Goal: Task Accomplishment & Management: Manage account settings

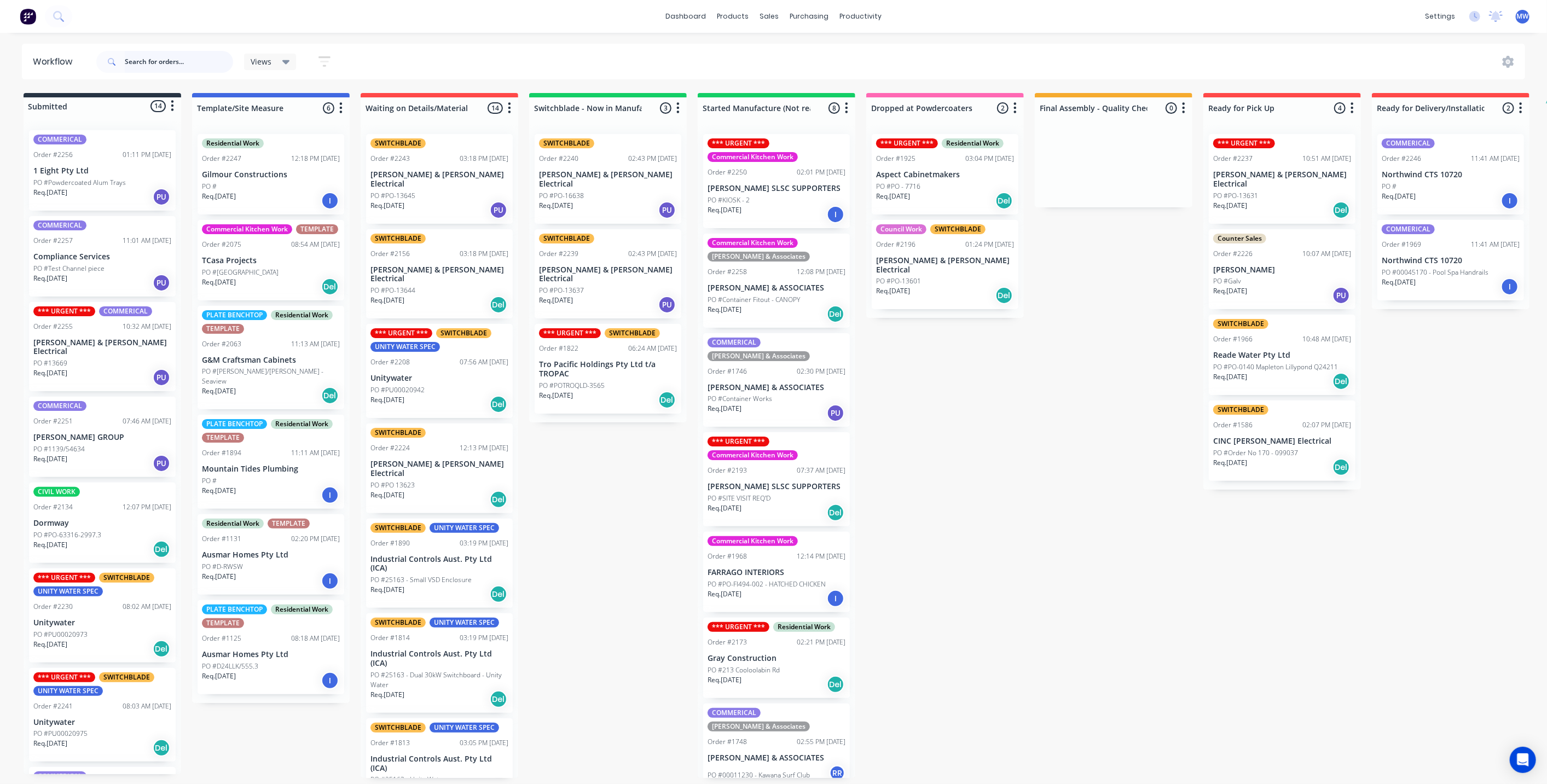
click at [159, 59] on input "text" at bounding box center [179, 62] width 108 height 22
type input "2196"
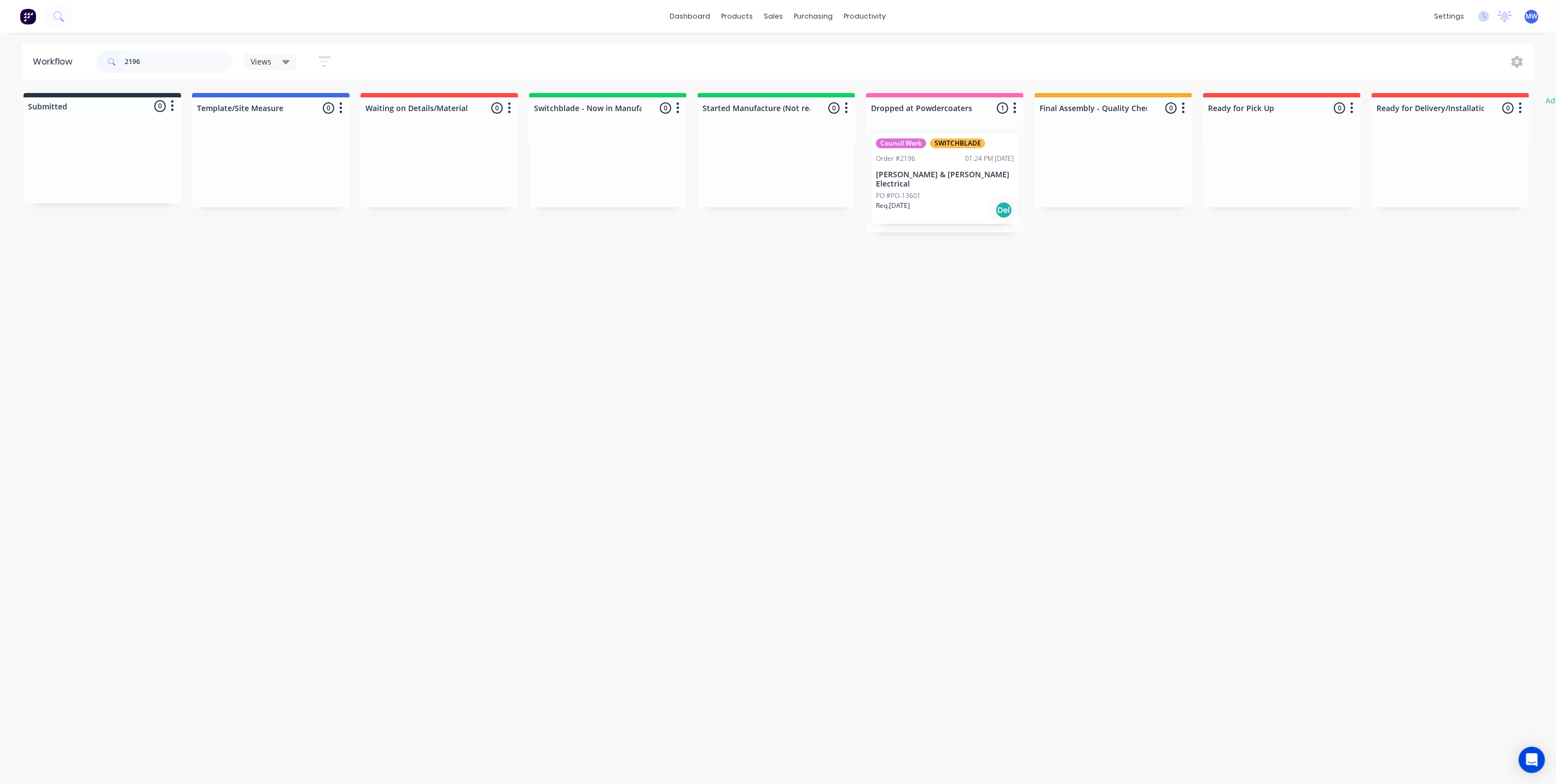
click at [931, 191] on div "PO #PO-13601" at bounding box center [945, 196] width 138 height 10
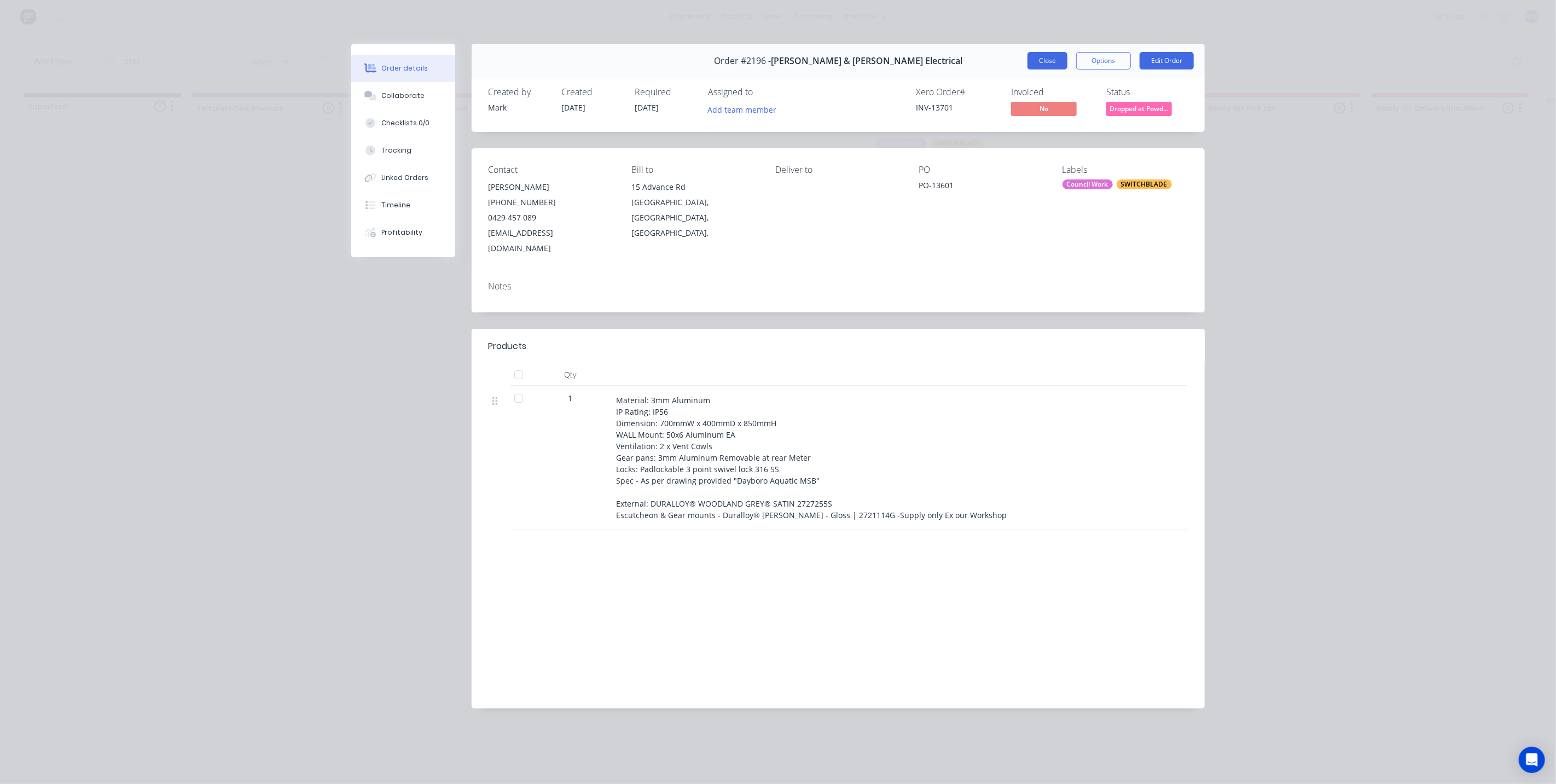
click at [1042, 61] on button "Close" at bounding box center [1047, 60] width 40 height 18
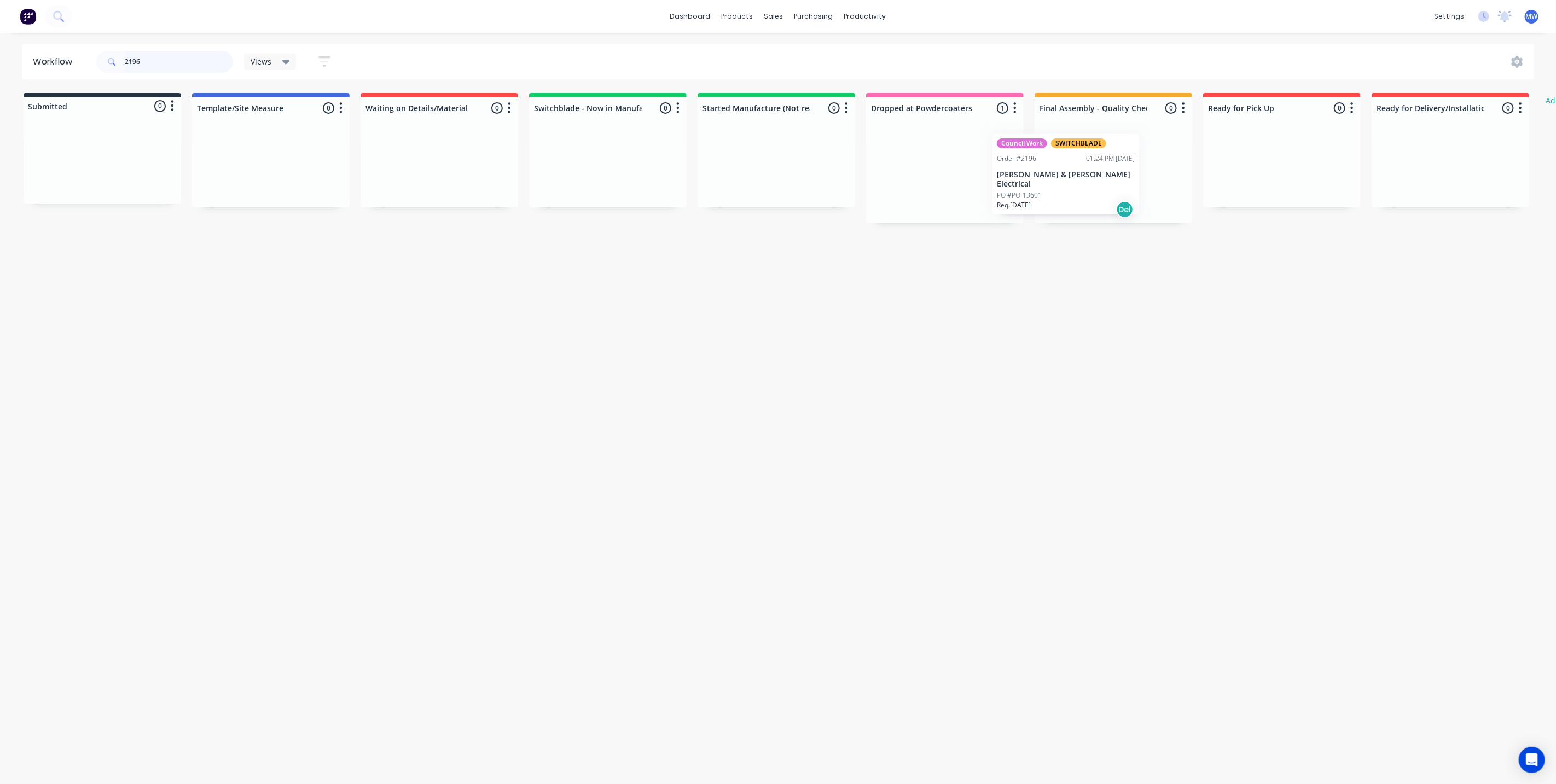
drag, startPoint x: 944, startPoint y: 154, endPoint x: 1085, endPoint y: 154, distance: 141.0
click at [1075, 155] on div "Submitted 0 Status colour #273444 hex #273444 Save Cancel Summaries Total order…" at bounding box center [904, 158] width 1825 height 130
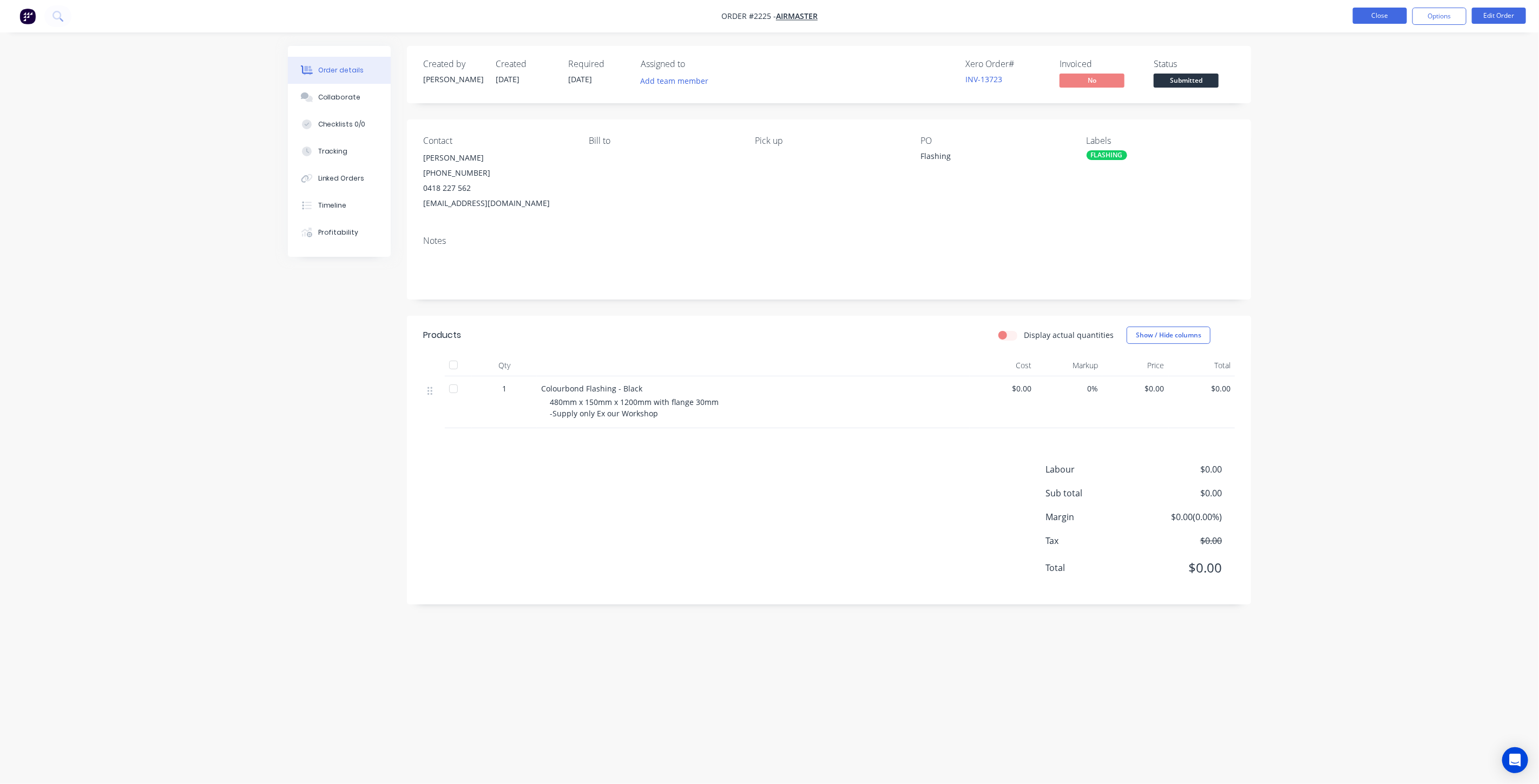
click at [1394, 17] on button "Close" at bounding box center [1379, 16] width 54 height 16
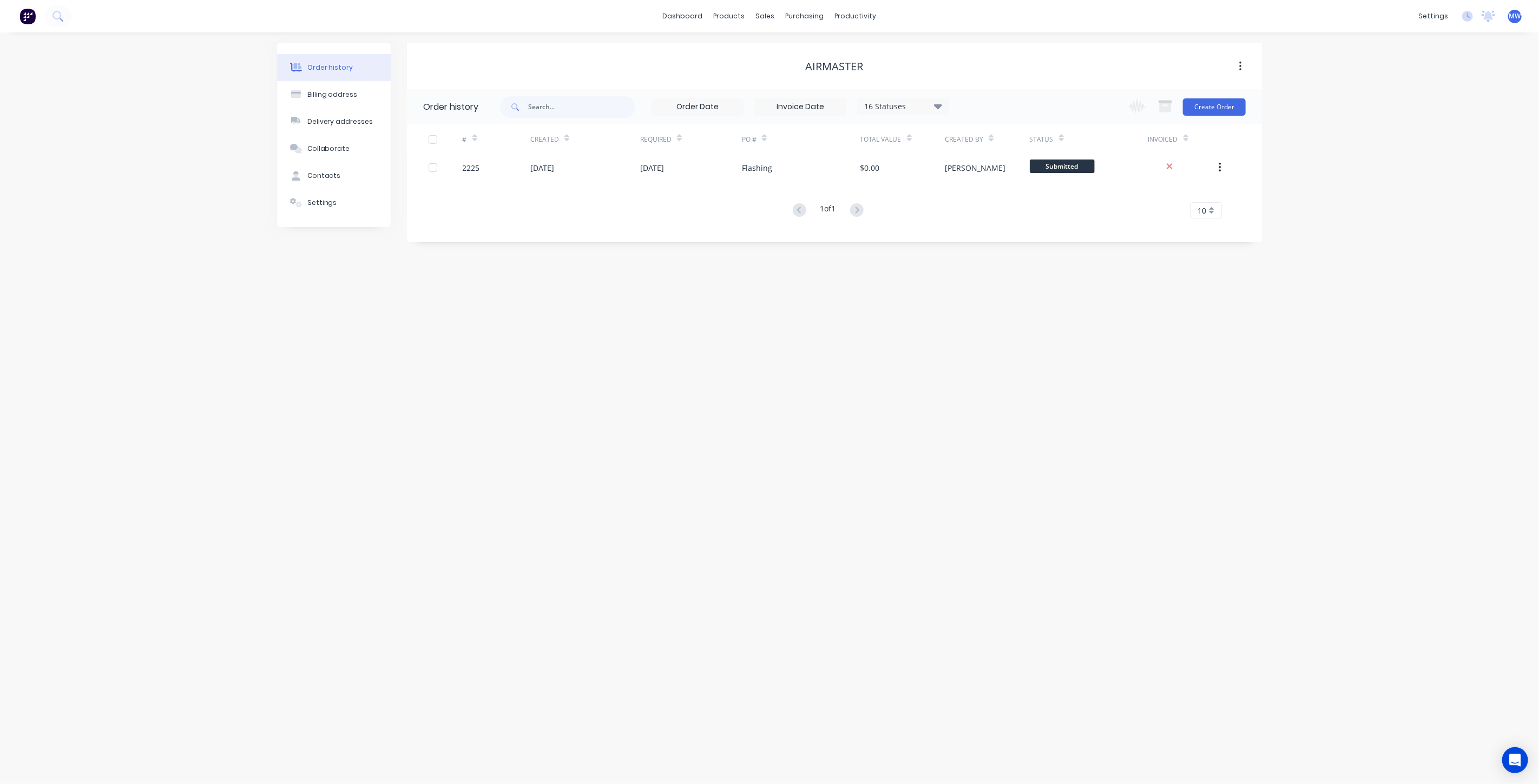
click at [152, 109] on div "Order history Billing address Delivery addresses Collaborate Contacts Settings …" at bounding box center [770, 408] width 1539 height 752
drag, startPoint x: 362, startPoint y: 275, endPoint x: 525, endPoint y: 7, distance: 313.7
click at [363, 274] on div "Order history Billing address Delivery addresses Collaborate Contacts Settings …" at bounding box center [770, 408] width 1539 height 752
click at [867, 58] on link "Workflow" at bounding box center [897, 51] width 143 height 21
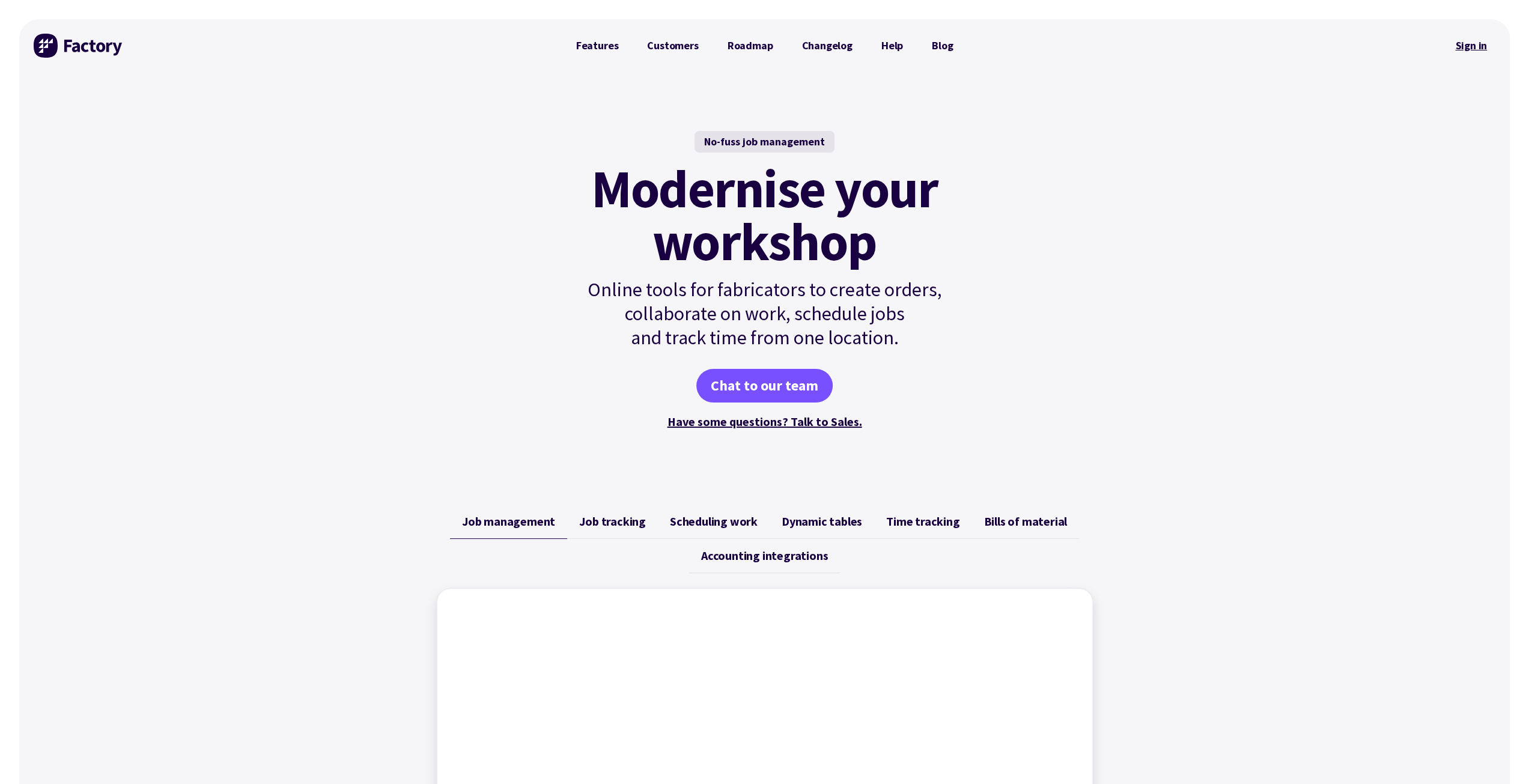
click at [1471, 41] on link "Sign in" at bounding box center [1471, 46] width 48 height 28
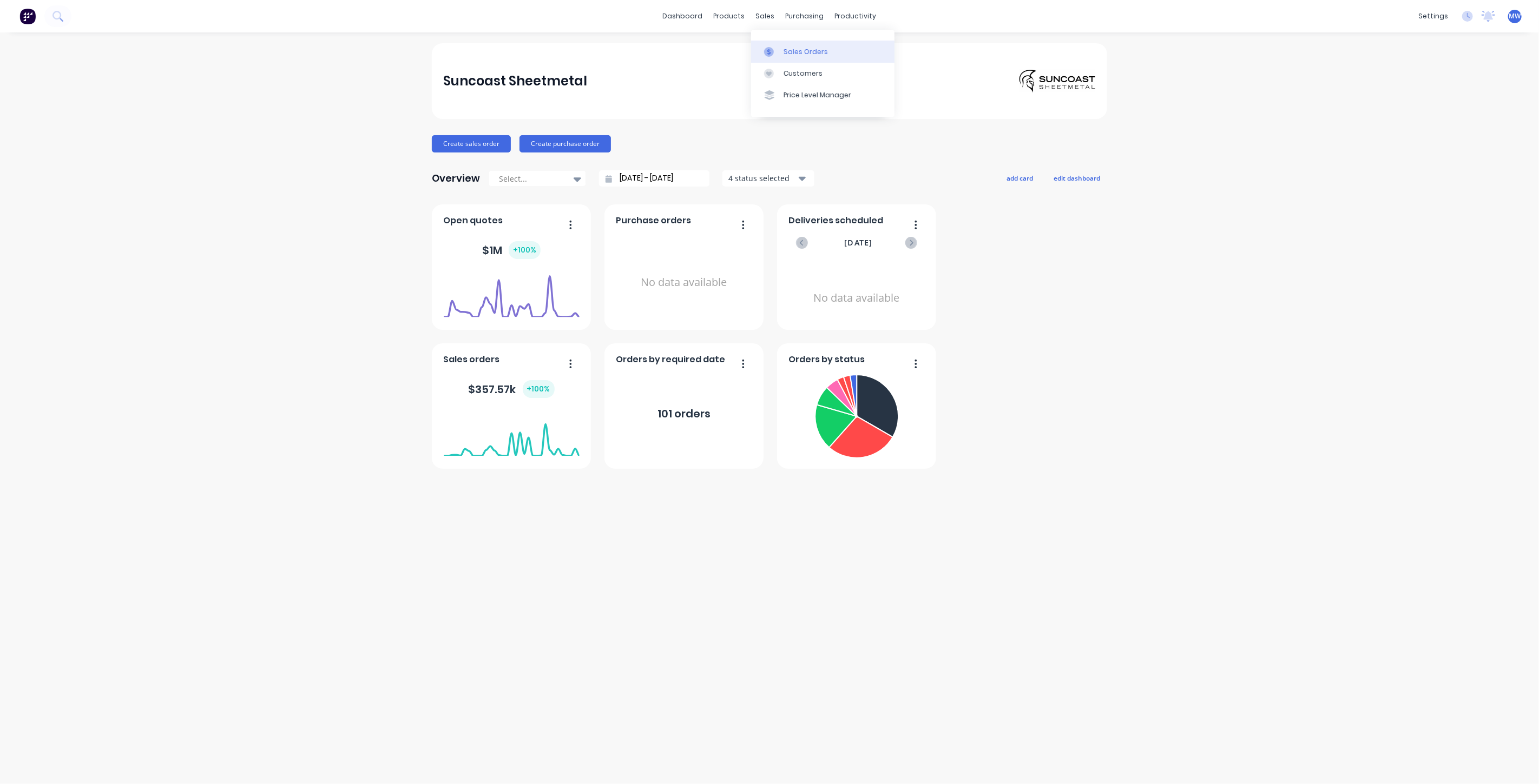
click at [796, 50] on div "Sales Orders" at bounding box center [806, 52] width 44 height 10
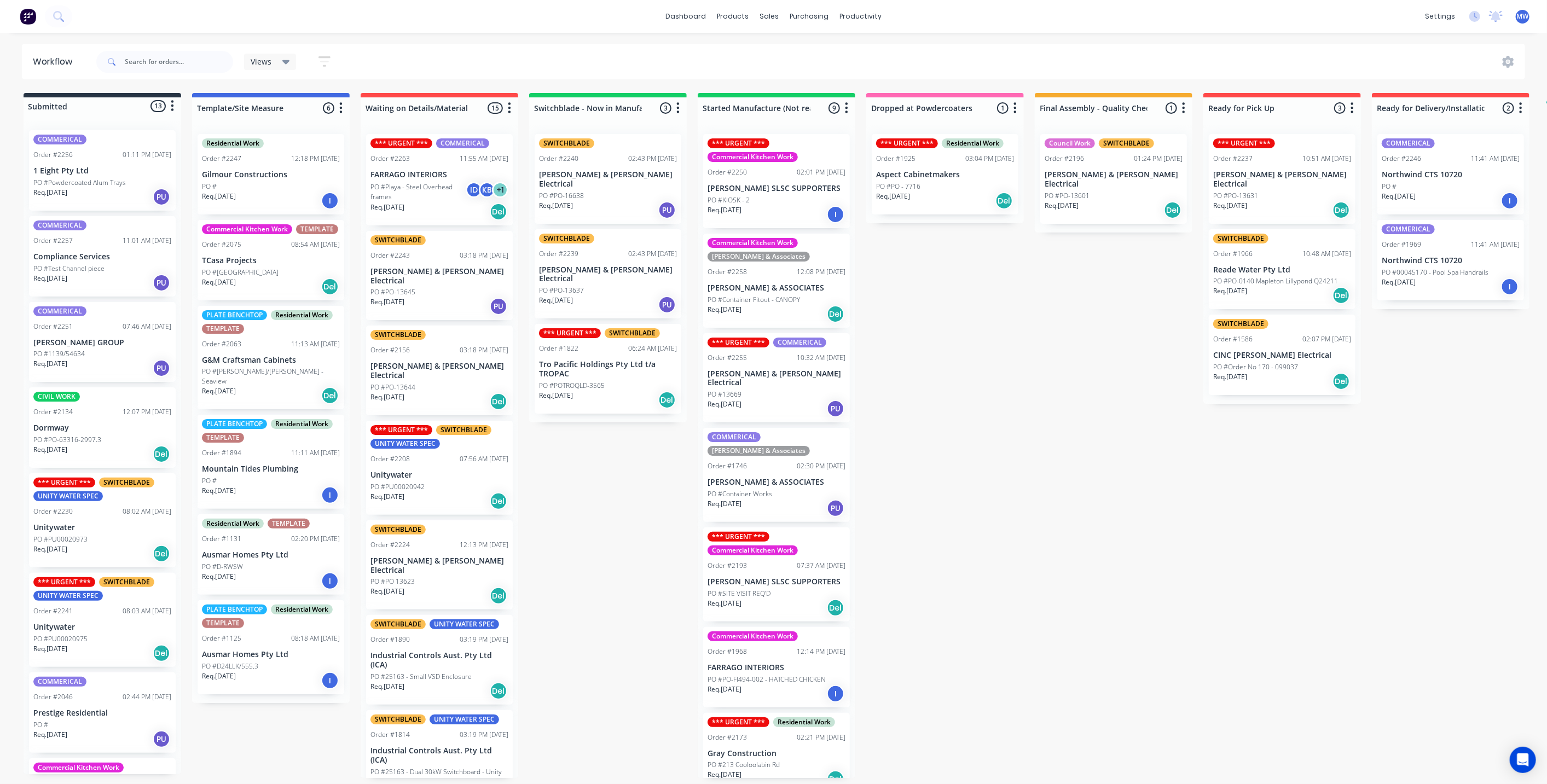
click at [581, 504] on div "Submitted 13 Status colour #273444 hex #273444 Save Cancel Summaries Total orde…" at bounding box center [904, 435] width 1825 height 685
click at [617, 519] on div "Submitted 13 Status colour #273444 hex #273444 Save Cancel Summaries Total orde…" at bounding box center [904, 435] width 1825 height 685
click at [592, 488] on div "Submitted 13 Status colour #273444 hex #273444 Save Cancel Summaries Total orde…" at bounding box center [904, 435] width 1825 height 685
drag, startPoint x: 539, startPoint y: 490, endPoint x: 522, endPoint y: 483, distance: 18.4
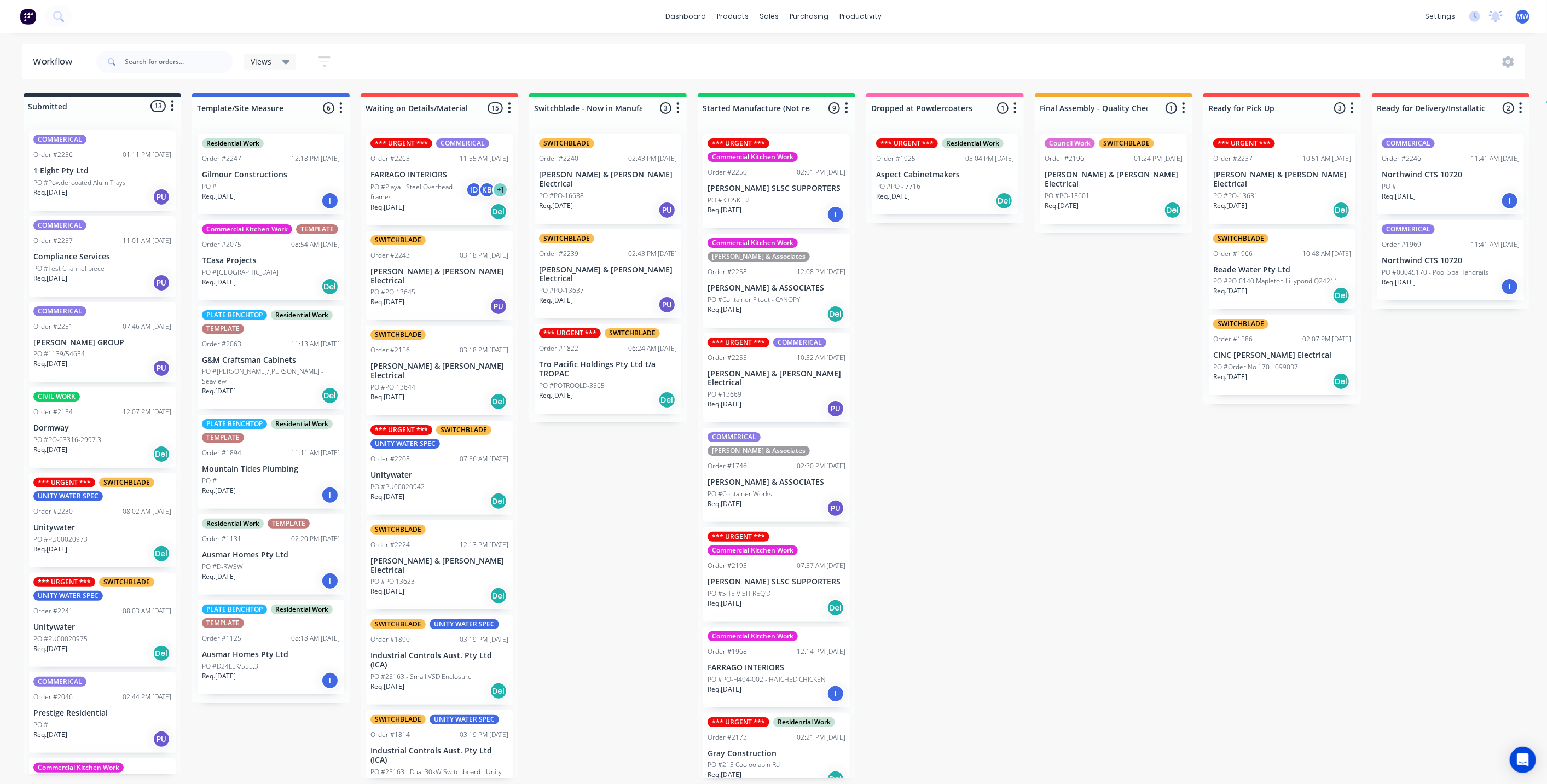
click at [538, 484] on div "Submitted 13 Status colour #273444 hex #273444 Save Cancel Summaries Total orde…" at bounding box center [904, 435] width 1825 height 685
click at [590, 553] on div "Submitted 13 Status colour #273444 hex #273444 Save Cancel Summaries Total orde…" at bounding box center [904, 435] width 1825 height 685
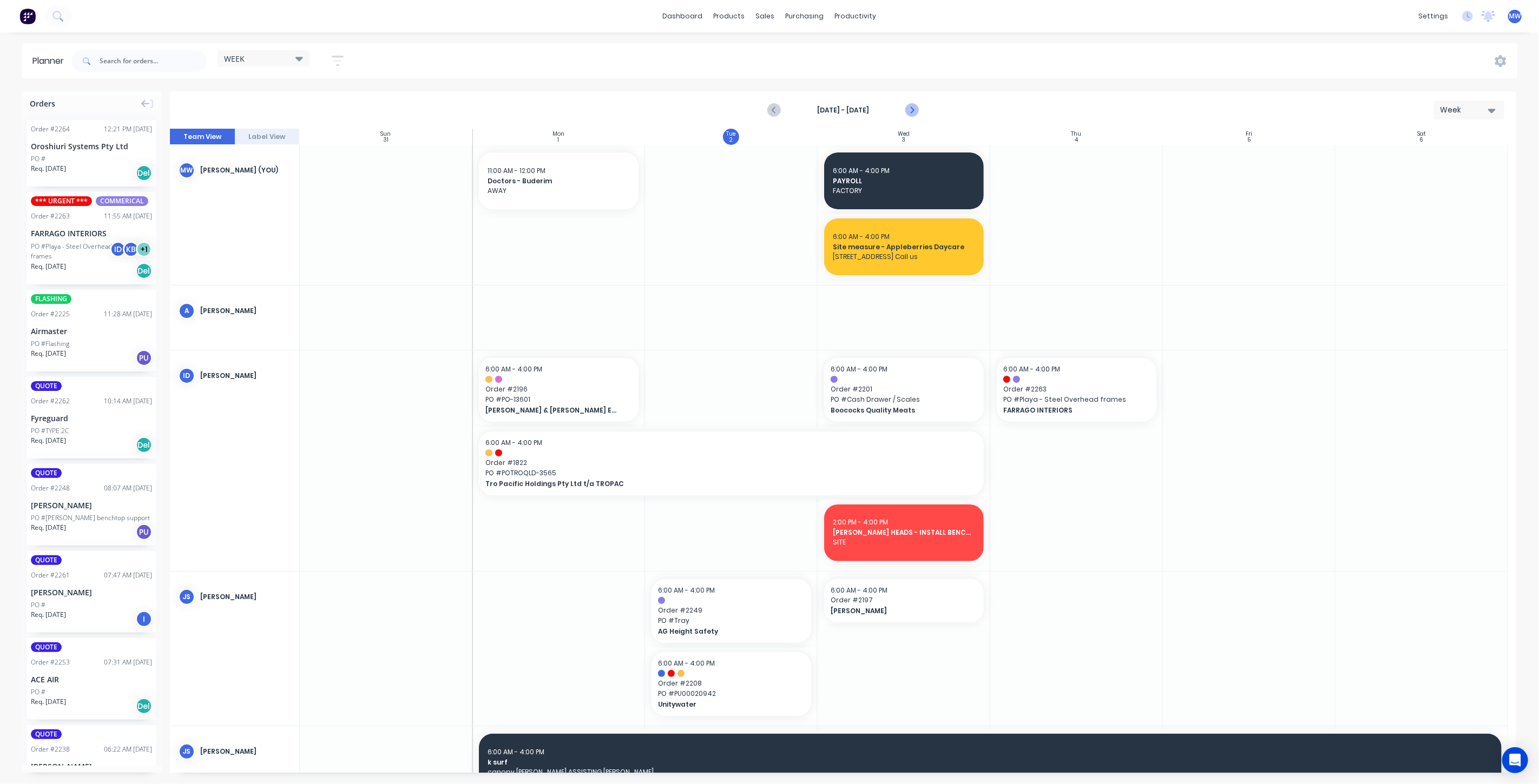
click at [915, 109] on icon "Next page" at bounding box center [911, 110] width 13 height 13
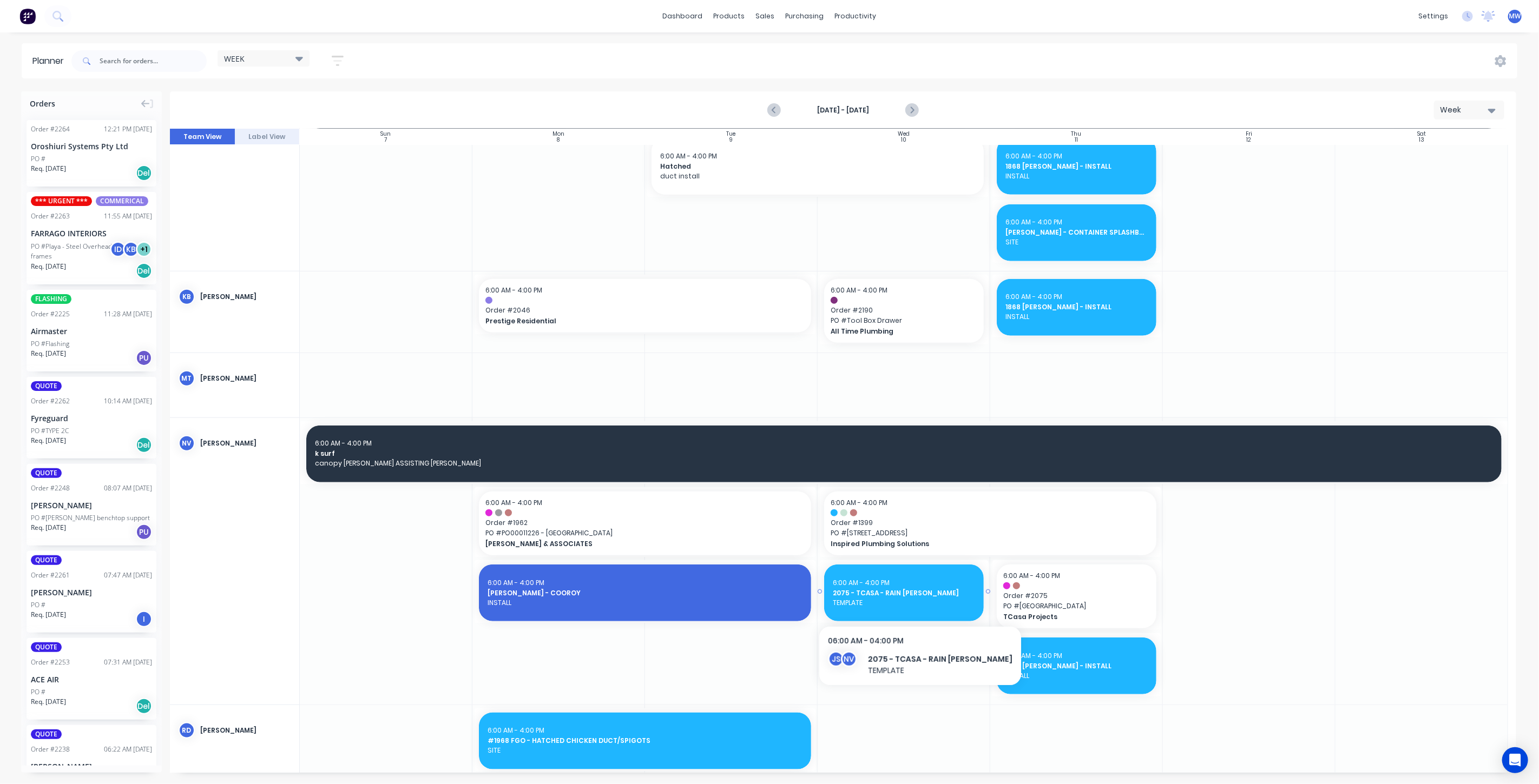
scroll to position [781, 0]
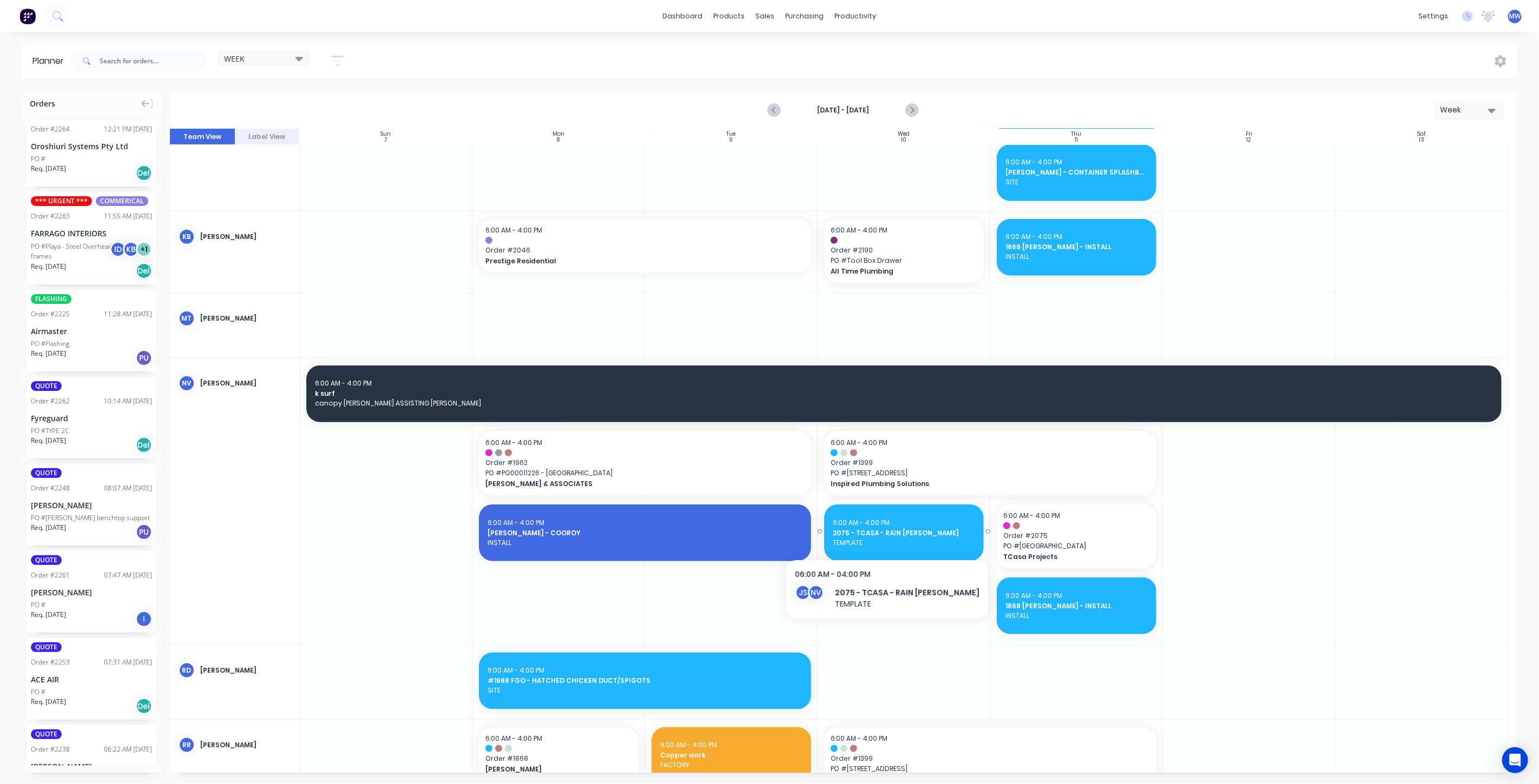
click at [869, 535] on span "2075 - TCASA - RAIN FORREST" at bounding box center [904, 533] width 142 height 10
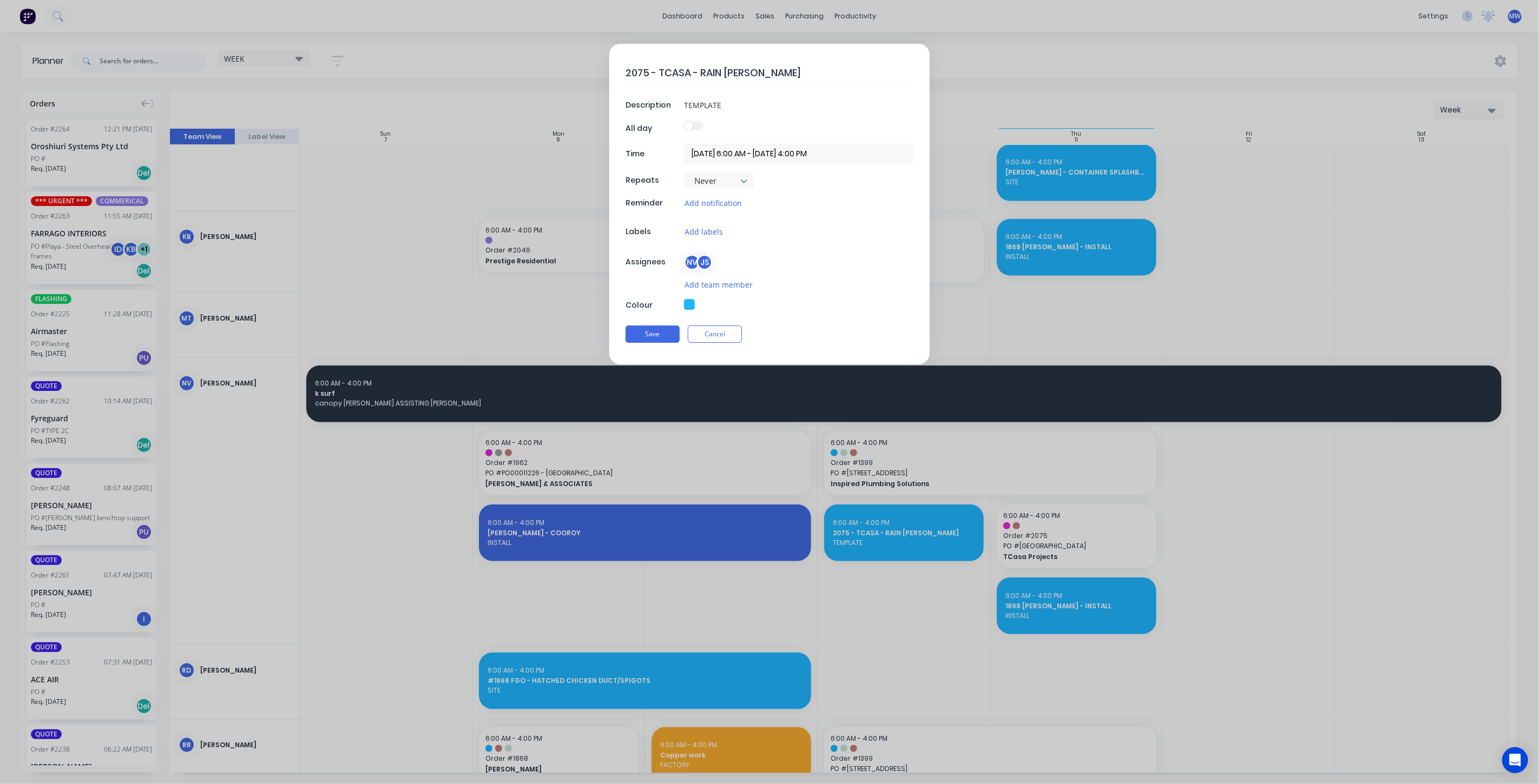
click at [729, 158] on input "10/09/2025 6:00 AM - 10/09/2025 4:00 PM" at bounding box center [799, 153] width 229 height 21
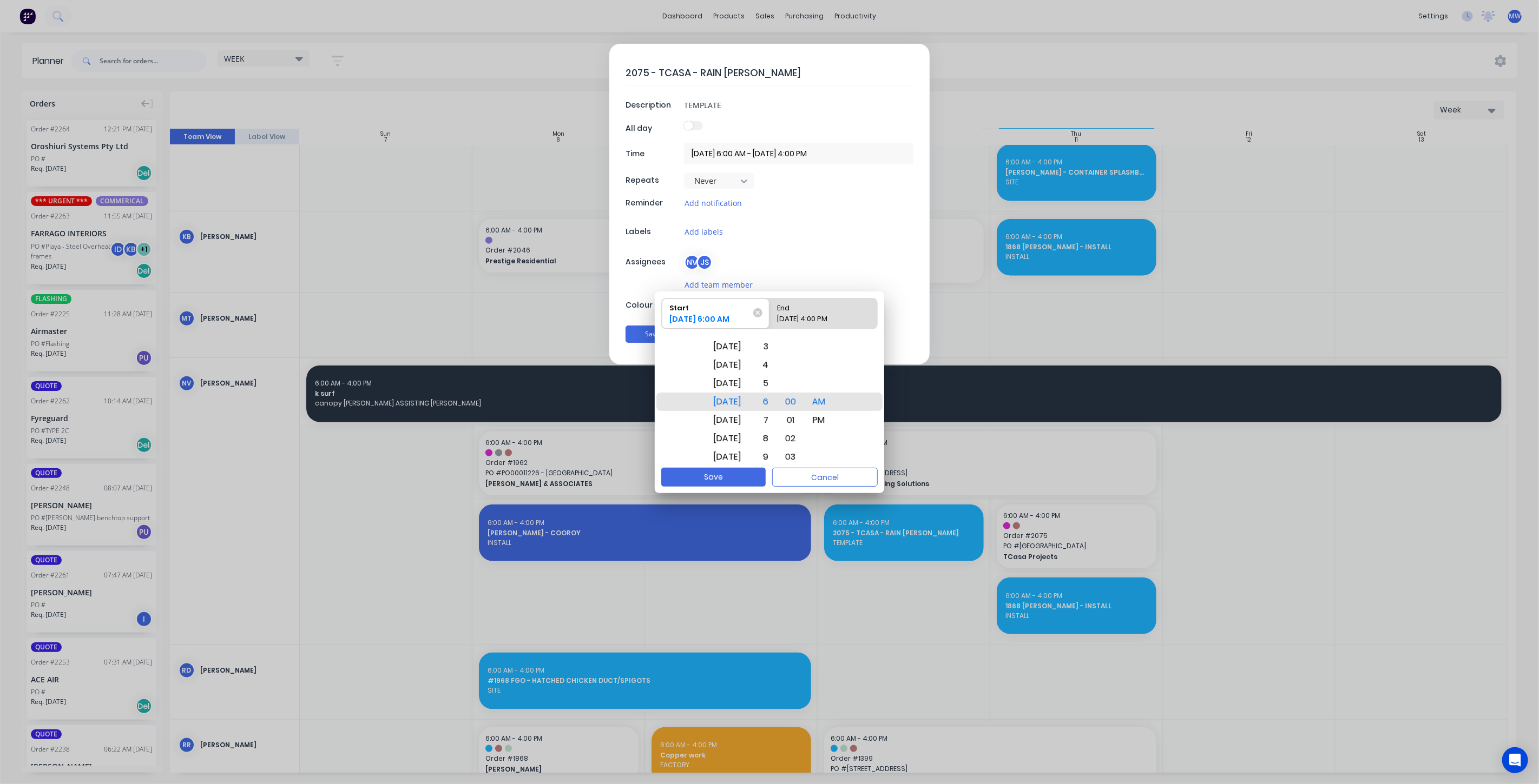
click at [787, 206] on div "Add notification" at bounding box center [799, 203] width 229 height 13
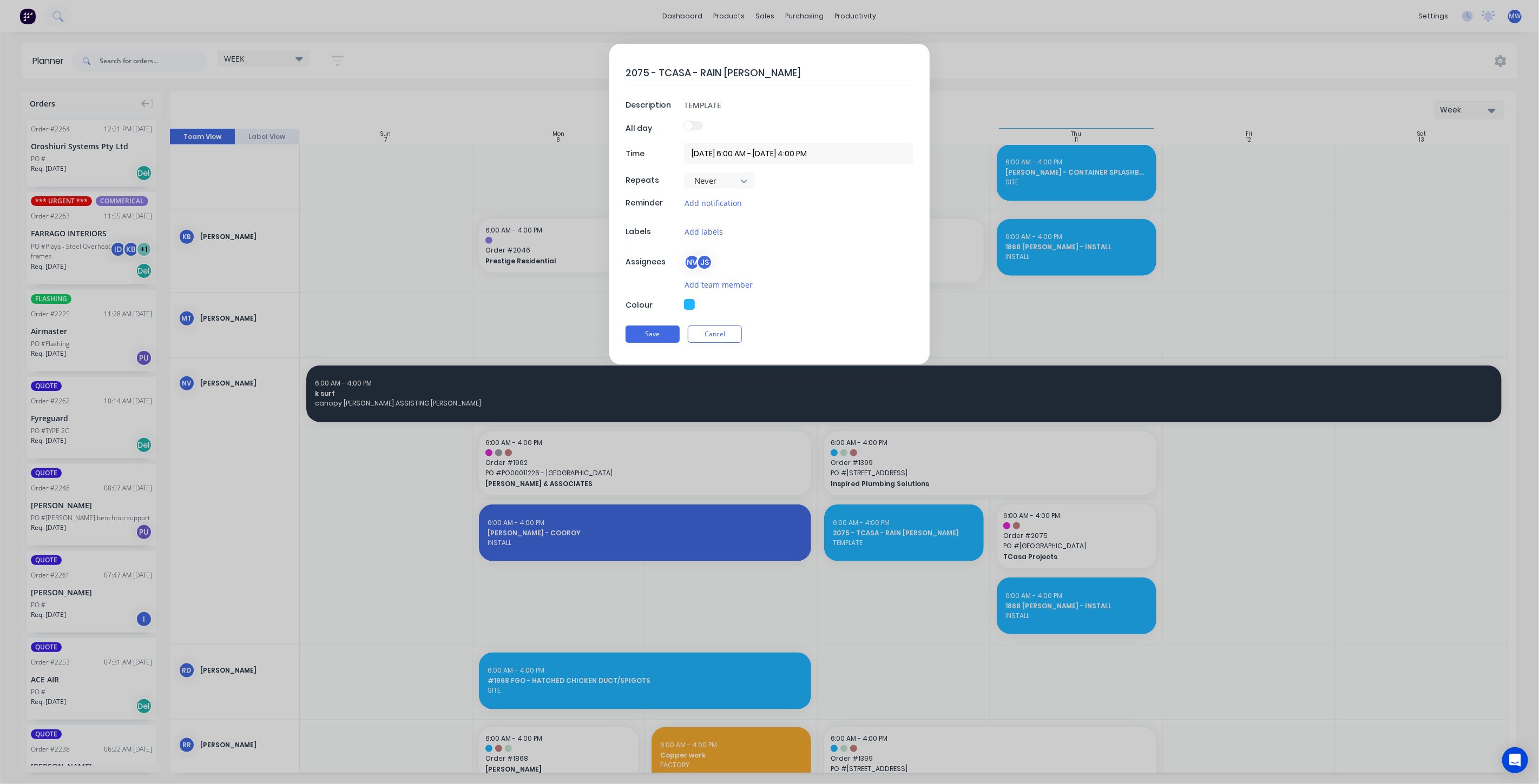
click at [799, 229] on div "Add labels" at bounding box center [799, 232] width 229 height 13
click at [730, 331] on button "Cancel" at bounding box center [715, 334] width 54 height 17
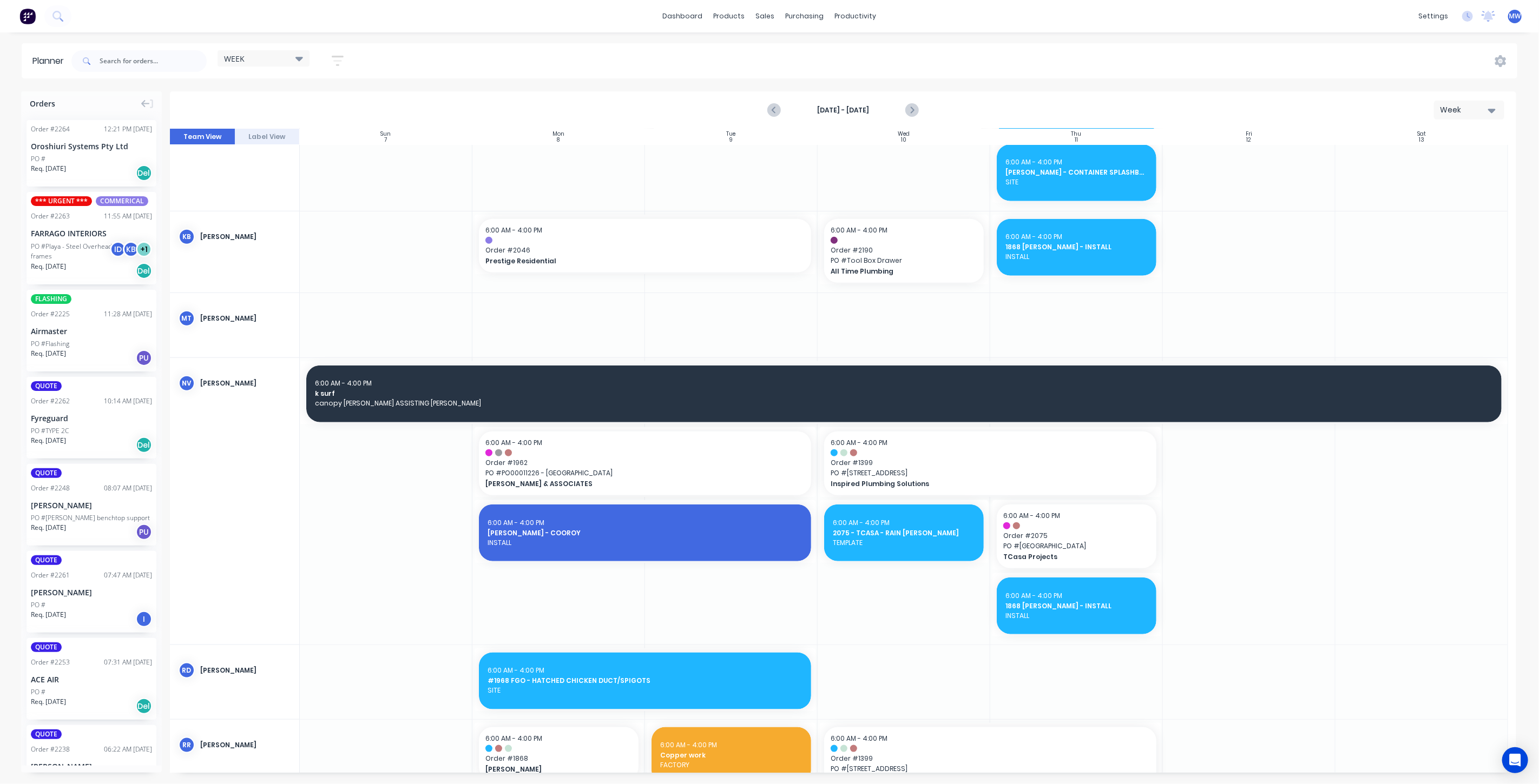
click at [879, 583] on div at bounding box center [904, 502] width 173 height 287
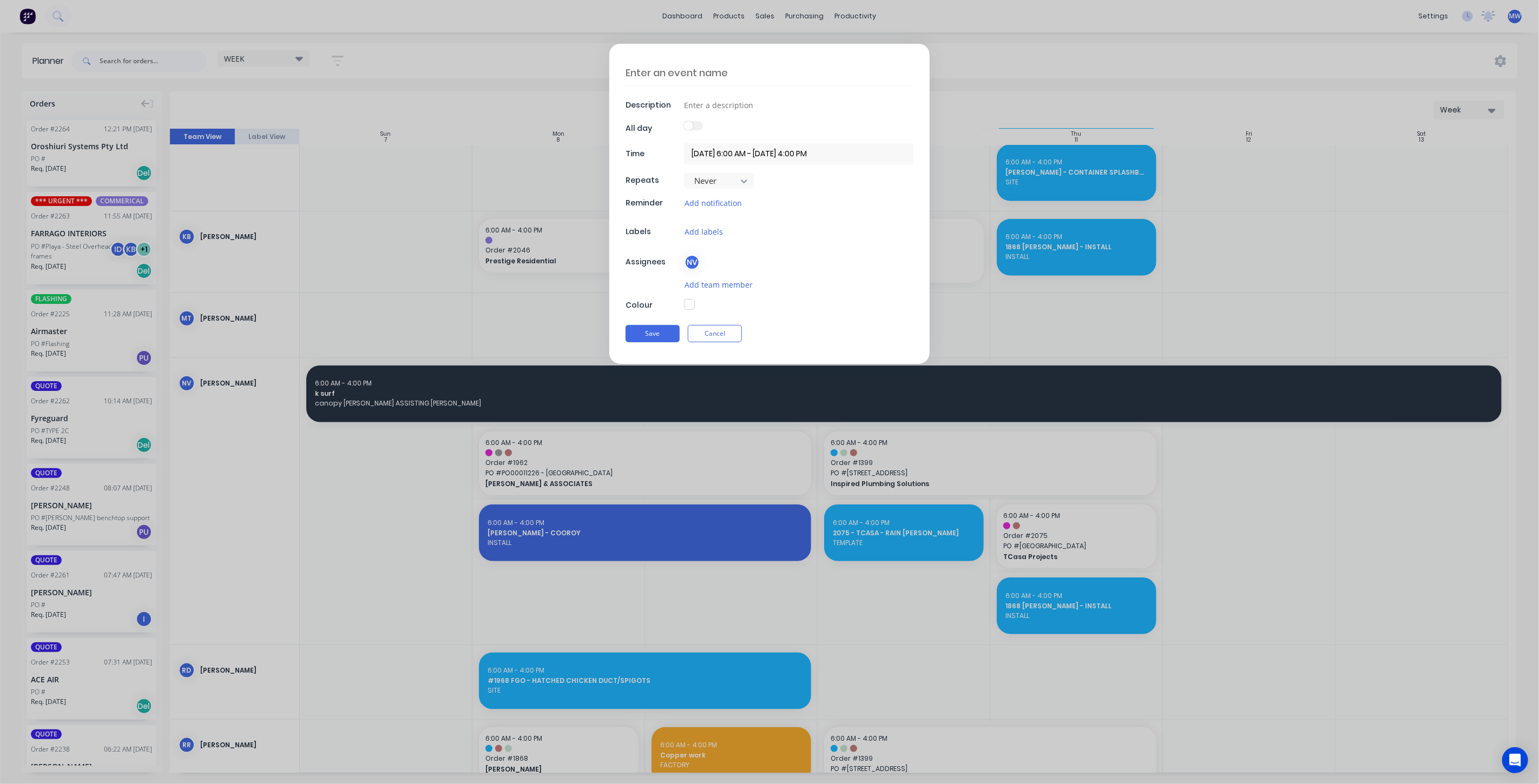
click at [697, 72] on textarea at bounding box center [770, 73] width 288 height 26
type textarea "x"
type textarea "2"
type textarea "x"
type textarea "20"
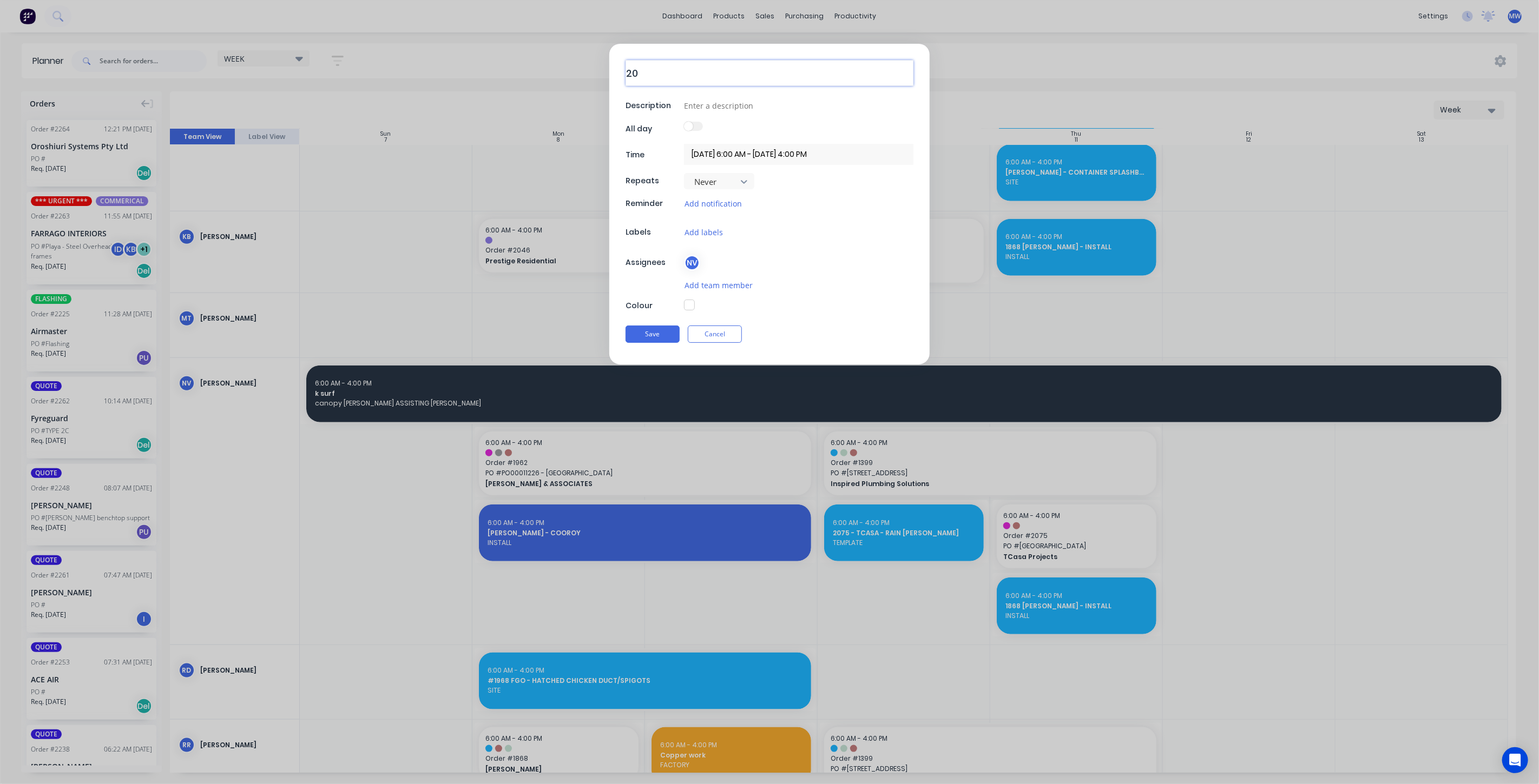
type textarea "x"
type textarea "206"
type textarea "x"
type textarea "2063"
type textarea "x"
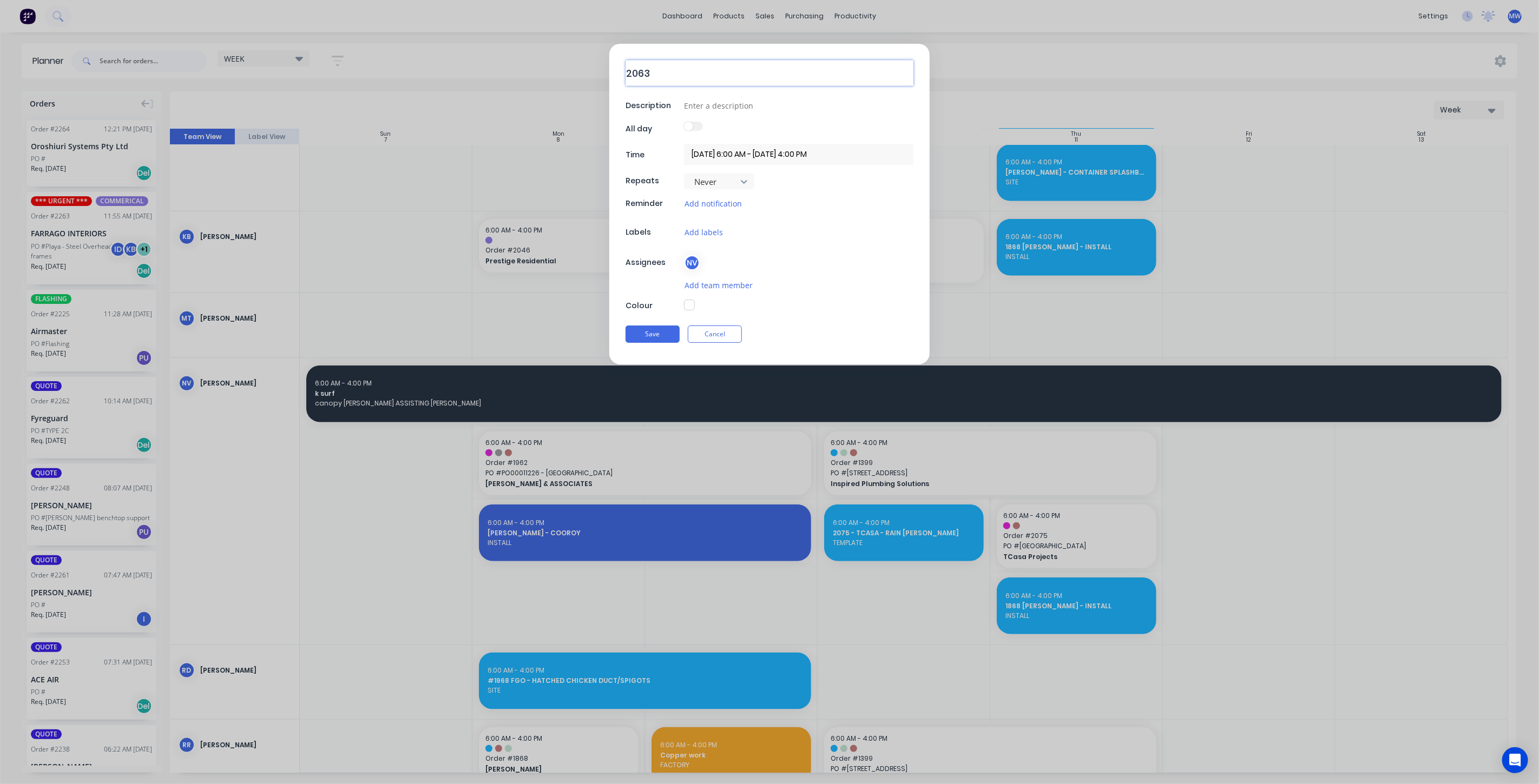
type textarea "2063"
type textarea "x"
type textarea "2063 -"
type textarea "x"
type textarea "2063 -"
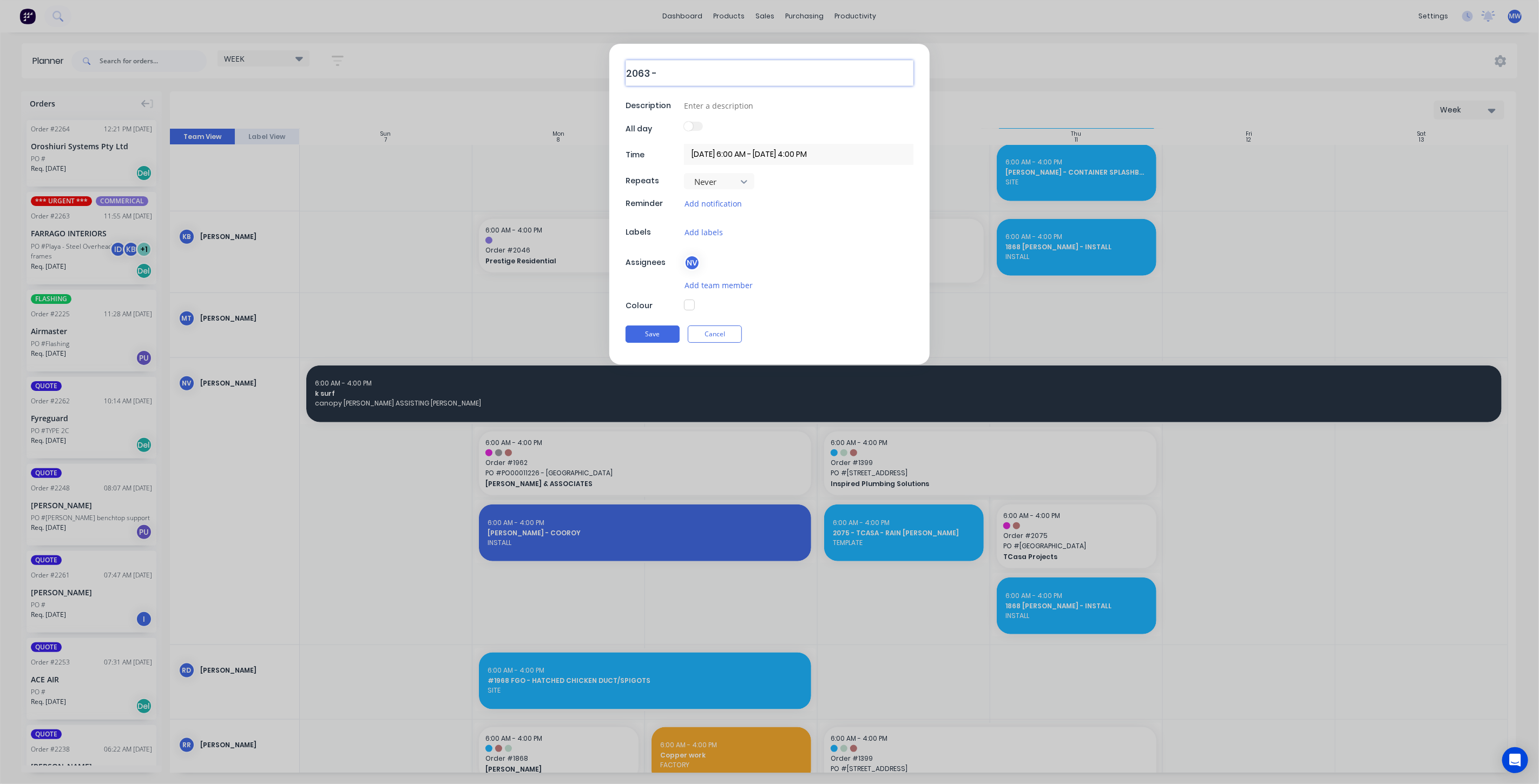
type textarea "x"
type textarea "2063 - G"
type textarea "x"
type textarea "2063 - G&"
type textarea "x"
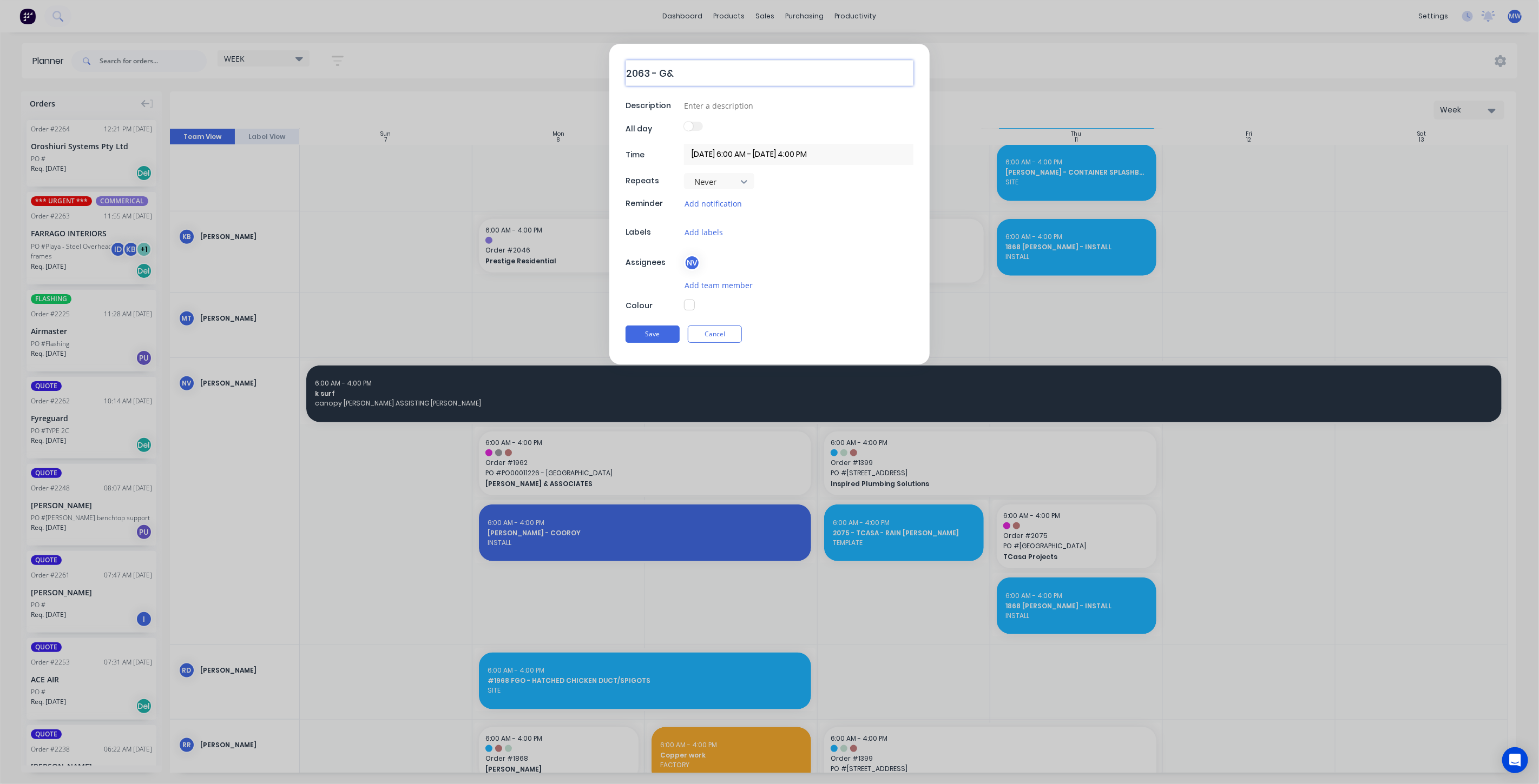
type textarea "2063 - G&M"
type textarea "x"
type textarea "2063 - G&M"
type textarea "x"
type textarea "2063 - G&M T"
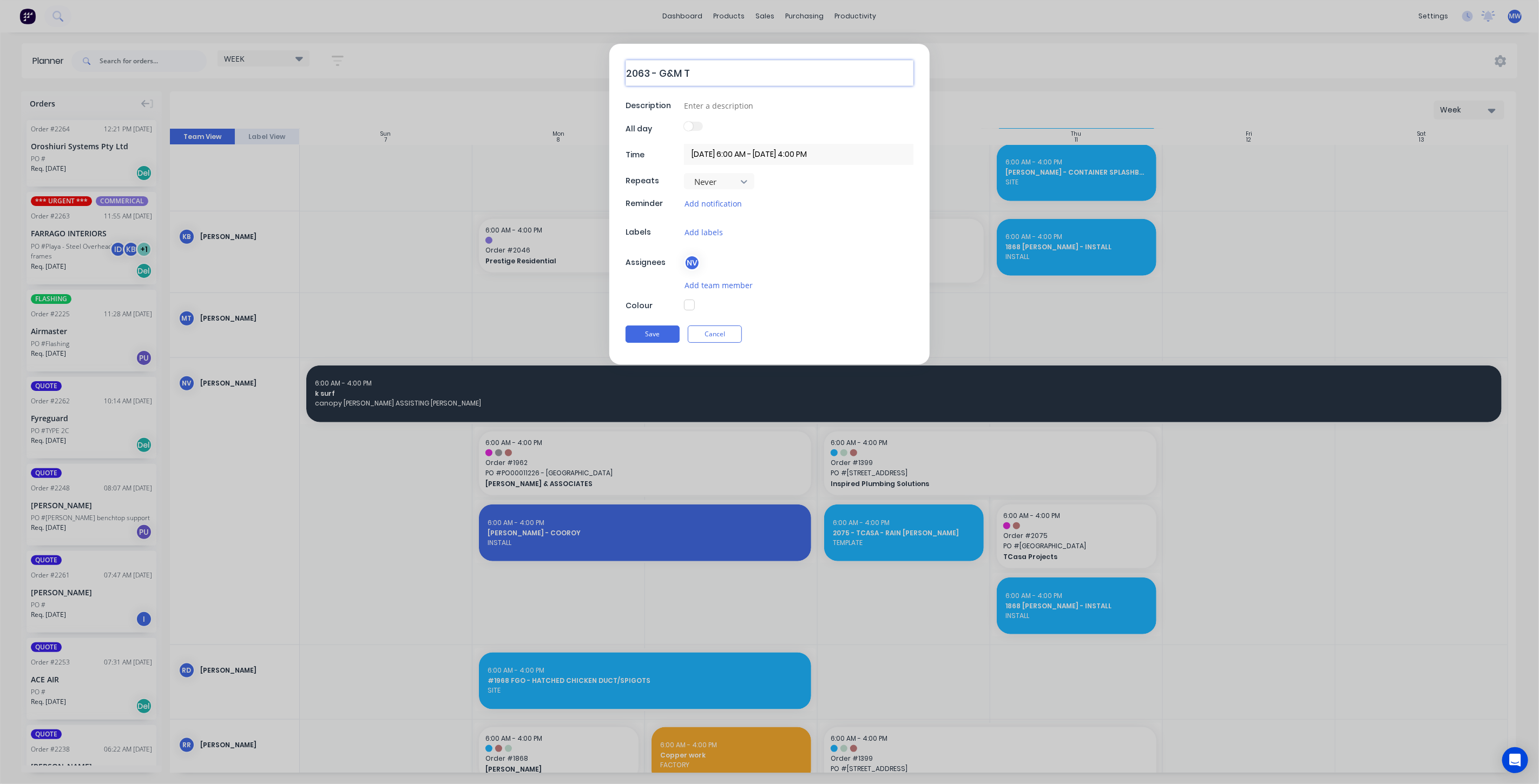
type textarea "x"
type textarea "2063 - G&M TE"
type textarea "x"
type textarea "2063 - G&M TEM"
type textarea "x"
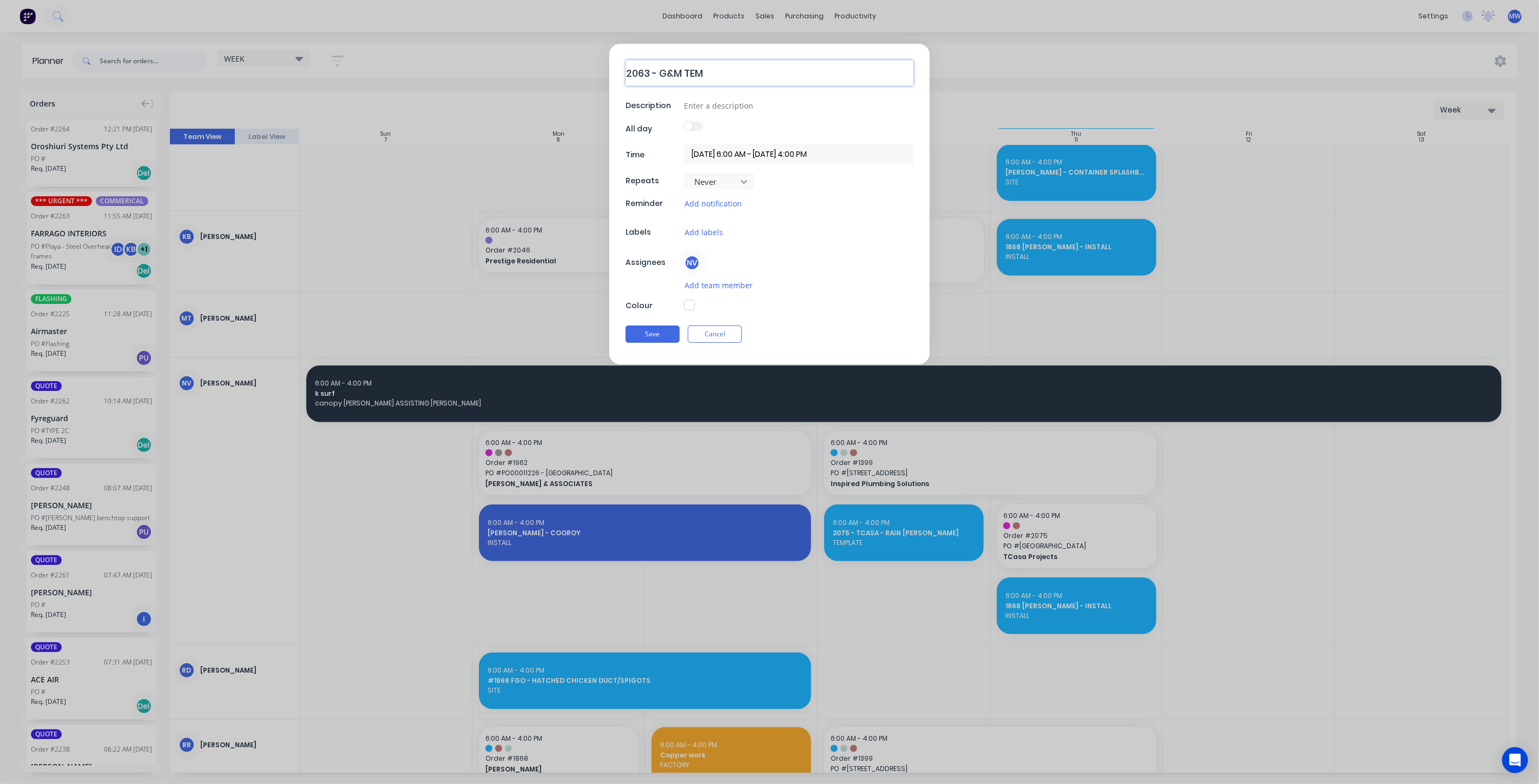
type textarea "2063 - G&M TEMP"
type textarea "x"
type textarea "2063 - G&M TEMPL"
type textarea "x"
type textarea "2063 - G&M TEMPLA"
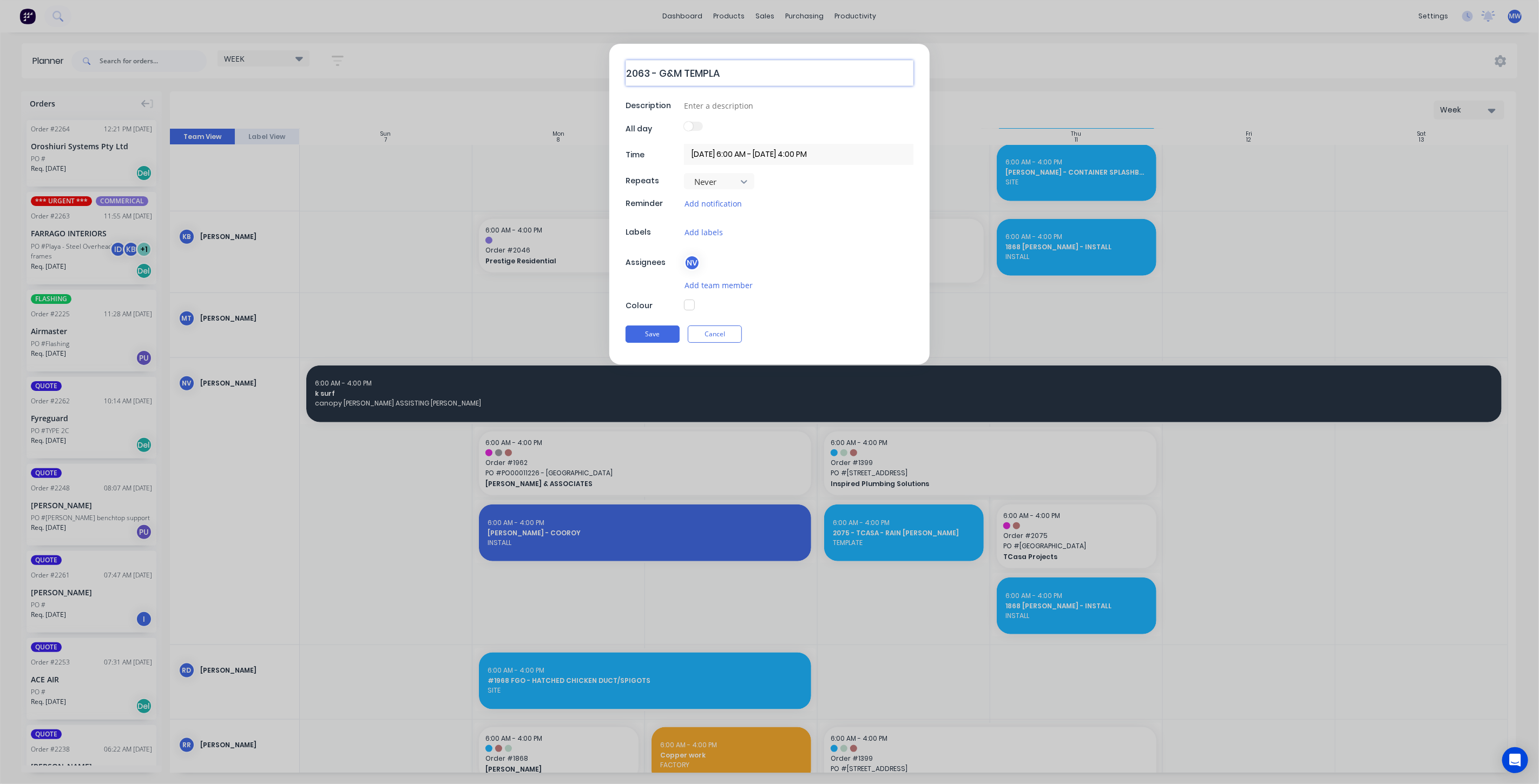
type textarea "x"
type textarea "2063 - G&M TEMPLAT"
type textarea "x"
type textarea "2063 - G&M TEMPLATE"
click at [744, 105] on input at bounding box center [799, 105] width 229 height 16
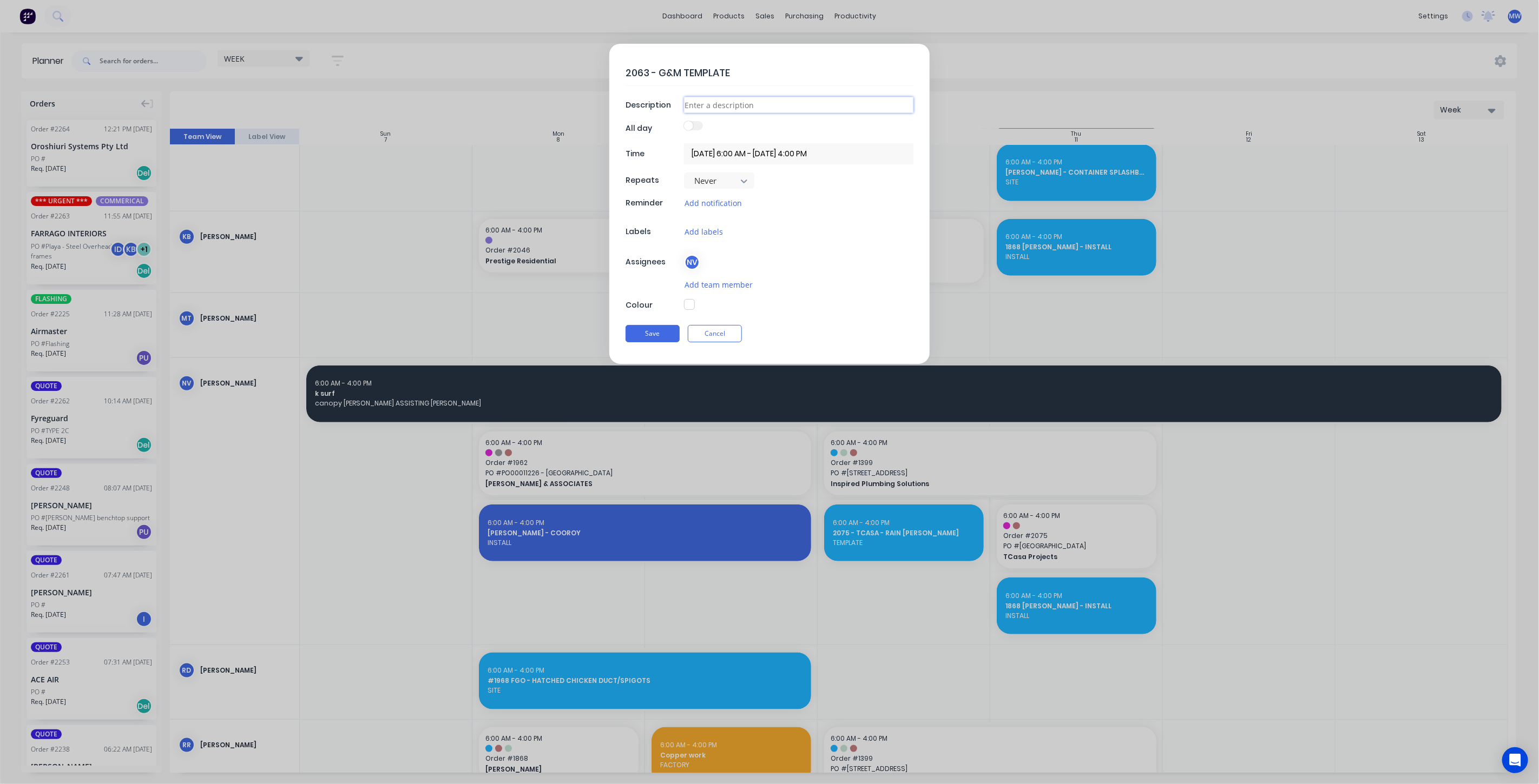
type textarea "x"
type input "5"
type textarea "x"
type input "54"
type textarea "x"
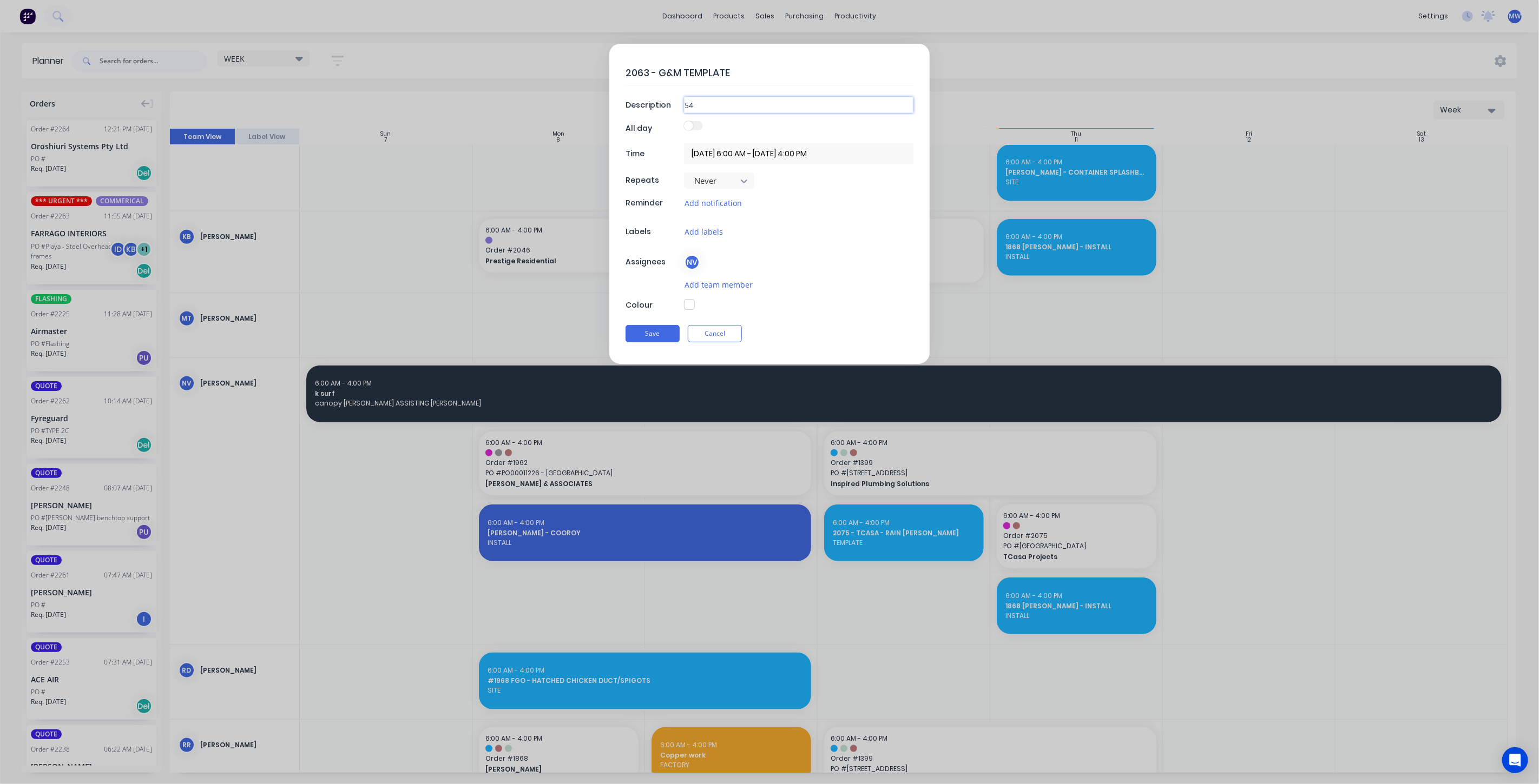
type input "54"
type textarea "x"
type input "54 S"
type textarea "x"
type input "54 Se"
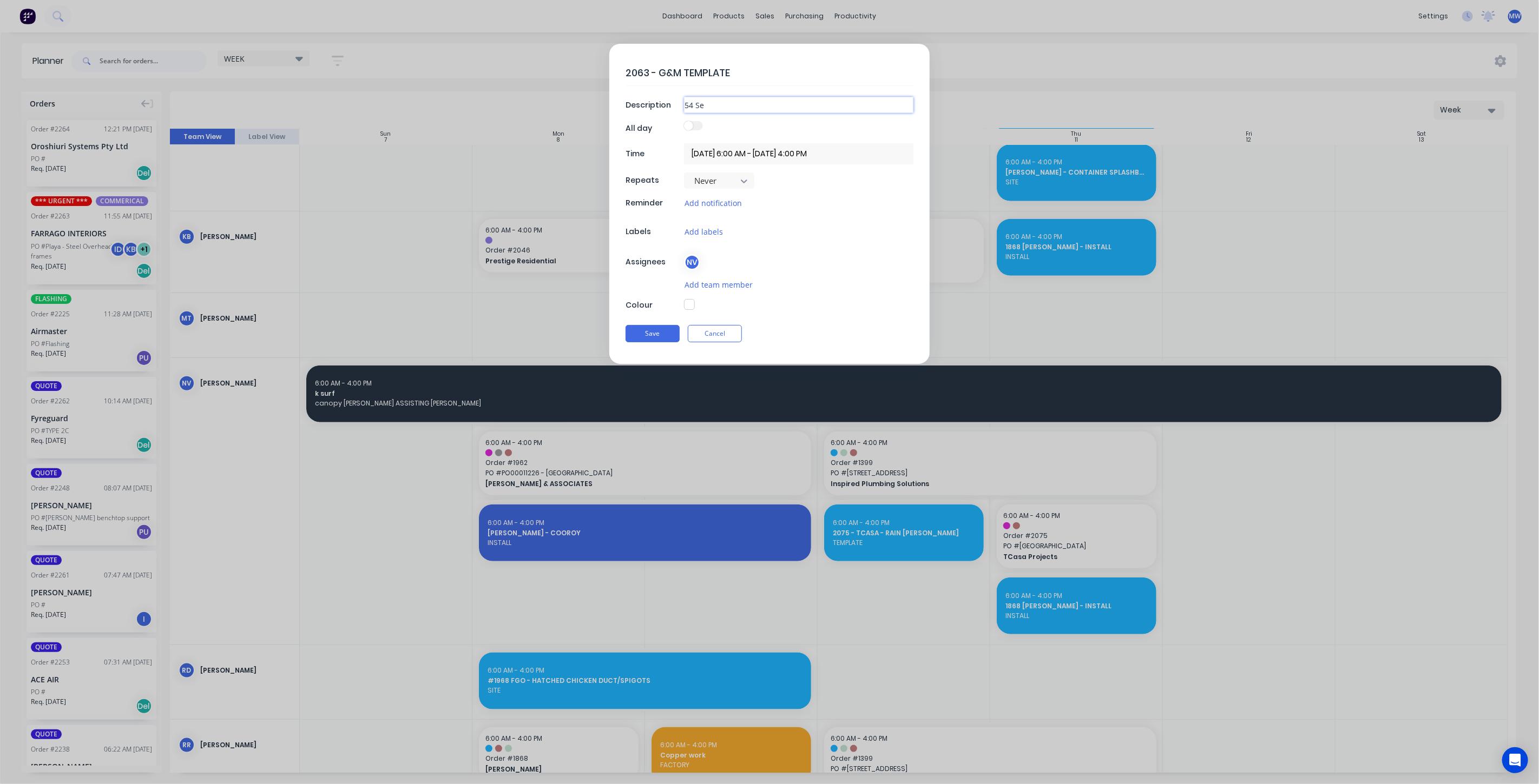
type textarea "x"
type input "54 Sea"
type textarea "x"
type input "54 Seav"
type textarea "x"
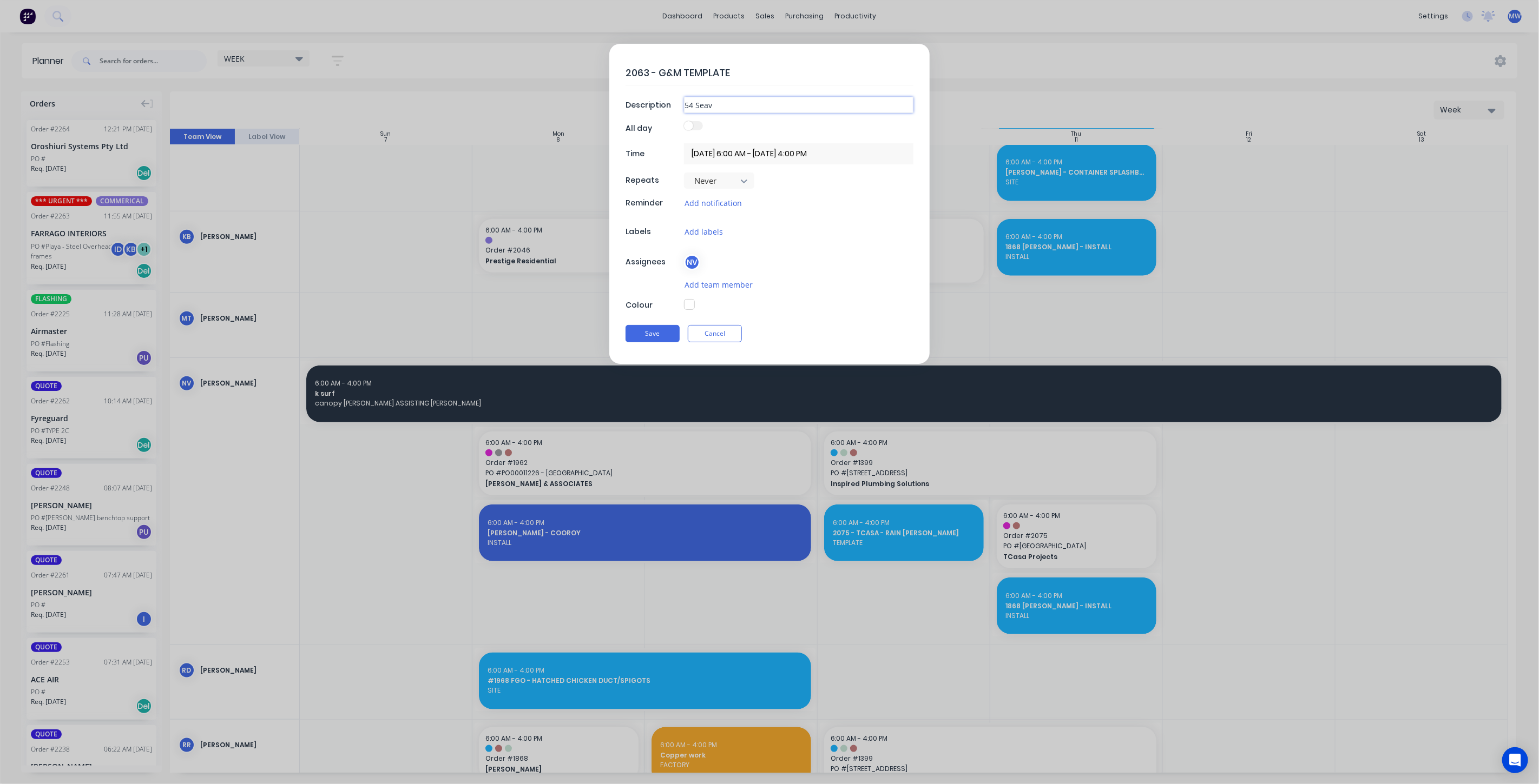
type input "54 Seavi"
type textarea "x"
type input "54 Seavie"
type textarea "x"
type input "54 Seaview"
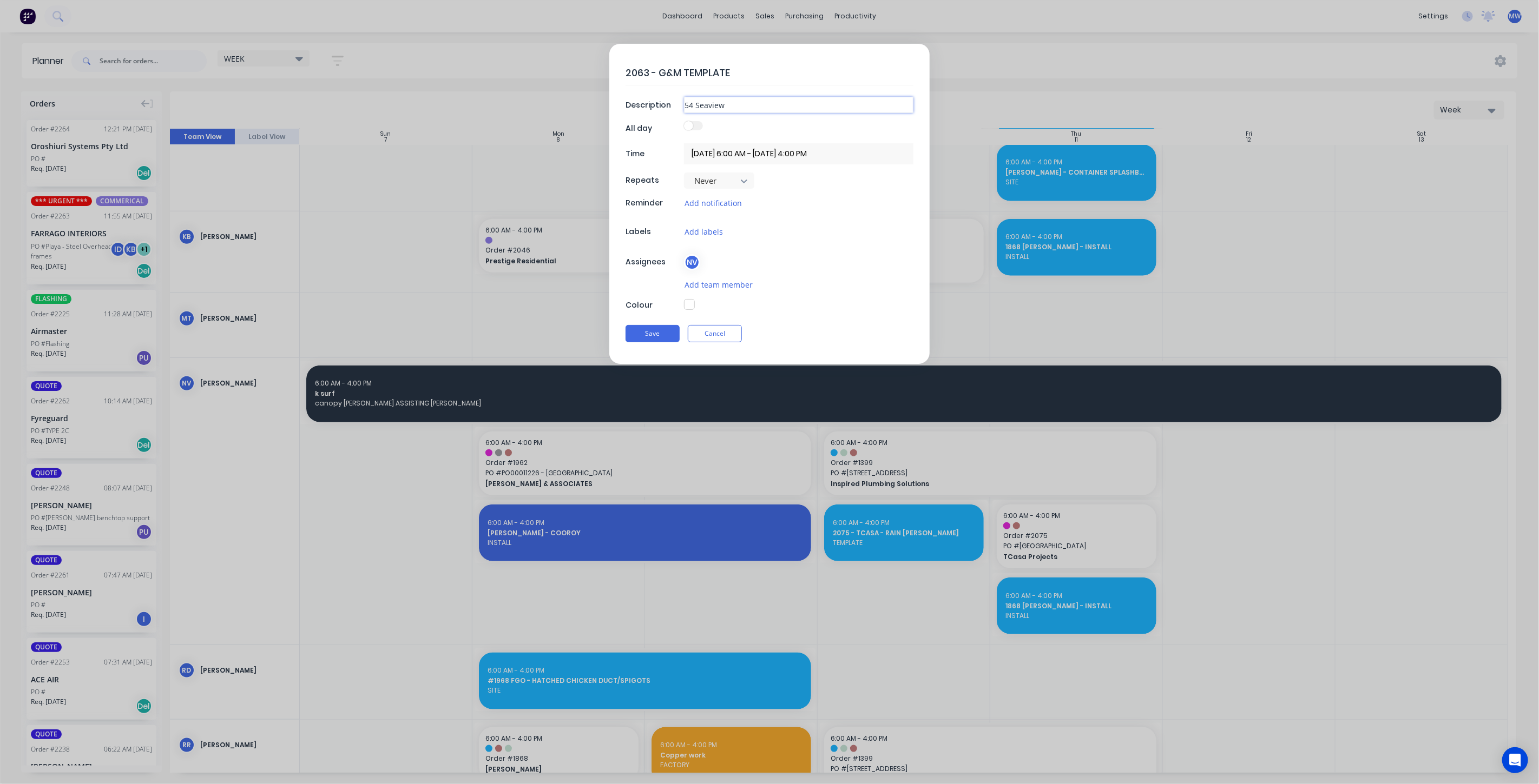
type textarea "x"
type input "54 Seaview"
type textarea "x"
type input "54 Seaview T"
type textarea "x"
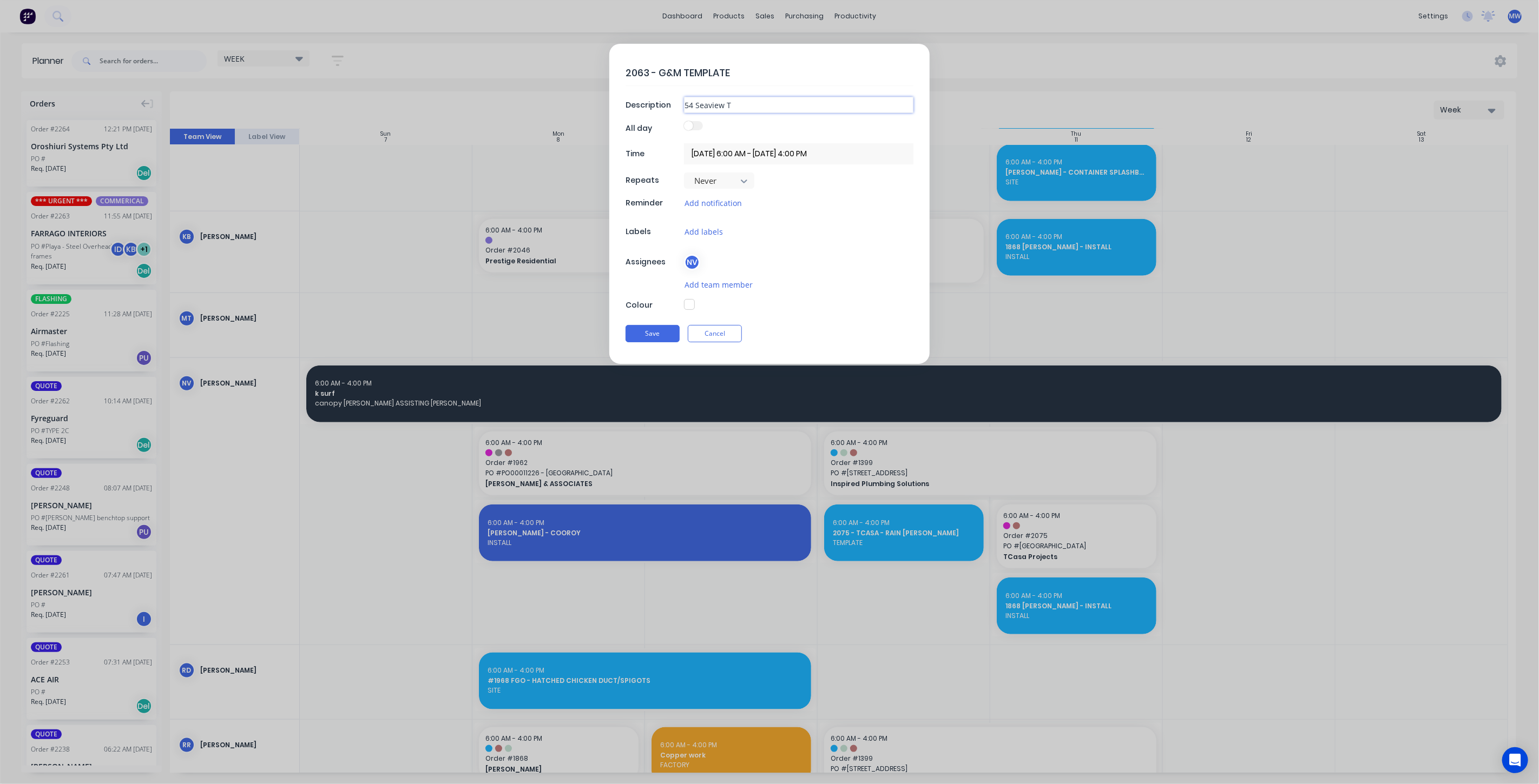
type input "54 Seaview Tc"
type textarea "x"
type input "54 Seaview Tce"
type textarea "x"
type input "54 Seaview Tce,"
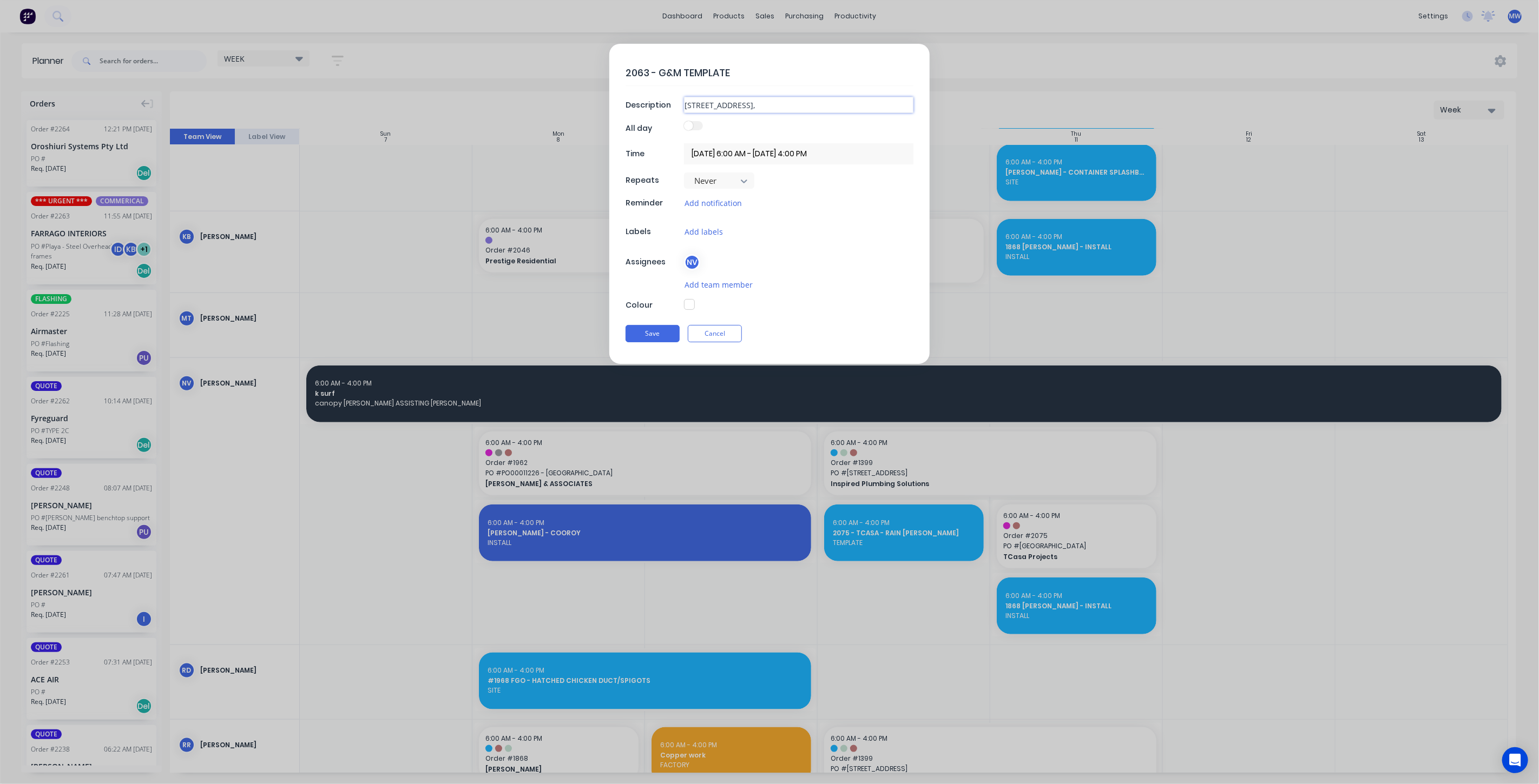
type textarea "x"
type input "54 Seaview Tce,"
type textarea "x"
type input "54 Seaview Tce, S"
type textarea "x"
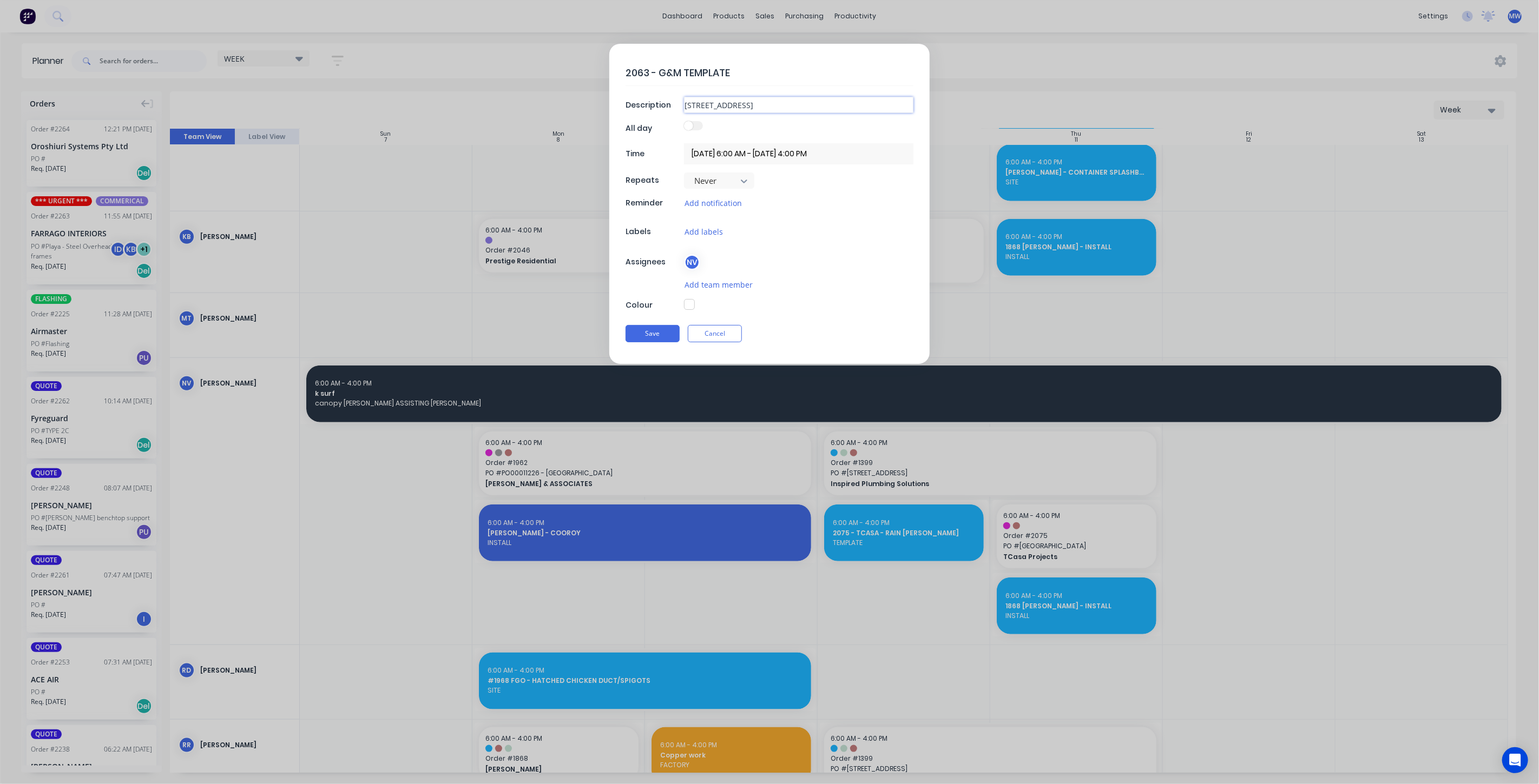
type input "54 Seaview Tce, Su"
type textarea "x"
type input "54 Seaview Tce, Sun"
type textarea "x"
type input "54 Seaview Tce, Suns"
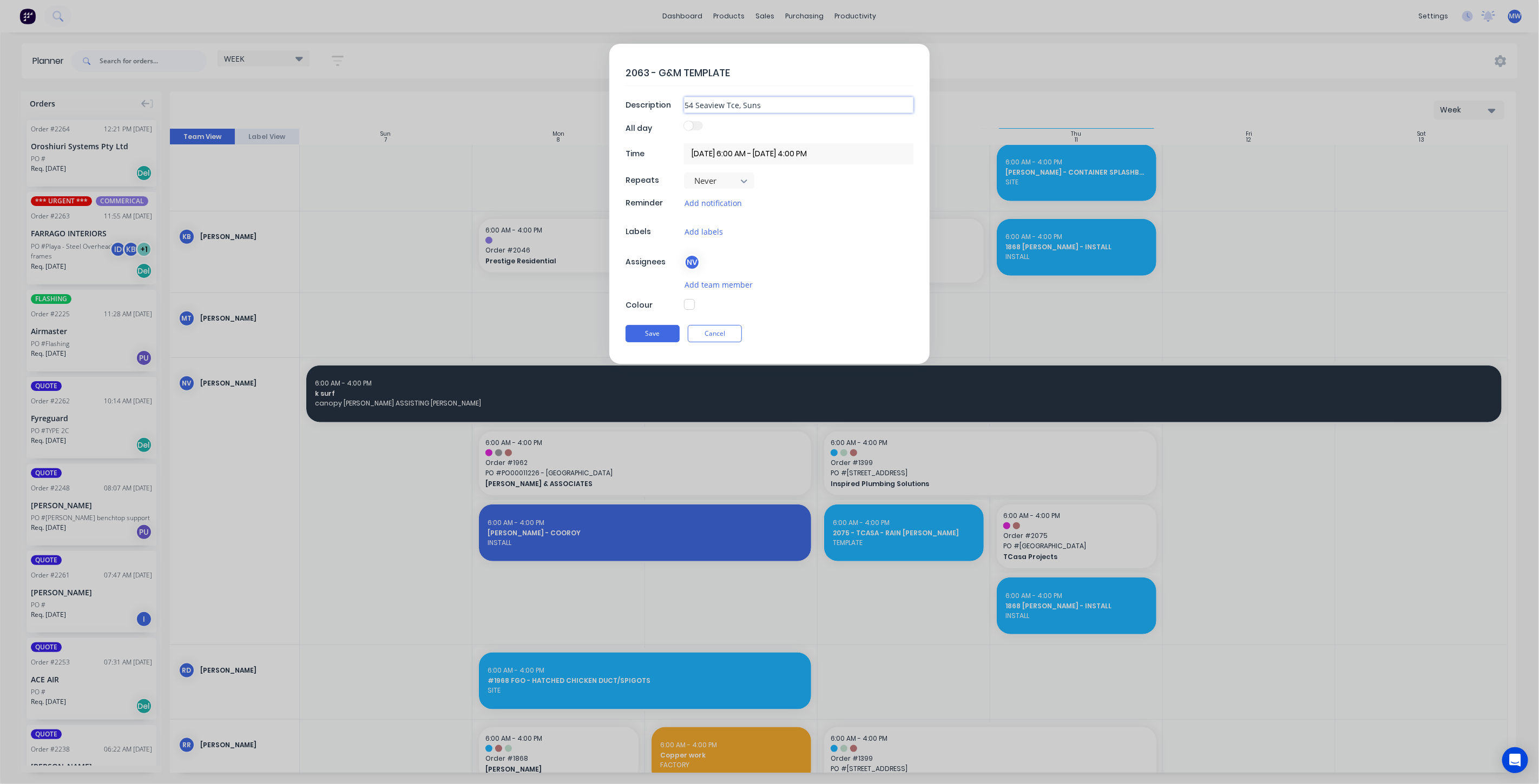
type textarea "x"
type input "54 Seaview Tce, Sunsh"
type textarea "x"
type input "54 Seaview Tce, Sunshi"
type textarea "x"
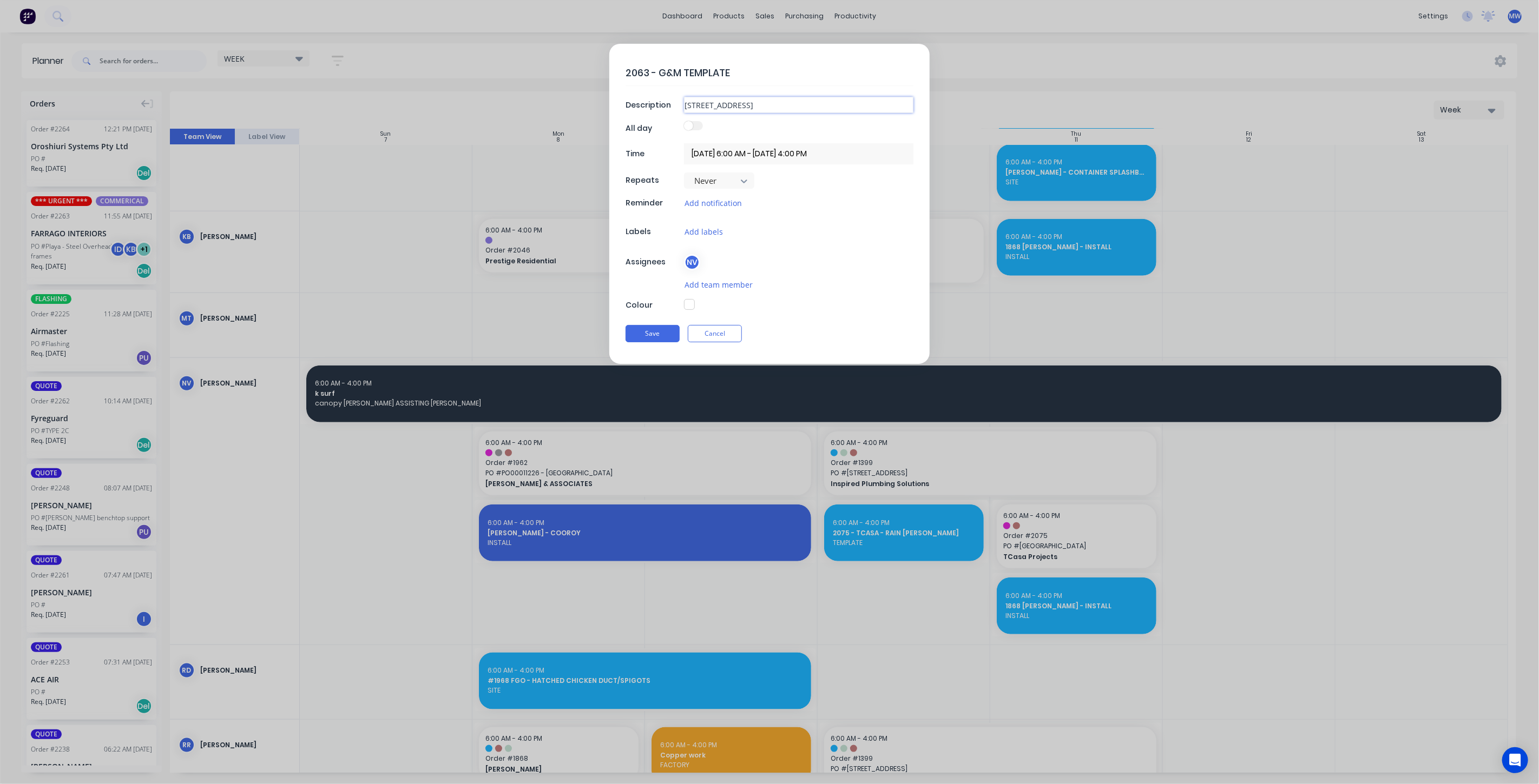
type input "54 Seaview Tce, Sunshin"
type textarea "x"
type input "54 Seaview Tce, Sunshine"
type textarea "x"
type input "54 Seaview Tce, Sunshine"
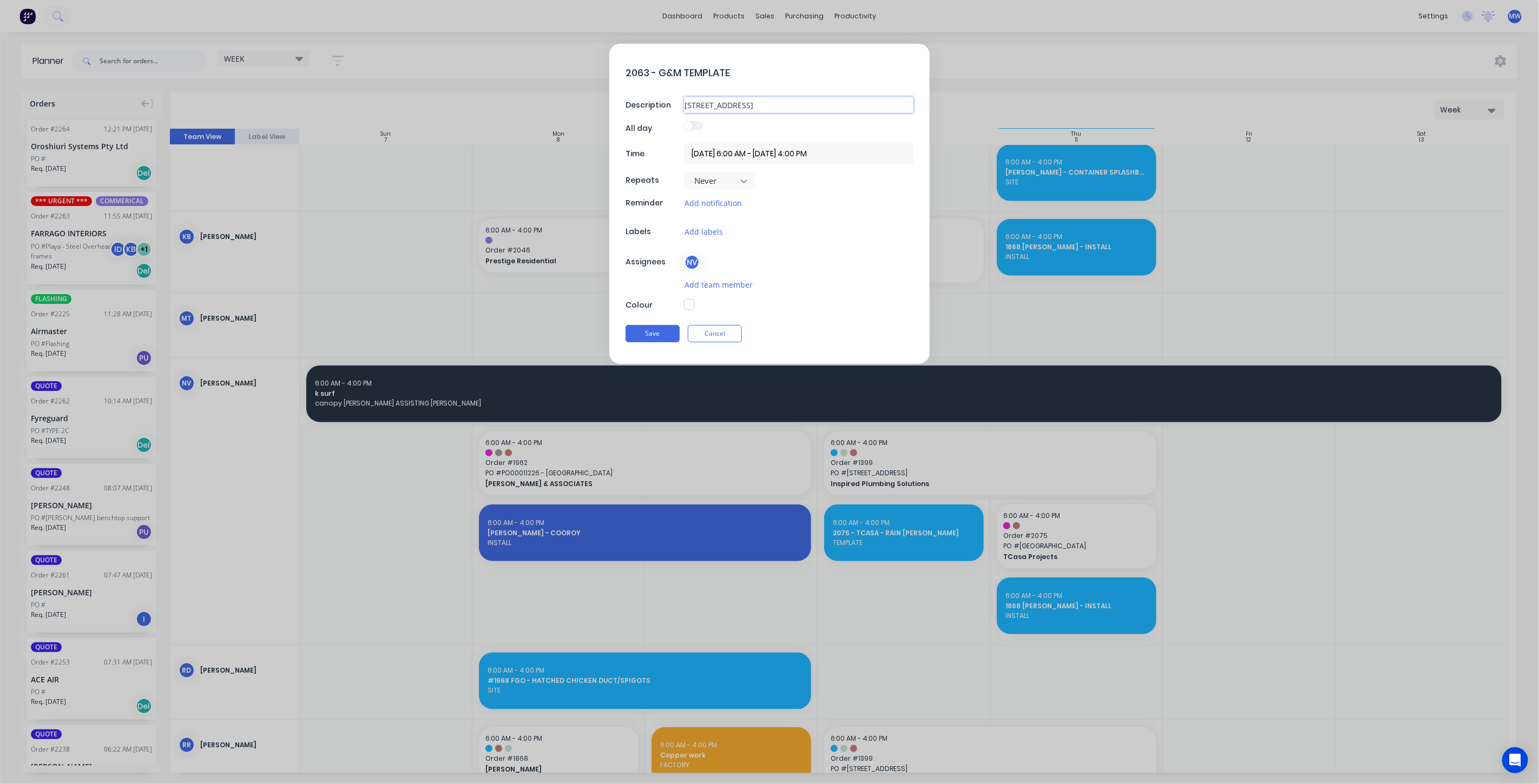
type textarea "x"
type input "54 Seaview Tce, Sunshine B"
type textarea "x"
type input "54 Seaview Tce, Sunshine Be"
type textarea "x"
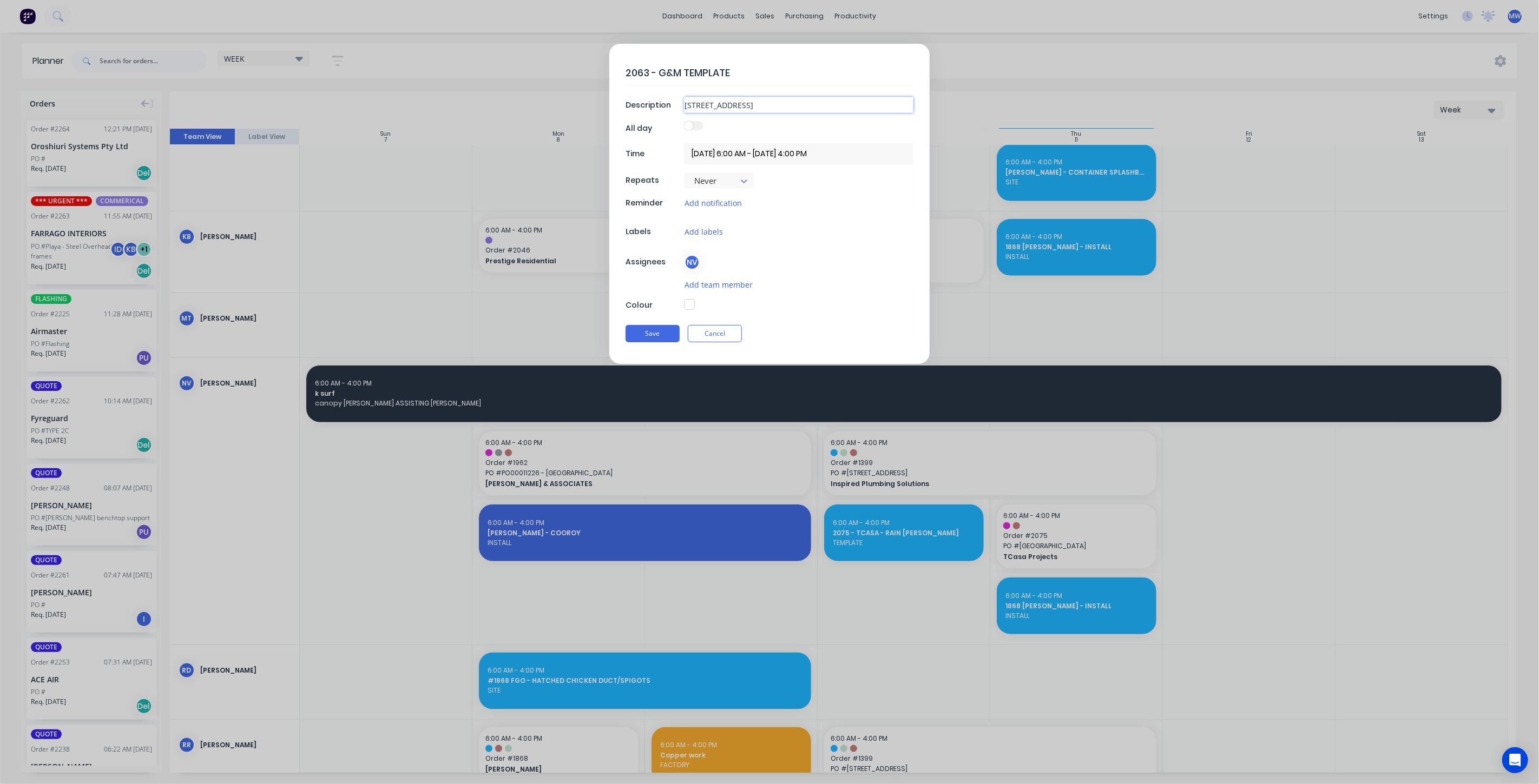
type input "54 Seaview Tce, Sunshine Bea"
type textarea "x"
type input "54 Seaview Tce, Sunshine Beac"
type textarea "x"
type input "[STREET_ADDRESS]"
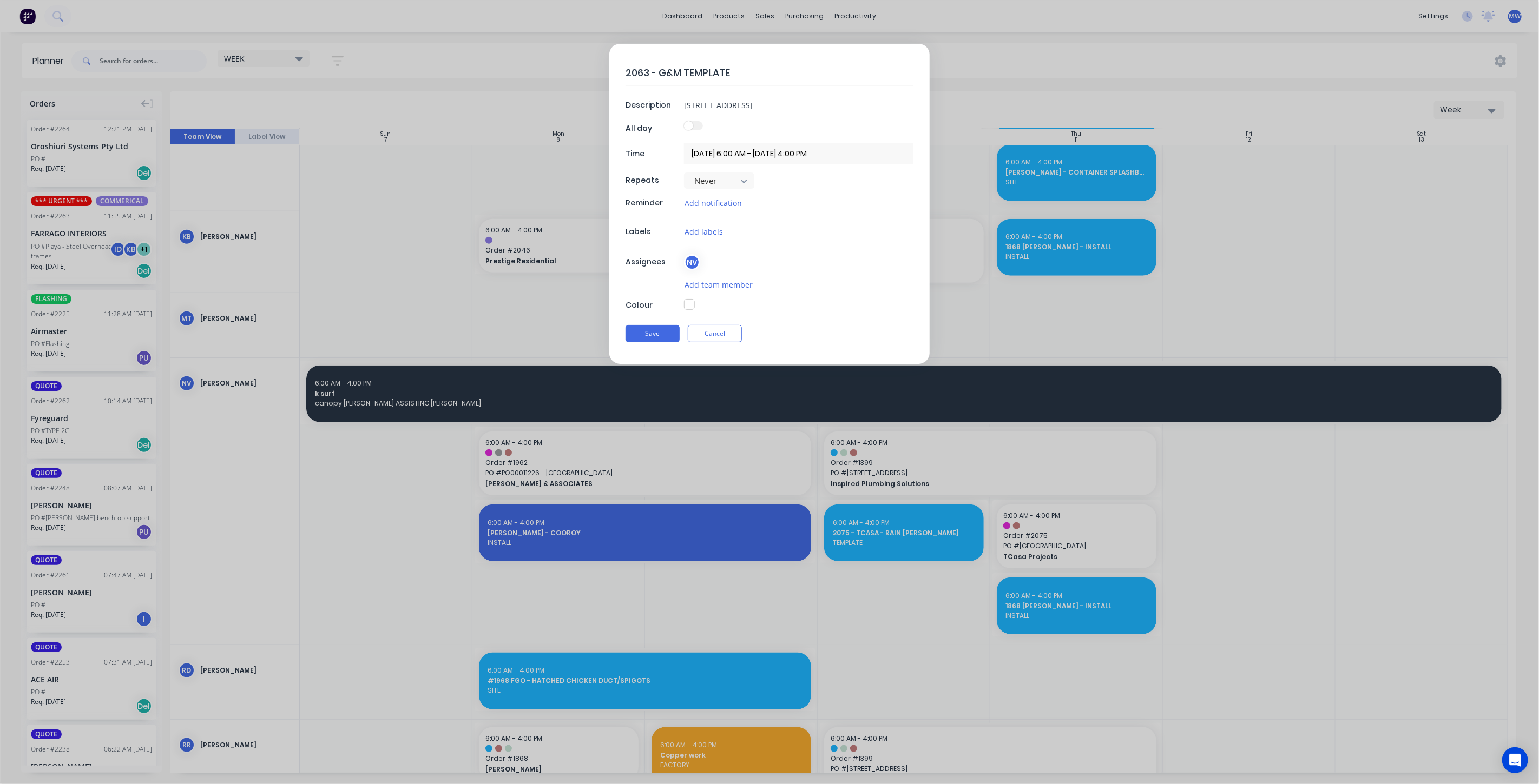
click at [691, 306] on button "button" at bounding box center [689, 305] width 11 height 11
type textarea "x"
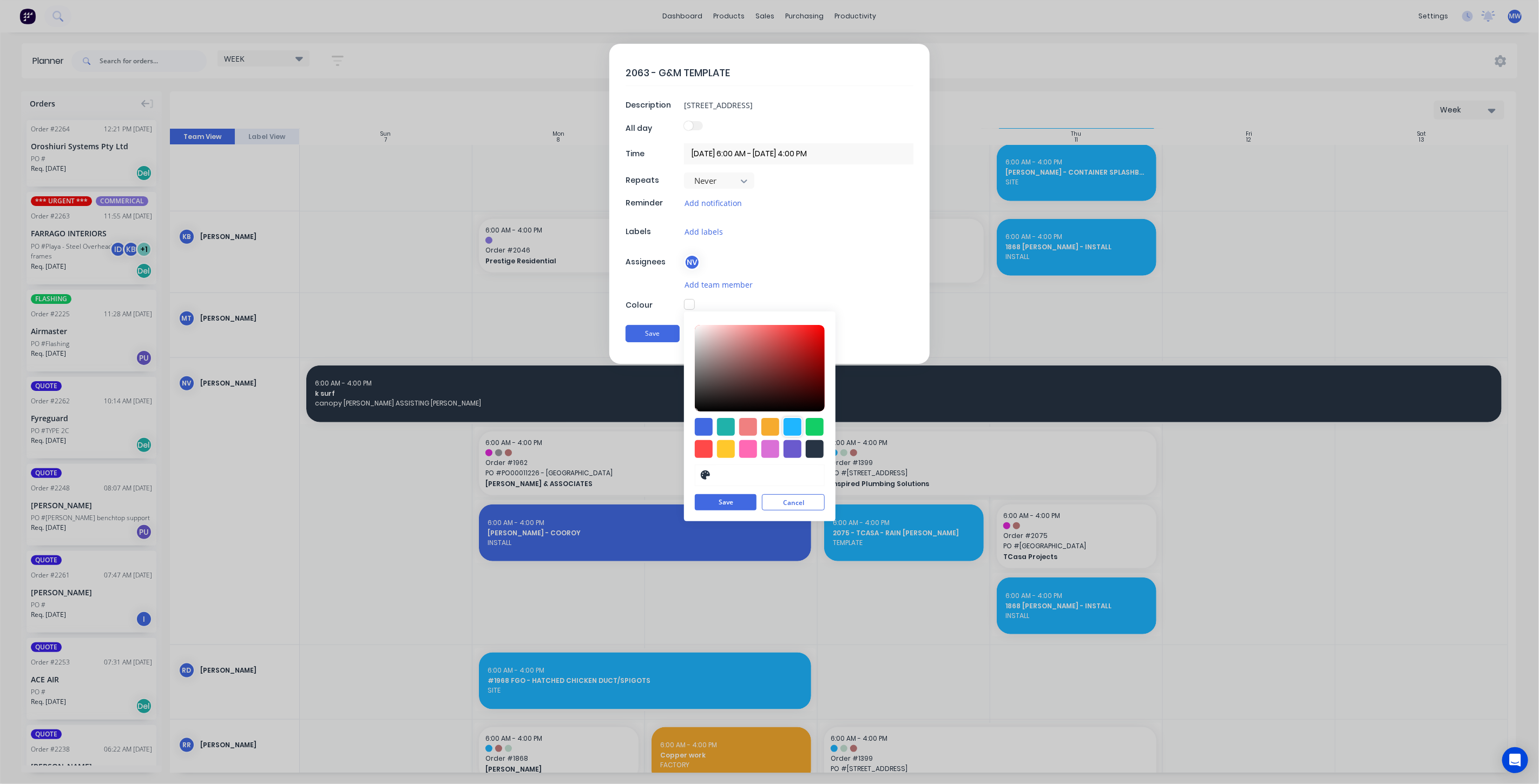
click at [793, 427] on div at bounding box center [793, 427] width 18 height 18
type input "#1FB6FF"
click at [721, 503] on button "Save" at bounding box center [725, 503] width 62 height 16
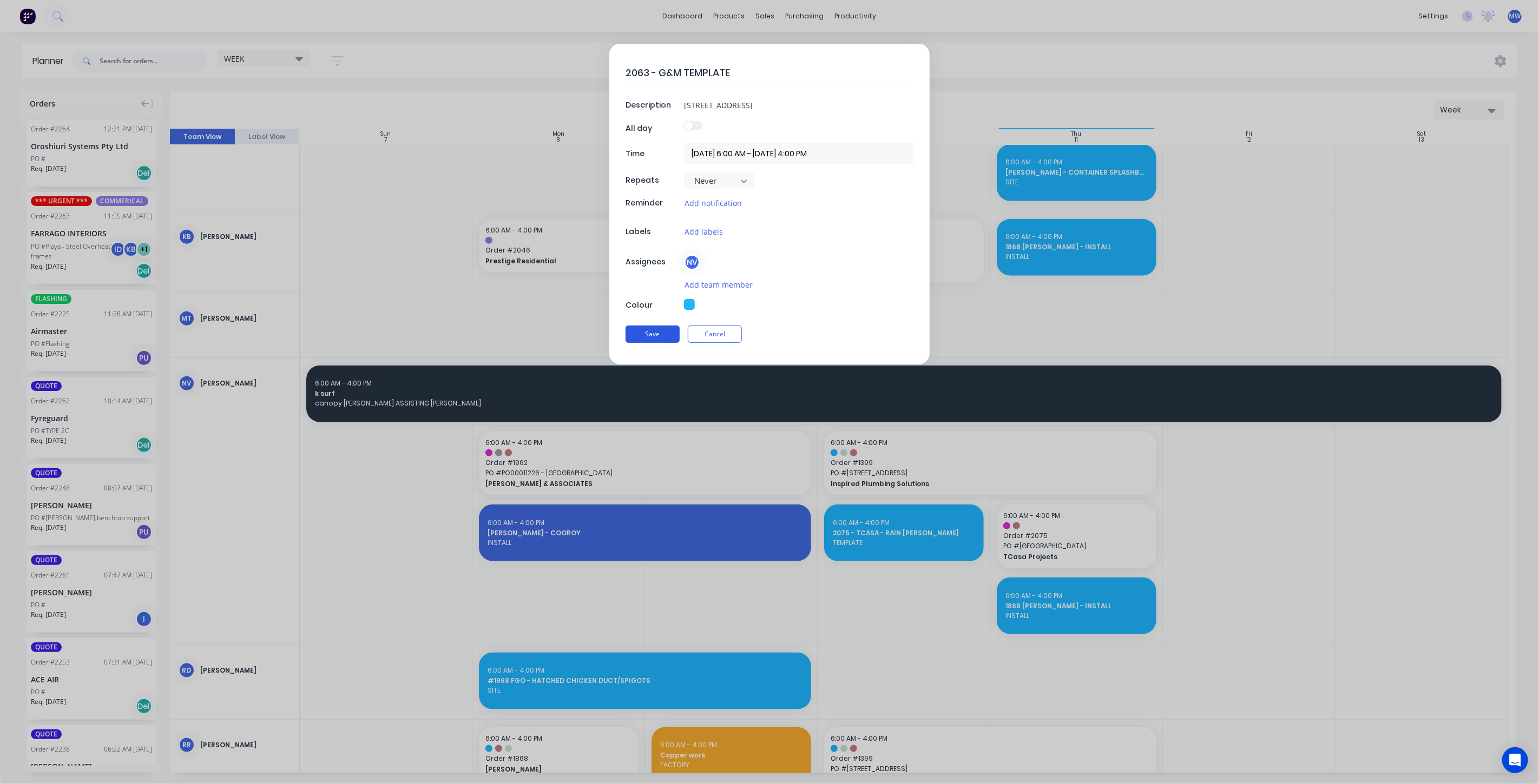
click at [645, 330] on button "Save" at bounding box center [652, 334] width 54 height 17
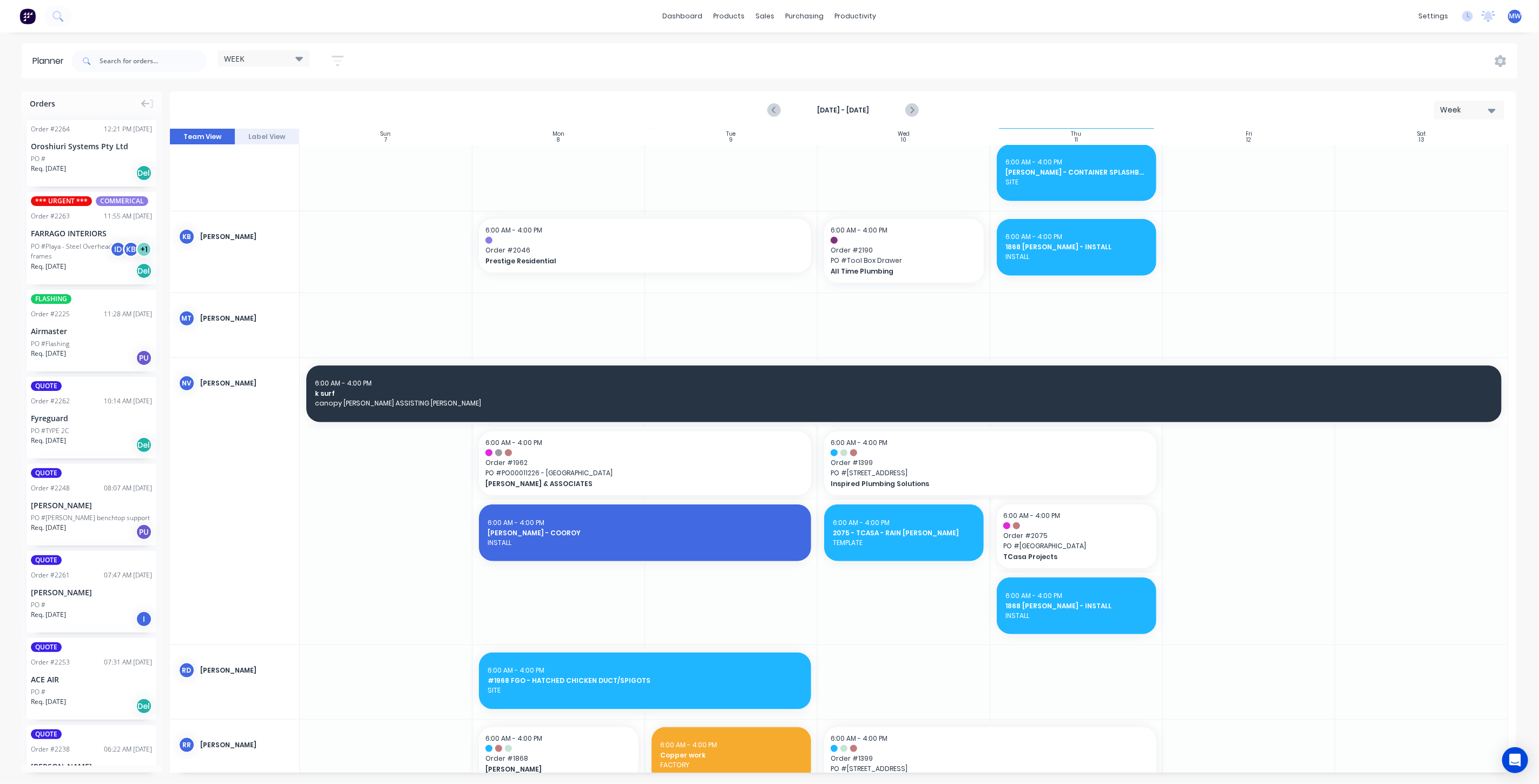
scroll to position [715, 0]
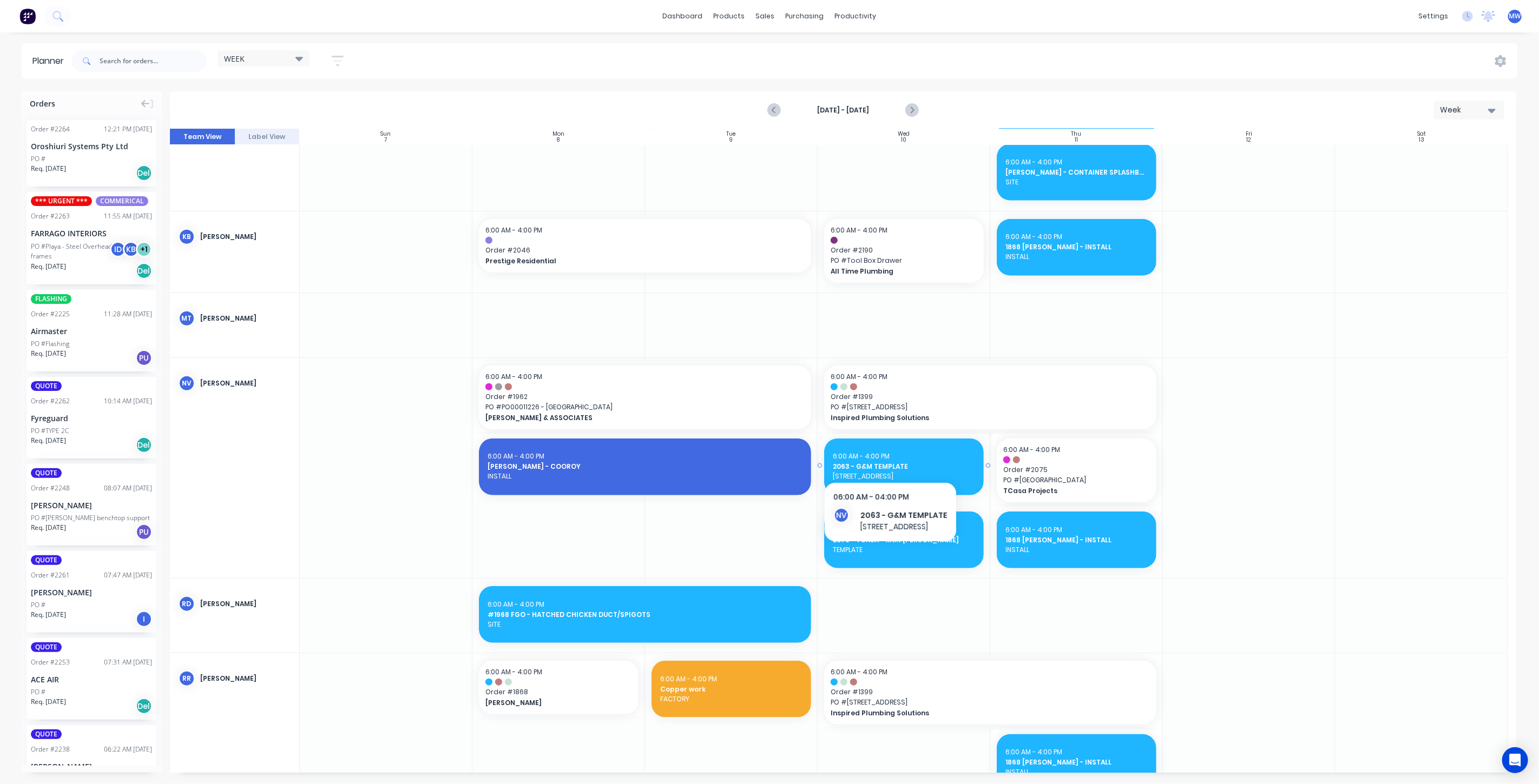
click at [908, 458] on div "6:00 AM - 4:00 PM" at bounding box center [904, 456] width 142 height 10
type textarea "x"
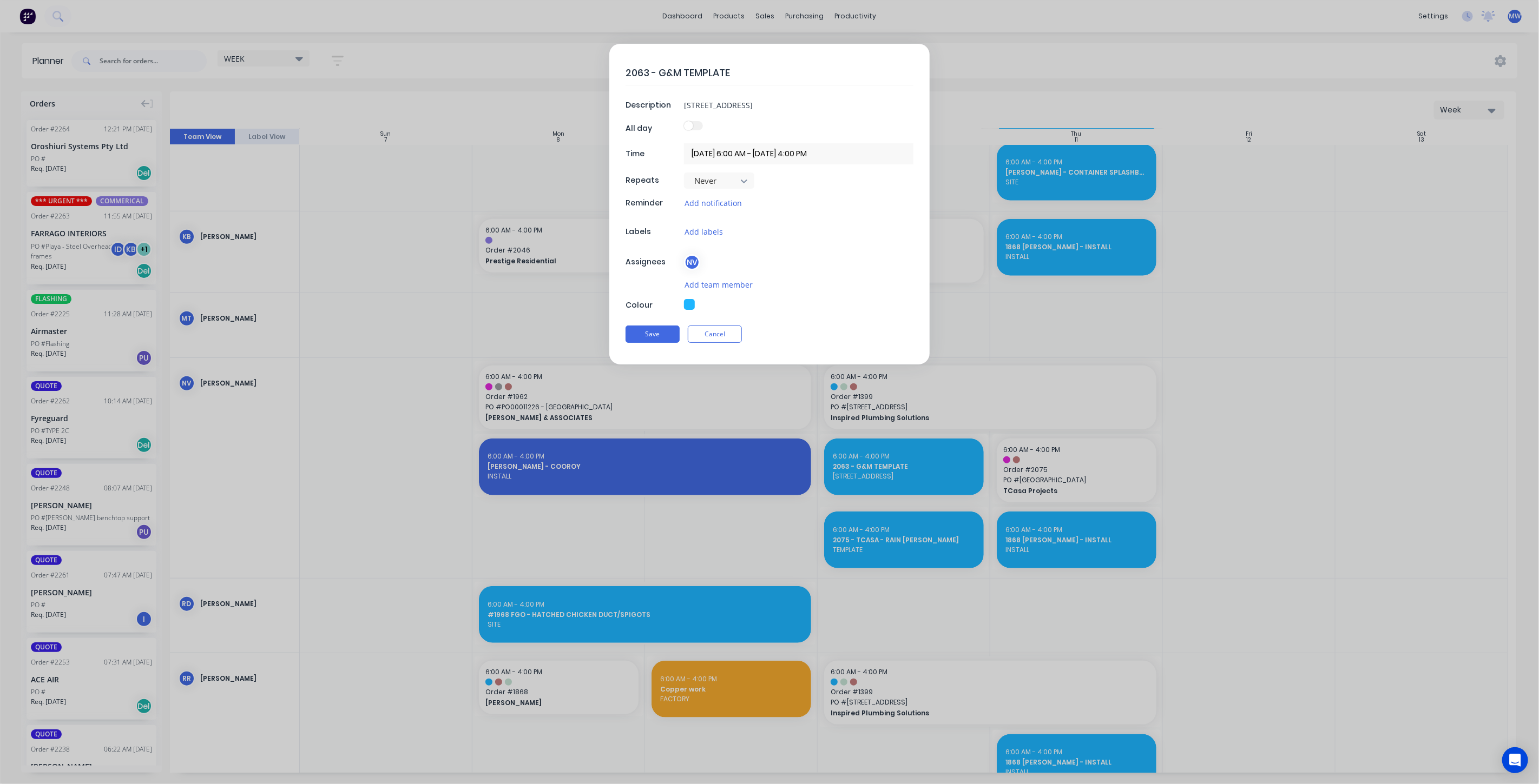
click at [749, 150] on input "10/09/2025 6:00 AM - 10/09/2025 4:00 PM" at bounding box center [799, 153] width 229 height 21
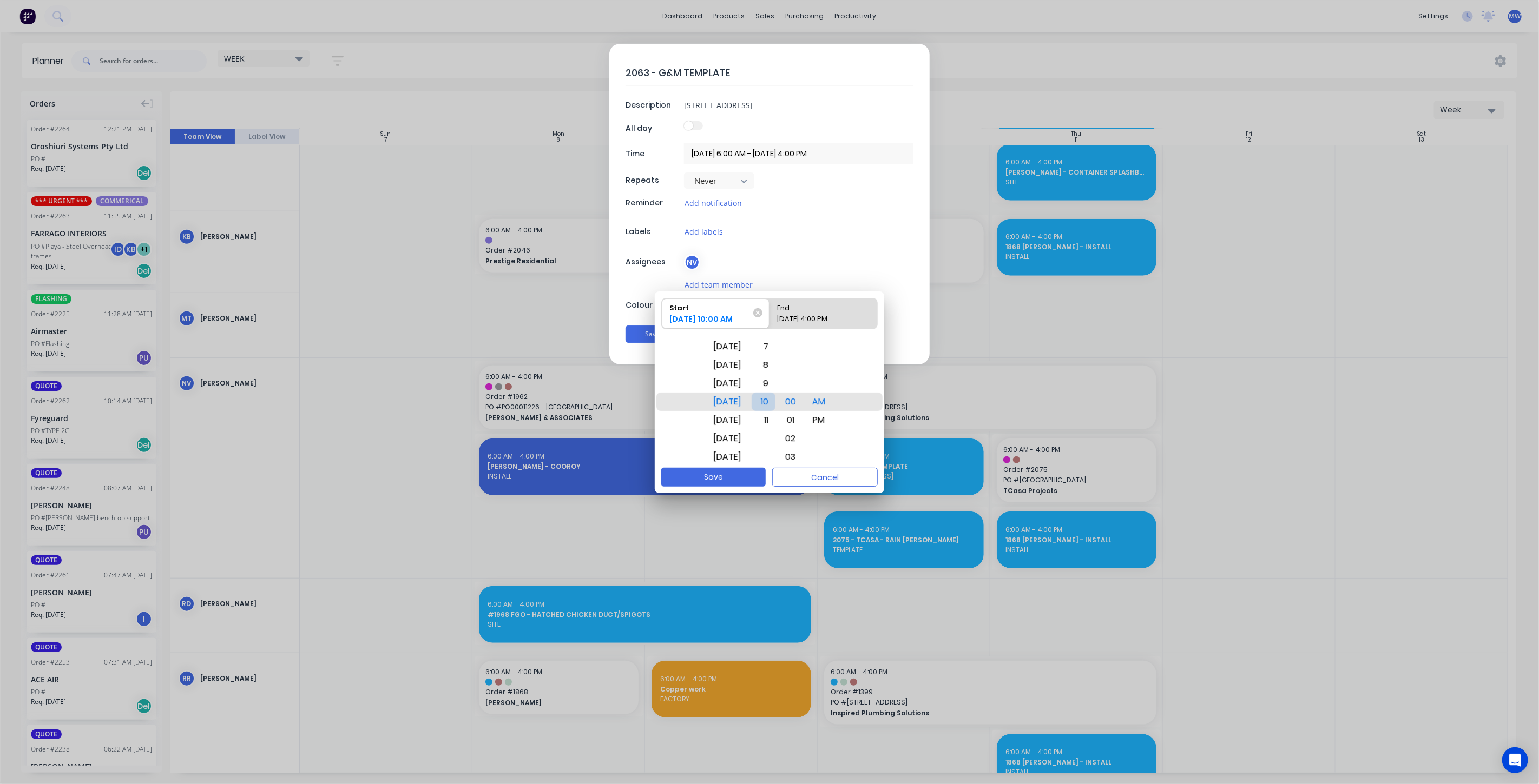
click at [775, 404] on div "10" at bounding box center [764, 402] width 24 height 19
click at [836, 311] on div "End" at bounding box center [818, 306] width 90 height 15
click at [770, 311] on input "End 10/09/2025 4:00 PM" at bounding box center [770, 313] width 1 height 30
radio input "true"
drag, startPoint x: 780, startPoint y: 419, endPoint x: 798, endPoint y: 417, distance: 18.1
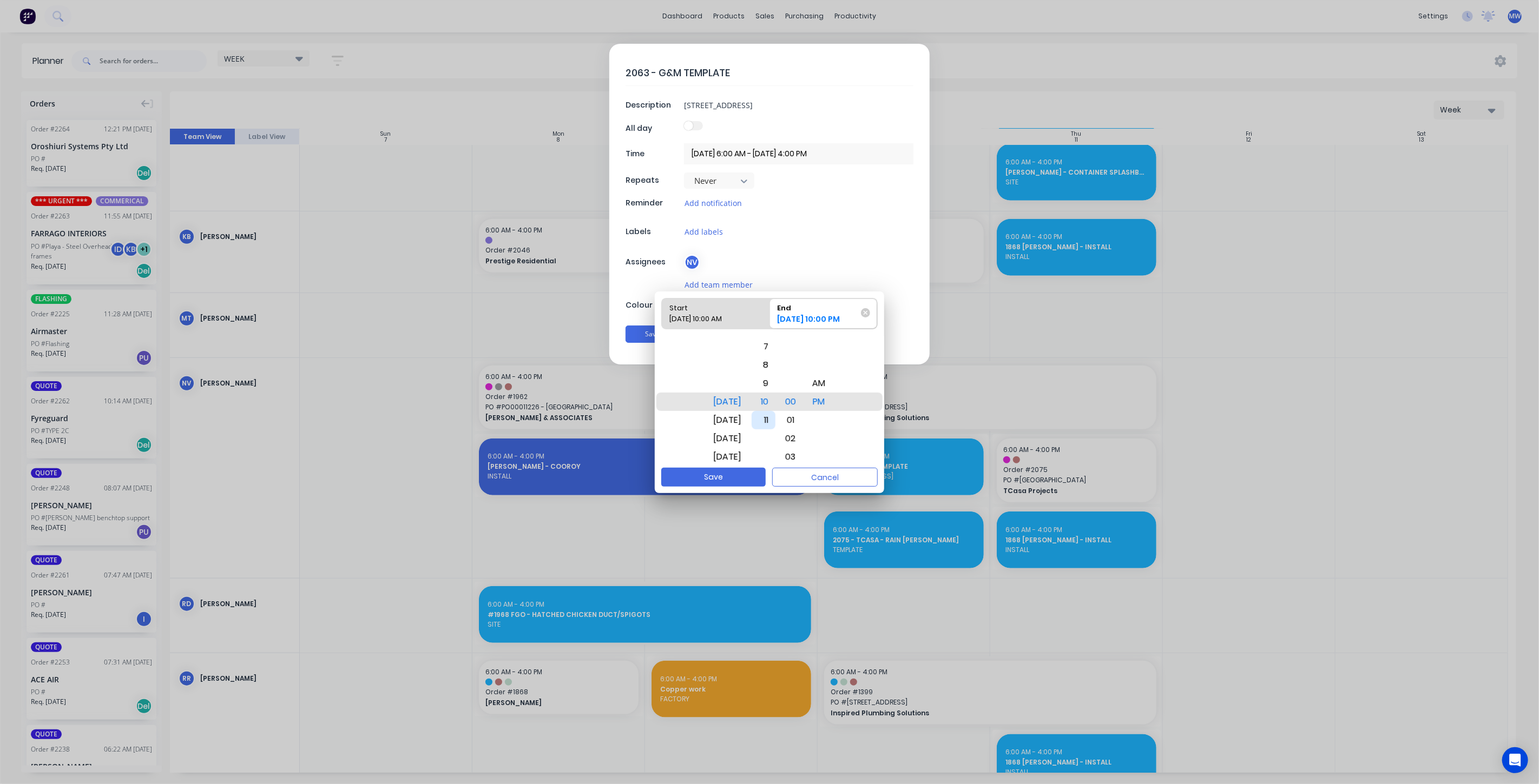
click at [775, 419] on div "11" at bounding box center [764, 420] width 24 height 19
click at [830, 383] on div "AM" at bounding box center [819, 383] width 26 height 19
click at [737, 476] on button "Save" at bounding box center [713, 477] width 105 height 19
type textarea "x"
type input "10/09/2025 10:00 AM - 10/09/2025 11:00 AM"
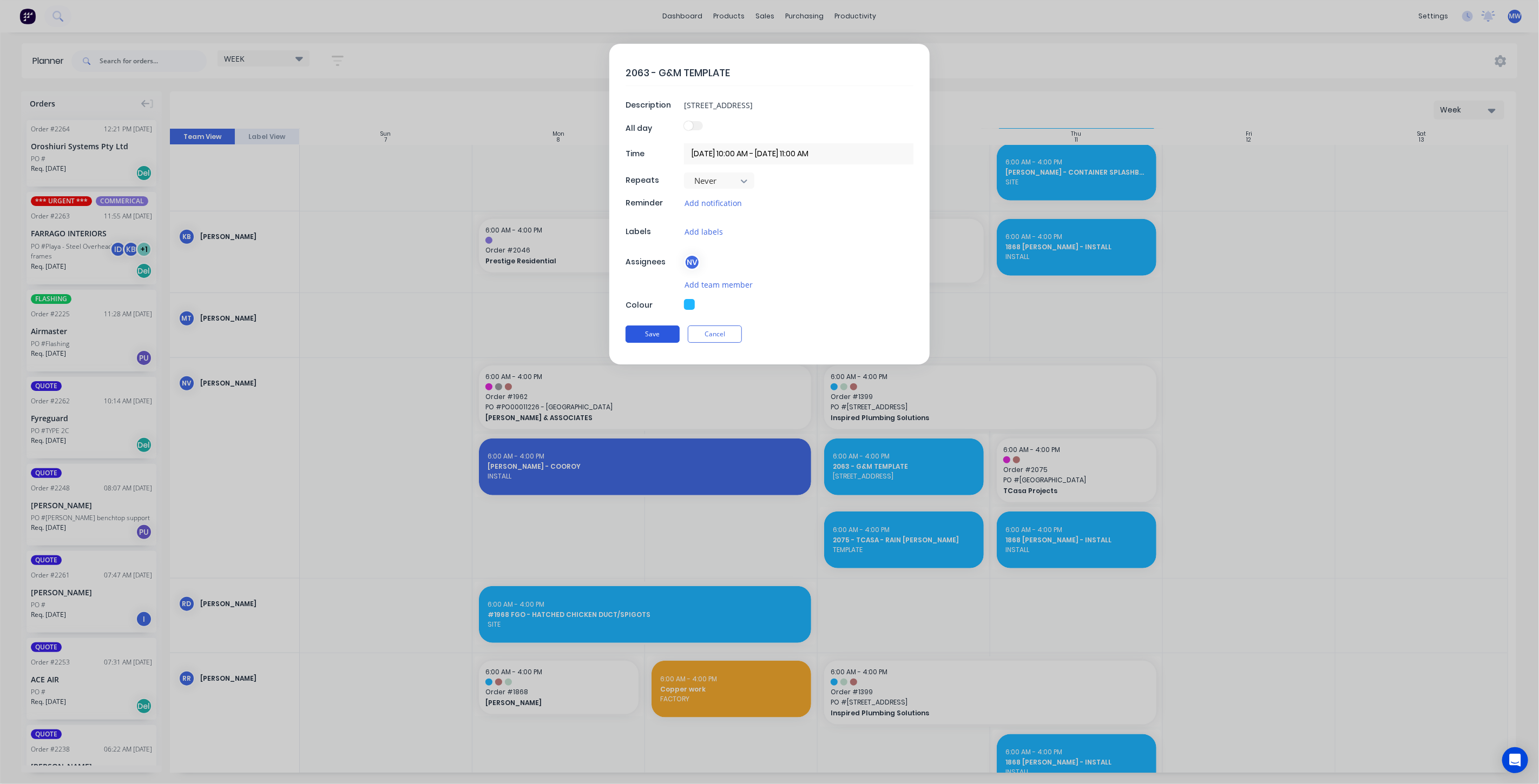
click at [654, 327] on button "Save" at bounding box center [652, 334] width 54 height 17
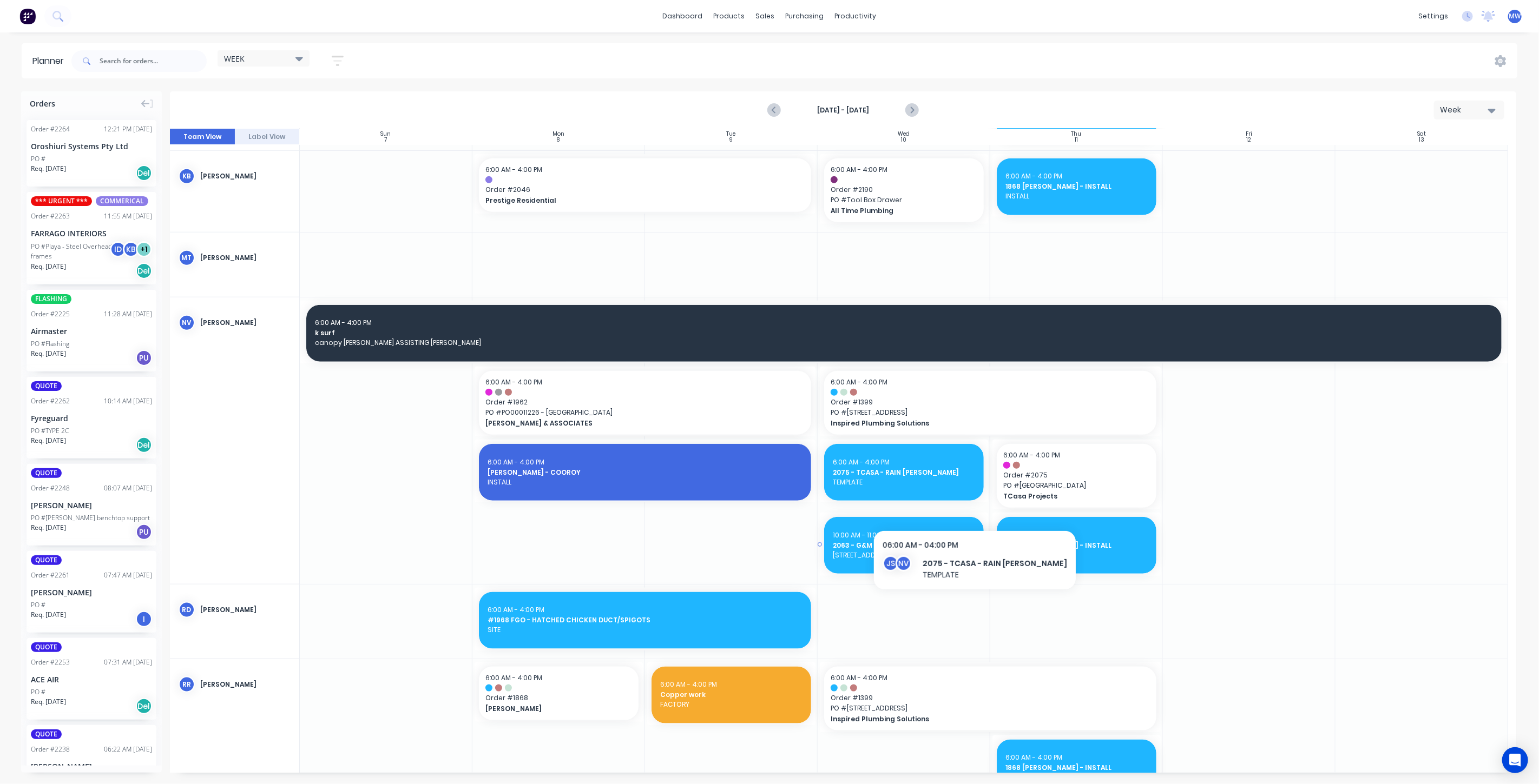
scroll to position [901, 0]
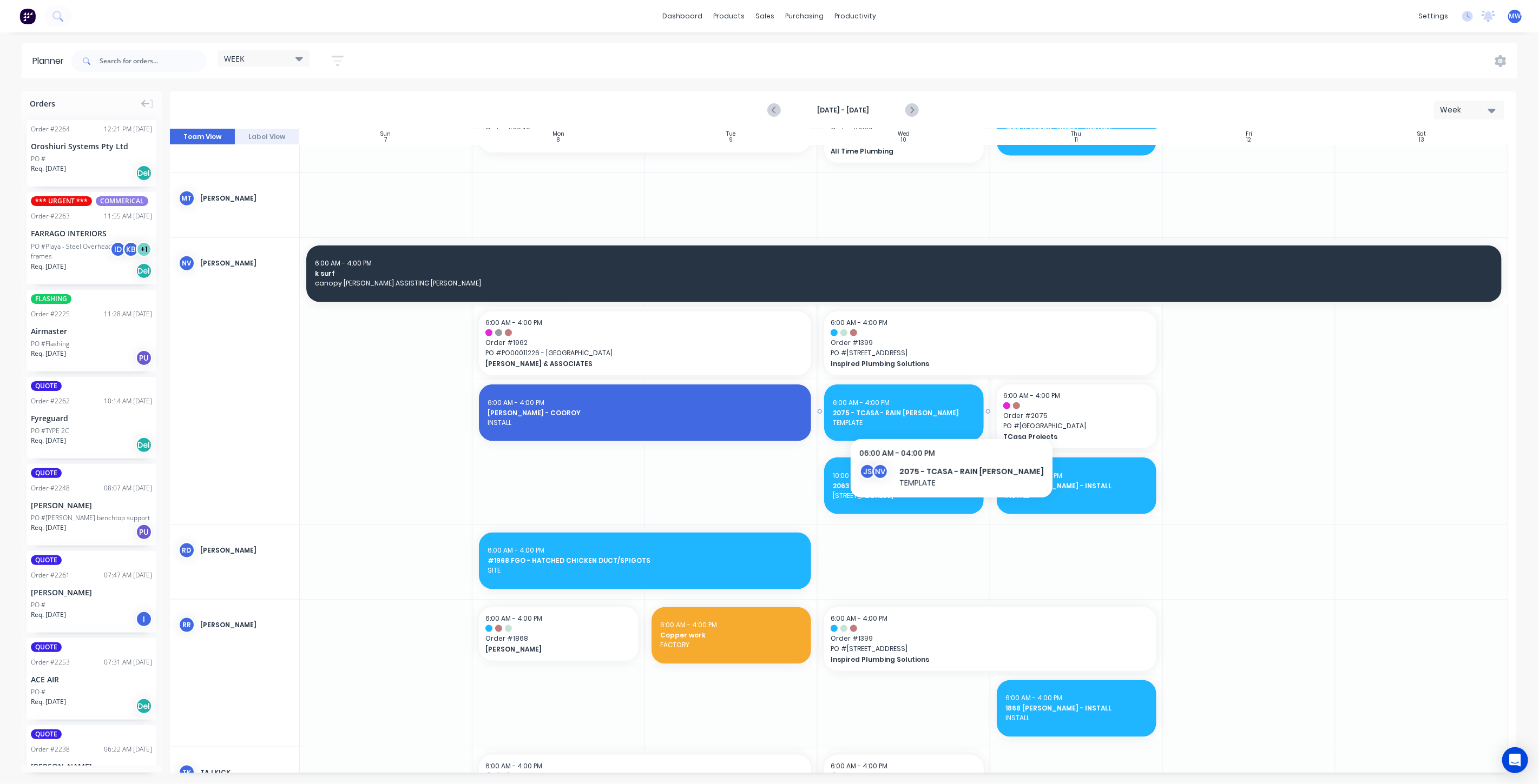
click at [933, 414] on span "2075 - TCASA - RAIN [PERSON_NAME]" at bounding box center [904, 413] width 142 height 10
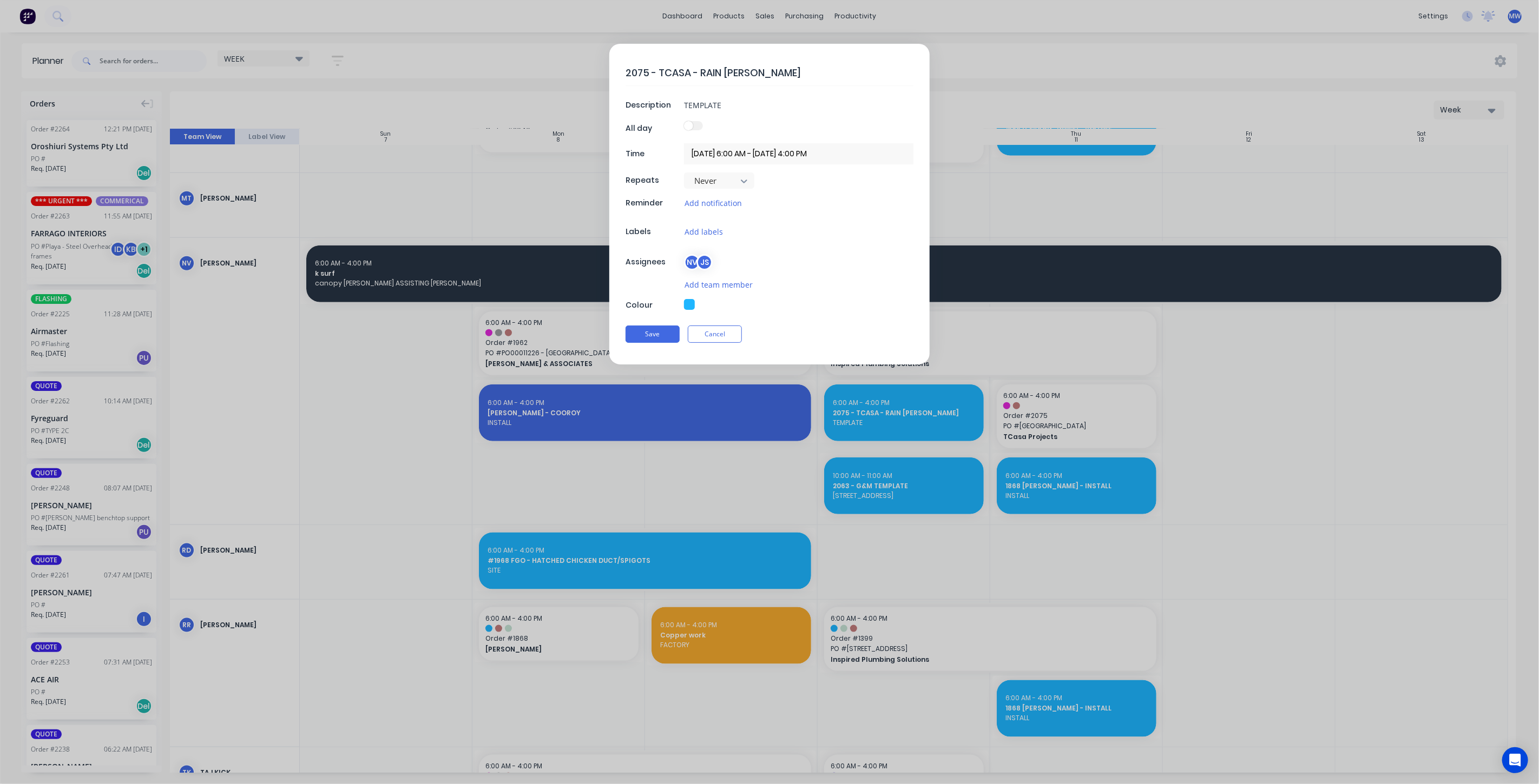
type textarea "x"
click at [780, 147] on input "10/09/2025 6:00 AM - 10/09/2025 4:00 PM" at bounding box center [799, 153] width 229 height 21
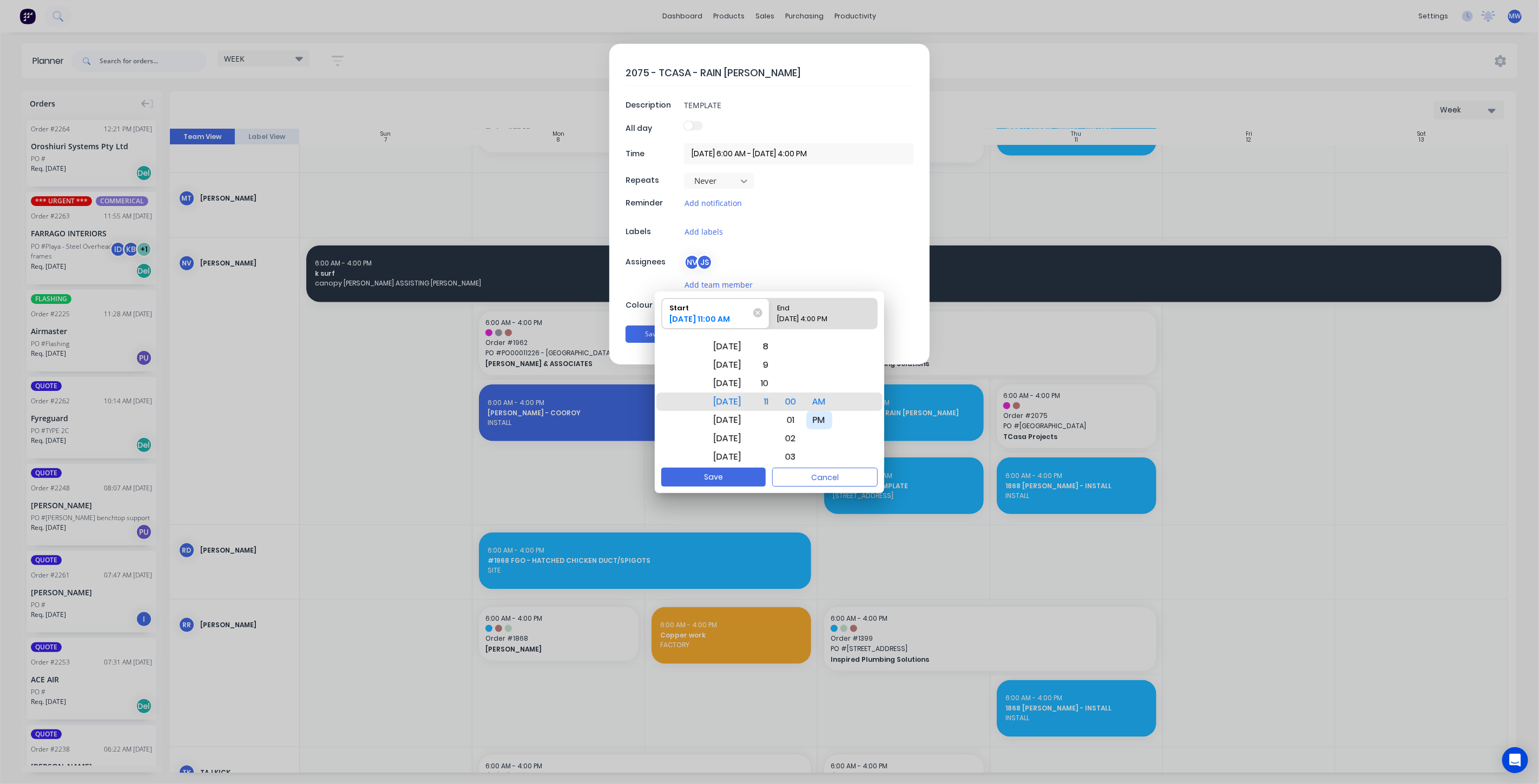
click at [832, 416] on div "PM" at bounding box center [819, 420] width 26 height 19
click at [771, 417] on div "11" at bounding box center [764, 420] width 24 height 19
click at [830, 384] on div "AM" at bounding box center [819, 383] width 26 height 19
click at [801, 362] on div "30" at bounding box center [790, 365] width 25 height 19
click at [823, 314] on div "Please select" at bounding box center [823, 321] width 100 height 15
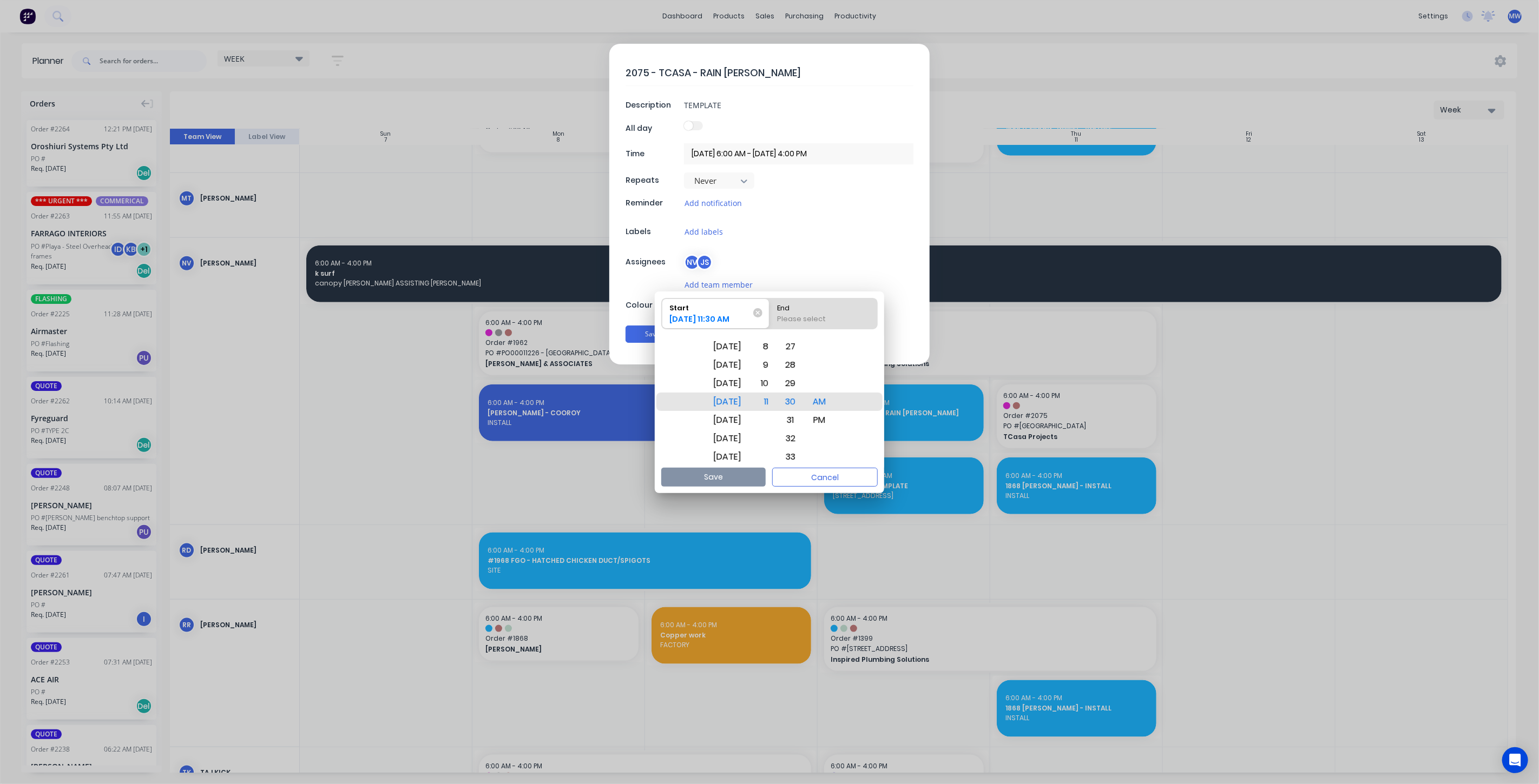
click at [770, 314] on input "End Please select" at bounding box center [770, 313] width 1 height 30
radio input "true"
click at [831, 423] on div "PM" at bounding box center [819, 420] width 26 height 19
click at [775, 405] on div "12" at bounding box center [763, 402] width 24 height 19
click at [745, 475] on button "Save" at bounding box center [713, 477] width 105 height 19
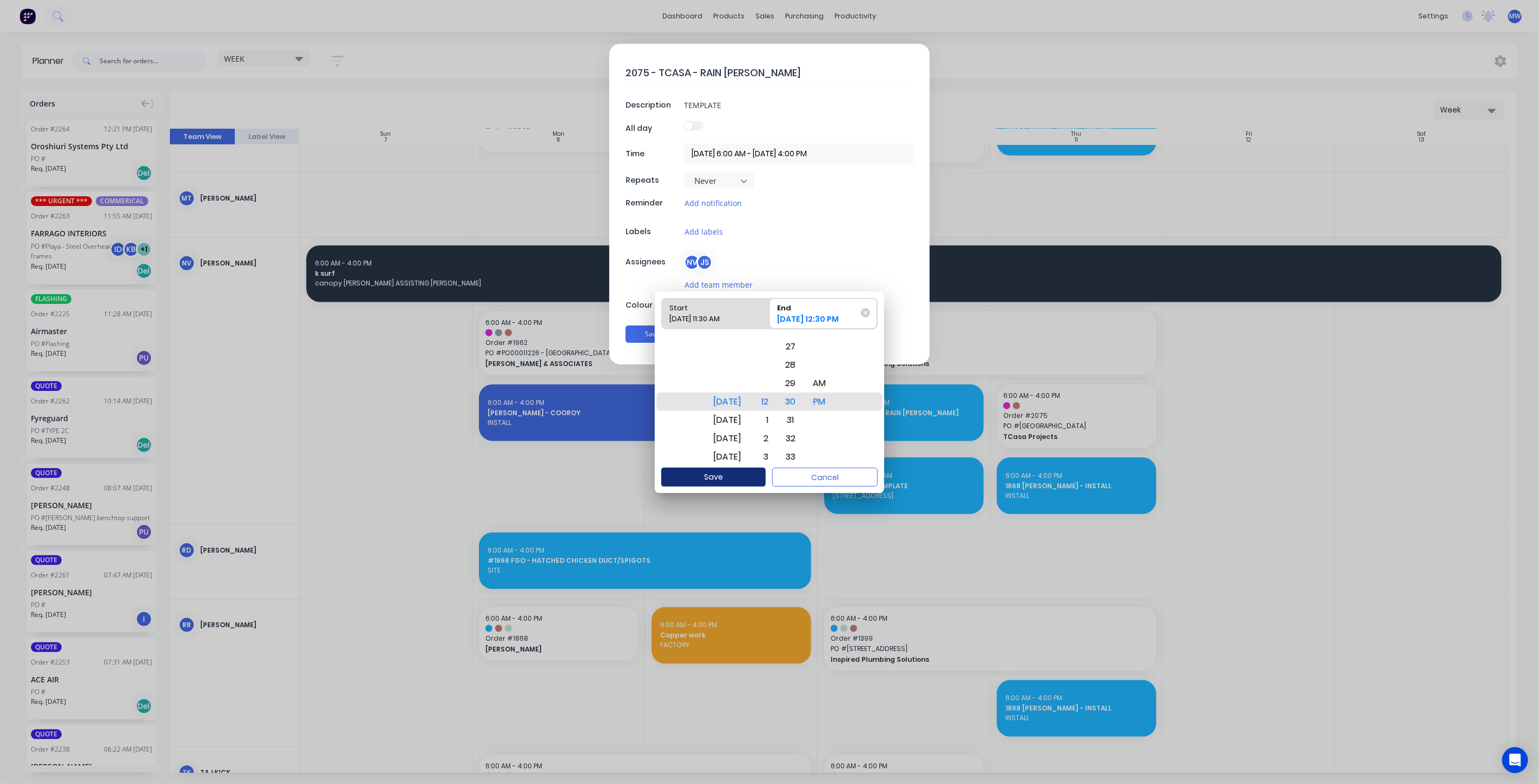
type textarea "x"
type input "10/09/2025 11:30 AM - 10/09/2025 12:30 PM"
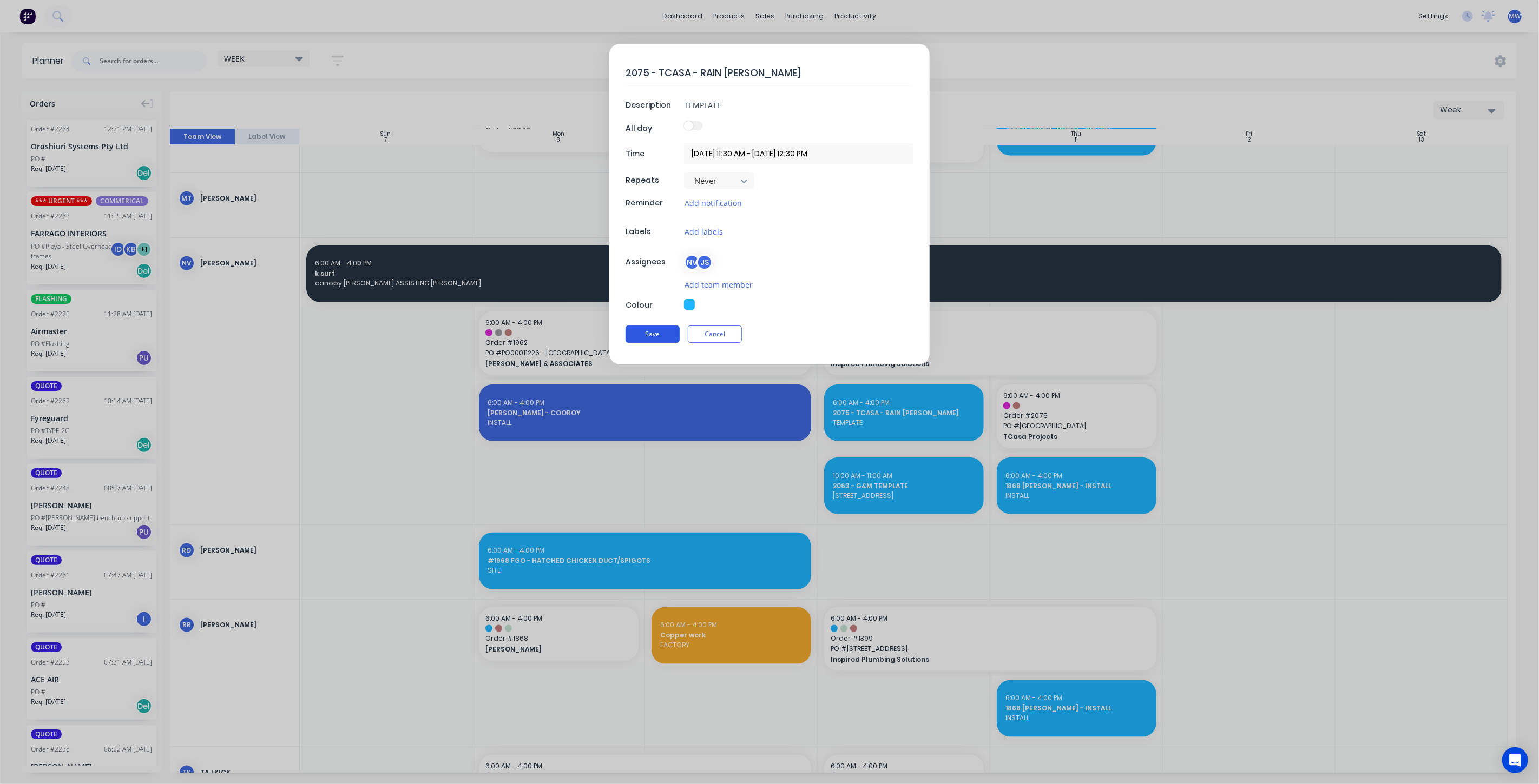
click at [658, 337] on button "Save" at bounding box center [652, 334] width 54 height 17
type textarea "x"
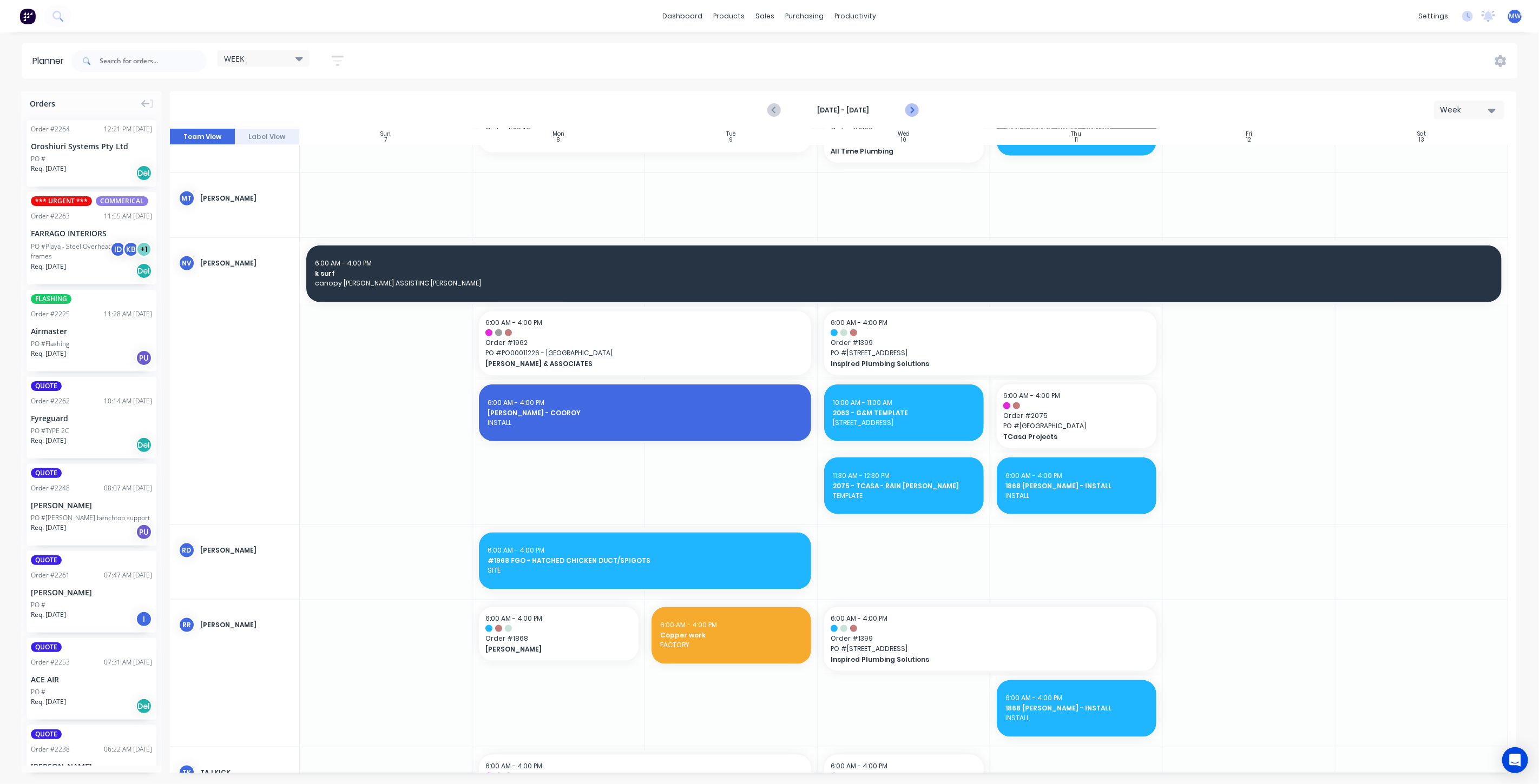
click at [913, 112] on icon "Next page" at bounding box center [911, 110] width 13 height 13
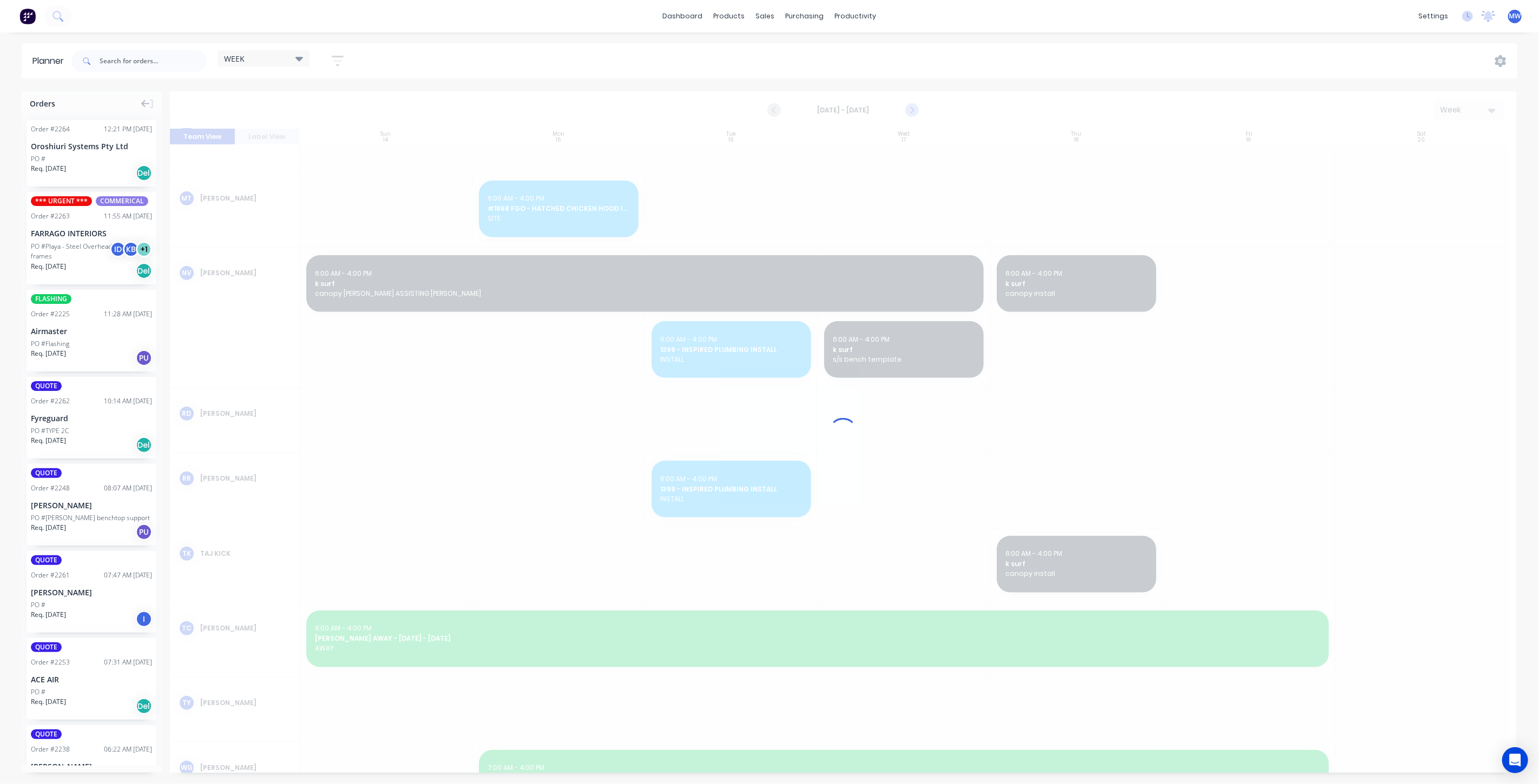
scroll to position [650, 0]
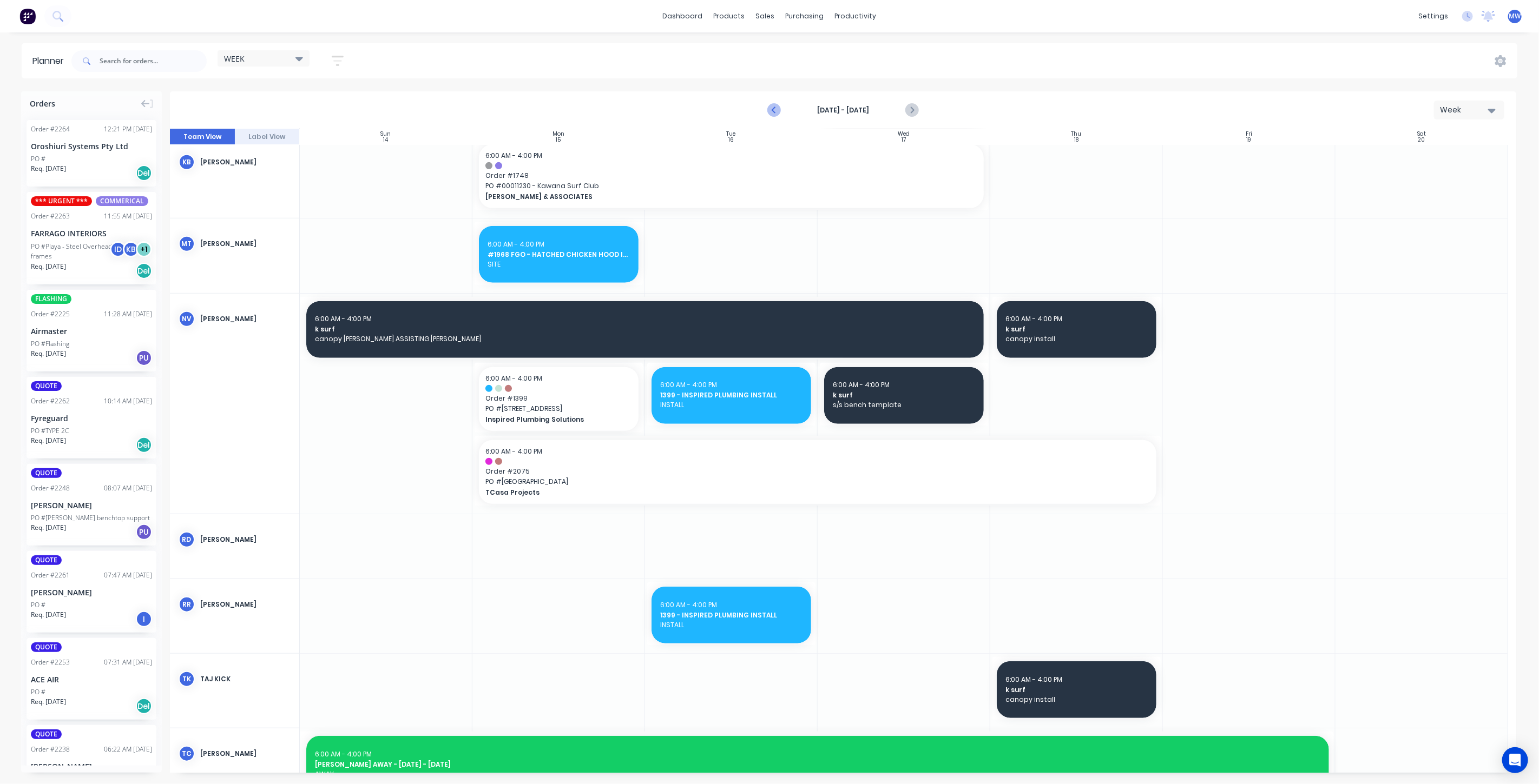
click at [770, 109] on icon "Previous page" at bounding box center [774, 110] width 13 height 13
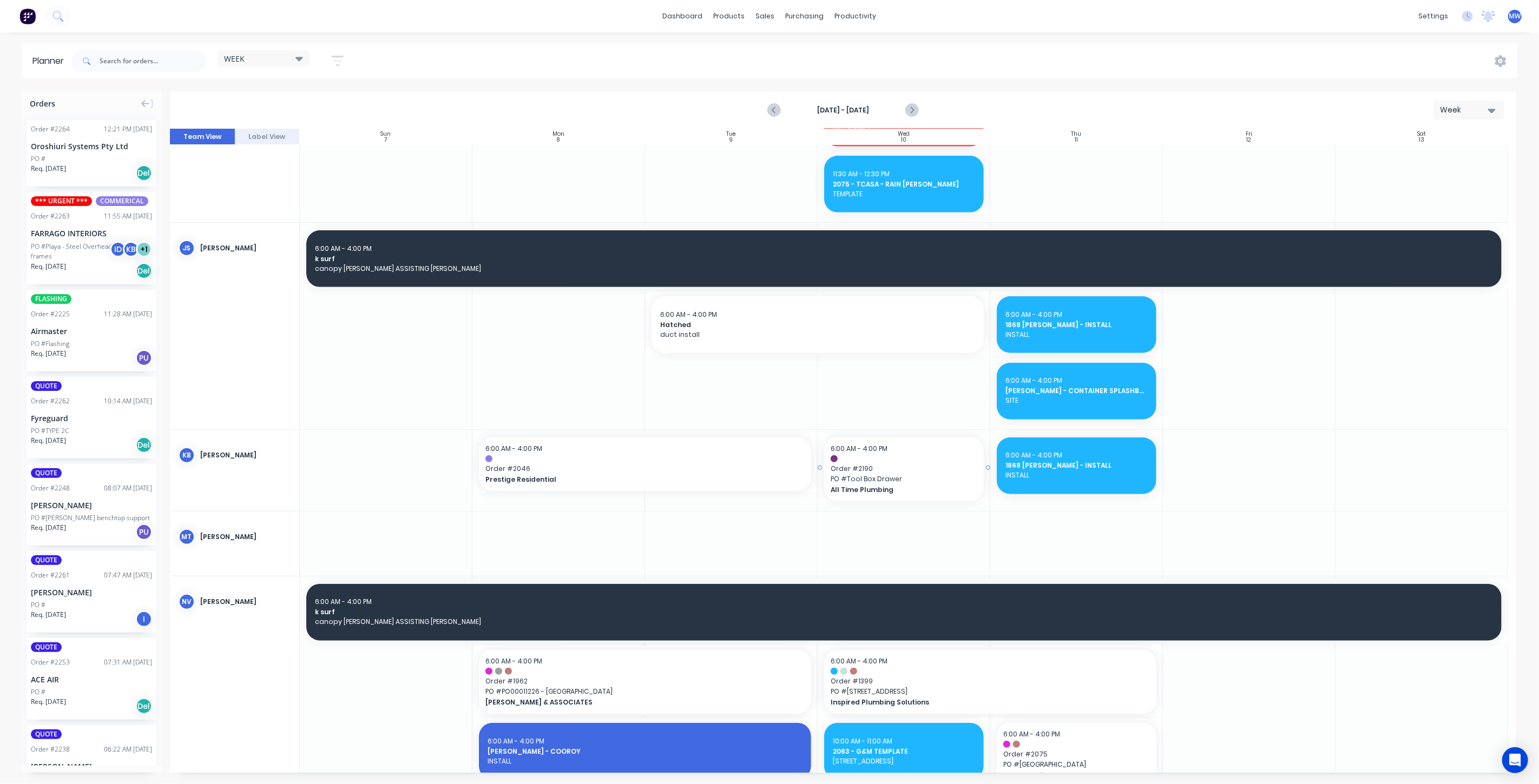
scroll to position [782, 0]
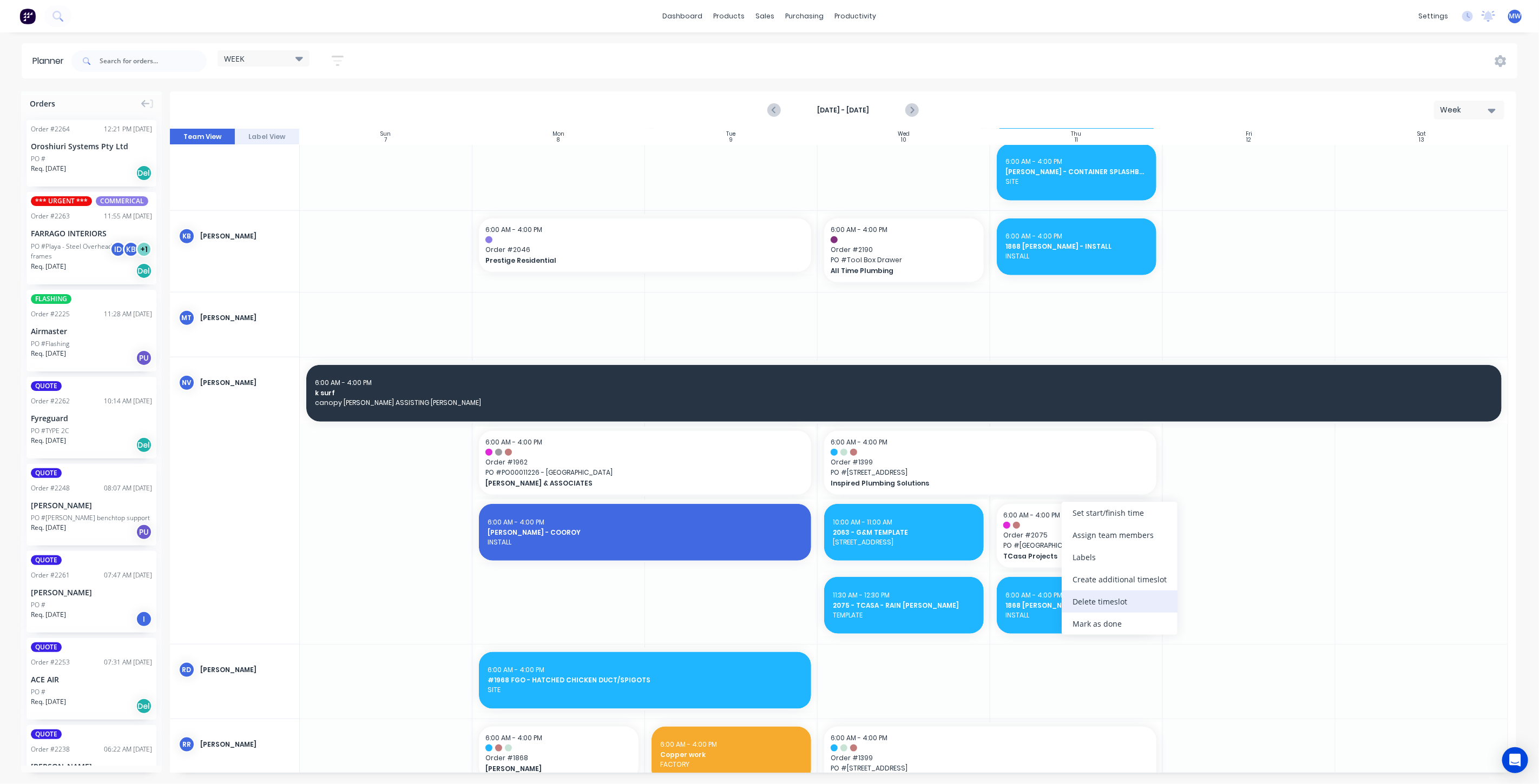
click at [1114, 606] on div "Delete timeslot" at bounding box center [1120, 601] width 116 height 22
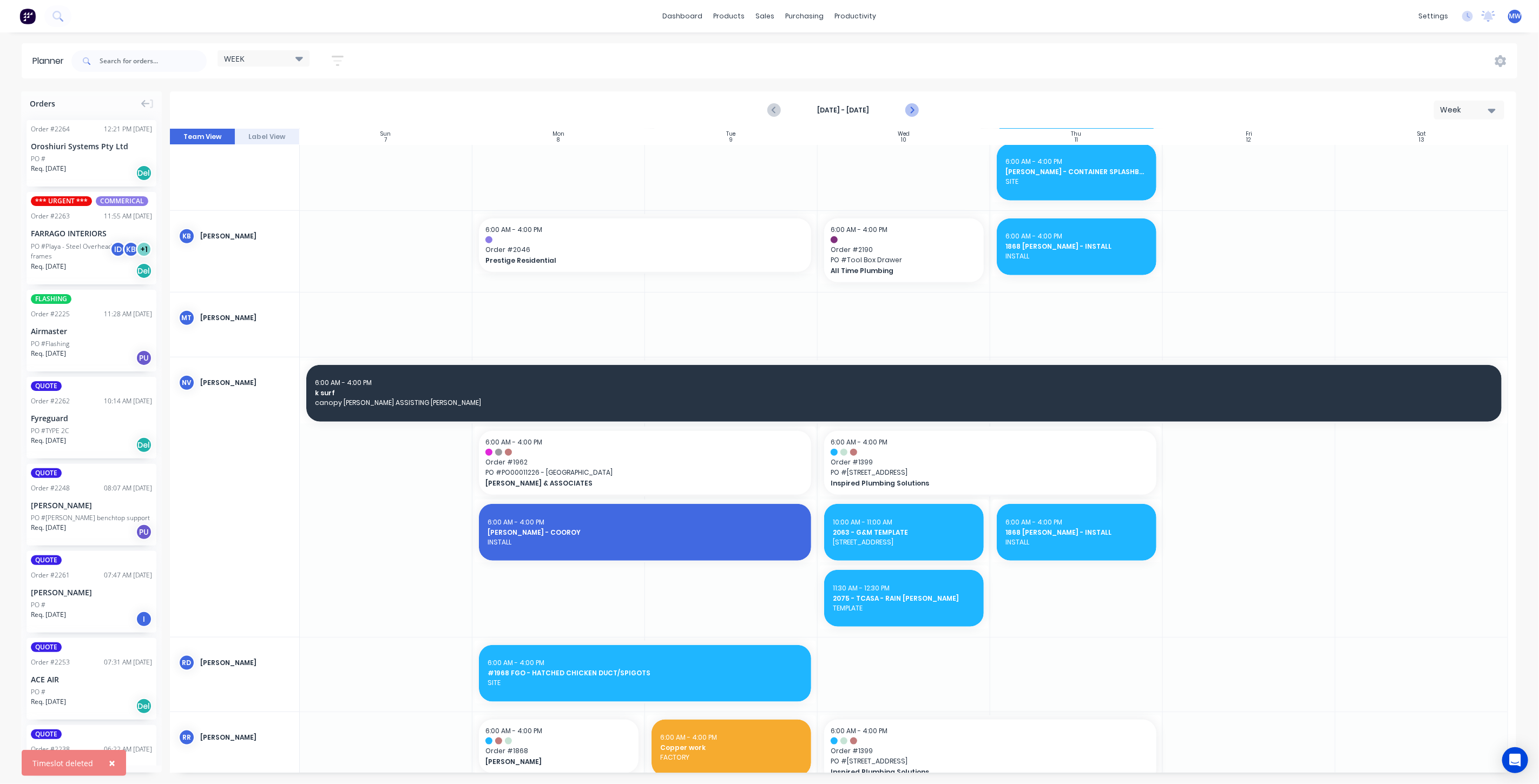
click at [916, 104] on icon "Next page" at bounding box center [911, 110] width 13 height 13
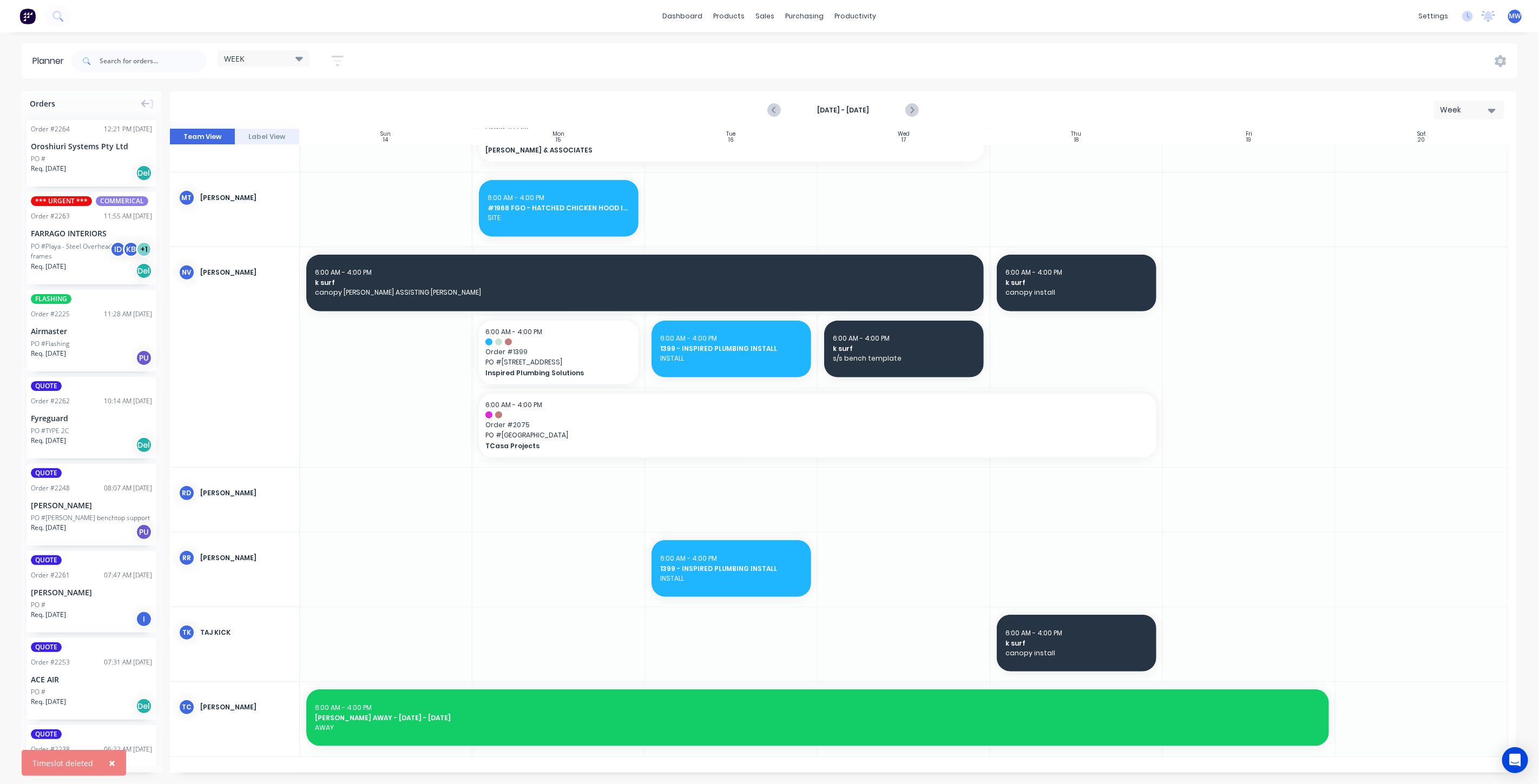
scroll to position [707, 0]
click at [770, 112] on icon "Previous page" at bounding box center [774, 110] width 13 height 13
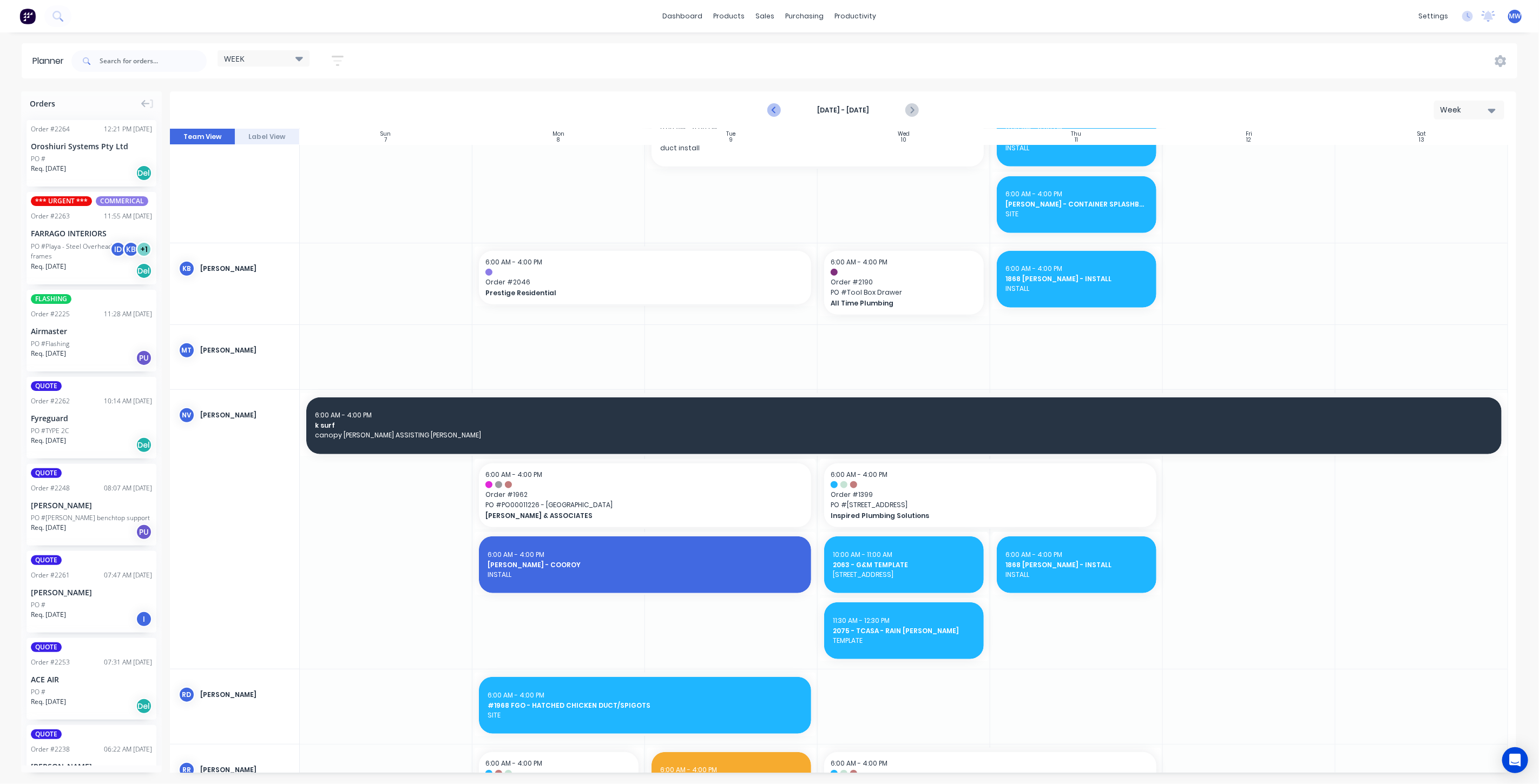
scroll to position [773, 0]
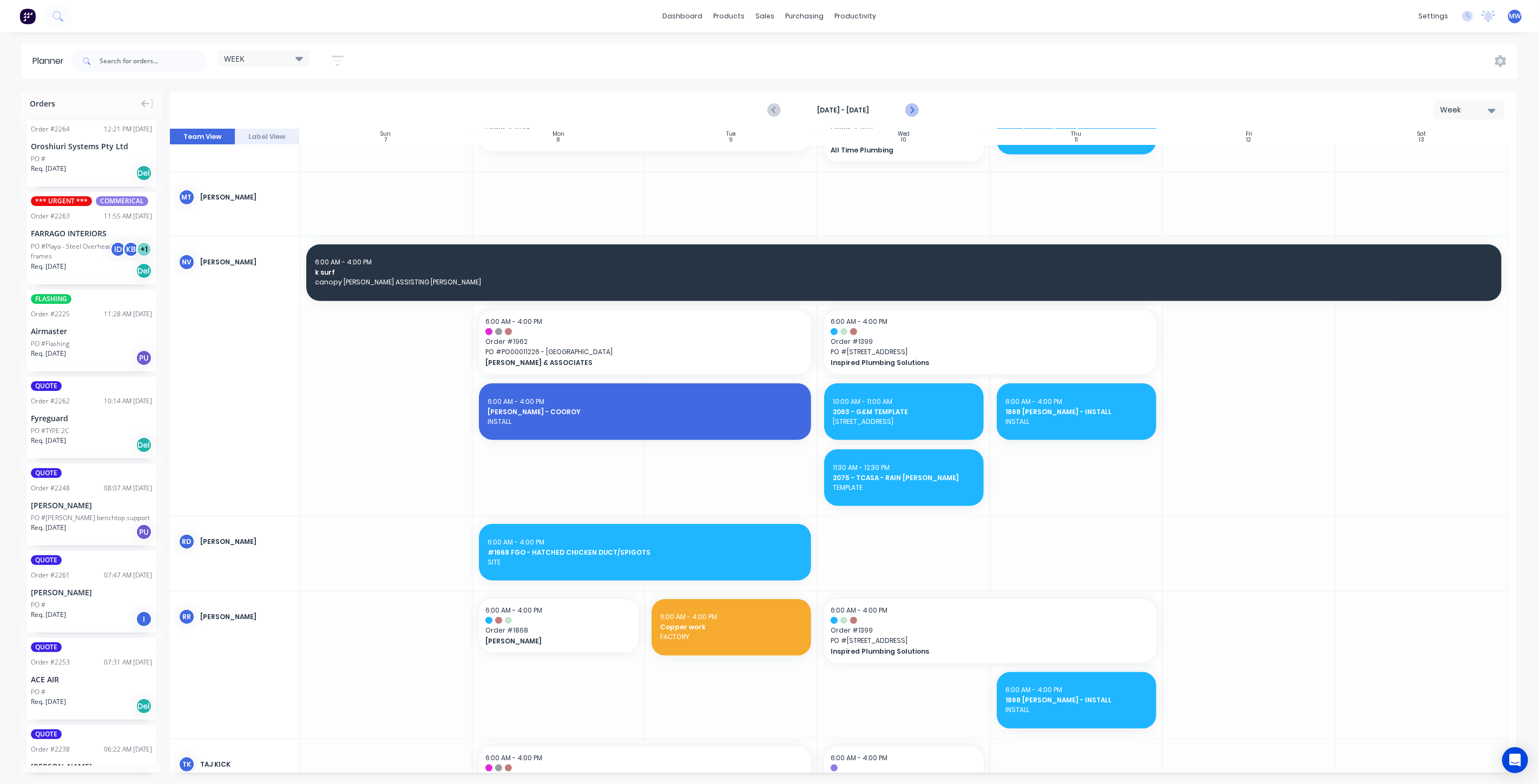
click at [912, 106] on icon "Next page" at bounding box center [911, 110] width 13 height 13
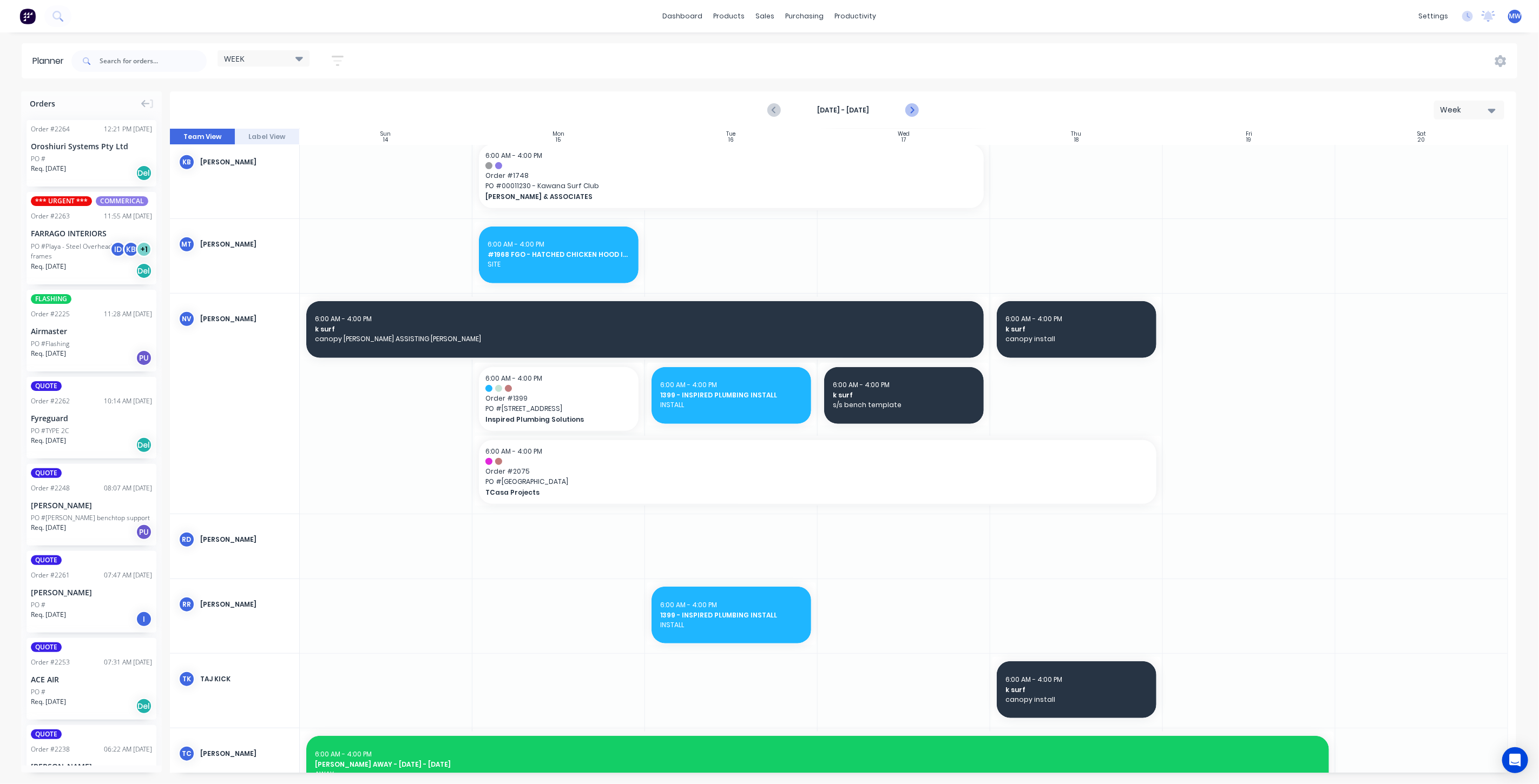
click at [912, 106] on icon "Next page" at bounding box center [911, 110] width 13 height 13
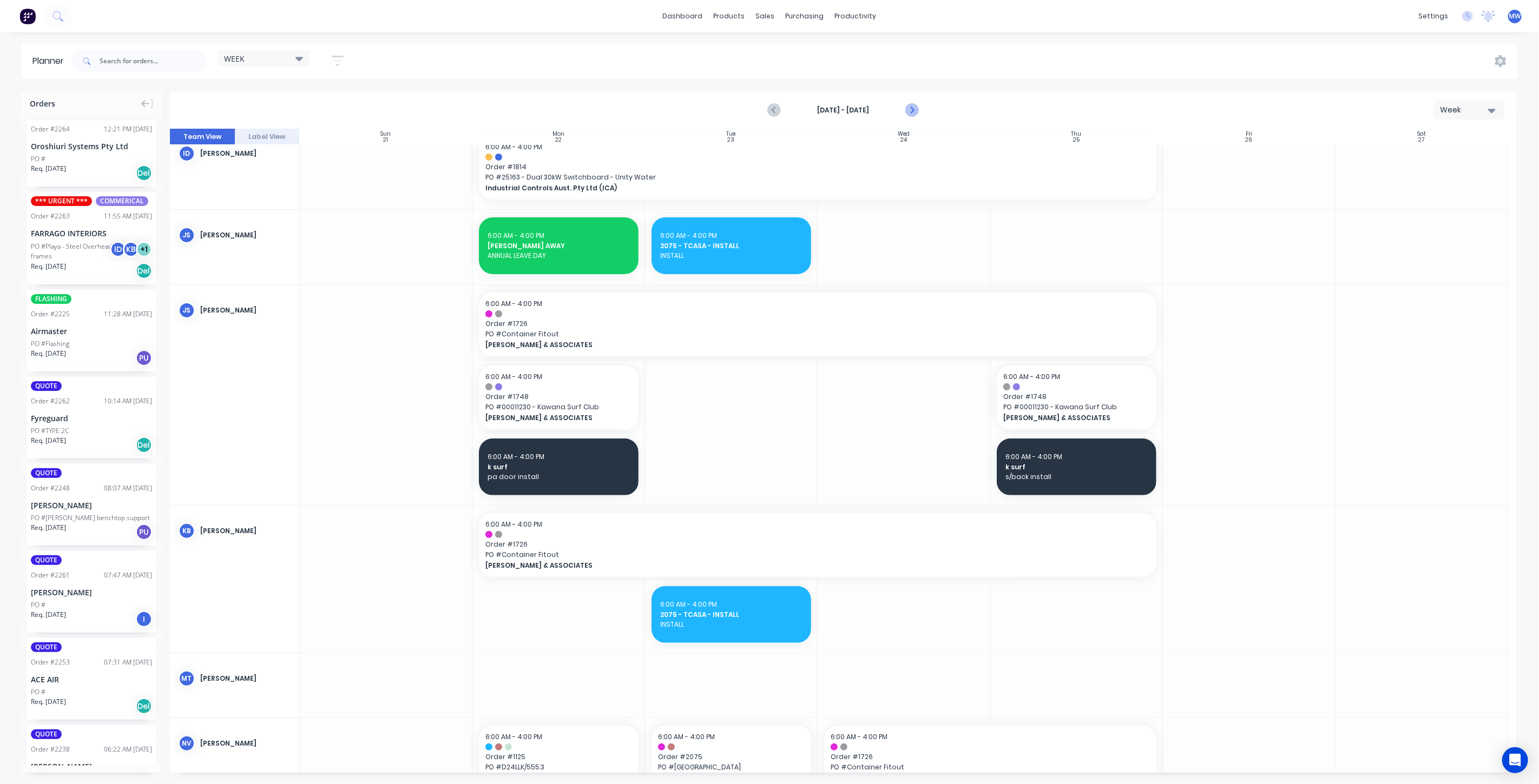
scroll to position [239, 0]
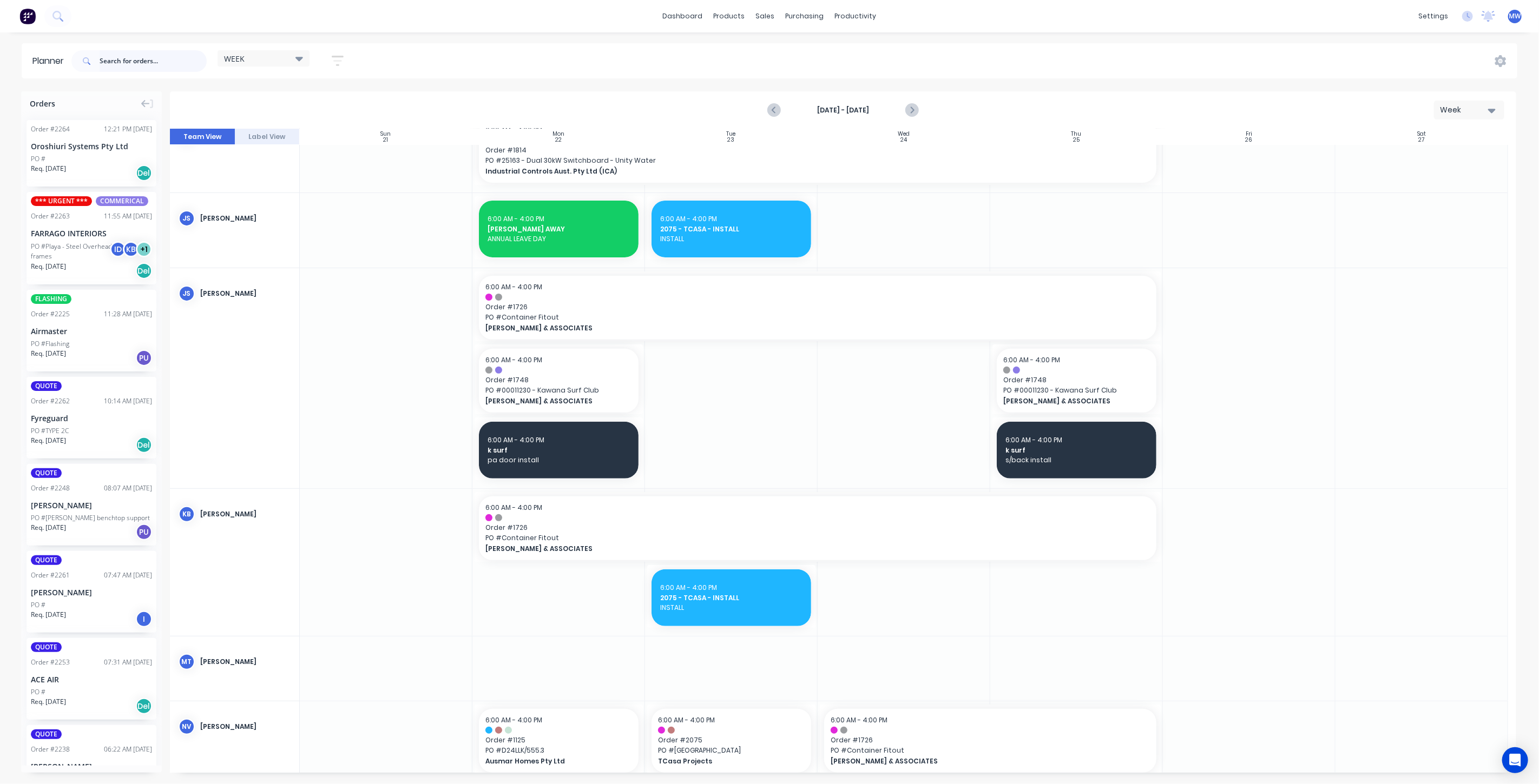
click at [116, 56] on input "text" at bounding box center [153, 61] width 107 height 21
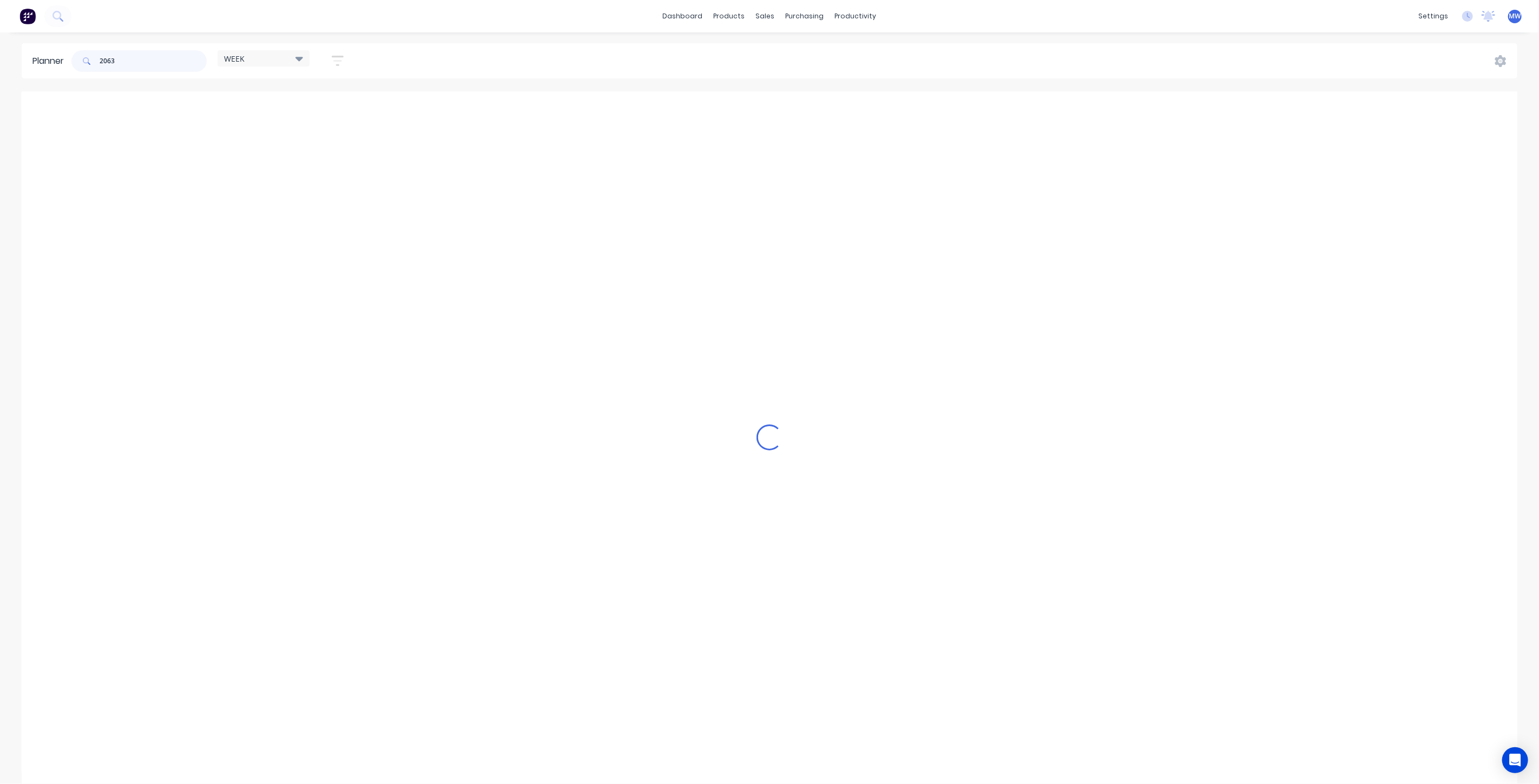
scroll to position [222, 0]
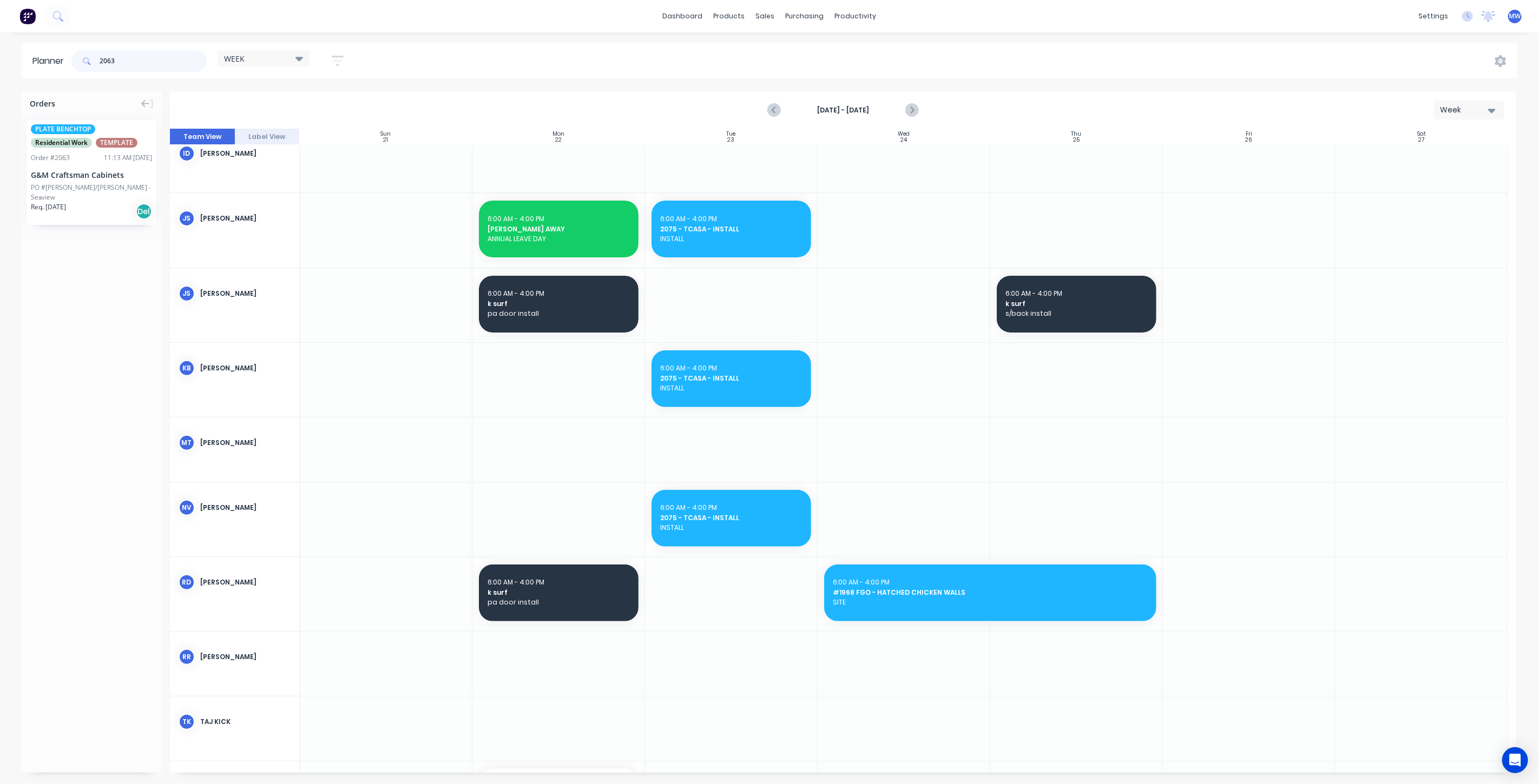
type input "2063"
drag, startPoint x: 64, startPoint y: 181, endPoint x: 863, endPoint y: 530, distance: 871.9
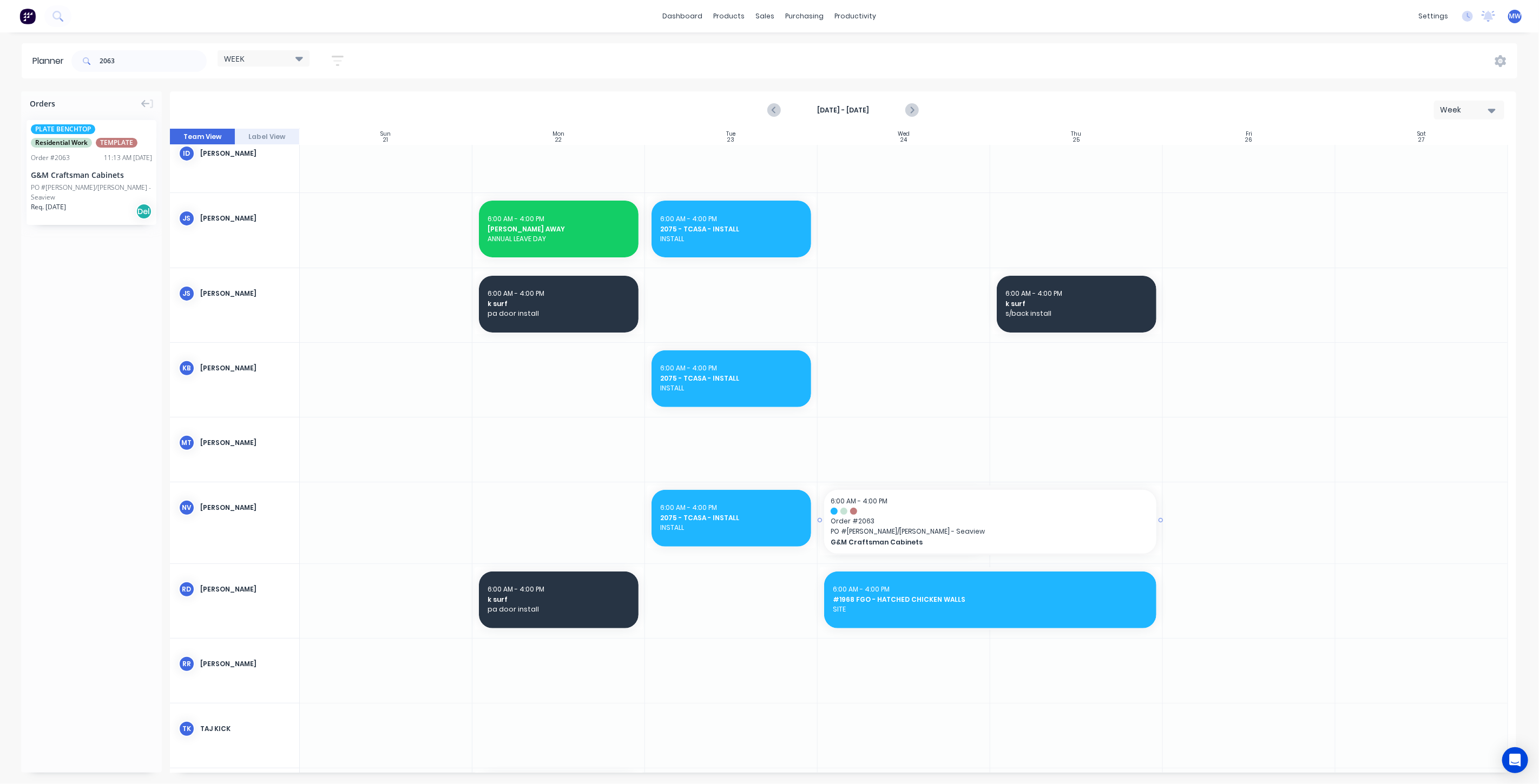
drag, startPoint x: 988, startPoint y: 521, endPoint x: 997, endPoint y: 523, distance: 9.2
drag, startPoint x: 91, startPoint y: 66, endPoint x: 66, endPoint y: 67, distance: 25.0
click at [66, 67] on header "Planner 2063 WEEK Save new view None edit WEEK (Default) edit Rex edit SCSM - M…" at bounding box center [770, 60] width 1496 height 35
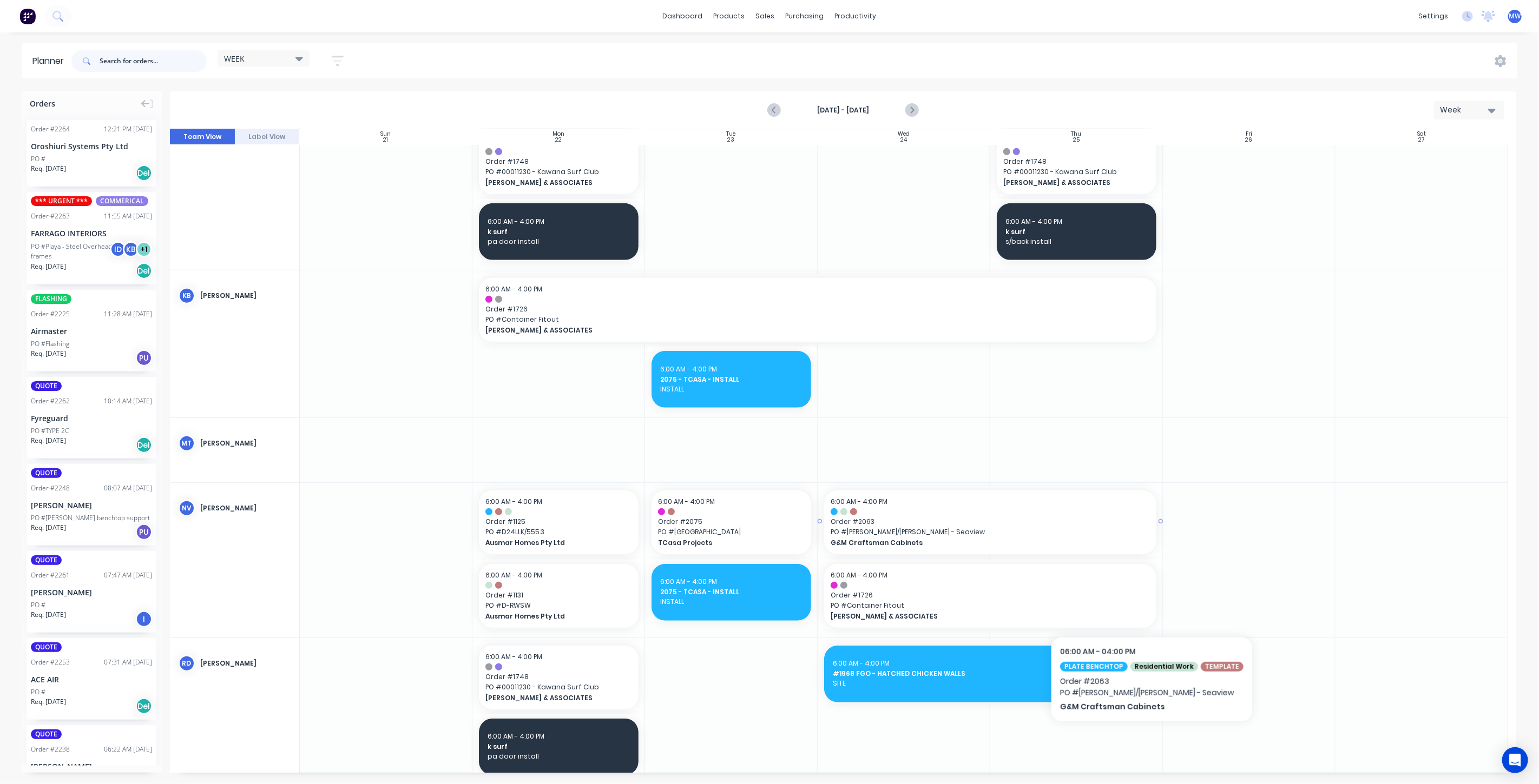
scroll to position [540, 0]
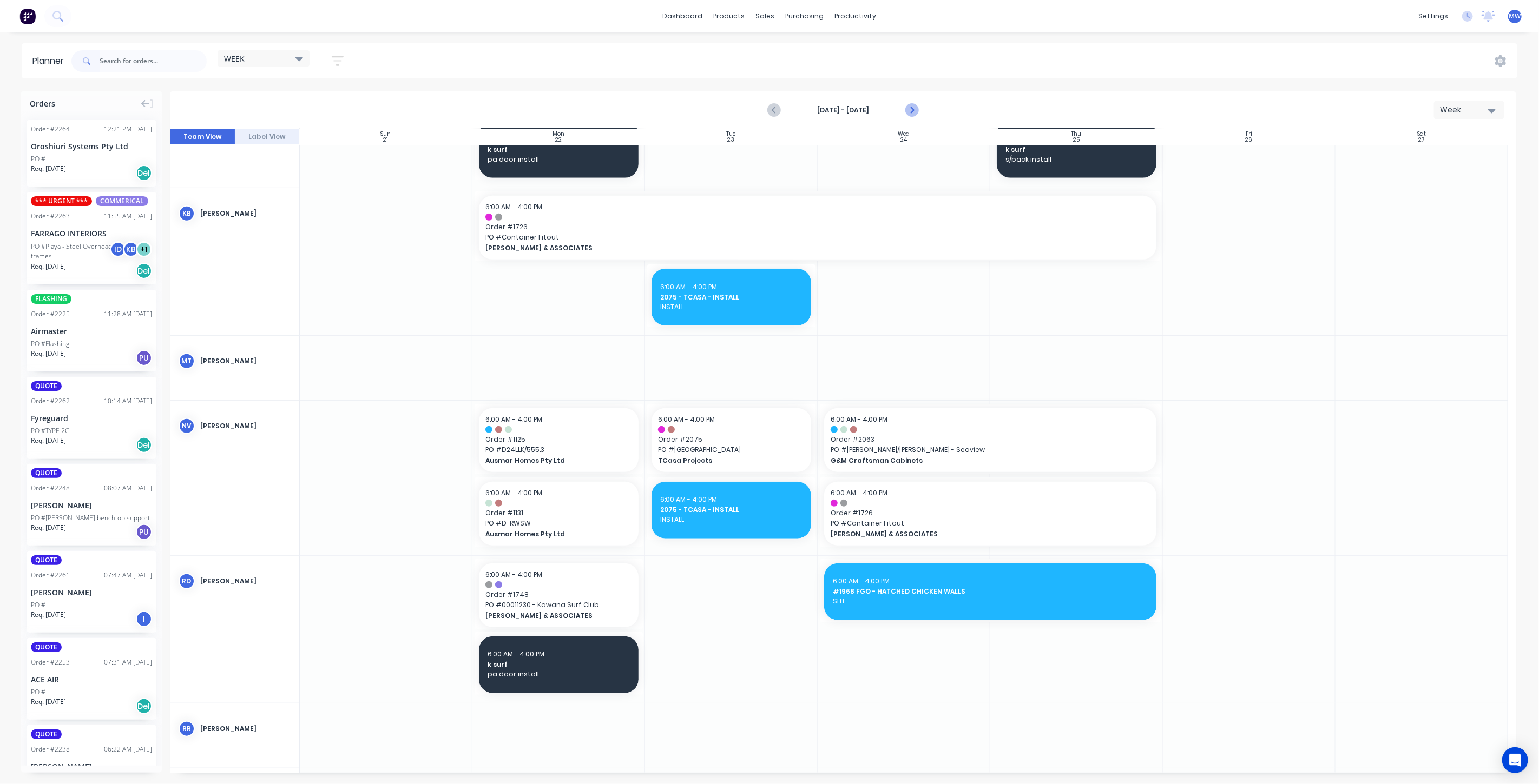
click at [915, 107] on icon "Next page" at bounding box center [911, 110] width 13 height 13
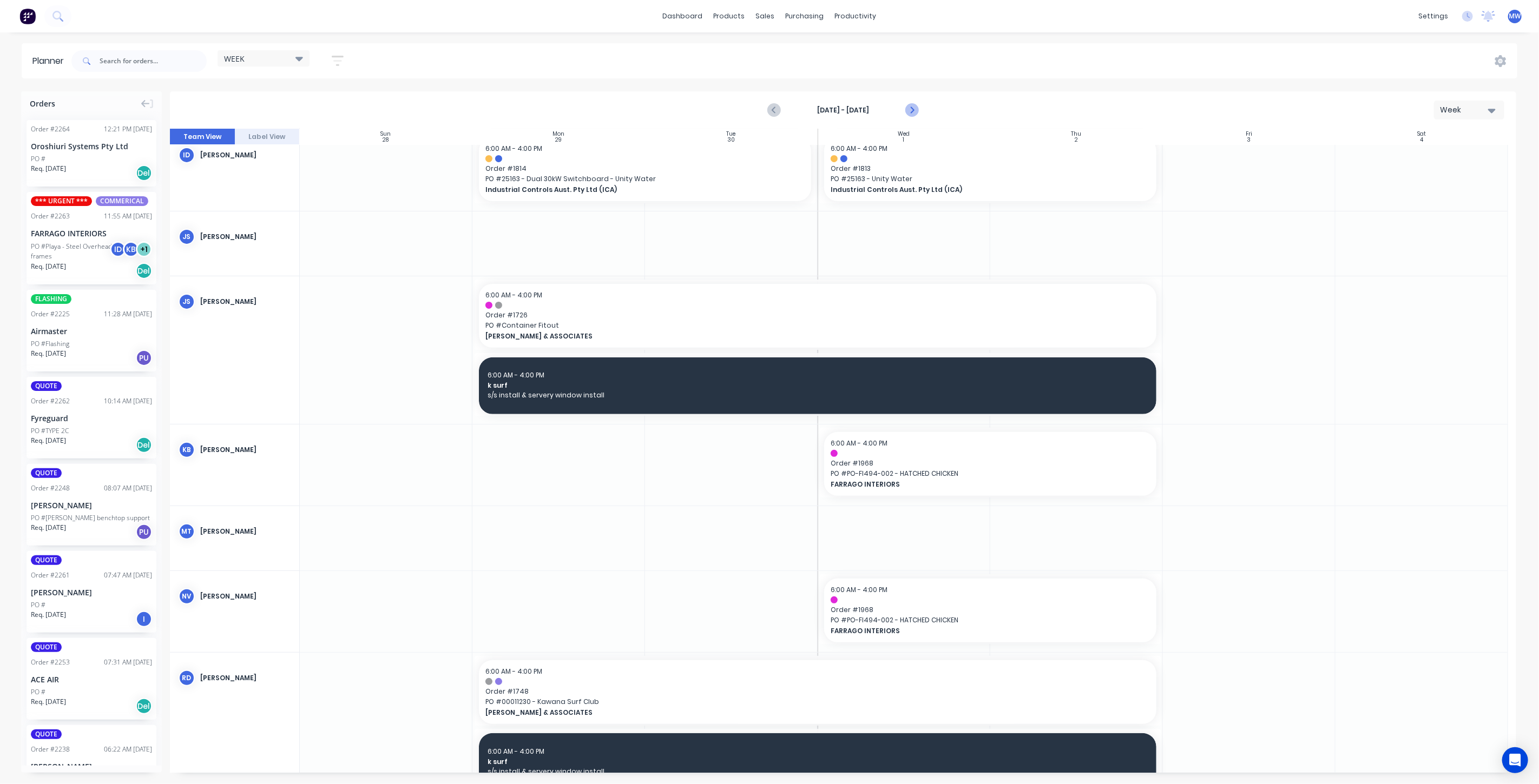
scroll to position [238, 0]
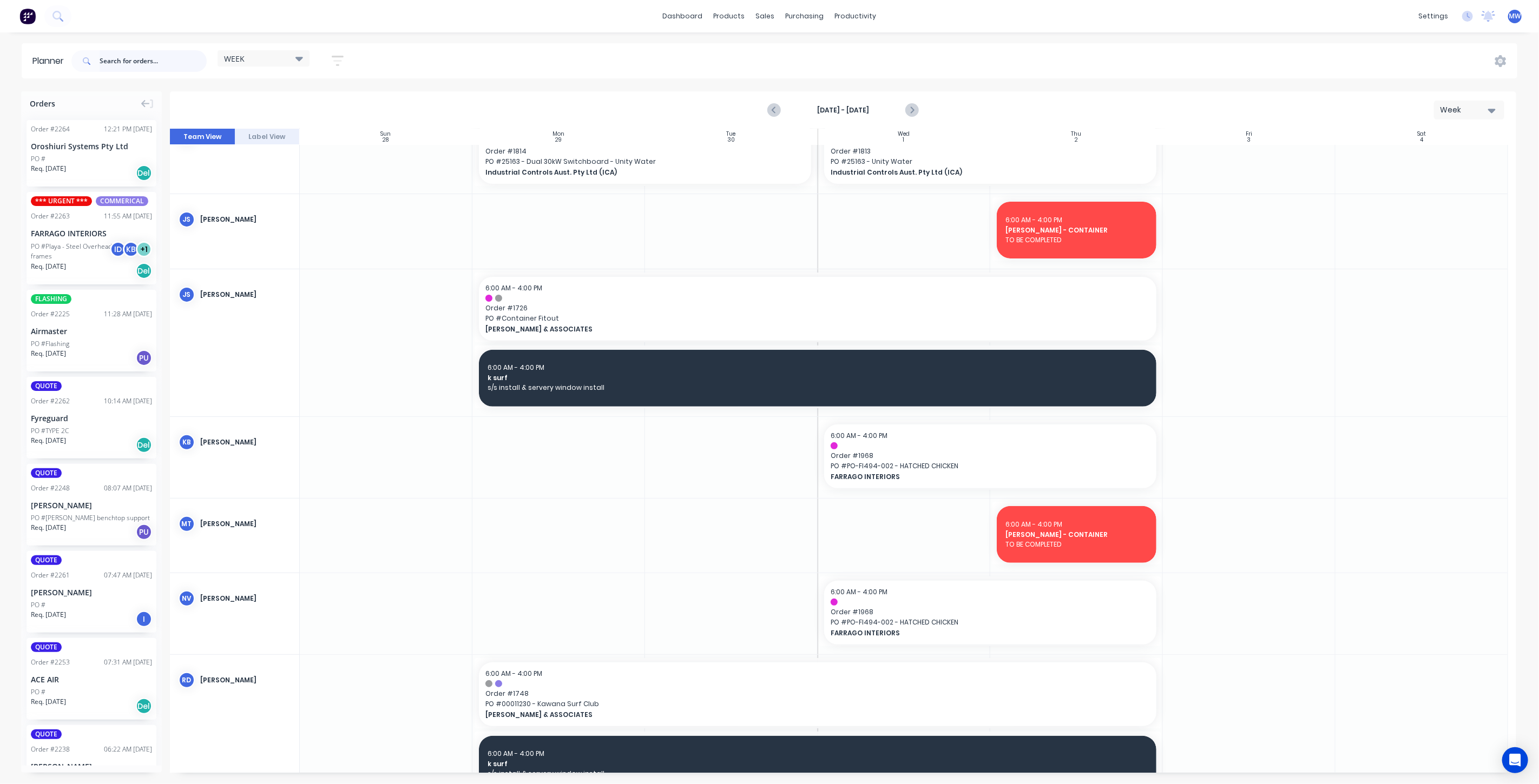
click at [131, 66] on input "text" at bounding box center [153, 61] width 107 height 21
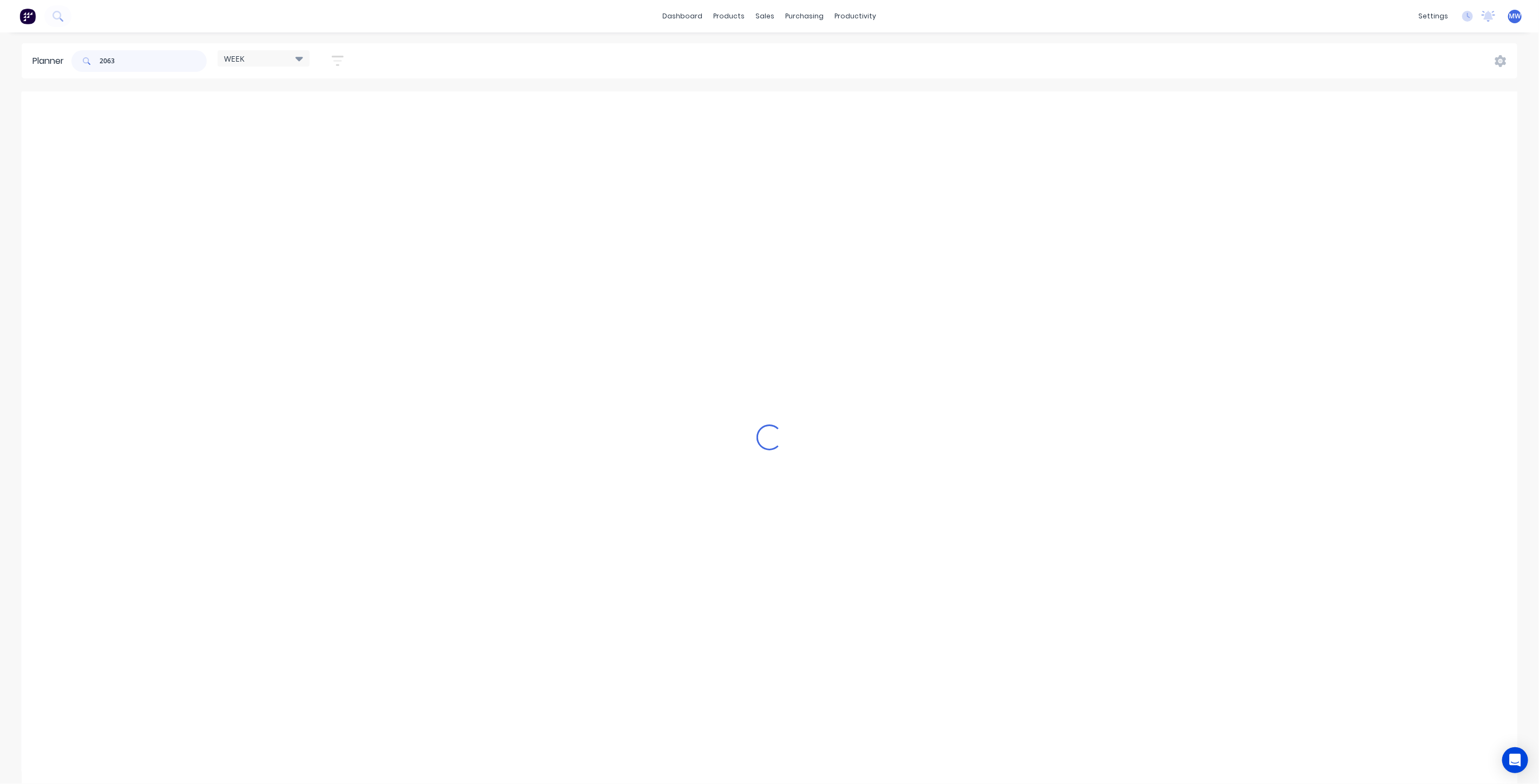
scroll to position [221, 0]
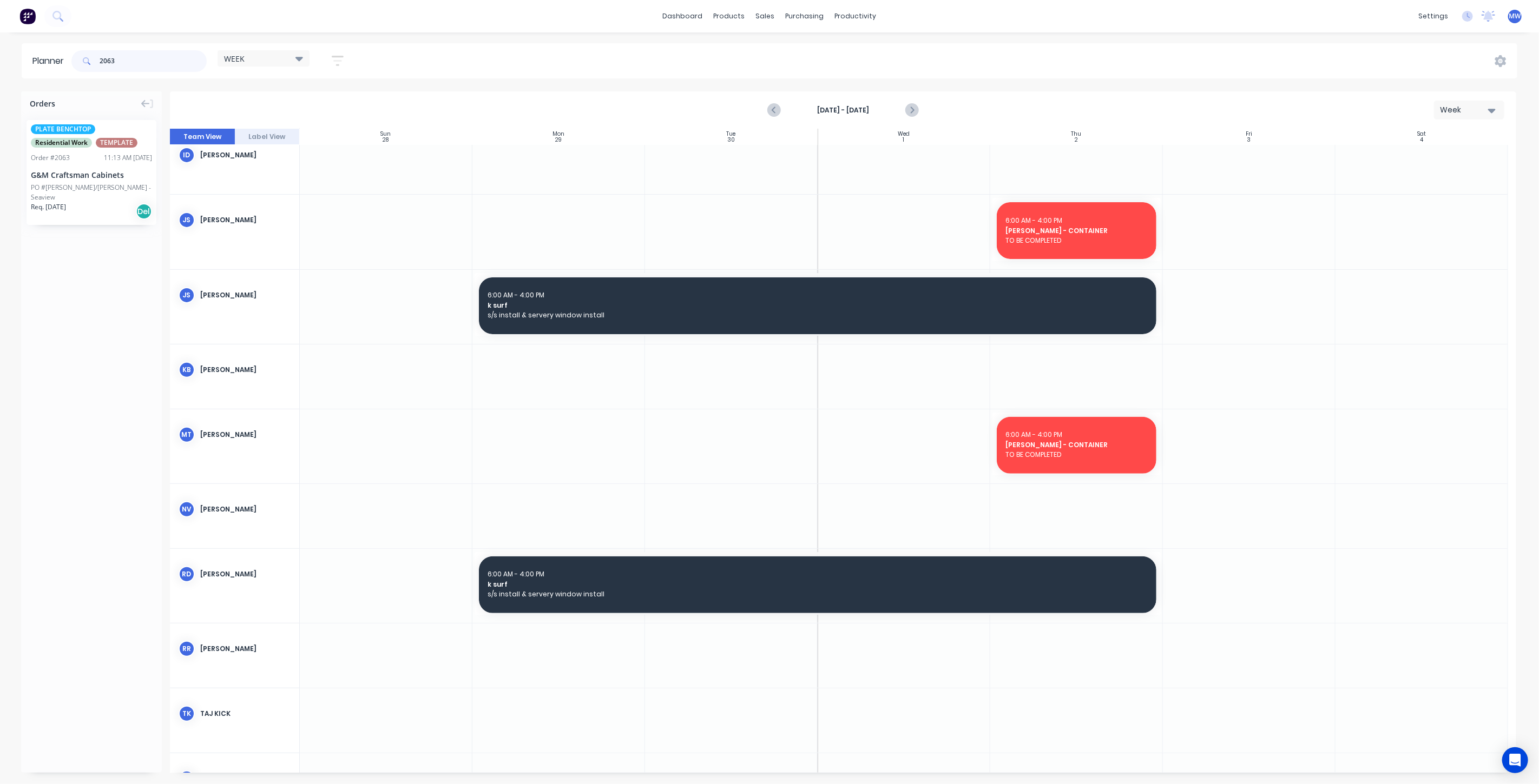
type input "2063"
drag, startPoint x: 101, startPoint y: 179, endPoint x: 633, endPoint y: 498, distance: 620.3
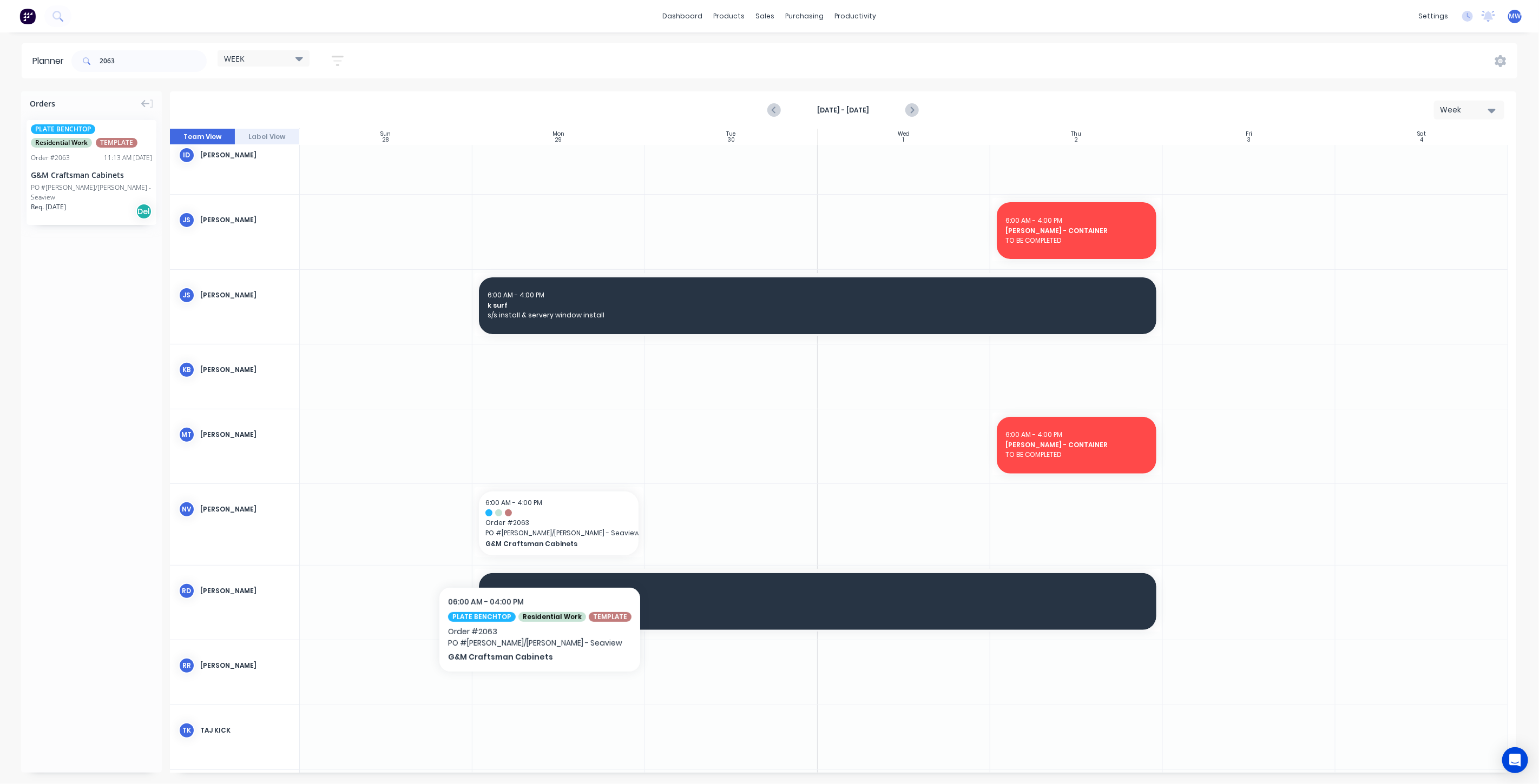
click at [532, 561] on div at bounding box center [559, 525] width 173 height 81
click at [533, 561] on div at bounding box center [559, 525] width 173 height 81
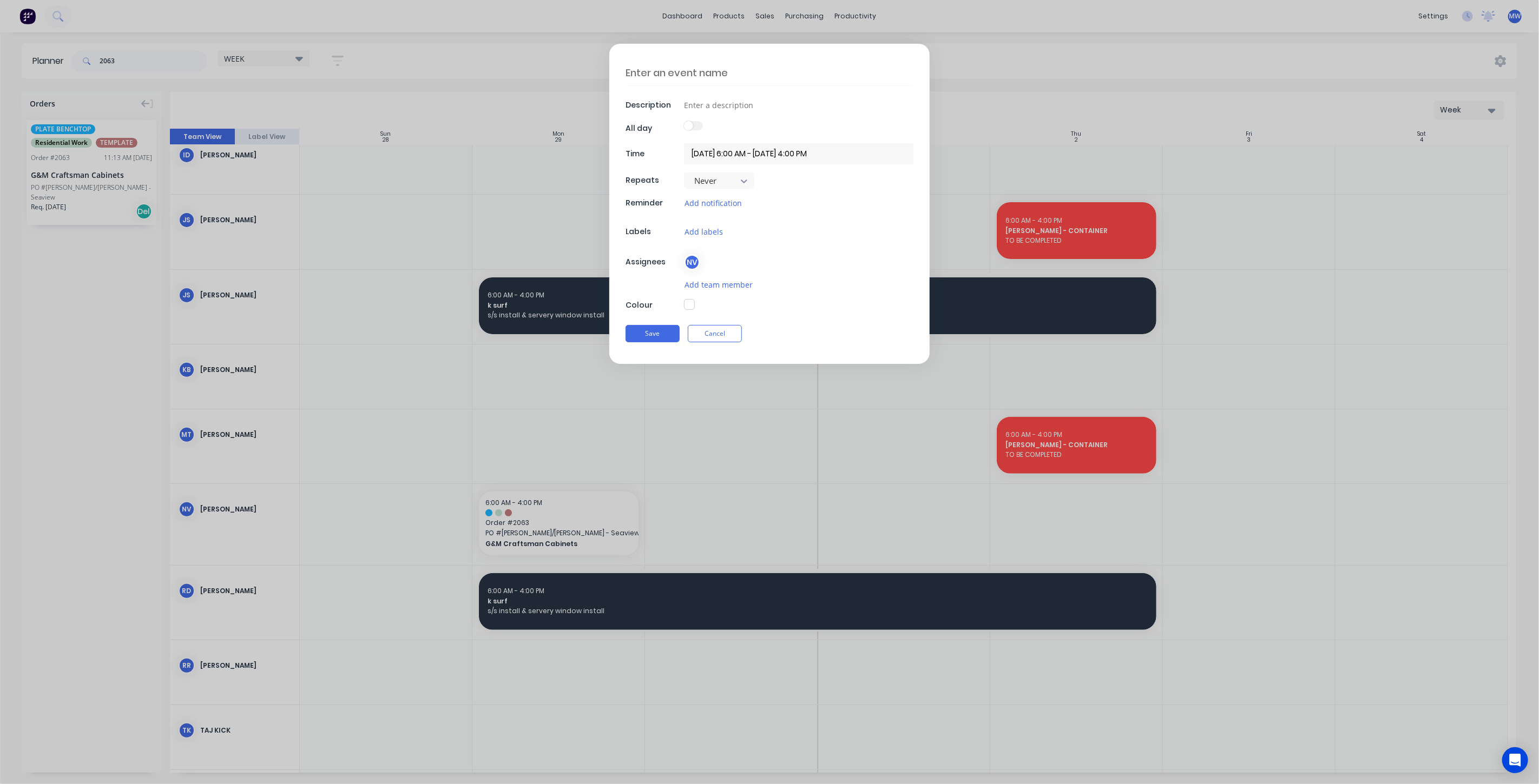
click at [690, 72] on textarea at bounding box center [770, 73] width 288 height 26
type textarea "x"
type textarea "2"
type textarea "x"
type textarea "20"
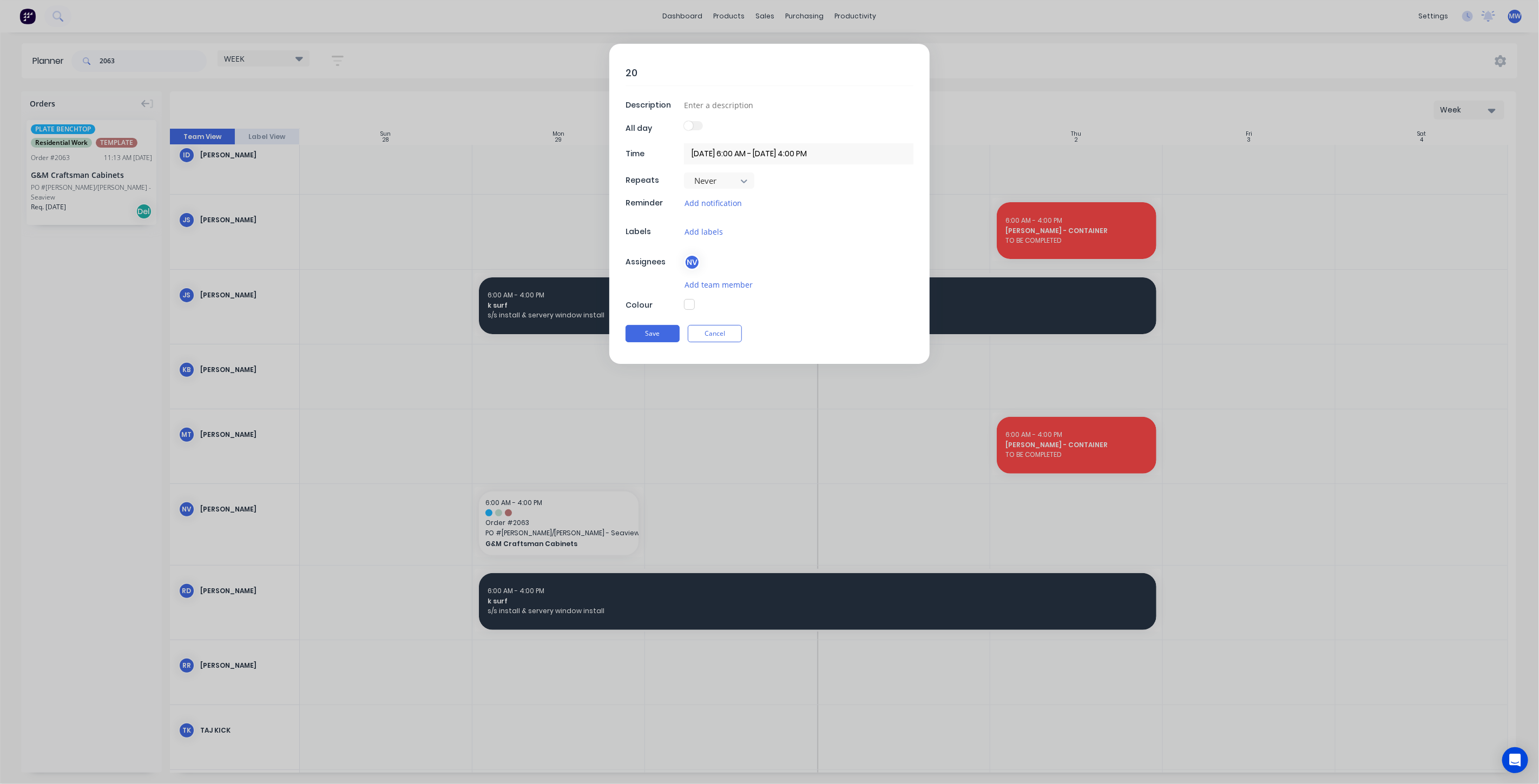
type textarea "x"
type textarea "206"
type textarea "x"
type textarea "2063"
type textarea "x"
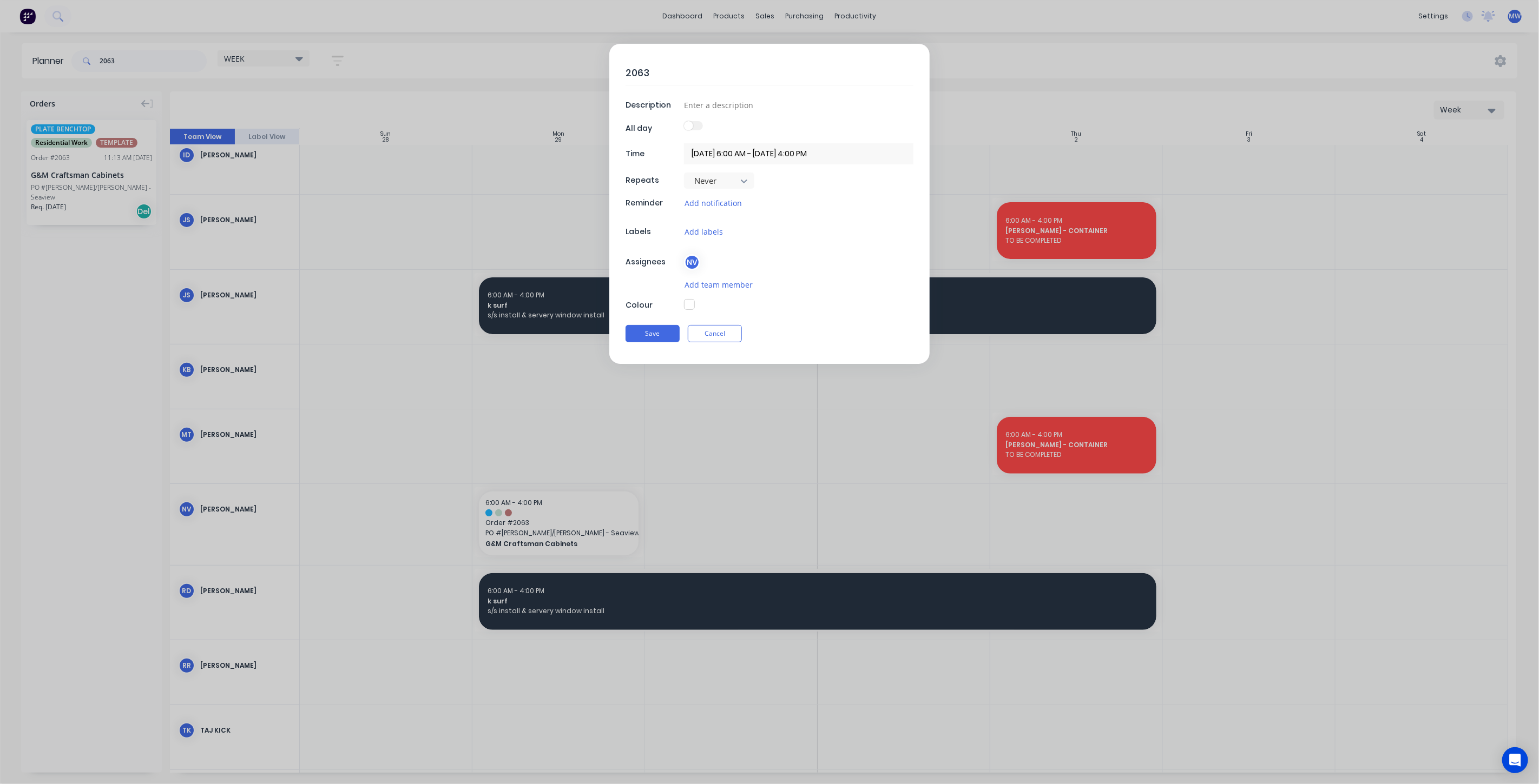
type textarea "2063"
type textarea "x"
type textarea "2063 -"
type textarea "x"
type textarea "2063 -"
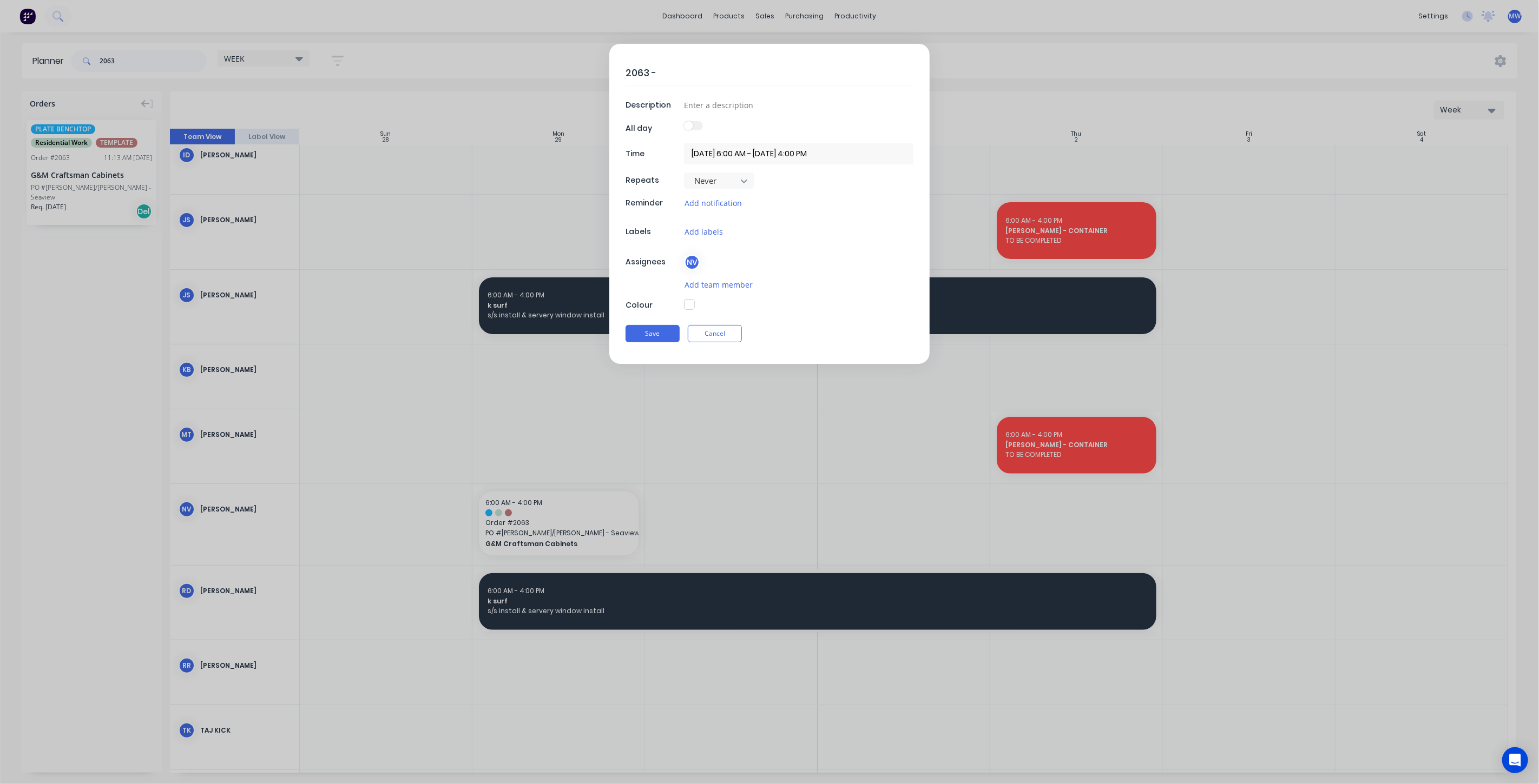
type textarea "x"
type textarea "2063 - G"
type textarea "x"
type textarea "2063 - G&"
type textarea "x"
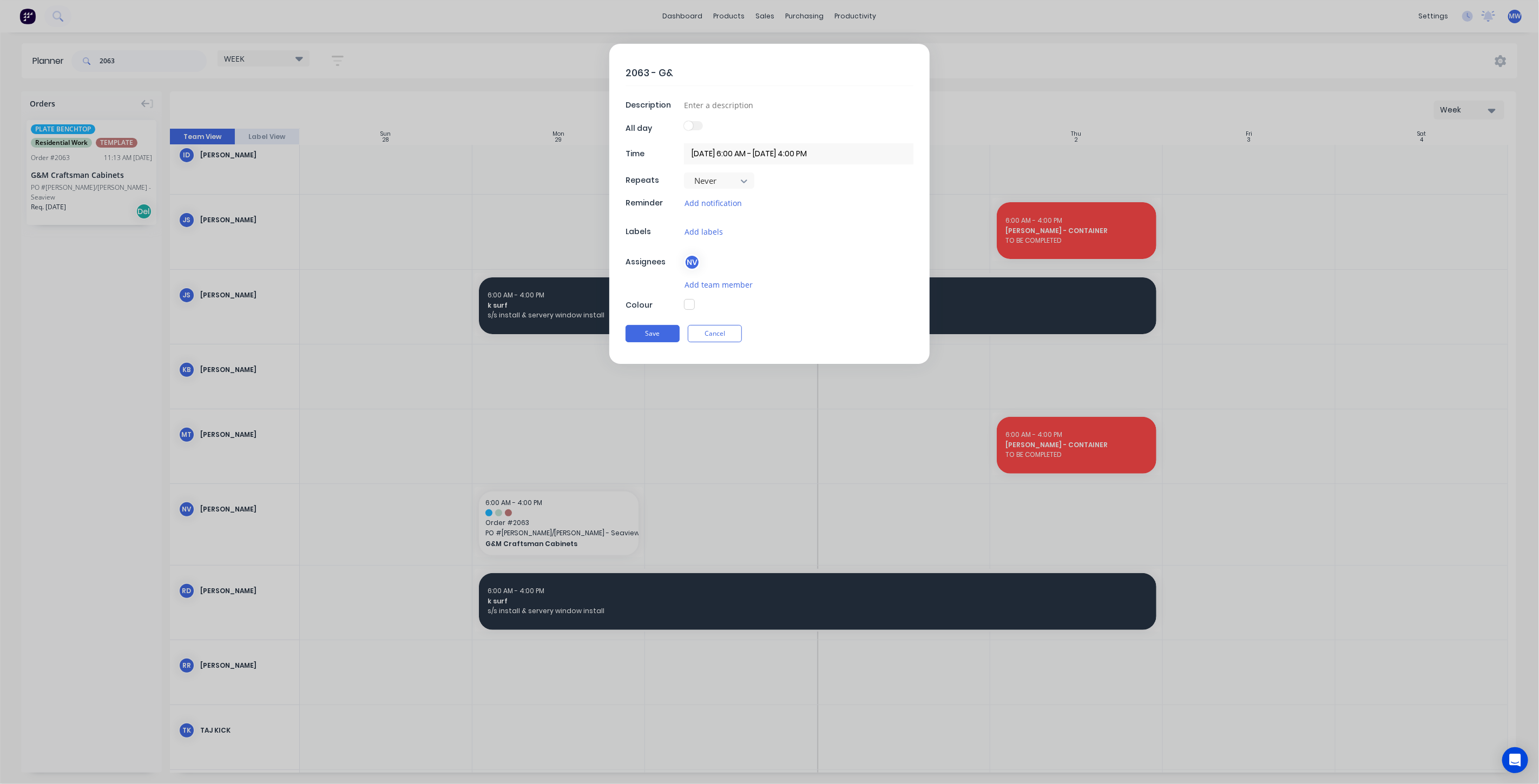
type textarea "2063 - G&M"
type textarea "x"
type textarea "2063 - G&M"
type textarea "x"
type textarea "2063 - G&M -"
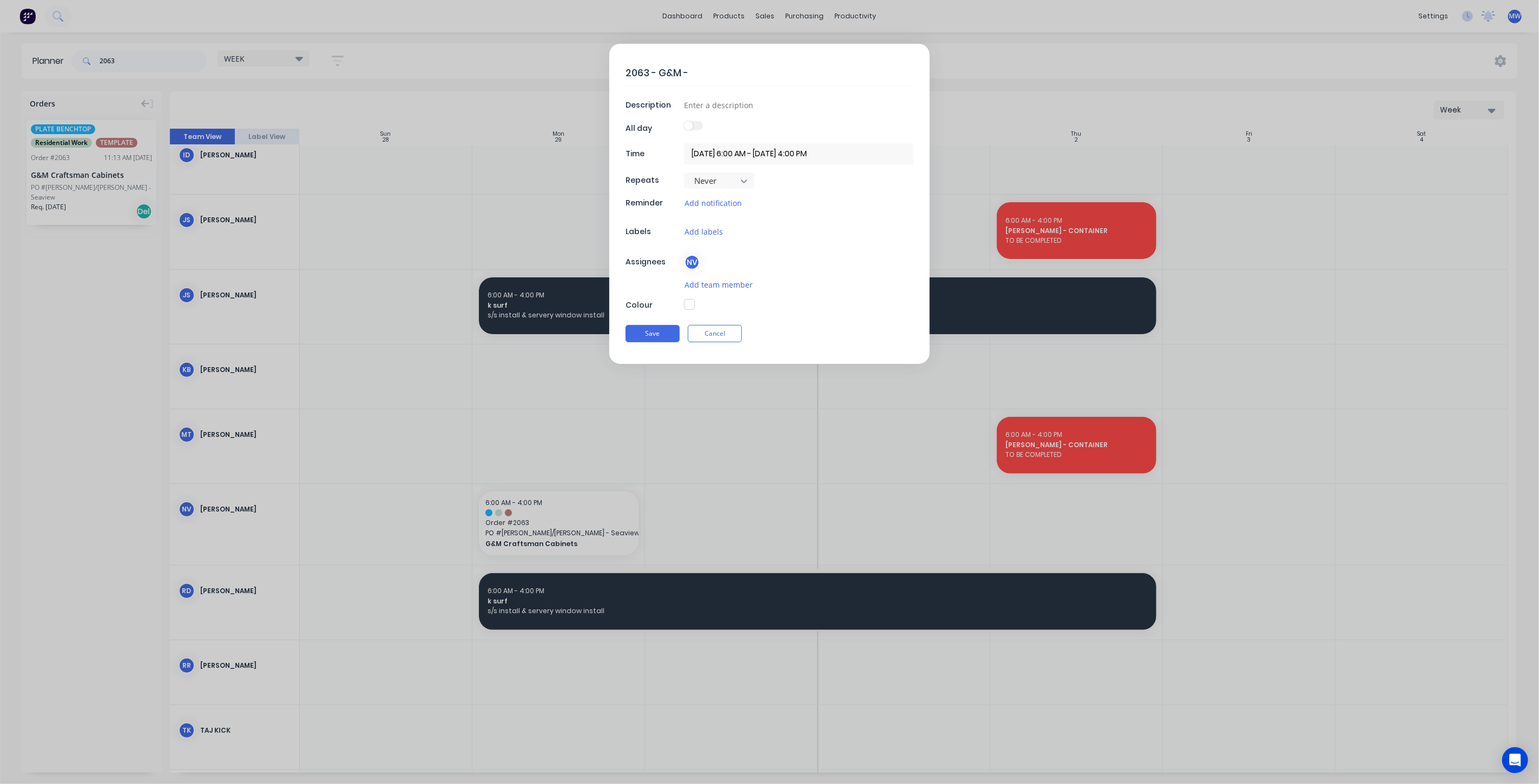
type textarea "x"
type textarea "2063 - G&M -"
type textarea "x"
type textarea "2063 - G&M - I"
type textarea "x"
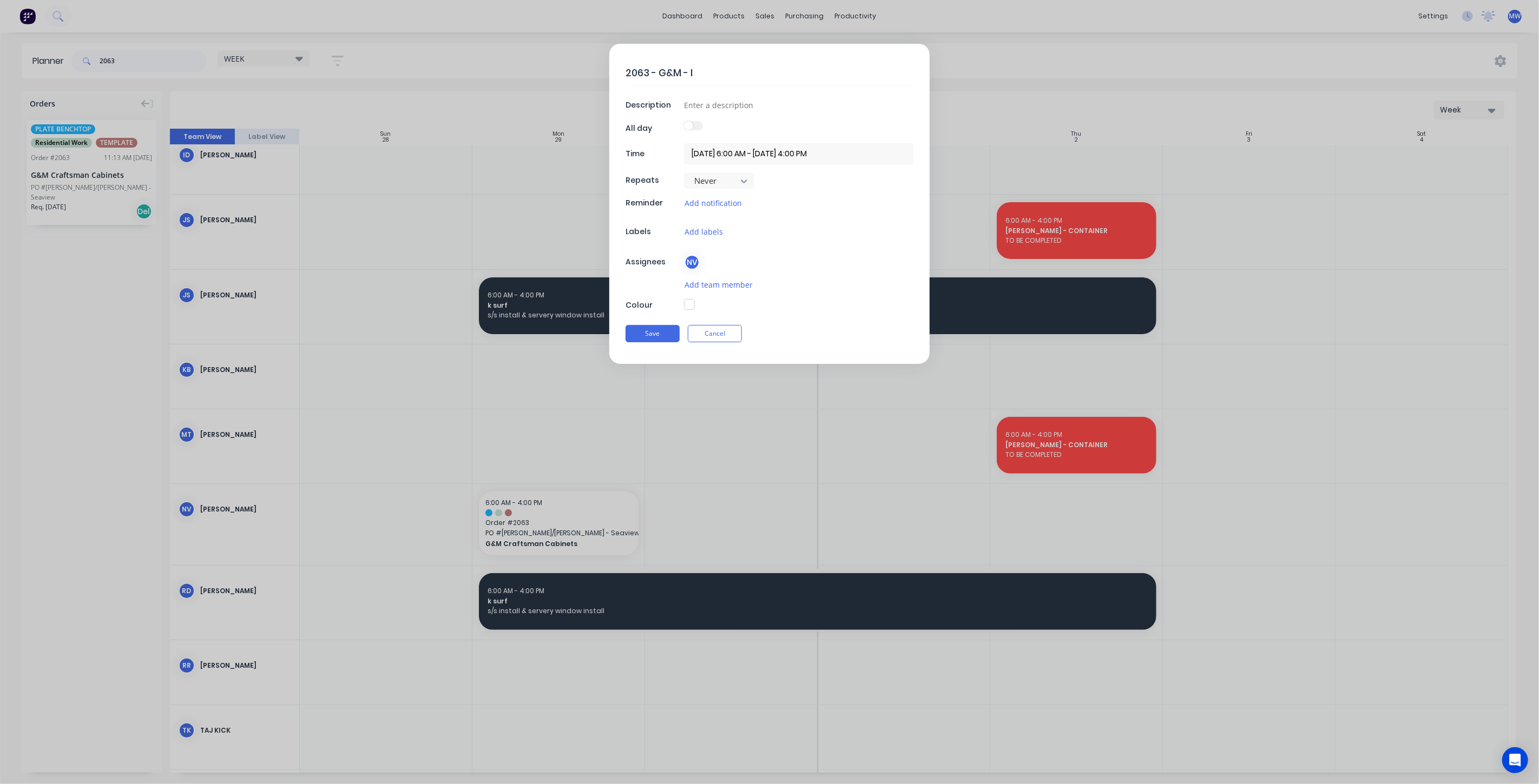
type textarea "2063 - G&M - IN"
type textarea "x"
type textarea "2063 - G&M - INS"
type textarea "x"
type textarea "2063 - G&M - INST"
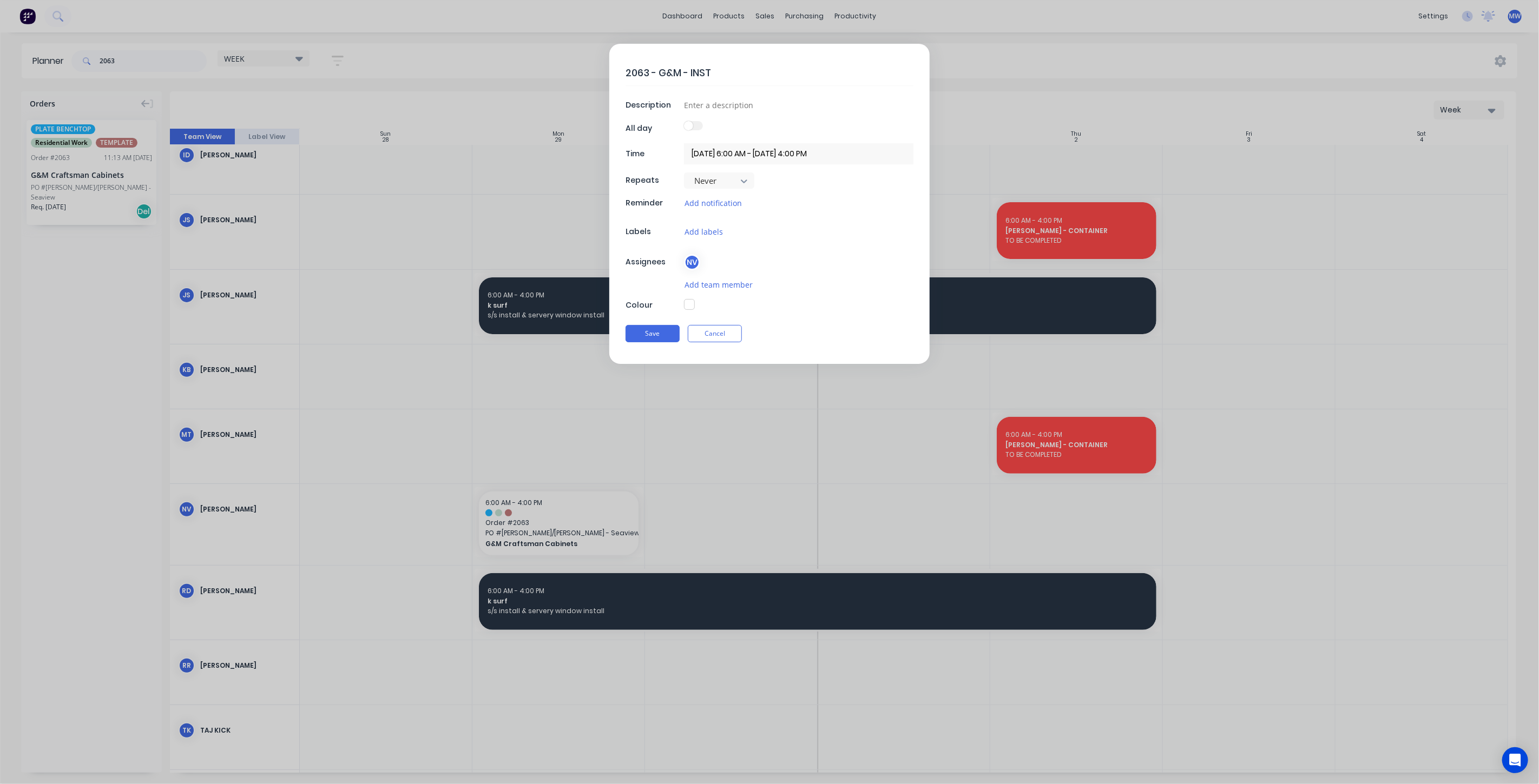
type textarea "x"
type textarea "2063 - G&M - INSTA"
type textarea "x"
type textarea "2063 - G&M - INSTAL"
type textarea "x"
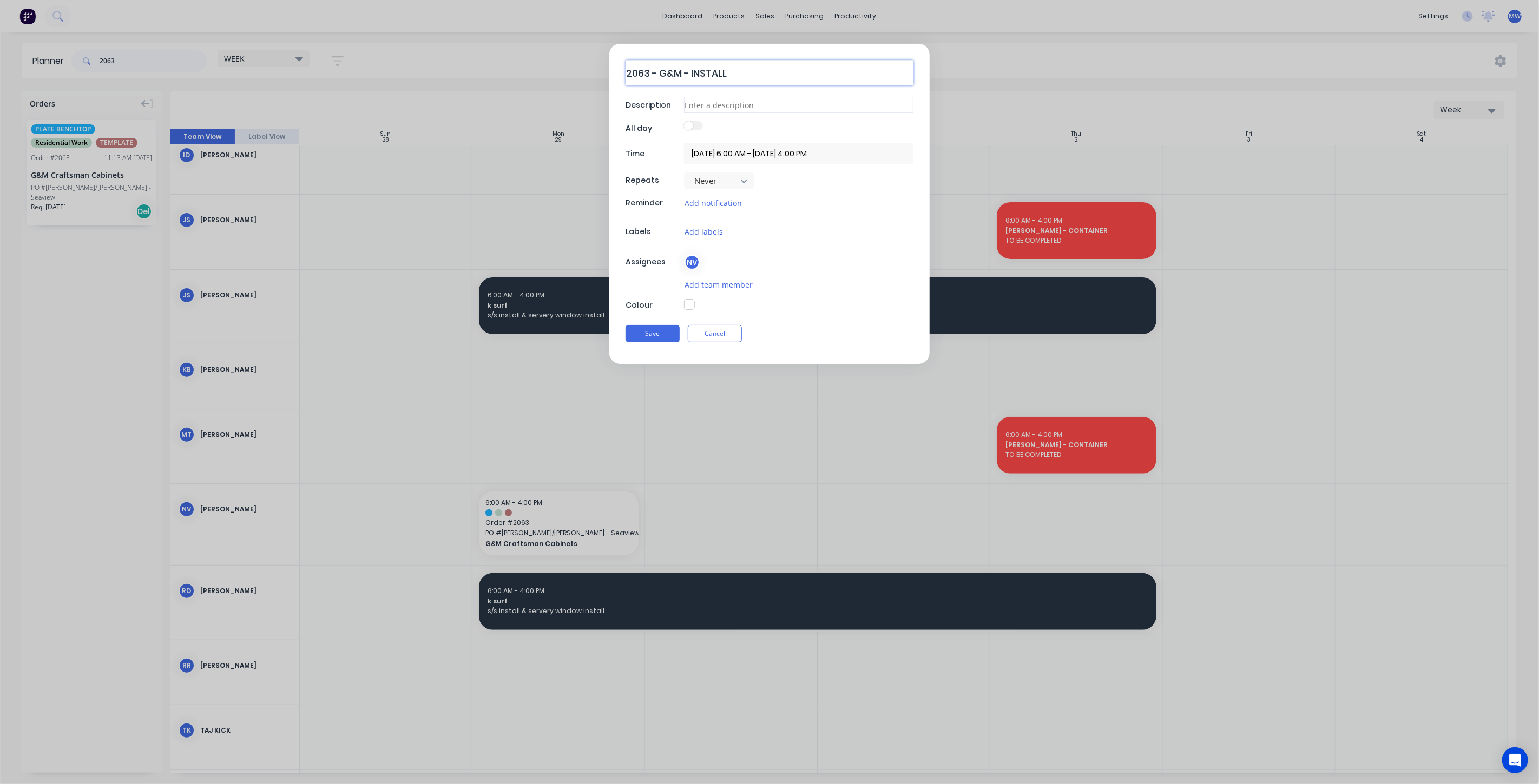
type textarea "2063 - G&M - INSTALL"
type textarea "x"
click at [763, 105] on input at bounding box center [799, 104] width 229 height 16
type input "SITE"
click at [691, 302] on button "button" at bounding box center [689, 305] width 11 height 11
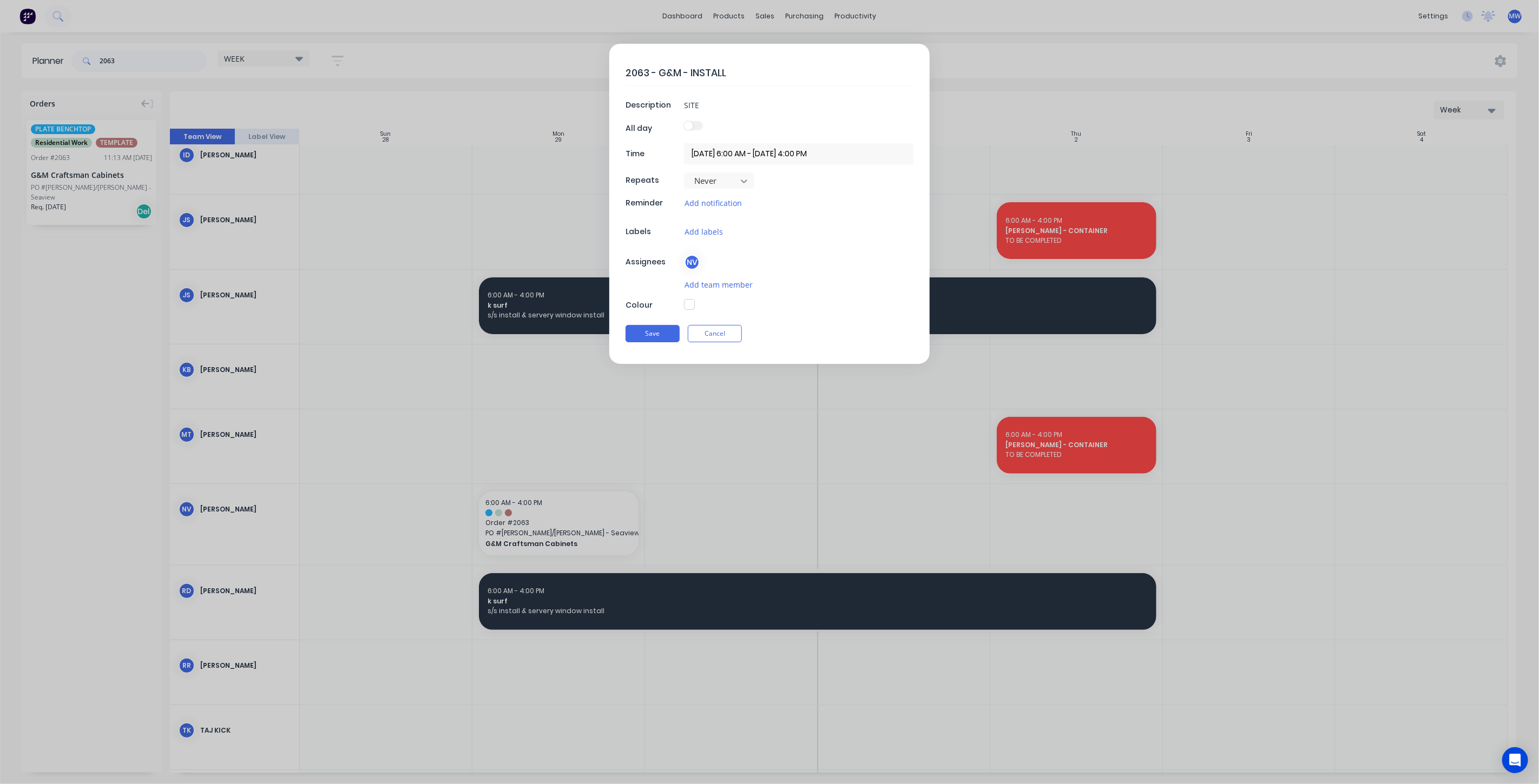
type textarea "x"
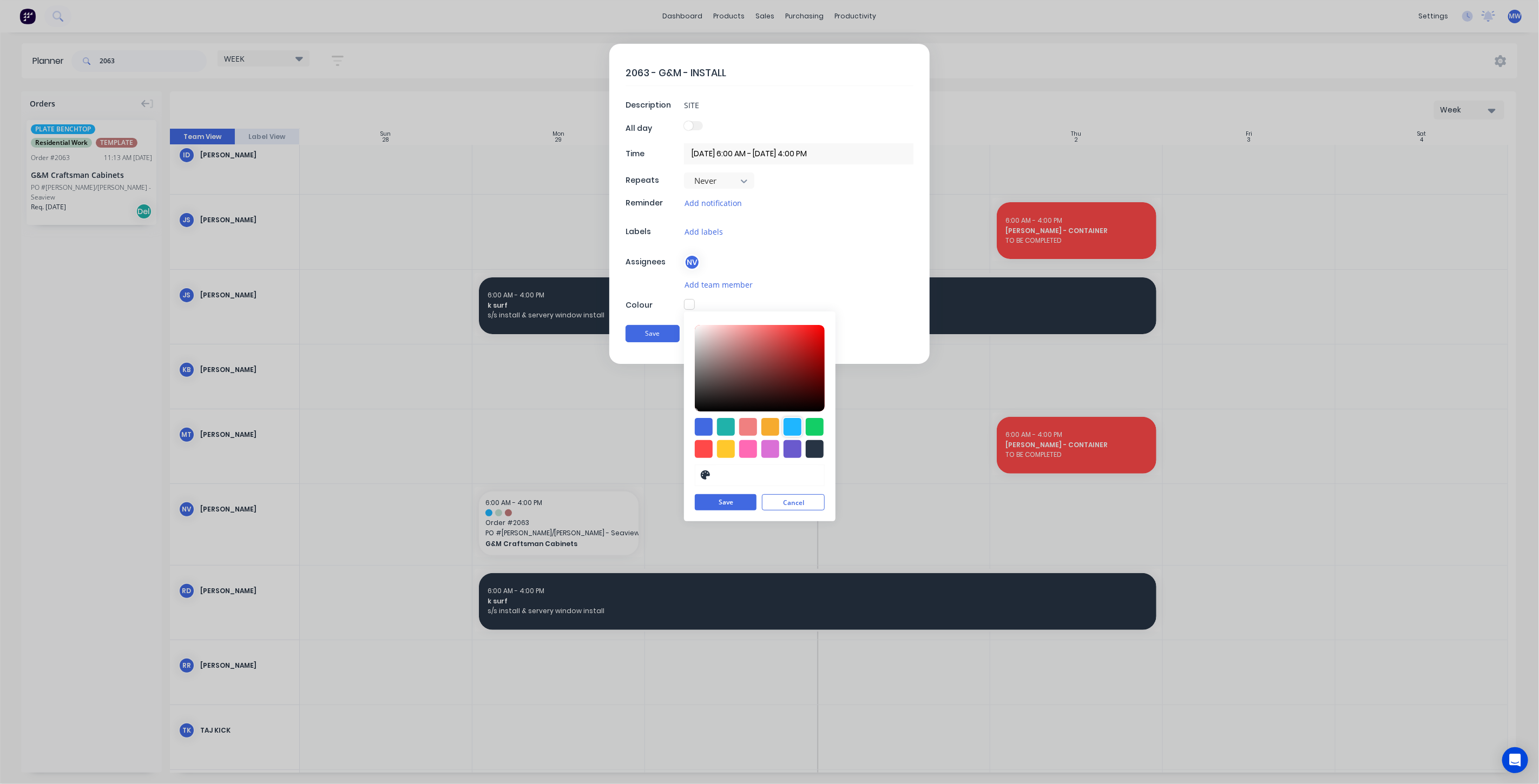
drag, startPoint x: 792, startPoint y: 424, endPoint x: 793, endPoint y: 433, distance: 9.1
click at [792, 423] on div at bounding box center [793, 427] width 18 height 18
type input "#1FB6FF"
click at [740, 502] on button "Save" at bounding box center [725, 503] width 62 height 16
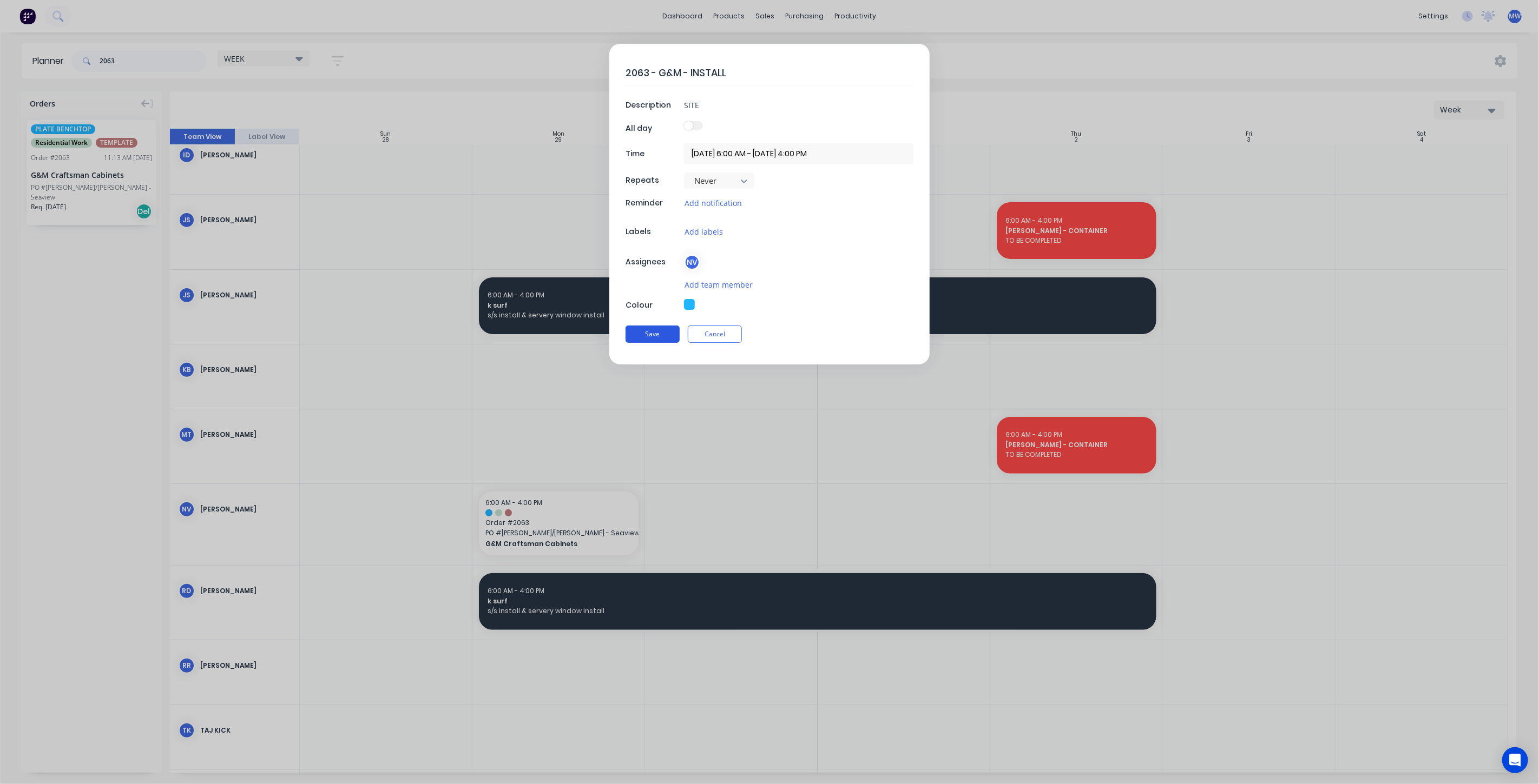
click at [663, 330] on button "Save" at bounding box center [652, 334] width 54 height 17
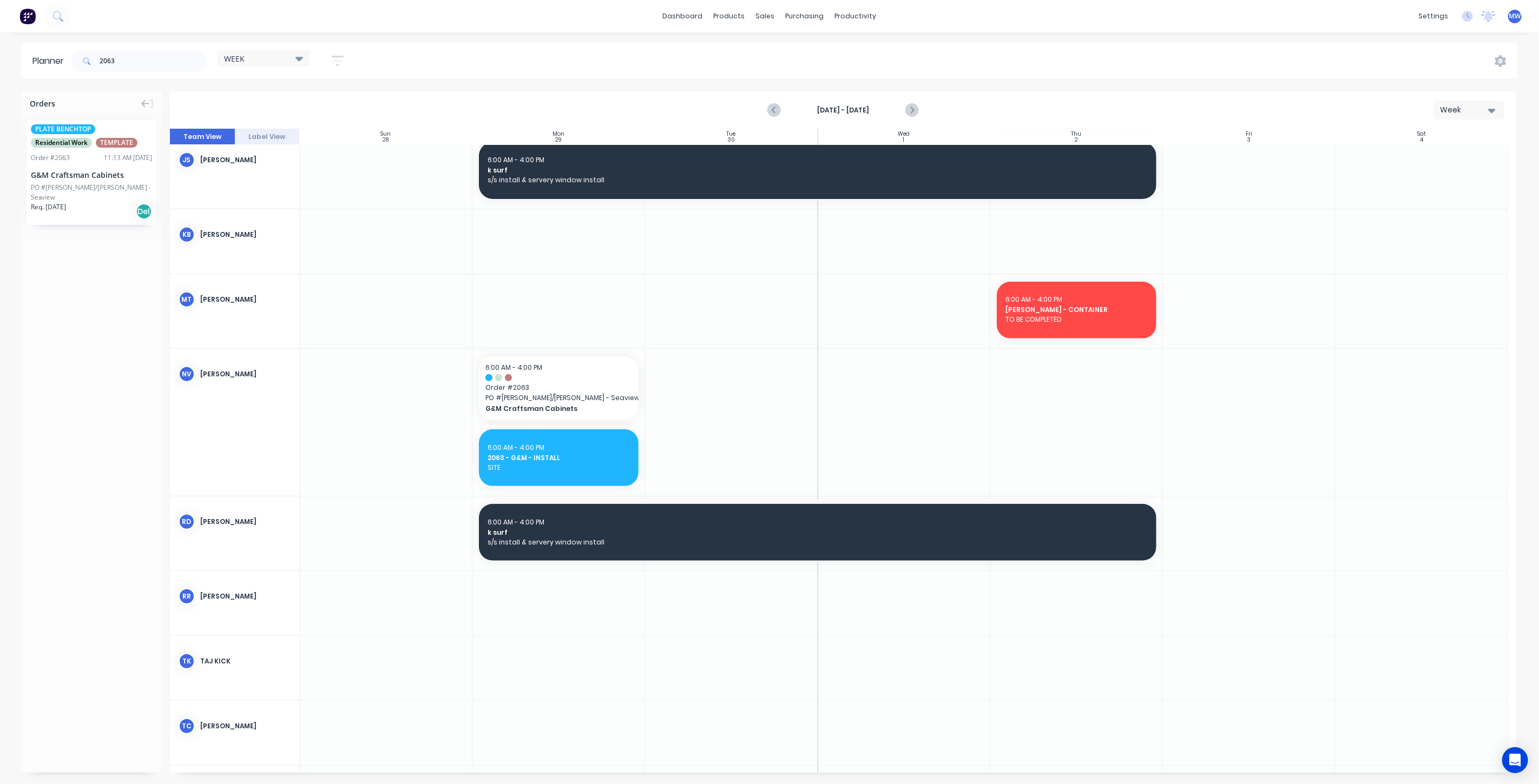
scroll to position [281, 0]
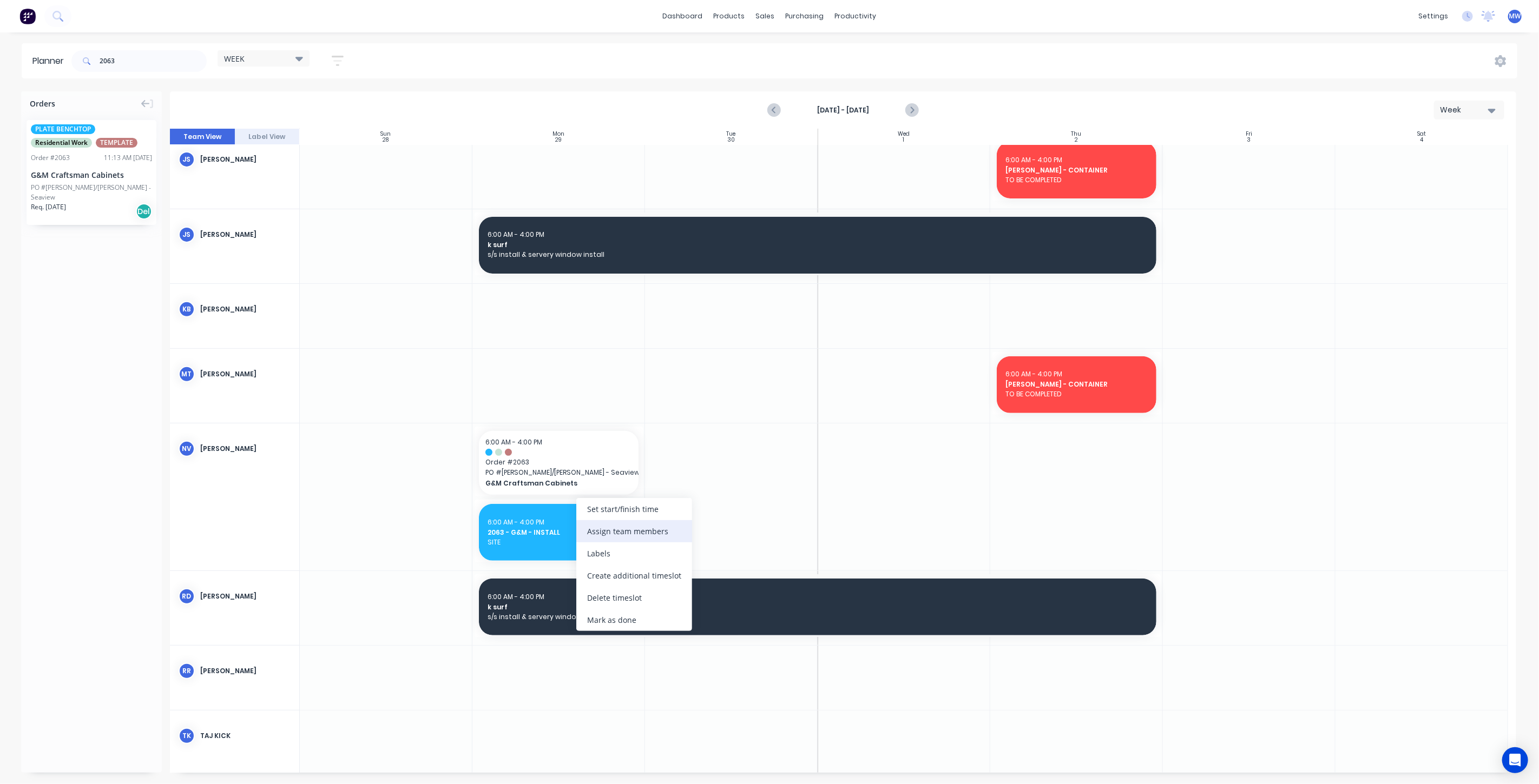
click at [641, 537] on div "Assign team members" at bounding box center [634, 531] width 116 height 22
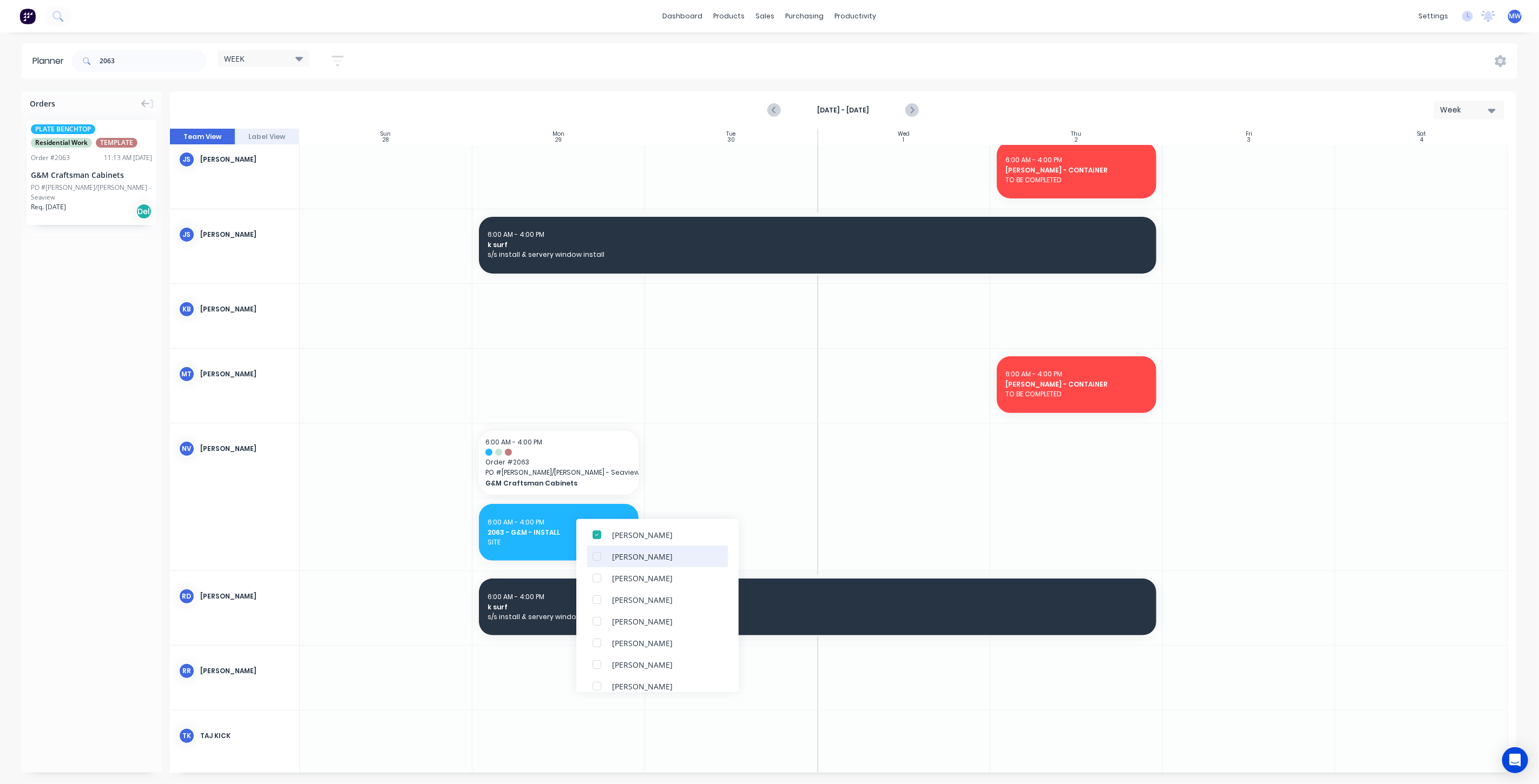
scroll to position [60, 0]
click at [599, 552] on div at bounding box center [597, 551] width 22 height 21
click at [597, 589] on div at bounding box center [597, 588] width 22 height 21
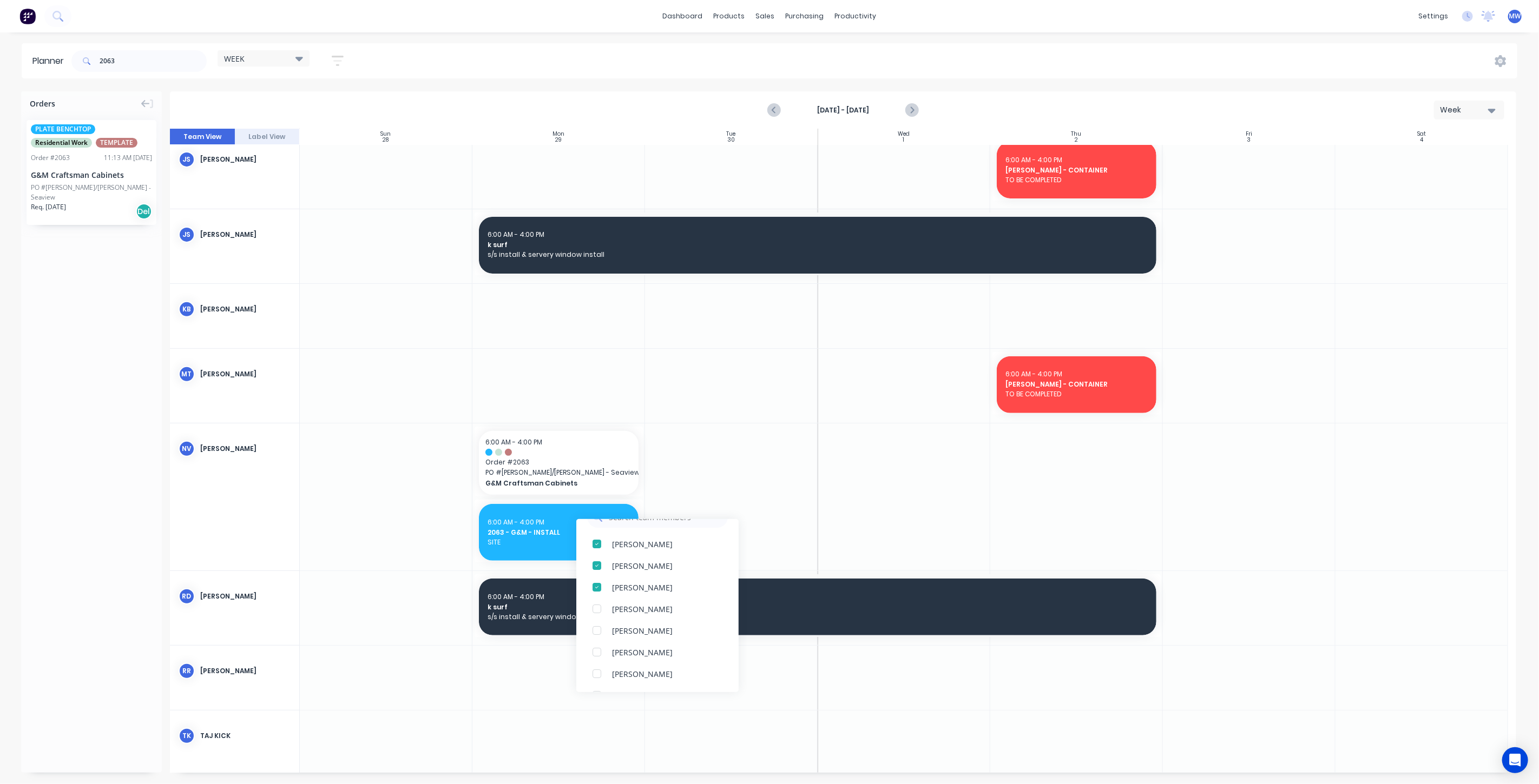
click at [702, 396] on div at bounding box center [731, 386] width 173 height 74
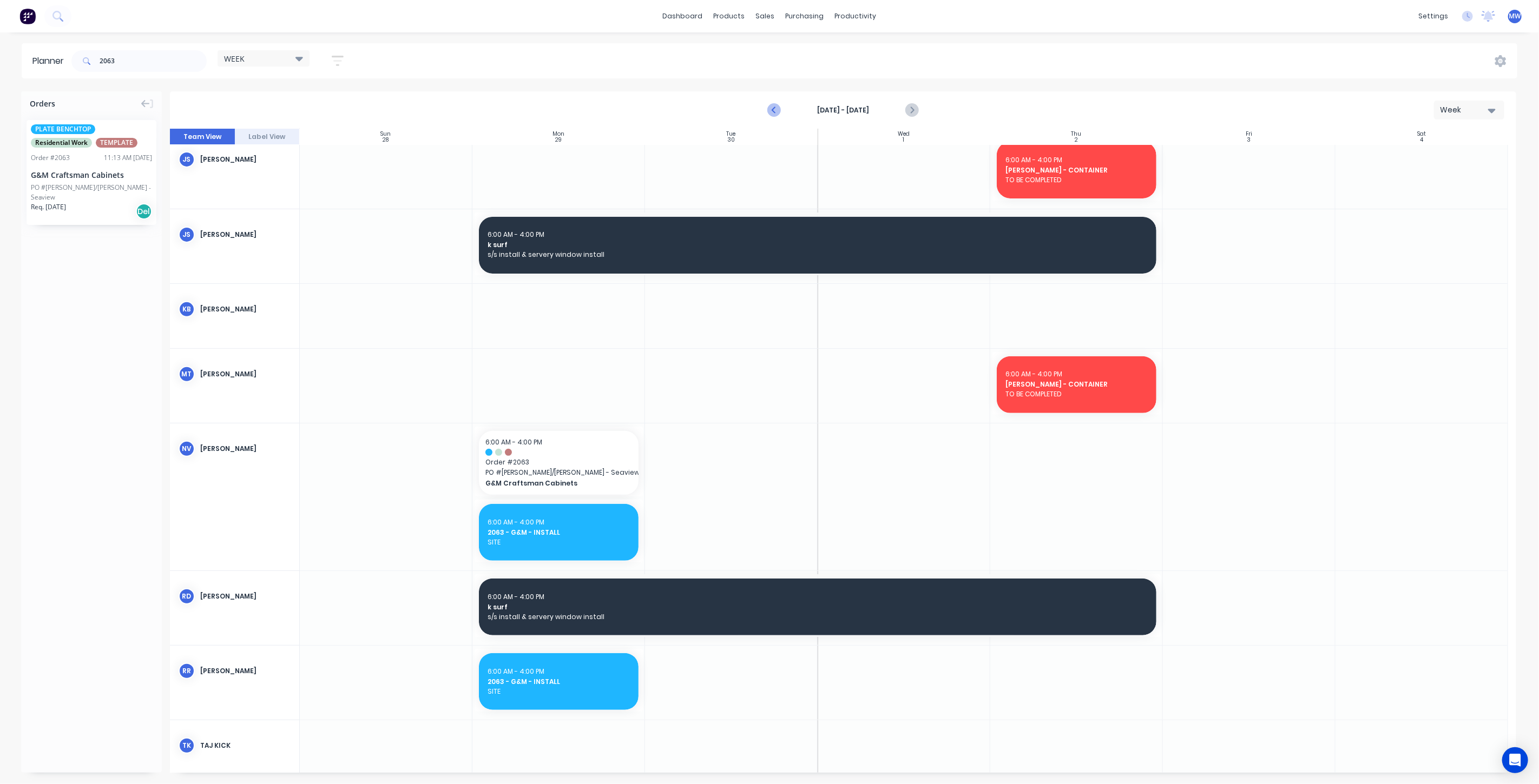
click at [776, 110] on icon "Previous page" at bounding box center [774, 110] width 13 height 13
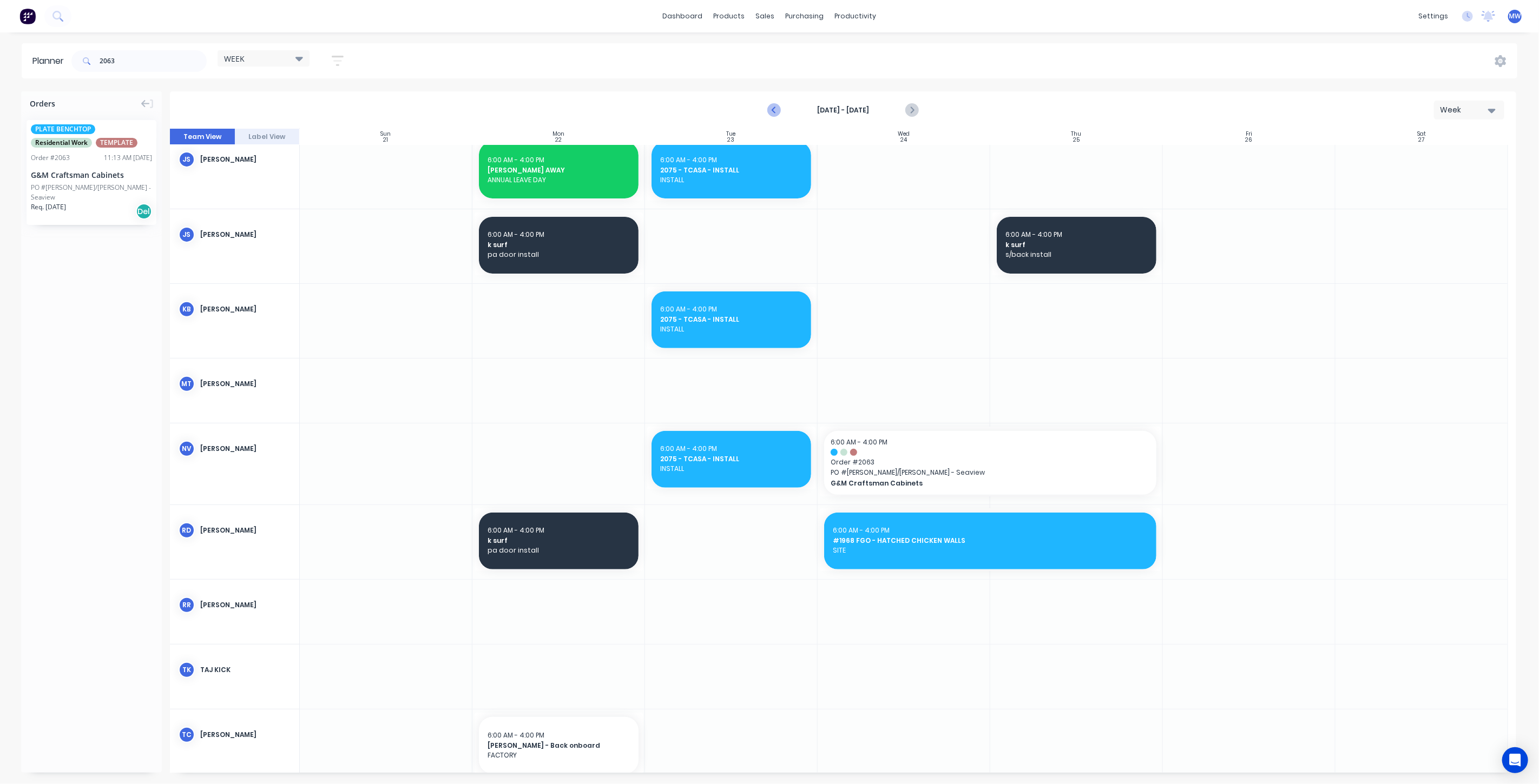
click at [773, 110] on icon "Previous page" at bounding box center [775, 110] width 5 height 8
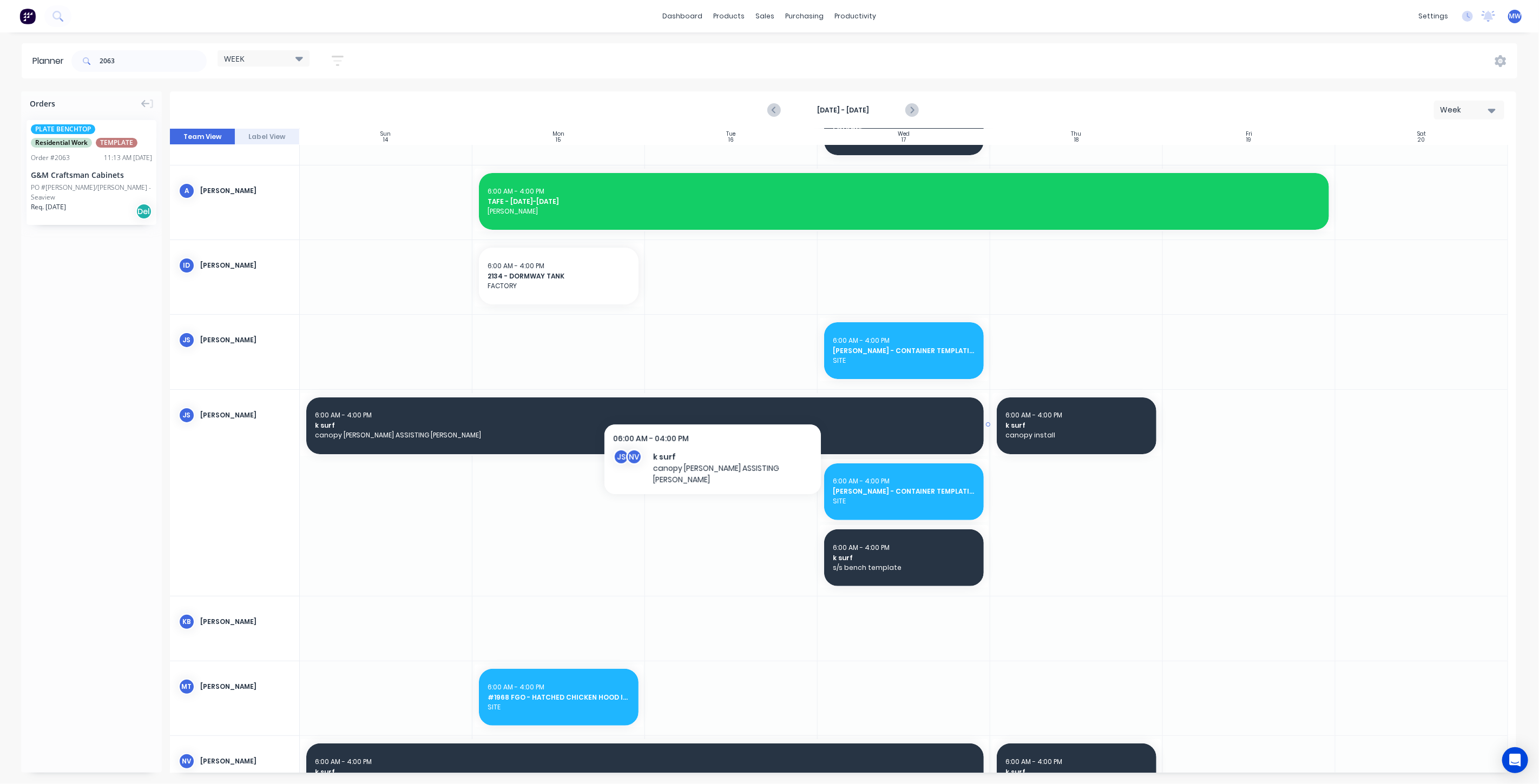
scroll to position [174, 0]
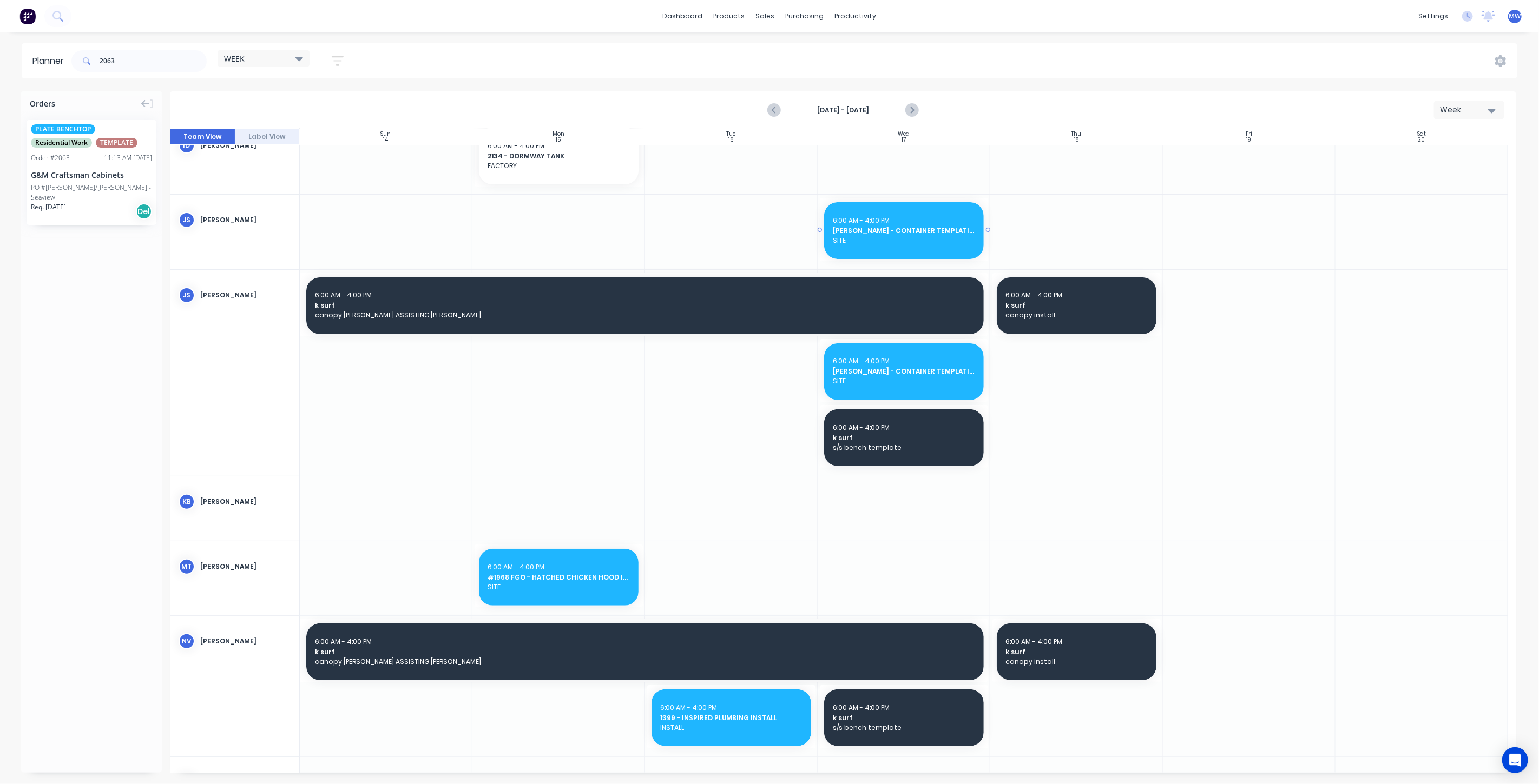
click at [902, 233] on span "HILLERS - CONTAINER TEMPLATING" at bounding box center [904, 231] width 142 height 10
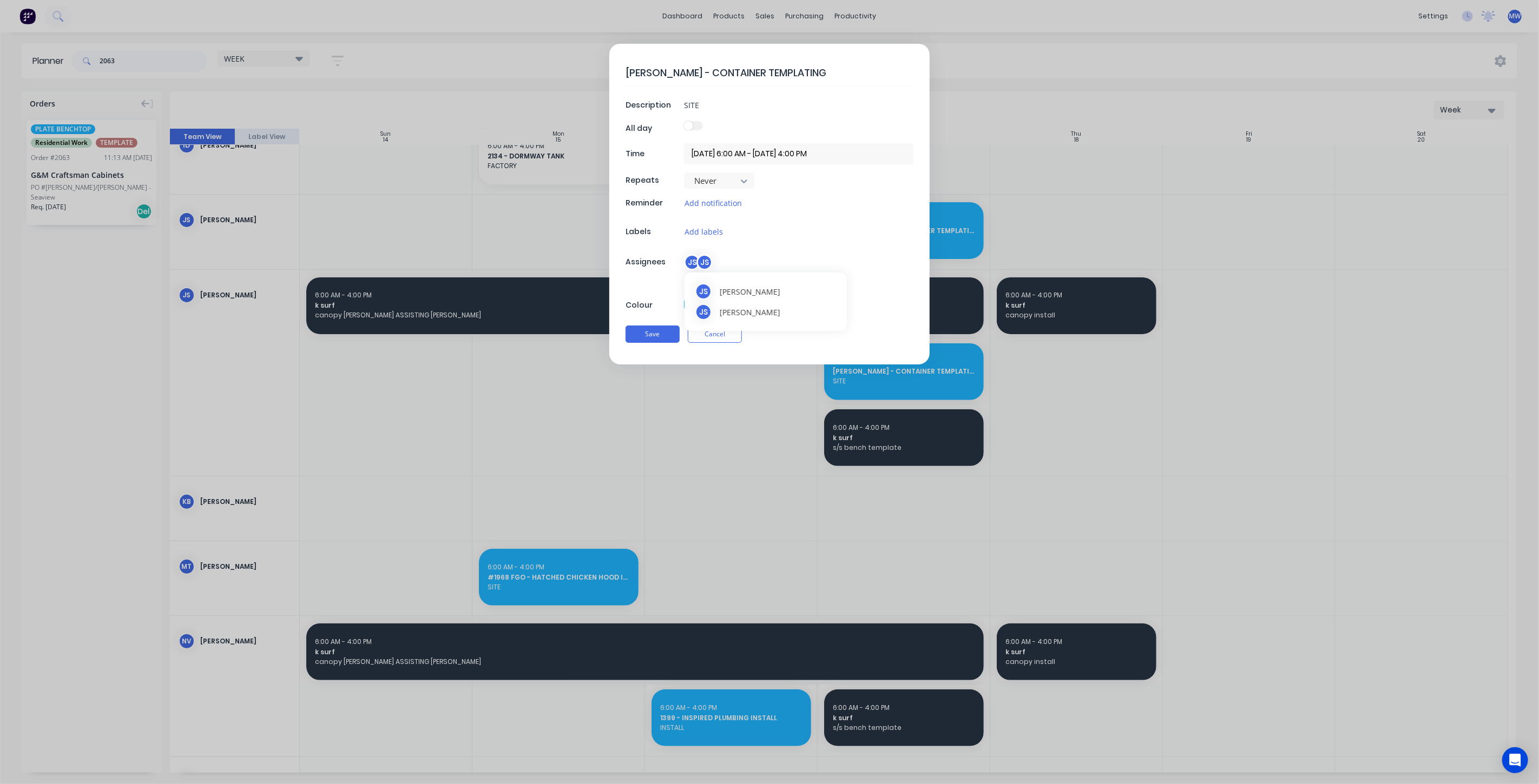
click at [697, 257] on div "JS" at bounding box center [704, 262] width 16 height 16
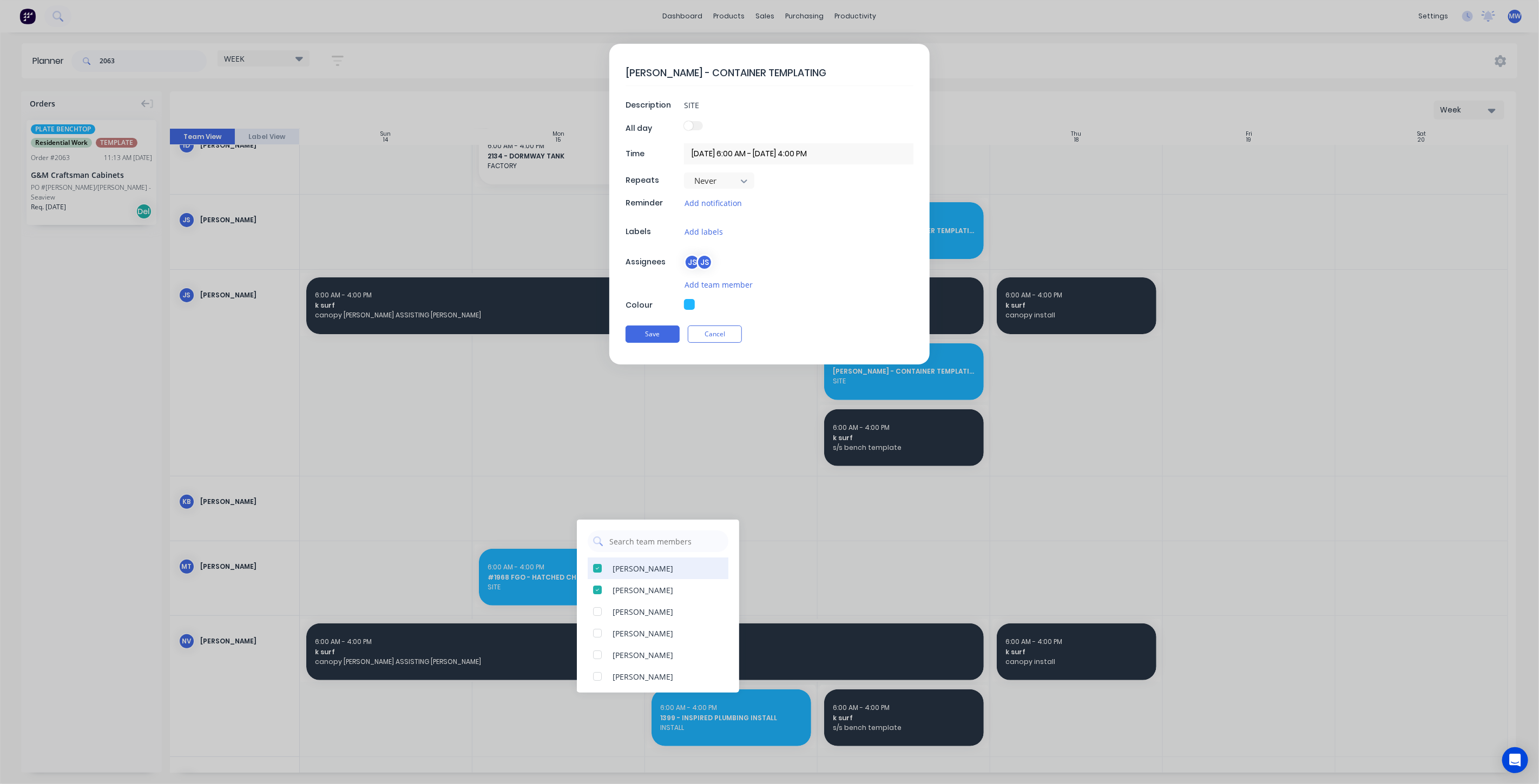
click at [600, 568] on div at bounding box center [597, 568] width 22 height 21
click at [596, 610] on div at bounding box center [597, 611] width 22 height 21
click at [657, 334] on button "Save" at bounding box center [652, 334] width 54 height 17
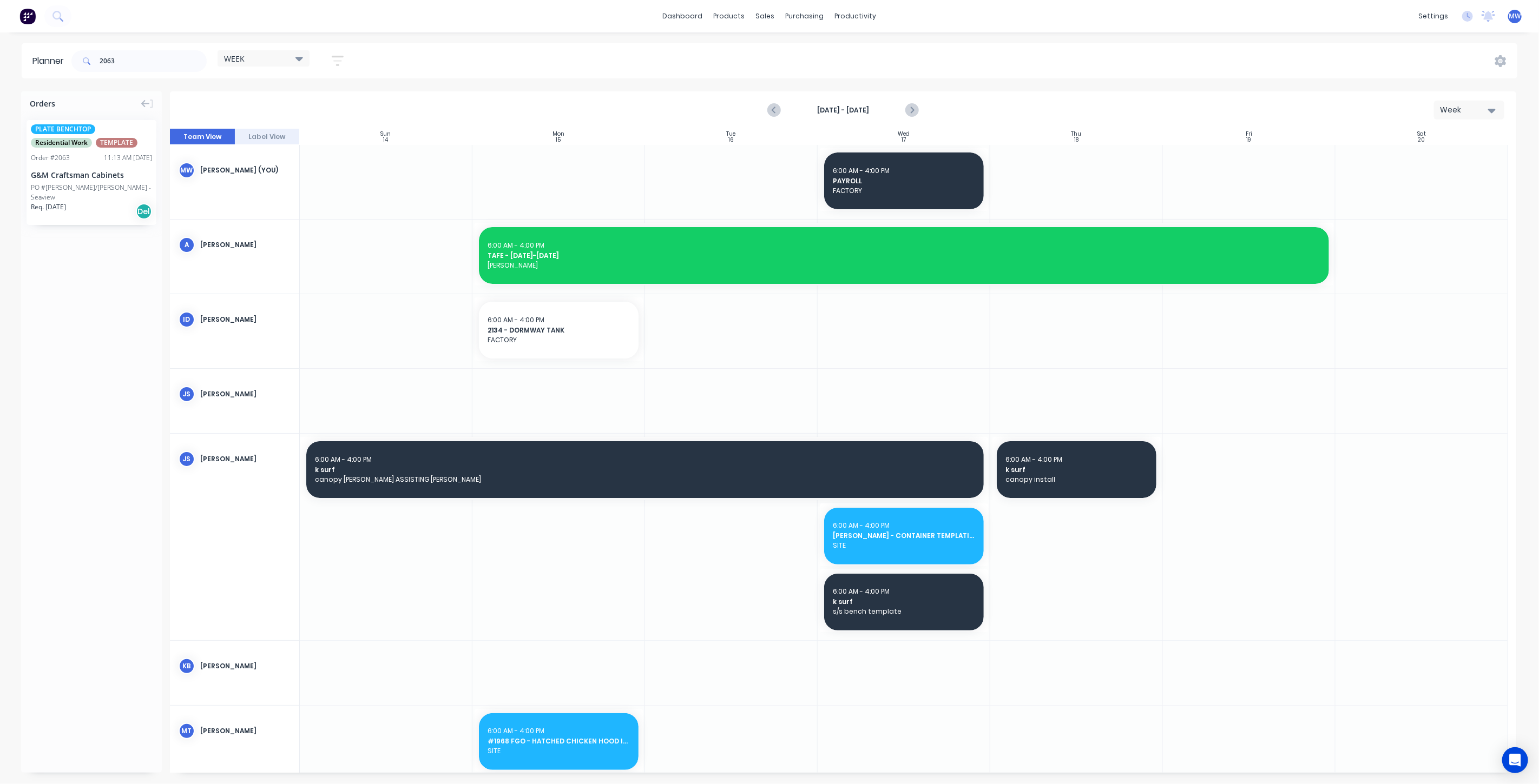
click at [277, 138] on button "Label View" at bounding box center [267, 137] width 65 height 16
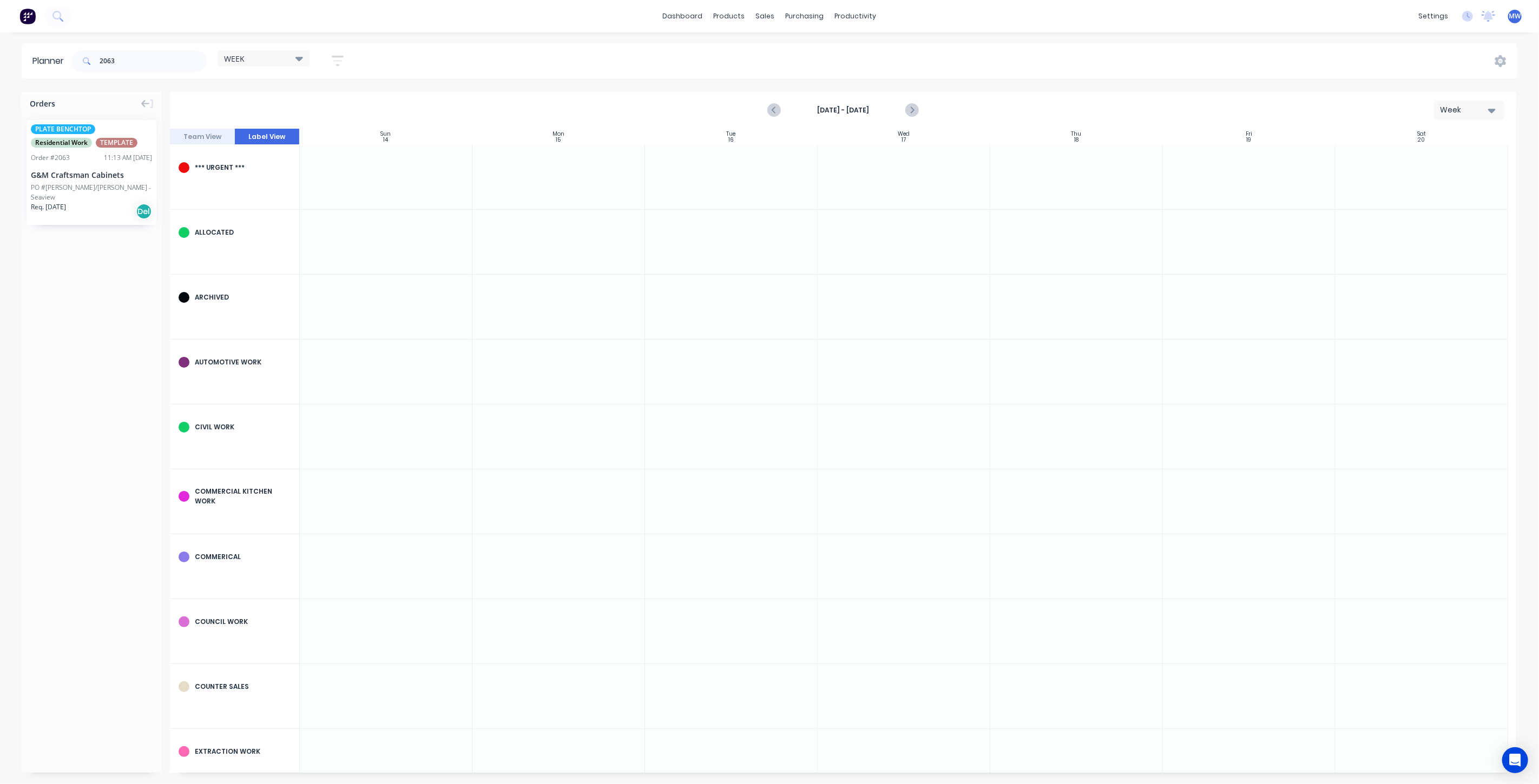
click at [208, 136] on button "Team View" at bounding box center [202, 137] width 65 height 16
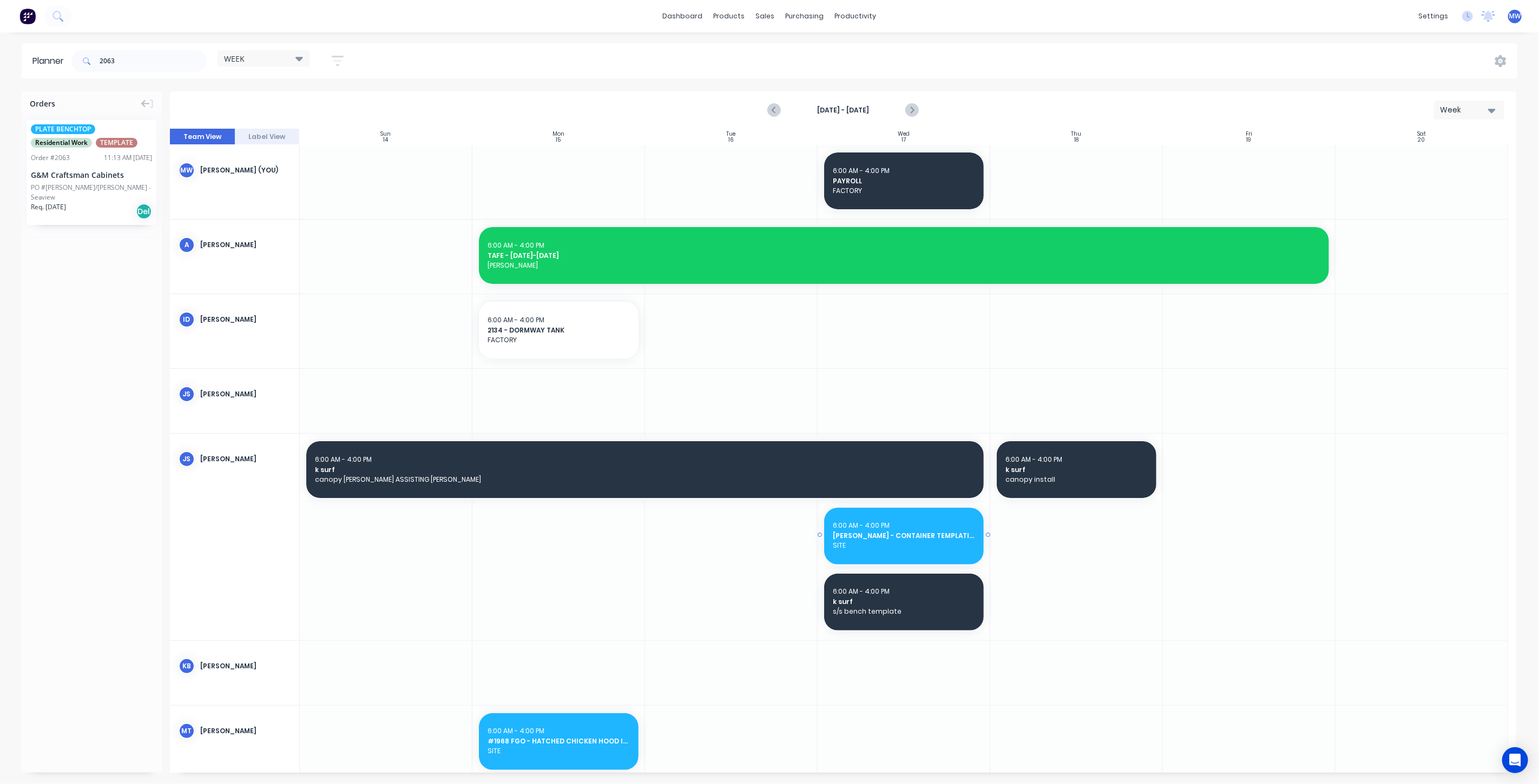
click at [914, 527] on div "6:00 AM - 4:00 PM" at bounding box center [904, 525] width 142 height 10
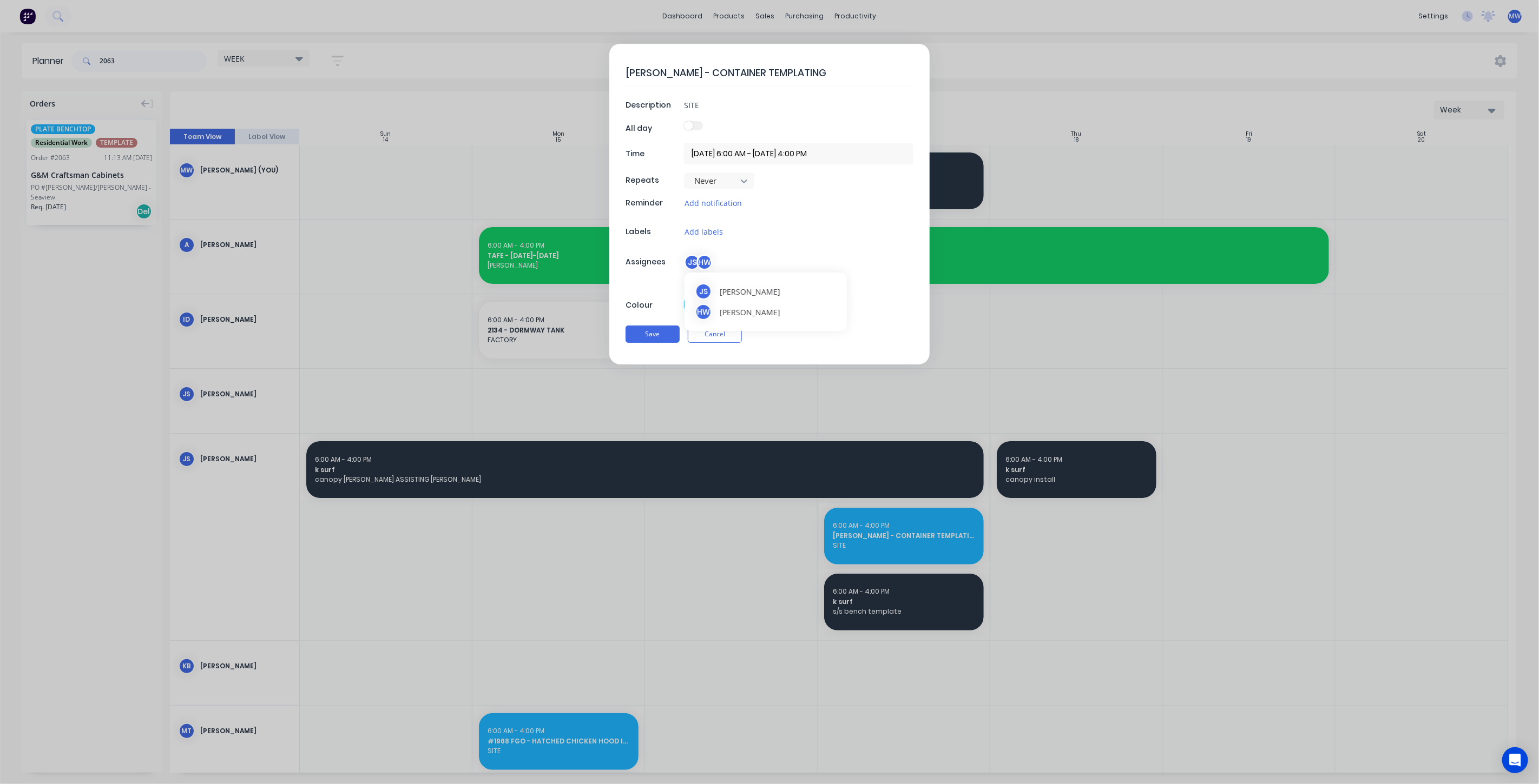
click at [913, 265] on div "JS HW" at bounding box center [799, 262] width 229 height 16
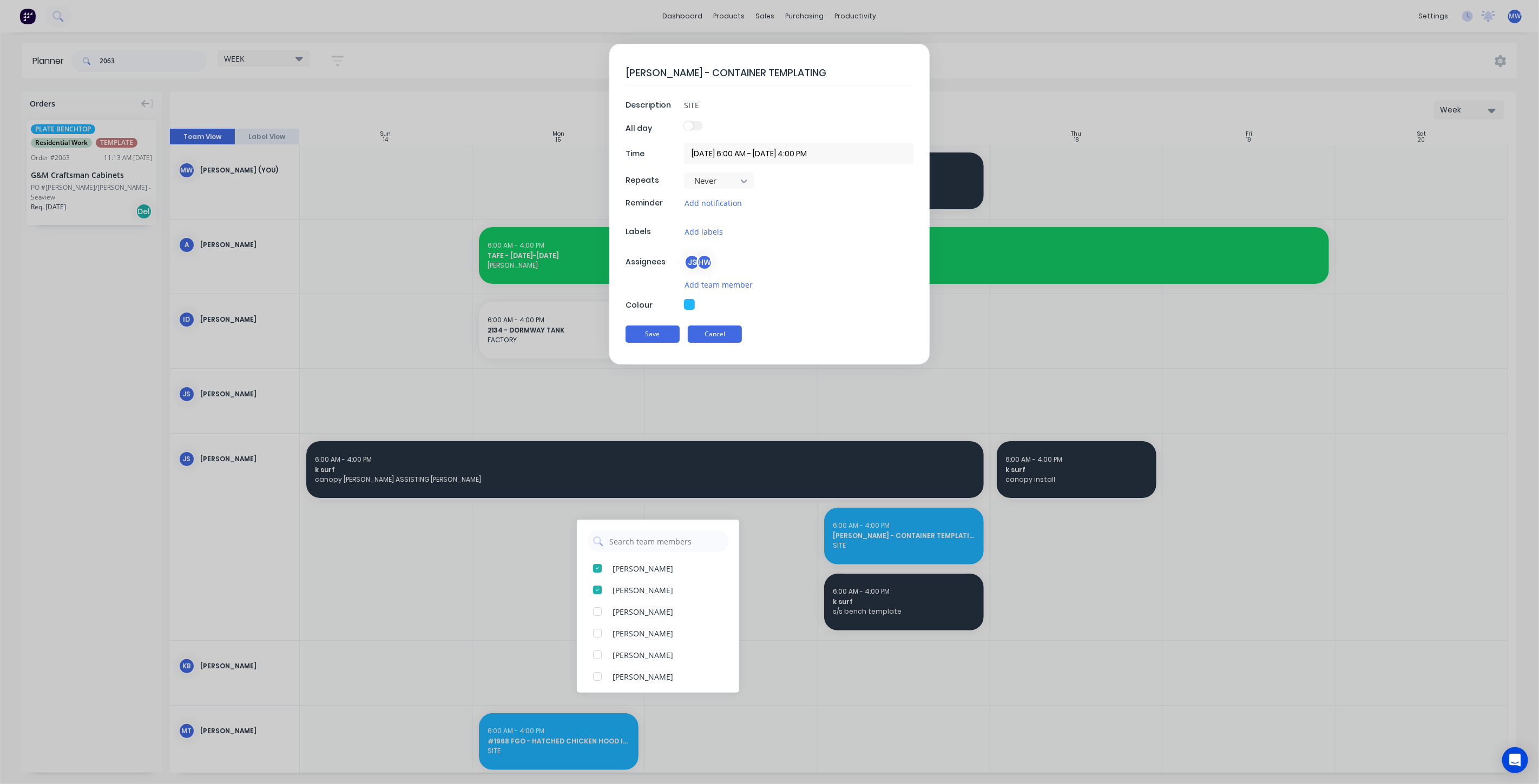
type textarea "x"
click at [725, 334] on button "Cancel" at bounding box center [715, 334] width 54 height 17
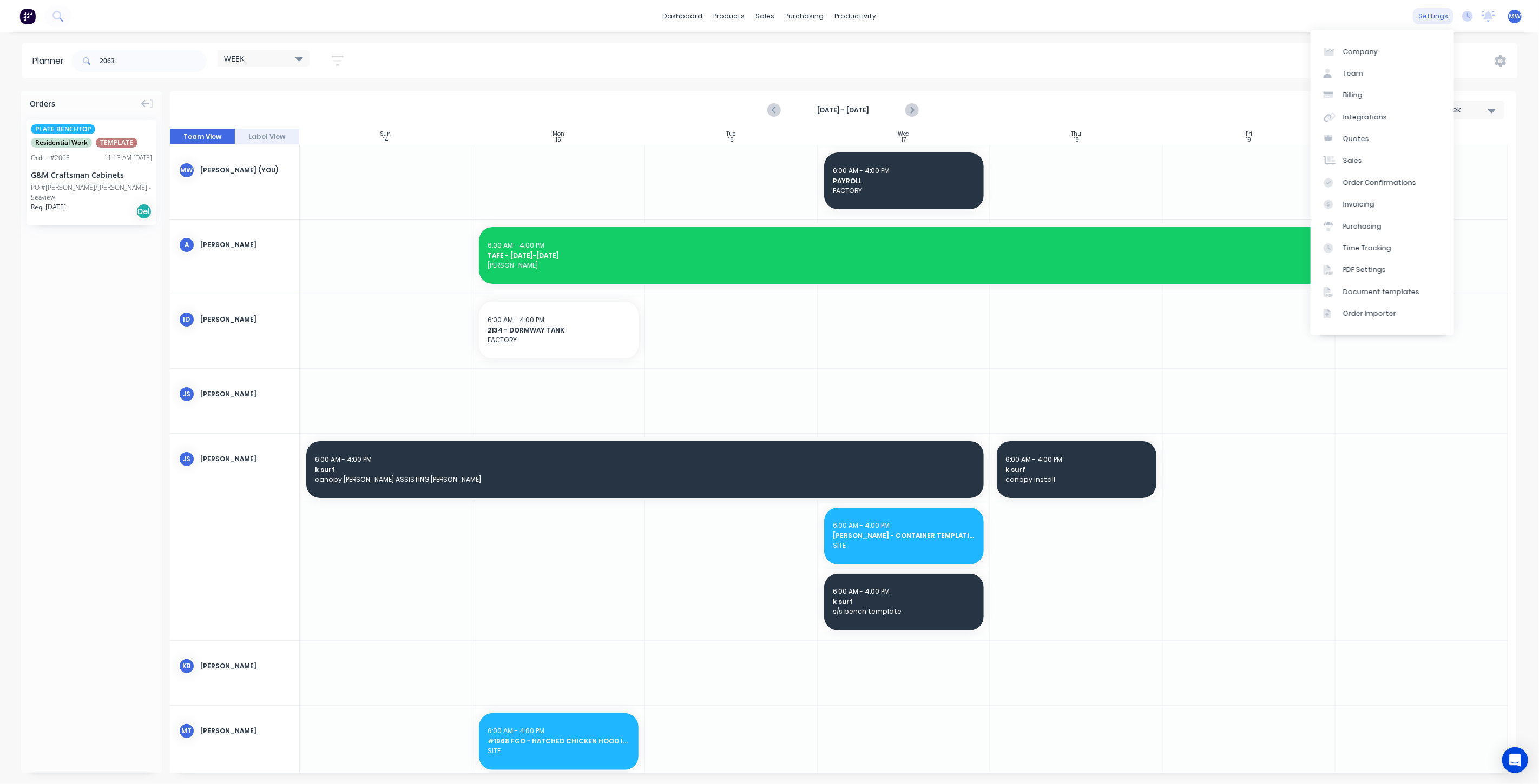
click at [1439, 14] on div "settings" at bounding box center [1433, 16] width 41 height 16
click at [1395, 77] on link "Team" at bounding box center [1382, 73] width 143 height 21
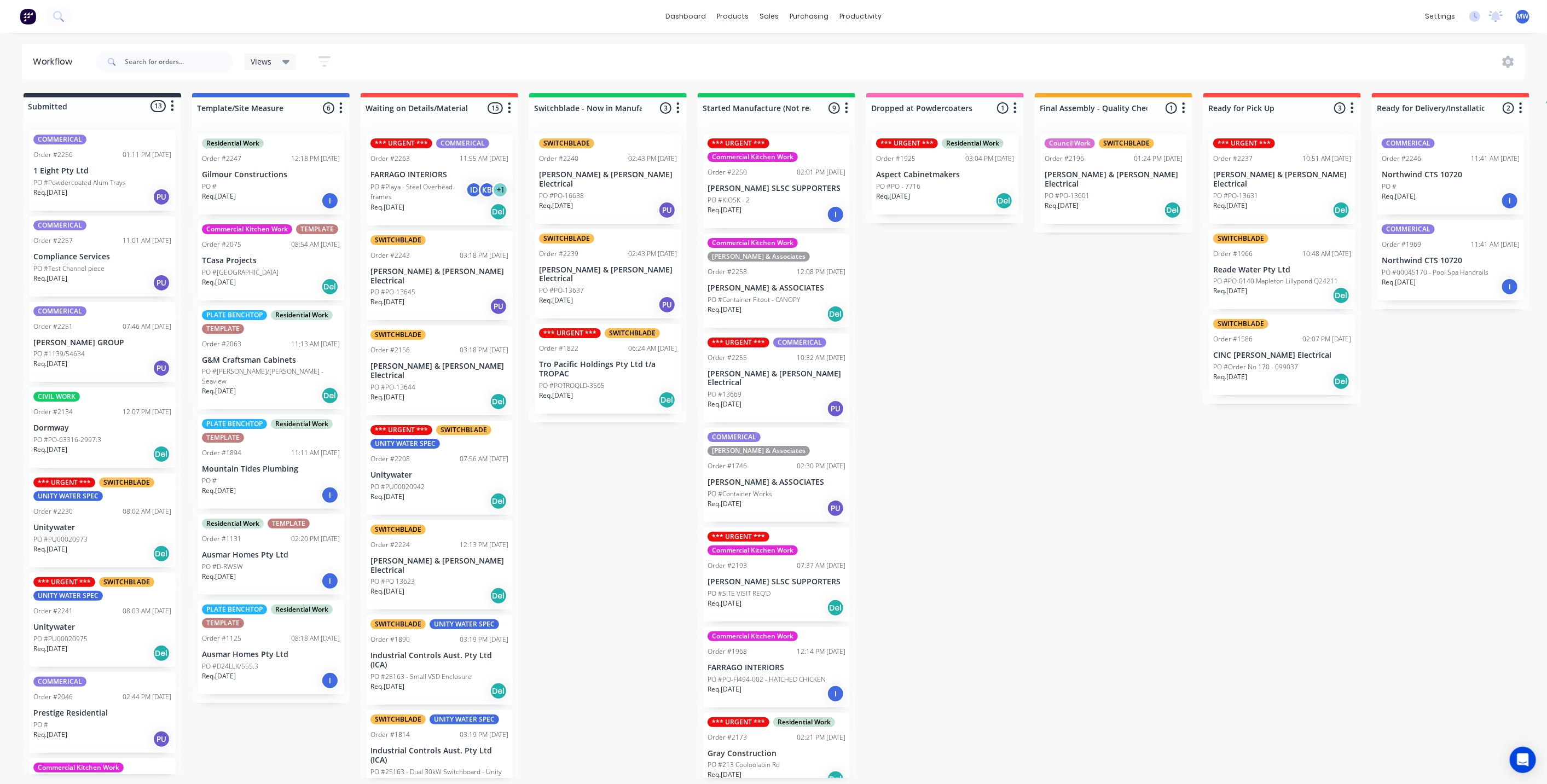
click at [588, 448] on div "Submitted 13 Status colour #273444 hex #273444 Save Cancel Summaries Total orde…" at bounding box center [904, 435] width 1825 height 685
click at [623, 566] on div "Submitted 13 Status colour #273444 hex #273444 Save Cancel Summaries Total orde…" at bounding box center [904, 435] width 1825 height 685
click at [1233, 485] on div "Submitted 13 Status colour #273444 hex #273444 Save Cancel Summaries Total orde…" at bounding box center [904, 435] width 1825 height 685
click at [297, 363] on p "G&M Craftsman Cabinets" at bounding box center [271, 360] width 138 height 9
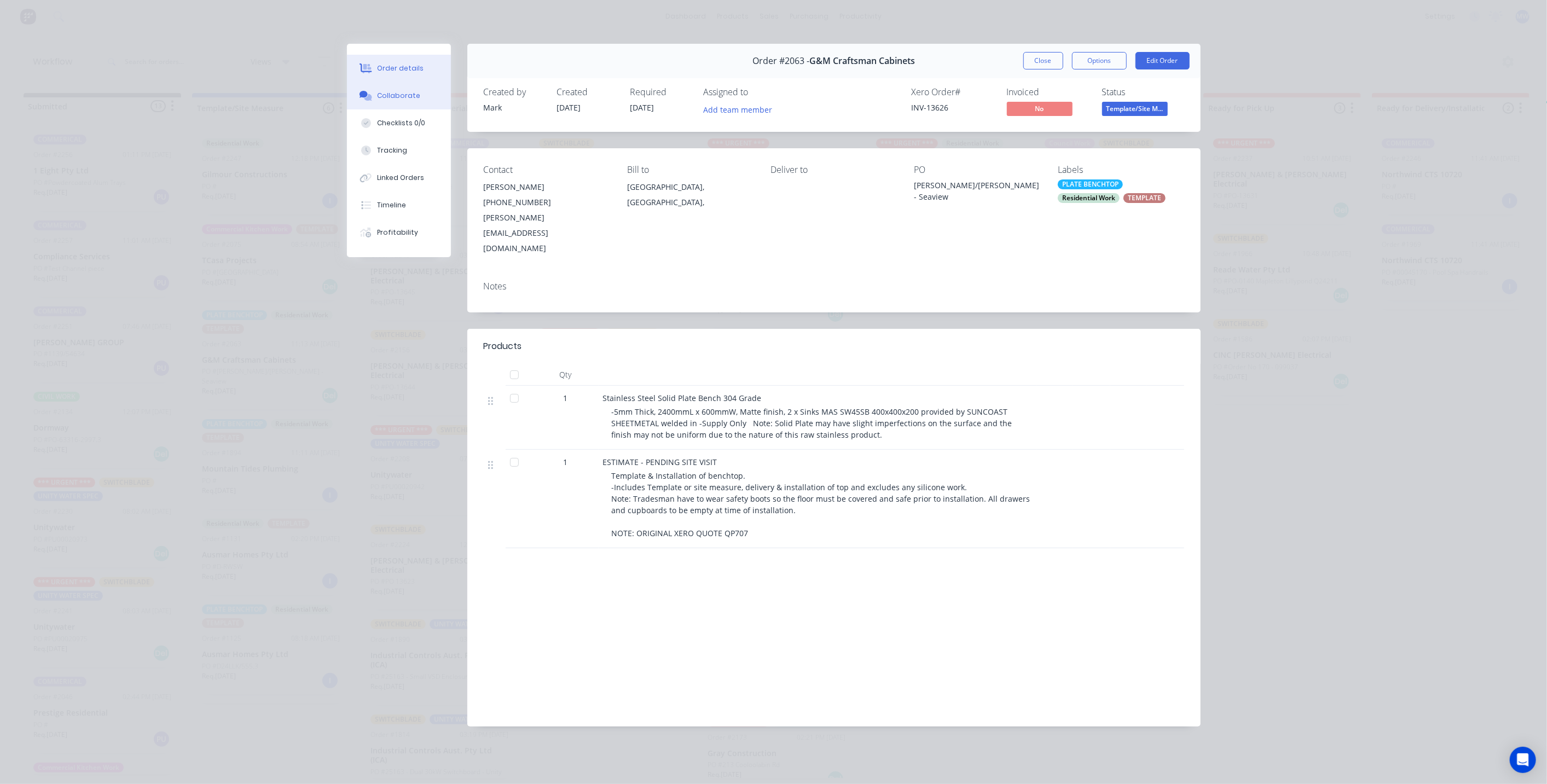
click at [397, 91] on div "Collaborate" at bounding box center [399, 95] width 43 height 10
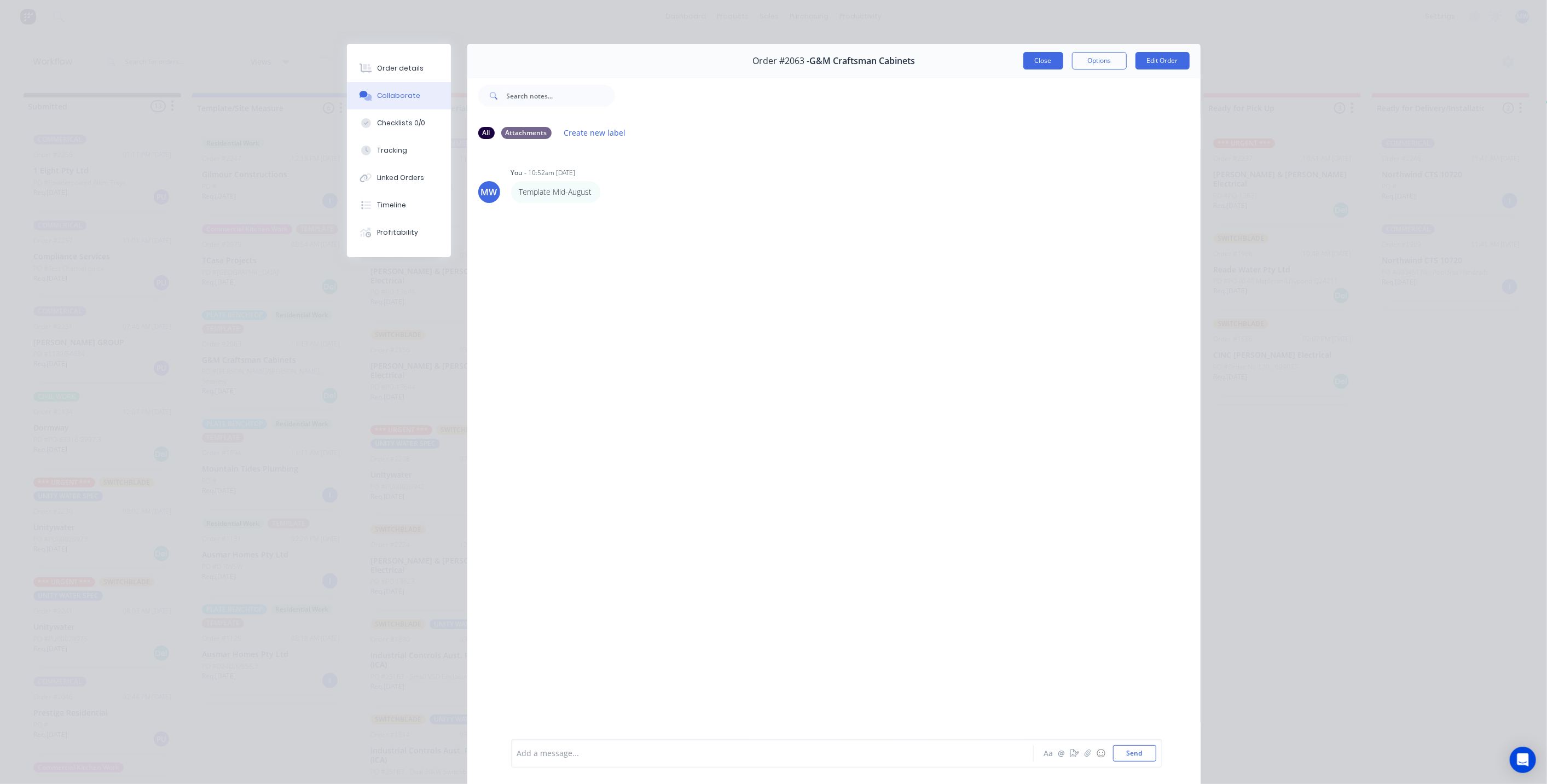
click at [1042, 66] on button "Close" at bounding box center [1043, 60] width 40 height 18
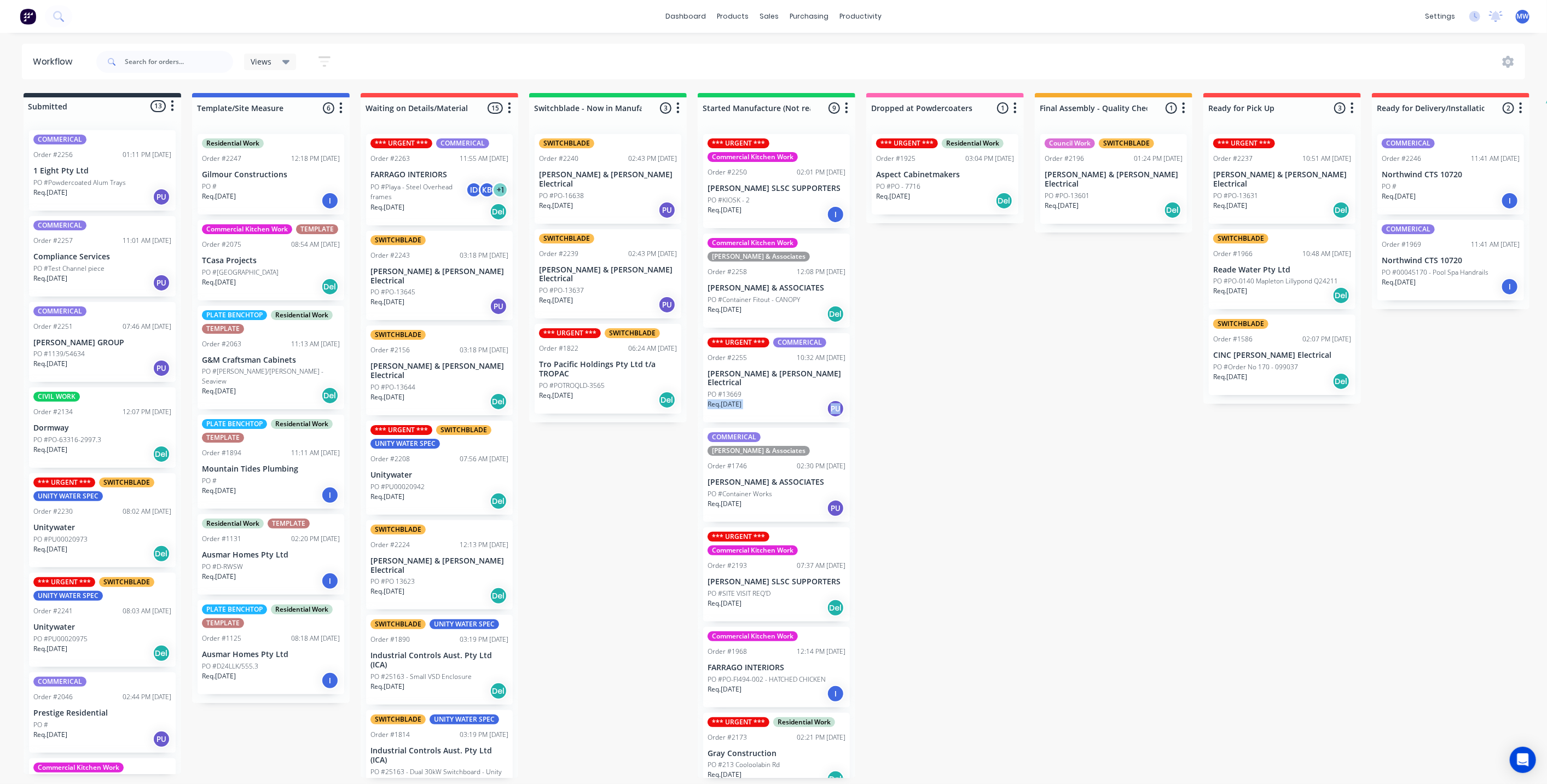
click at [898, 389] on div "Submitted 13 Status colour #273444 hex #273444 Save Cancel Summaries Total orde…" at bounding box center [904, 435] width 1825 height 685
click at [960, 333] on div "Submitted 13 Status colour #273444 hex #273444 Save Cancel Summaries Total orde…" at bounding box center [904, 435] width 1825 height 685
click at [653, 535] on div "Submitted 13 Status colour #273444 hex #273444 Save Cancel Summaries Total orde…" at bounding box center [904, 435] width 1825 height 685
click at [589, 536] on div "Submitted 13 Status colour #273444 hex #273444 Save Cancel Summaries Total orde…" at bounding box center [904, 435] width 1825 height 685
click at [643, 525] on div "Submitted 13 Status colour #273444 hex #273444 Save Cancel Summaries Total orde…" at bounding box center [904, 435] width 1825 height 685
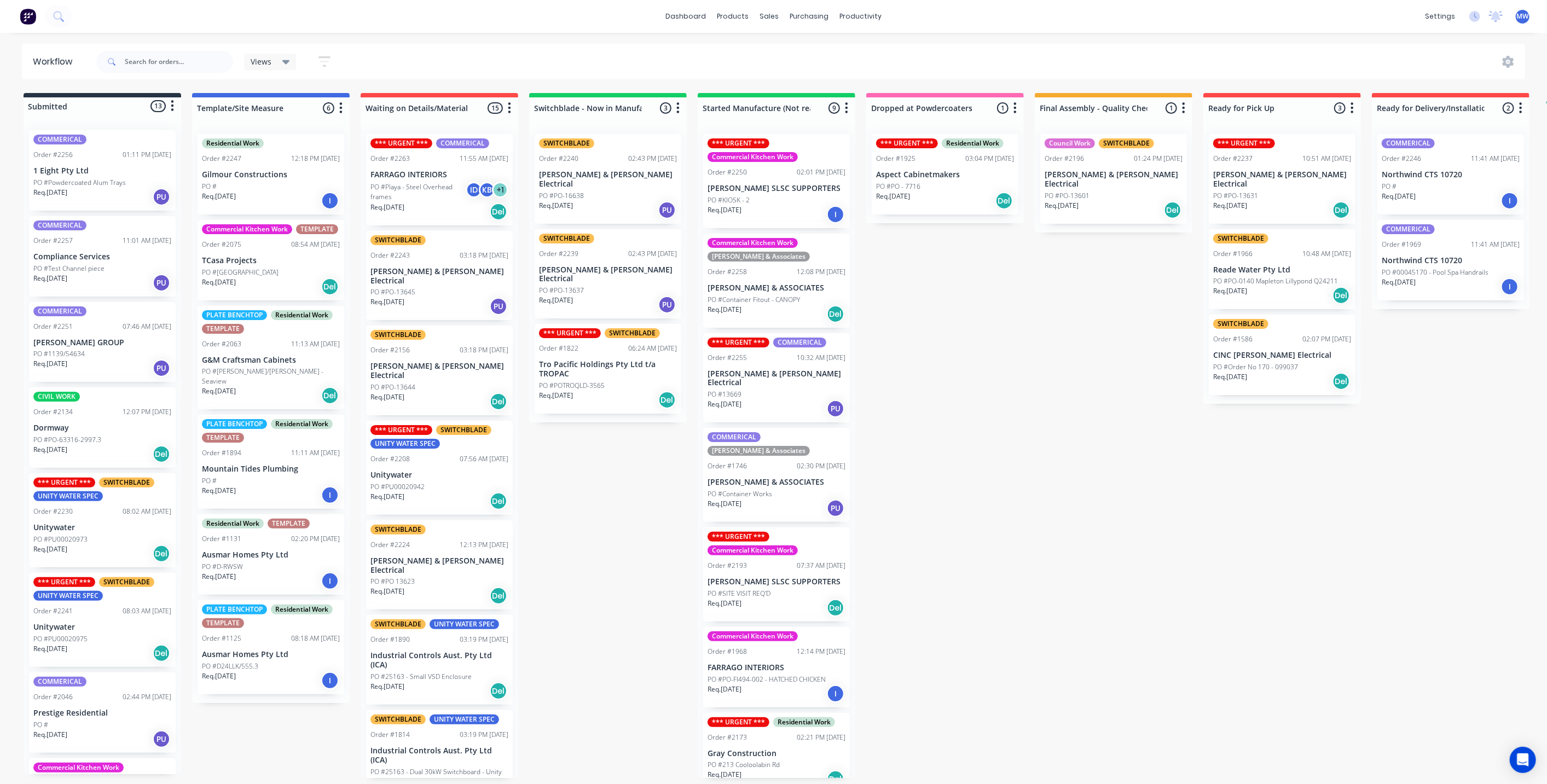
click at [601, 497] on div "Submitted 13 Status colour #273444 hex #273444 Save Cancel Summaries Total orde…" at bounding box center [904, 435] width 1825 height 685
click at [234, 262] on p "TCasa Projects" at bounding box center [271, 260] width 138 height 9
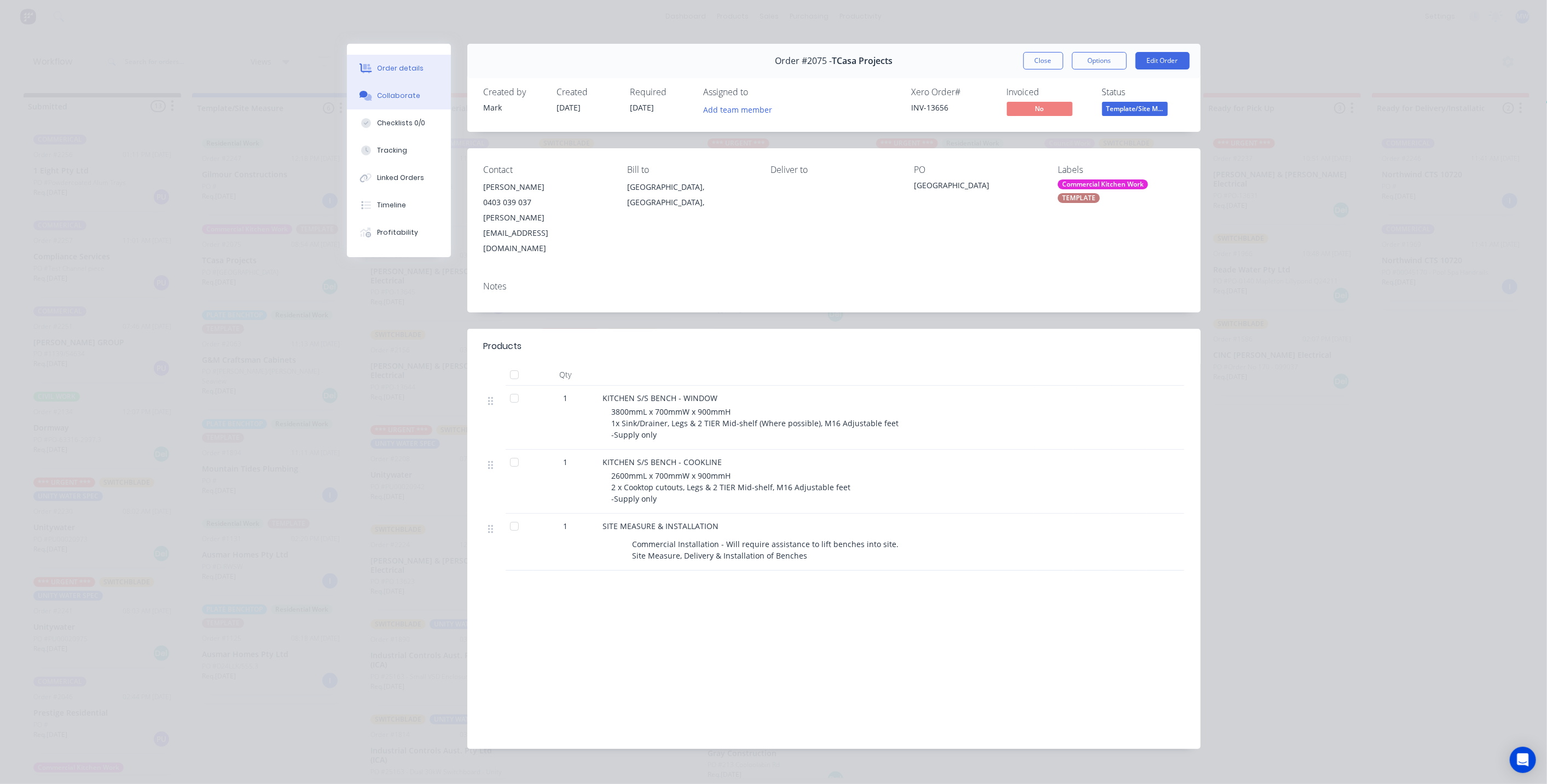
click at [399, 91] on div "Collaborate" at bounding box center [399, 95] width 43 height 10
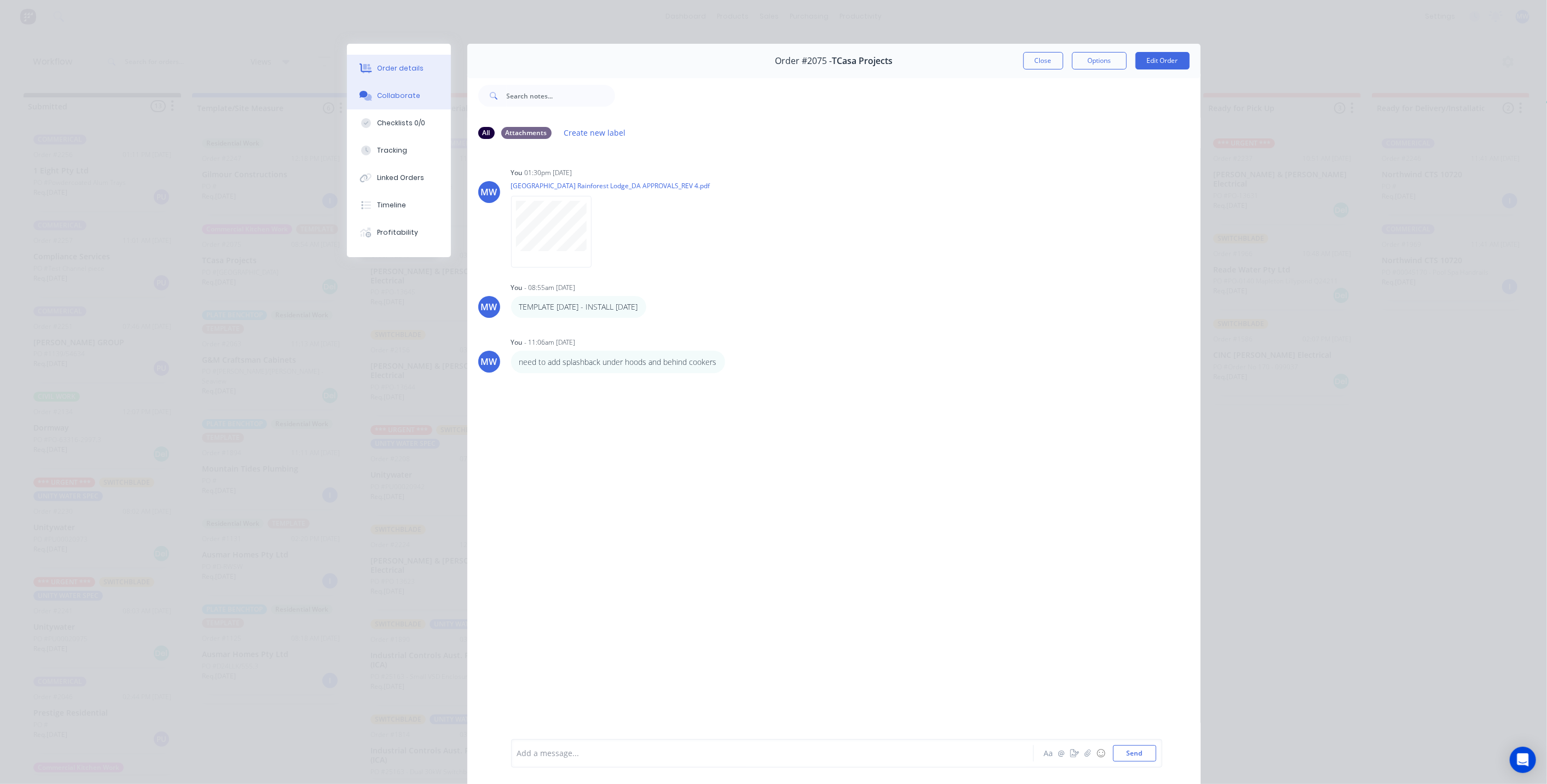
click at [405, 74] on button "Order details" at bounding box center [399, 68] width 104 height 27
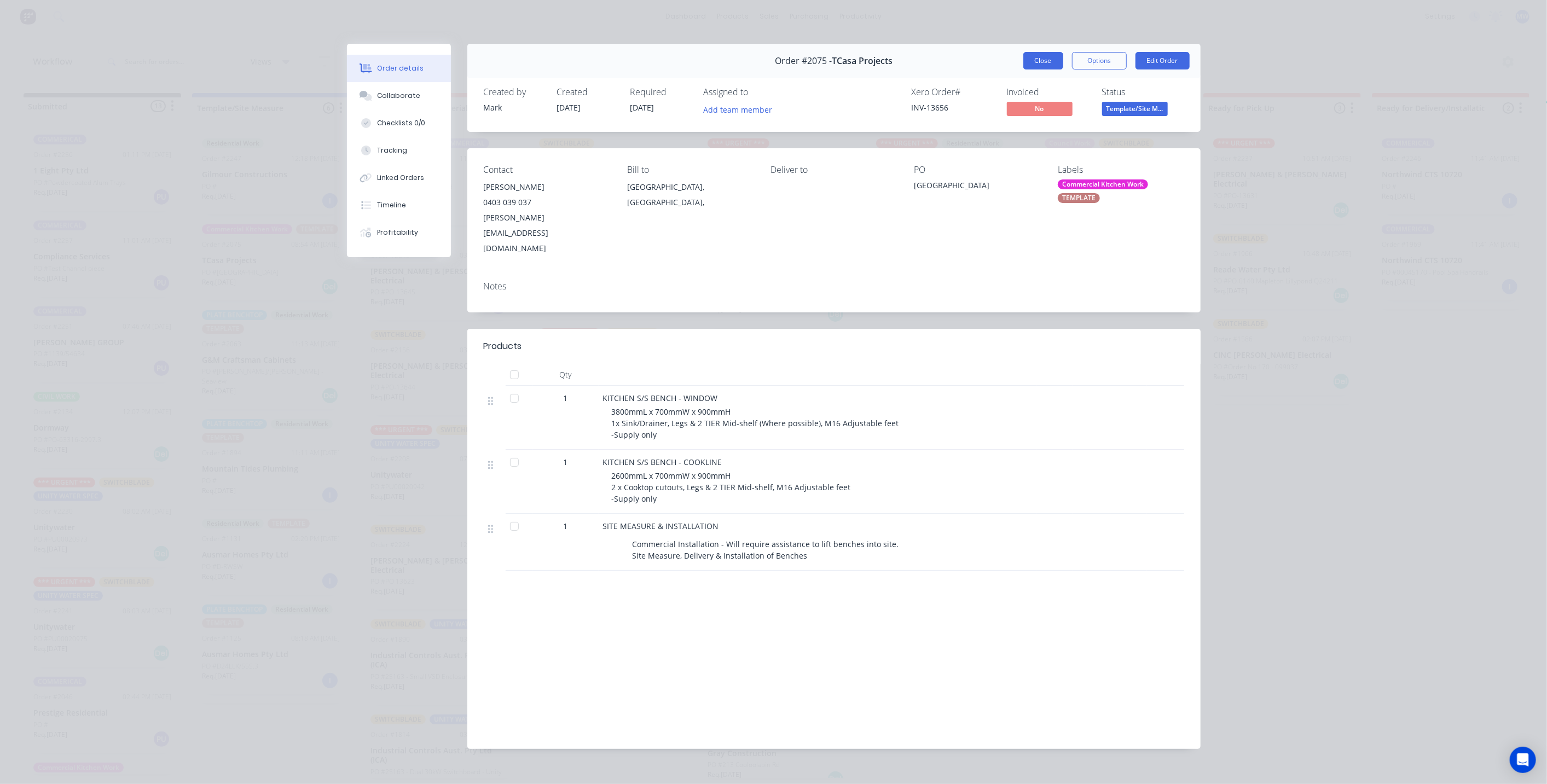
click at [1046, 67] on button "Close" at bounding box center [1043, 60] width 40 height 18
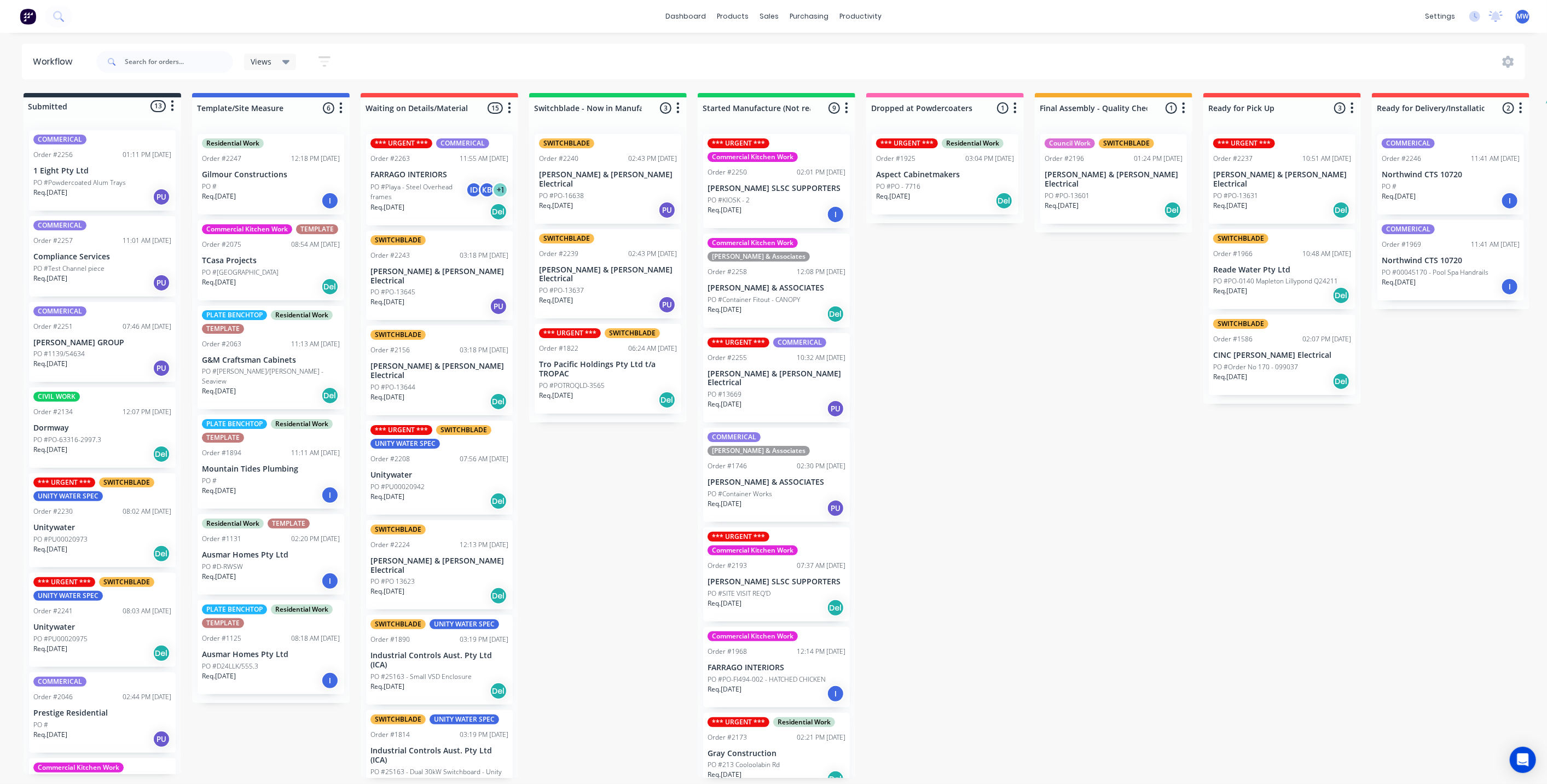
click at [317, 271] on div "PO #[GEOGRAPHIC_DATA]" at bounding box center [271, 272] width 138 height 10
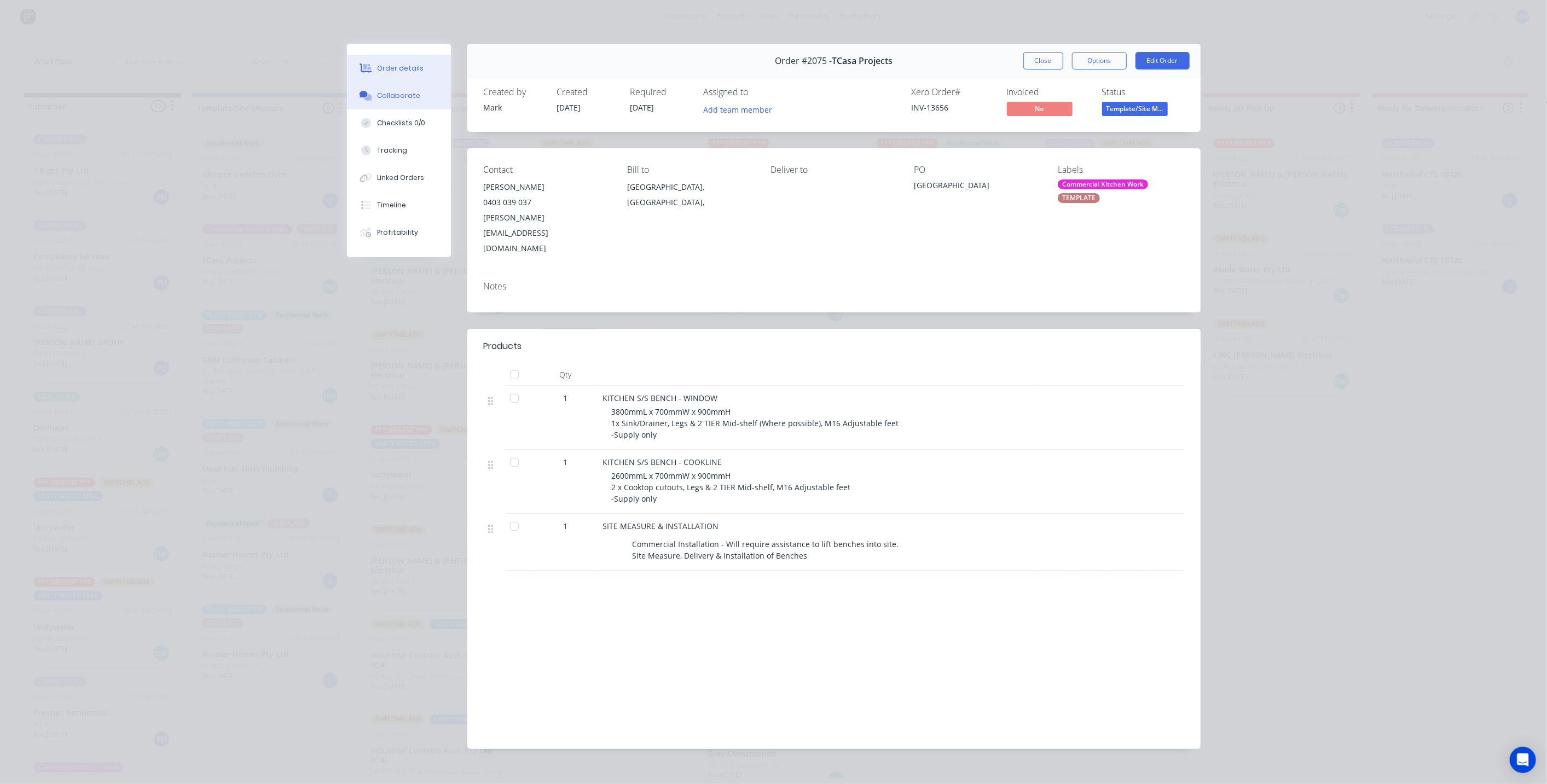
click at [408, 99] on div "Collaborate" at bounding box center [399, 95] width 43 height 10
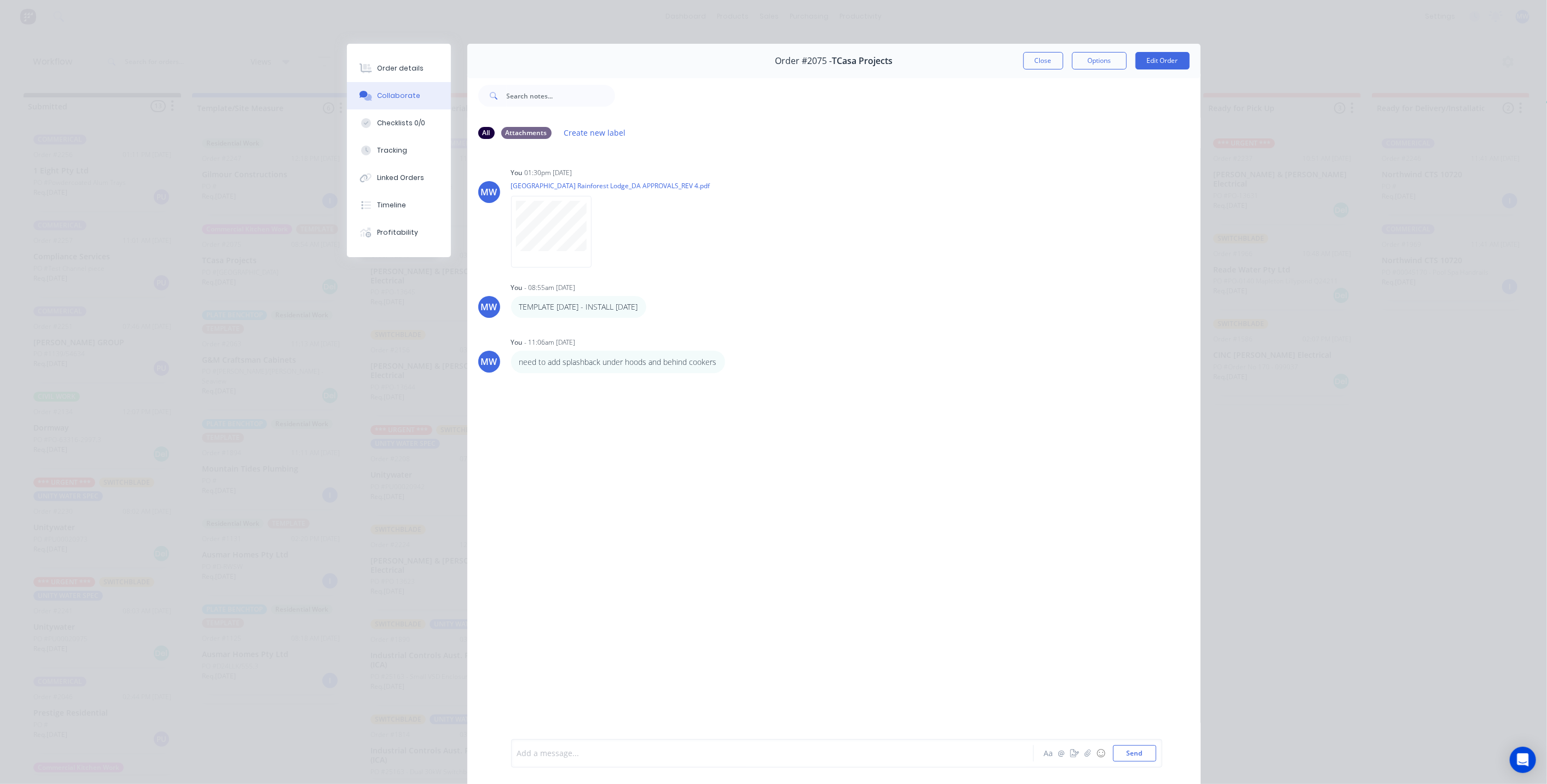
click at [633, 756] on div at bounding box center [757, 753] width 479 height 11
click at [1035, 60] on button "Close" at bounding box center [1043, 60] width 40 height 18
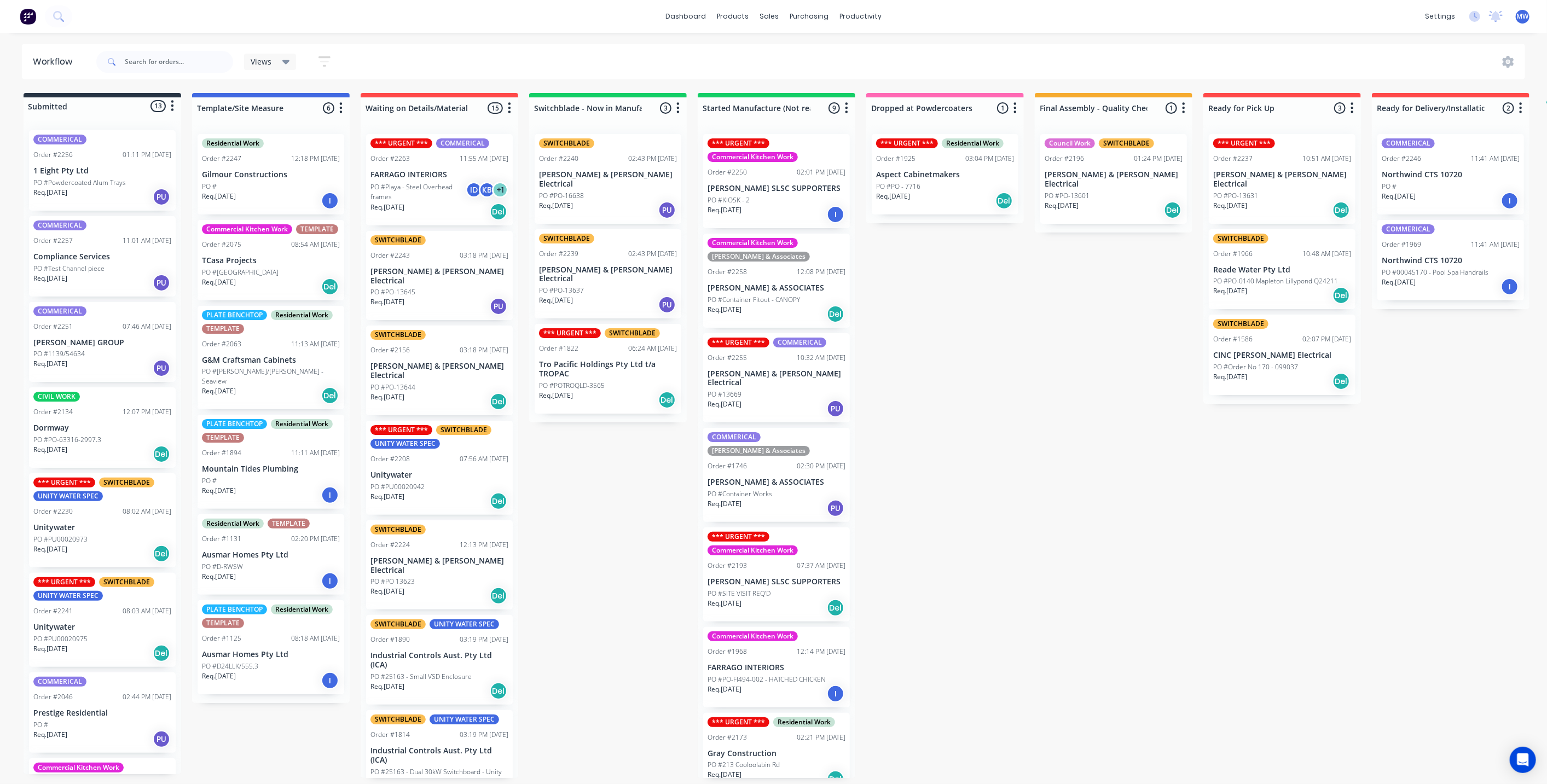
click at [294, 263] on p "TCasa Projects" at bounding box center [271, 260] width 138 height 9
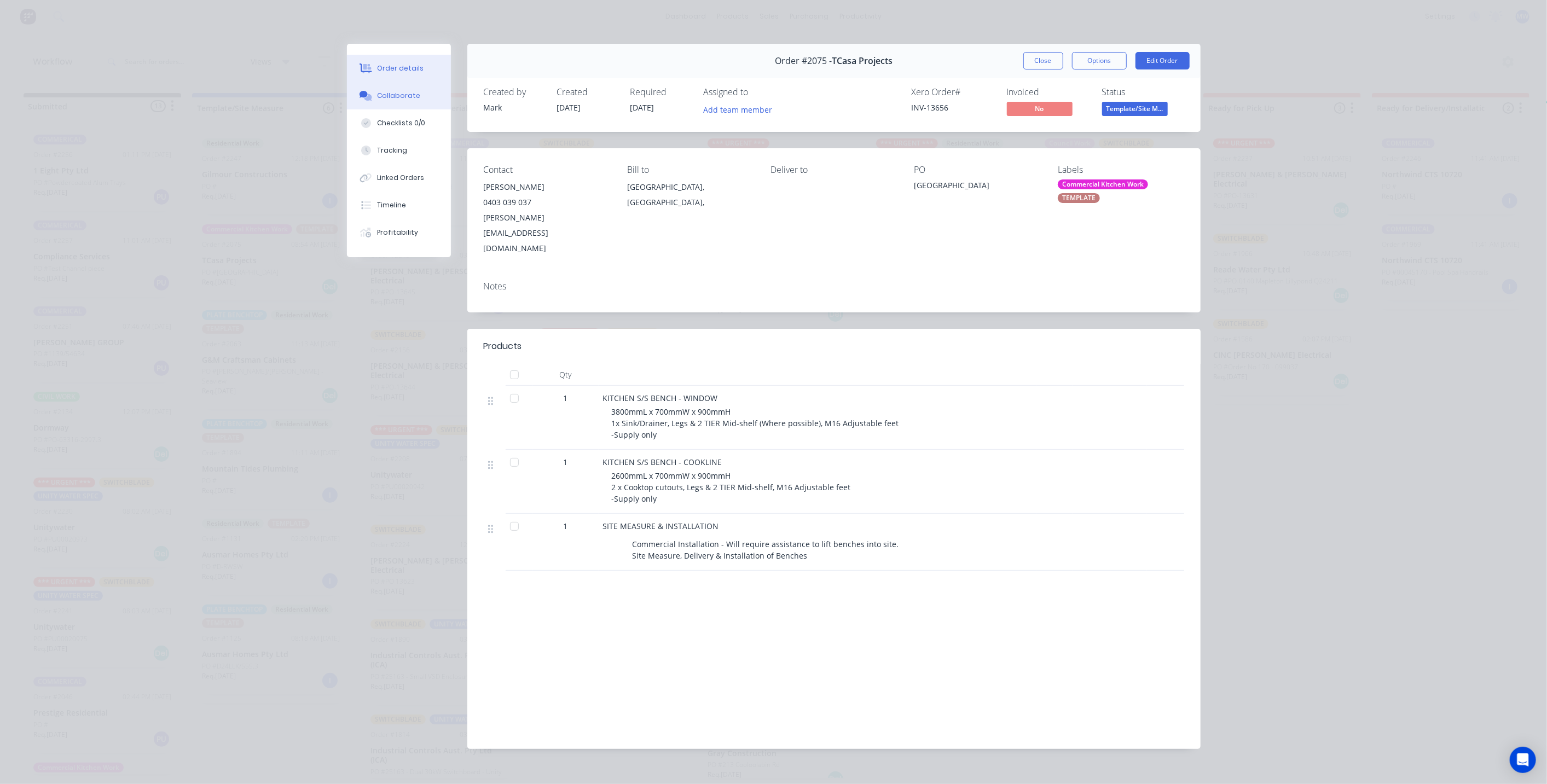
click at [407, 97] on div "Collaborate" at bounding box center [399, 95] width 43 height 10
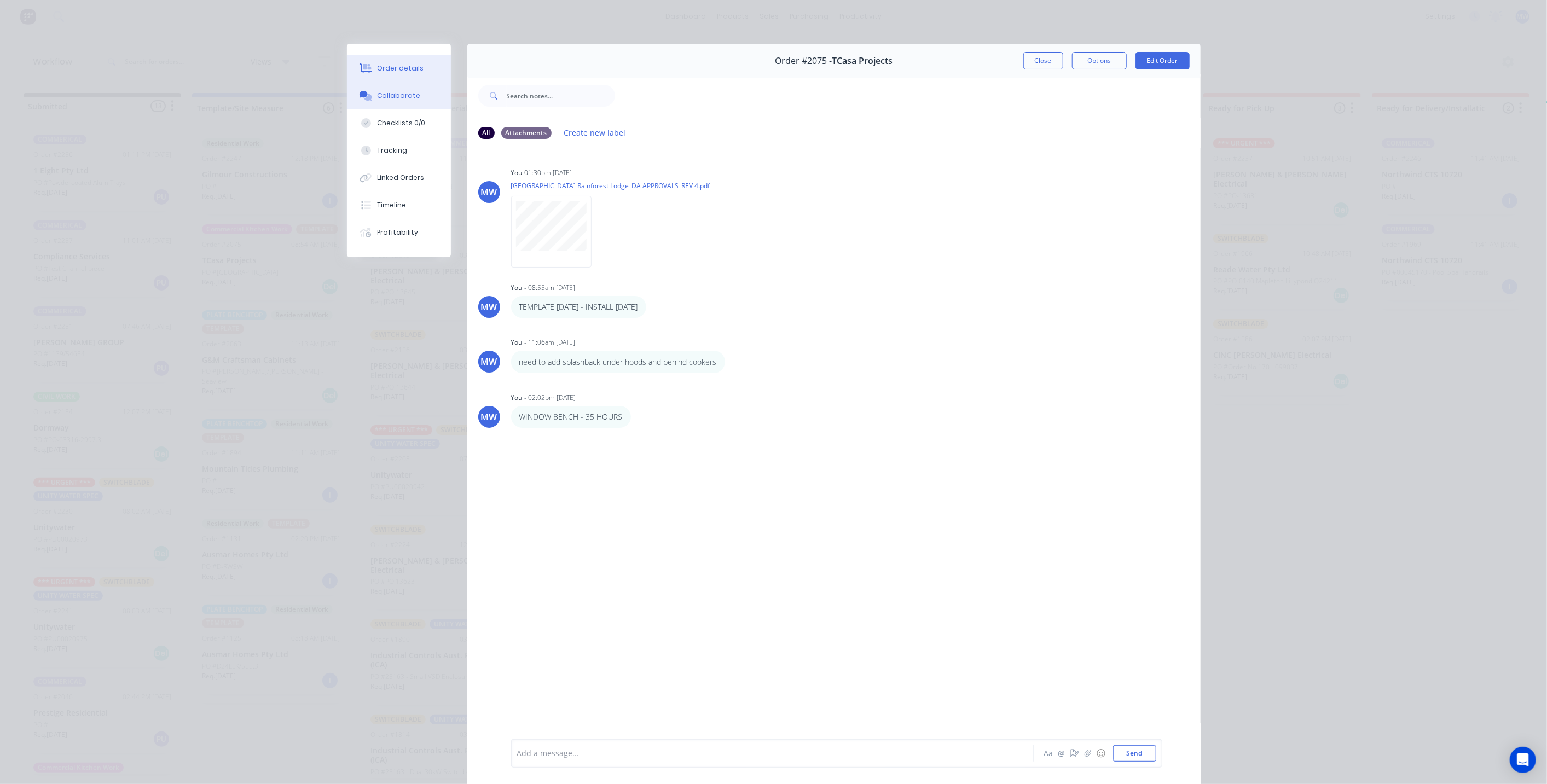
click at [398, 65] on div "Order details" at bounding box center [400, 68] width 47 height 10
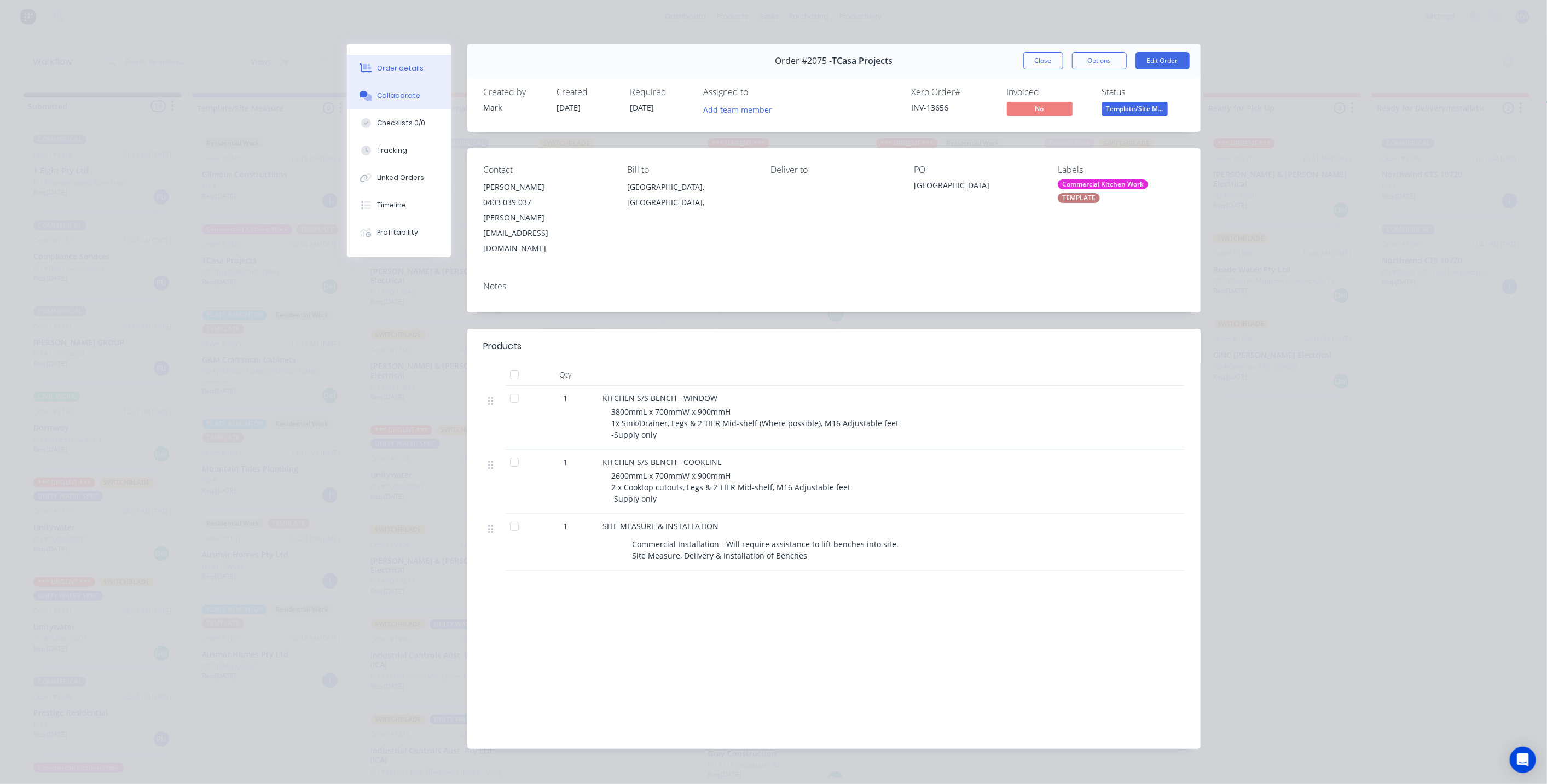
click at [402, 100] on div "Collaborate" at bounding box center [399, 95] width 43 height 10
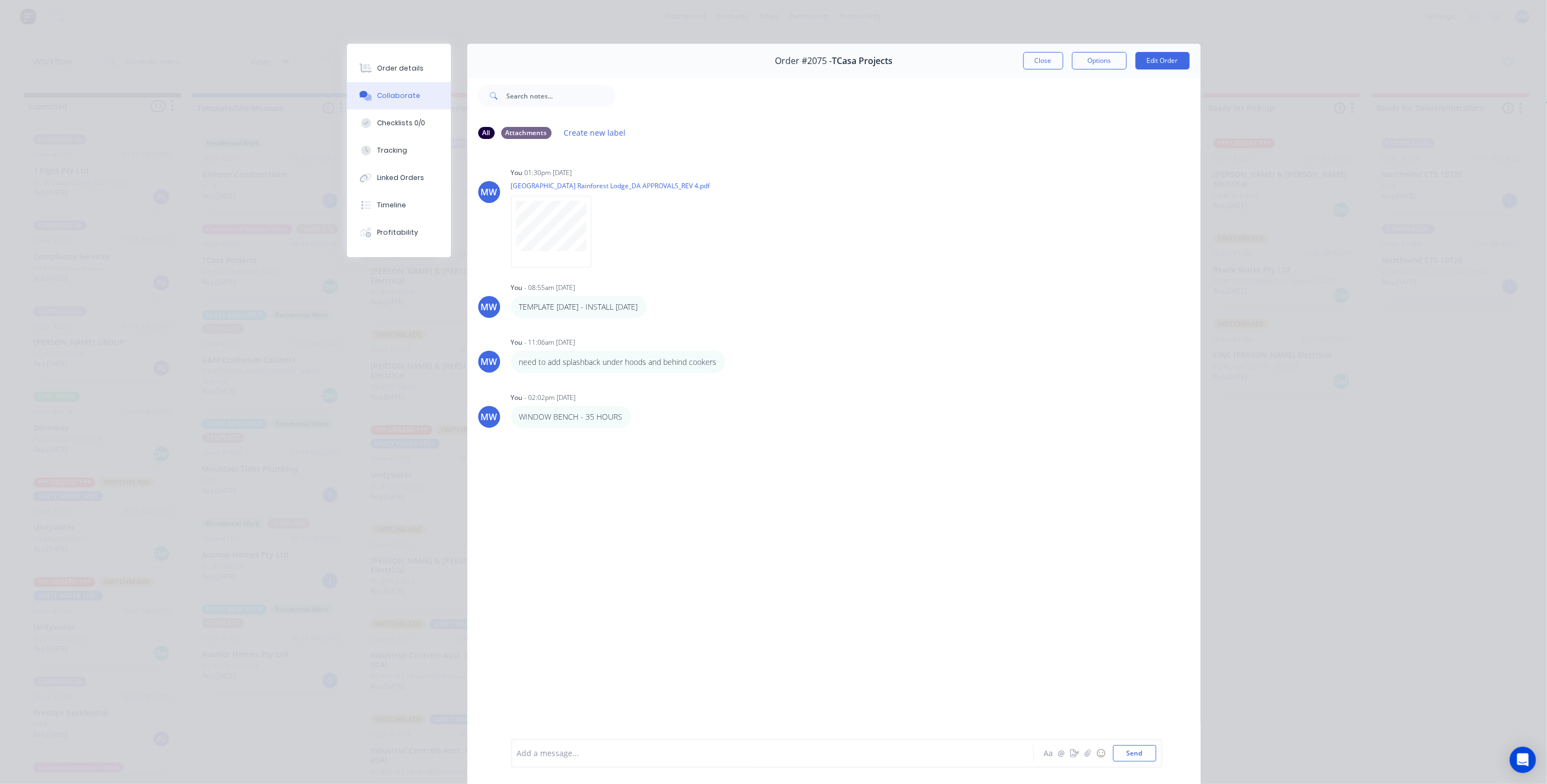
click at [764, 752] on div at bounding box center [757, 753] width 479 height 11
click at [1128, 753] on button "Send" at bounding box center [1134, 753] width 43 height 16
click at [1042, 61] on button "Close" at bounding box center [1043, 60] width 40 height 18
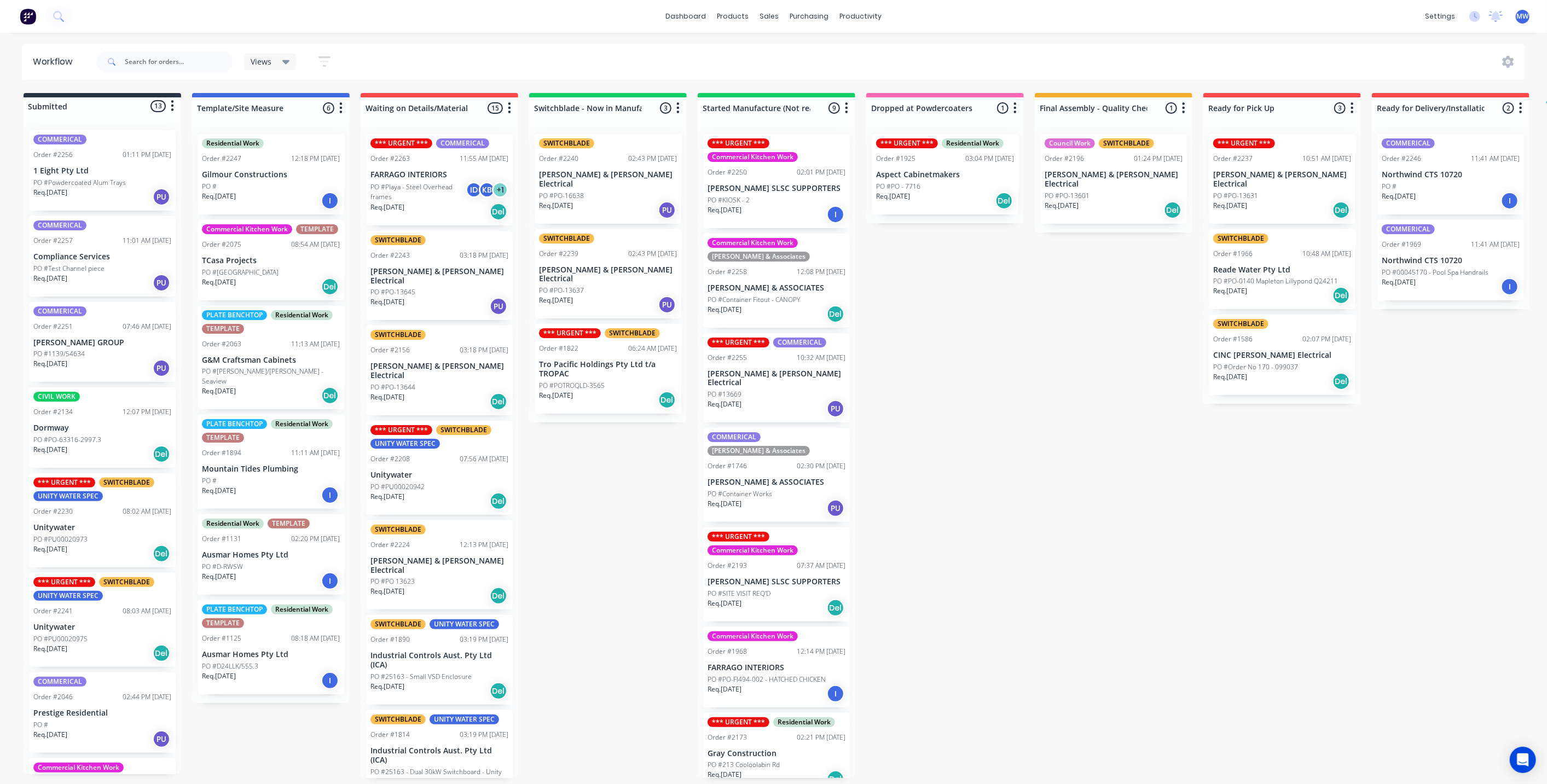
click at [947, 403] on div "Submitted 13 Status colour #273444 hex #273444 Save Cancel Summaries Total orde…" at bounding box center [904, 435] width 1825 height 685
click at [602, 485] on div "Submitted 13 Status colour #273444 hex #273444 Save Cancel Summaries Total orde…" at bounding box center [904, 435] width 1825 height 685
click at [602, 479] on div "Submitted 13 Status colour #273444 hex #273444 Save Cancel Summaries Total orde…" at bounding box center [904, 435] width 1825 height 685
click at [620, 488] on div "Submitted 13 Status colour #273444 hex #273444 Save Cancel Summaries Total orde…" at bounding box center [904, 435] width 1825 height 685
click at [898, 365] on div "Submitted 13 Status colour #273444 hex #273444 Save Cancel Summaries Total orde…" at bounding box center [904, 435] width 1825 height 685
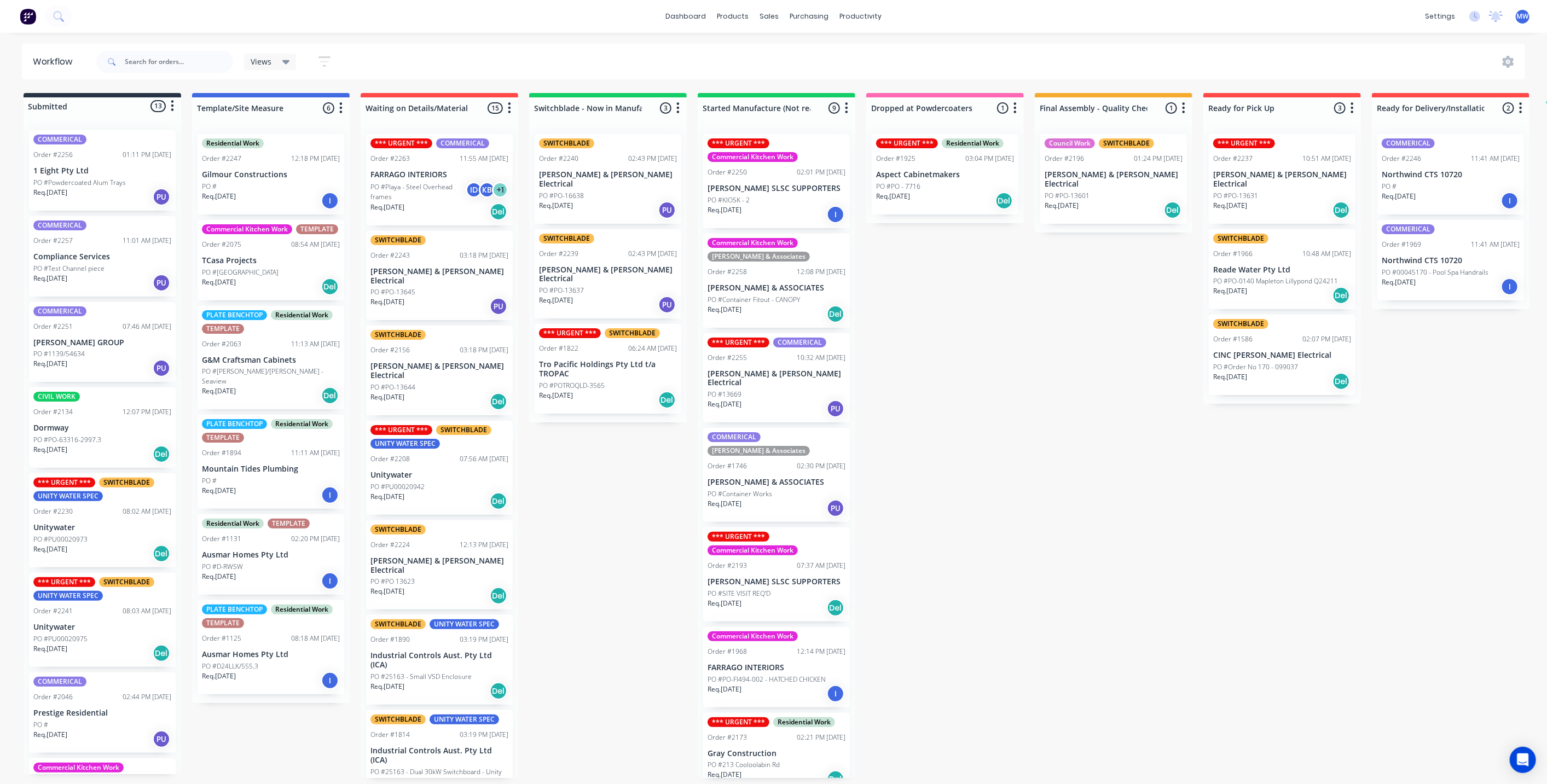
click at [1021, 380] on div "Submitted 13 Status colour #273444 hex #273444 Save Cancel Summaries Total orde…" at bounding box center [904, 435] width 1825 height 685
click at [241, 246] on div "Order #2075 08:54 AM 31/07/25" at bounding box center [271, 245] width 138 height 10
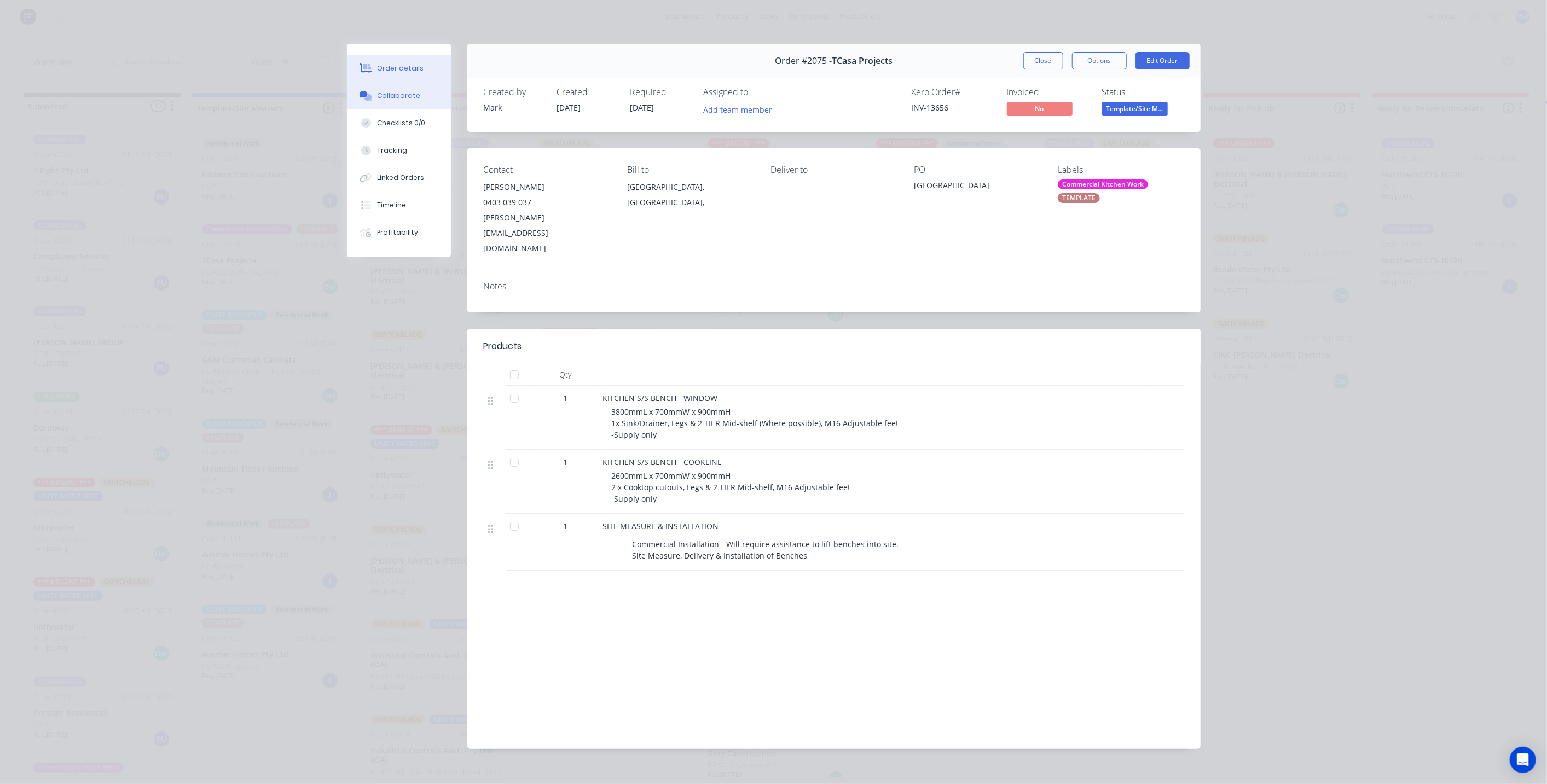
click at [408, 100] on div "Collaborate" at bounding box center [399, 95] width 43 height 10
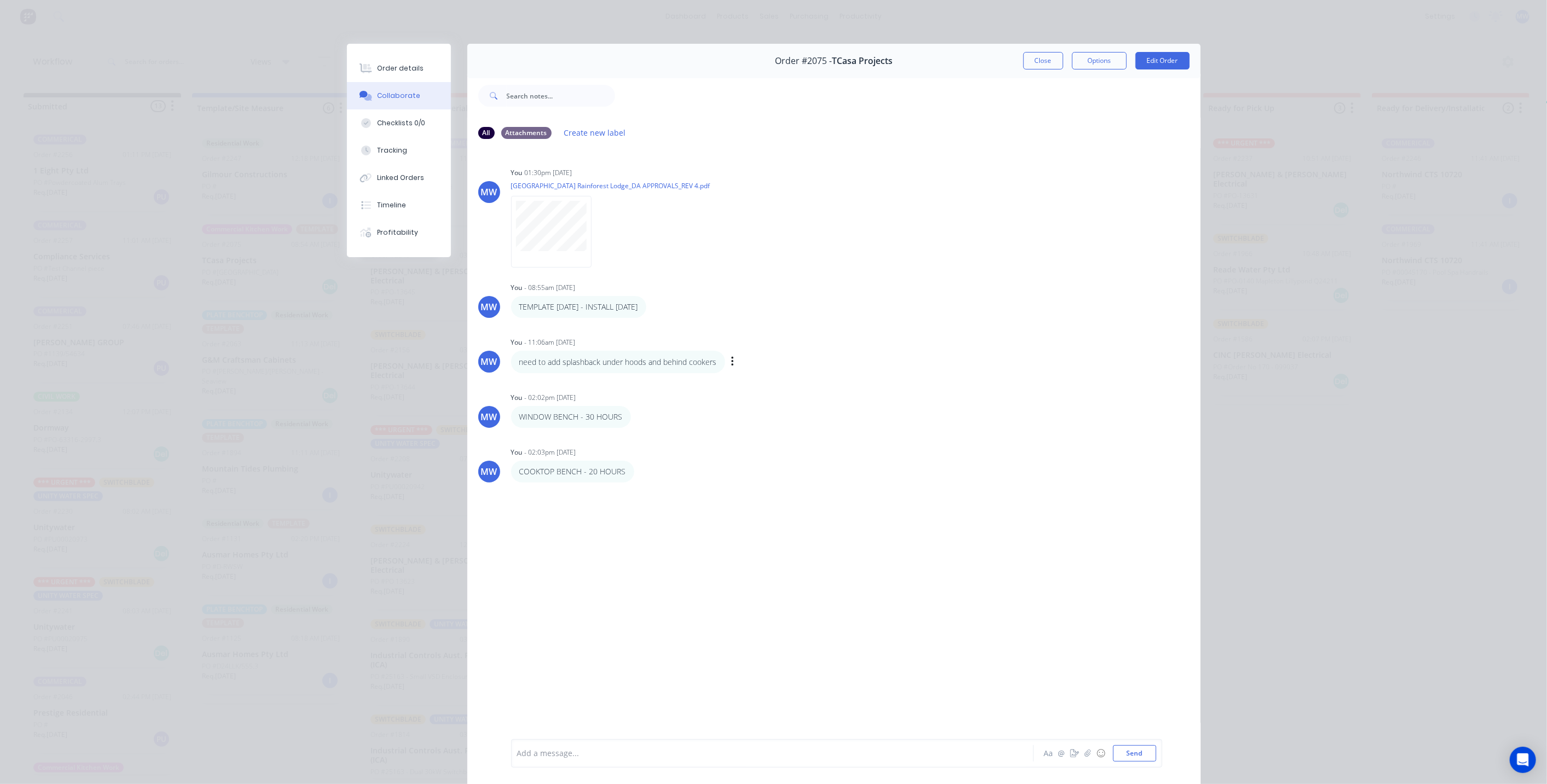
click at [925, 359] on div "MW You - 11:06am 01/09/25 need to add splashback under hoods and behind cookers…" at bounding box center [834, 353] width 733 height 39
click at [1042, 65] on button "Close" at bounding box center [1043, 60] width 40 height 18
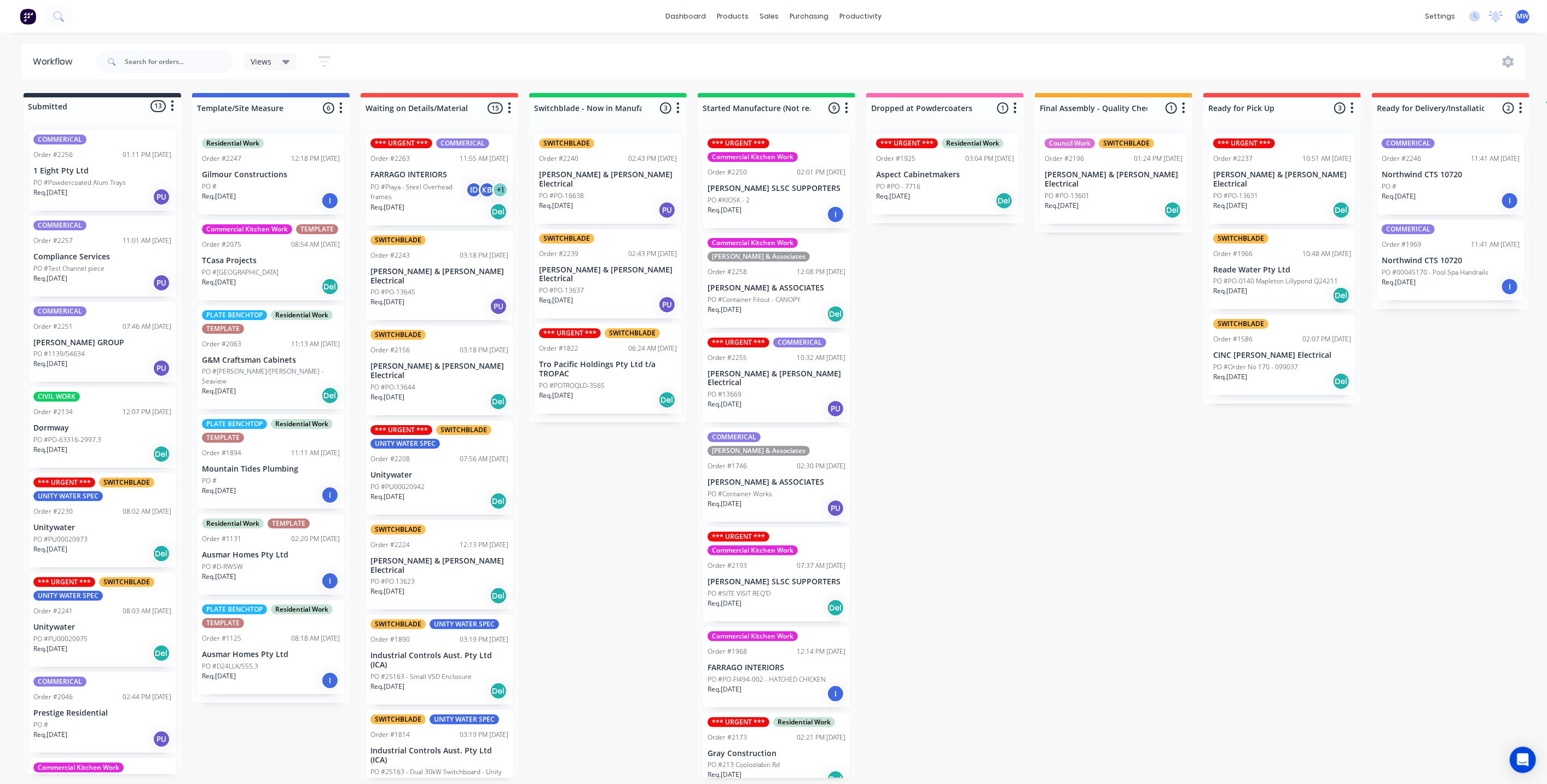
drag, startPoint x: 992, startPoint y: 394, endPoint x: 981, endPoint y: 395, distance: 11.0
click at [991, 394] on div "Submitted 13 Status colour #273444 hex #273444 Save Cancel Summaries Total orde…" at bounding box center [904, 435] width 1825 height 685
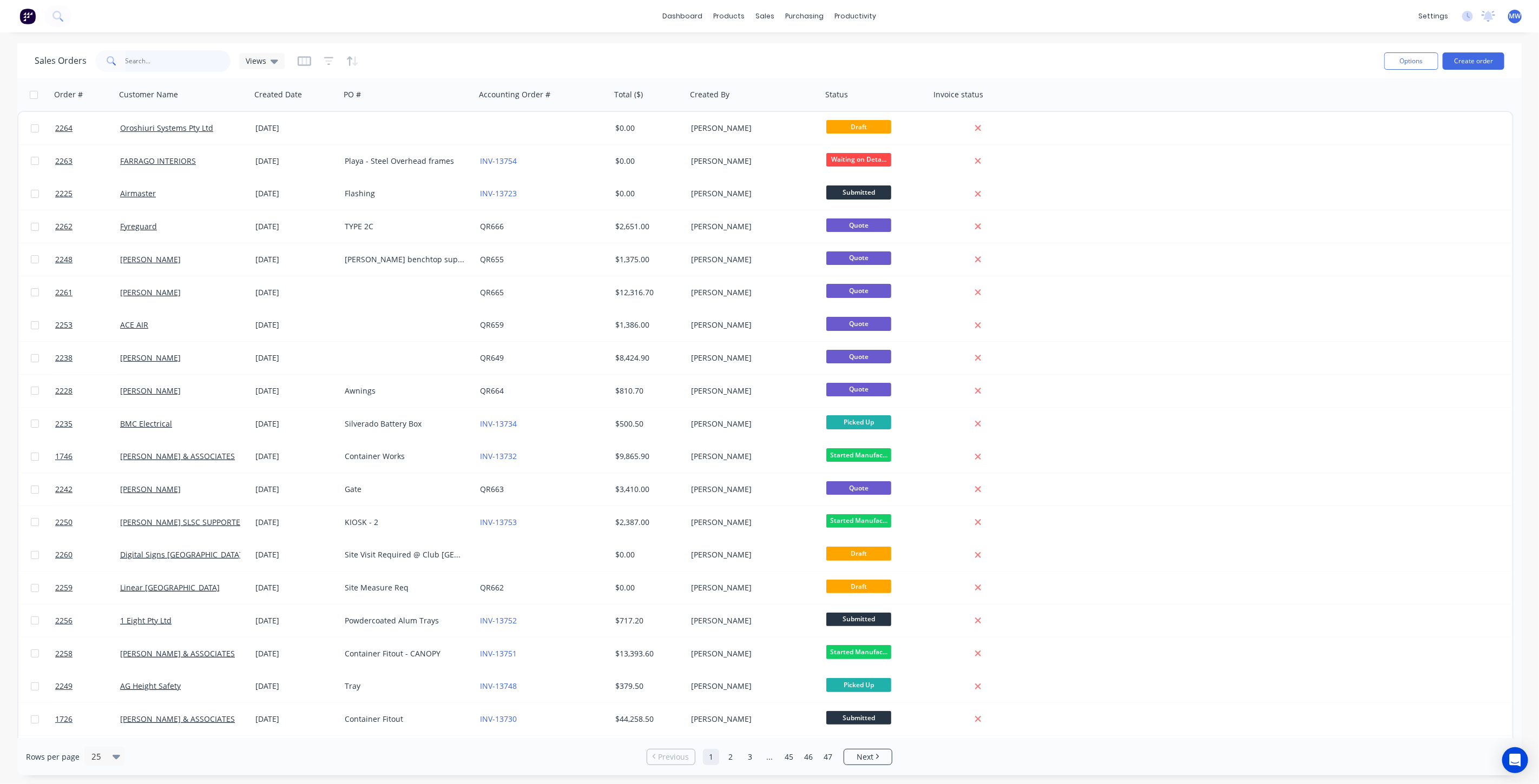
click at [140, 64] on input "text" at bounding box center [178, 61] width 106 height 21
type input "2011"
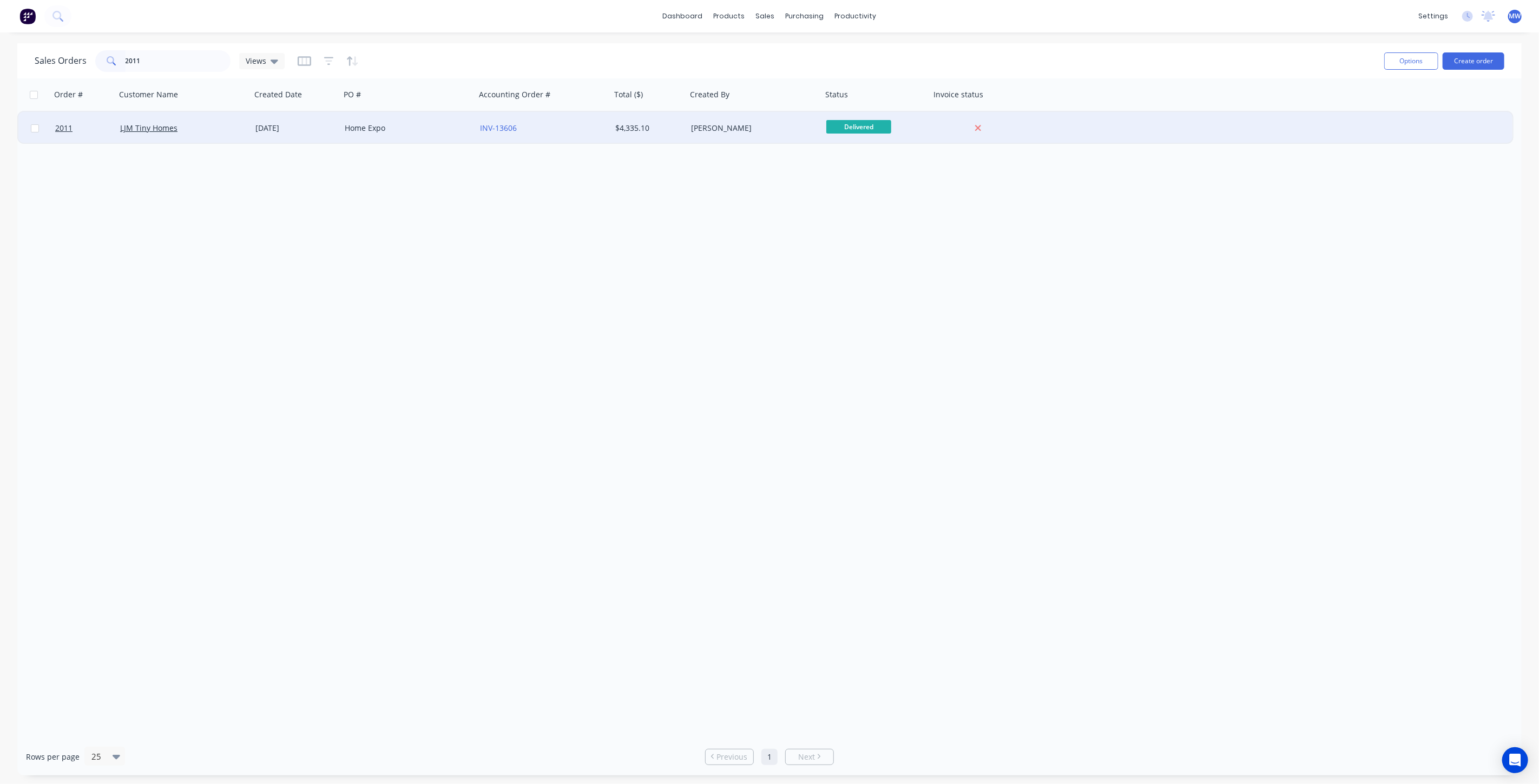
click at [427, 135] on div "Home Expo" at bounding box center [408, 128] width 135 height 32
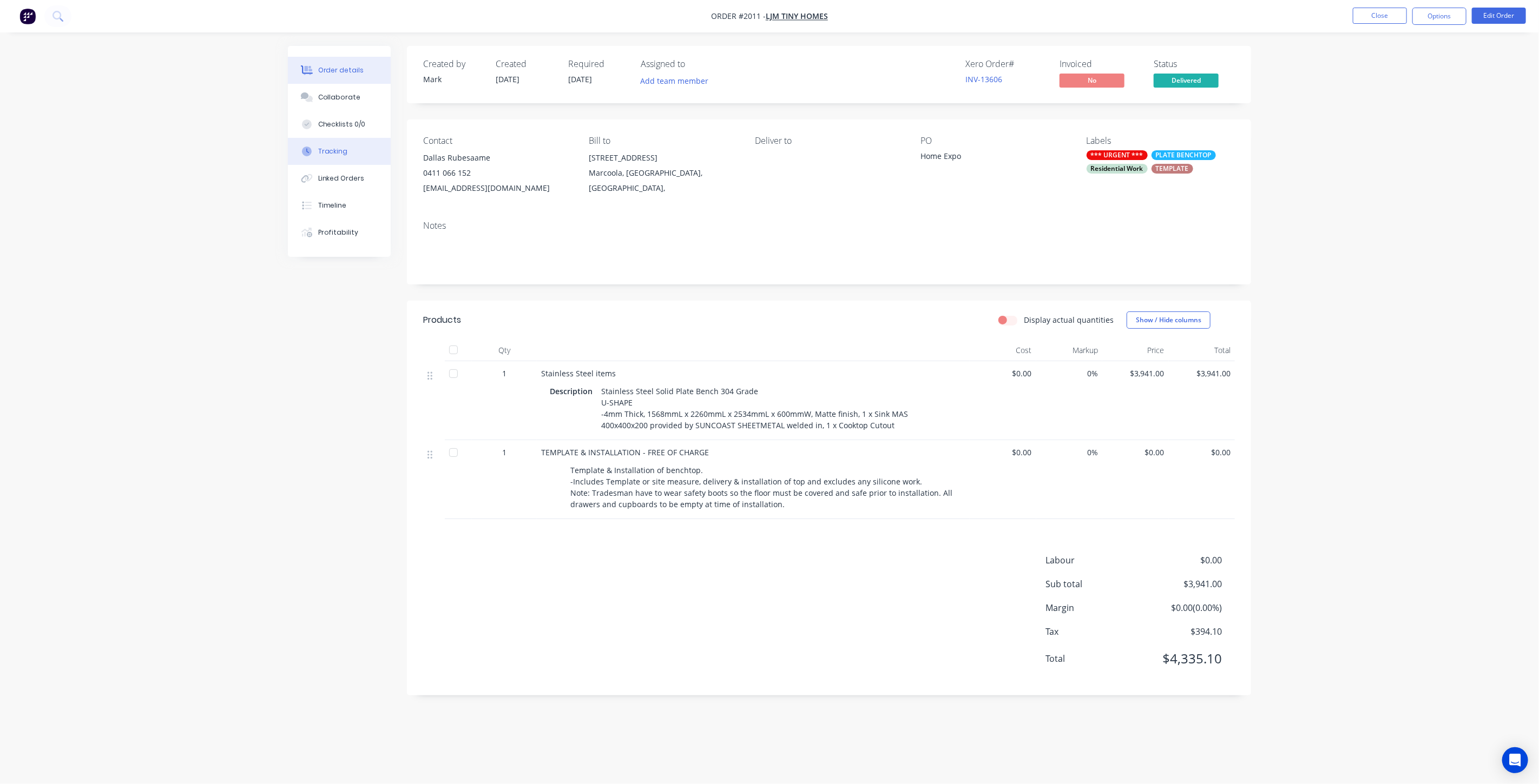
click at [344, 147] on div "Tracking" at bounding box center [333, 151] width 30 height 10
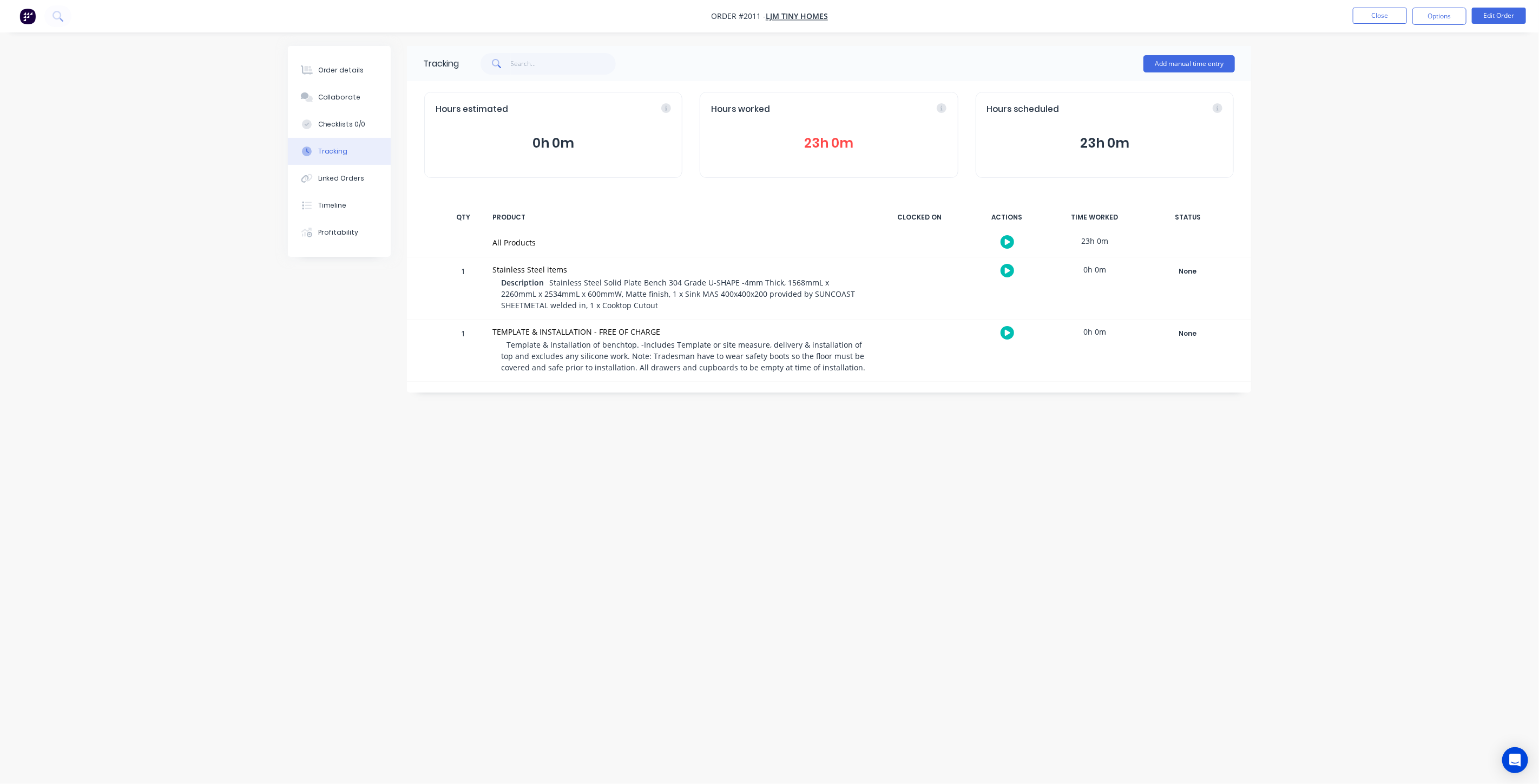
click at [835, 139] on button "23h 0m" at bounding box center [829, 143] width 235 height 20
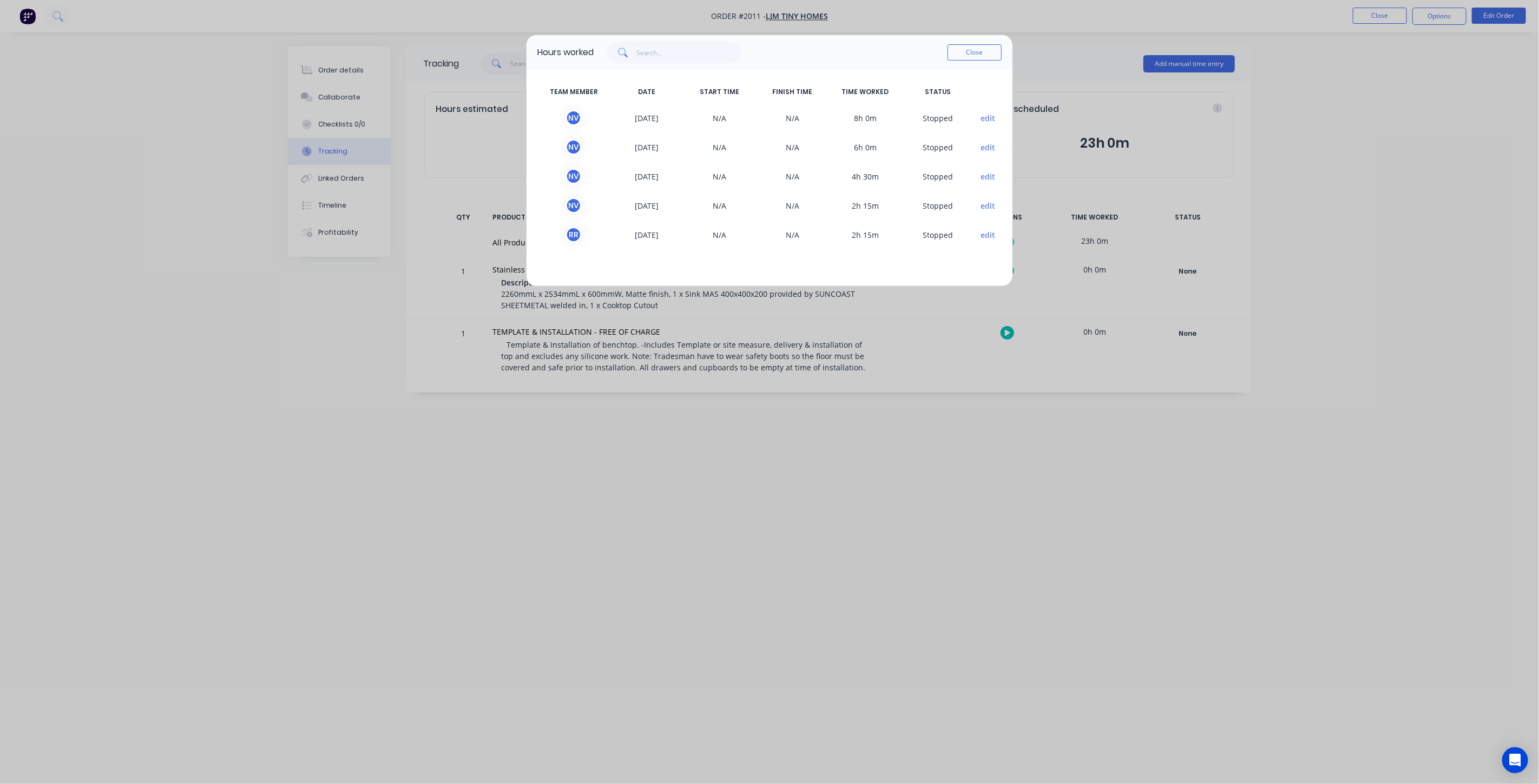
click at [360, 320] on div "Hours worked Close TEAM MEMBER DATE START TIME FINISH TIME TIME WORKED STATUS N…" at bounding box center [770, 392] width 1539 height 784
click at [966, 50] on button "Close" at bounding box center [974, 52] width 54 height 16
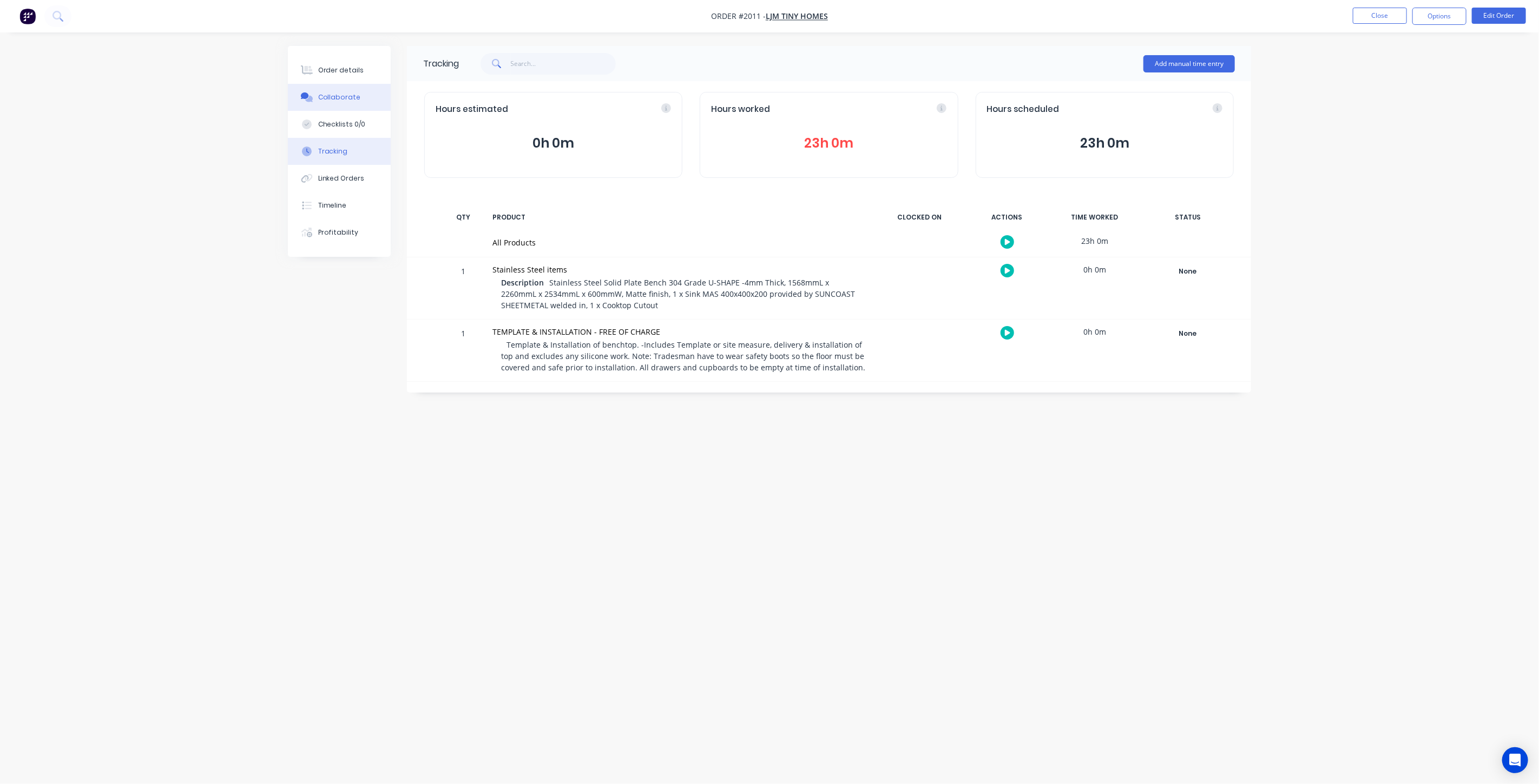
click at [339, 100] on div "Collaborate" at bounding box center [340, 97] width 43 height 10
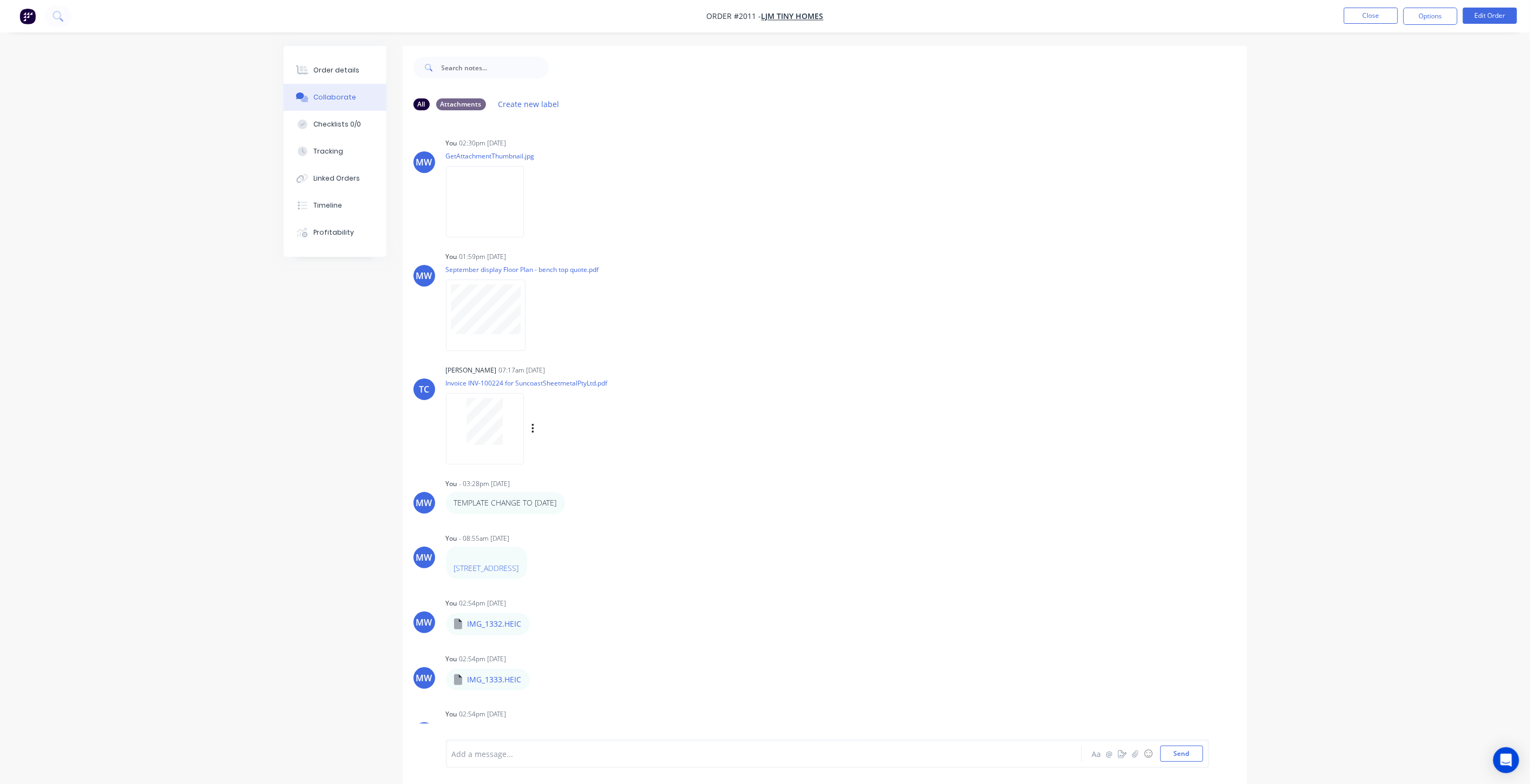
click at [448, 432] on div at bounding box center [485, 428] width 78 height 71
click at [1370, 7] on nav "Order #2011 - LJM Tiny Homes Close Options Edit Order" at bounding box center [765, 16] width 1530 height 32
click at [1368, 14] on button "Close" at bounding box center [1370, 16] width 54 height 16
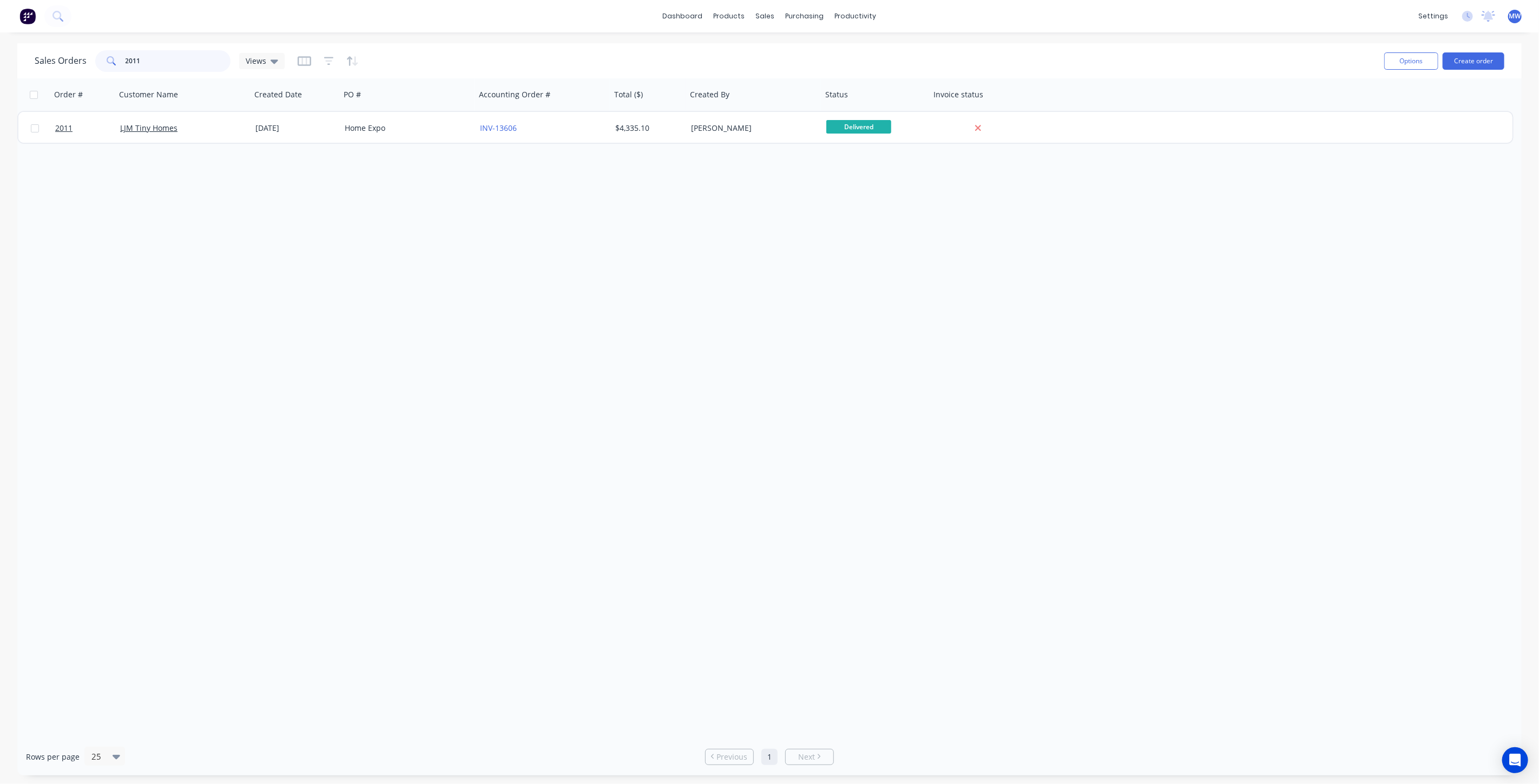
drag, startPoint x: 150, startPoint y: 60, endPoint x: 65, endPoint y: 64, distance: 85.1
click at [67, 64] on div "Sales Orders 2011 Views" at bounding box center [160, 61] width 250 height 21
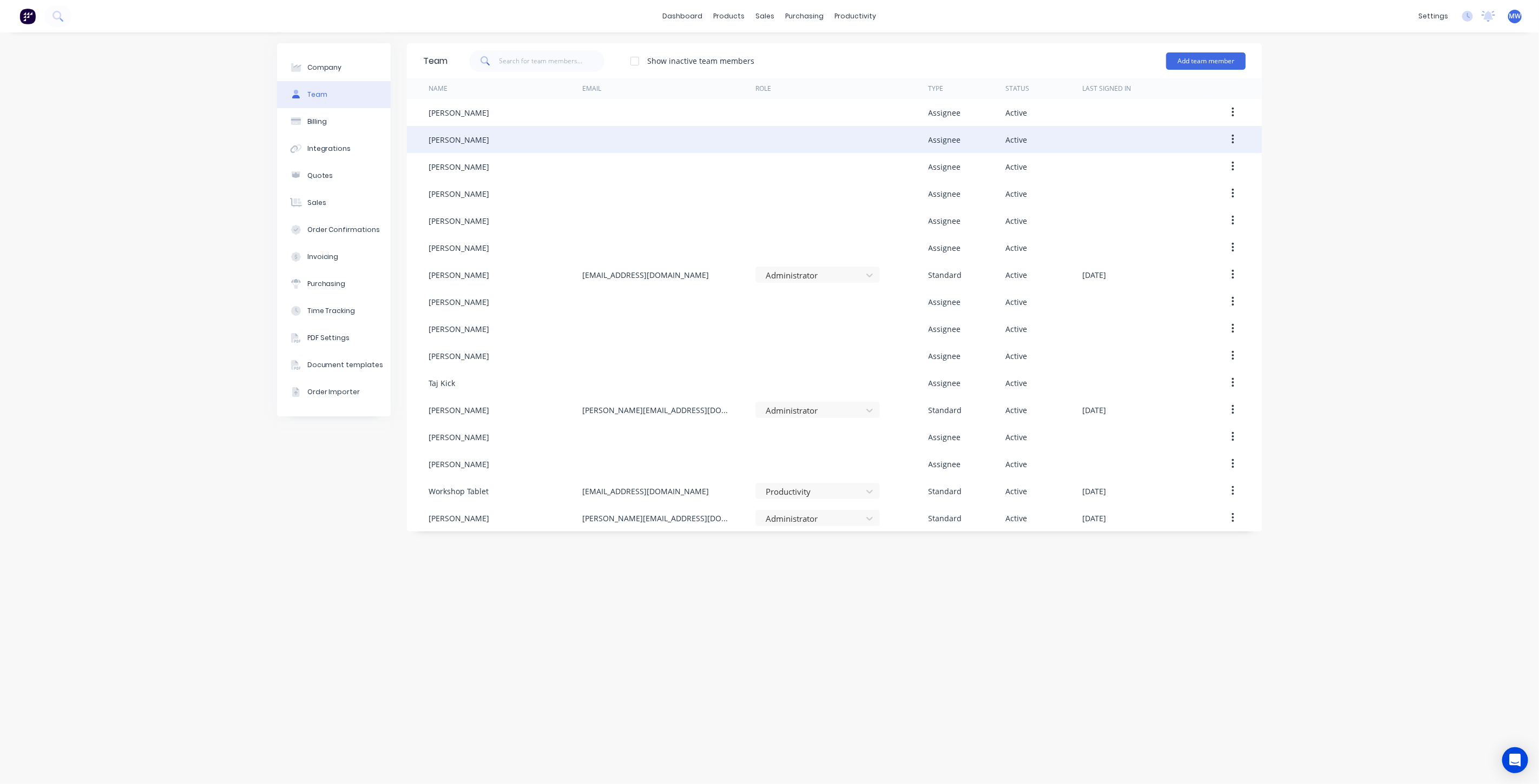
click at [1046, 136] on div "Active" at bounding box center [1044, 139] width 77 height 27
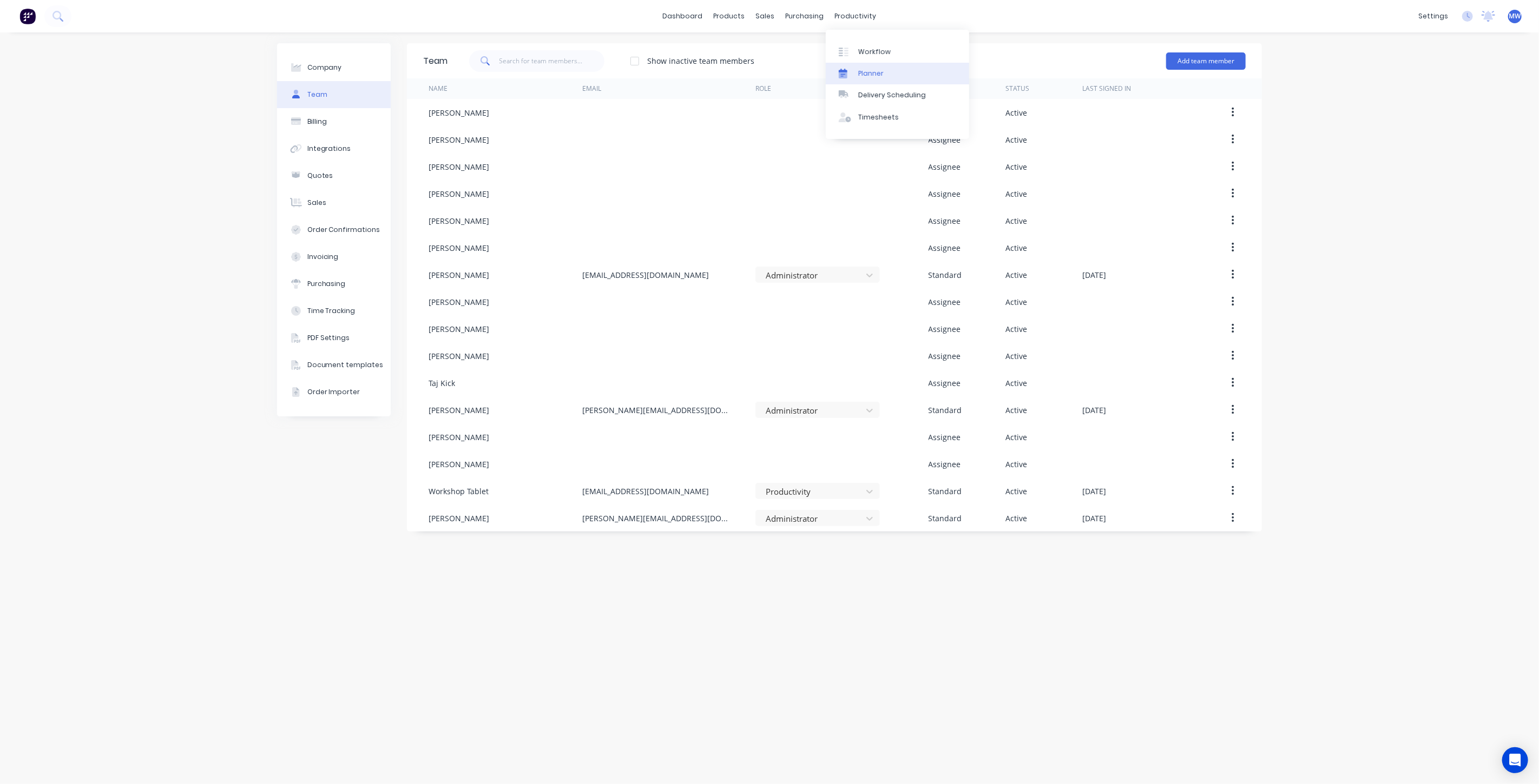
click at [875, 73] on div "Planner" at bounding box center [871, 73] width 26 height 10
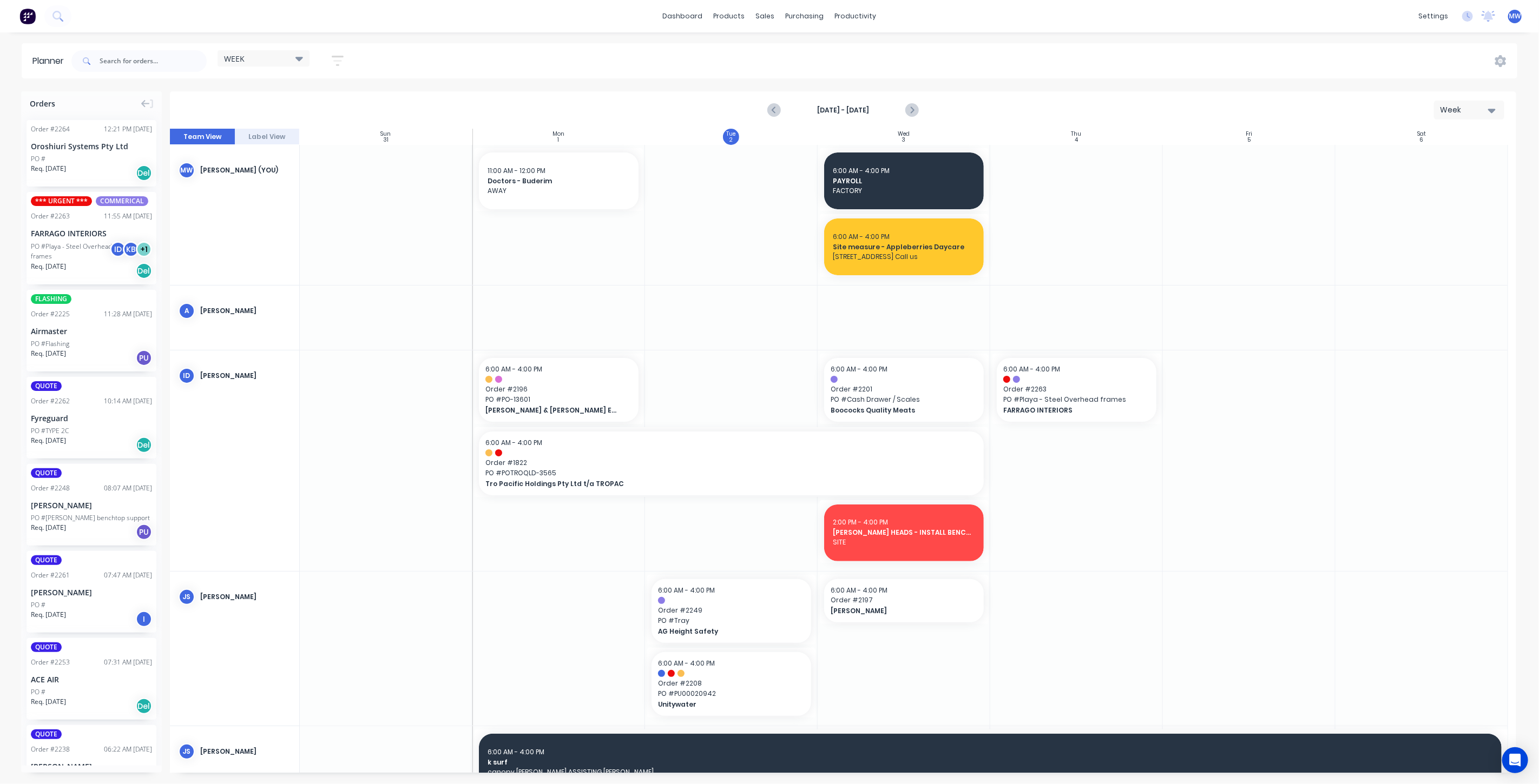
click at [275, 56] on div "WEEK" at bounding box center [263, 59] width 79 height 10
click at [269, 141] on button "None" at bounding box center [283, 139] width 115 height 13
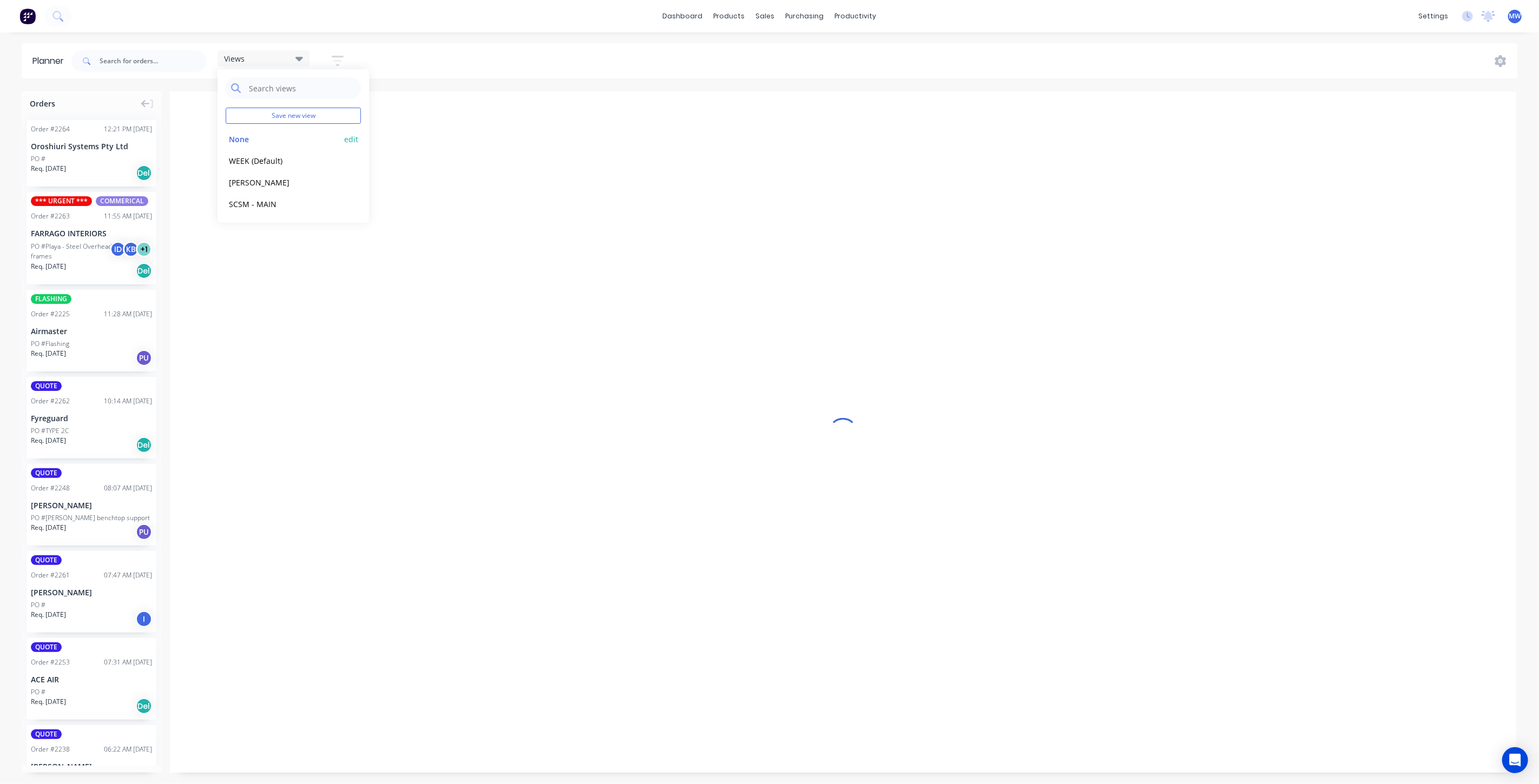
scroll to position [0, 519]
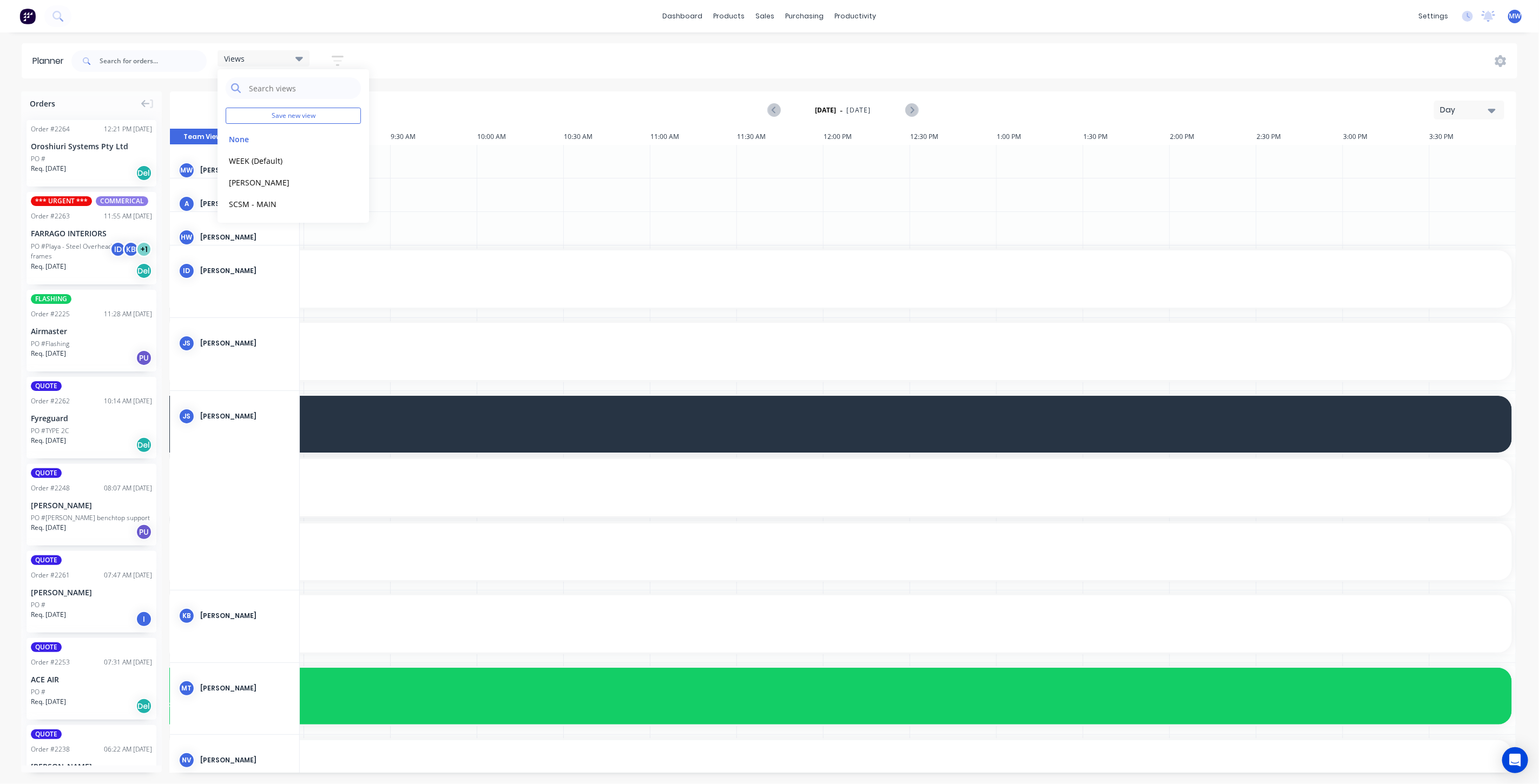
click at [594, 61] on div "Views Save new view None edit WEEK (Default) edit [PERSON_NAME] edit SCSM - MAI…" at bounding box center [793, 61] width 1448 height 32
click at [289, 58] on div "Views" at bounding box center [263, 59] width 79 height 10
click at [275, 141] on button "None" at bounding box center [283, 139] width 115 height 13
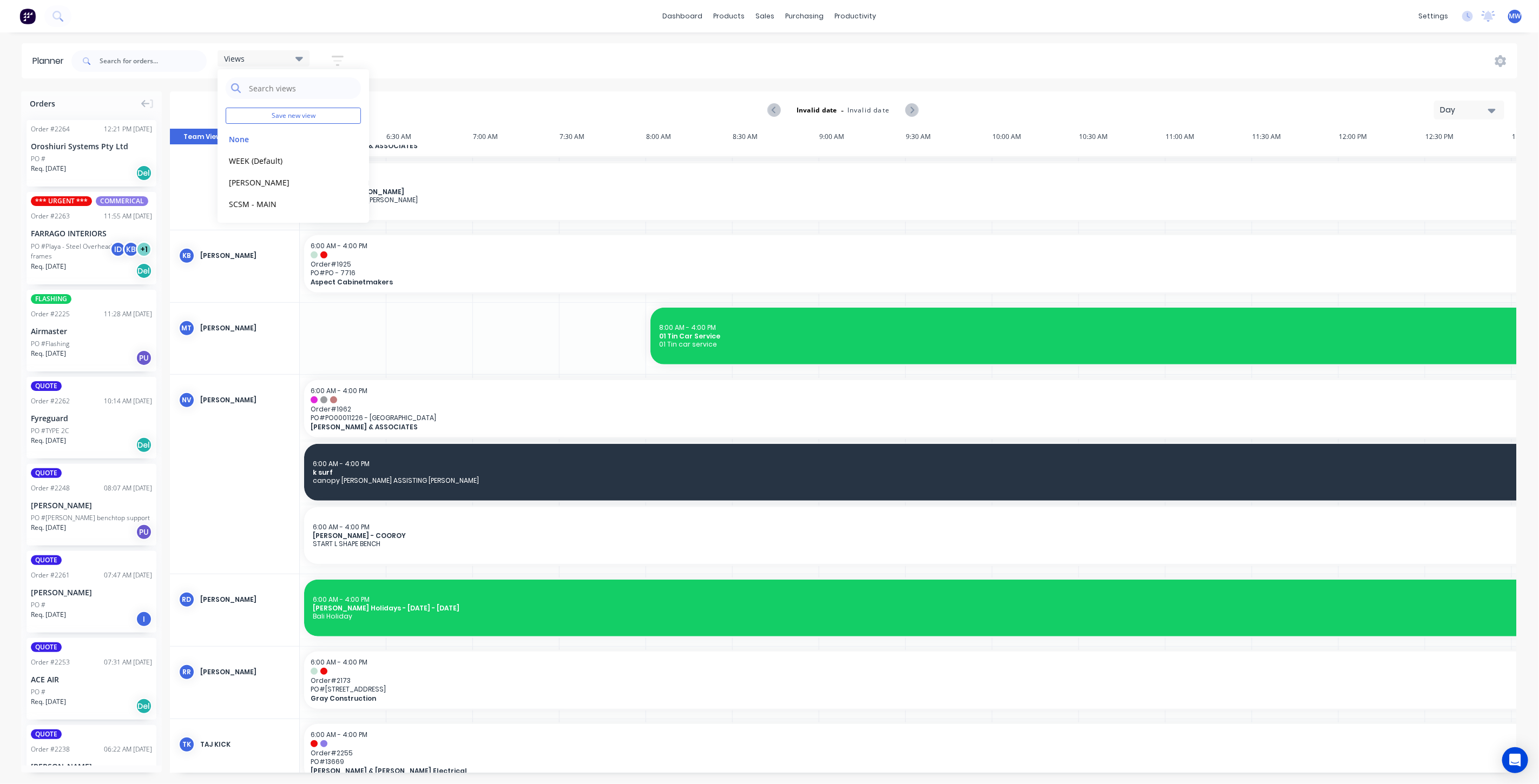
scroll to position [0, 0]
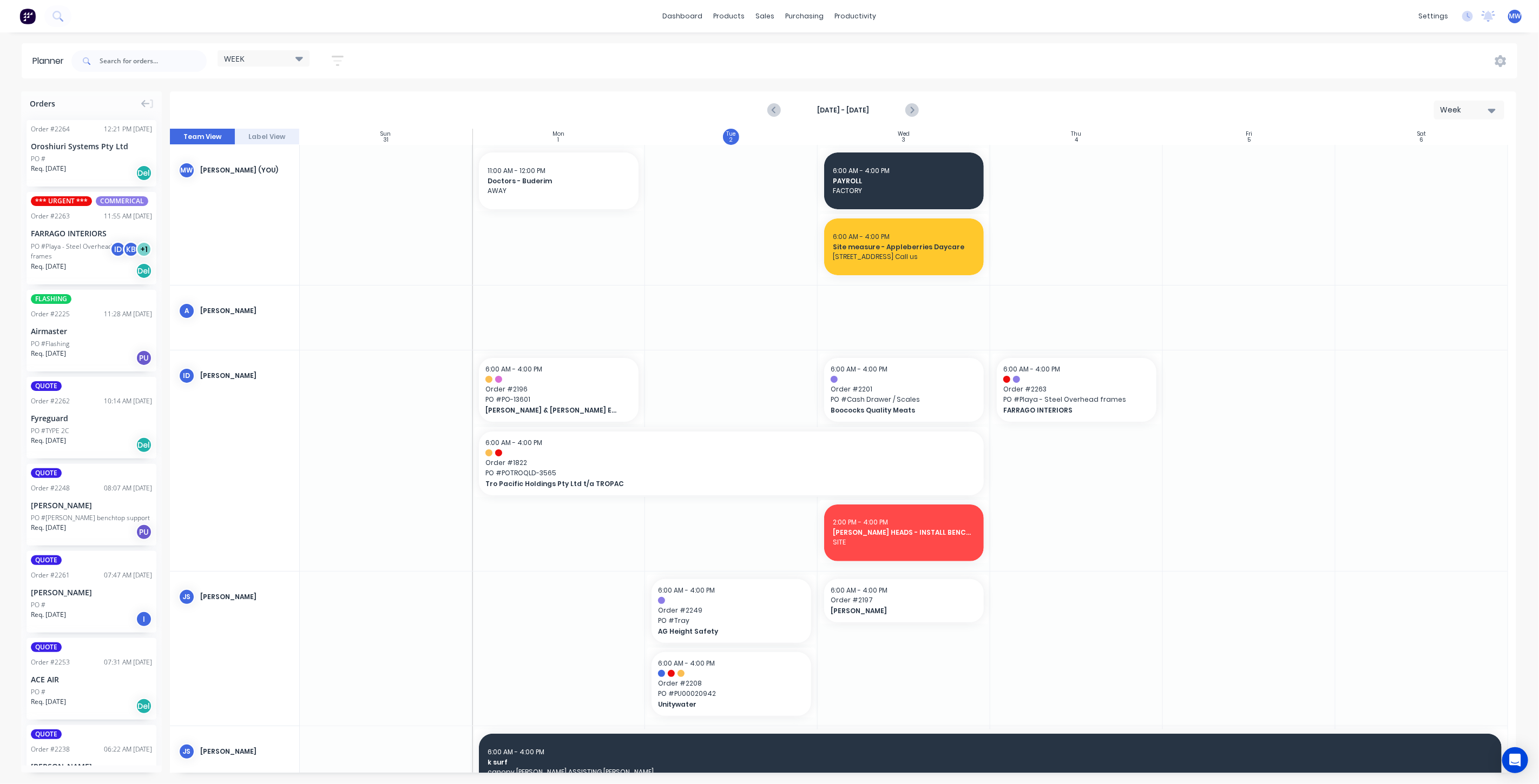
click at [250, 58] on div "WEEK" at bounding box center [263, 59] width 79 height 10
click at [244, 137] on button "None" at bounding box center [283, 139] width 115 height 13
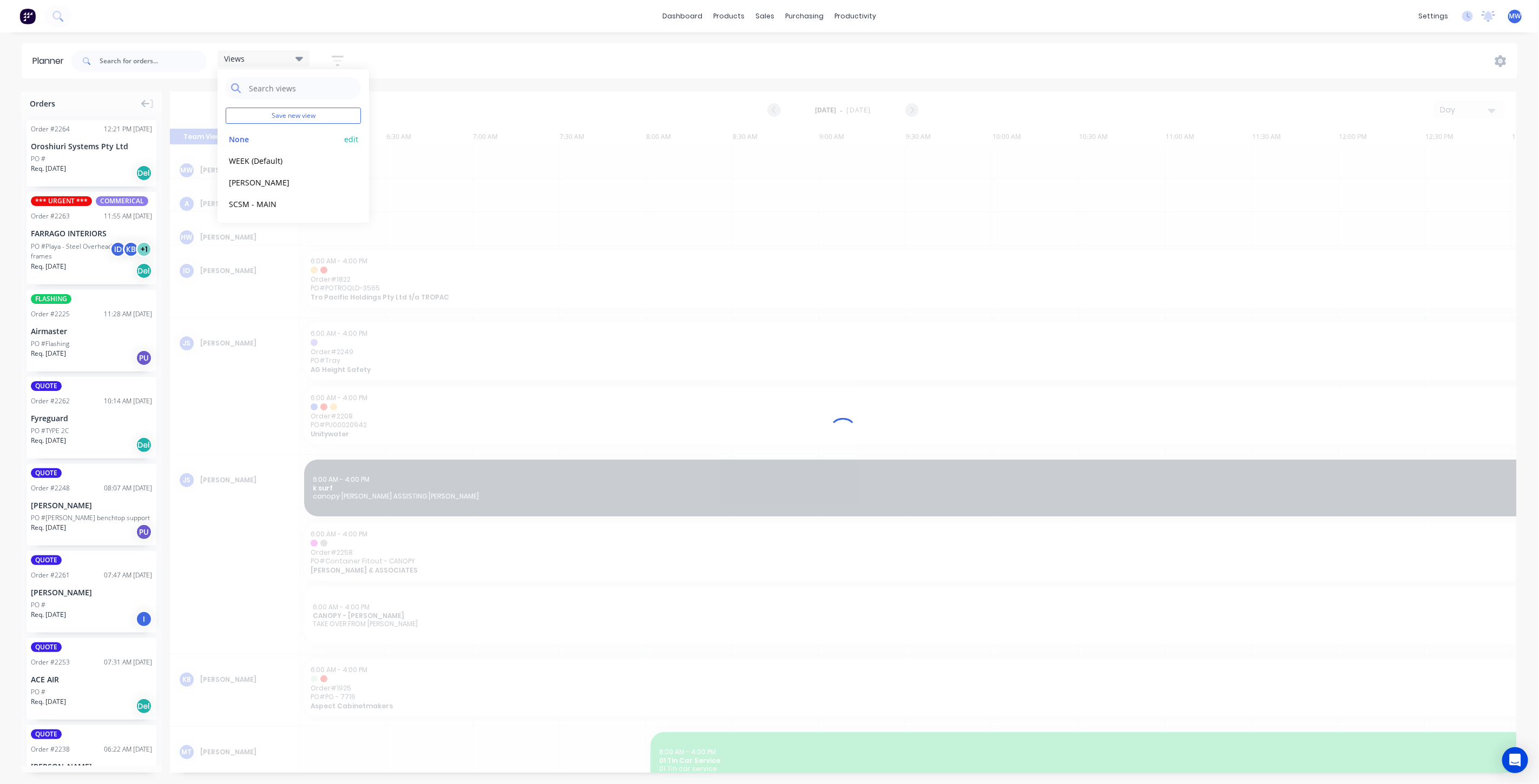
scroll to position [0, 519]
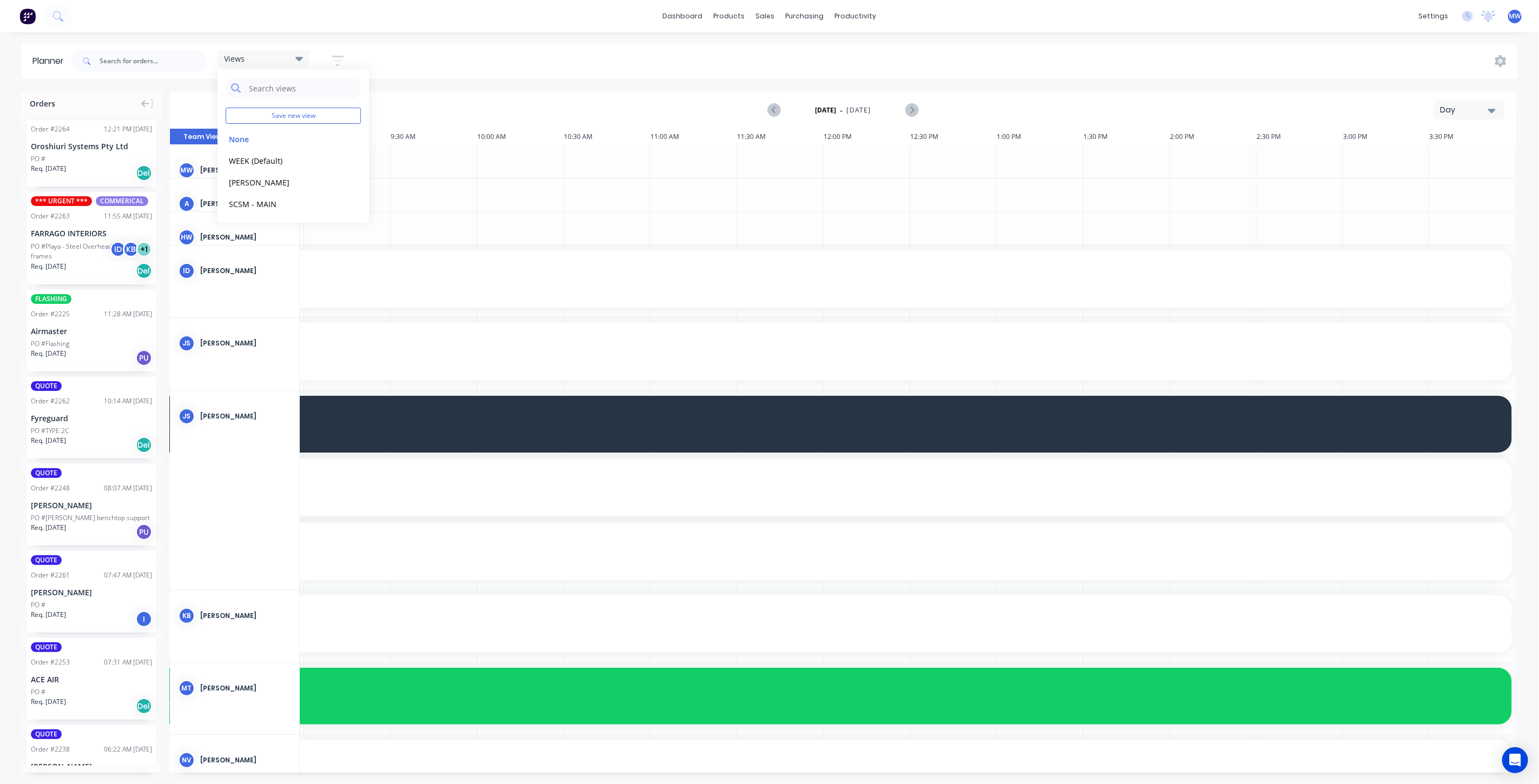
click at [511, 72] on div "Views Save new view None edit WEEK (Default) edit Rex edit SCSM - MAIN edit Sho…" at bounding box center [793, 61] width 1448 height 32
click at [302, 60] on icon at bounding box center [299, 59] width 8 height 4
click at [355, 158] on button "edit" at bounding box center [351, 160] width 14 height 11
click at [275, 135] on button "None" at bounding box center [283, 139] width 115 height 13
click at [633, 62] on div "Views Save new view None edit WEEK (Default) edit Rex edit SCSM - MAIN edit WEE…" at bounding box center [793, 61] width 1448 height 32
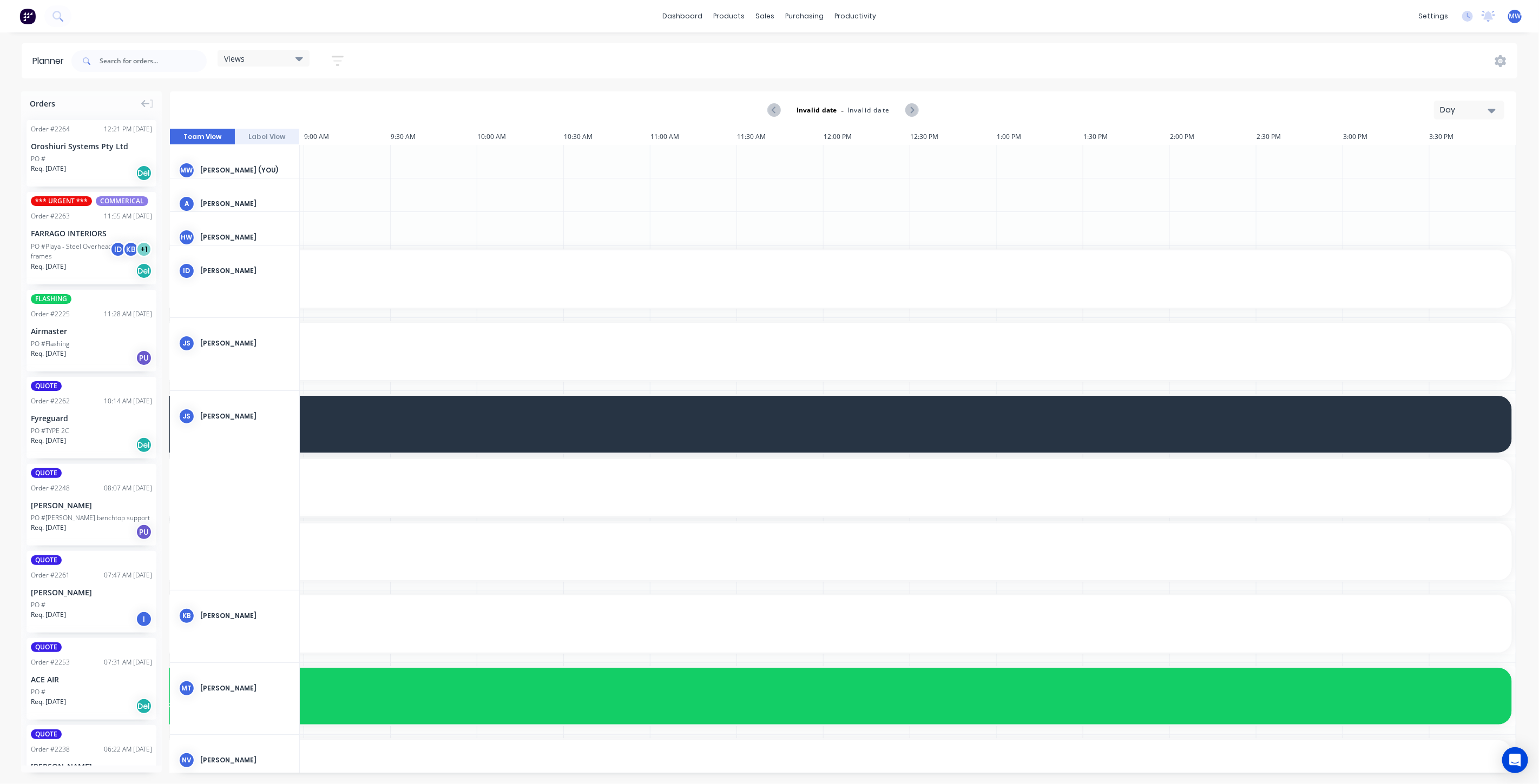
click at [1483, 115] on button "Day" at bounding box center [1469, 110] width 70 height 19
click at [1461, 155] on div "Week" at bounding box center [1449, 161] width 107 height 21
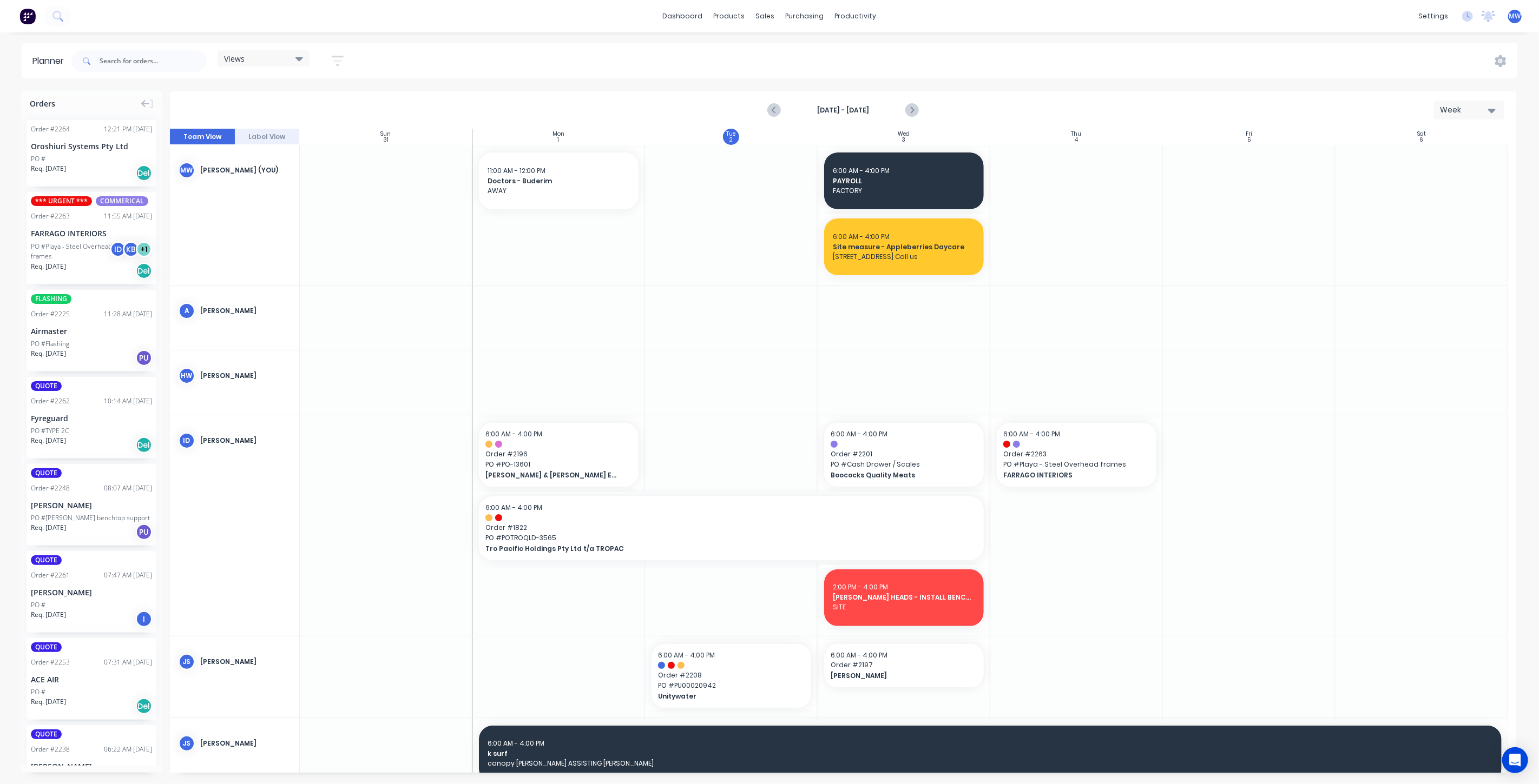
click at [336, 60] on icon "button" at bounding box center [338, 61] width 12 height 14
click at [302, 60] on icon at bounding box center [299, 59] width 8 height 4
click at [323, 115] on button "Save new view" at bounding box center [293, 115] width 135 height 16
click at [400, 113] on label "Set as your default view" at bounding box center [443, 112] width 87 height 11
click at [391, 113] on input "Set as your default view" at bounding box center [390, 112] width 8 height 10
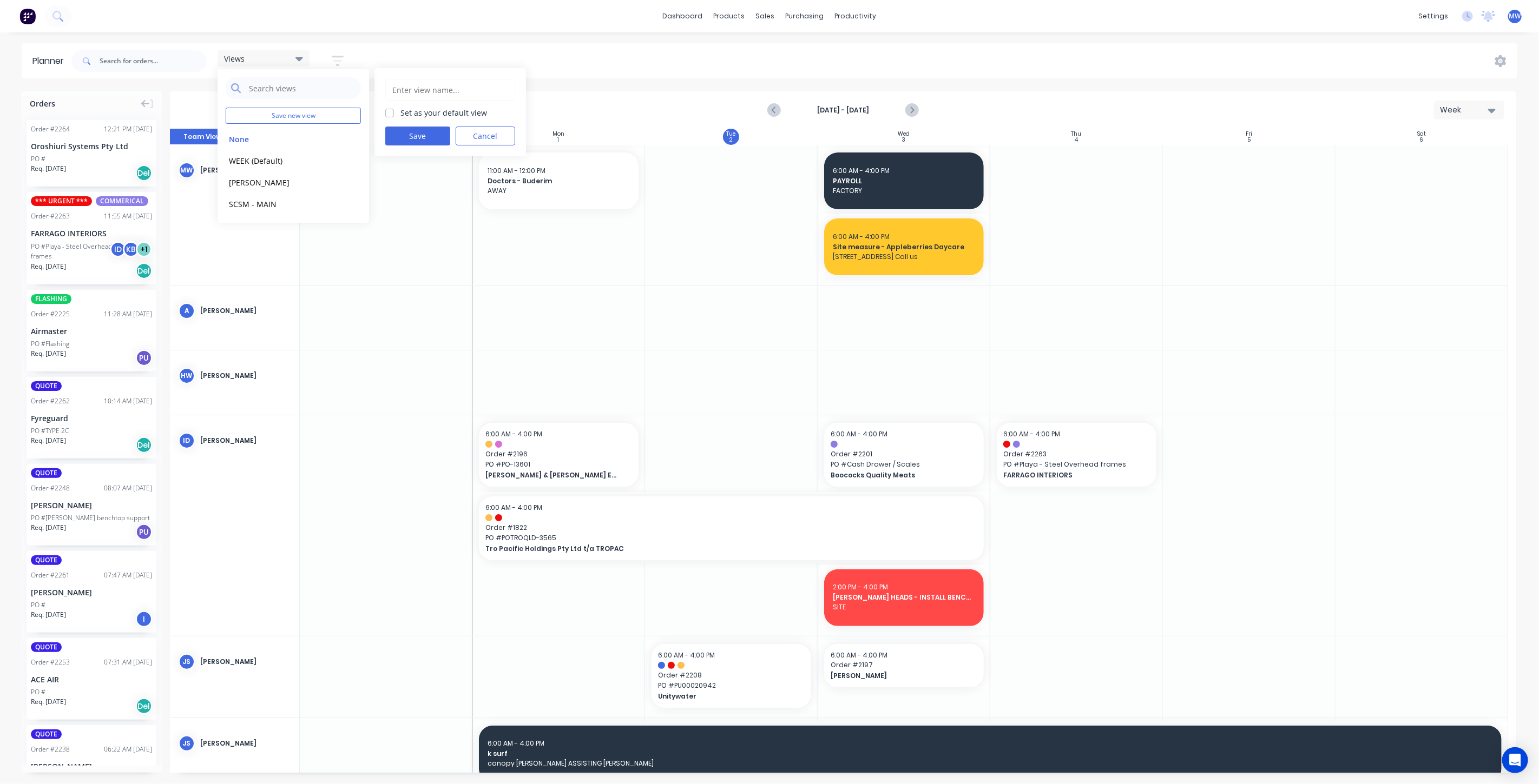
checkbox input "true"
click at [419, 90] on input "text" at bounding box center [450, 90] width 118 height 20
type input "WEEK"
click at [410, 144] on button "Save" at bounding box center [418, 136] width 65 height 19
click at [411, 137] on div "Sun 31 Sunday, August 31, 2025" at bounding box center [386, 137] width 173 height 16
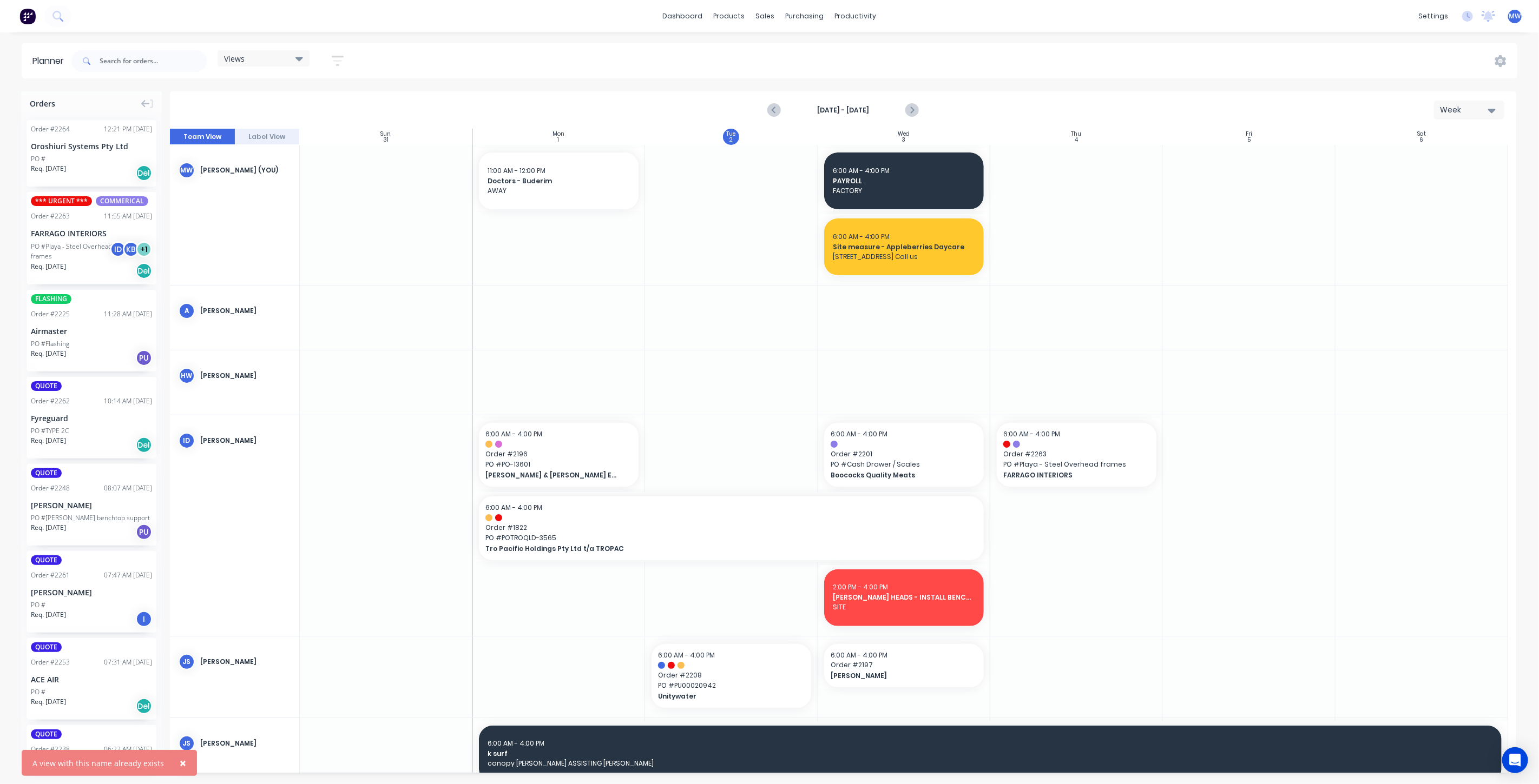
click at [269, 60] on div "Views" at bounding box center [263, 59] width 79 height 10
click at [286, 158] on button "WEEK (Default)" at bounding box center [283, 160] width 115 height 13
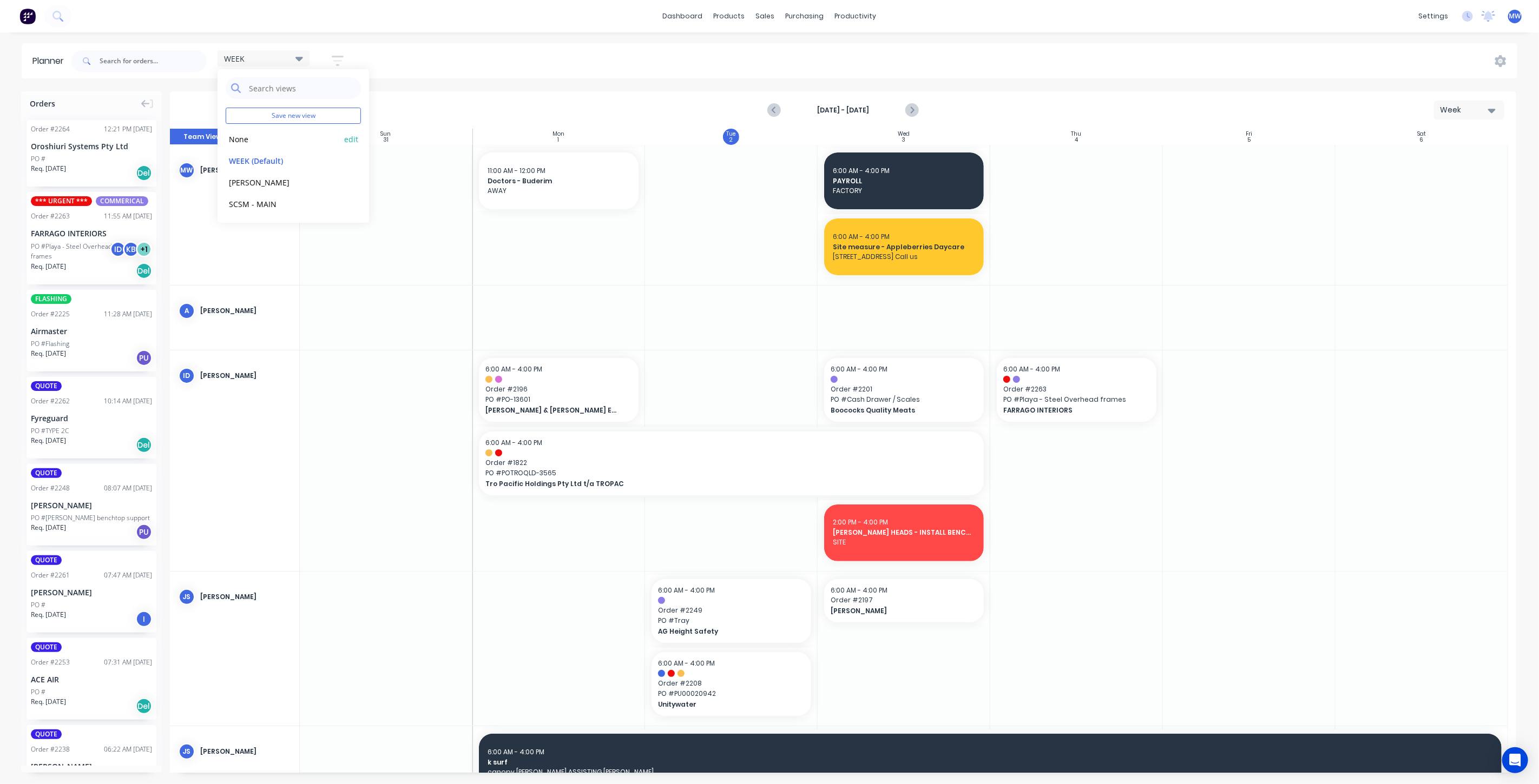
click at [281, 137] on button "None" at bounding box center [283, 139] width 115 height 13
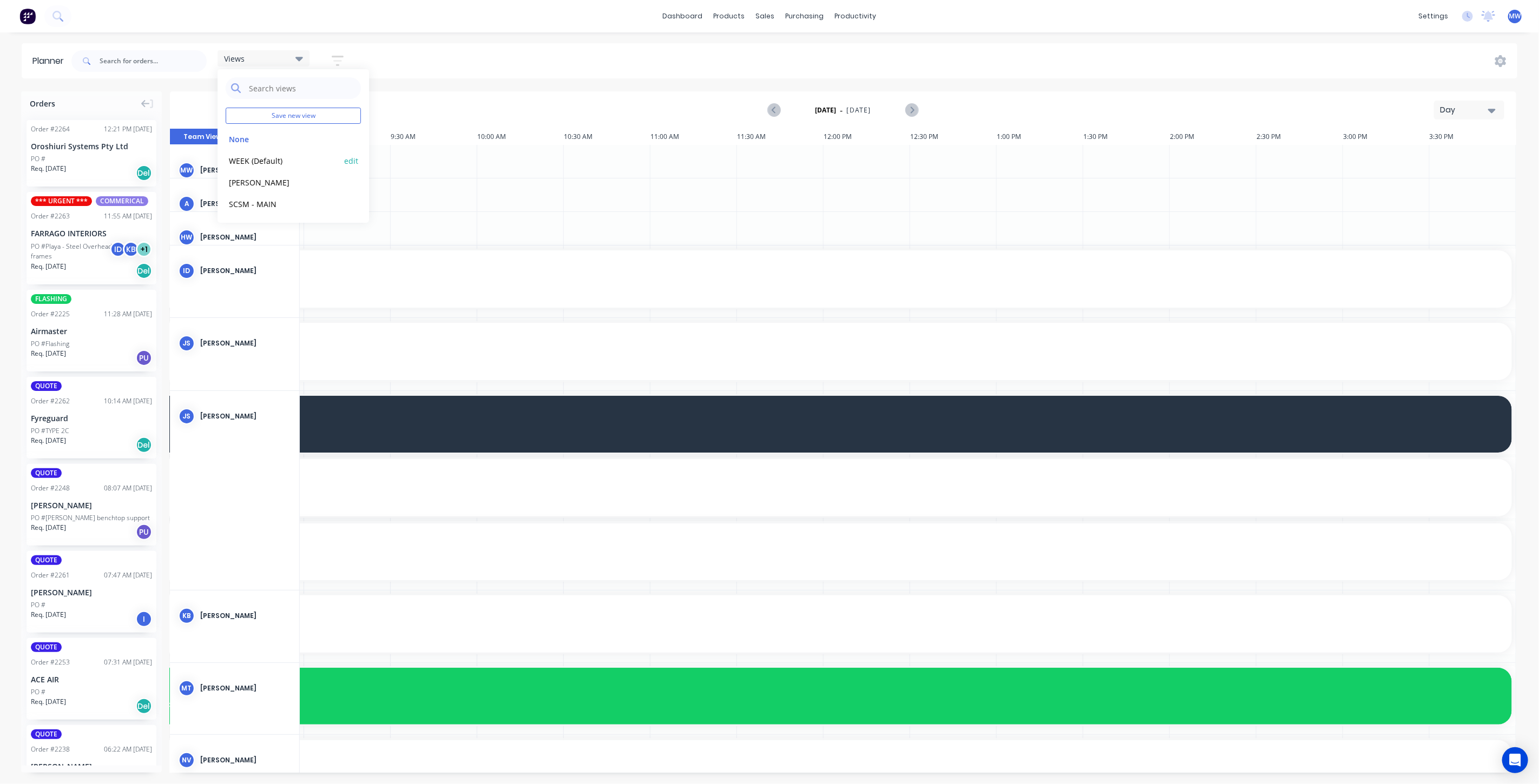
click at [348, 161] on button "edit" at bounding box center [351, 160] width 14 height 11
click at [612, 76] on header "Planner Views Save new view None edit WEEK (Default) edit Rex edit SCSM - MAIN …" at bounding box center [770, 60] width 1496 height 35
click at [294, 60] on div "Views" at bounding box center [263, 59] width 79 height 10
click at [293, 136] on button "None" at bounding box center [283, 139] width 115 height 13
click at [1452, 111] on div "Day" at bounding box center [1464, 110] width 50 height 11
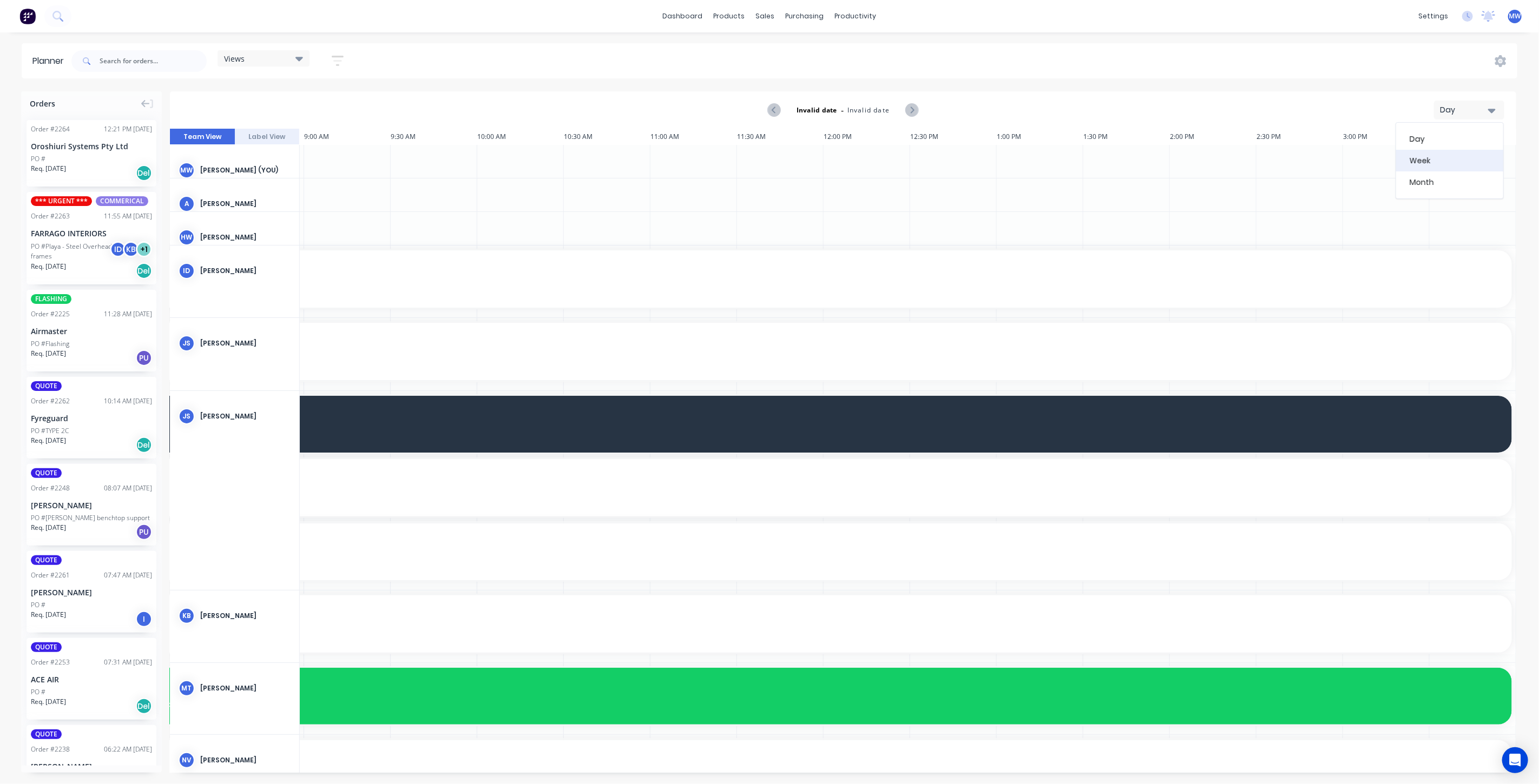
click at [1440, 164] on div "Week" at bounding box center [1449, 161] width 107 height 21
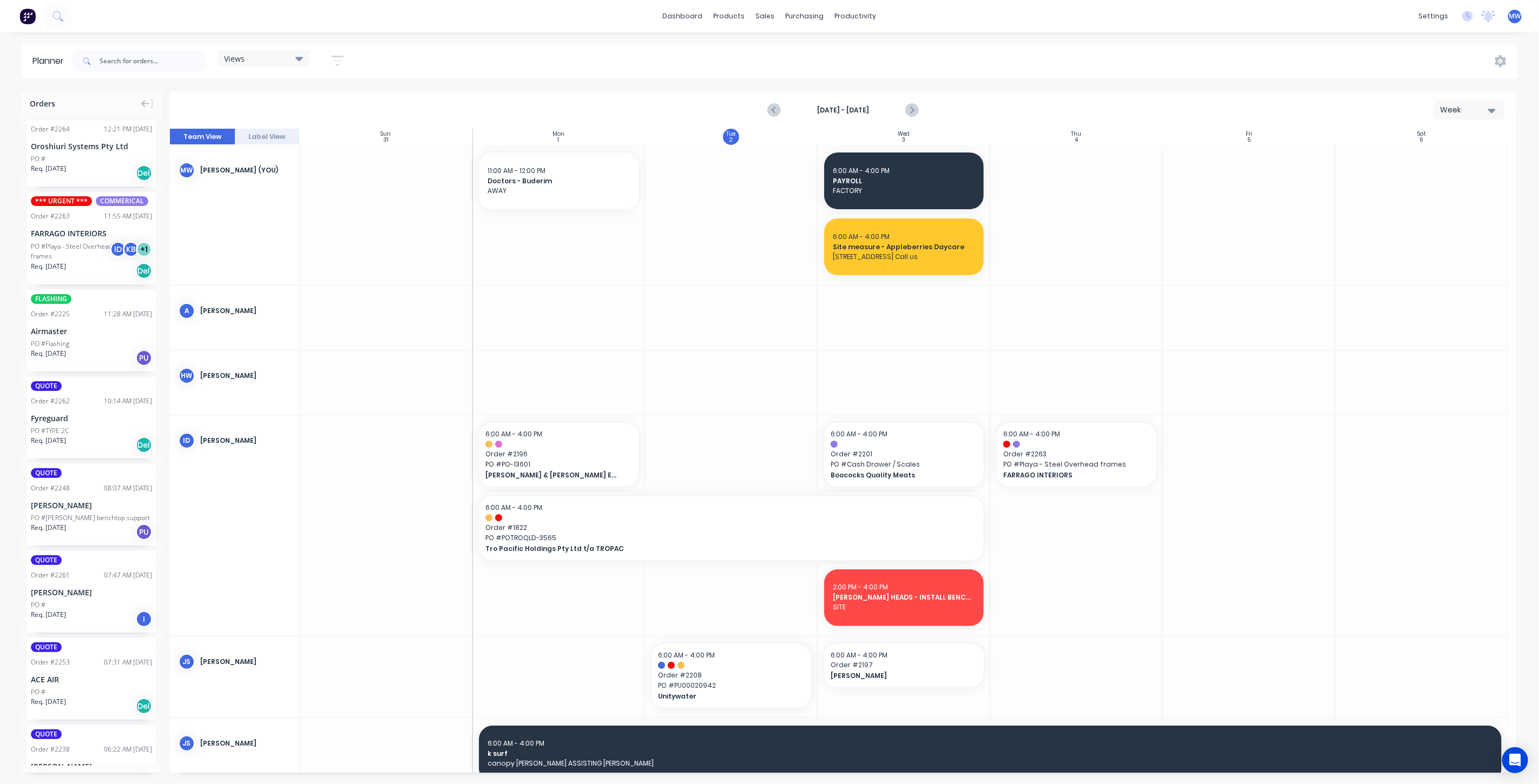
click at [264, 60] on div "Views" at bounding box center [263, 59] width 79 height 10
click at [353, 157] on button "edit" at bounding box center [351, 160] width 14 height 11
click at [425, 140] on button "Update" at bounding box center [418, 136] width 65 height 19
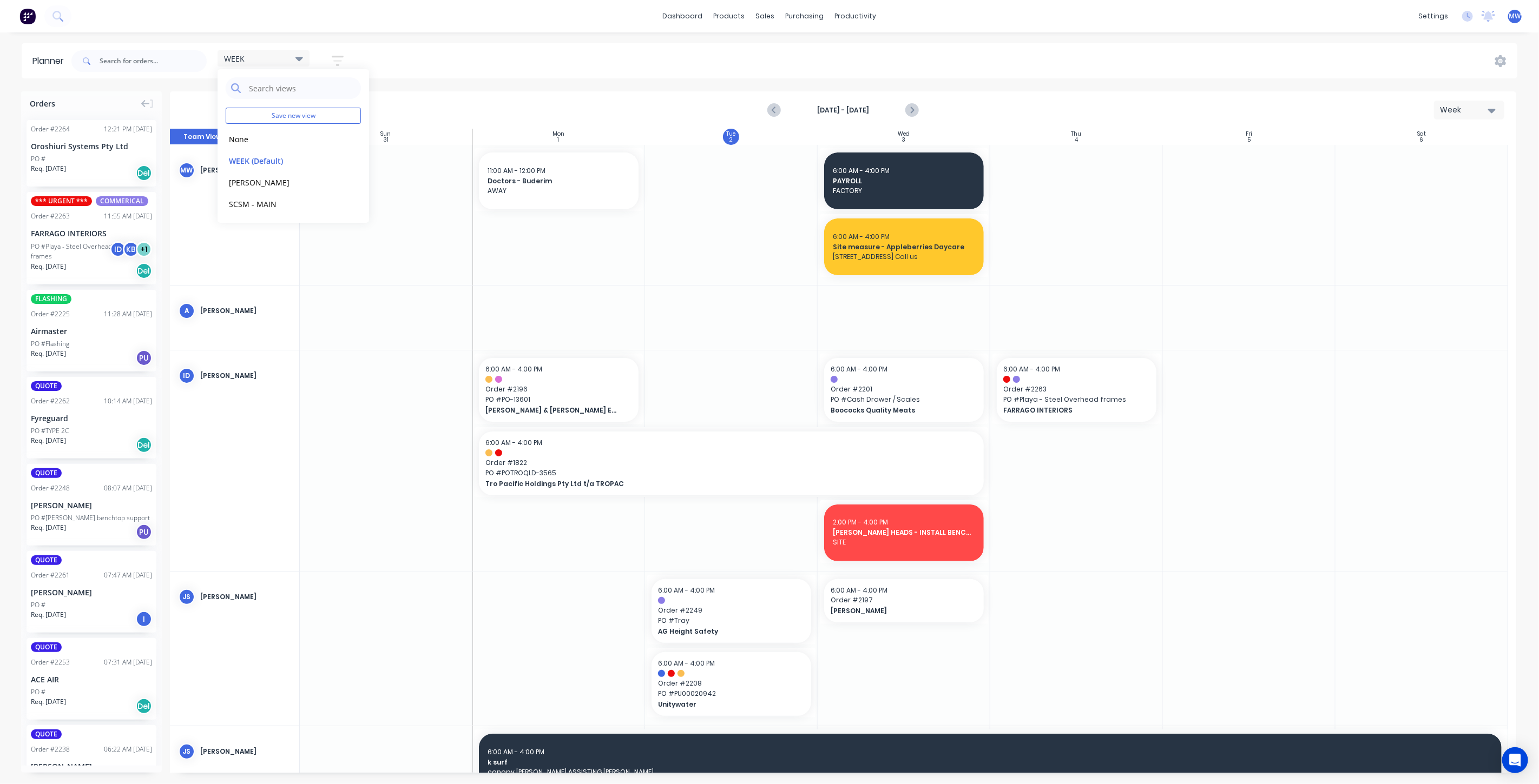
click at [422, 60] on div "WEEK Save new view None edit WEEK (Default) edit Rex edit SCSM - MAIN edit Show…" at bounding box center [793, 61] width 1448 height 32
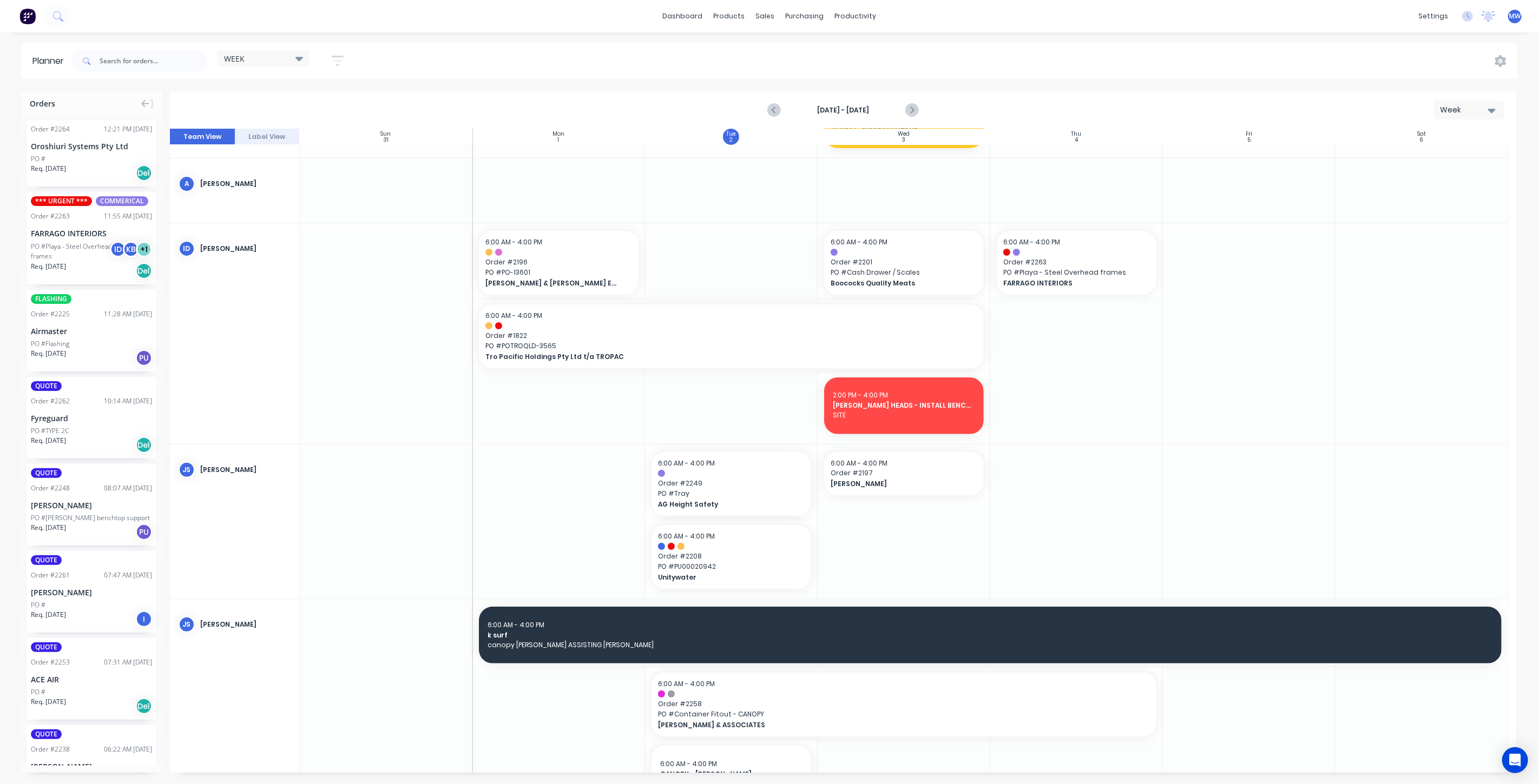
scroll to position [0, 0]
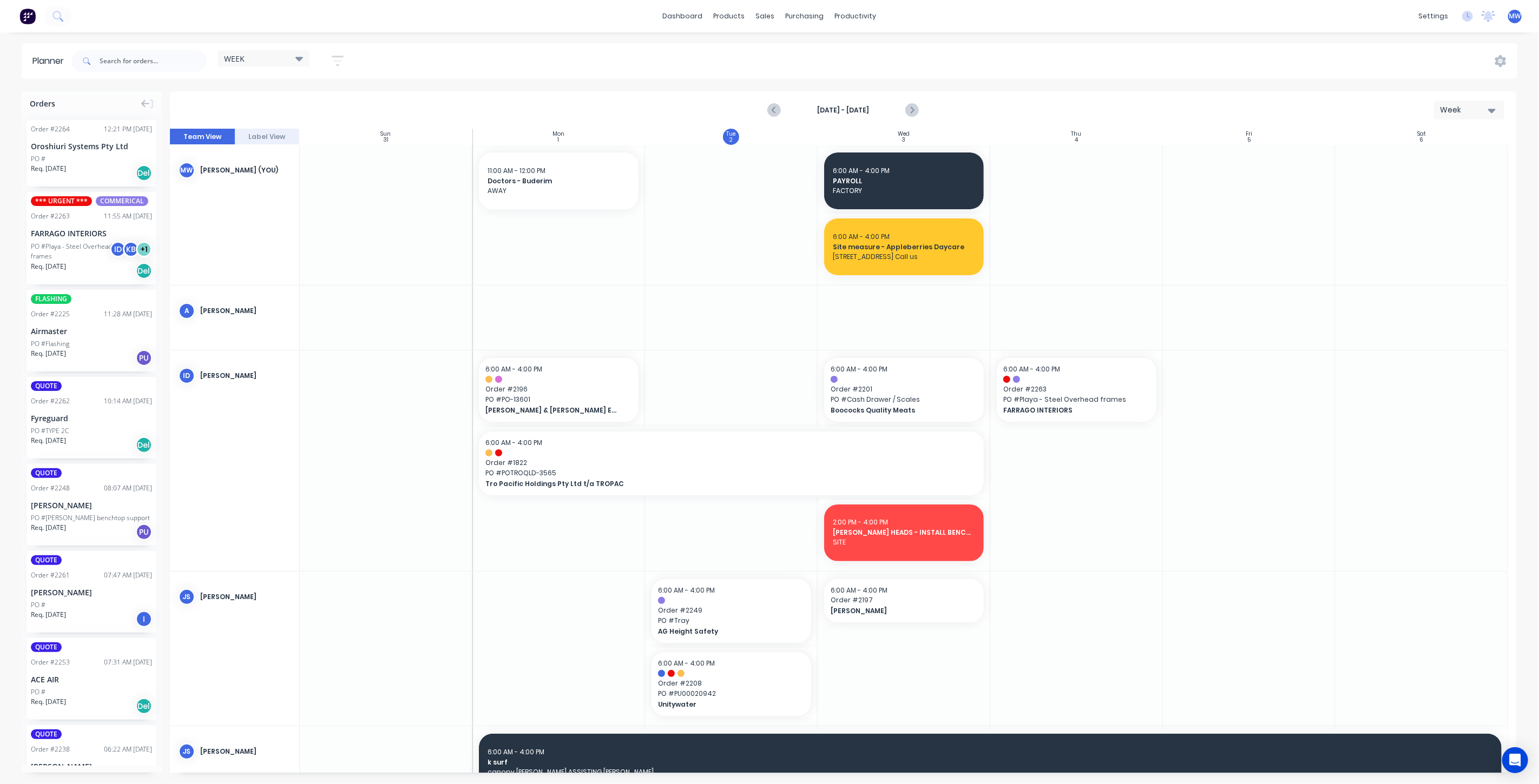
click at [280, 63] on div "WEEK" at bounding box center [263, 58] width 92 height 16
click at [274, 140] on button "None" at bounding box center [283, 139] width 115 height 13
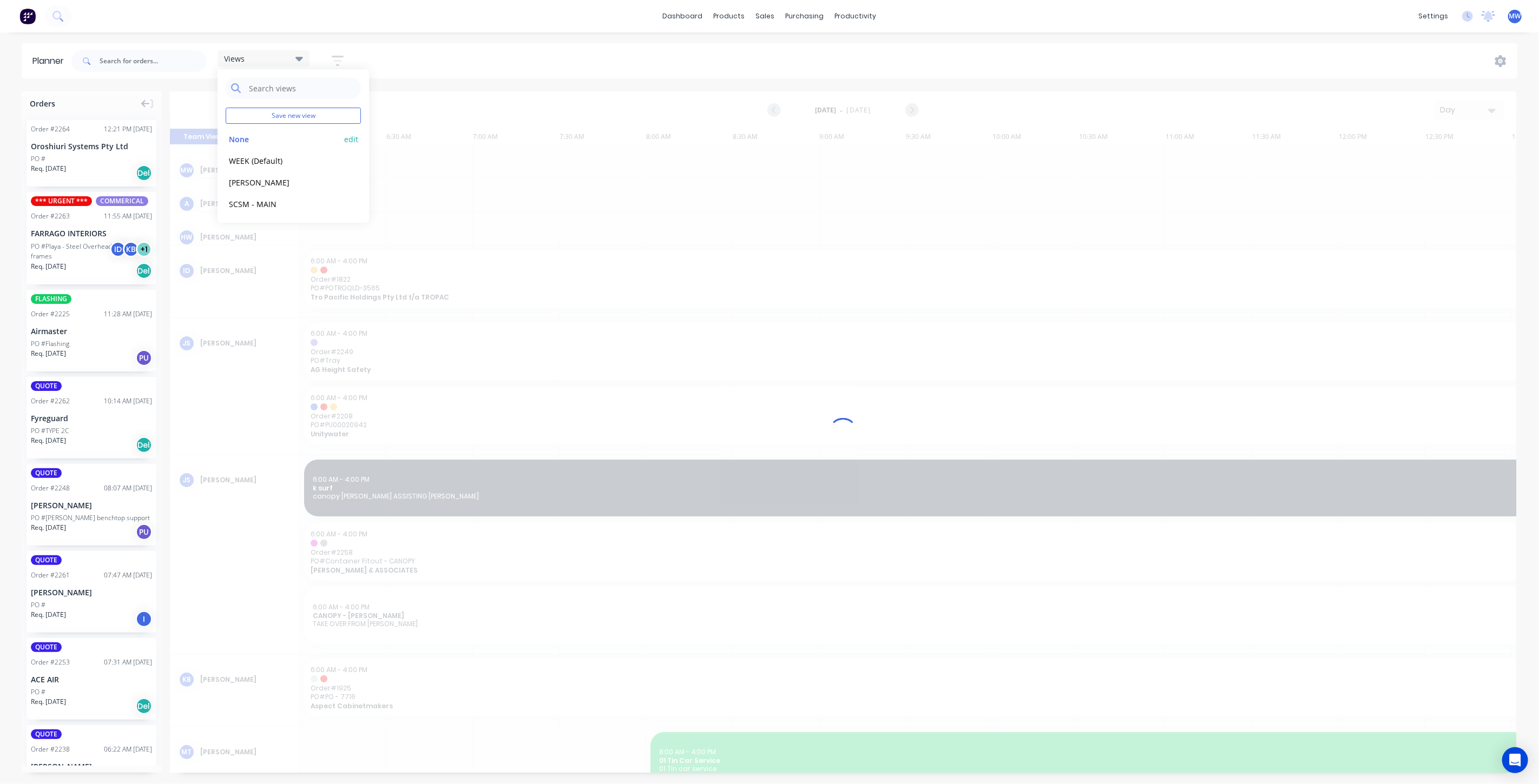
scroll to position [0, 519]
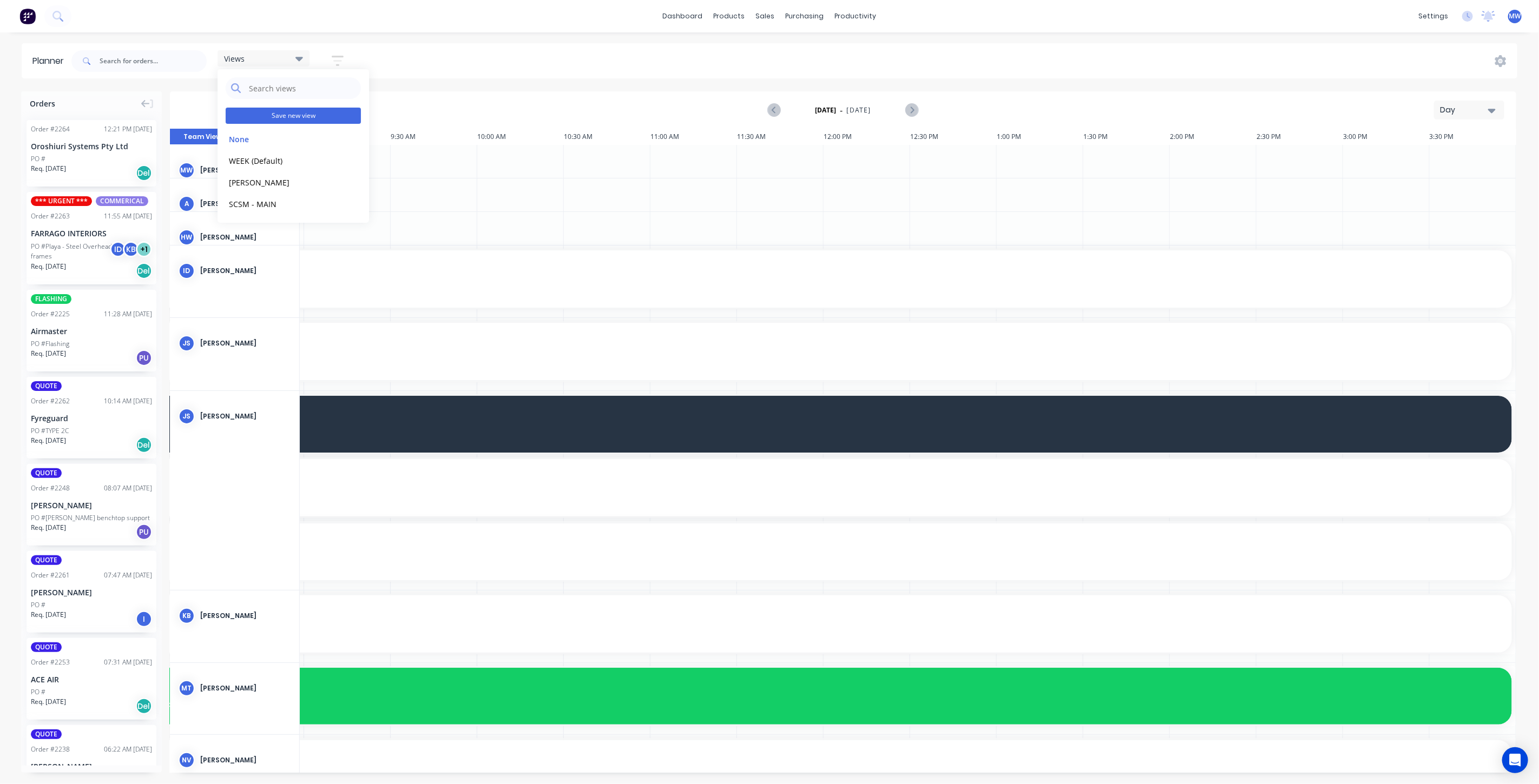
click at [302, 113] on button "Save new view" at bounding box center [293, 115] width 135 height 16
click at [408, 89] on input "text" at bounding box center [450, 90] width 118 height 20
type input "WEEK1"
click at [400, 112] on label "Set as your default view" at bounding box center [443, 112] width 87 height 11
click at [393, 112] on input "Set as your default view" at bounding box center [390, 112] width 8 height 10
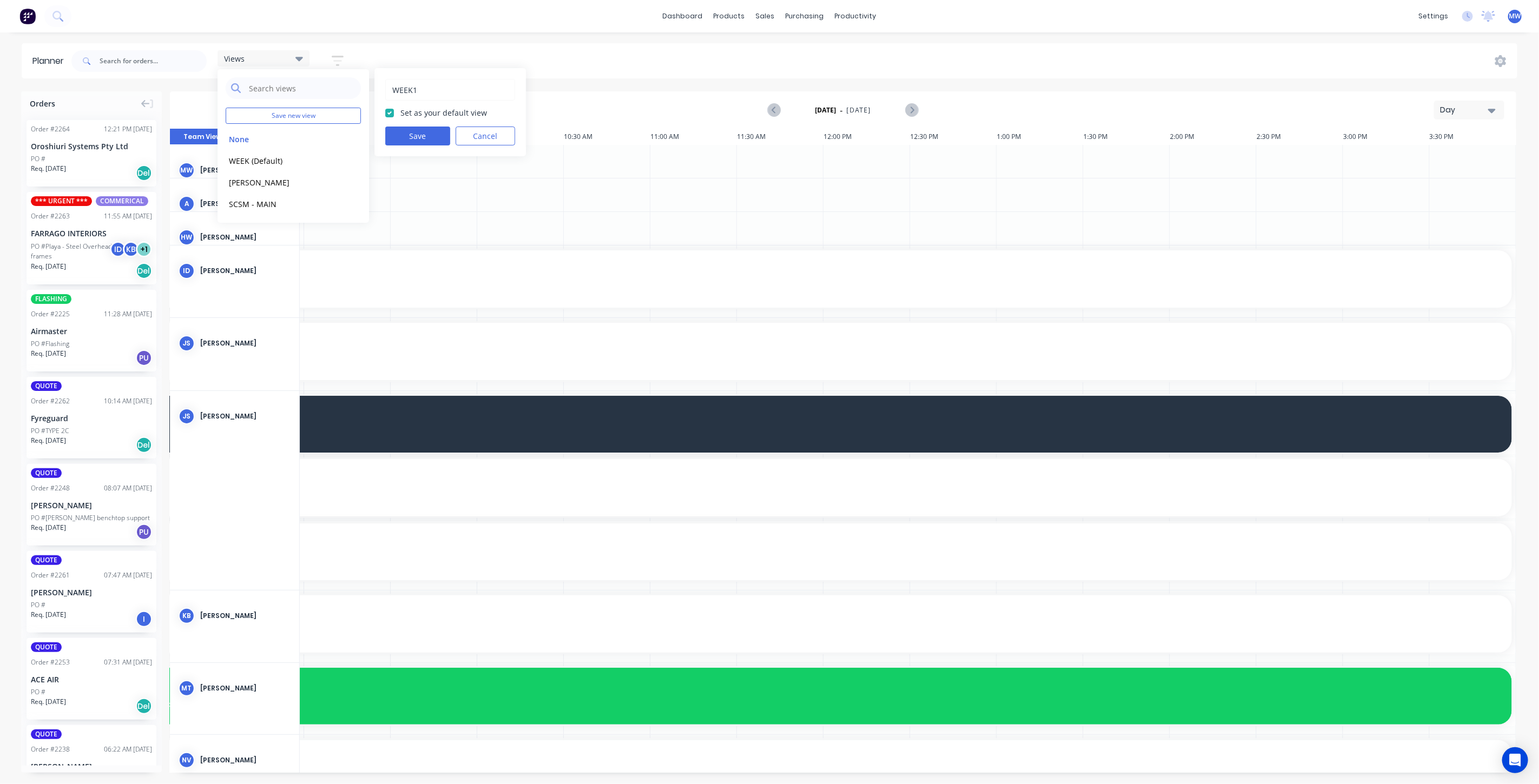
checkbox input "true"
click at [416, 136] on button "Save" at bounding box center [418, 136] width 65 height 19
click at [347, 158] on button "edit" at bounding box center [351, 160] width 14 height 11
click at [477, 135] on button "Delete" at bounding box center [486, 136] width 60 height 19
click at [470, 95] on div "Tuesday - 02/09/25 Day" at bounding box center [843, 110] width 1344 height 35
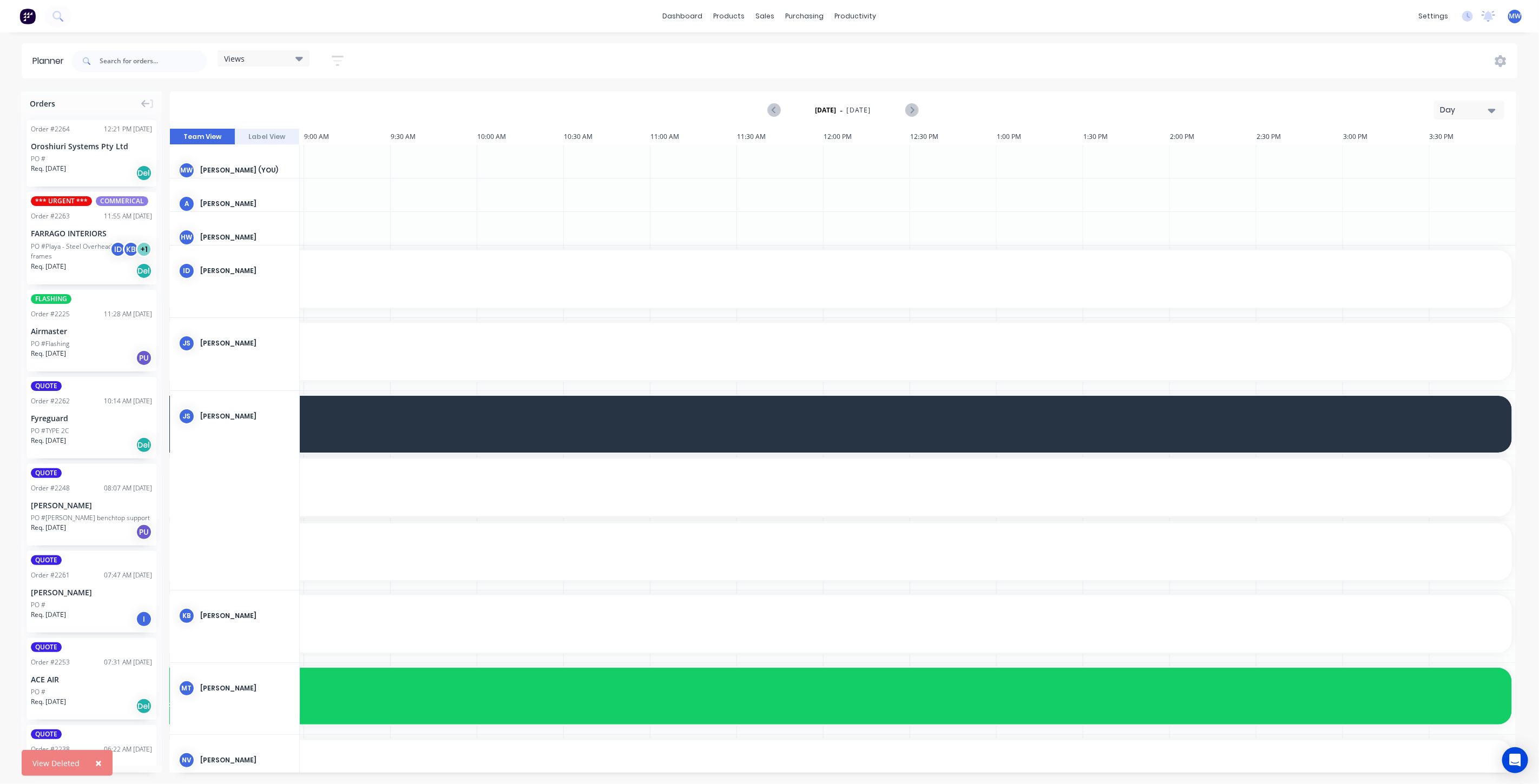
click at [1467, 112] on div "Day" at bounding box center [1464, 110] width 50 height 11
click at [1453, 155] on div "Week" at bounding box center [1449, 161] width 107 height 21
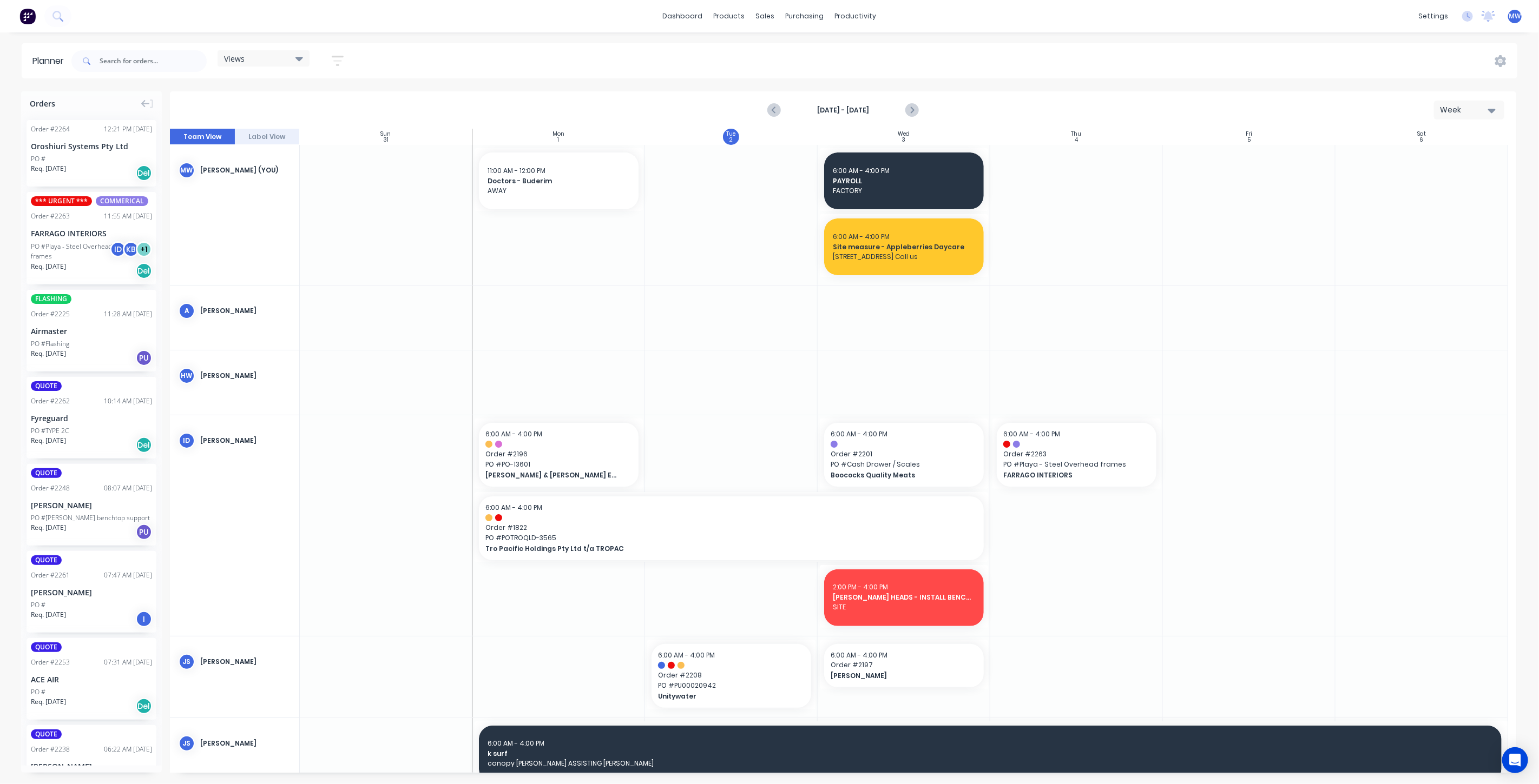
click at [276, 62] on div "Views" at bounding box center [263, 59] width 79 height 10
click at [307, 118] on button "Save new view" at bounding box center [293, 115] width 135 height 16
click at [420, 93] on input "text" at bounding box center [450, 90] width 118 height 20
click at [448, 89] on input "WEEK" at bounding box center [450, 90] width 118 height 20
type input "WEEK2"
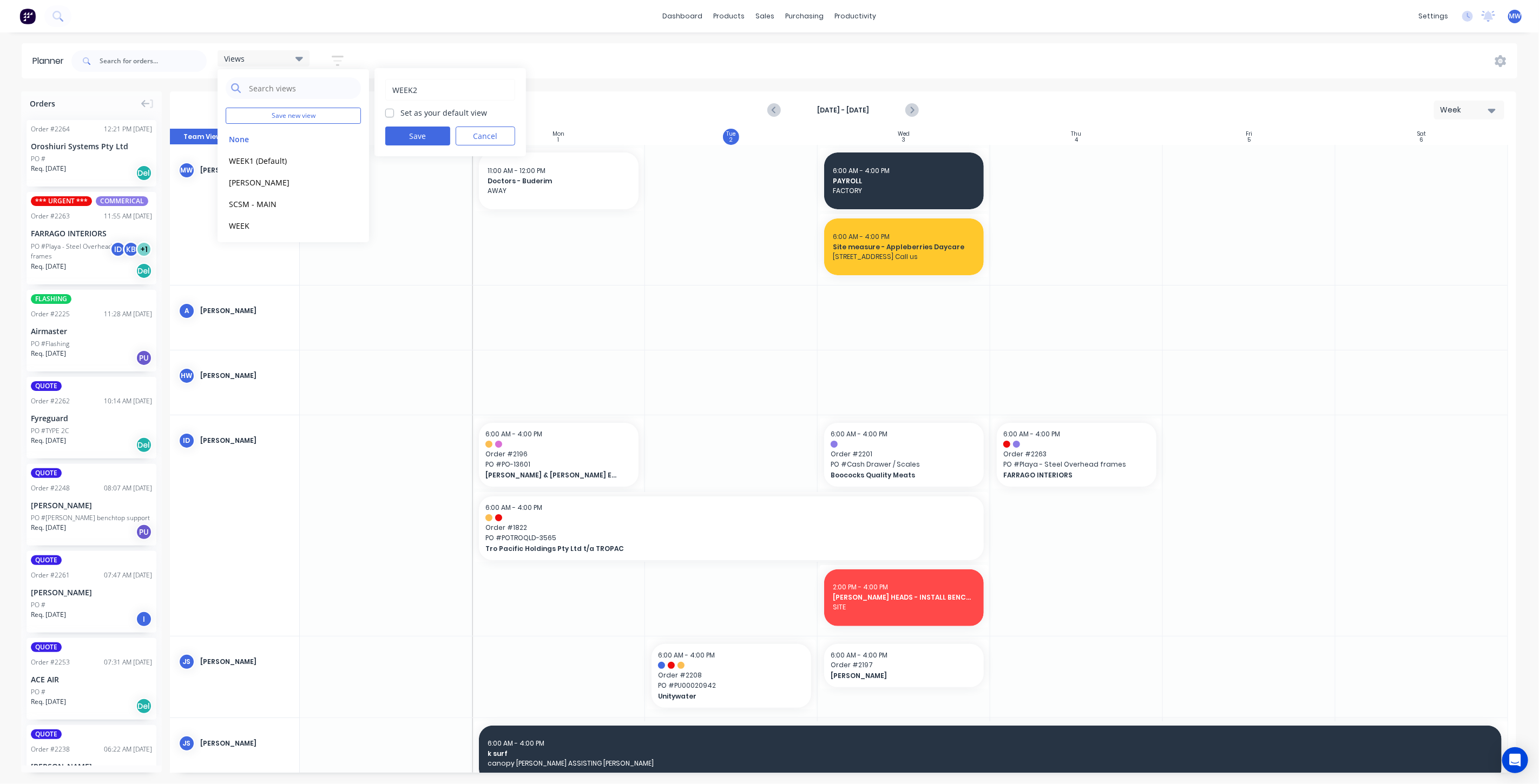
click at [400, 113] on label "Set as your default view" at bounding box center [443, 112] width 87 height 11
click at [390, 113] on input "Set as your default view" at bounding box center [390, 112] width 8 height 10
checkbox input "true"
click at [419, 140] on button "Save" at bounding box center [418, 136] width 65 height 19
click at [346, 227] on button "edit" at bounding box center [351, 225] width 14 height 11
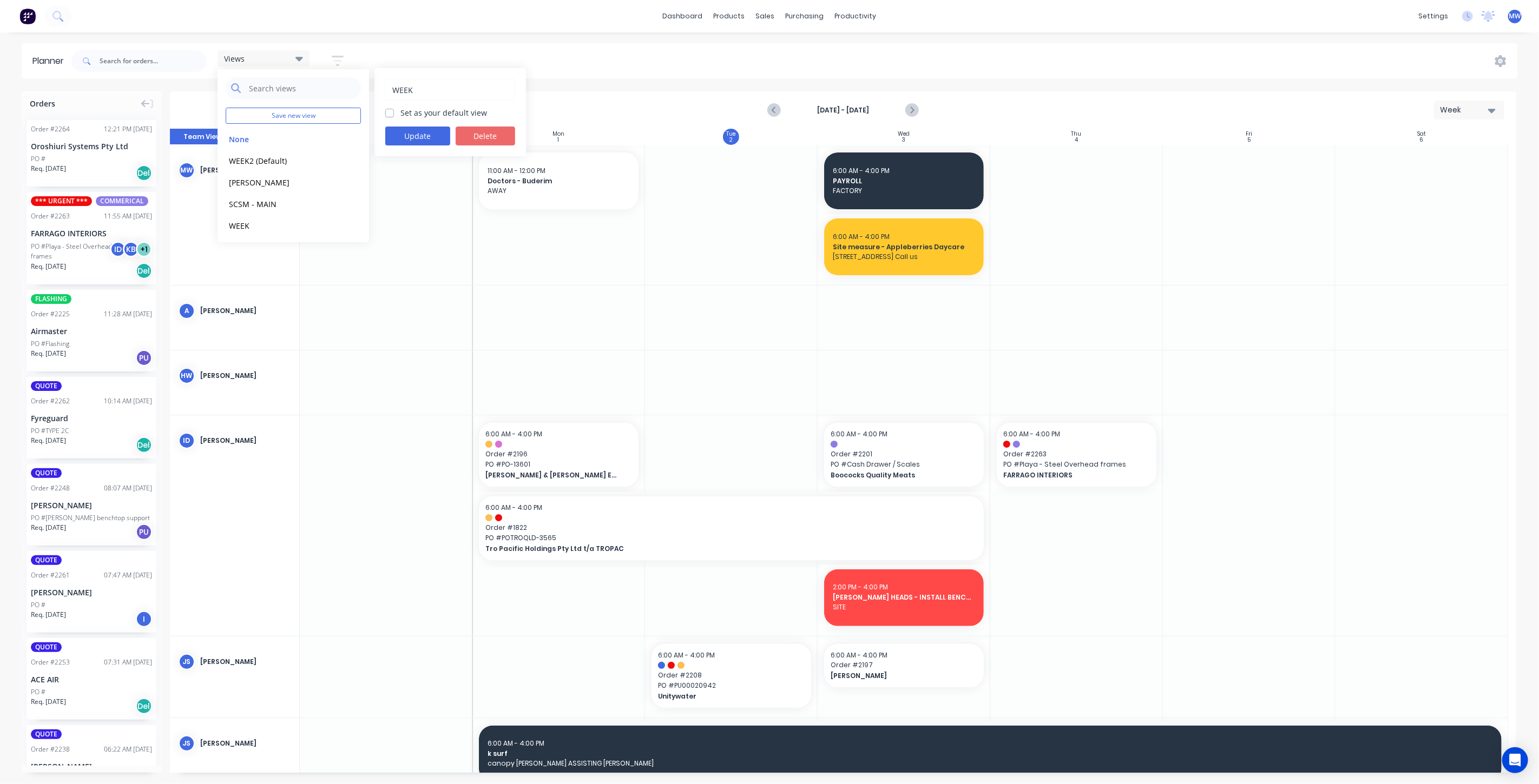
click at [483, 133] on button "Delete" at bounding box center [486, 136] width 60 height 19
click at [351, 162] on button "edit" at bounding box center [351, 160] width 14 height 11
click at [434, 90] on input "WEEK2" at bounding box center [450, 90] width 118 height 20
type input "WEEK"
click at [420, 136] on button "Update" at bounding box center [418, 136] width 65 height 19
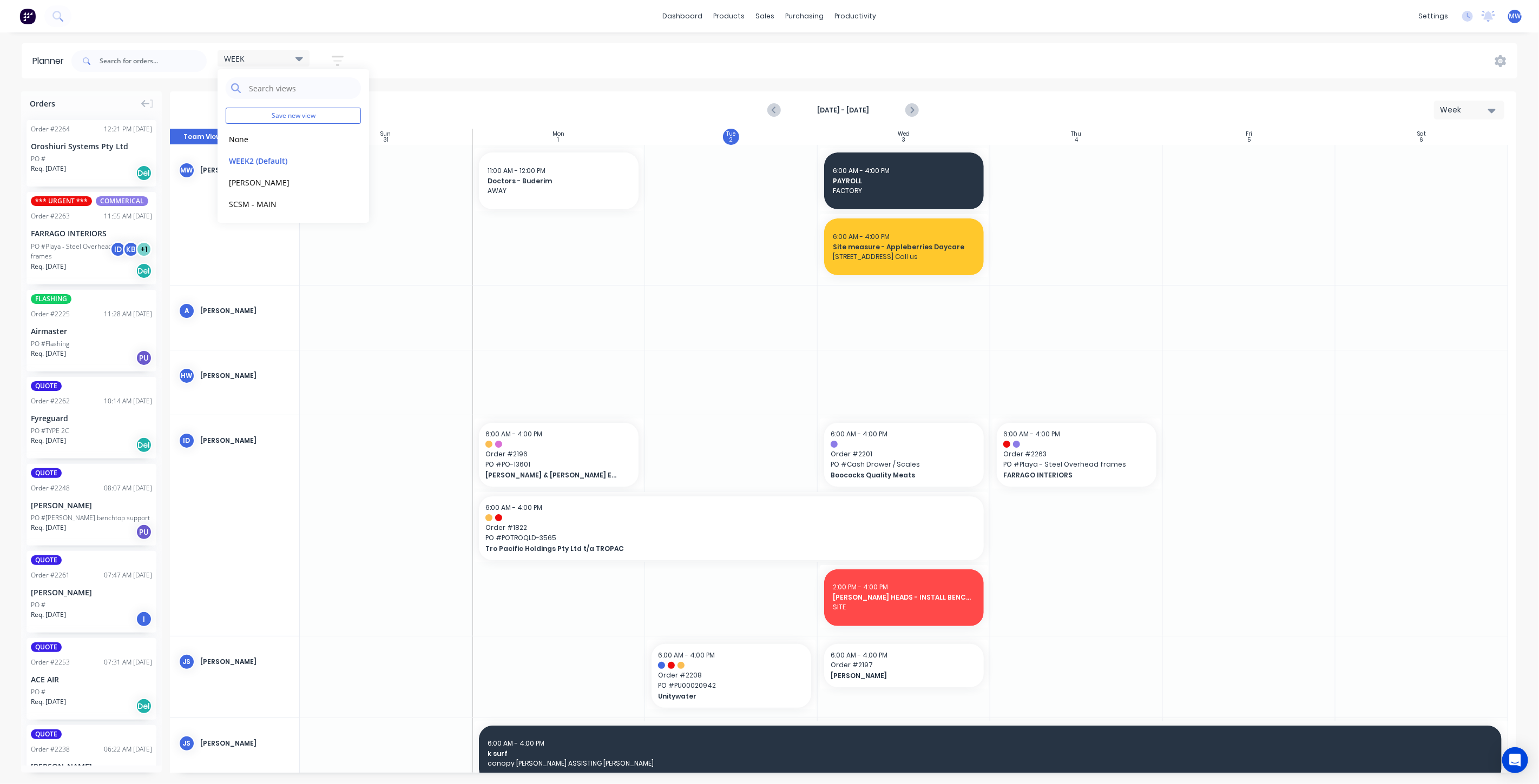
click at [389, 73] on div "WEEK Save new view None edit WEEK2 (Default) edit Rex edit SCSM - MAIN edit Sho…" at bounding box center [793, 61] width 1448 height 32
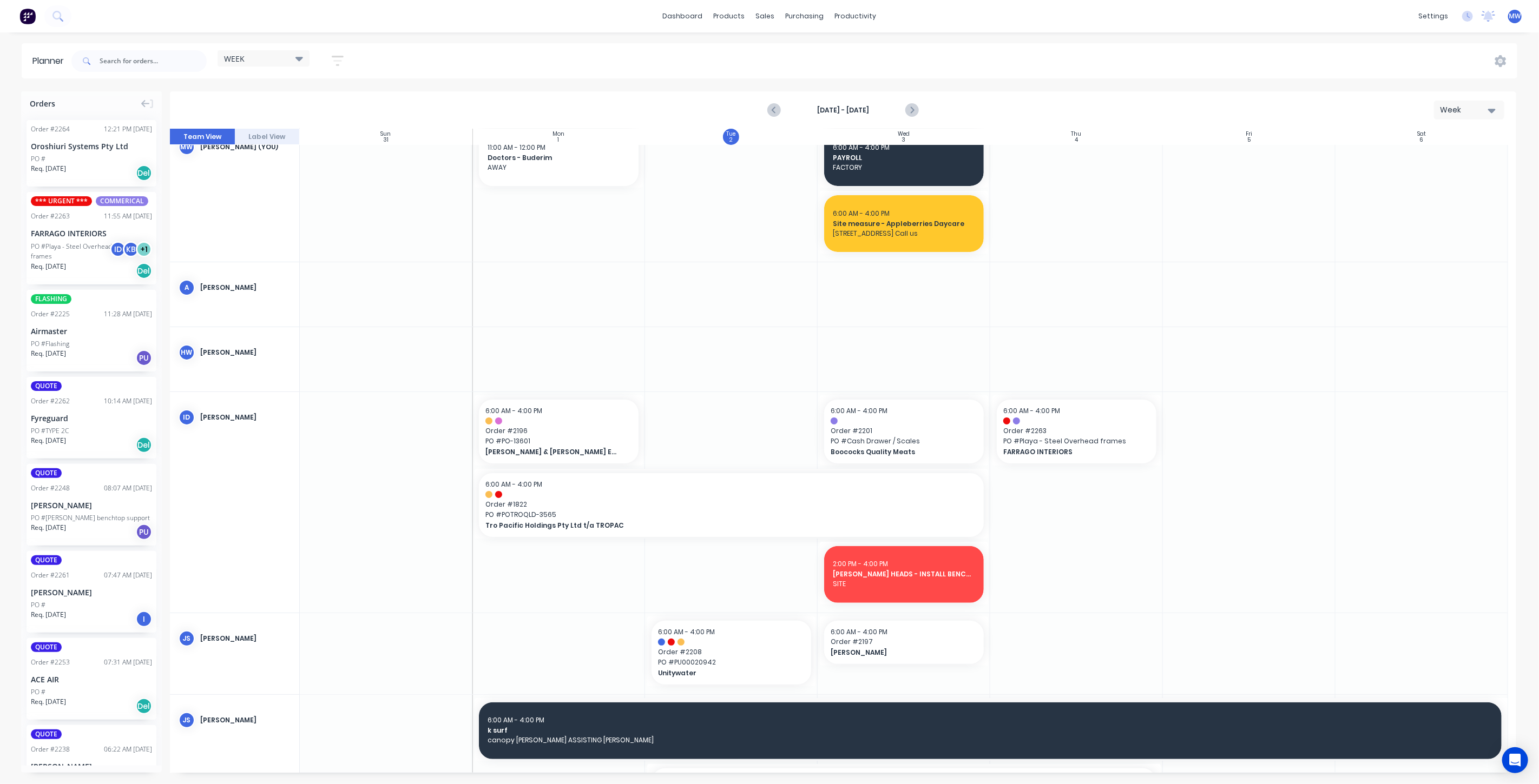
scroll to position [0, 0]
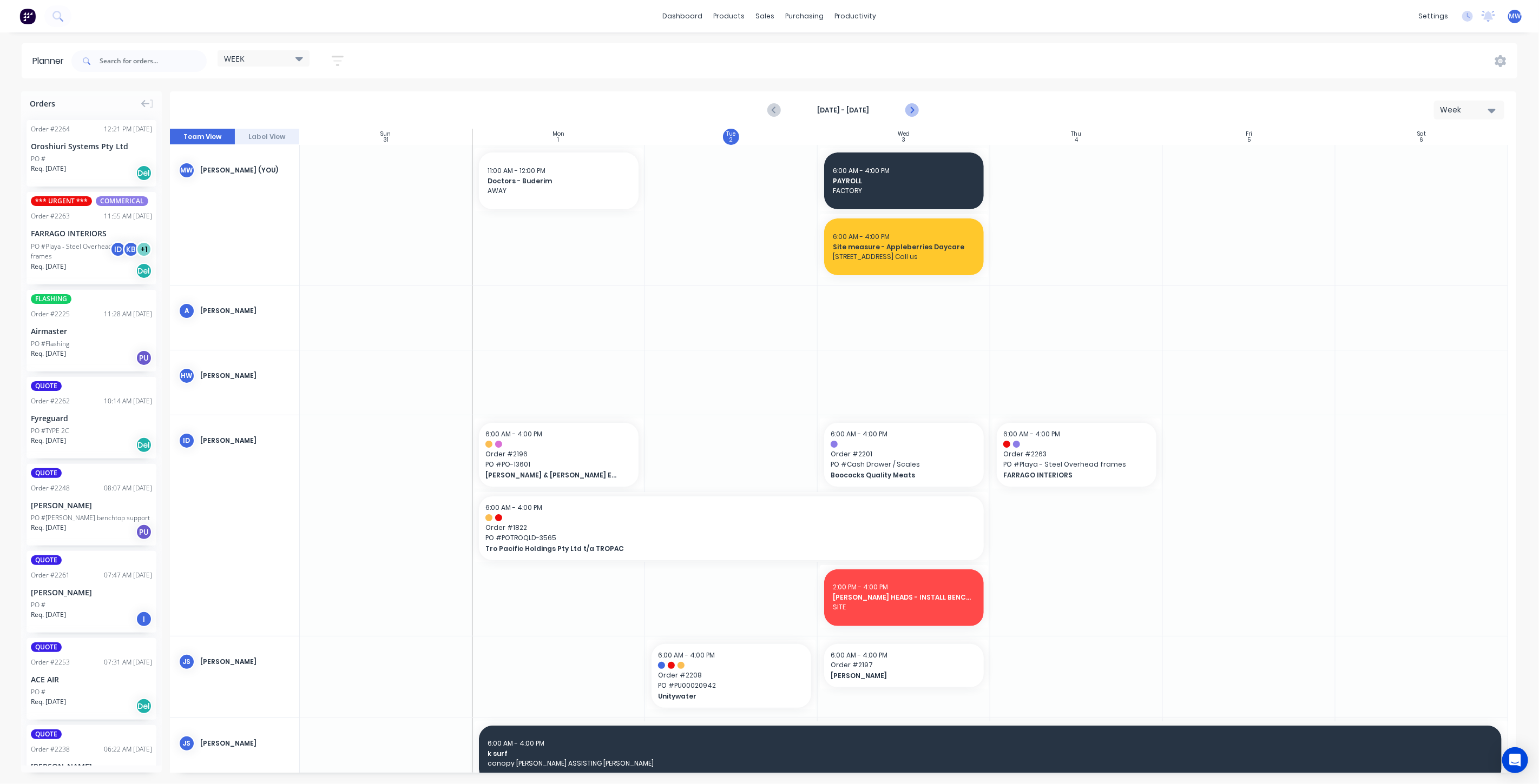
click at [912, 110] on icon "Next page" at bounding box center [912, 110] width 5 height 8
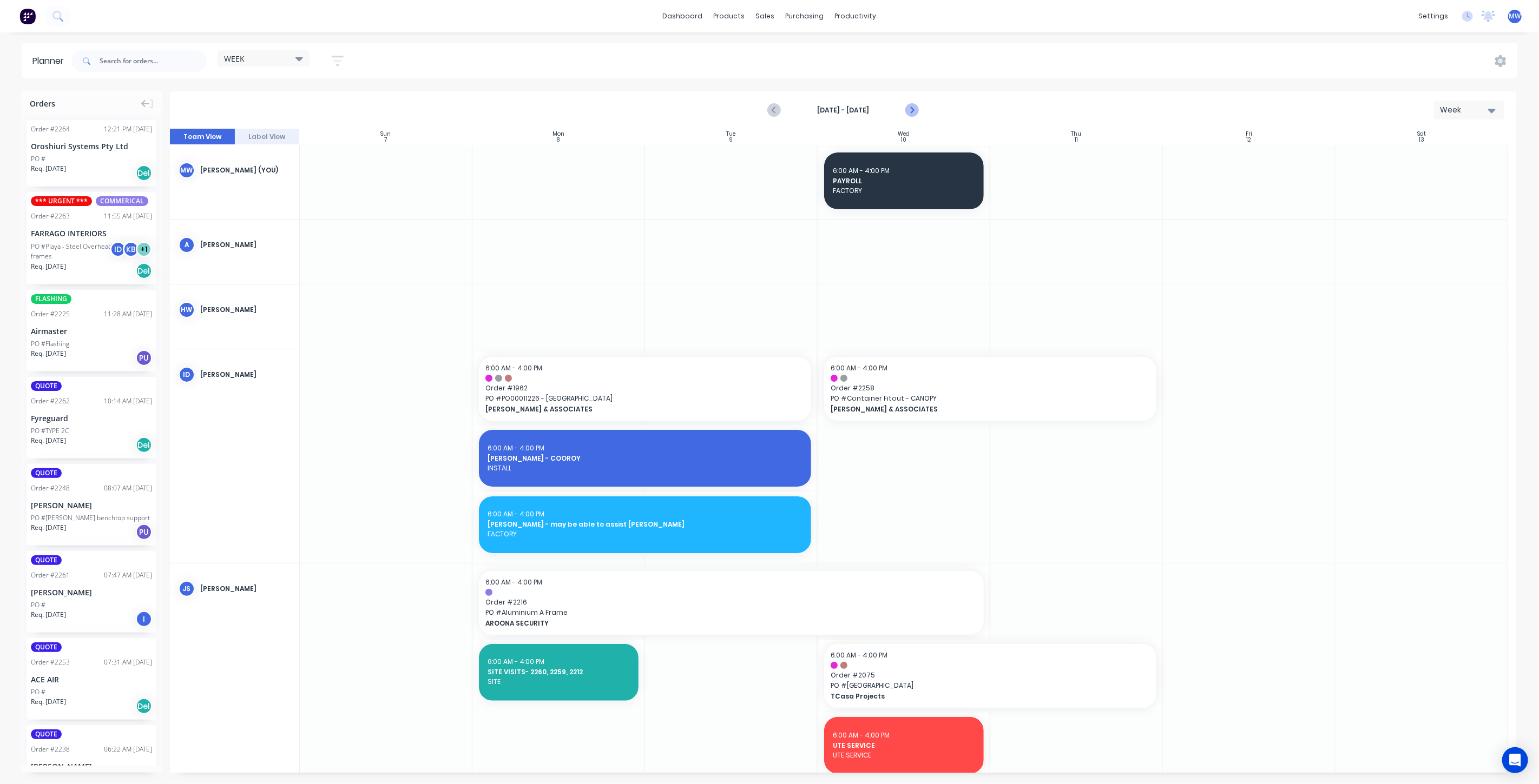
click at [912, 115] on icon "Next page" at bounding box center [911, 110] width 13 height 13
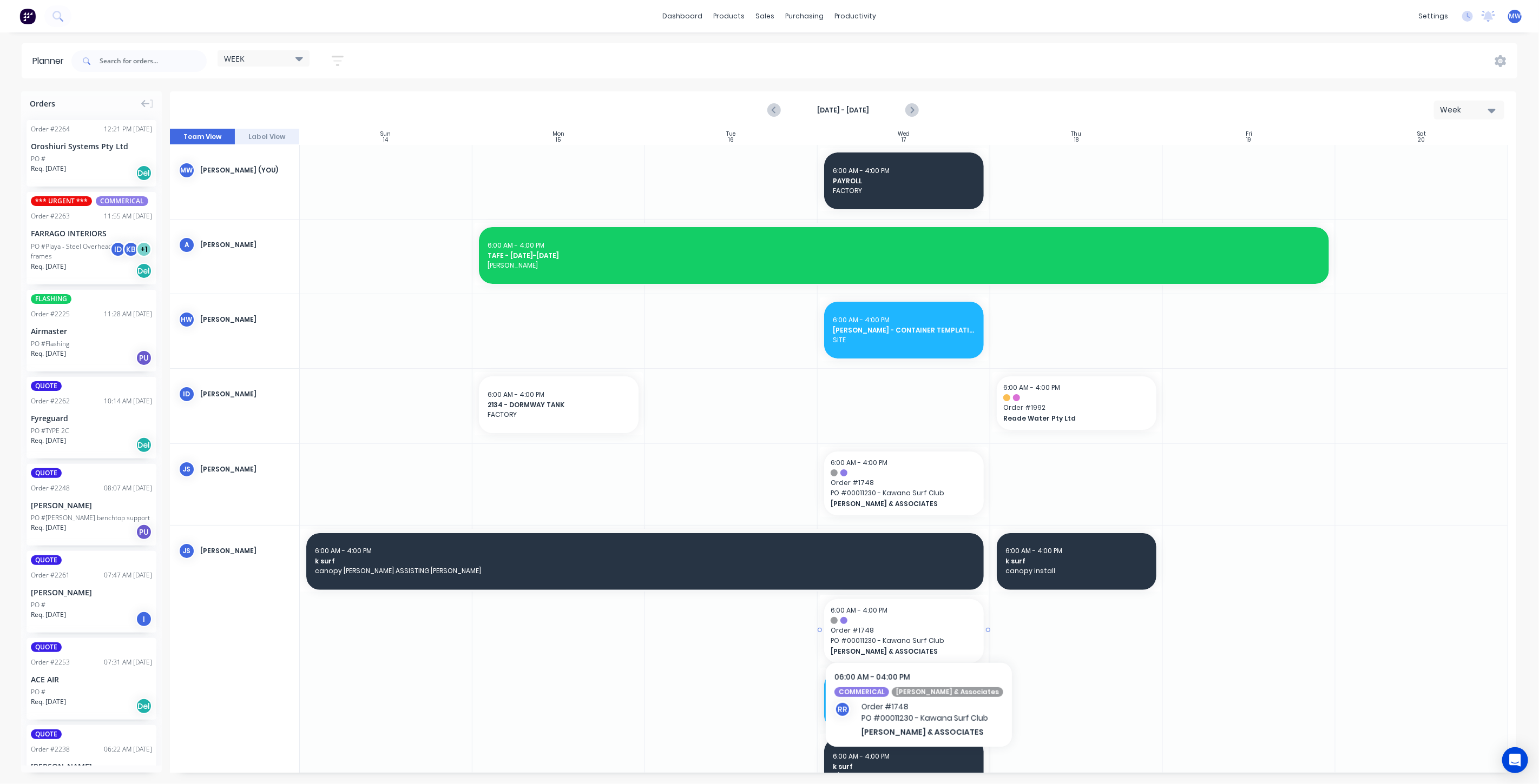
click at [910, 629] on span "Order # 1748" at bounding box center [903, 631] width 146 height 10
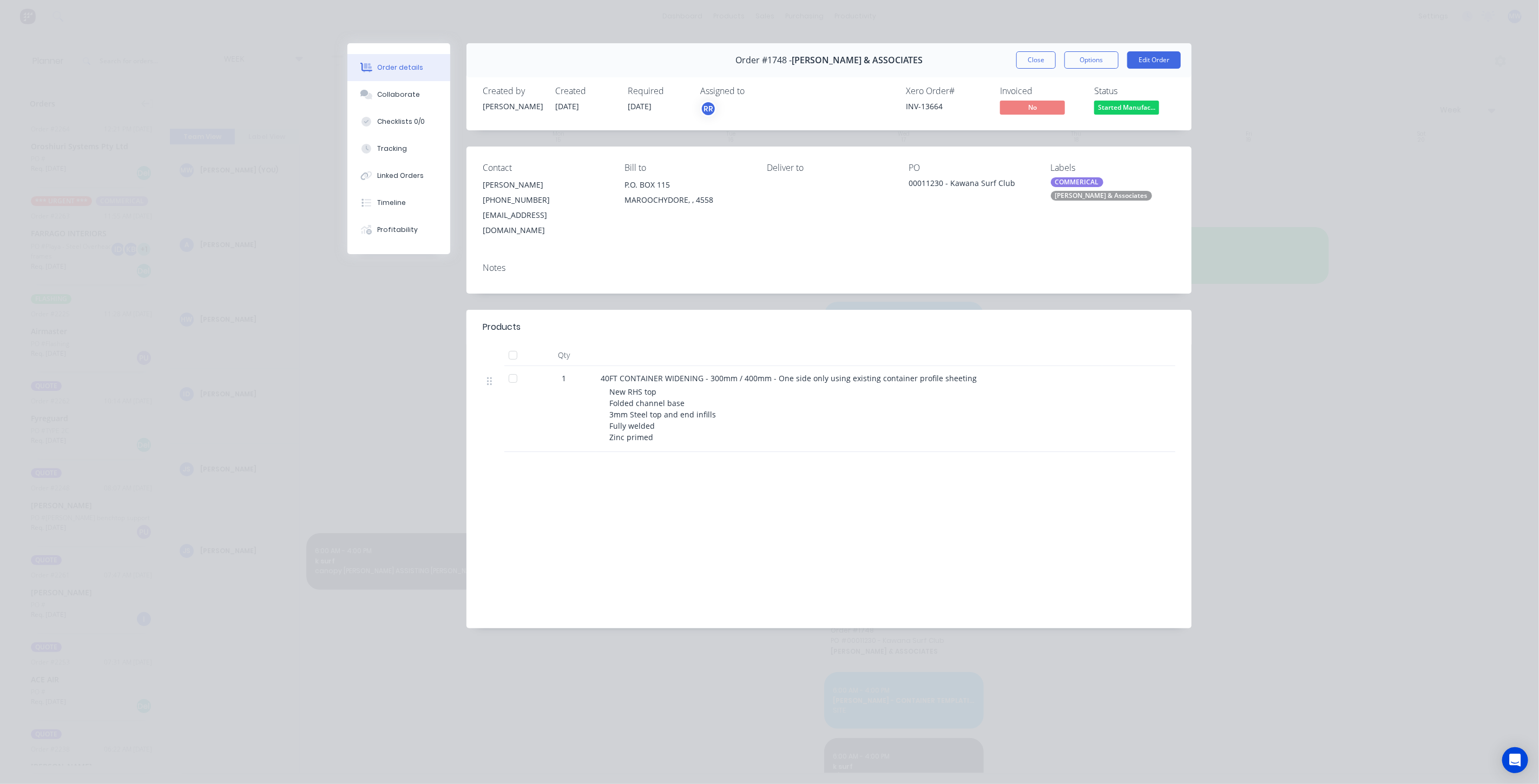
click at [1031, 58] on button "Close" at bounding box center [1036, 60] width 39 height 17
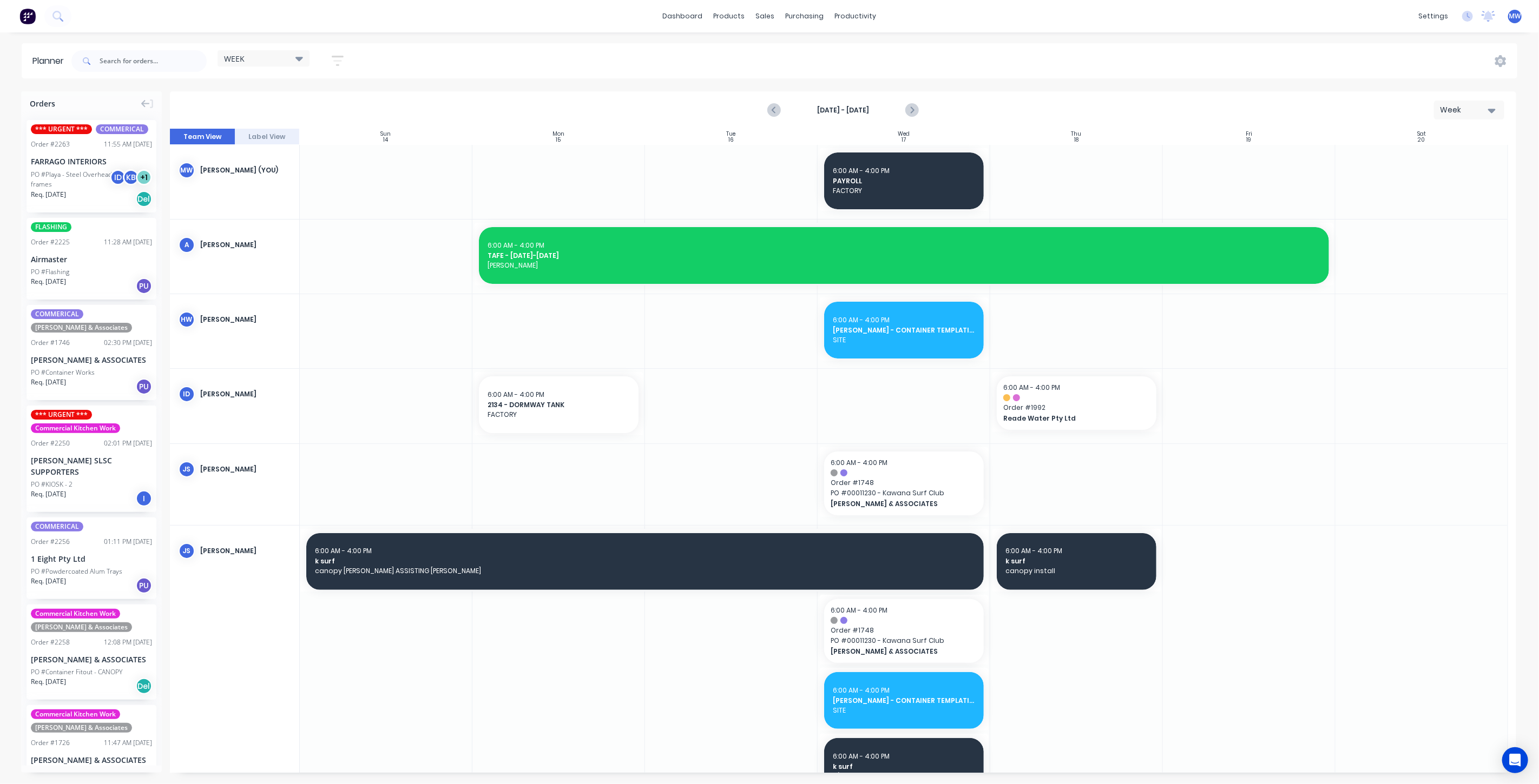
click at [108, 359] on div "[PERSON_NAME] & ASSOCIATES" at bounding box center [91, 359] width 121 height 11
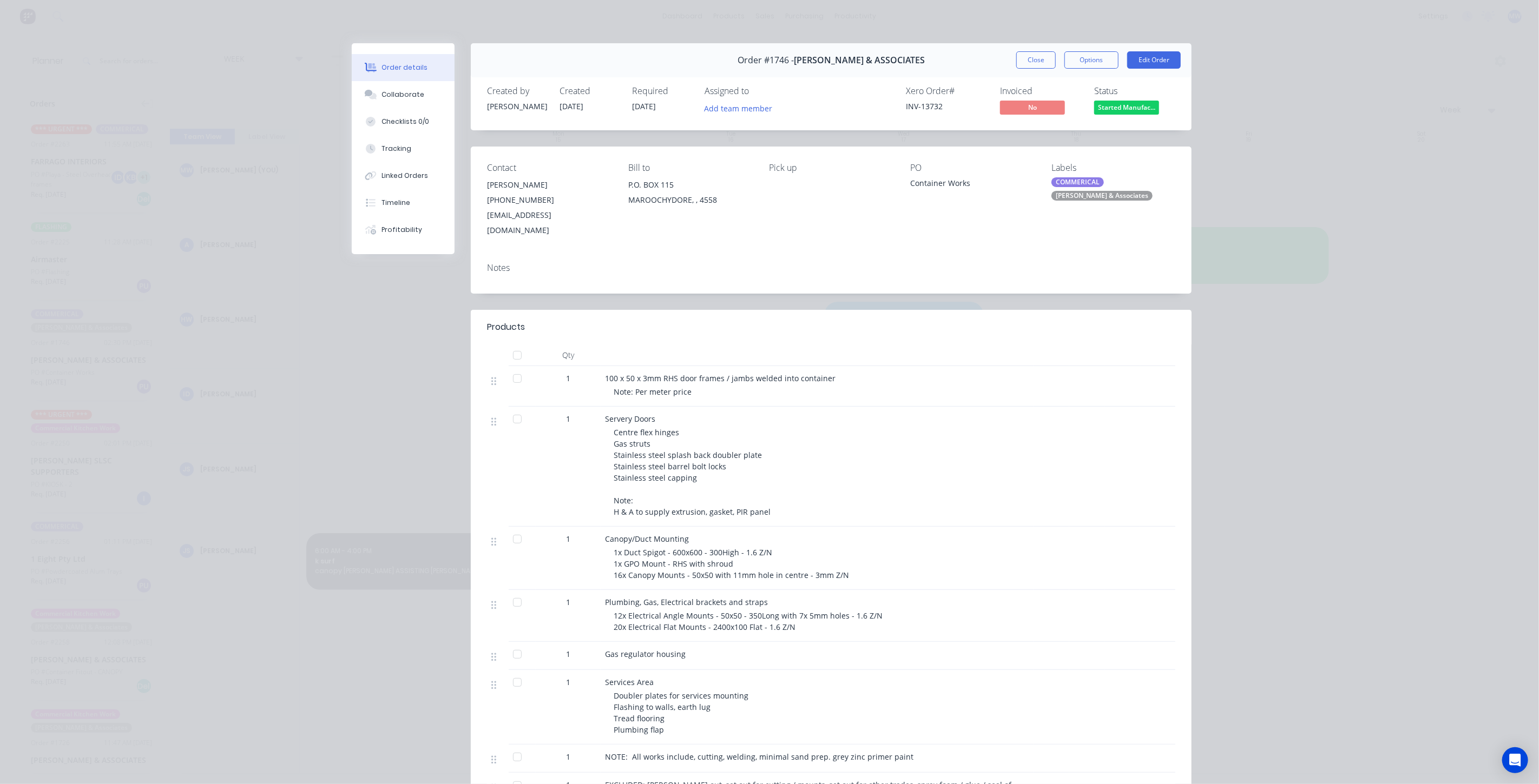
click at [1028, 59] on button "Close" at bounding box center [1036, 60] width 39 height 17
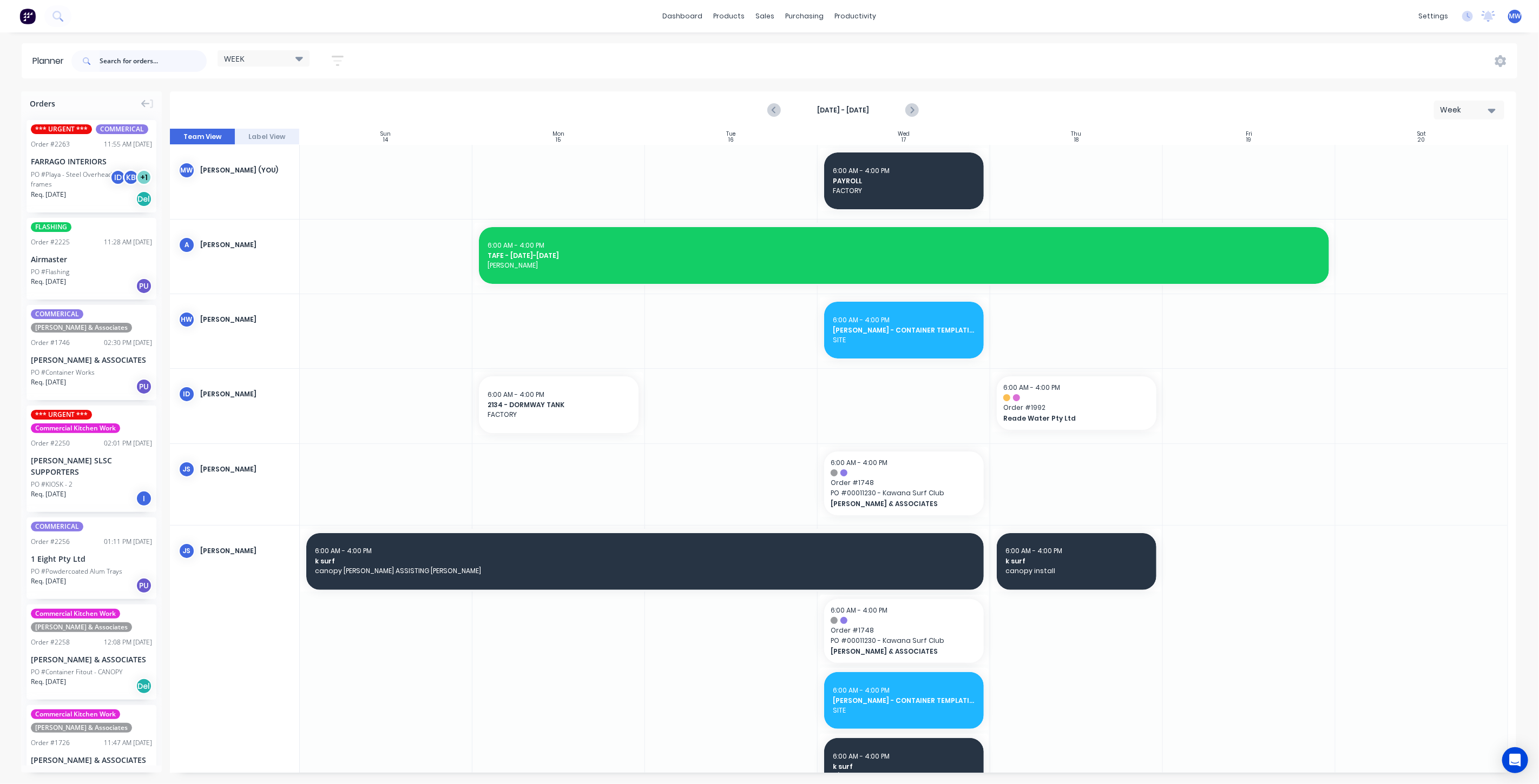
click at [124, 56] on input "text" at bounding box center [153, 61] width 107 height 21
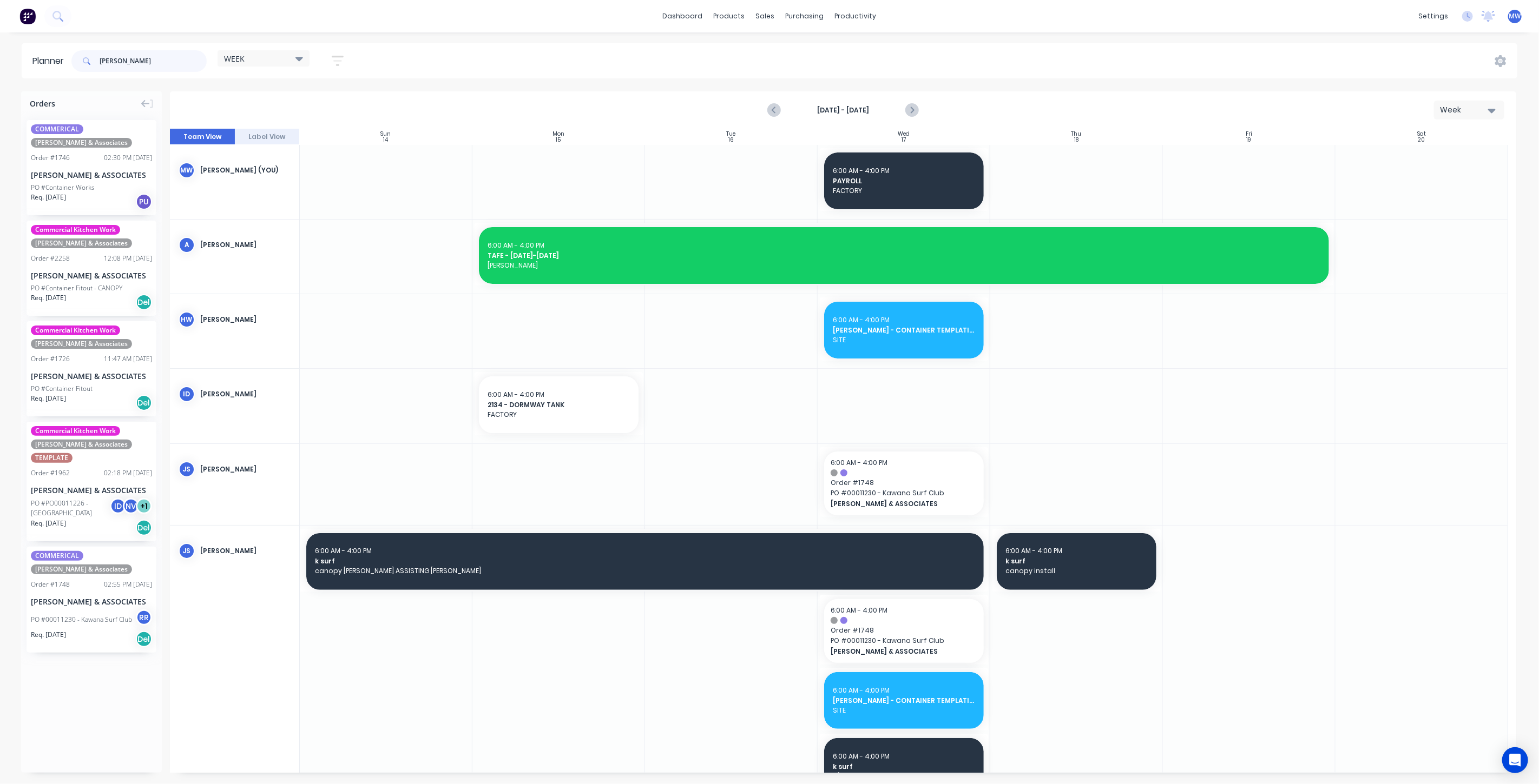
type input "hillers"
drag, startPoint x: 85, startPoint y: 375, endPoint x: 1043, endPoint y: 327, distance: 959.2
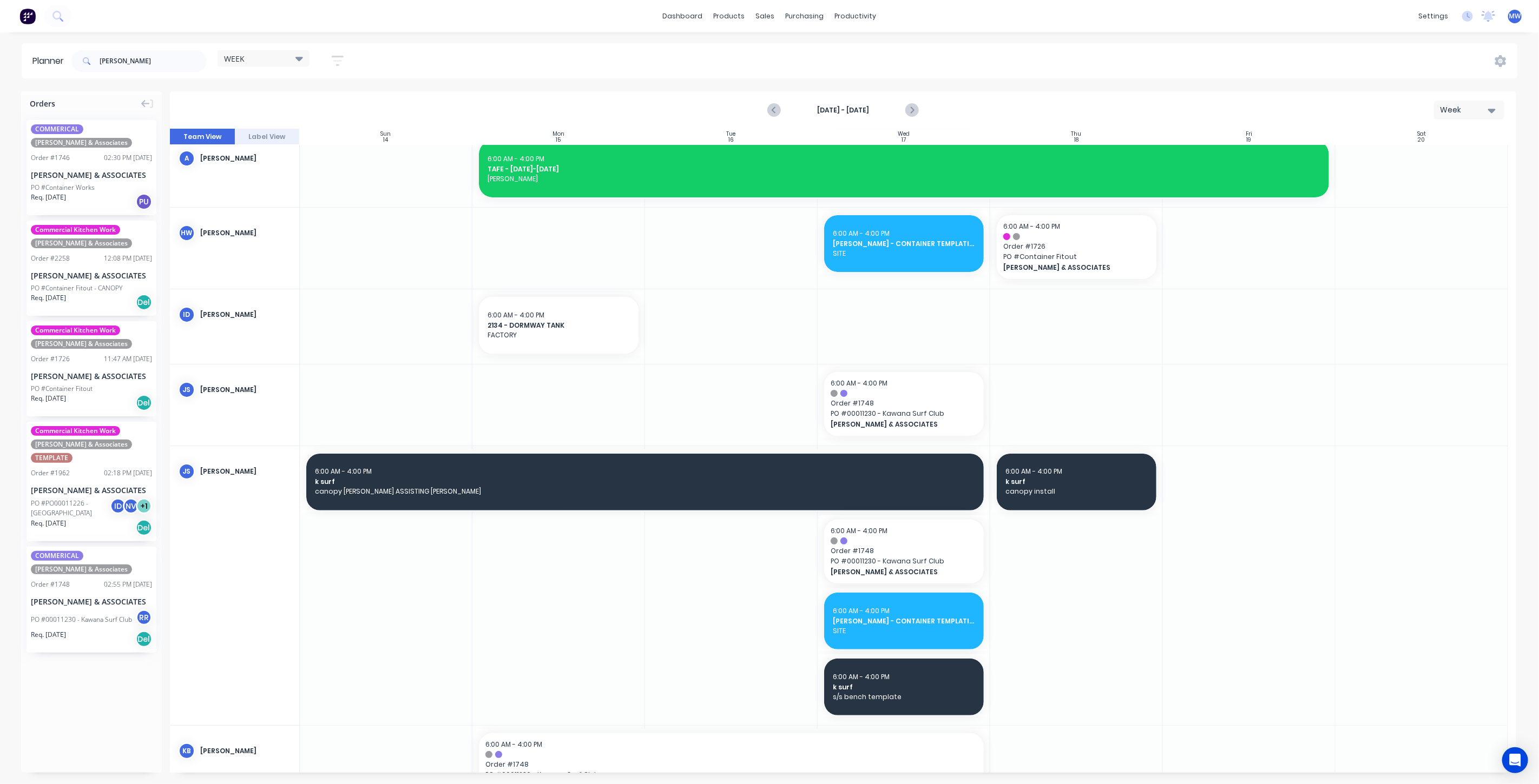
scroll to position [60, 0]
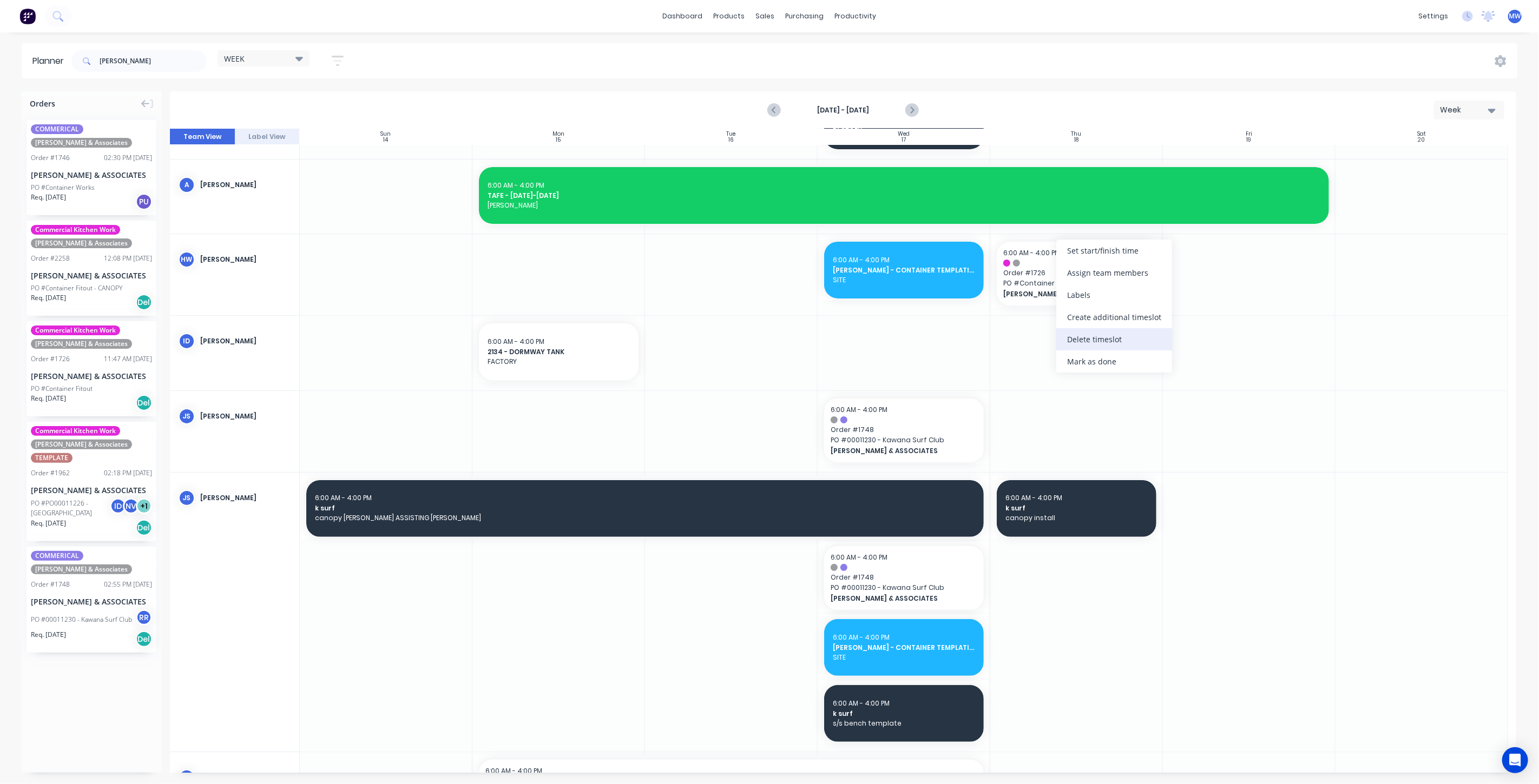
click at [1129, 339] on div "Delete timeslot" at bounding box center [1114, 339] width 116 height 22
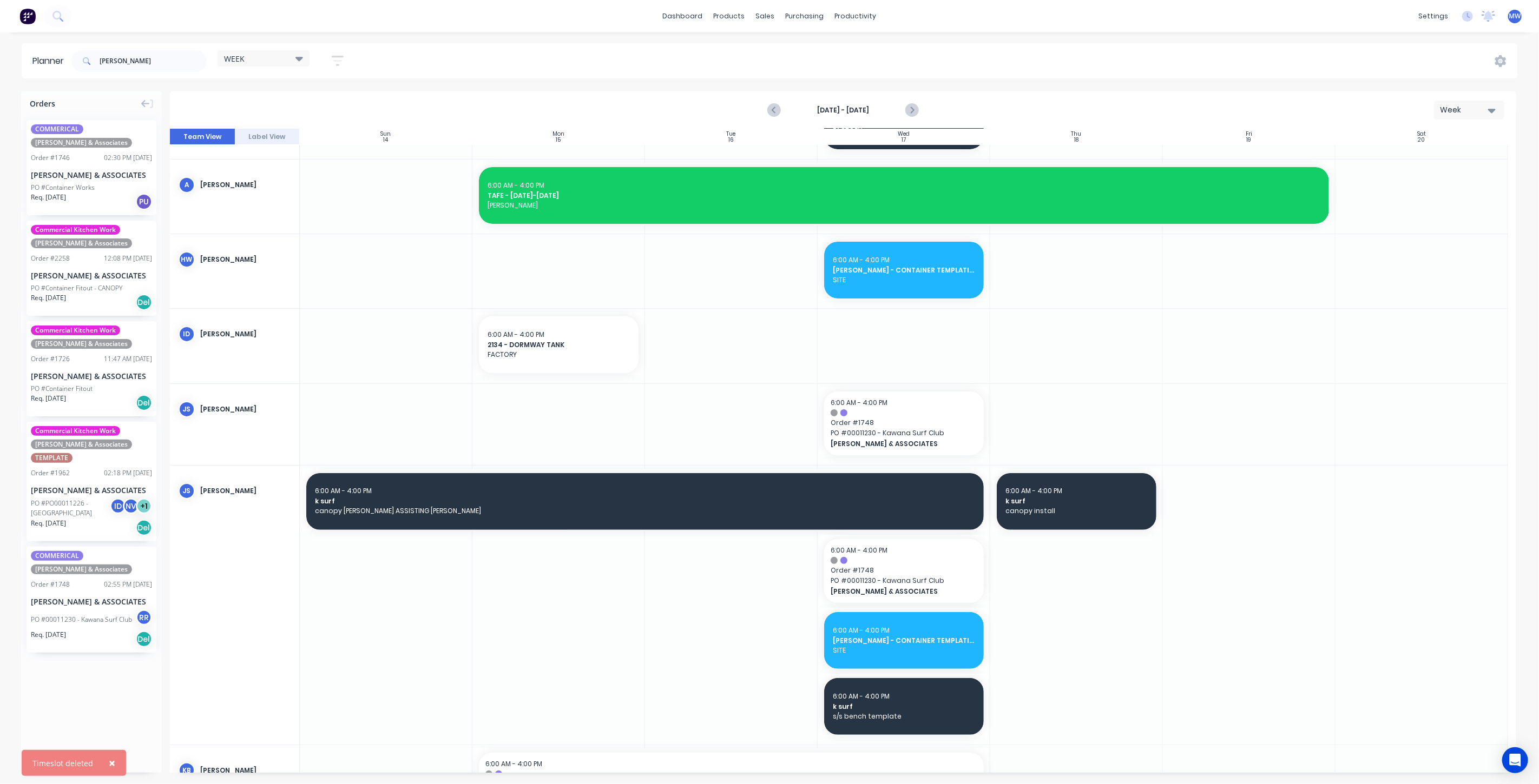
scroll to position [120, 0]
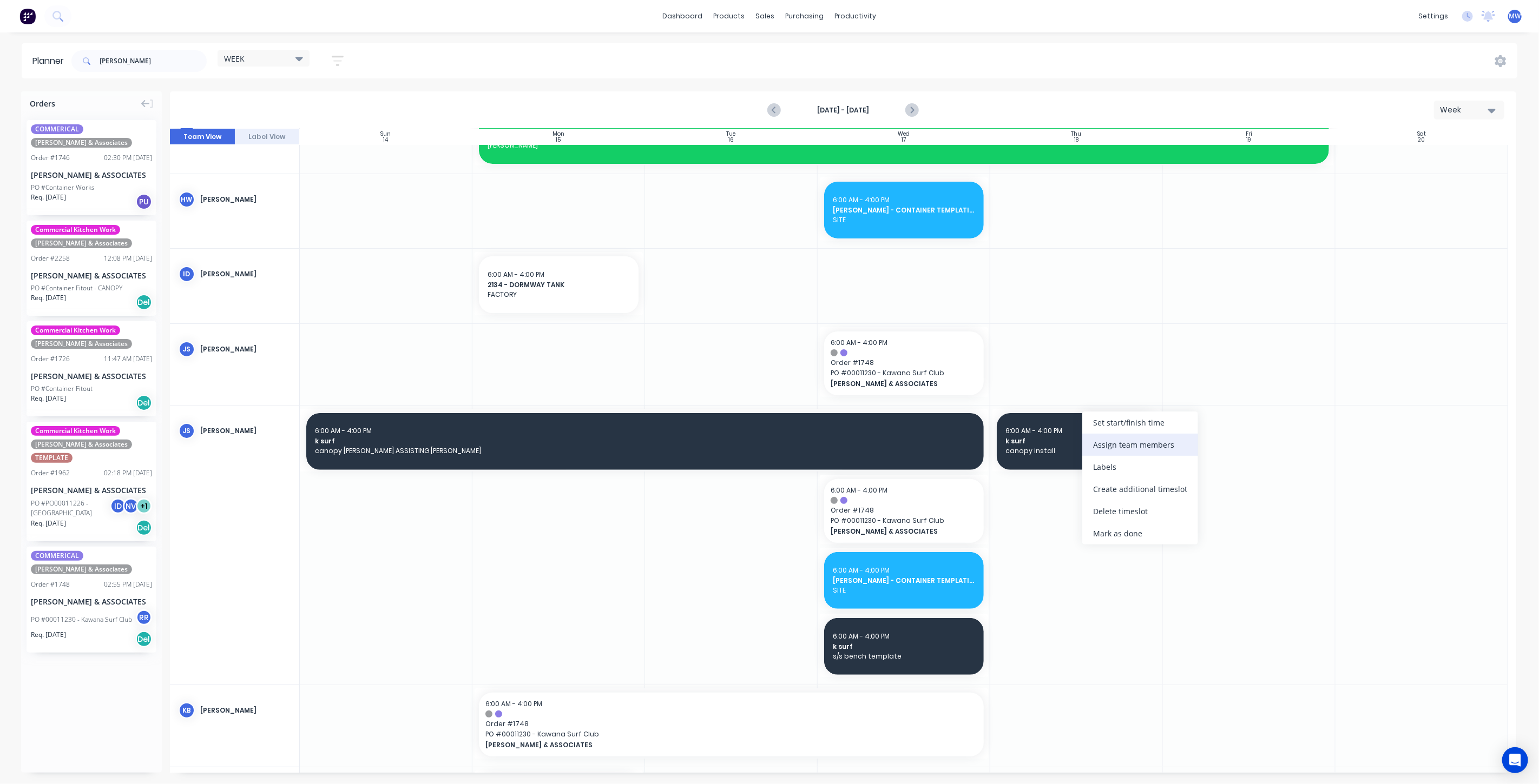
click at [1138, 444] on div "Assign team members" at bounding box center [1141, 444] width 116 height 22
click at [1103, 502] on div at bounding box center [1103, 503] width 22 height 21
click at [1101, 490] on div at bounding box center [1103, 486] width 22 height 21
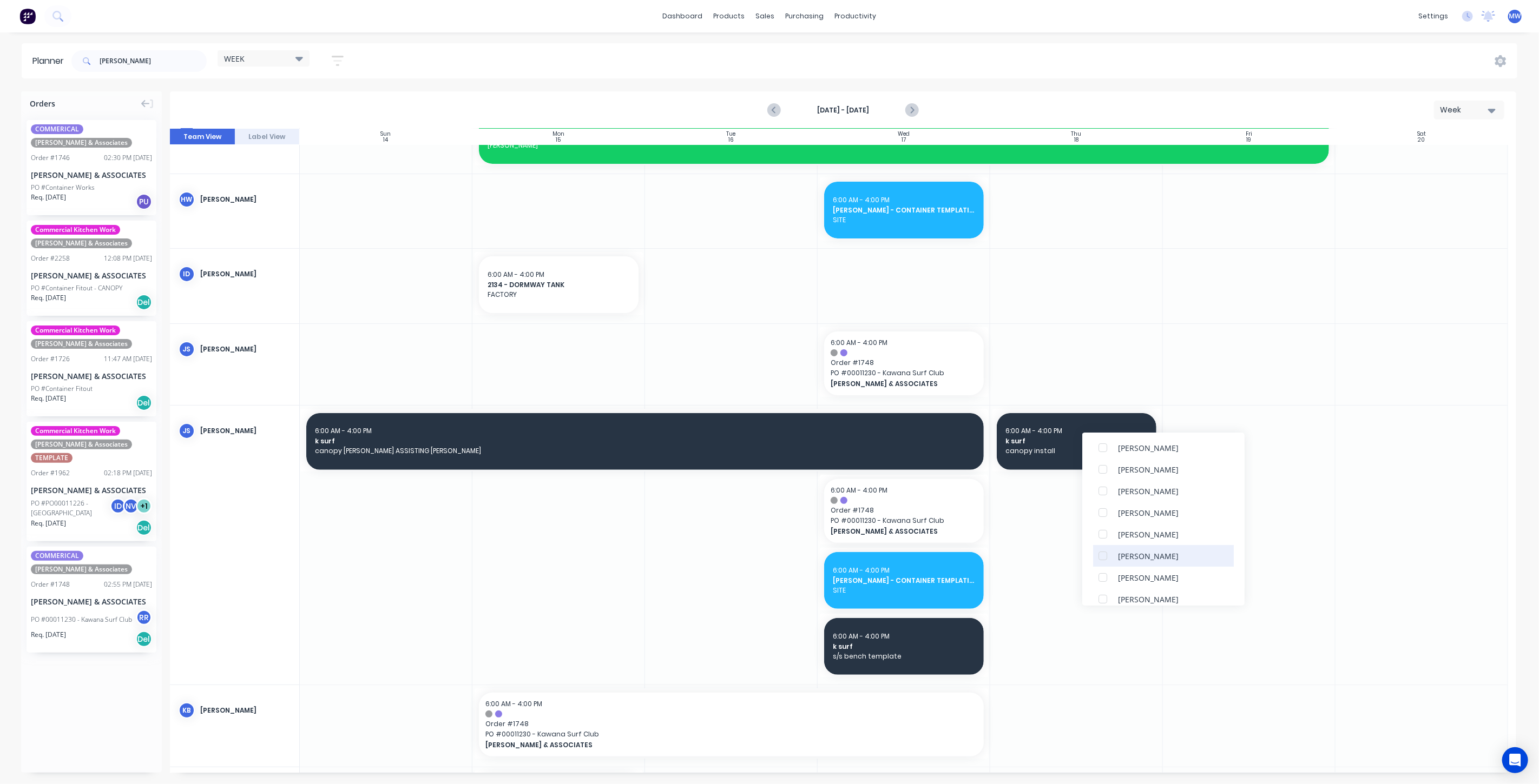
click at [1102, 555] on div at bounding box center [1103, 556] width 22 height 21
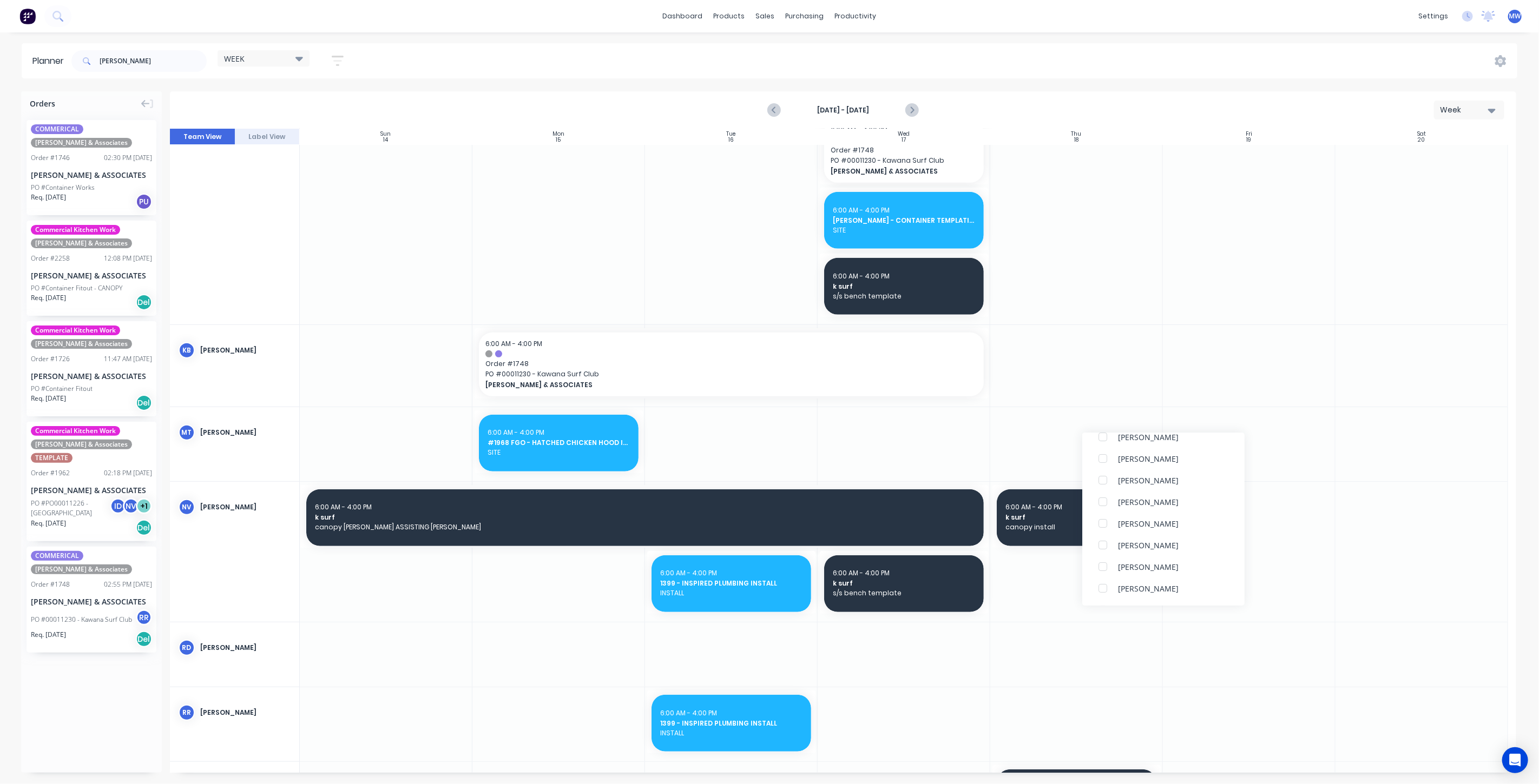
scroll to position [180, 0]
click at [1105, 518] on div at bounding box center [1103, 518] width 22 height 21
click at [1101, 525] on div at bounding box center [1103, 524] width 22 height 21
click at [1080, 382] on div at bounding box center [1077, 365] width 173 height 81
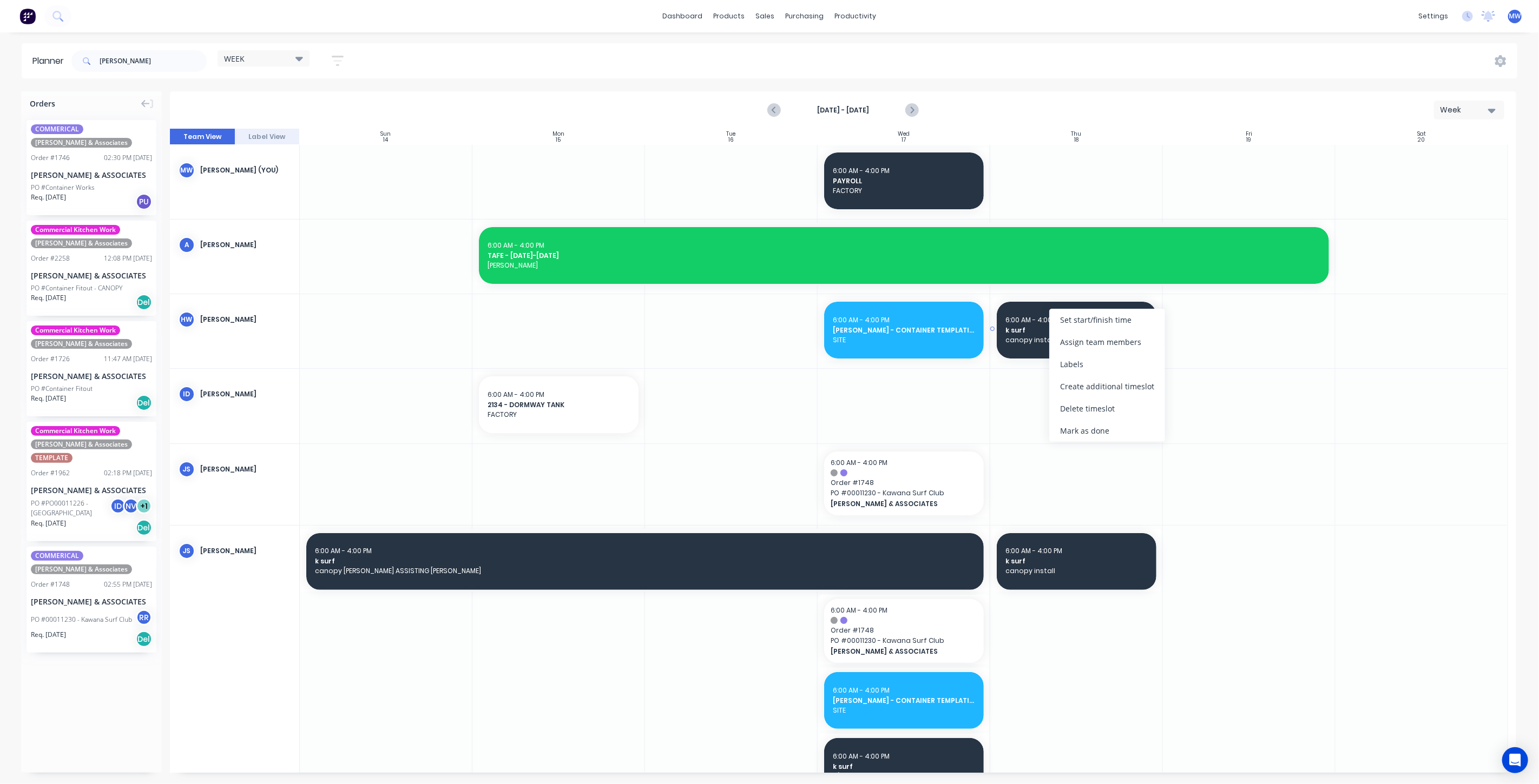
click at [1034, 342] on span "canopy install" at bounding box center [1077, 340] width 142 height 10
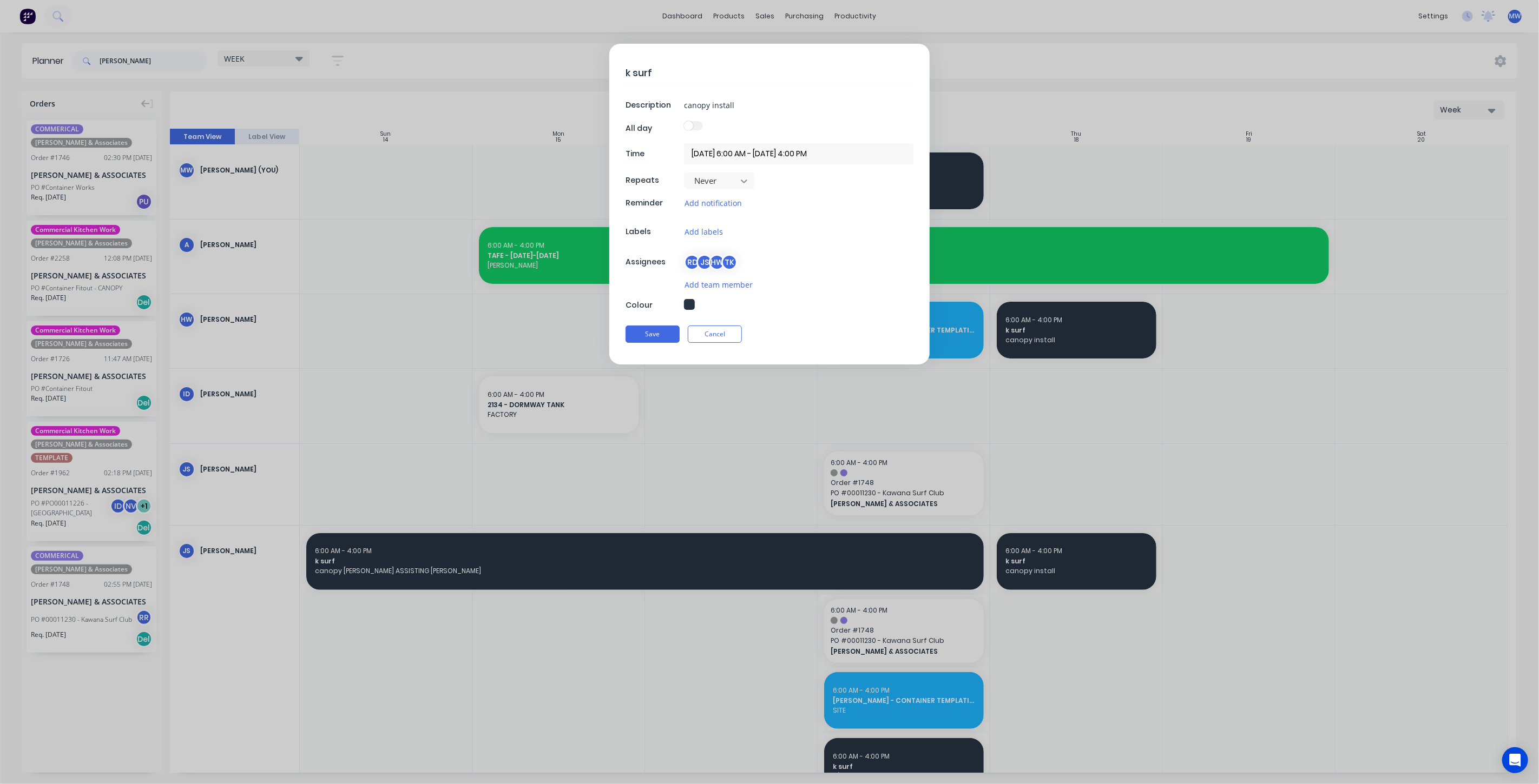
click at [688, 302] on button "button" at bounding box center [689, 305] width 11 height 11
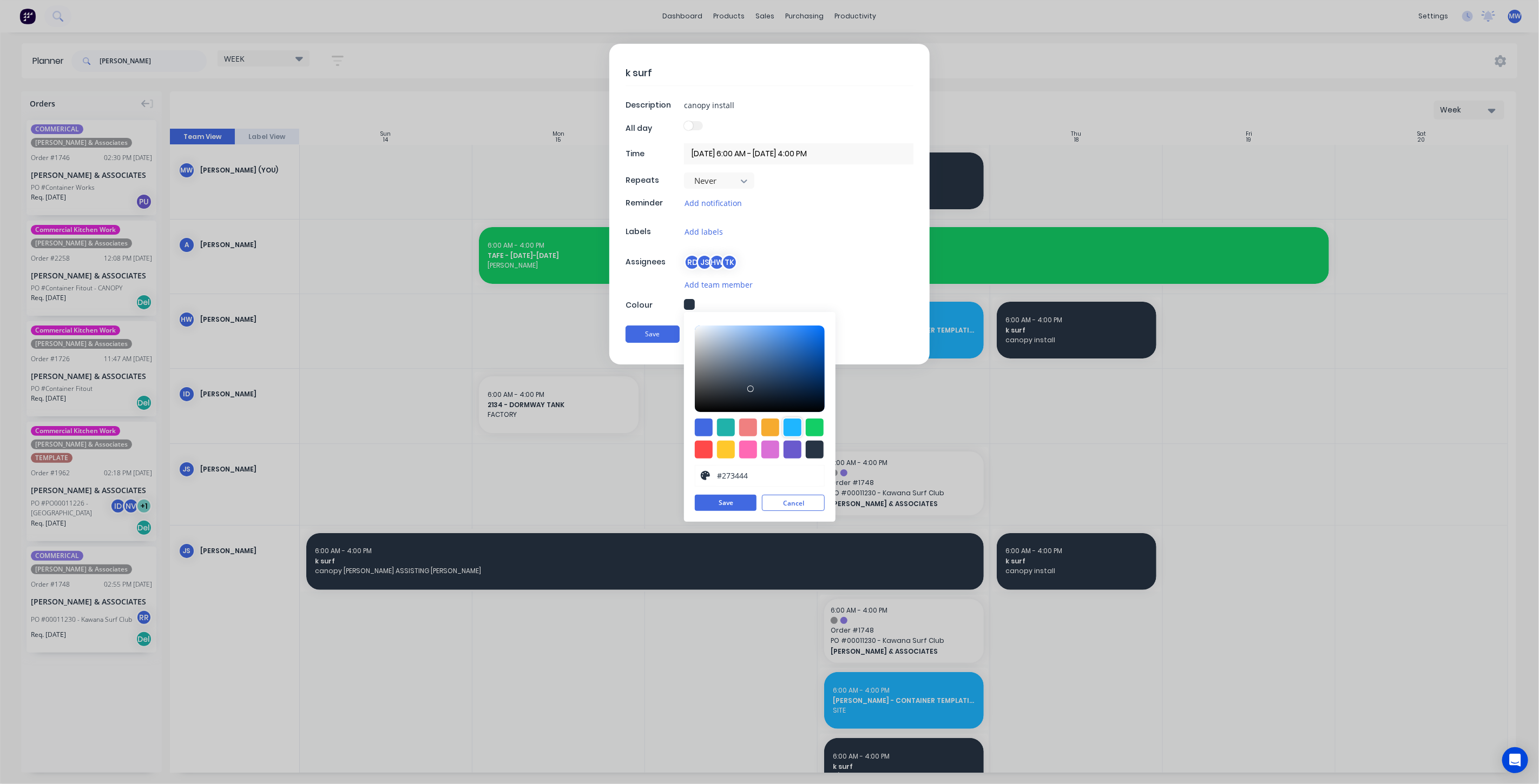
click at [795, 424] on div at bounding box center [793, 428] width 18 height 18
type input "#1FB6FF"
click at [728, 504] on button "Save" at bounding box center [725, 503] width 62 height 16
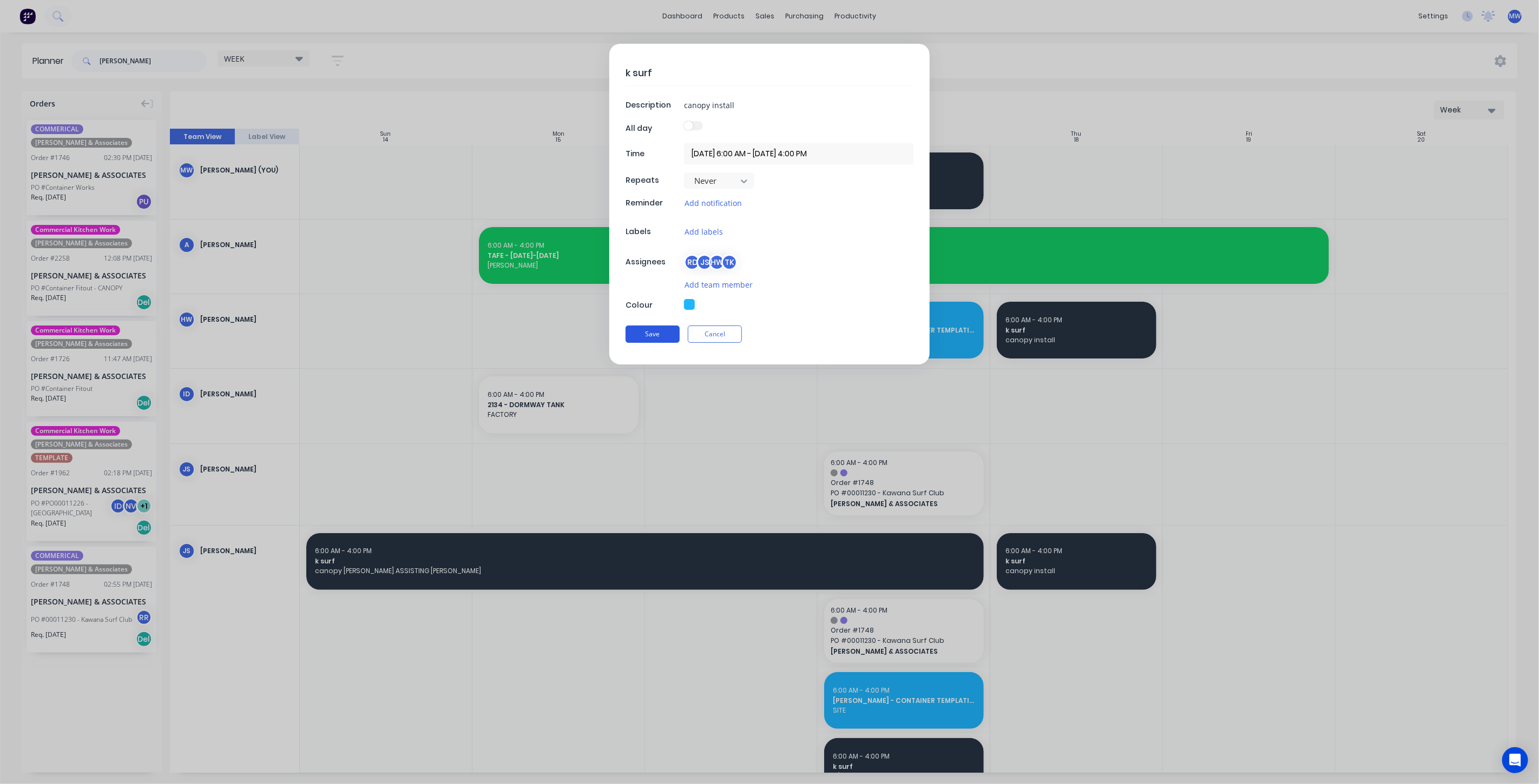
click at [671, 335] on button "Save" at bounding box center [652, 334] width 54 height 17
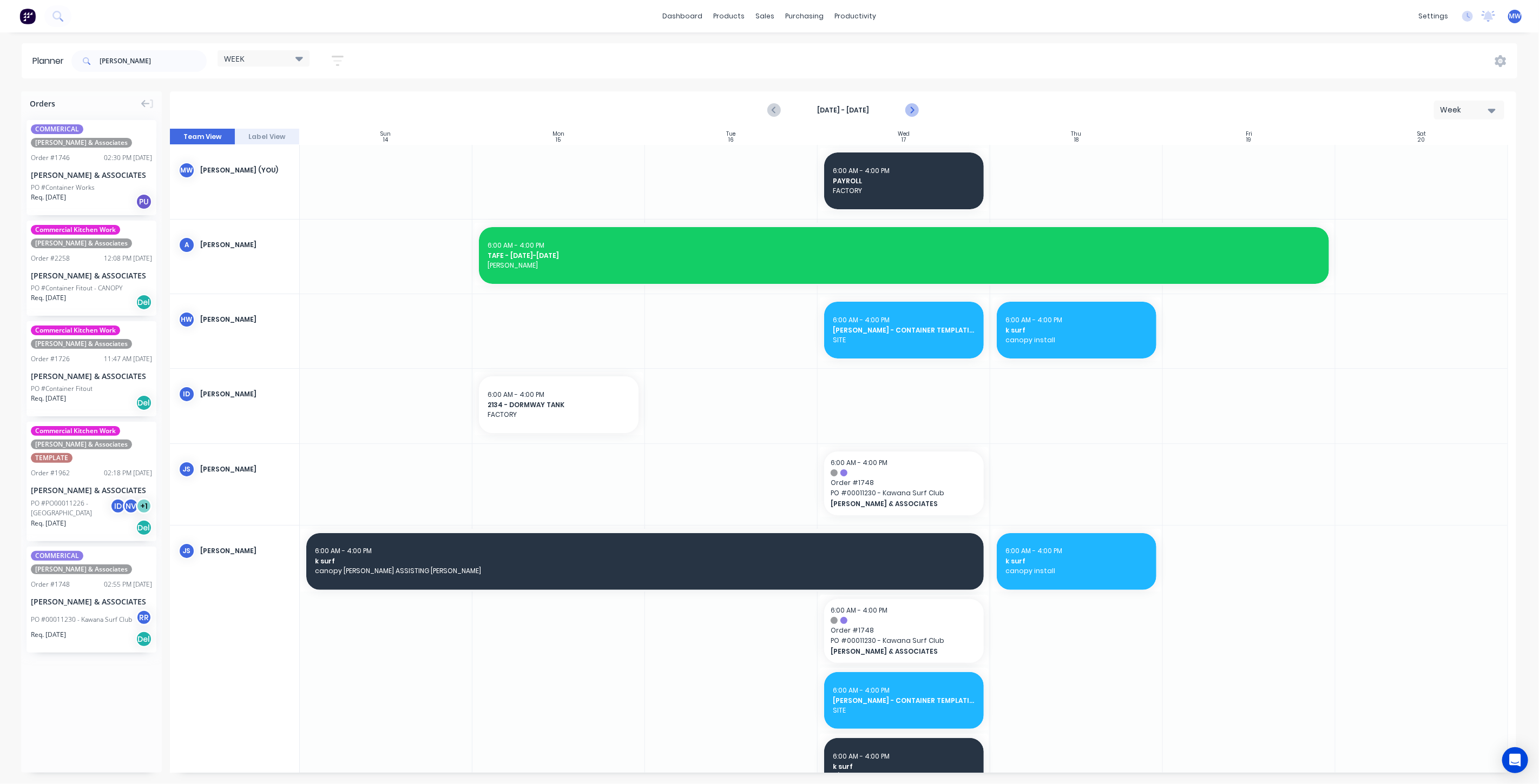
click at [909, 106] on icon "Next page" at bounding box center [911, 110] width 13 height 13
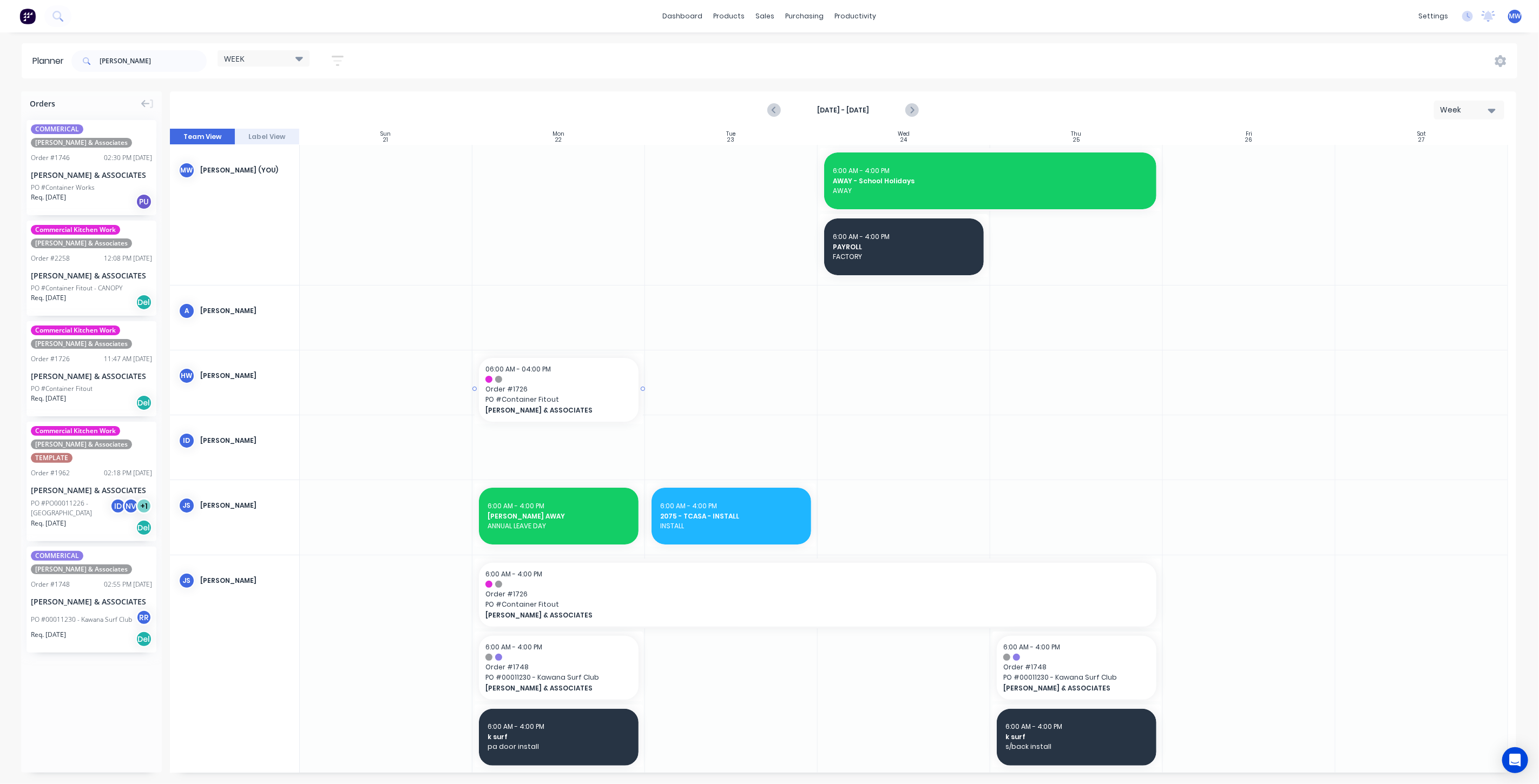
drag, startPoint x: 69, startPoint y: 373, endPoint x: 507, endPoint y: 391, distance: 438.4
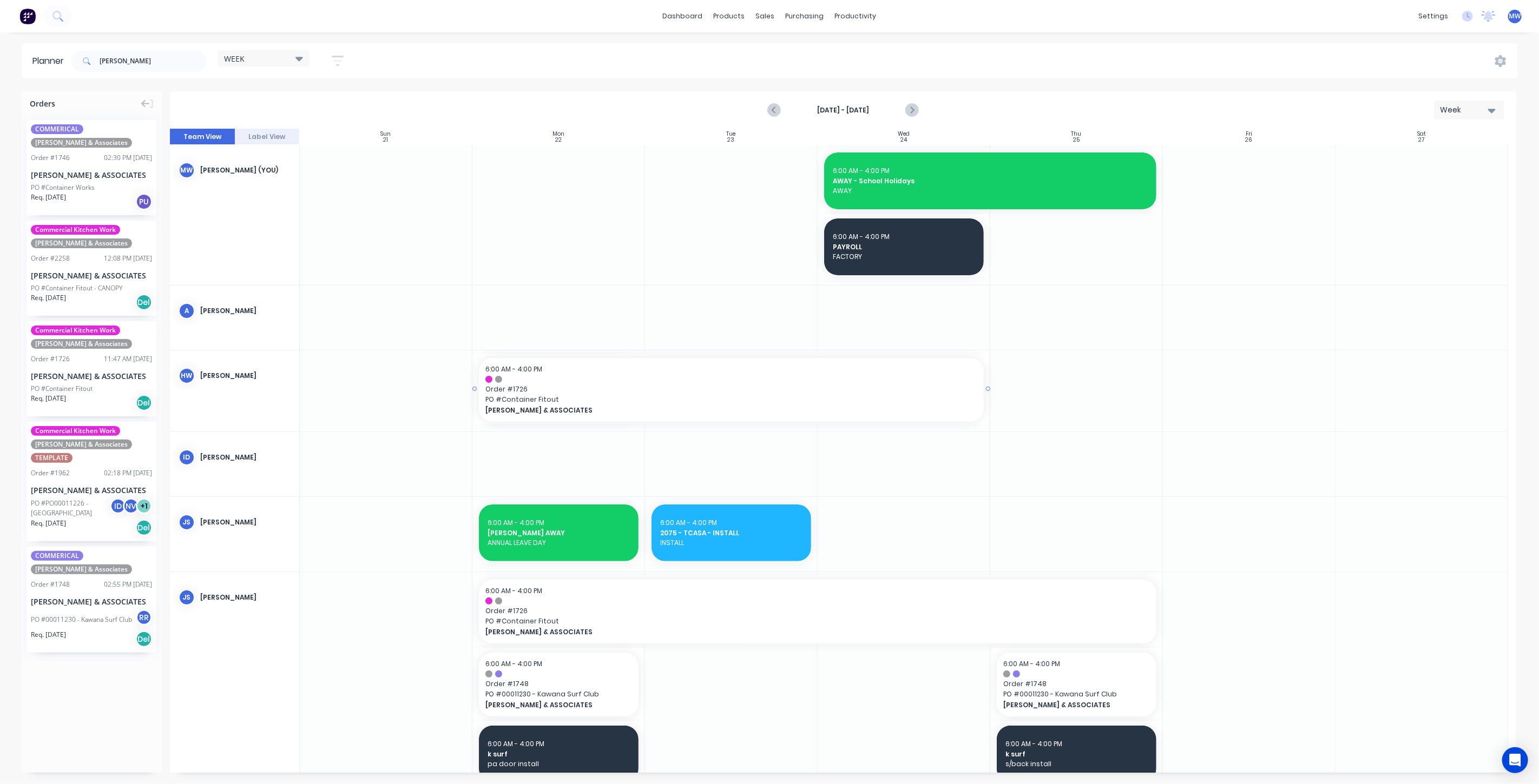
drag, startPoint x: 642, startPoint y: 387, endPoint x: 848, endPoint y: 393, distance: 206.1
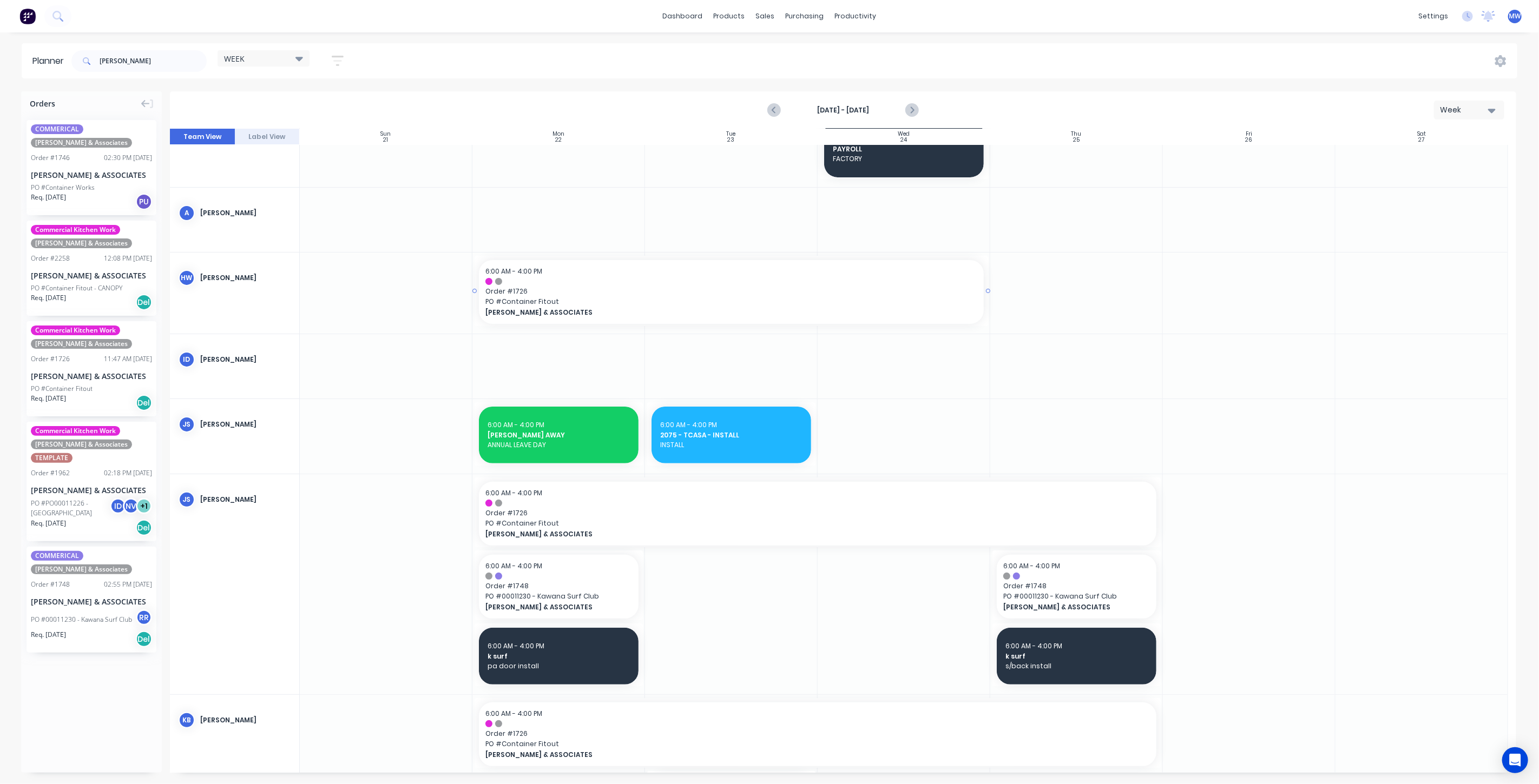
scroll to position [180, 0]
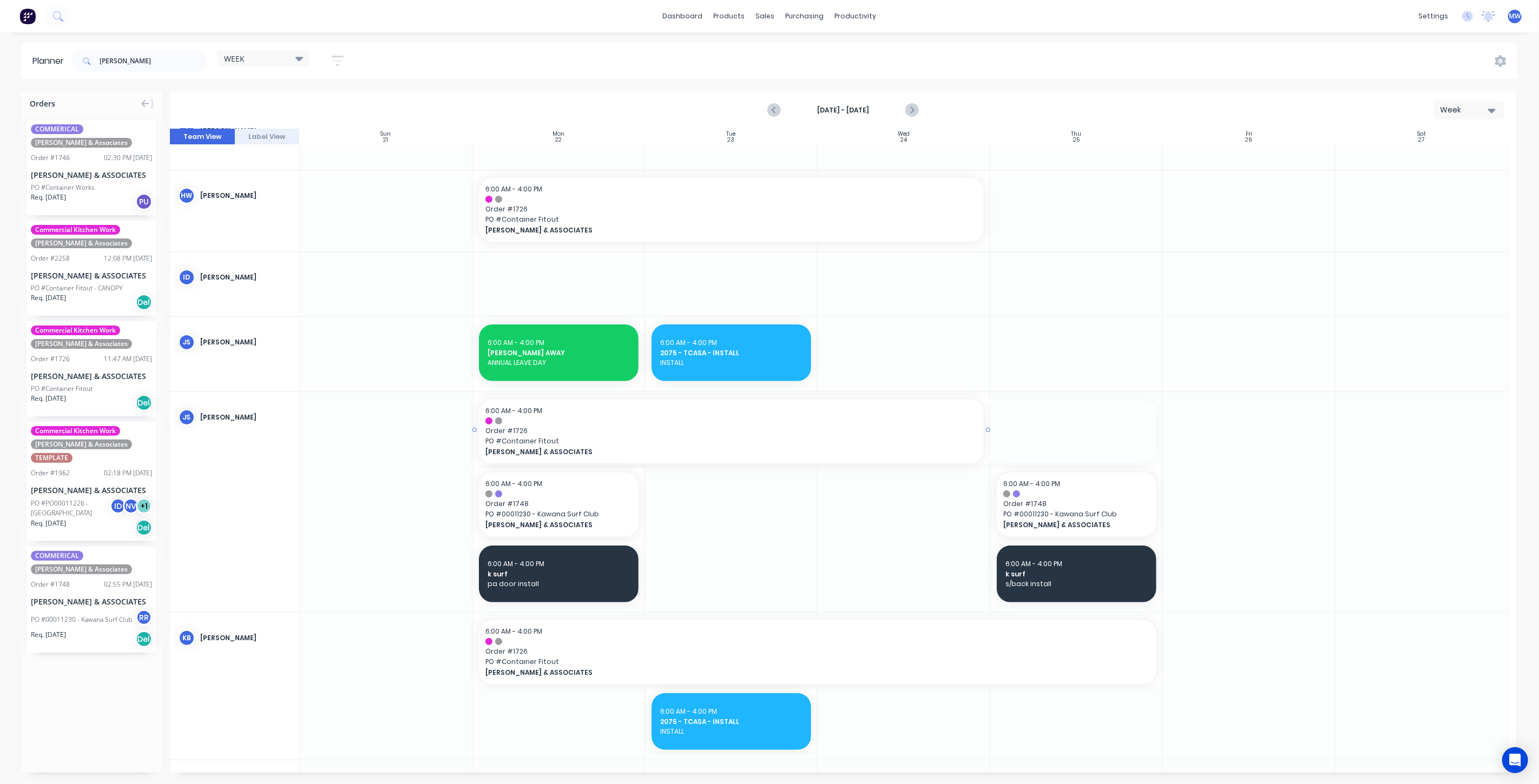
drag, startPoint x: 1147, startPoint y: 431, endPoint x: 832, endPoint y: 429, distance: 315.0
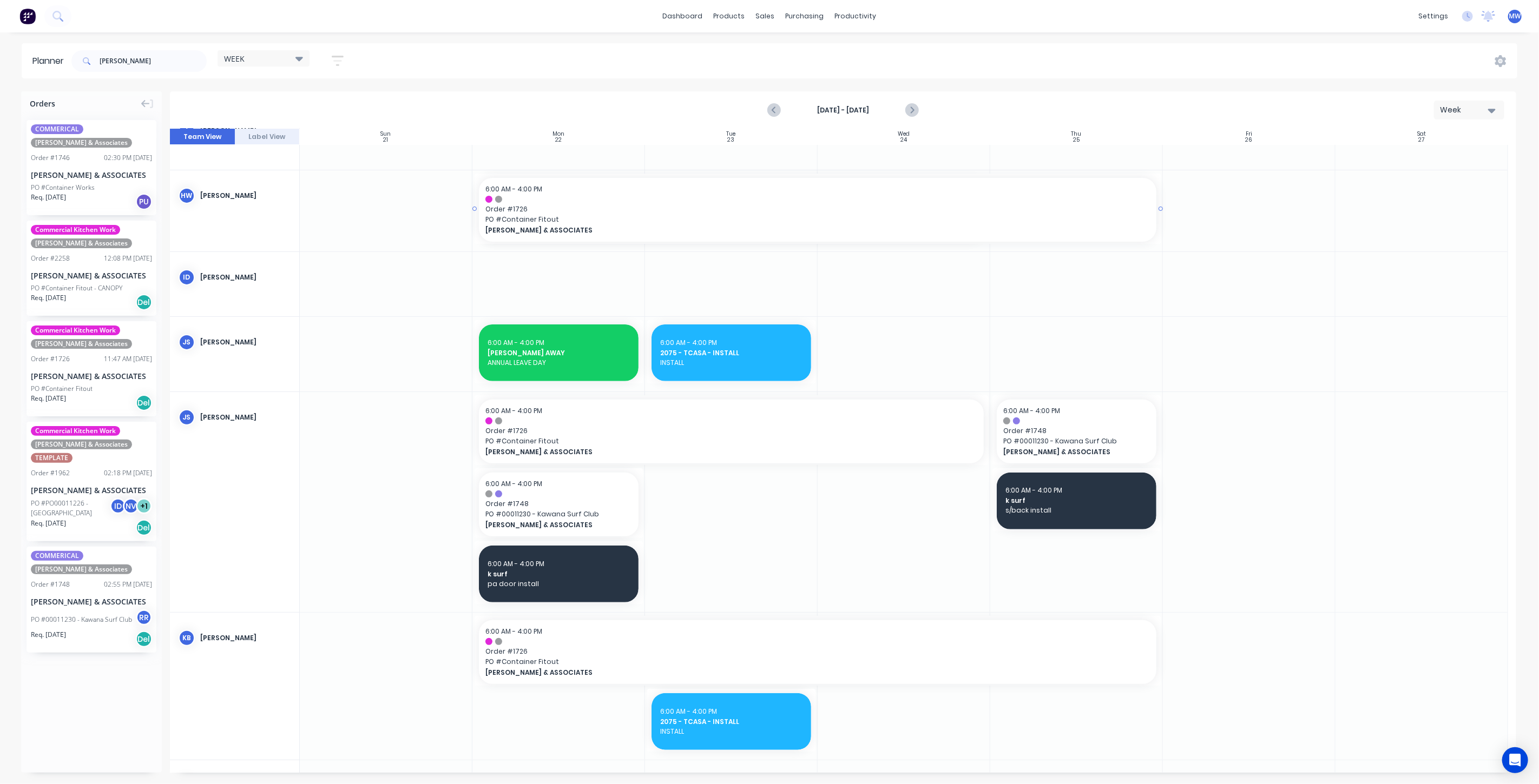
drag, startPoint x: 987, startPoint y: 208, endPoint x: 1018, endPoint y: 212, distance: 31.3
drag, startPoint x: 985, startPoint y: 428, endPoint x: 1008, endPoint y: 430, distance: 23.1
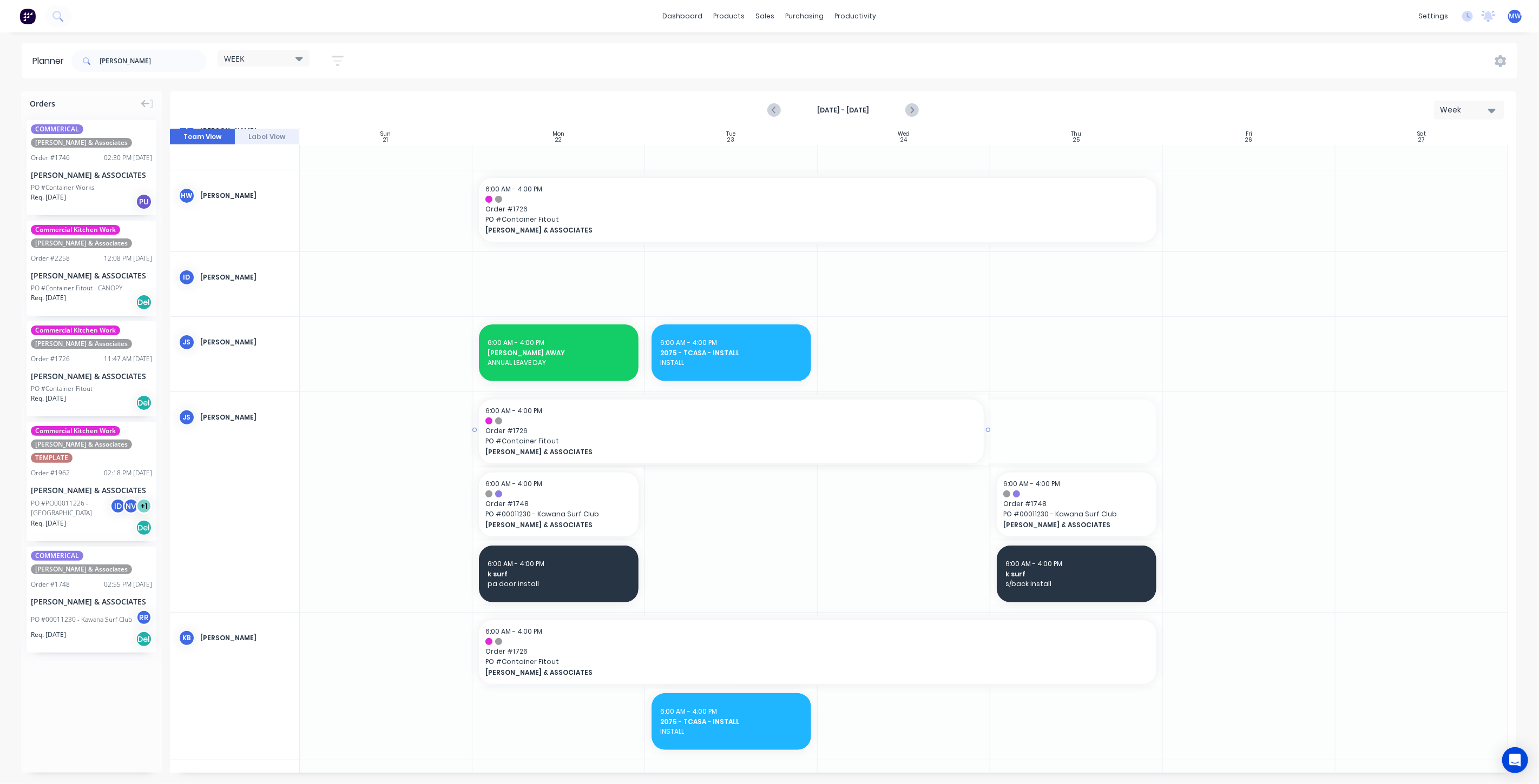
drag, startPoint x: 1158, startPoint y: 428, endPoint x: 946, endPoint y: 431, distance: 212.0
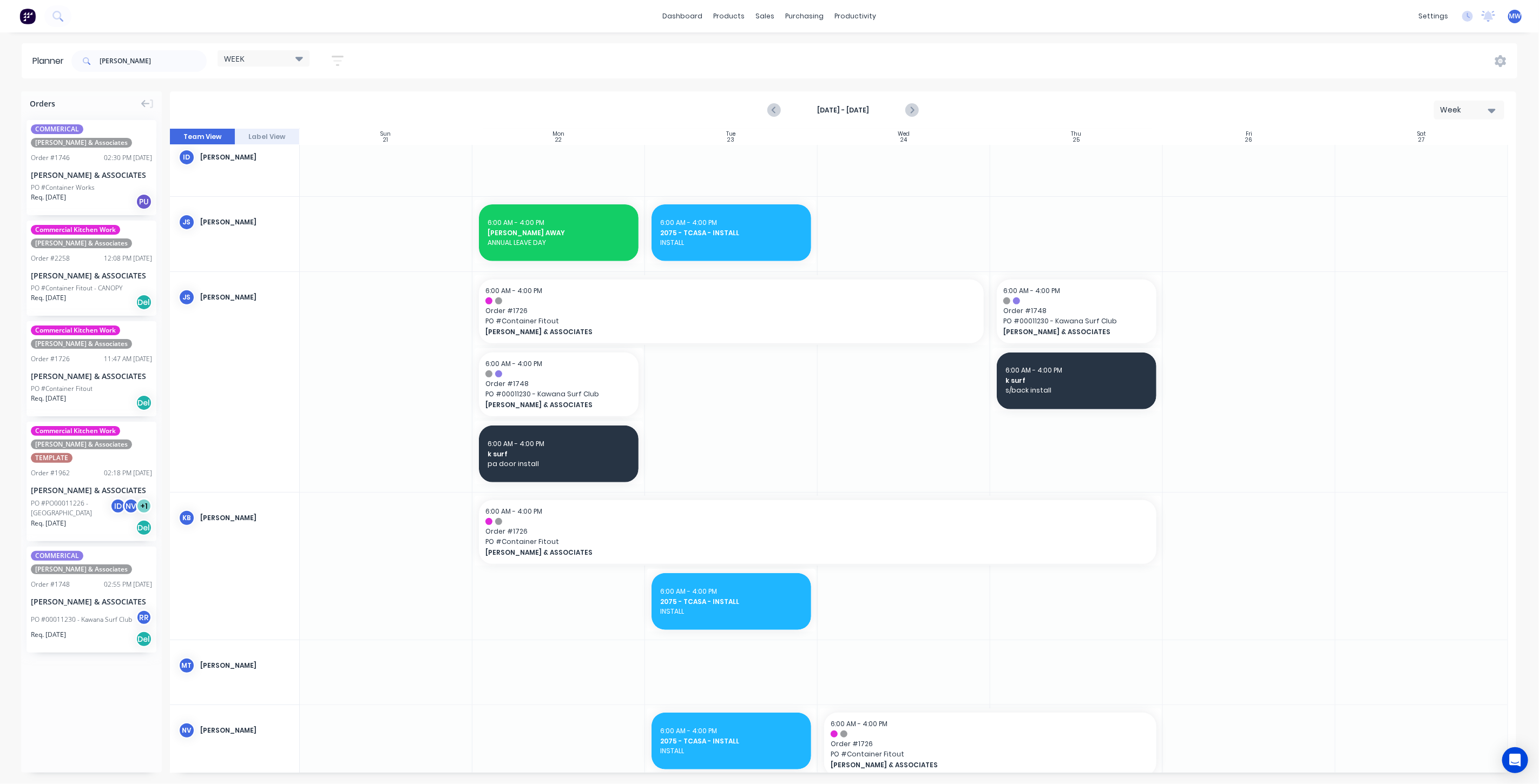
scroll to position [420, 0]
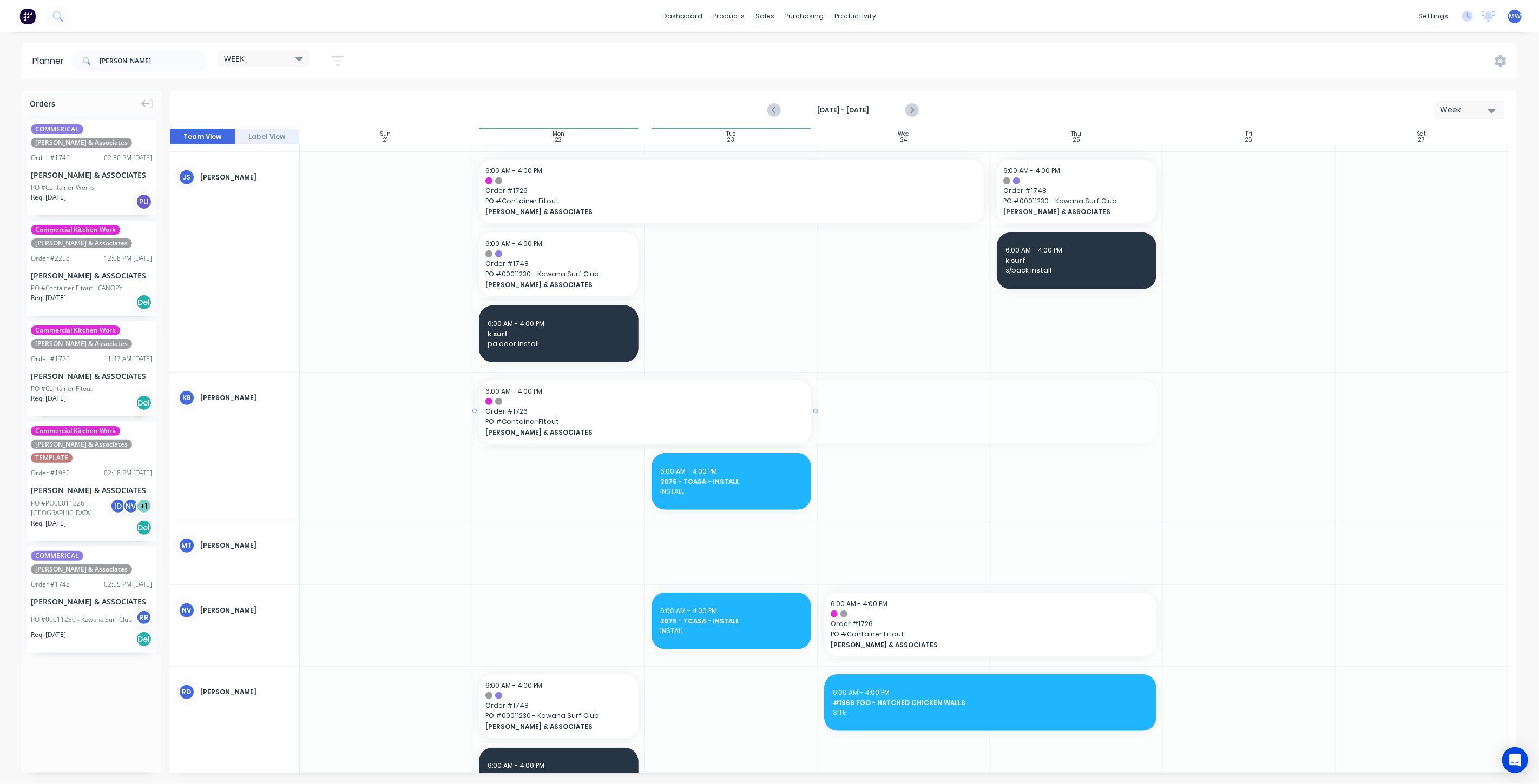
drag, startPoint x: 1157, startPoint y: 410, endPoint x: 799, endPoint y: 419, distance: 358.1
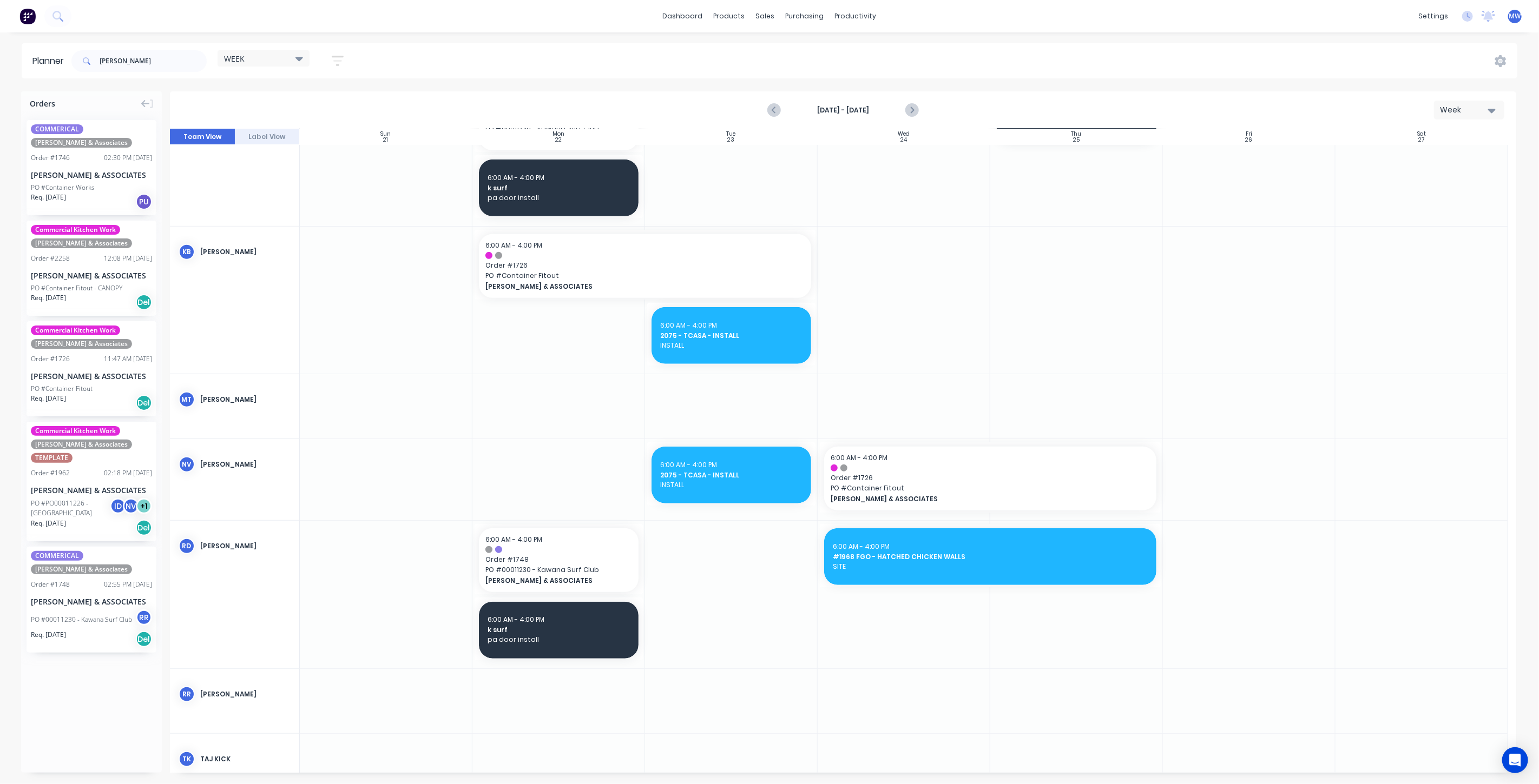
scroll to position [601, 0]
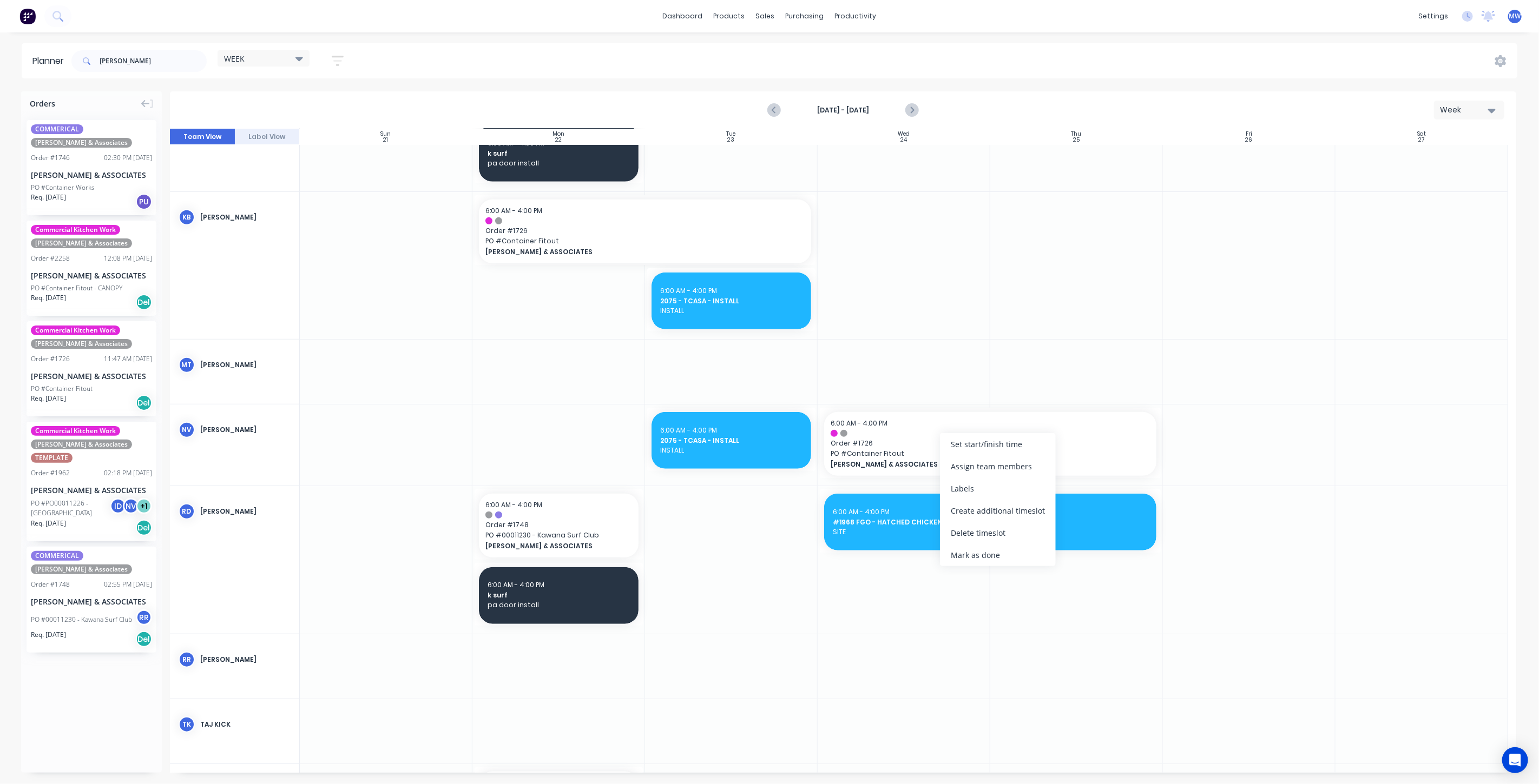
click at [1001, 534] on div "Delete timeslot" at bounding box center [998, 533] width 116 height 22
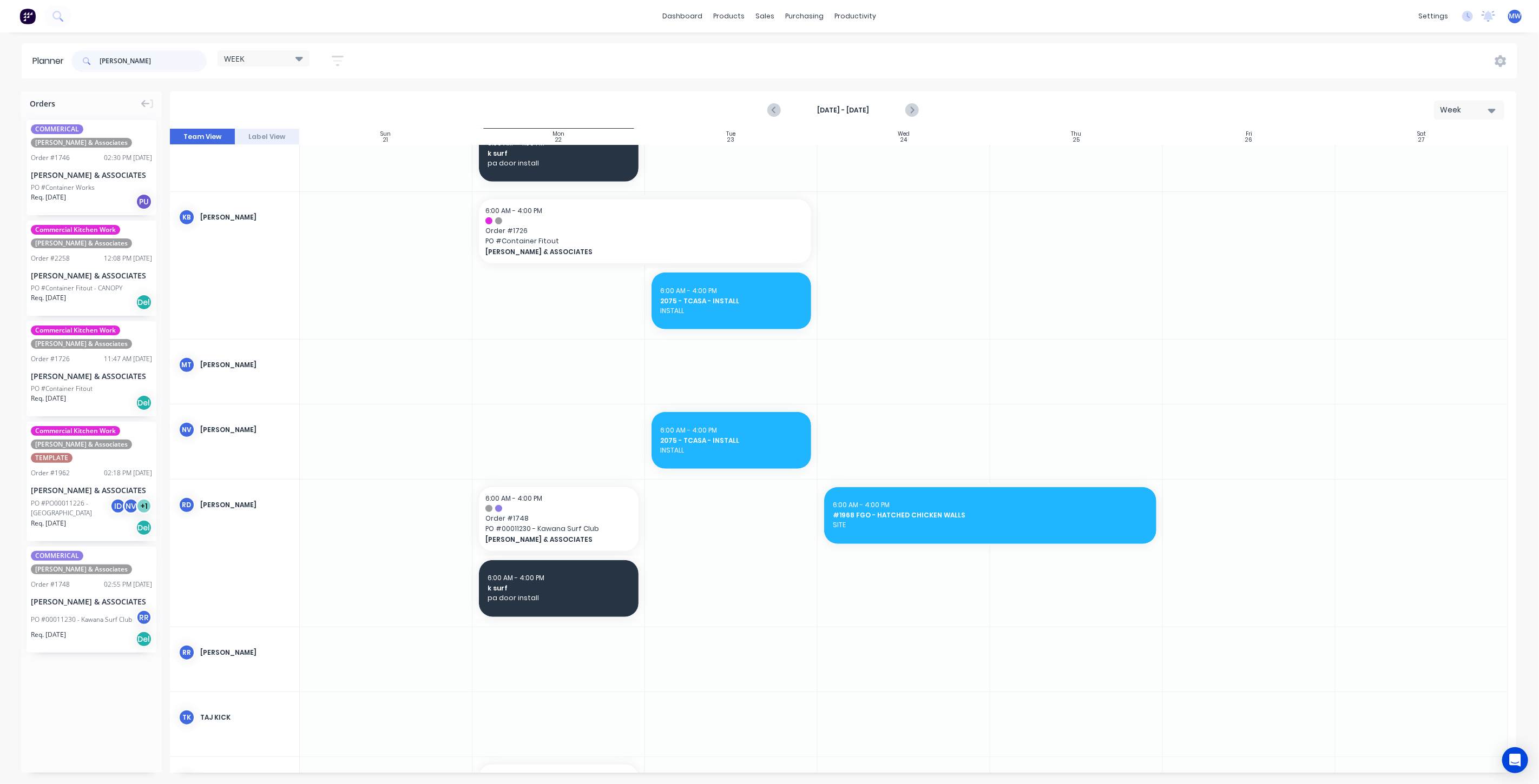
drag, startPoint x: 131, startPoint y: 60, endPoint x: 65, endPoint y: 70, distance: 66.8
click at [65, 70] on header "Planner hillers WEEK Save new view None edit WEEK2 (Default) edit Rex edit SCSM…" at bounding box center [770, 60] width 1496 height 35
type input "2075"
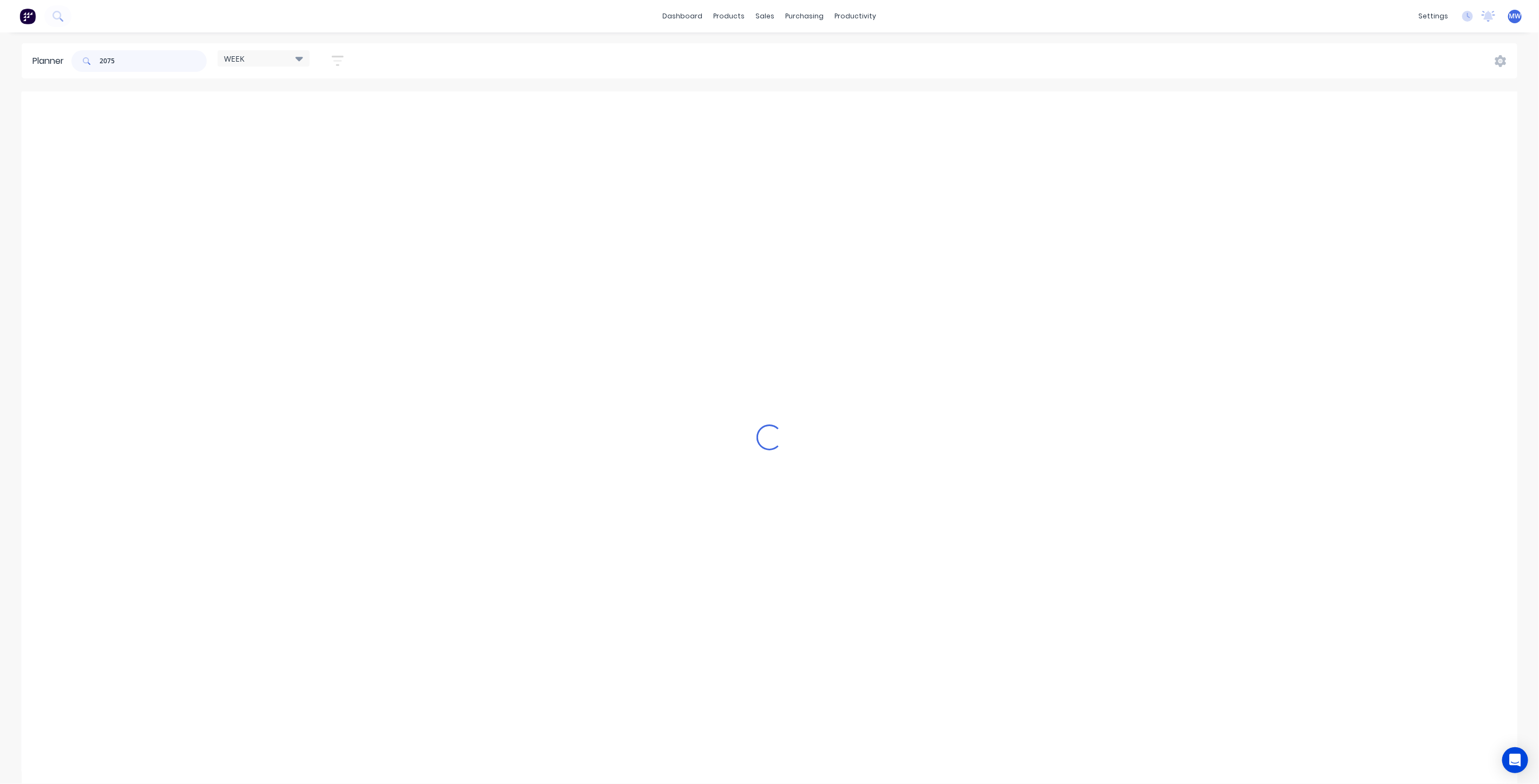
scroll to position [291, 0]
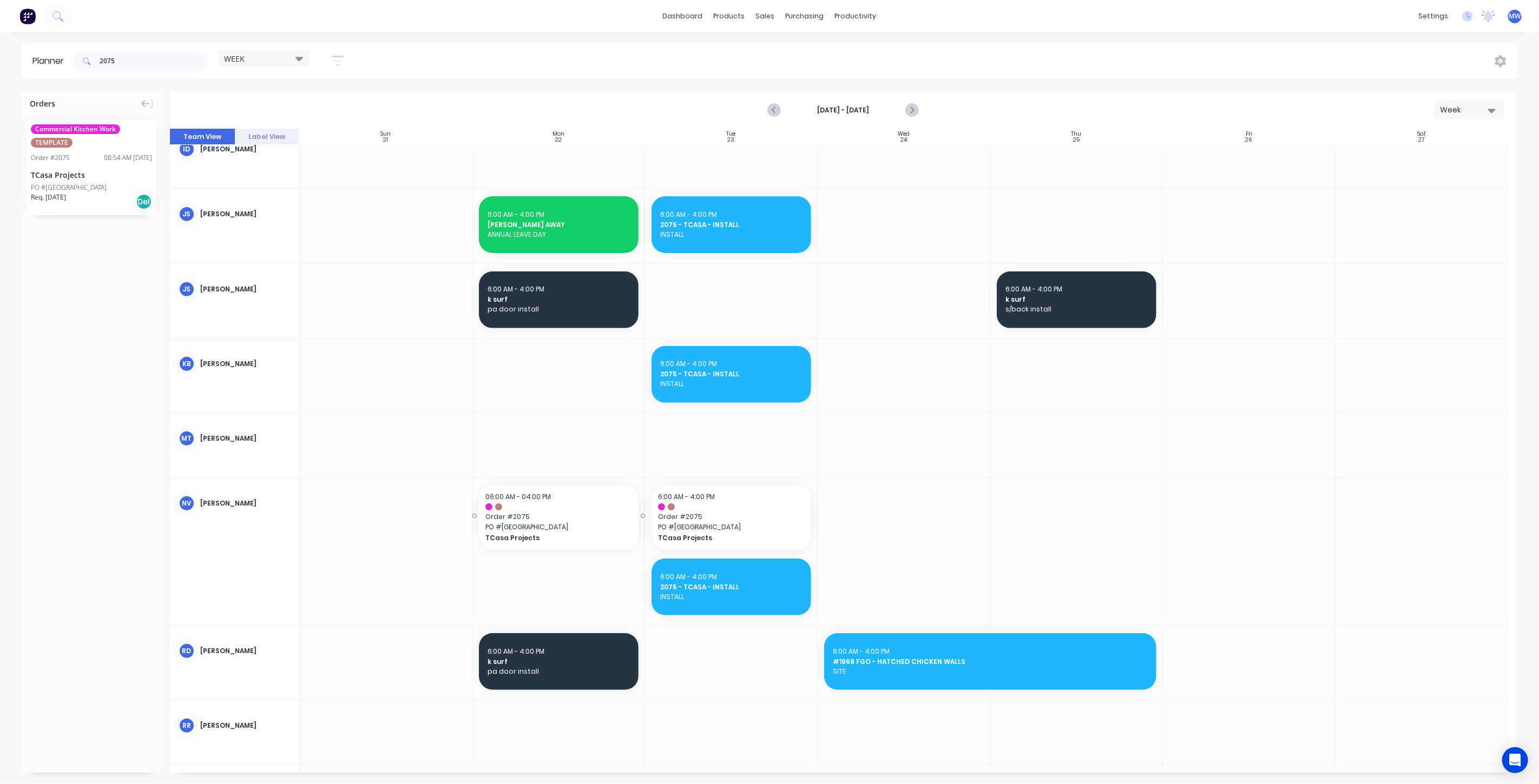
drag, startPoint x: 75, startPoint y: 181, endPoint x: 581, endPoint y: 557, distance: 630.4
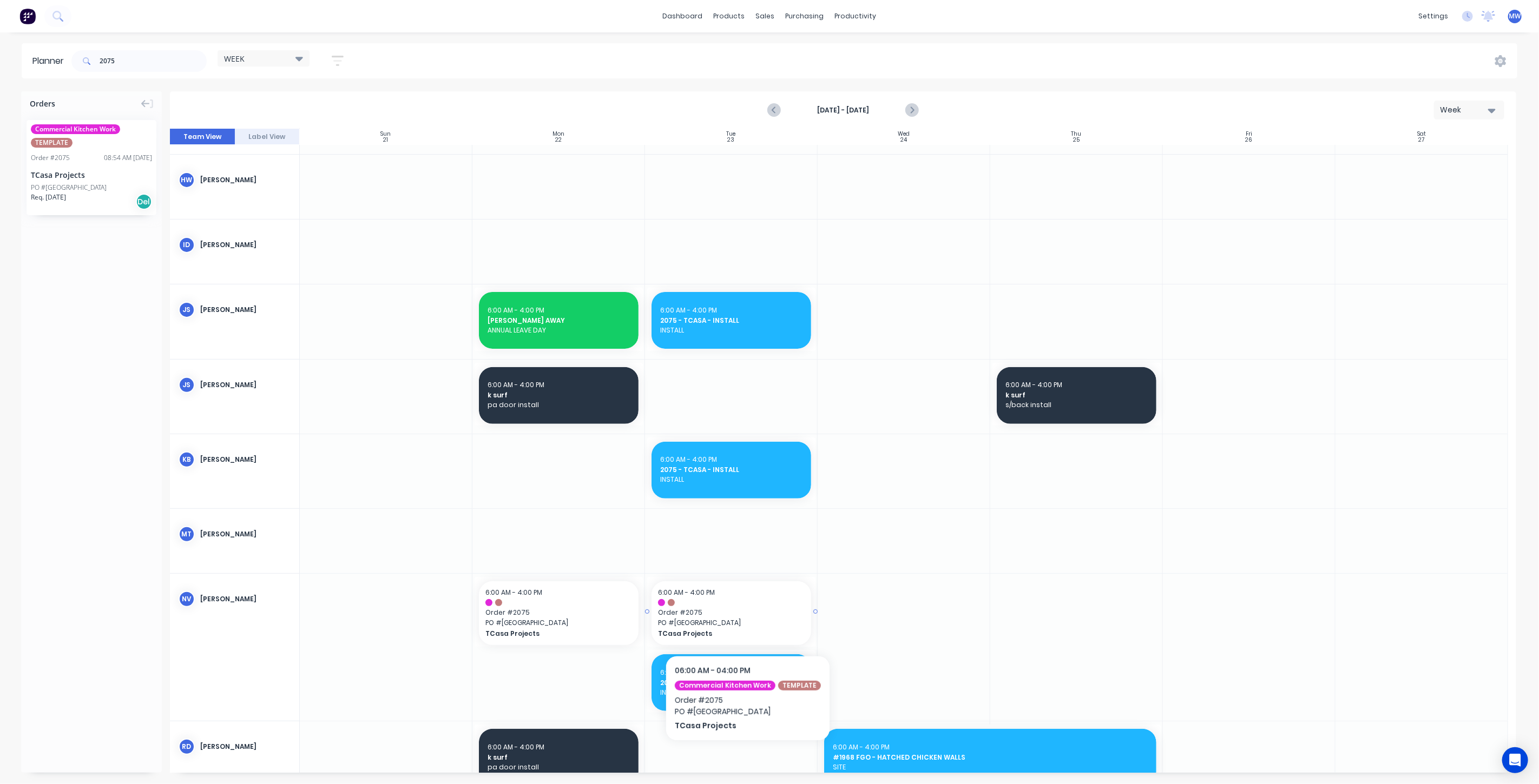
scroll to position [215, 0]
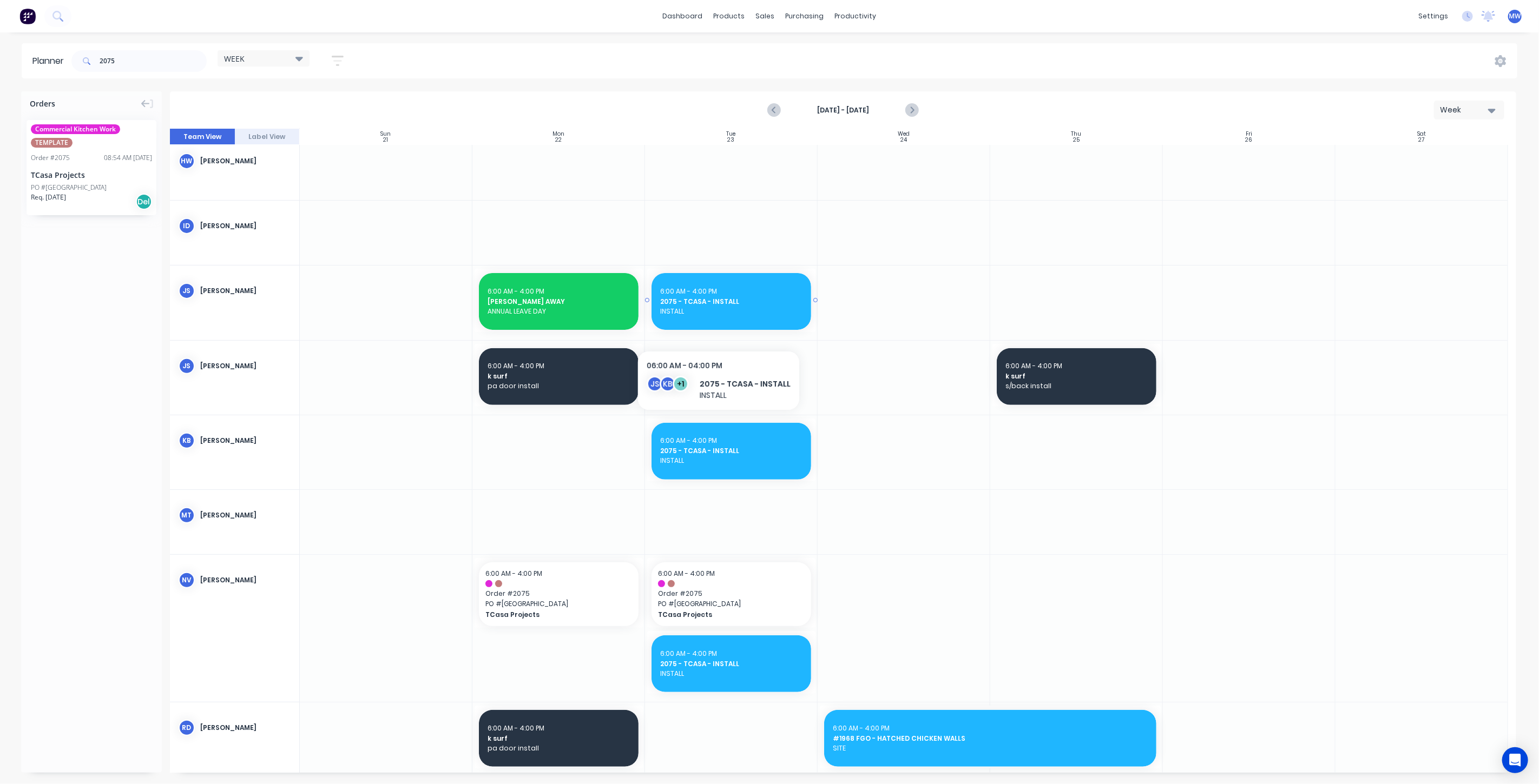
click at [714, 302] on span "2075 - TCASA - INSTALL" at bounding box center [731, 302] width 142 height 10
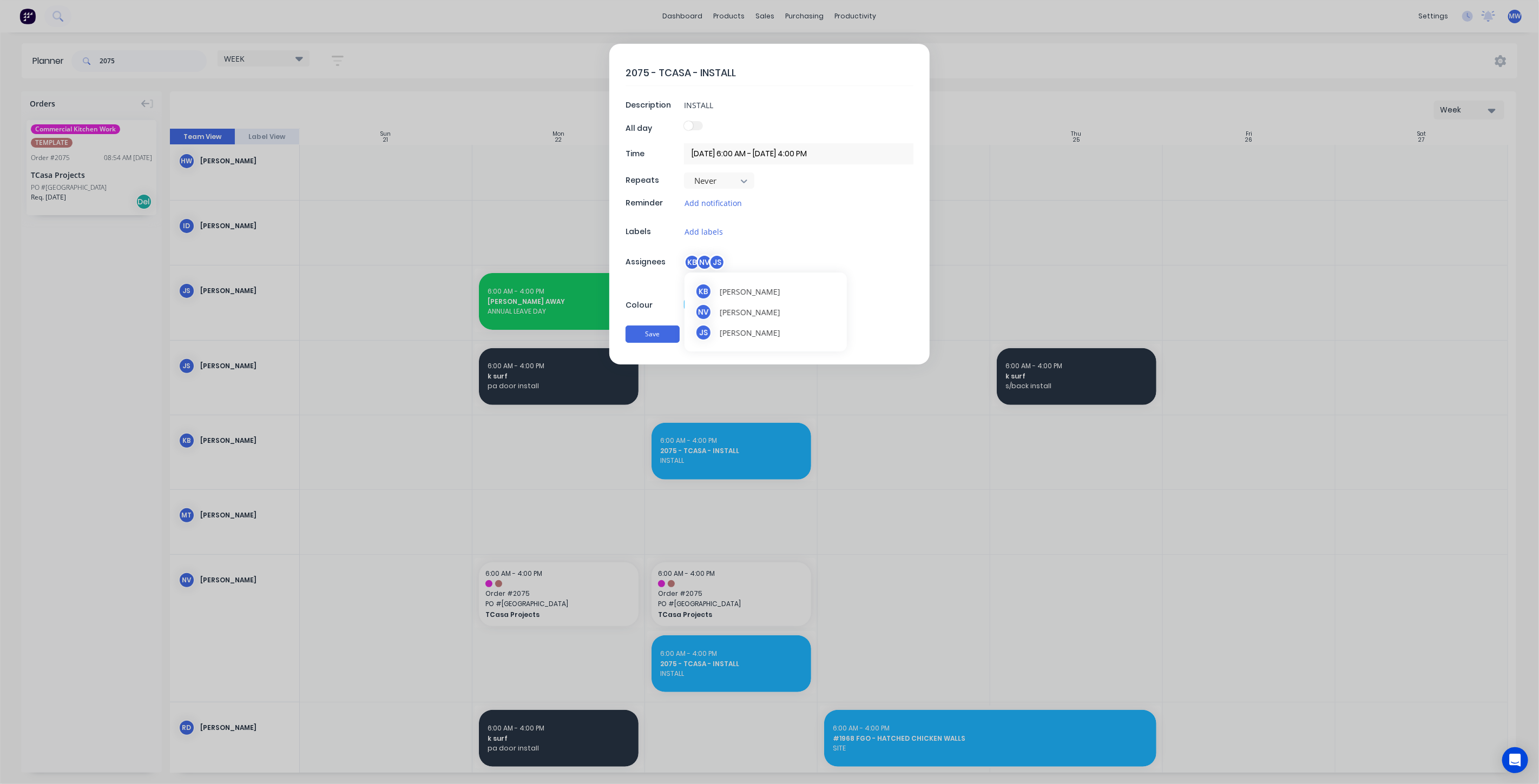
click at [704, 265] on div "NV" at bounding box center [704, 262] width 16 height 16
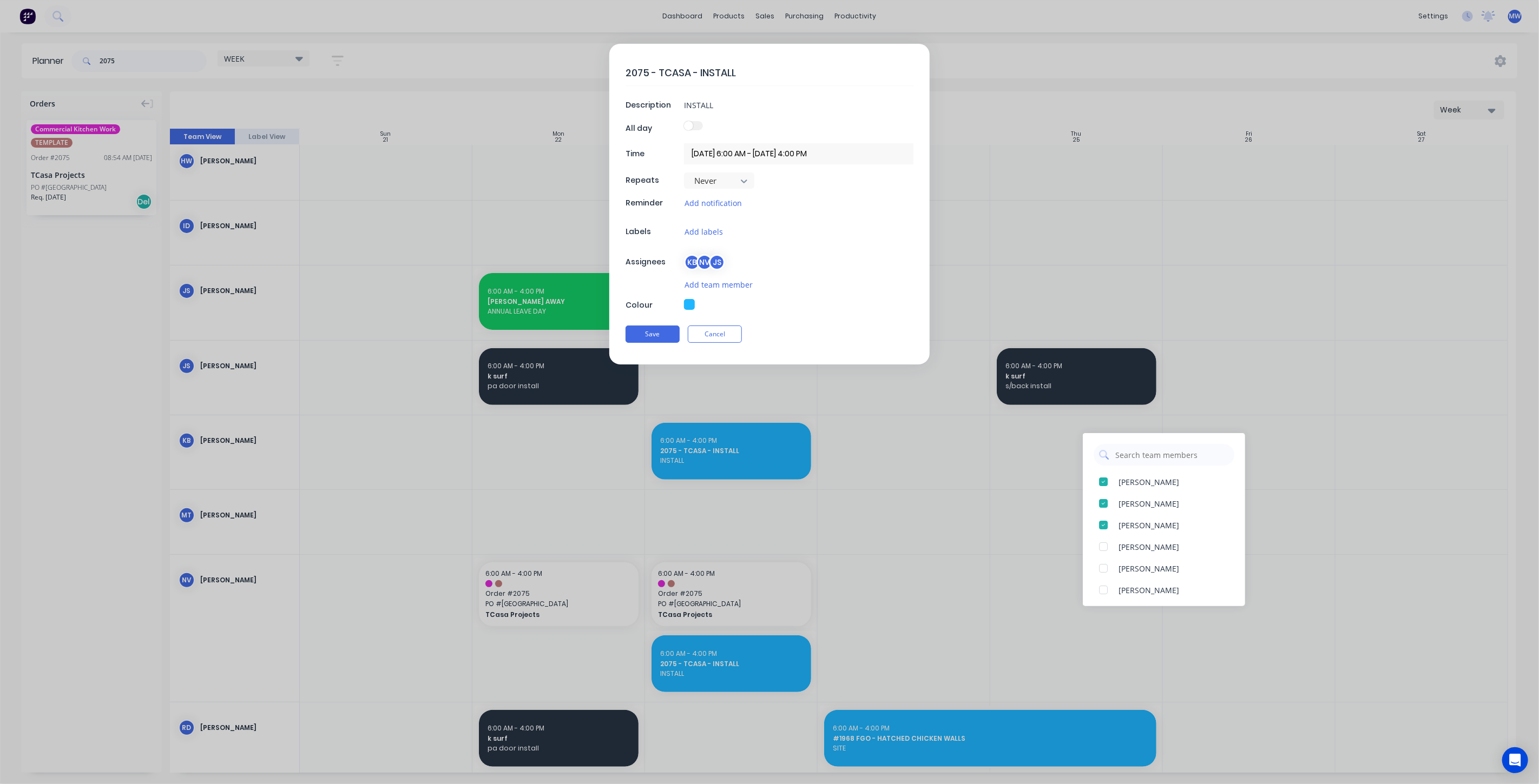
click at [704, 265] on div "NV" at bounding box center [704, 262] width 16 height 16
click at [1105, 481] on div at bounding box center [1103, 482] width 22 height 21
click at [1104, 485] on div at bounding box center [1103, 487] width 22 height 21
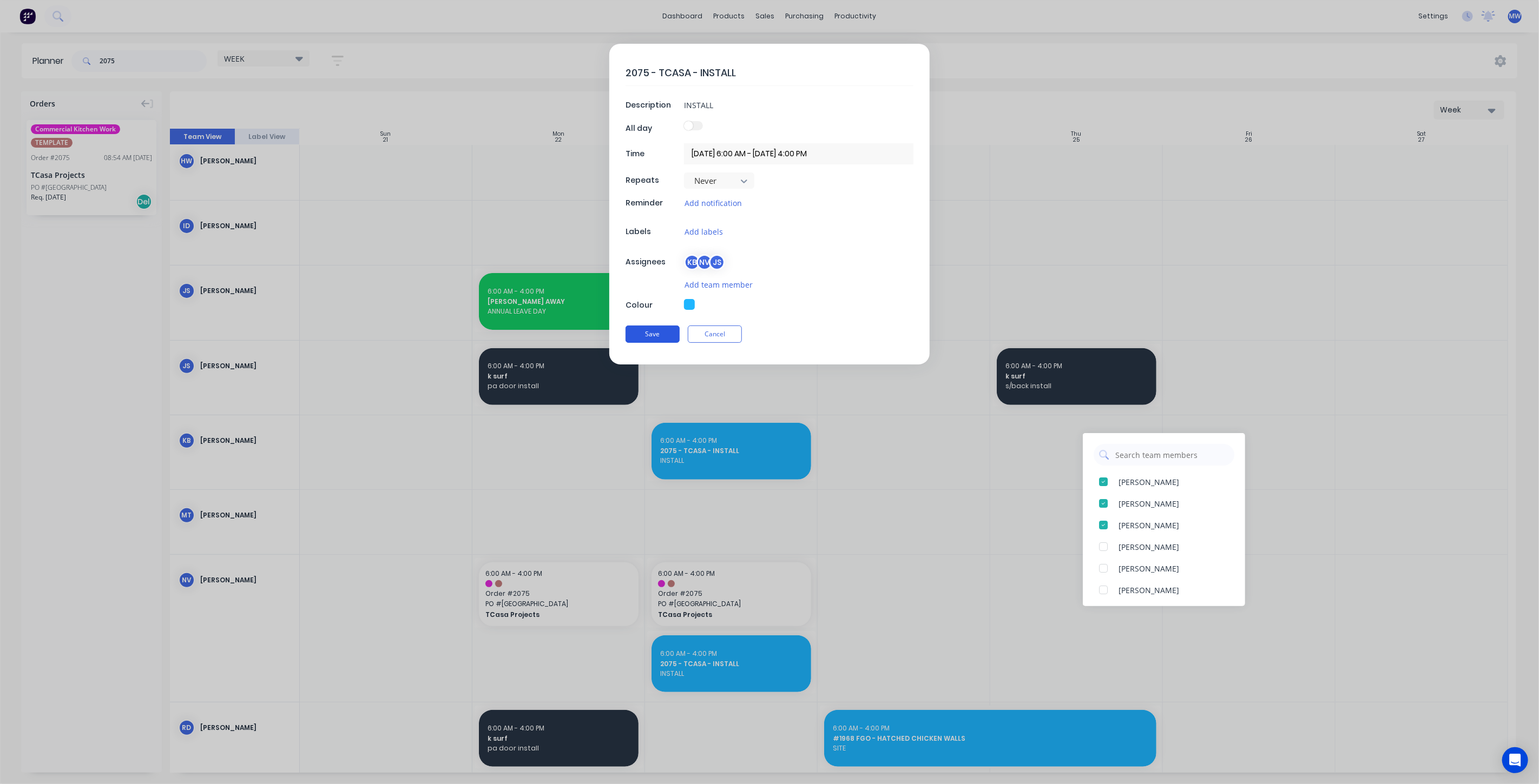
click at [654, 334] on button "Save" at bounding box center [652, 334] width 54 height 17
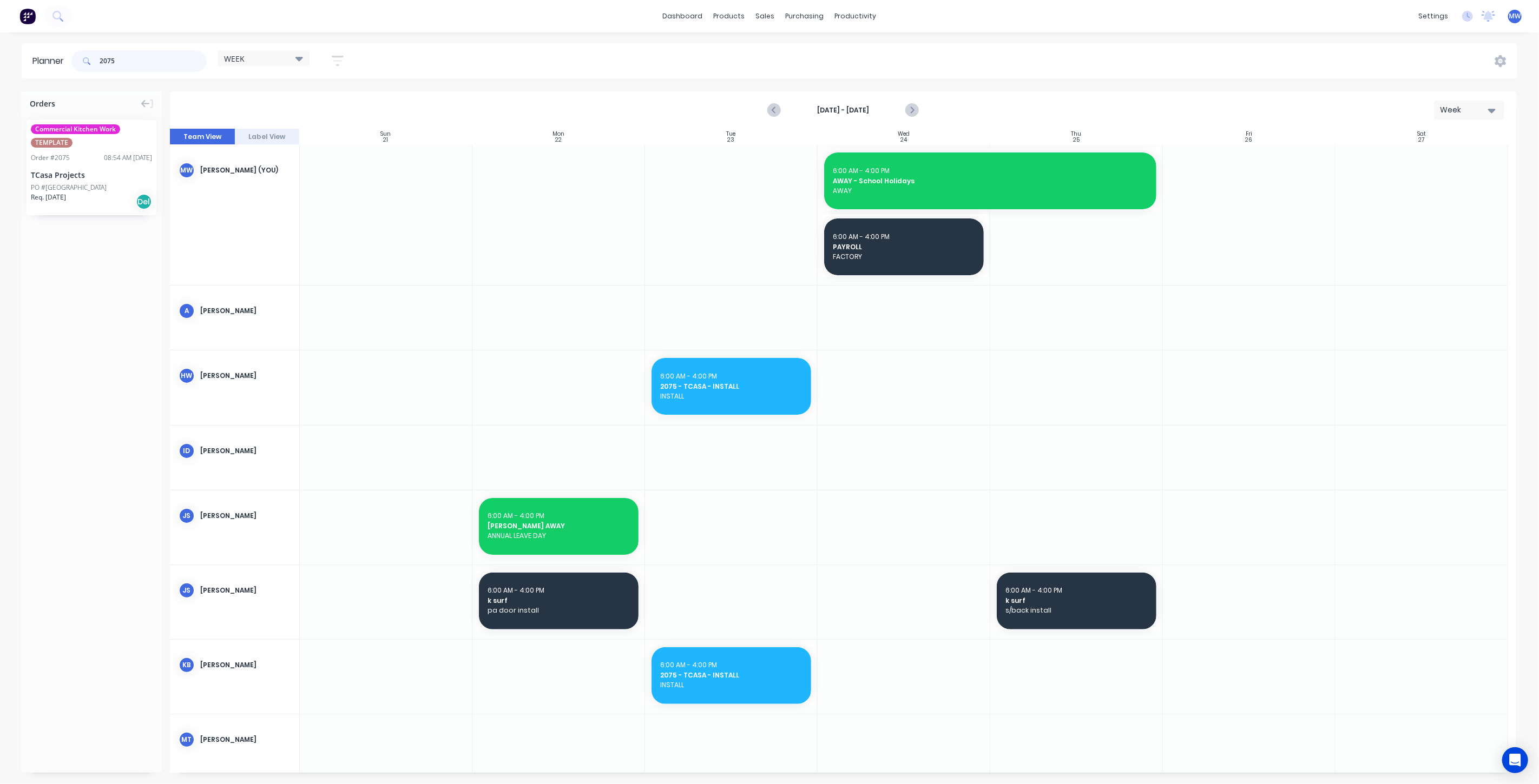
drag, startPoint x: 124, startPoint y: 64, endPoint x: 48, endPoint y: 64, distance: 76.0
click at [46, 64] on header "Planner 2075 WEEK Save new view None edit WEEK2 (Default) edit Rex edit SCSM - …" at bounding box center [770, 60] width 1496 height 35
type input "\"
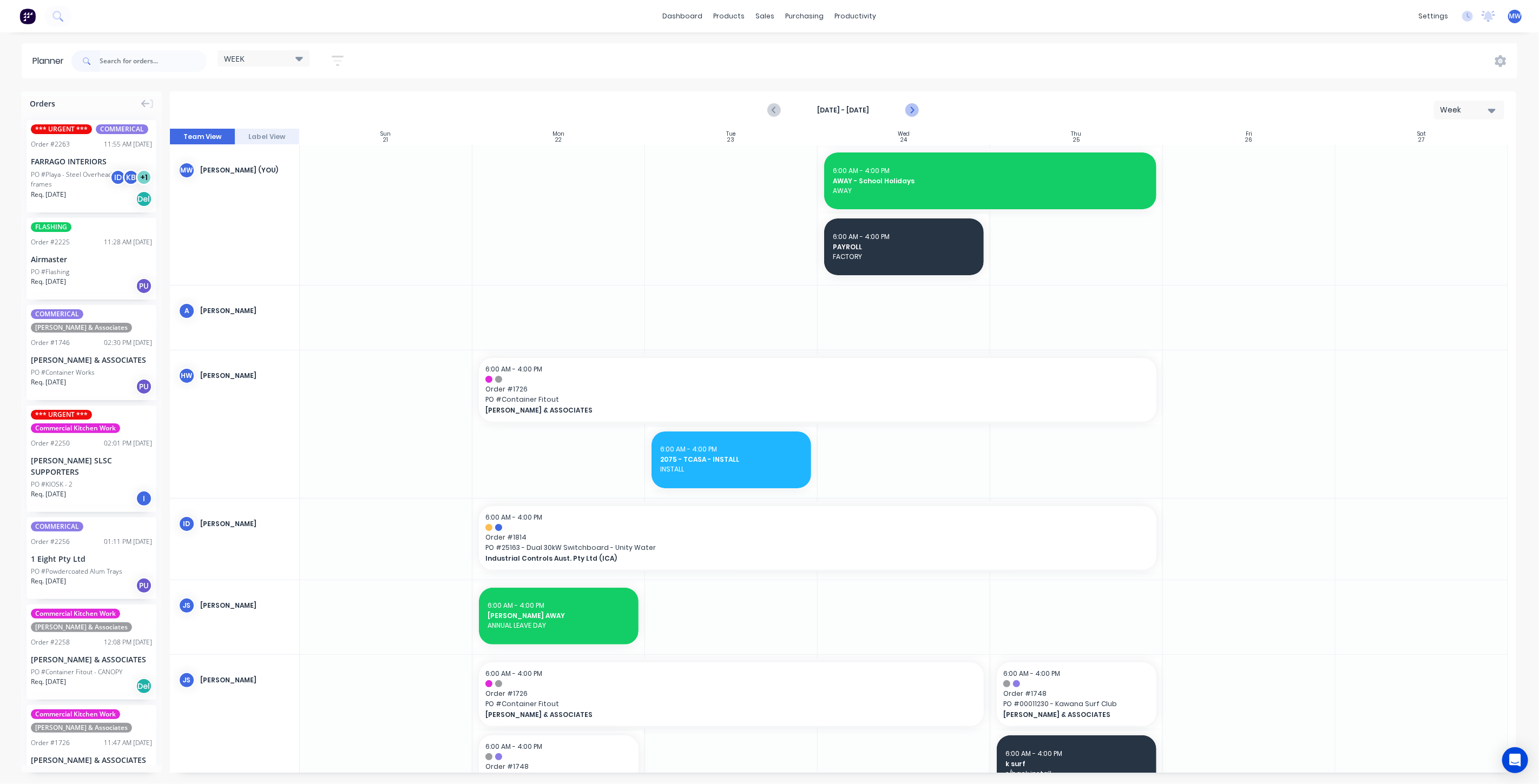
click at [911, 107] on icon "Next page" at bounding box center [912, 110] width 5 height 8
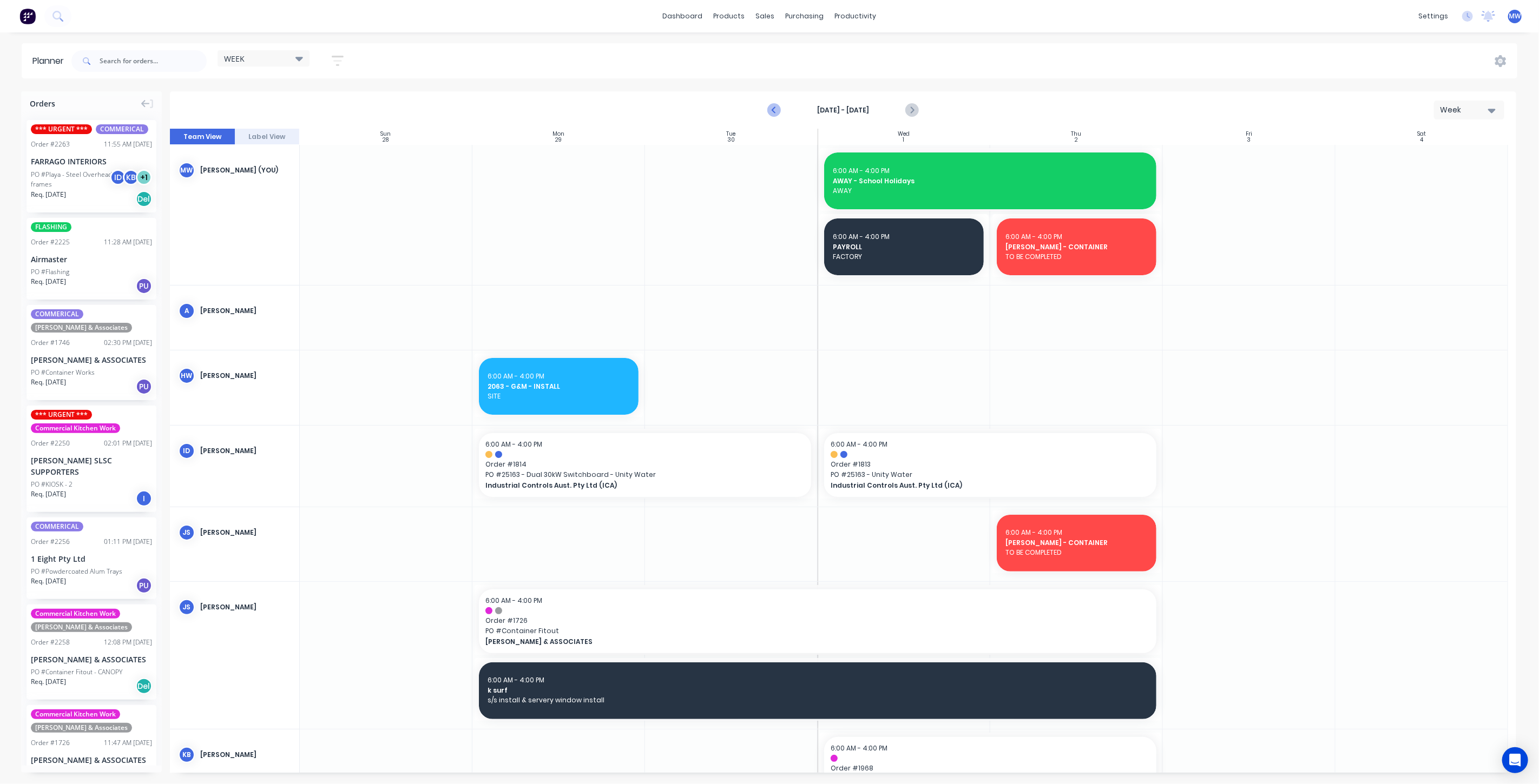
click at [771, 109] on icon "Previous page" at bounding box center [774, 110] width 13 height 13
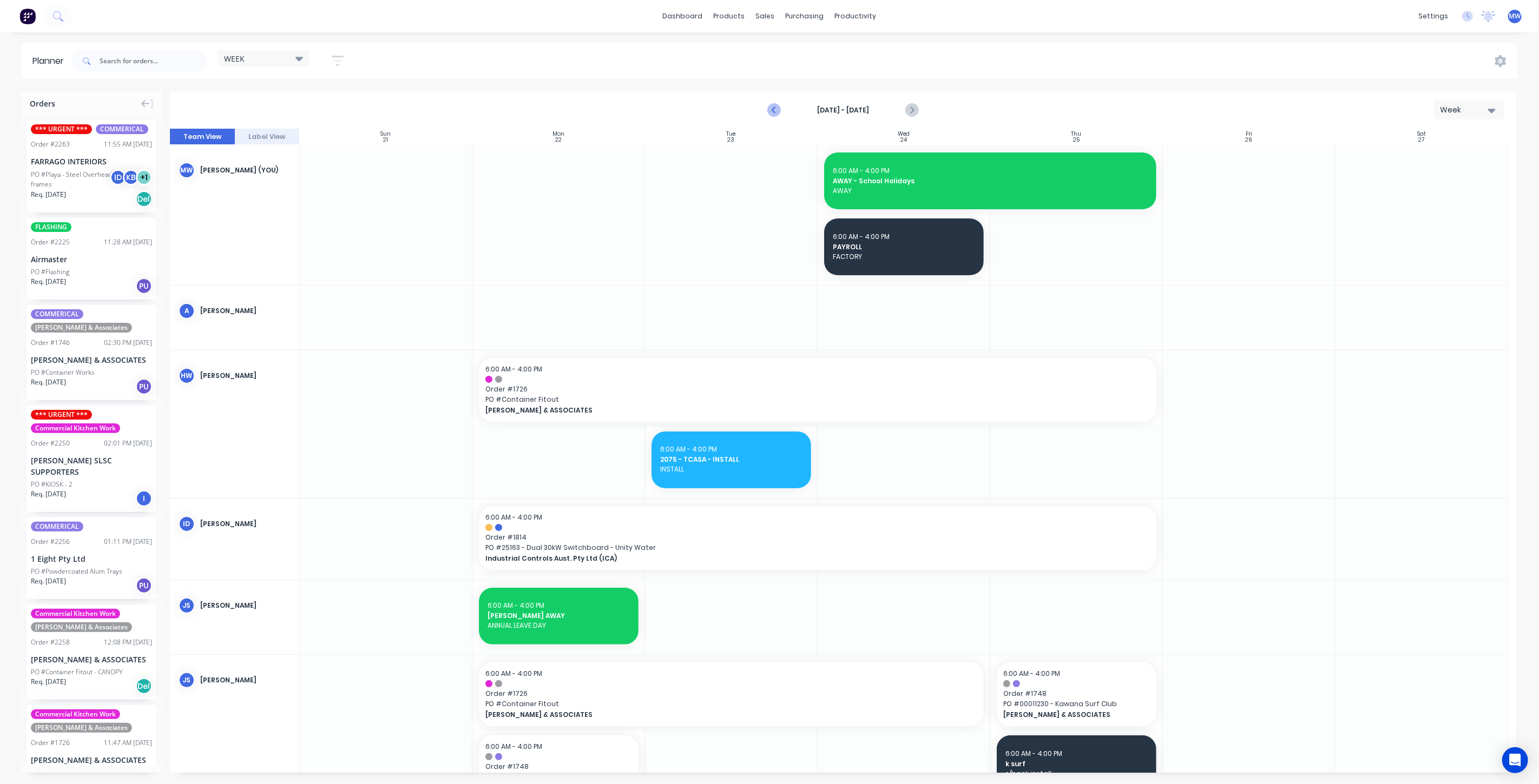
click at [771, 109] on icon "Previous page" at bounding box center [774, 110] width 13 height 13
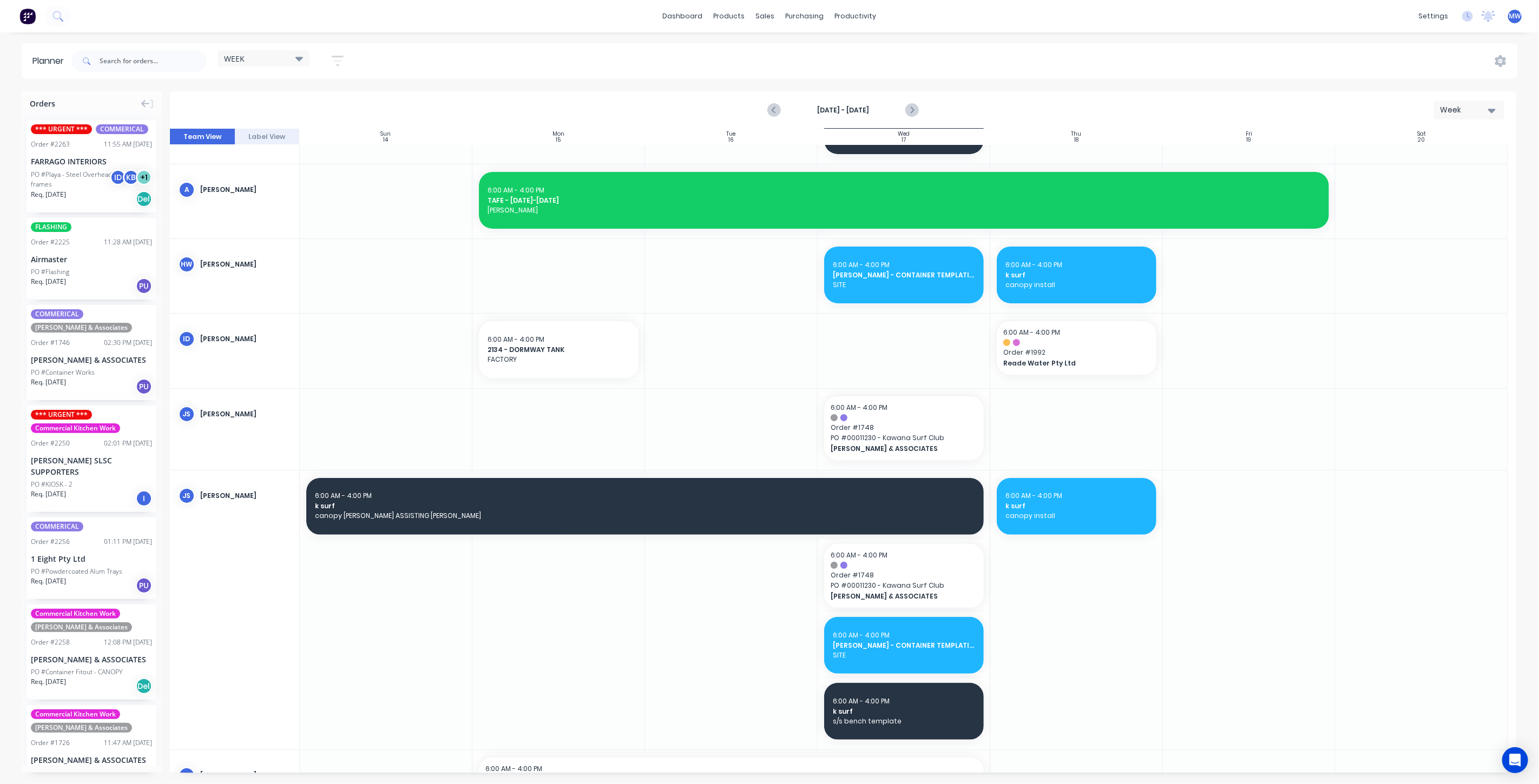
scroll to position [120, 0]
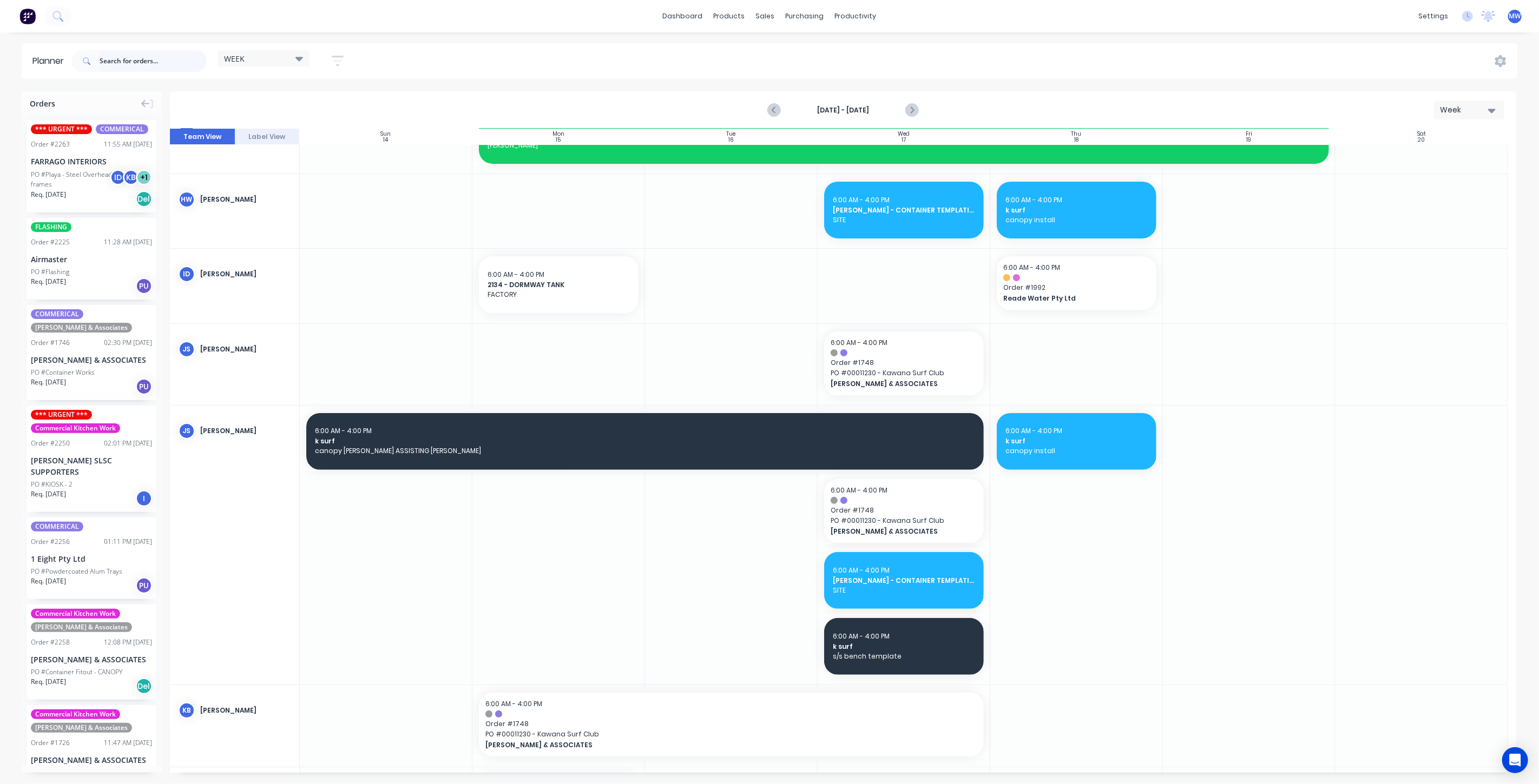
click at [143, 55] on input "text" at bounding box center [153, 61] width 107 height 21
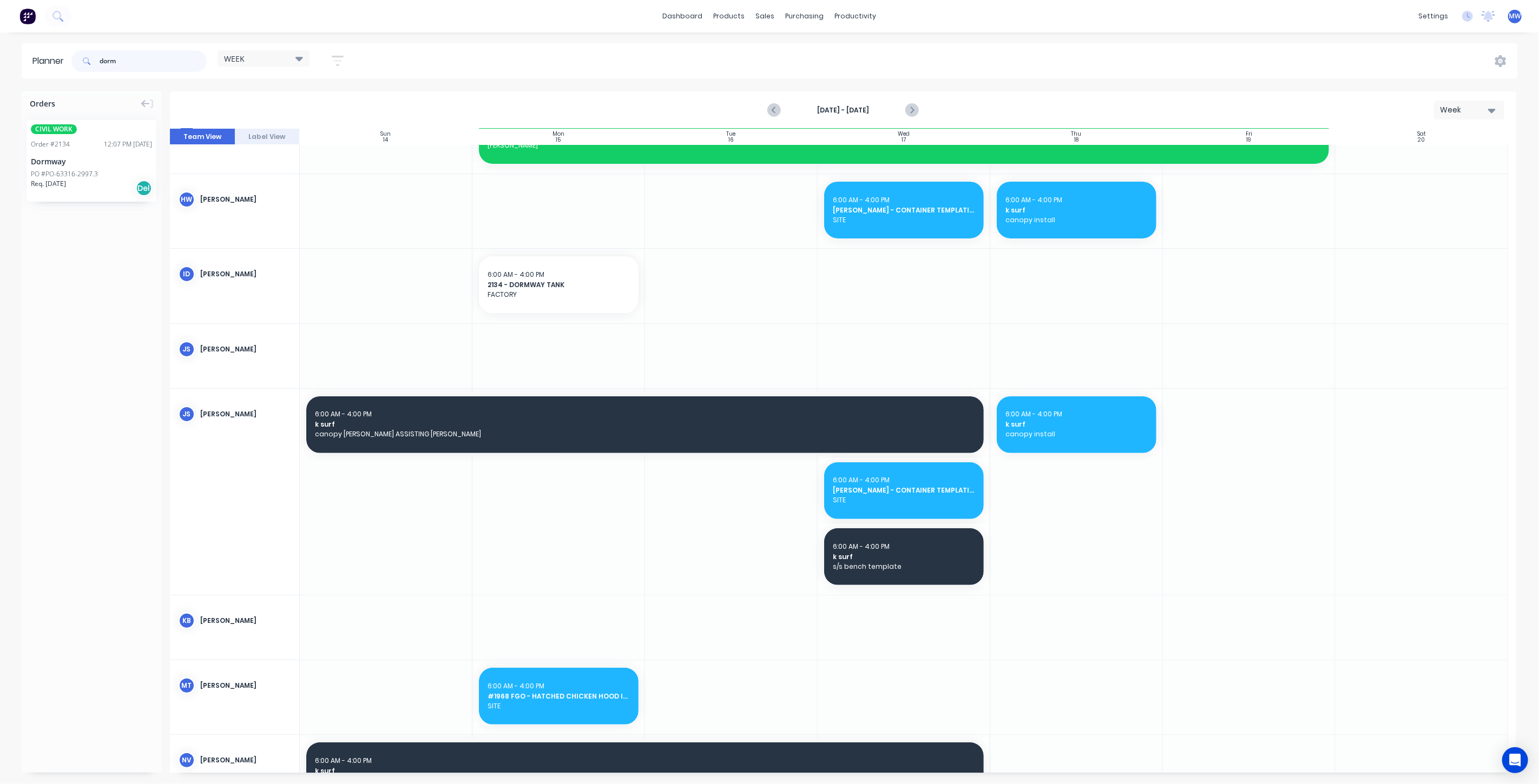
type input "dorm"
drag, startPoint x: 97, startPoint y: 158, endPoint x: 552, endPoint y: 294, distance: 474.9
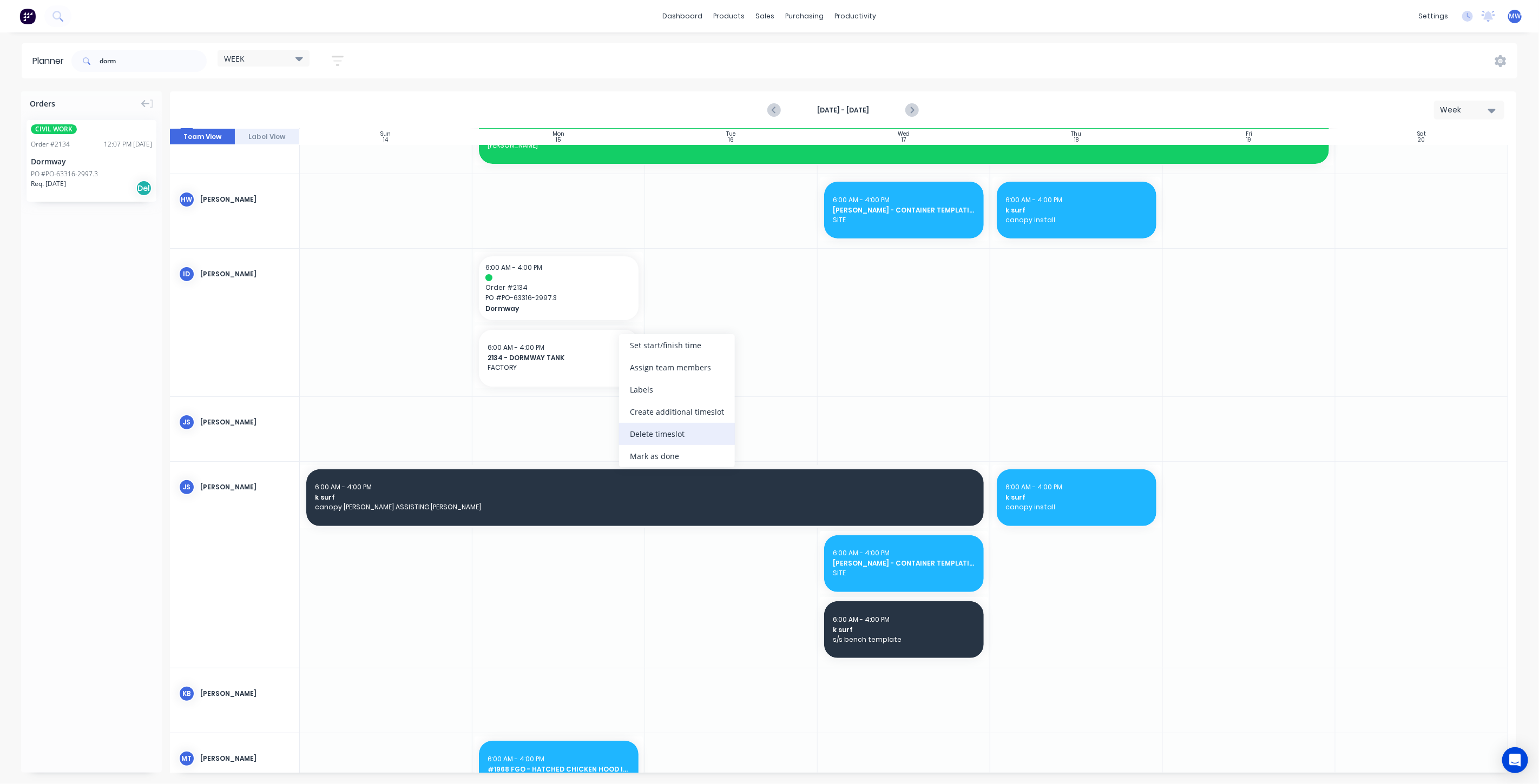
click at [644, 430] on div "Delete timeslot" at bounding box center [677, 433] width 116 height 22
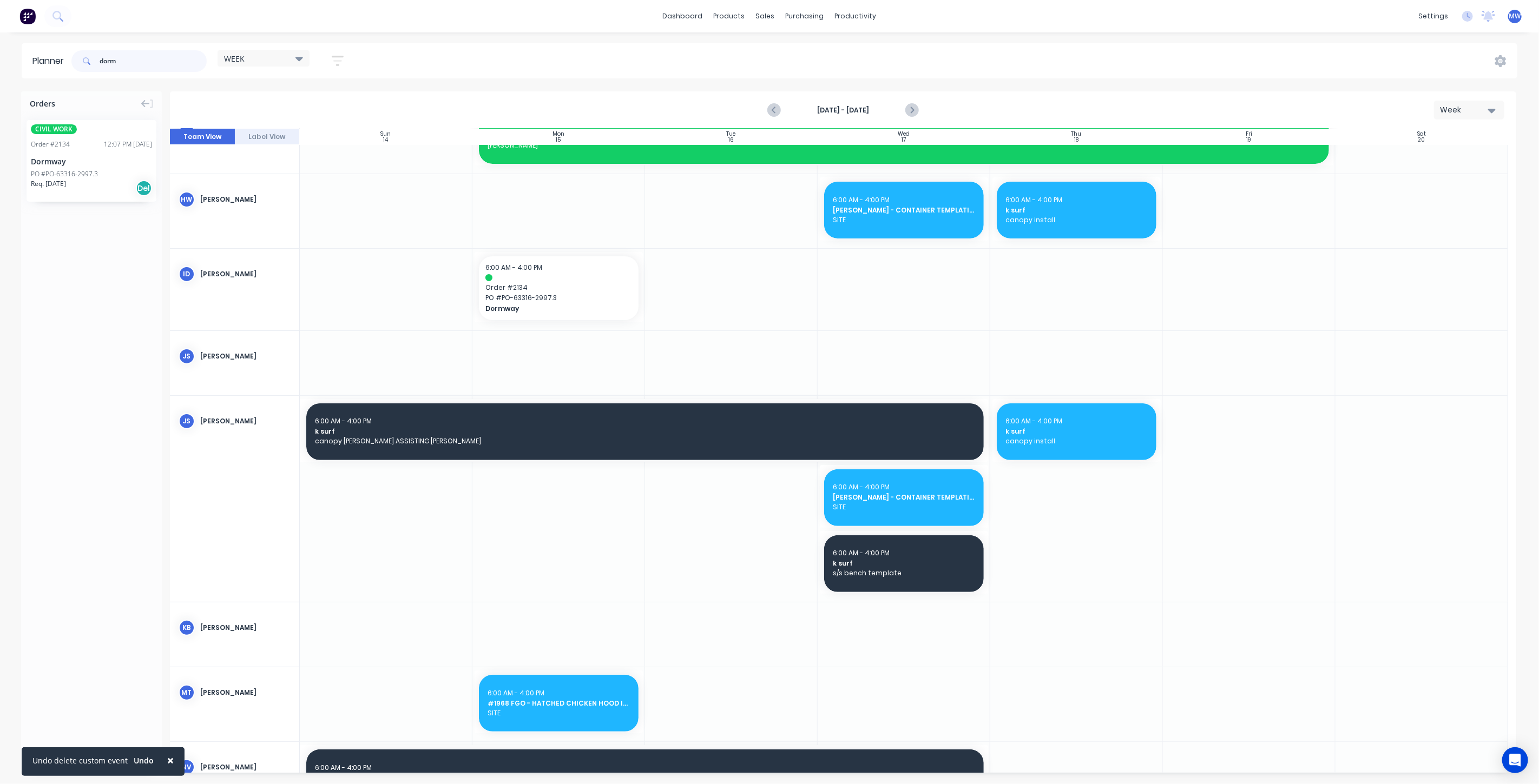
drag, startPoint x: 132, startPoint y: 64, endPoint x: 78, endPoint y: 55, distance: 54.7
click at [81, 56] on div "dorm" at bounding box center [139, 61] width 135 height 21
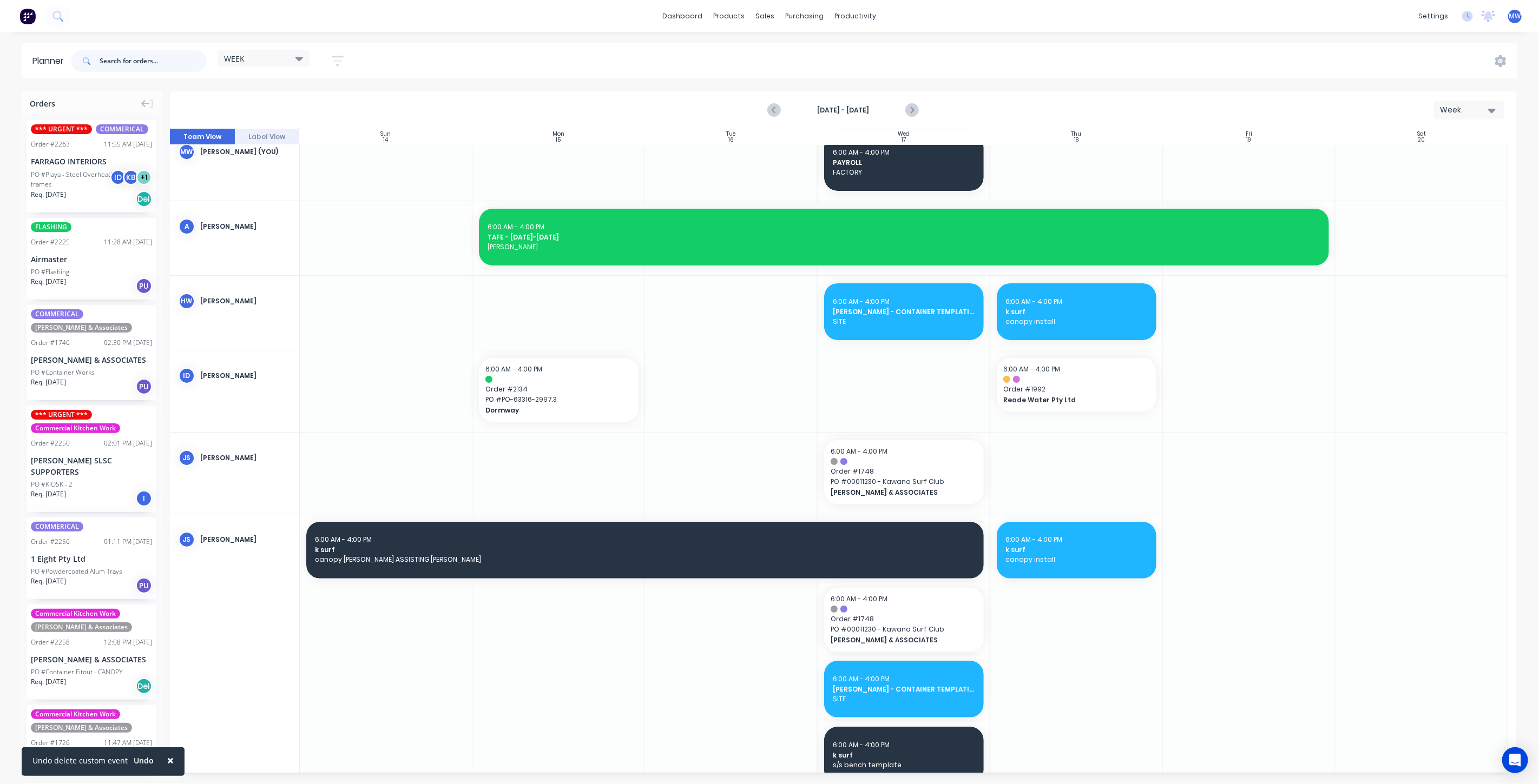
scroll to position [0, 0]
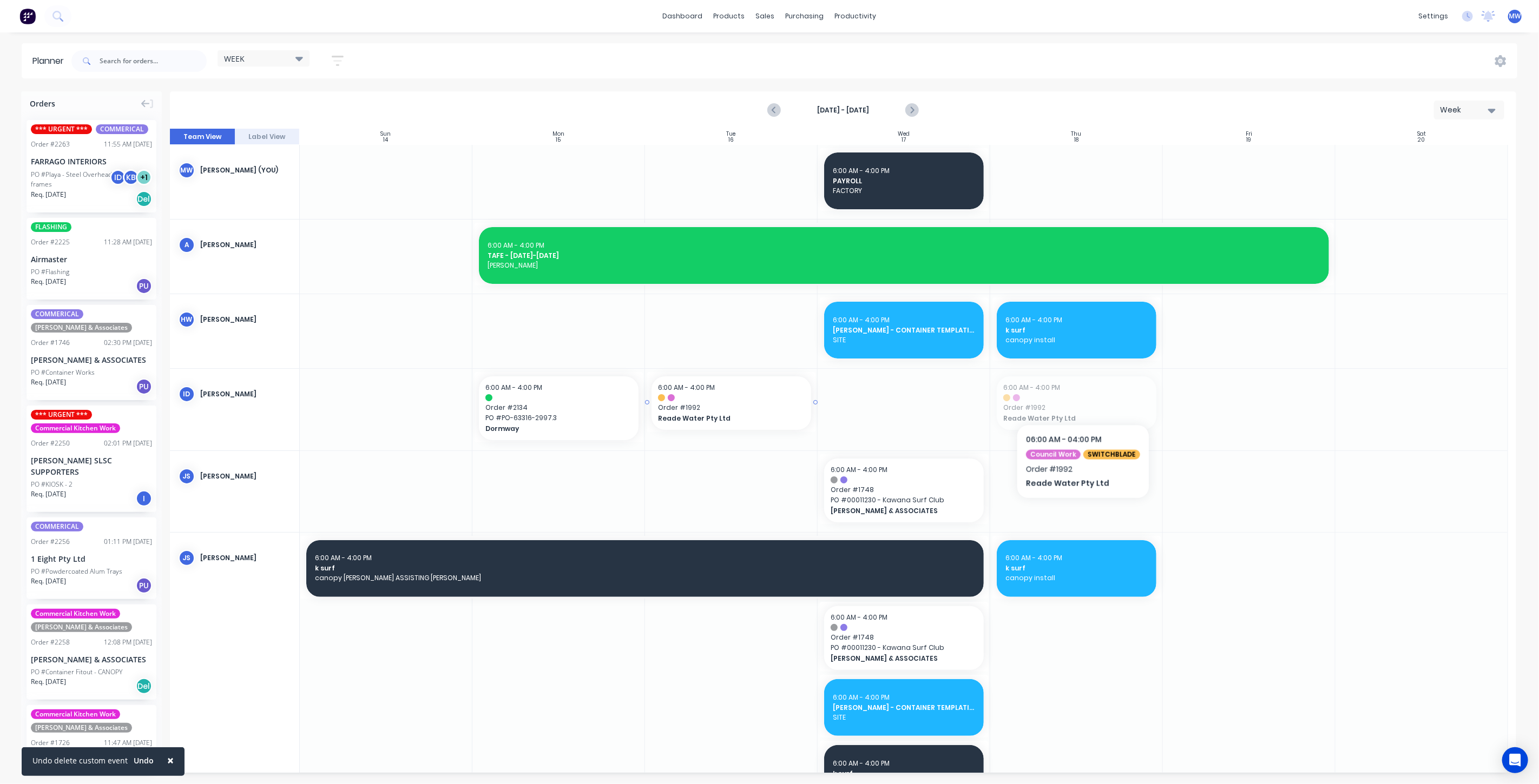
drag, startPoint x: 1081, startPoint y: 396, endPoint x: 726, endPoint y: 410, distance: 355.3
drag, startPoint x: 812, startPoint y: 402, endPoint x: 830, endPoint y: 405, distance: 18.2
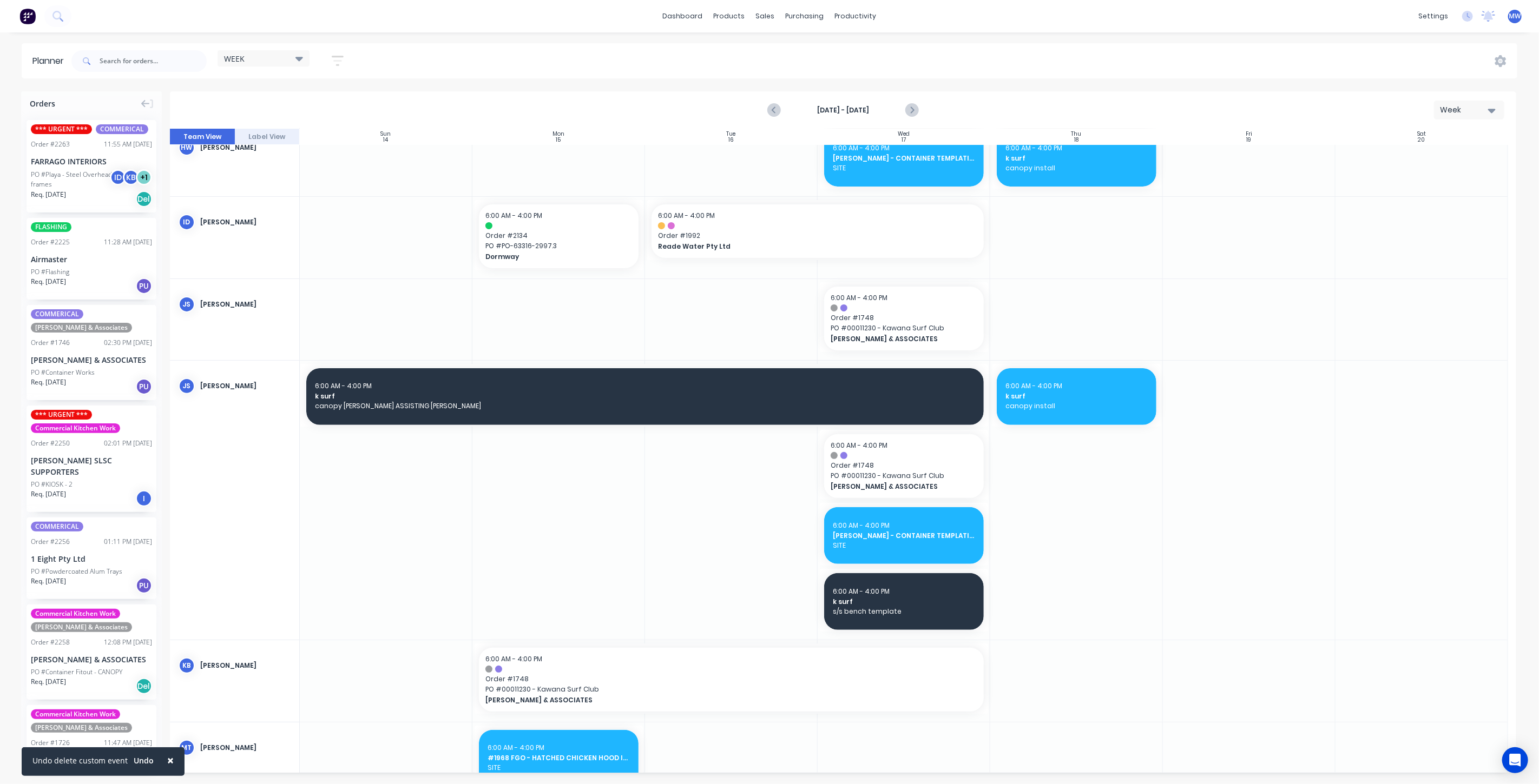
scroll to position [240, 0]
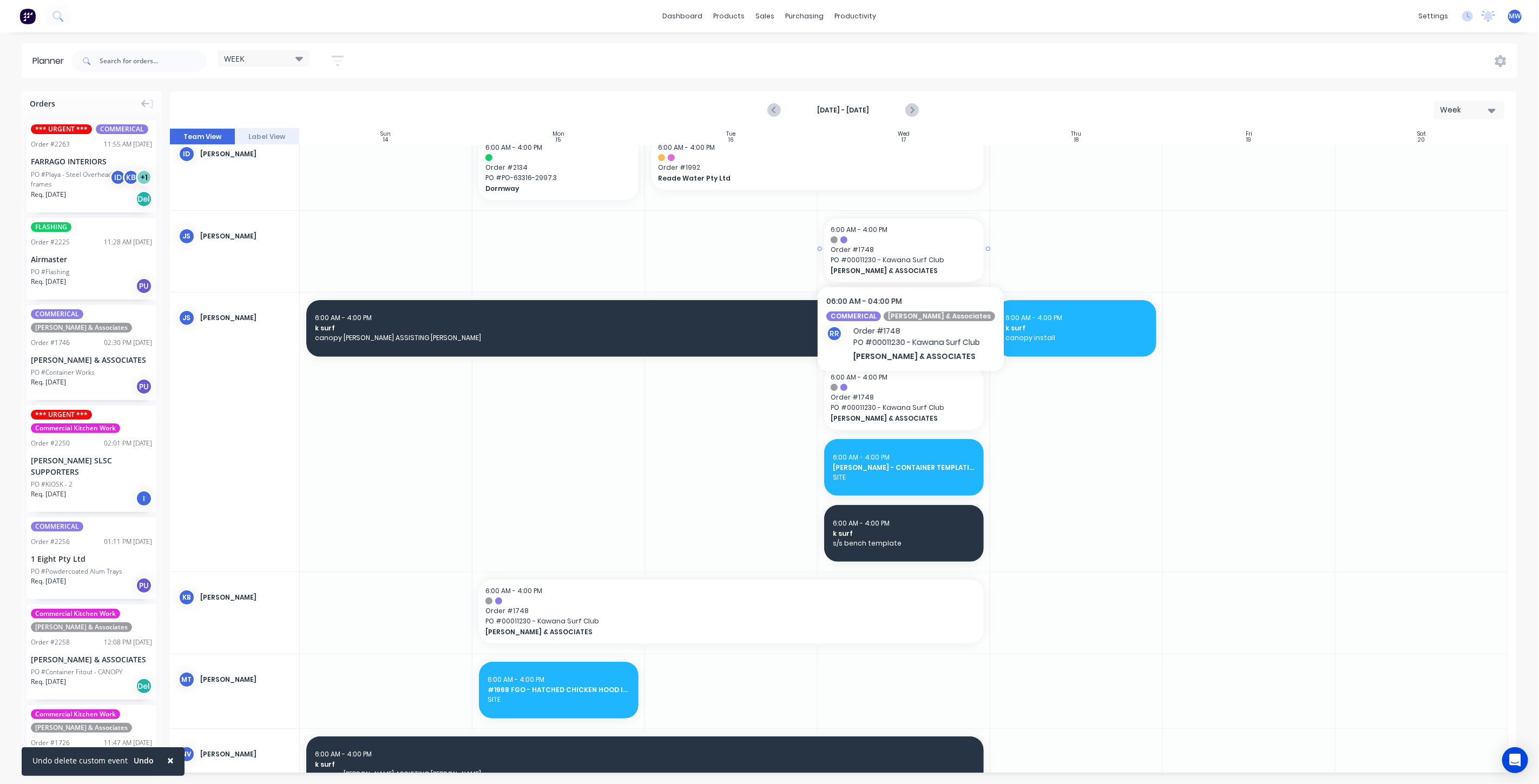
click at [922, 263] on span "PO # 00011230 - Kawana Surf Club" at bounding box center [903, 260] width 146 height 10
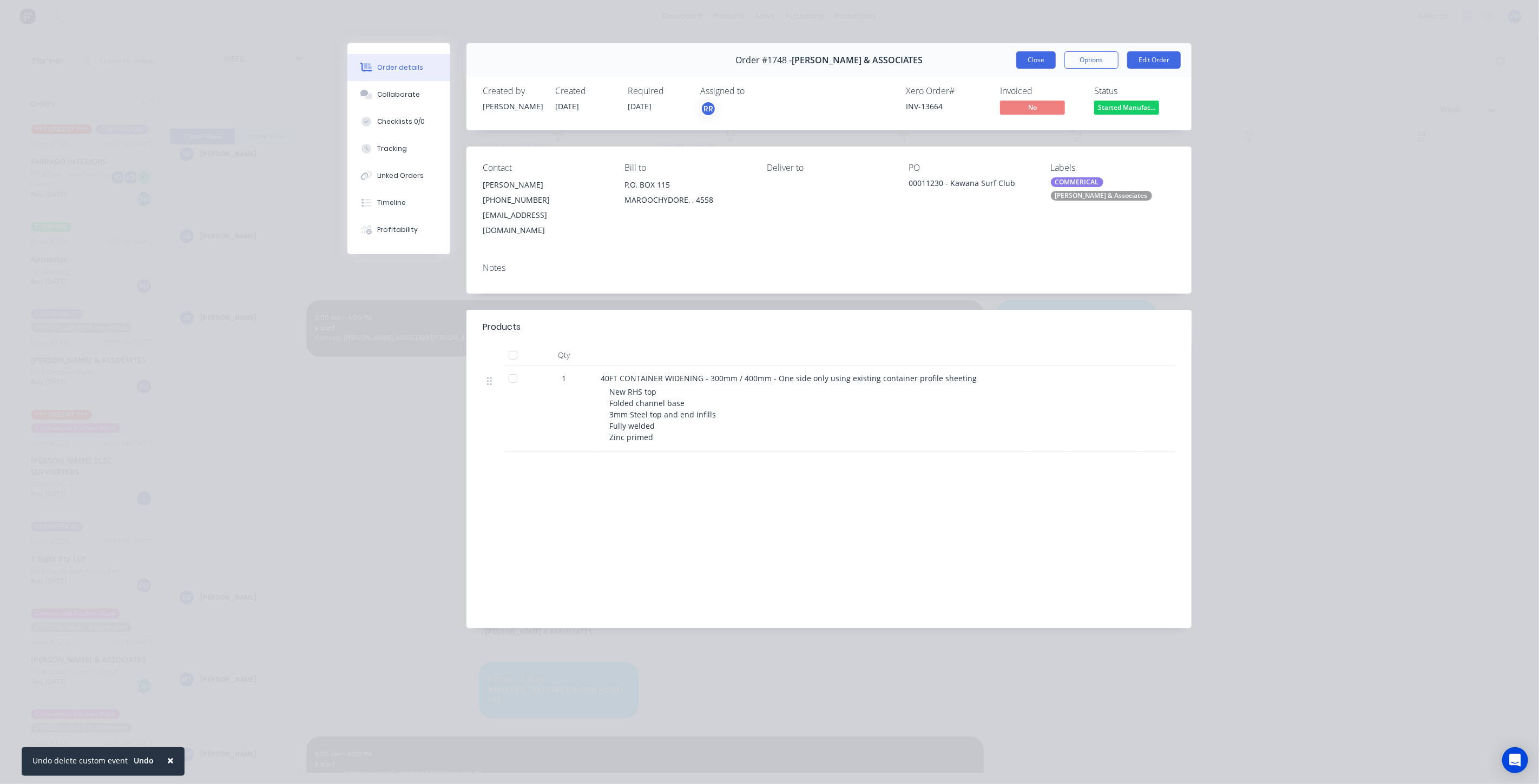
click at [1031, 64] on button "Close" at bounding box center [1036, 60] width 39 height 17
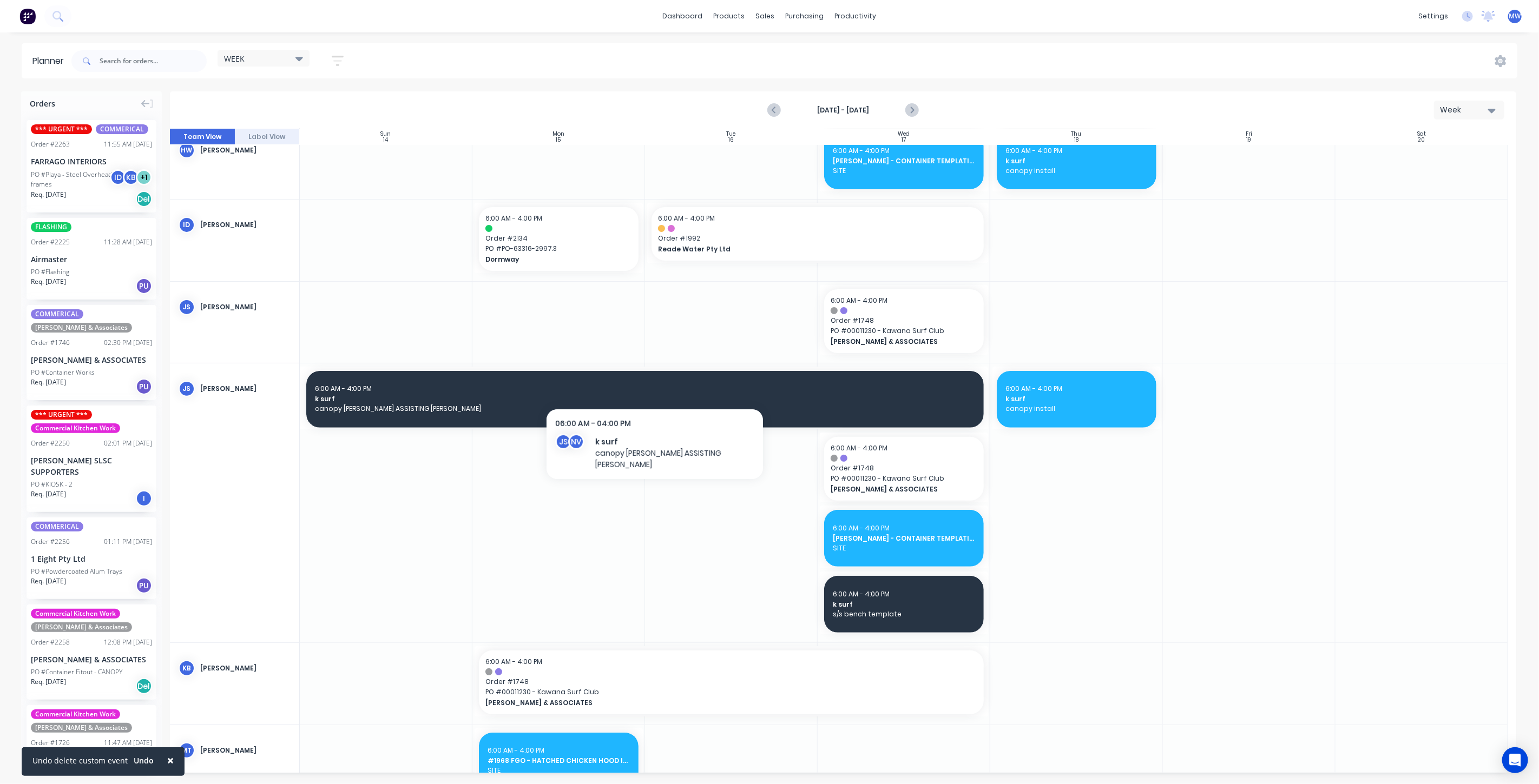
scroll to position [60, 0]
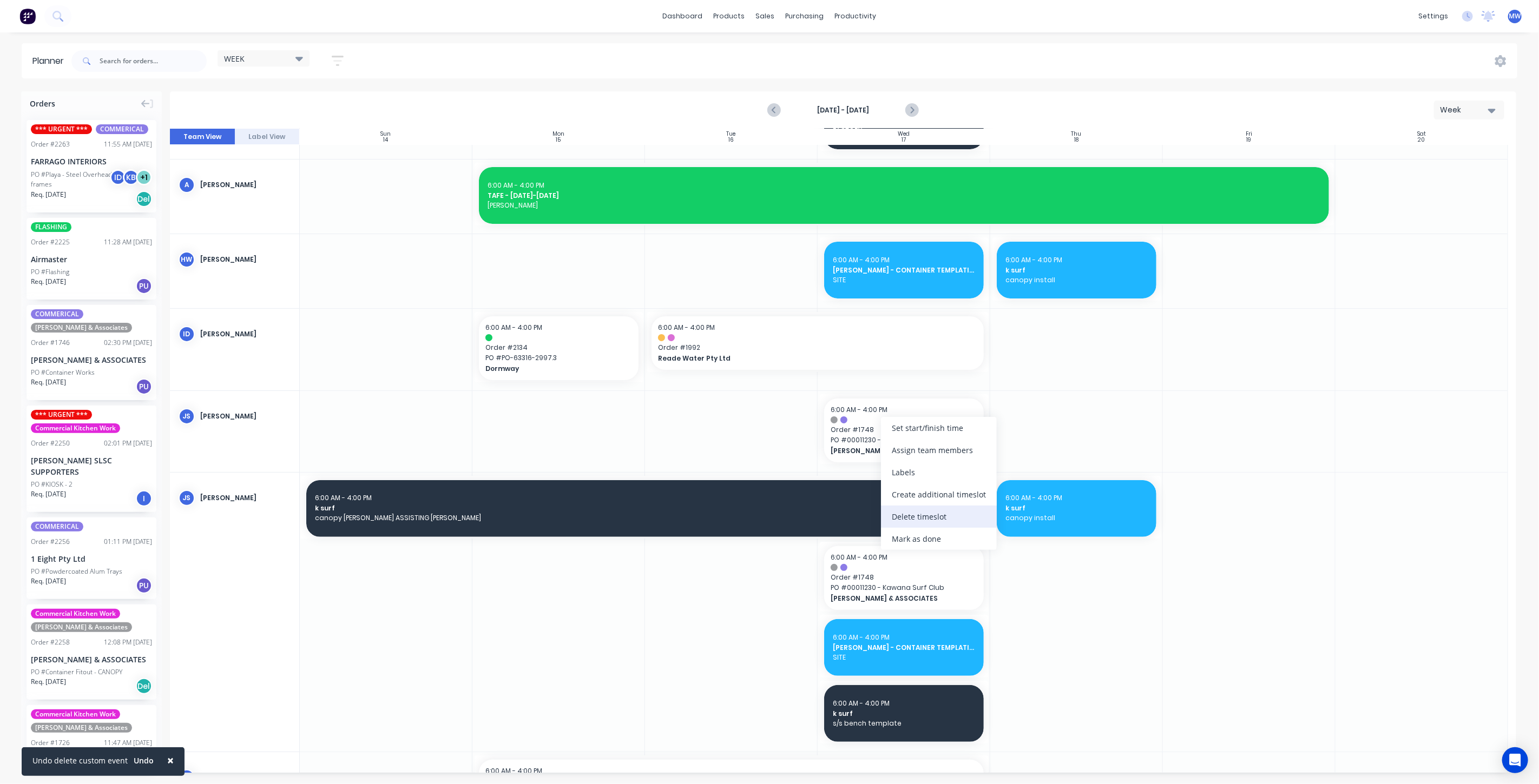
click at [943, 521] on div "Delete timeslot" at bounding box center [939, 516] width 116 height 22
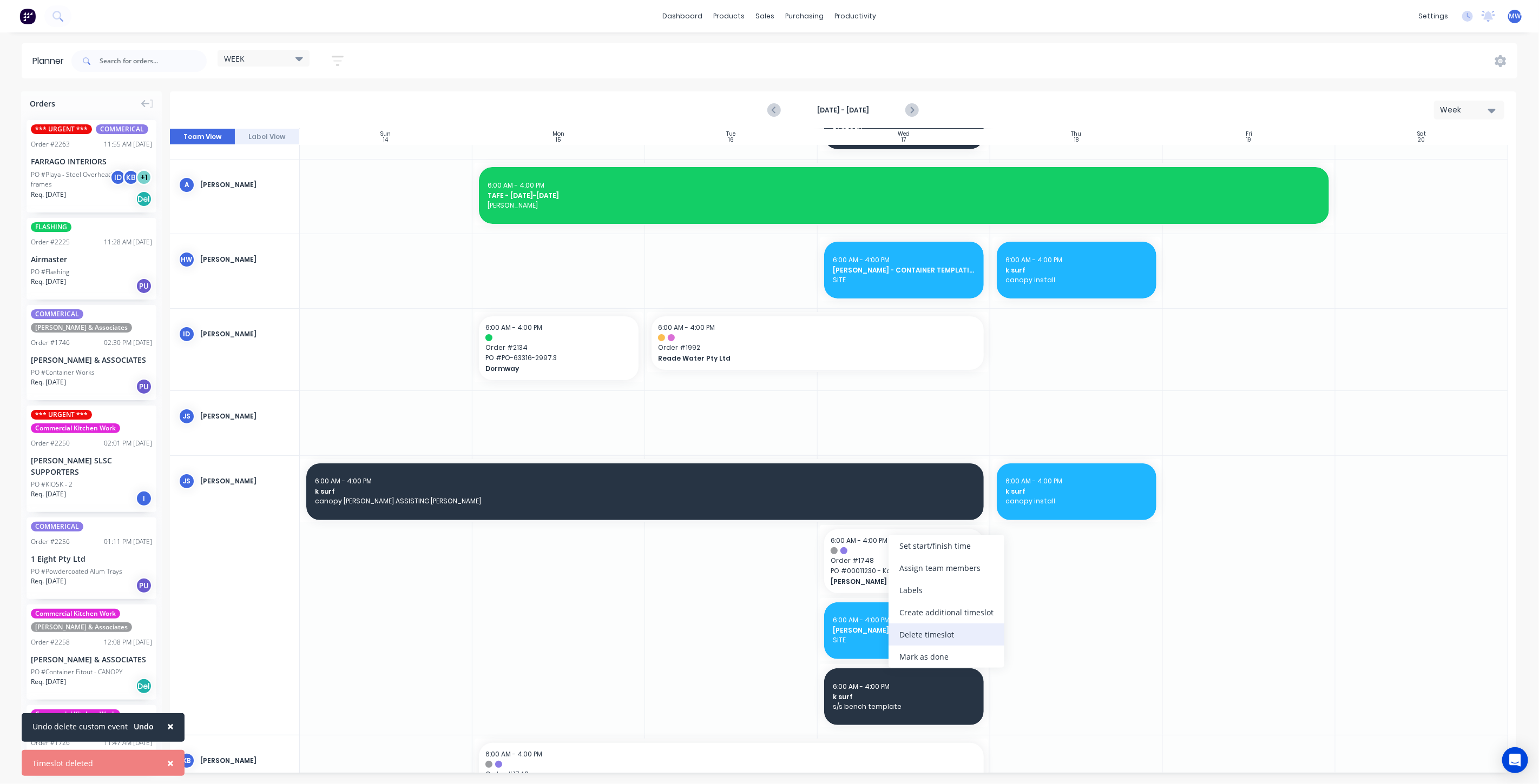
click at [948, 637] on div "Delete timeslot" at bounding box center [946, 634] width 116 height 22
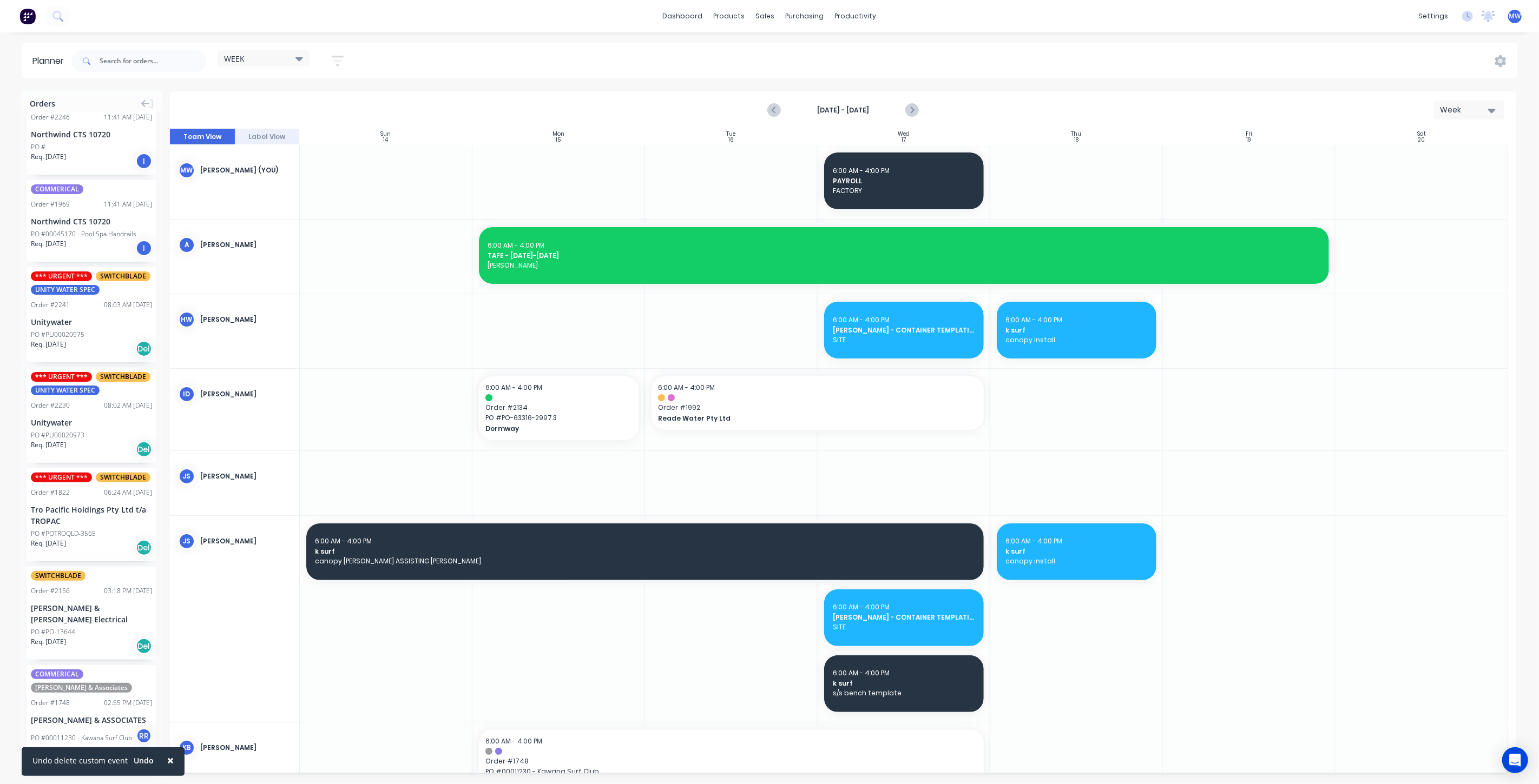
scroll to position [1404, 0]
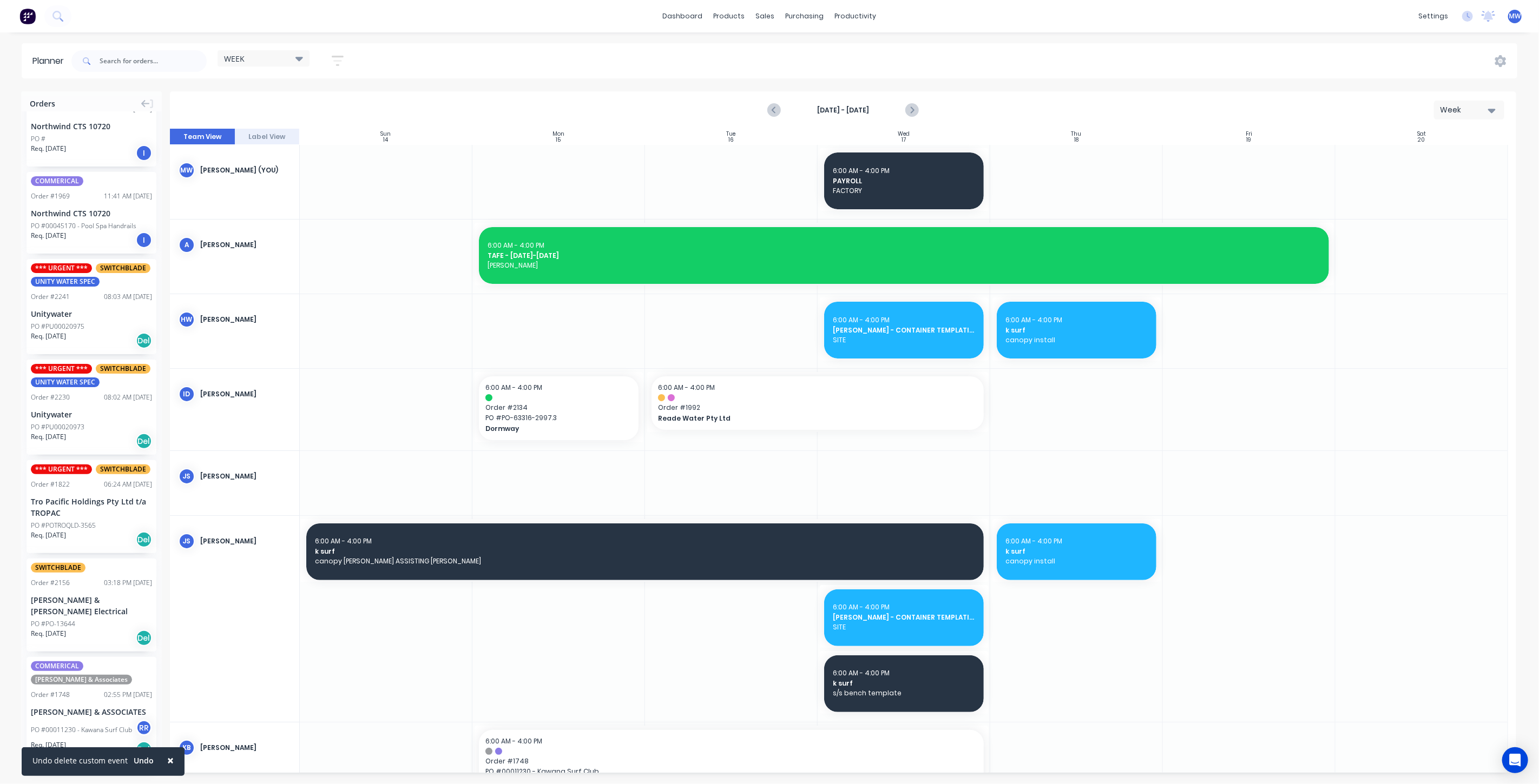
click at [78, 725] on div "PO #00011230 - Kawana Surf Club" at bounding box center [81, 730] width 101 height 10
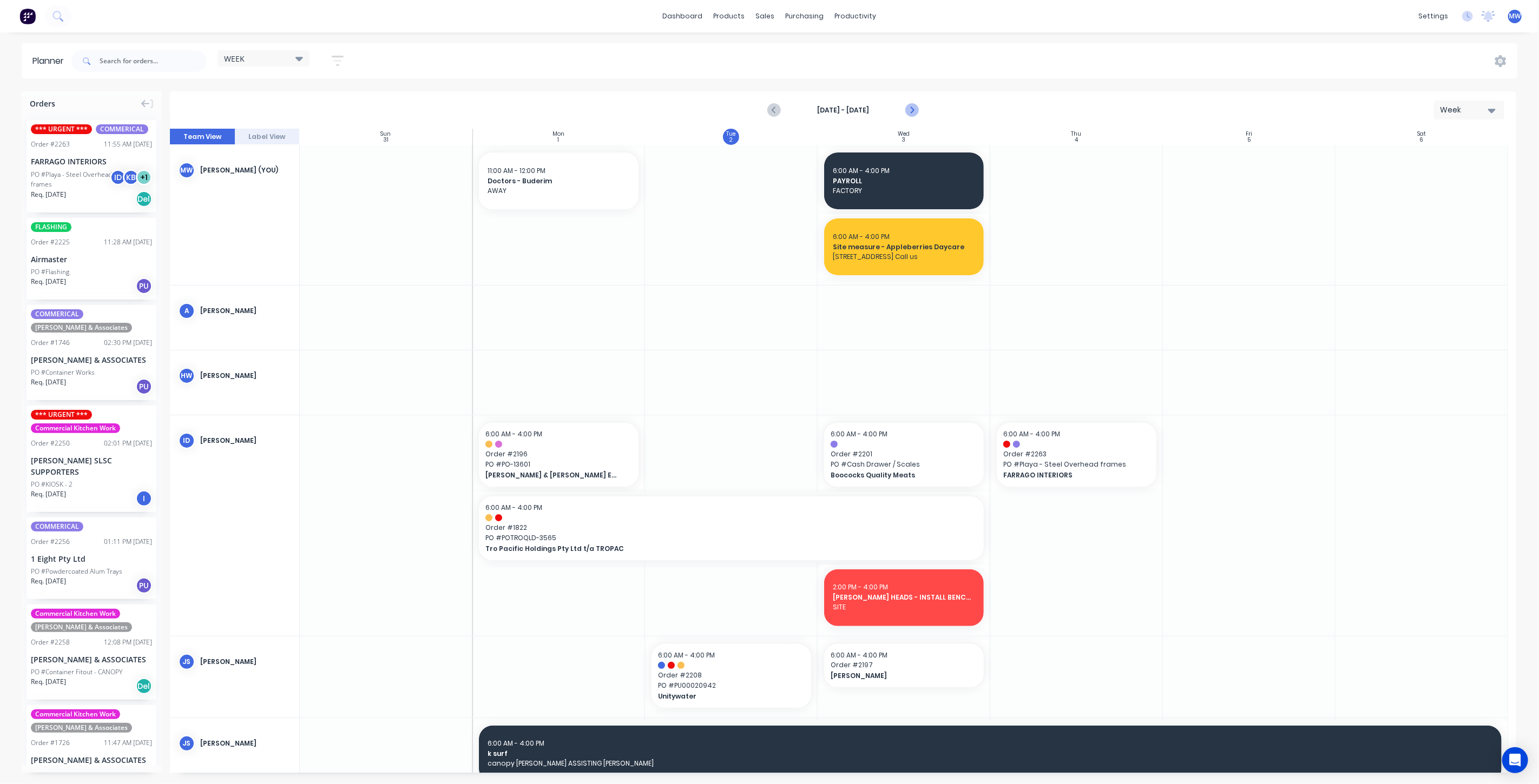
click at [916, 111] on icon "Next page" at bounding box center [911, 110] width 13 height 13
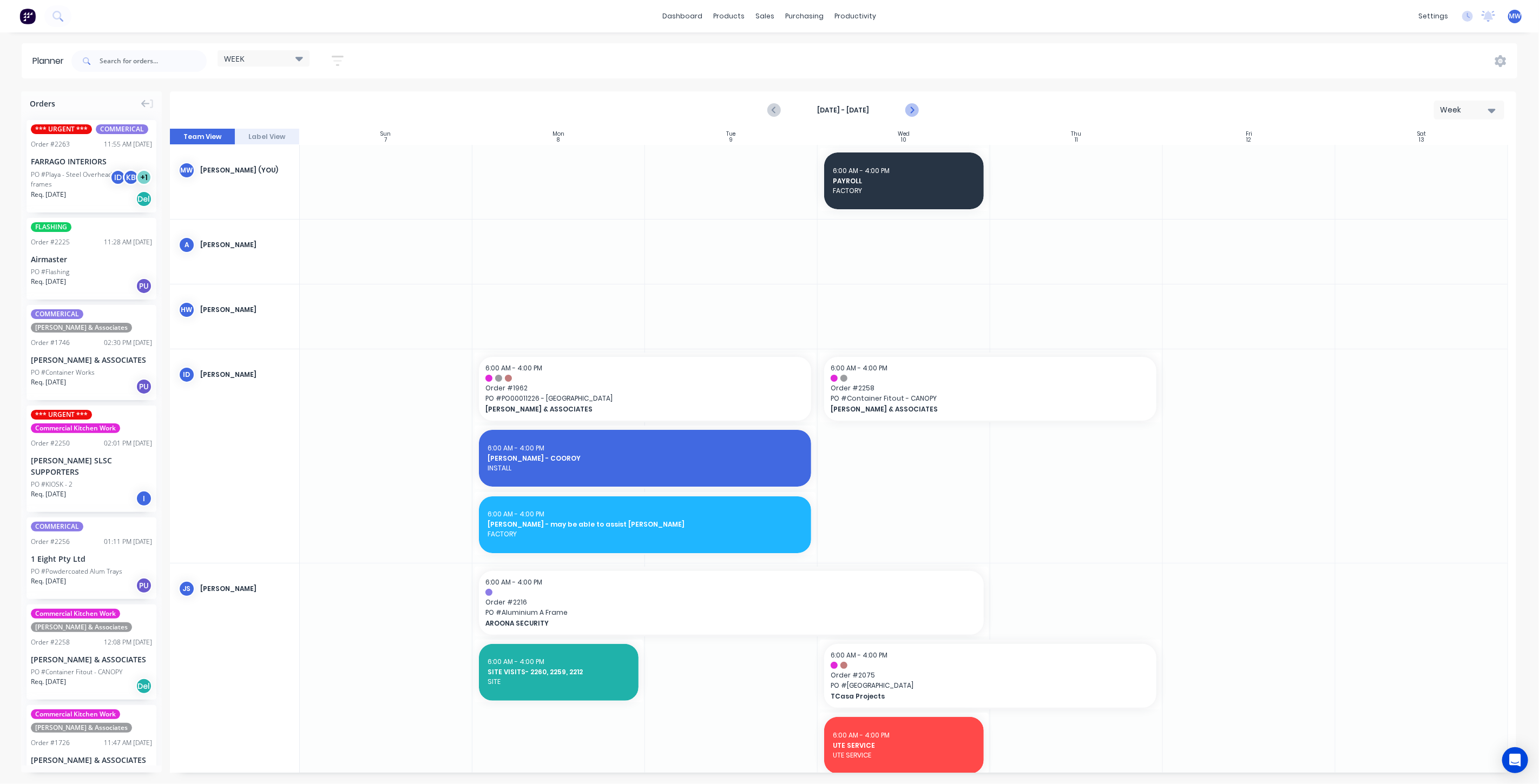
click at [916, 111] on icon "Next page" at bounding box center [911, 110] width 13 height 13
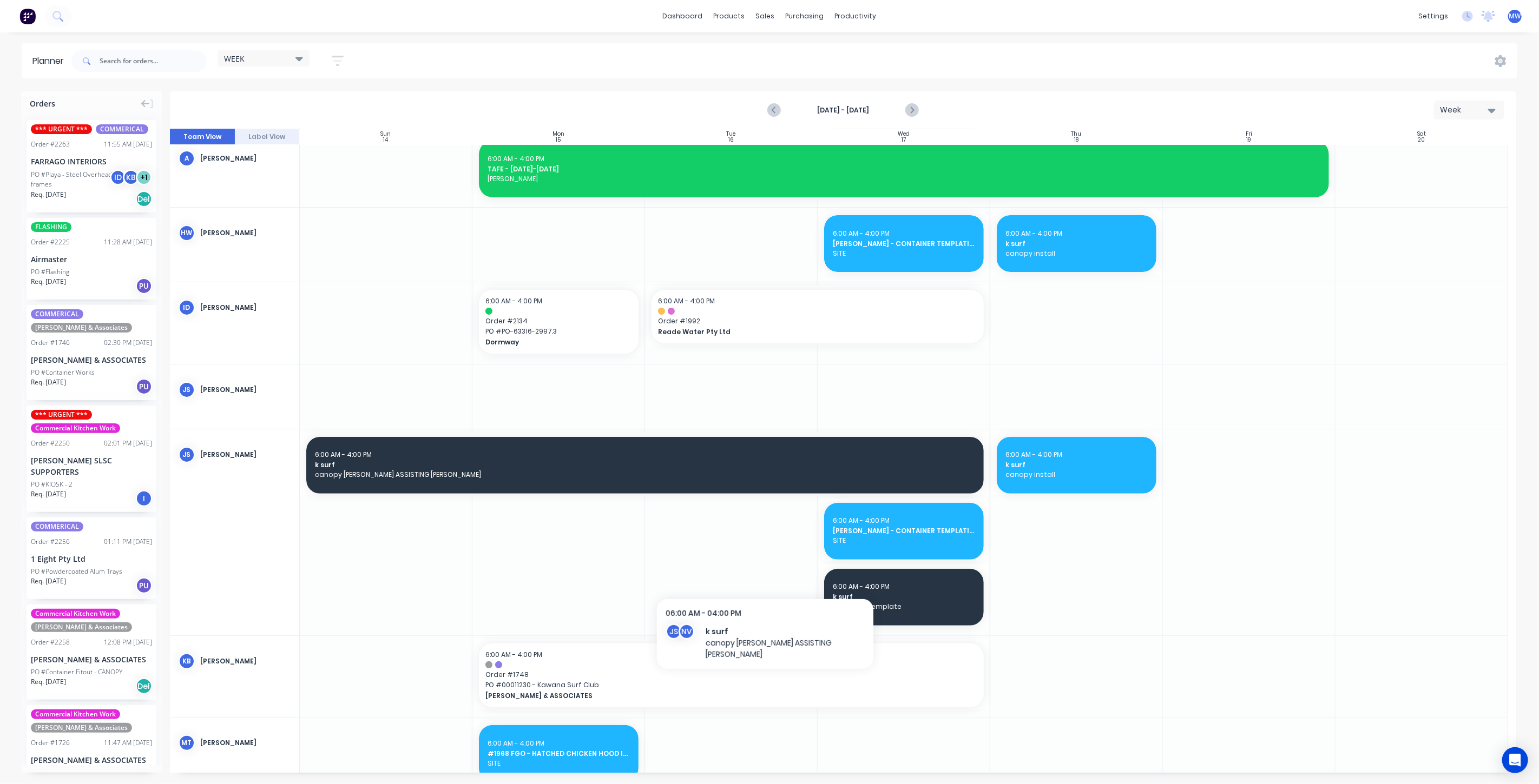
scroll to position [120, 0]
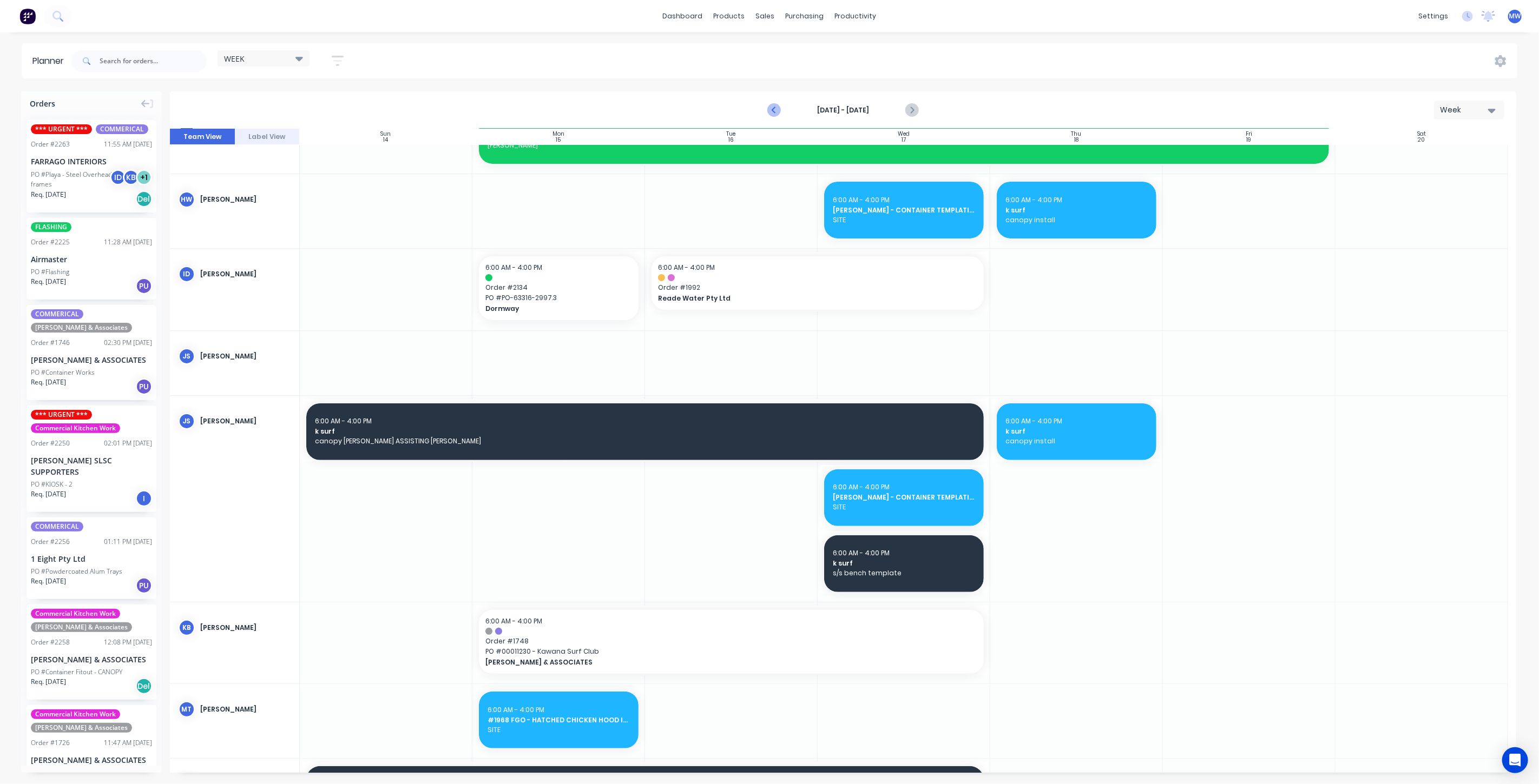
click at [775, 109] on icon "Previous page" at bounding box center [774, 110] width 13 height 13
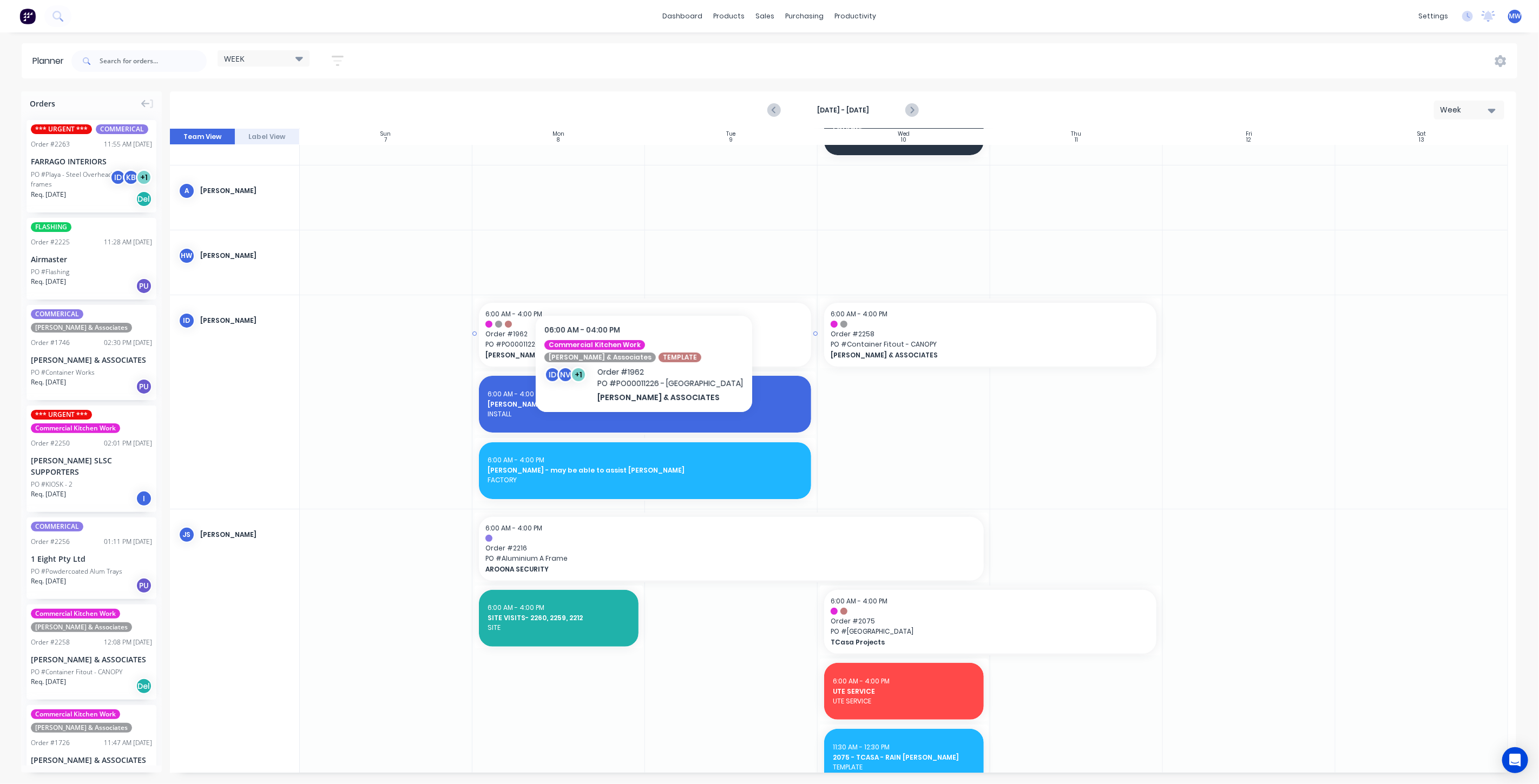
scroll to position [50, 0]
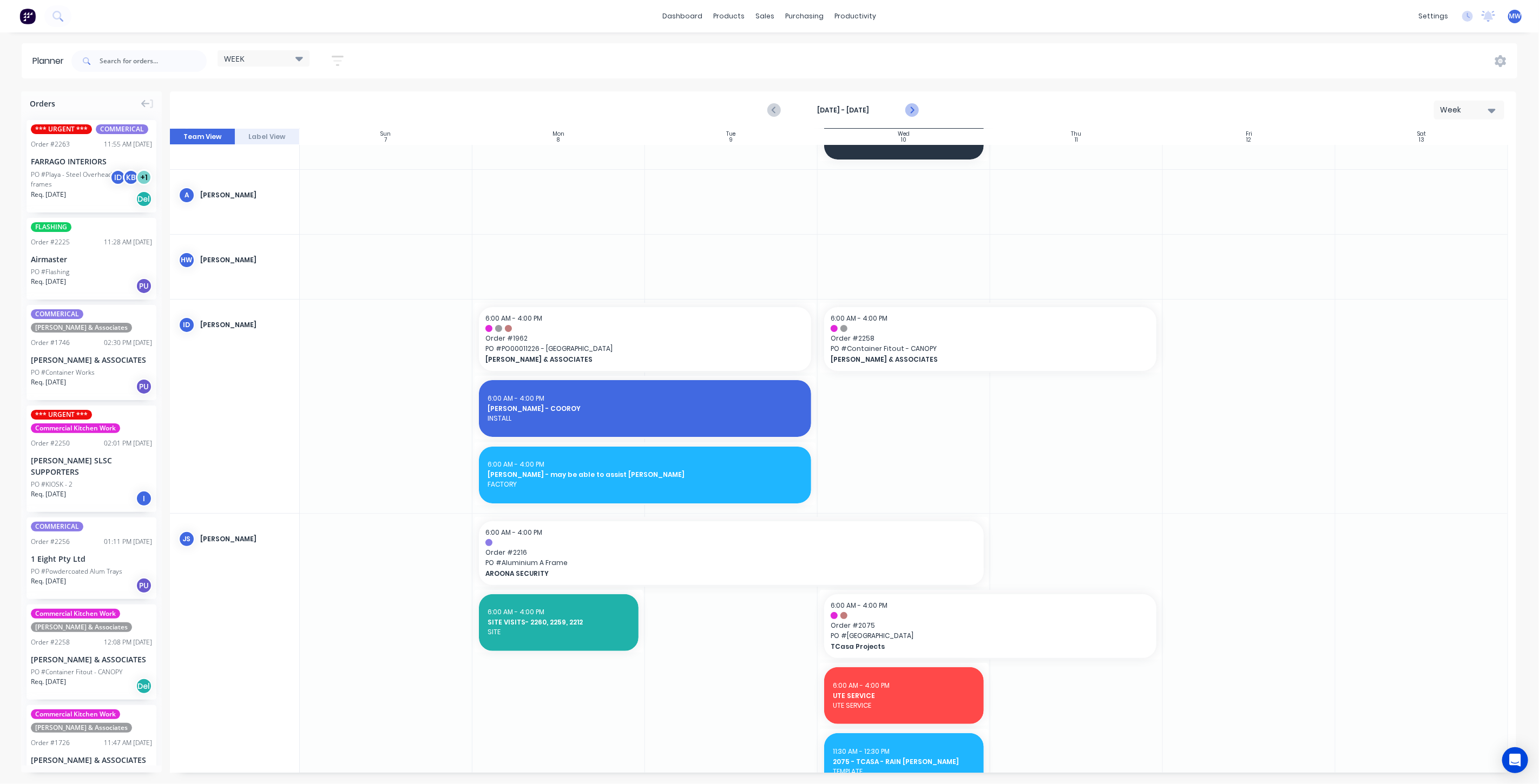
click at [913, 112] on icon "Next page" at bounding box center [911, 110] width 13 height 13
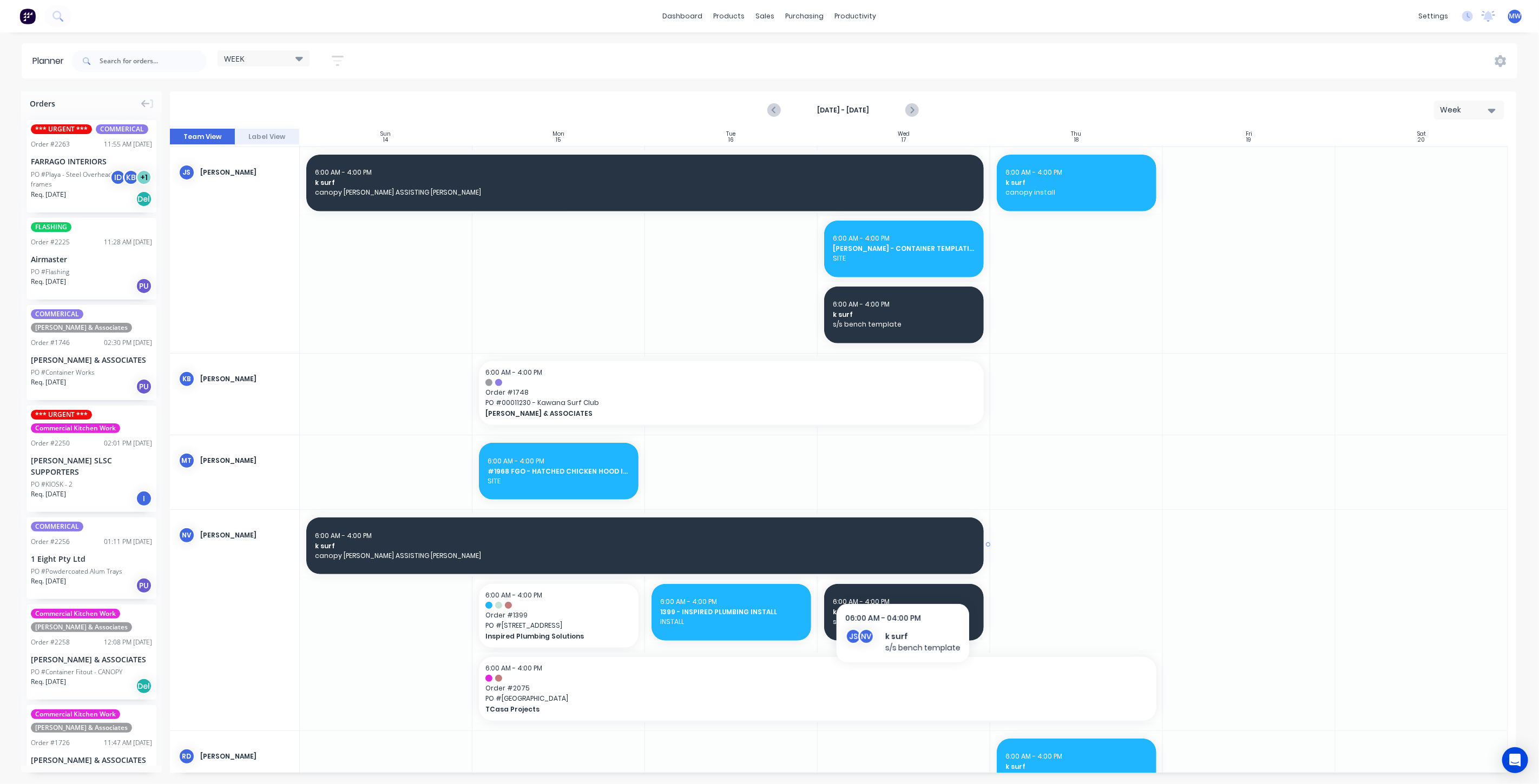
scroll to position [351, 0]
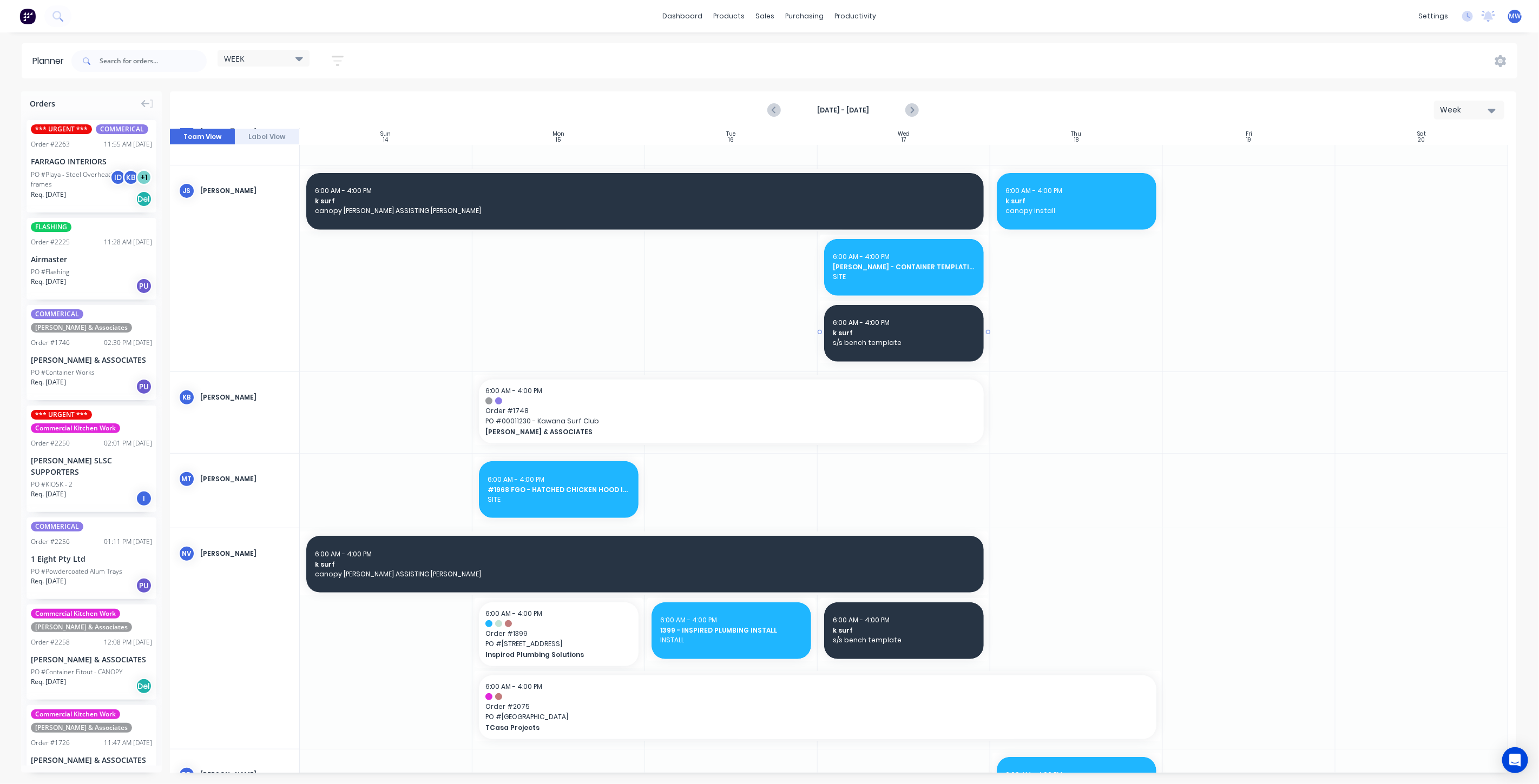
click at [899, 324] on div "6:00 AM - 4:00 PM" at bounding box center [904, 323] width 142 height 10
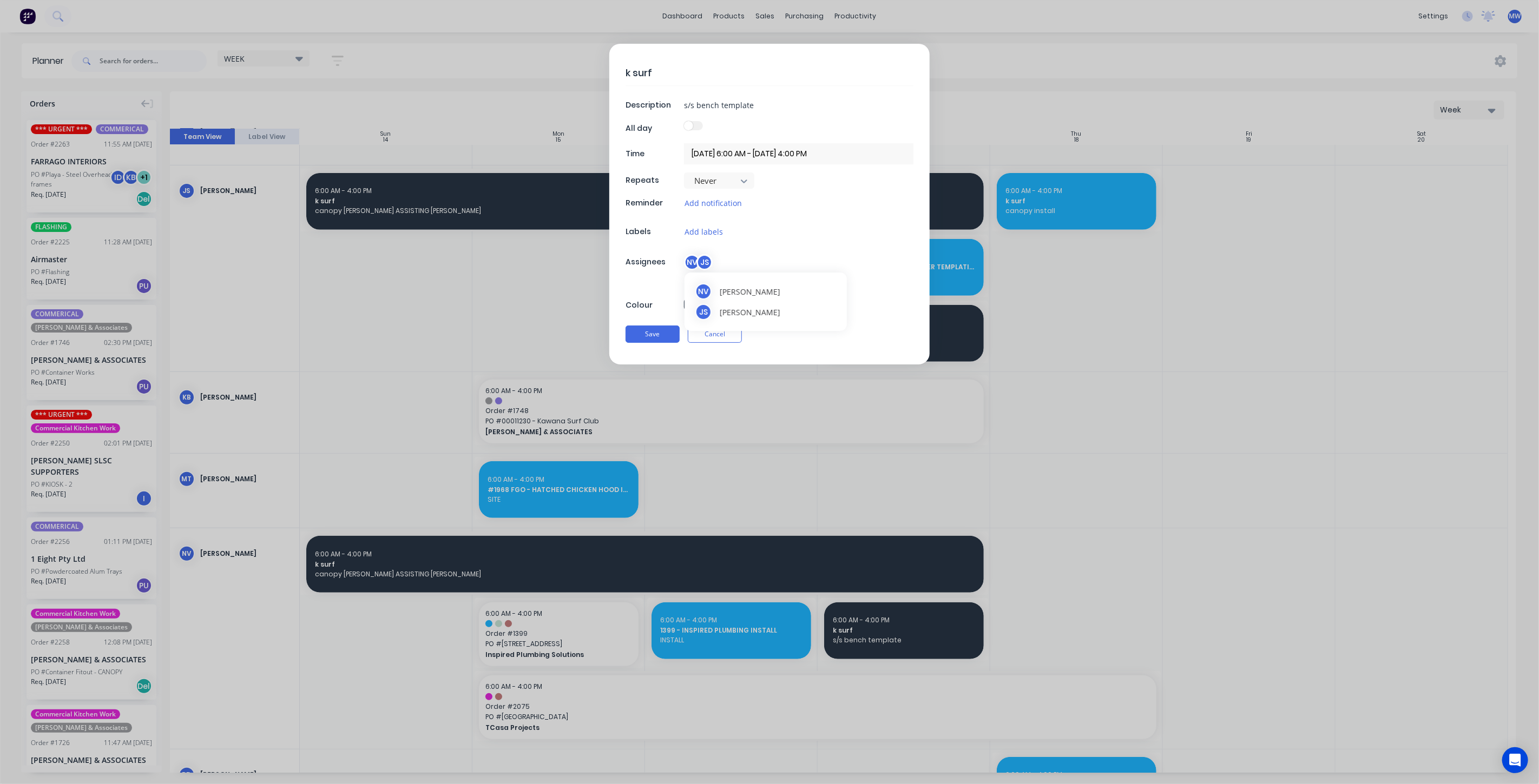
click at [692, 259] on div "NV" at bounding box center [692, 262] width 16 height 16
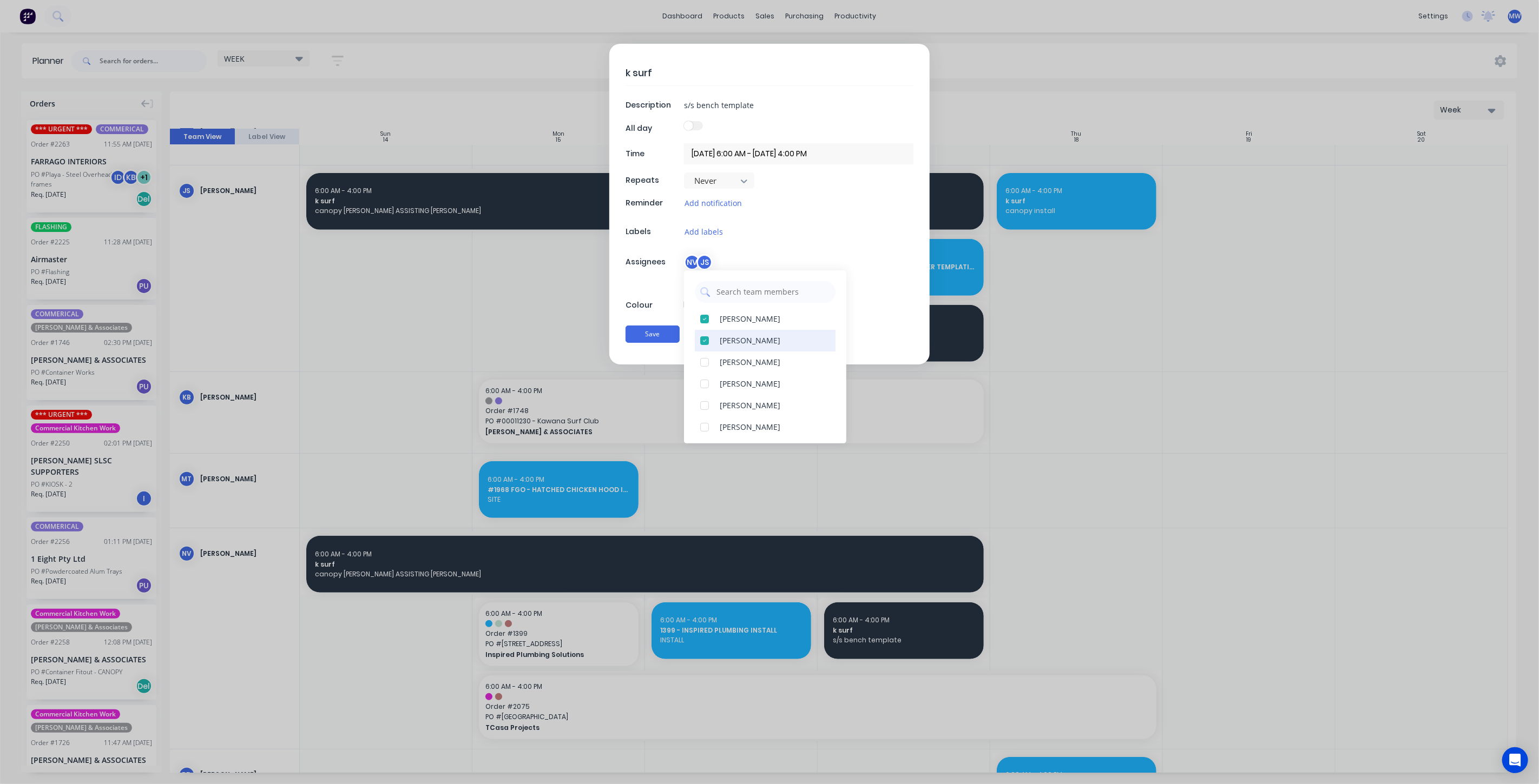
click at [704, 339] on div at bounding box center [704, 341] width 22 height 21
click at [706, 362] on div at bounding box center [704, 362] width 22 height 21
click at [652, 333] on button "Save" at bounding box center [652, 334] width 54 height 17
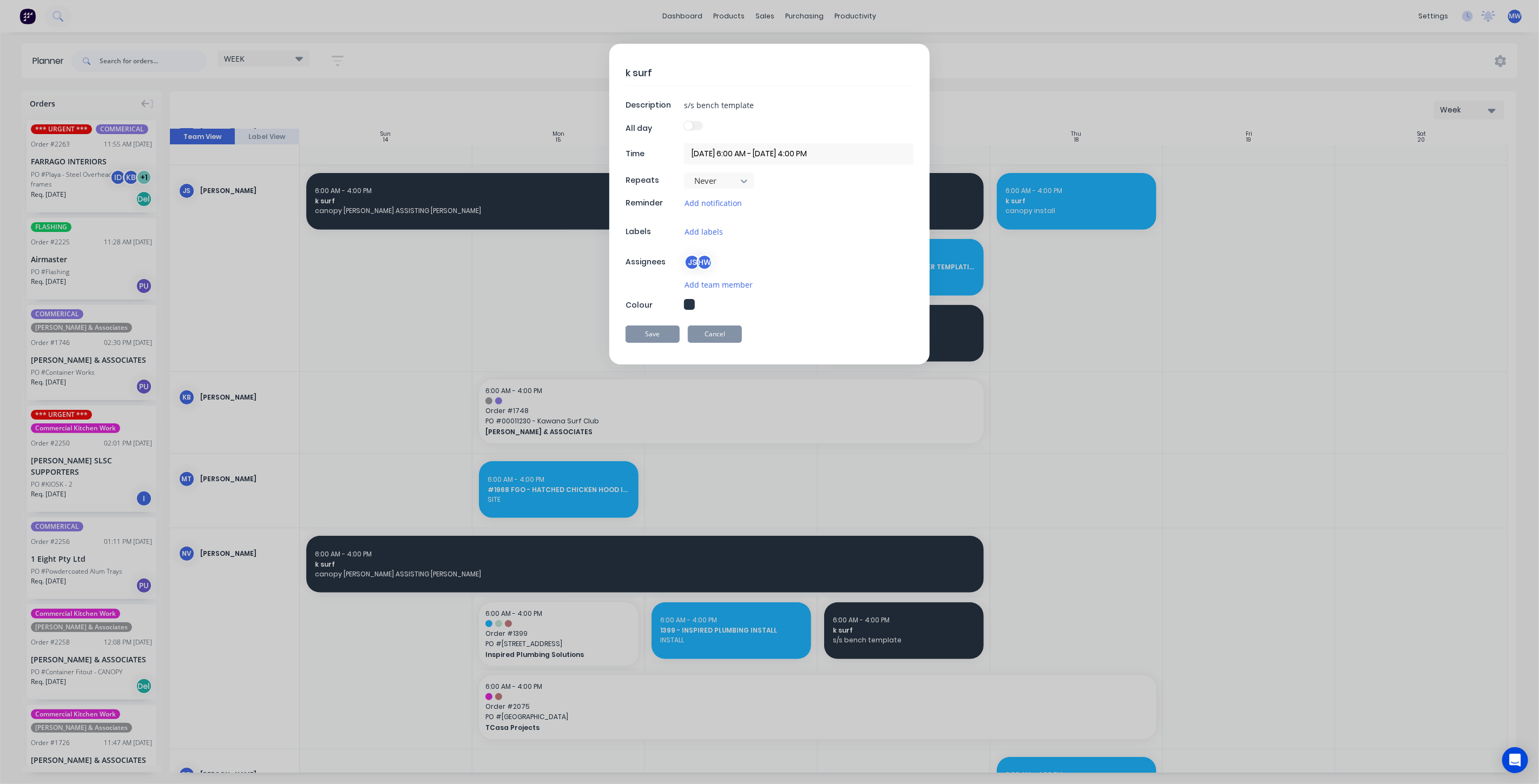
type textarea "x"
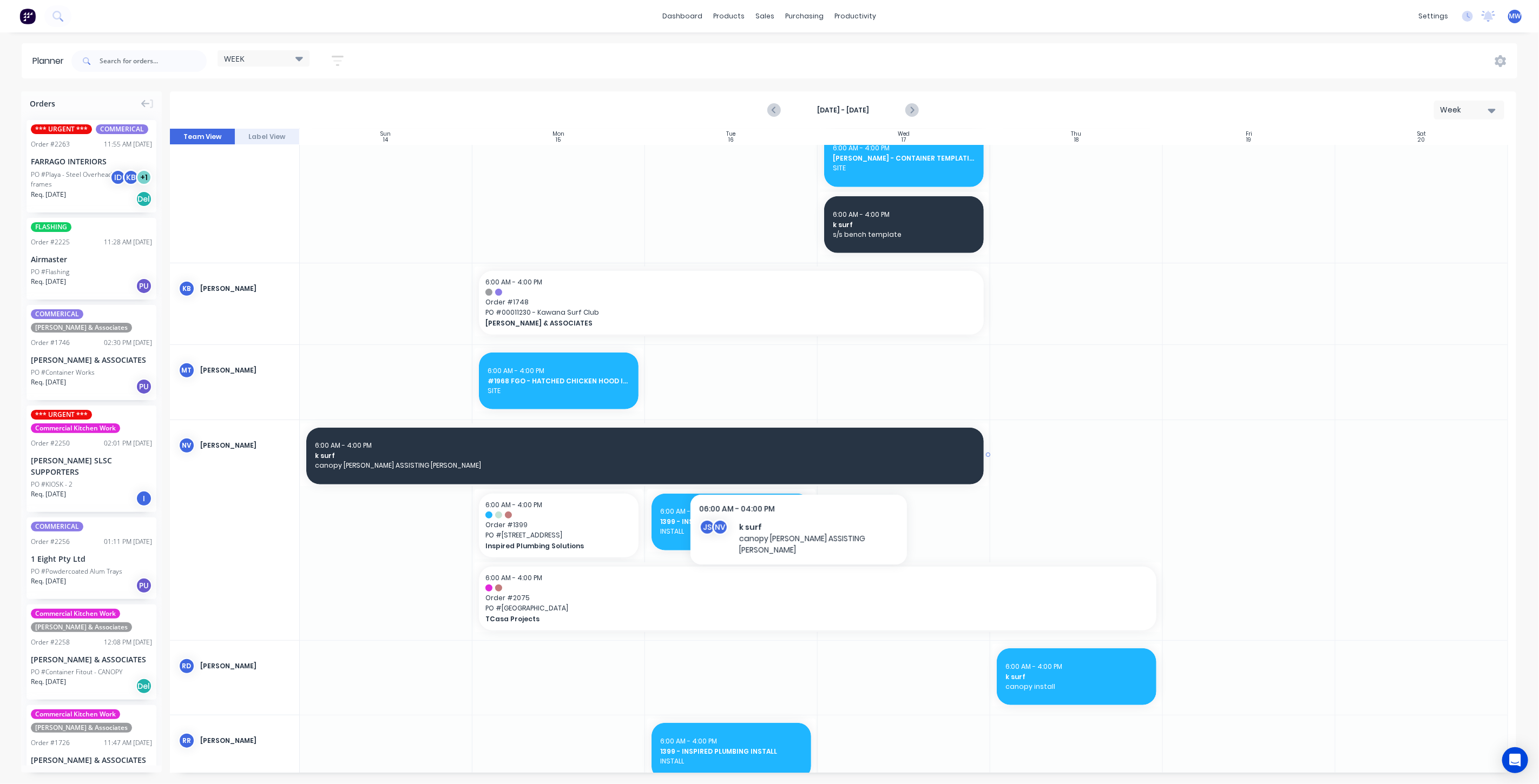
scroll to position [661, 0]
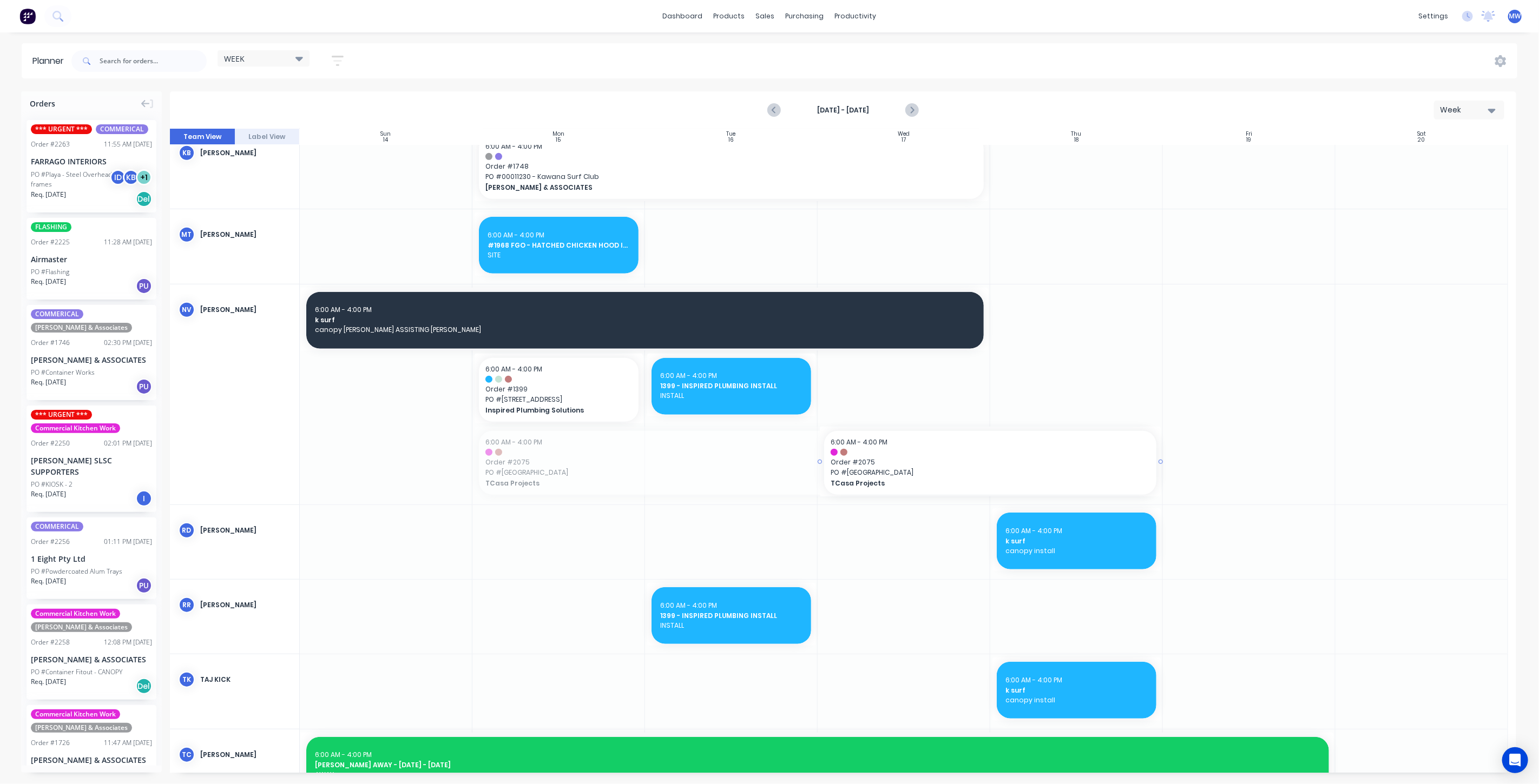
drag, startPoint x: 473, startPoint y: 460, endPoint x: 780, endPoint y: 458, distance: 307.0
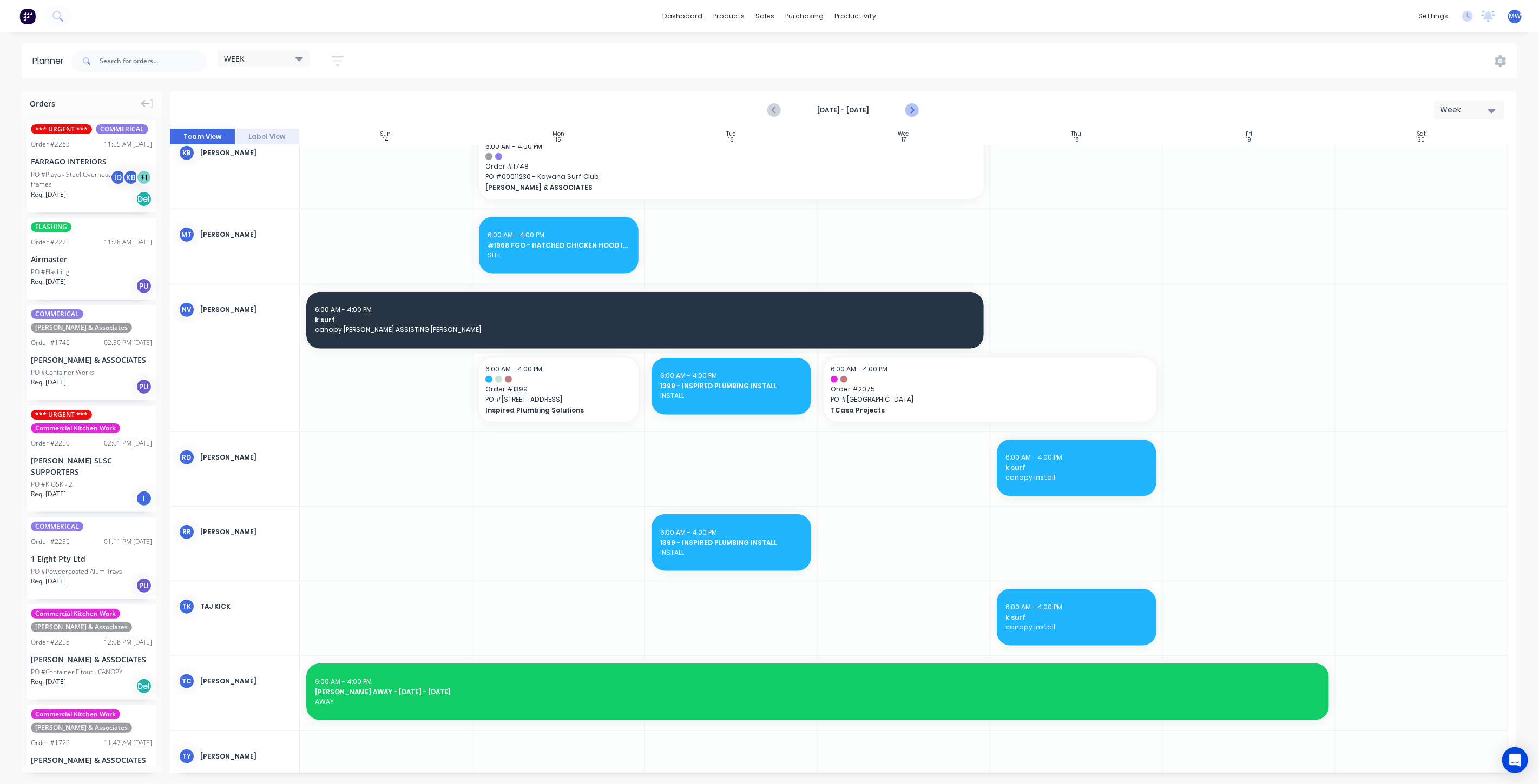
click at [916, 106] on icon "Next page" at bounding box center [911, 110] width 13 height 13
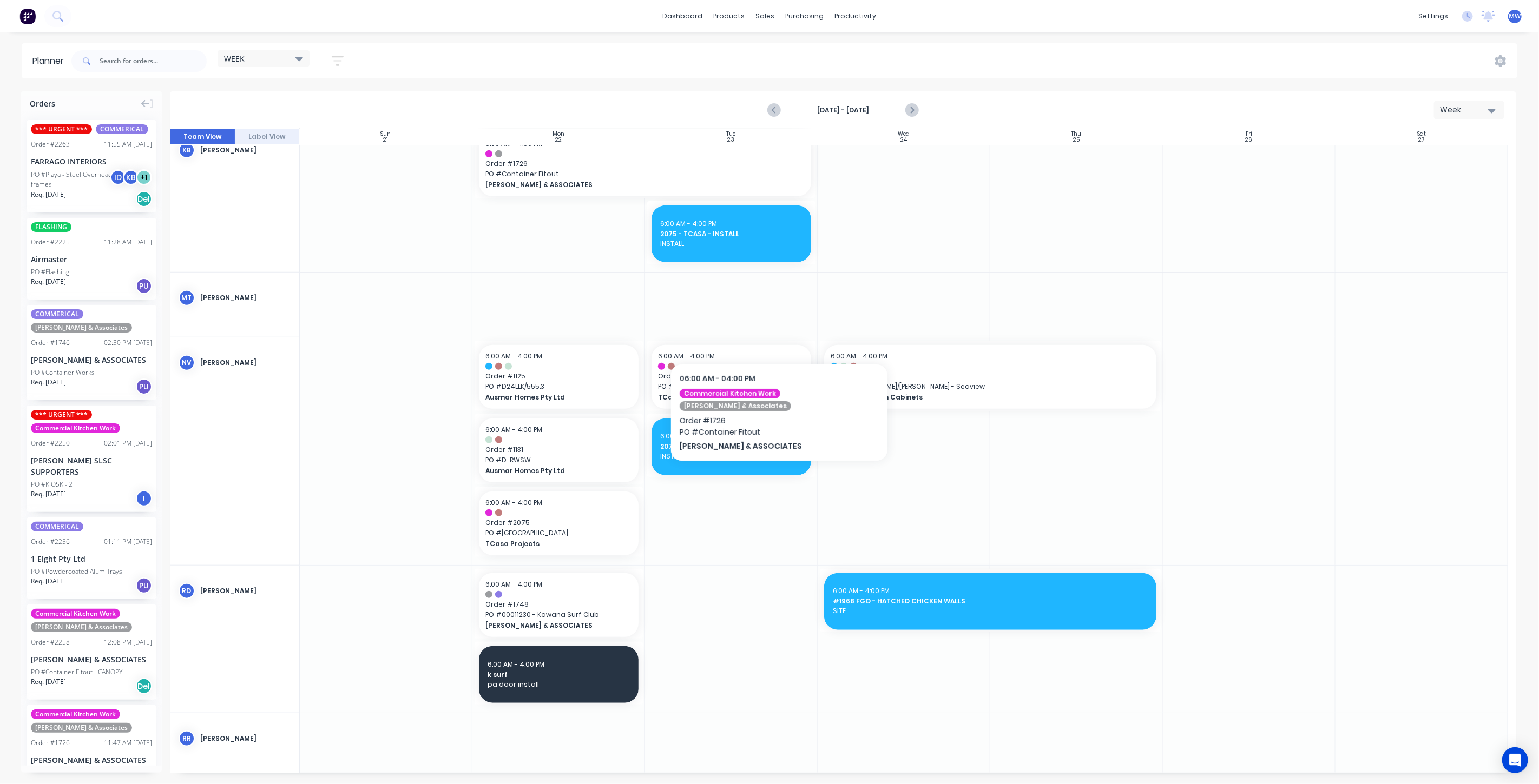
scroll to position [687, 0]
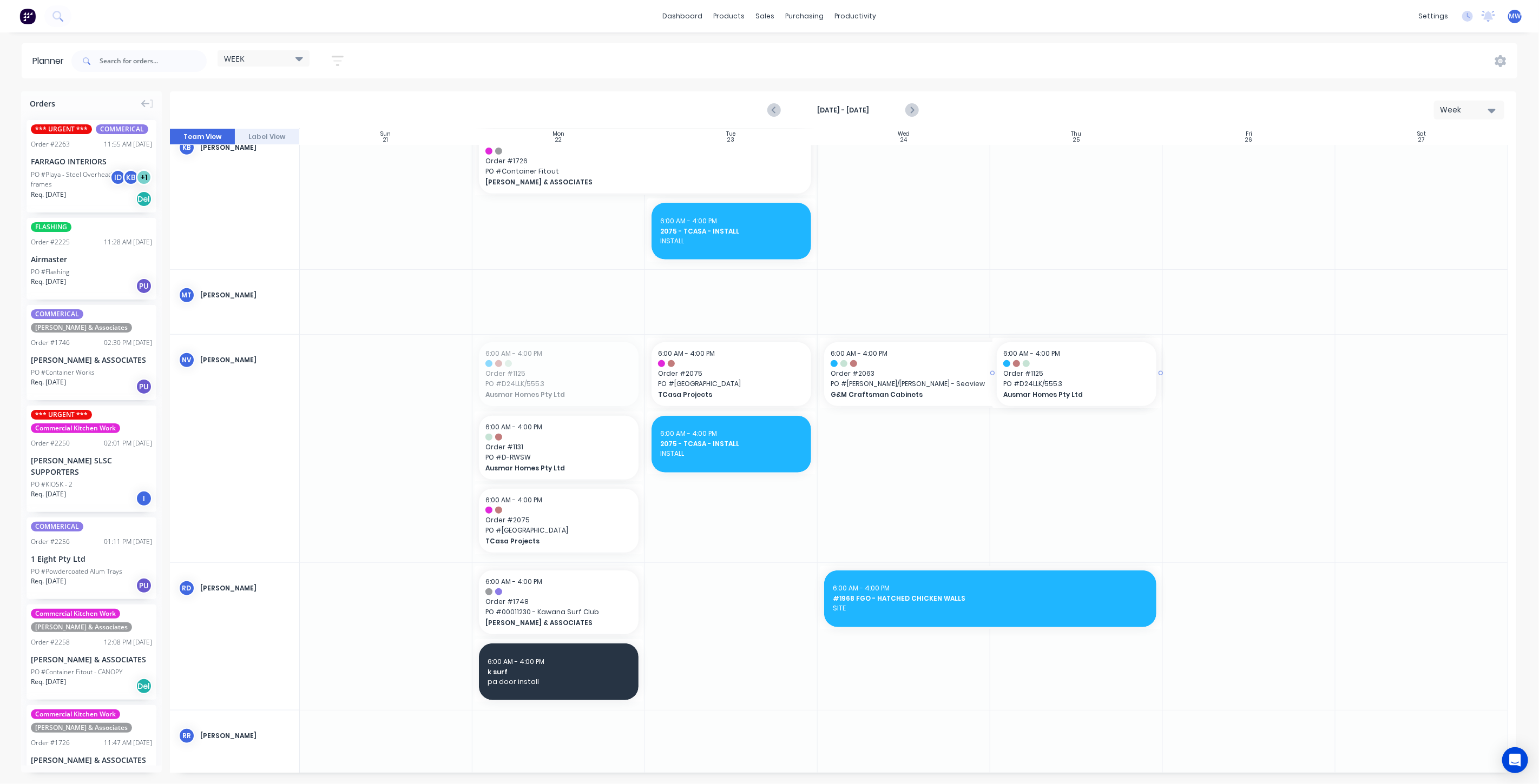
drag, startPoint x: 533, startPoint y: 378, endPoint x: 1014, endPoint y: 405, distance: 481.8
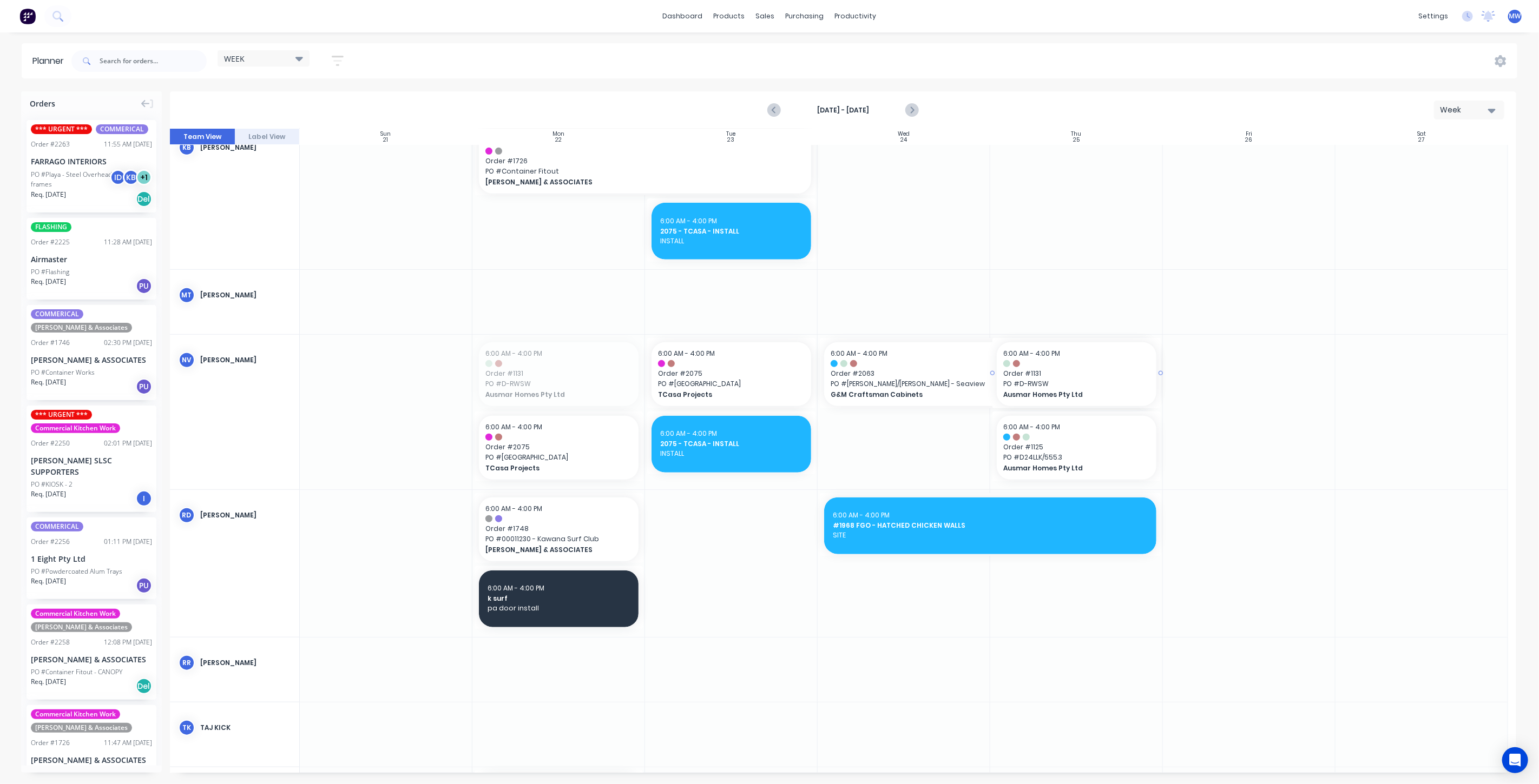
drag, startPoint x: 528, startPoint y: 388, endPoint x: 1087, endPoint y: 425, distance: 560.2
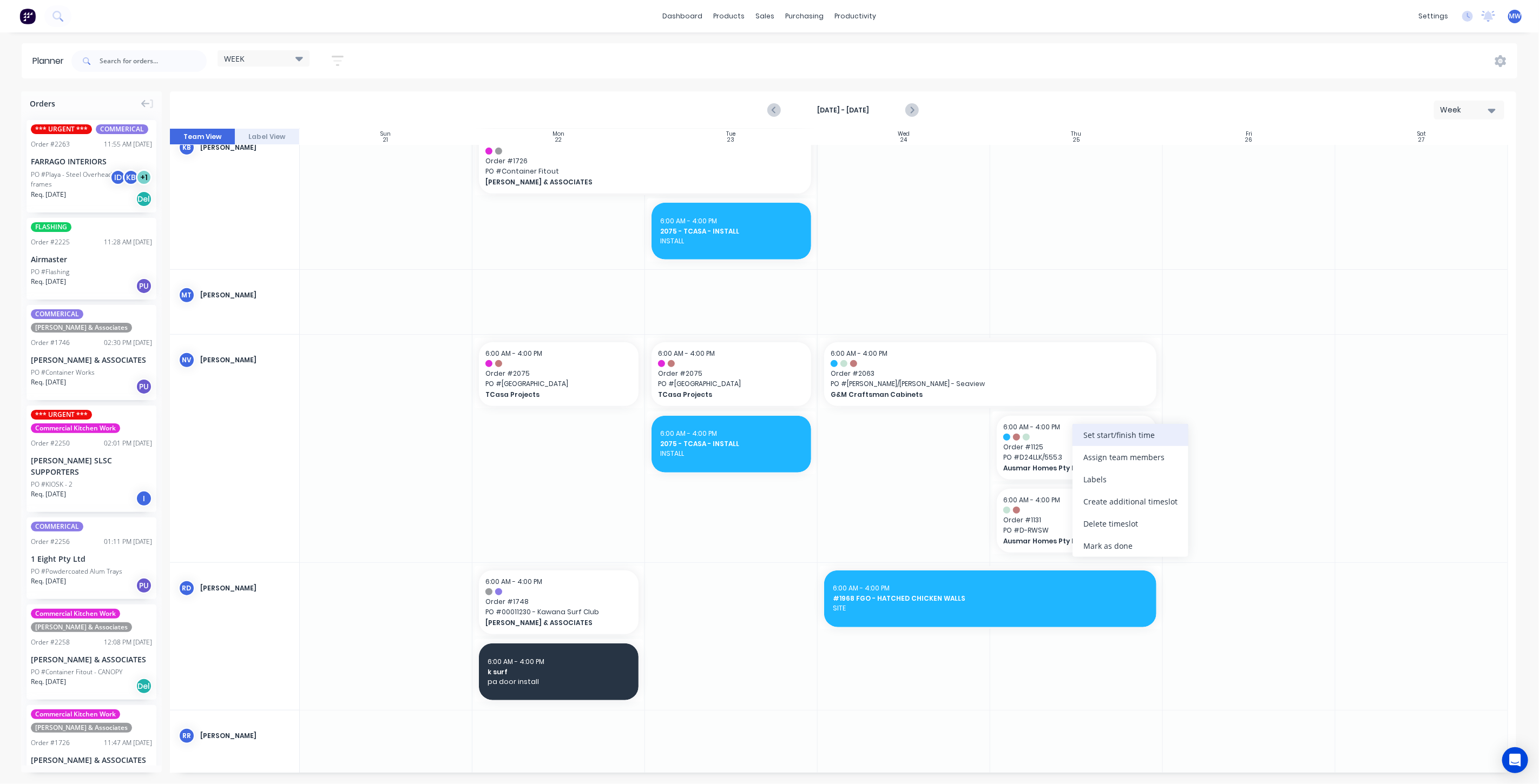
click at [1092, 439] on div "Set start/finish time" at bounding box center [1130, 435] width 116 height 22
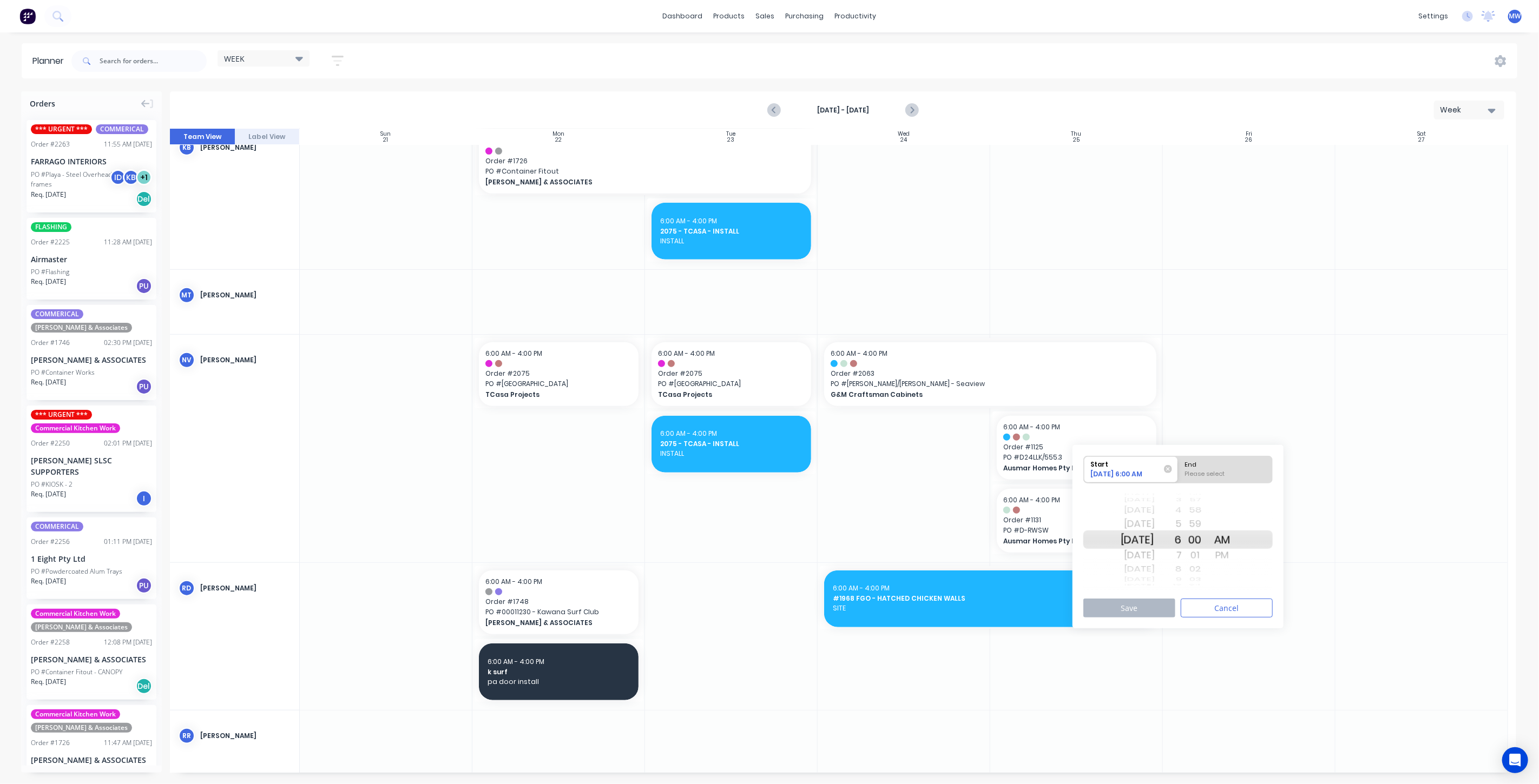
click at [1154, 536] on div "[DATE]" at bounding box center [1138, 540] width 34 height 19
click at [1245, 469] on div "Please select" at bounding box center [1225, 476] width 88 height 14
click at [1179, 469] on input "End Please select" at bounding box center [1178, 469] width 1 height 26
radio input "true"
click at [1236, 555] on div "PM" at bounding box center [1222, 555] width 27 height 17
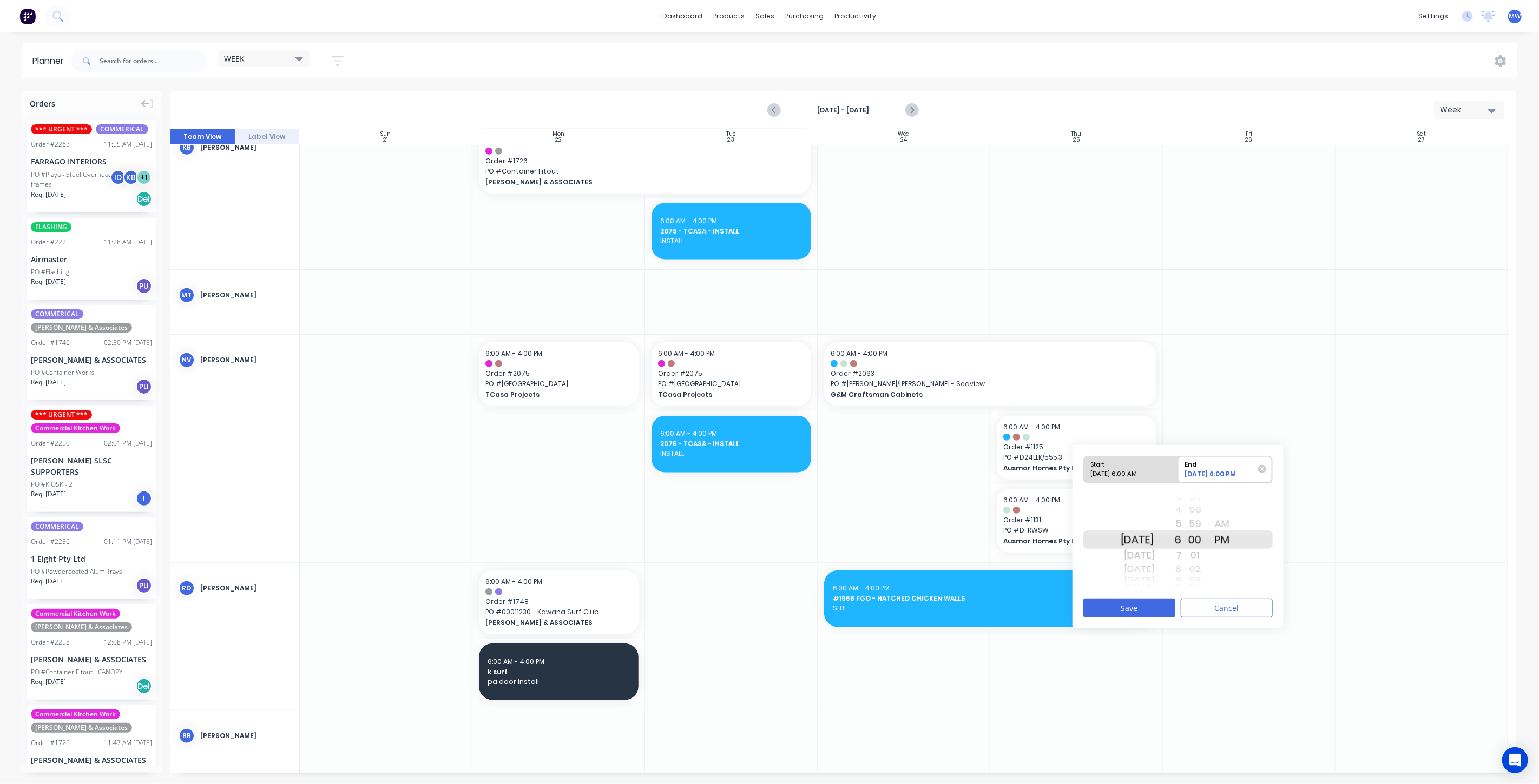
click at [1195, 512] on div "58" at bounding box center [1195, 511] width 27 height 14
click at [1209, 569] on div "00" at bounding box center [1195, 570] width 27 height 14
click at [1182, 511] on div "4" at bounding box center [1168, 511] width 27 height 14
click at [1148, 601] on button "Save" at bounding box center [1129, 608] width 92 height 19
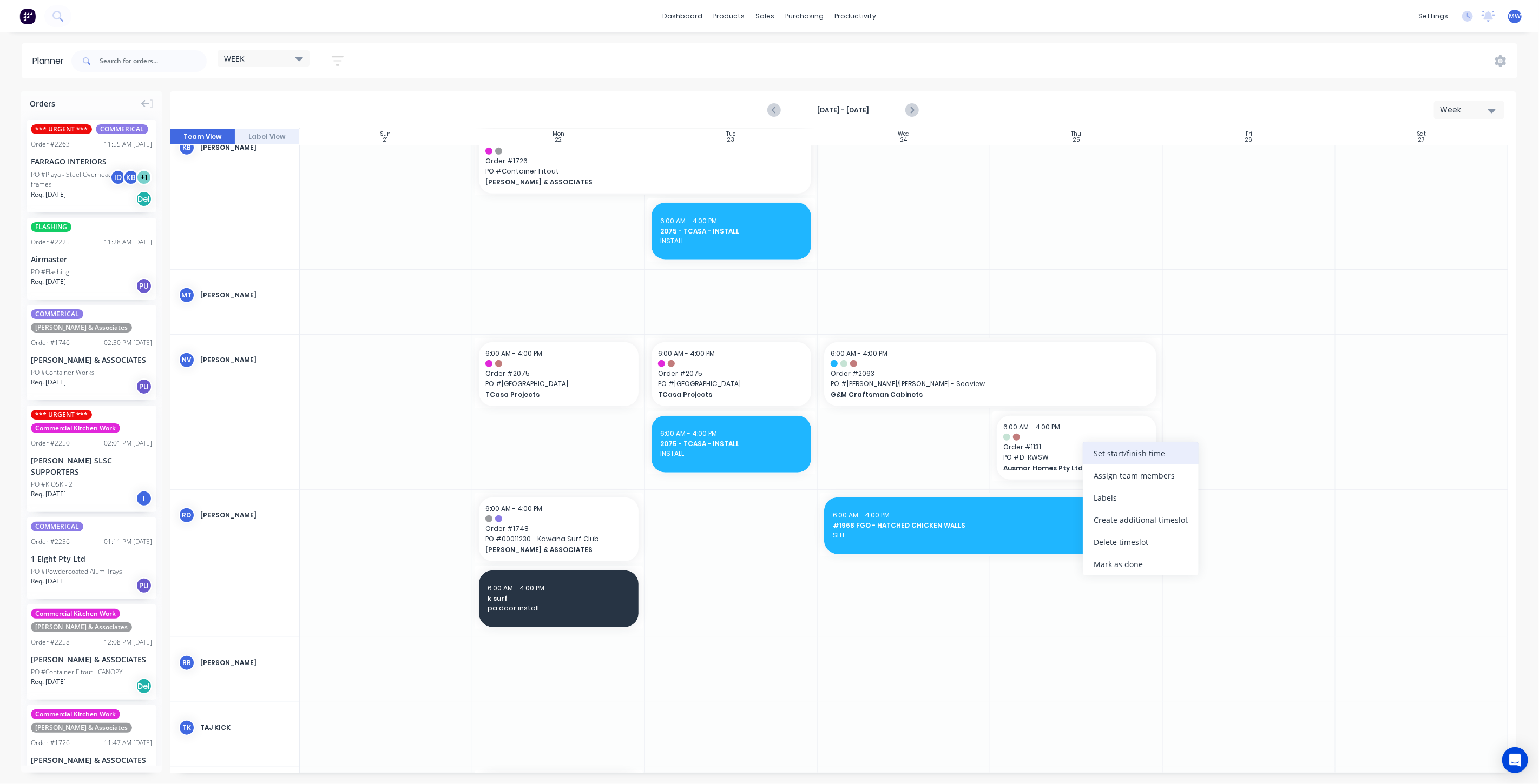
click at [1132, 457] on div "Set start/finish time" at bounding box center [1141, 453] width 116 height 22
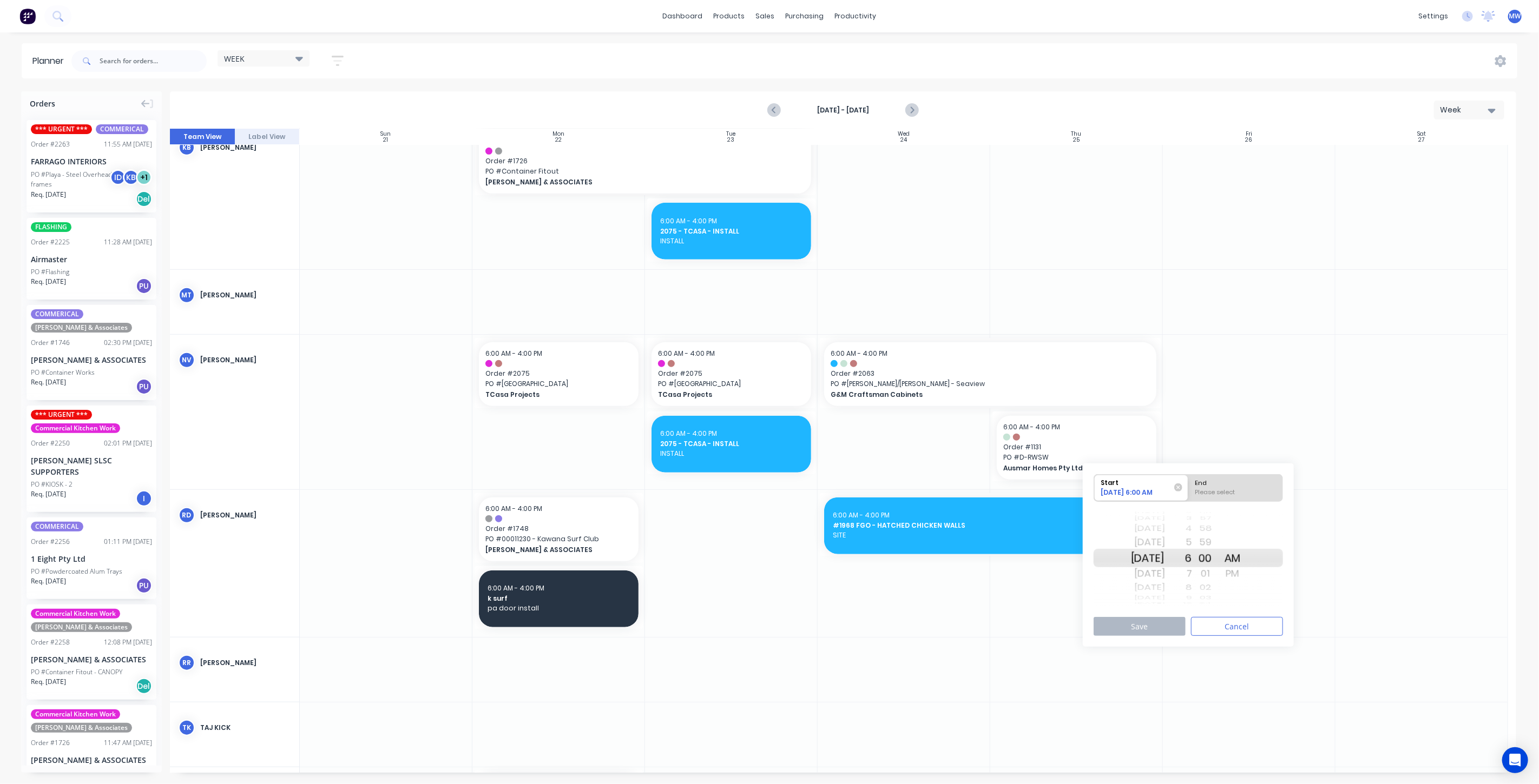
click at [1158, 552] on div "[DATE]" at bounding box center [1148, 558] width 34 height 19
click at [1249, 491] on div "Please select" at bounding box center [1236, 494] width 88 height 14
click at [1189, 491] on input "End Please select" at bounding box center [1188, 488] width 1 height 26
radio input "true"
click at [1246, 573] on div "PM" at bounding box center [1233, 574] width 27 height 17
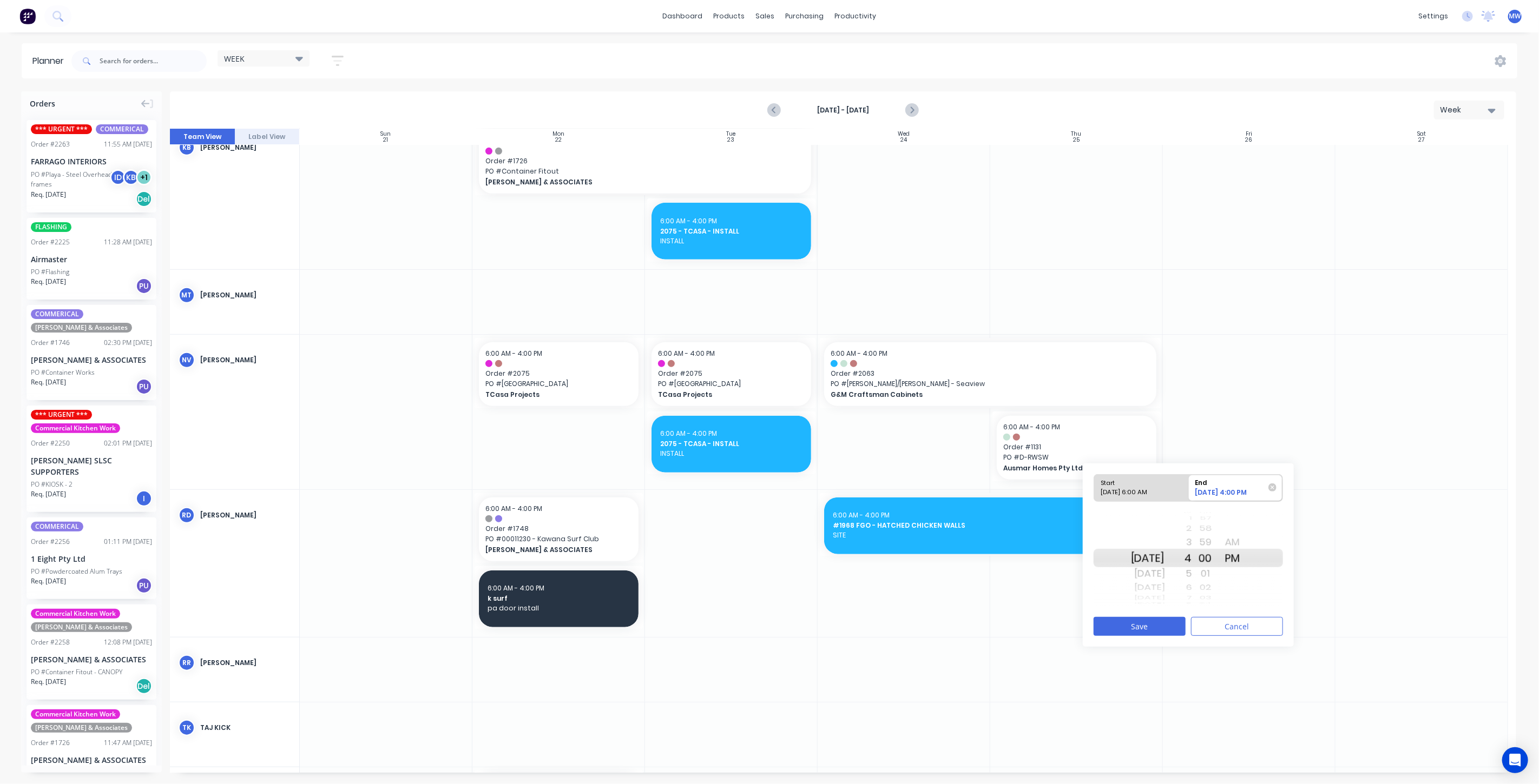
click at [1192, 555] on div "4" at bounding box center [1178, 558] width 27 height 19
click at [1166, 622] on button "Save" at bounding box center [1140, 626] width 92 height 19
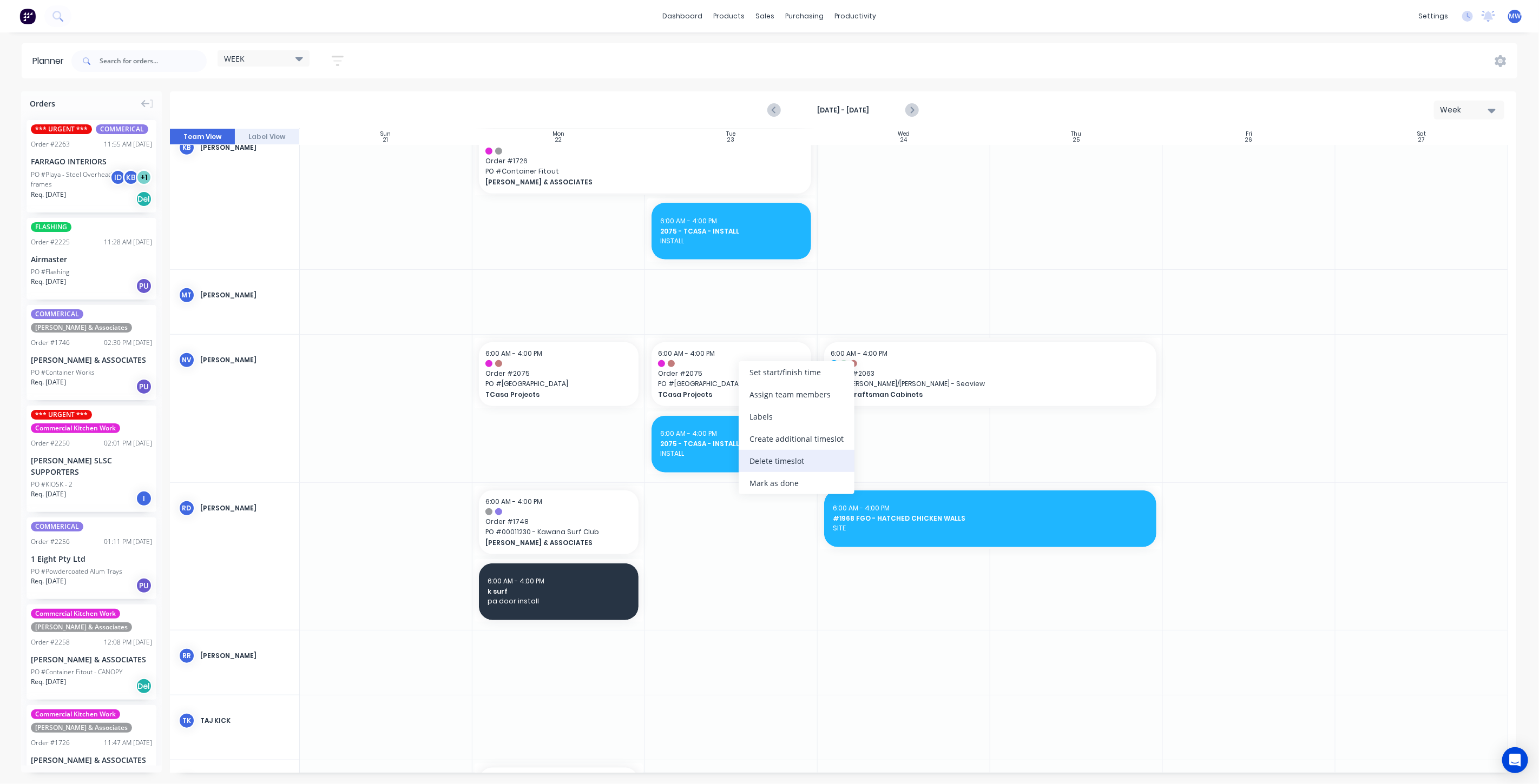
click at [781, 456] on div "Delete timeslot" at bounding box center [796, 461] width 116 height 22
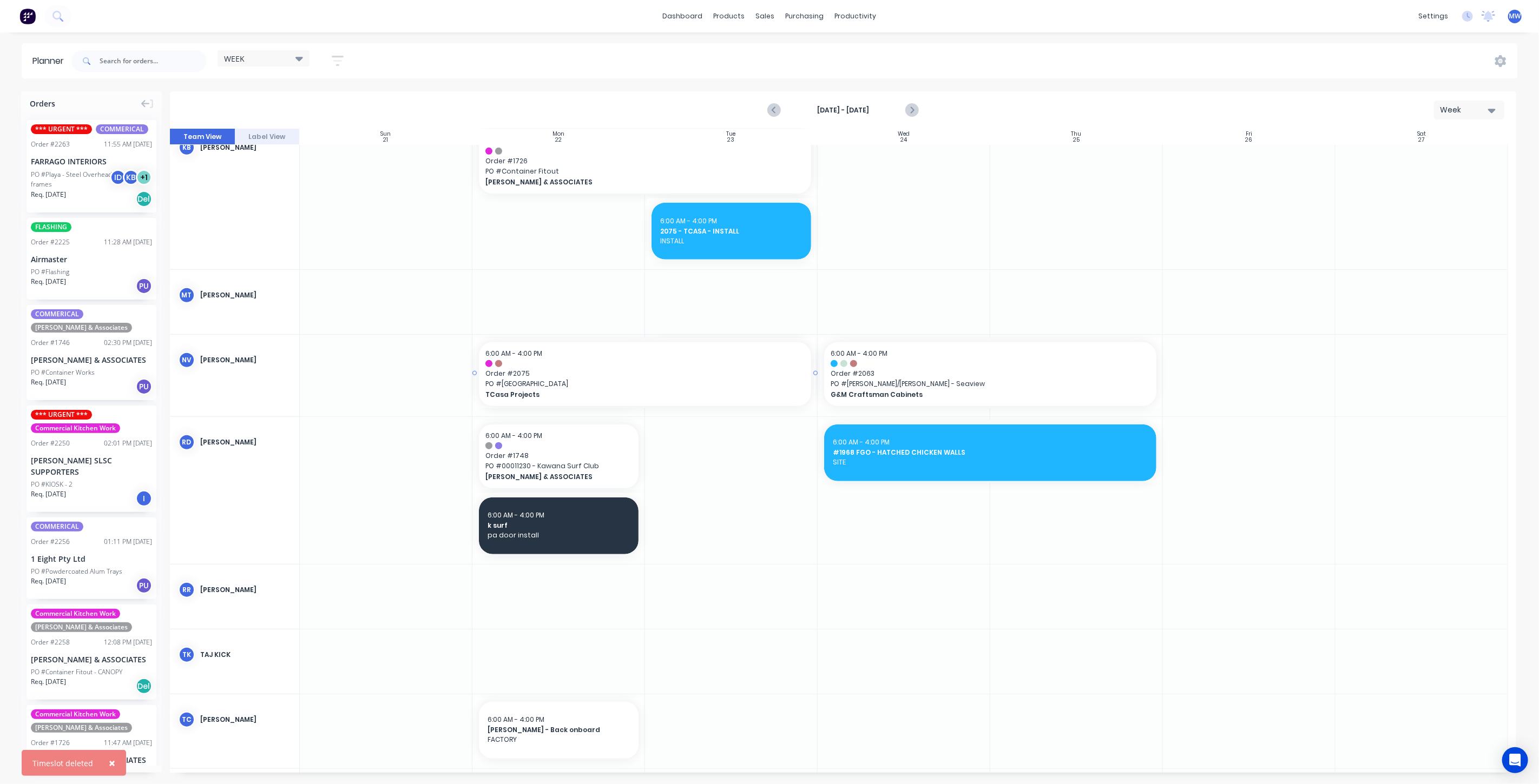
drag, startPoint x: 642, startPoint y: 372, endPoint x: 661, endPoint y: 374, distance: 19.1
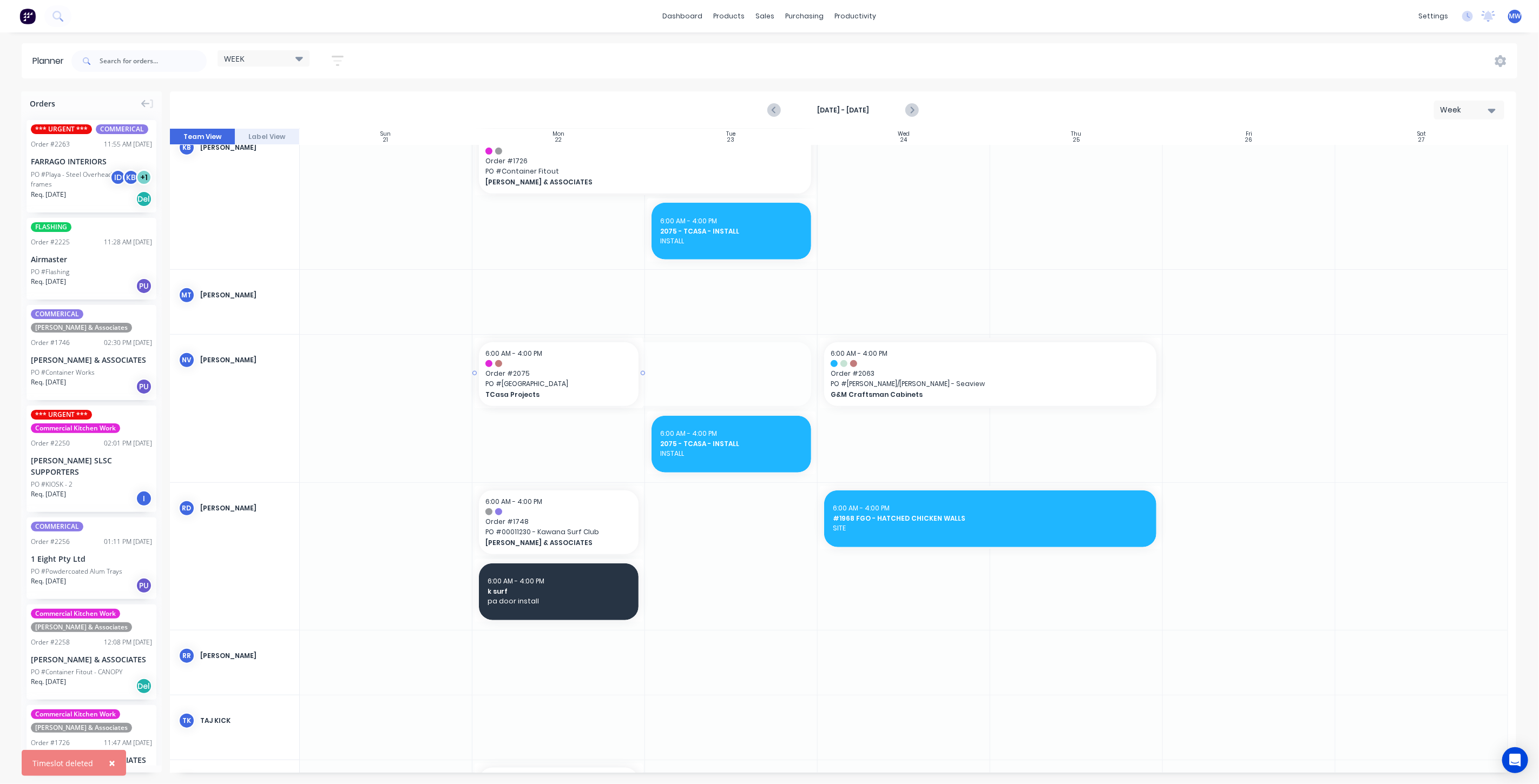
drag, startPoint x: 814, startPoint y: 371, endPoint x: 624, endPoint y: 373, distance: 190.0
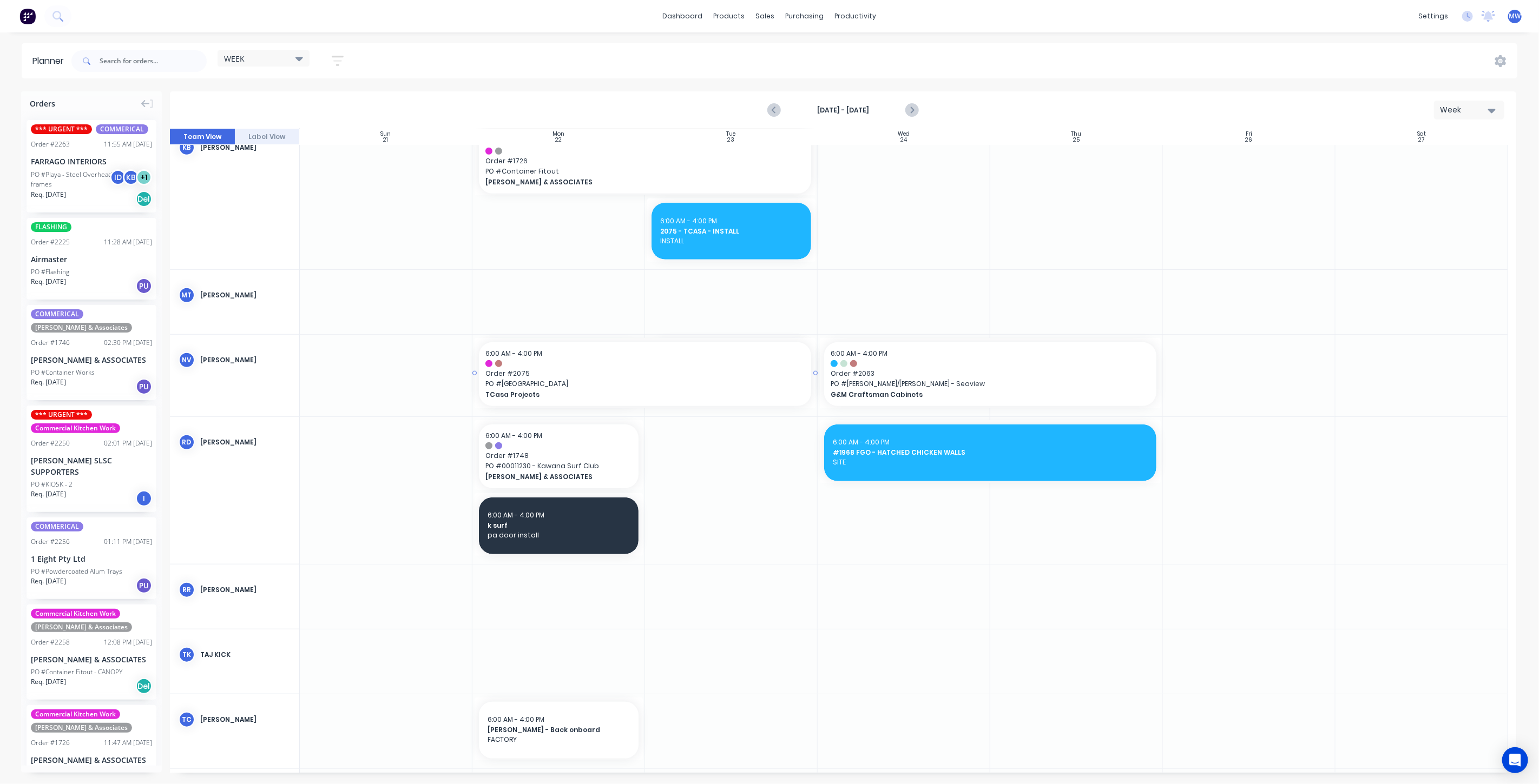
drag, startPoint x: 641, startPoint y: 371, endPoint x: 657, endPoint y: 371, distance: 16.0
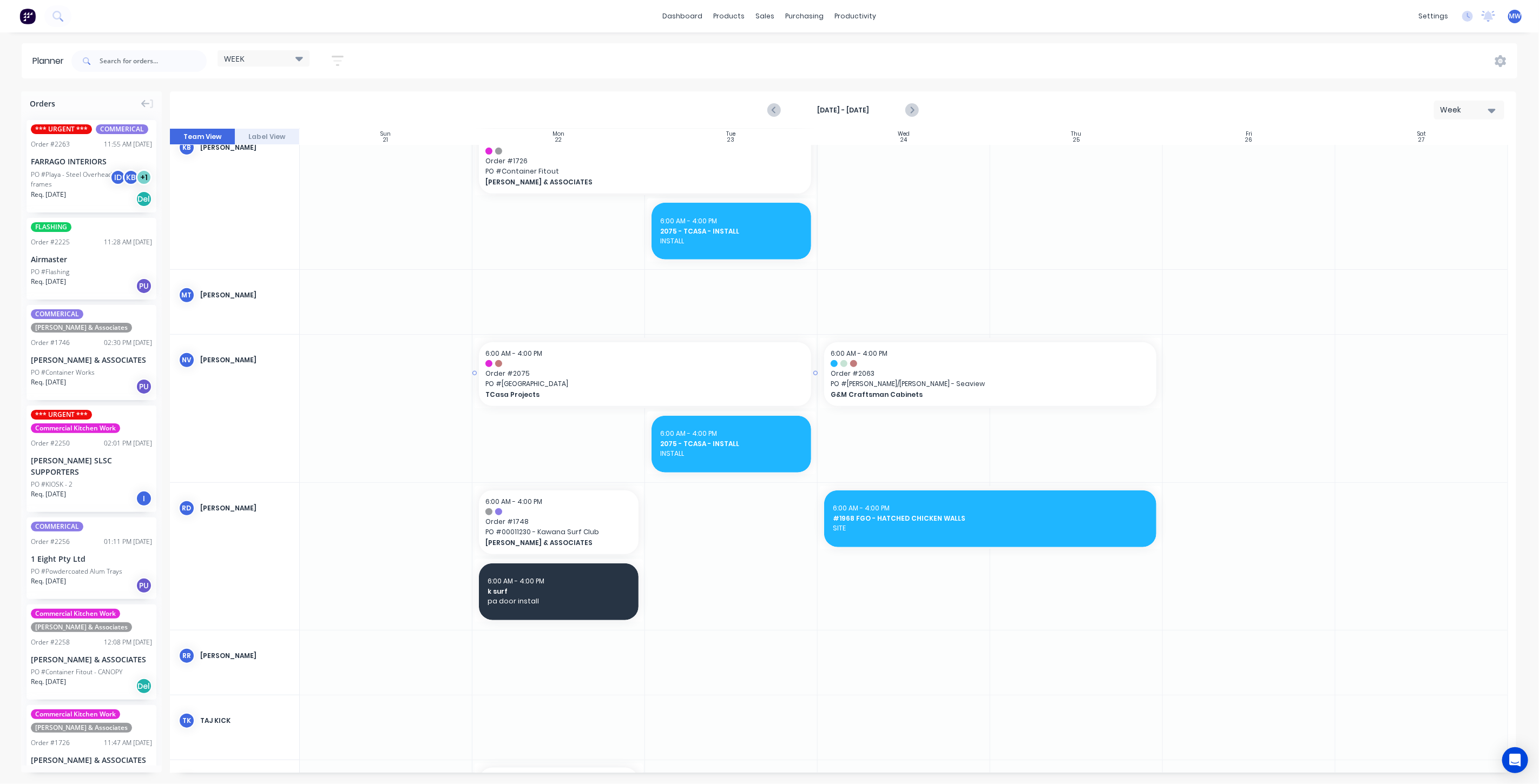
click at [611, 377] on span "Order # 2075" at bounding box center [645, 374] width 319 height 10
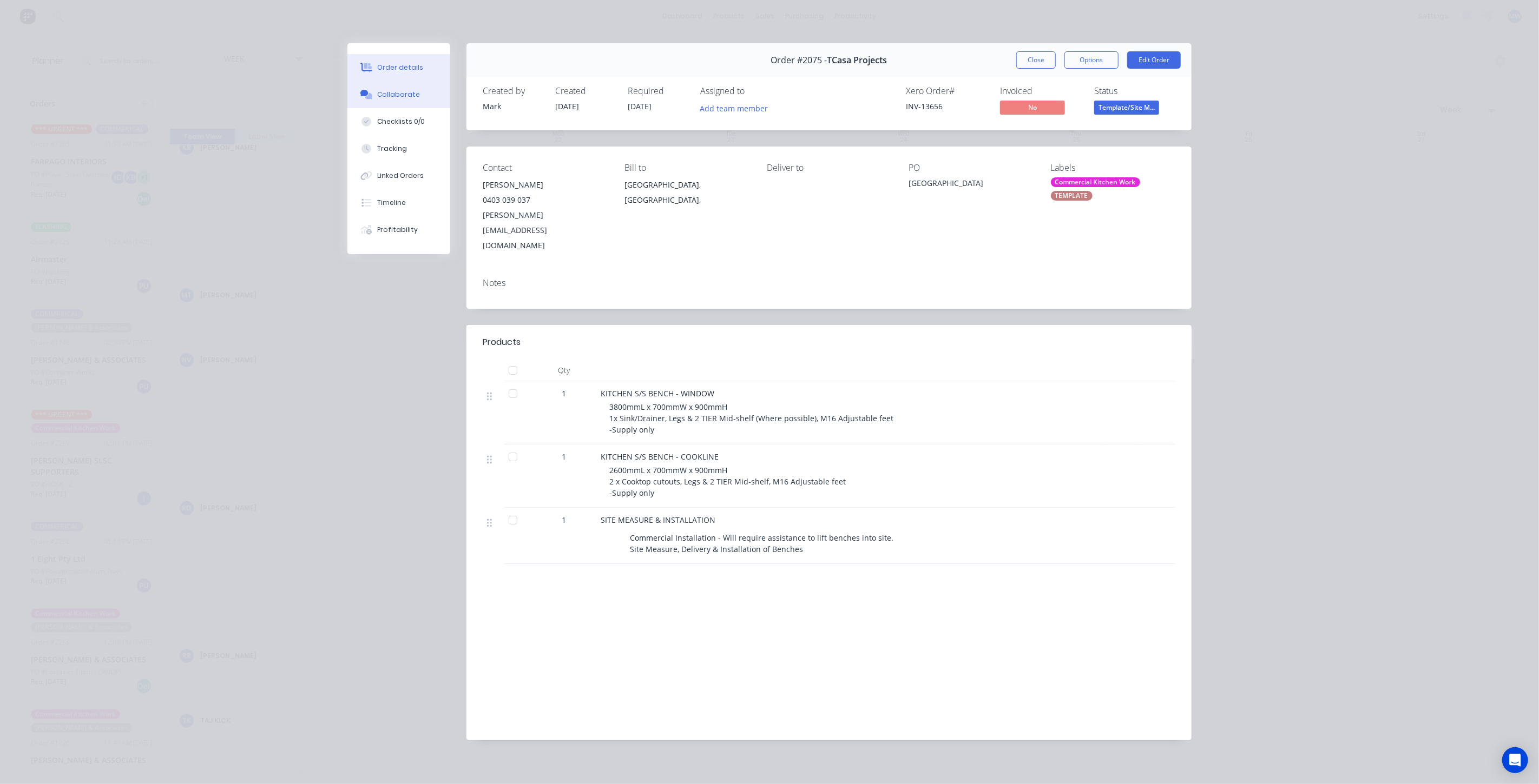
click at [401, 90] on div "Collaborate" at bounding box center [399, 94] width 43 height 10
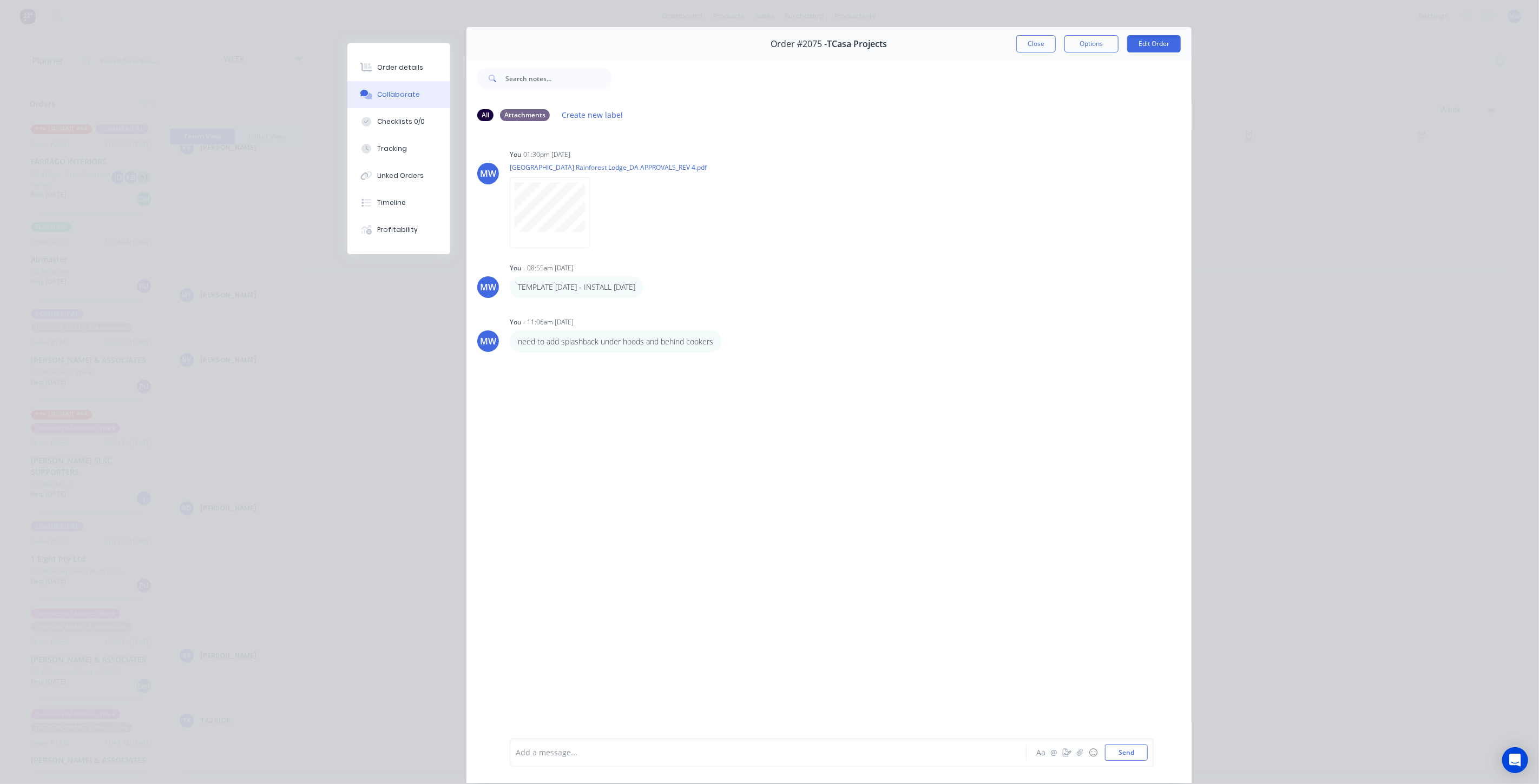
scroll to position [0, 0]
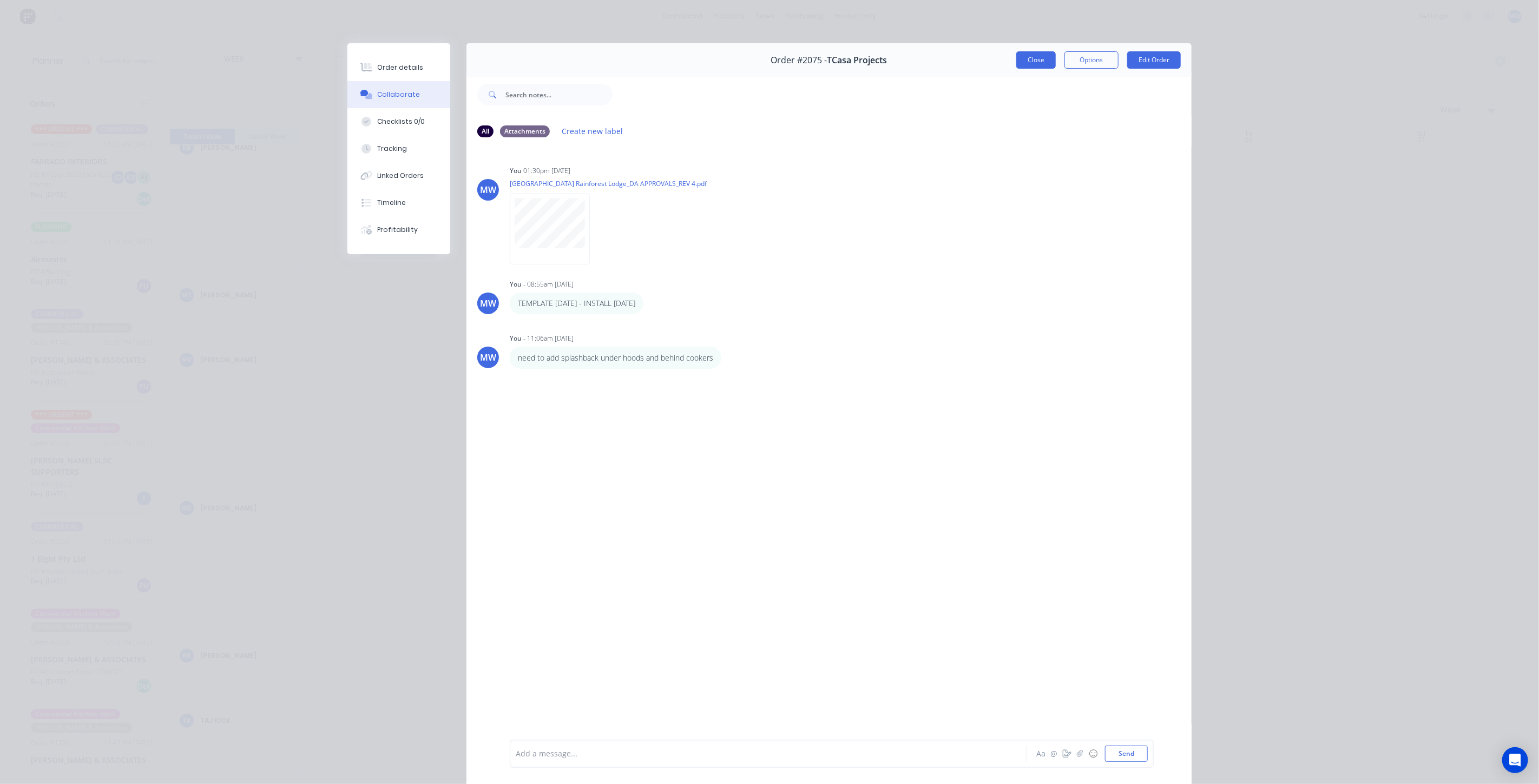
click at [1034, 64] on button "Close" at bounding box center [1036, 60] width 39 height 17
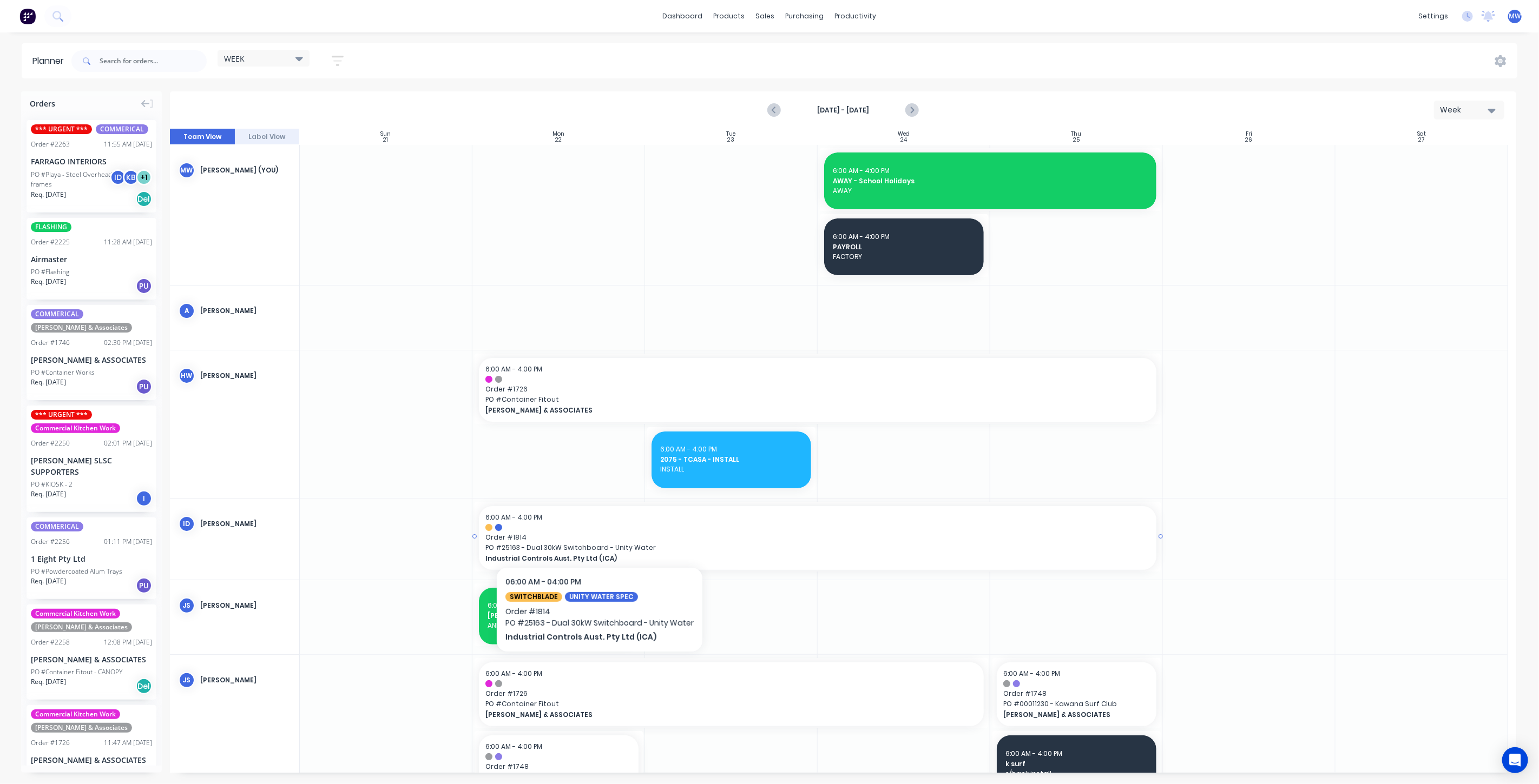
scroll to position [300, 0]
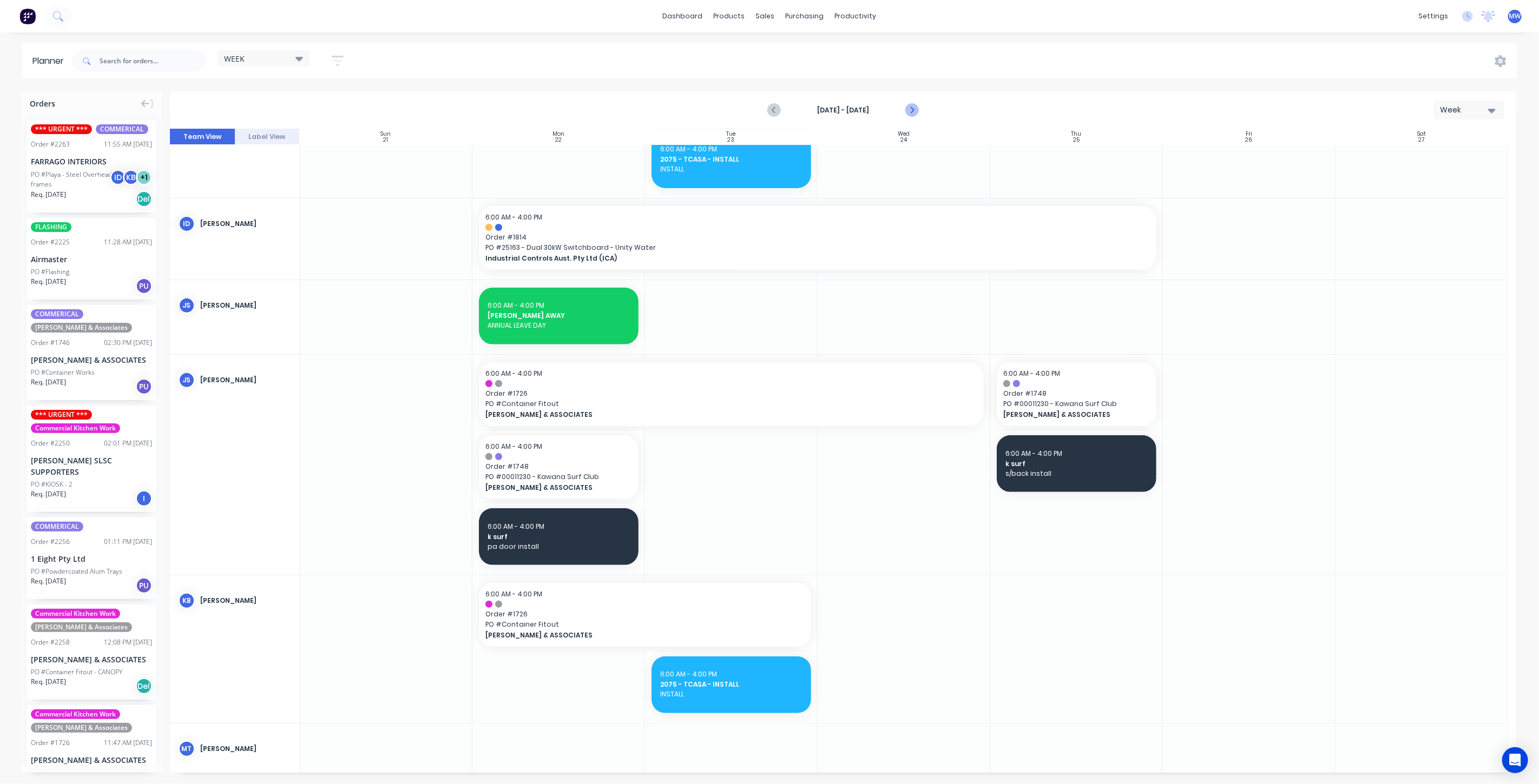
click at [915, 108] on icon "Next page" at bounding box center [911, 110] width 13 height 13
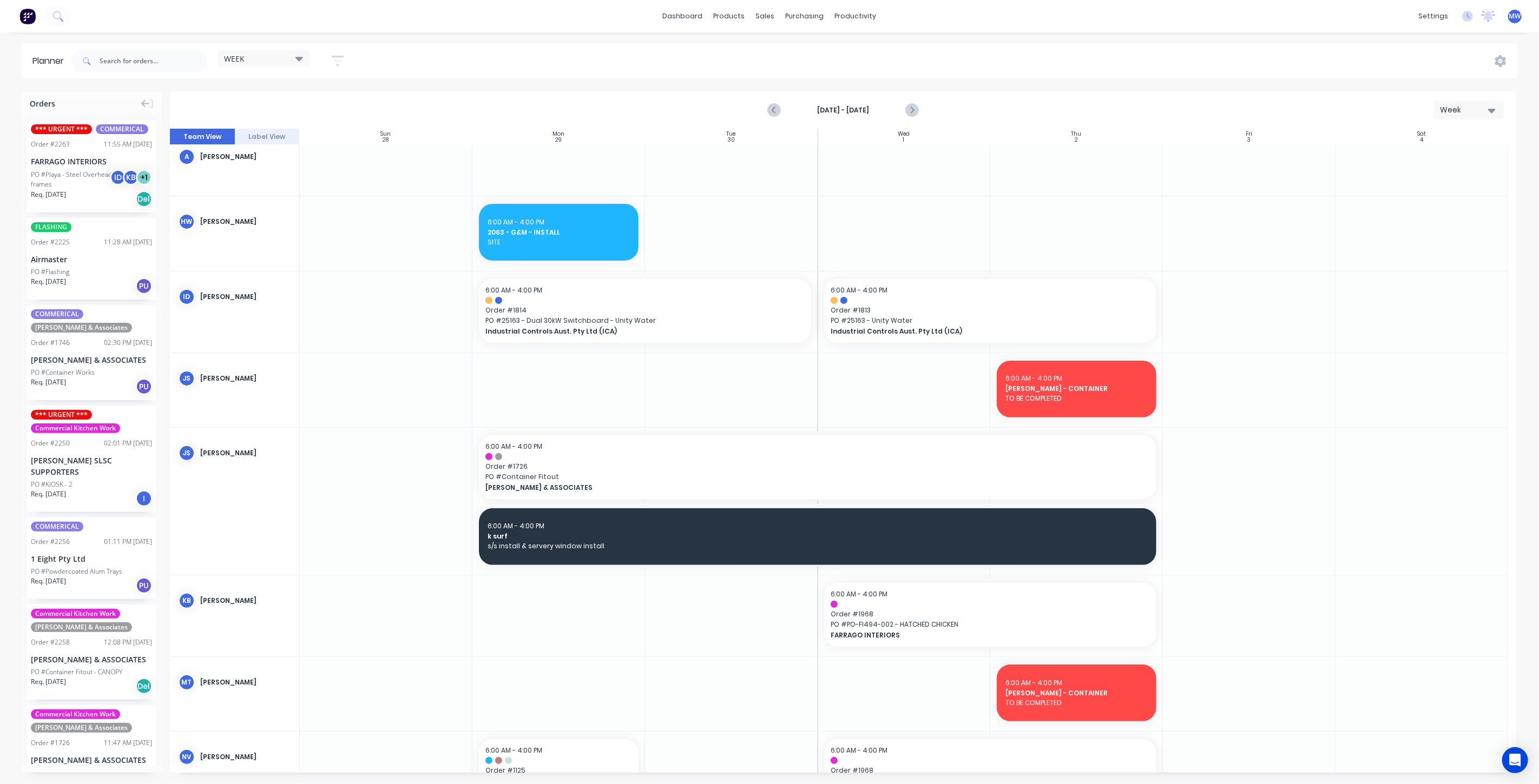
click at [914, 112] on icon "Next page" at bounding box center [911, 110] width 13 height 13
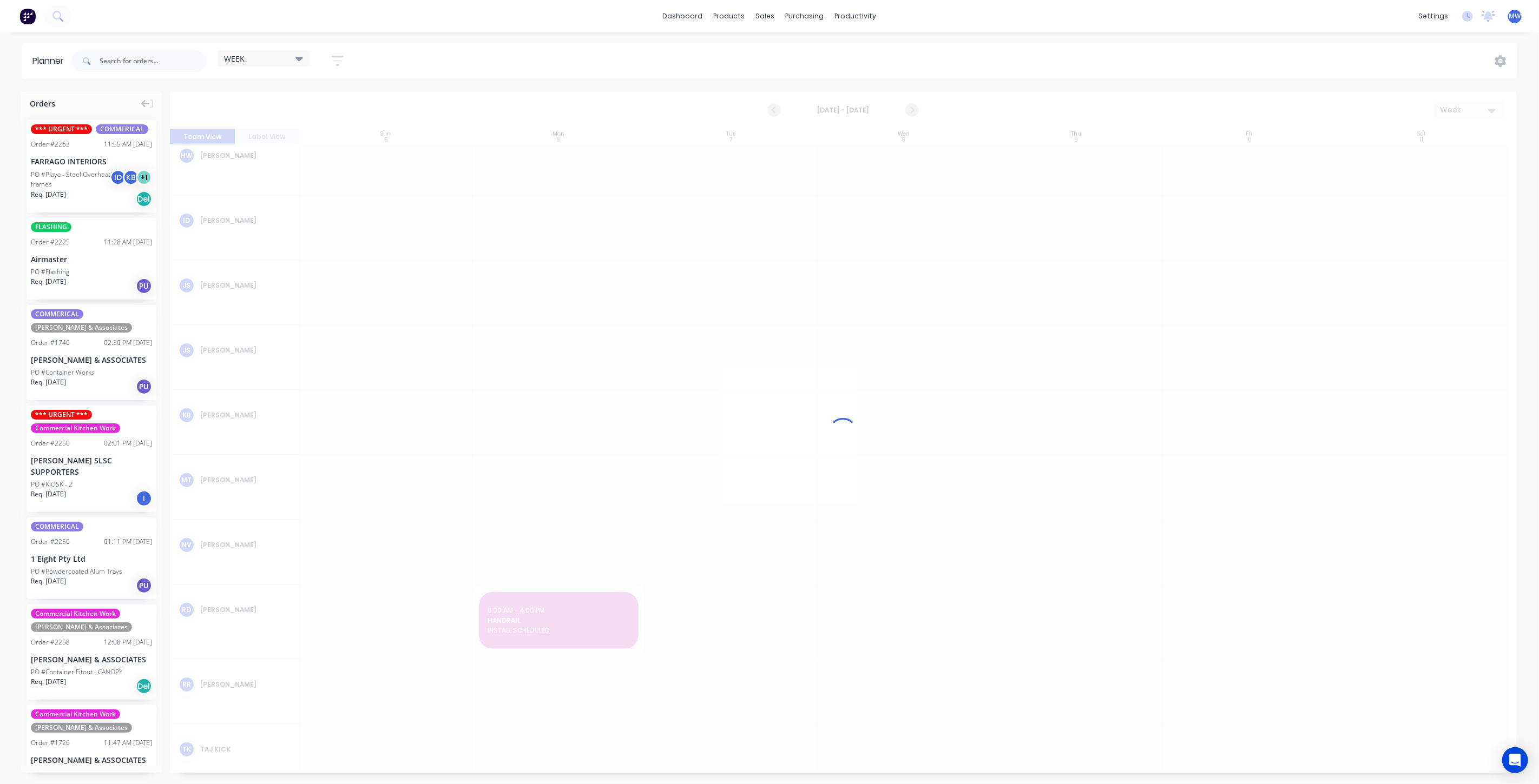
scroll to position [22, 0]
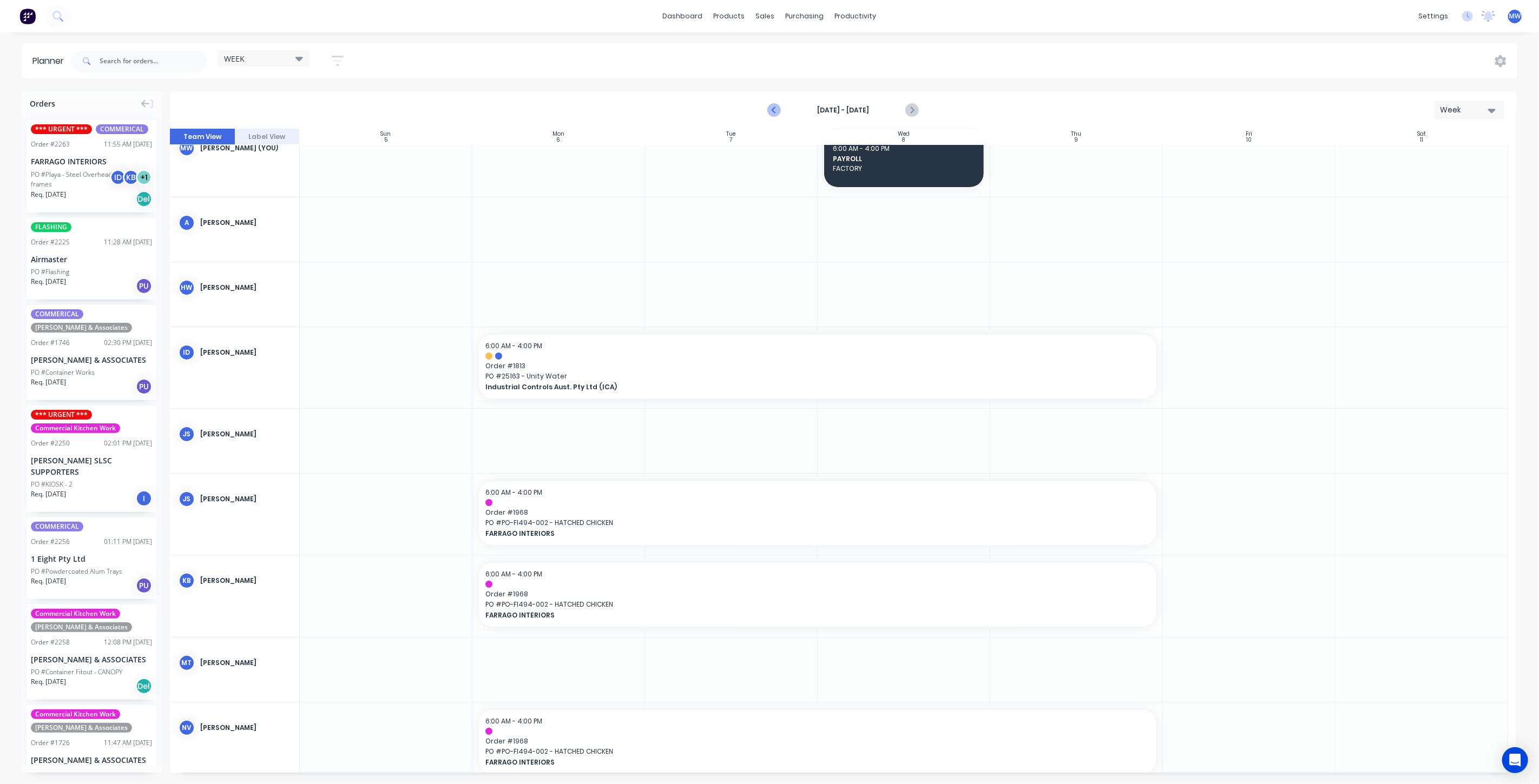
click at [770, 112] on icon "Previous page" at bounding box center [774, 110] width 13 height 13
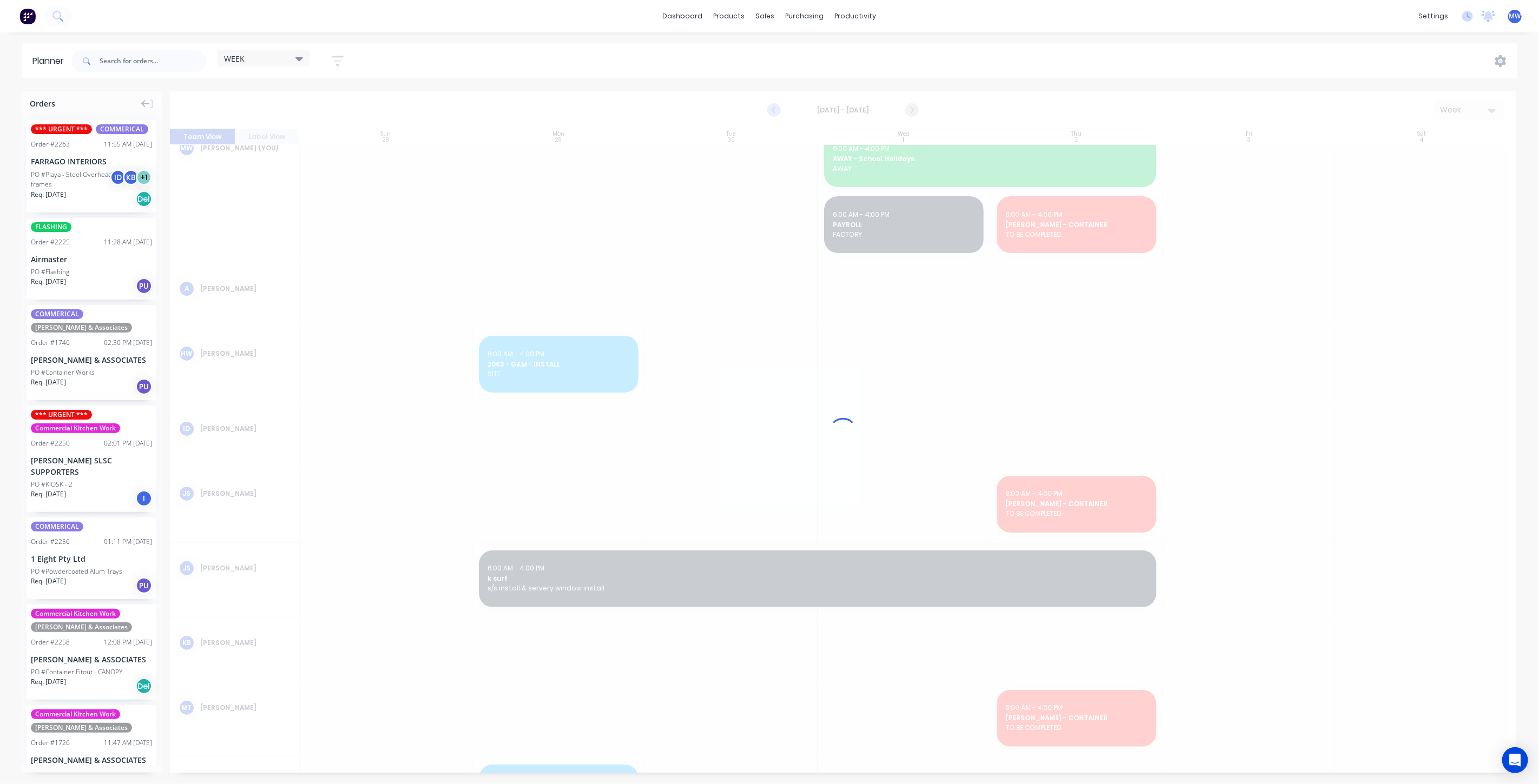
scroll to position [88, 0]
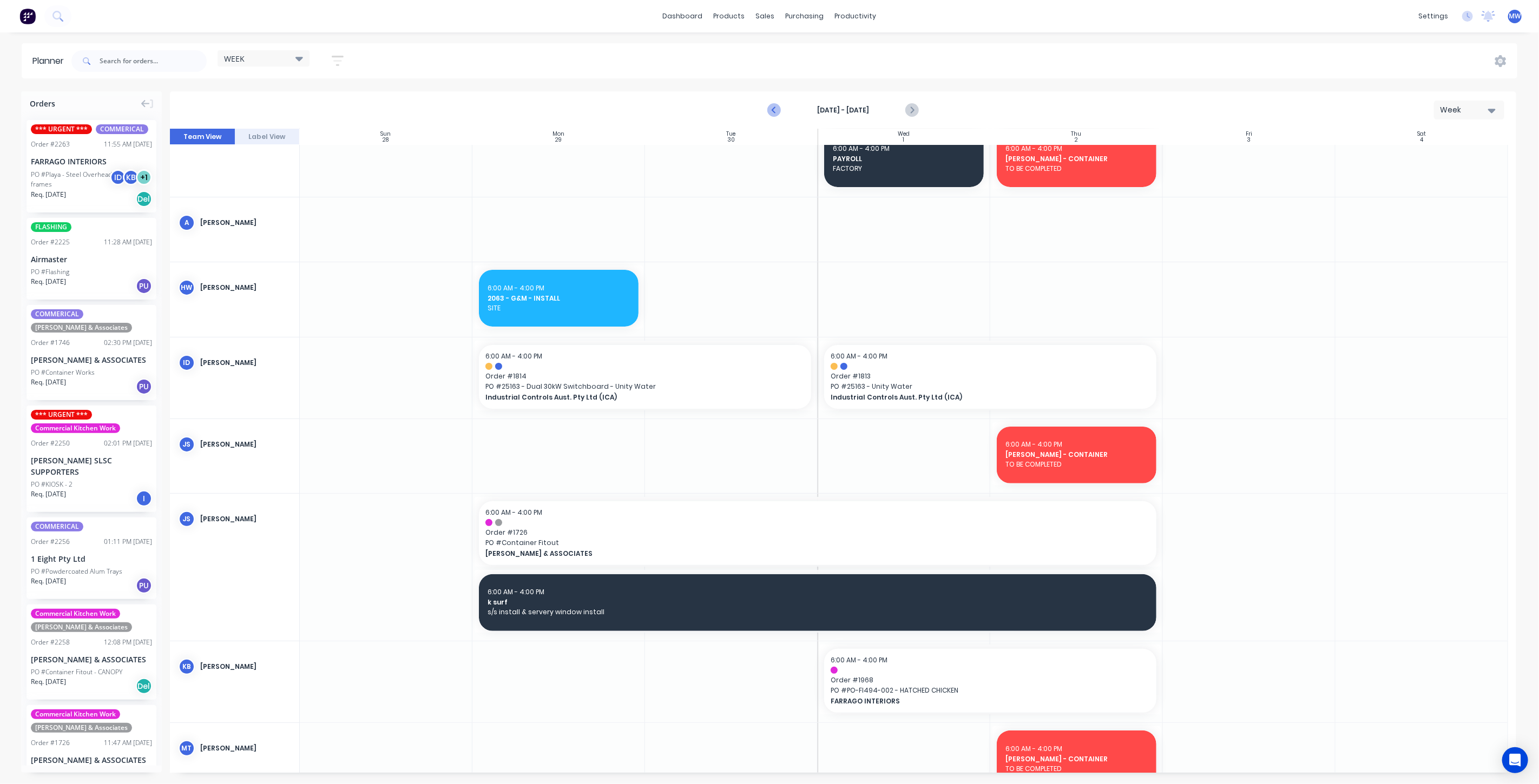
click at [770, 112] on icon "Previous page" at bounding box center [774, 110] width 13 height 13
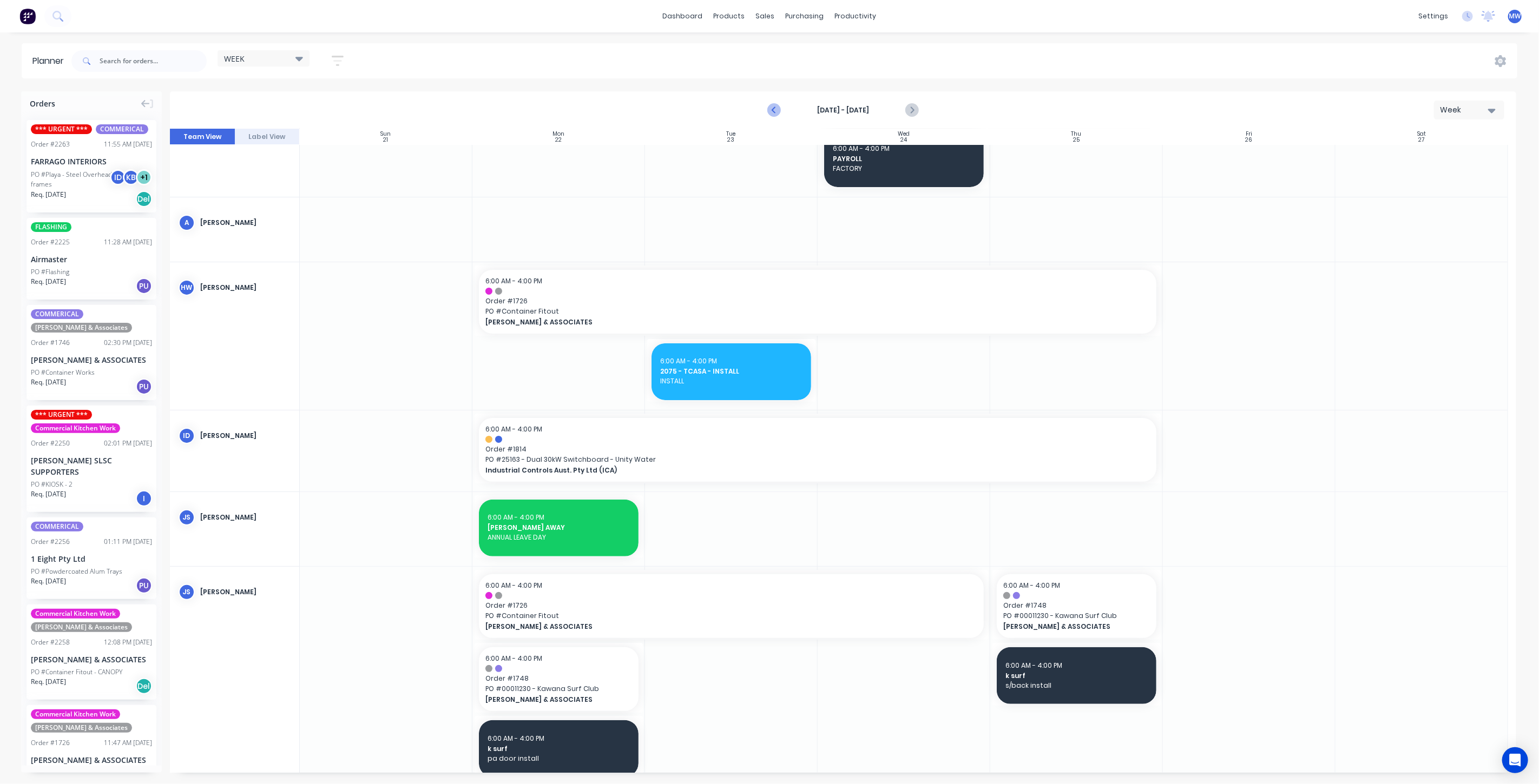
click at [770, 112] on icon "Previous page" at bounding box center [774, 110] width 13 height 13
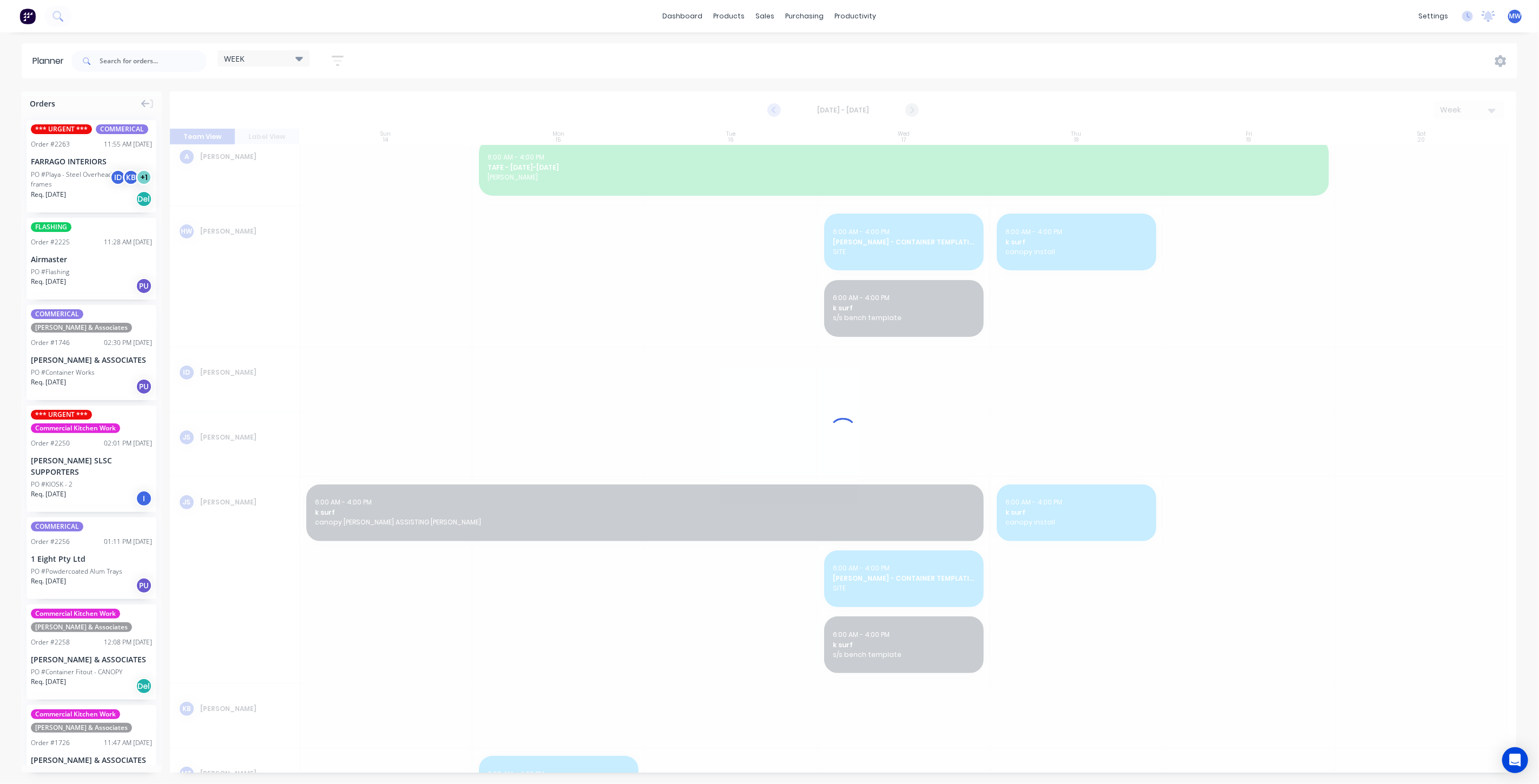
scroll to position [0, 0]
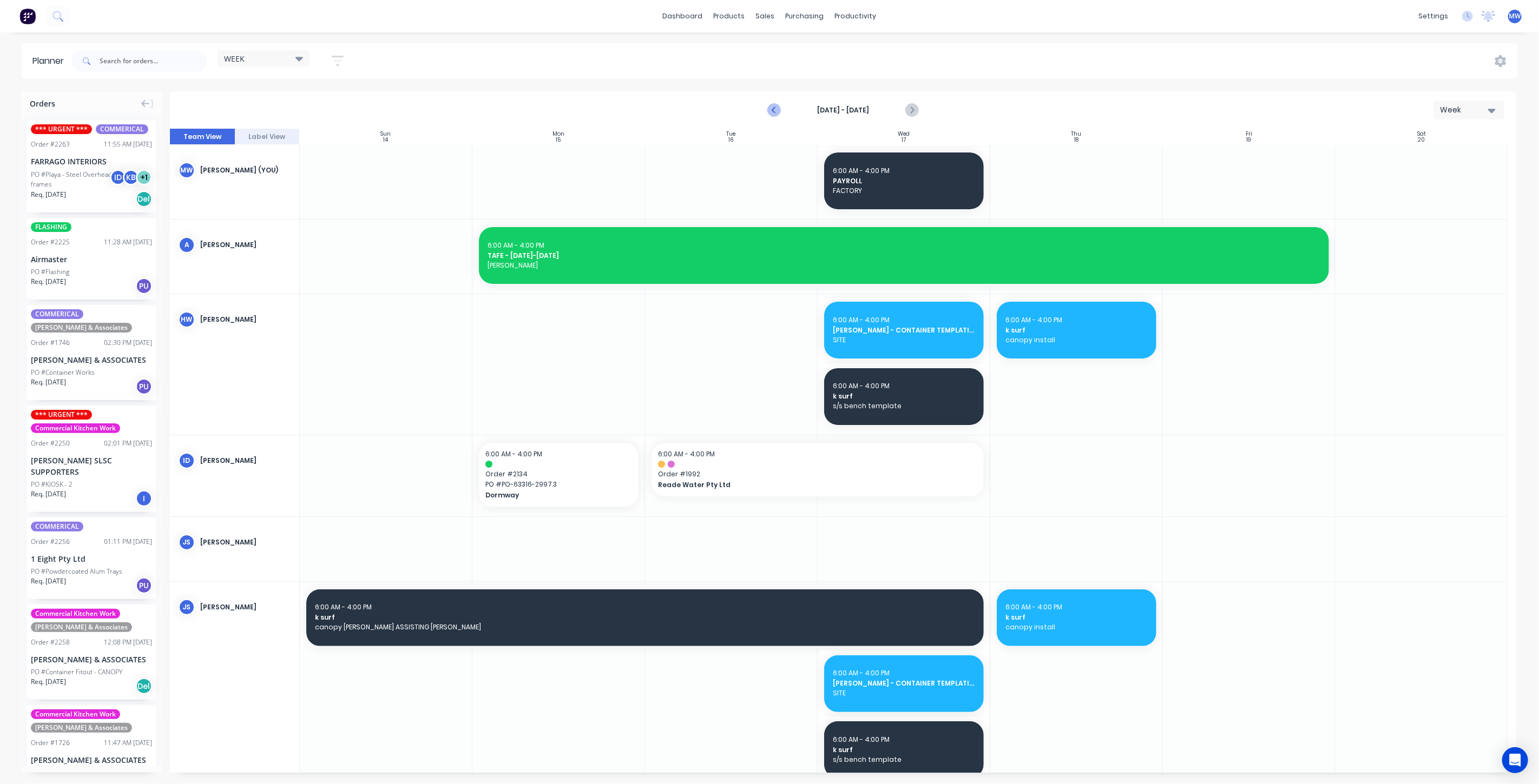
click at [770, 112] on icon "Previous page" at bounding box center [774, 110] width 13 height 13
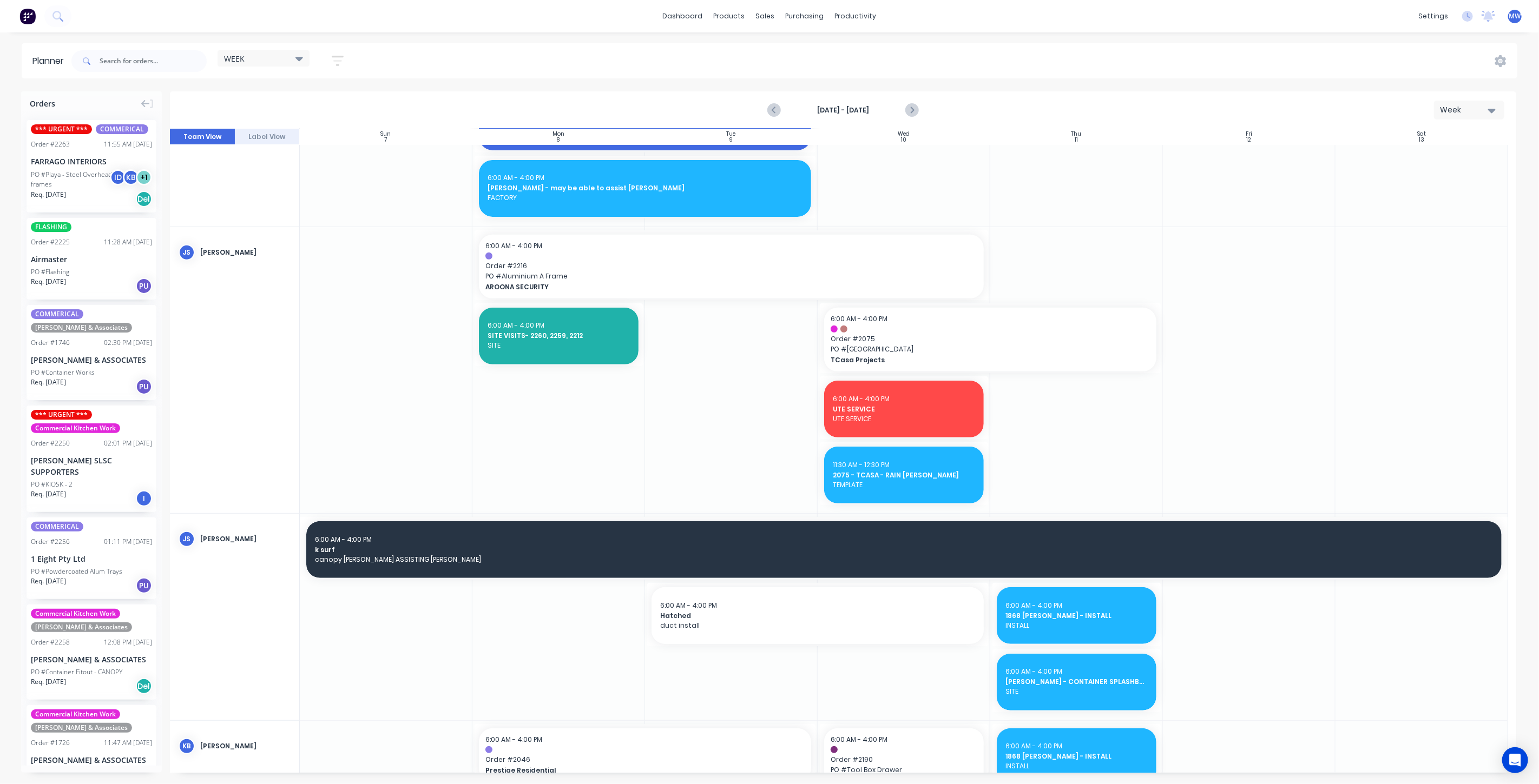
scroll to position [300, 0]
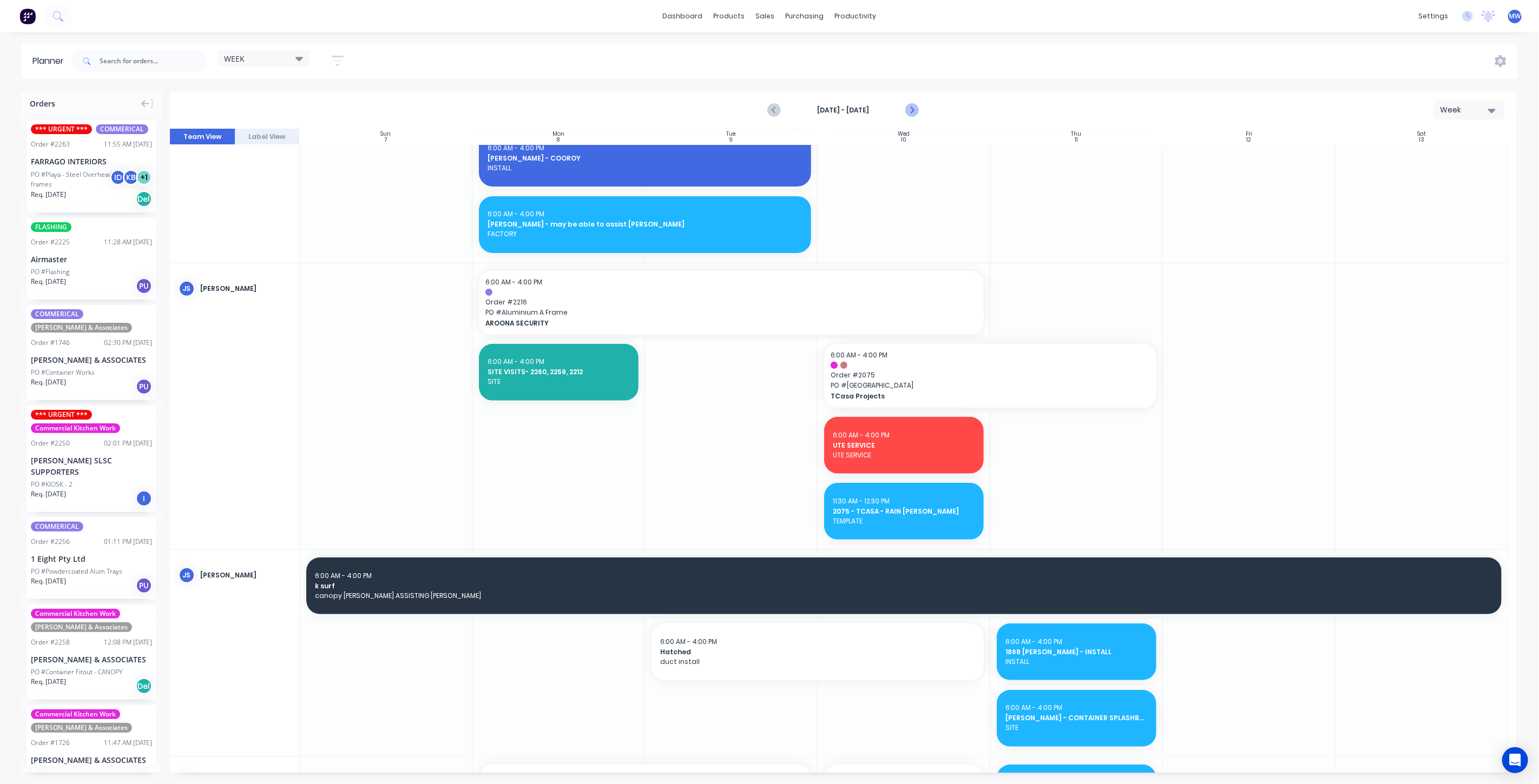
click at [913, 111] on icon "Next page" at bounding box center [912, 110] width 5 height 8
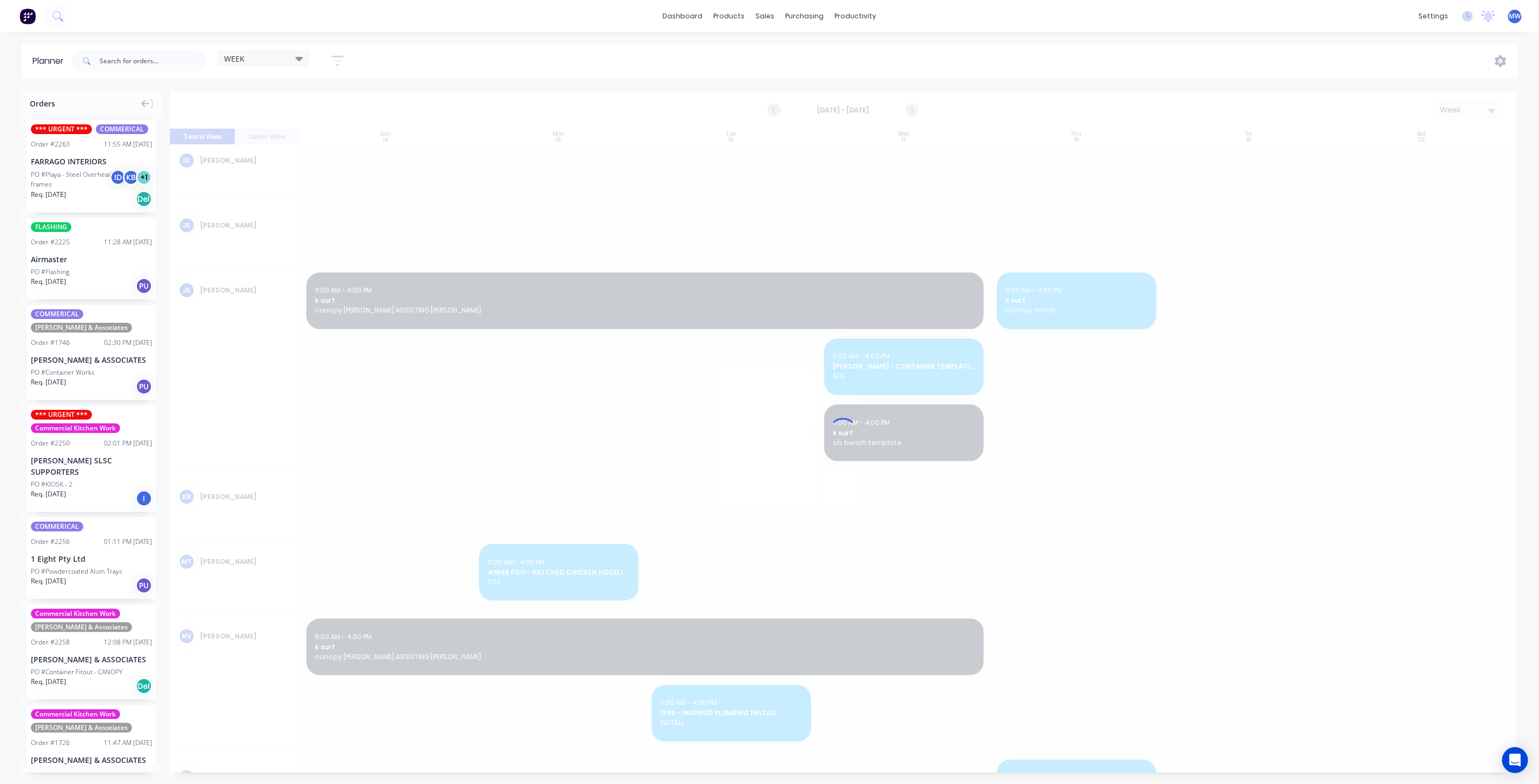
scroll to position [118, 0]
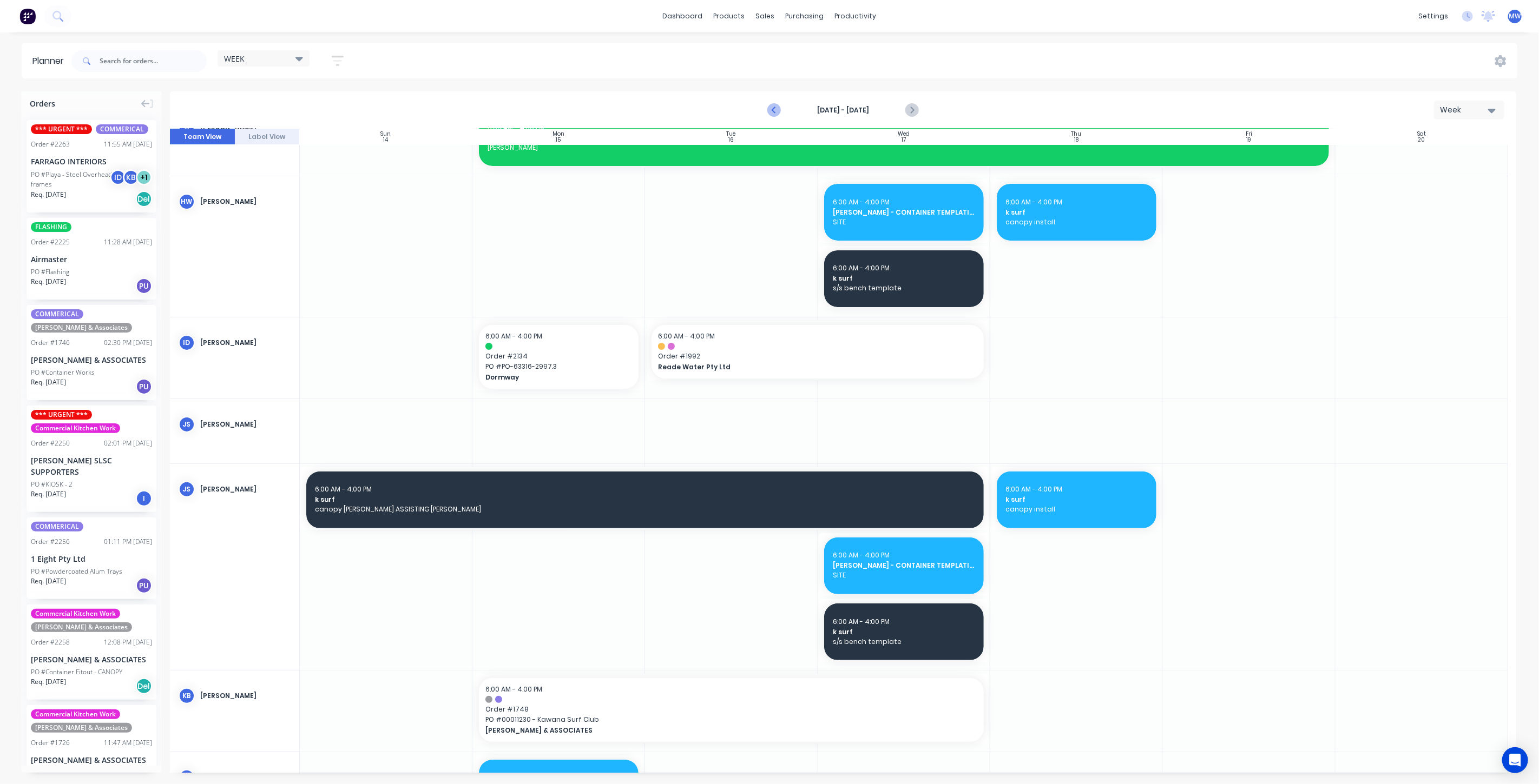
click at [774, 110] on icon "Previous page" at bounding box center [774, 110] width 13 height 13
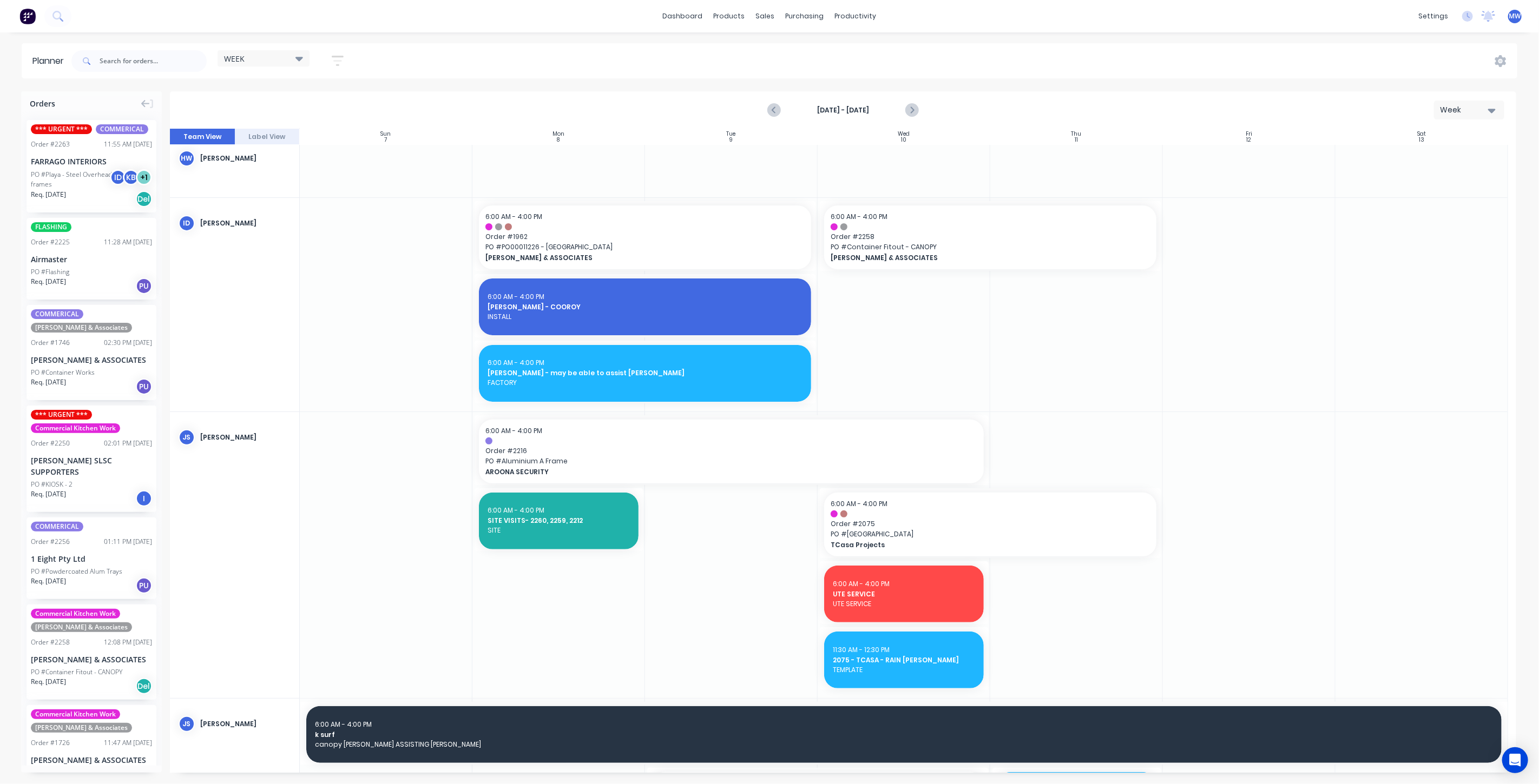
scroll to position [228, 0]
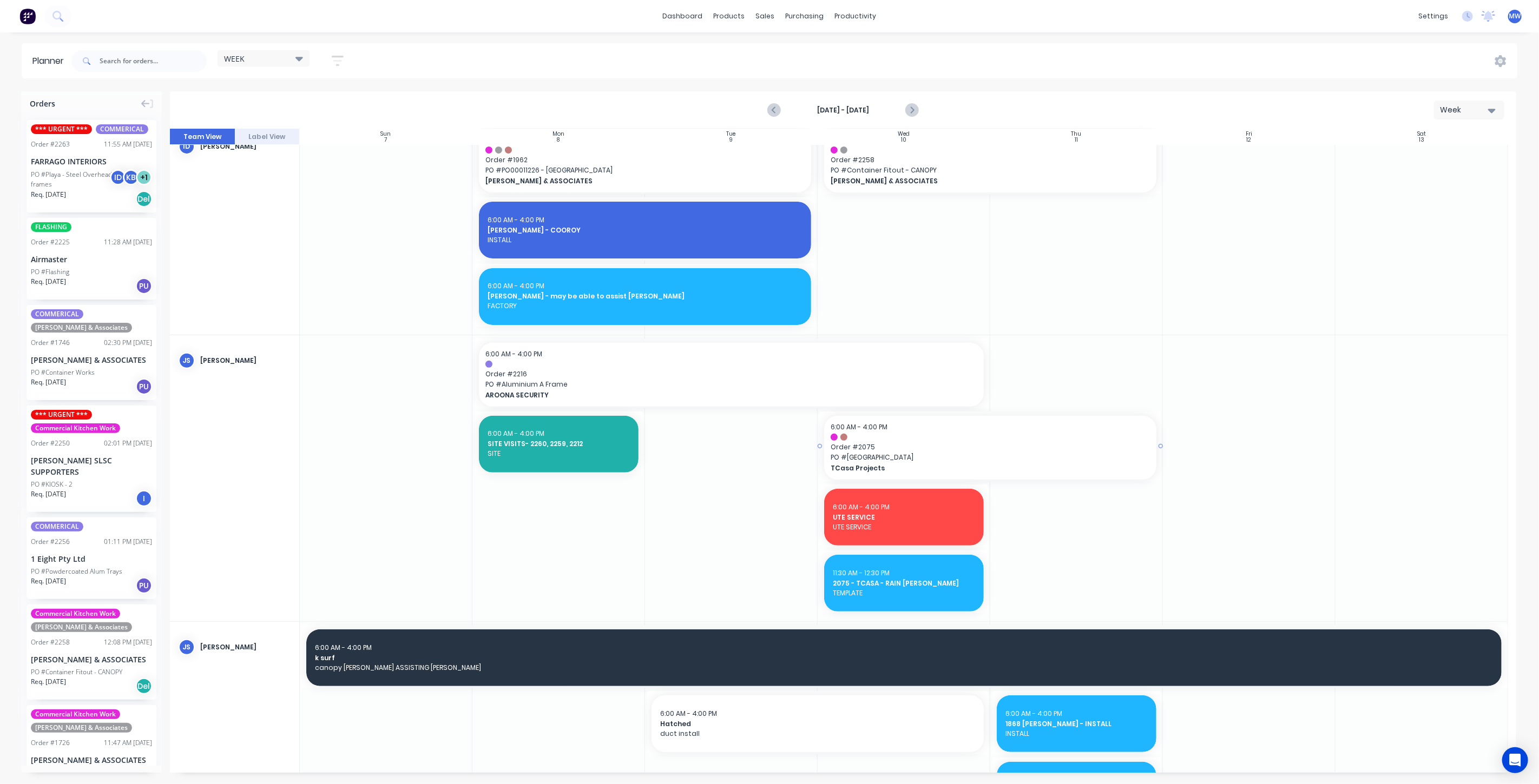
click at [925, 435] on div at bounding box center [990, 437] width 319 height 7
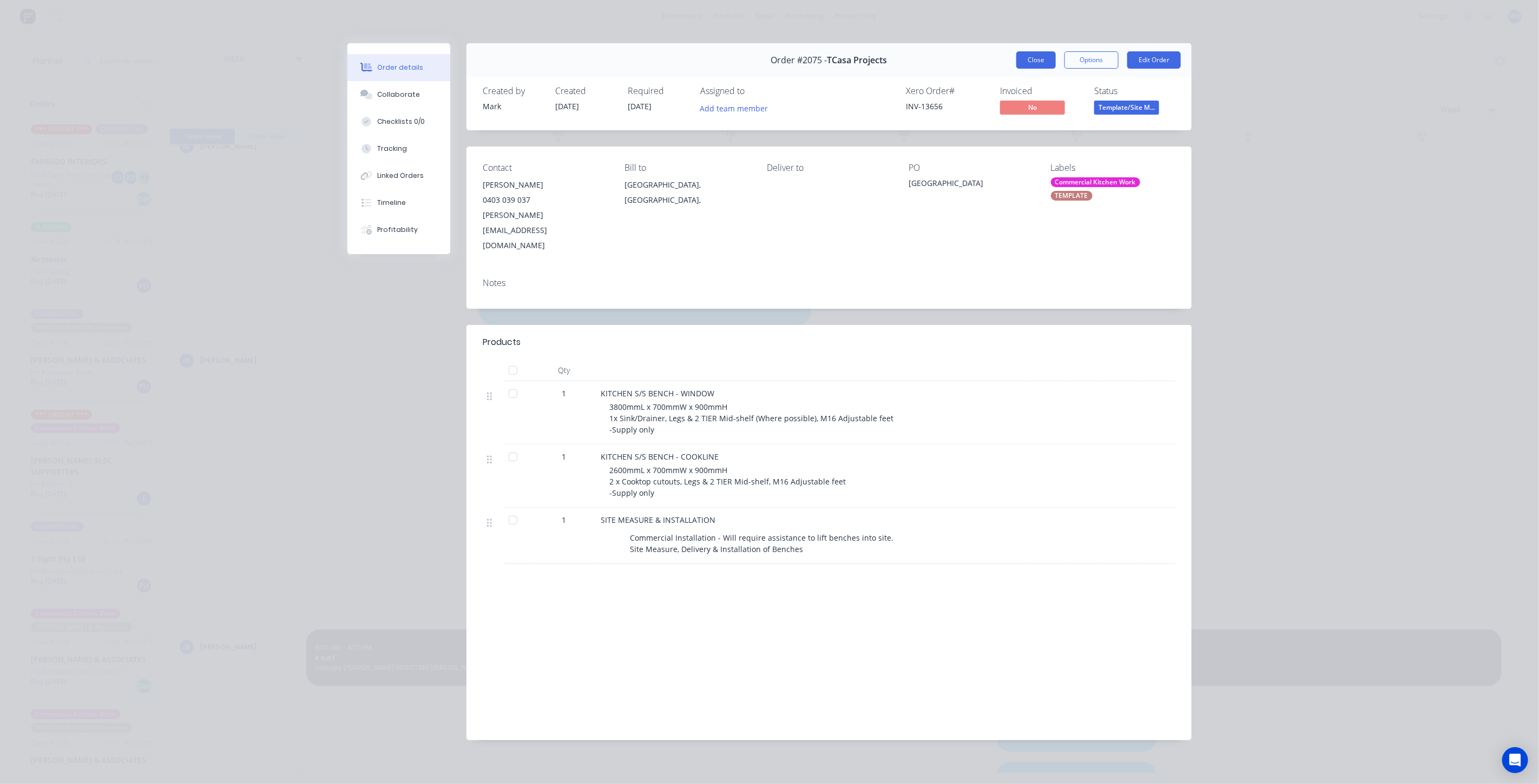
click at [1025, 63] on button "Close" at bounding box center [1036, 60] width 39 height 17
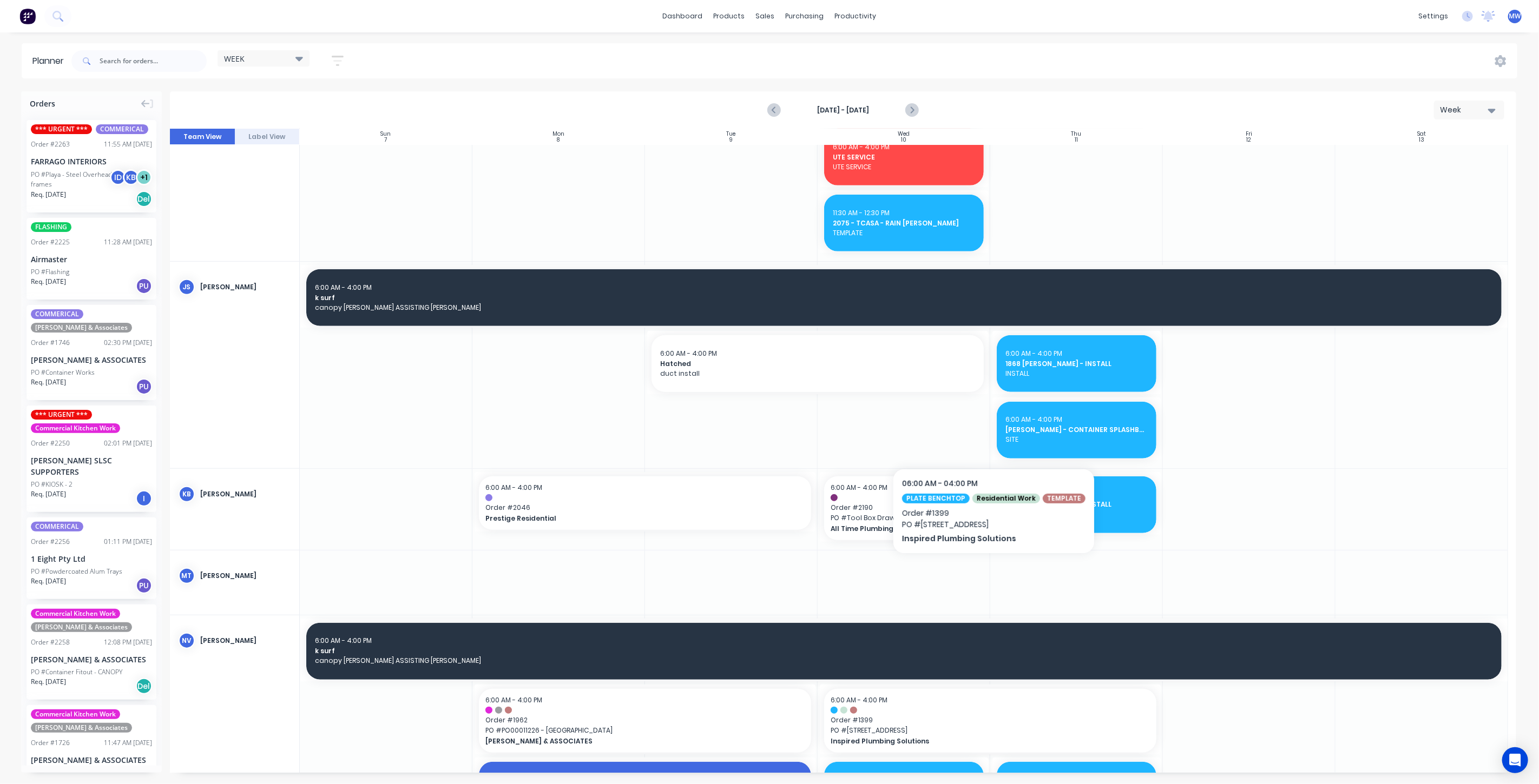
scroll to position [288, 0]
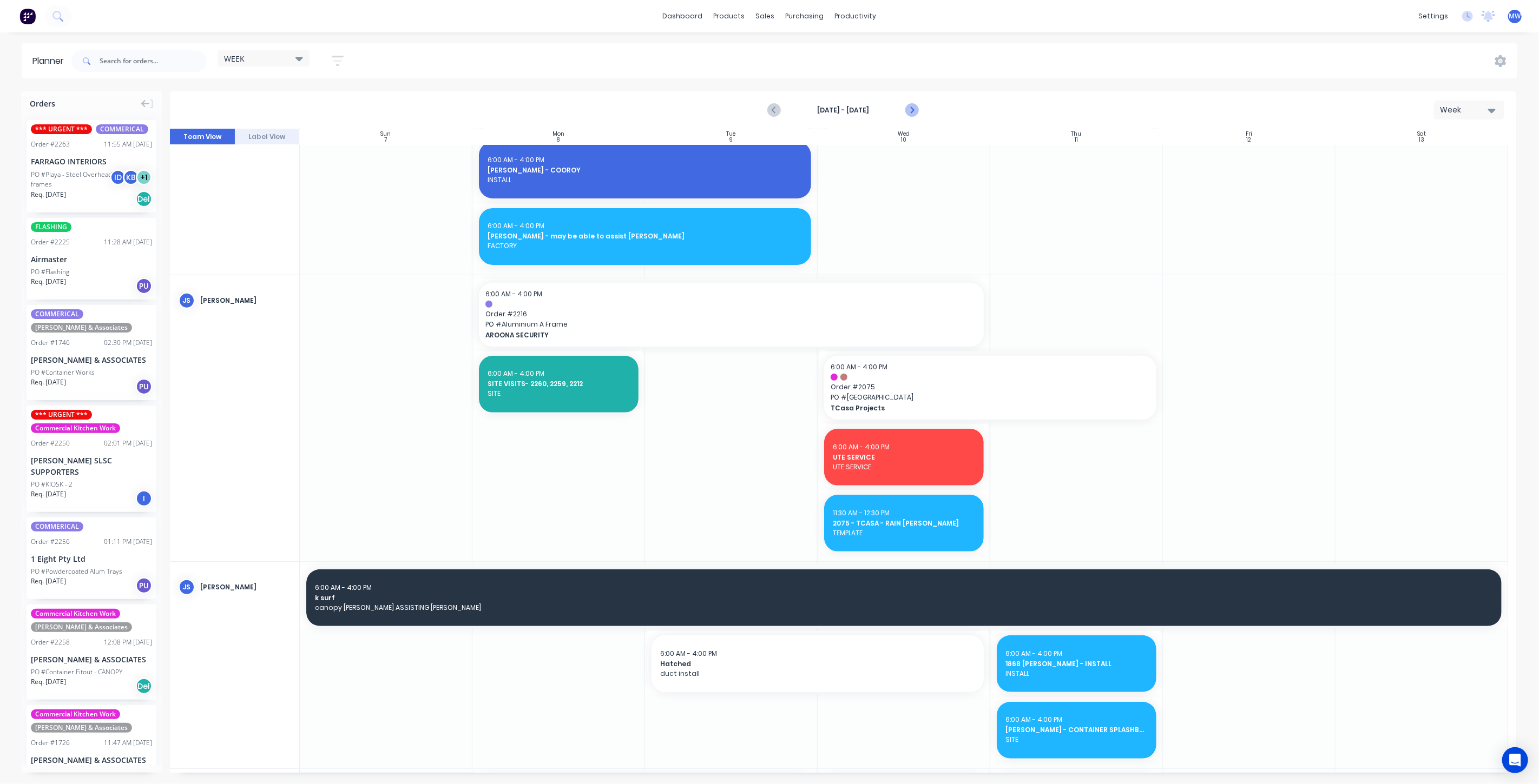
click at [916, 115] on icon "Next page" at bounding box center [911, 110] width 13 height 13
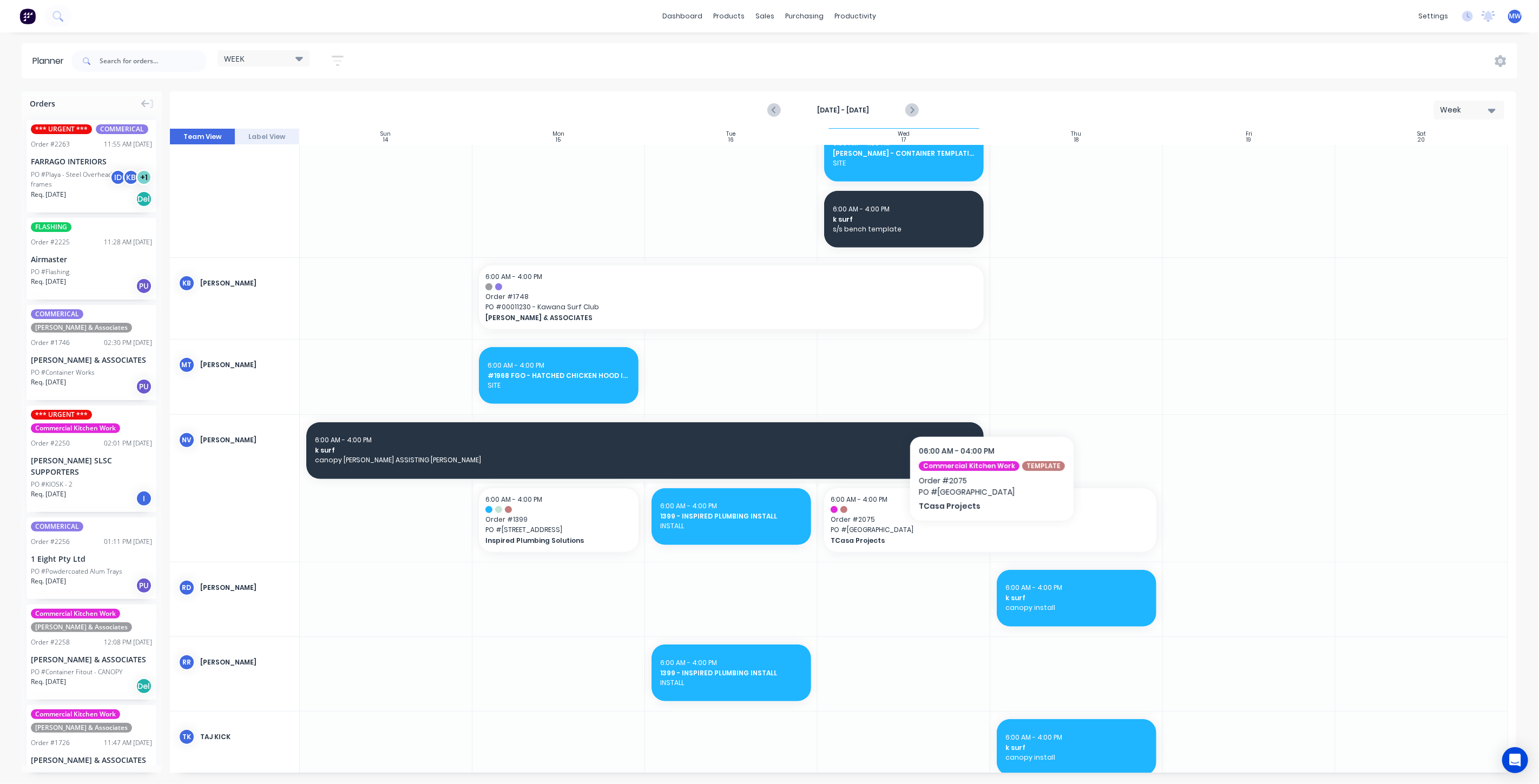
scroll to position [351, 0]
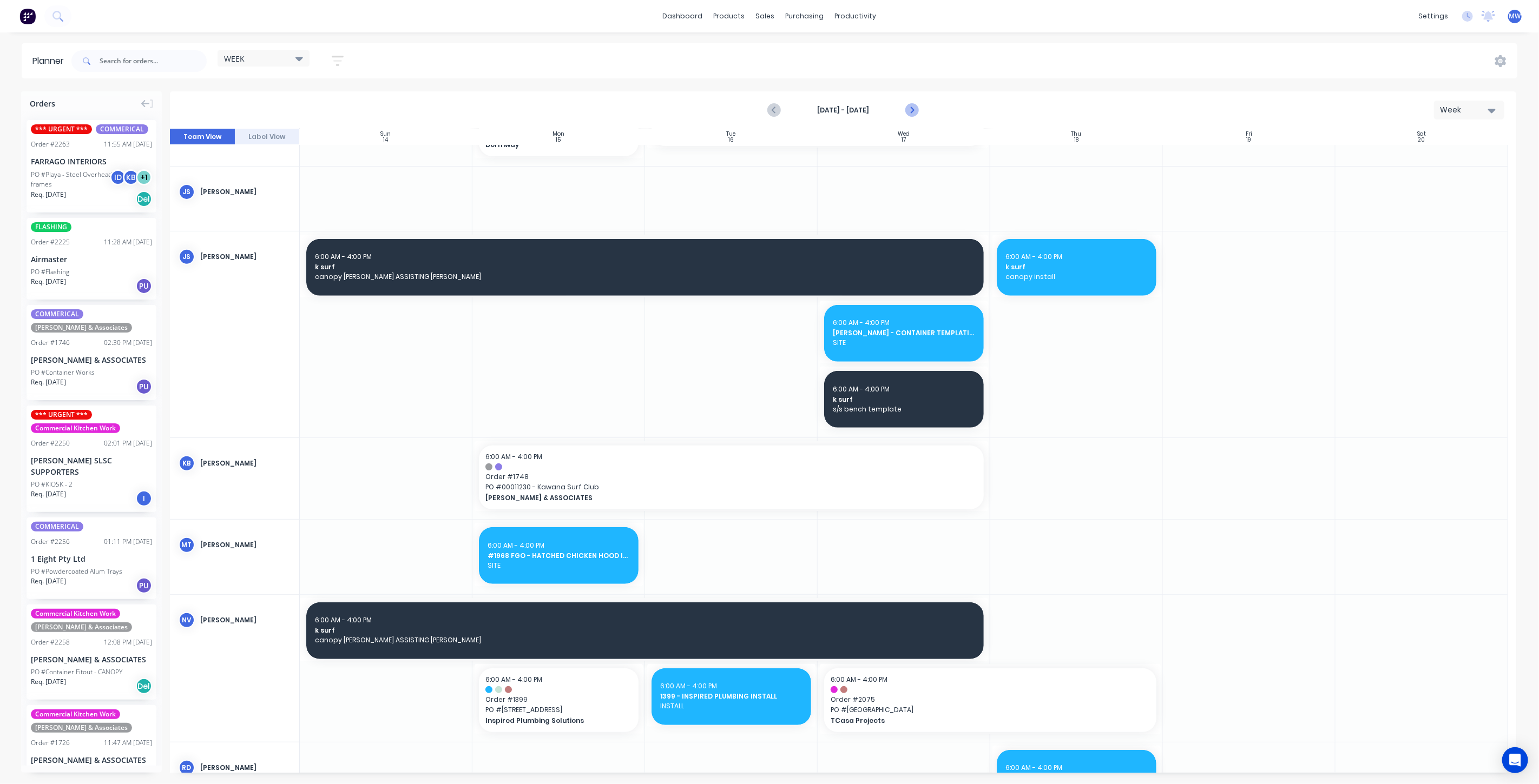
click at [911, 113] on icon "Next page" at bounding box center [911, 110] width 13 height 13
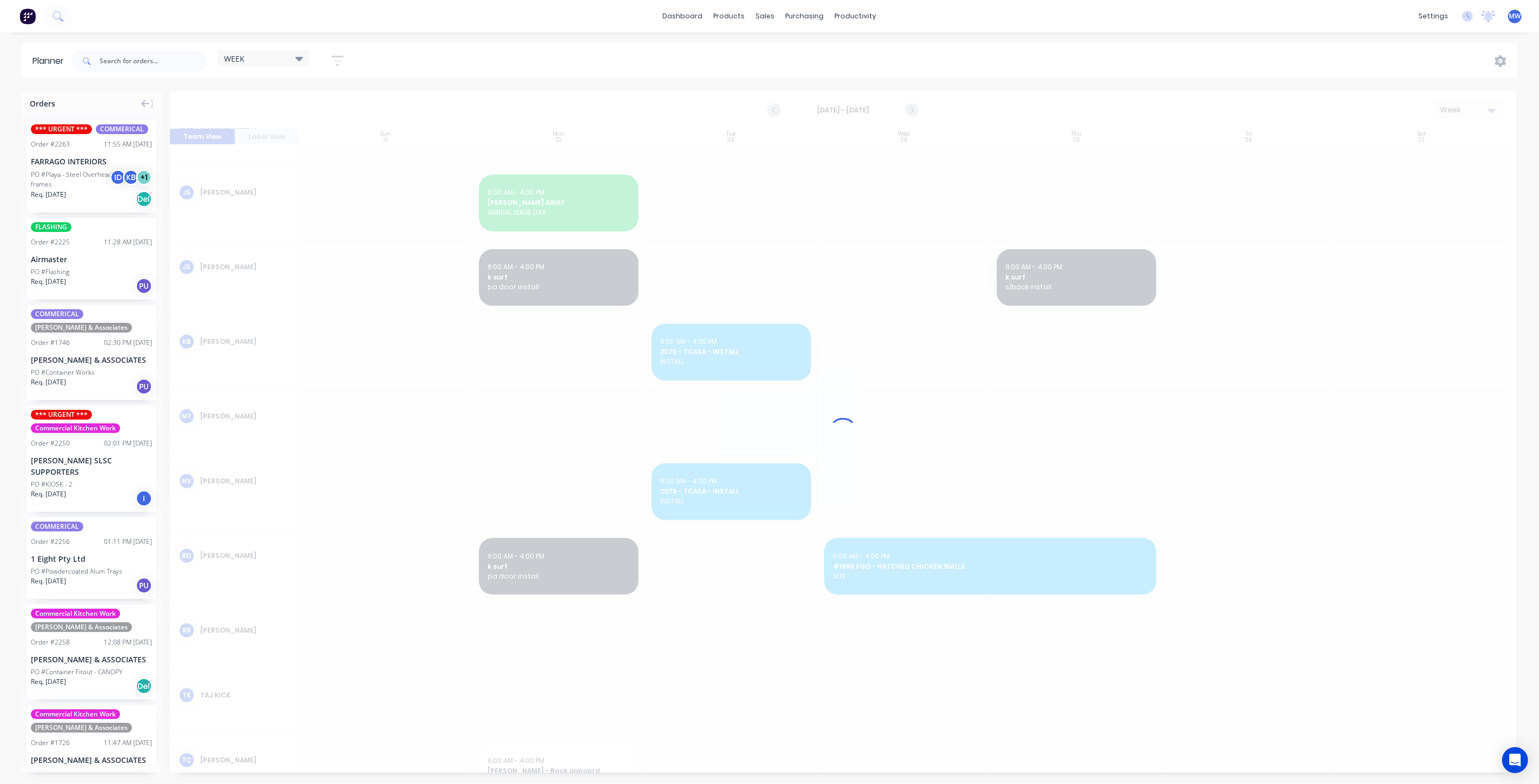
scroll to position [413, 0]
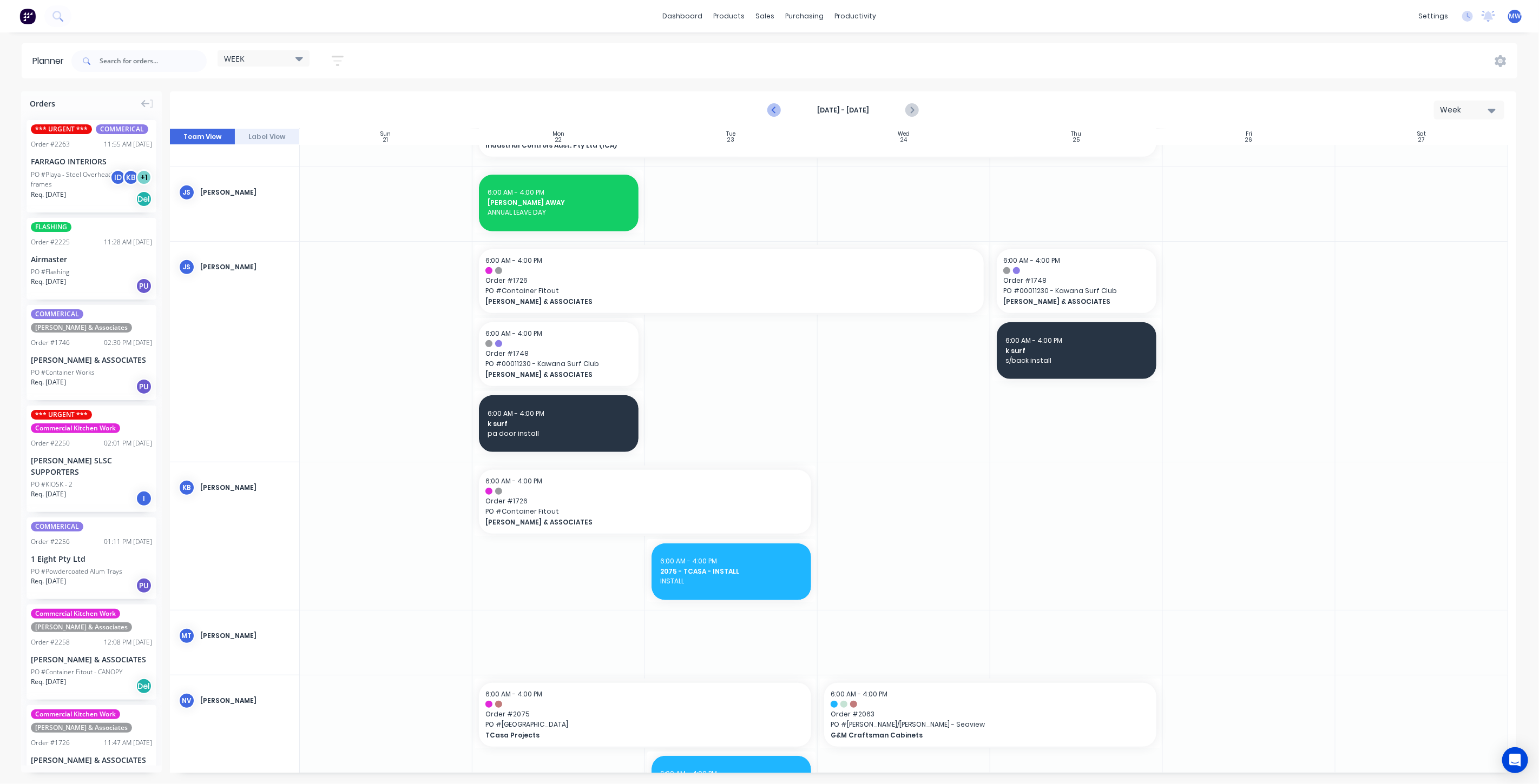
click at [778, 112] on icon "Previous page" at bounding box center [774, 110] width 13 height 13
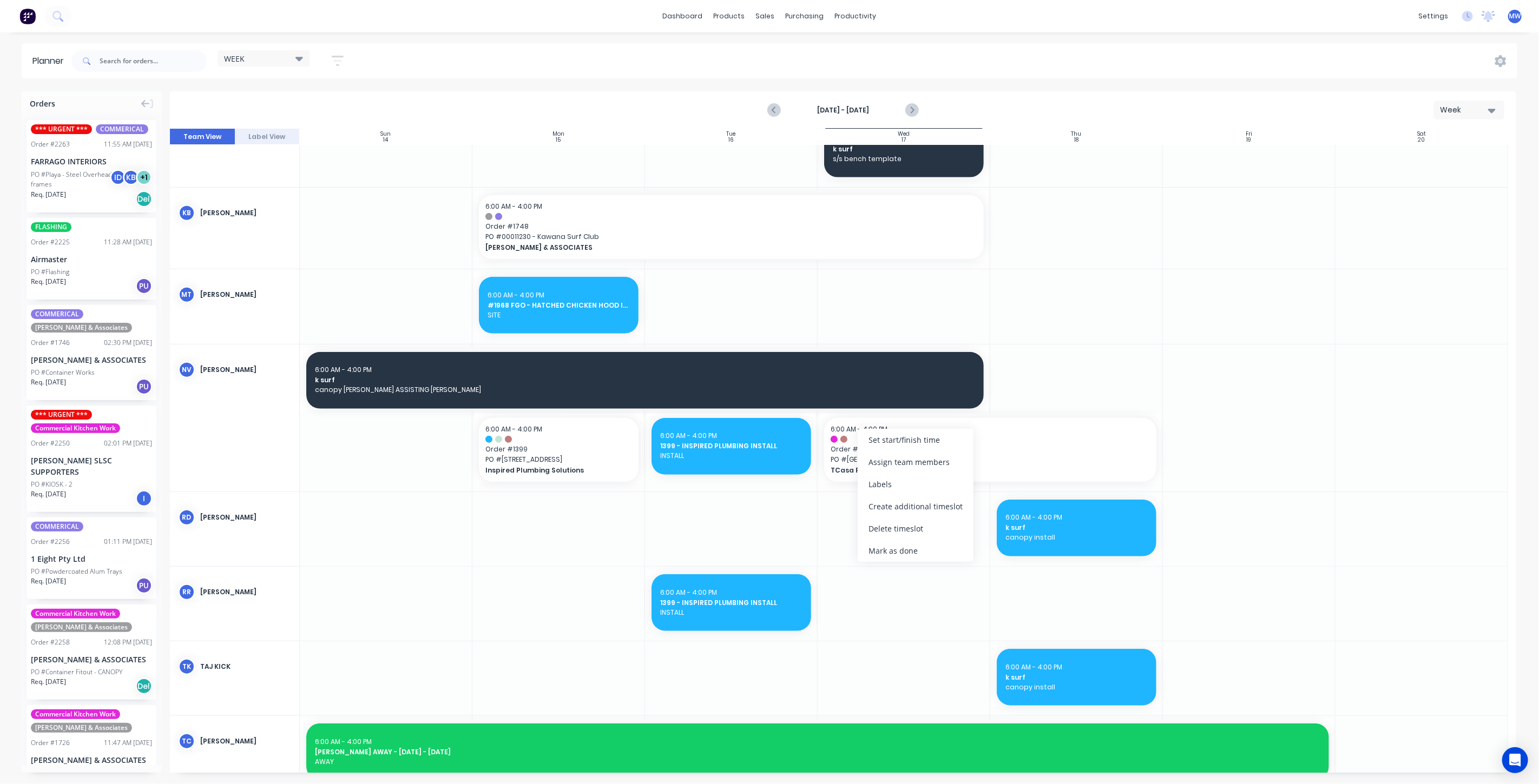
scroll to position [541, 0]
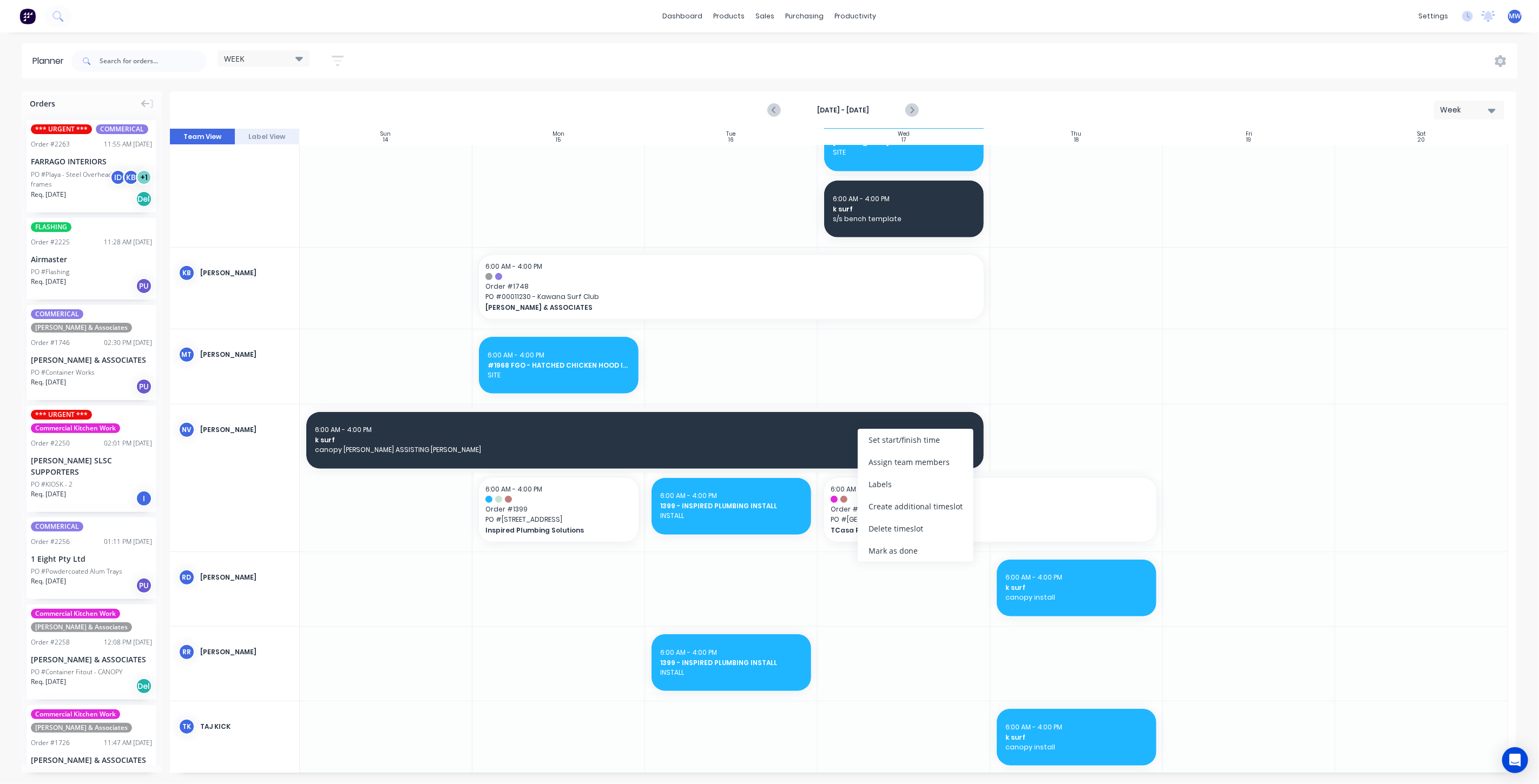
click at [1232, 471] on div at bounding box center [1249, 478] width 173 height 147
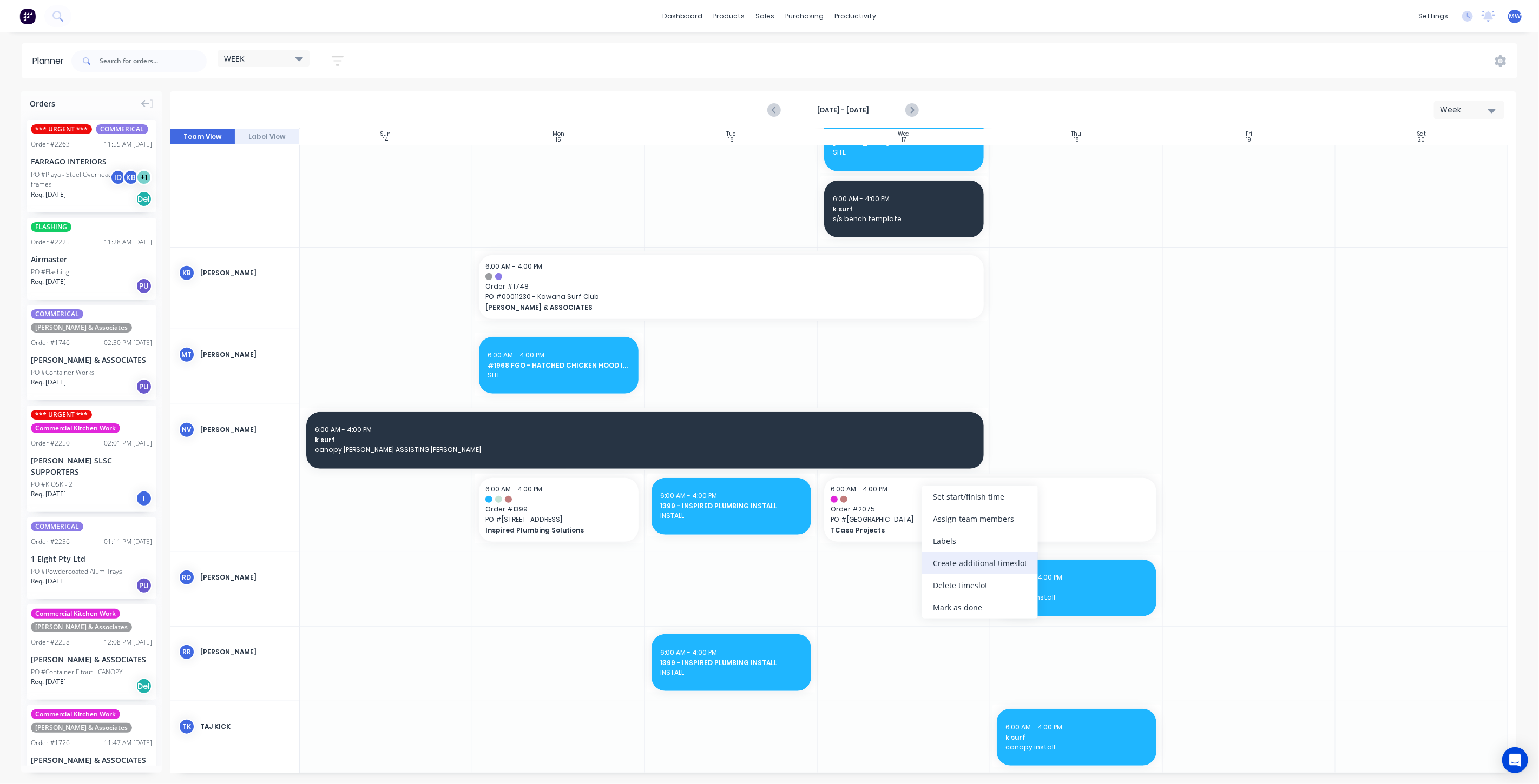
click at [988, 565] on div "Create additional timeslot" at bounding box center [980, 563] width 116 height 22
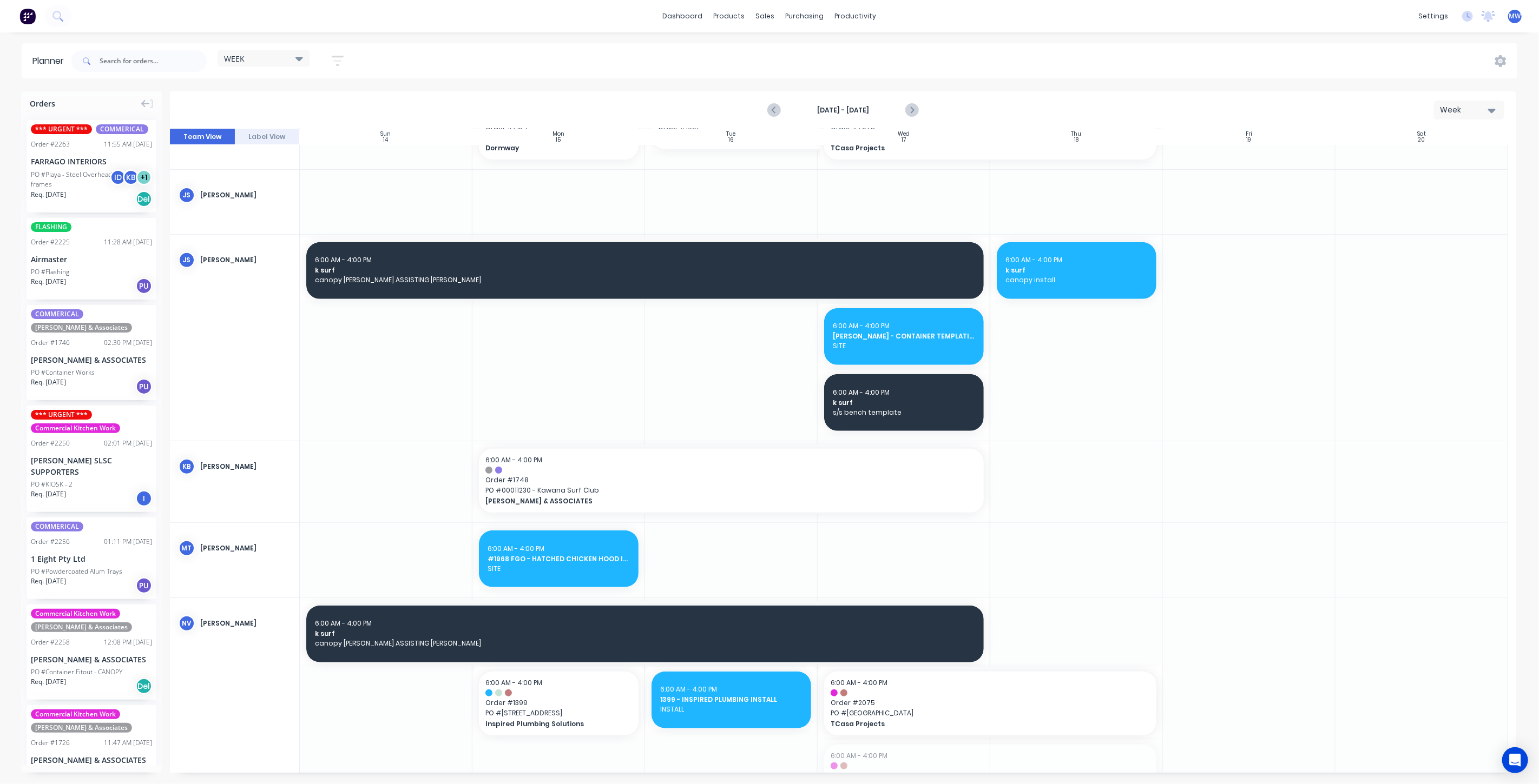
scroll to position [319, 0]
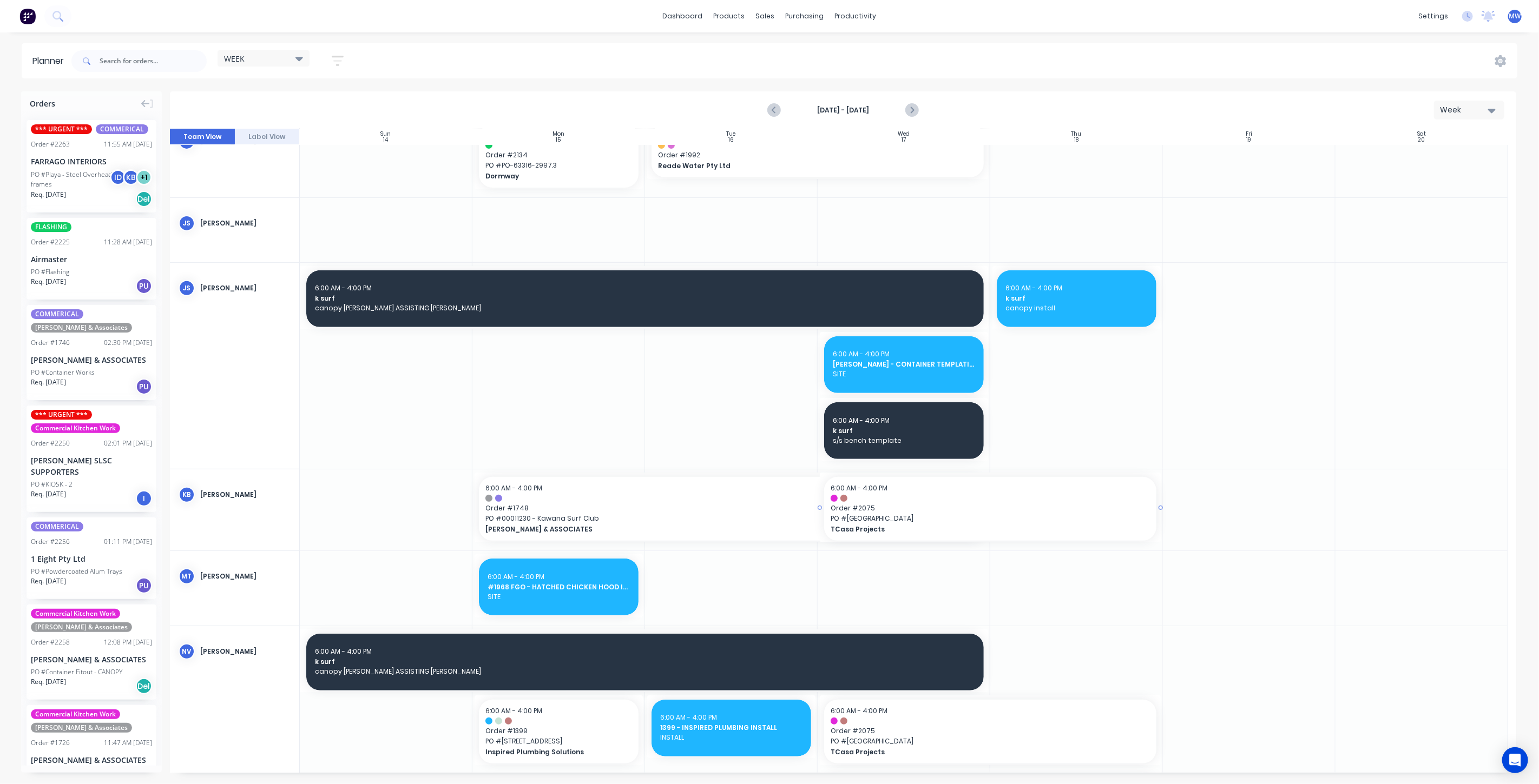
drag, startPoint x: 972, startPoint y: 583, endPoint x: 961, endPoint y: 516, distance: 67.9
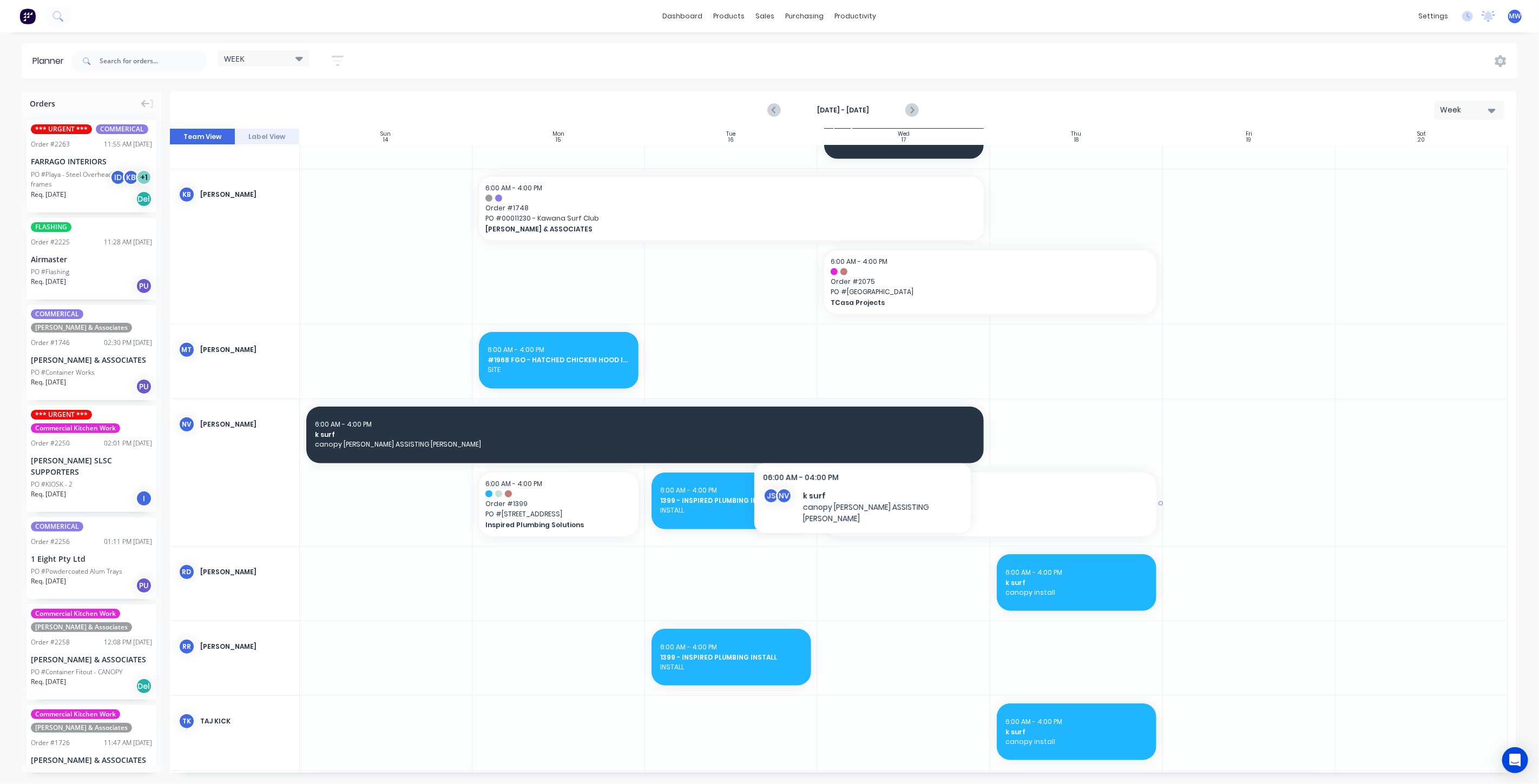
scroll to position [740, 0]
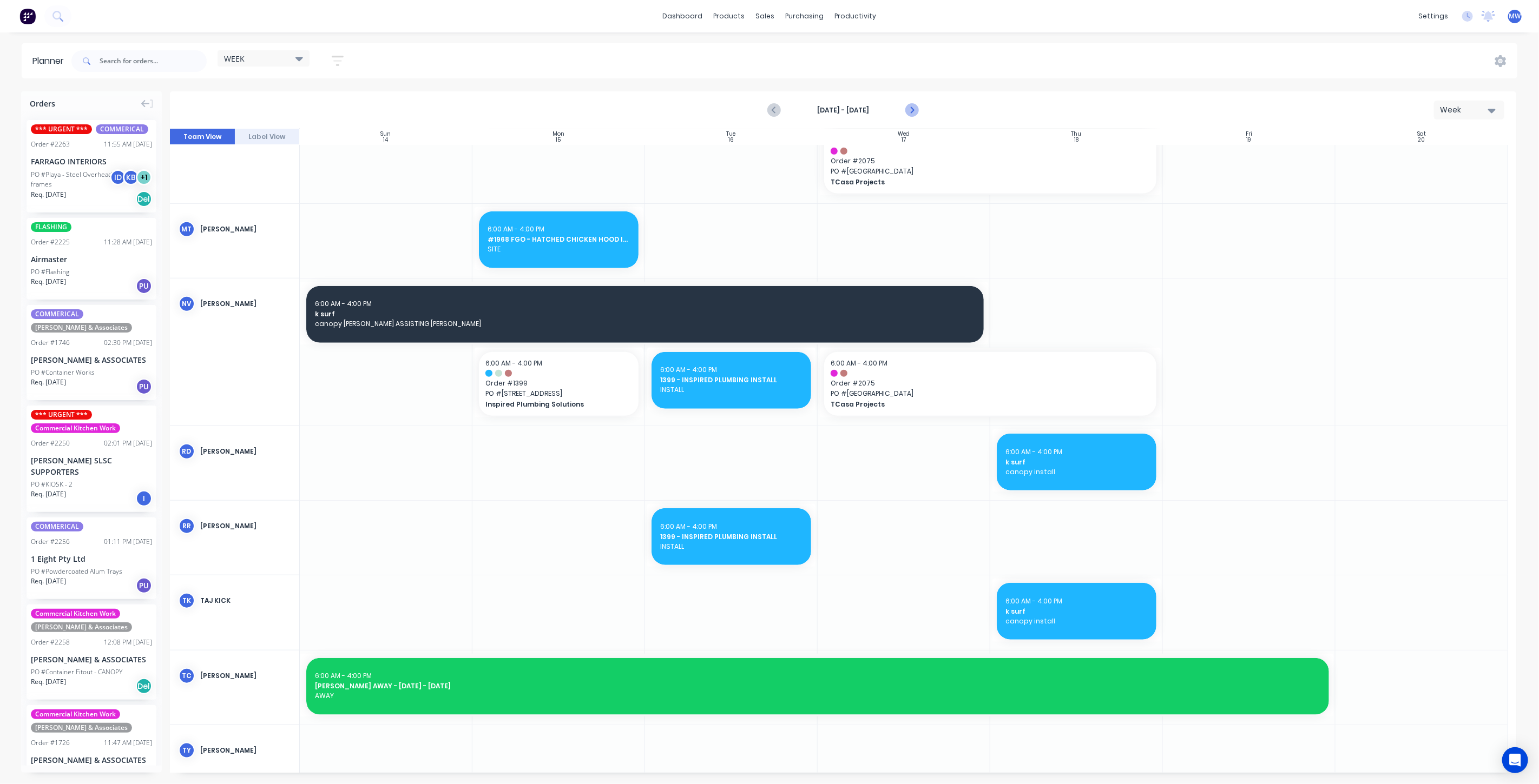
click at [912, 111] on icon "Next page" at bounding box center [912, 110] width 5 height 8
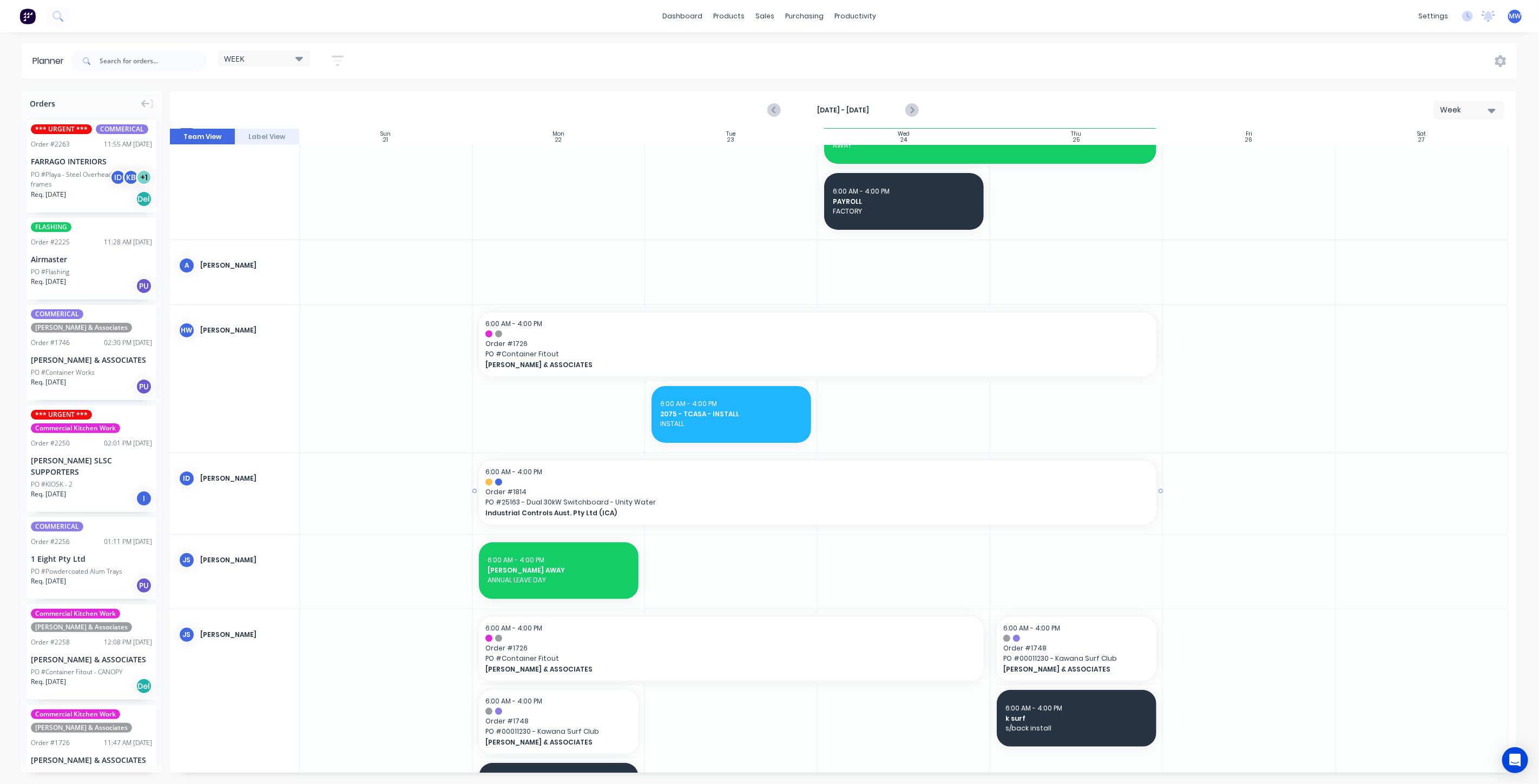
scroll to position [0, 0]
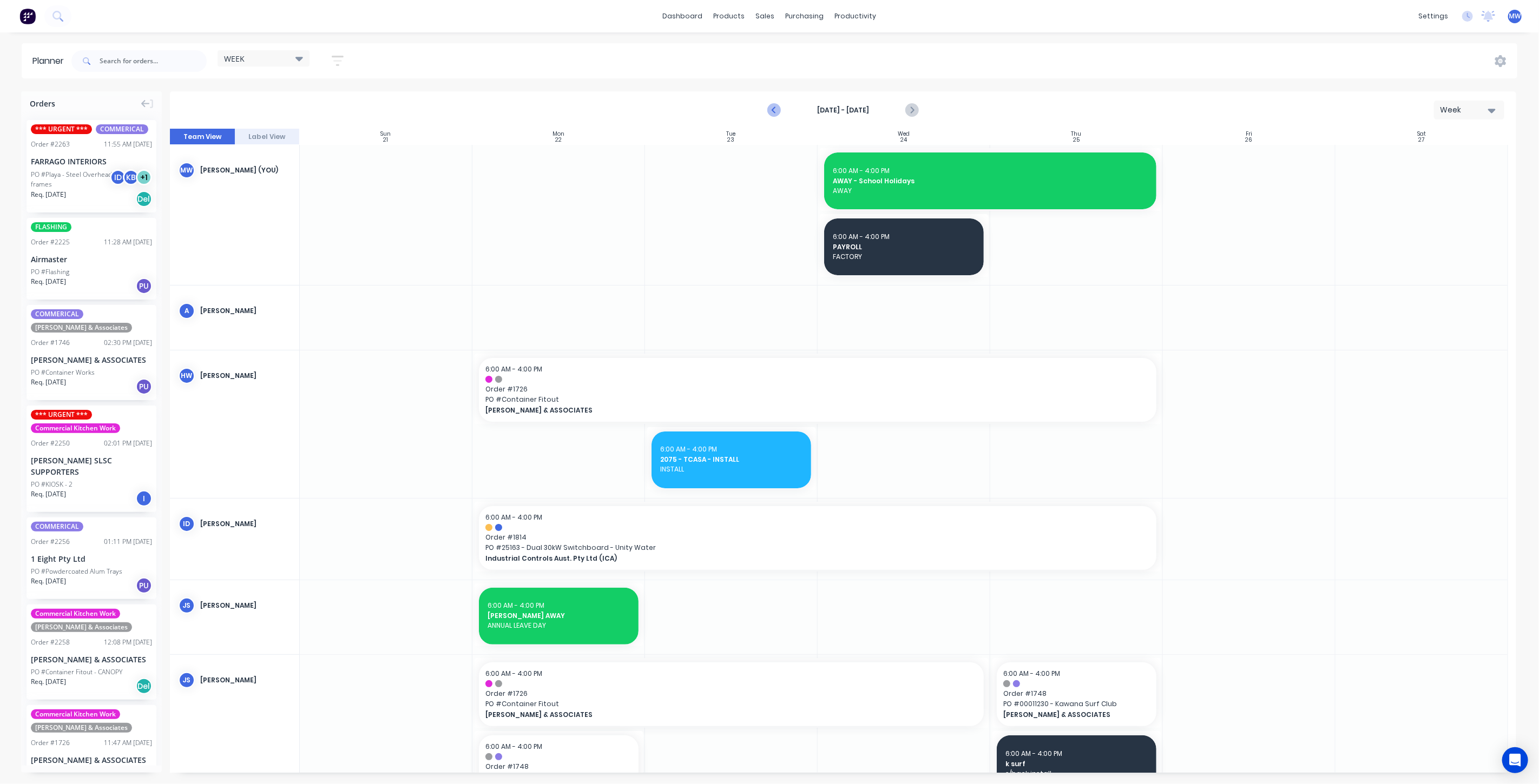
click at [776, 109] on icon "Previous page" at bounding box center [774, 110] width 13 height 13
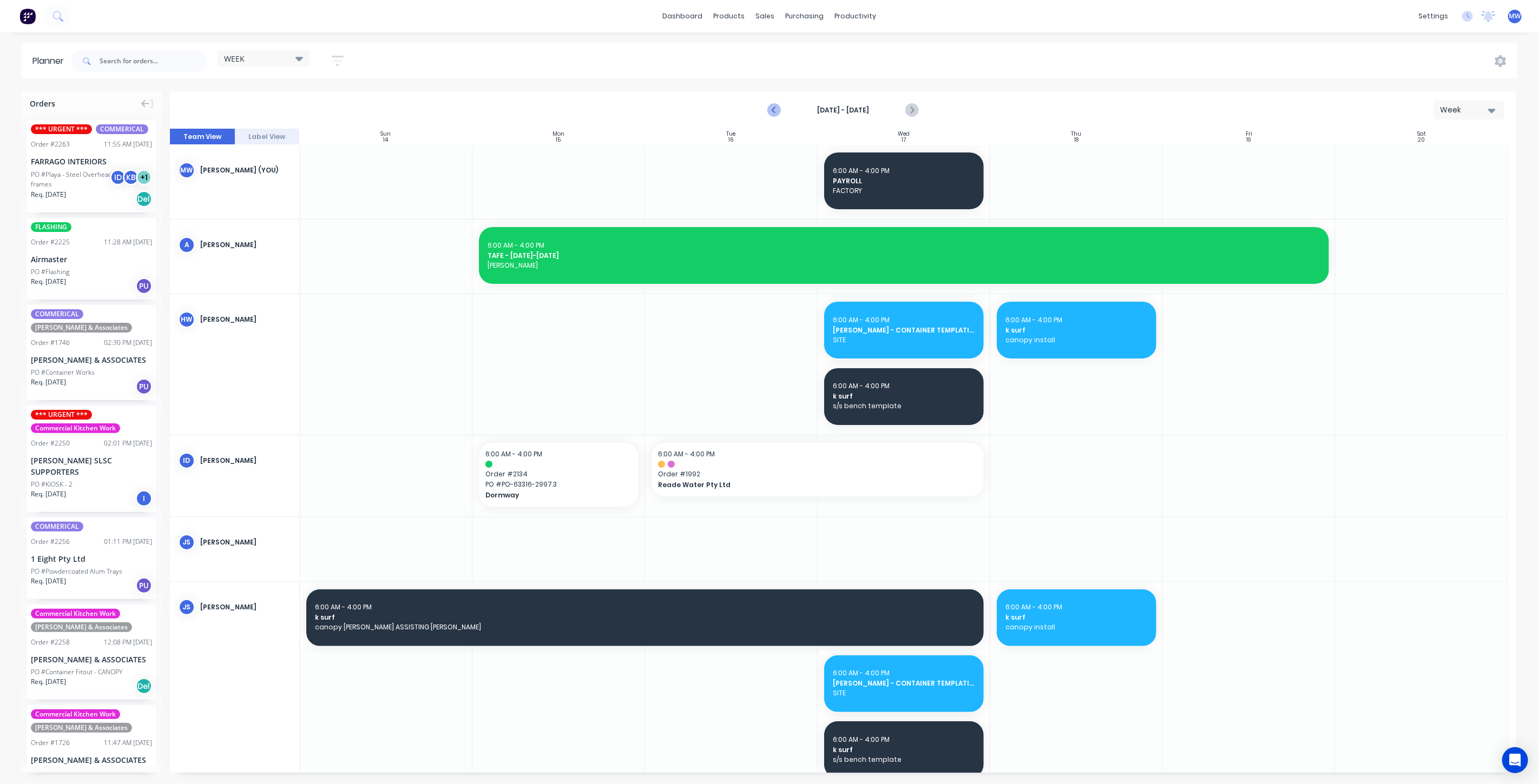
click at [776, 109] on icon "Previous page" at bounding box center [774, 110] width 13 height 13
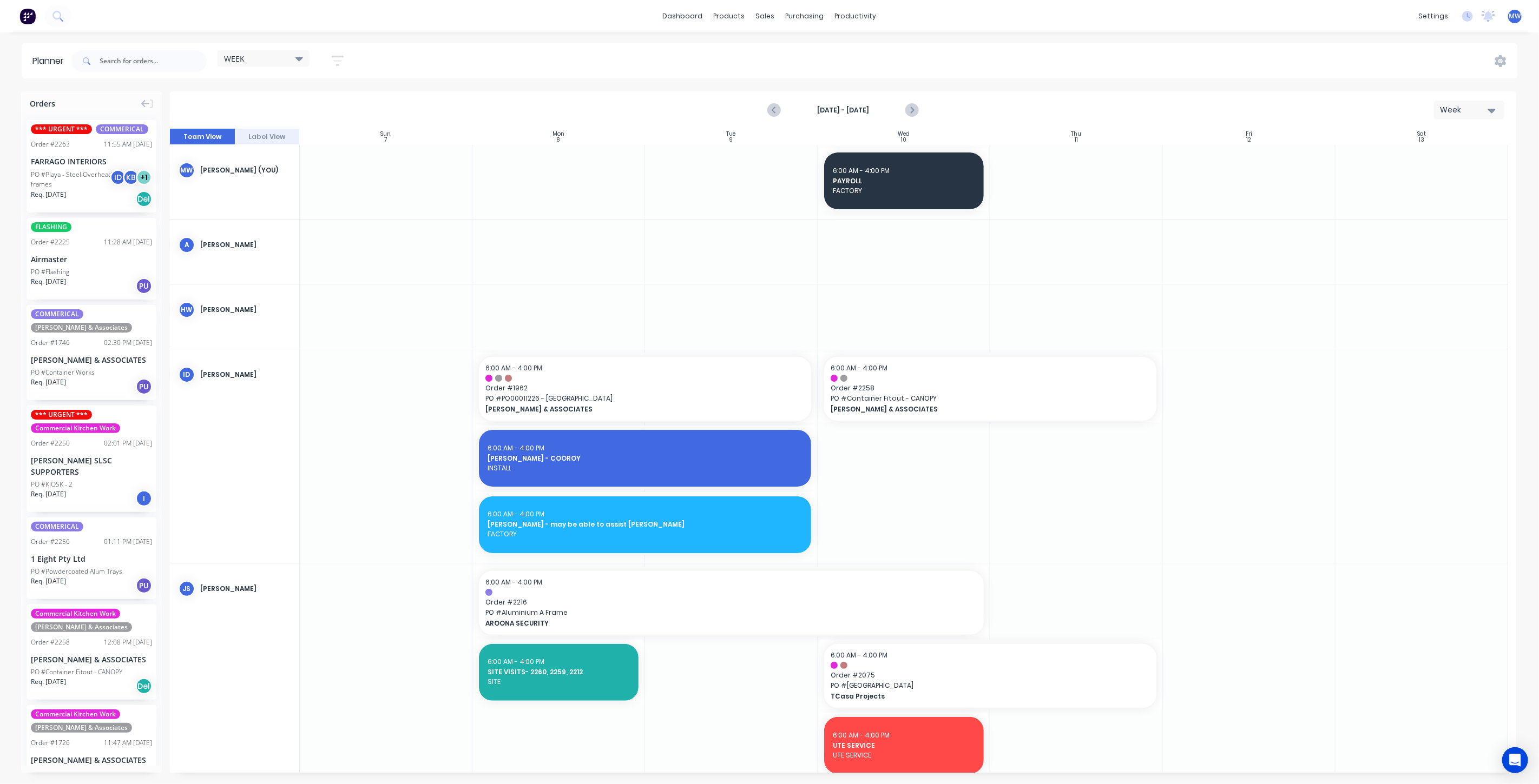
click at [1032, 700] on span "TCasa Projects" at bounding box center [974, 696] width 287 height 10
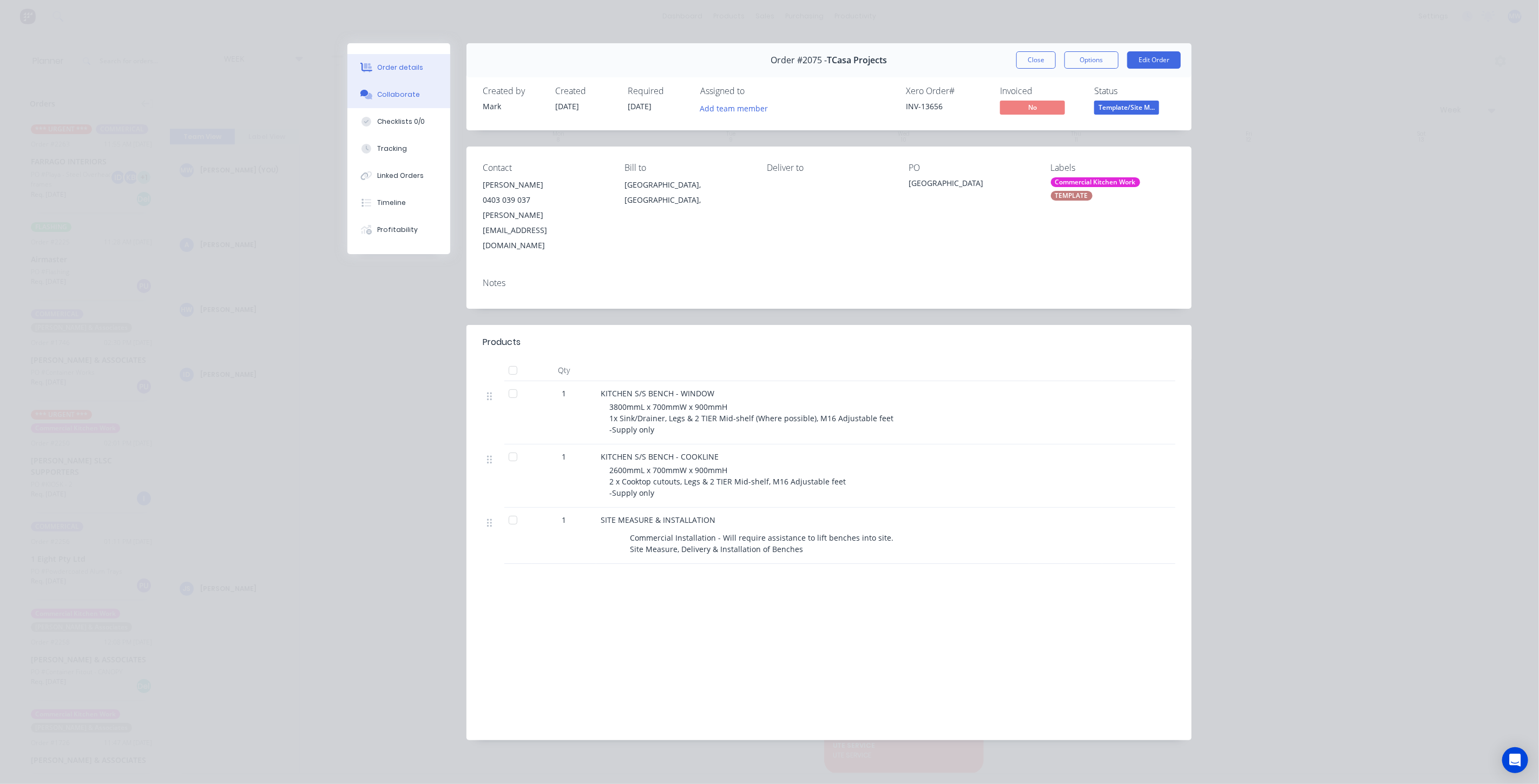
click at [416, 100] on button "Collaborate" at bounding box center [399, 94] width 103 height 27
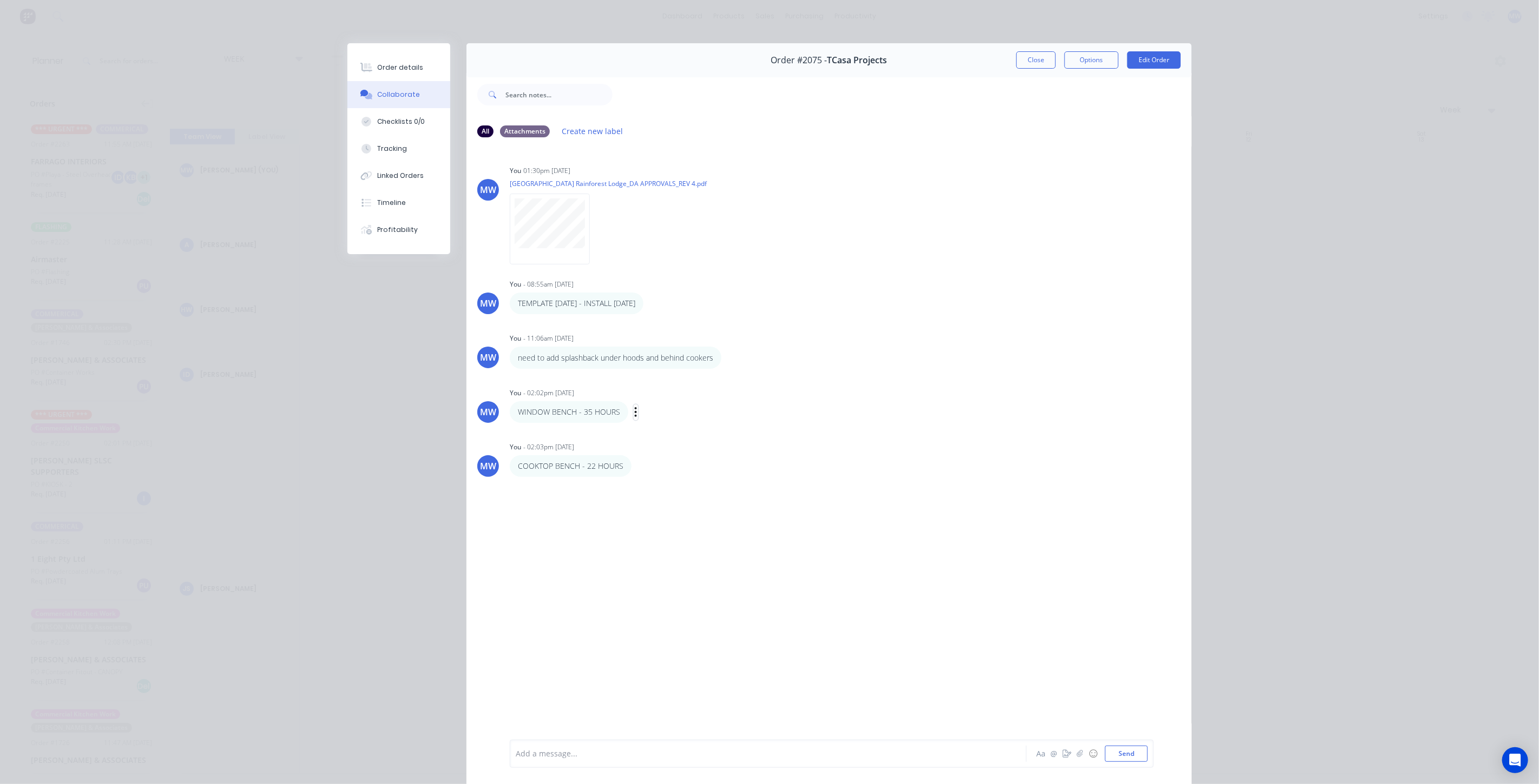
click at [634, 410] on button "button" at bounding box center [636, 413] width 4 height 16
click at [655, 433] on button "Edit" at bounding box center [675, 432] width 68 height 18
click at [603, 412] on p "WINDOW BENCH - 35 HOURS" at bounding box center [569, 412] width 102 height 11
click at [0, 0] on icon "button" at bounding box center [0, 0] width 0 height 0
click at [0, 0] on button "Edit" at bounding box center [0, 0] width 0 height 0
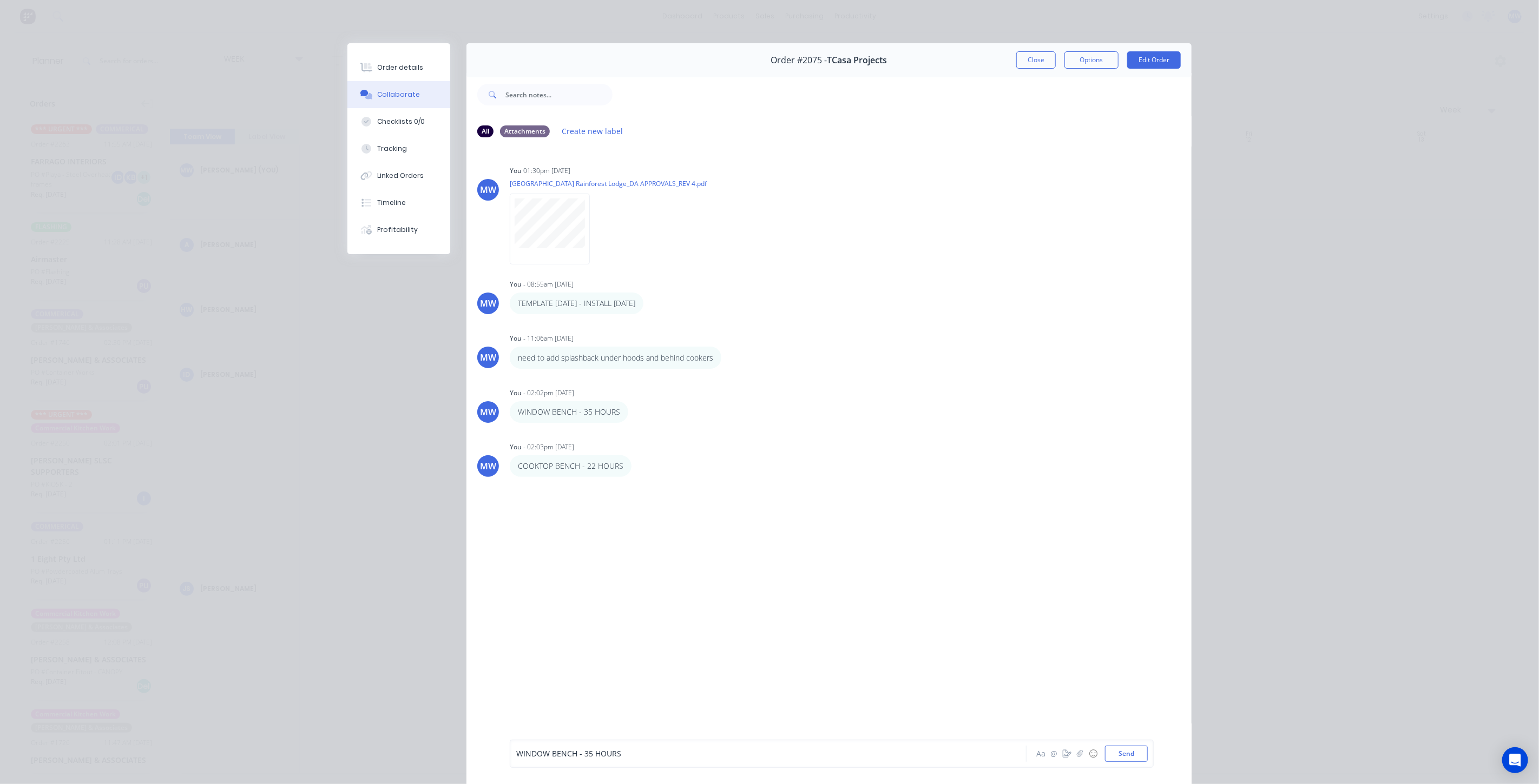
click at [585, 752] on span "WINDOW BENCH - 35 HOURS" at bounding box center [569, 754] width 105 height 10
click at [1114, 752] on button "Send" at bounding box center [1127, 754] width 43 height 16
click at [602, 468] on p "COOKTOP BENCH - 22 HOURS" at bounding box center [571, 466] width 106 height 11
click at [638, 466] on icon "button" at bounding box center [639, 466] width 2 height 10
click at [657, 482] on button "Edit" at bounding box center [679, 486] width 68 height 18
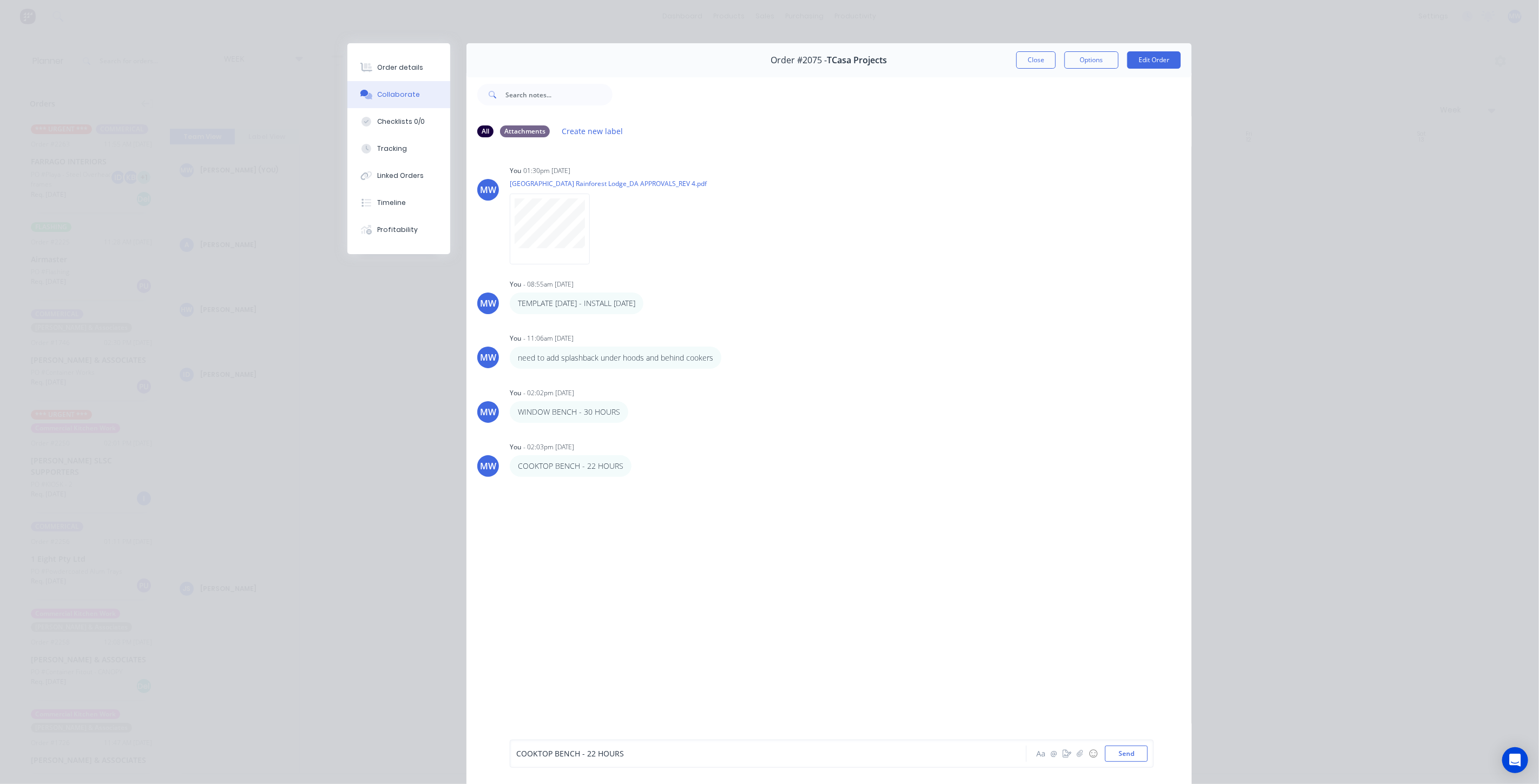
click at [588, 752] on span "COOKTOP BENCH - 22 HOURS" at bounding box center [570, 754] width 108 height 10
click at [1123, 748] on button "Send" at bounding box center [1127, 754] width 43 height 16
click at [400, 75] on button "Order details" at bounding box center [399, 67] width 103 height 27
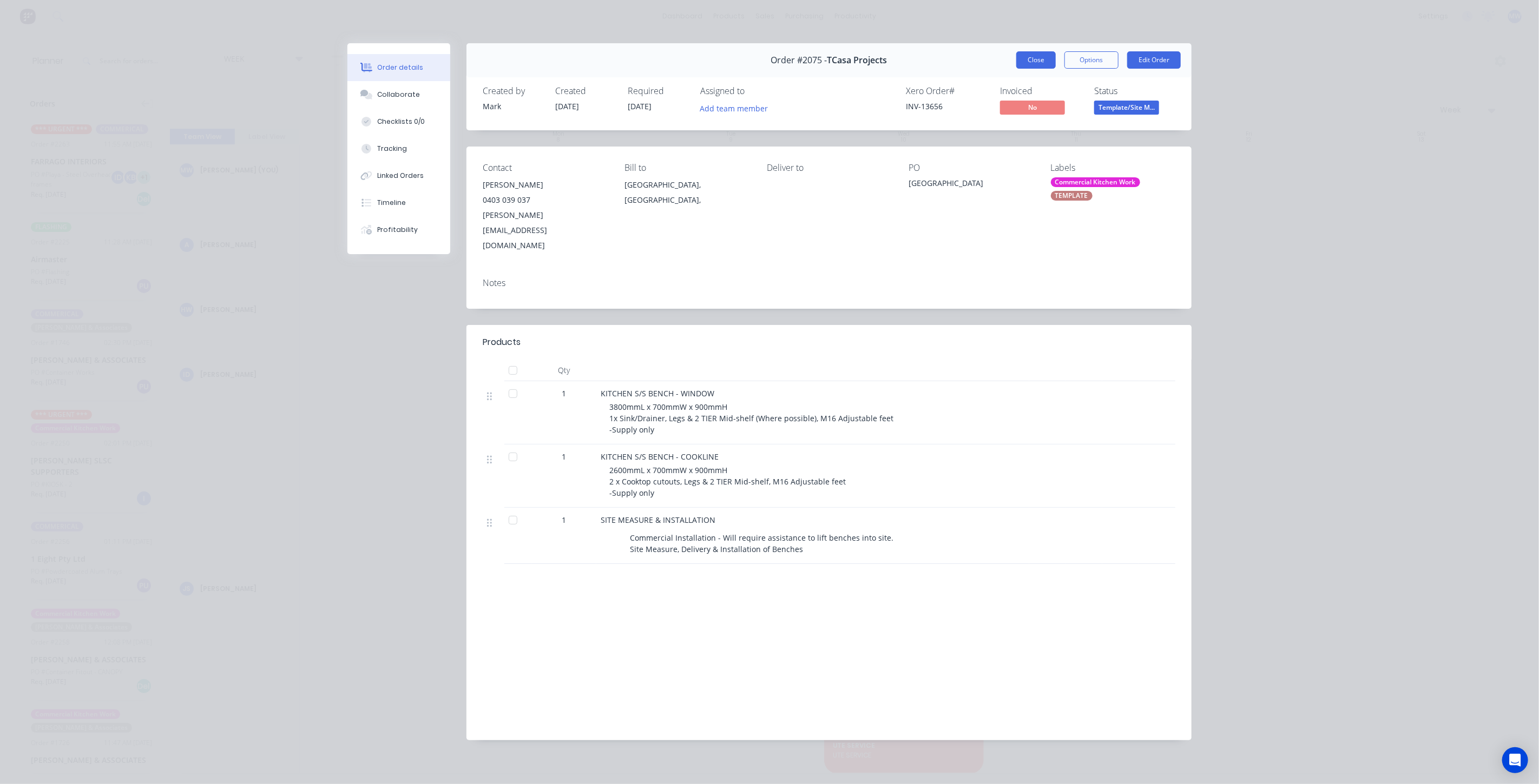
click at [1037, 62] on button "Close" at bounding box center [1036, 60] width 39 height 17
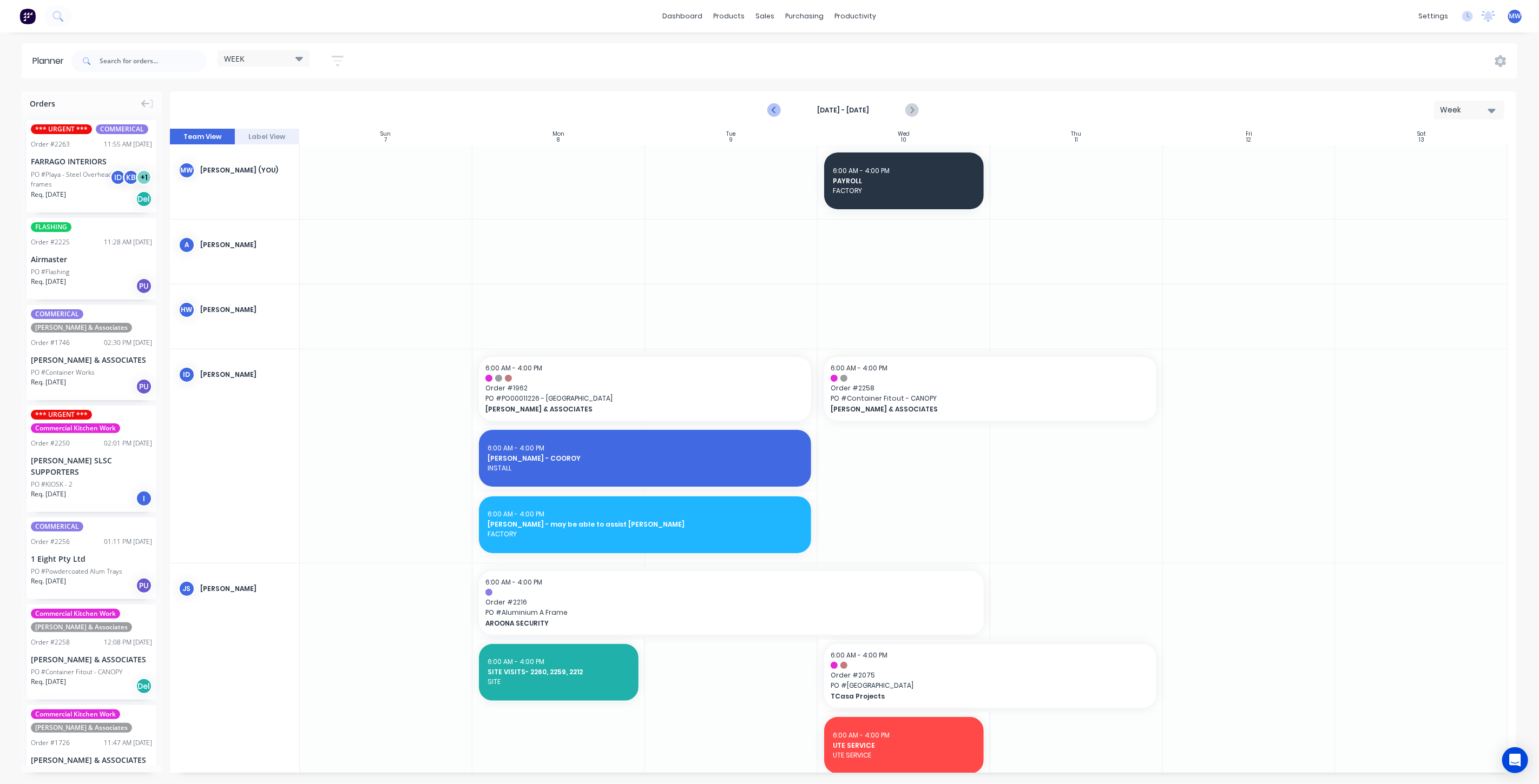
click at [772, 110] on icon "Previous page" at bounding box center [774, 110] width 13 height 13
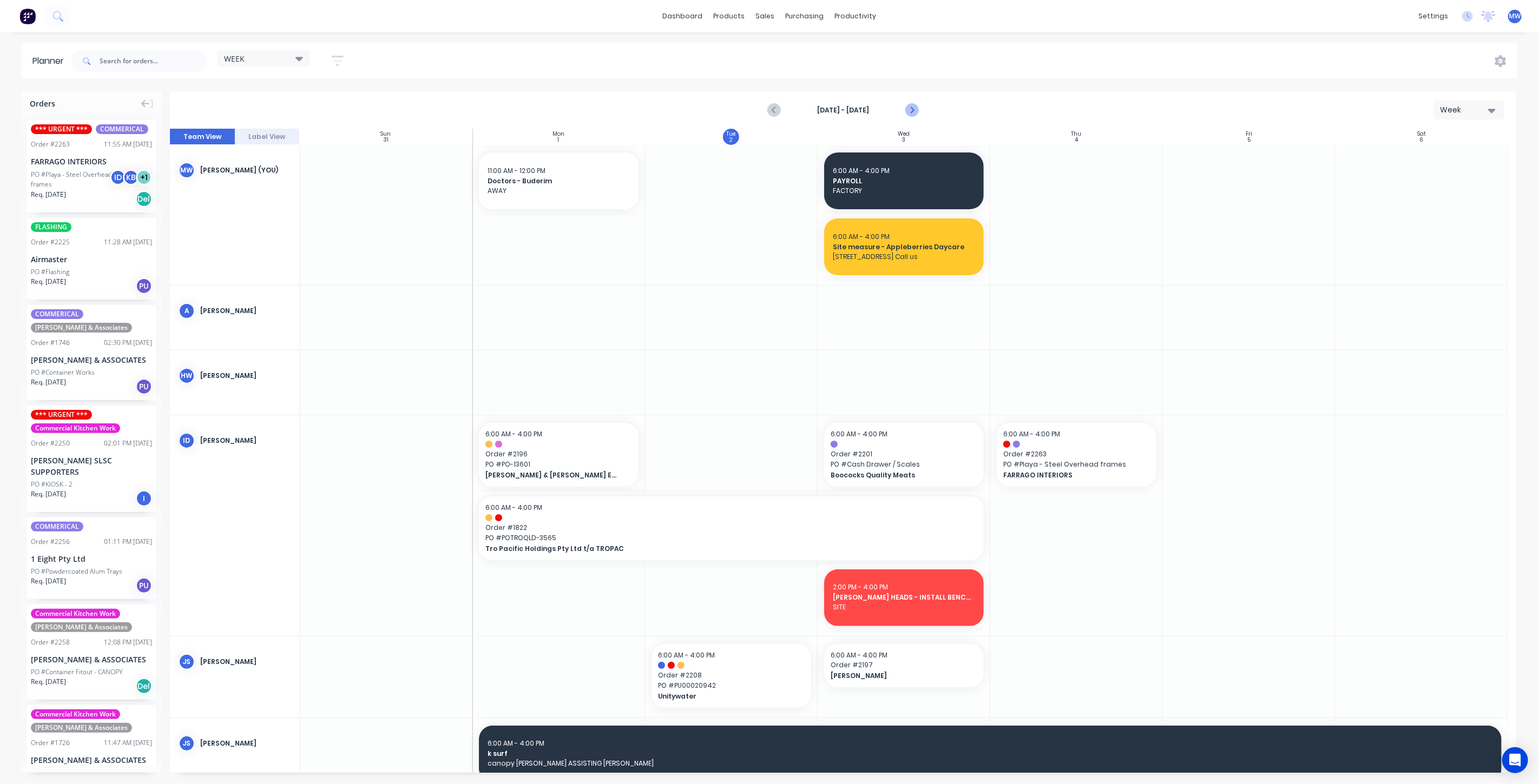
click at [912, 115] on icon "Next page" at bounding box center [911, 110] width 13 height 13
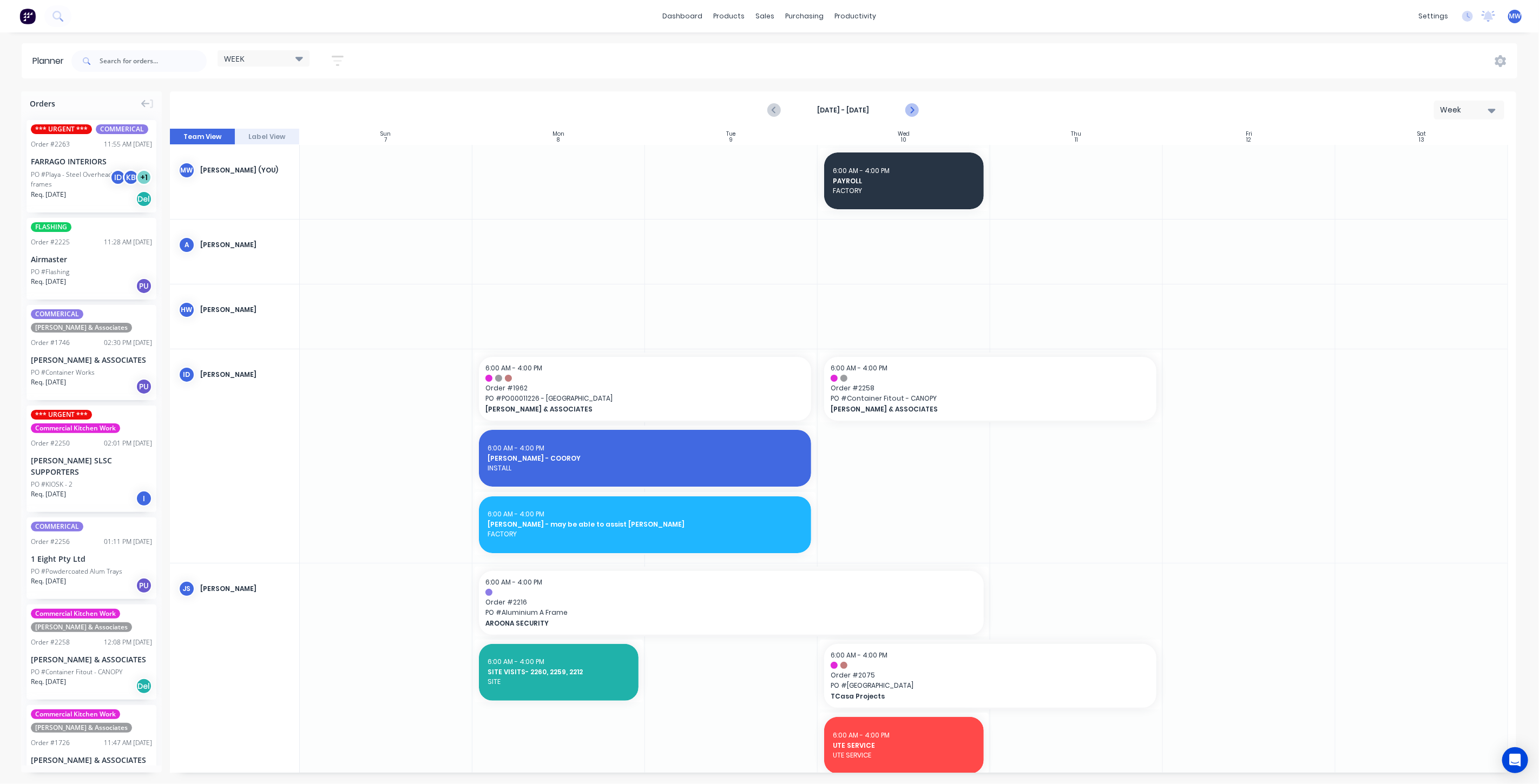
click at [914, 107] on icon "Next page" at bounding box center [911, 110] width 13 height 13
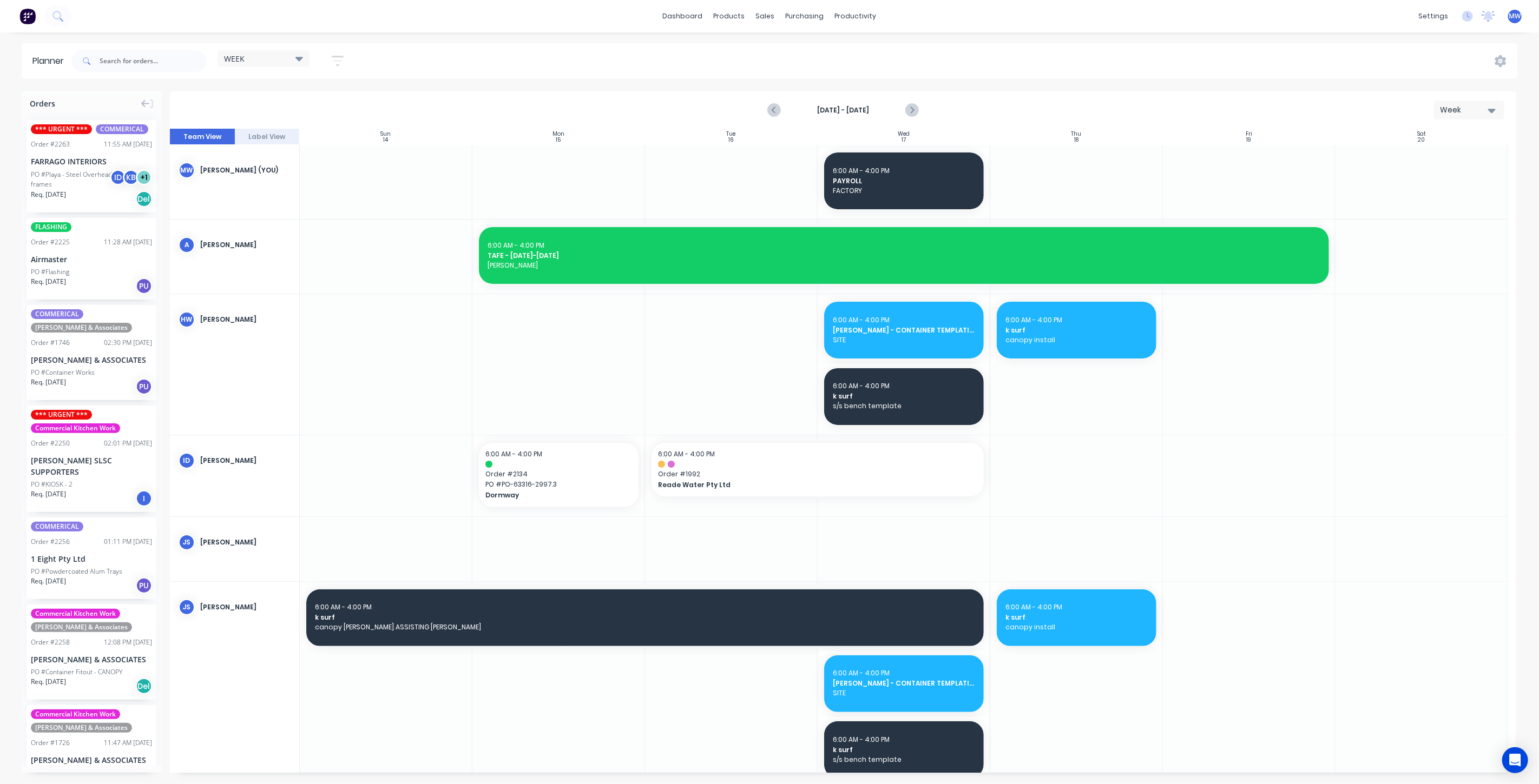
click at [741, 330] on div at bounding box center [731, 364] width 173 height 140
click at [741, 330] on div at bounding box center [731, 364] width 173 height 140
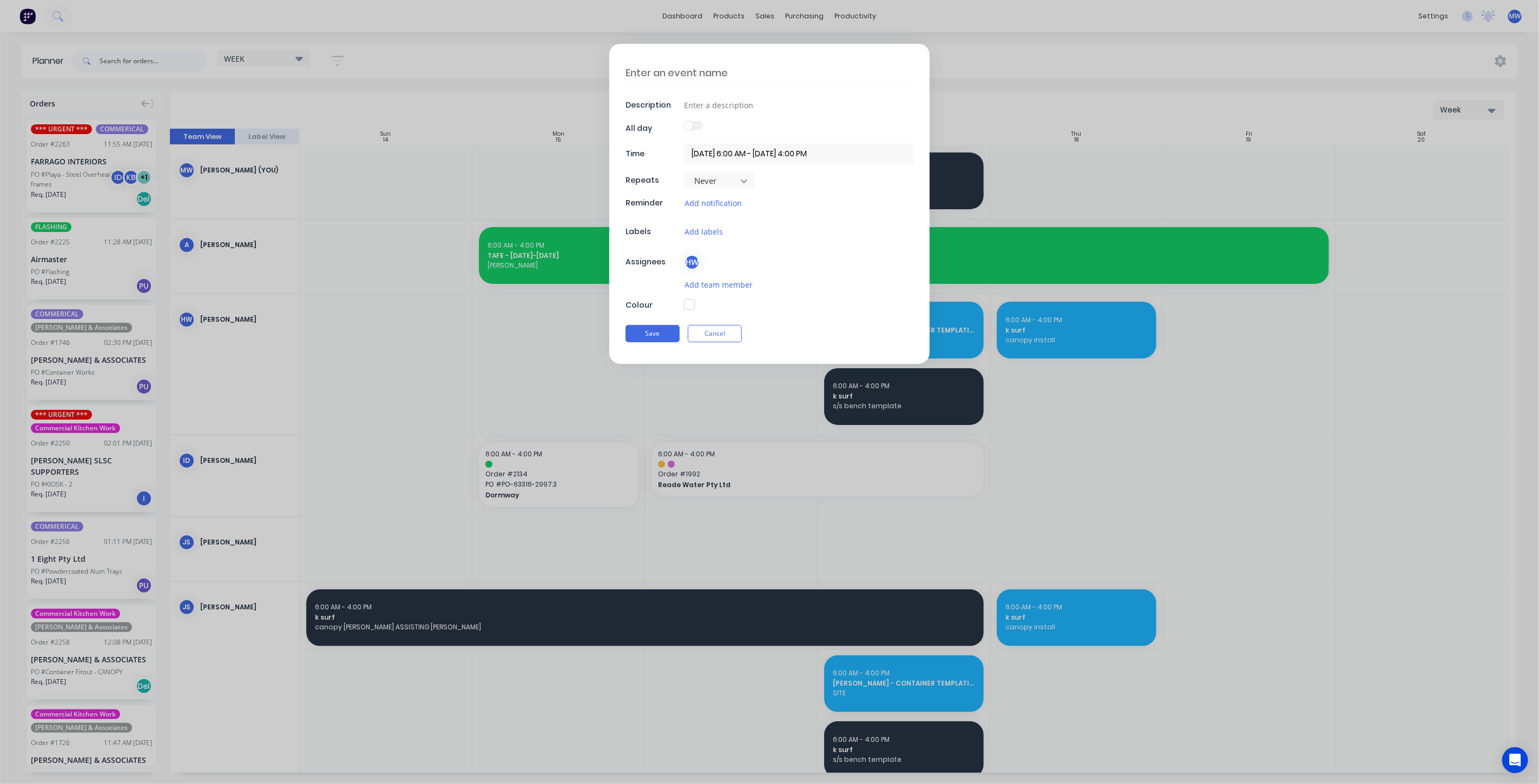
click at [692, 72] on textarea at bounding box center [770, 73] width 288 height 26
type textarea "x"
type textarea "H"
type textarea "x"
type textarea "HA"
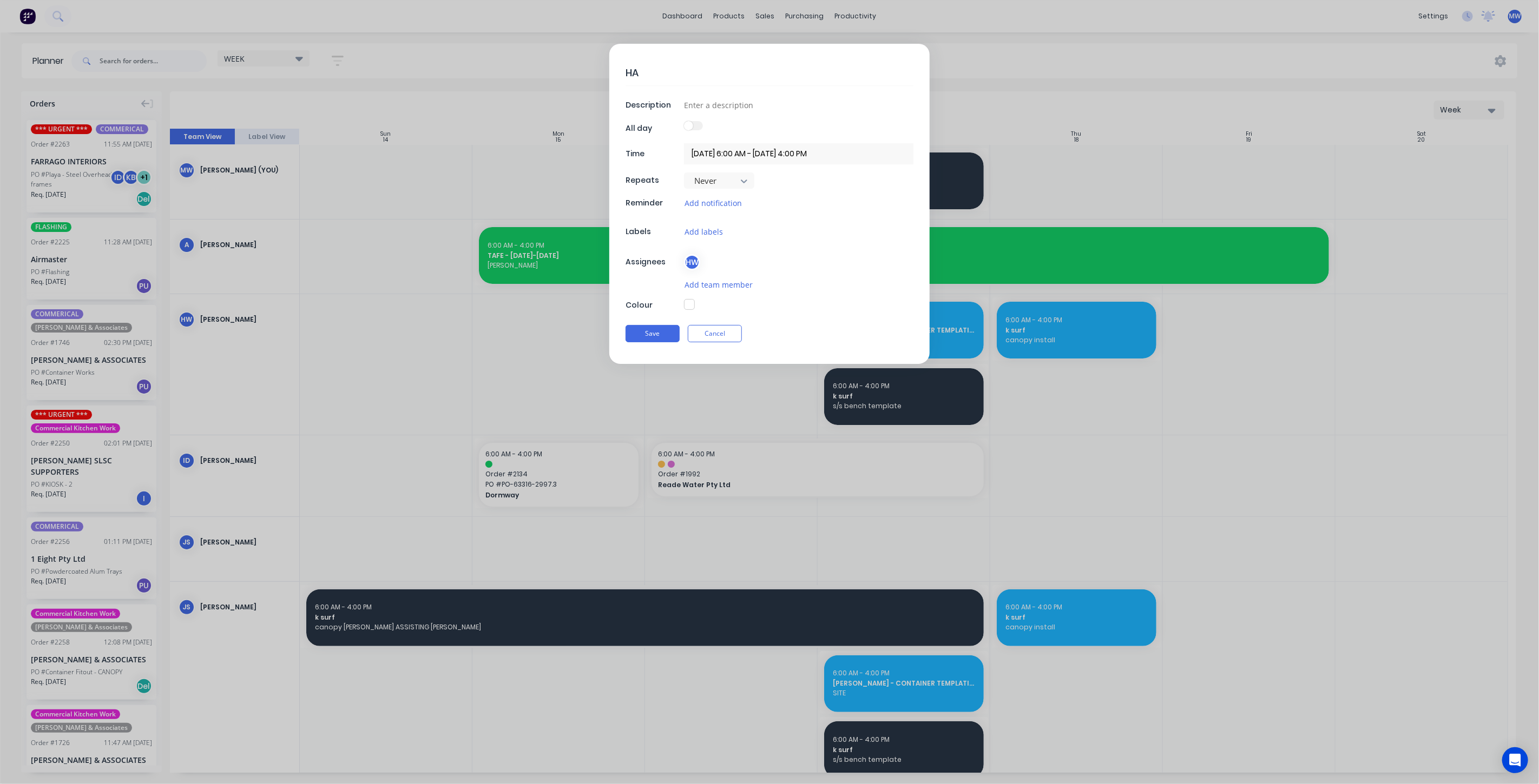
type textarea "x"
type textarea "HAR"
type textarea "x"
type textarea "HARR"
type textarea "x"
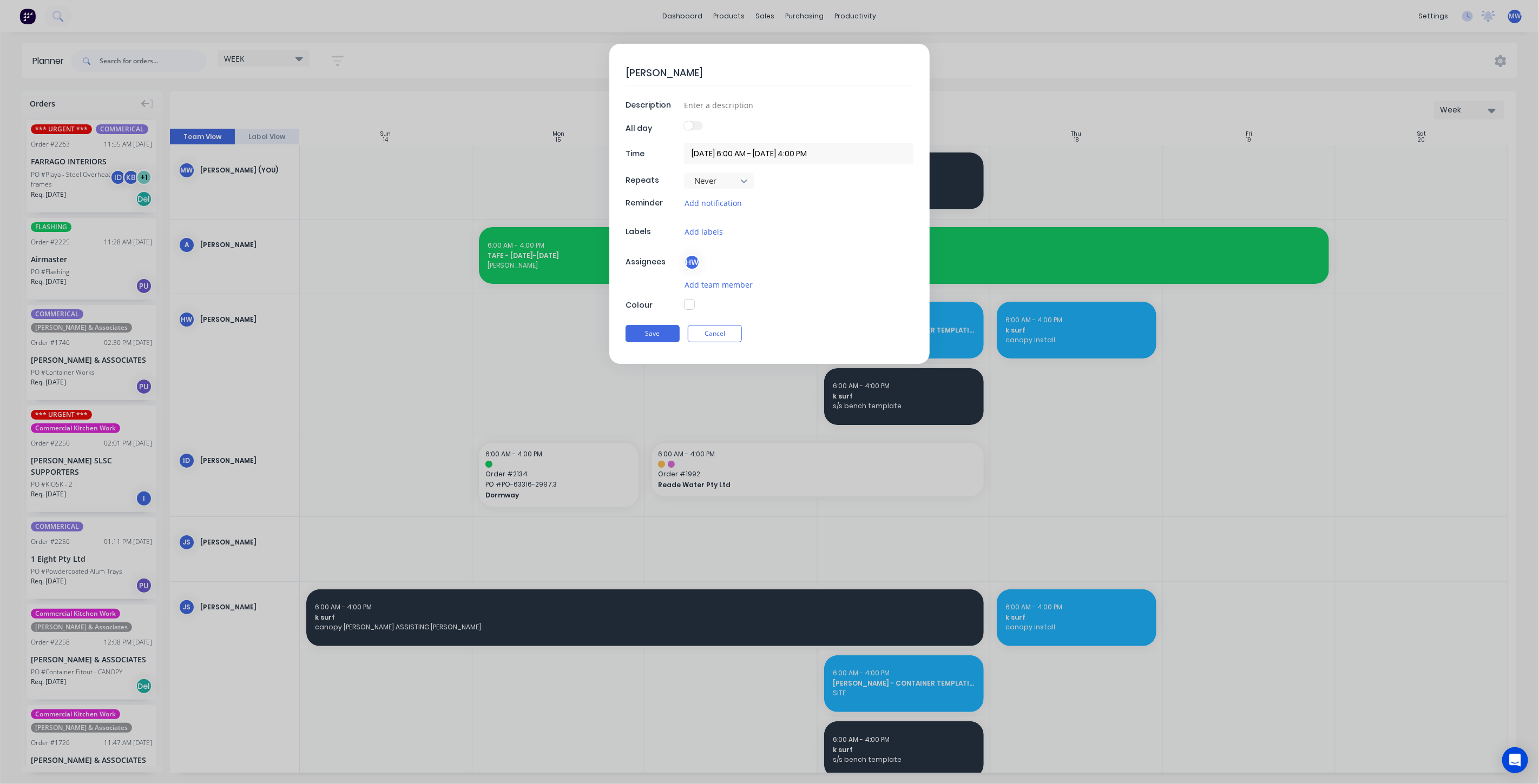
type textarea "HARRI"
type textarea "x"
type textarea "HARRIS"
type textarea "x"
type textarea "HARRISO"
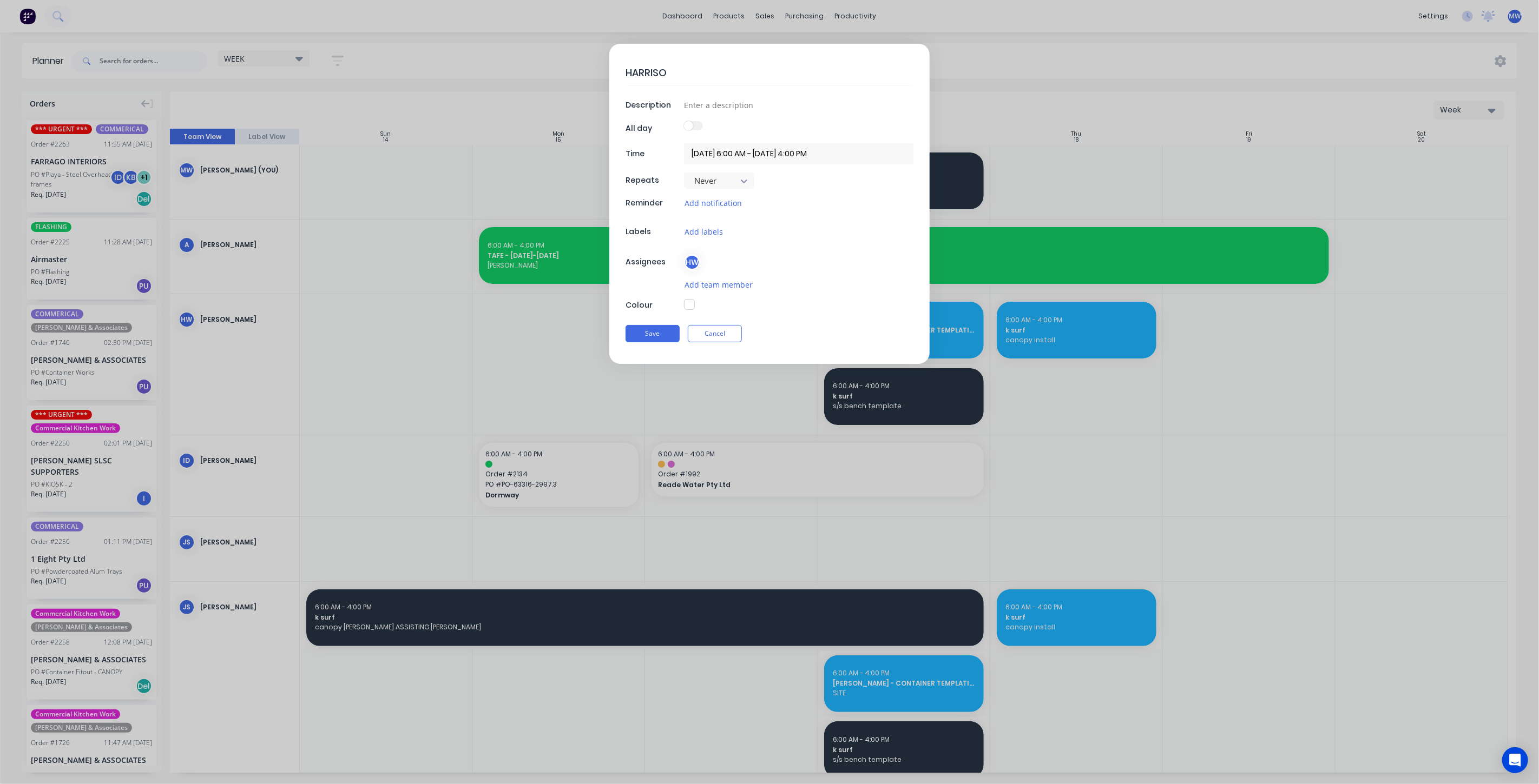
type textarea "x"
type textarea "HARRISON"
type textarea "x"
type textarea "HARRISON"
type textarea "x"
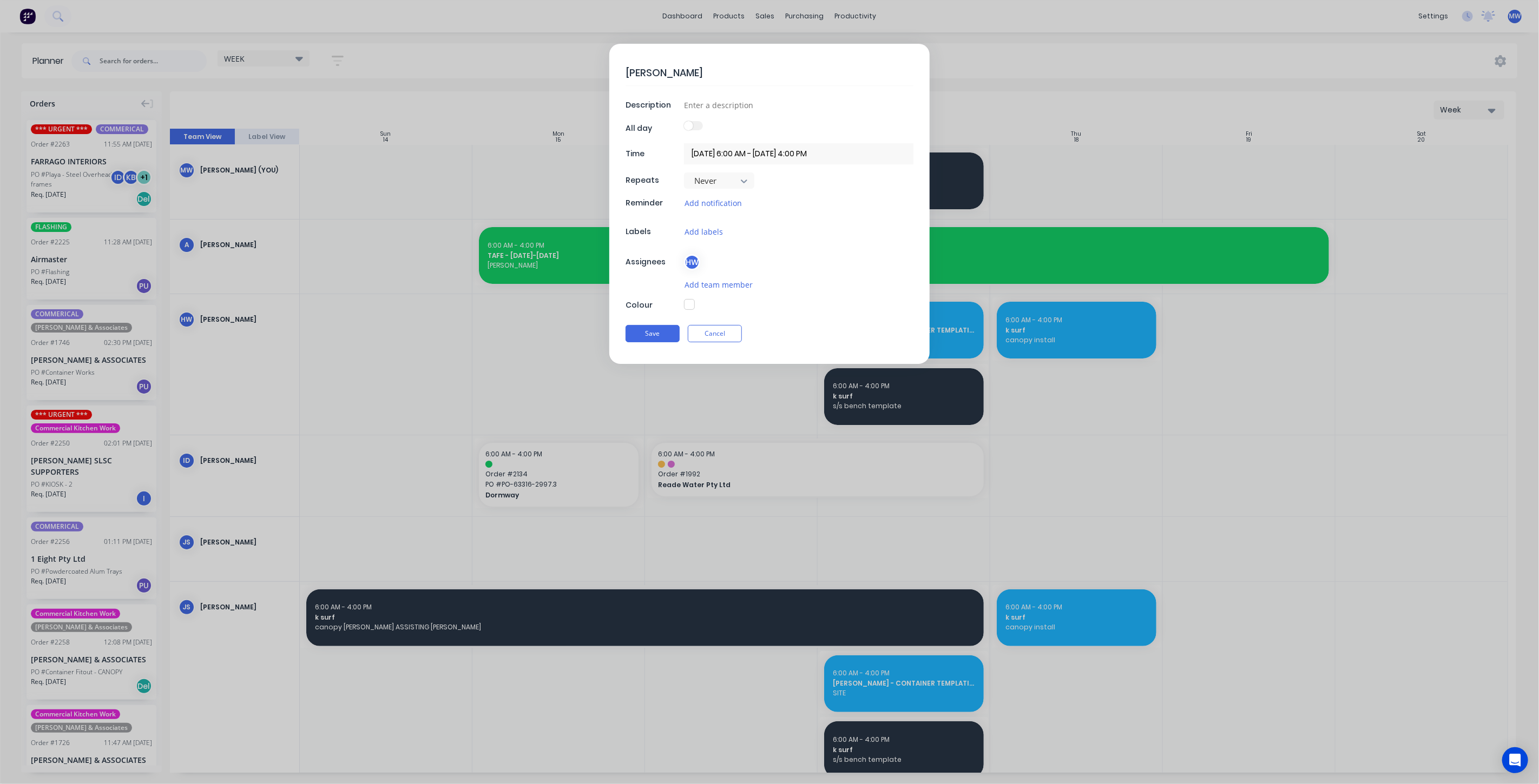
type textarea "HARRISON -"
type textarea "x"
type textarea "HARRISON -"
type textarea "x"
type textarea "HARRISON - I"
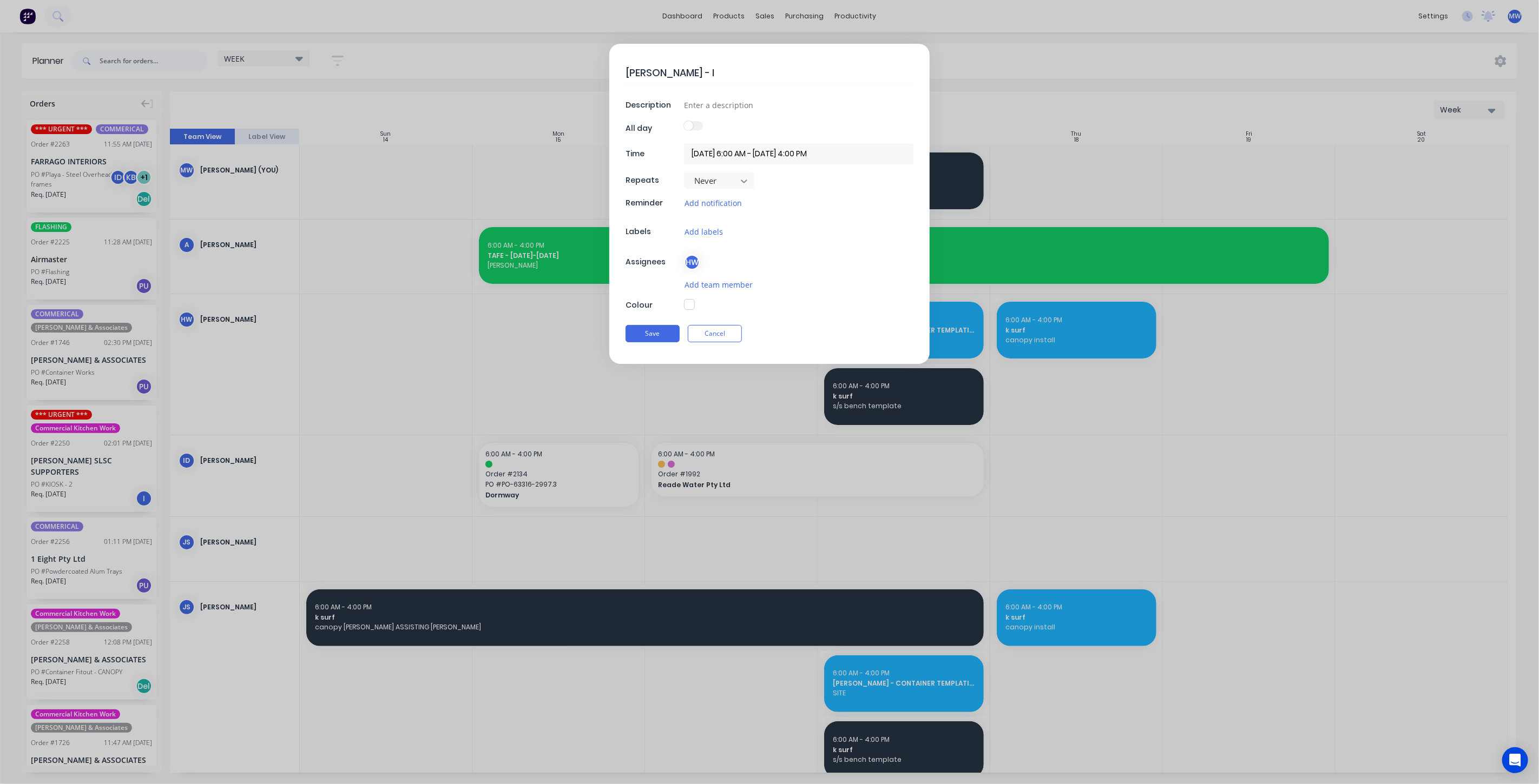
type textarea "x"
type textarea "HARRISON - IN"
type textarea "x"
type textarea "HARRISON - IND"
type textarea "x"
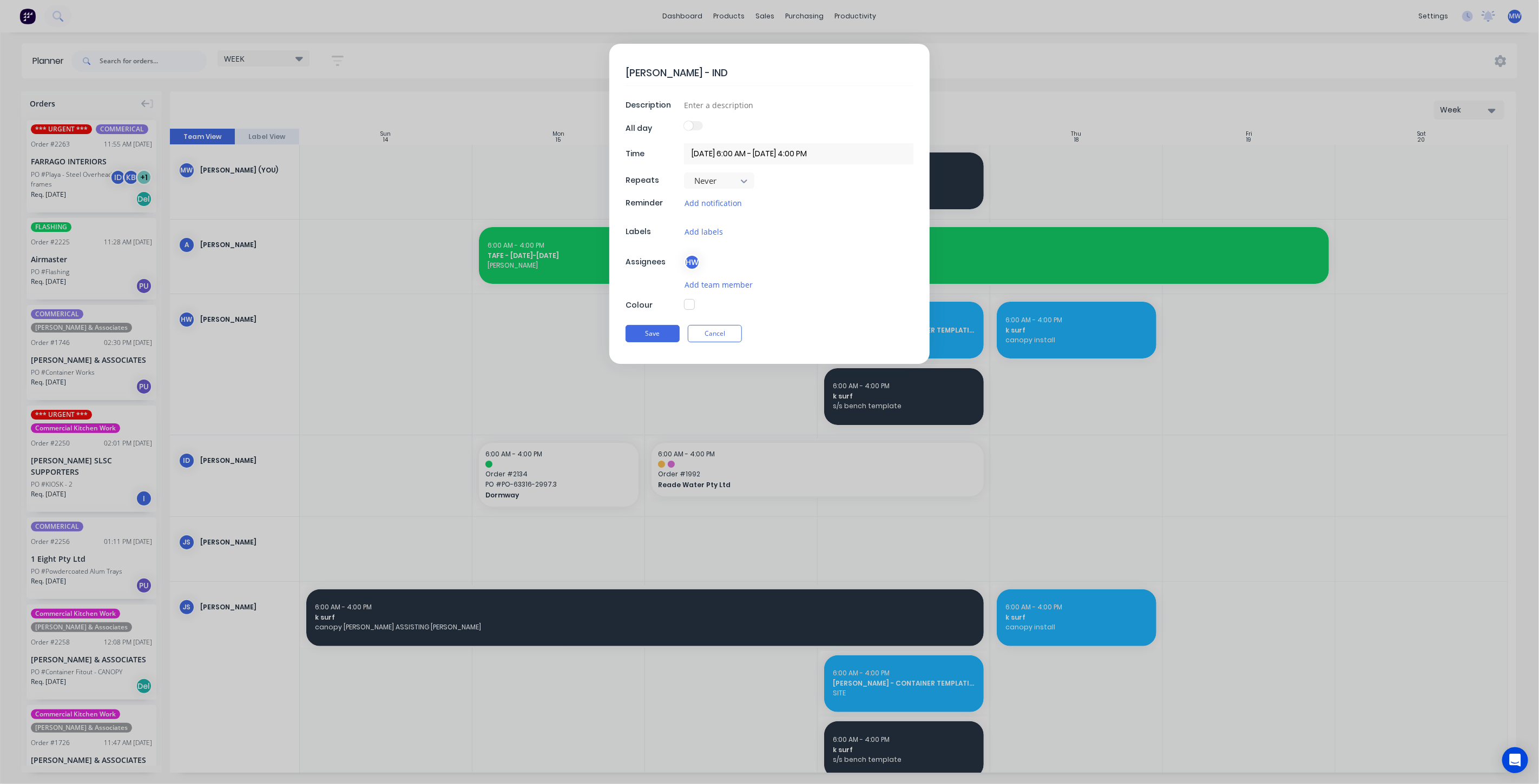
type textarea "HARRISON - INDU"
type textarea "x"
type textarea "HARRISON - INDUC"
type textarea "x"
type textarea "HARRISON - INDUCT"
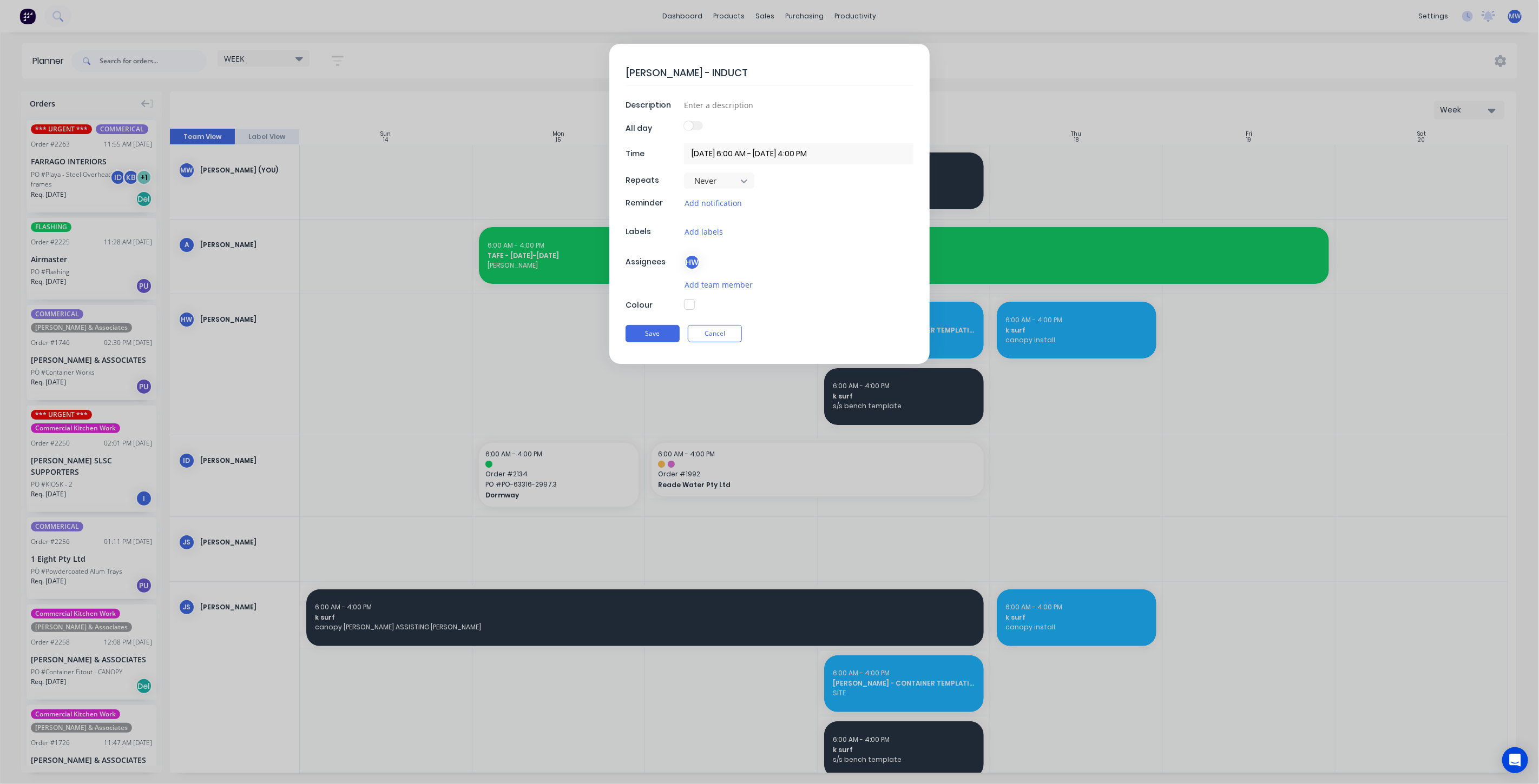
type textarea "x"
type textarea "HARRISON - INDUCTI"
type textarea "x"
type textarea "HARRISON - INDUCTIO"
type textarea "x"
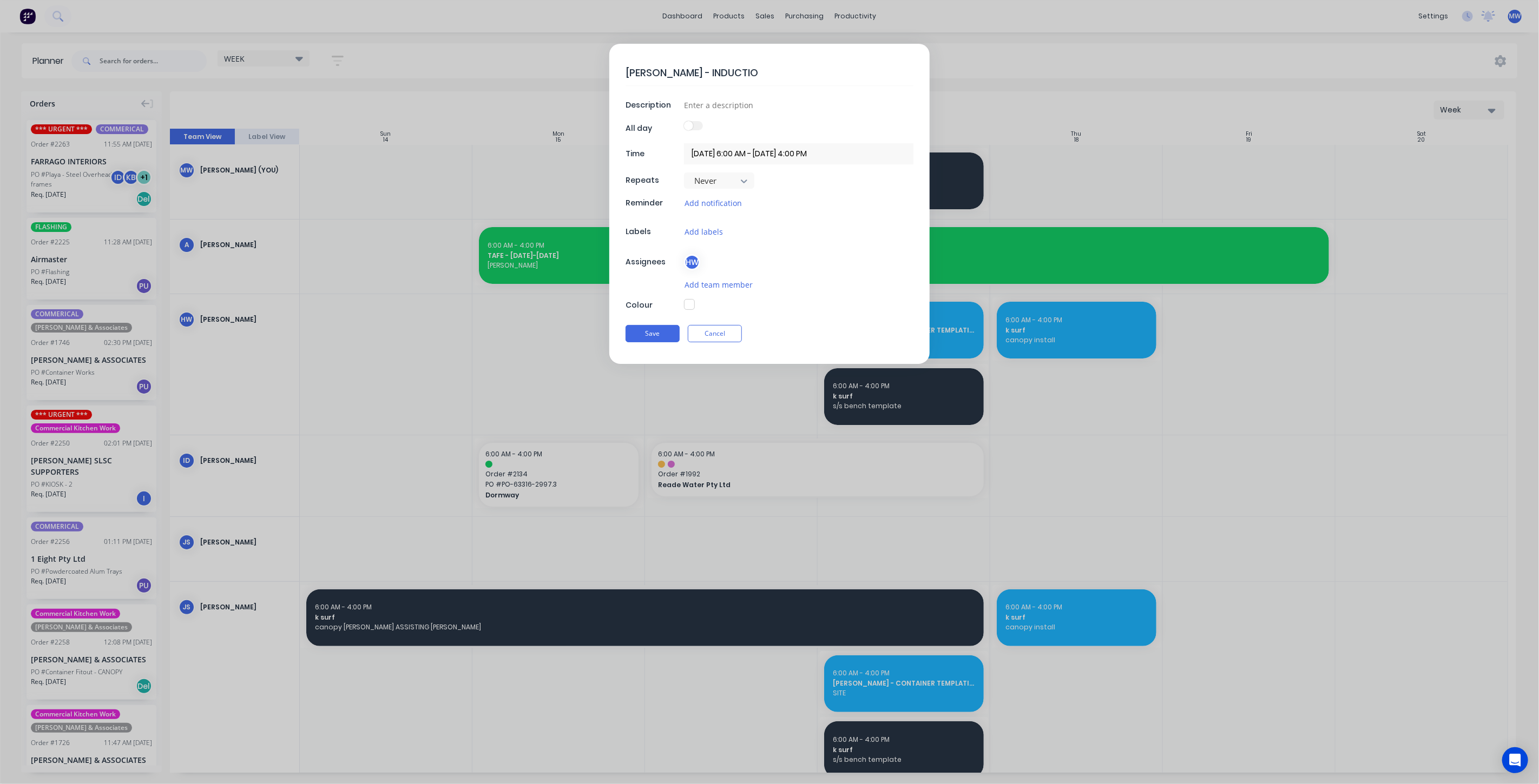
type textarea "HARRISON - INDUCTION"
type textarea "x"
type textarea "HARRISON - INDUCTIONS"
type textarea "x"
type textarea "HARRISON - INDUCTIONS"
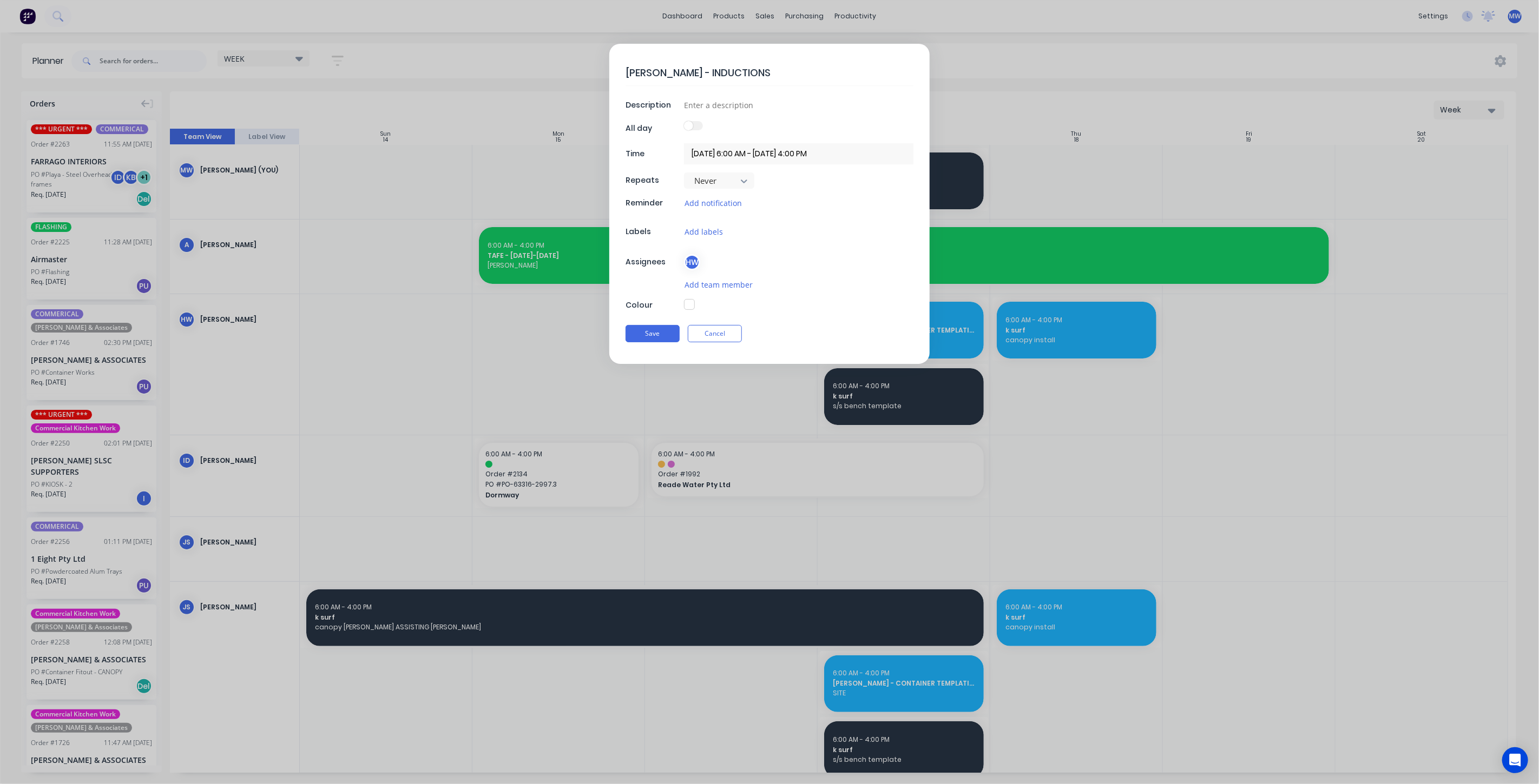
type textarea "x"
type textarea "HARRISON - INDUCTIONS T"
type textarea "x"
type textarea "HARRISON - INDUCTIONS TO"
type textarea "x"
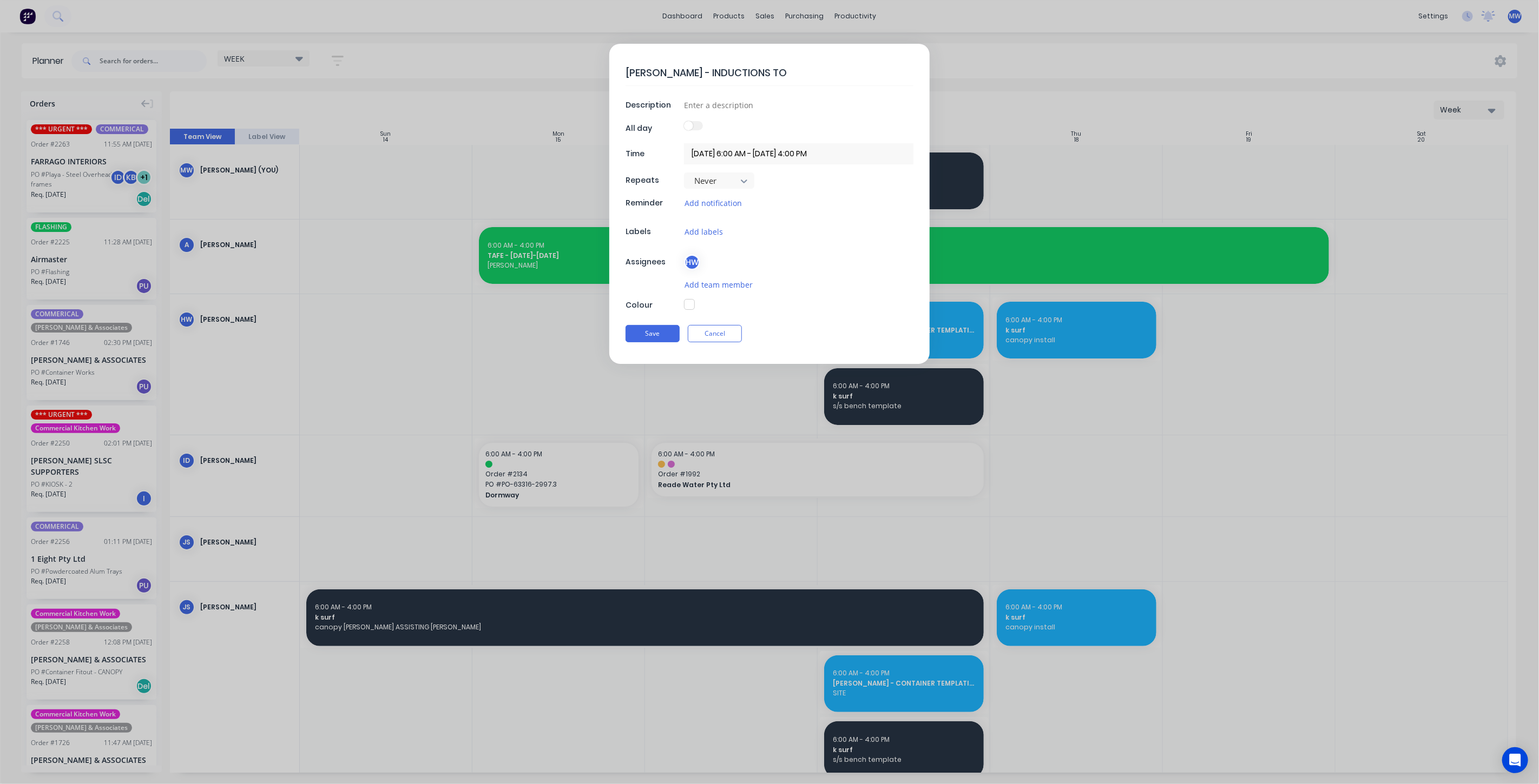
type textarea "HARRISON - INDUCTIONS TO"
type textarea "x"
type textarea "HARRISON - INDUCTIONS TO AL"
type textarea "x"
type textarea "HARRISON - INDUCTIONS TO ALL"
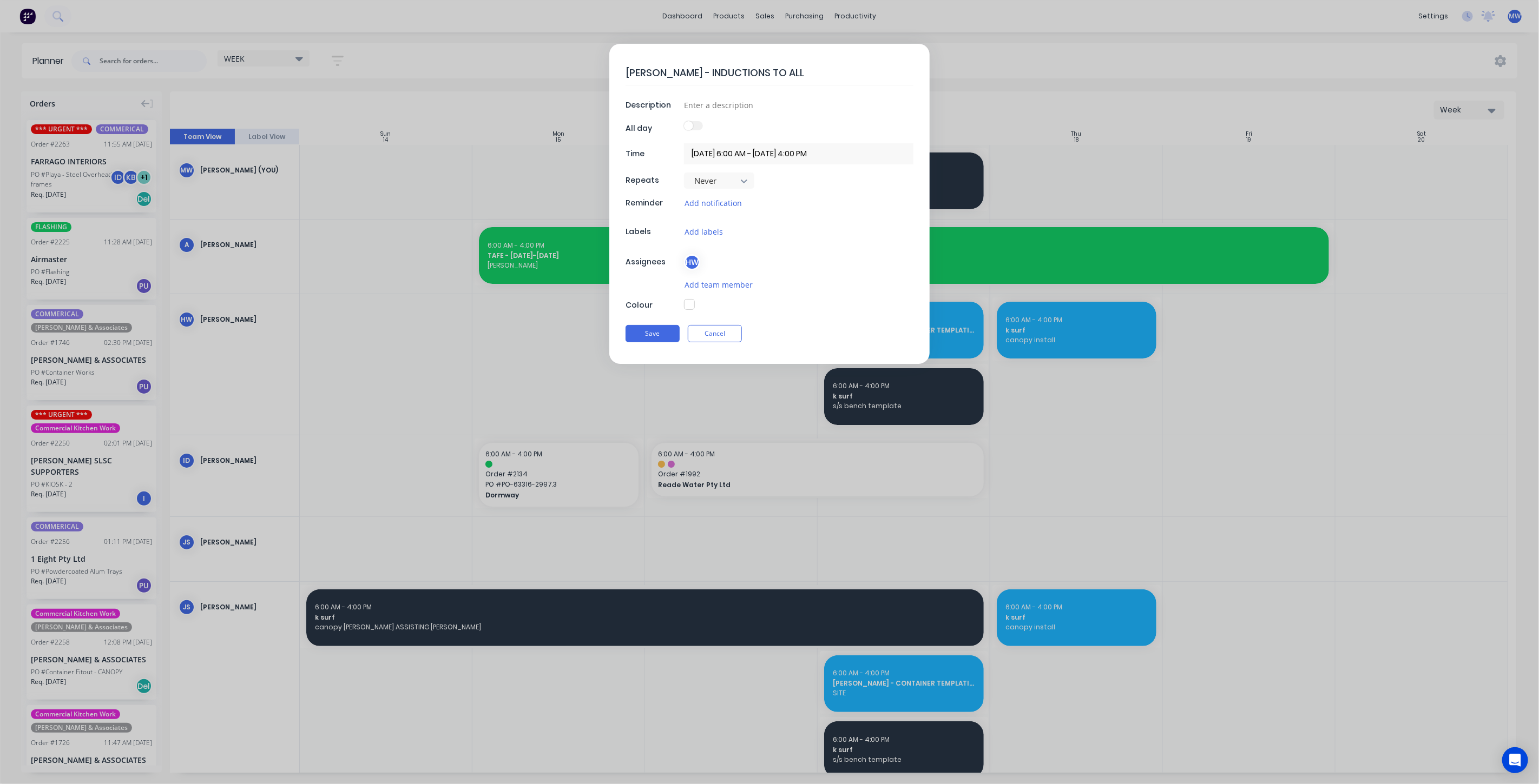
type textarea "x"
type textarea "HARRISON - INDUCTIONS TO ALL"
type textarea "x"
type textarea "HARRISON - INDUCTIONS TO ALL M"
type textarea "x"
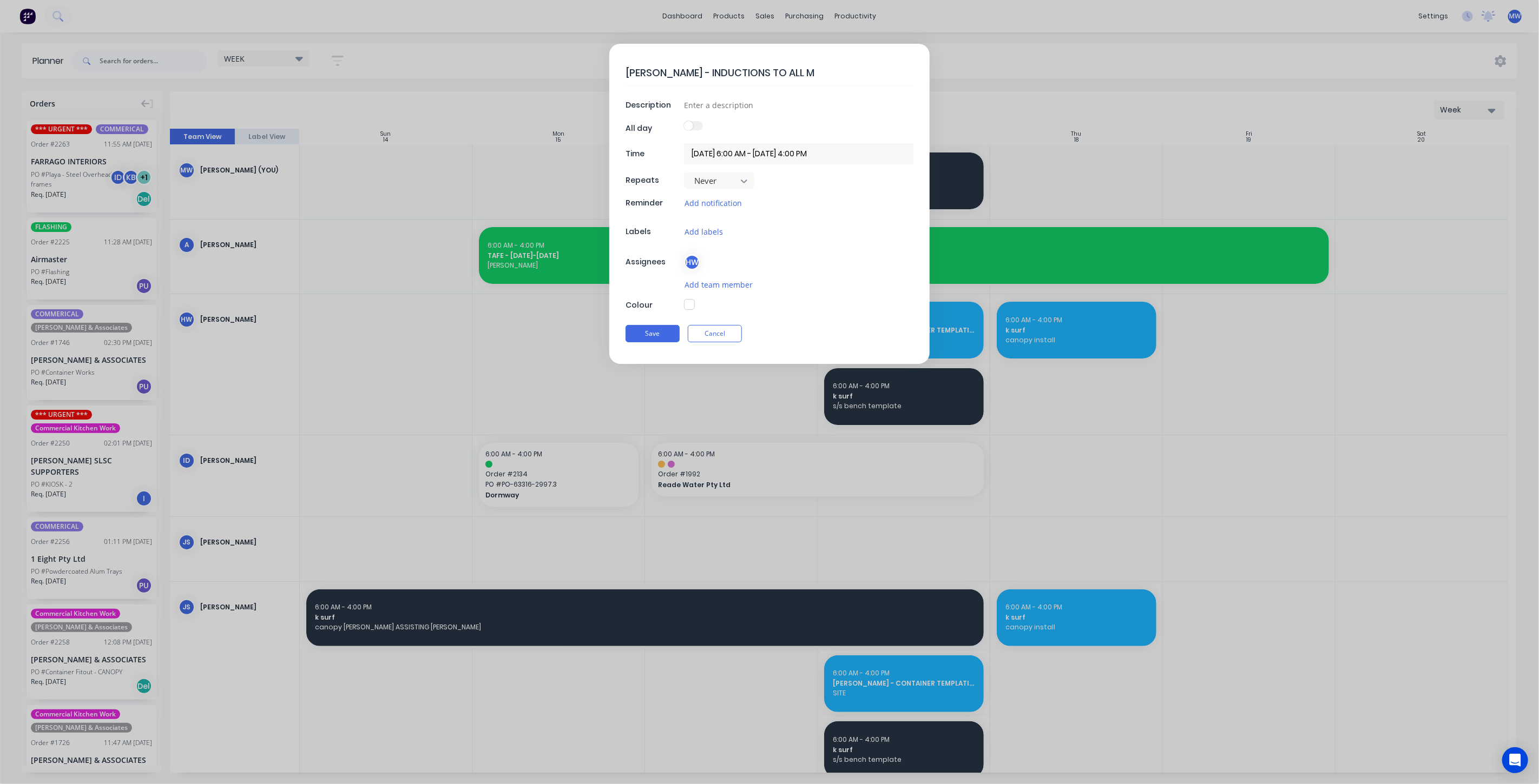
type textarea "HARRISON - INDUCTIONS TO ALL MA"
type textarea "x"
type textarea "HARRISON - INDUCTIONS TO ALL MACH"
type textarea "x"
type textarea "HARRISON - INDUCTIONS TO ALL MACHI"
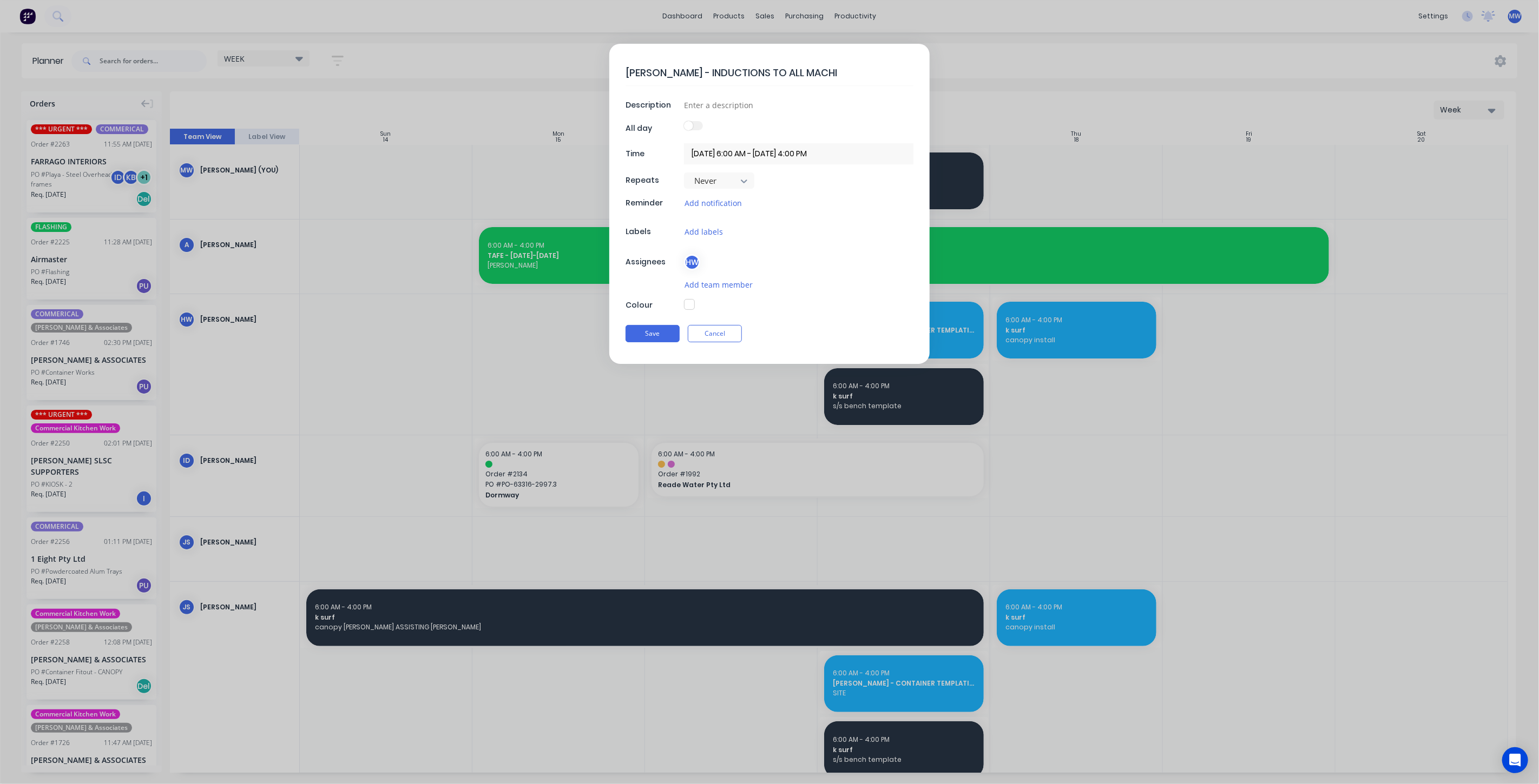
type textarea "x"
type textarea "HARRISON - INDUCTIONS TO ALL MACHIN"
type textarea "x"
type textarea "HARRISON - INDUCTIONS TO ALL MACHINE"
type textarea "x"
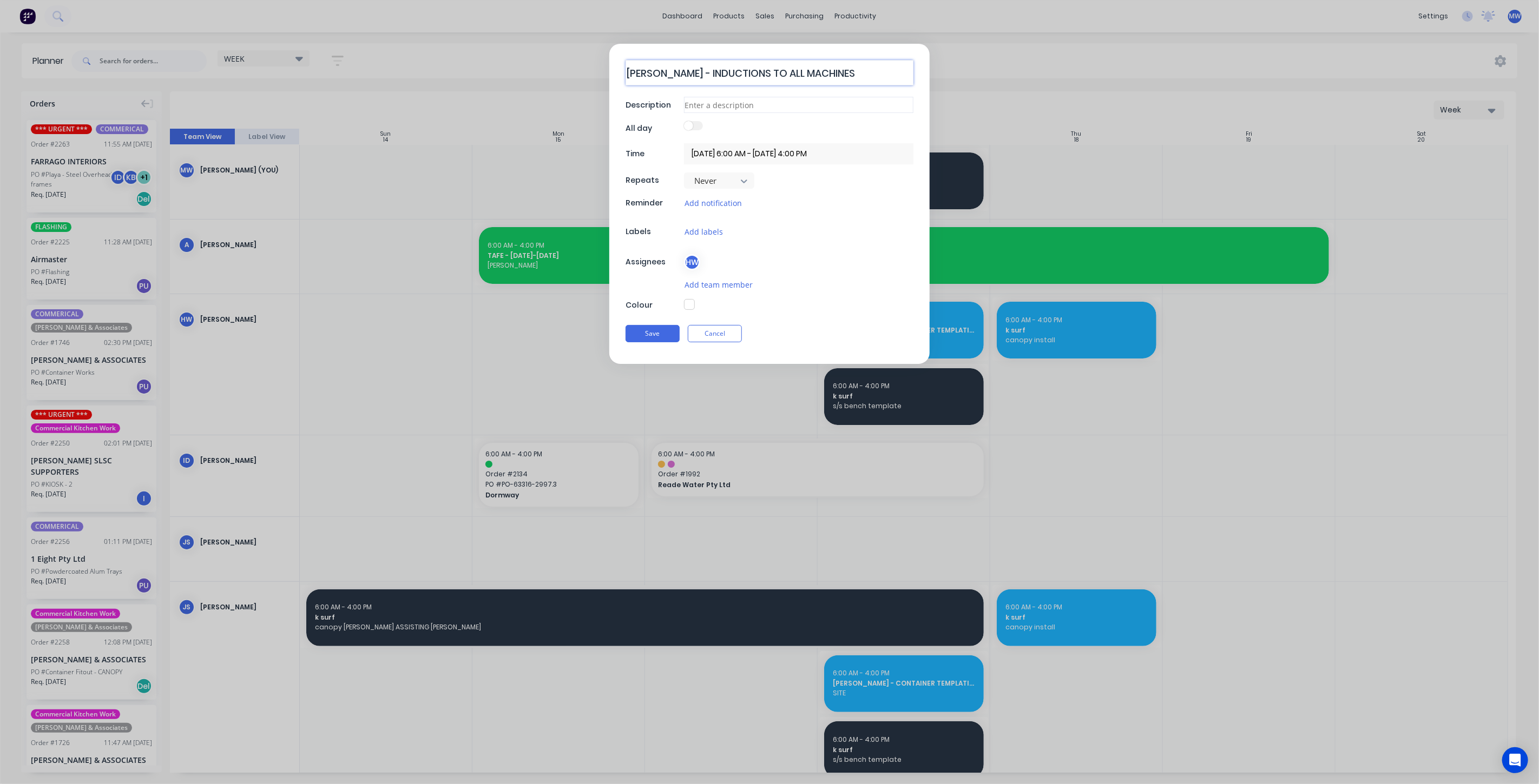
type textarea "HARRISON - INDUCTIONS TO ALL MACHINES"
type textarea "x"
click at [725, 103] on input at bounding box center [799, 104] width 229 height 16
type input "FACTORY"
click at [692, 261] on div "HW" at bounding box center [692, 262] width 16 height 16
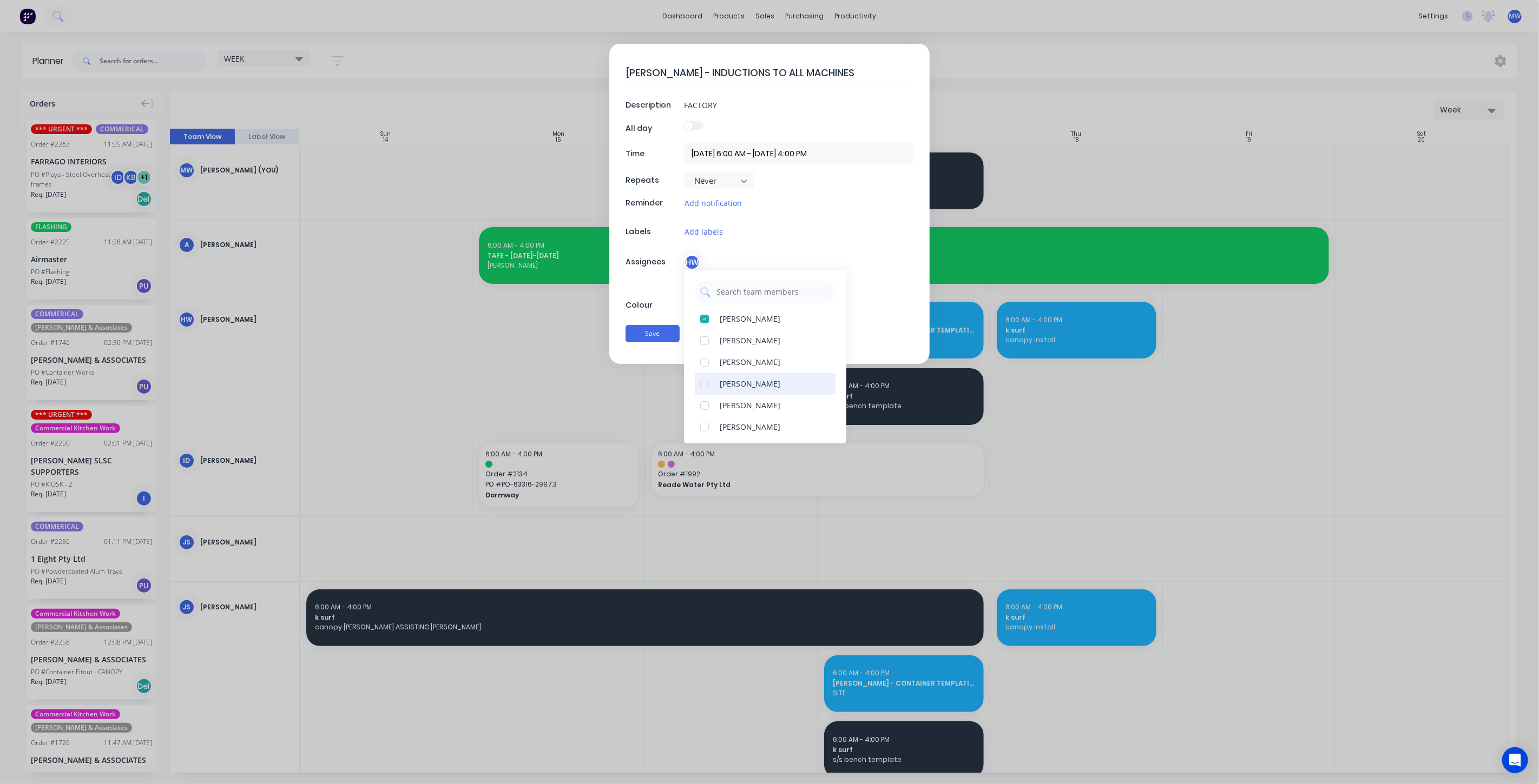
click at [704, 382] on div at bounding box center [704, 384] width 22 height 21
click at [660, 330] on button "Save" at bounding box center [652, 333] width 54 height 17
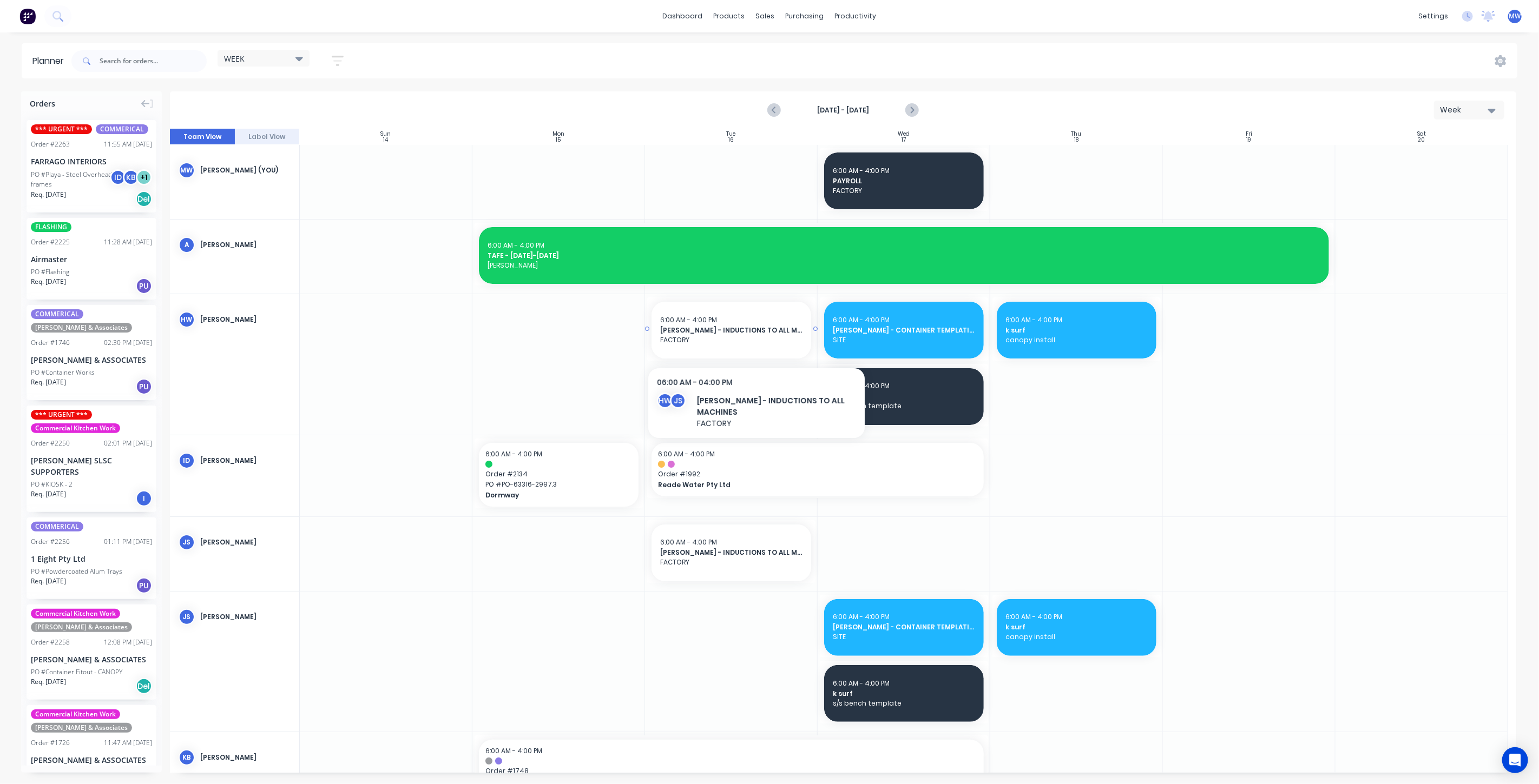
click at [756, 343] on span "FACTORY" at bounding box center [731, 340] width 142 height 10
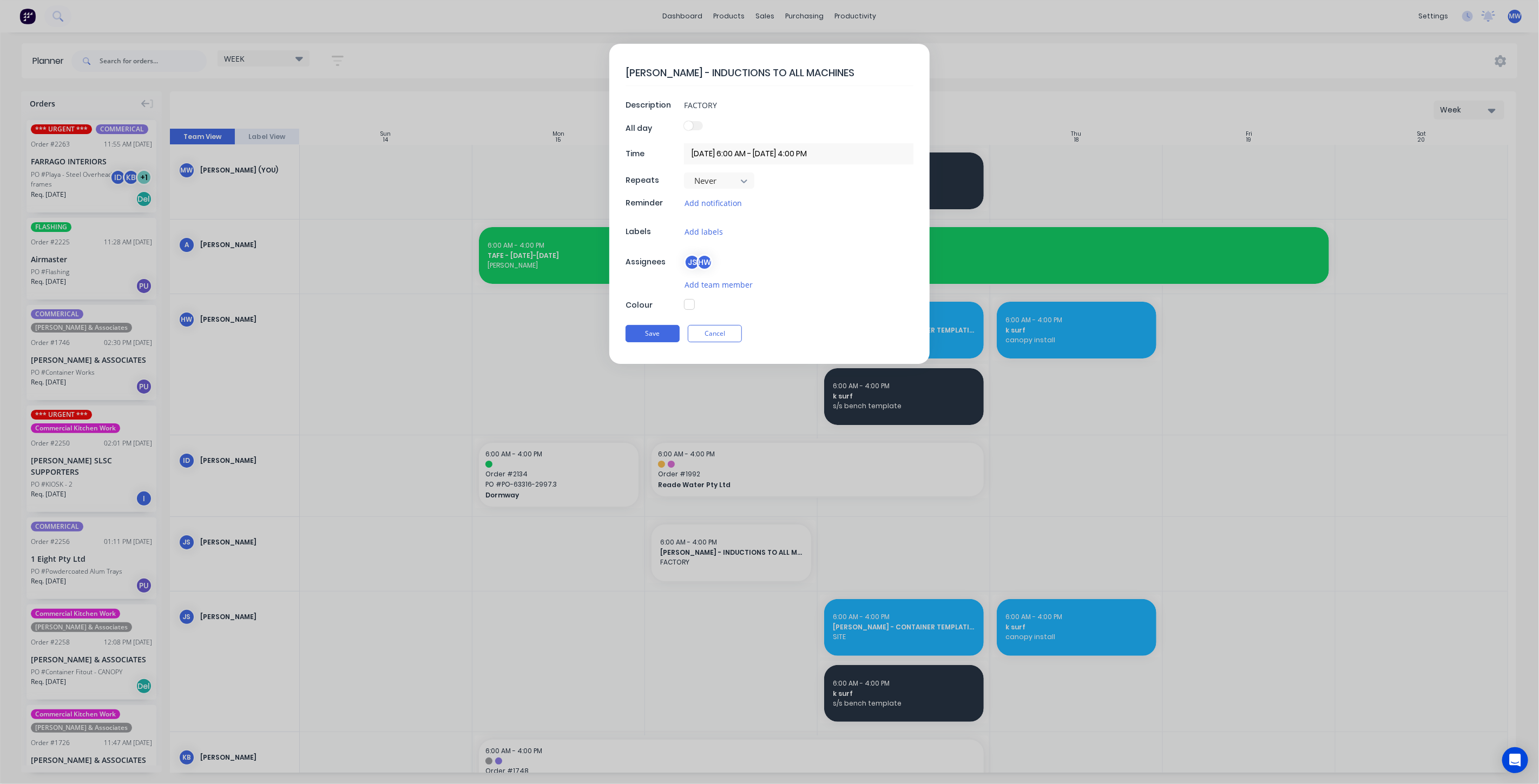
click at [691, 299] on button "button" at bounding box center [689, 305] width 11 height 11
type textarea "x"
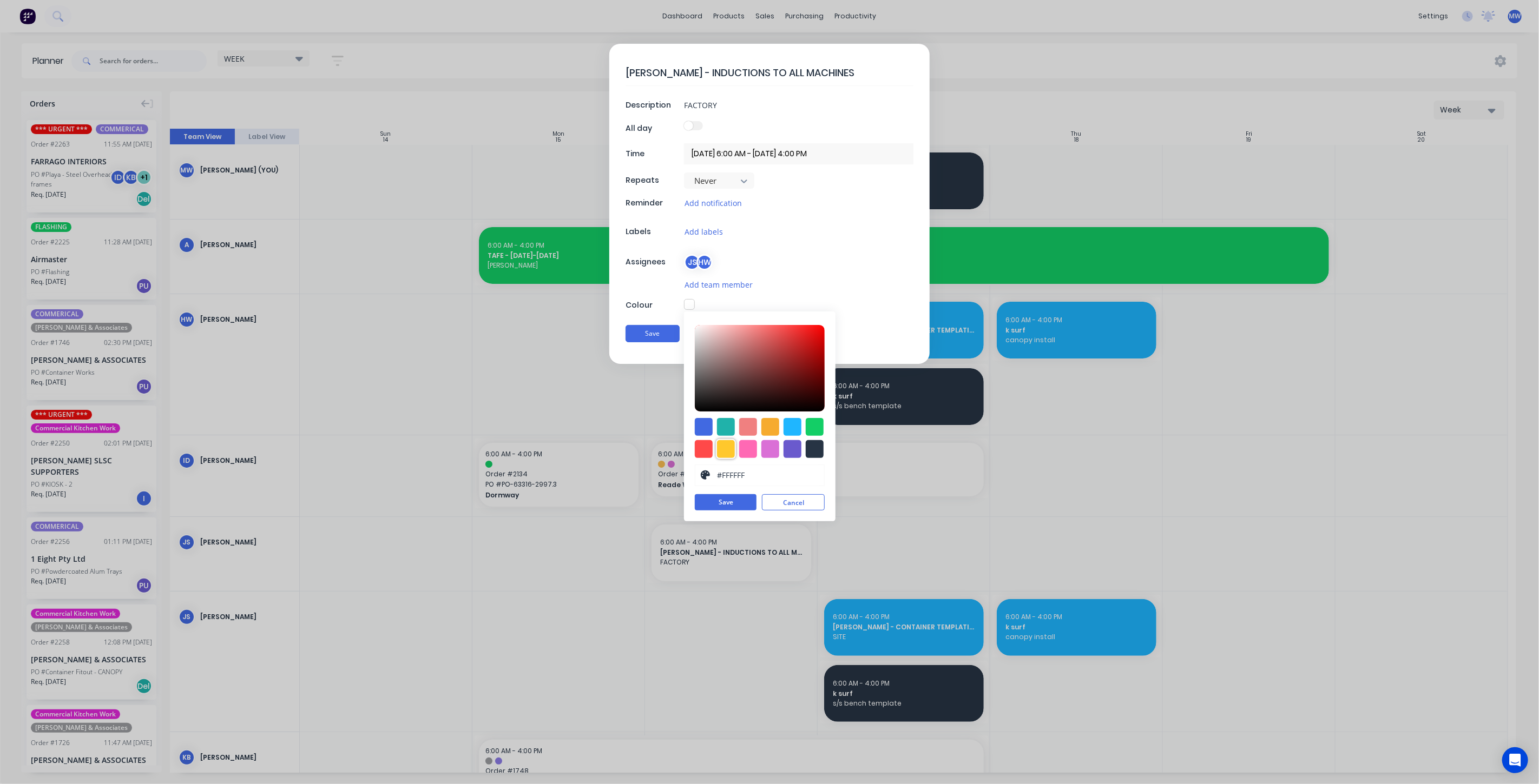
click at [725, 446] on div at bounding box center [726, 449] width 18 height 18
type input "#FFC82C"
click at [735, 502] on button "Save" at bounding box center [725, 503] width 62 height 16
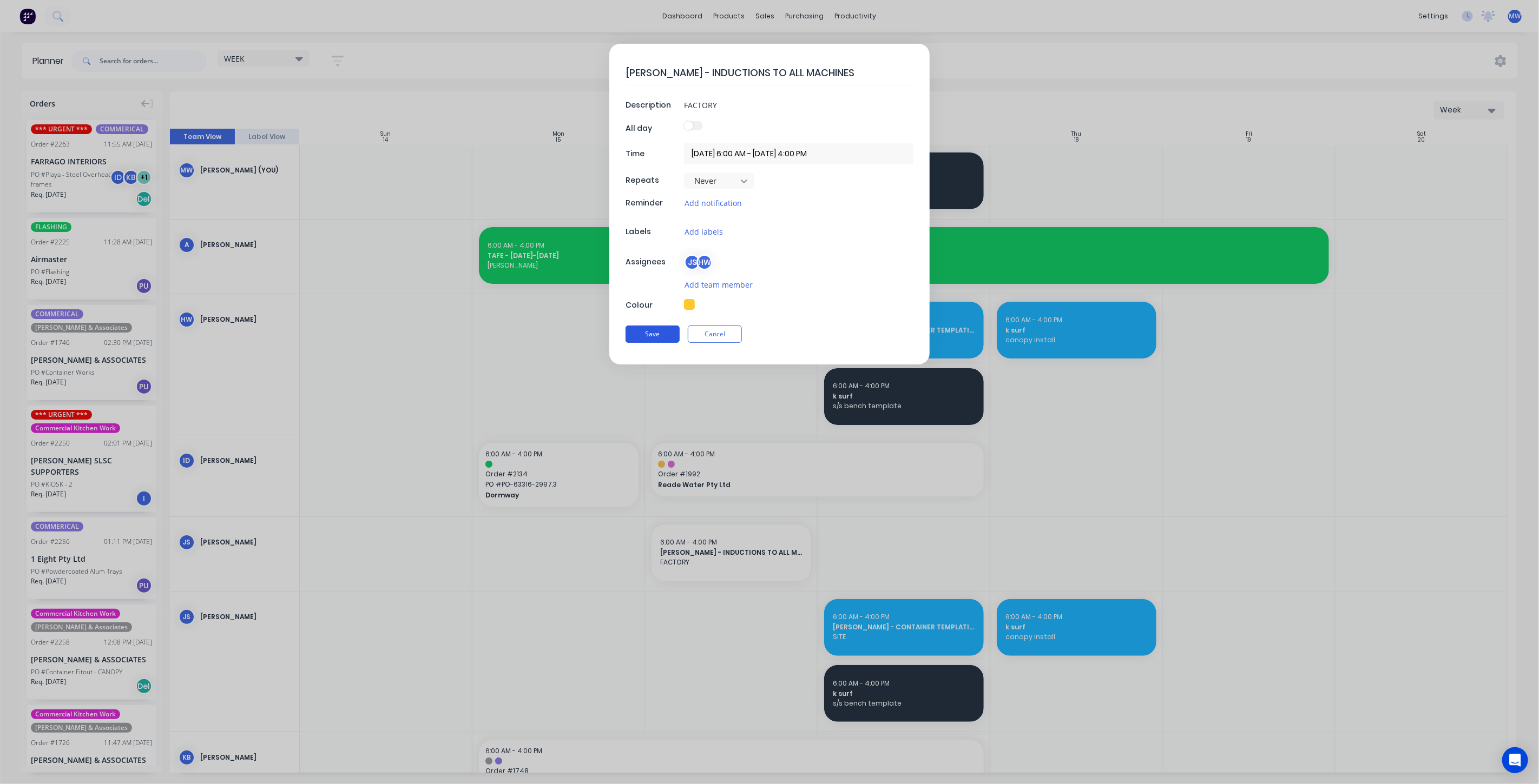
click at [655, 330] on button "Save" at bounding box center [652, 334] width 54 height 17
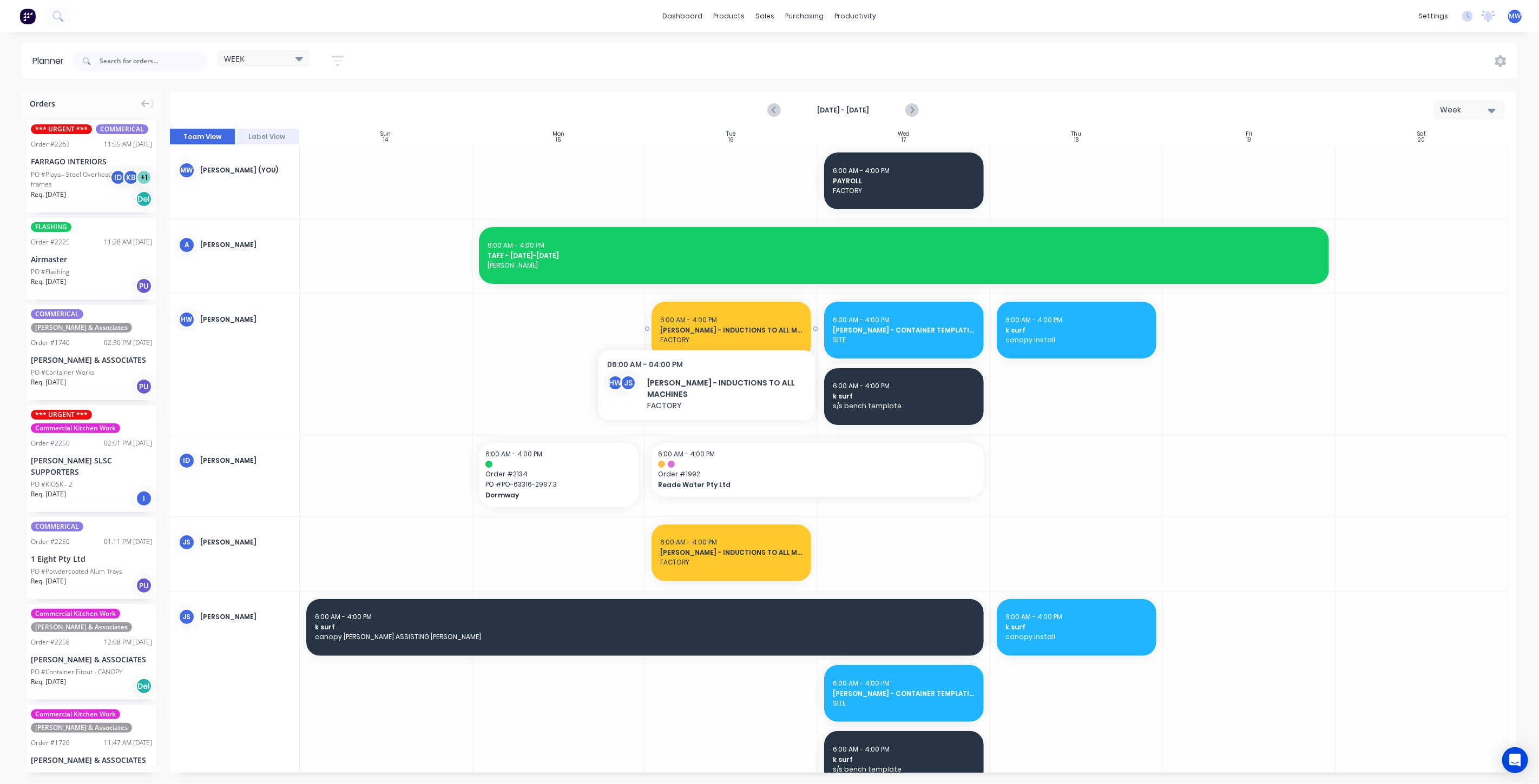
click at [706, 325] on span "HARRISON - INDUCTIONS TO ALL MACHINES" at bounding box center [731, 330] width 142 height 10
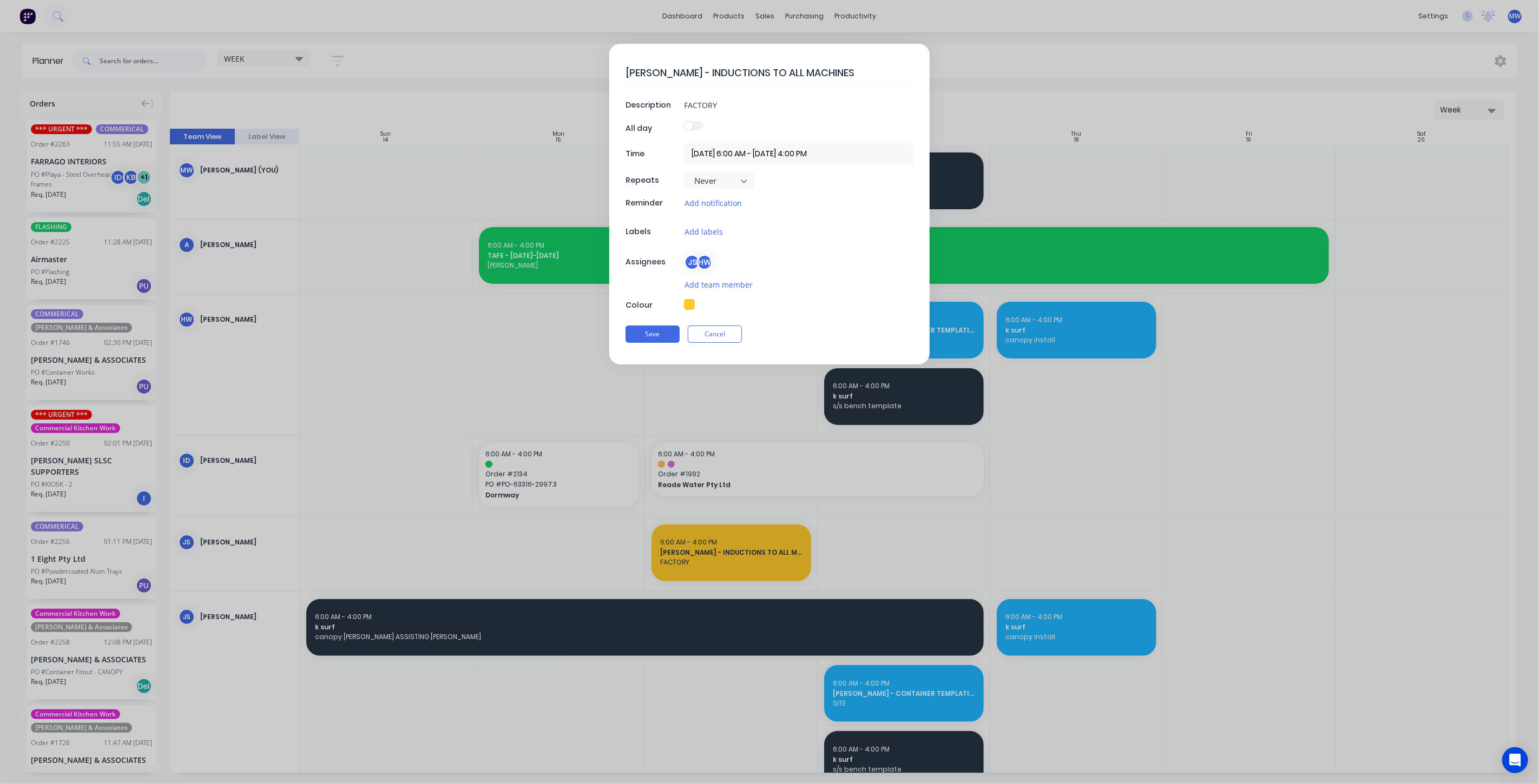
type textarea "x"
click at [738, 149] on input "16/09/2025 6:00 AM - 16/09/2025 4:00 PM" at bounding box center [799, 153] width 229 height 21
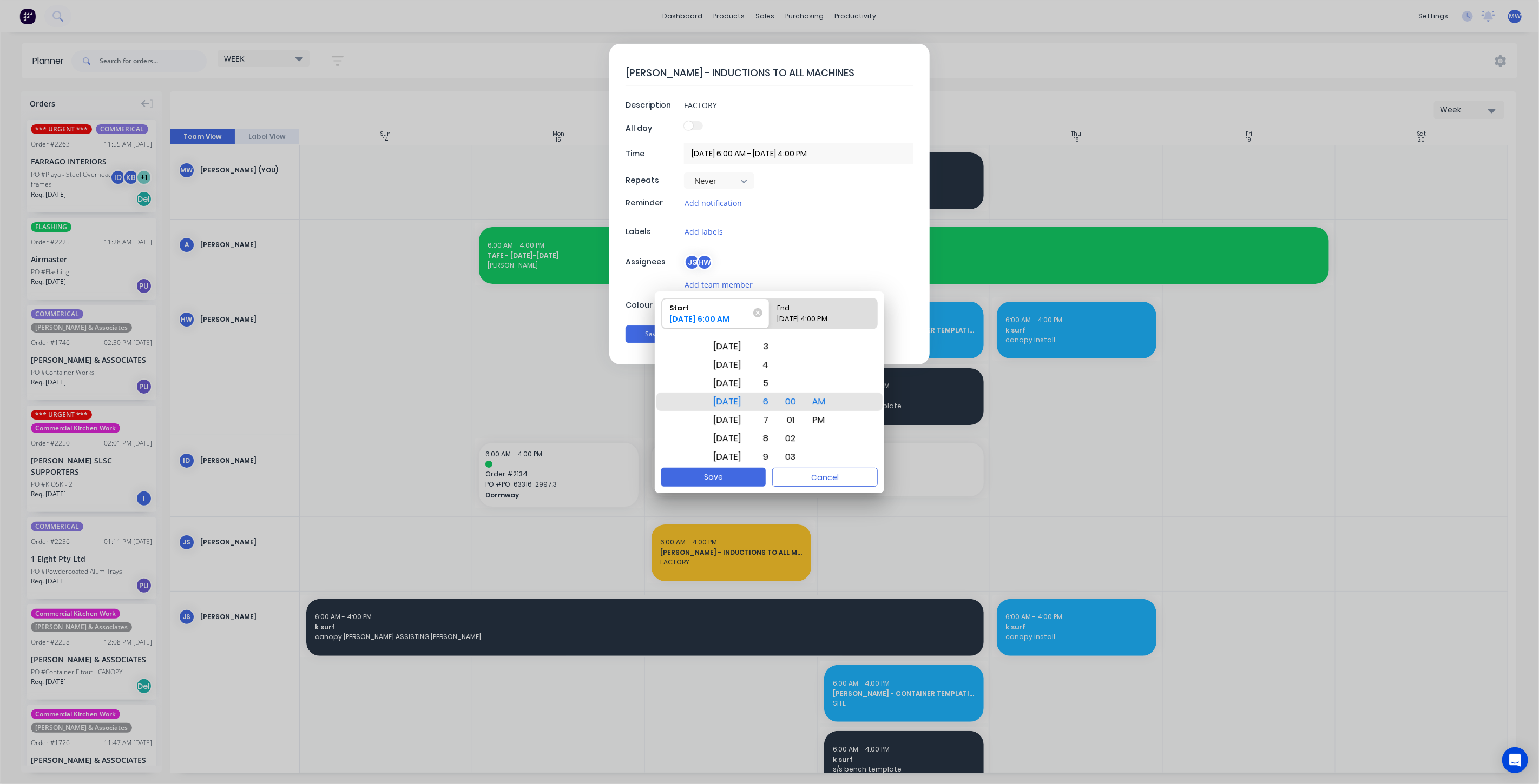
click at [821, 321] on div "16/09/2025 4:00 PM" at bounding box center [818, 321] width 90 height 15
click at [770, 321] on input "End 16/09/2025 4:00 PM" at bounding box center [770, 313] width 1 height 30
radio input "true"
click at [775, 407] on div "12" at bounding box center [764, 402] width 24 height 19
click at [734, 475] on button "Save" at bounding box center [713, 477] width 105 height 19
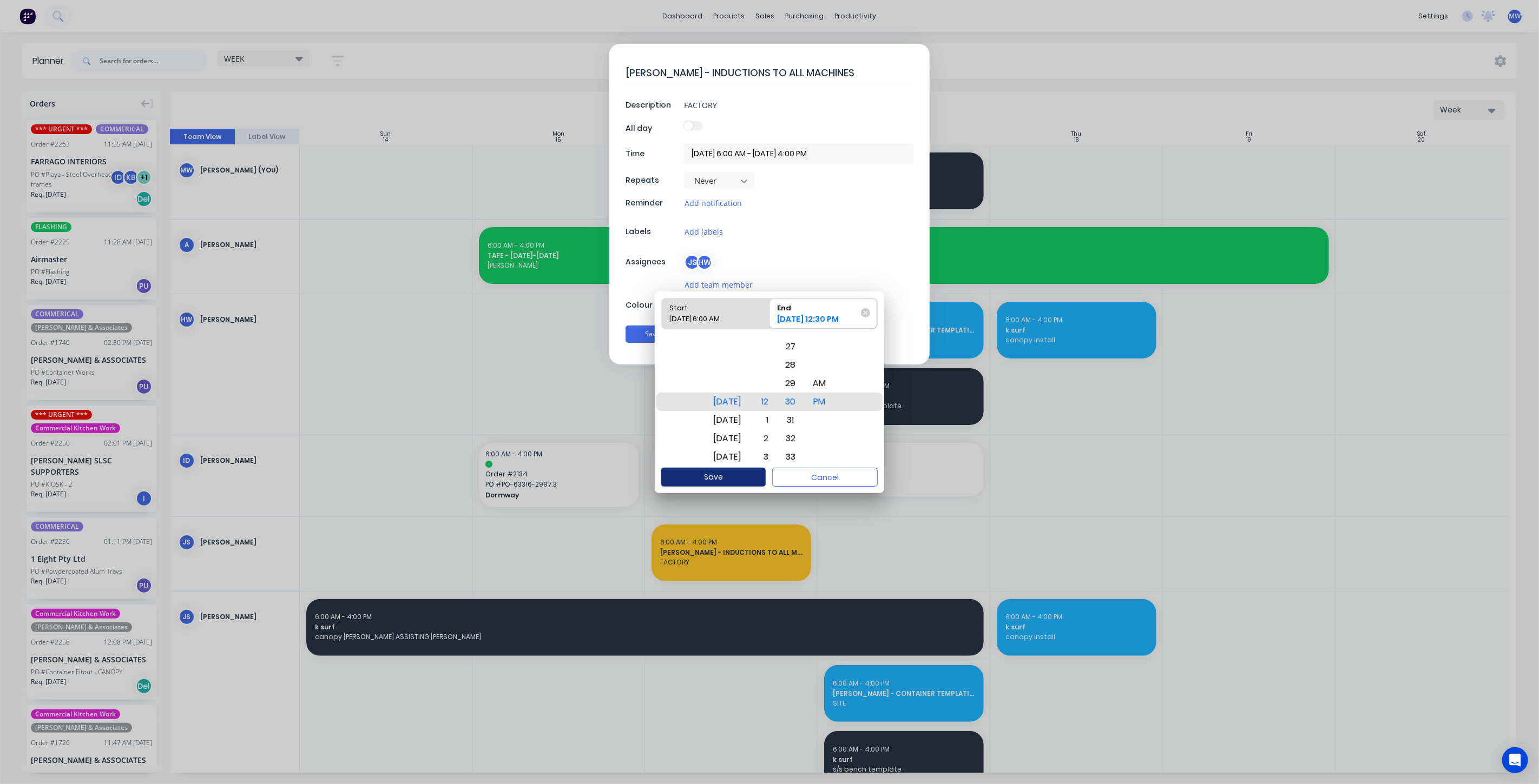
type textarea "x"
type input "16/09/2025 6:00 AM - 16/09/2025 12:30 PM"
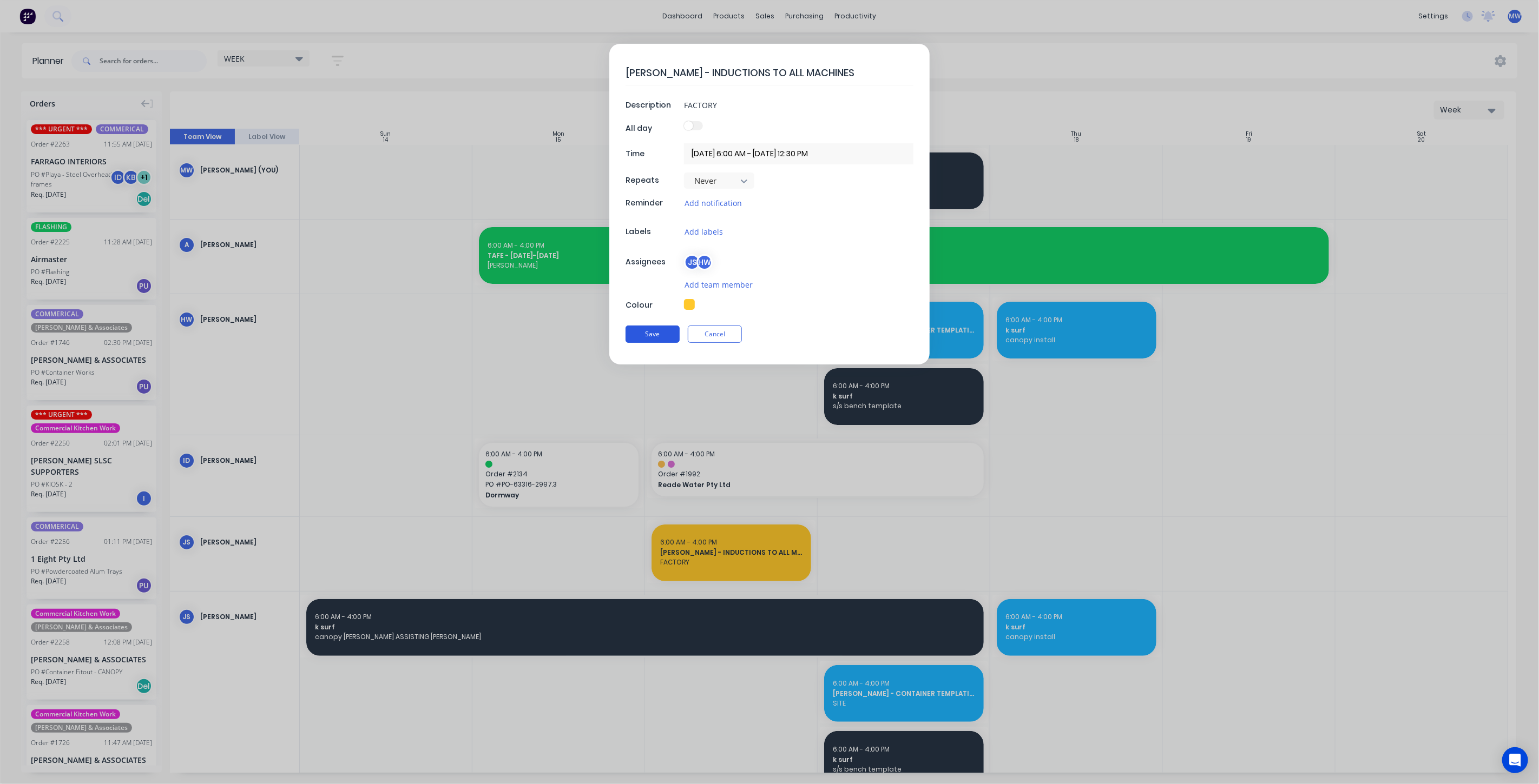
click at [647, 333] on button "Save" at bounding box center [652, 334] width 54 height 17
type textarea "x"
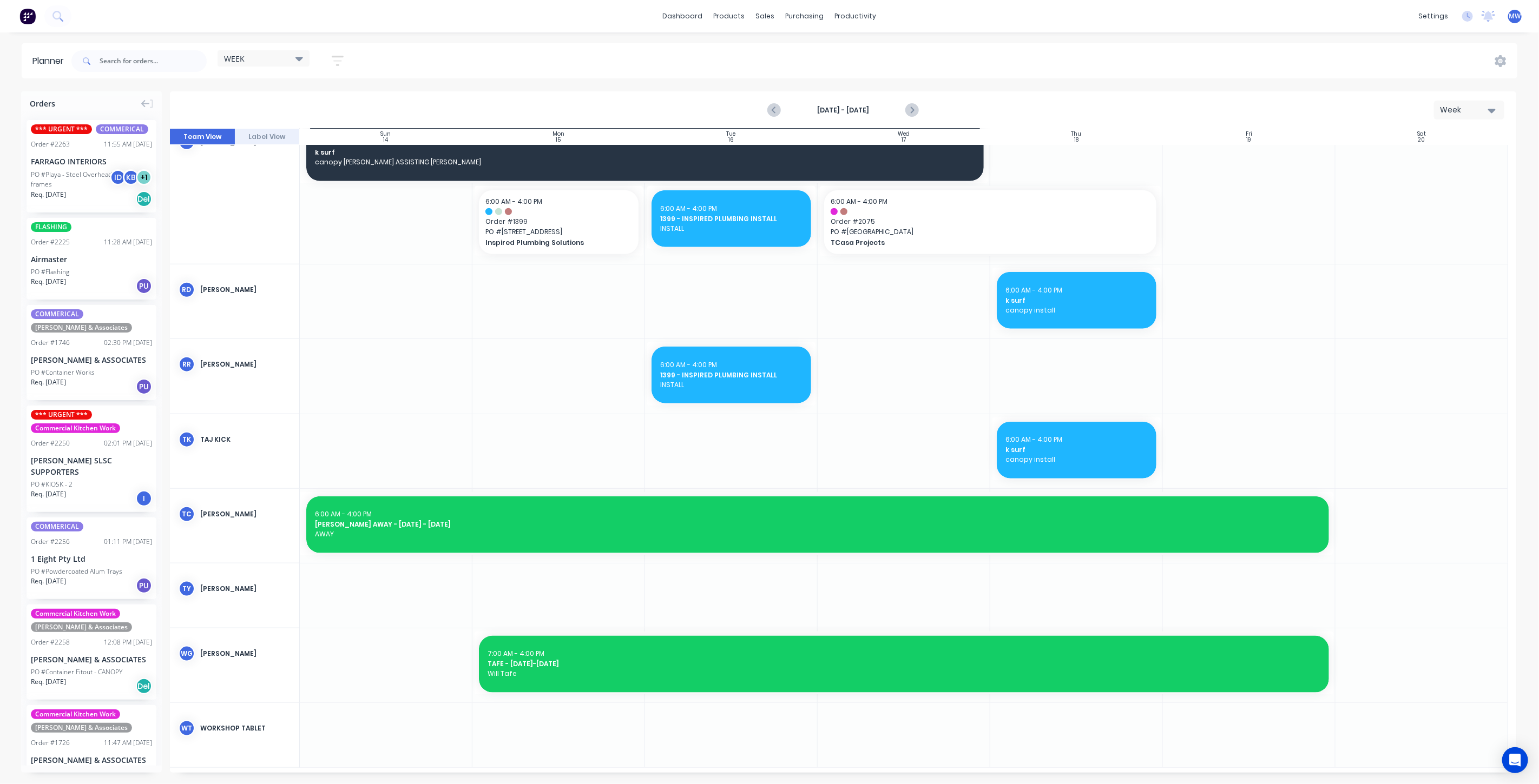
scroll to position [914, 0]
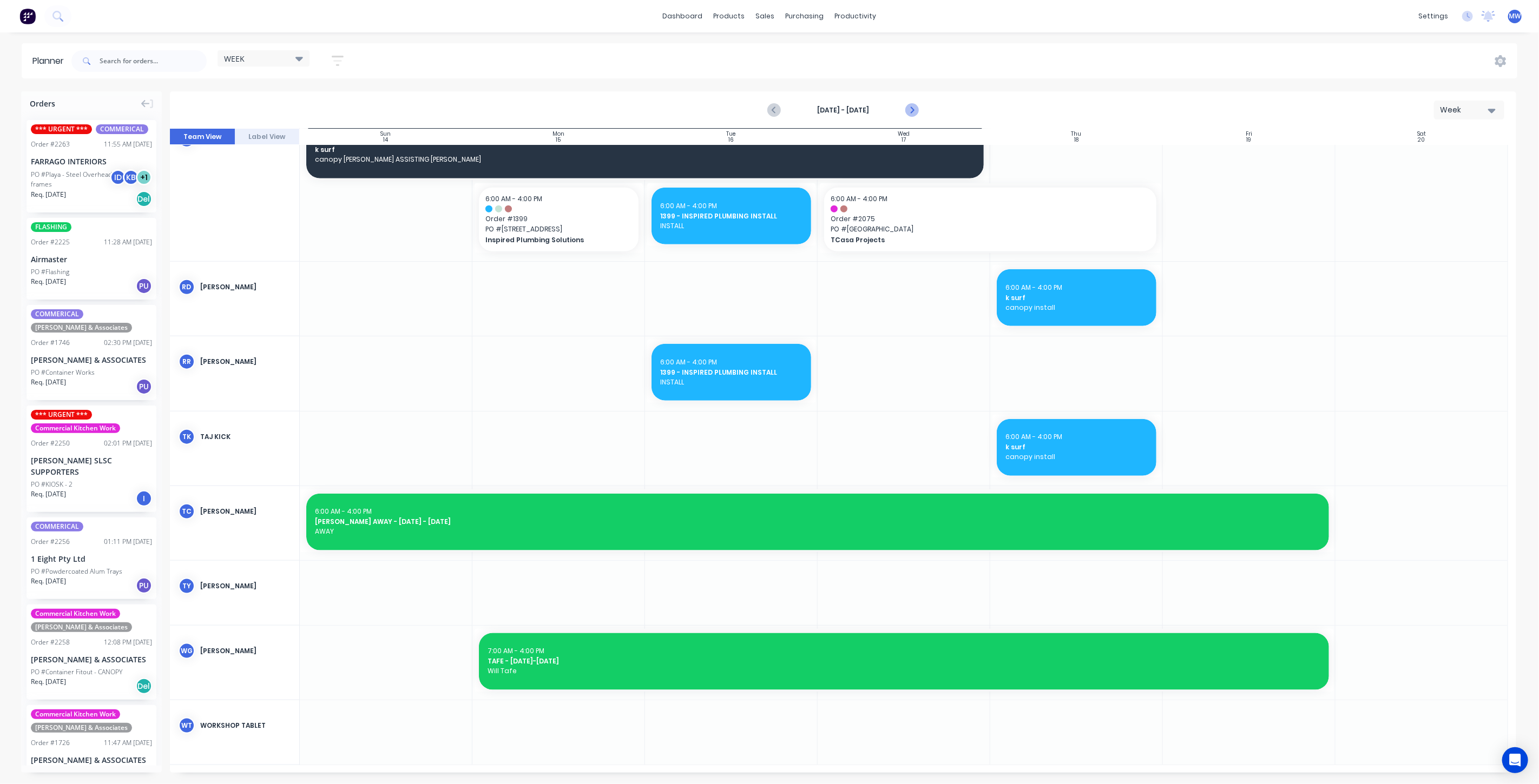
click at [916, 107] on icon "Next page" at bounding box center [911, 110] width 13 height 13
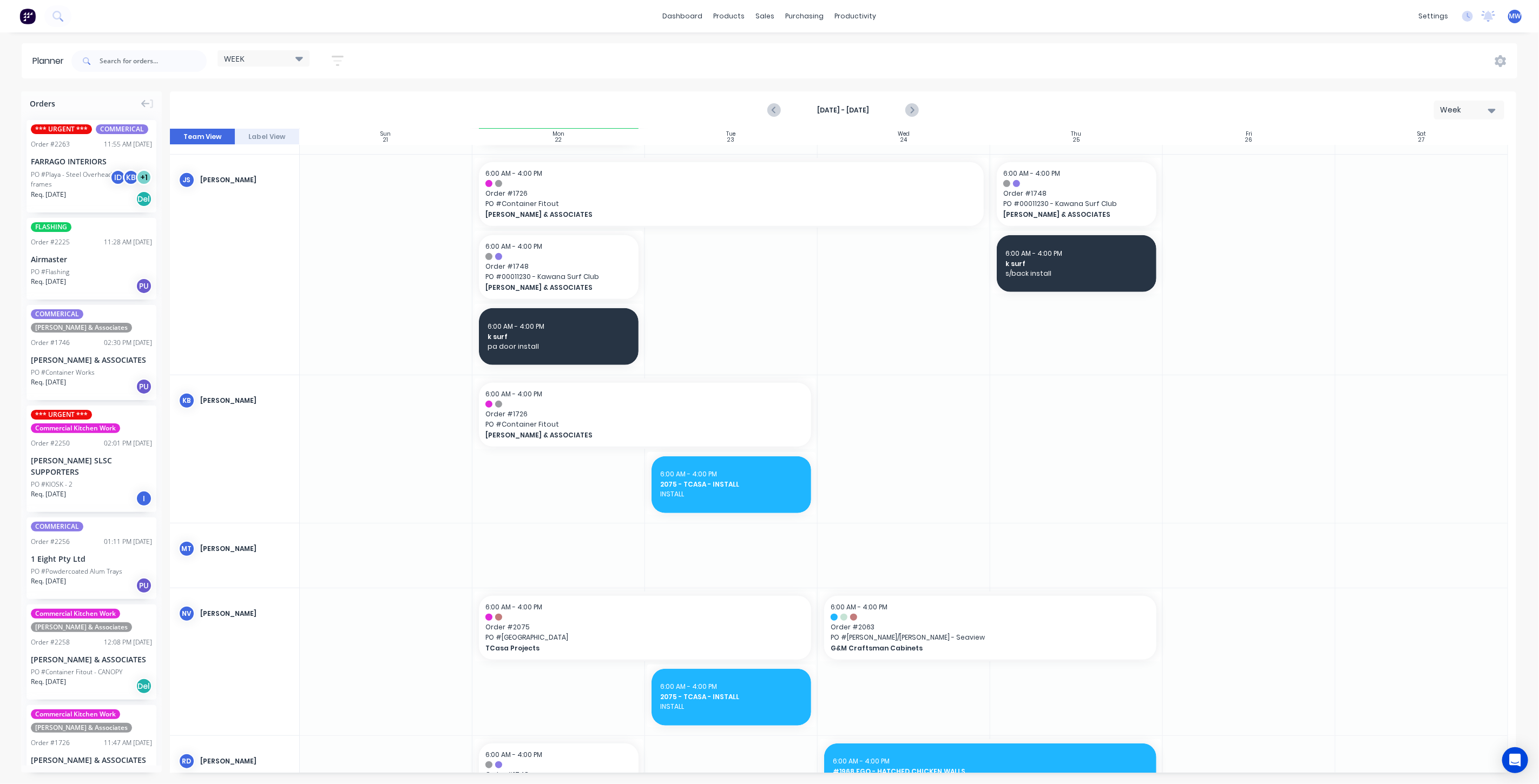
scroll to position [260, 0]
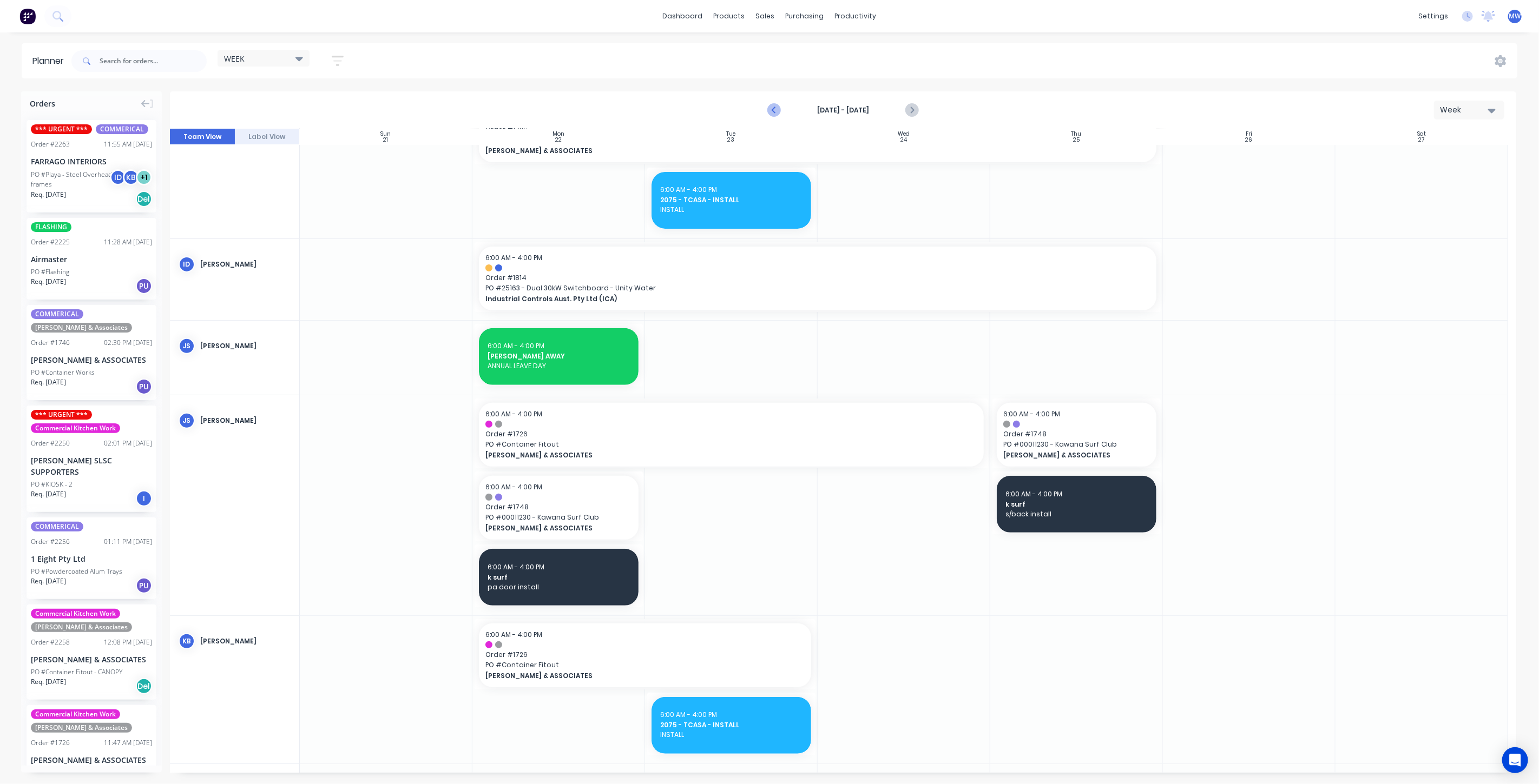
click at [774, 106] on icon "Previous page" at bounding box center [774, 110] width 13 height 13
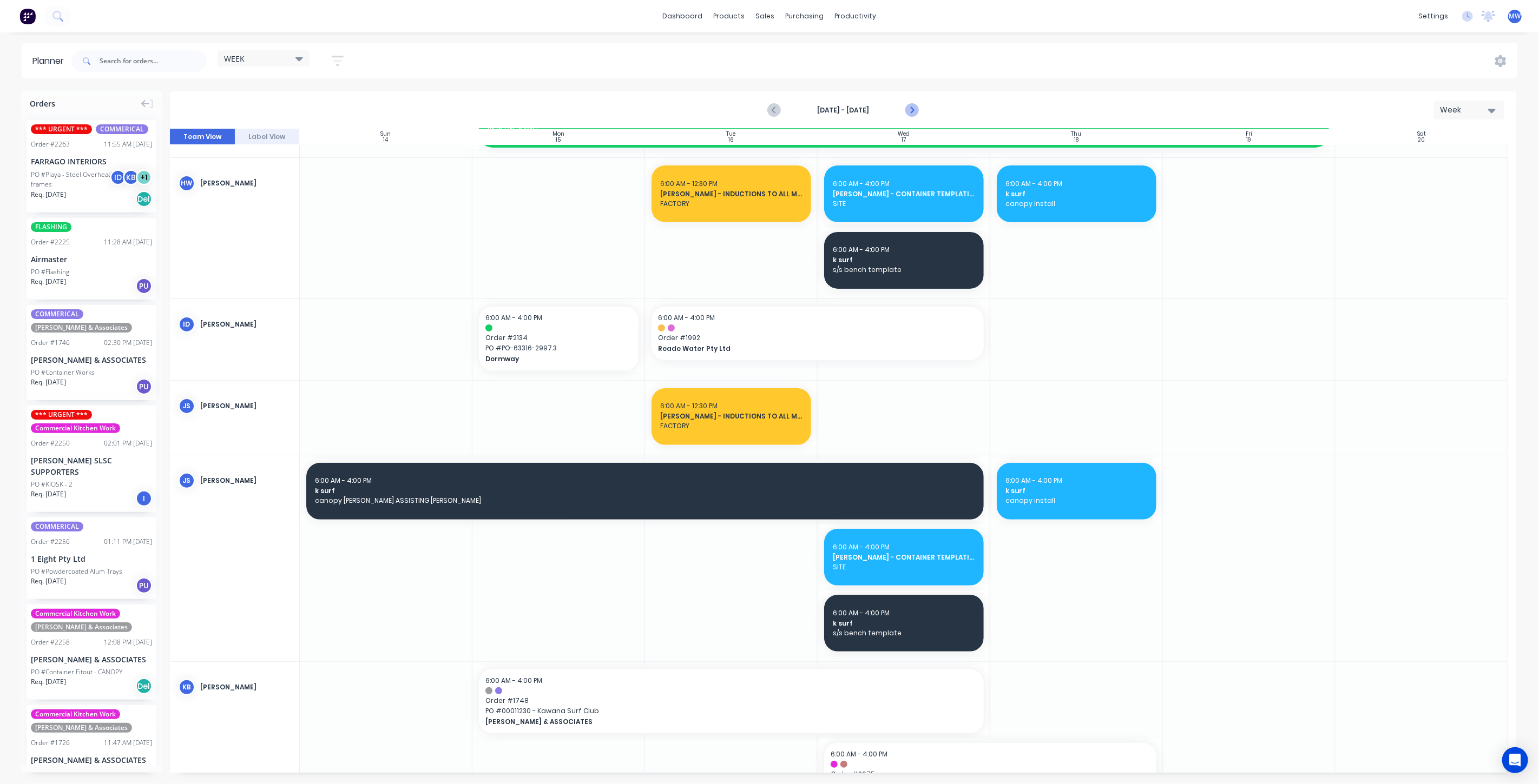
scroll to position [0, 0]
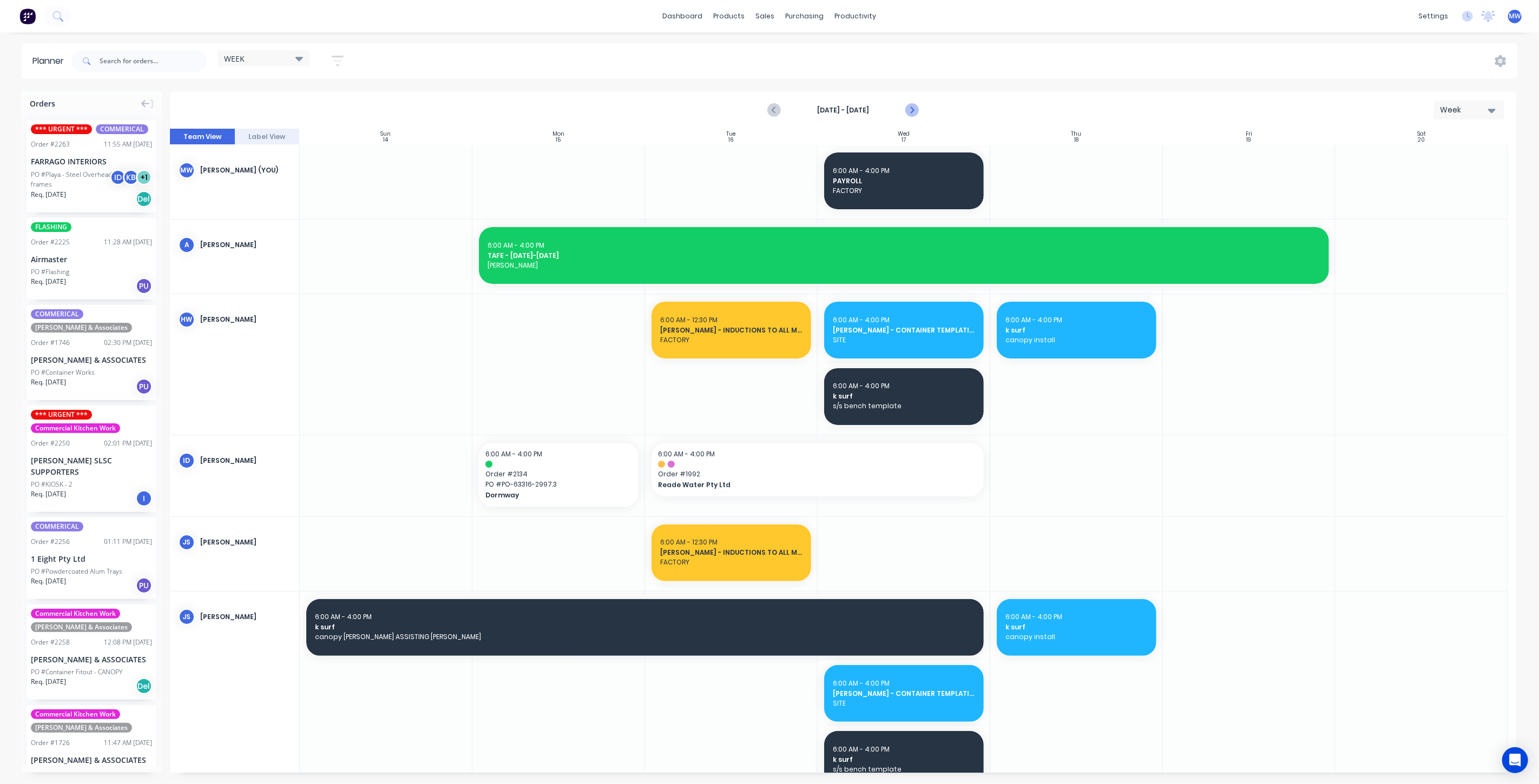
click at [913, 109] on icon "Next page" at bounding box center [911, 110] width 13 height 13
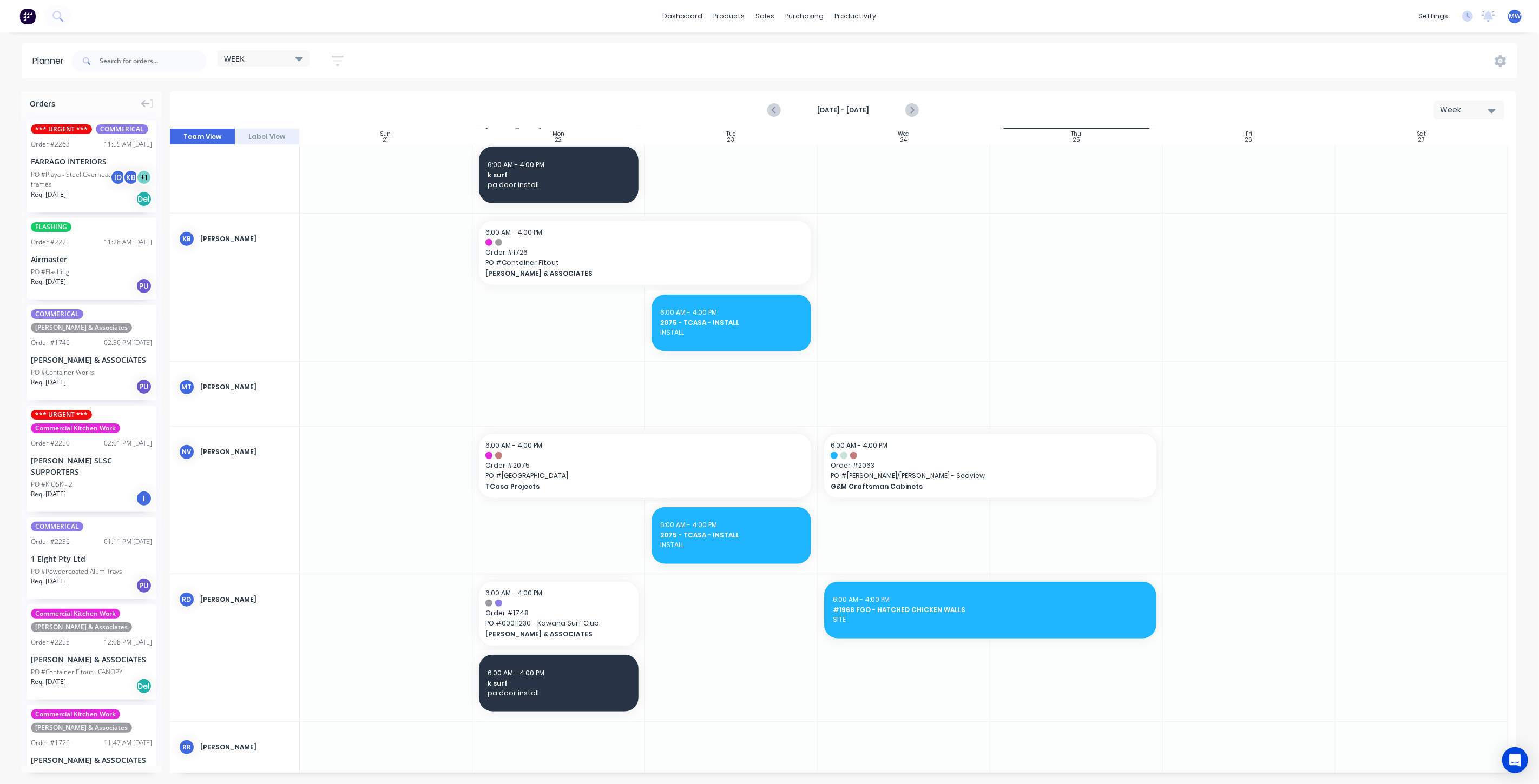
scroll to position [721, 0]
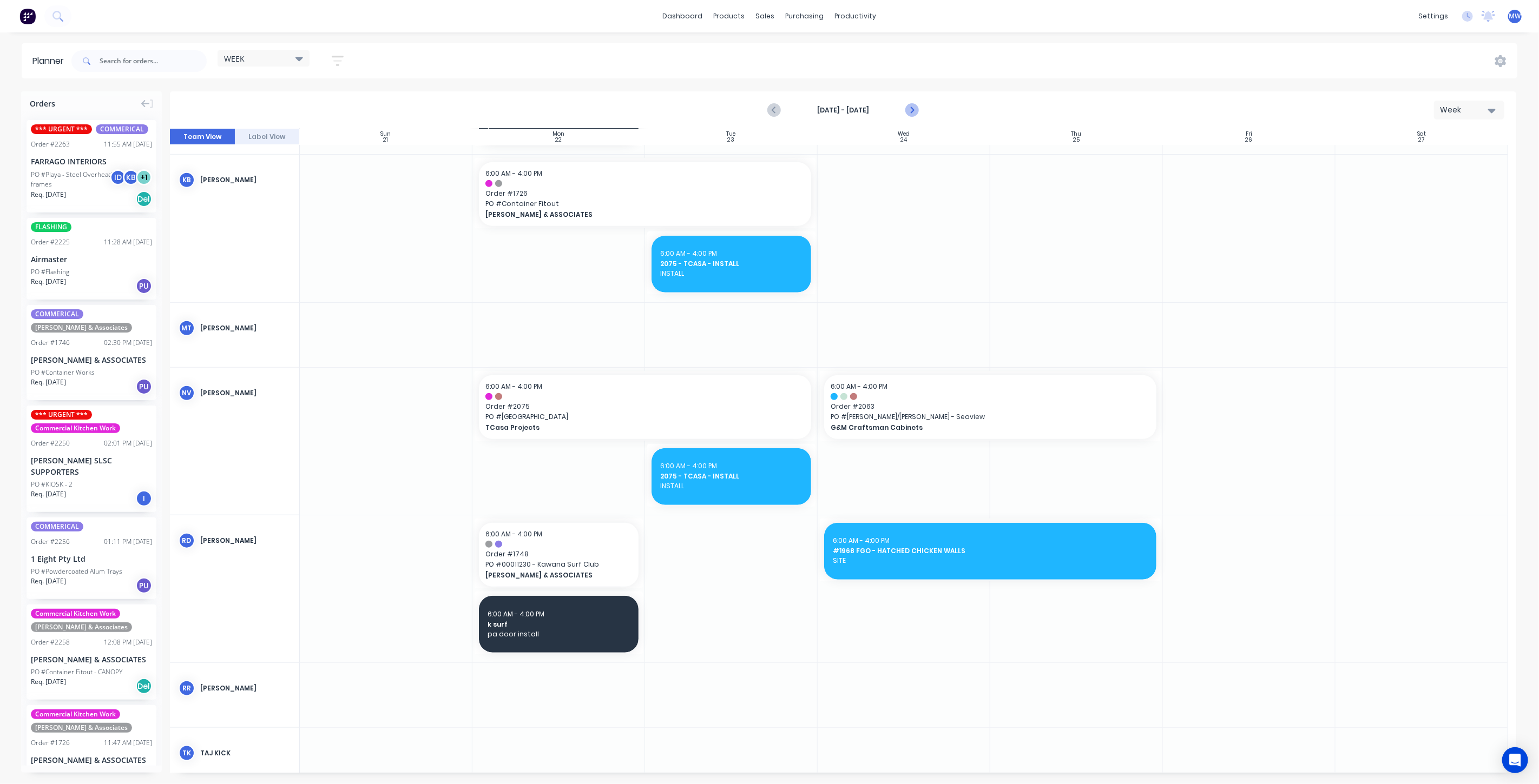
click at [910, 112] on icon "Next page" at bounding box center [912, 110] width 5 height 8
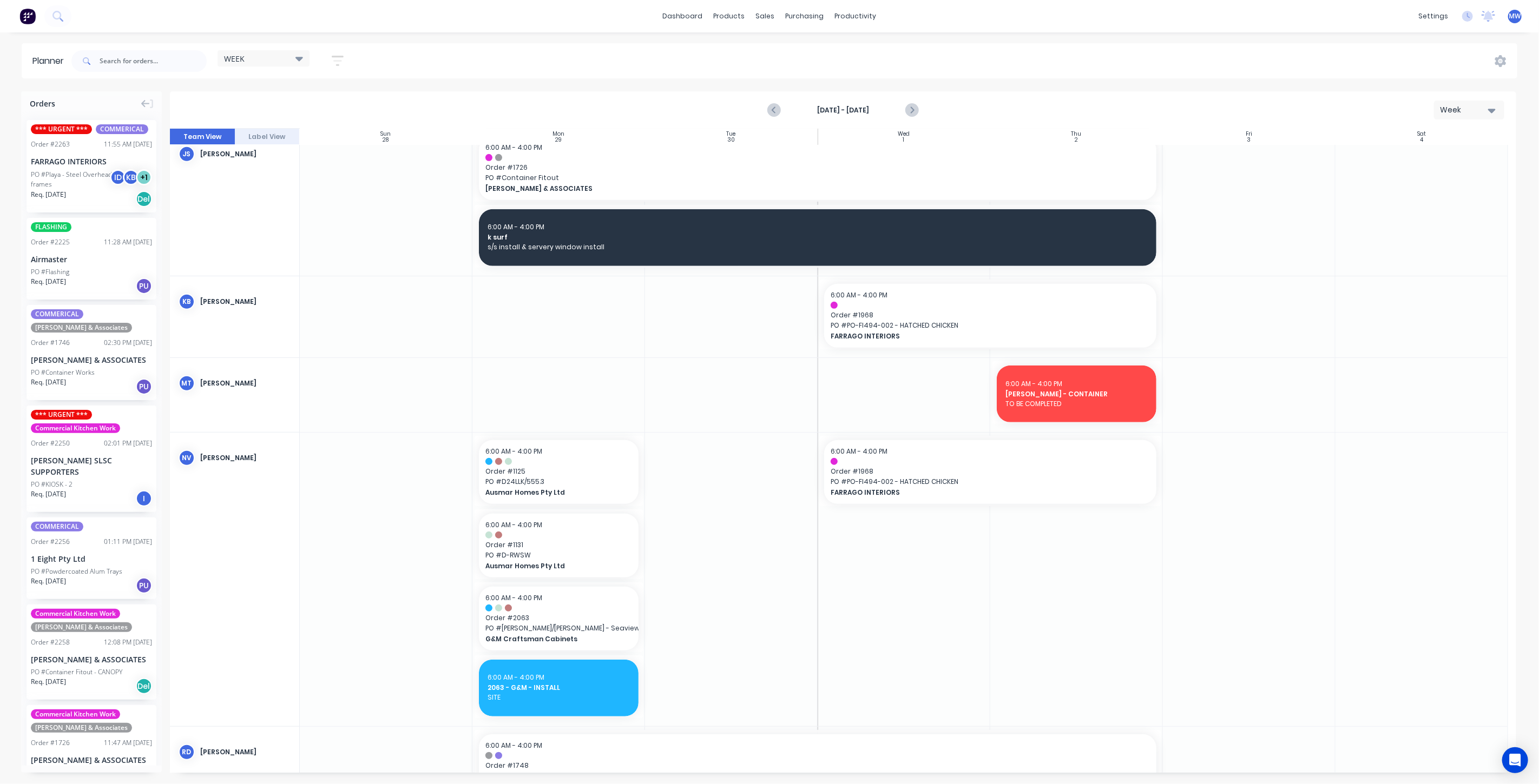
scroll to position [525, 0]
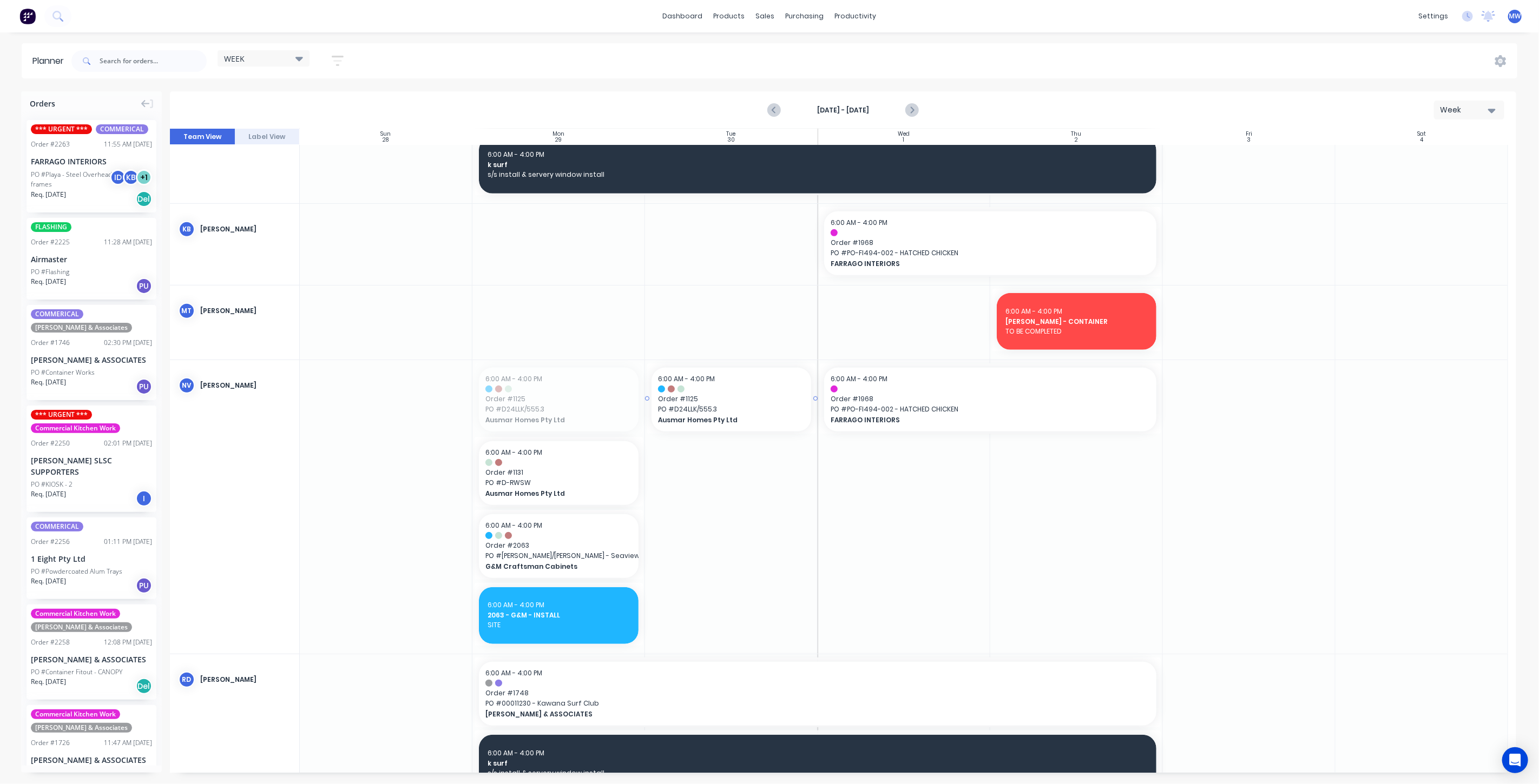
drag, startPoint x: 537, startPoint y: 391, endPoint x: 676, endPoint y: 395, distance: 139.1
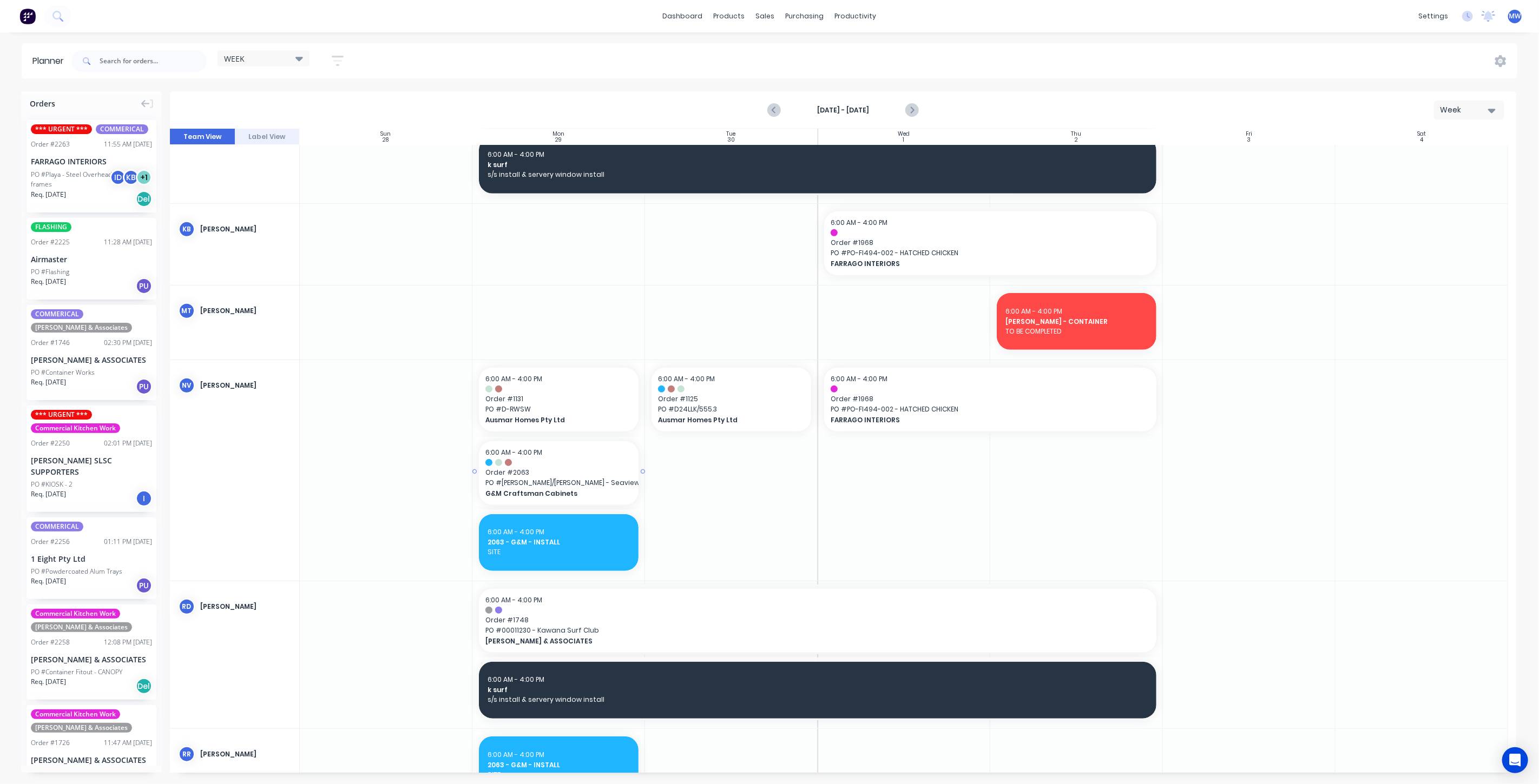
click at [550, 466] on div "6:00 AM - 4:00 PM Order # 2063 PO # Mason/Whittaker - Seaview G&M Craftsman Cab…" at bounding box center [559, 473] width 160 height 64
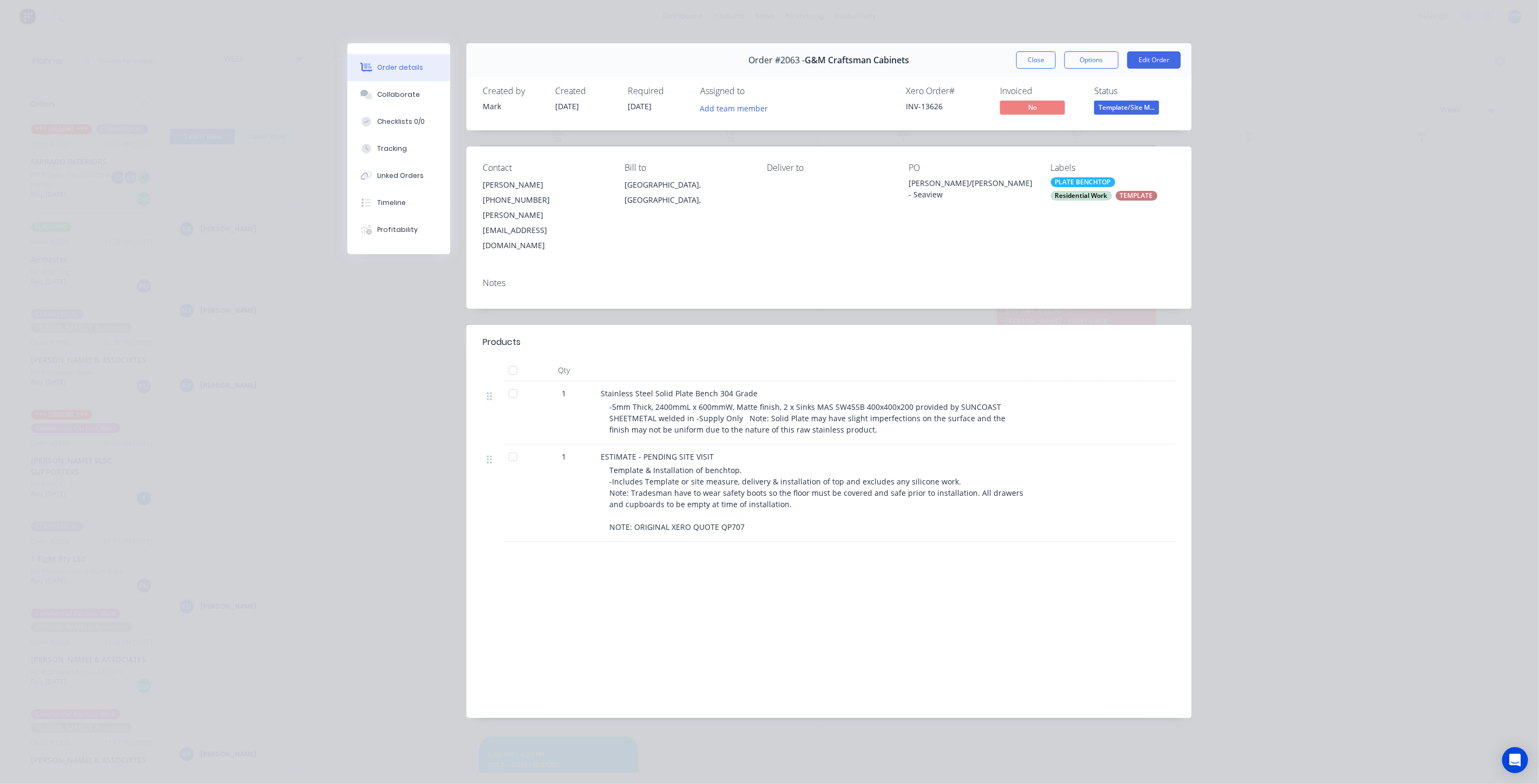
drag, startPoint x: 1038, startPoint y: 63, endPoint x: 1034, endPoint y: 69, distance: 7.2
click at [1038, 63] on button "Close" at bounding box center [1036, 60] width 39 height 17
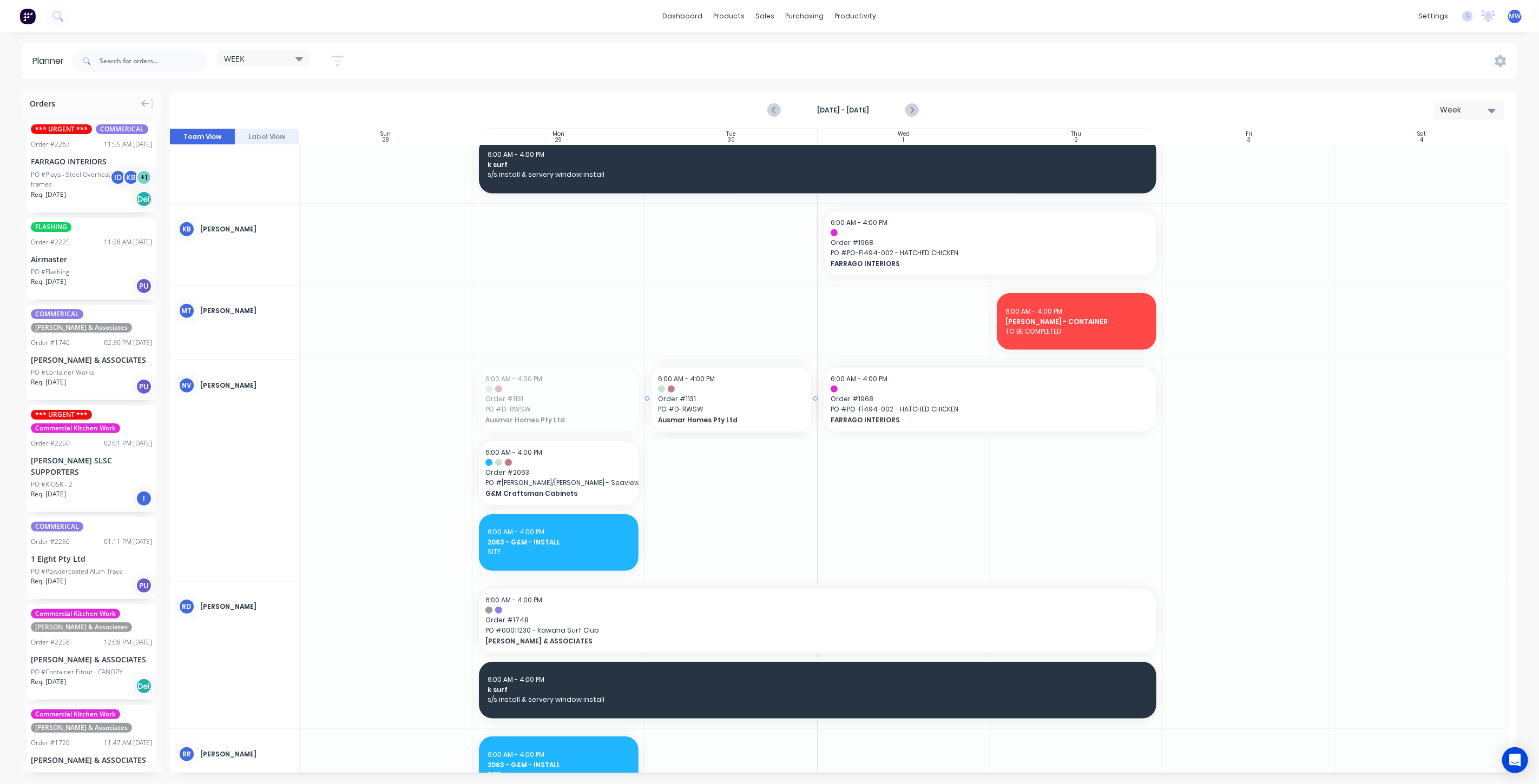
drag, startPoint x: 528, startPoint y: 404, endPoint x: 663, endPoint y: 459, distance: 145.8
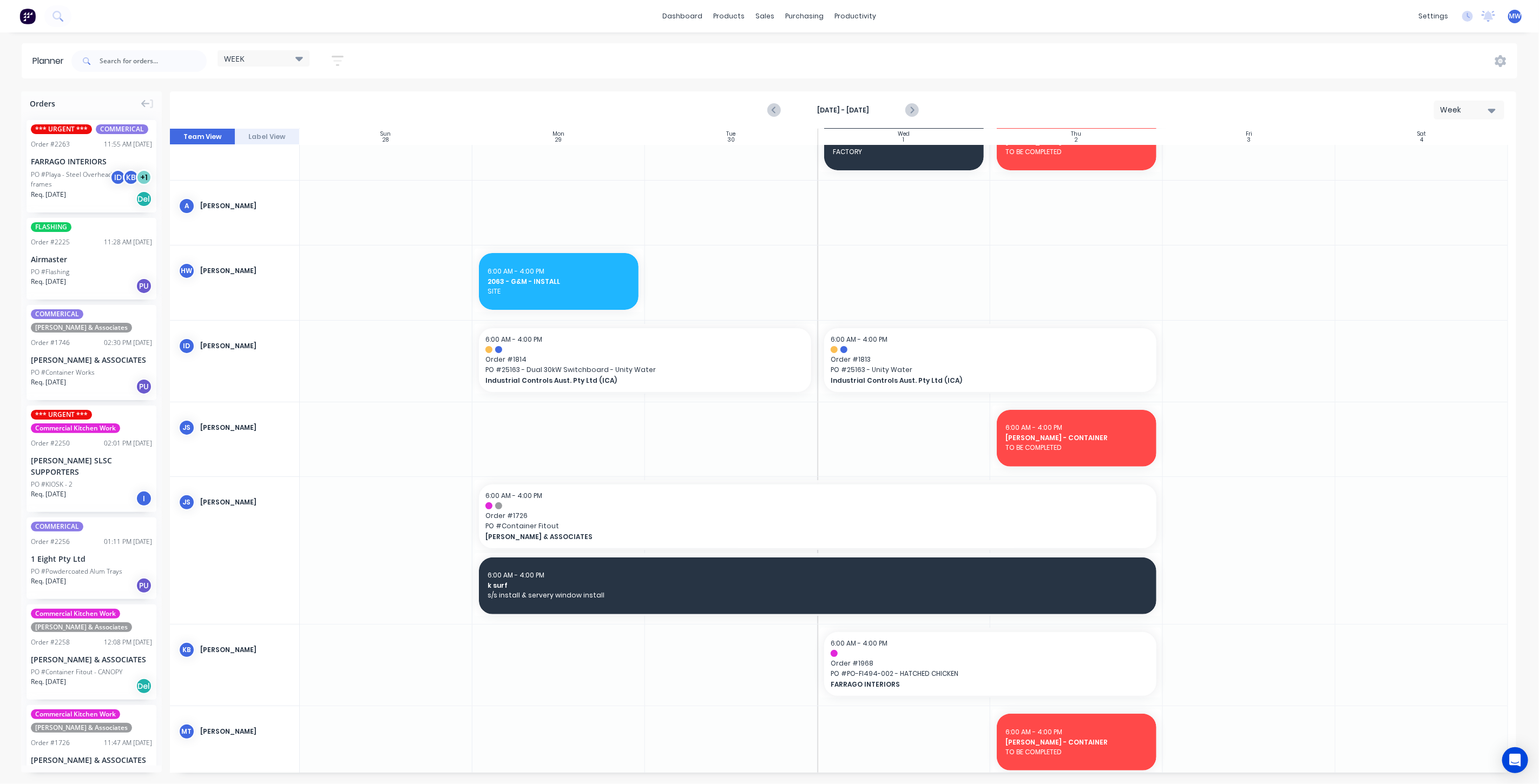
scroll to position [0, 0]
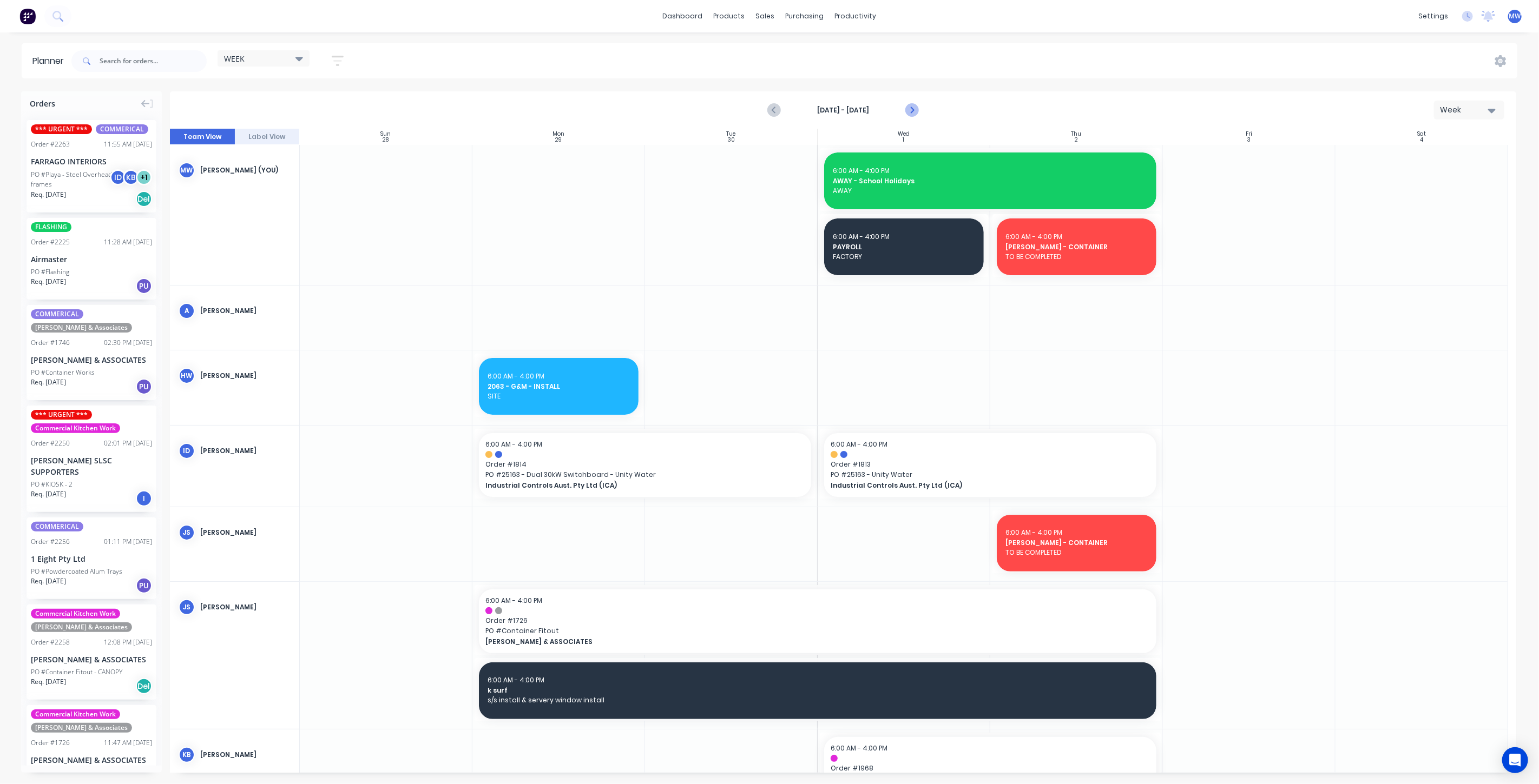
click at [912, 115] on icon "Next page" at bounding box center [911, 110] width 13 height 13
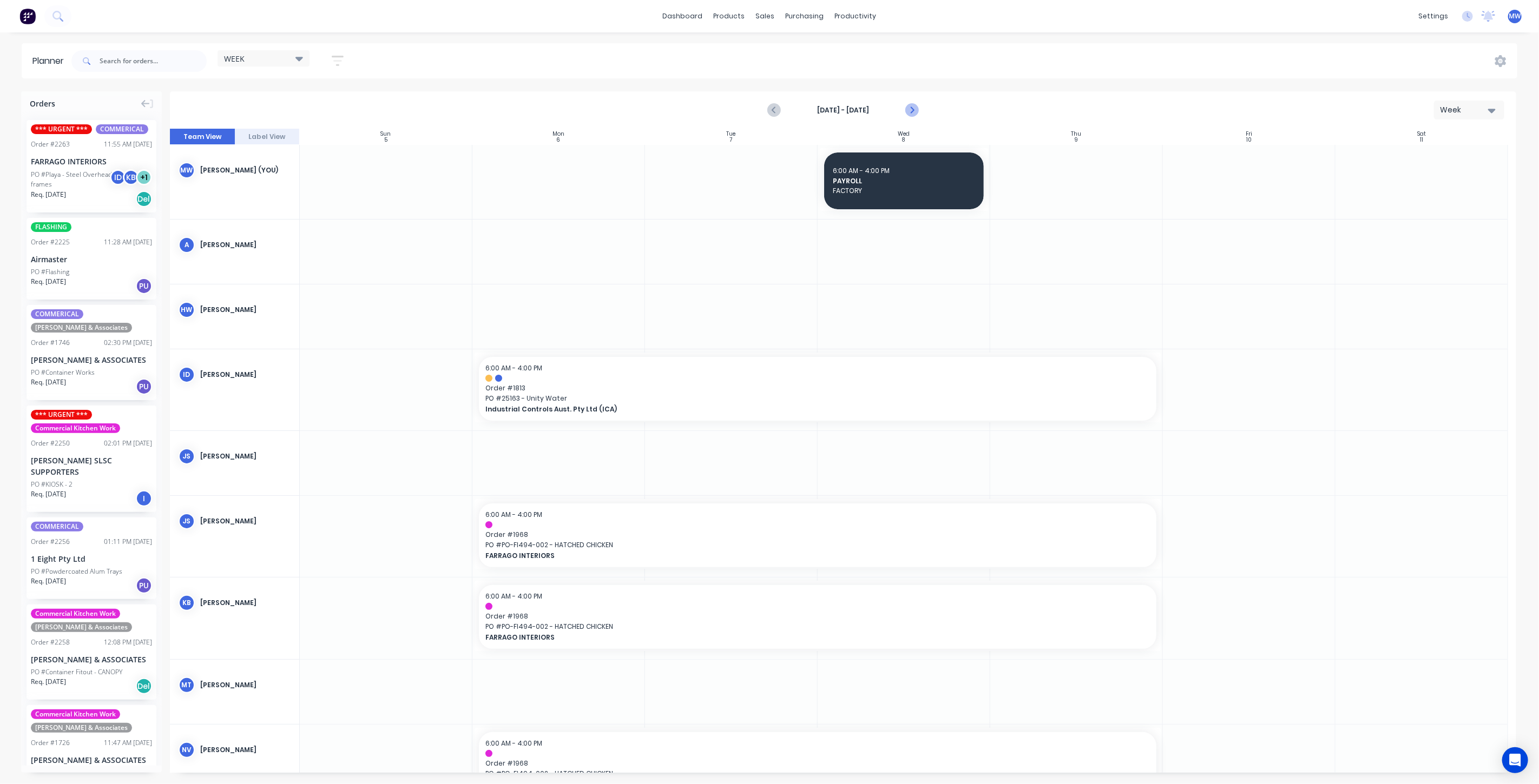
click at [912, 116] on icon "Next page" at bounding box center [911, 110] width 13 height 13
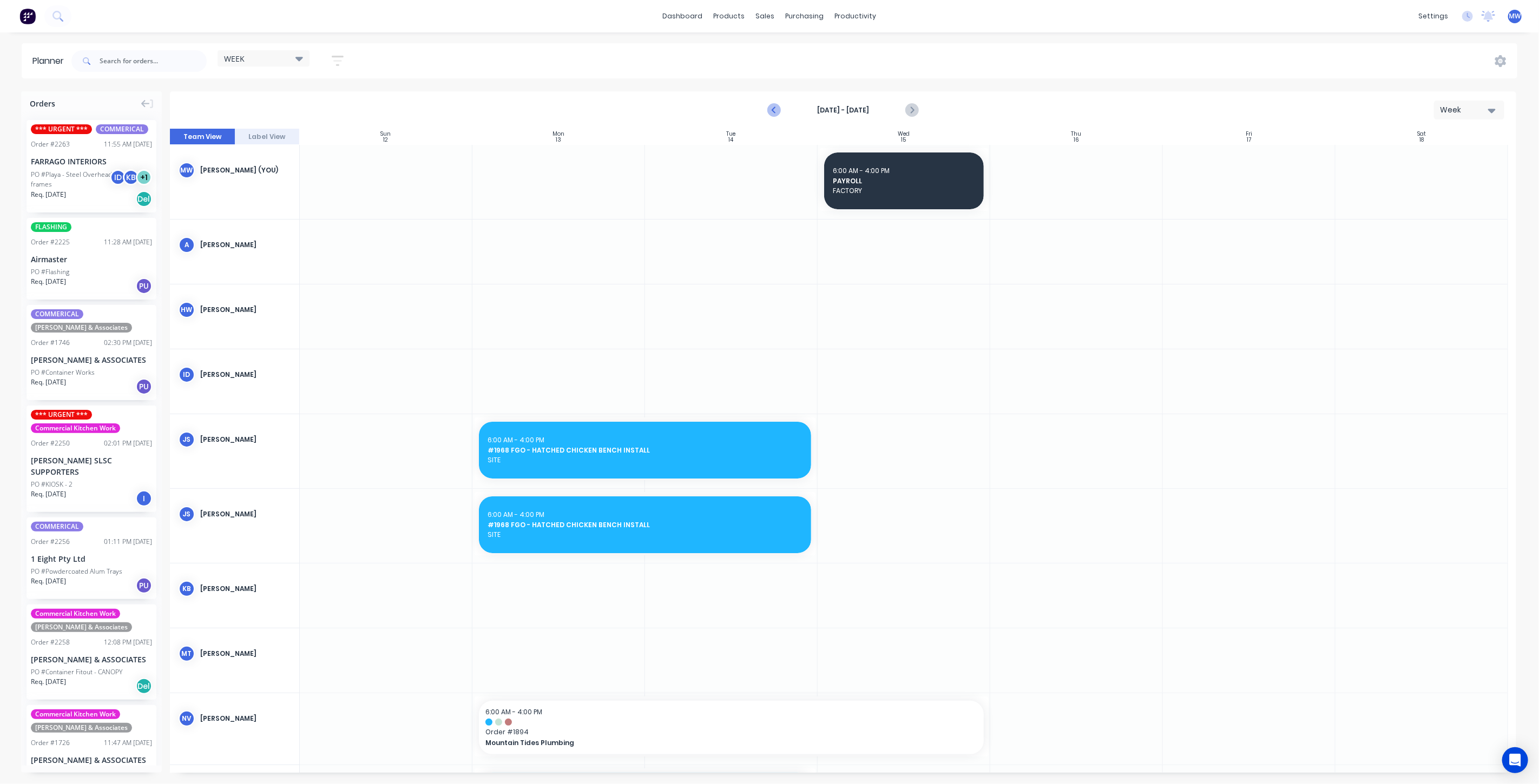
click at [778, 107] on icon "Previous page" at bounding box center [774, 110] width 13 height 13
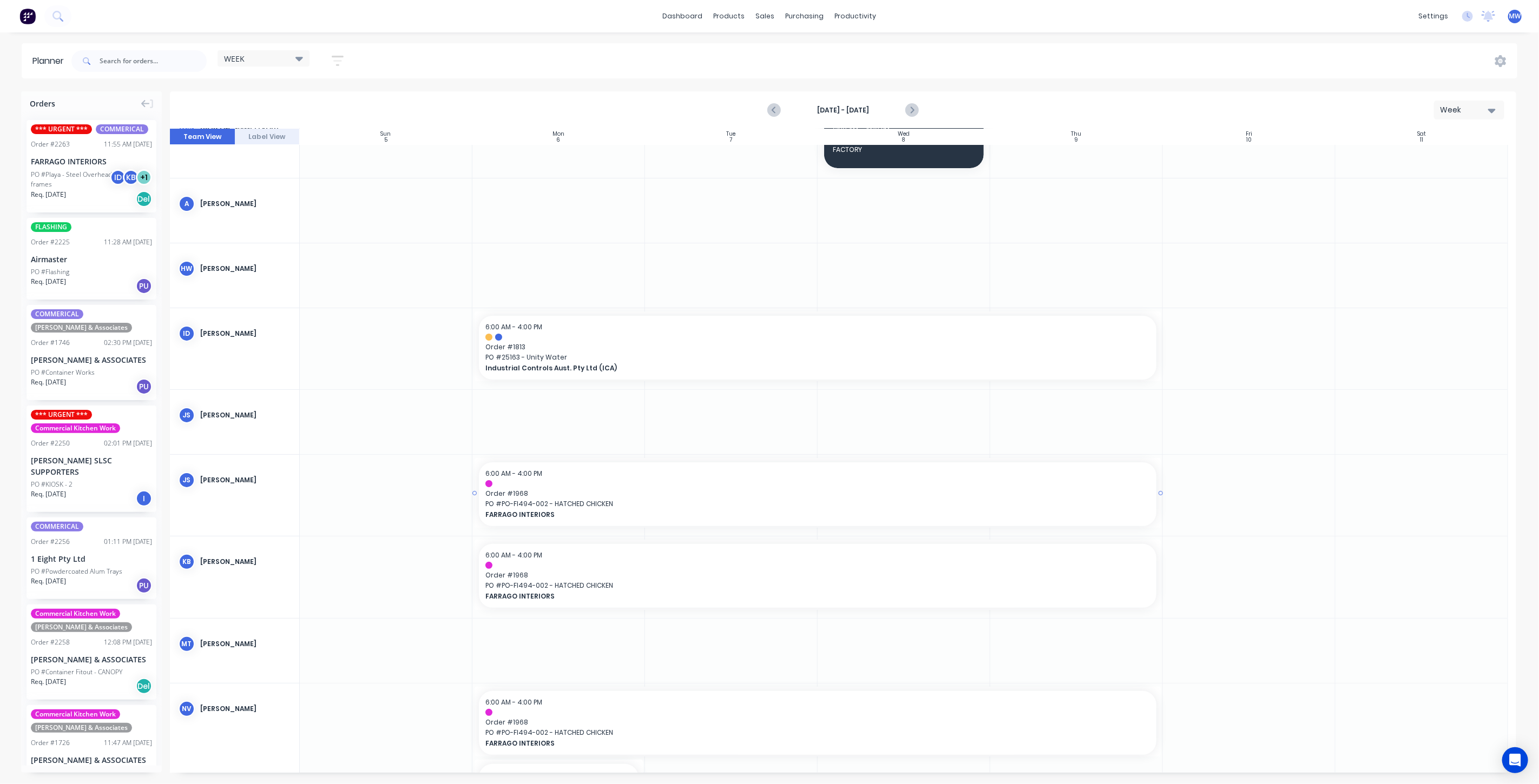
scroll to position [60, 0]
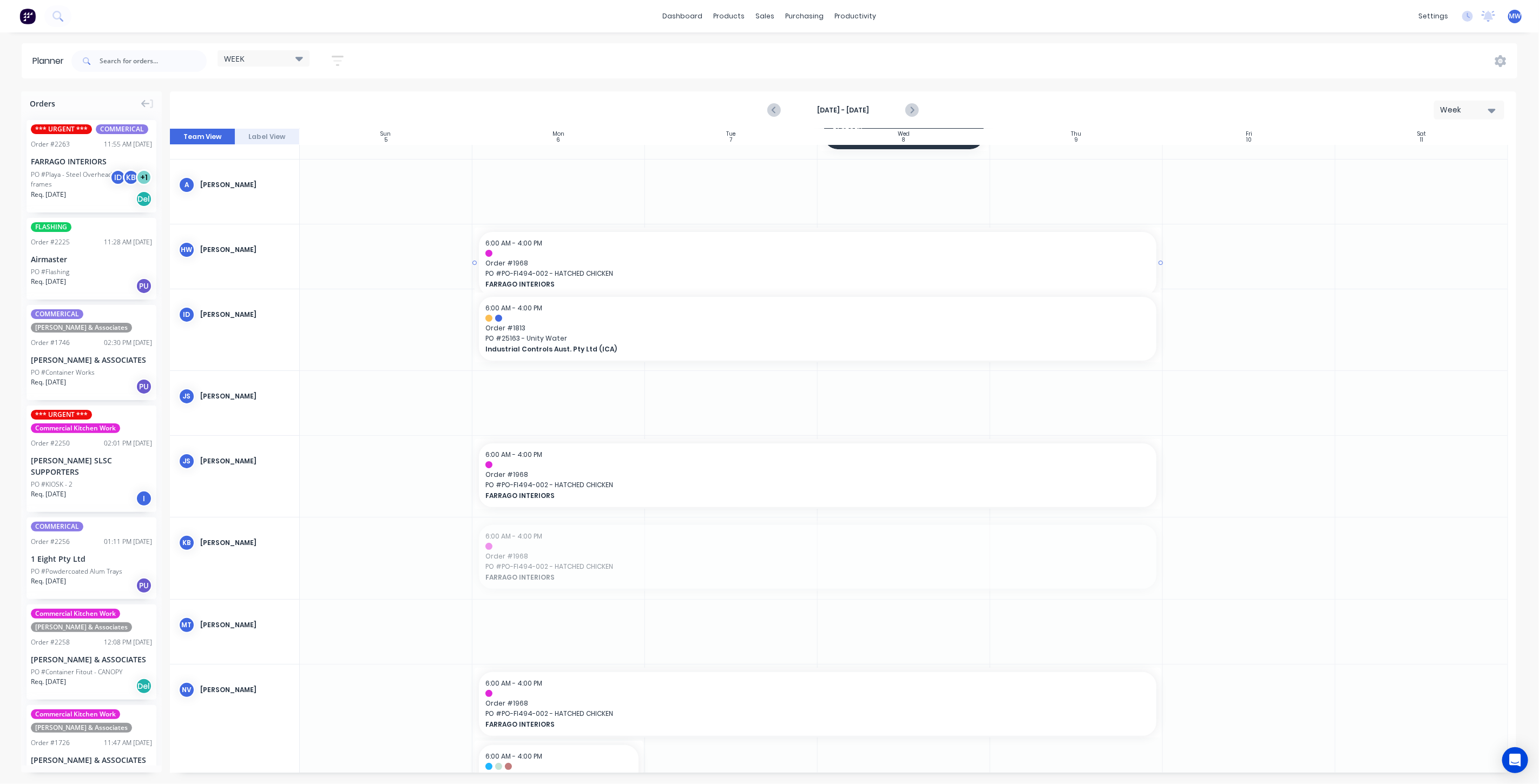
drag, startPoint x: 618, startPoint y: 557, endPoint x: 612, endPoint y: 267, distance: 290.1
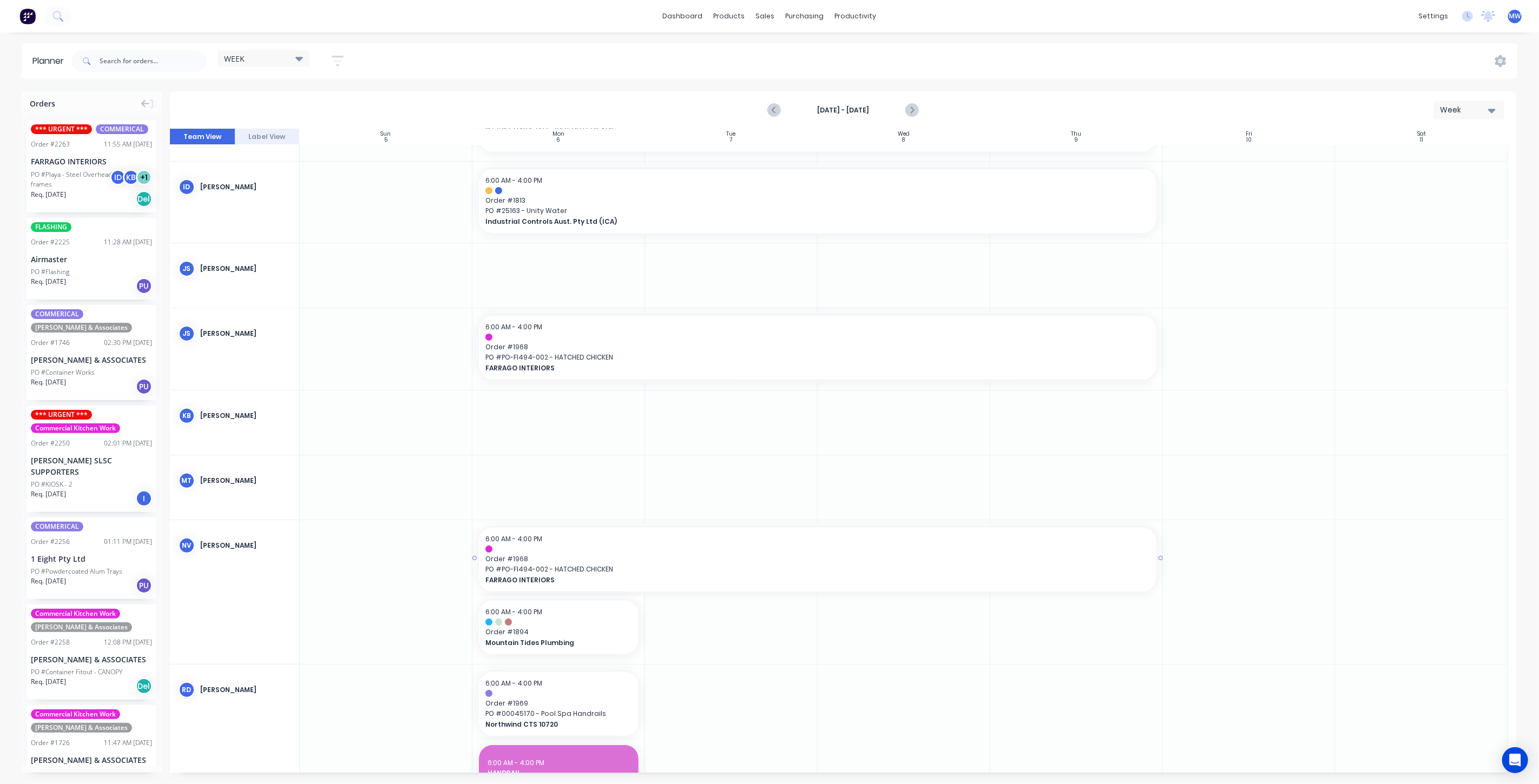
scroll to position [180, 0]
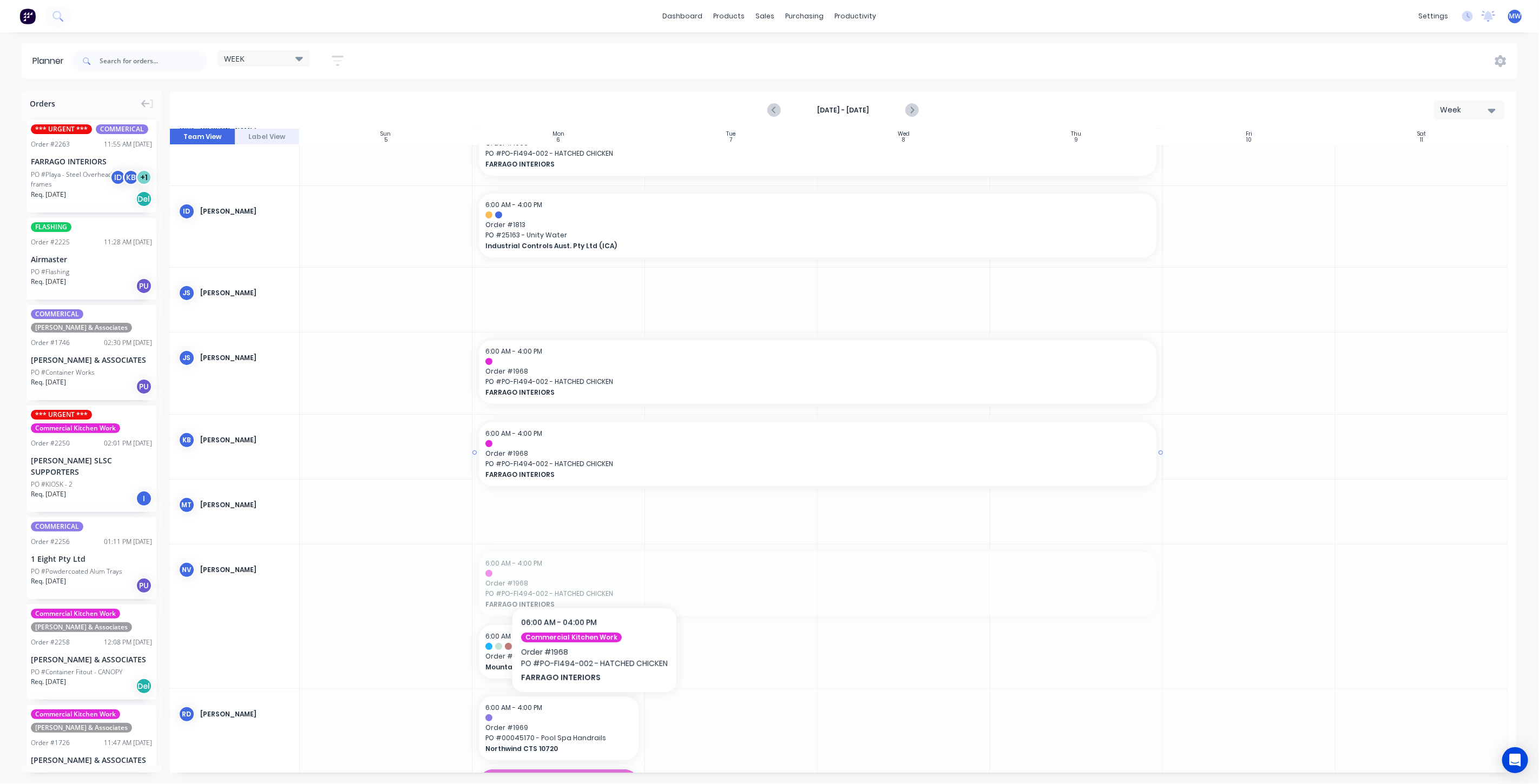
drag, startPoint x: 596, startPoint y: 589, endPoint x: 594, endPoint y: 575, distance: 14.1
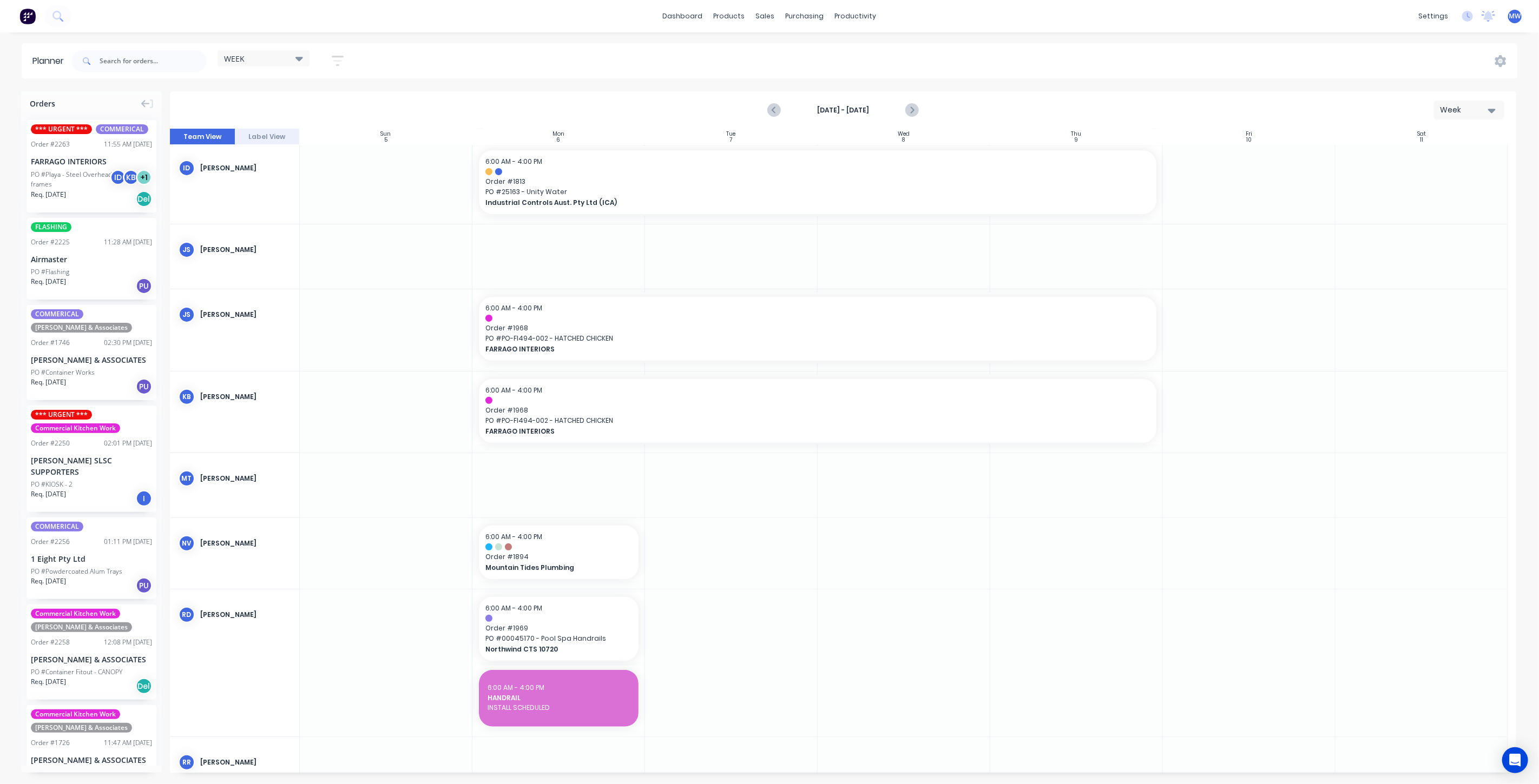
scroll to position [300, 0]
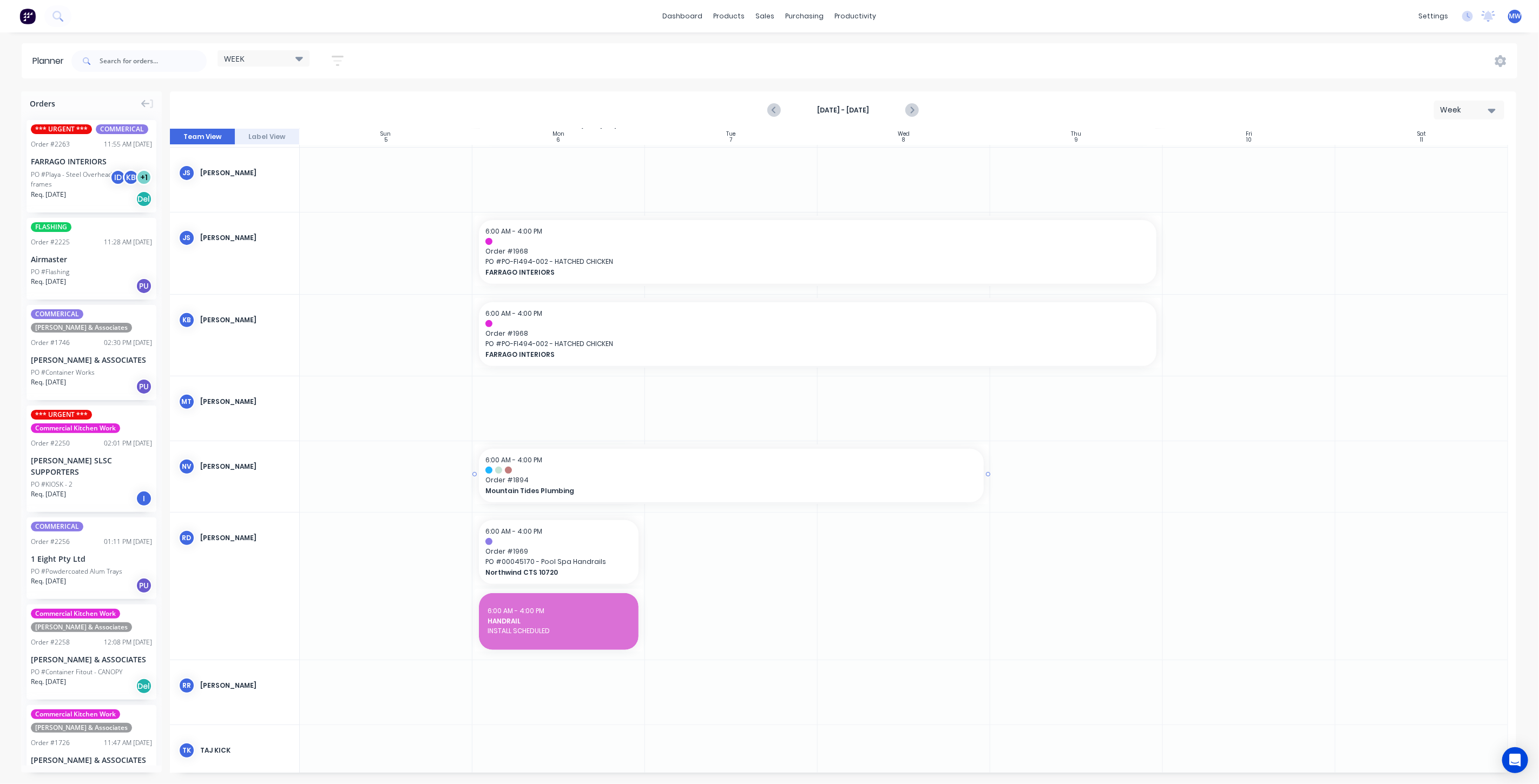
drag, startPoint x: 640, startPoint y: 474, endPoint x: 922, endPoint y: 472, distance: 282.0
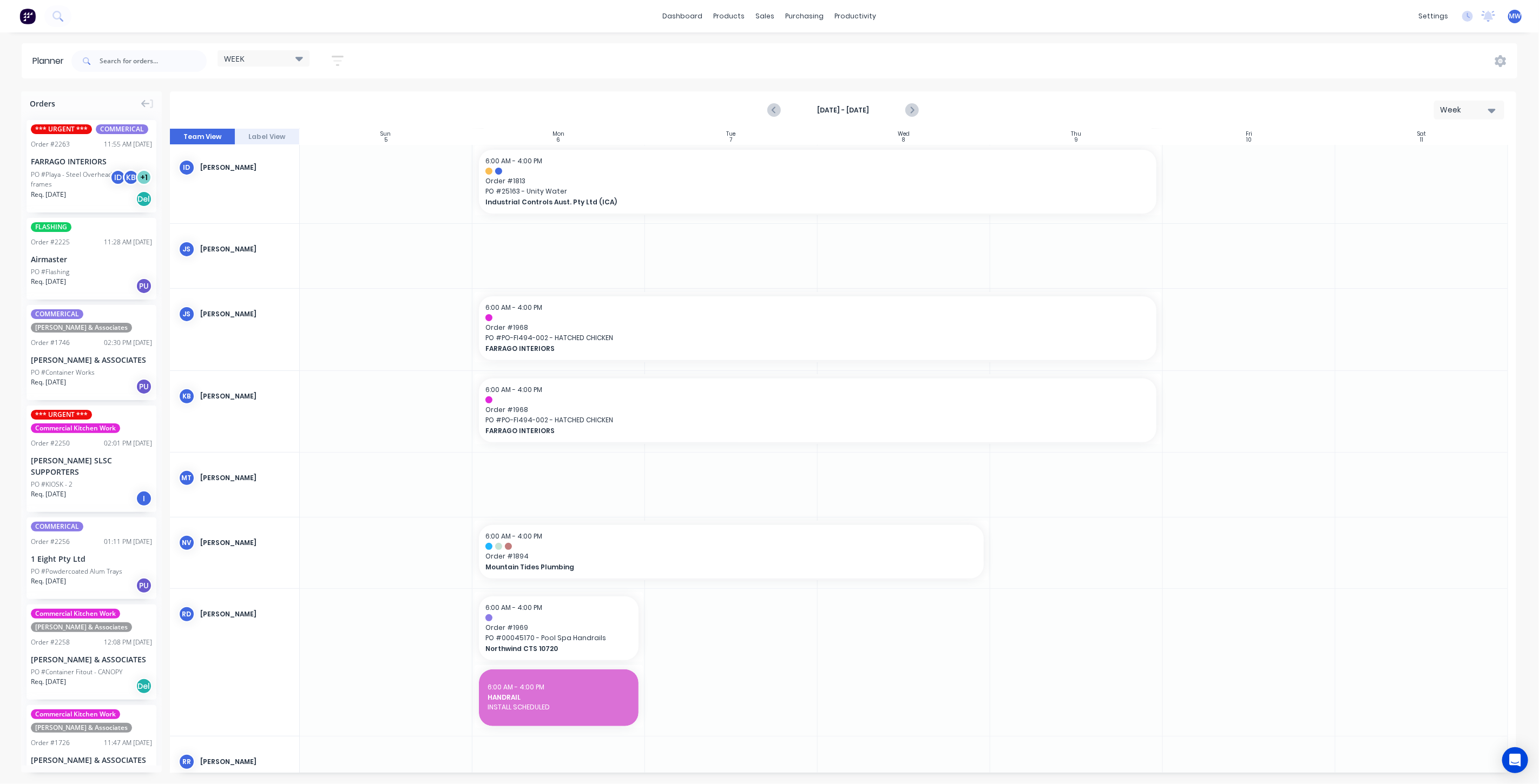
scroll to position [0, 0]
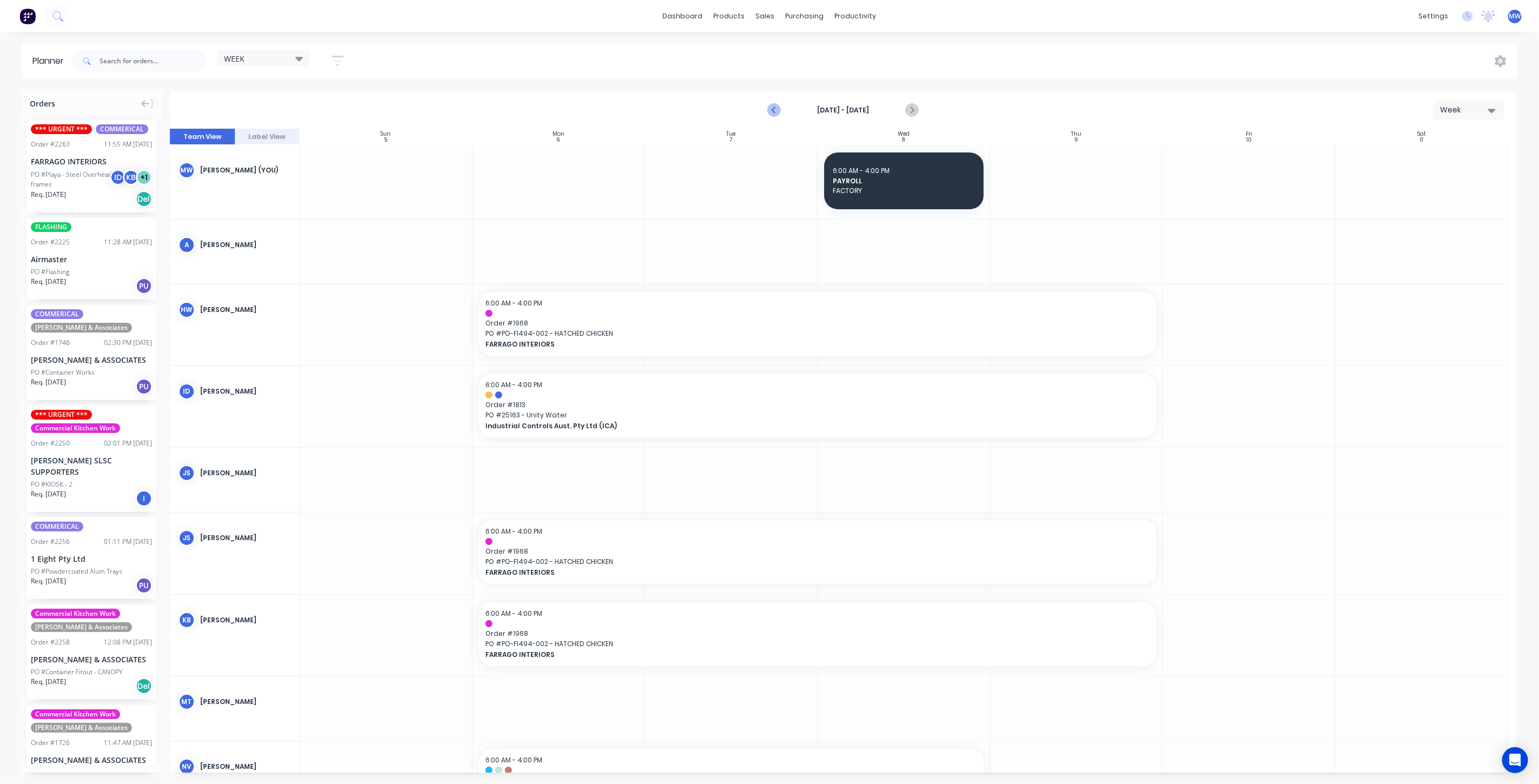
click at [773, 106] on icon "Previous page" at bounding box center [774, 110] width 13 height 13
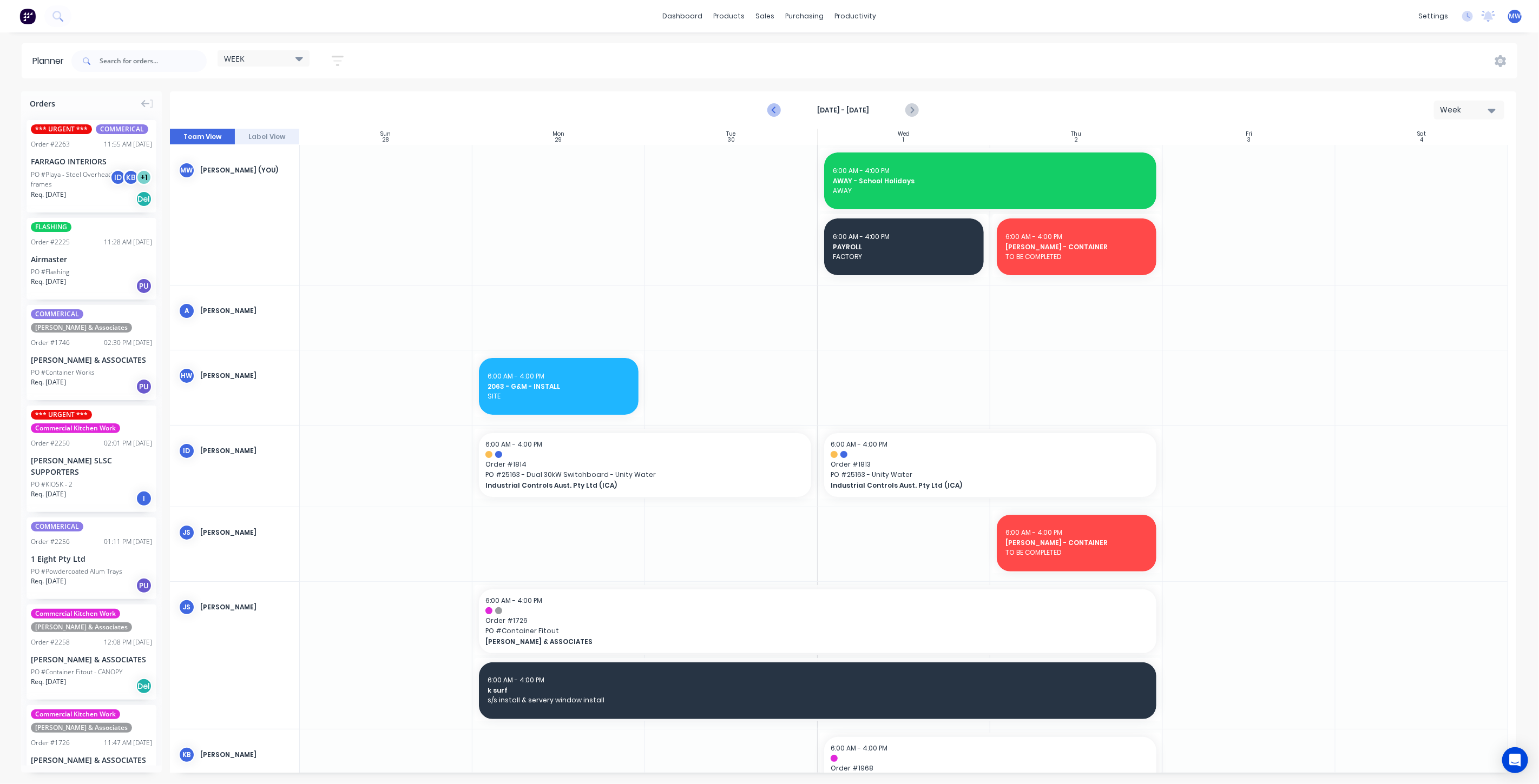
click at [774, 108] on icon "Previous page" at bounding box center [775, 110] width 5 height 8
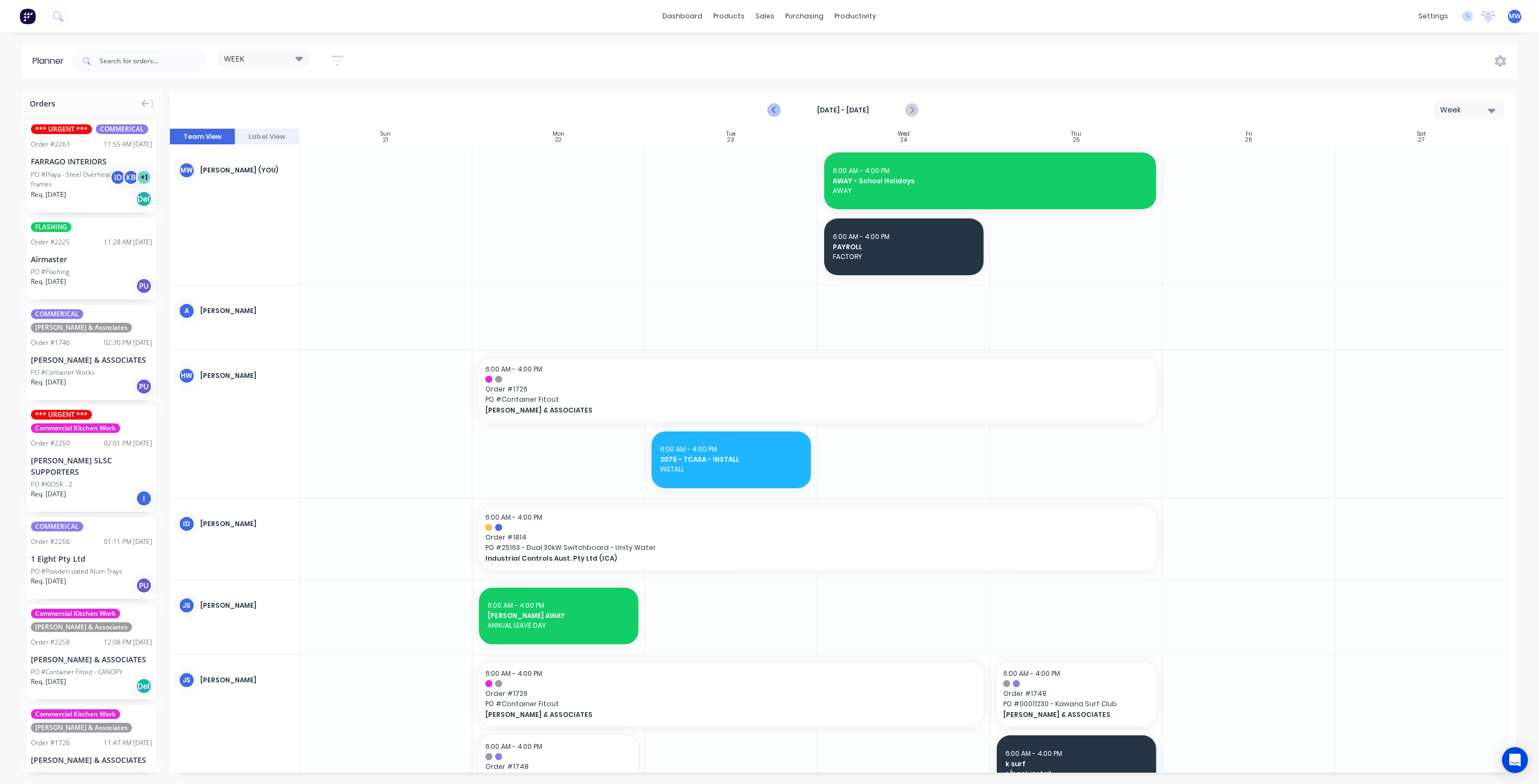
click at [774, 108] on icon "Previous page" at bounding box center [775, 110] width 5 height 8
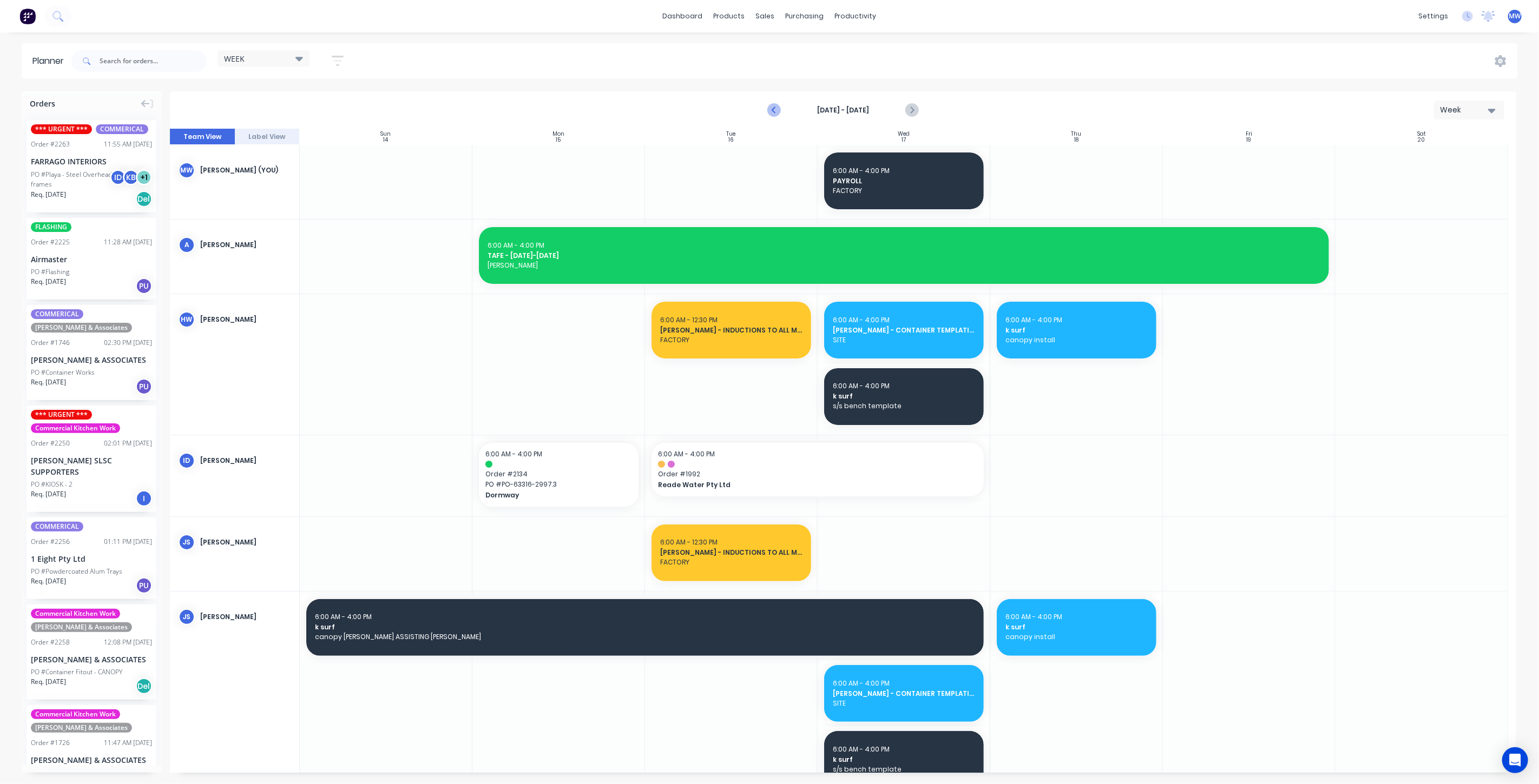
click at [774, 108] on icon "Previous page" at bounding box center [775, 110] width 5 height 8
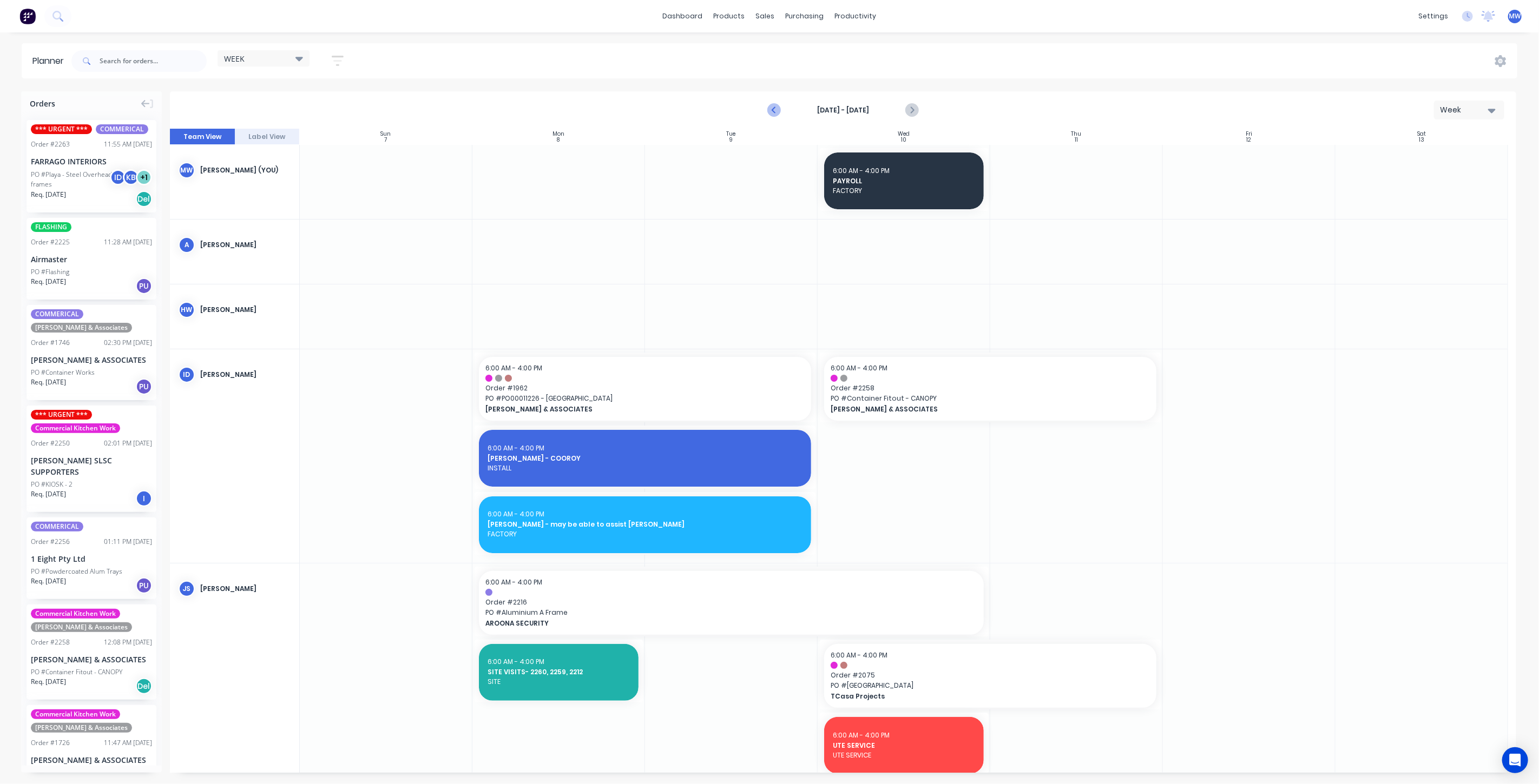
click at [774, 109] on icon "Previous page" at bounding box center [775, 110] width 5 height 8
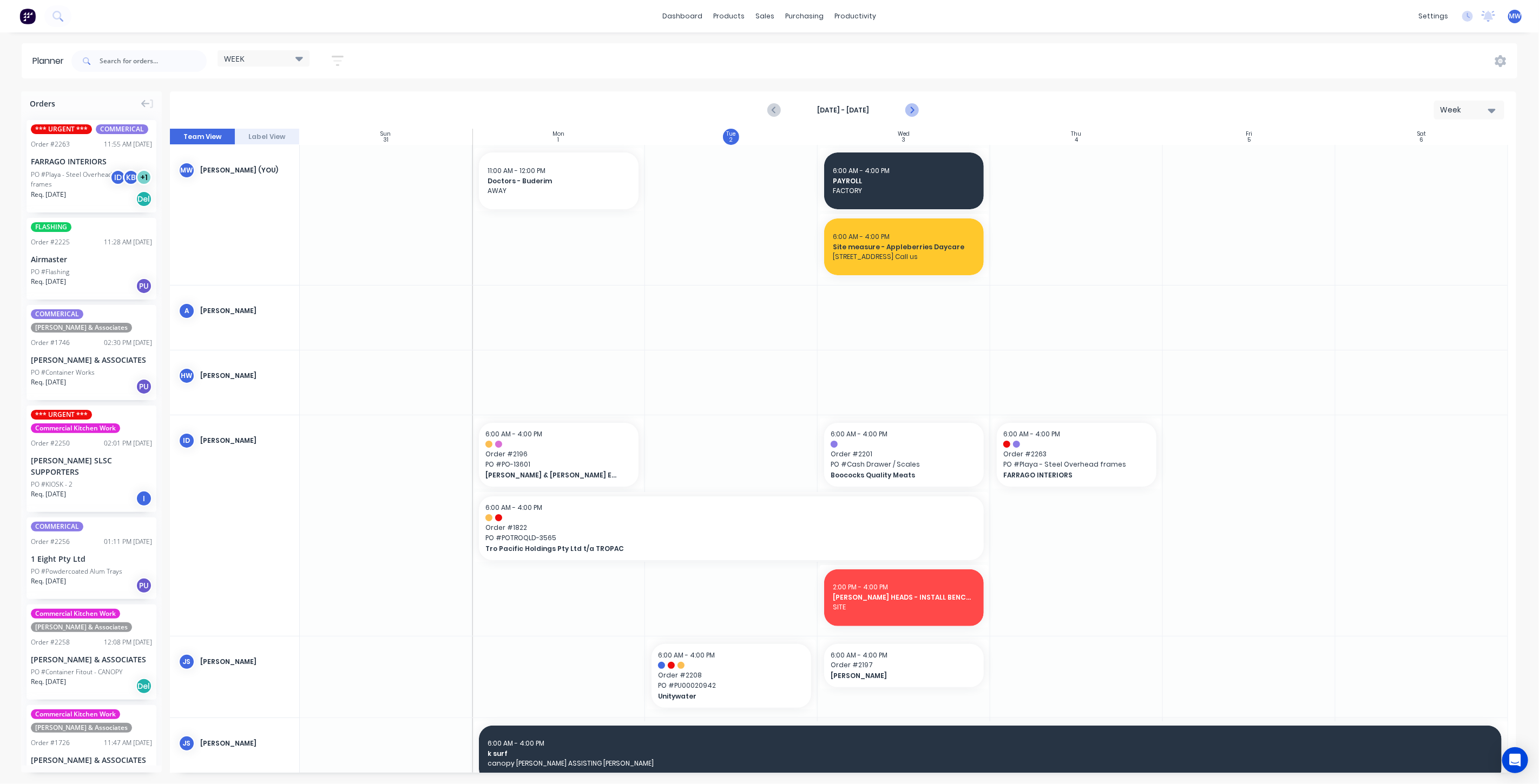
click at [912, 112] on icon "Next page" at bounding box center [911, 110] width 13 height 13
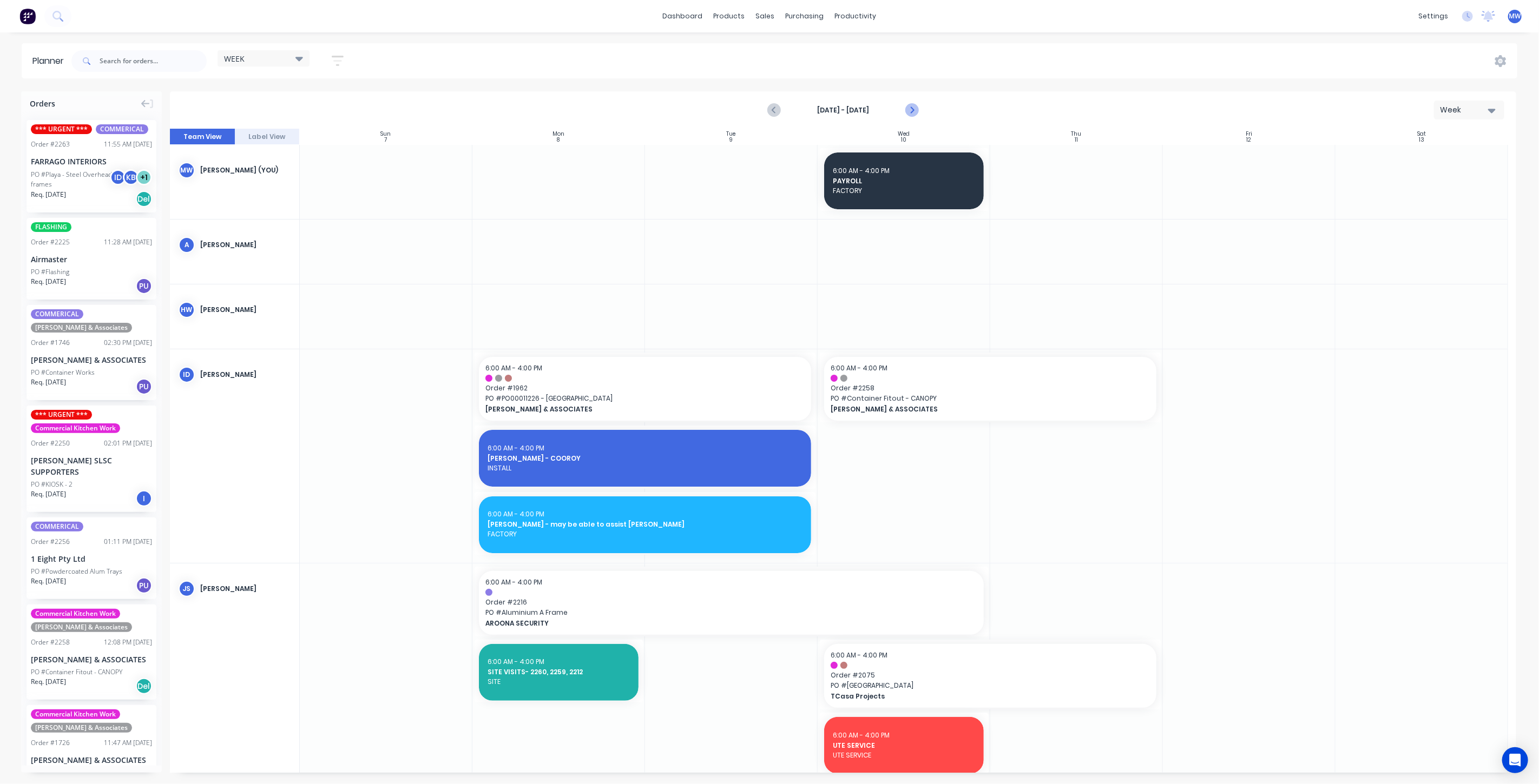
click at [912, 112] on icon "Next page" at bounding box center [911, 110] width 13 height 13
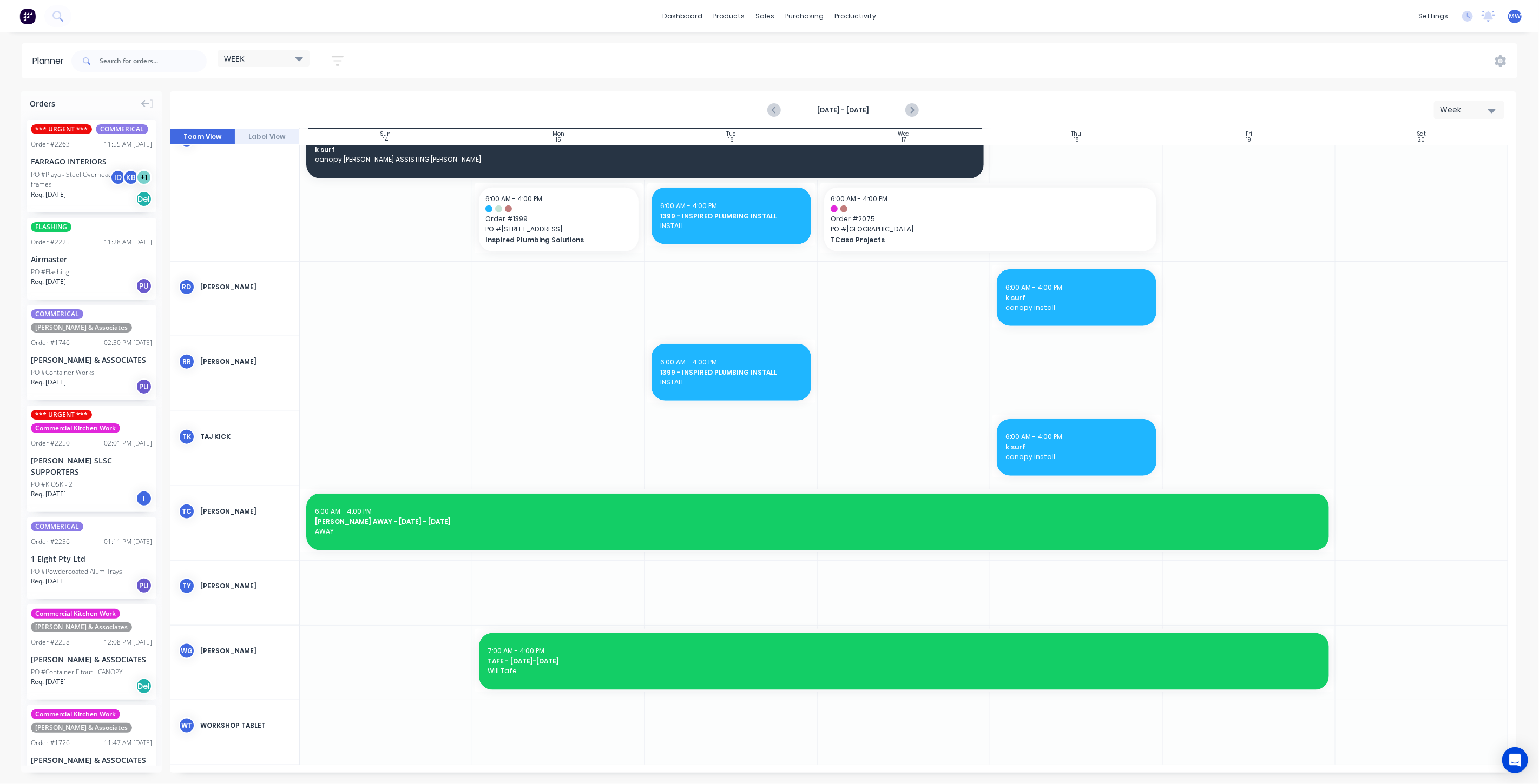
scroll to position [794, 0]
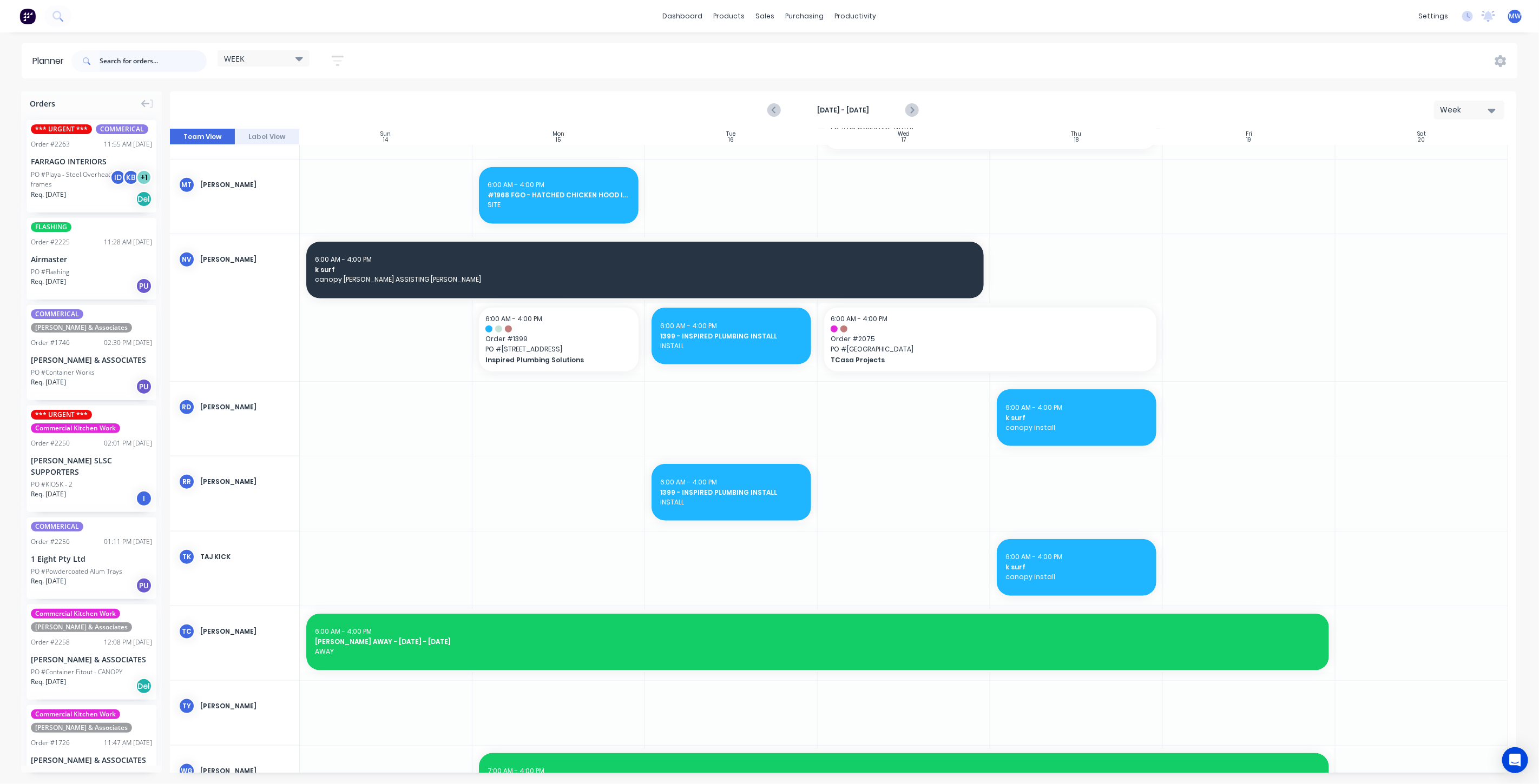
click at [106, 59] on input "text" at bounding box center [153, 61] width 107 height 21
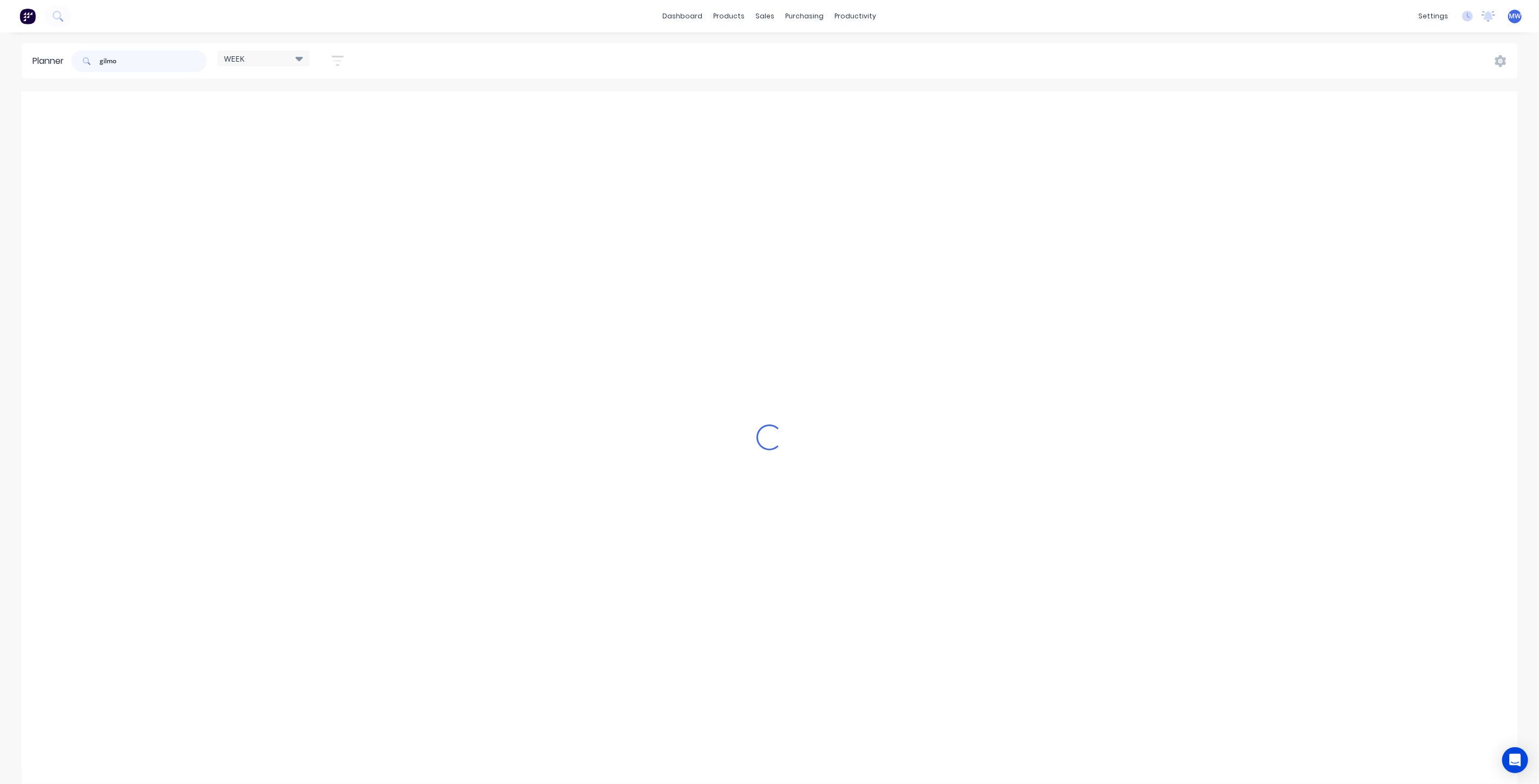
scroll to position [554, 0]
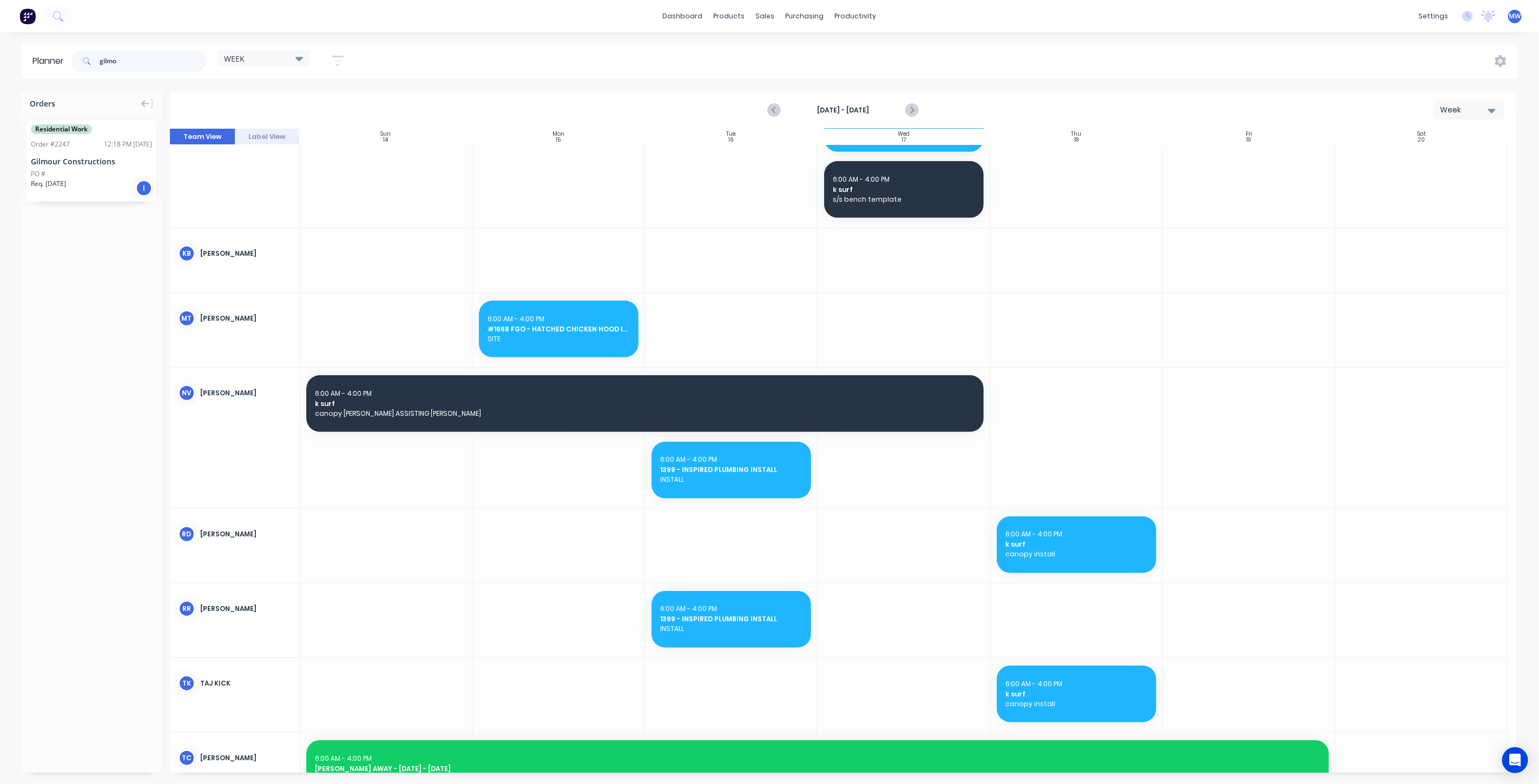
type input "gilmo"
drag, startPoint x: 65, startPoint y: 175, endPoint x: 616, endPoint y: 583, distance: 685.6
drag, startPoint x: 640, startPoint y: 540, endPoint x: 649, endPoint y: 542, distance: 9.2
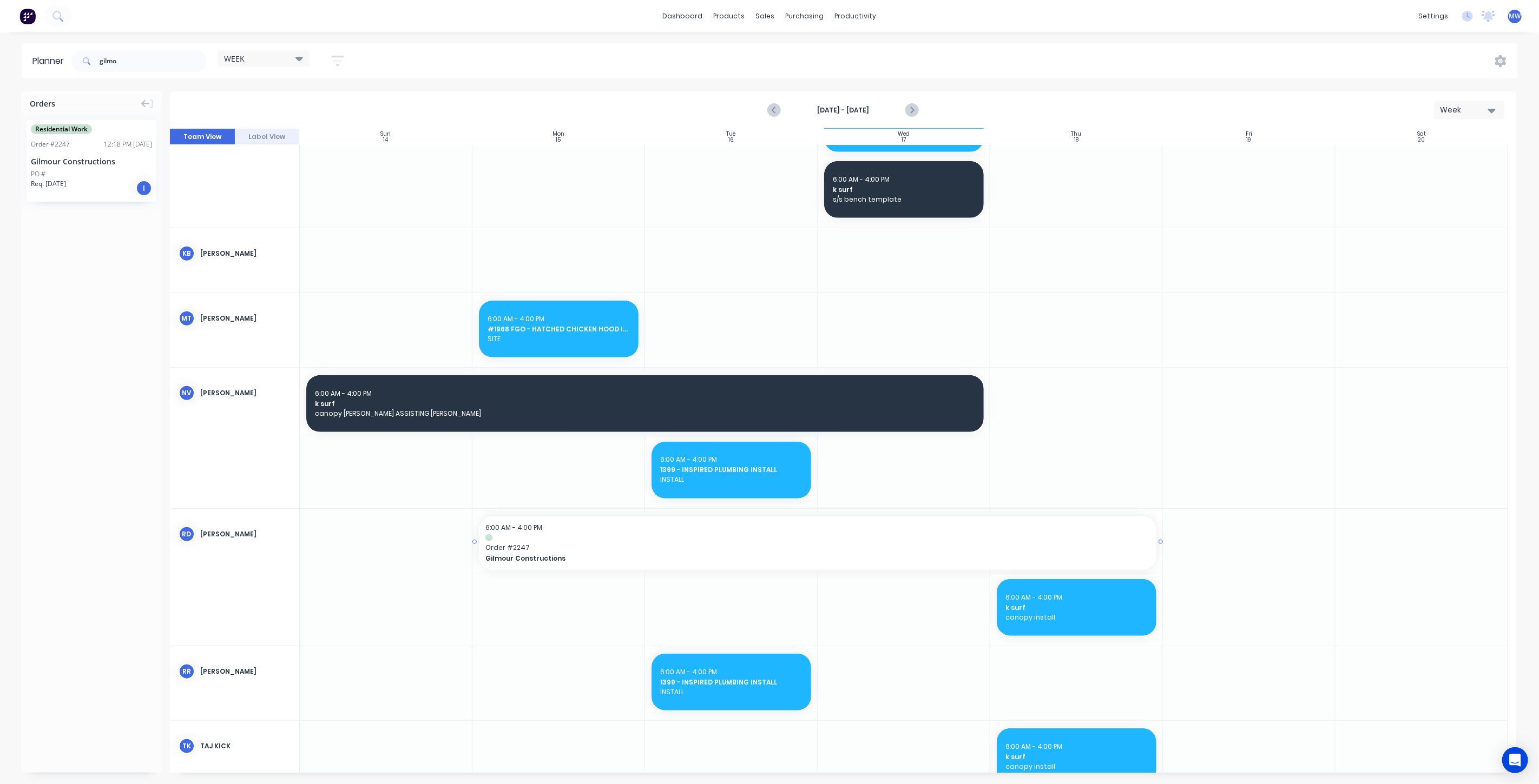
click at [585, 555] on span "Gilmour Constructions" at bounding box center [784, 559] width 598 height 10
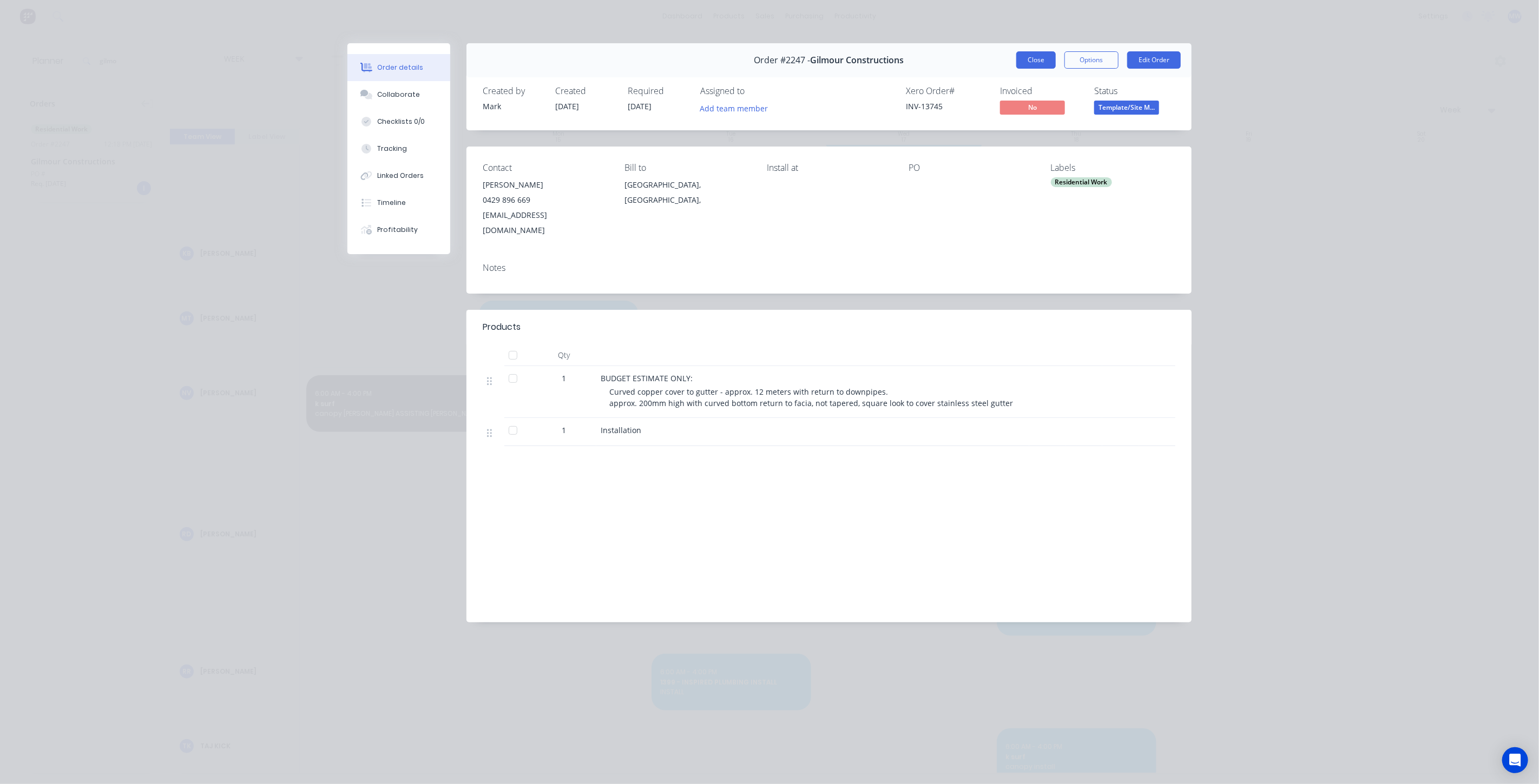
click at [1041, 54] on button "Close" at bounding box center [1036, 60] width 39 height 17
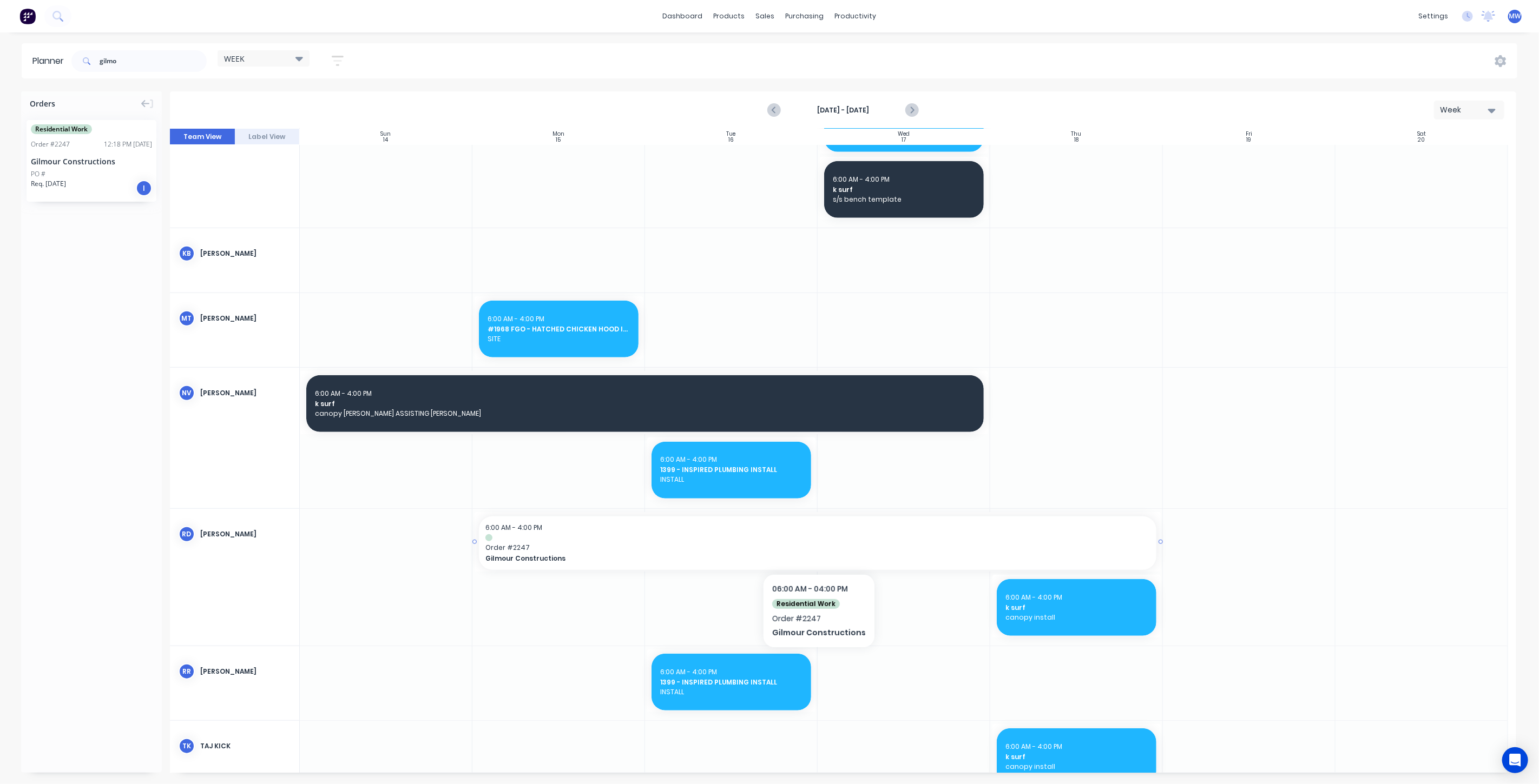
click at [653, 539] on div at bounding box center [817, 538] width 664 height 7
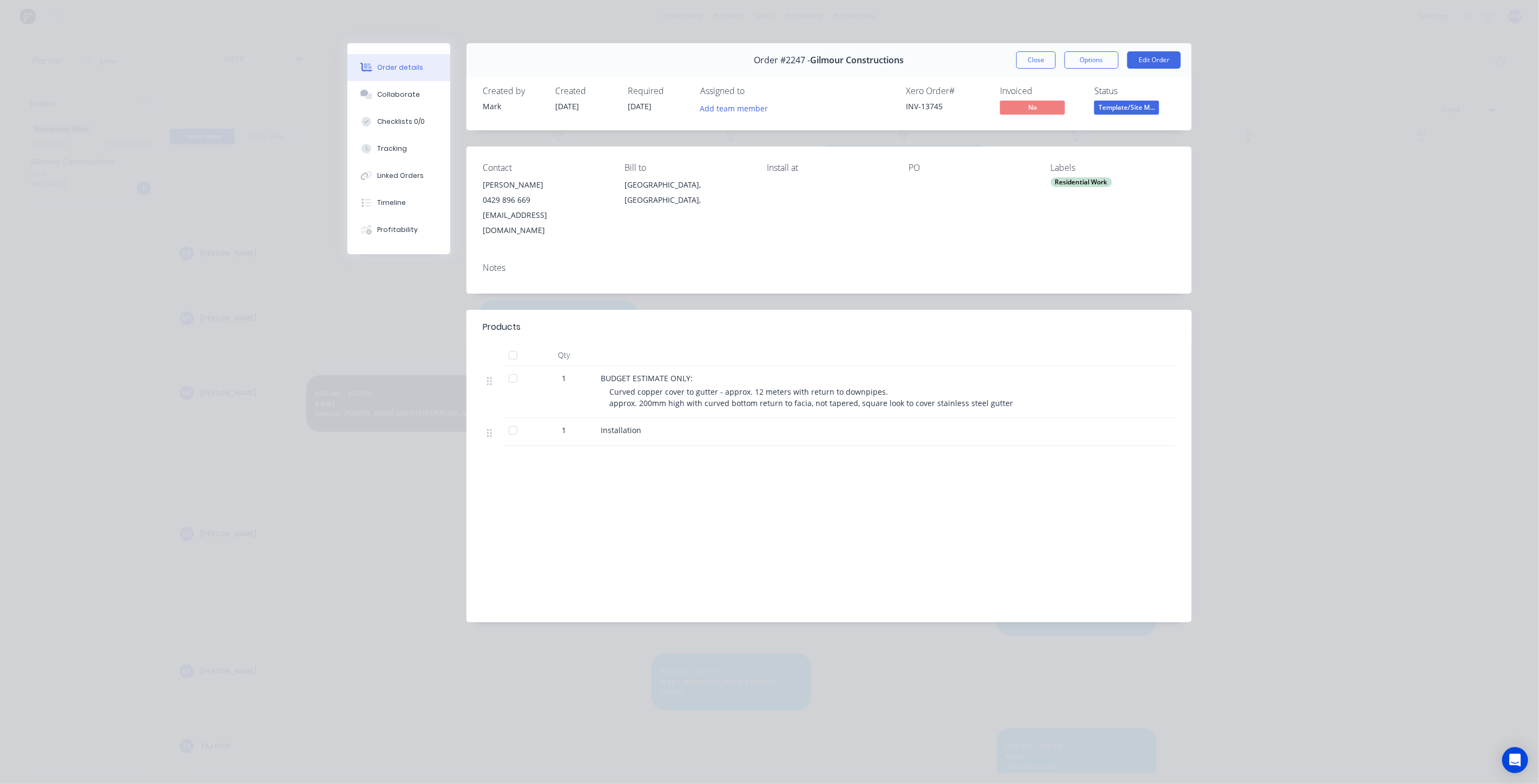
click at [392, 78] on button "Order details" at bounding box center [399, 67] width 103 height 27
click at [395, 100] on button "Collaborate" at bounding box center [399, 94] width 103 height 27
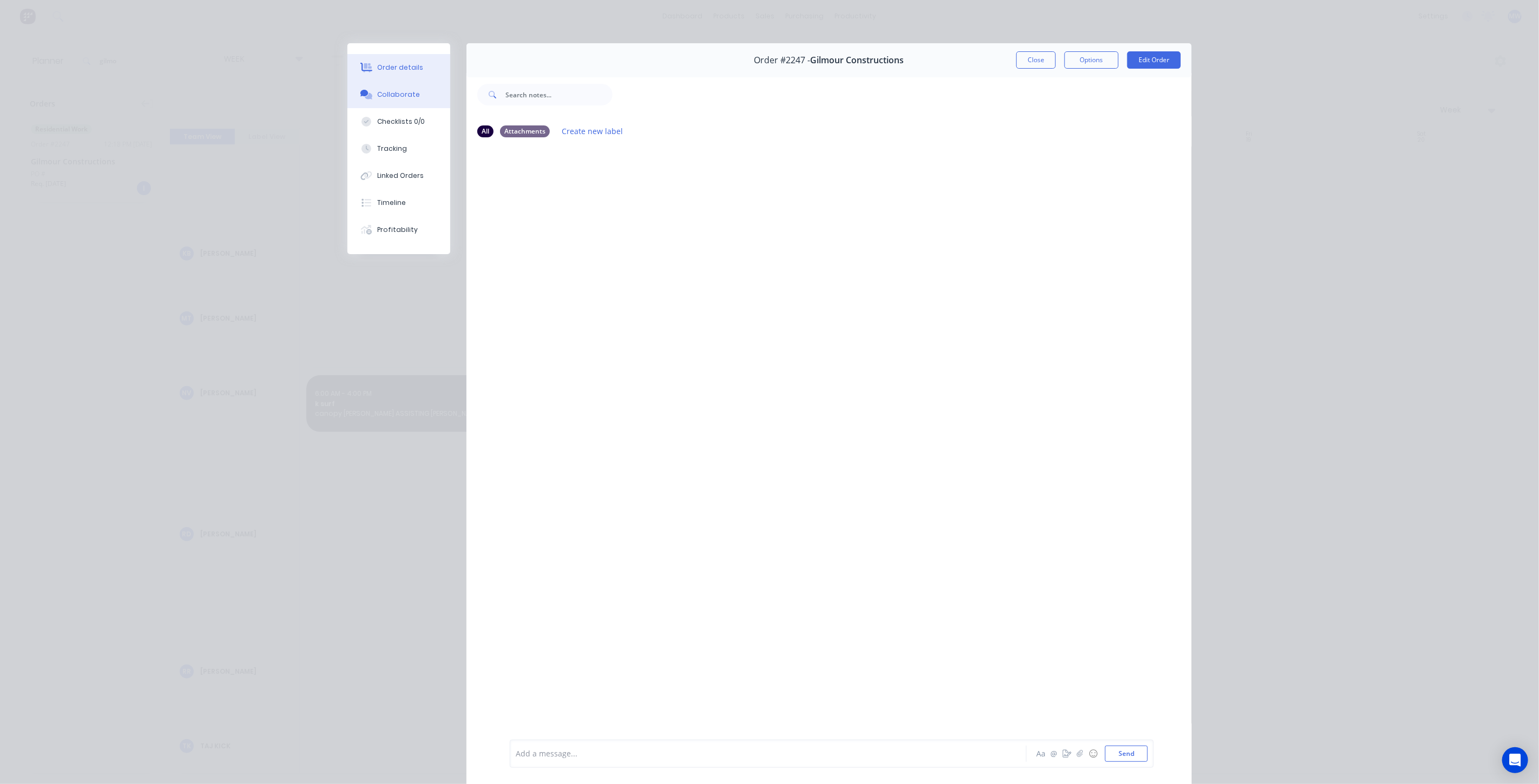
click at [401, 70] on div "Order details" at bounding box center [400, 67] width 46 height 10
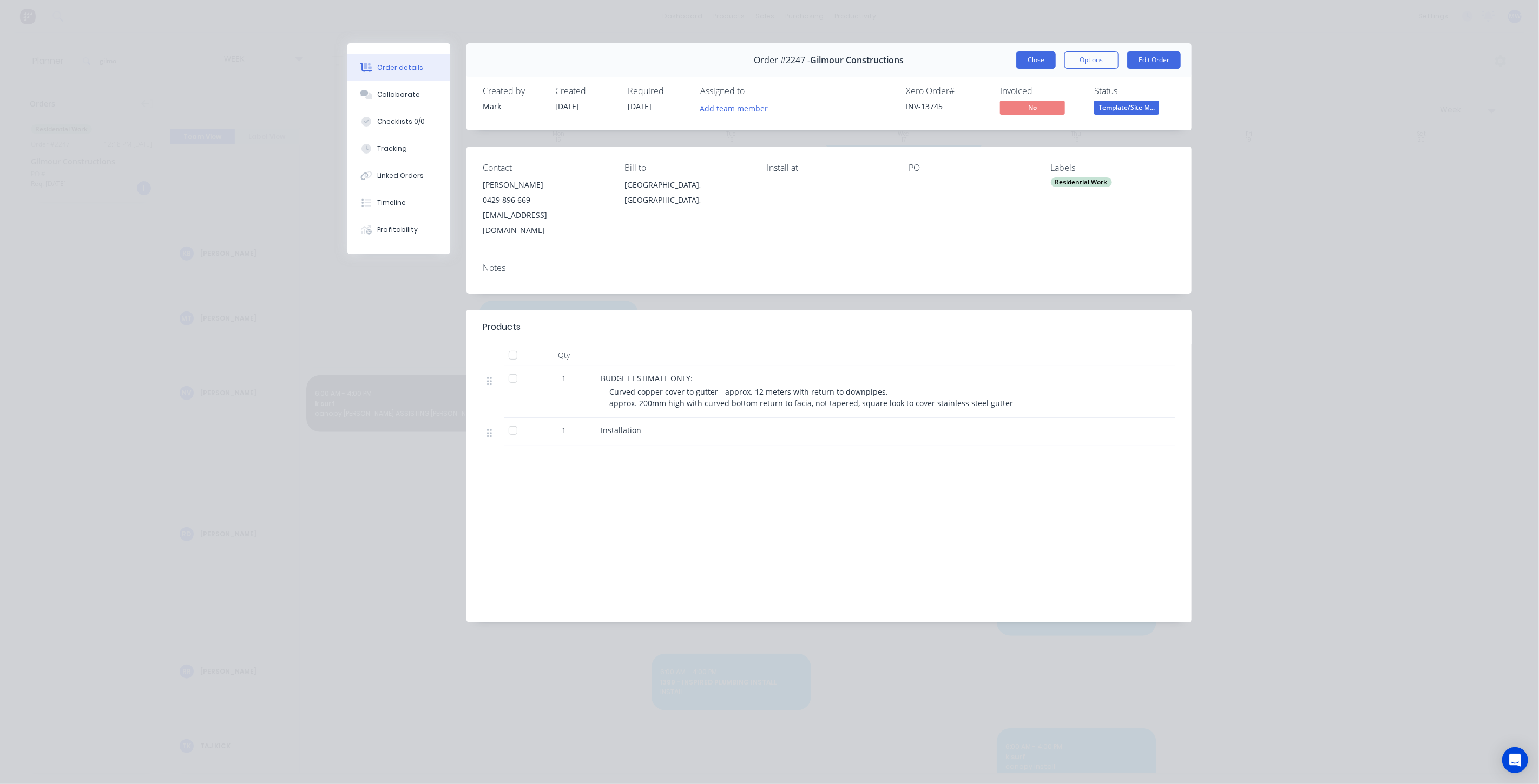
click at [1029, 54] on button "Close" at bounding box center [1036, 60] width 39 height 17
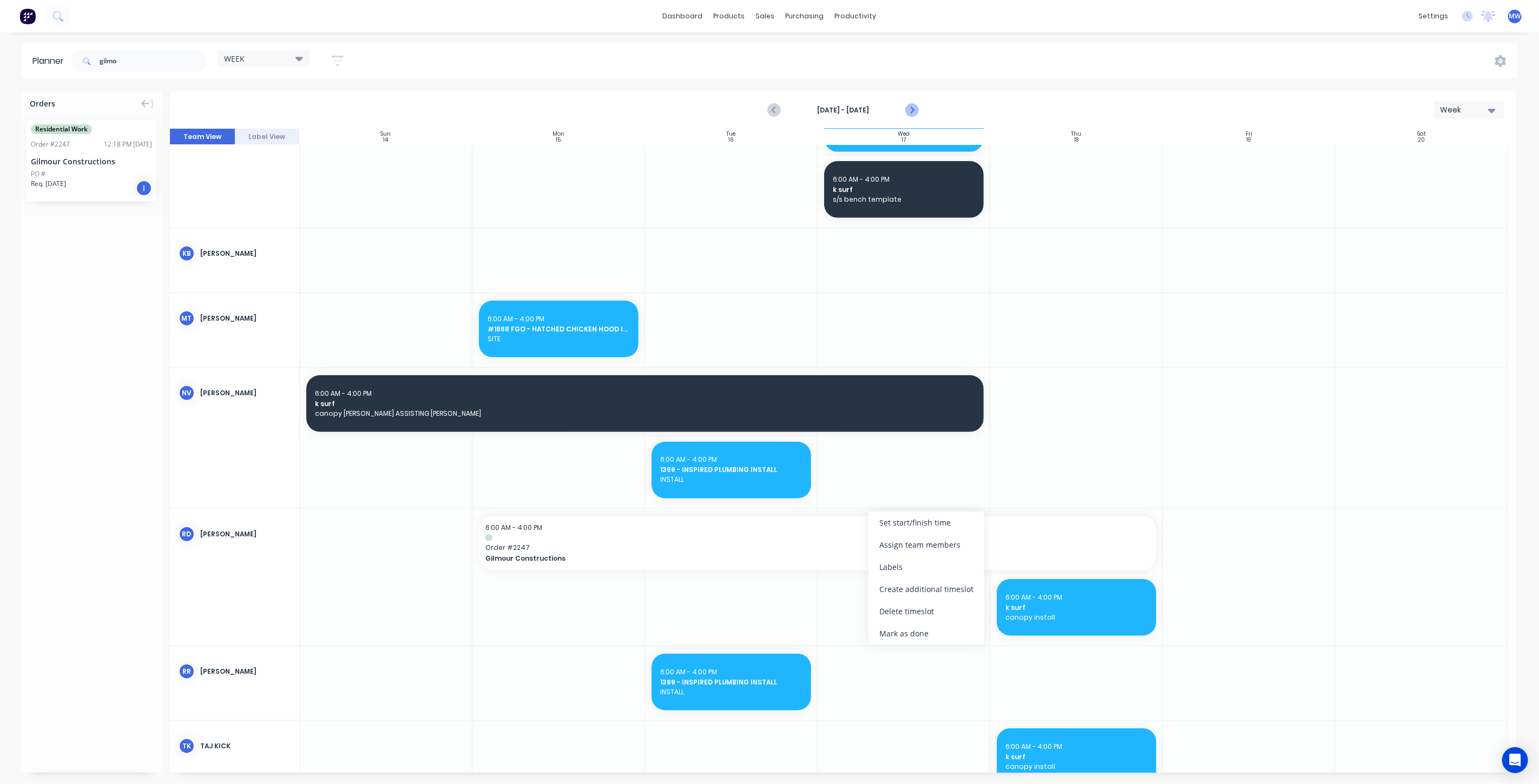
click at [913, 107] on icon "Next page" at bounding box center [911, 110] width 13 height 13
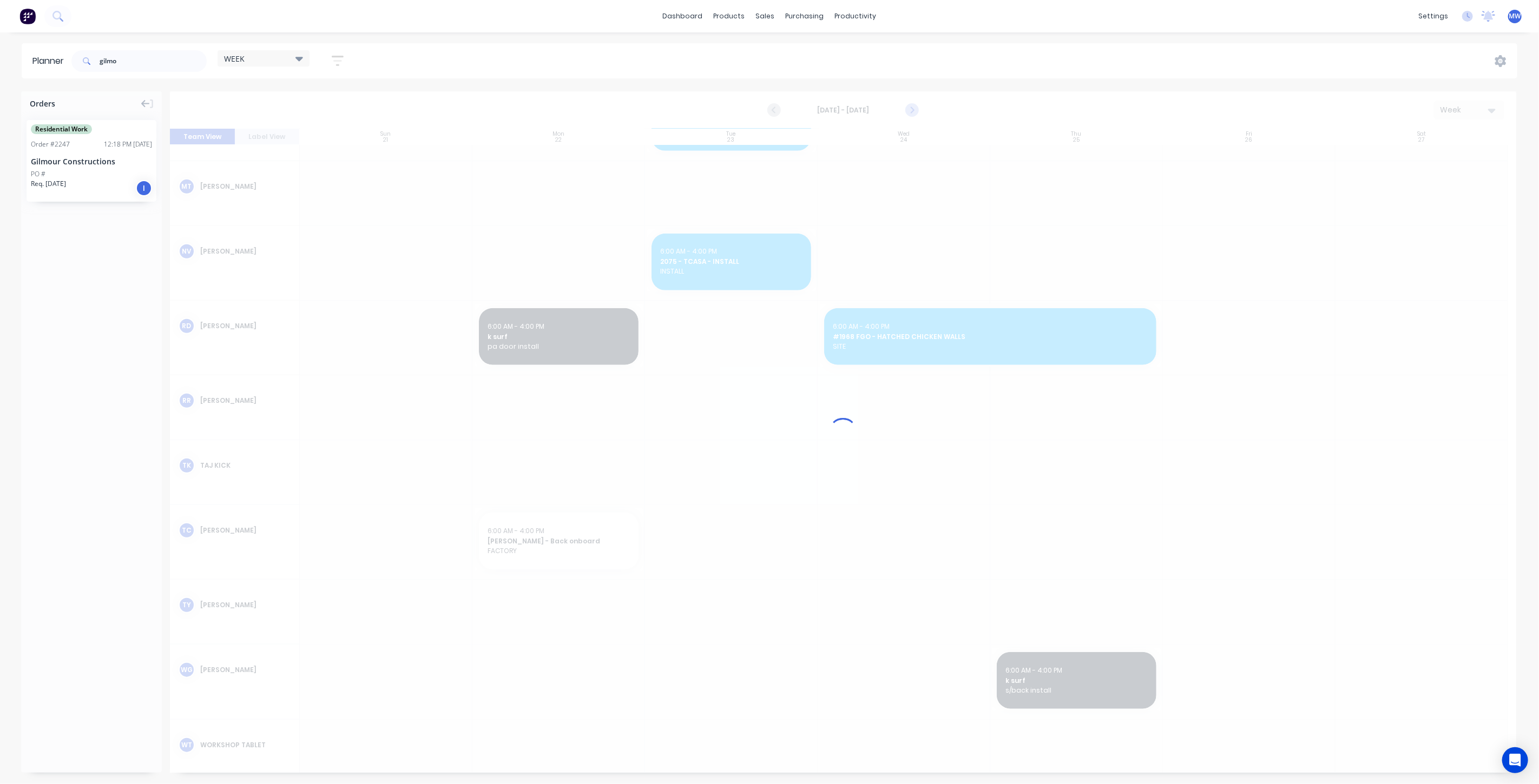
scroll to position [411, 0]
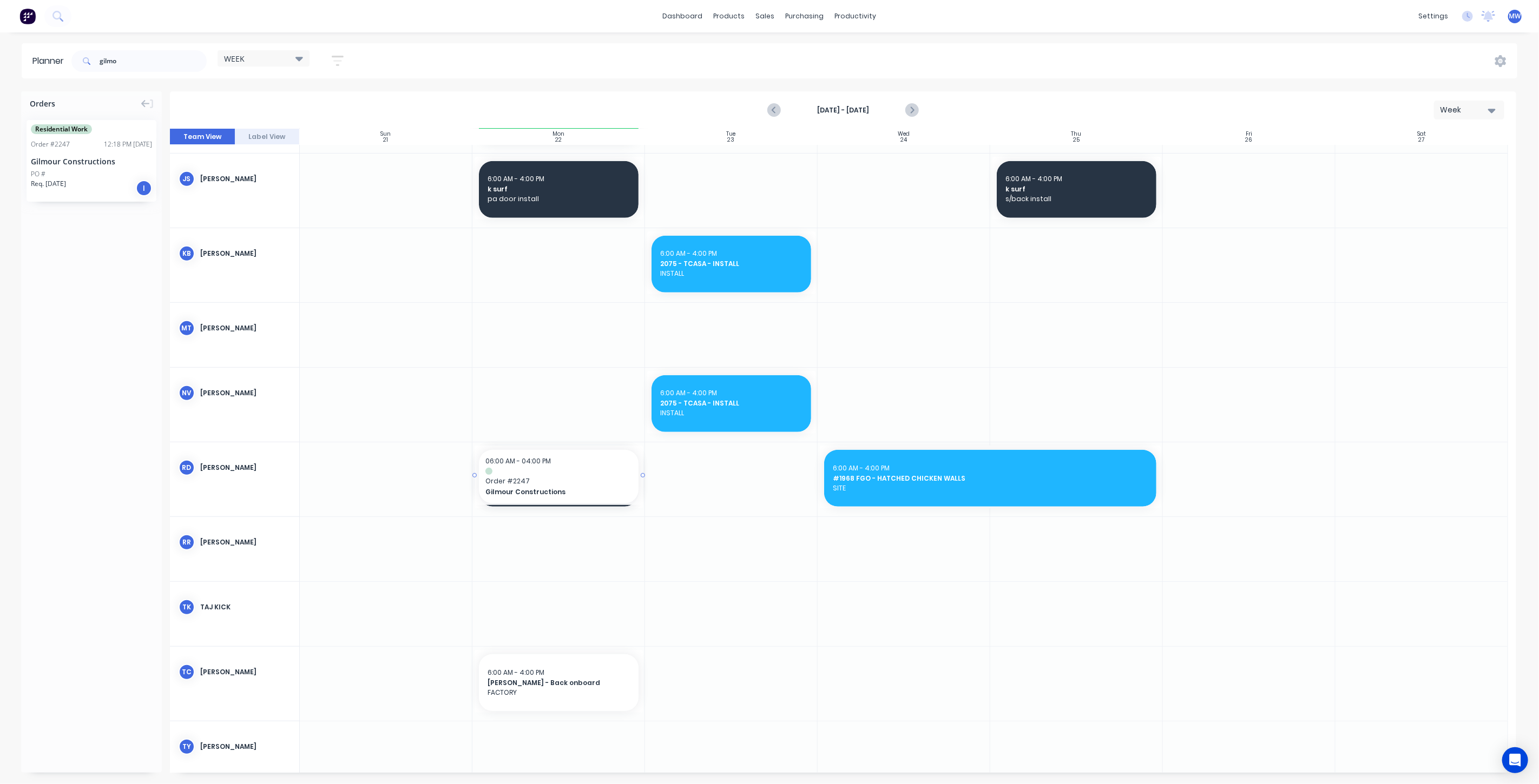
drag, startPoint x: 76, startPoint y: 175, endPoint x: 588, endPoint y: 509, distance: 611.3
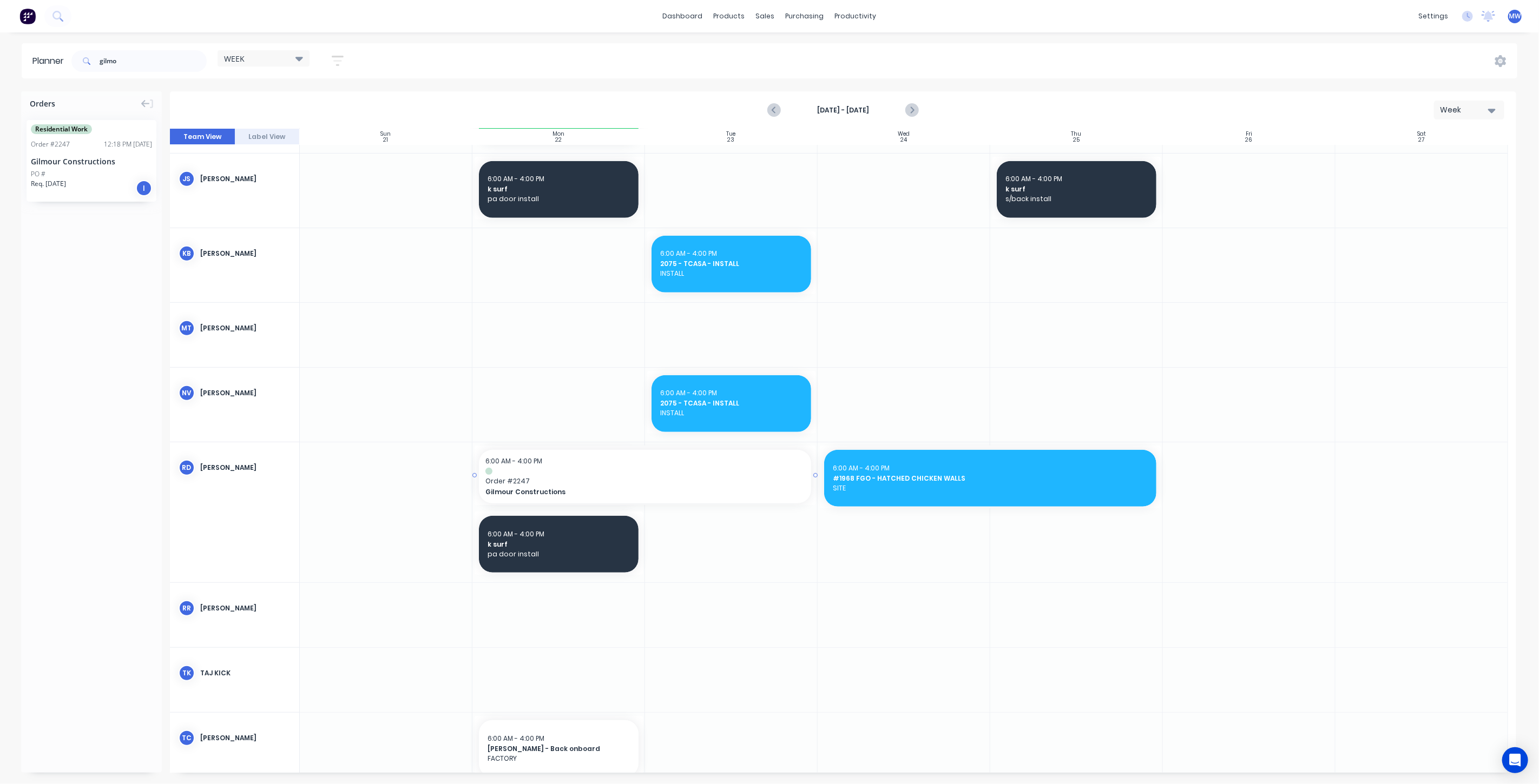
drag, startPoint x: 643, startPoint y: 474, endPoint x: 732, endPoint y: 475, distance: 89.0
click at [774, 110] on icon "Previous page" at bounding box center [774, 110] width 13 height 13
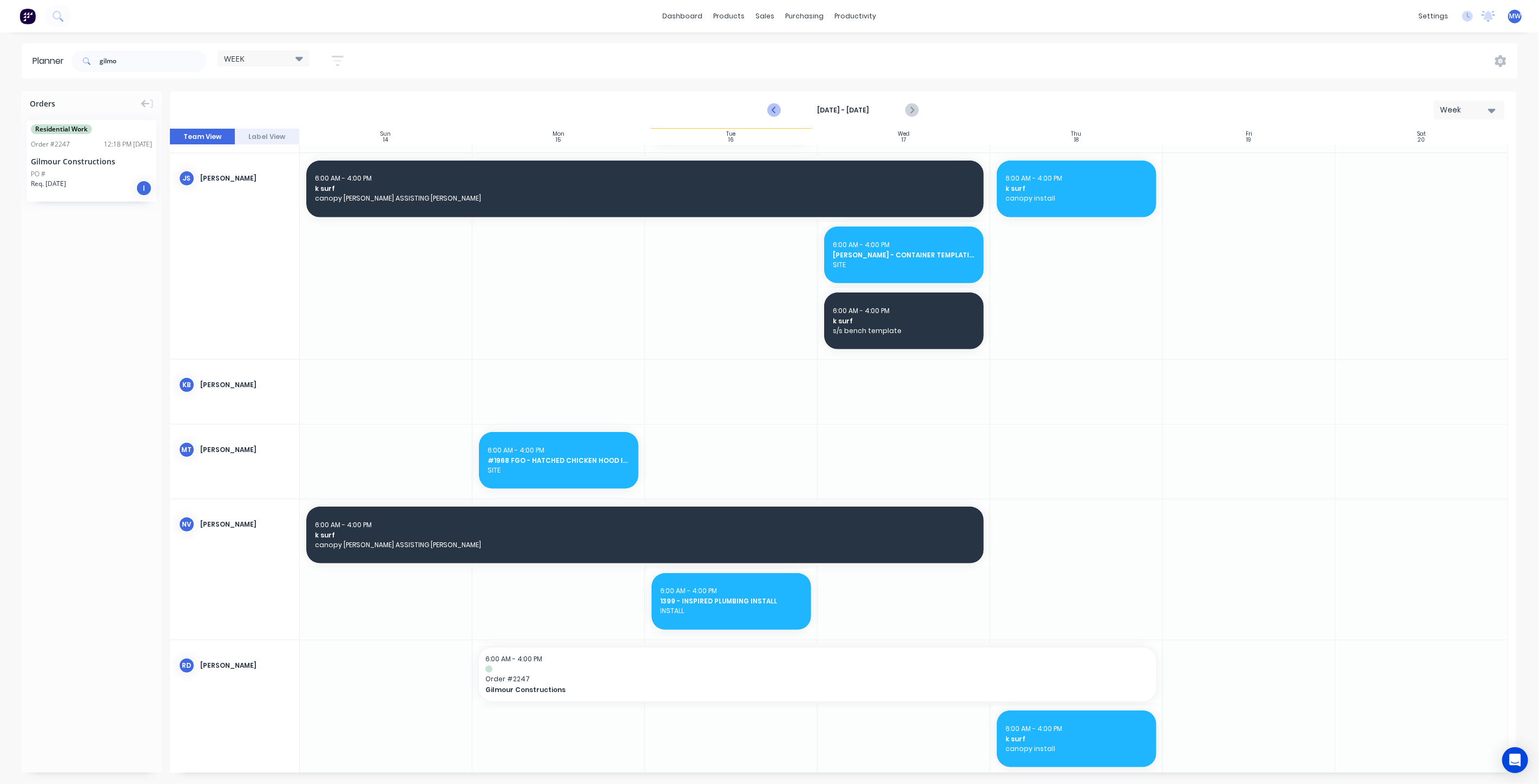
click at [774, 110] on icon "Previous page" at bounding box center [774, 110] width 13 height 13
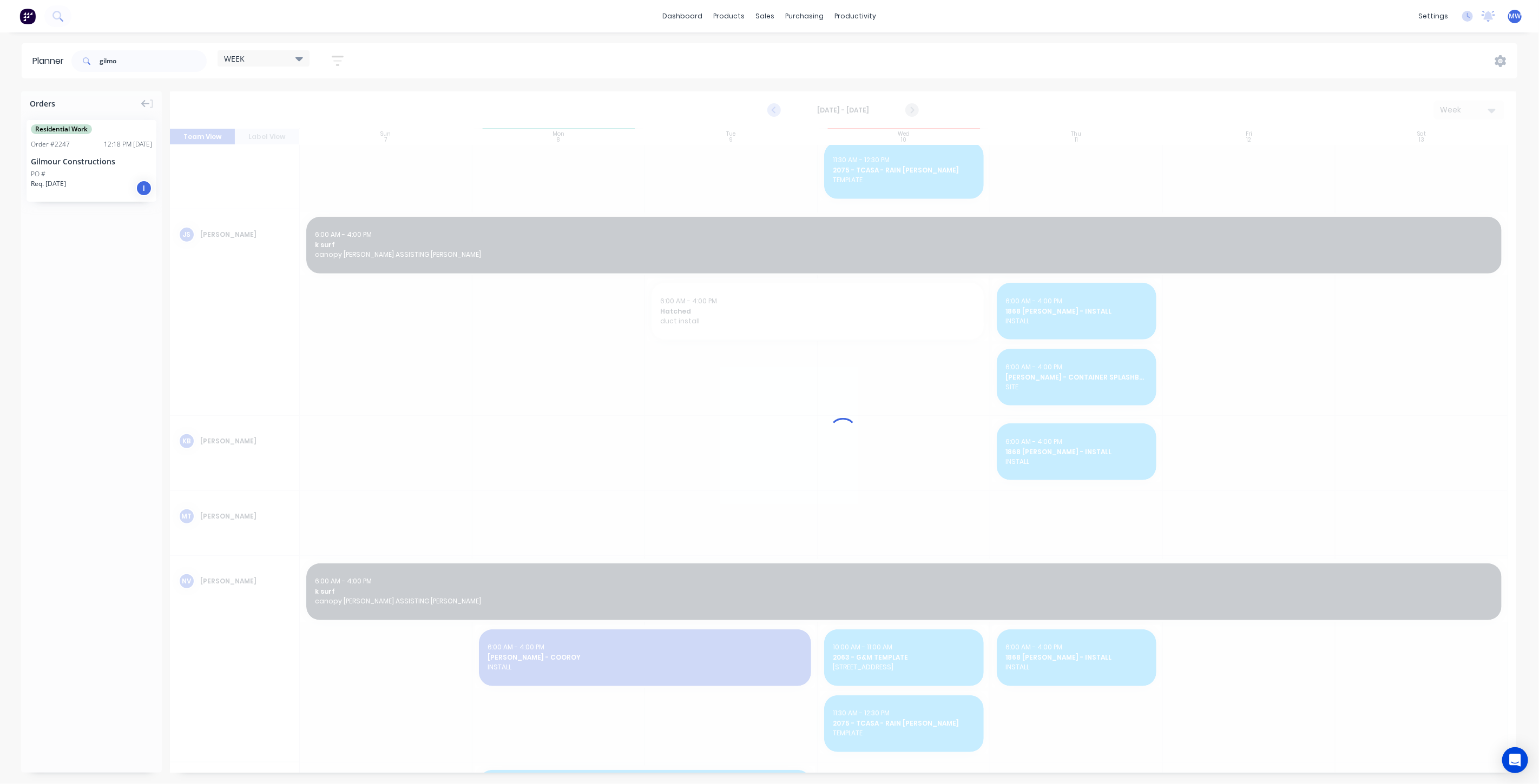
scroll to position [478, 0]
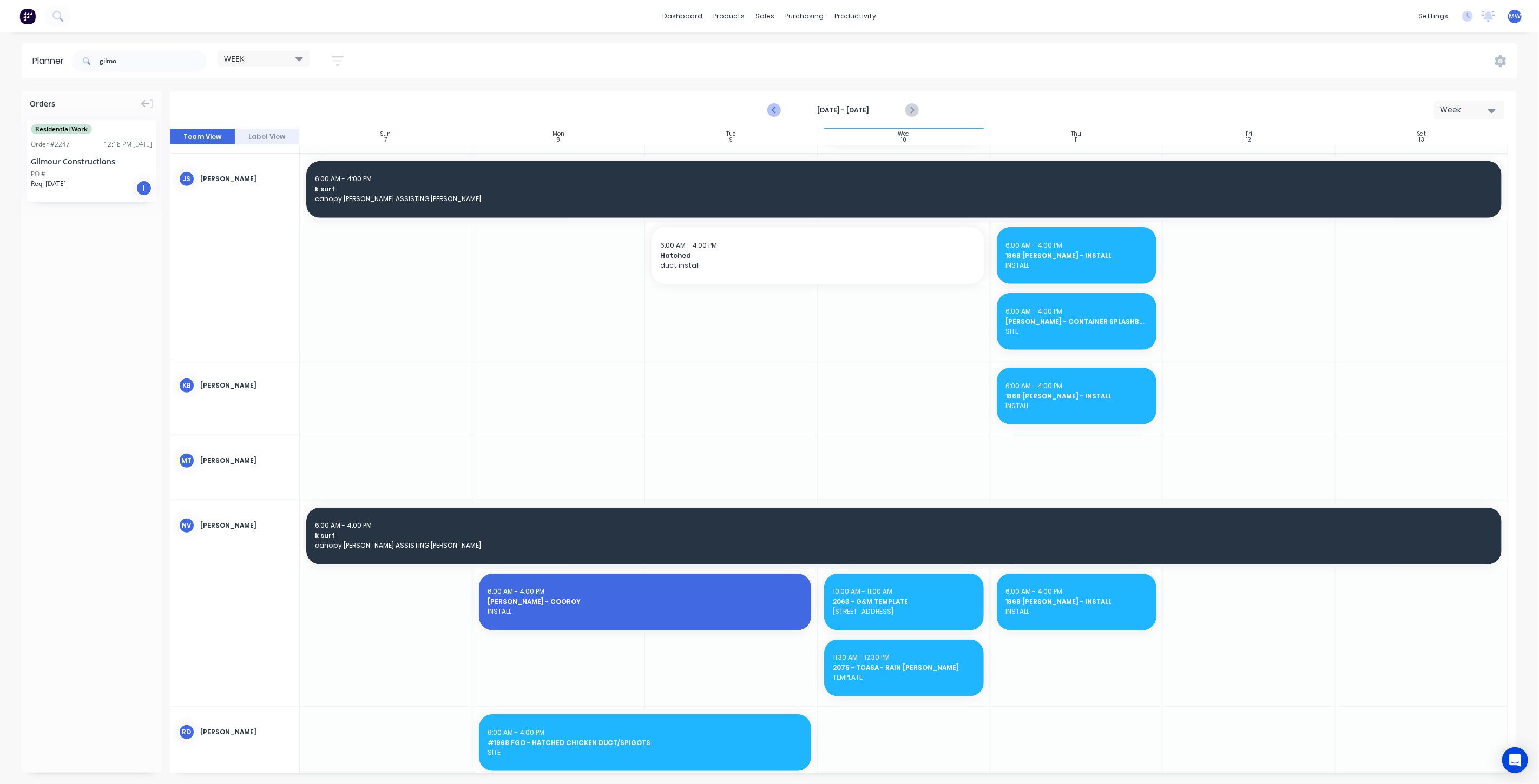
click at [774, 110] on icon "Previous page" at bounding box center [774, 110] width 13 height 13
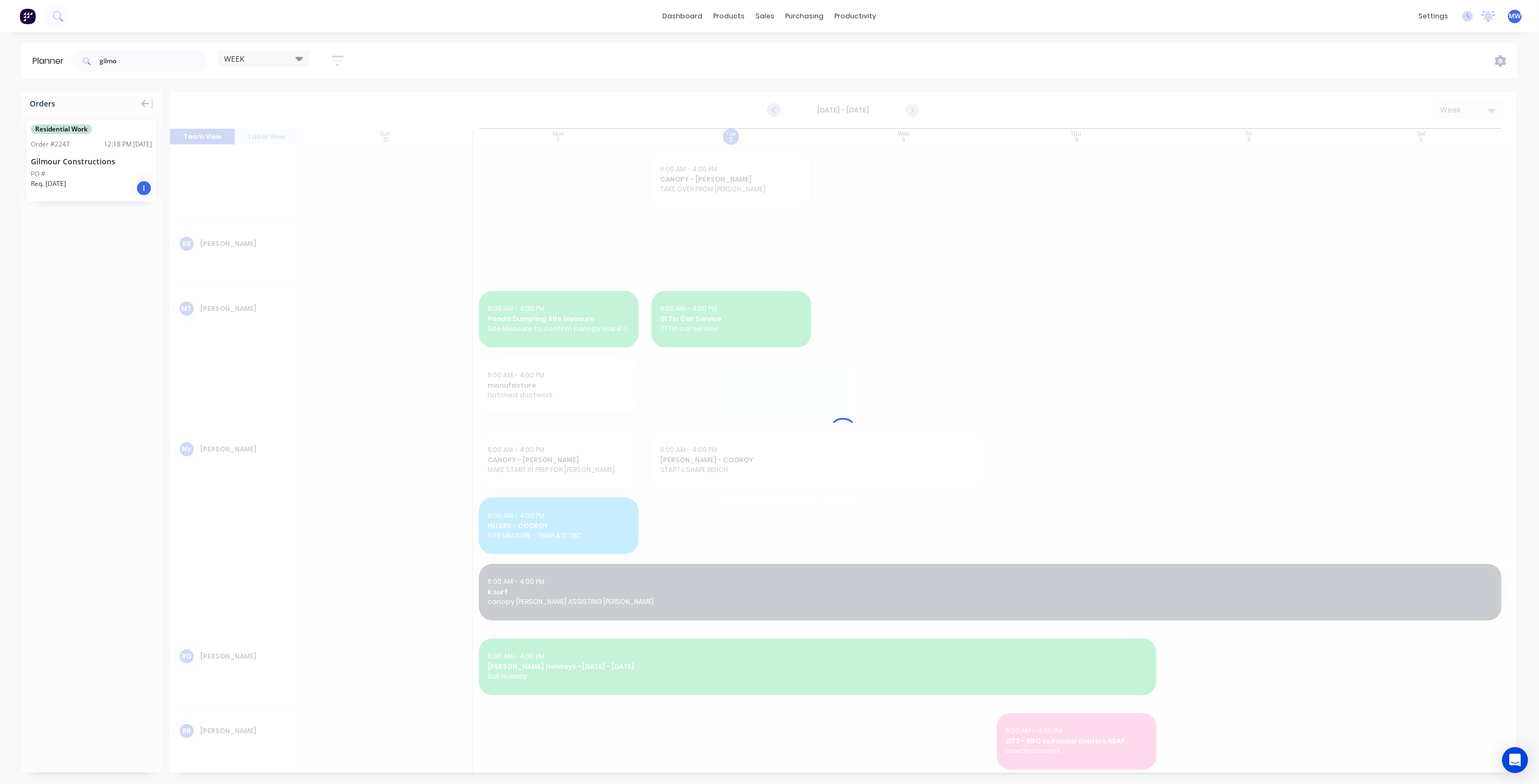
scroll to position [283, 0]
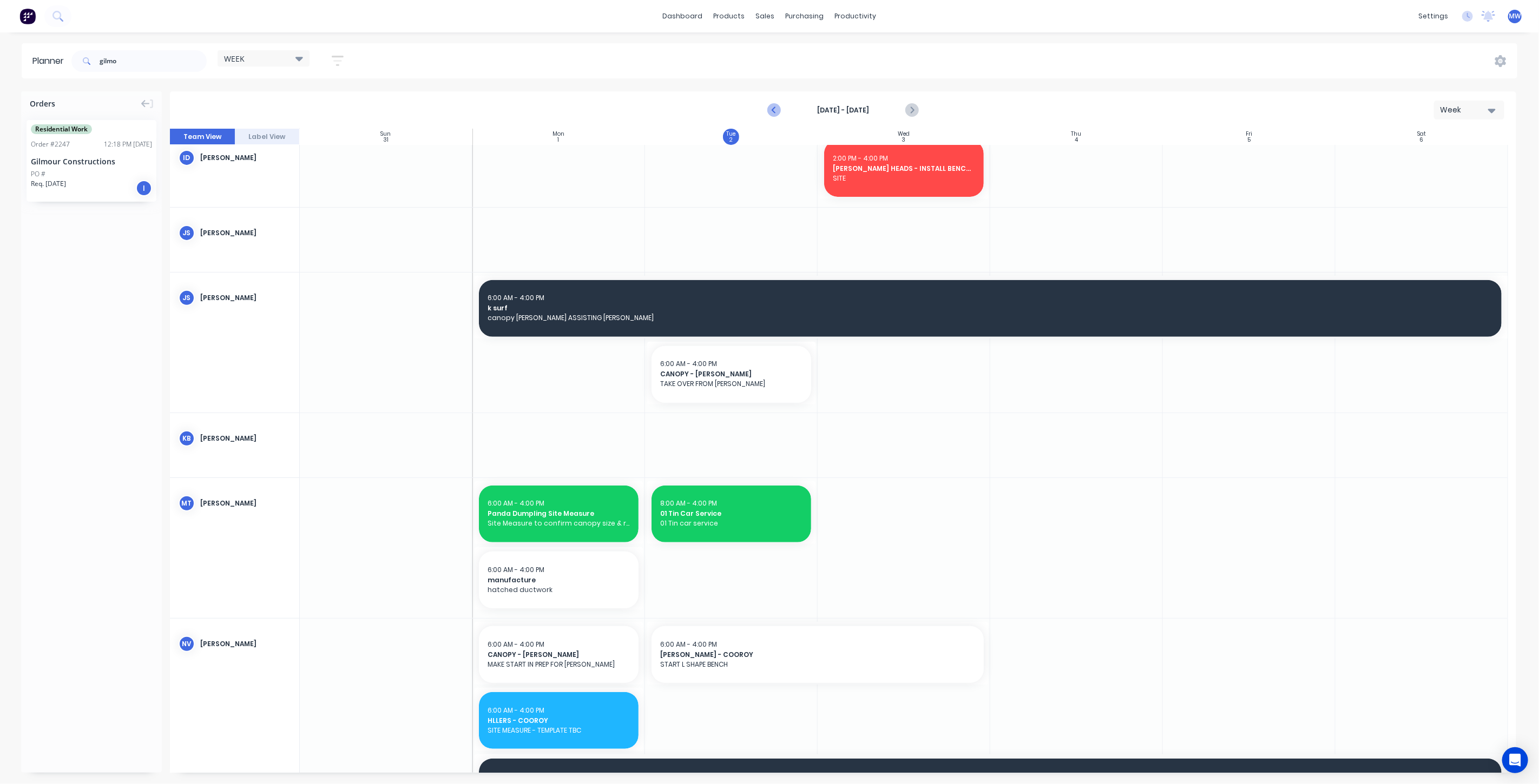
click at [774, 110] on icon "Previous page" at bounding box center [774, 110] width 13 height 13
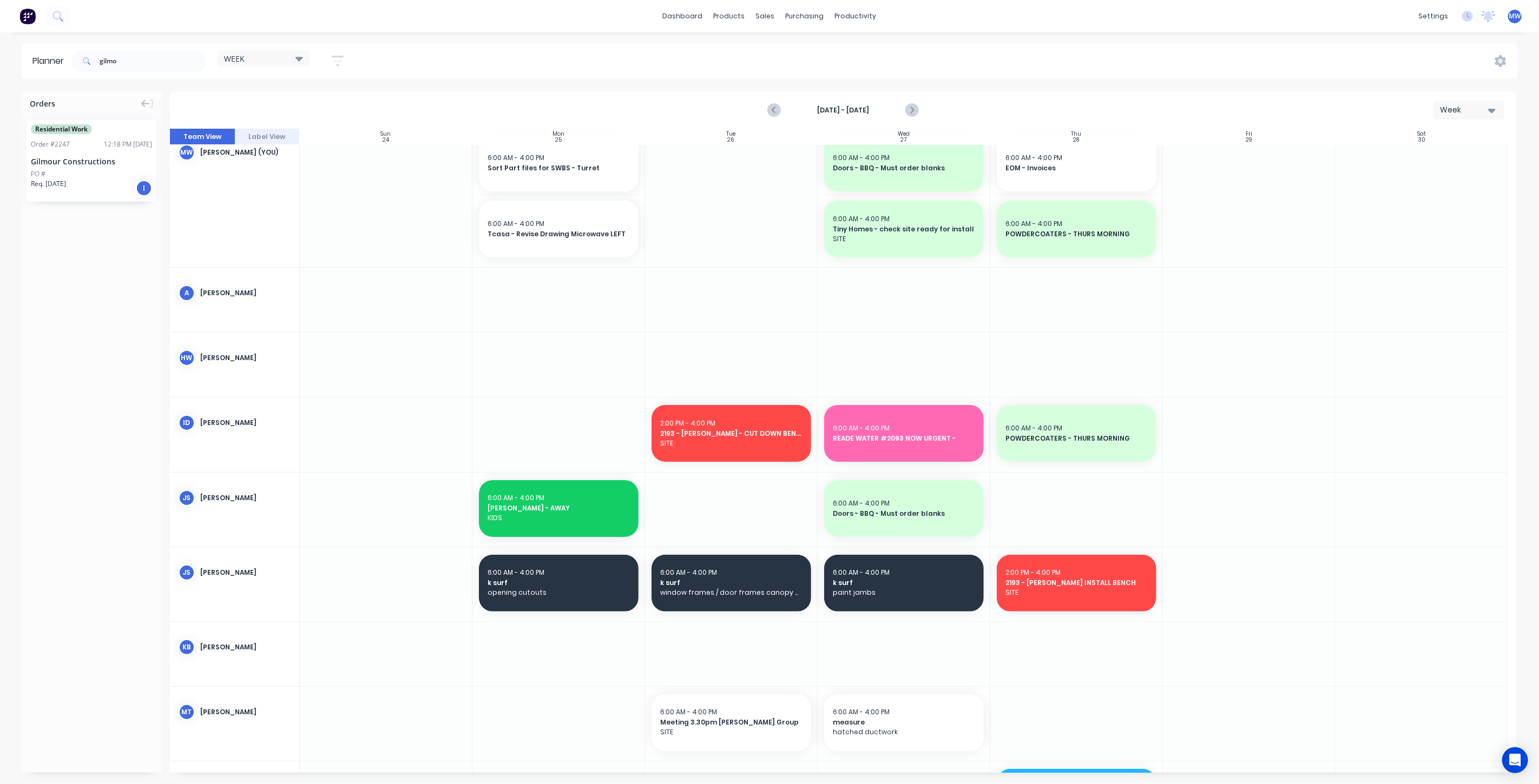
scroll to position [0, 0]
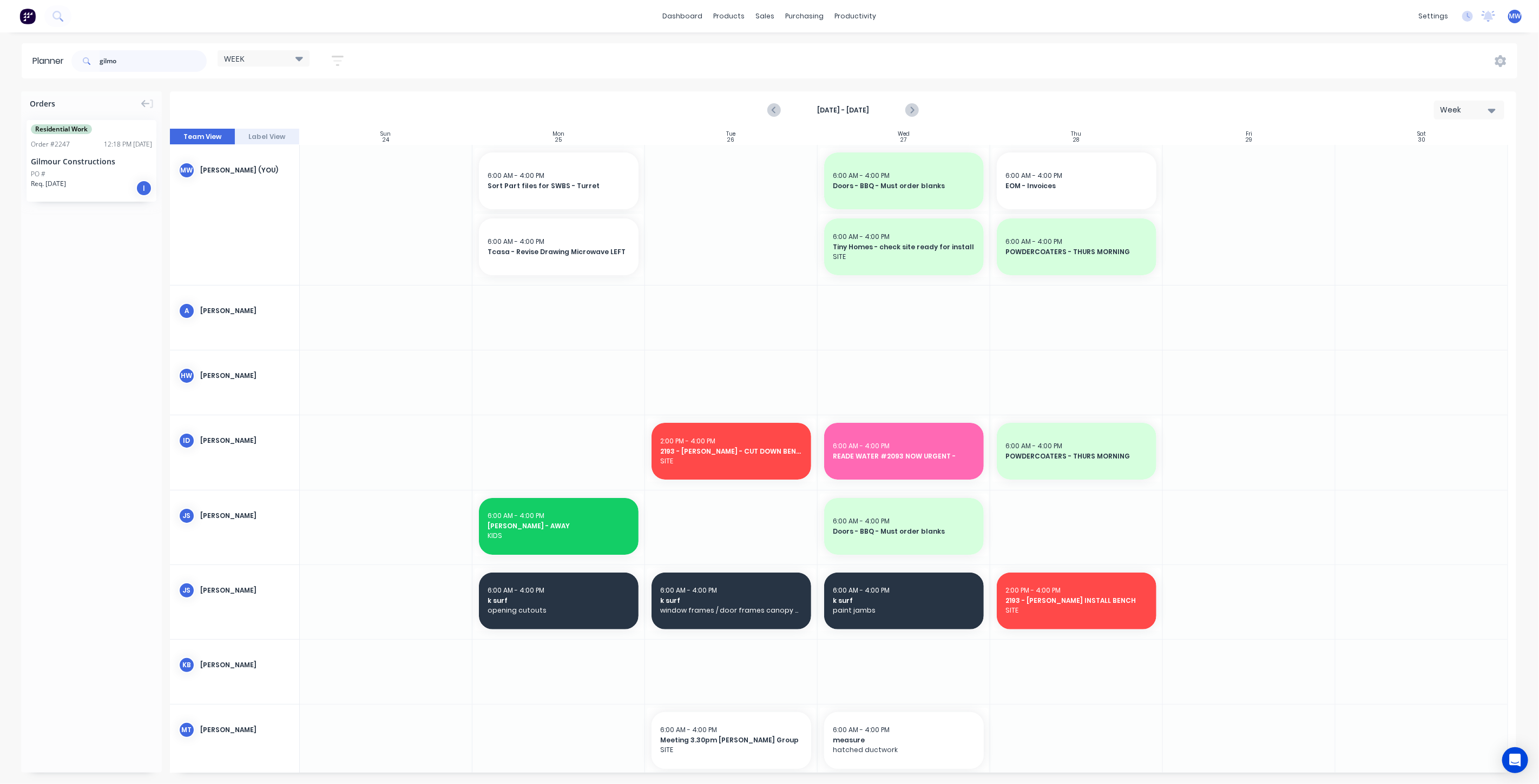
drag, startPoint x: 57, startPoint y: 70, endPoint x: -30, endPoint y: 75, distance: 87.1
click at [0, 75] on html "dashboard products sales purchasing productivity dashboard products Product Cat…" at bounding box center [770, 392] width 1539 height 784
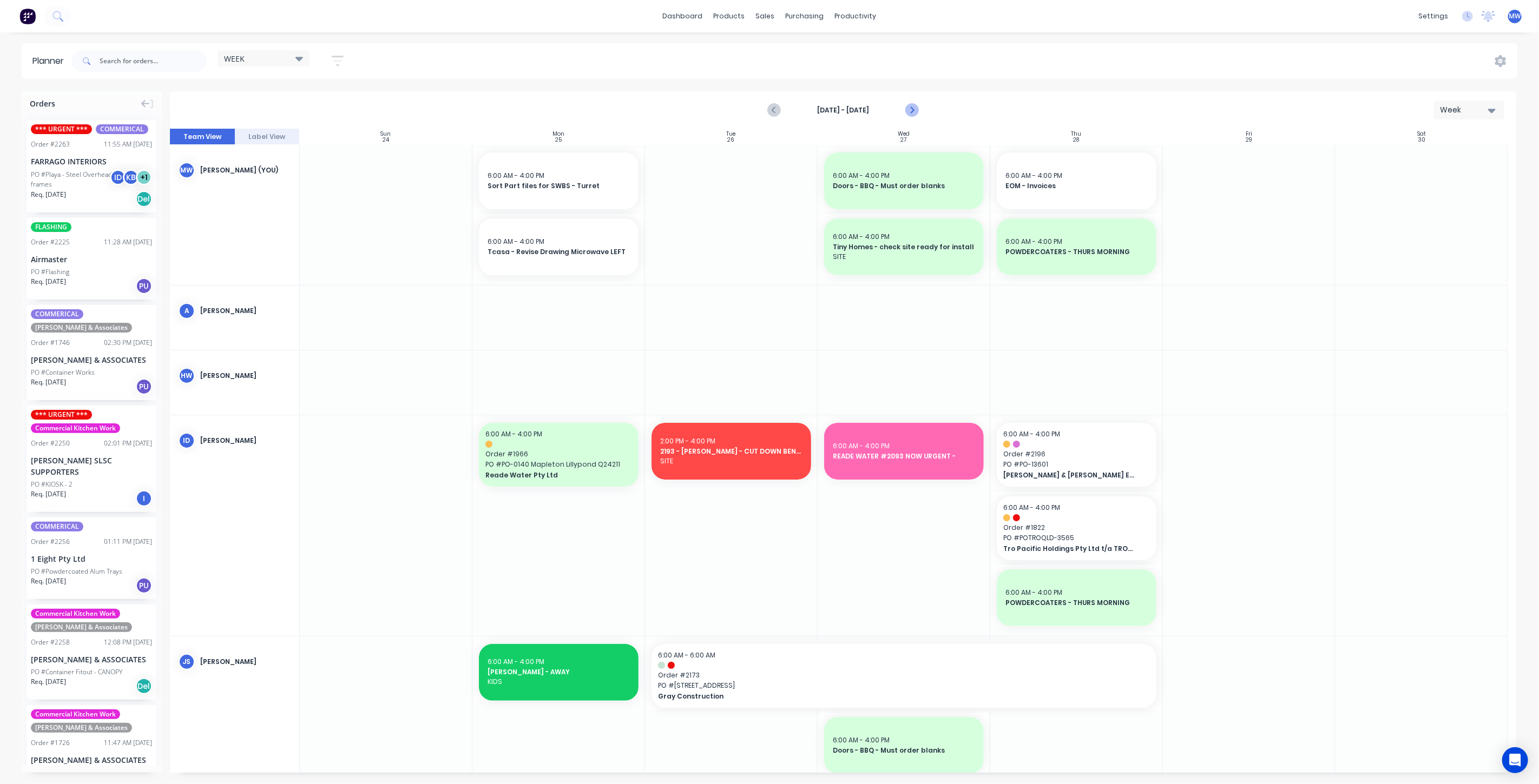
click at [909, 112] on icon "Next page" at bounding box center [911, 110] width 13 height 13
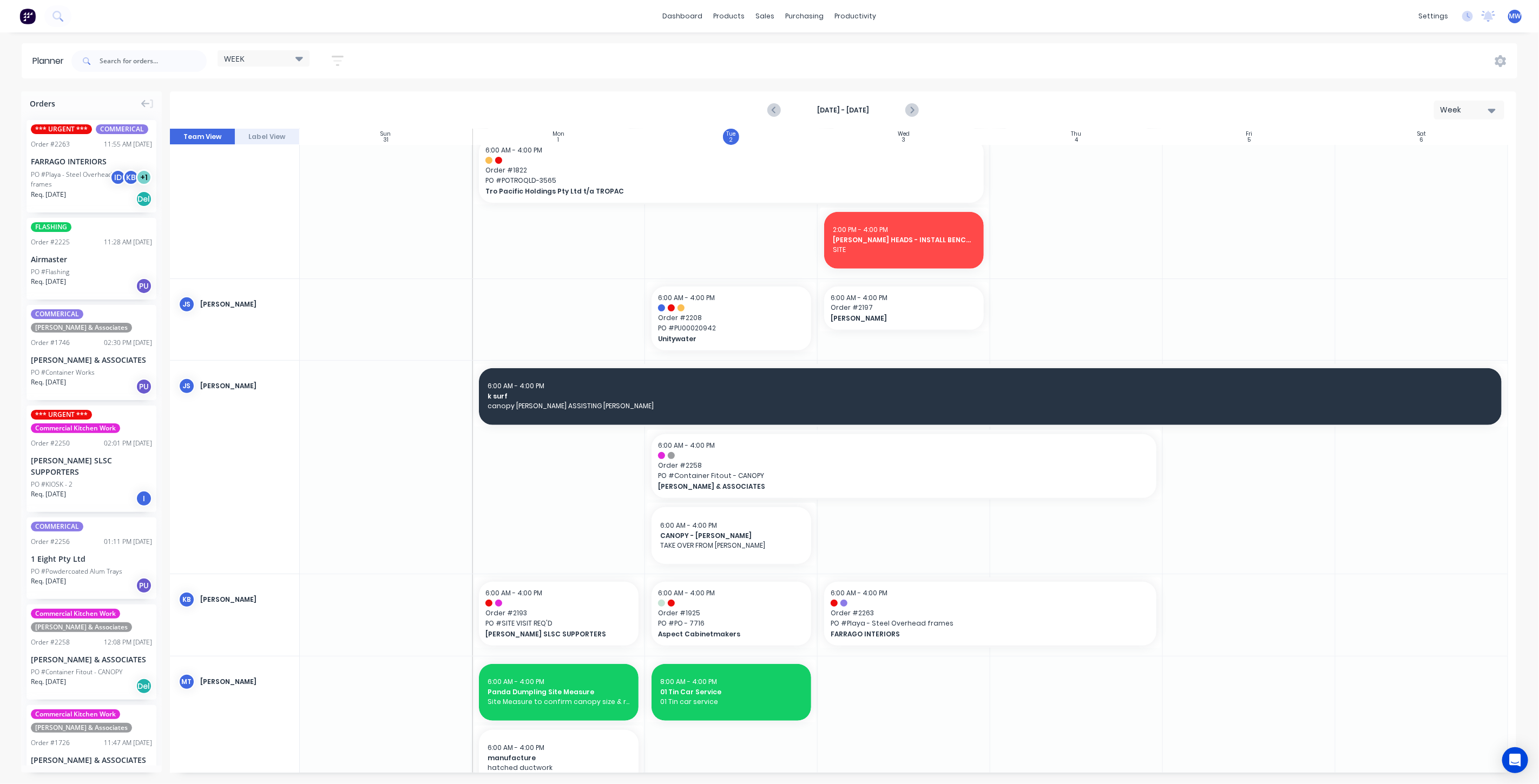
scroll to position [360, 0]
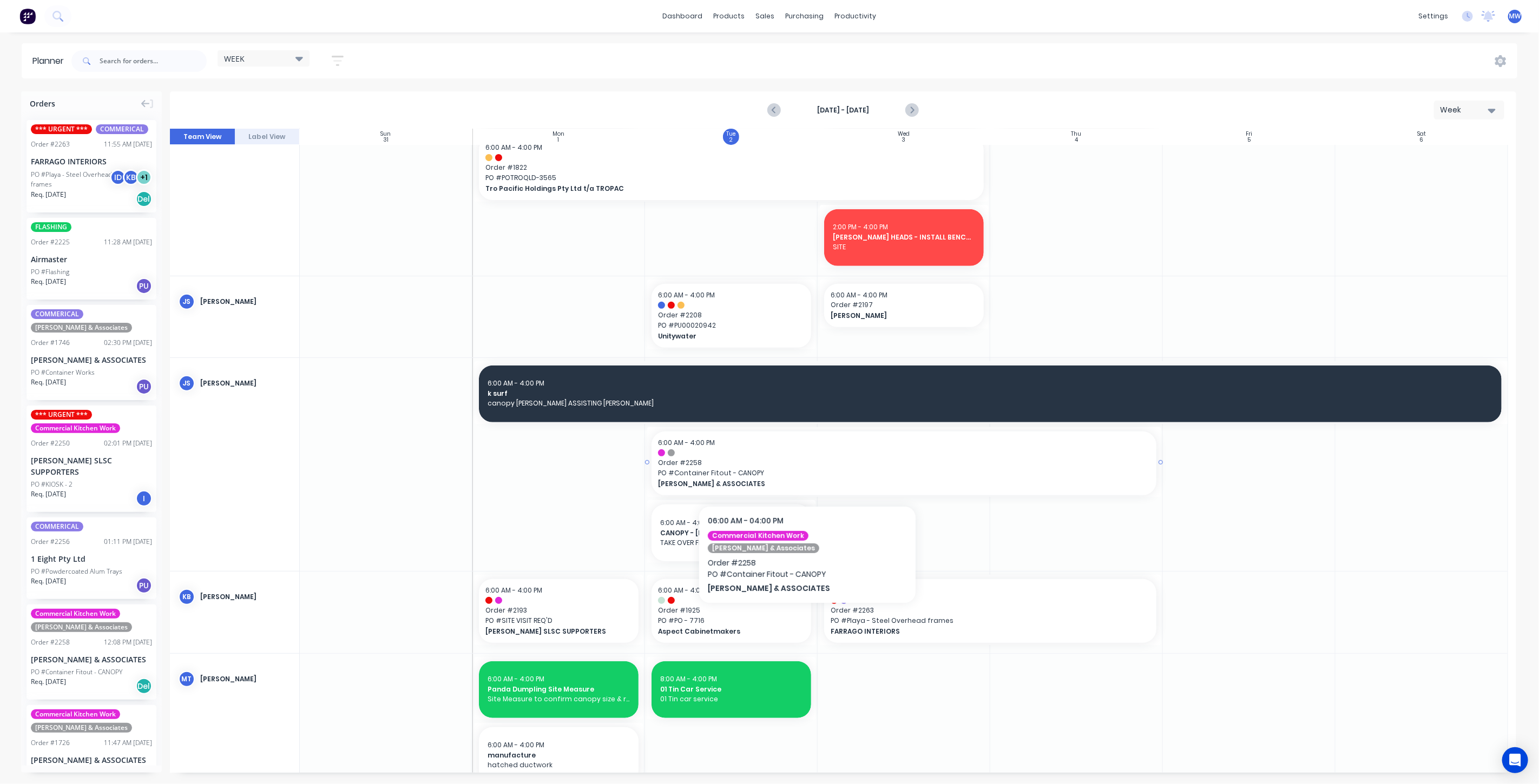
click at [793, 474] on span "PO # Container Fitout - CANOPY" at bounding box center [903, 473] width 492 height 10
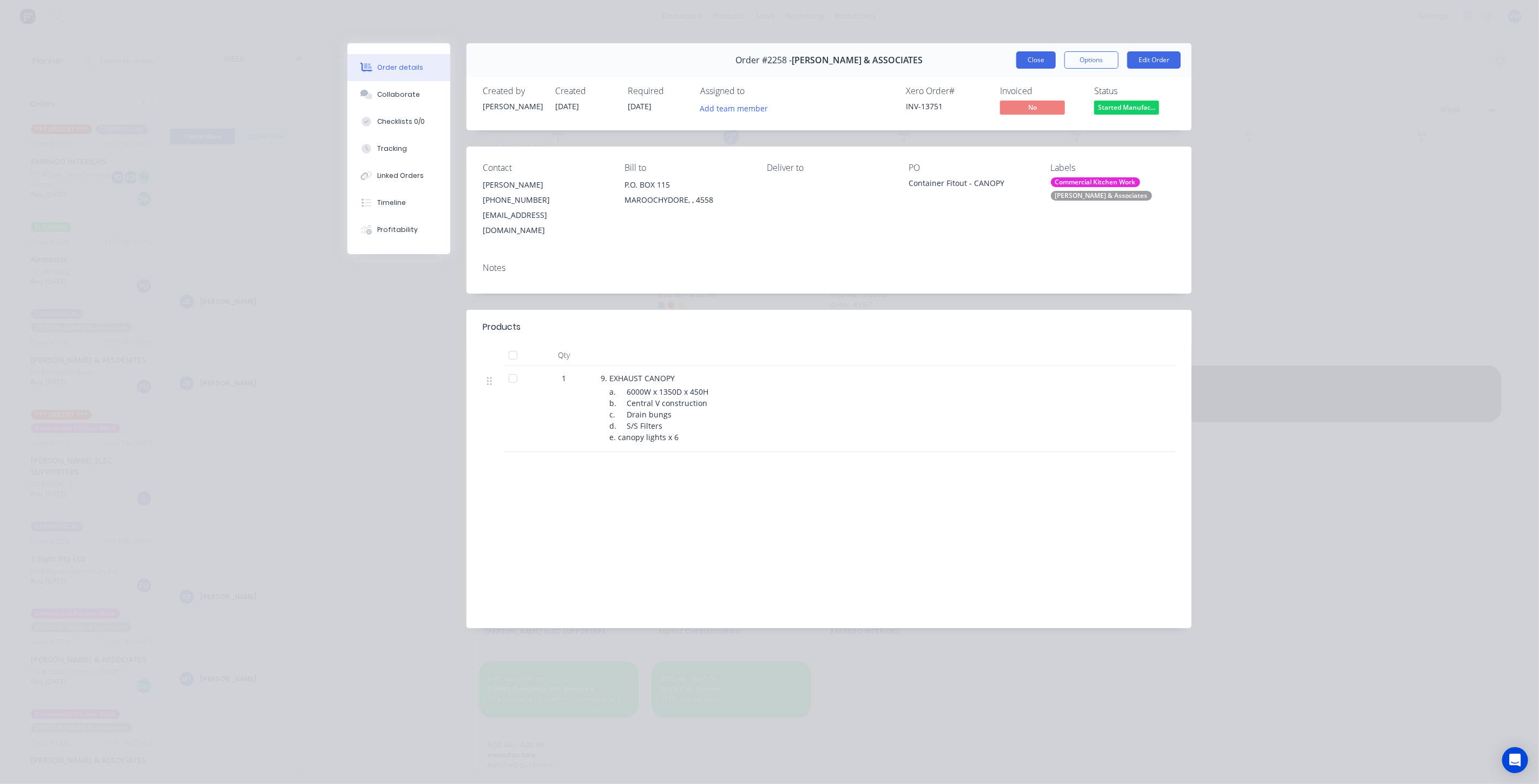
click at [1037, 63] on button "Close" at bounding box center [1036, 60] width 39 height 17
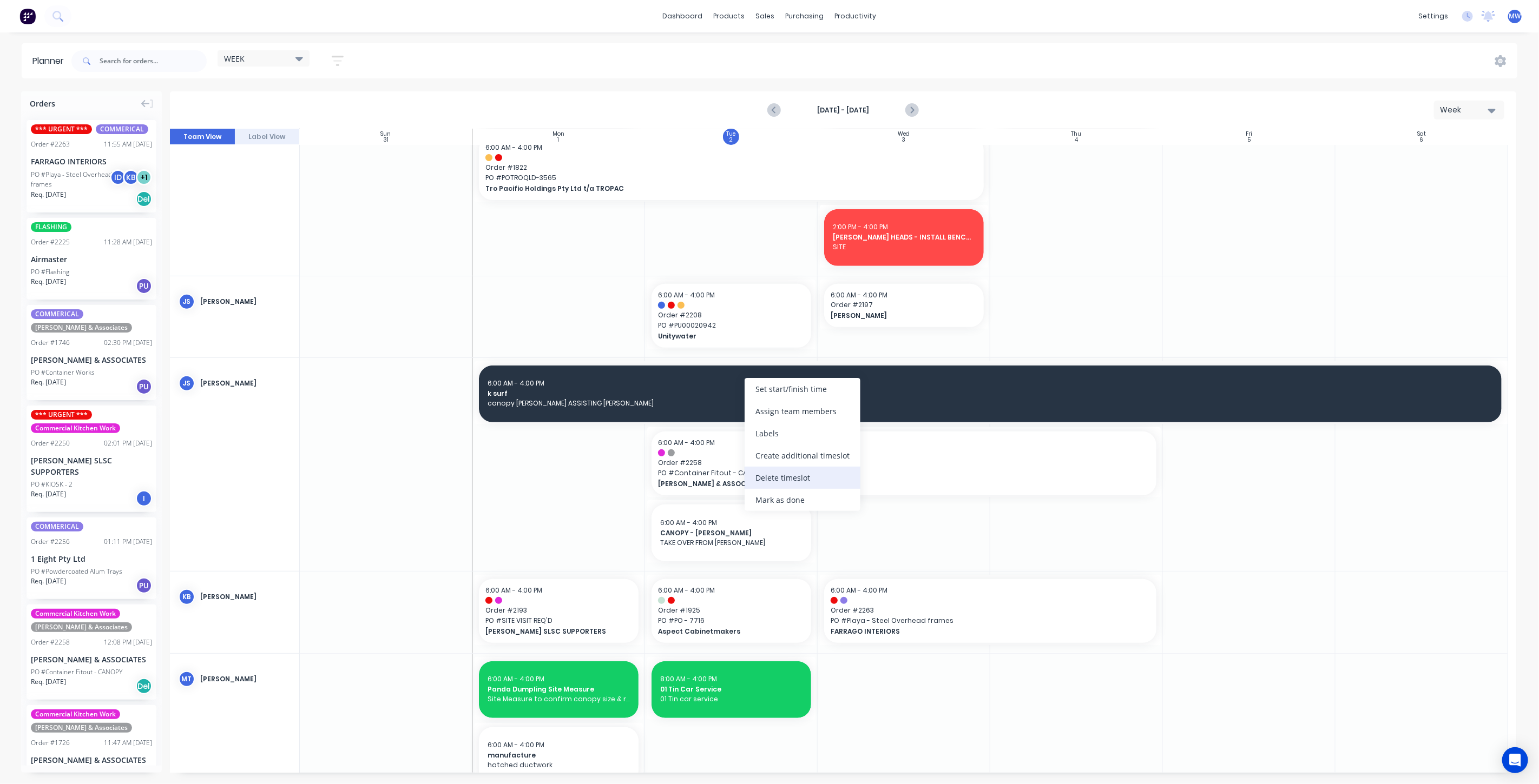
click at [804, 471] on div "Delete timeslot" at bounding box center [802, 478] width 116 height 22
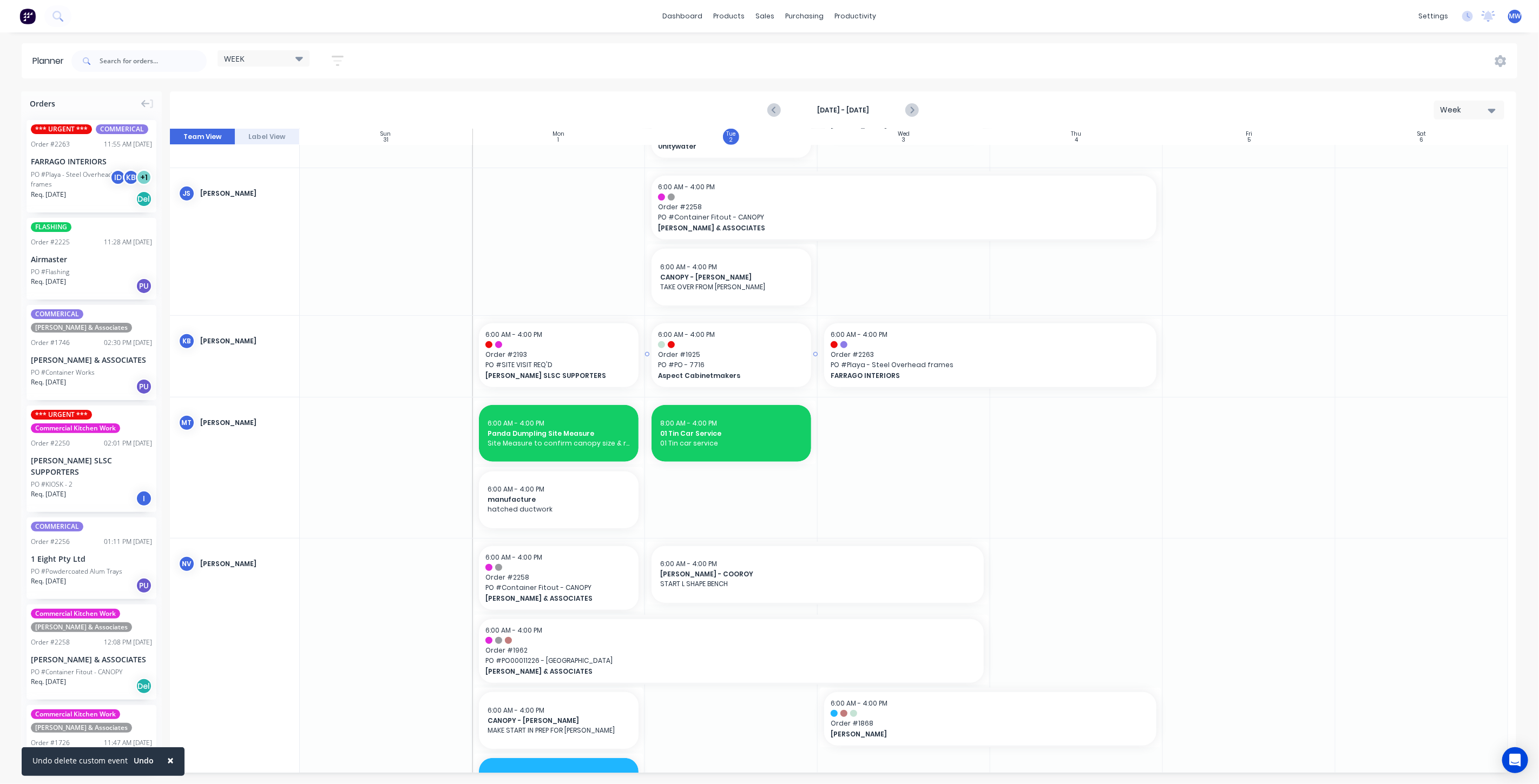
scroll to position [661, 0]
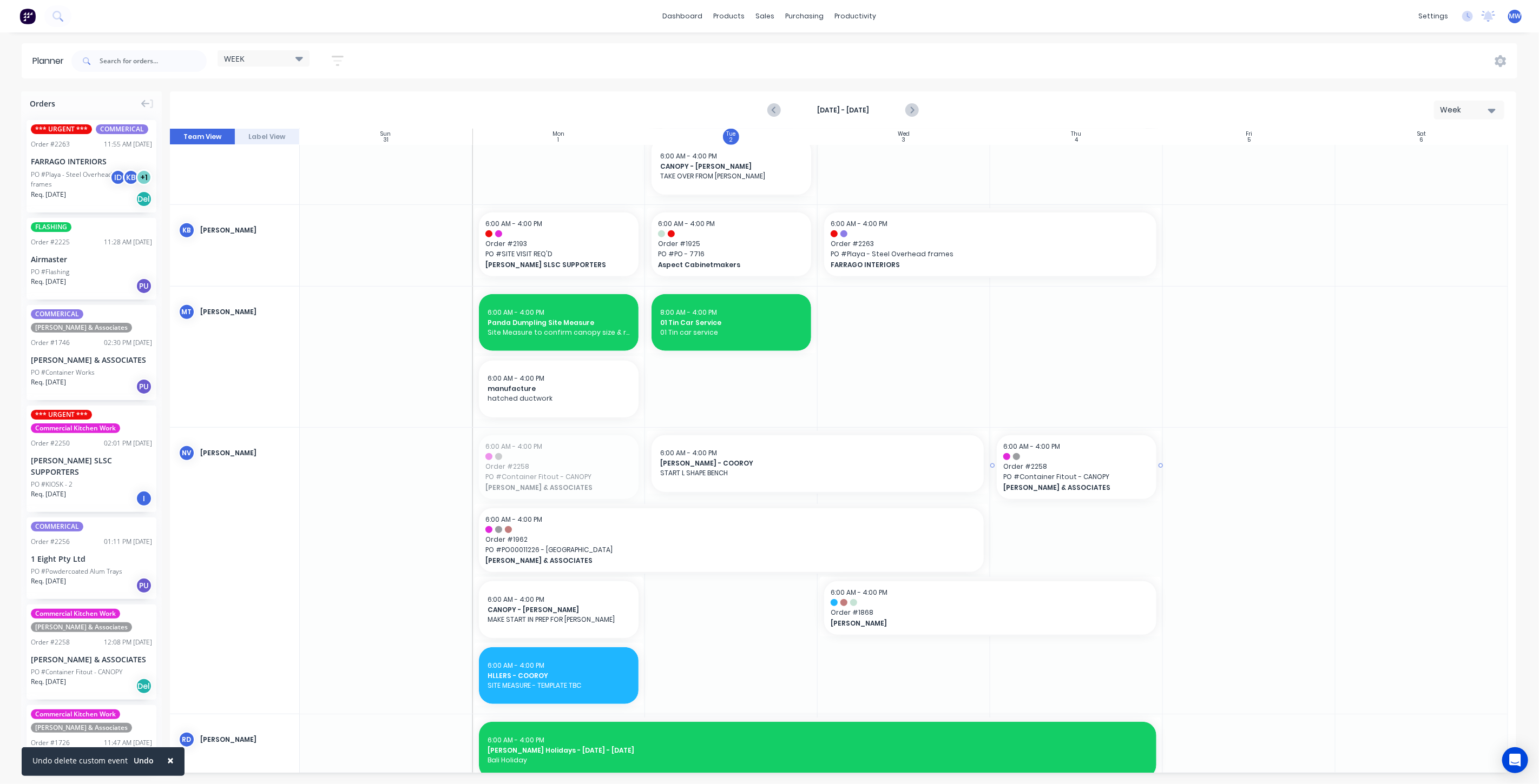
drag, startPoint x: 538, startPoint y: 466, endPoint x: 1054, endPoint y: 472, distance: 516.0
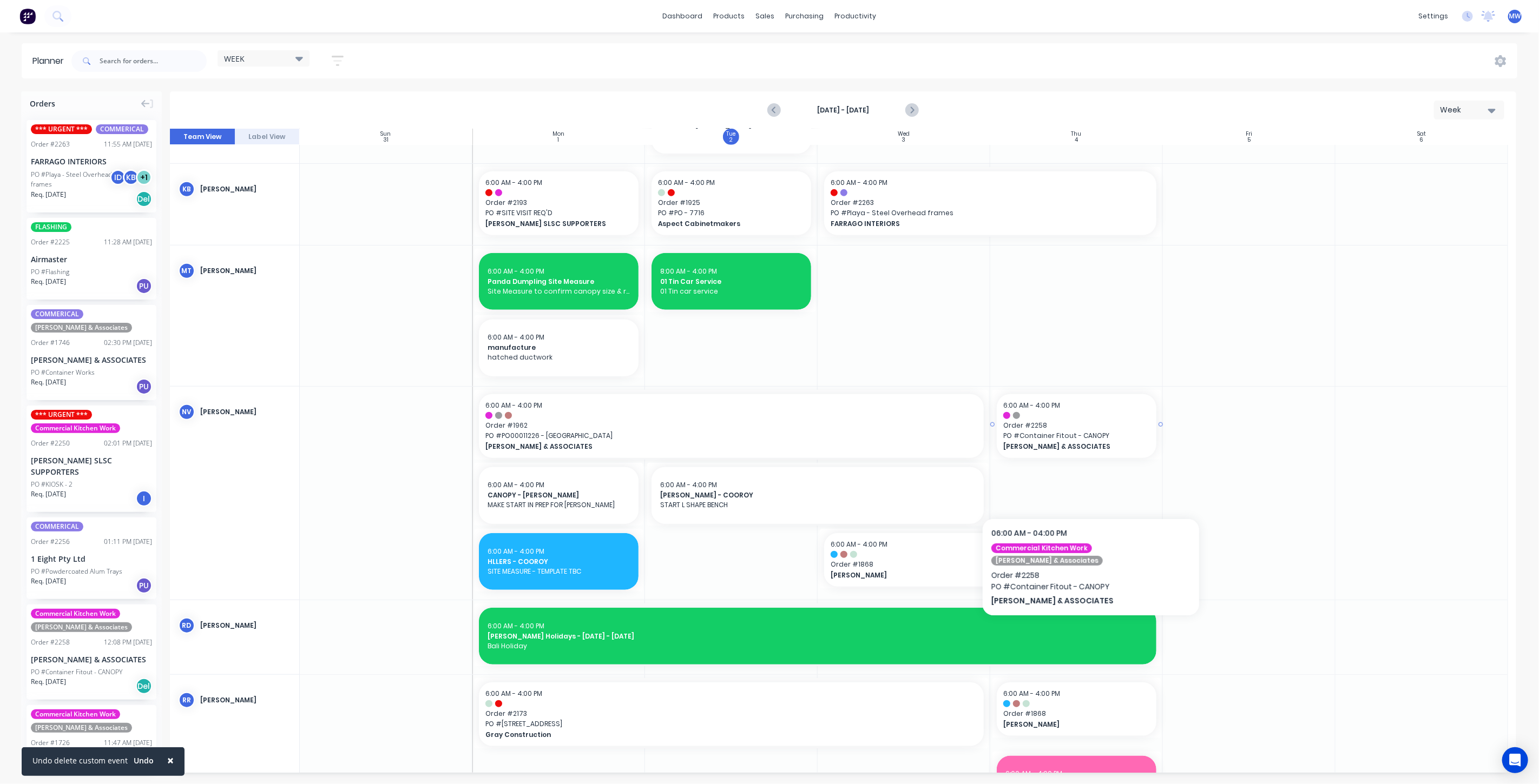
scroll to position [721, 0]
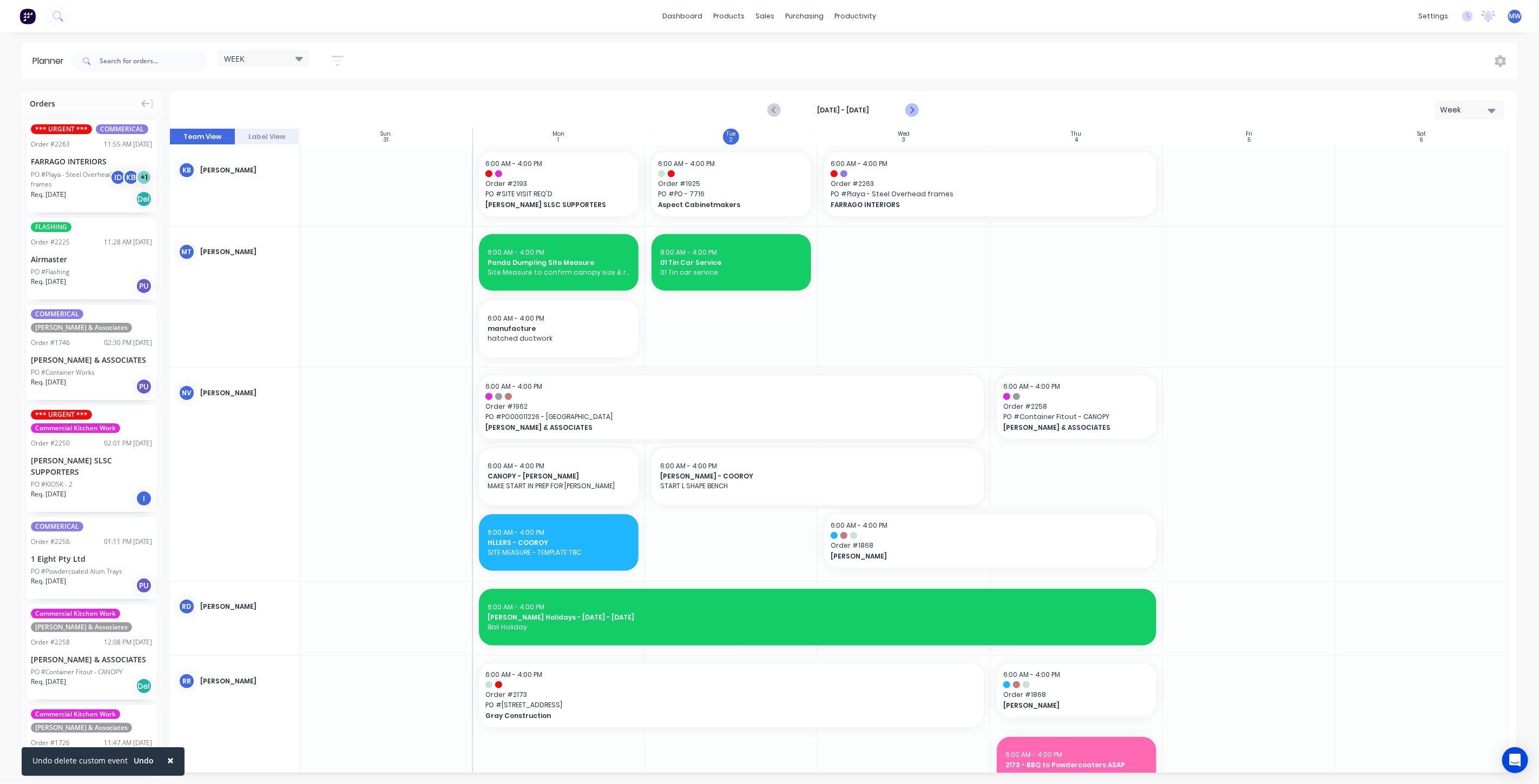
click at [910, 109] on icon "Next page" at bounding box center [911, 110] width 13 height 13
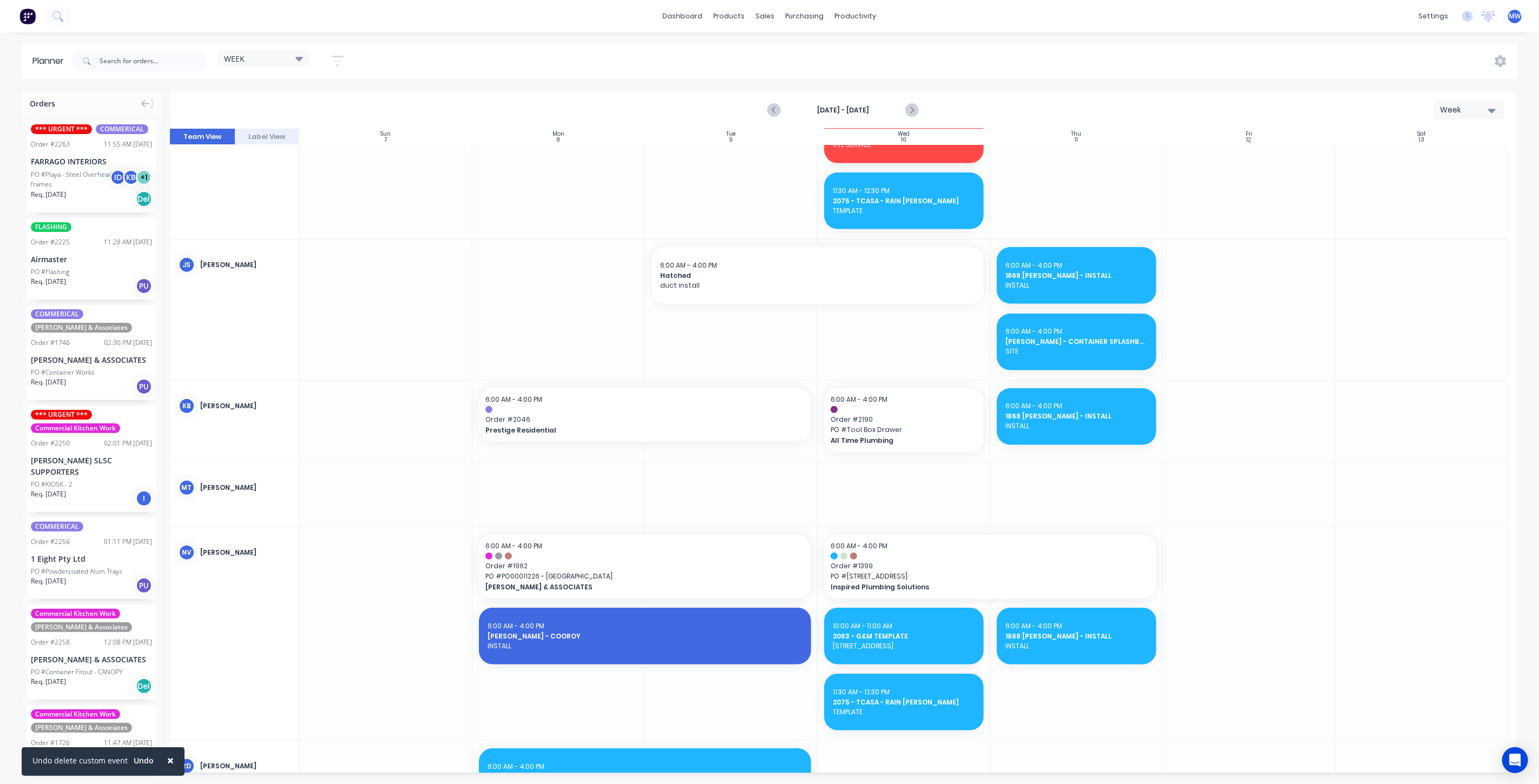
scroll to position [556, 0]
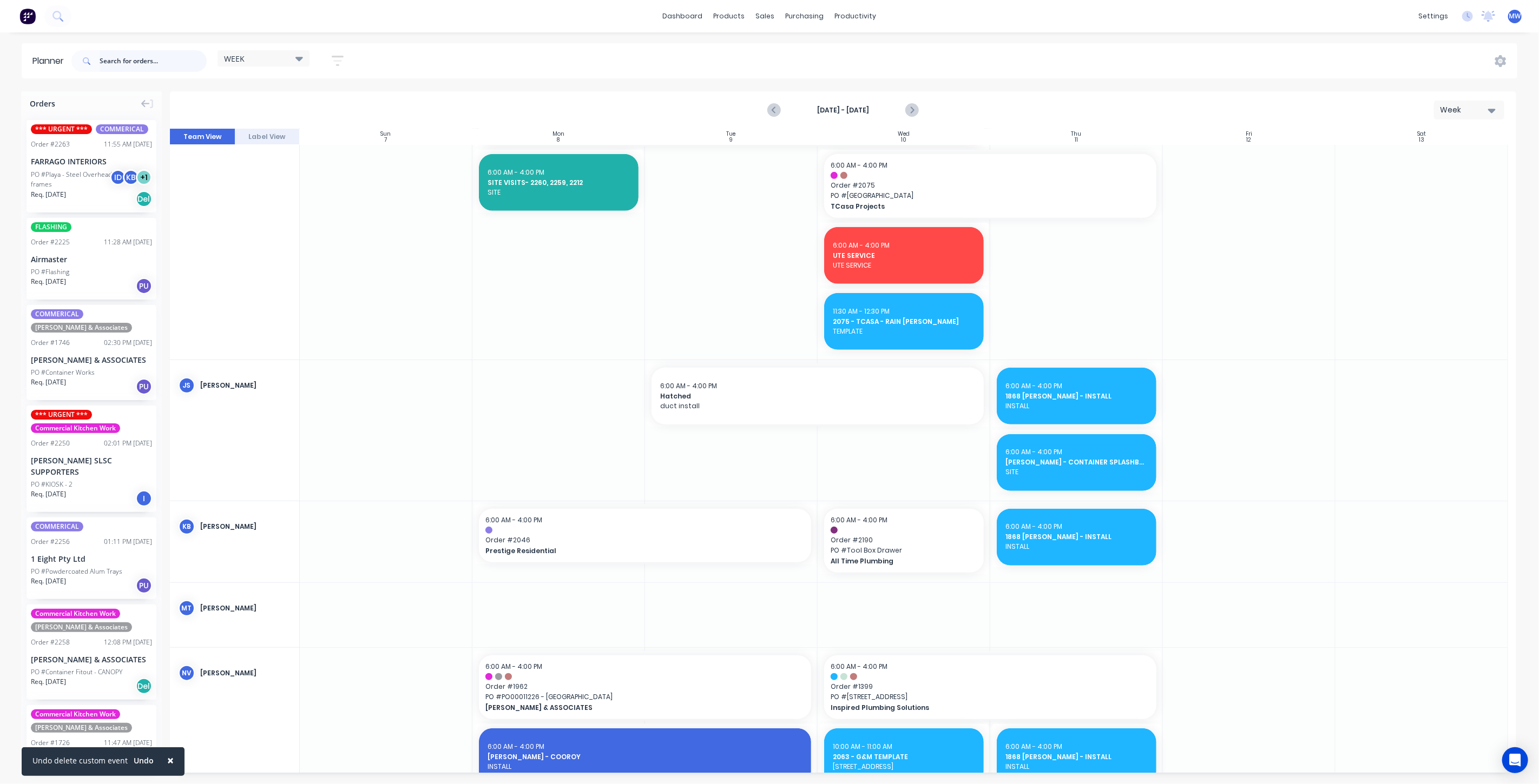
click at [124, 61] on input "text" at bounding box center [153, 61] width 107 height 21
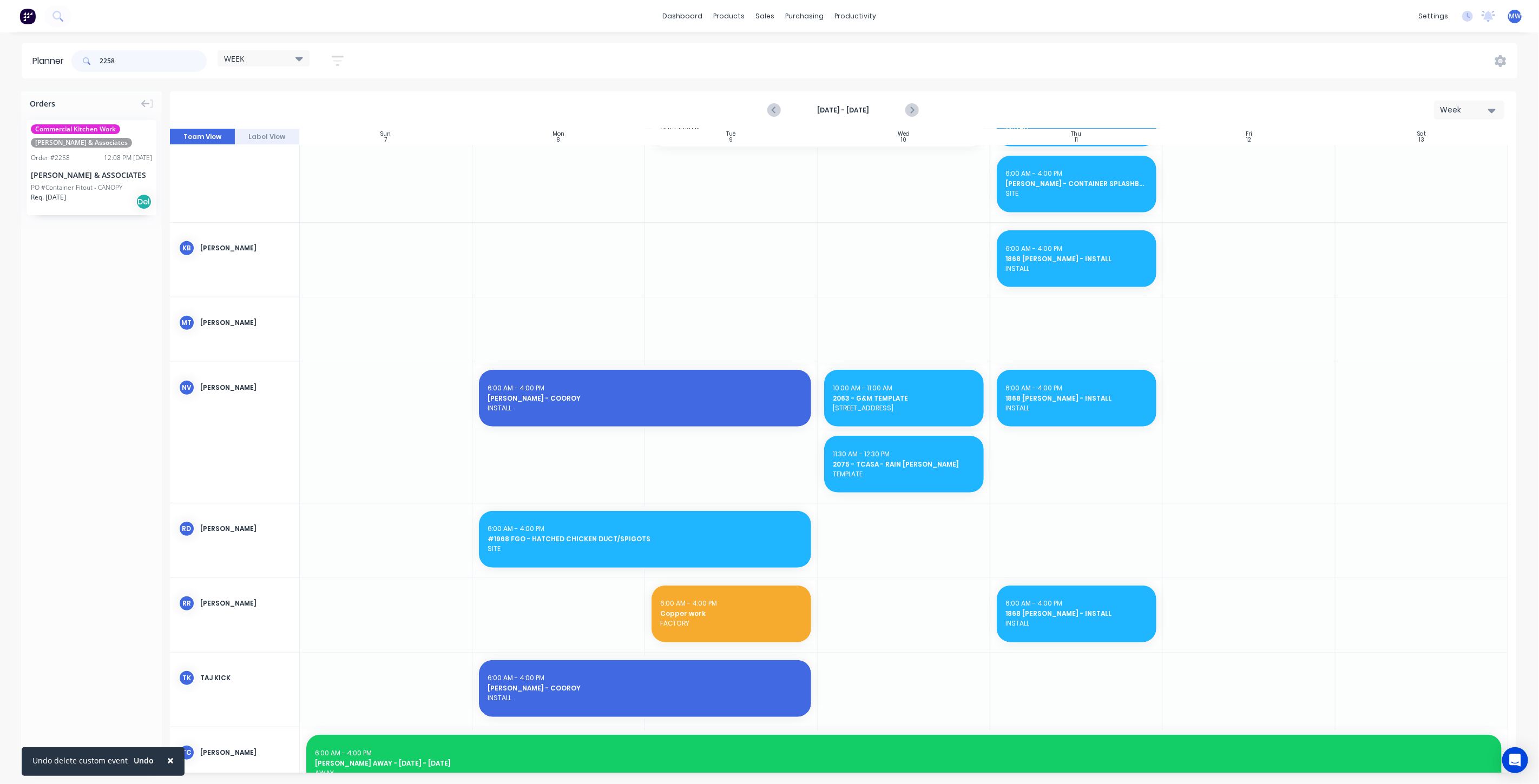
scroll to position [278, 0]
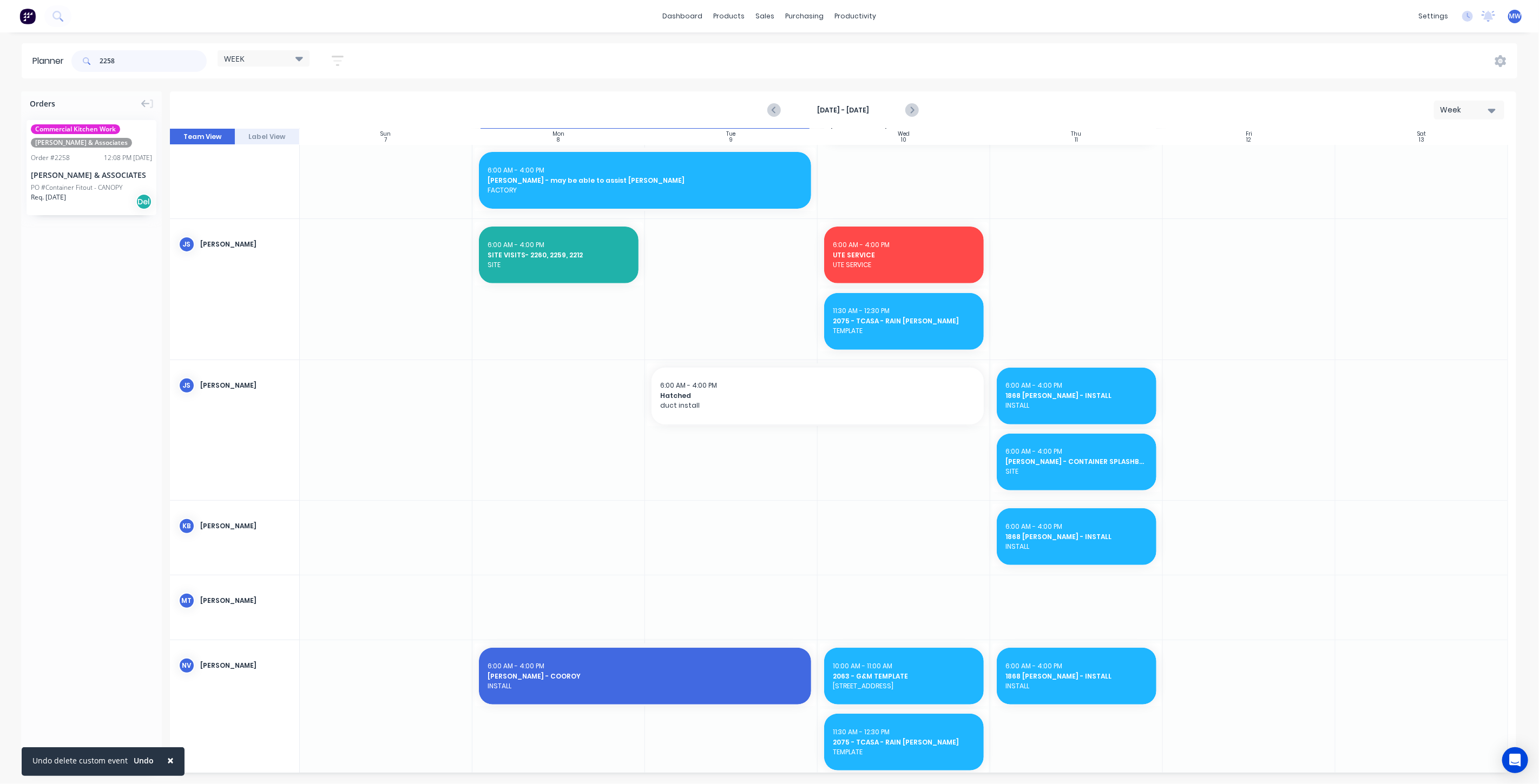
type input "2258"
drag, startPoint x: 85, startPoint y: 167, endPoint x: 625, endPoint y: 451, distance: 610.1
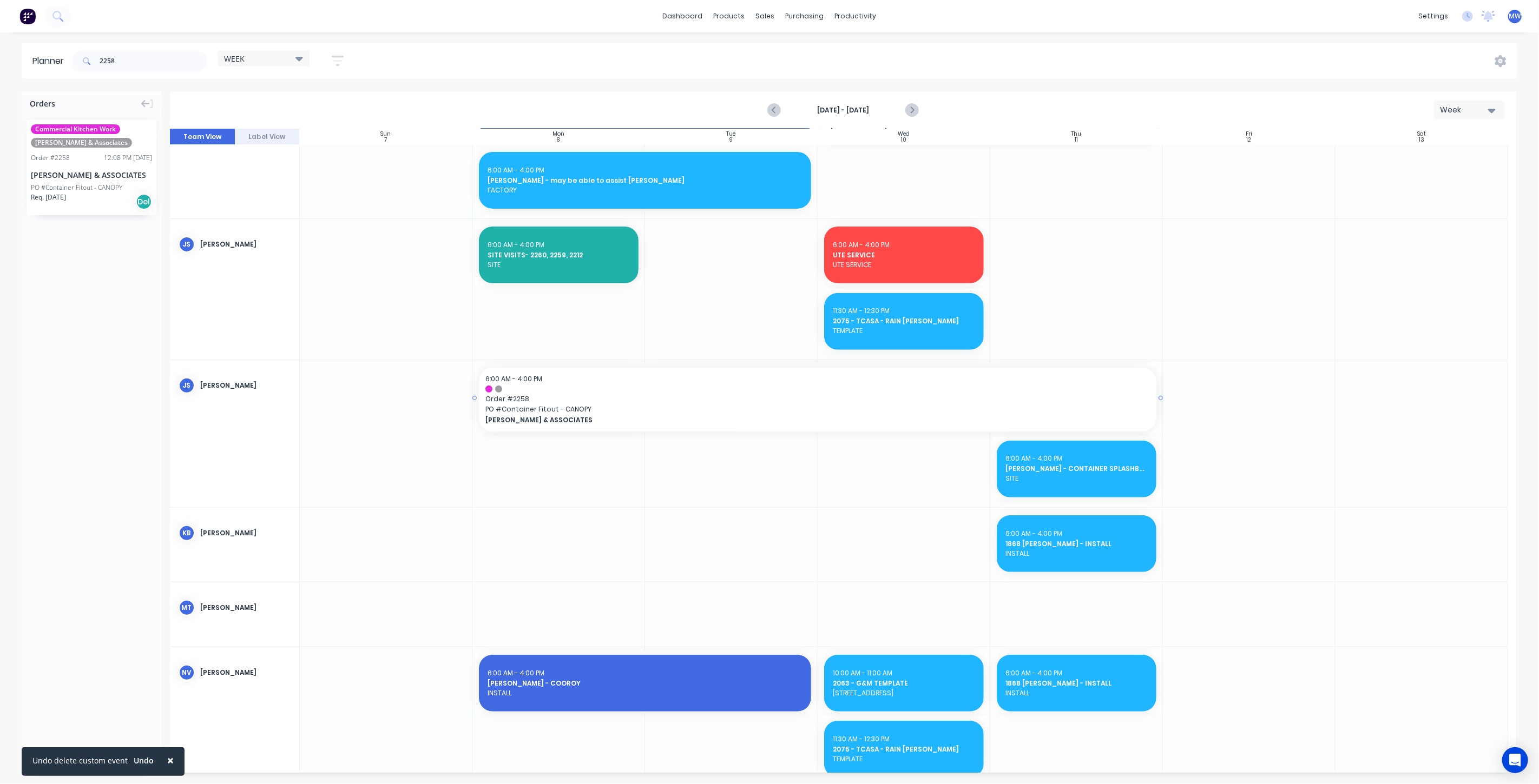
drag, startPoint x: 642, startPoint y: 396, endPoint x: 1054, endPoint y: 414, distance: 412.4
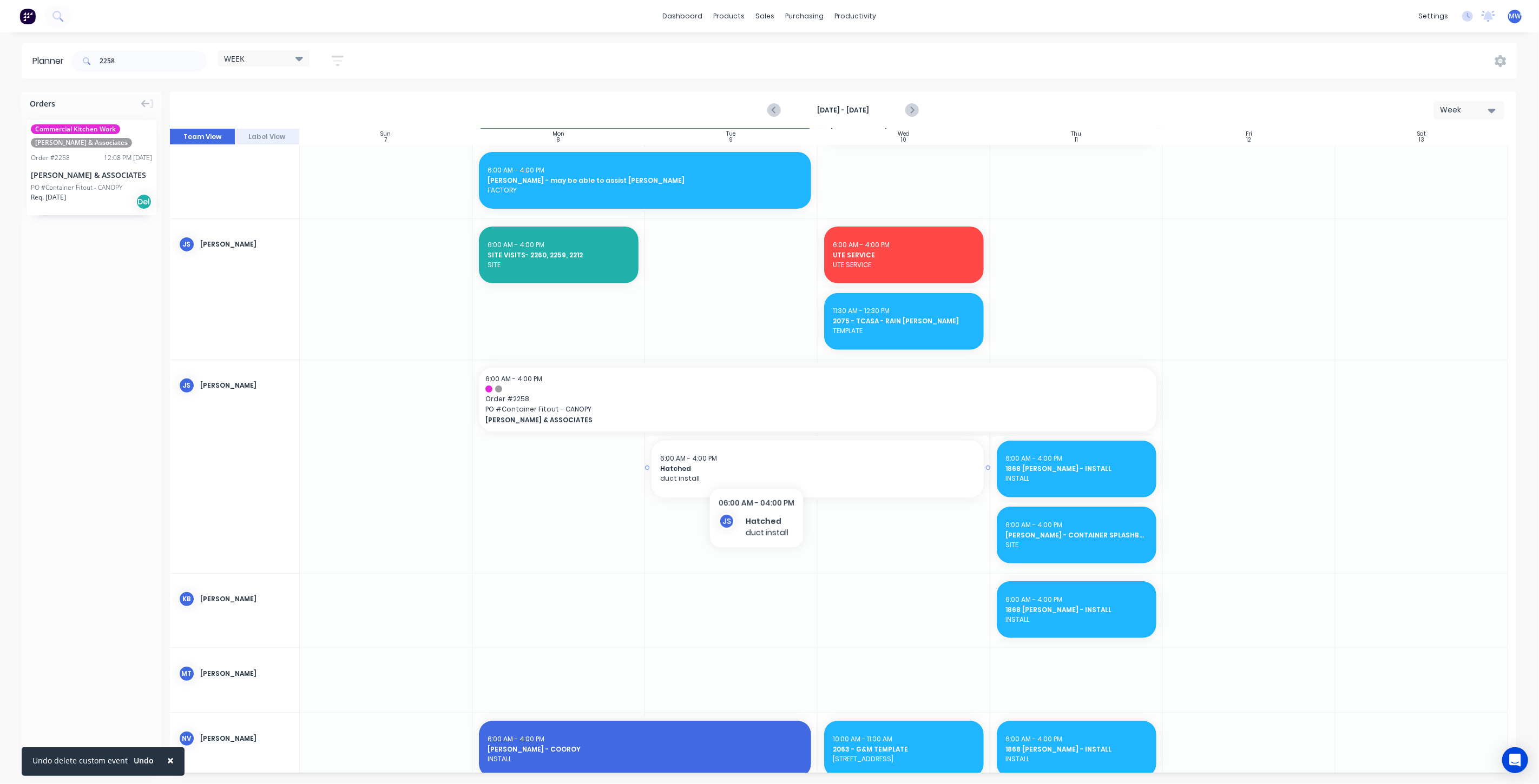
scroll to position [398, 0]
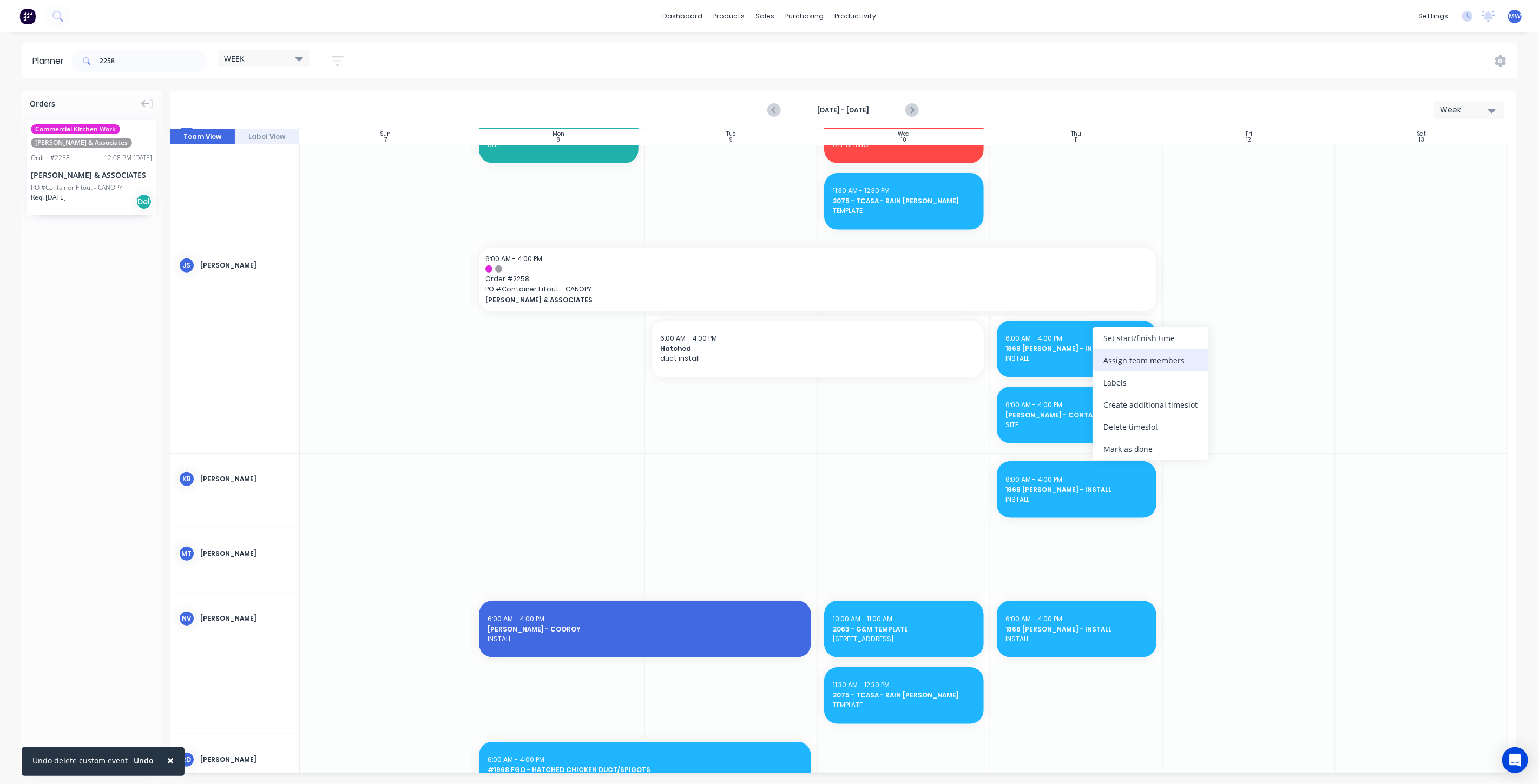
click at [1130, 362] on div "Assign team members" at bounding box center [1151, 360] width 116 height 22
click at [1116, 398] on div at bounding box center [1113, 397] width 22 height 21
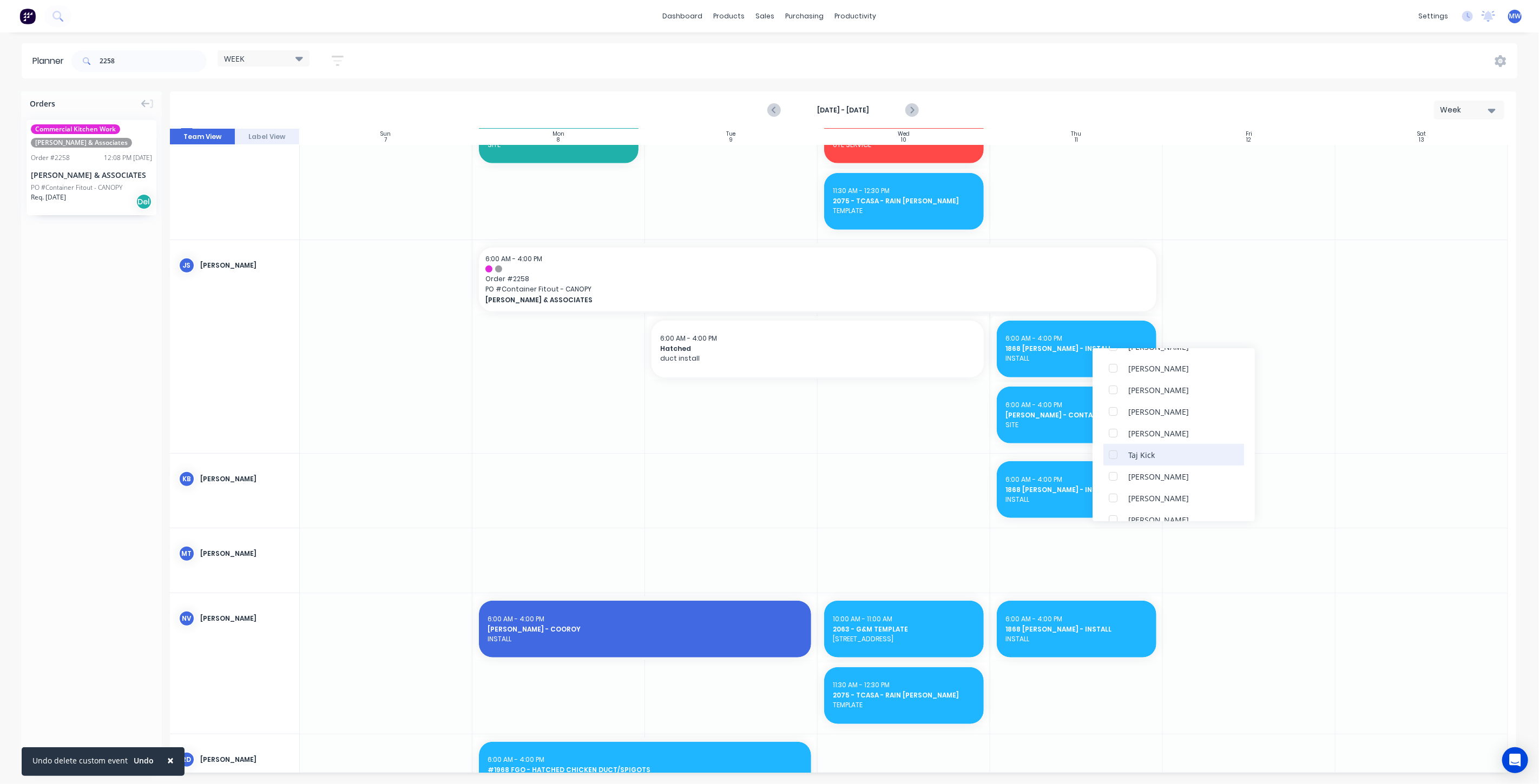
click at [1111, 456] on div at bounding box center [1113, 455] width 22 height 21
click at [943, 426] on div at bounding box center [904, 346] width 173 height 213
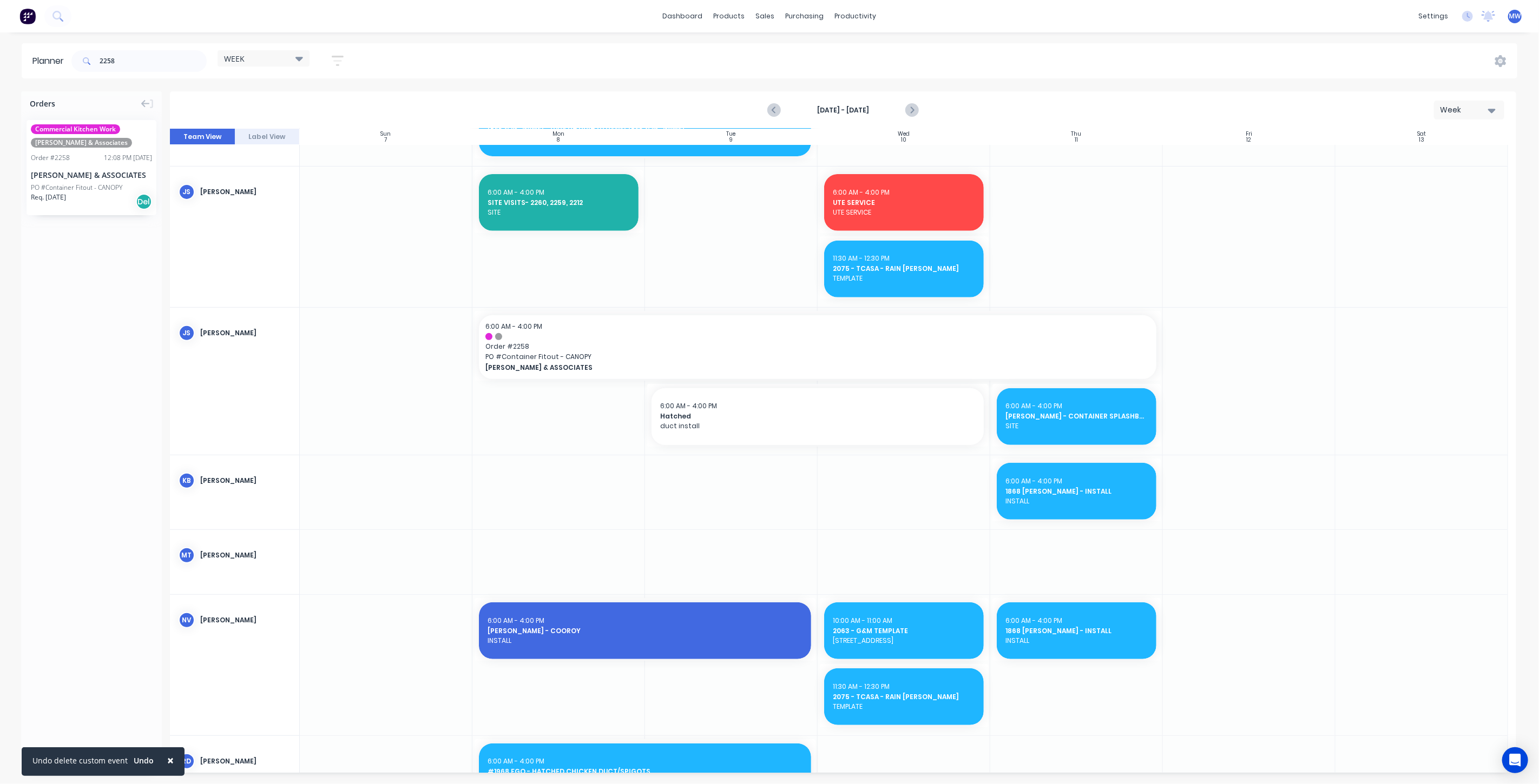
scroll to position [398, 0]
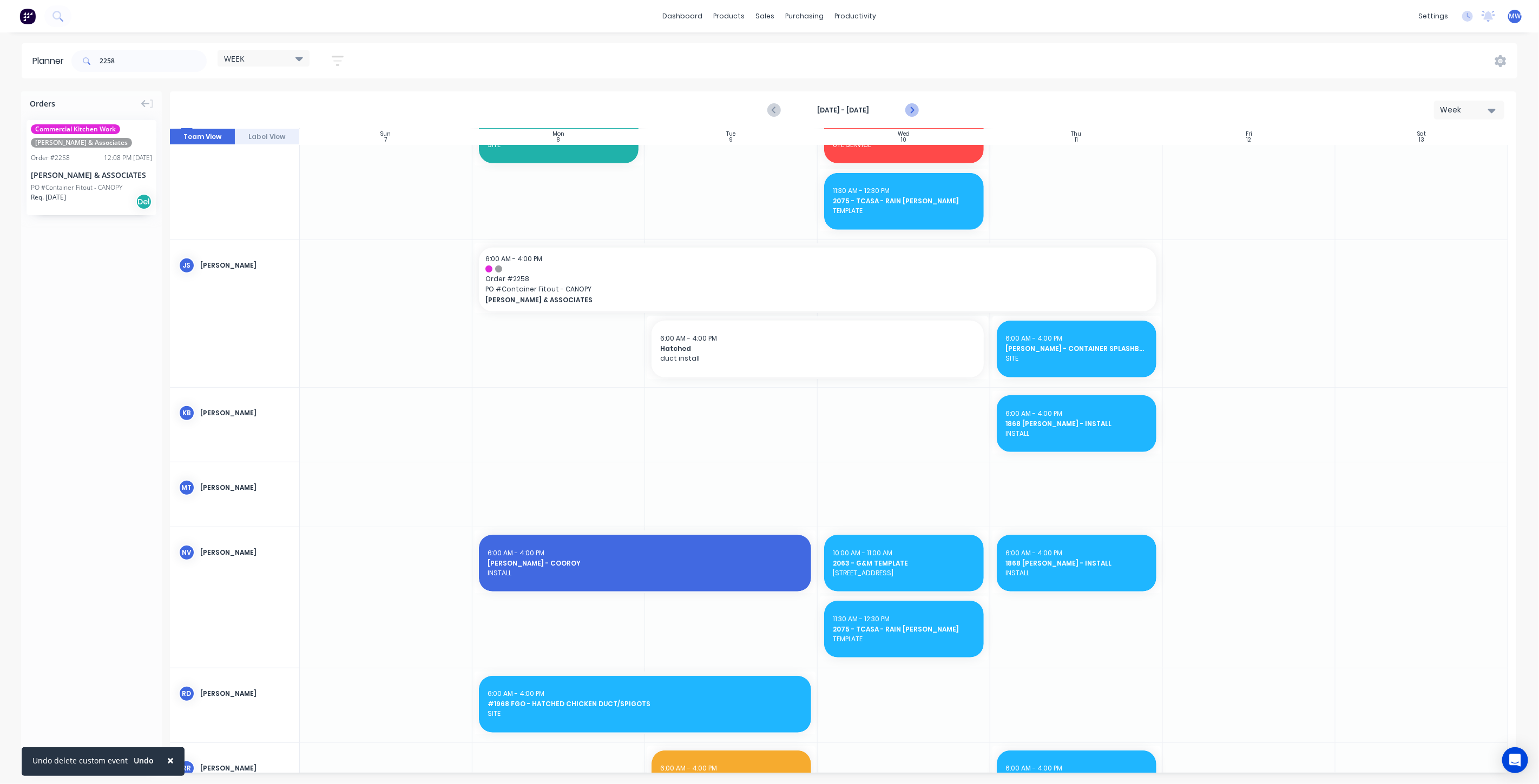
click at [911, 112] on icon "Next page" at bounding box center [912, 110] width 5 height 8
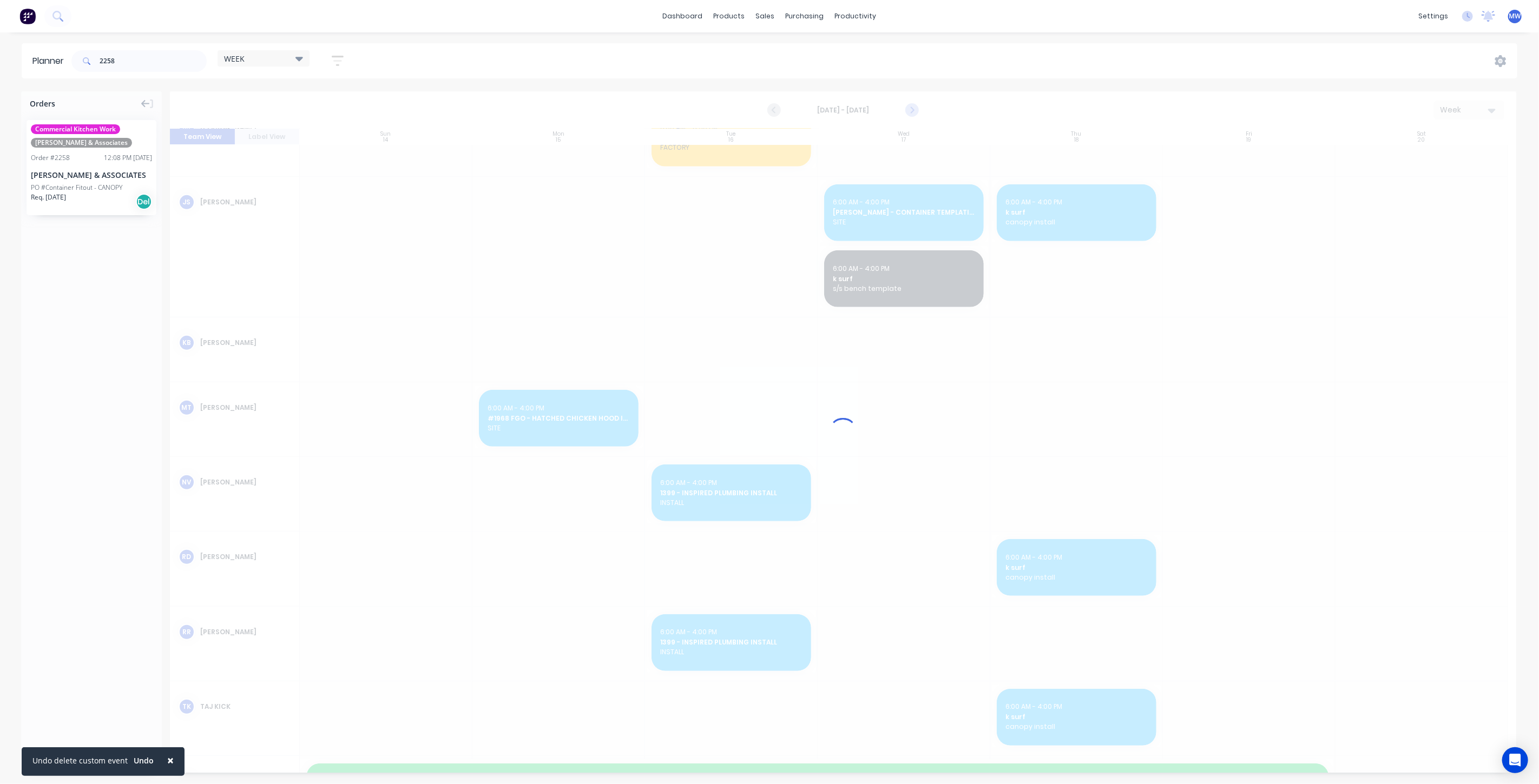
scroll to position [335, 0]
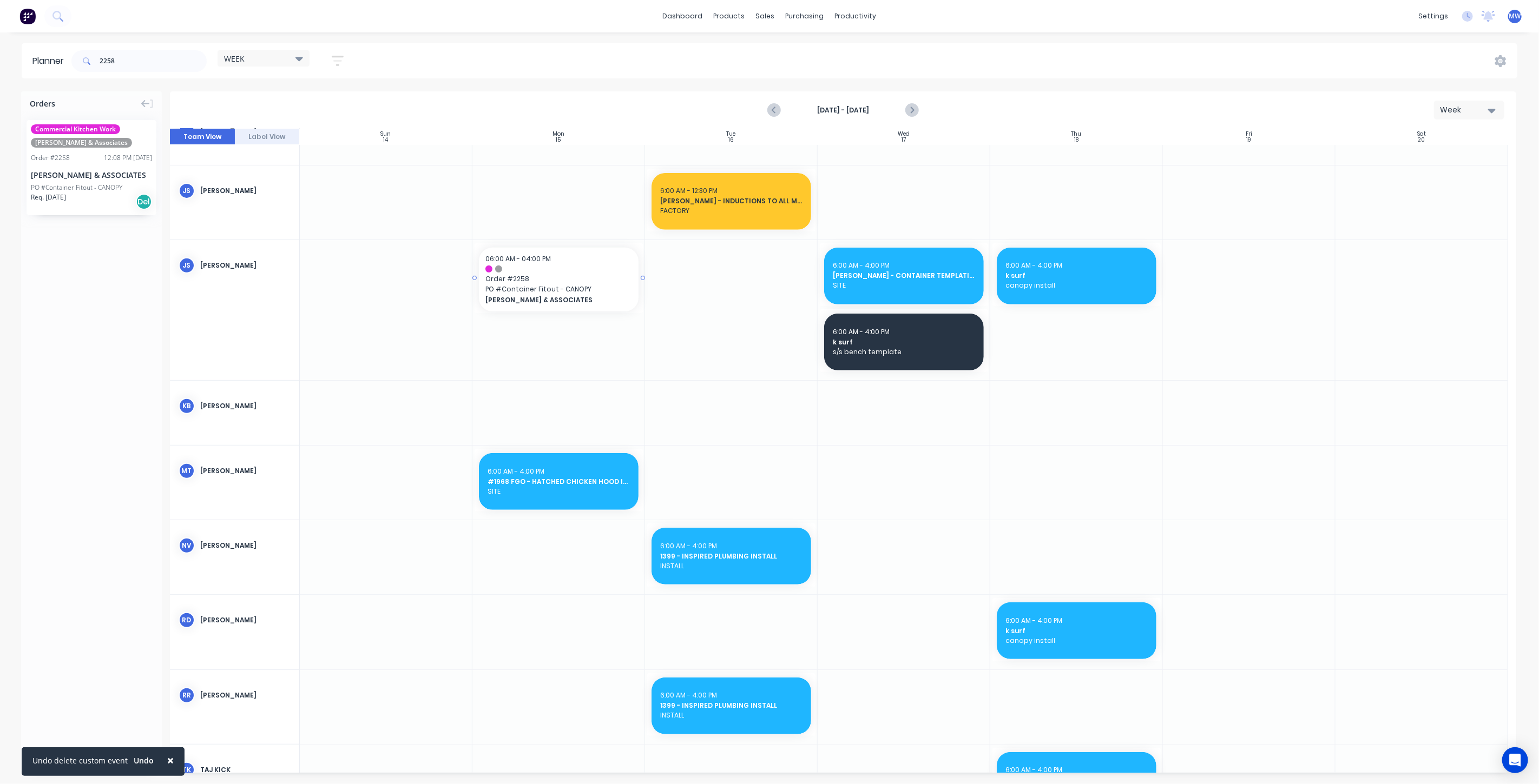
drag, startPoint x: 70, startPoint y: 173, endPoint x: 79, endPoint y: 178, distance: 10.3
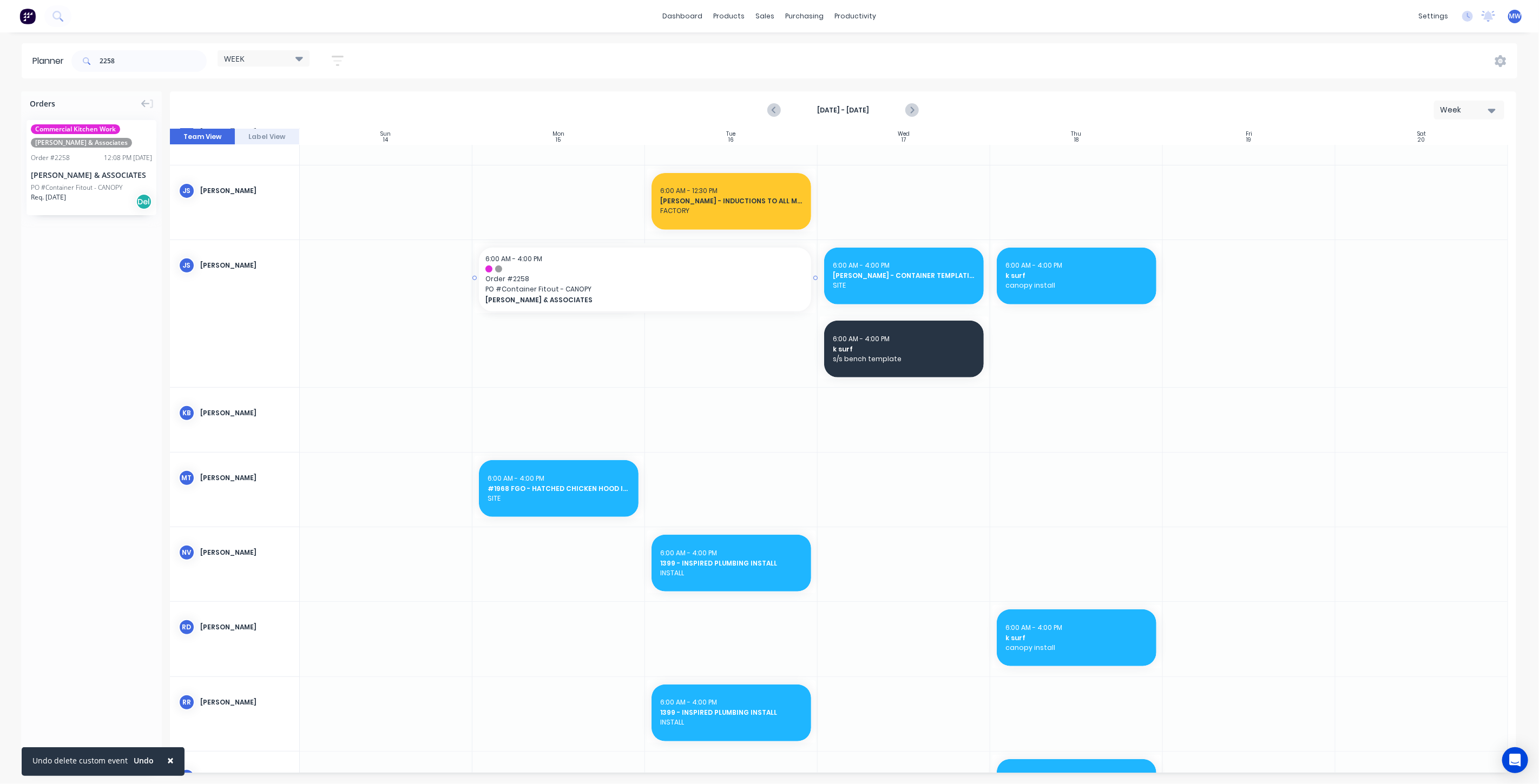
drag, startPoint x: 660, startPoint y: 276, endPoint x: 736, endPoint y: 274, distance: 76.0
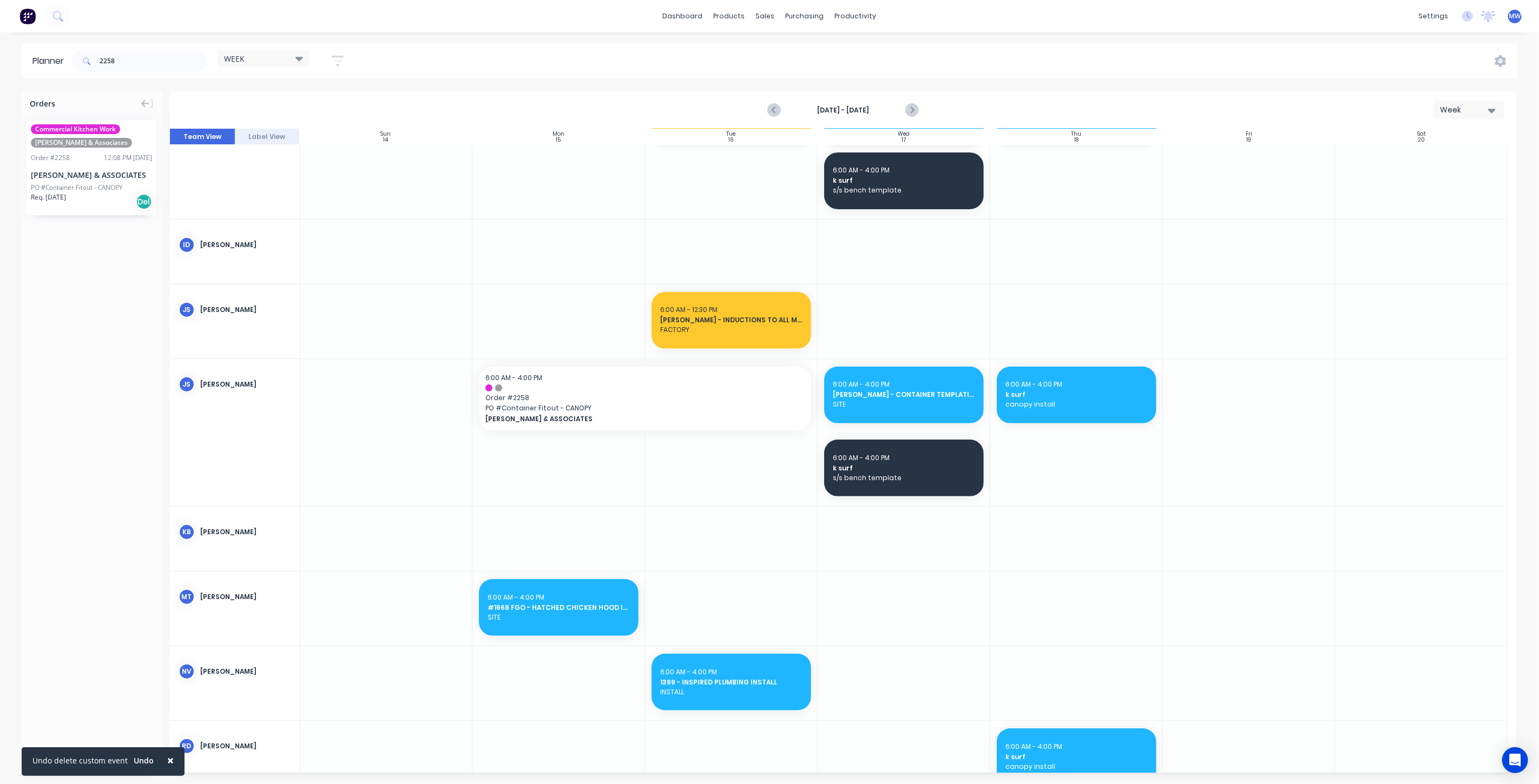
scroll to position [215, 0]
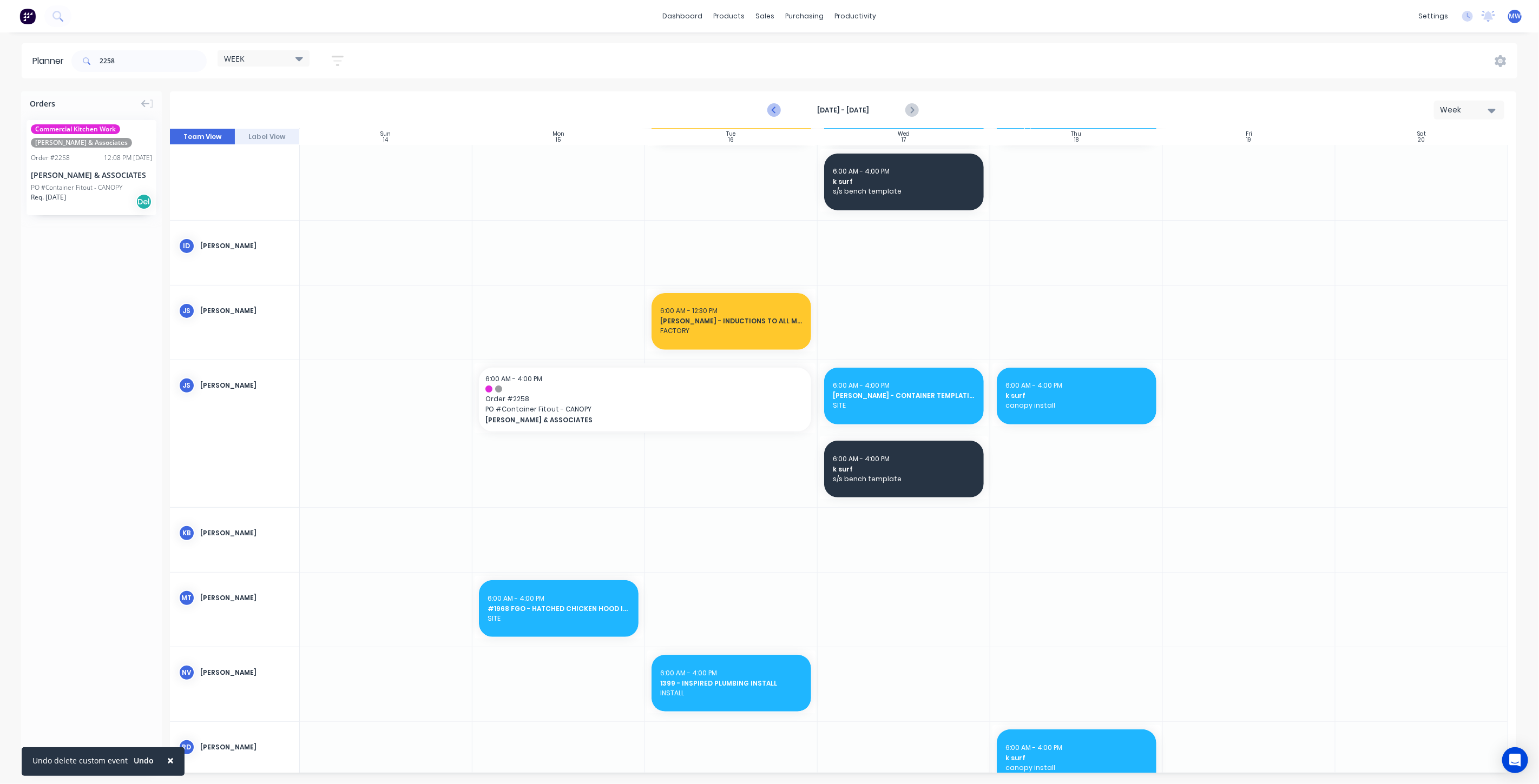
click at [772, 111] on icon "Previous page" at bounding box center [774, 110] width 13 height 13
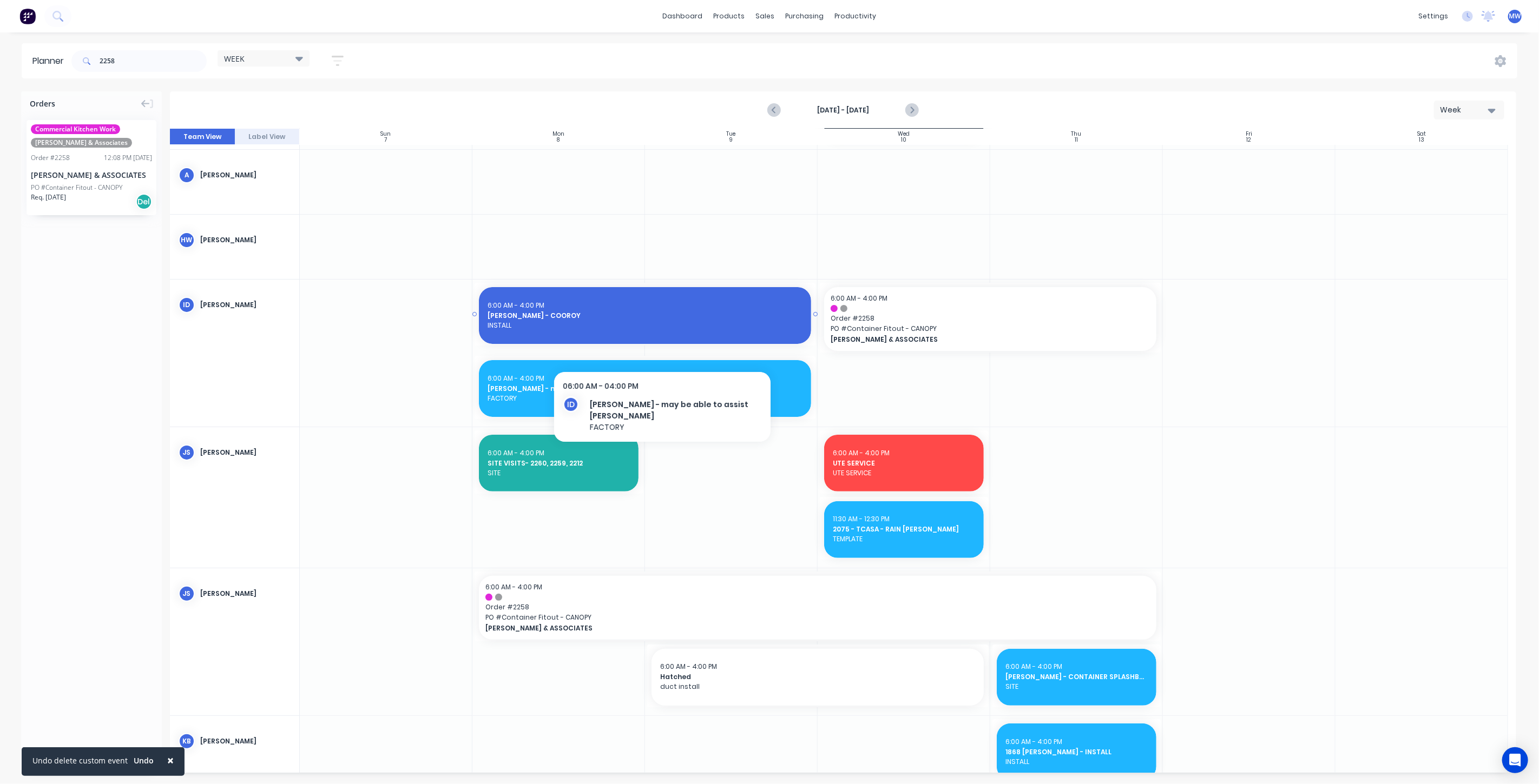
scroll to position [69, 0]
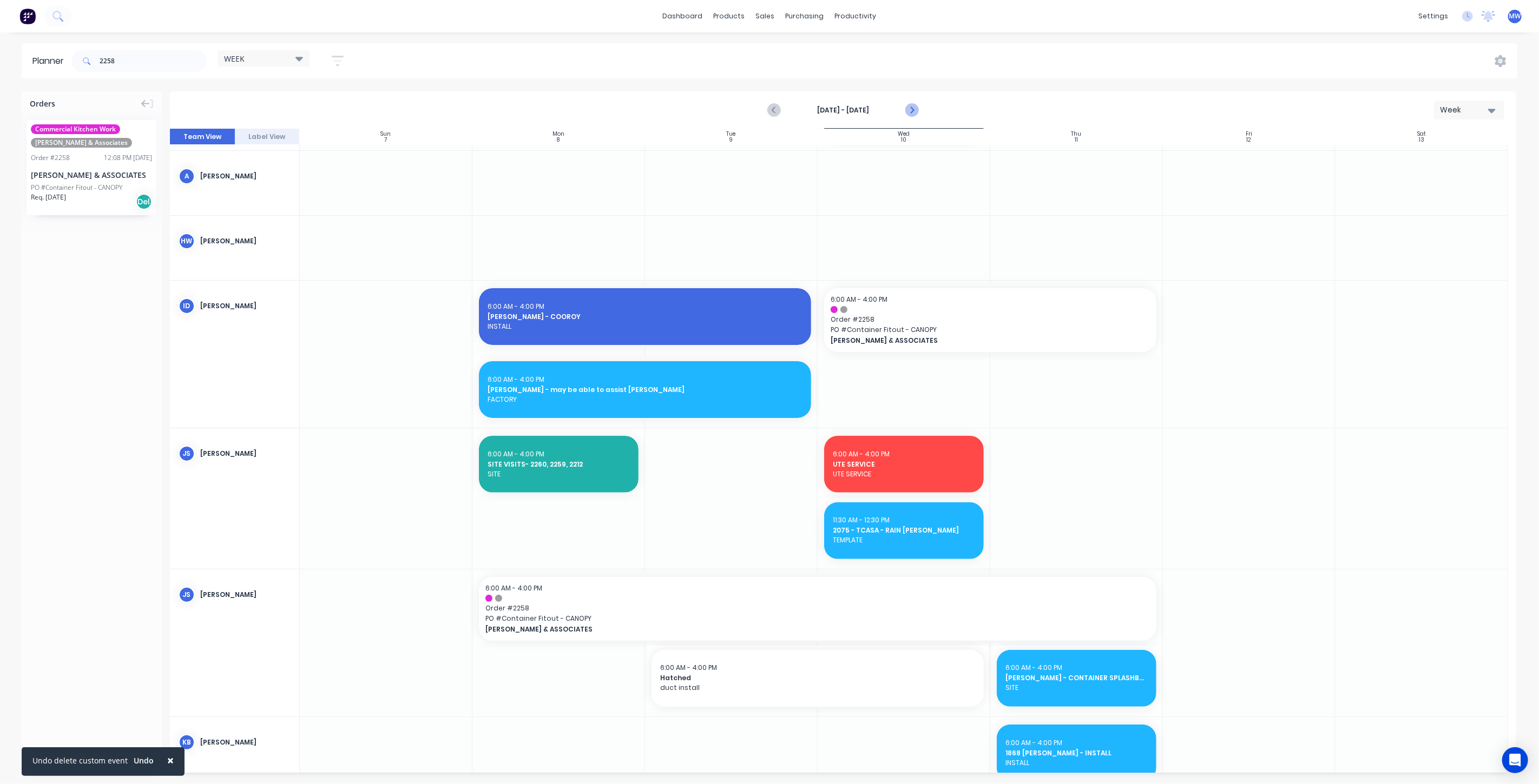
click at [911, 110] on icon "Next page" at bounding box center [911, 110] width 13 height 13
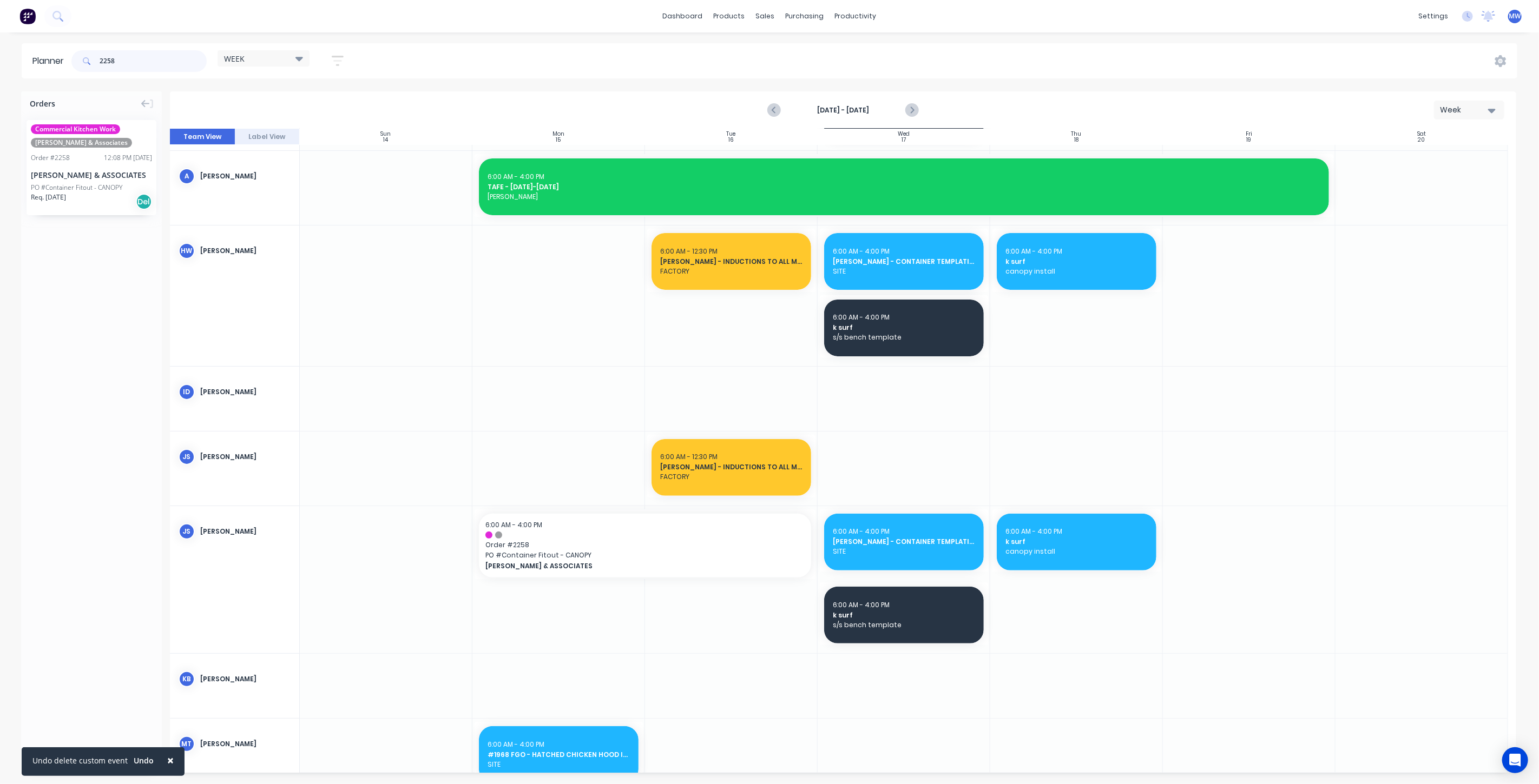
drag, startPoint x: 130, startPoint y: 64, endPoint x: -30, endPoint y: 69, distance: 160.1
click at [0, 69] on html "× Undo delete custom event Undo dashboard products sales purchasing productivit…" at bounding box center [770, 392] width 1539 height 784
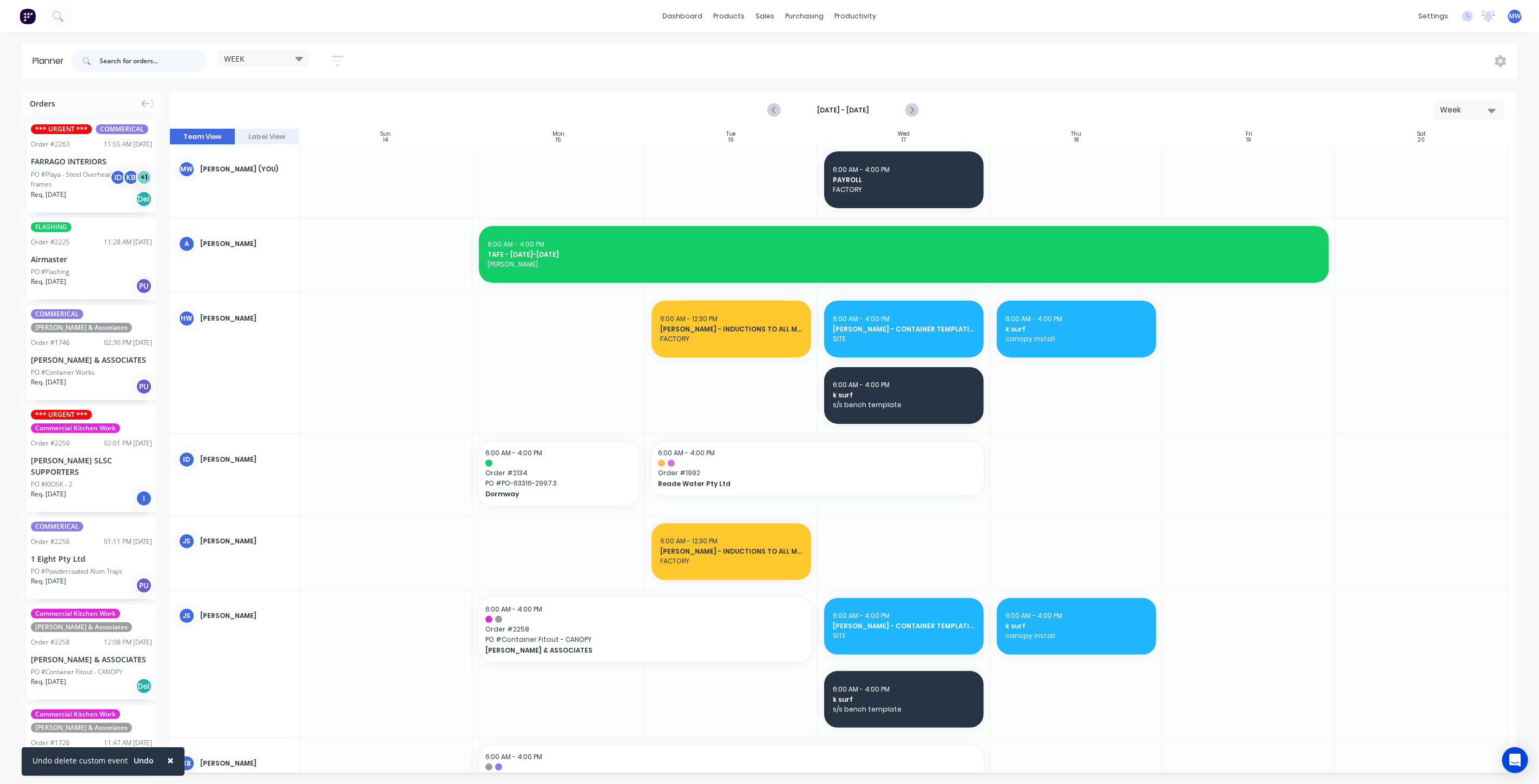
scroll to position [0, 0]
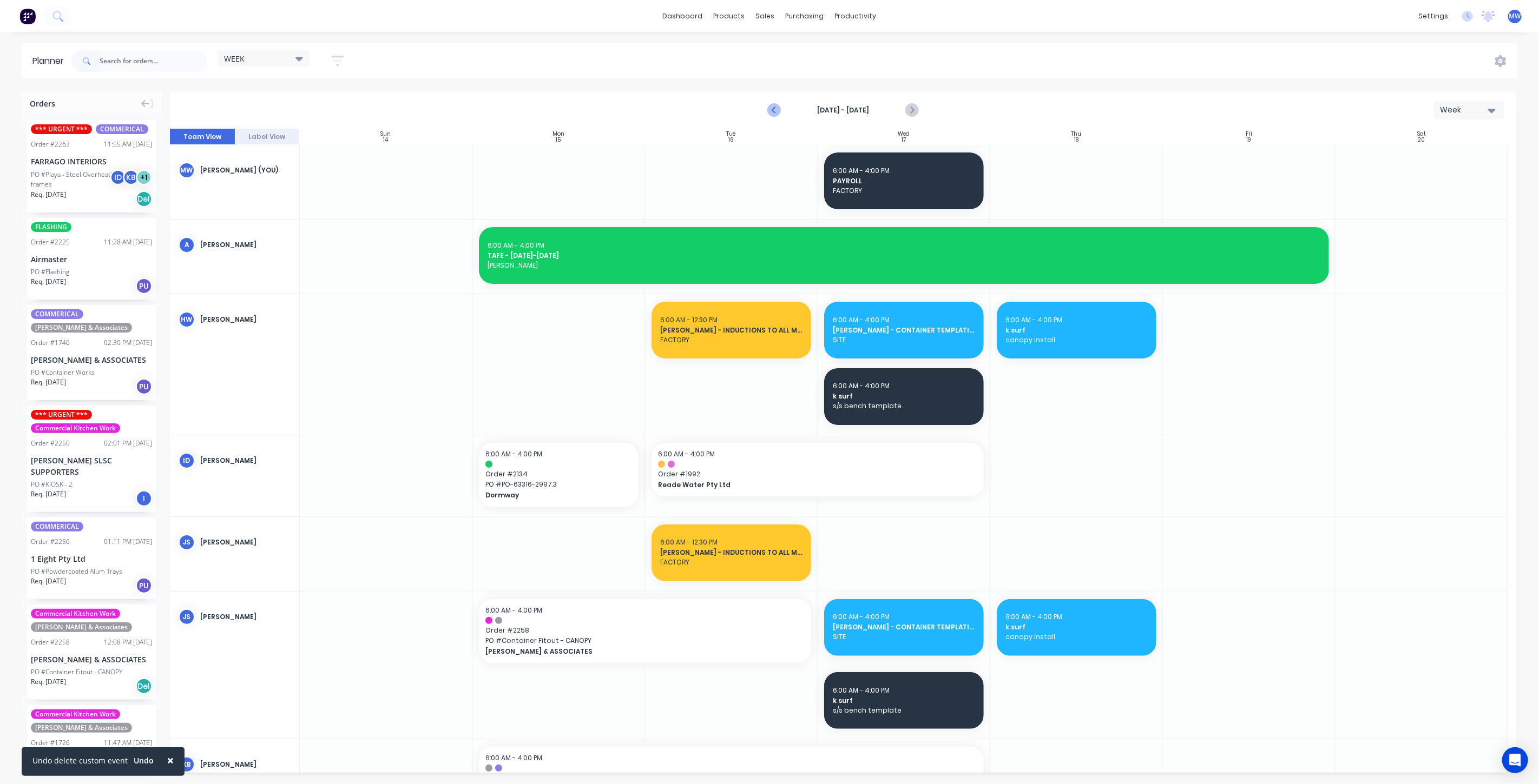
click at [777, 110] on icon "Previous page" at bounding box center [774, 110] width 13 height 13
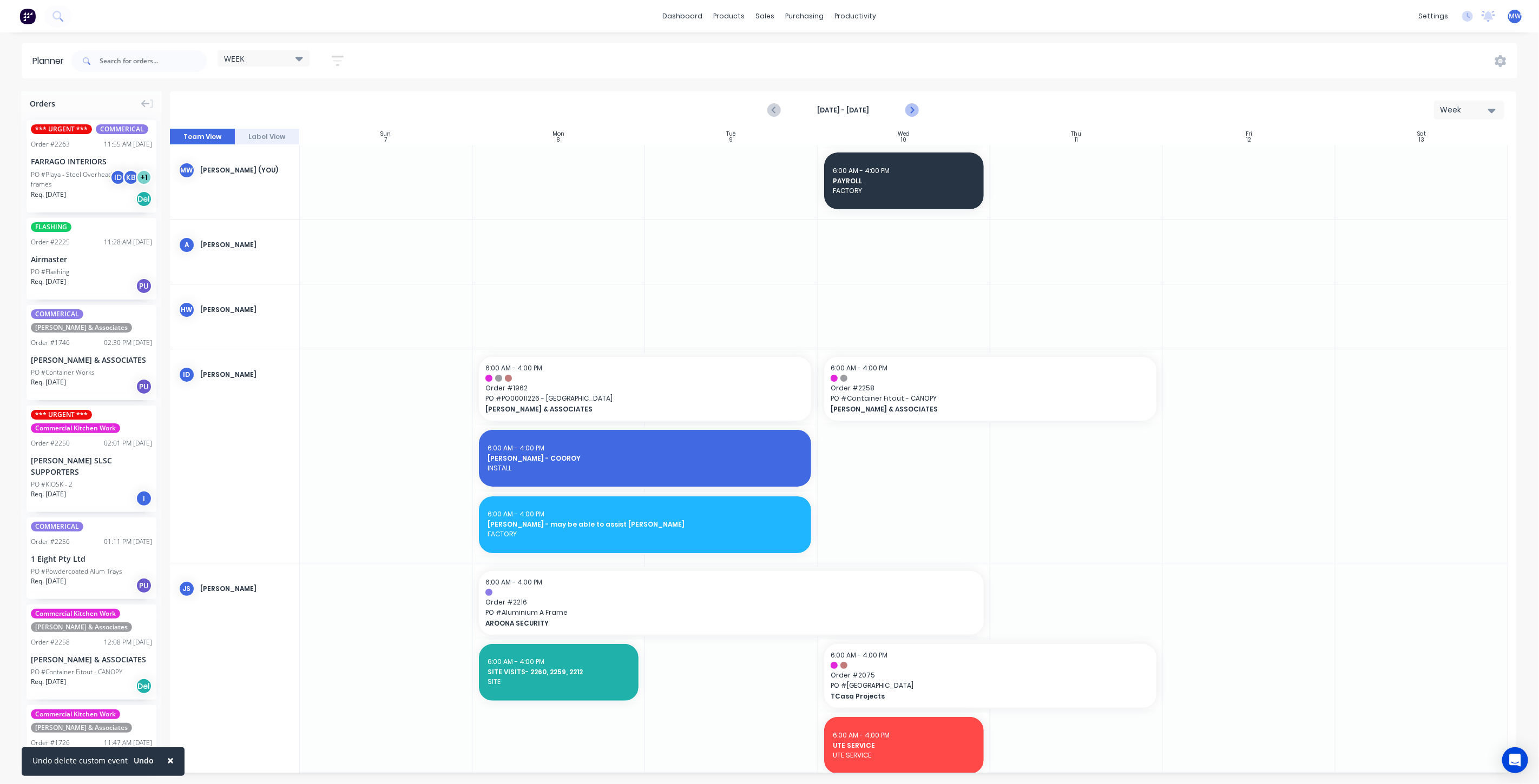
click at [911, 106] on icon "Next page" at bounding box center [911, 110] width 13 height 13
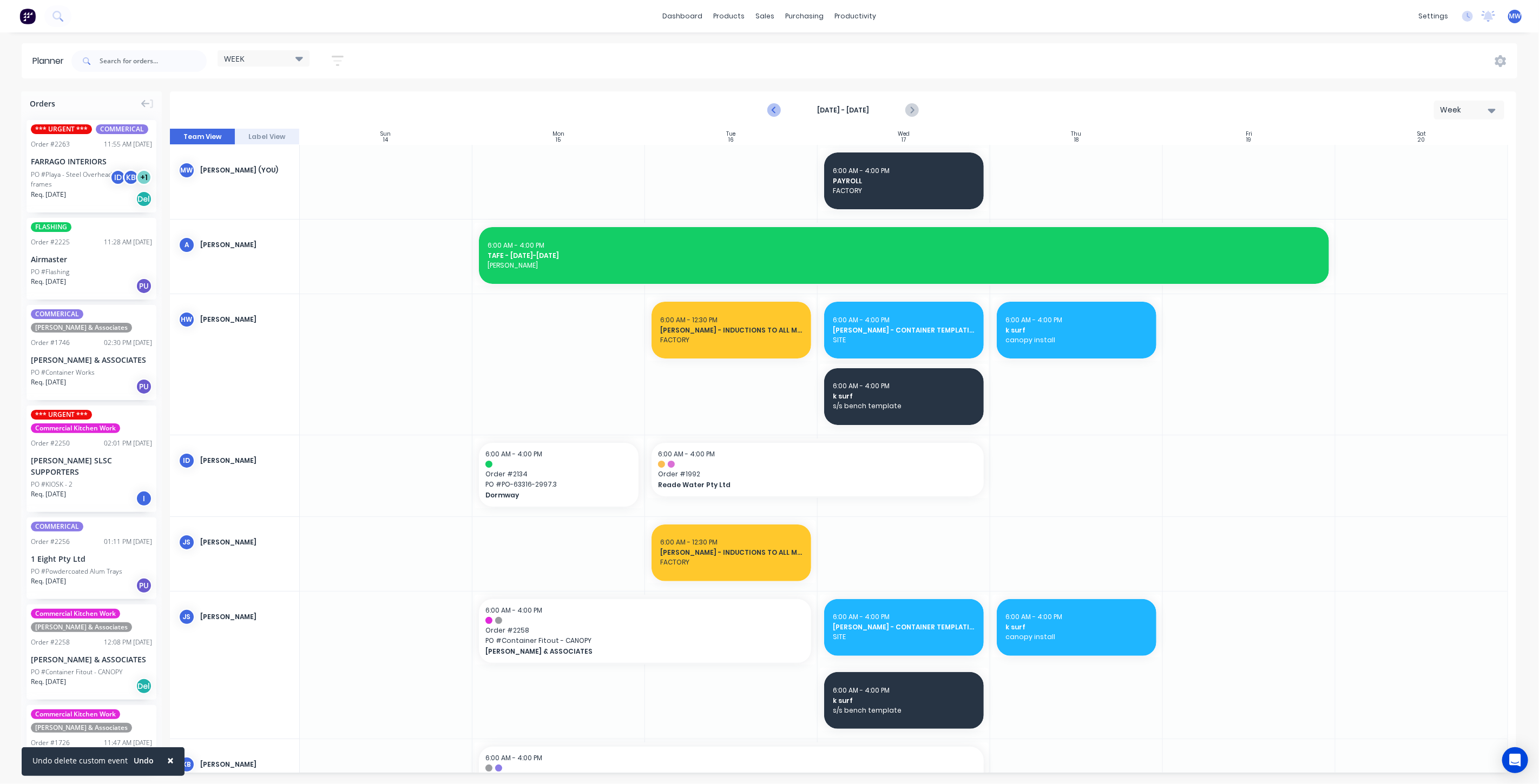
click at [774, 110] on icon "Previous page" at bounding box center [774, 110] width 13 height 13
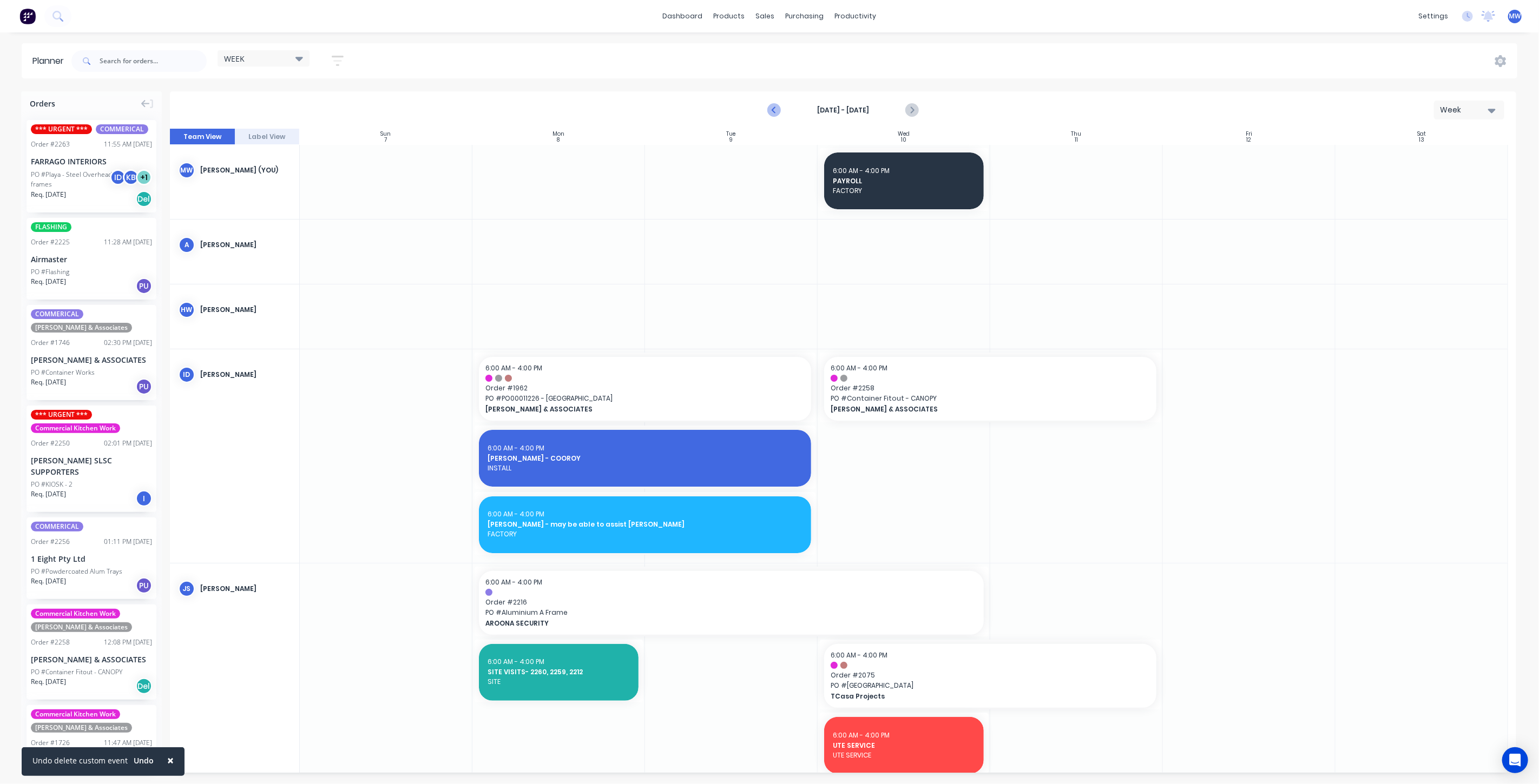
click at [772, 110] on icon "Previous page" at bounding box center [775, 110] width 5 height 8
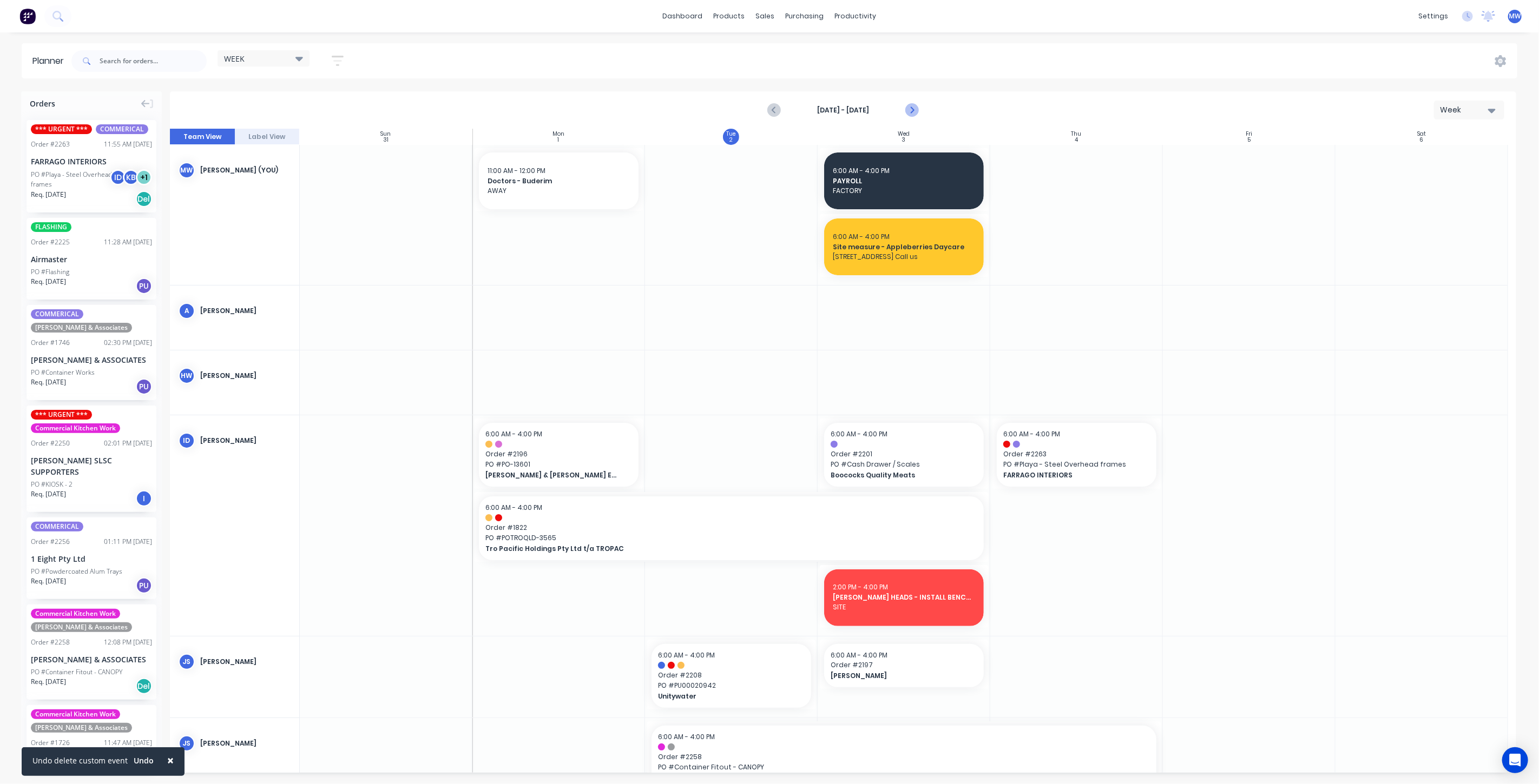
click at [913, 108] on icon "Next page" at bounding box center [911, 110] width 13 height 13
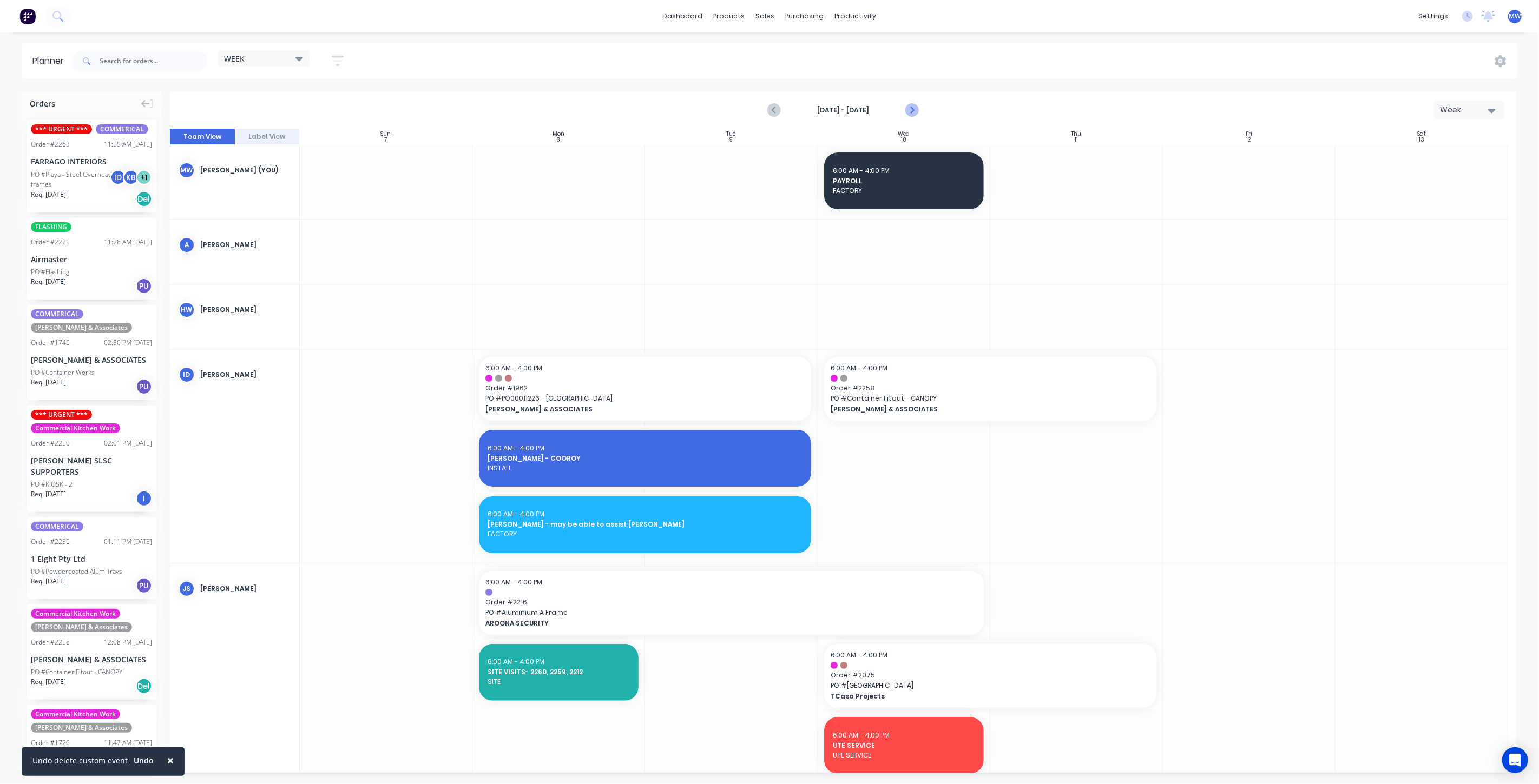
click at [913, 108] on icon "Next page" at bounding box center [911, 110] width 13 height 13
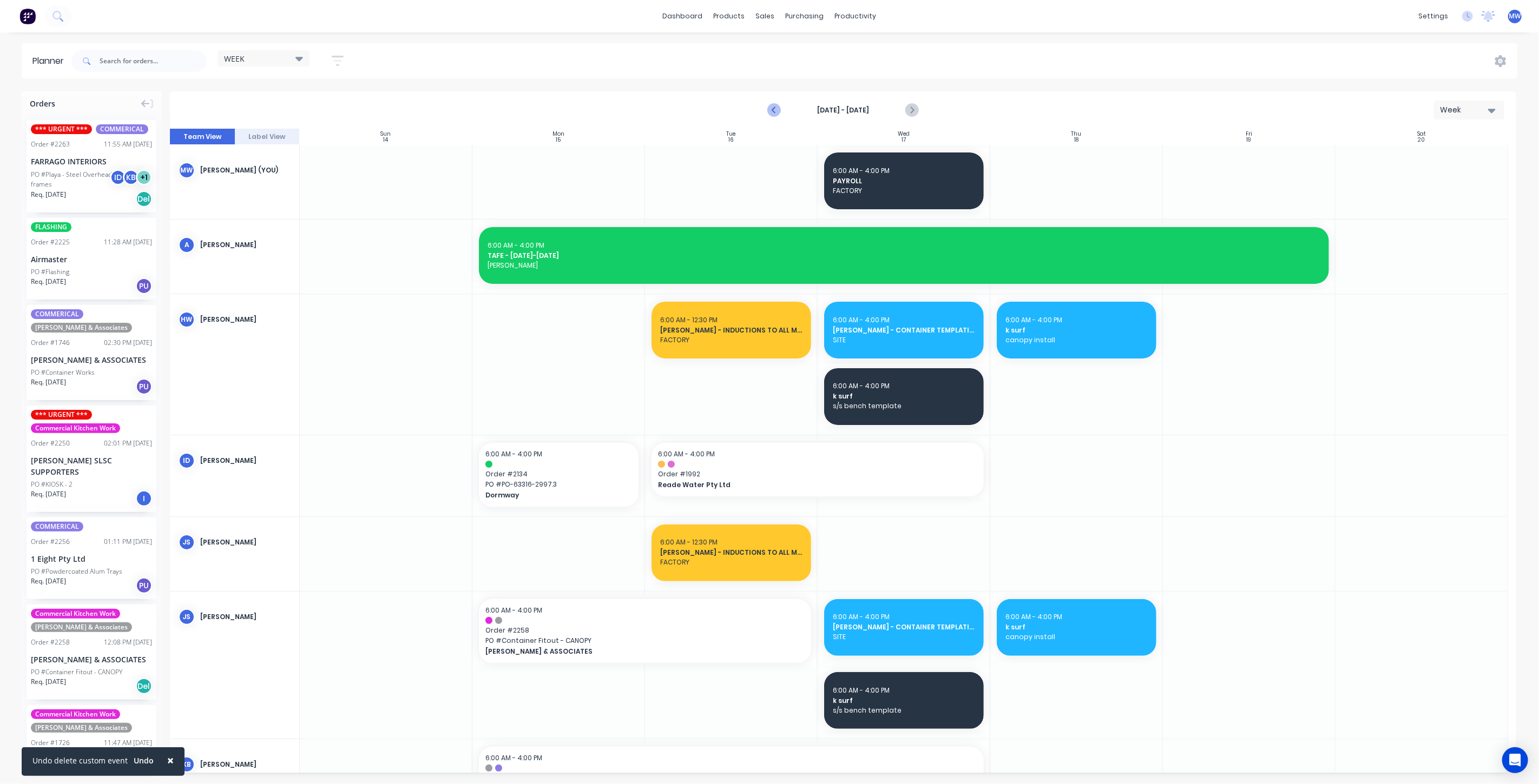
click at [778, 107] on icon "Previous page" at bounding box center [774, 110] width 13 height 13
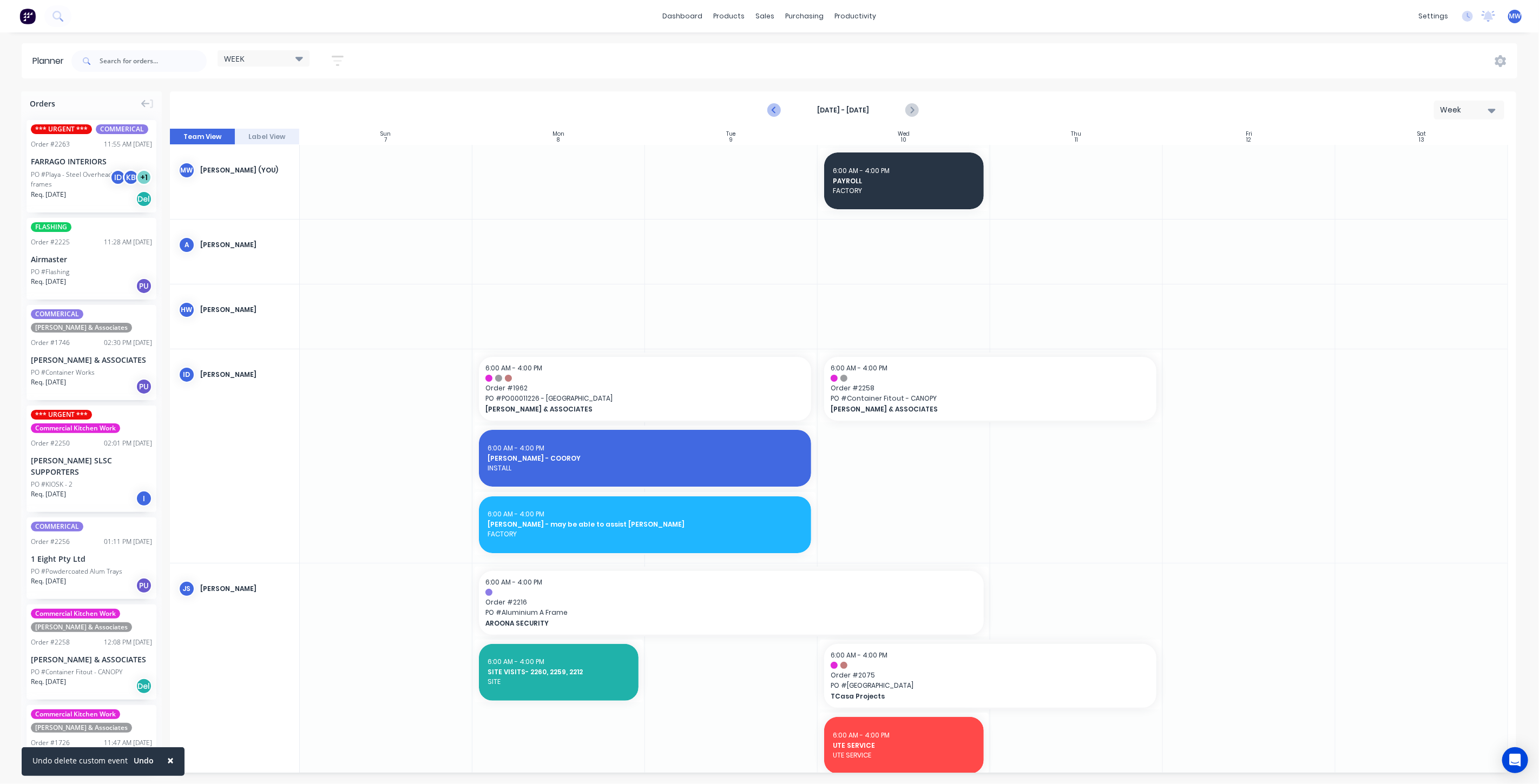
click at [771, 112] on icon "Previous page" at bounding box center [774, 110] width 13 height 13
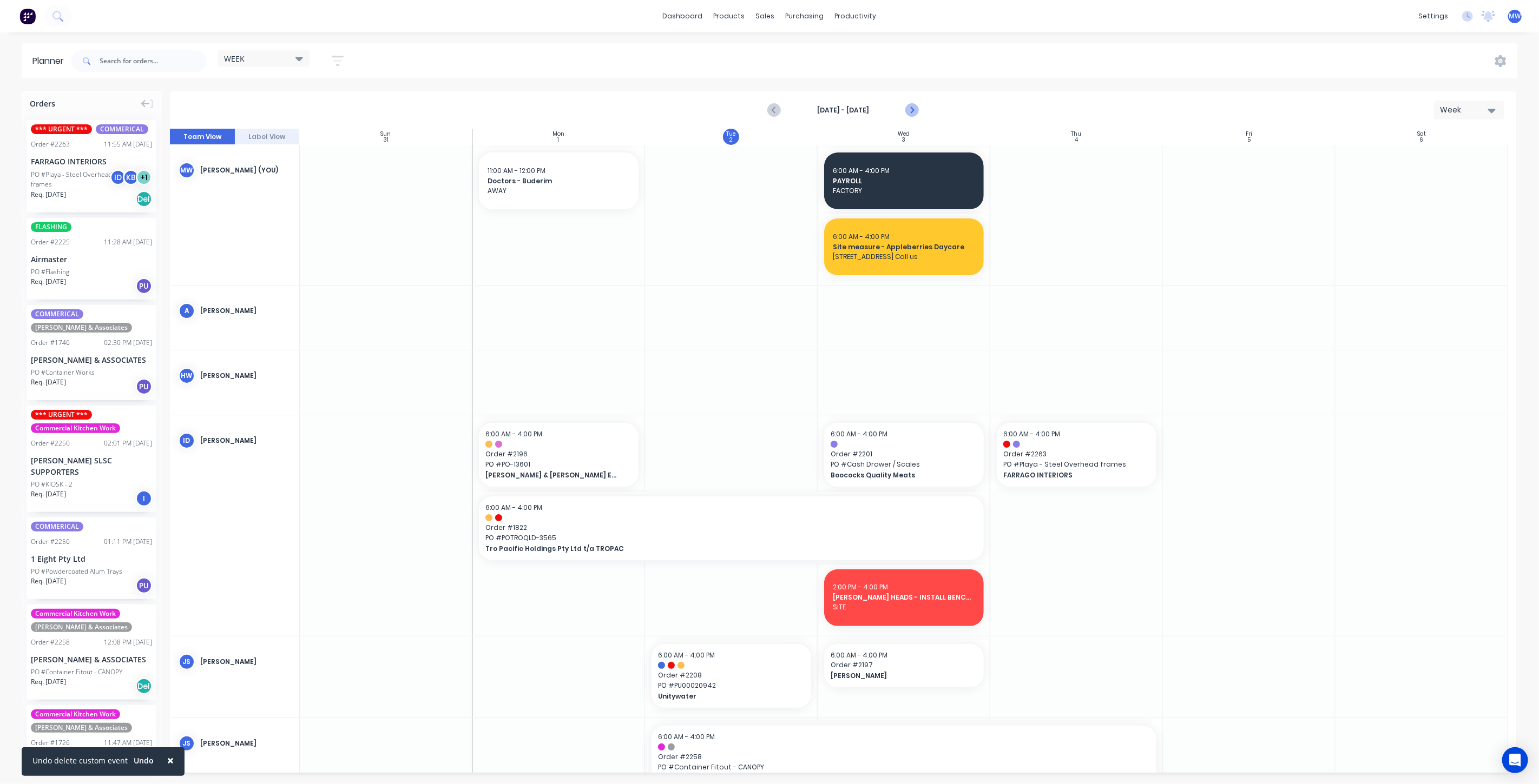
click at [916, 107] on icon "Next page" at bounding box center [911, 110] width 13 height 13
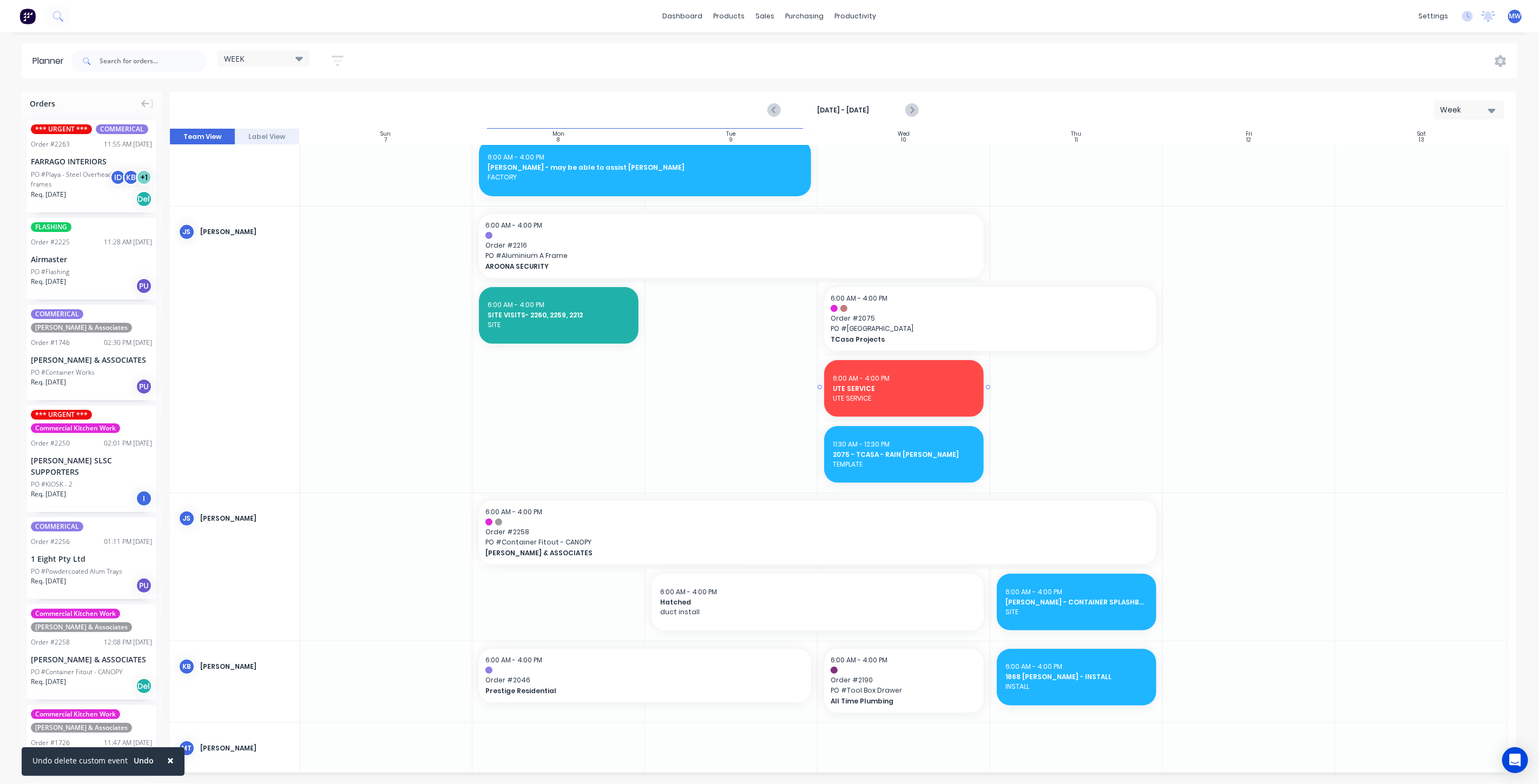
scroll to position [360, 0]
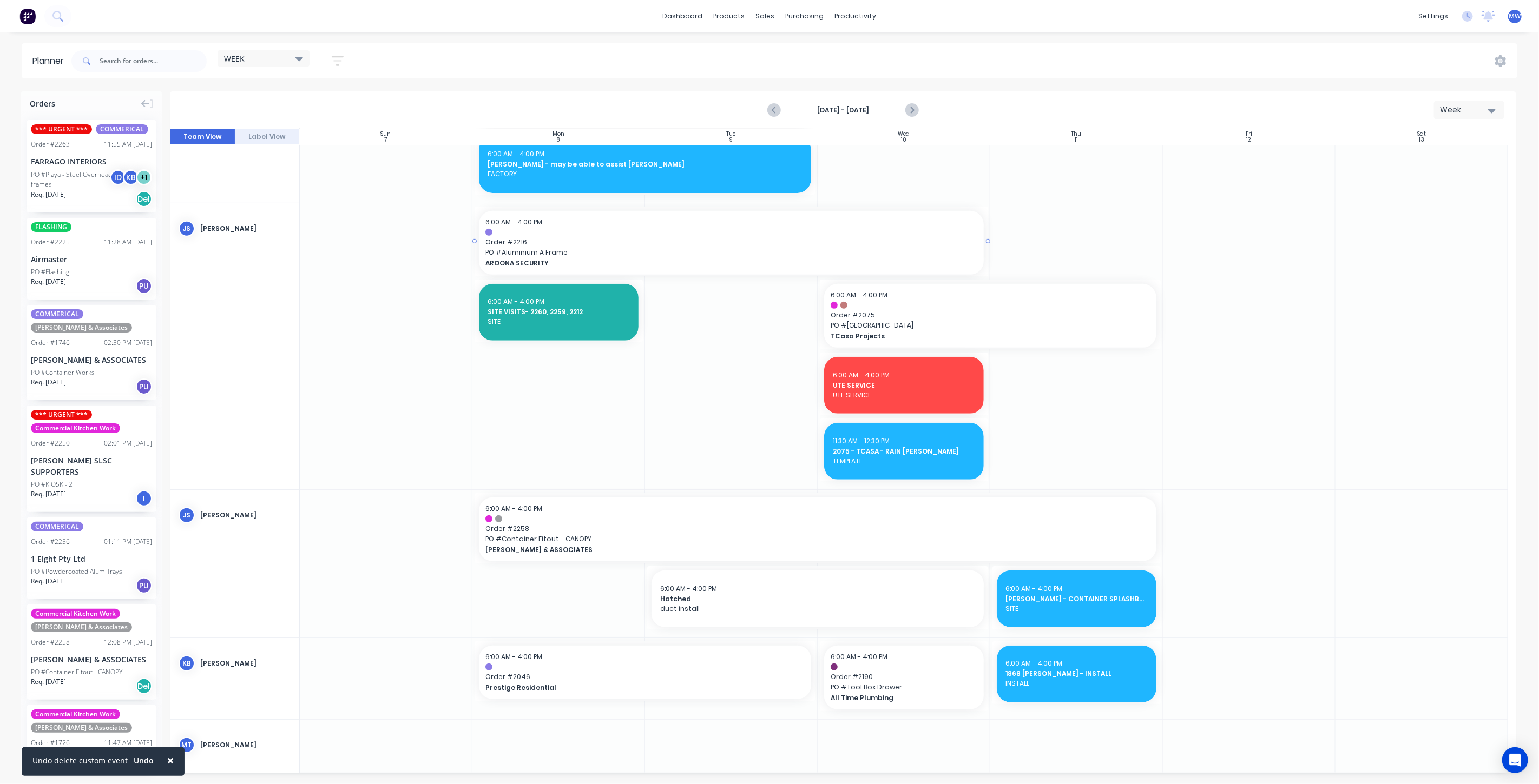
click at [736, 244] on span "Order # 2216" at bounding box center [731, 242] width 492 height 10
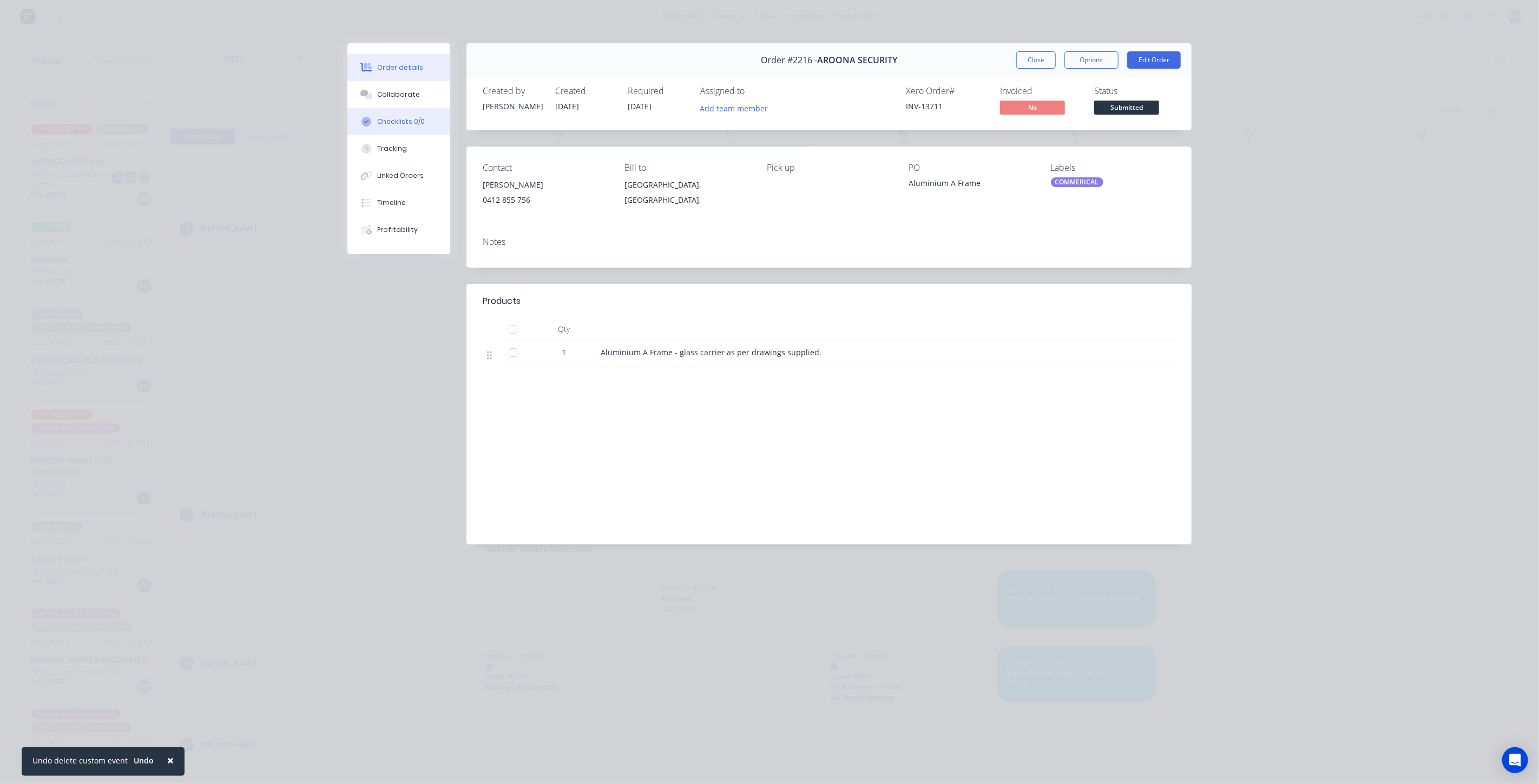
click at [399, 113] on button "Checklists 0/0" at bounding box center [399, 121] width 103 height 27
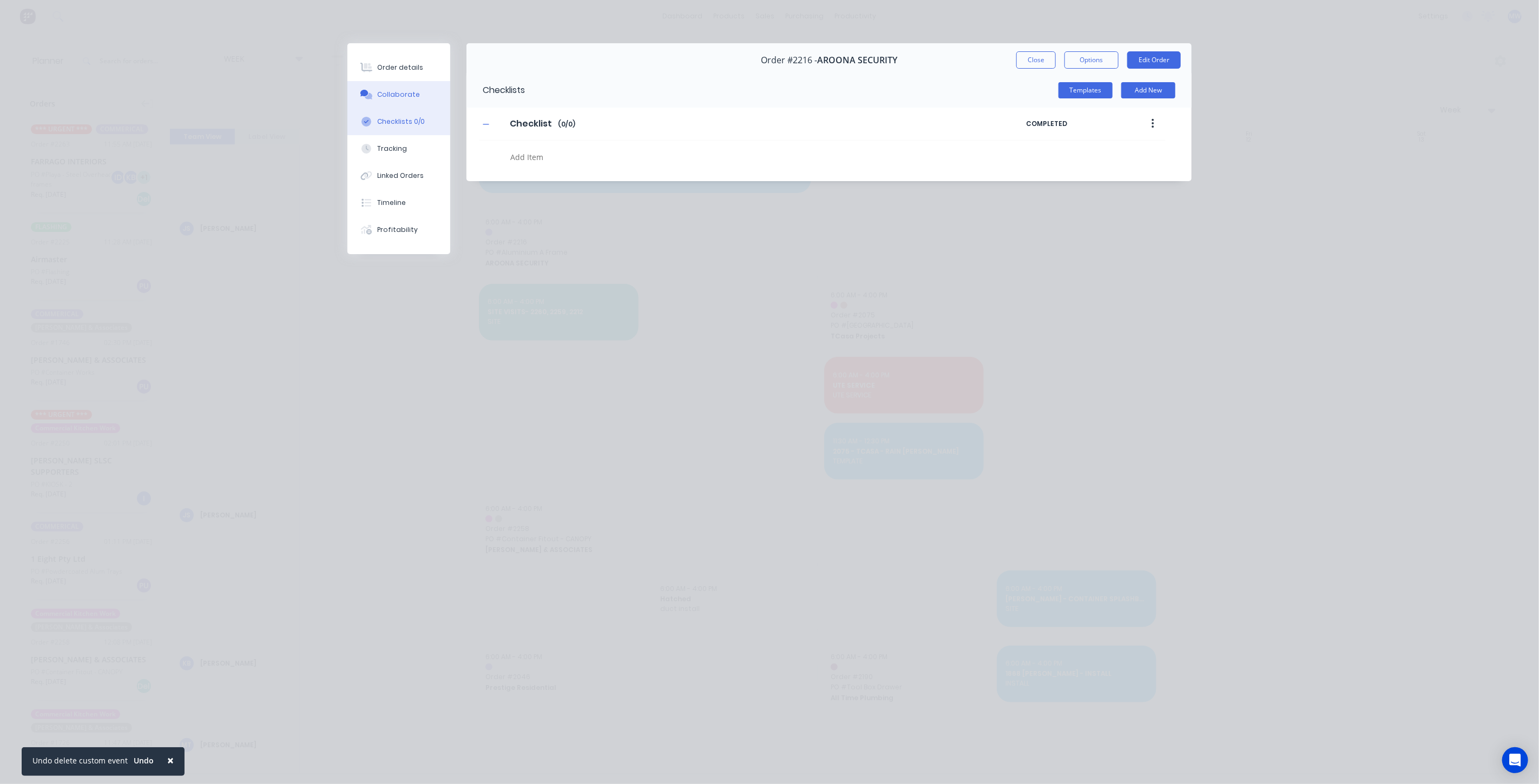
click at [410, 100] on button "Collaborate" at bounding box center [399, 94] width 103 height 27
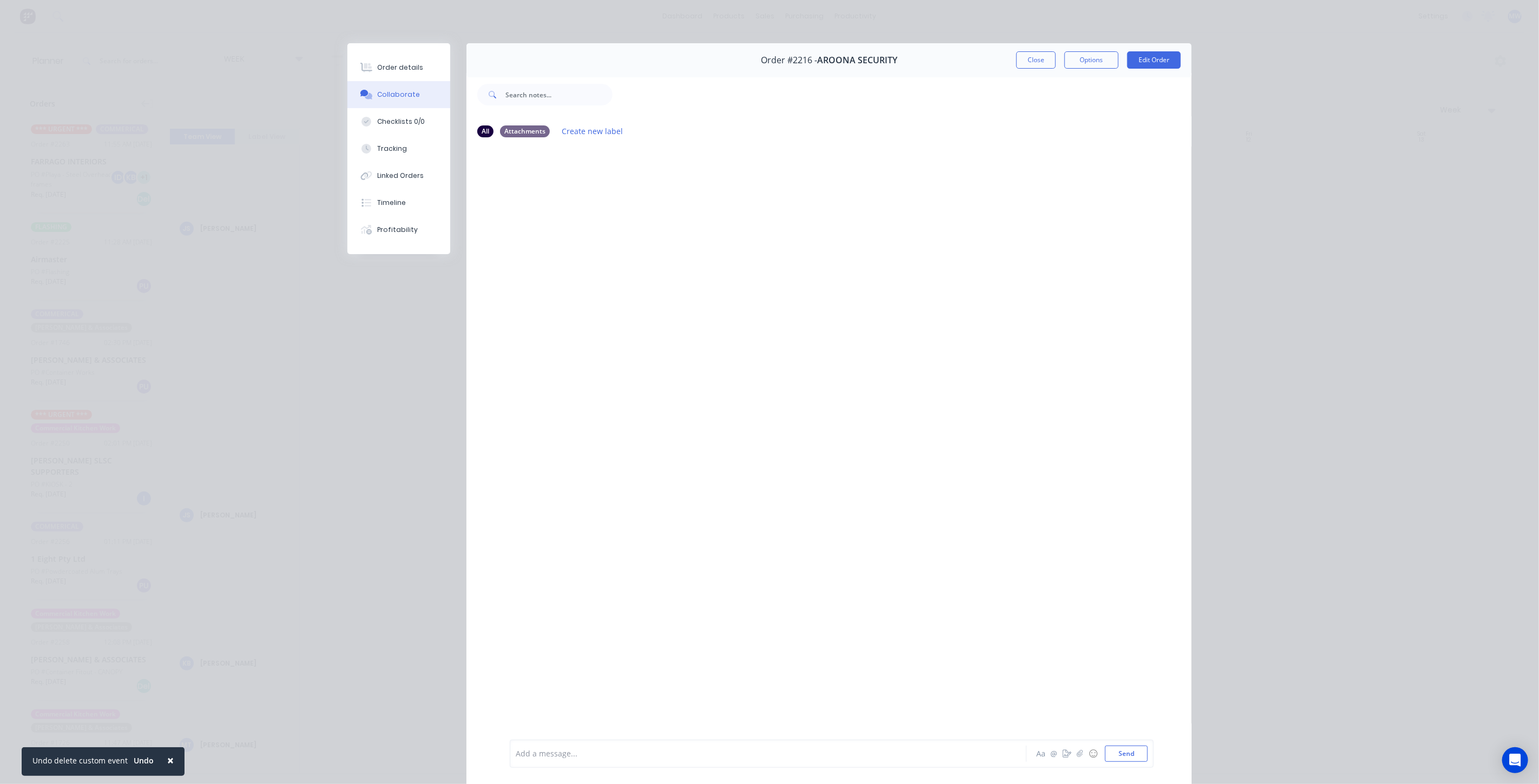
click at [1032, 71] on div "Order #2216 - AROONA SECURITY Close Options Edit Order" at bounding box center [829, 60] width 725 height 34
click at [1035, 60] on button "Close" at bounding box center [1036, 60] width 39 height 17
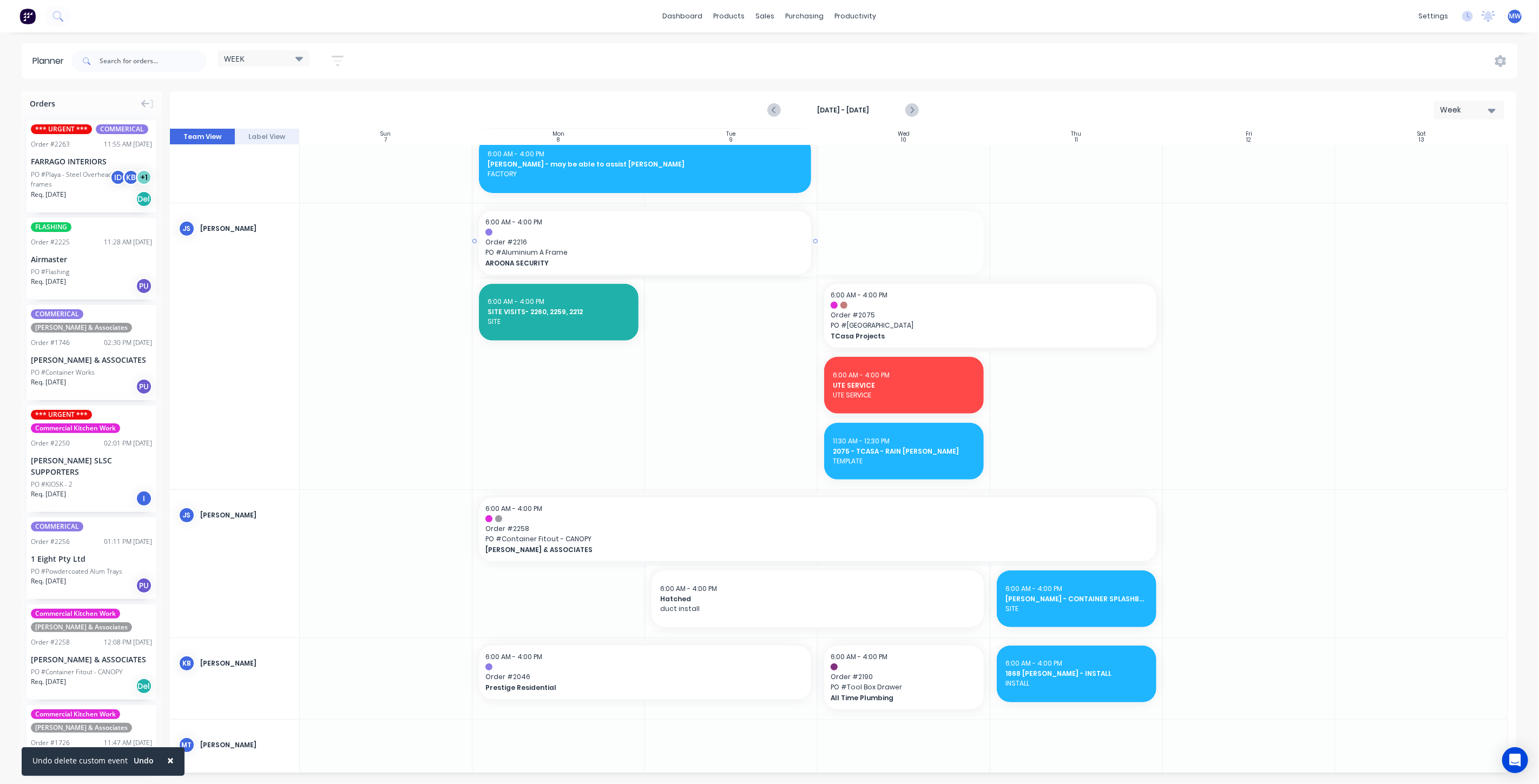
drag, startPoint x: 985, startPoint y: 239, endPoint x: 790, endPoint y: 238, distance: 195.0
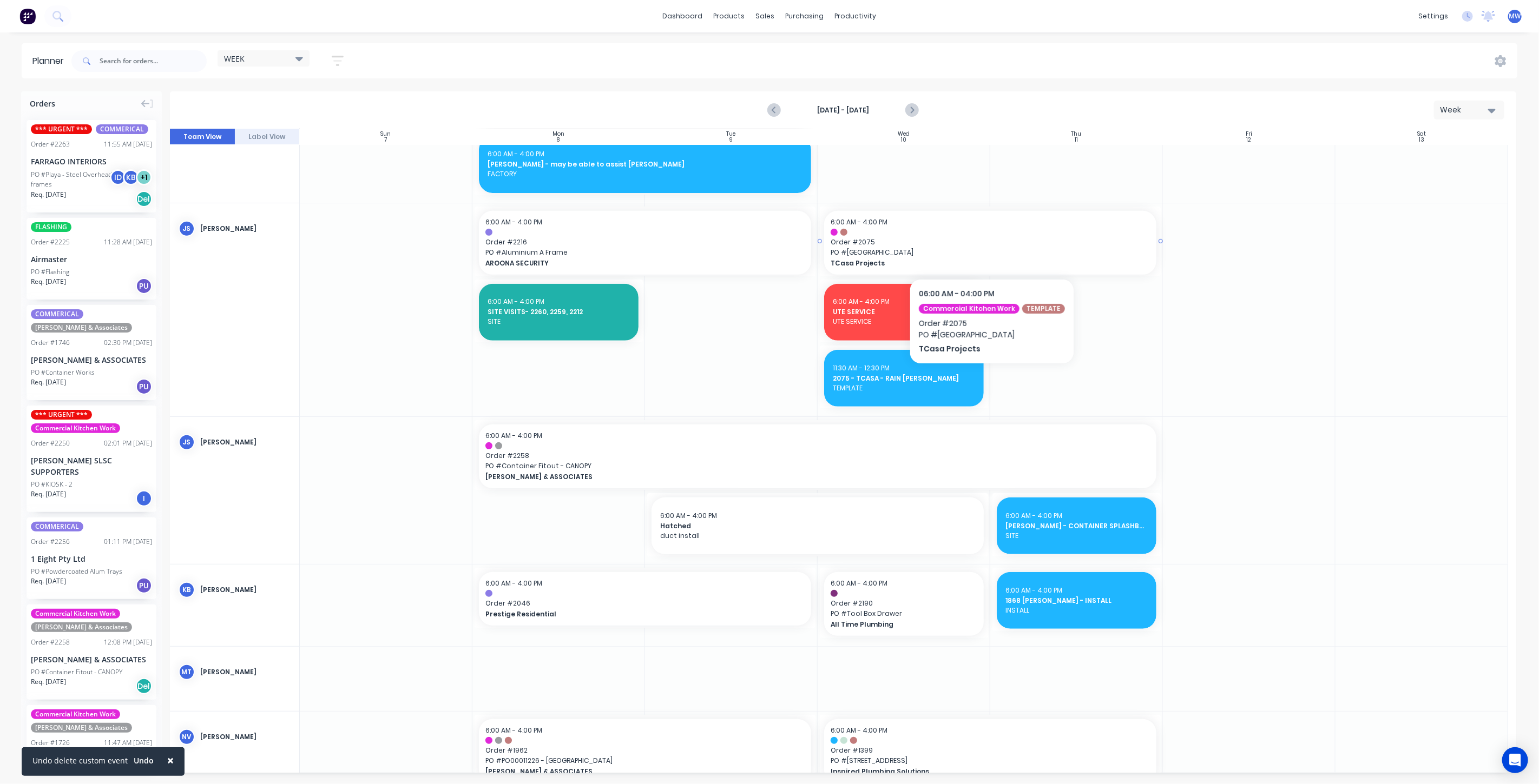
scroll to position [420, 0]
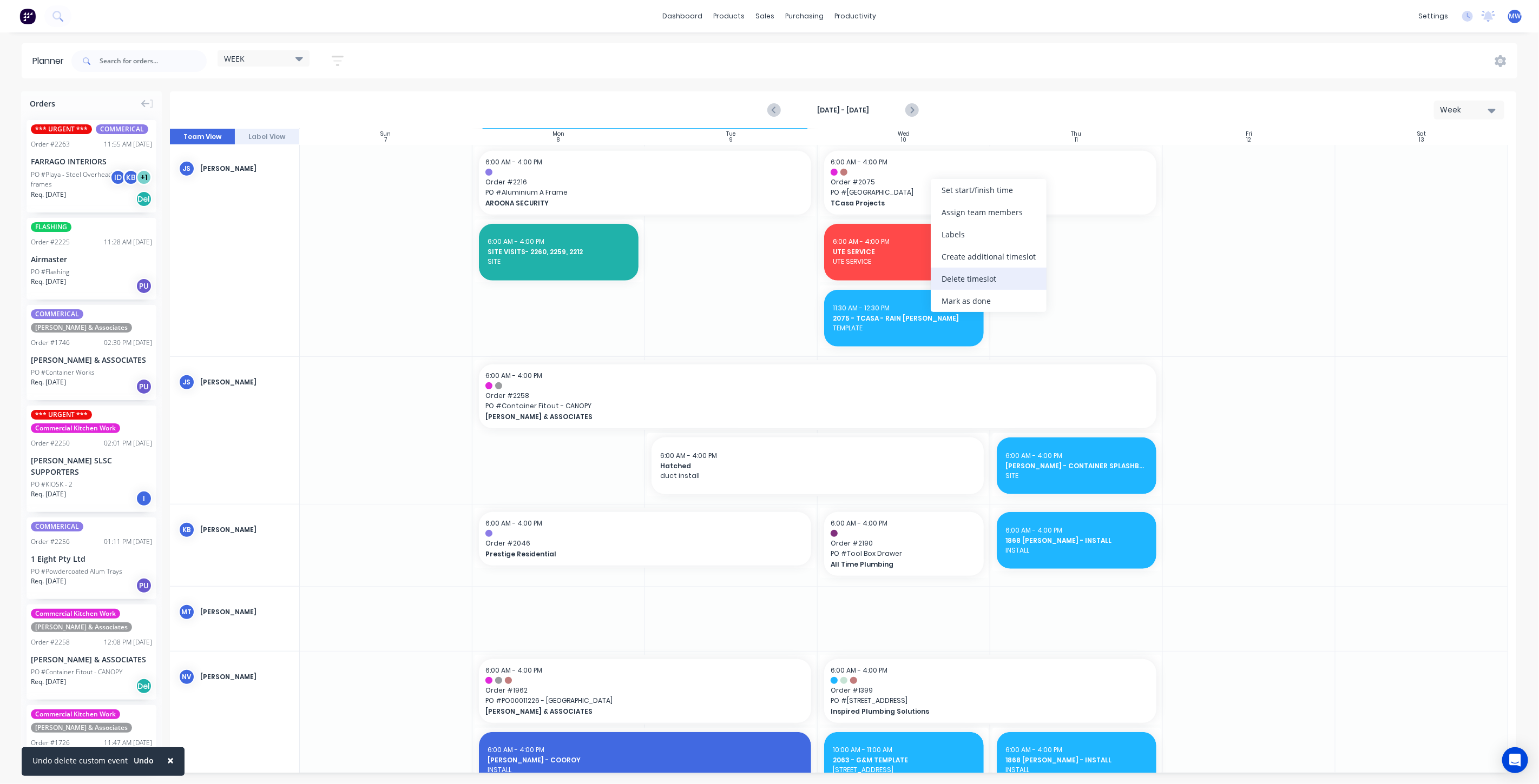
click at [989, 274] on div "Delete timeslot" at bounding box center [989, 278] width 116 height 22
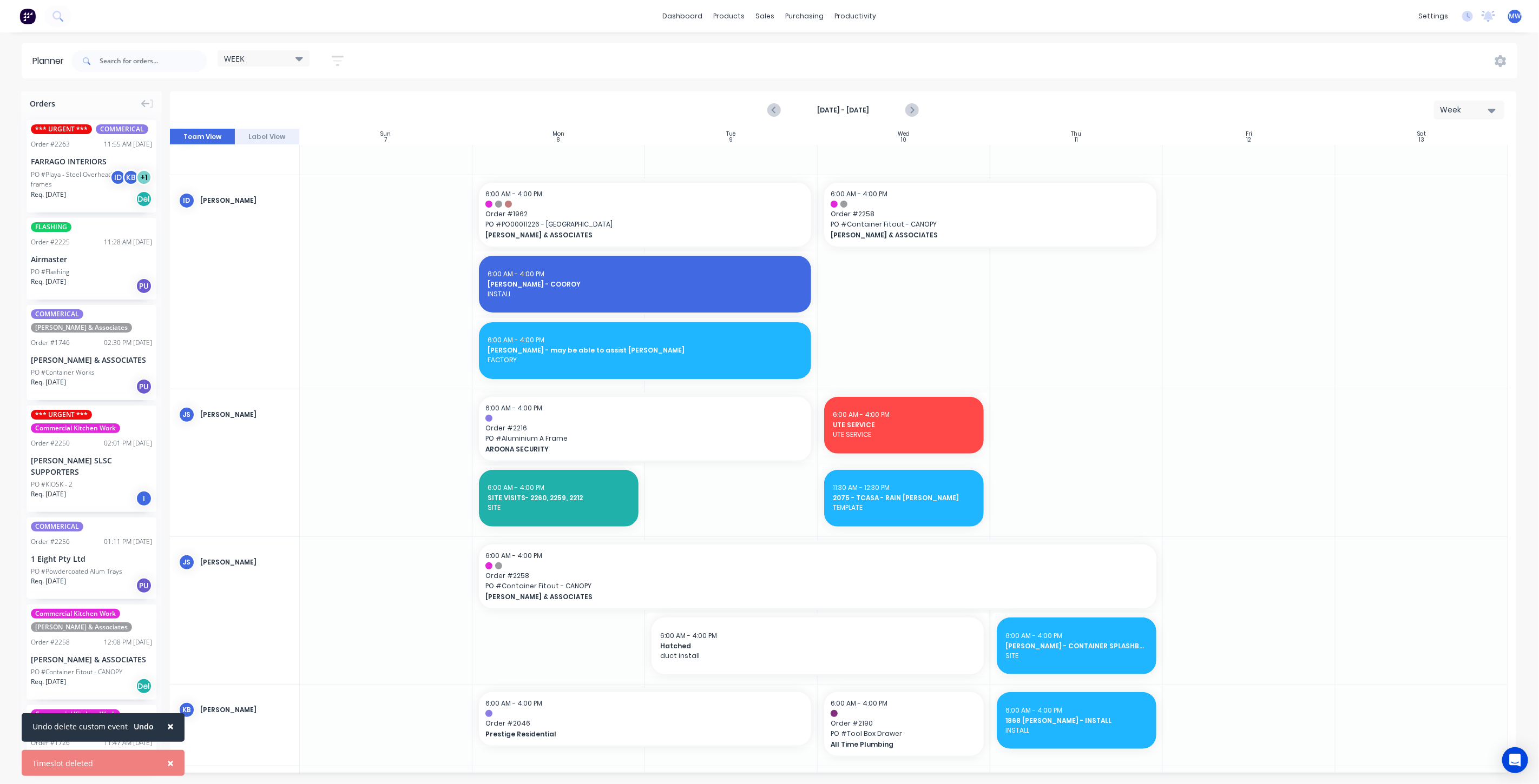
scroll to position [414, 0]
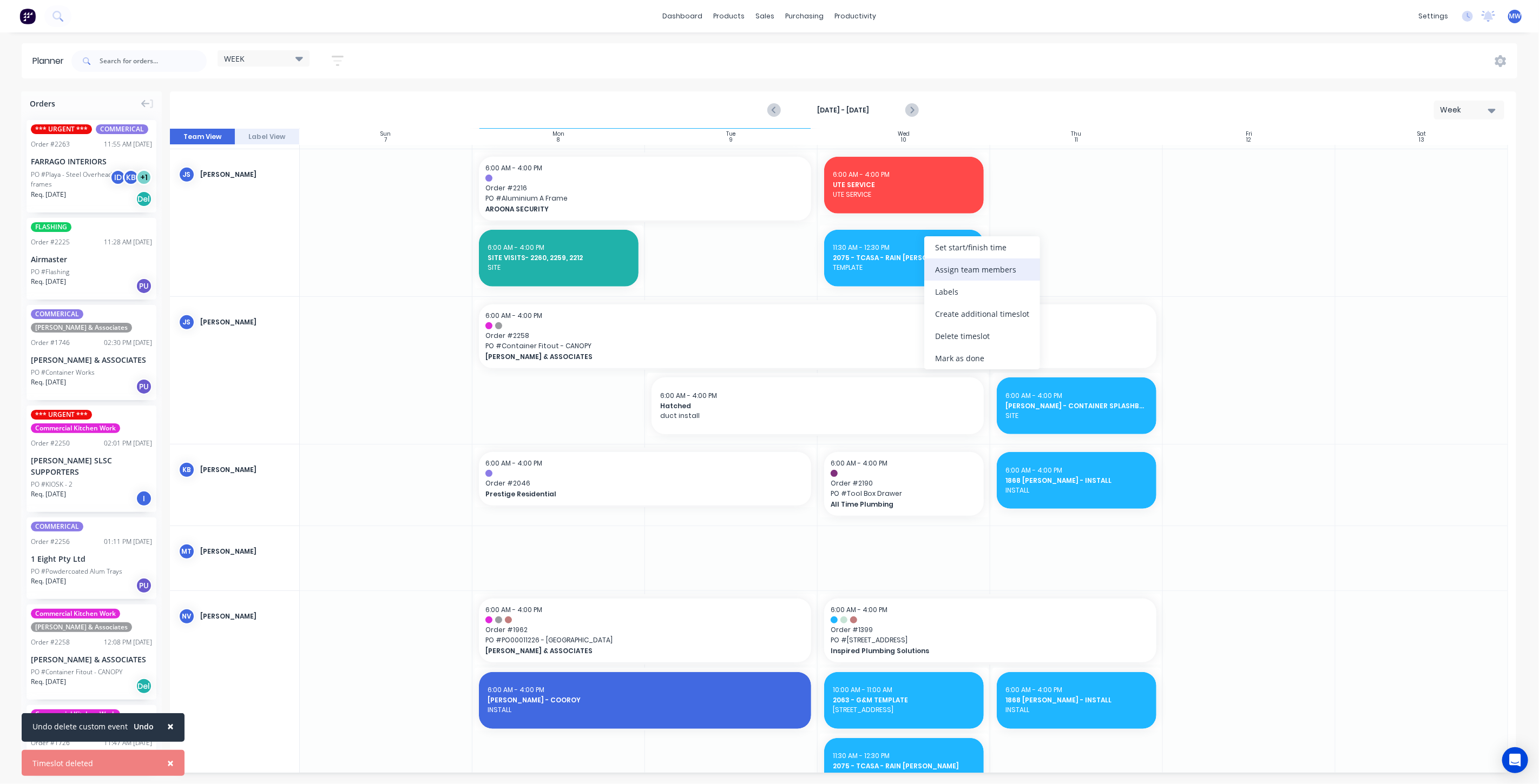
click at [965, 266] on div "Assign team members" at bounding box center [982, 269] width 116 height 22
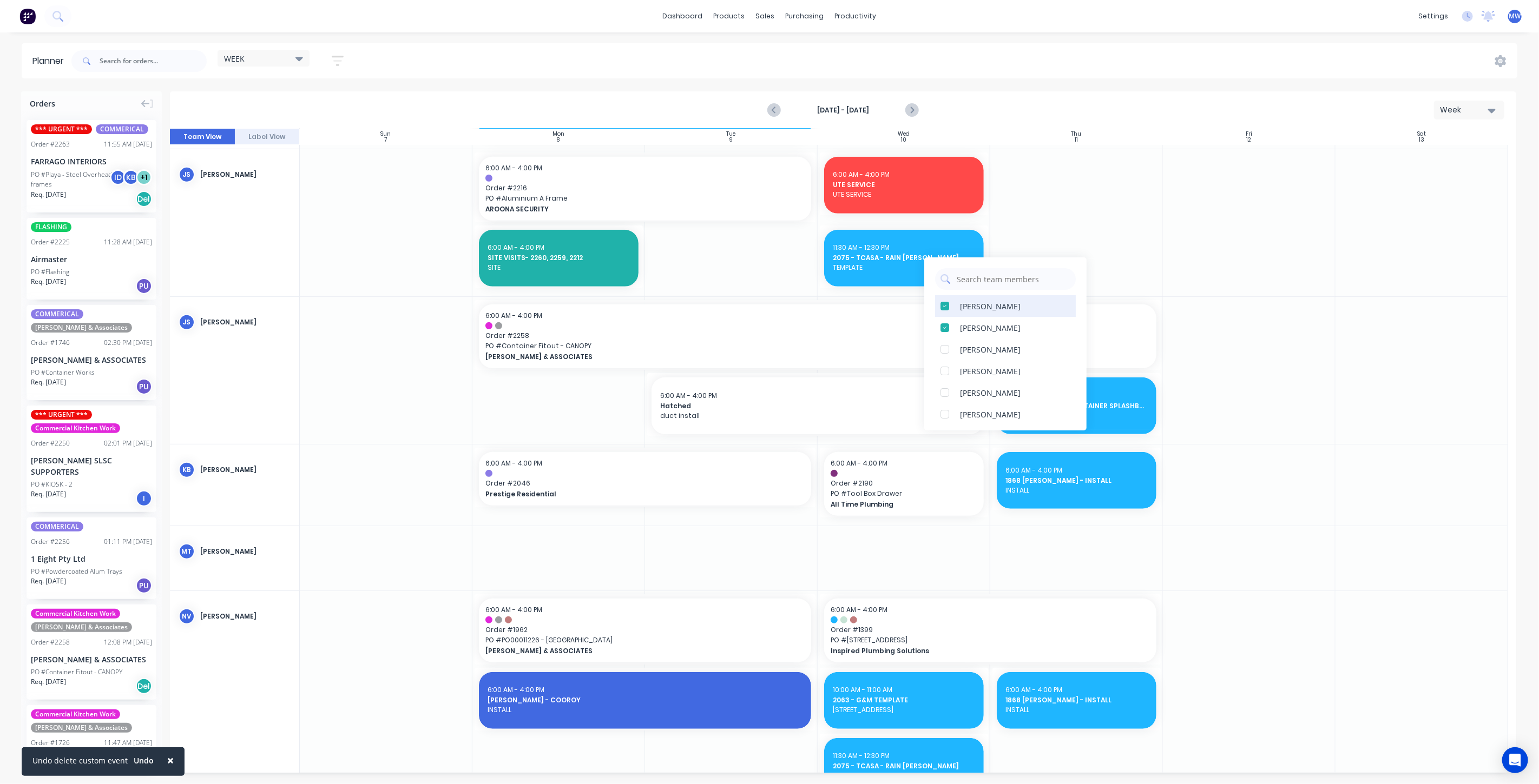
click at [945, 307] on div at bounding box center [945, 306] width 22 height 21
click at [945, 344] on div at bounding box center [945, 342] width 22 height 21
click at [1186, 274] on div at bounding box center [1249, 223] width 173 height 147
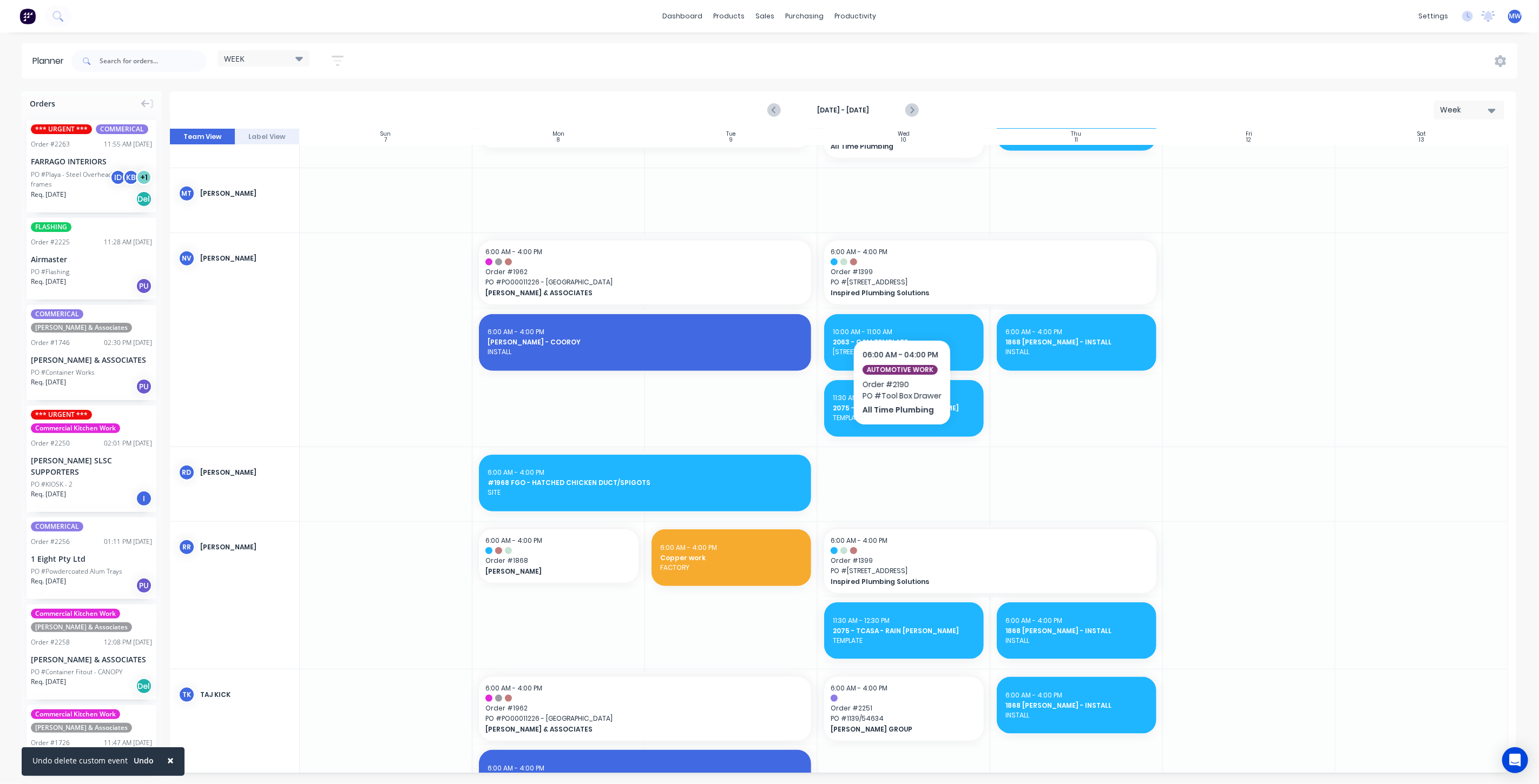
scroll to position [775, 0]
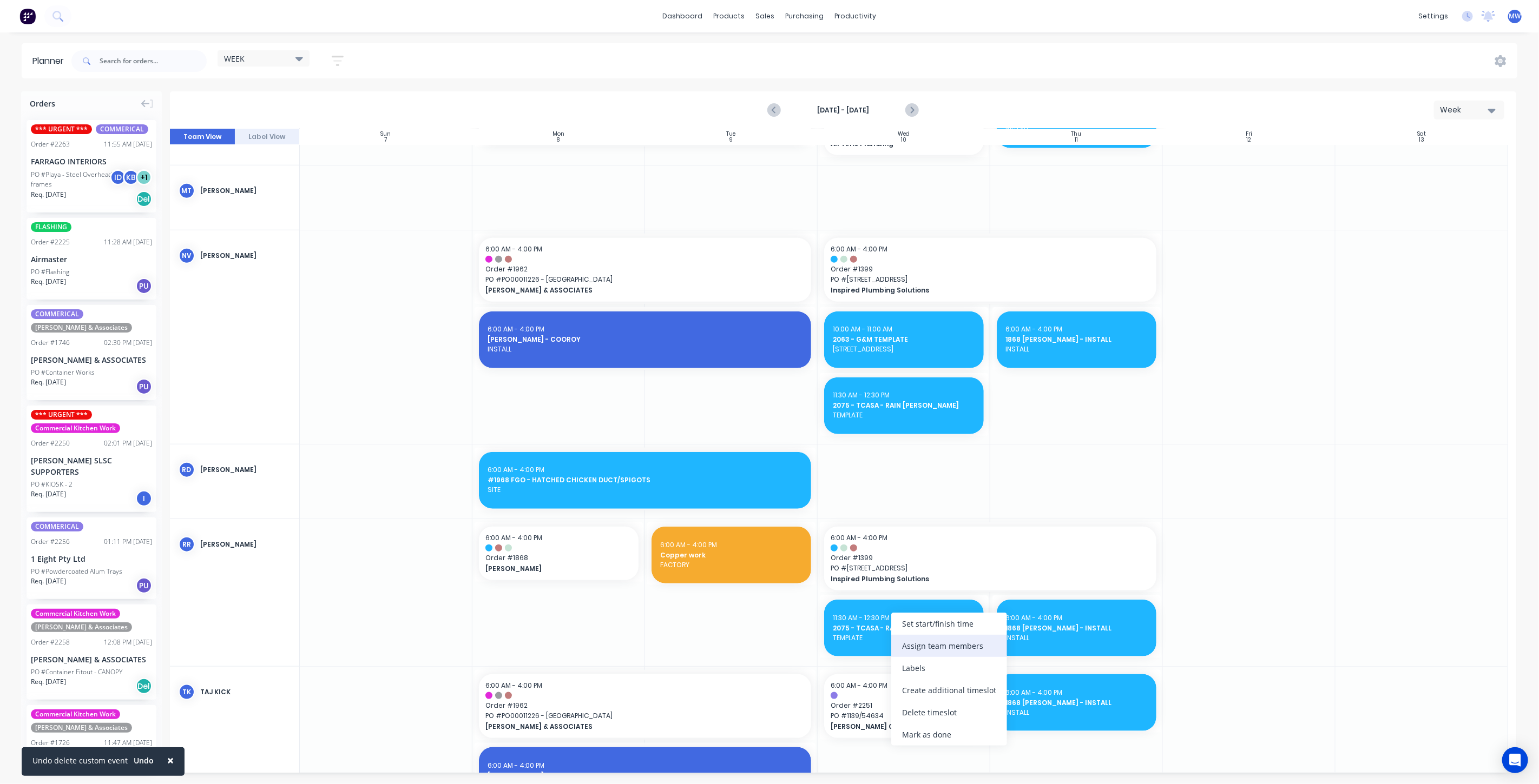
click at [942, 653] on div "Assign team members" at bounding box center [949, 645] width 116 height 22
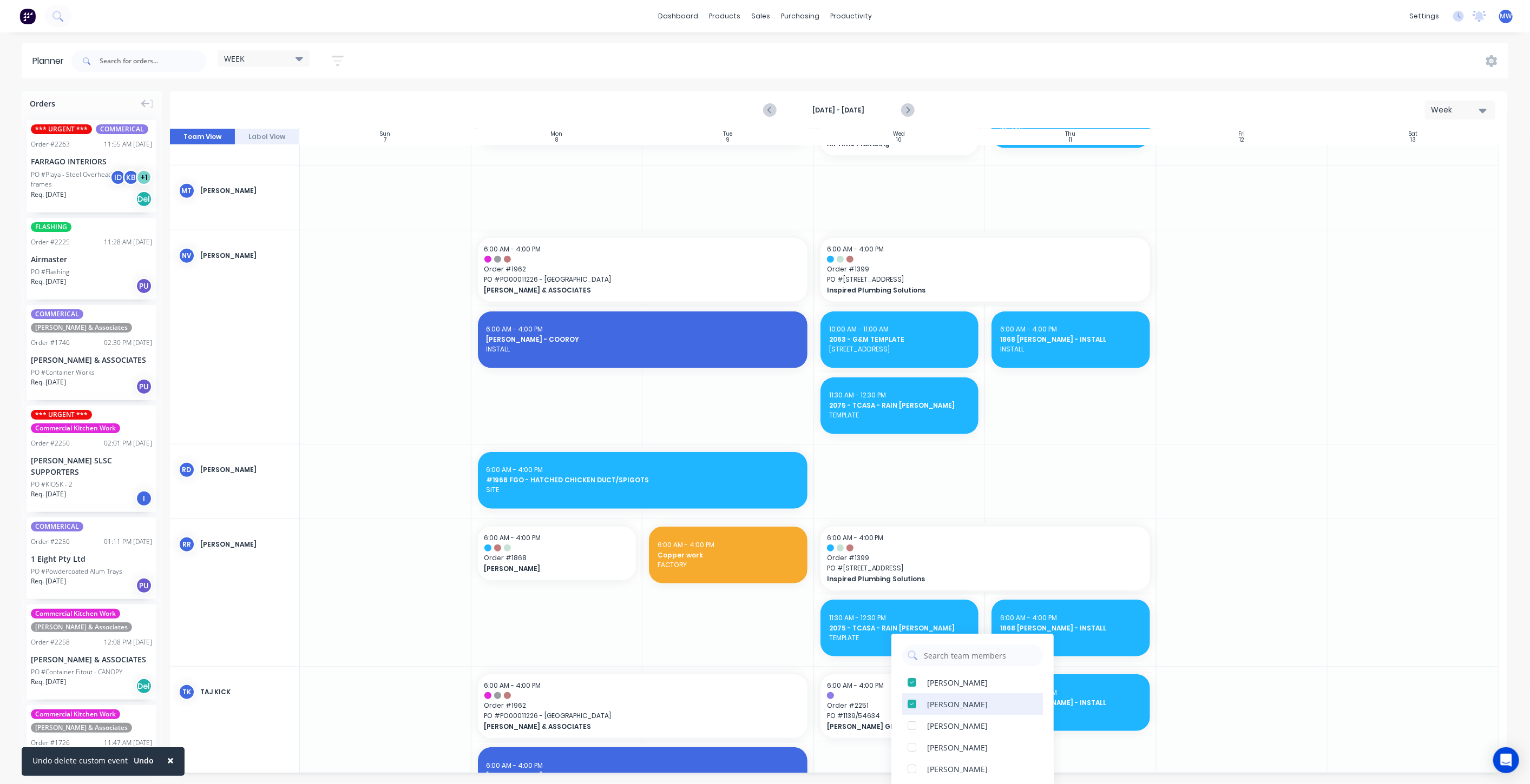
click at [910, 703] on div at bounding box center [912, 704] width 22 height 21
click at [1167, 433] on div at bounding box center [1242, 337] width 171 height 213
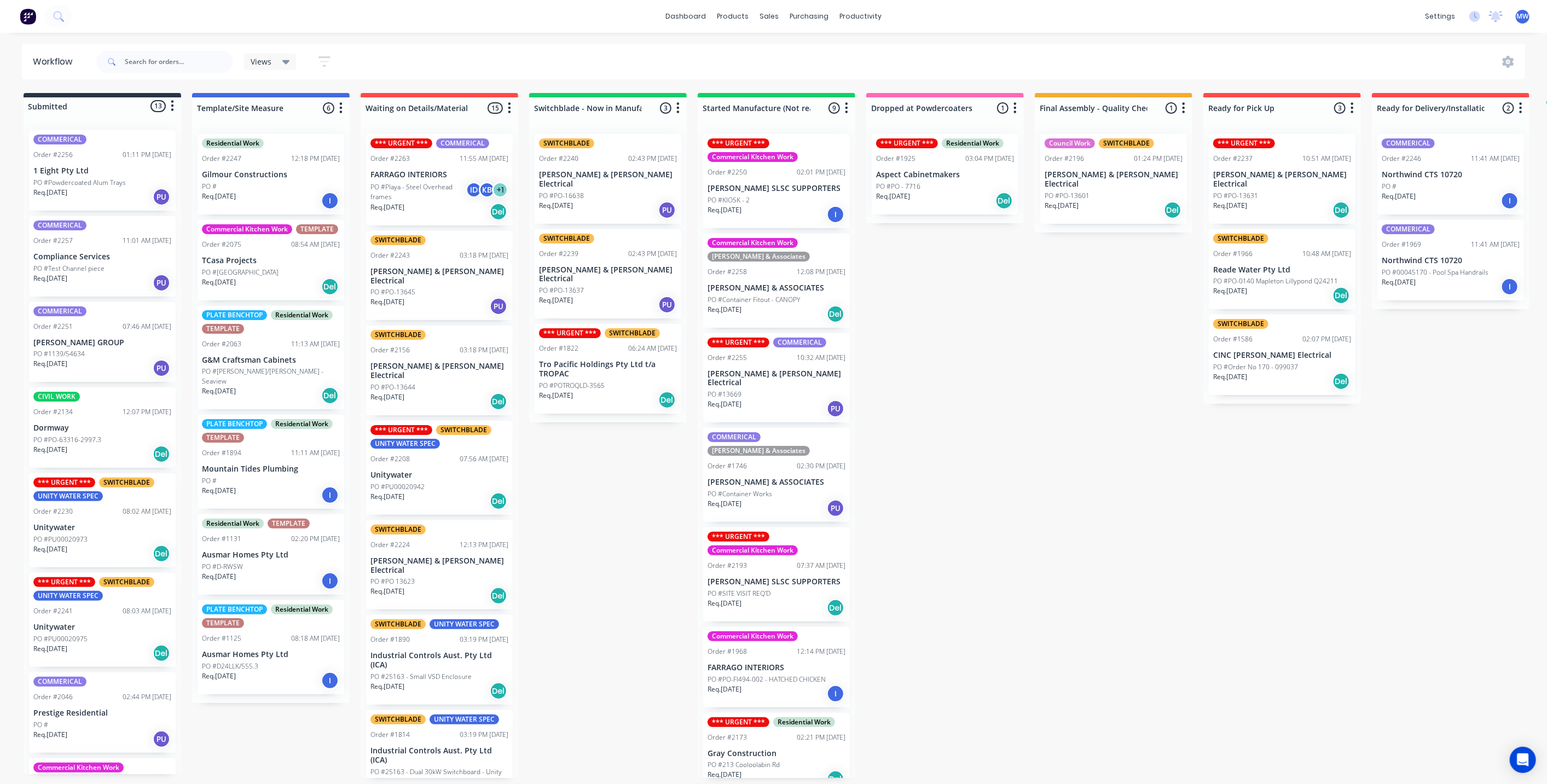
click at [648, 507] on div "Submitted 13 Status colour #273444 hex #273444 Save Cancel Summaries Total orde…" at bounding box center [904, 435] width 1825 height 685
click at [287, 374] on p "PO #[PERSON_NAME]/[PERSON_NAME] - Seaview" at bounding box center [271, 376] width 138 height 20
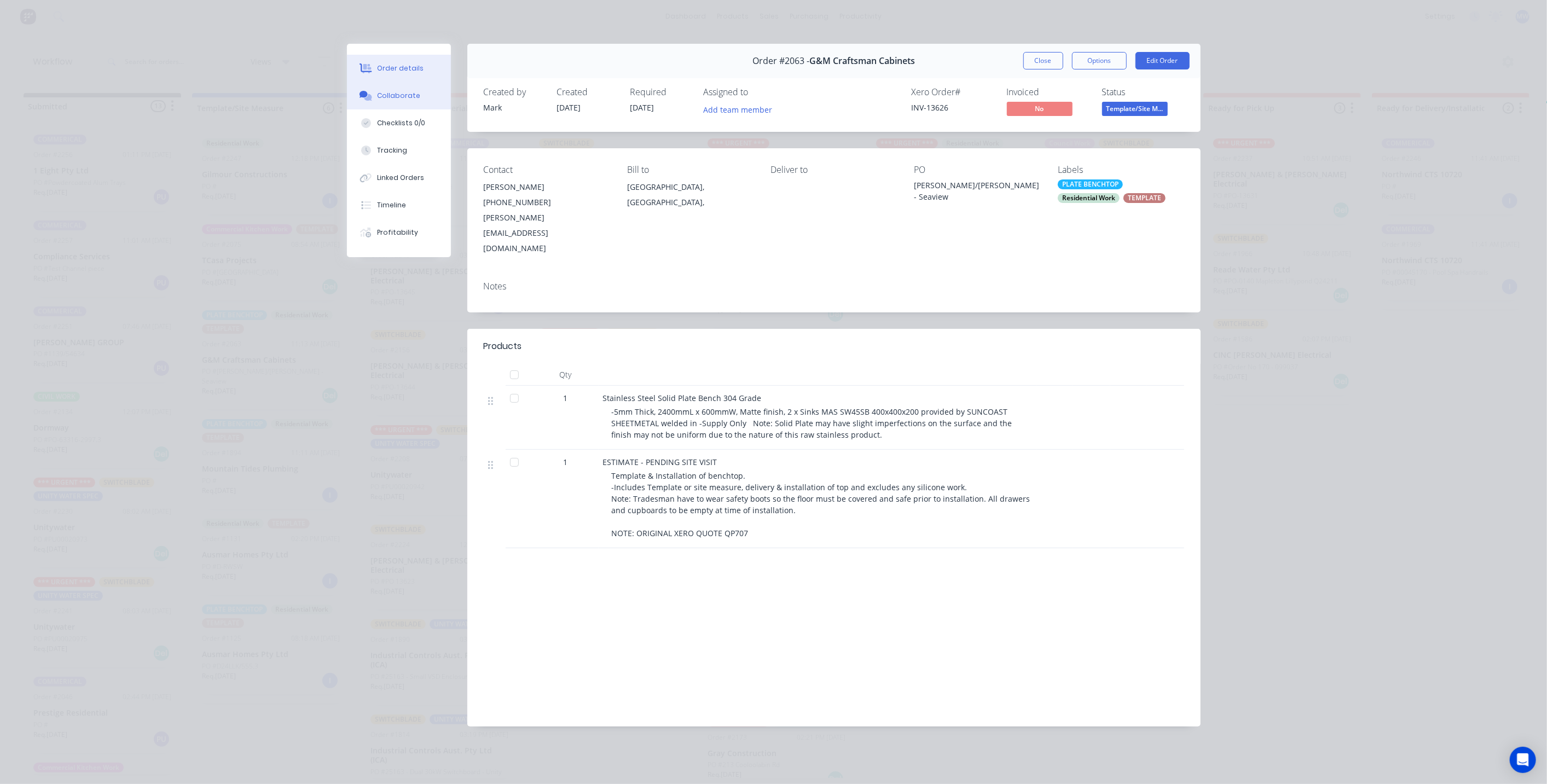
click at [395, 98] on div "Collaborate" at bounding box center [399, 95] width 43 height 10
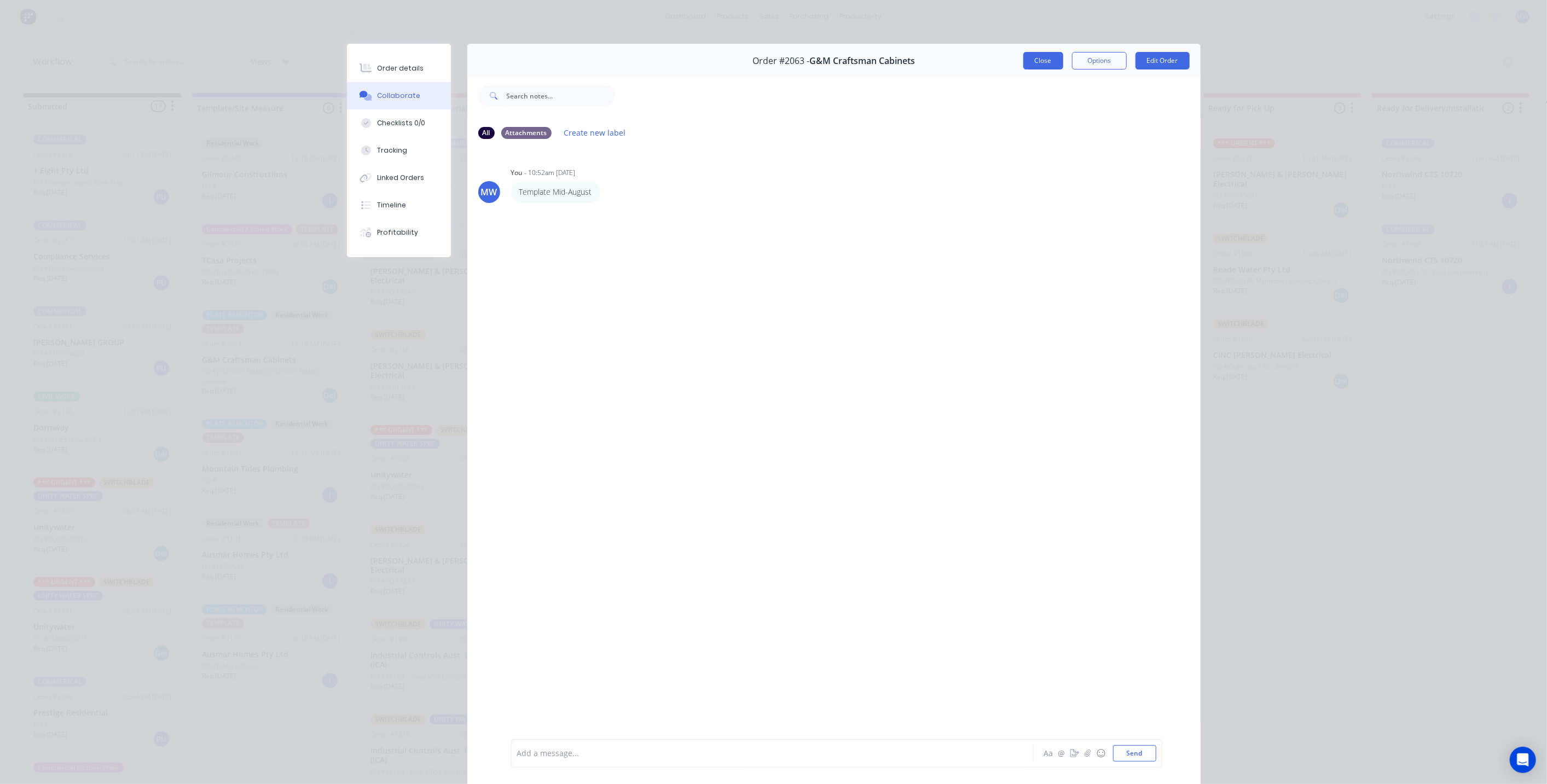
click at [1033, 59] on button "Close" at bounding box center [1043, 60] width 40 height 18
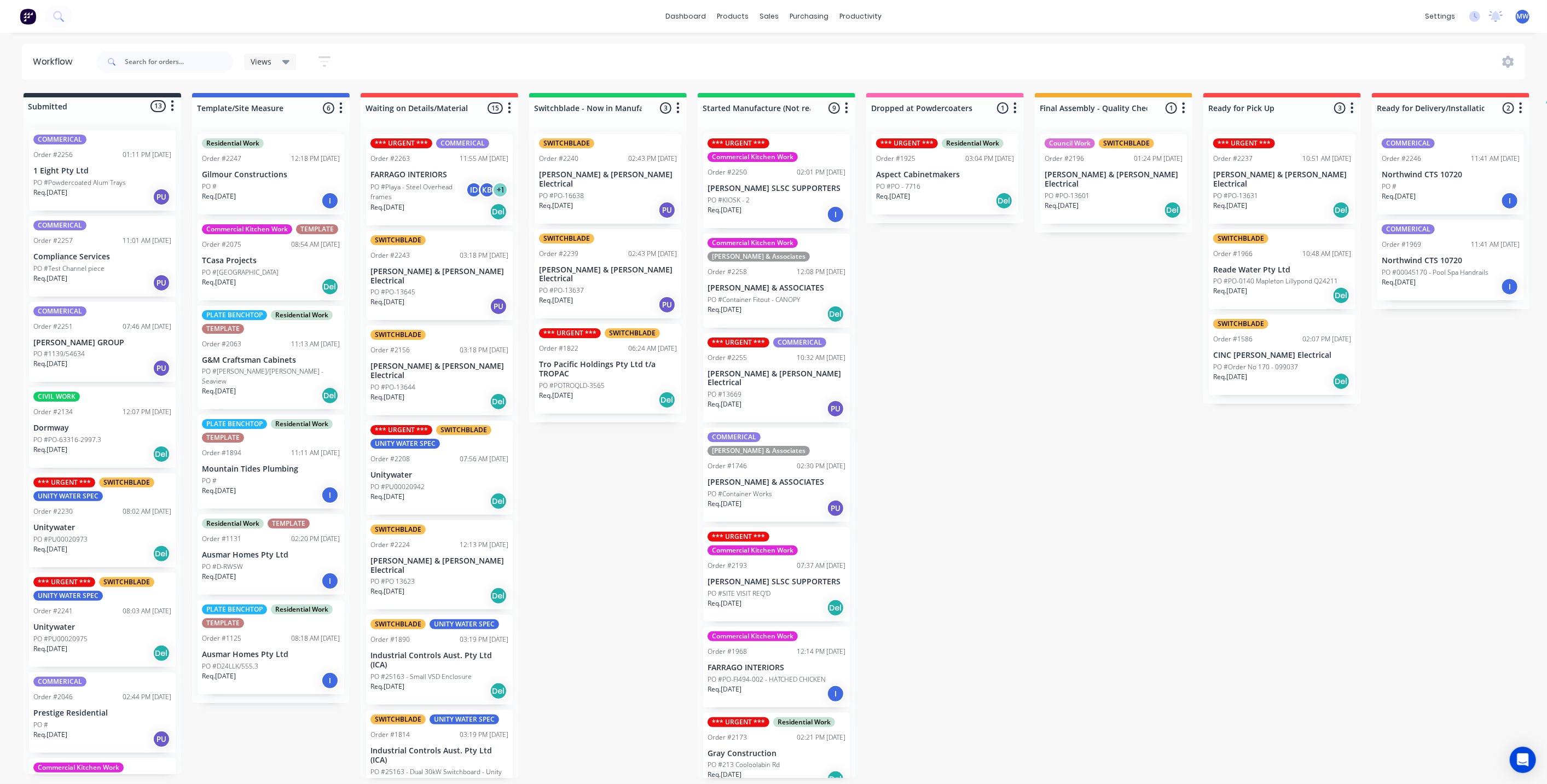
click at [562, 466] on div "Submitted 13 Status colour #273444 hex #273444 Save Cancel Summaries Total orde…" at bounding box center [904, 435] width 1825 height 685
click at [252, 371] on p "PO #[PERSON_NAME]/[PERSON_NAME] - Seaview" at bounding box center [271, 376] width 138 height 20
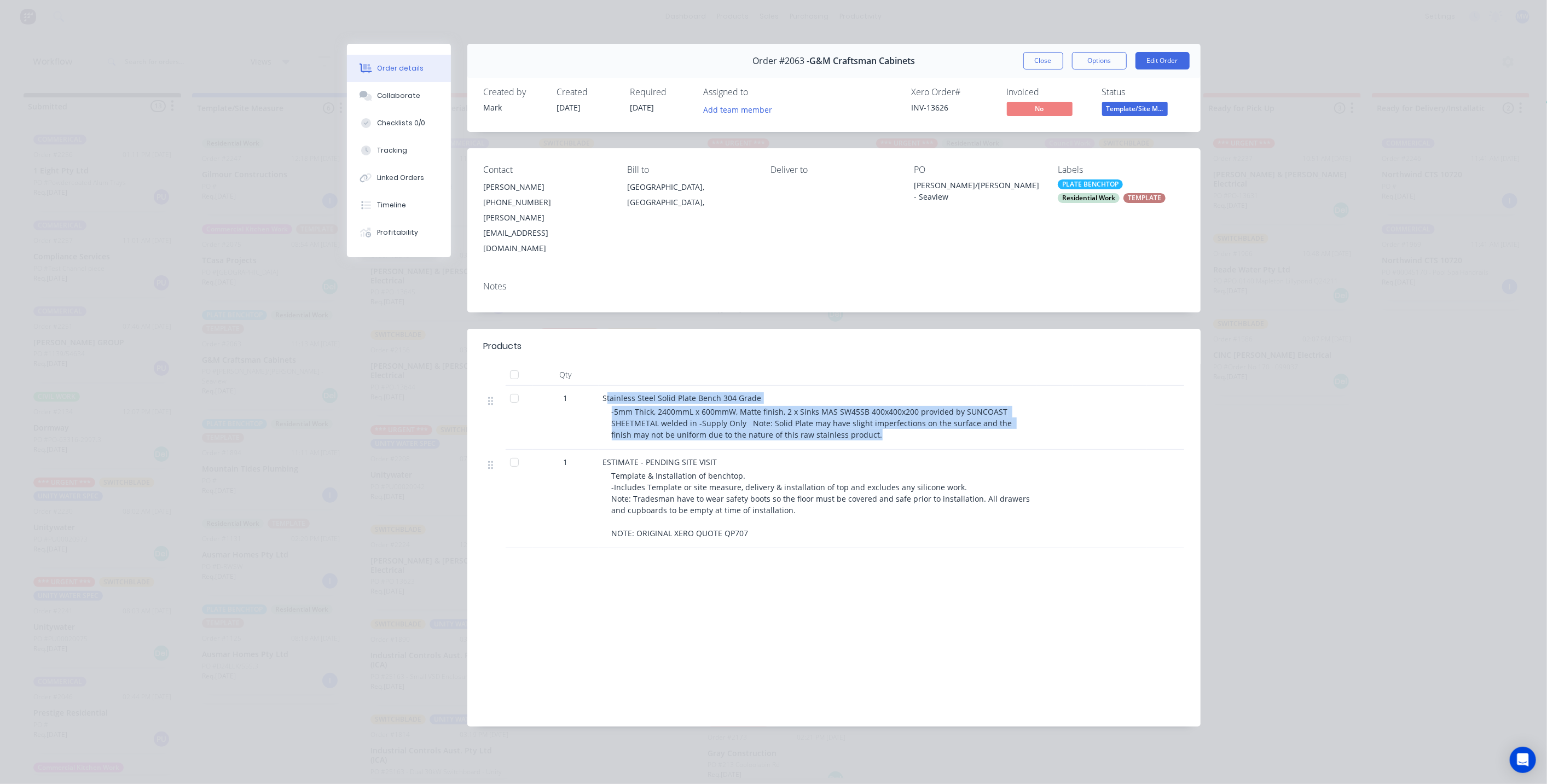
drag, startPoint x: 606, startPoint y: 365, endPoint x: 858, endPoint y: 408, distance: 255.6
click at [858, 408] on div "Stainless Steel Solid Plate Bench 304 Grade -5mm Thick, 2400mmL x 600mmW, Matte…" at bounding box center [817, 418] width 438 height 64
click at [863, 411] on div "Stainless Steel Solid Plate Bench 304 Grade -5mm Thick, 2400mmL x 600mmW, Matte…" at bounding box center [817, 418] width 438 height 64
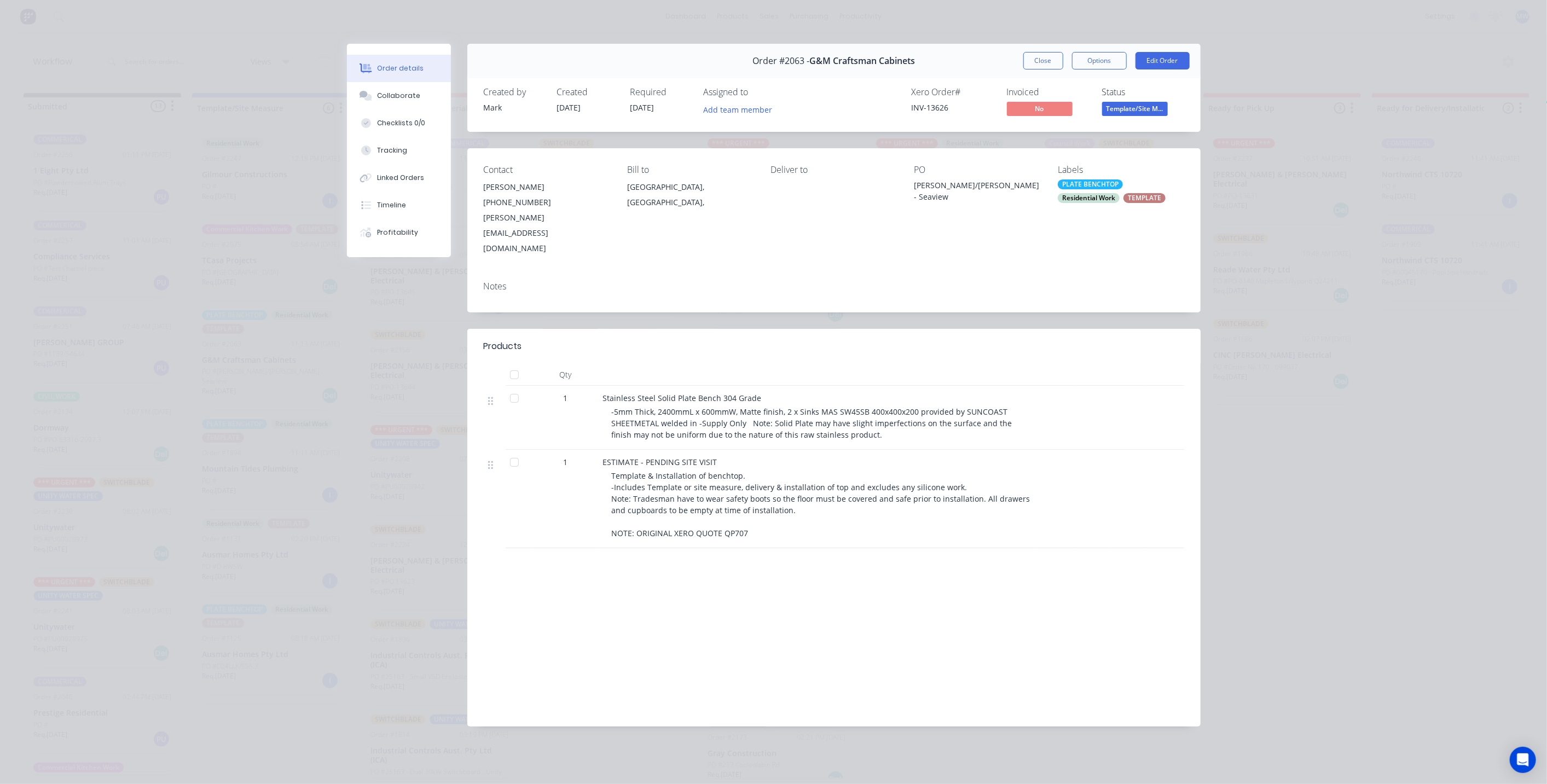
click at [1045, 59] on button "Close" at bounding box center [1043, 60] width 40 height 18
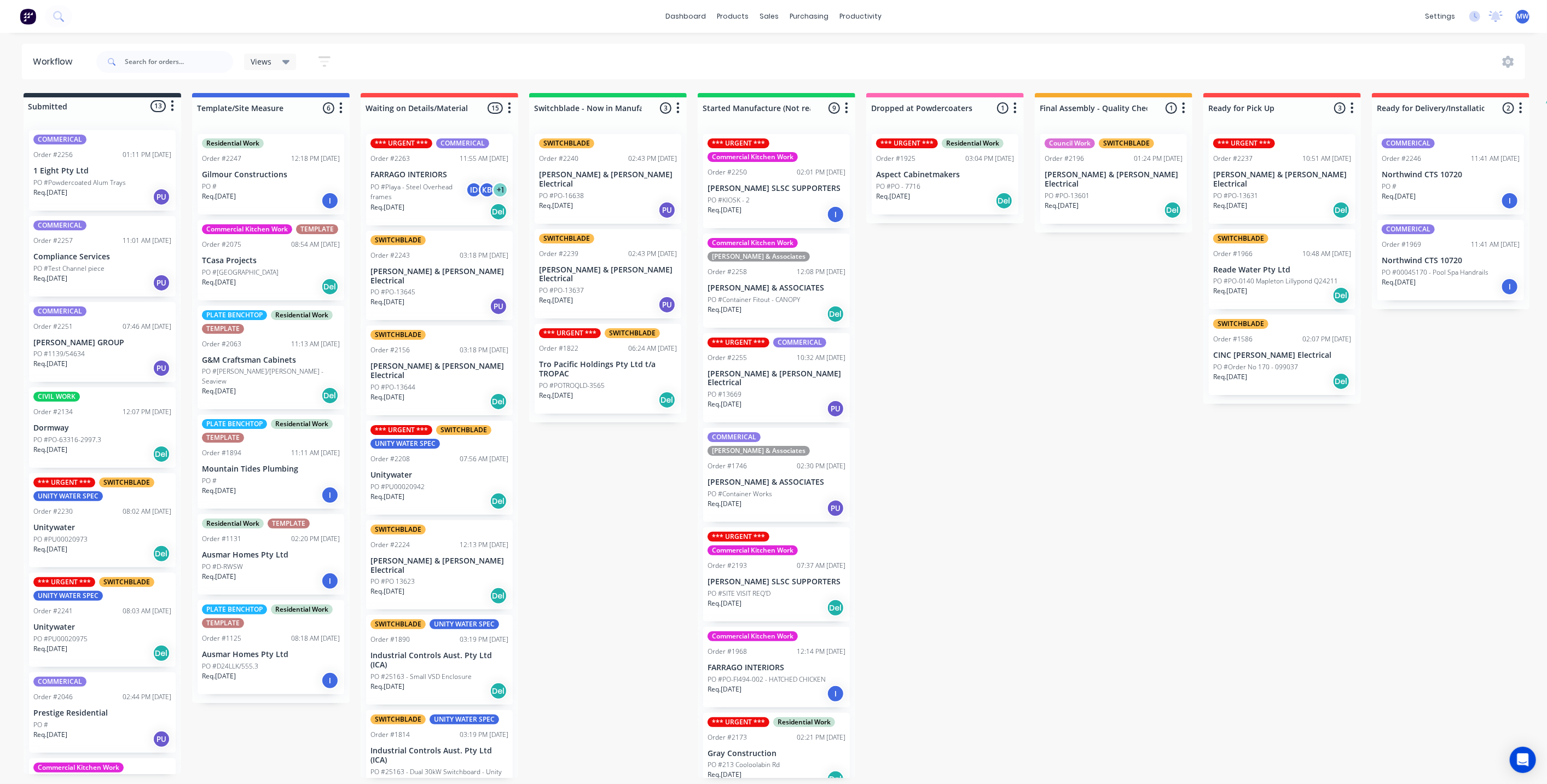
click at [306, 464] on p "Mountain Tides Plumbing" at bounding box center [271, 469] width 138 height 9
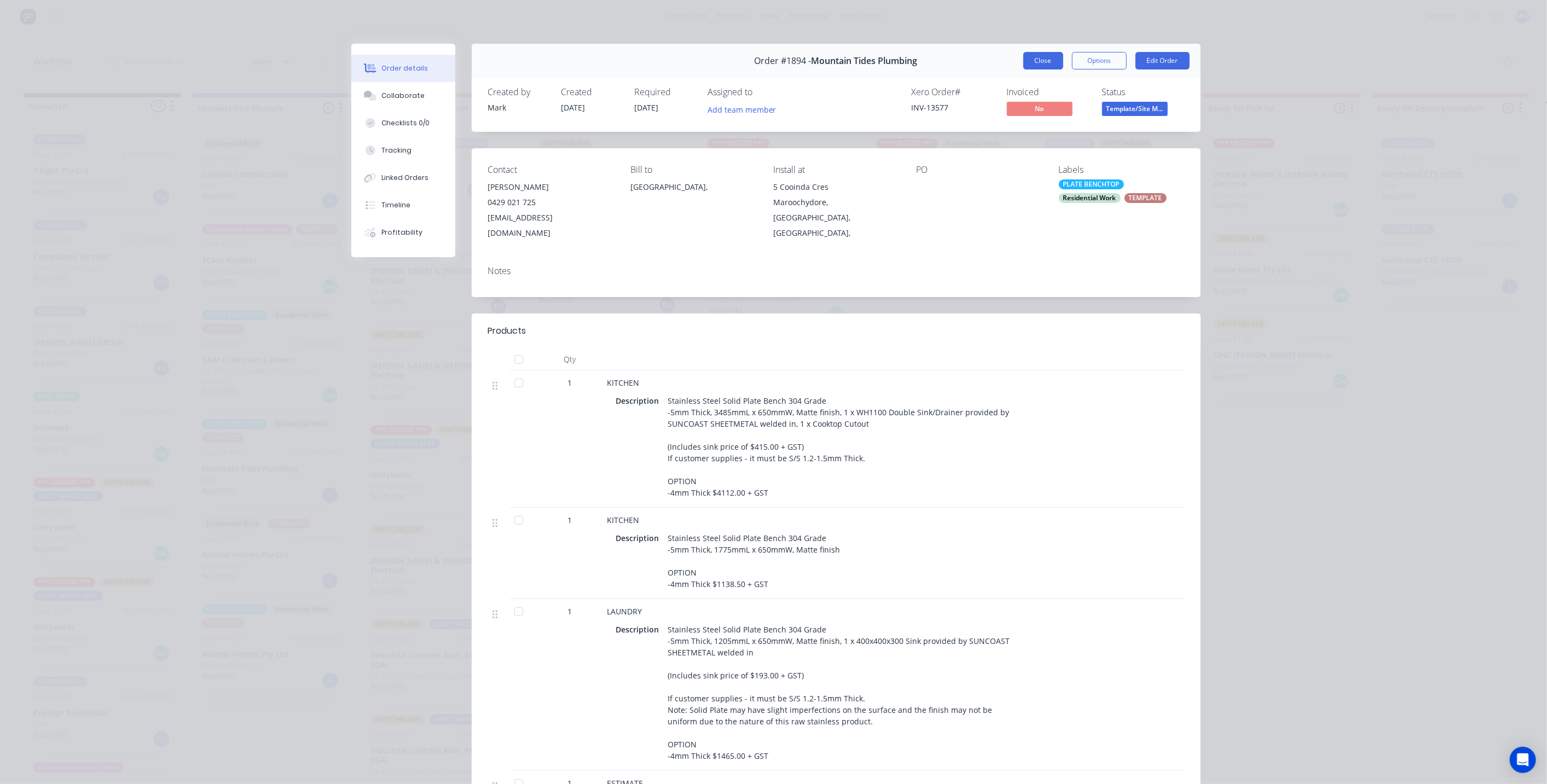
click at [1042, 55] on button "Close" at bounding box center [1043, 60] width 40 height 18
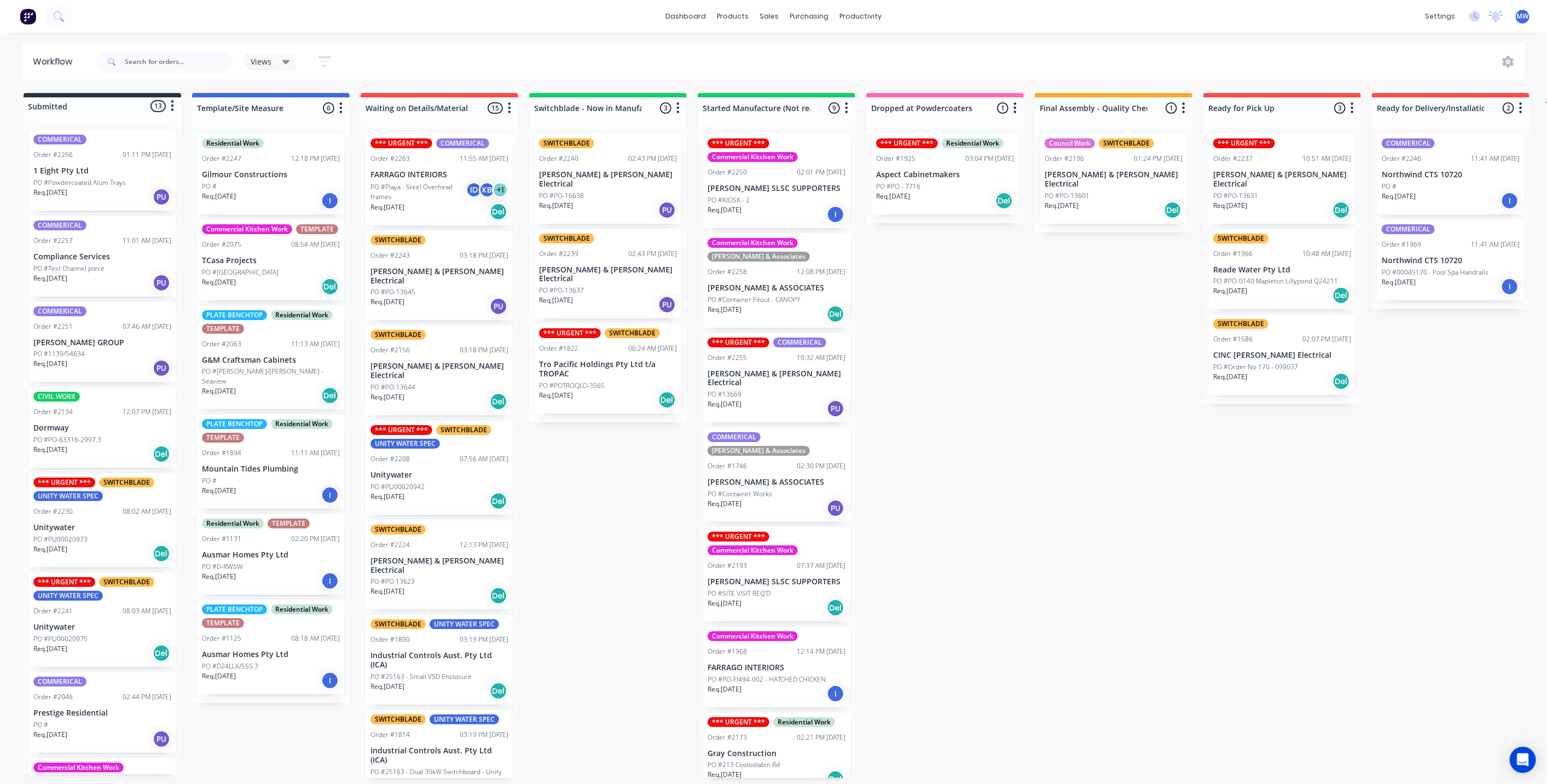
click at [538, 491] on div "Submitted 13 Status colour #273444 hex #273444 Save Cancel Summaries Total orde…" at bounding box center [904, 435] width 1825 height 685
click at [548, 486] on div "Submitted 13 Status colour #273444 hex #273444 Save Cancel Summaries Total orde…" at bounding box center [904, 435] width 1825 height 685
drag, startPoint x: 662, startPoint y: 491, endPoint x: 648, endPoint y: 489, distance: 14.1
click at [661, 491] on div "Submitted 13 Status colour #273444 hex #273444 Save Cancel Summaries Total orde…" at bounding box center [904, 435] width 1825 height 685
click at [567, 483] on div "Submitted 13 Status colour #273444 hex #273444 Save Cancel Summaries Total orde…" at bounding box center [904, 435] width 1825 height 685
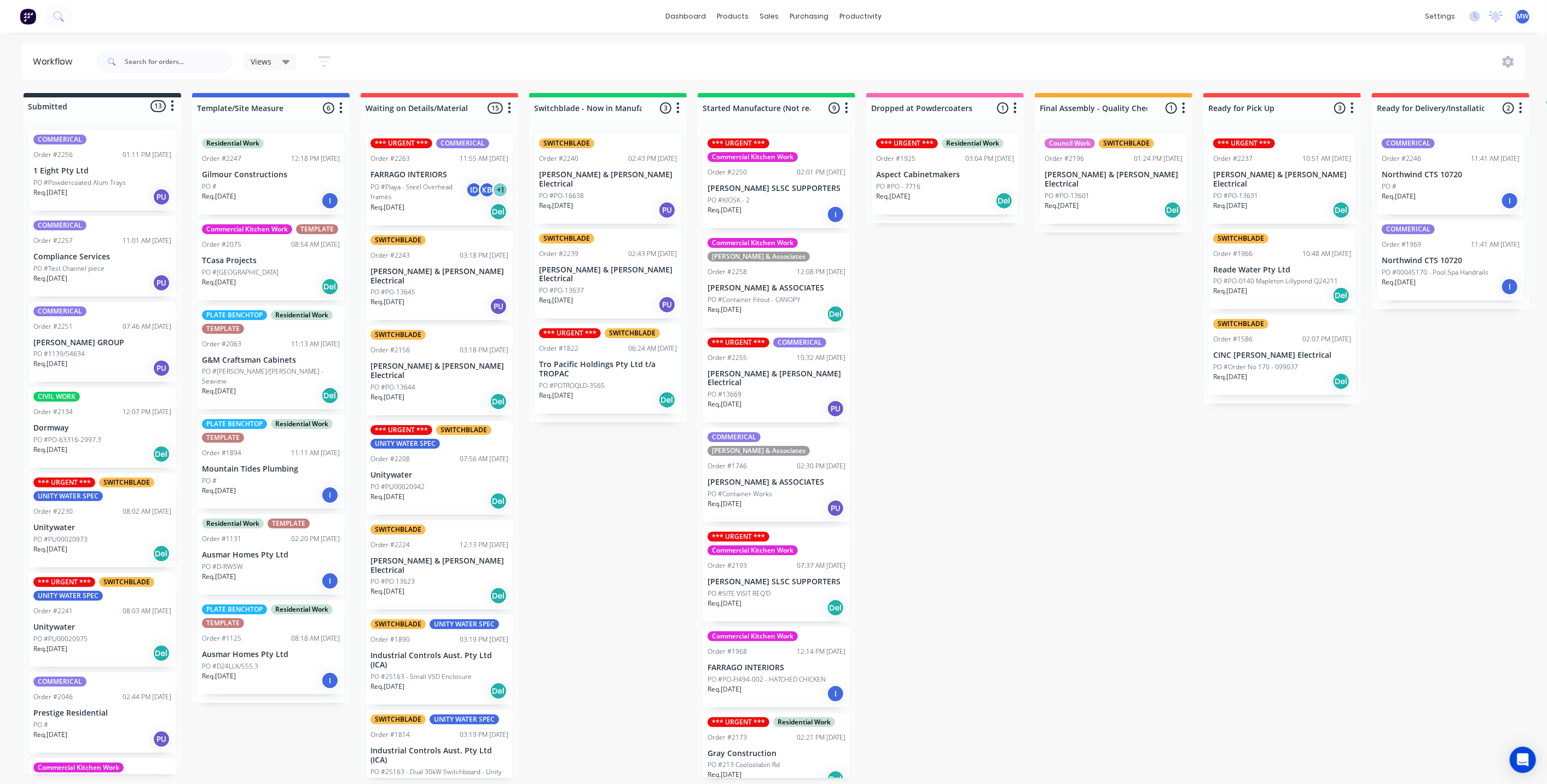
click at [555, 450] on div "Submitted 13 Status colour #273444 hex #273444 Save Cancel Summaries Total orde…" at bounding box center [904, 435] width 1825 height 685
click at [626, 477] on div "Submitted 13 Status colour #273444 hex #273444 Save Cancel Summaries Total orde…" at bounding box center [904, 435] width 1825 height 685
click at [1019, 400] on div "Submitted 13 Status colour #273444 hex #273444 Save Cancel Summaries Total orde…" at bounding box center [904, 435] width 1825 height 685
click at [797, 399] on div "Req. [DATE] PU" at bounding box center [776, 408] width 138 height 19
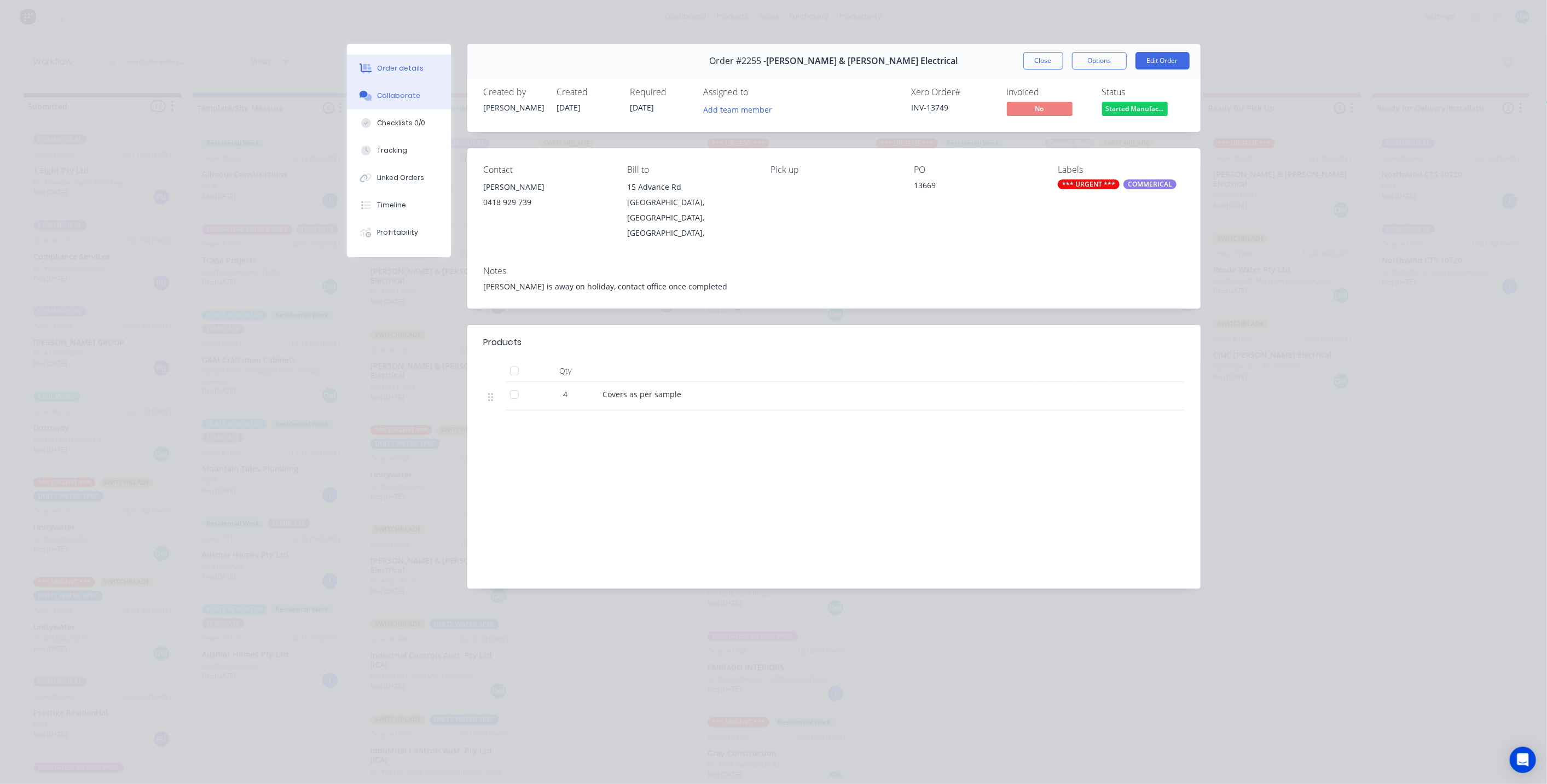
click at [390, 97] on div "Collaborate" at bounding box center [399, 95] width 43 height 10
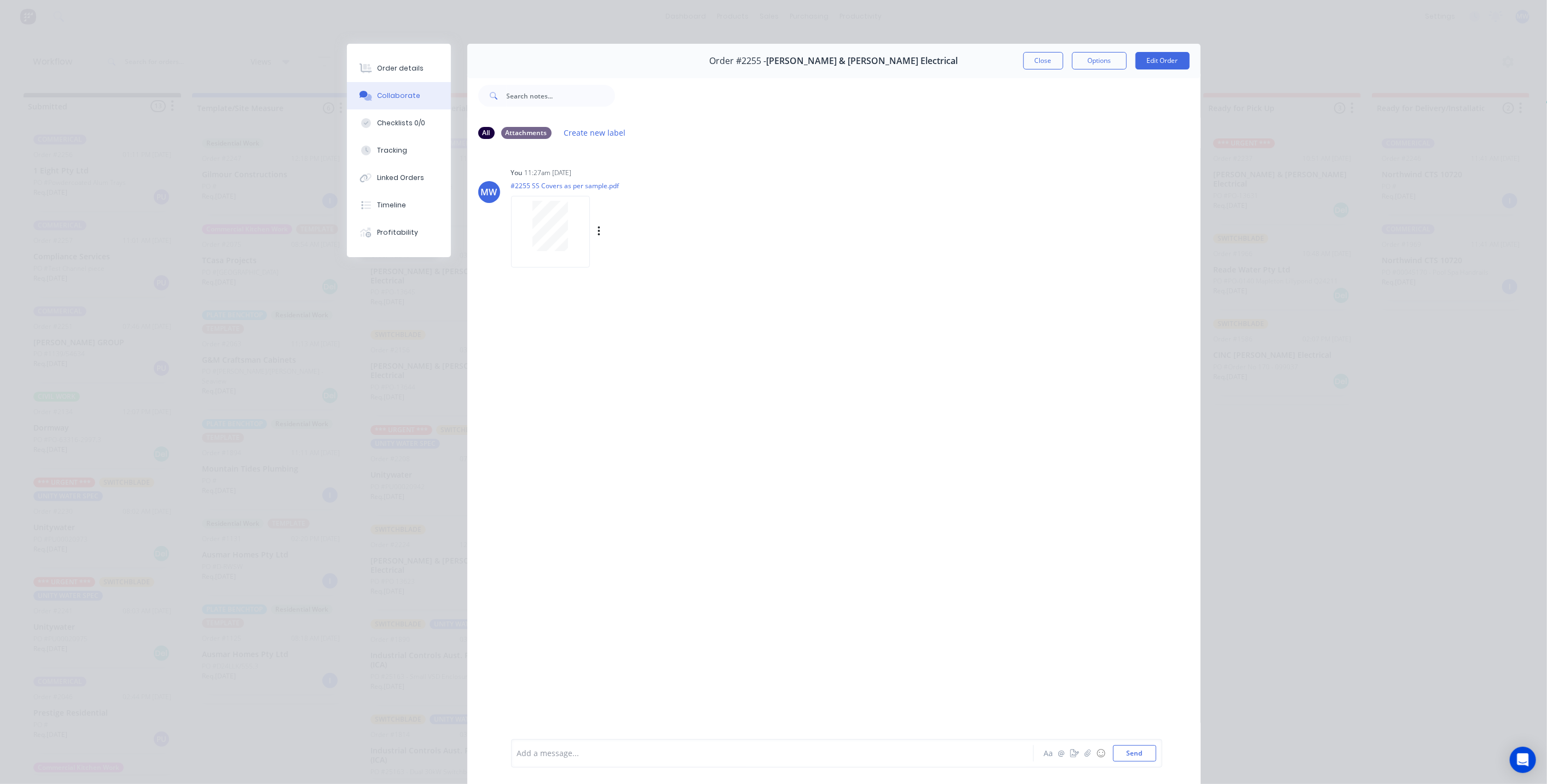
click at [564, 223] on div at bounding box center [550, 225] width 69 height 50
click at [1029, 61] on button "Close" at bounding box center [1043, 60] width 40 height 18
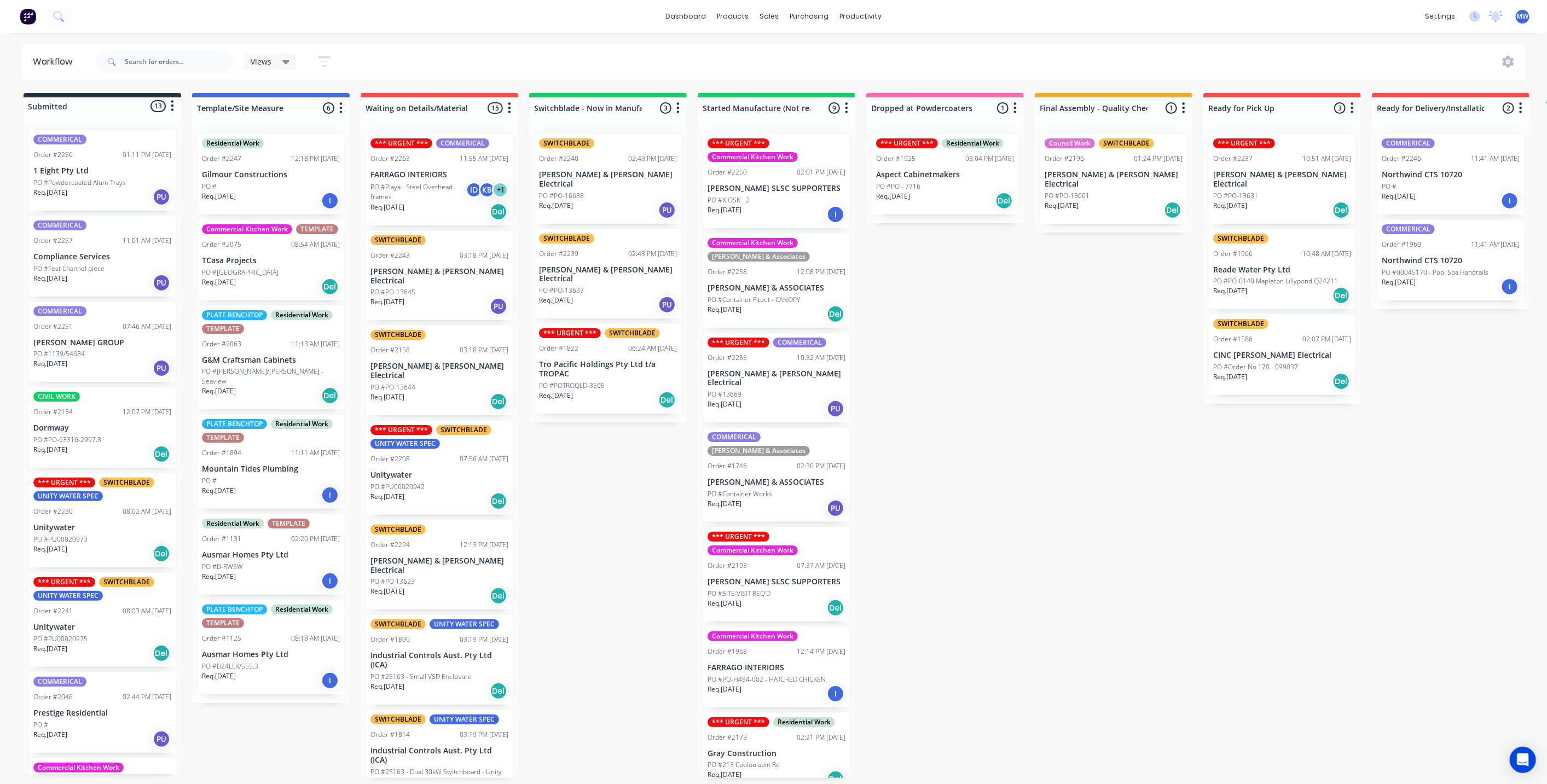
click at [775, 390] on div "PO #13669" at bounding box center [776, 394] width 138 height 10
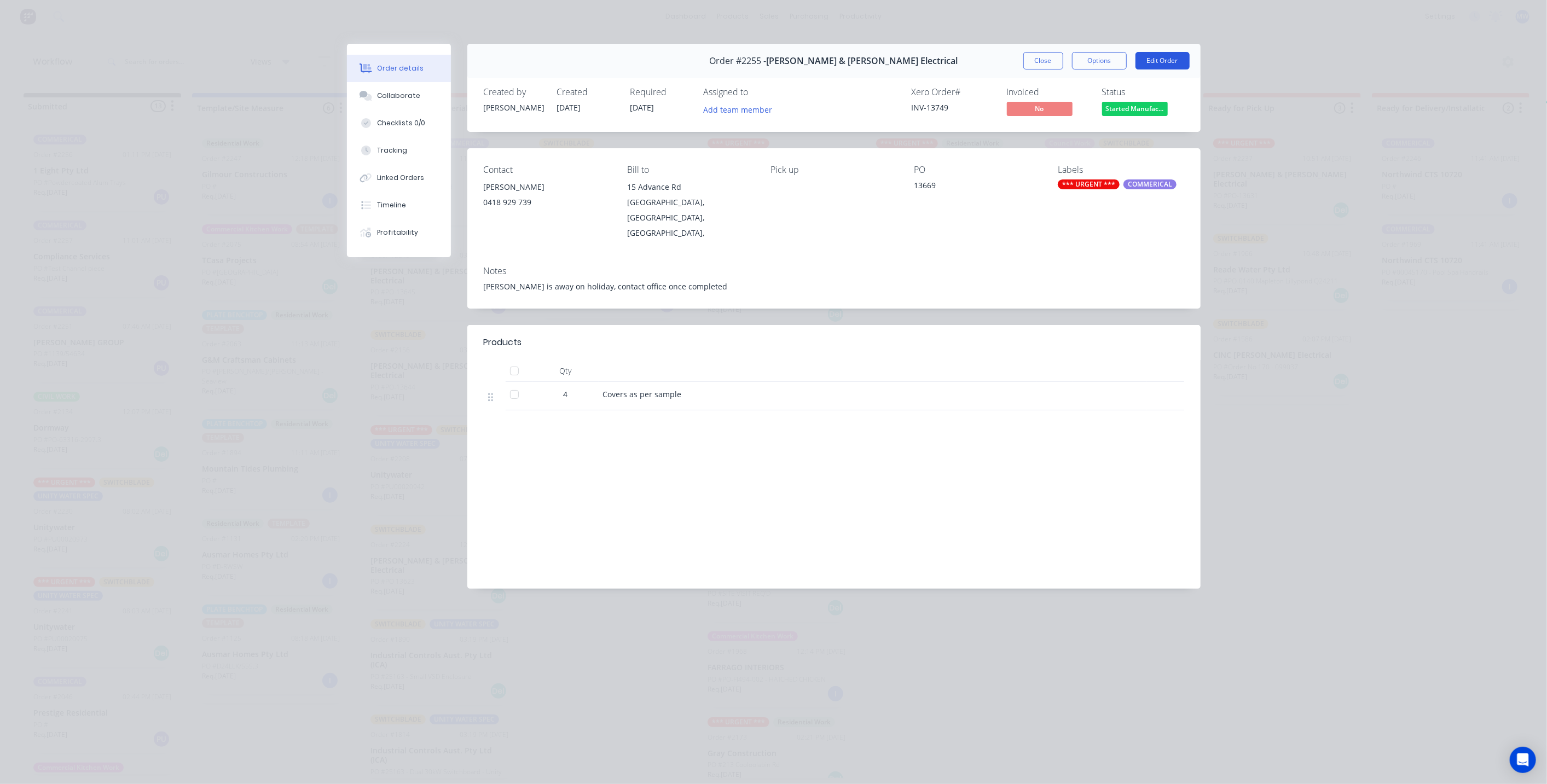
click at [1180, 60] on button "Edit Order" at bounding box center [1162, 60] width 54 height 18
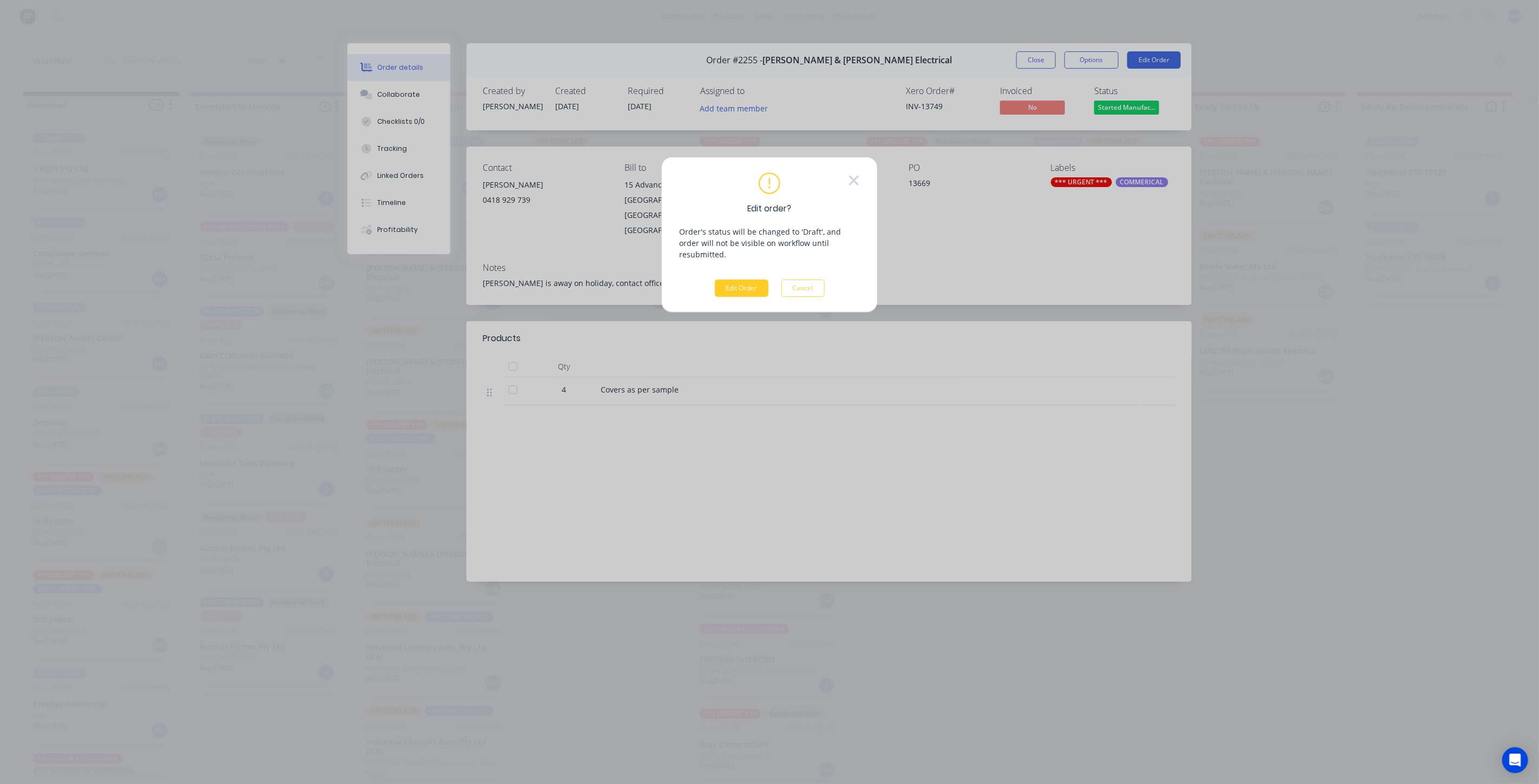
click at [737, 279] on button "Edit Order" at bounding box center [742, 288] width 54 height 17
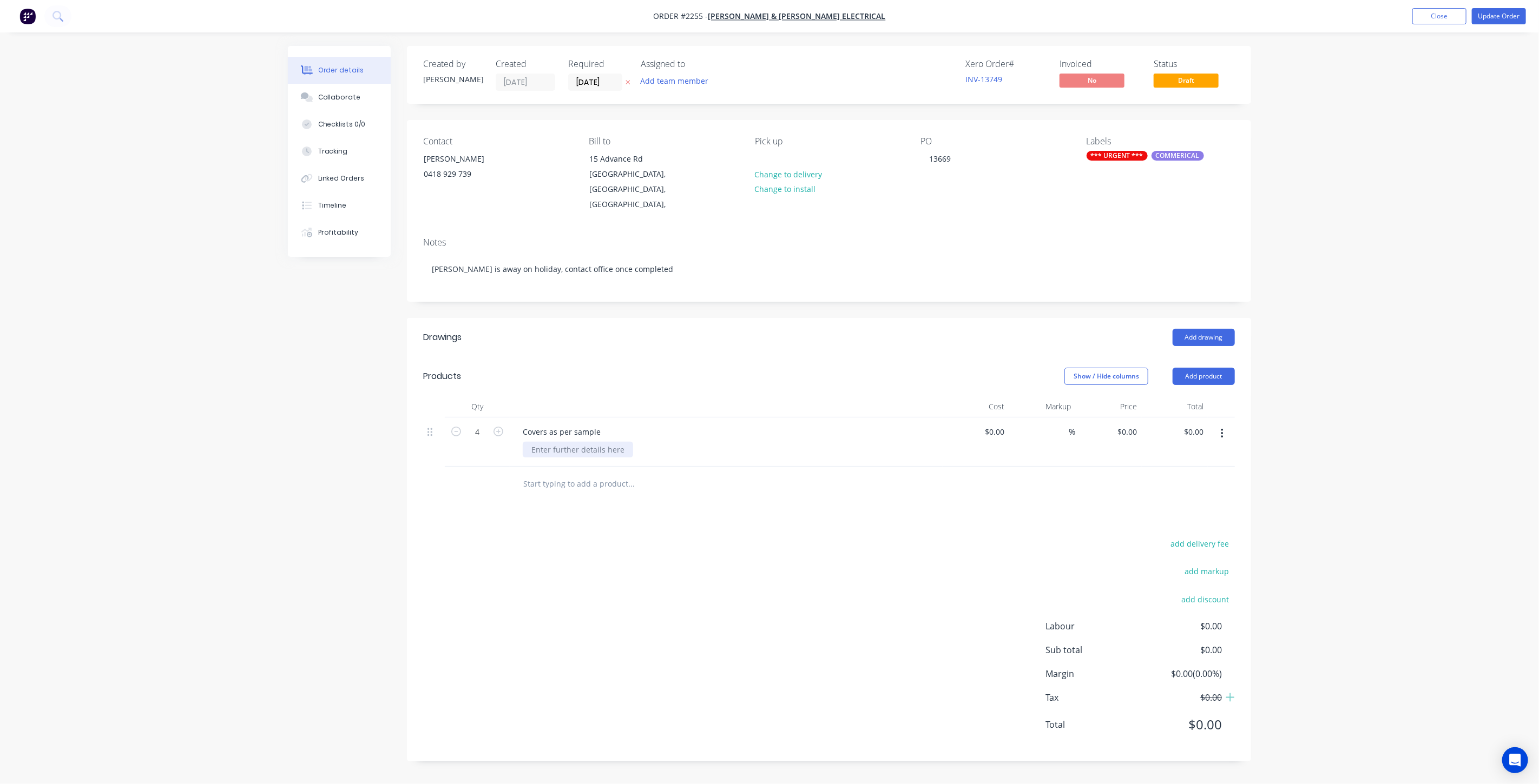
click at [591, 442] on div at bounding box center [578, 450] width 111 height 16
drag, startPoint x: 605, startPoint y: 415, endPoint x: 491, endPoint y: 407, distance: 114.3
click at [499, 417] on div "4 Covers as per sample $0.00 $0.00 % $0.00 $0.00 $0.00 $0.00" at bounding box center [829, 442] width 812 height 49
click at [562, 442] on div at bounding box center [578, 450] width 111 height 16
click at [563, 442] on div at bounding box center [578, 450] width 111 height 16
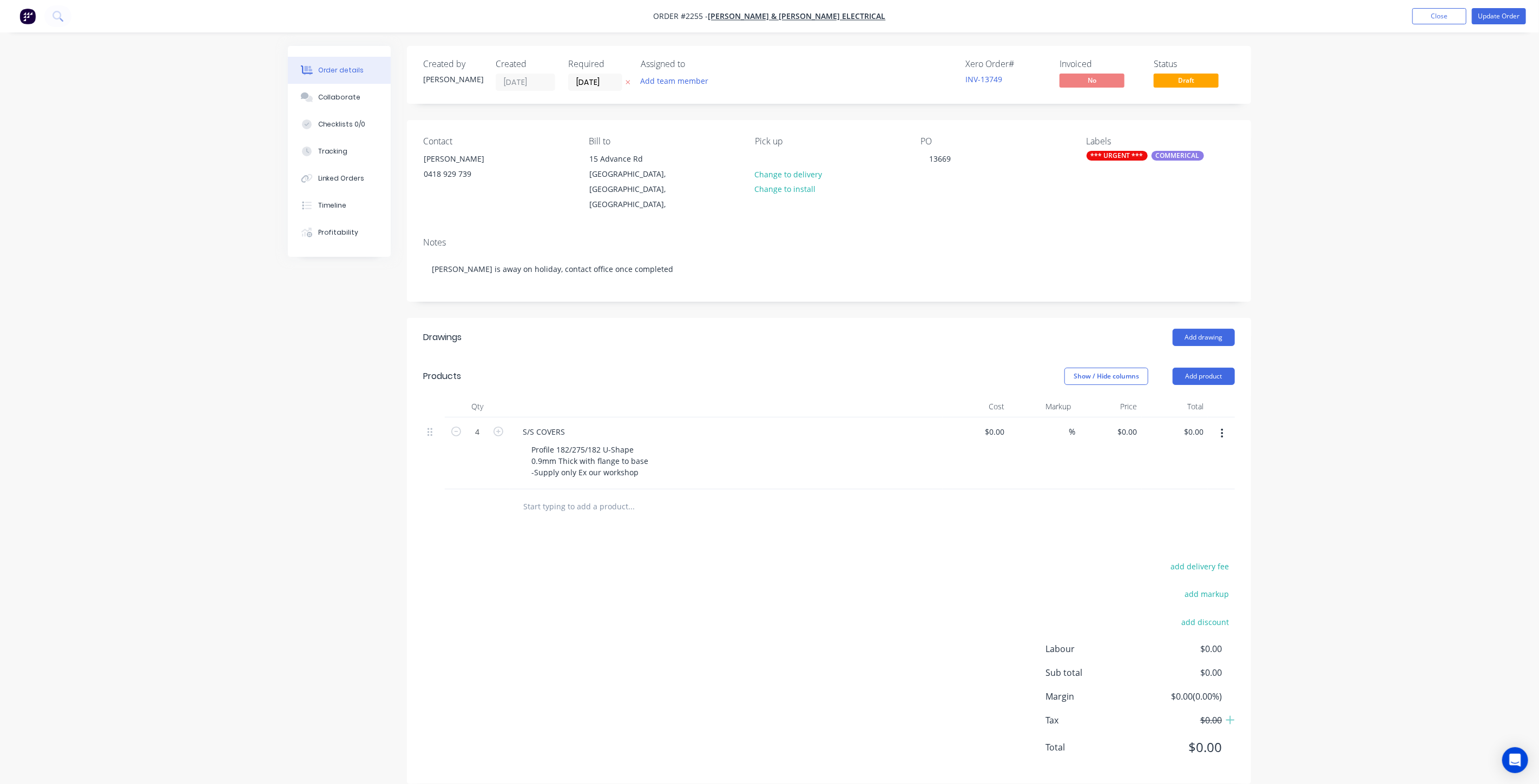
click at [734, 453] on div "Profile 182/275/182 U-Shape 0.9mm Thick with flange to base -Supply only Ex our…" at bounding box center [731, 461] width 416 height 38
drag, startPoint x: 762, startPoint y: 454, endPoint x: 781, endPoint y: 454, distance: 19.0
click at [762, 453] on div "Profile 182/275/182 U-Shape 0.9mm Thick with flange to base -Supply only Ex our…" at bounding box center [731, 461] width 416 height 38
click at [1371, 302] on div "Order details Collaborate Checklists 0/0 Tracking Linked Orders Timeline Profit…" at bounding box center [770, 400] width 1539 height 801
click at [1490, 15] on button "Update Order" at bounding box center [1499, 16] width 54 height 16
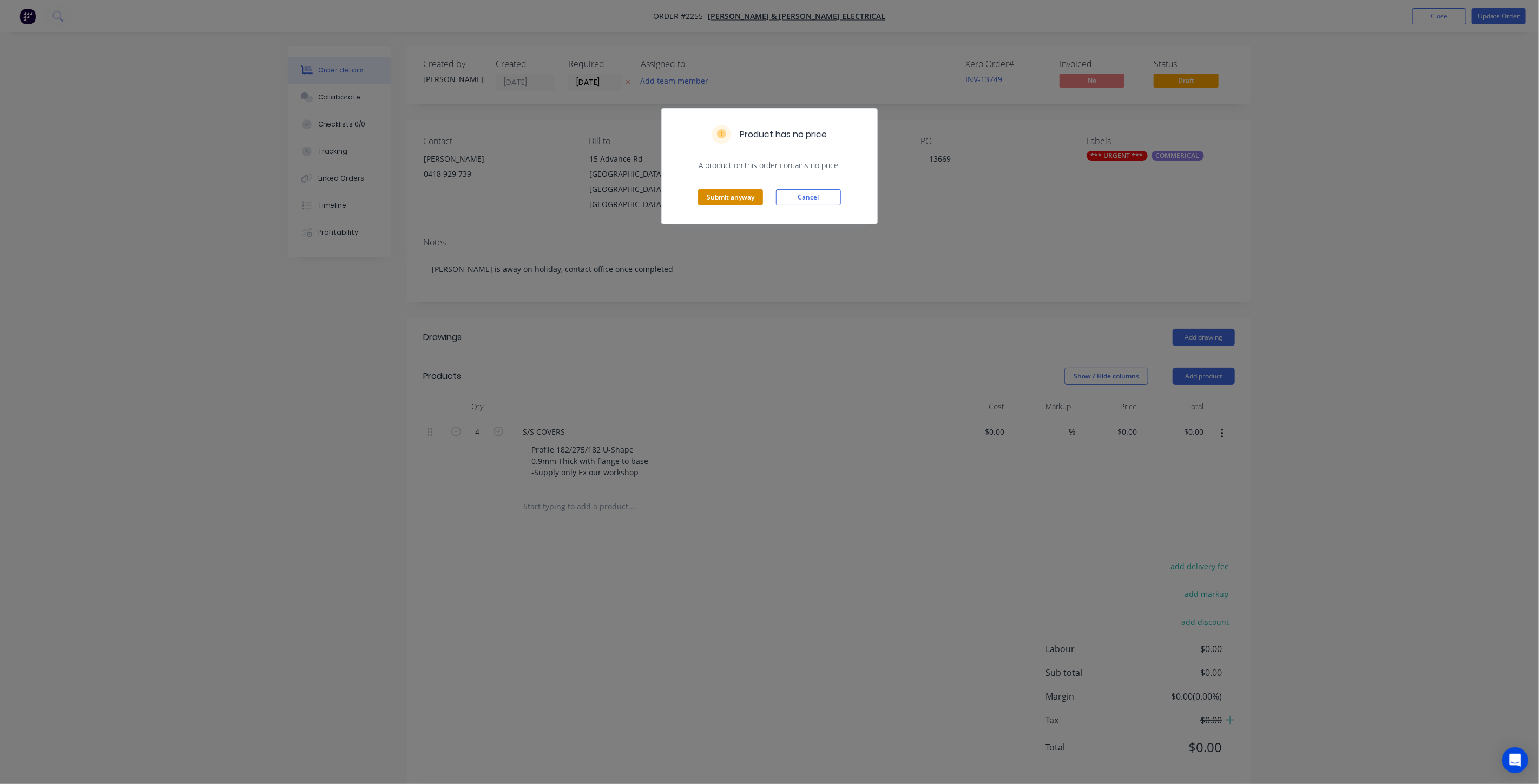
click at [710, 204] on button "Submit anyway" at bounding box center [730, 197] width 65 height 16
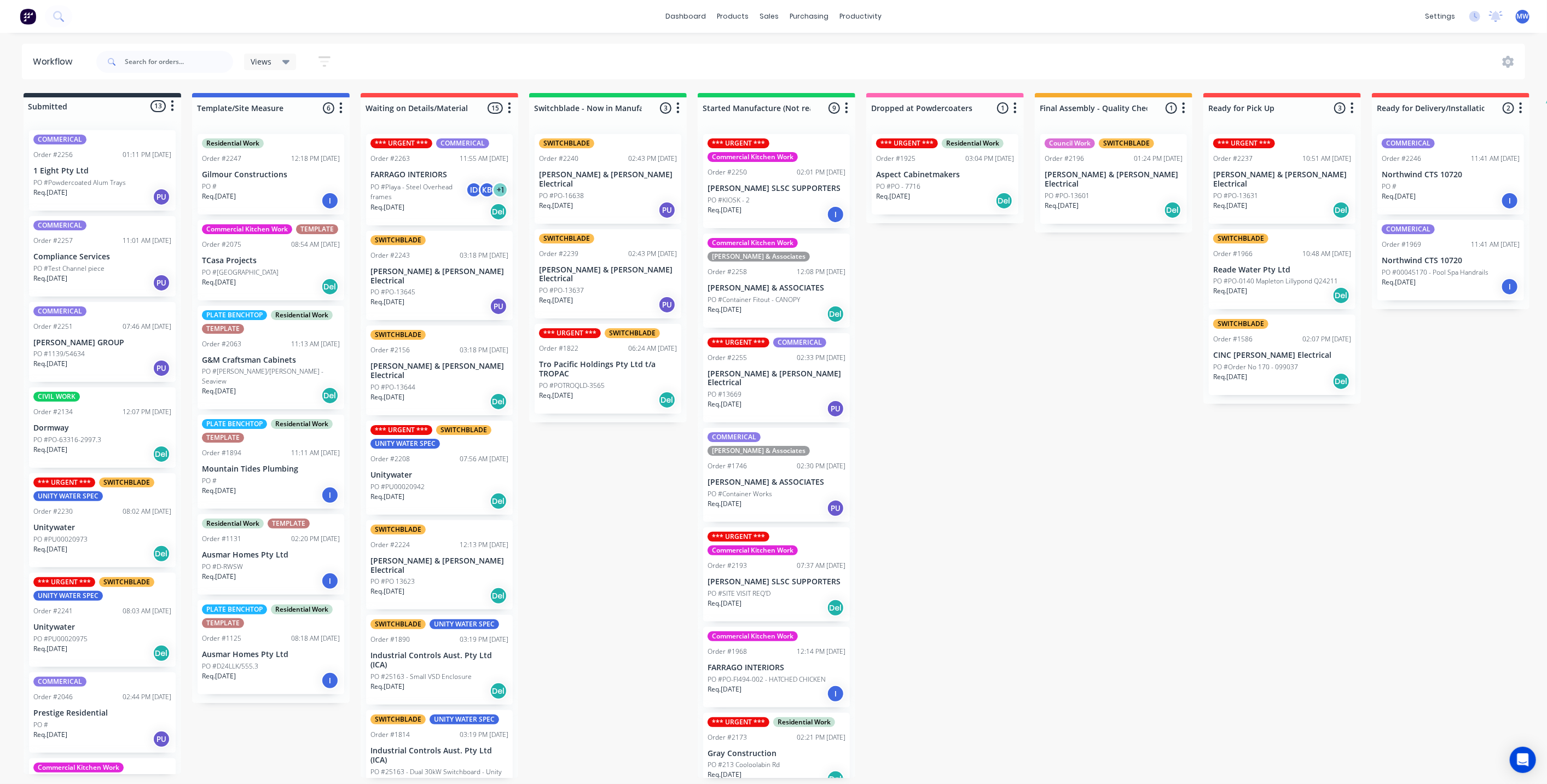
click at [755, 390] on div "PO #13669" at bounding box center [776, 394] width 138 height 10
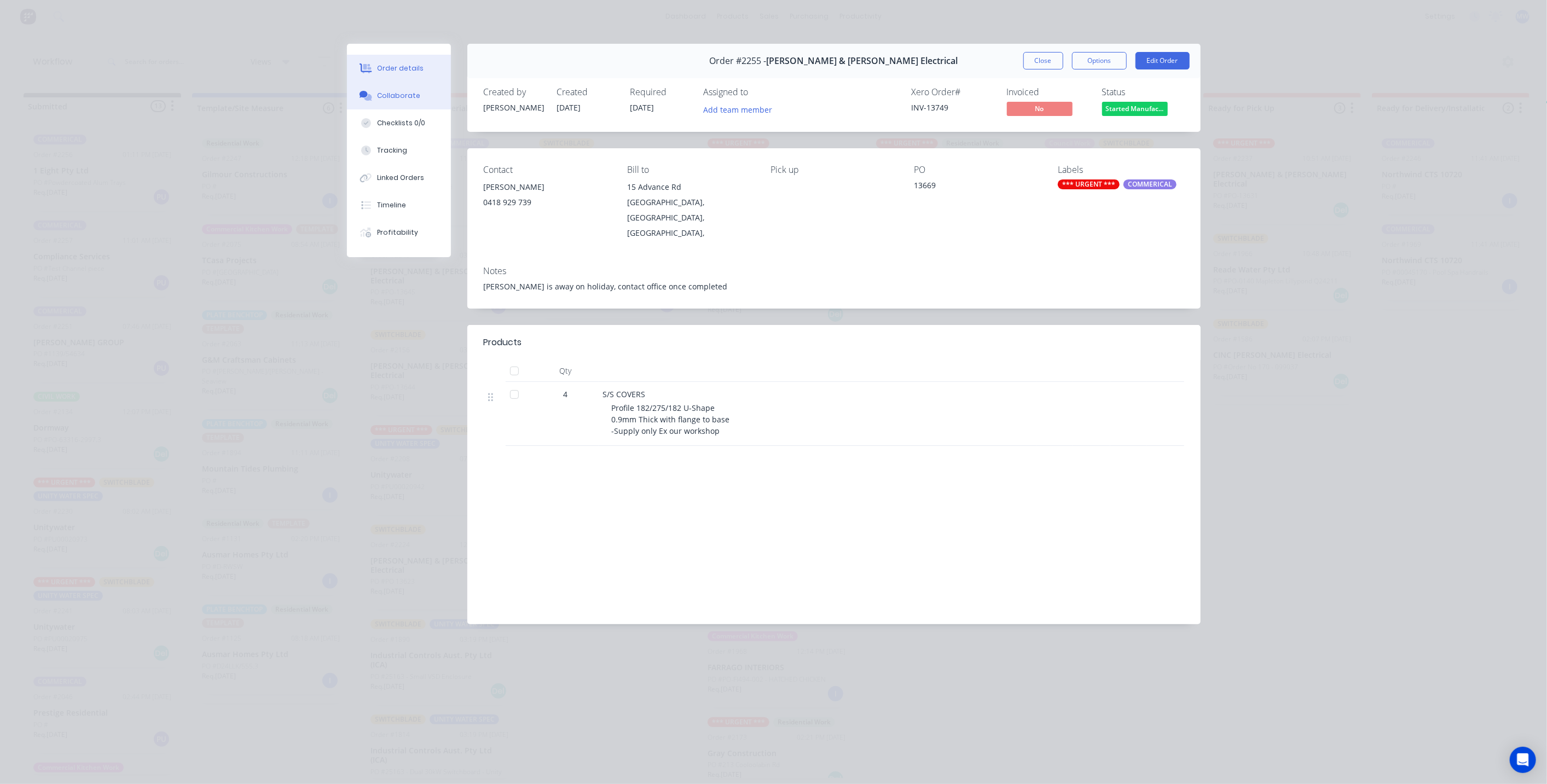
click at [398, 93] on div "Collaborate" at bounding box center [399, 95] width 43 height 10
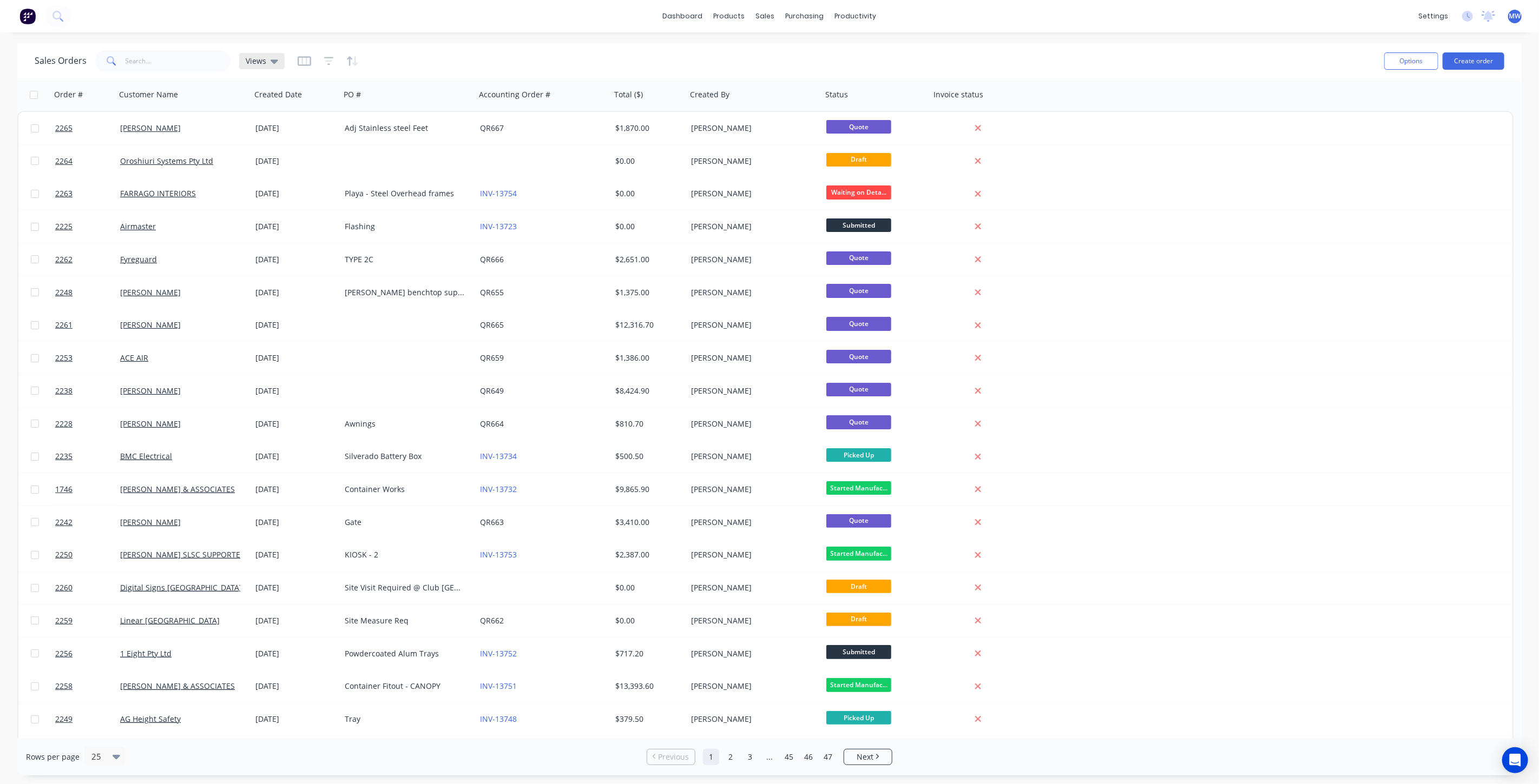
click at [255, 60] on span "Views" at bounding box center [256, 60] width 20 height 11
click at [290, 172] on button "DRAFT QUOTES" at bounding box center [304, 174] width 124 height 13
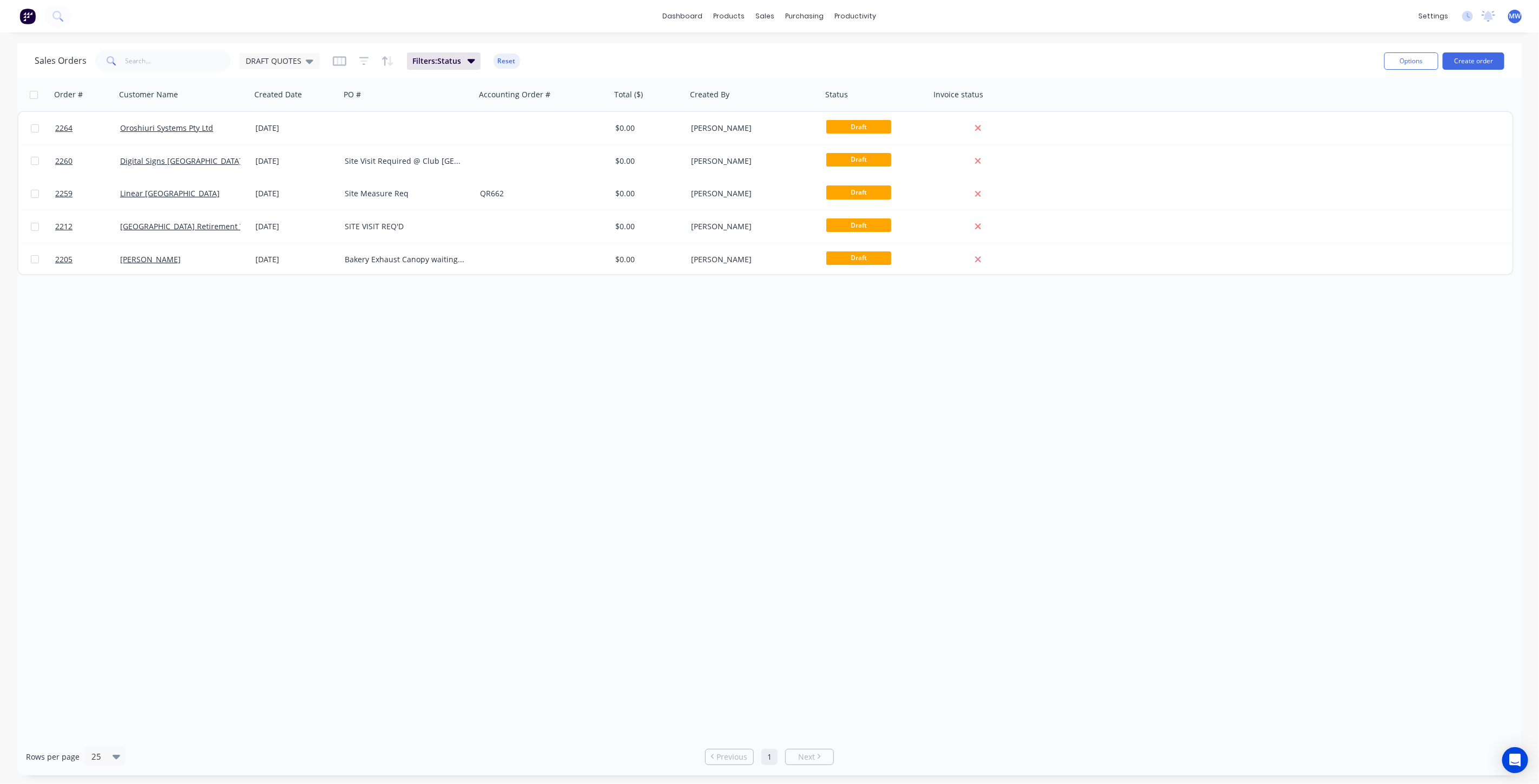
click at [475, 316] on div "Order # Customer Name Created Date PO # Accounting Order # Total ($) Created By…" at bounding box center [770, 408] width 1504 height 660
click at [261, 392] on div "Order # Customer Name Created Date PO # Accounting Order # Total ($) Created By…" at bounding box center [770, 408] width 1504 height 660
click at [290, 411] on div "Order # Customer Name Created Date PO # Accounting Order # Total ($) Created By…" at bounding box center [770, 408] width 1504 height 660
click at [309, 60] on icon at bounding box center [309, 62] width 8 height 4
click at [293, 152] on button "None (Default)" at bounding box center [304, 152] width 124 height 13
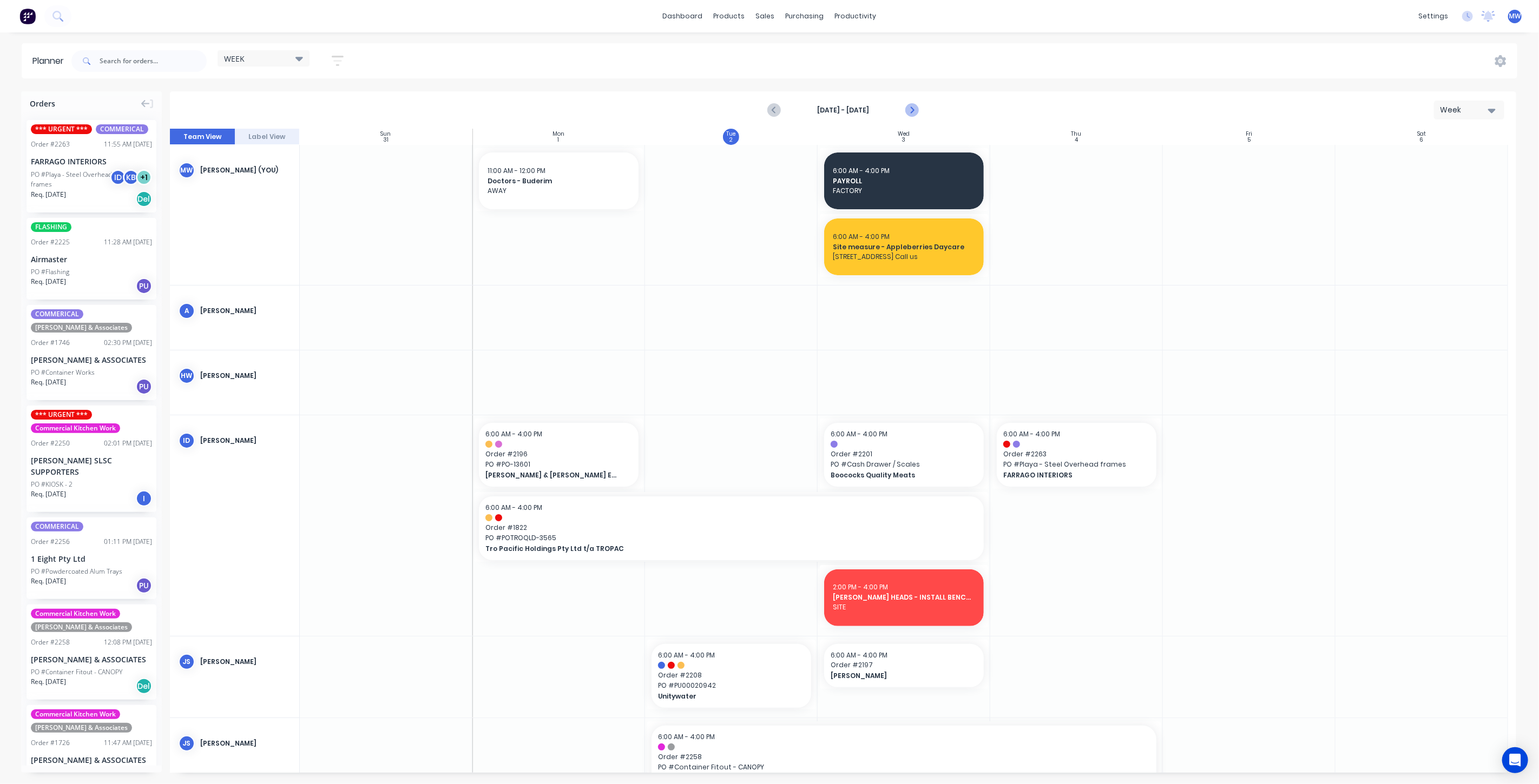
click at [919, 107] on button "Next page" at bounding box center [911, 110] width 22 height 21
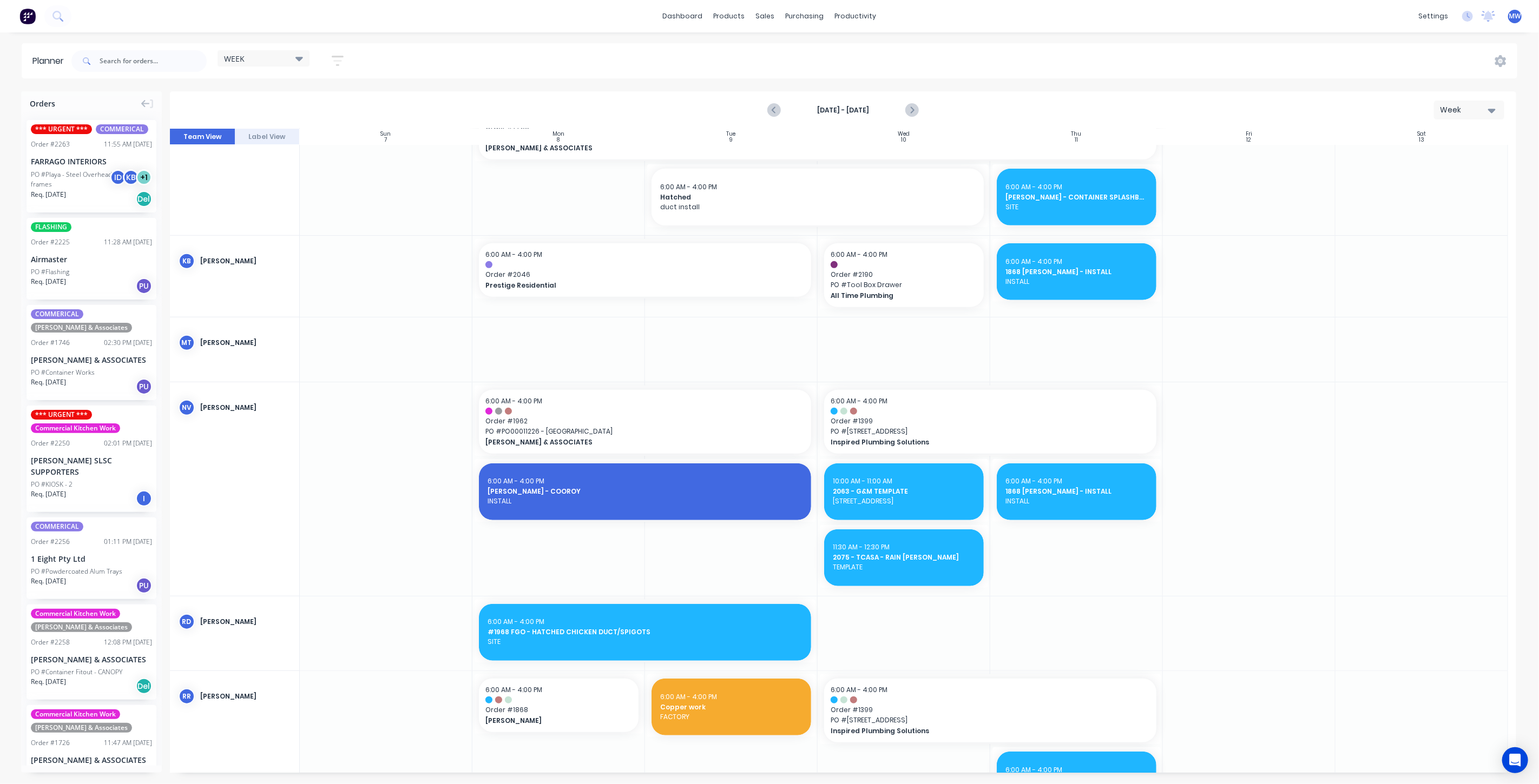
scroll to position [683, 0]
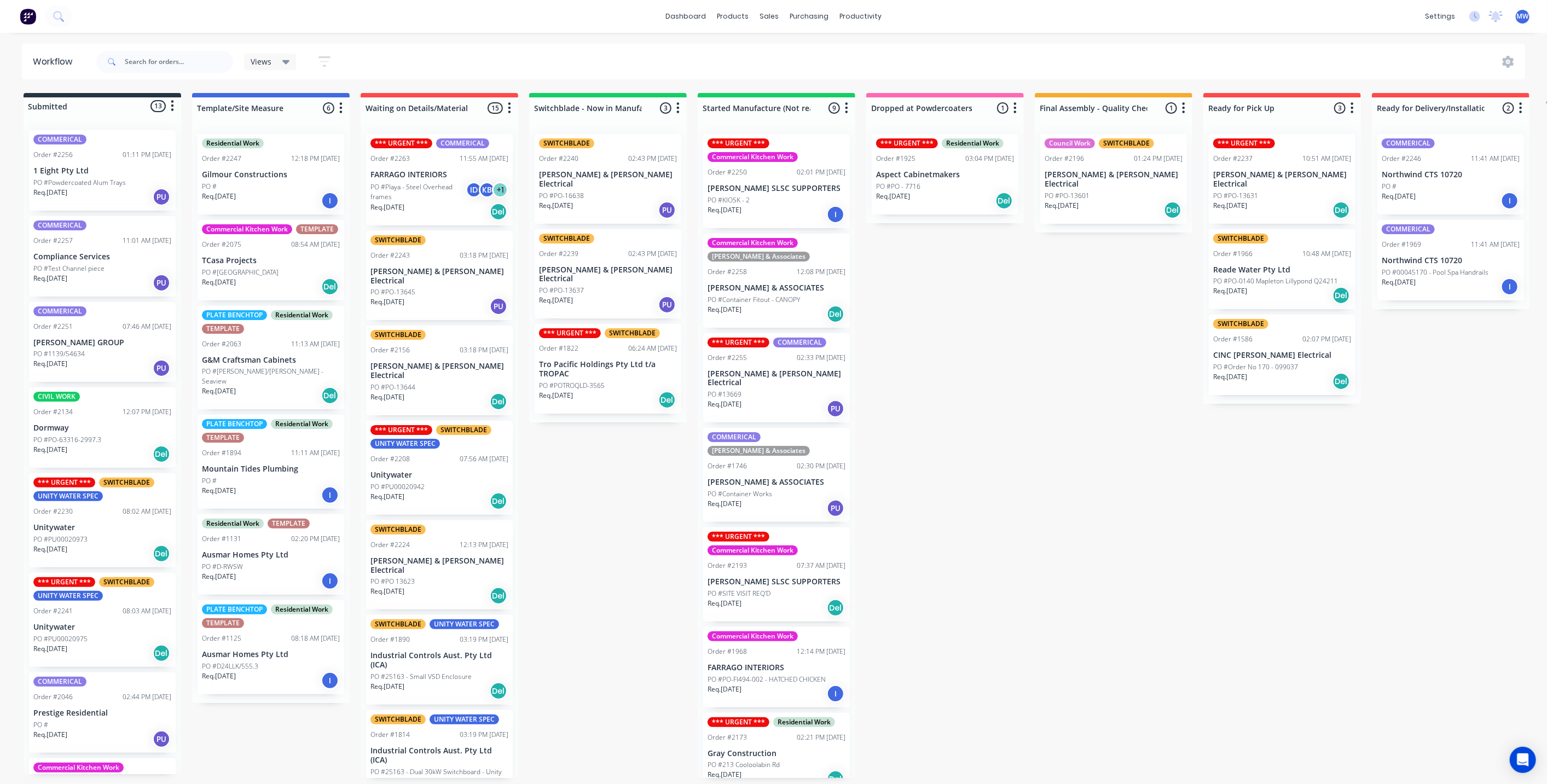
click at [783, 399] on div "Req. [DATE] PU" at bounding box center [776, 408] width 138 height 19
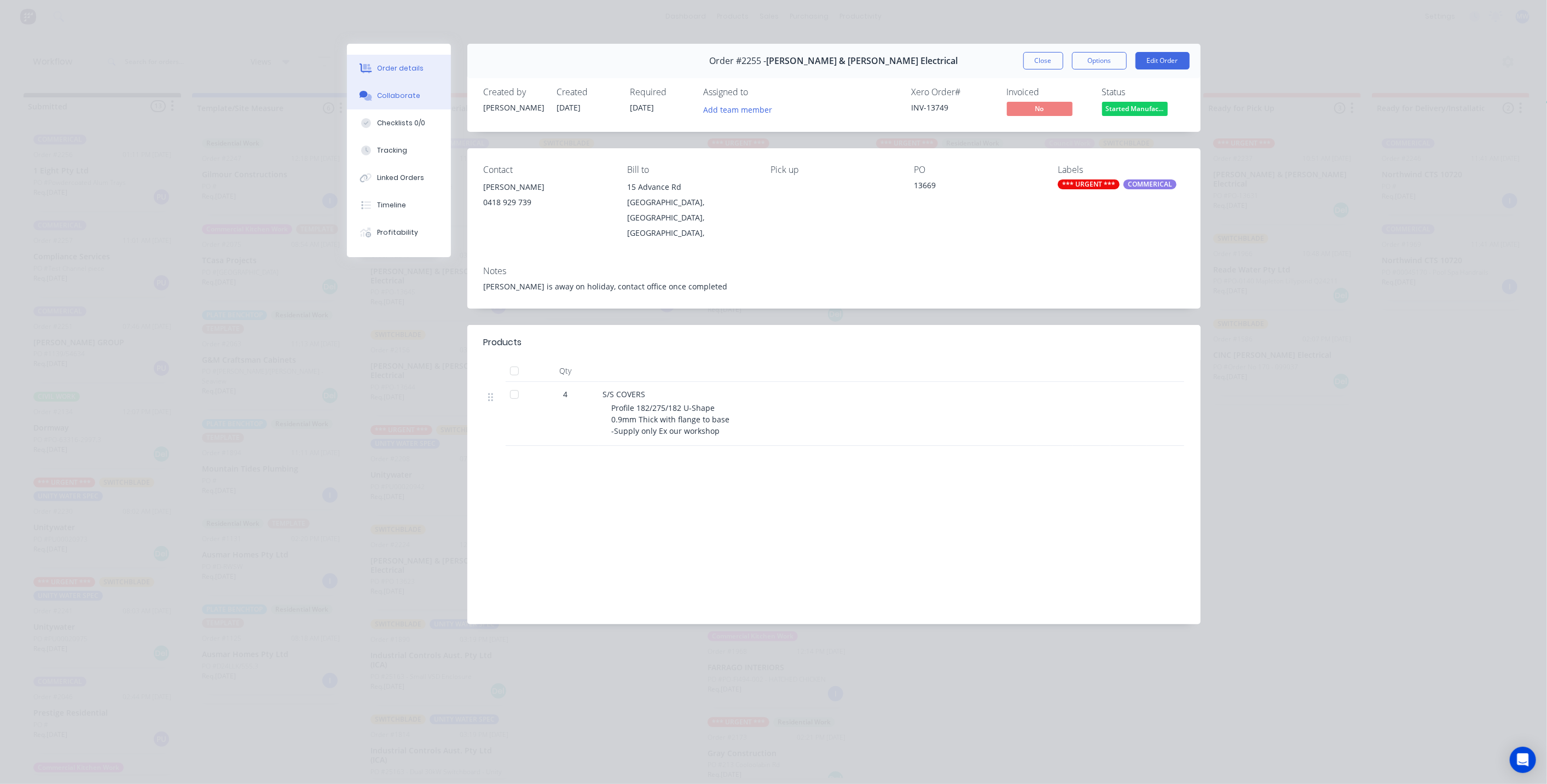
click at [405, 91] on div "Collaborate" at bounding box center [399, 95] width 43 height 10
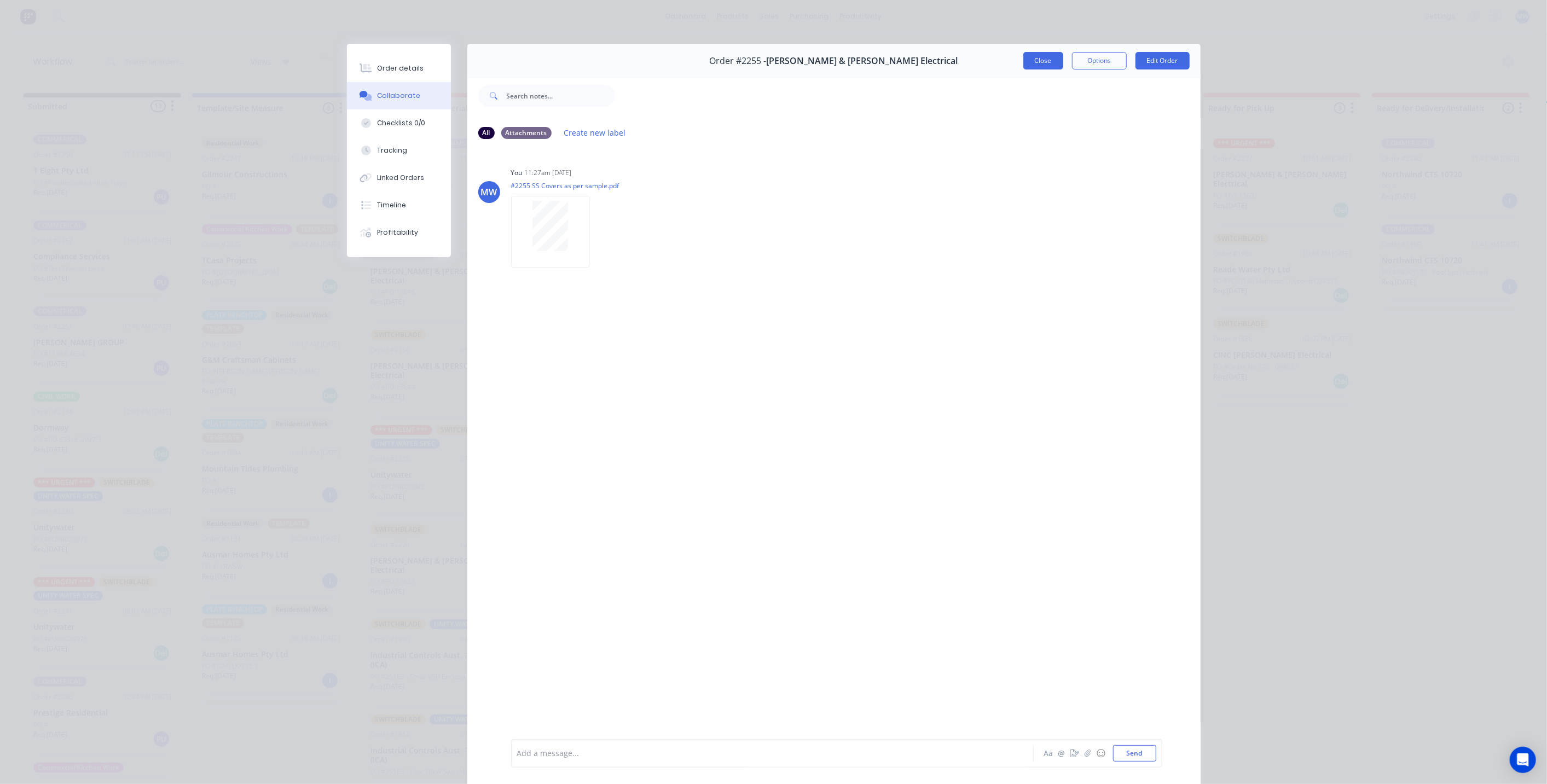
click at [1042, 60] on button "Close" at bounding box center [1043, 60] width 40 height 18
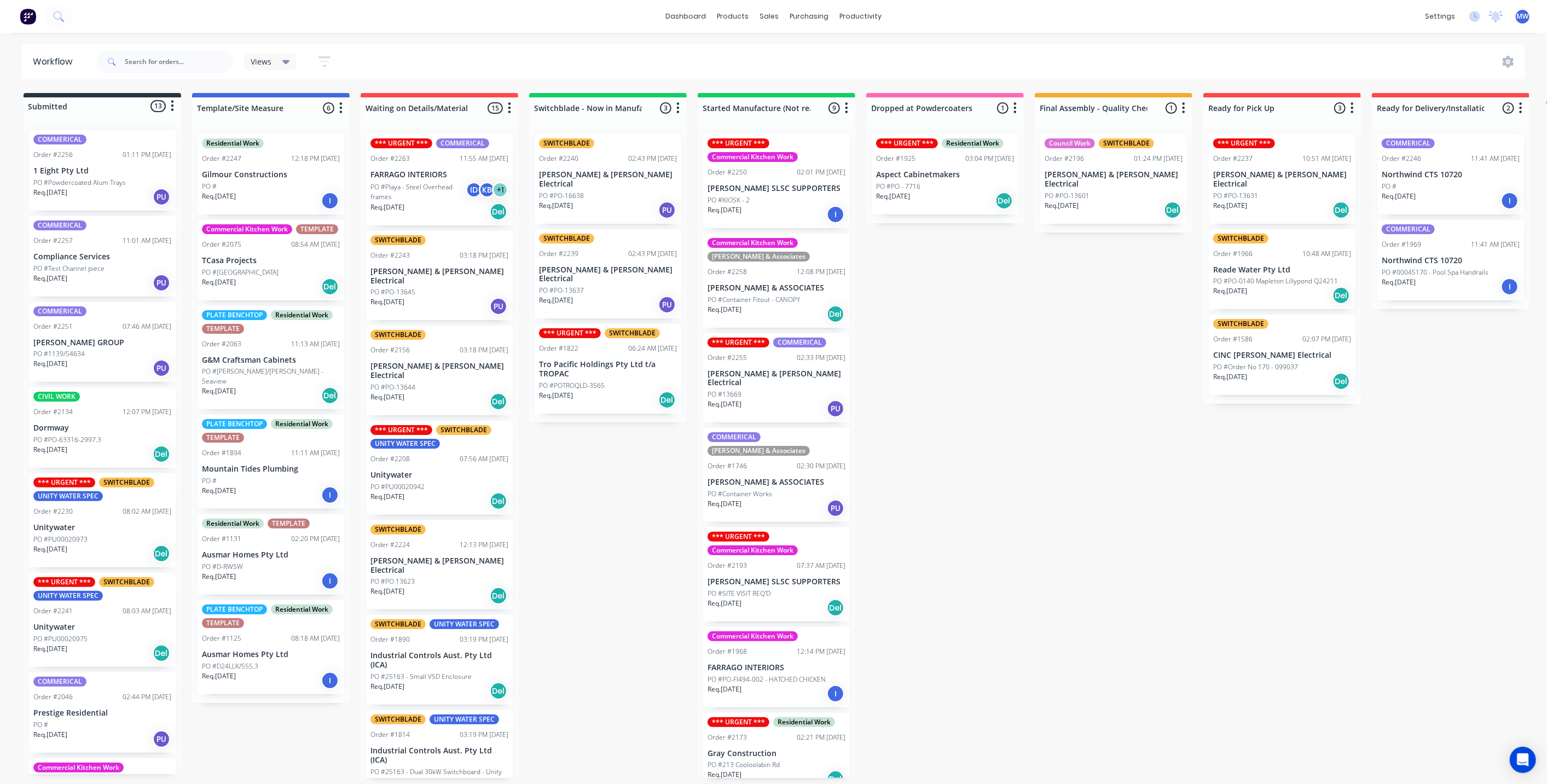
click at [1023, 521] on div "Submitted 13 Status colour #273444 hex #273444 Save Cancel Summaries Total orde…" at bounding box center [904, 435] width 1825 height 685
click at [949, 444] on div "Submitted 13 Status colour #273444 hex #273444 Save Cancel Summaries Total orde…" at bounding box center [904, 435] width 1825 height 685
click at [310, 386] on div "Req. 17/07/25 Del" at bounding box center [271, 395] width 138 height 19
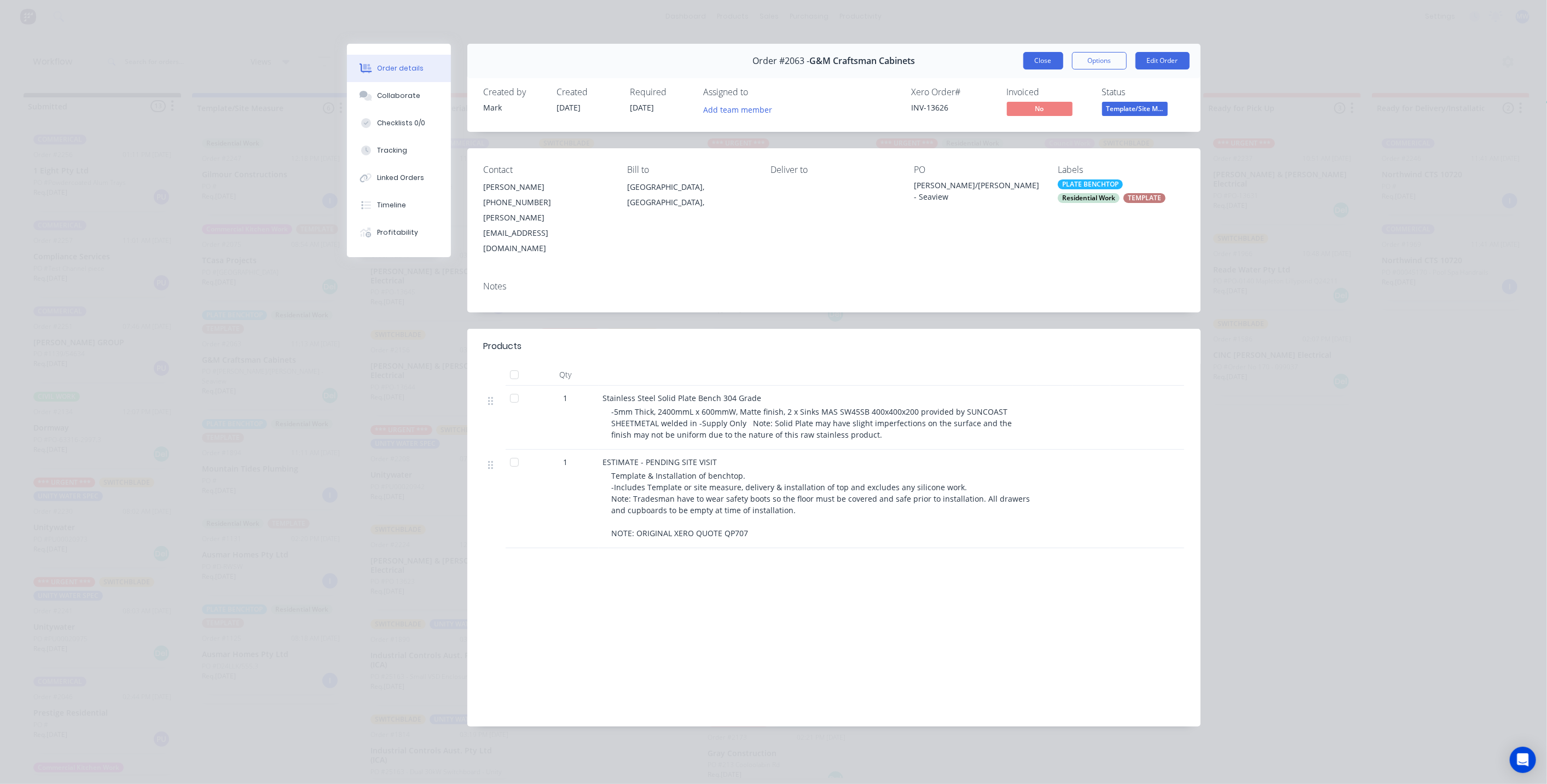
click at [1042, 59] on button "Close" at bounding box center [1043, 60] width 40 height 18
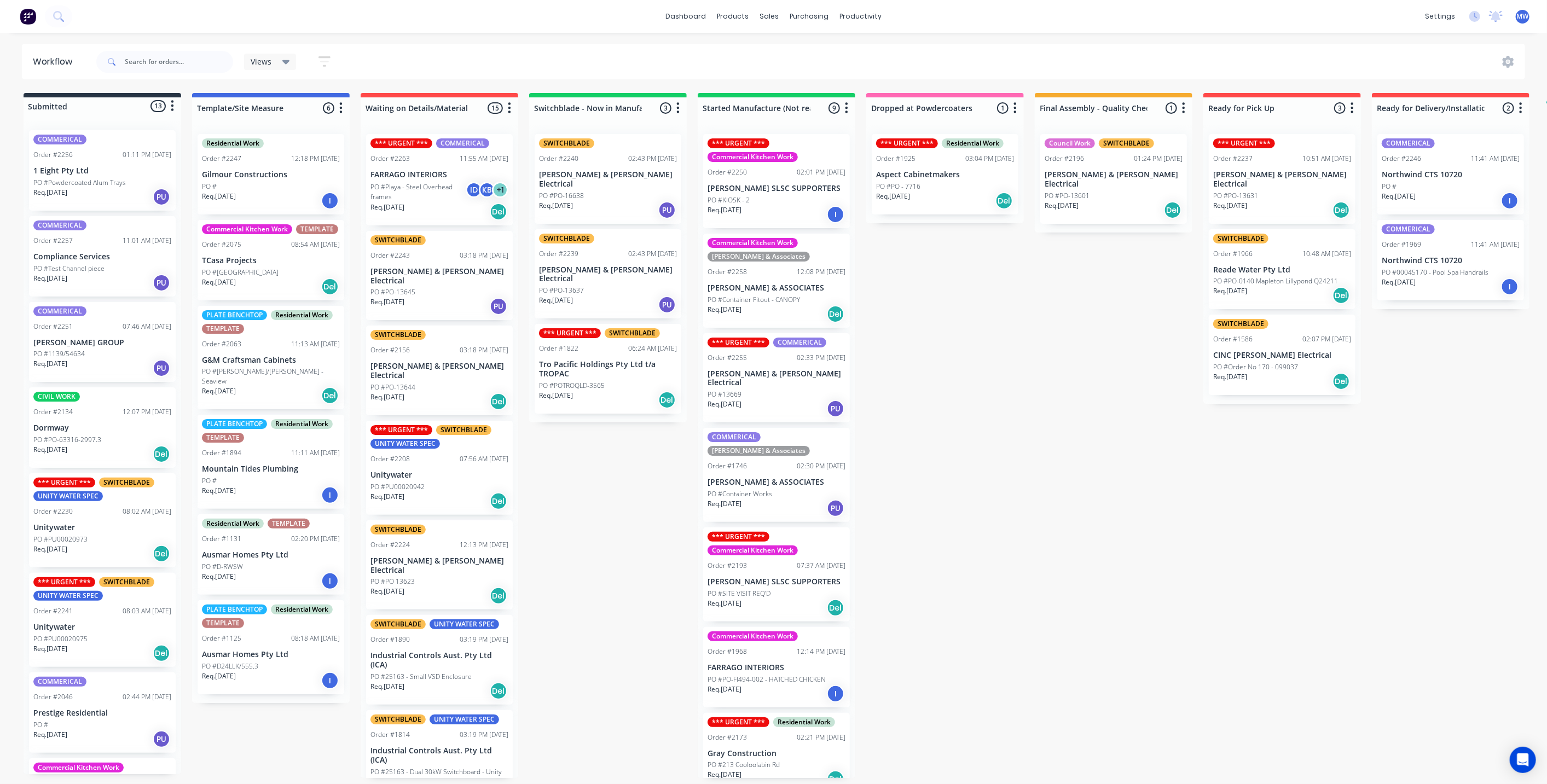
click at [991, 390] on div "Submitted 13 Status colour #273444 hex #273444 Save Cancel Summaries Total orde…" at bounding box center [904, 435] width 1825 height 685
click at [249, 357] on p "G&M Craftsman Cabinets" at bounding box center [271, 360] width 138 height 9
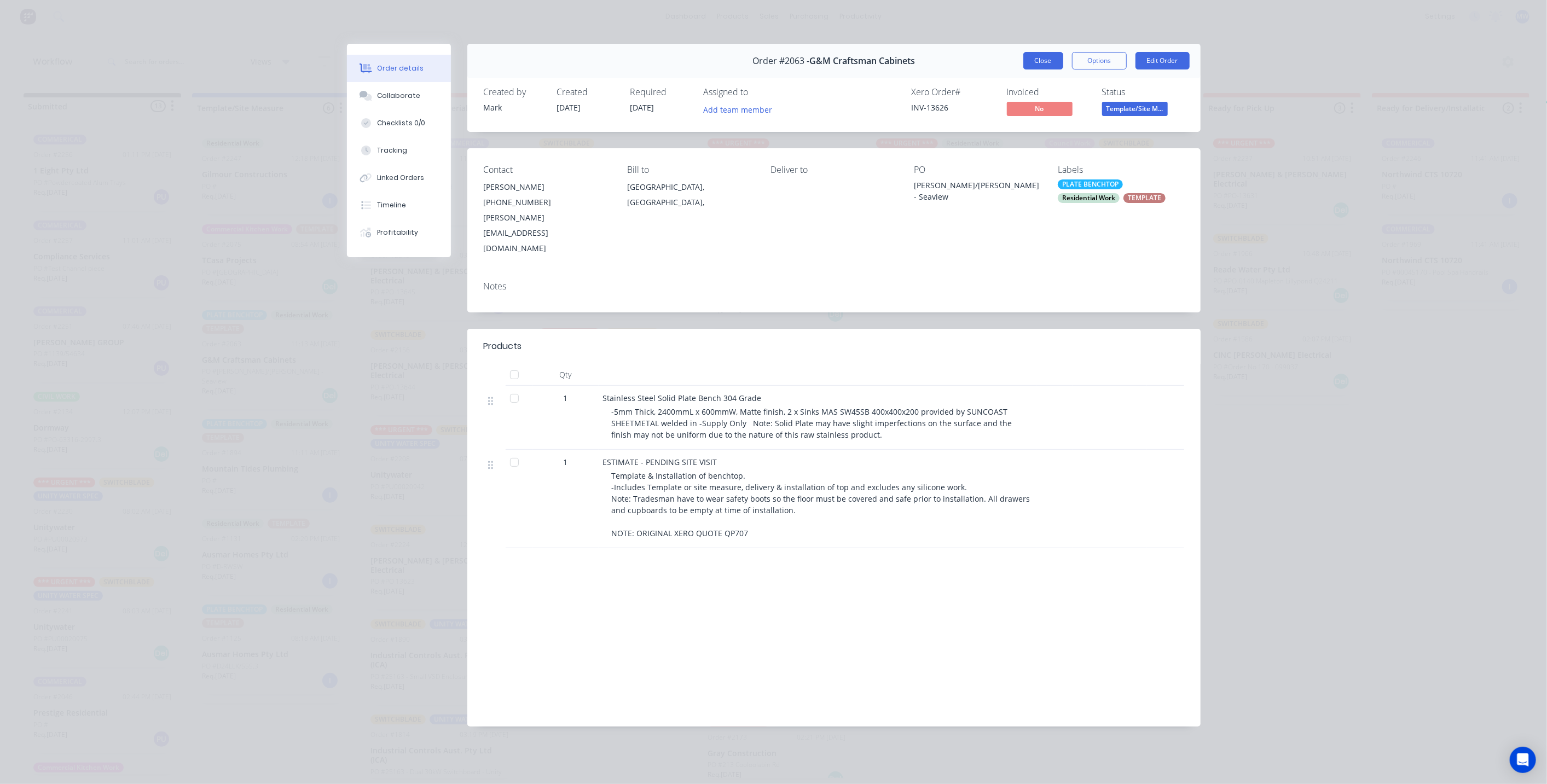
click at [1041, 63] on button "Close" at bounding box center [1043, 60] width 40 height 18
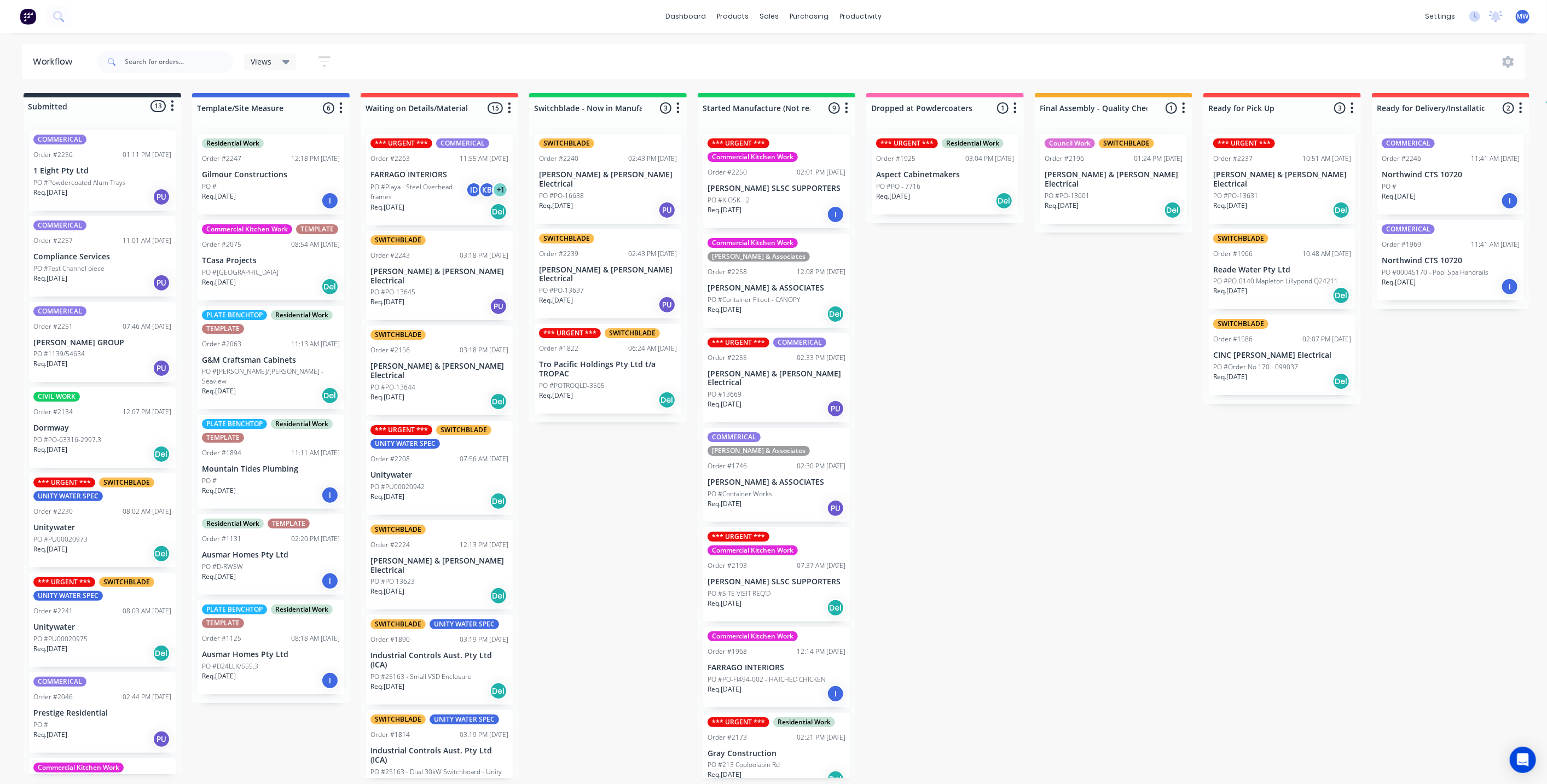
click at [1026, 352] on div "Submitted 13 Status colour #273444 hex #273444 Save Cancel Summaries Total orde…" at bounding box center [904, 435] width 1825 height 685
click at [609, 500] on div "Submitted 13 Status colour #273444 hex #273444 Save Cancel Summaries Total orde…" at bounding box center [904, 435] width 1825 height 685
click at [305, 386] on div "Req. [DATE] Del" at bounding box center [271, 395] width 138 height 19
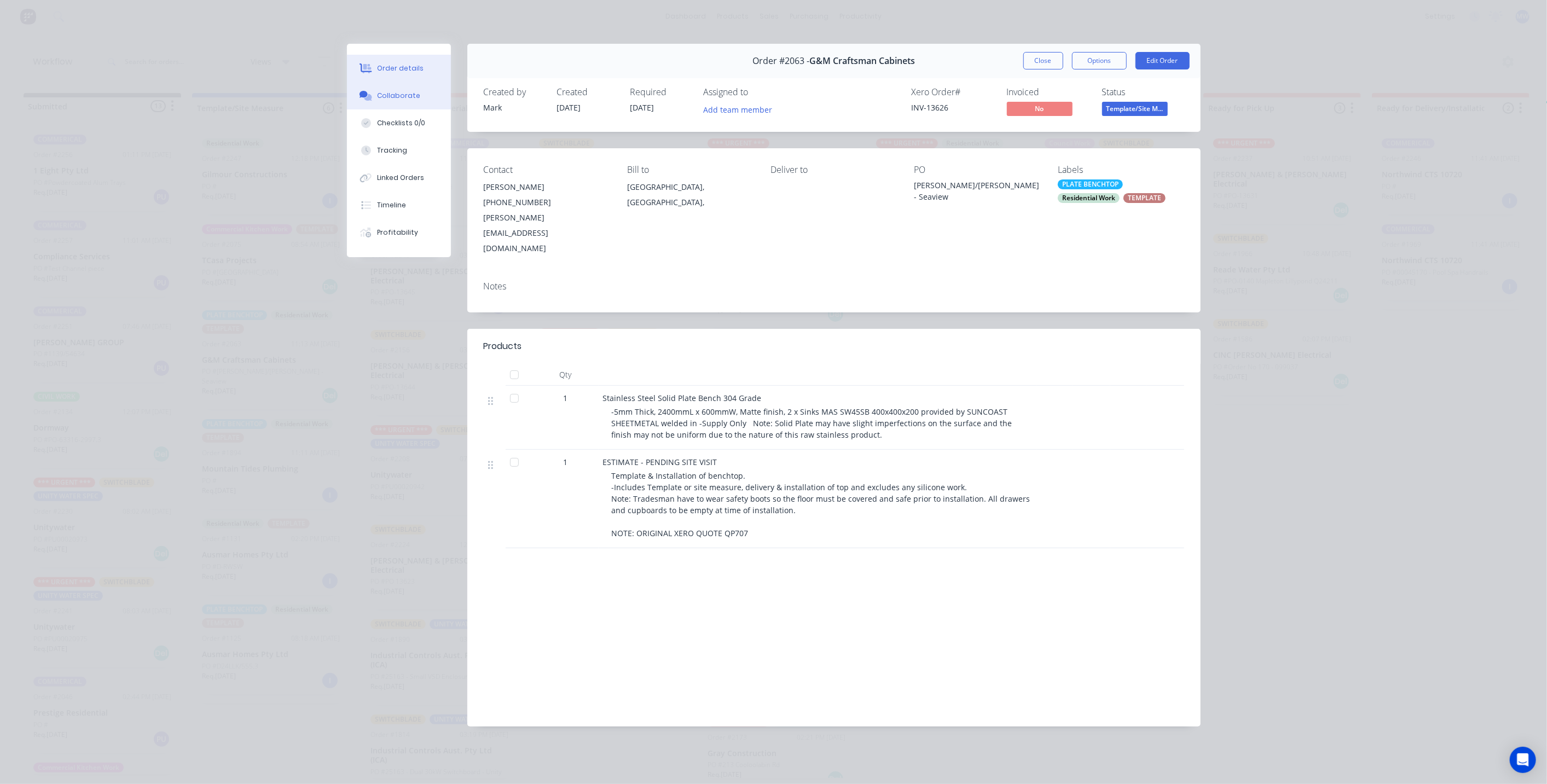
click at [396, 91] on div "Collaborate" at bounding box center [399, 95] width 43 height 10
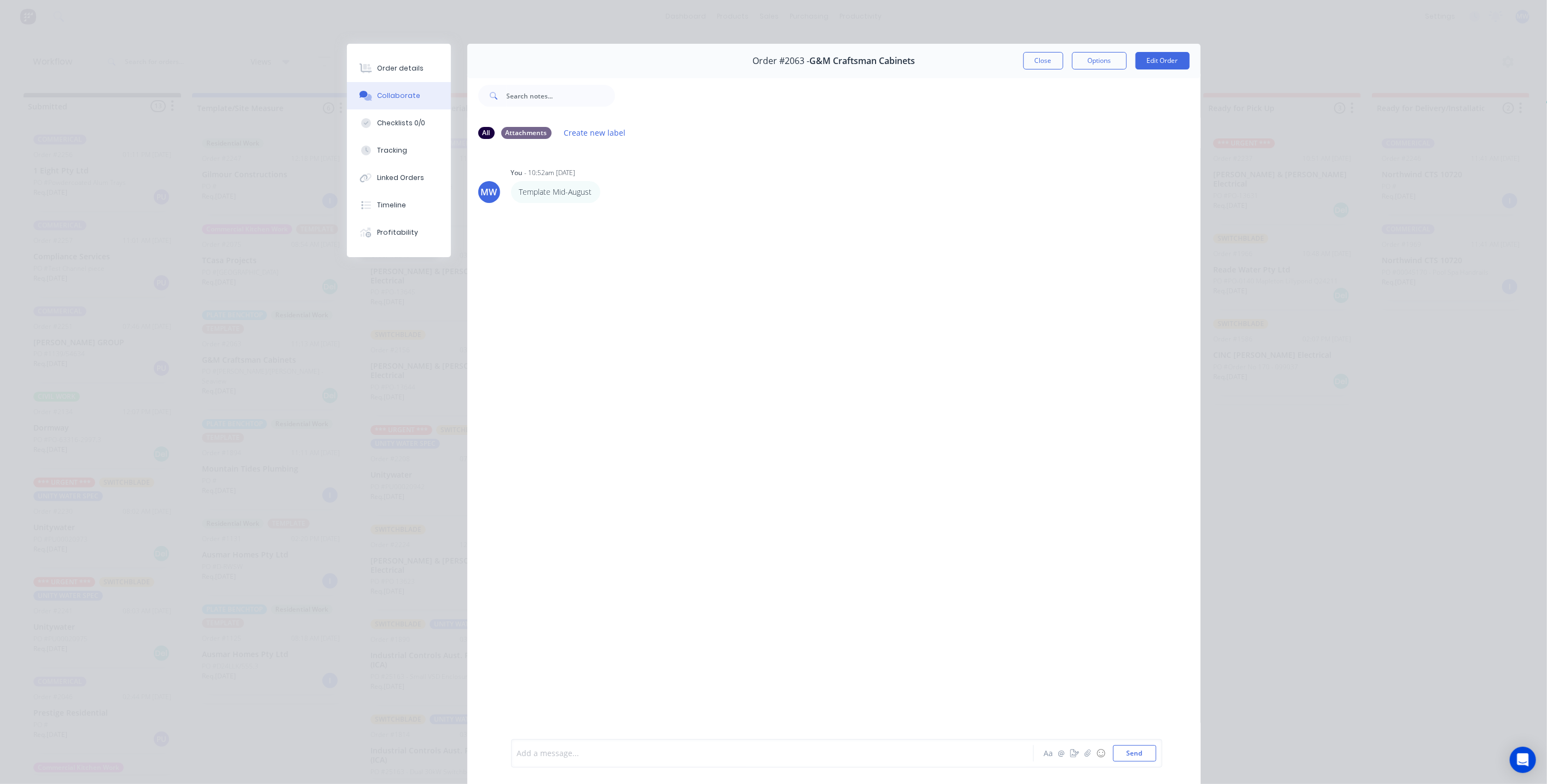
click at [678, 756] on div at bounding box center [757, 753] width 479 height 11
click at [1127, 756] on button "Send" at bounding box center [1134, 753] width 43 height 16
click at [600, 322] on div "MW You - 10:52am 17/07/25 Template Mid-August Labels Edit Delete MW You - 03:17…" at bounding box center [834, 443] width 733 height 590
click at [1031, 62] on button "Close" at bounding box center [1043, 60] width 40 height 18
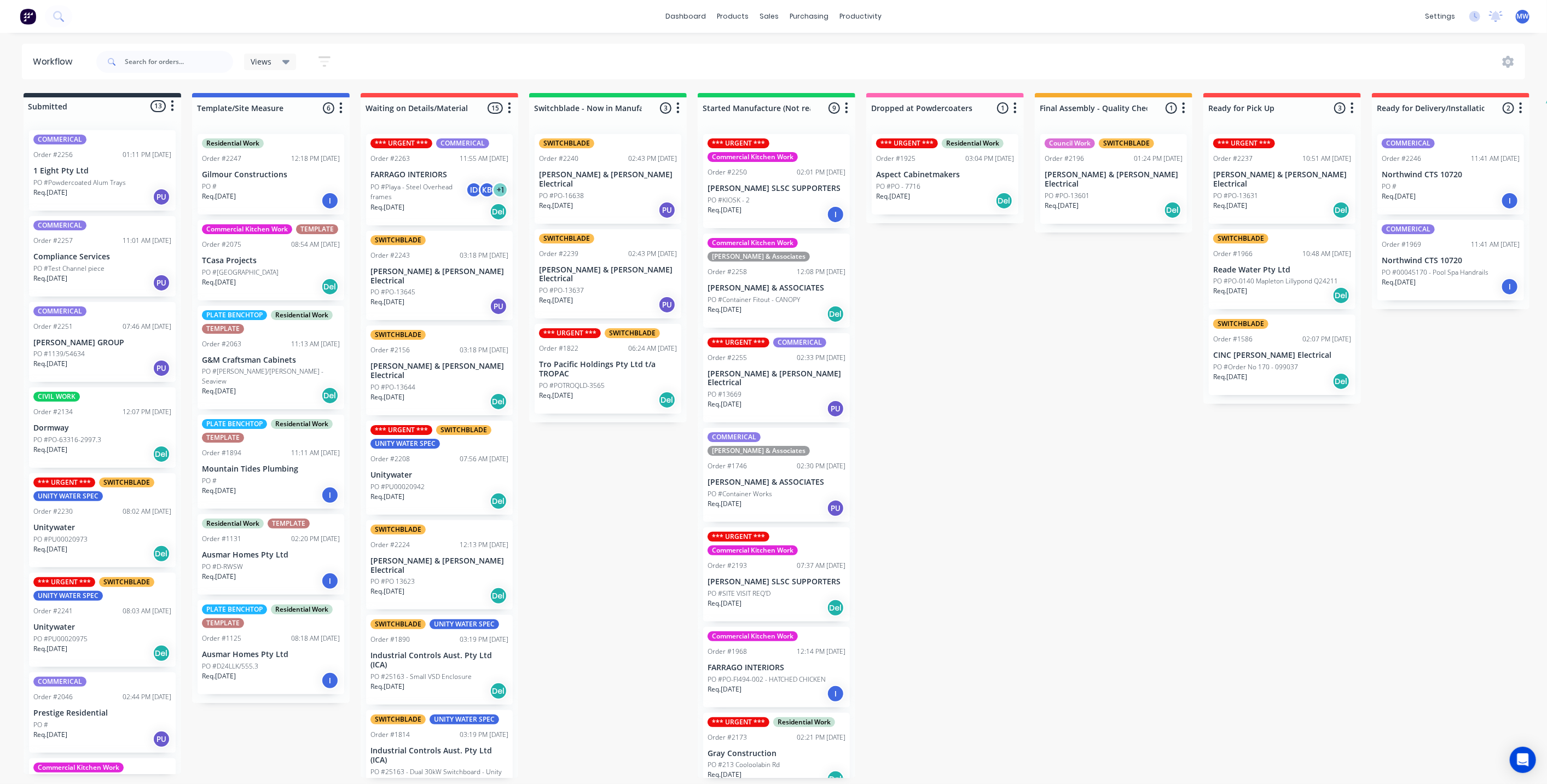
click at [570, 506] on div "Submitted 13 Status colour #273444 hex #273444 Save Cancel Summaries Total orde…" at bounding box center [904, 435] width 1825 height 685
click at [270, 374] on p "PO #Mason/Whittaker - Seaview" at bounding box center [271, 376] width 138 height 20
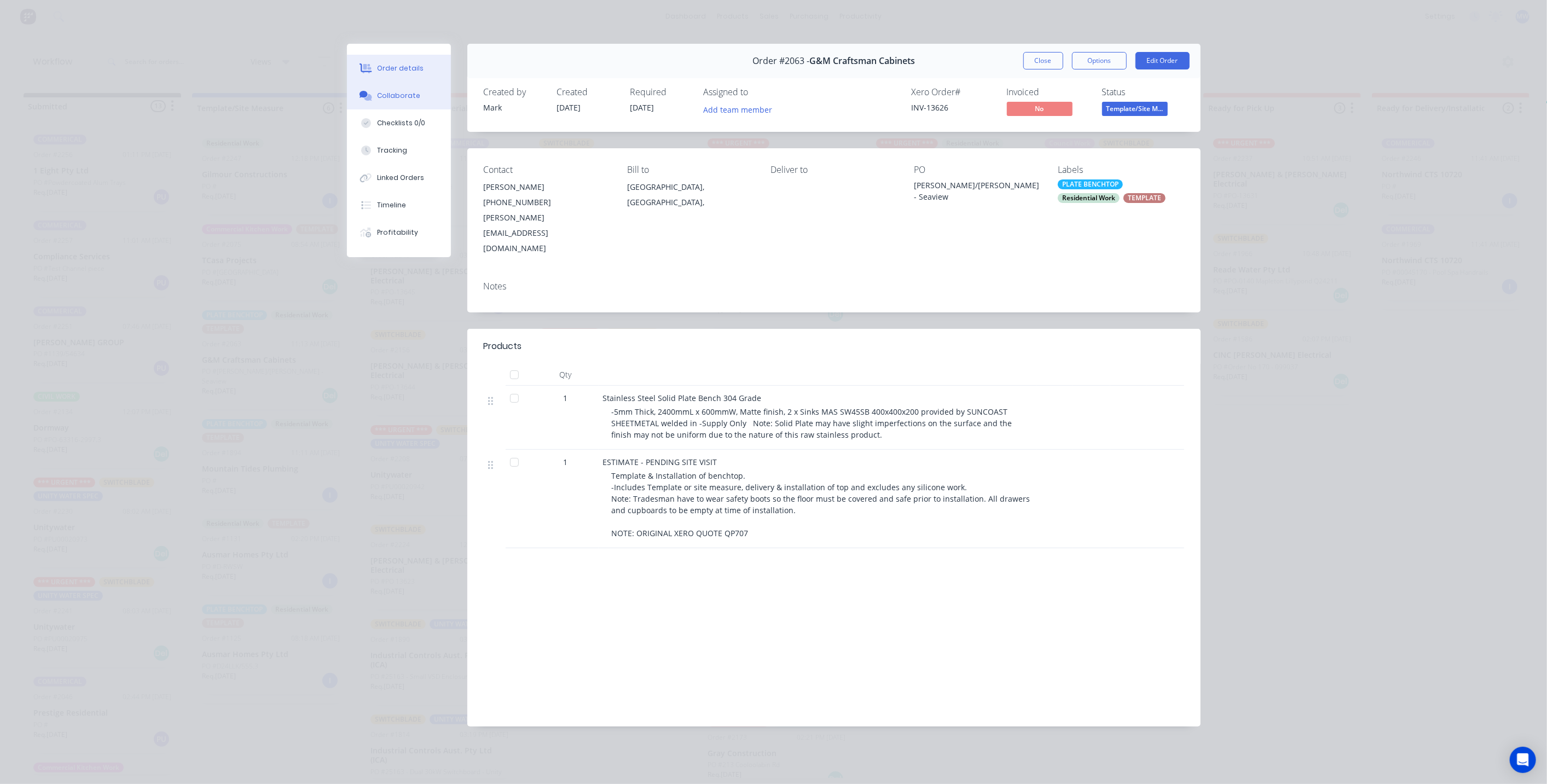
click at [413, 93] on div "Collaborate" at bounding box center [399, 95] width 43 height 10
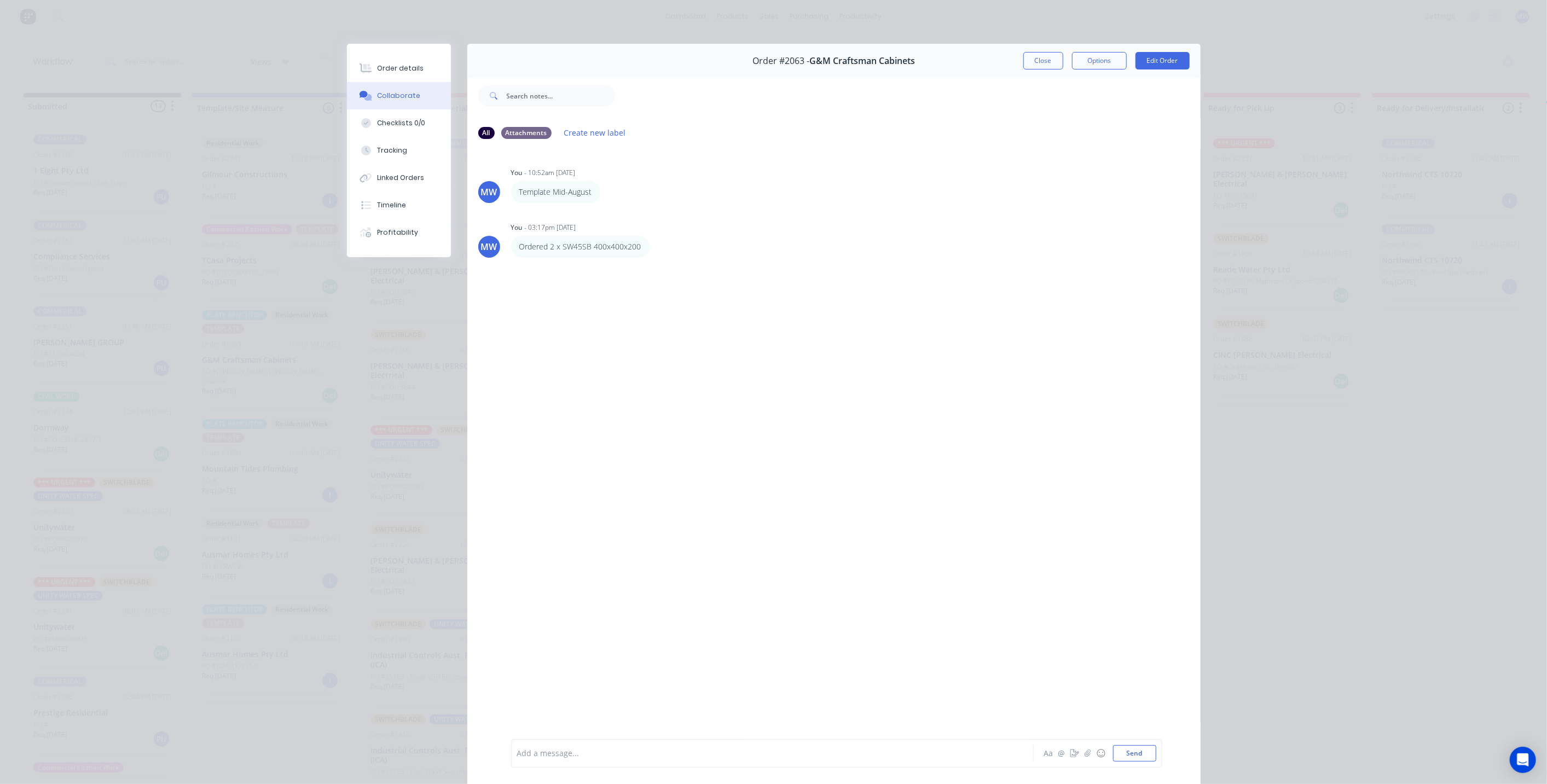
click at [642, 753] on div at bounding box center [757, 753] width 479 height 11
click at [1137, 757] on button "Send" at bounding box center [1134, 753] width 43 height 16
click at [654, 757] on div at bounding box center [757, 753] width 479 height 11
click at [654, 756] on div "TIME TARGET - TEMPLATE & INSTALL" at bounding box center [757, 753] width 479 height 11
click at [1124, 754] on button "Send" at bounding box center [1134, 753] width 43 height 16
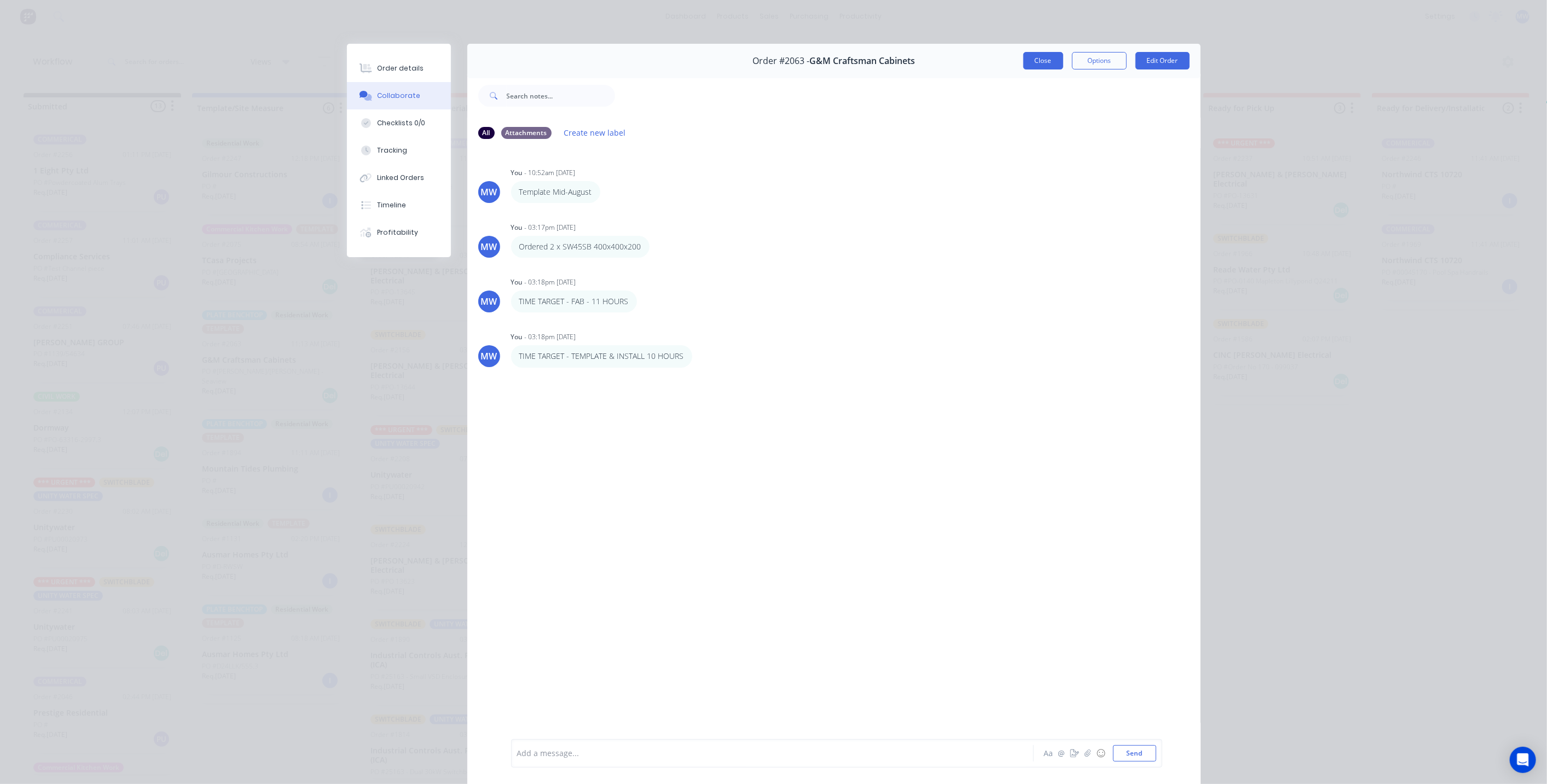
click at [1044, 57] on button "Close" at bounding box center [1043, 60] width 40 height 18
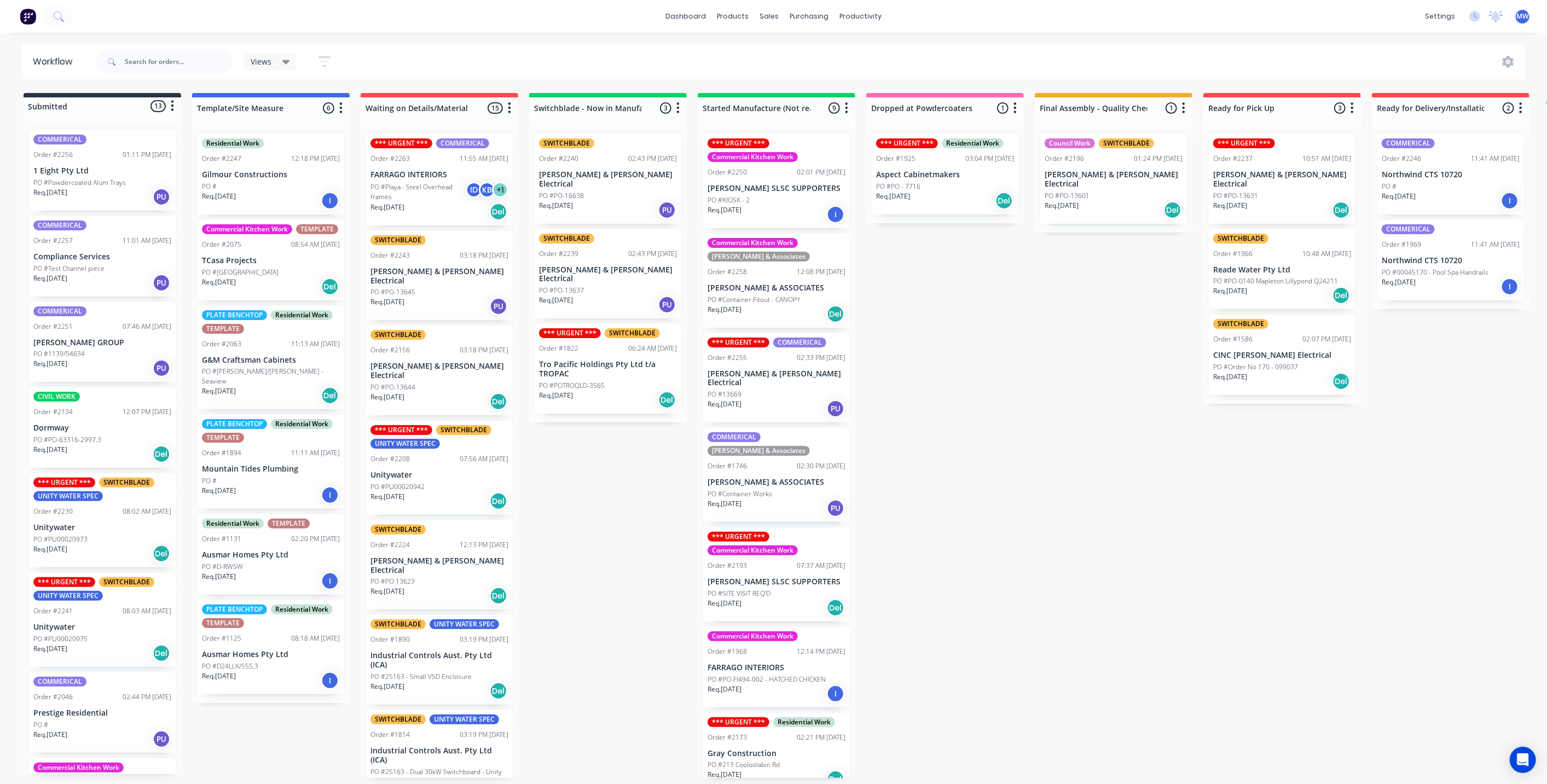
click at [1102, 358] on div "Submitted 13 Status colour #273444 hex #273444 Save Cancel Summaries Total orde…" at bounding box center [904, 435] width 1825 height 685
click at [1289, 276] on p "PO #PO-0140 Mapleton Lillypond Q24211" at bounding box center [1275, 281] width 125 height 10
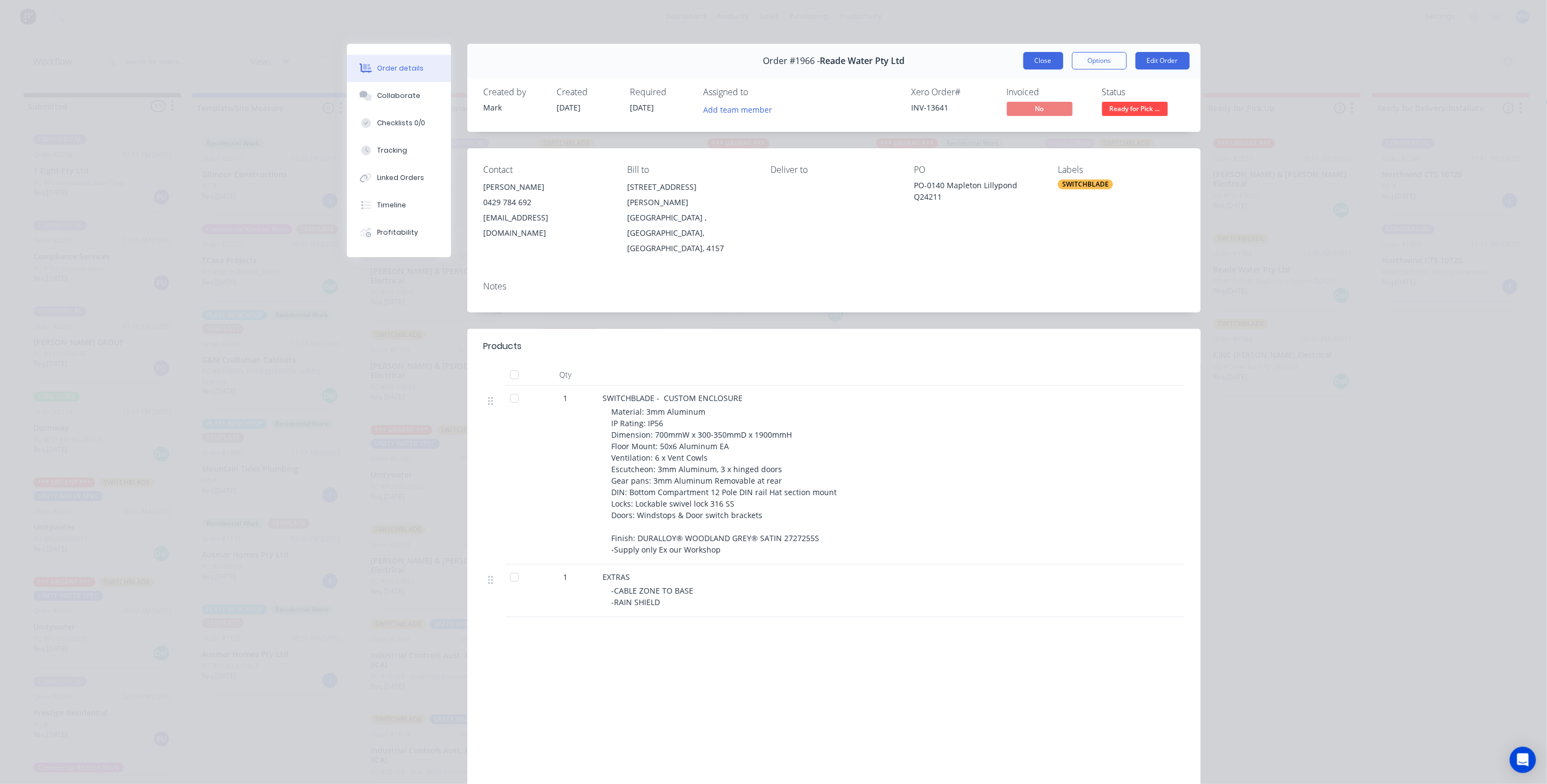
click at [1049, 61] on button "Close" at bounding box center [1043, 60] width 40 height 18
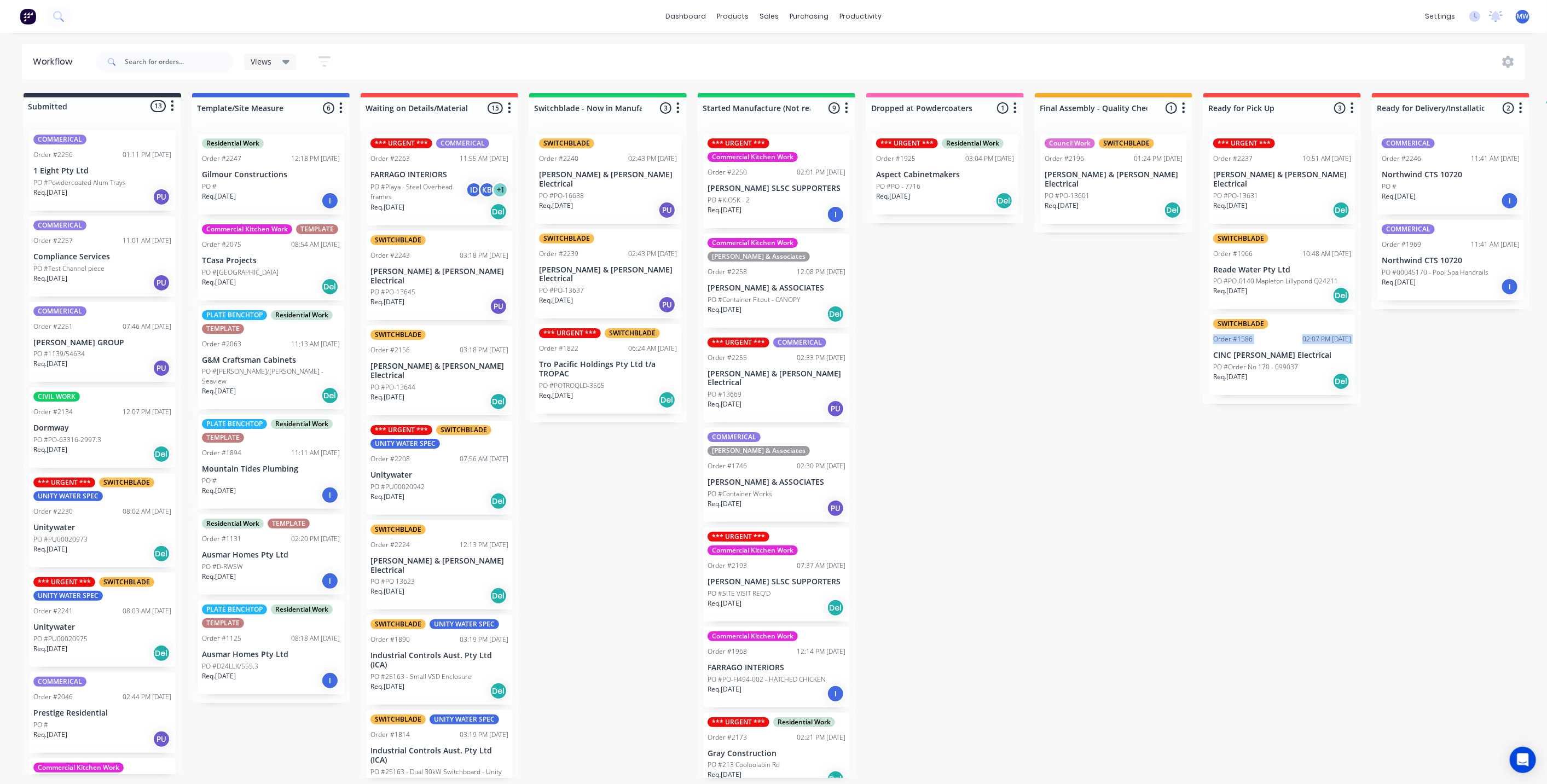
click at [1142, 338] on div "Submitted 13 Status colour #273444 hex #273444 Save Cancel Summaries Total orde…" at bounding box center [904, 435] width 1825 height 685
click at [1313, 265] on div "SWITCHBLADE Order #1966 10:48 AM 26/08/25 Reade Water Pty Ltd PO #PO-0140 Maple…" at bounding box center [1282, 269] width 147 height 80
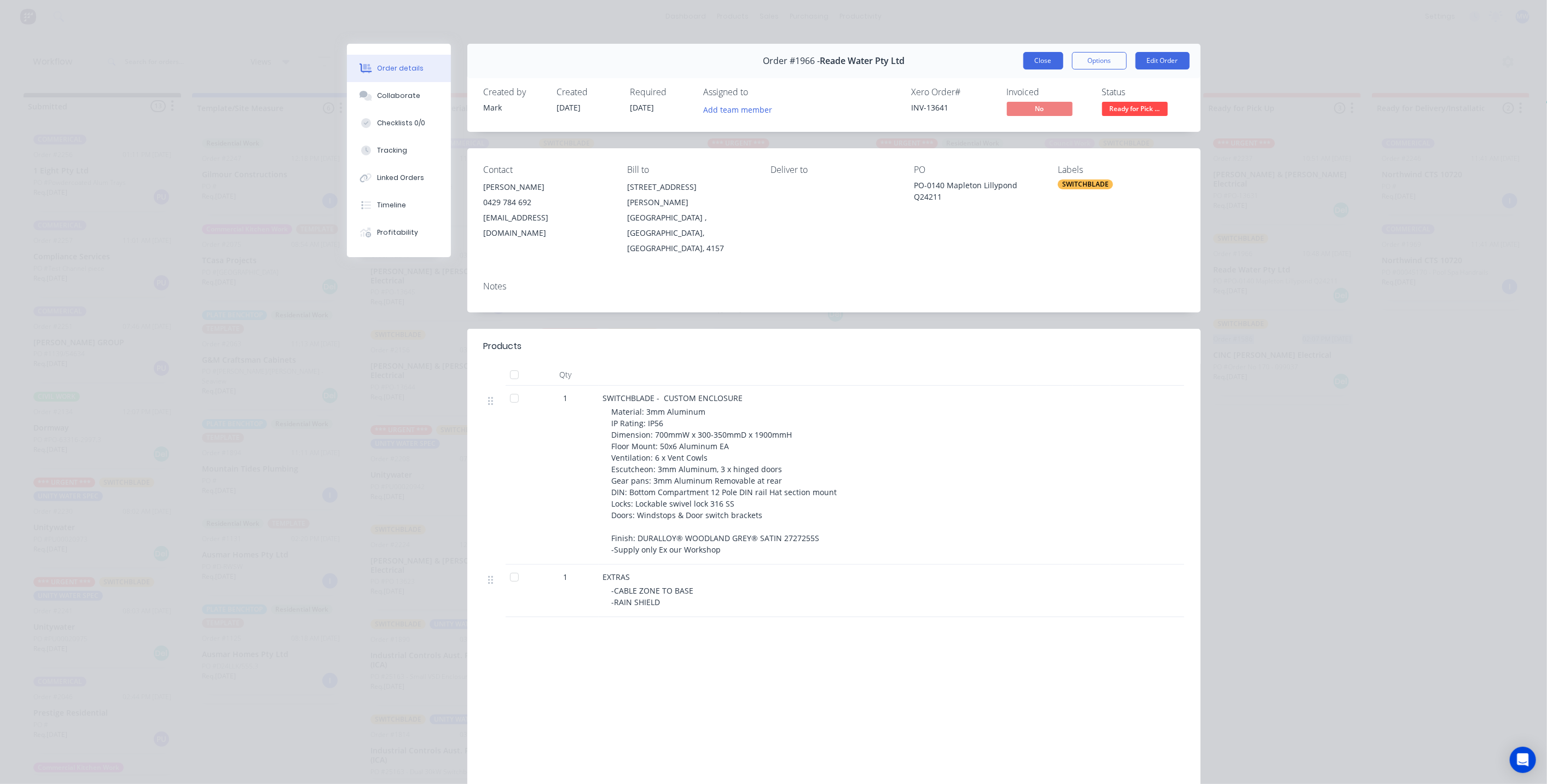
click at [1048, 57] on button "Close" at bounding box center [1043, 60] width 40 height 18
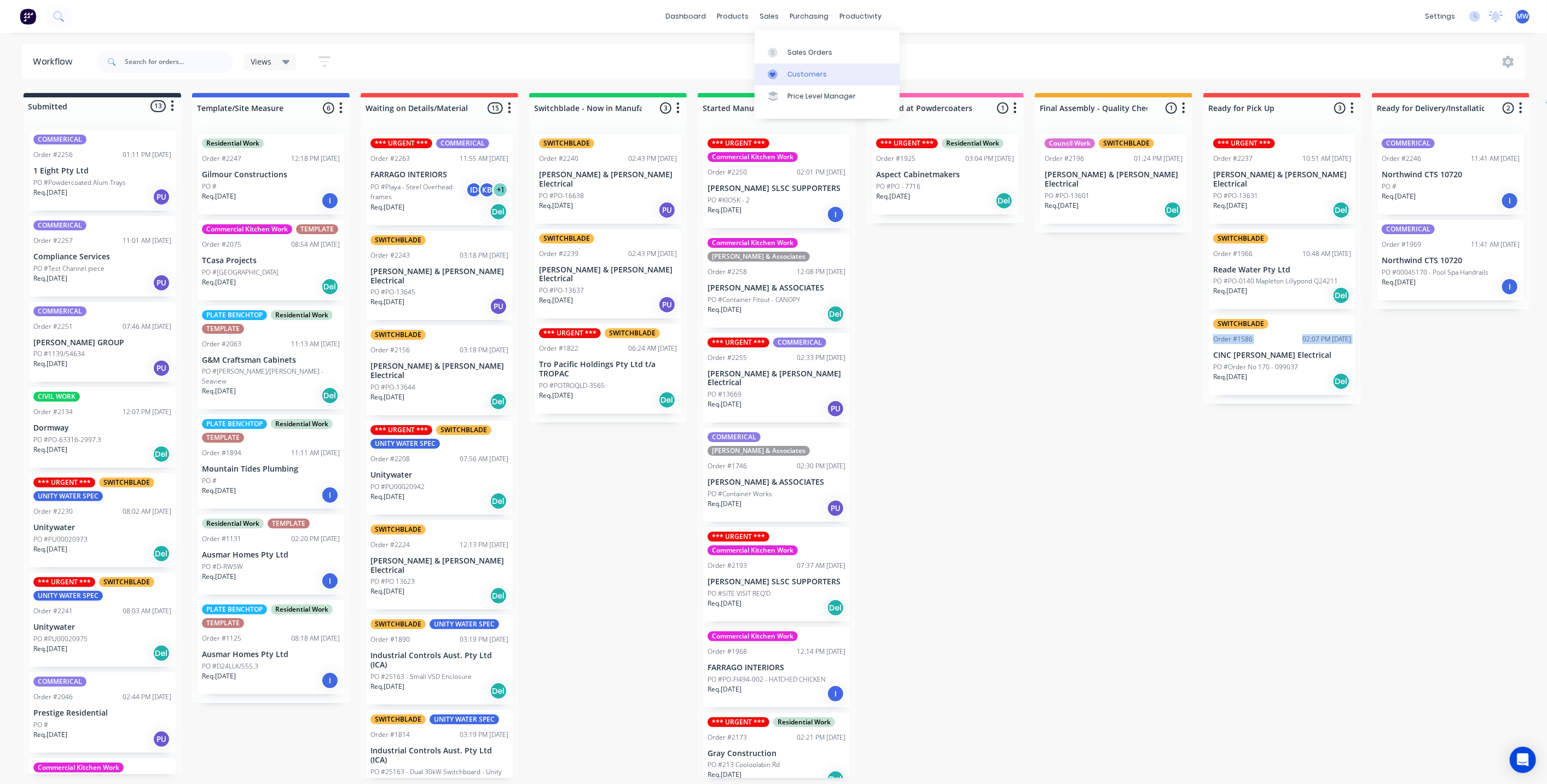
click at [815, 76] on div "Customers" at bounding box center [806, 74] width 39 height 10
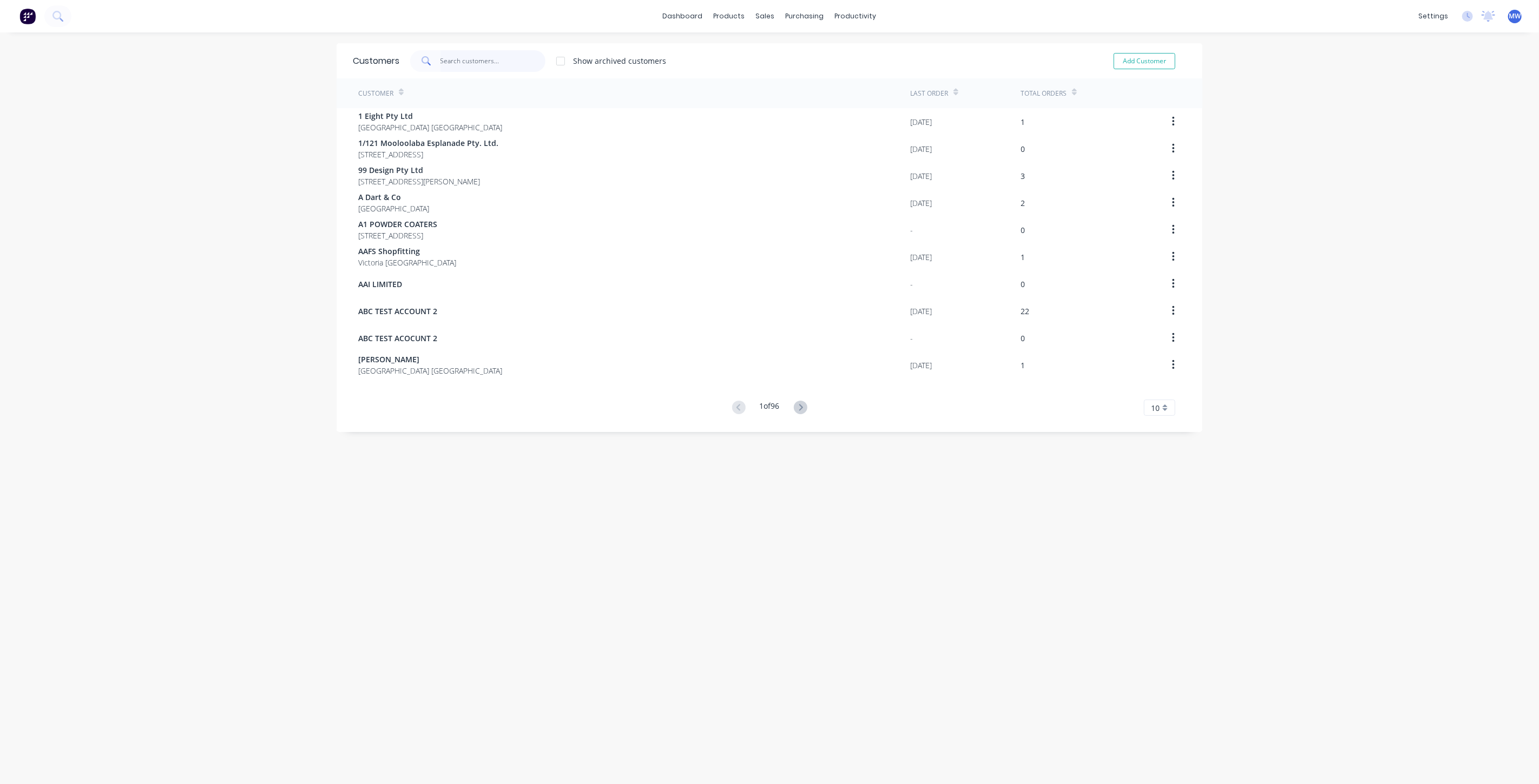
click at [440, 60] on input "text" at bounding box center [493, 61] width 106 height 21
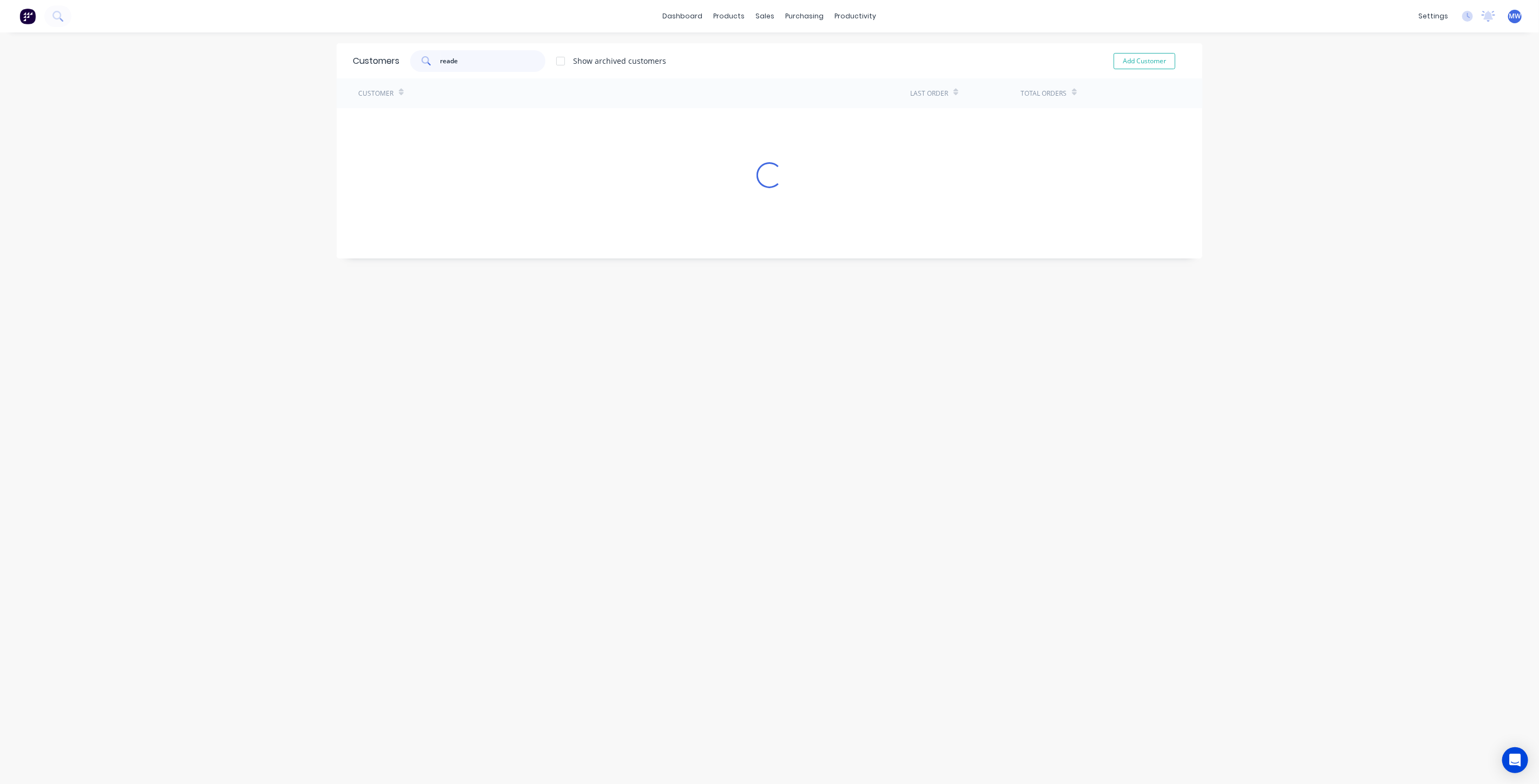
type input "reade"
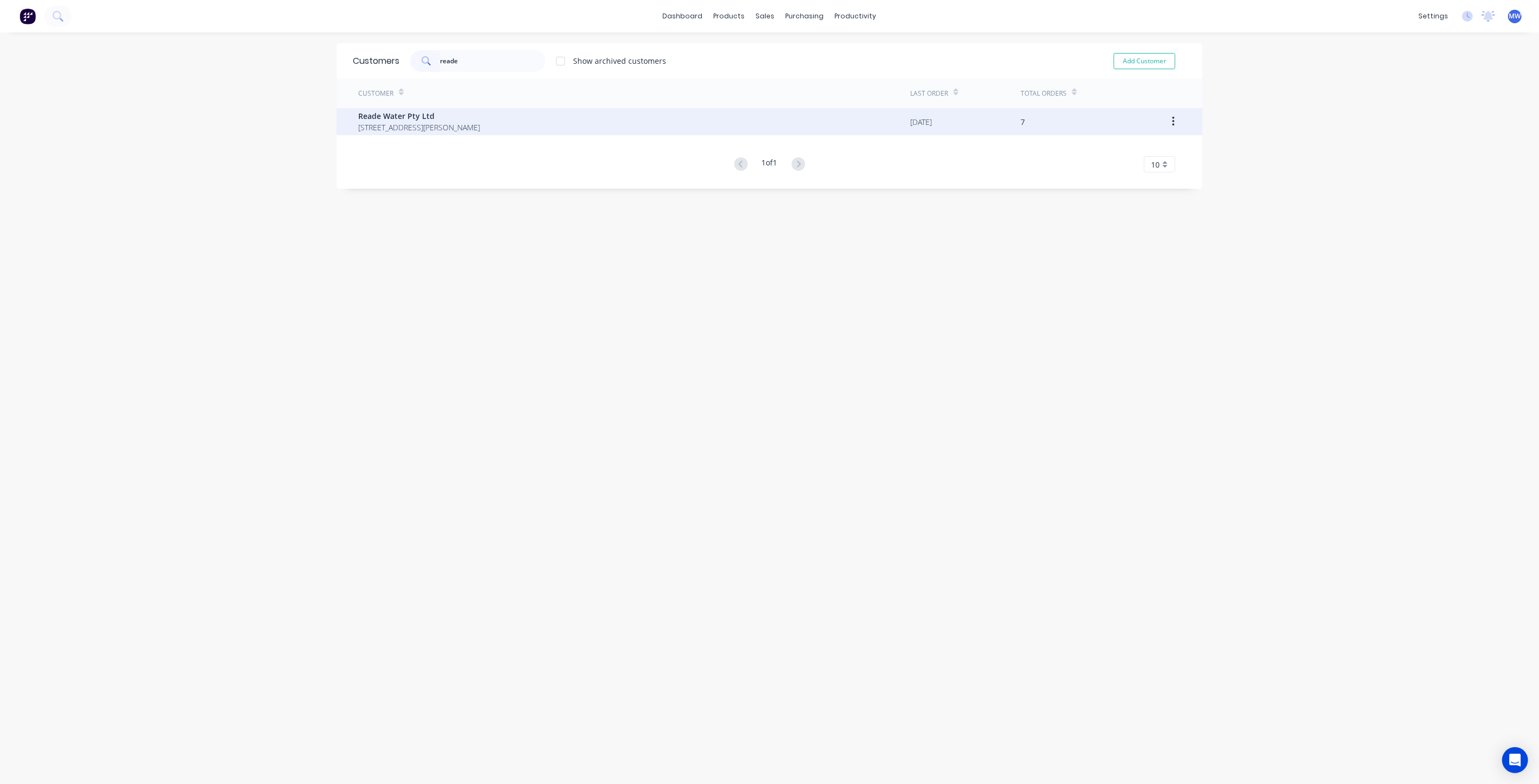
click at [440, 131] on span "[STREET_ADDRESS][PERSON_NAME]" at bounding box center [419, 127] width 122 height 11
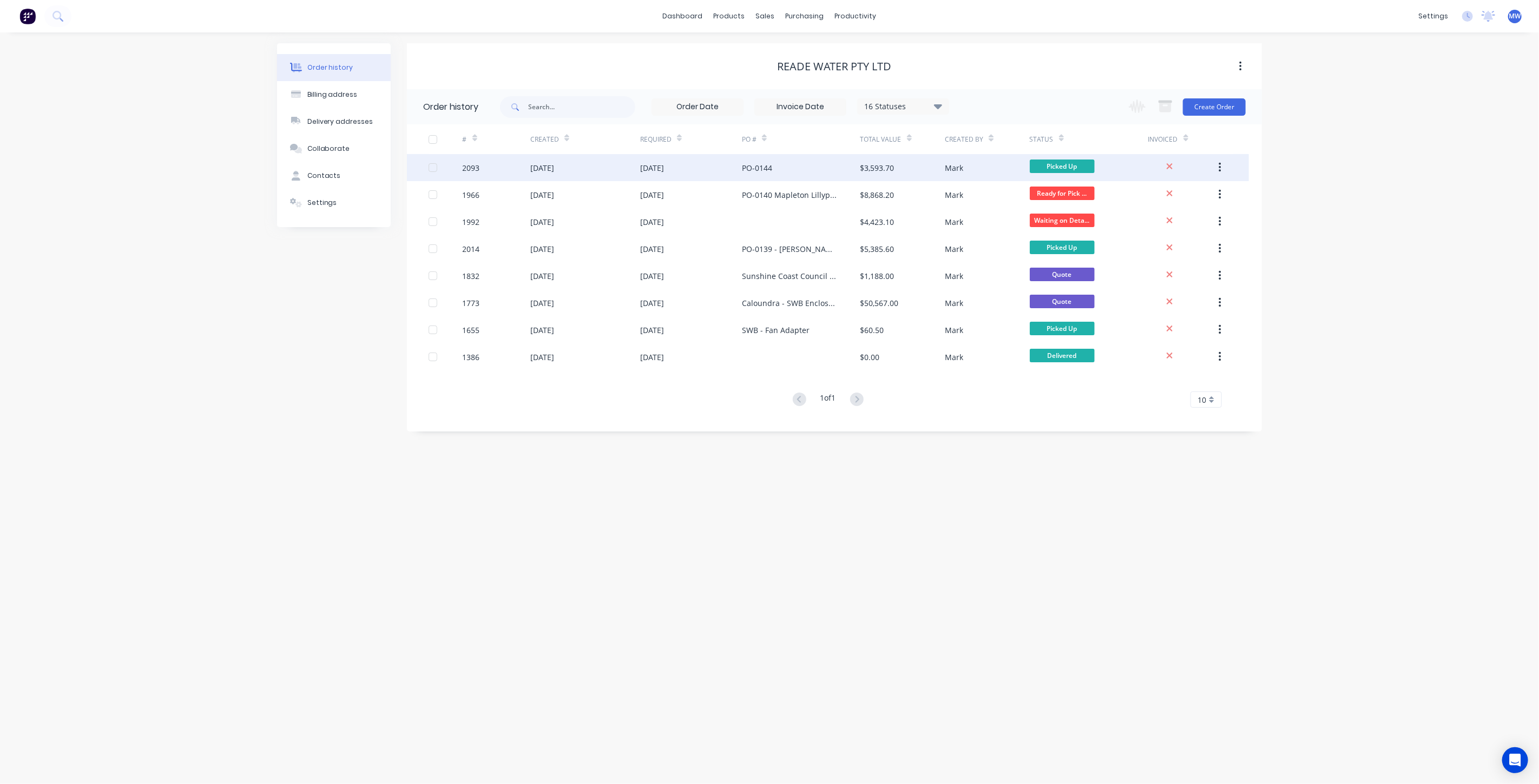
click at [722, 167] on div "[DATE]" at bounding box center [691, 167] width 102 height 27
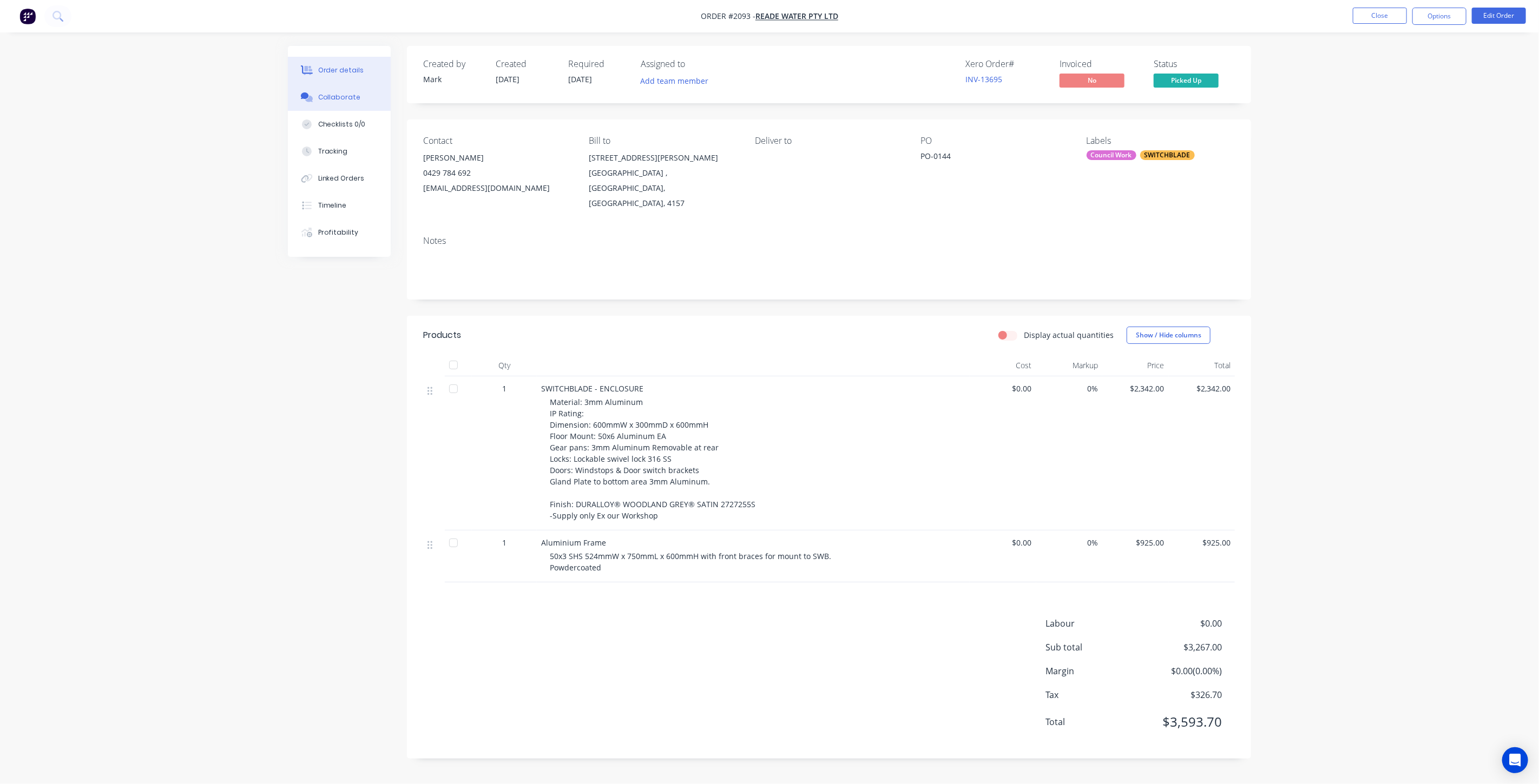
click at [348, 100] on div "Collaborate" at bounding box center [340, 97] width 43 height 10
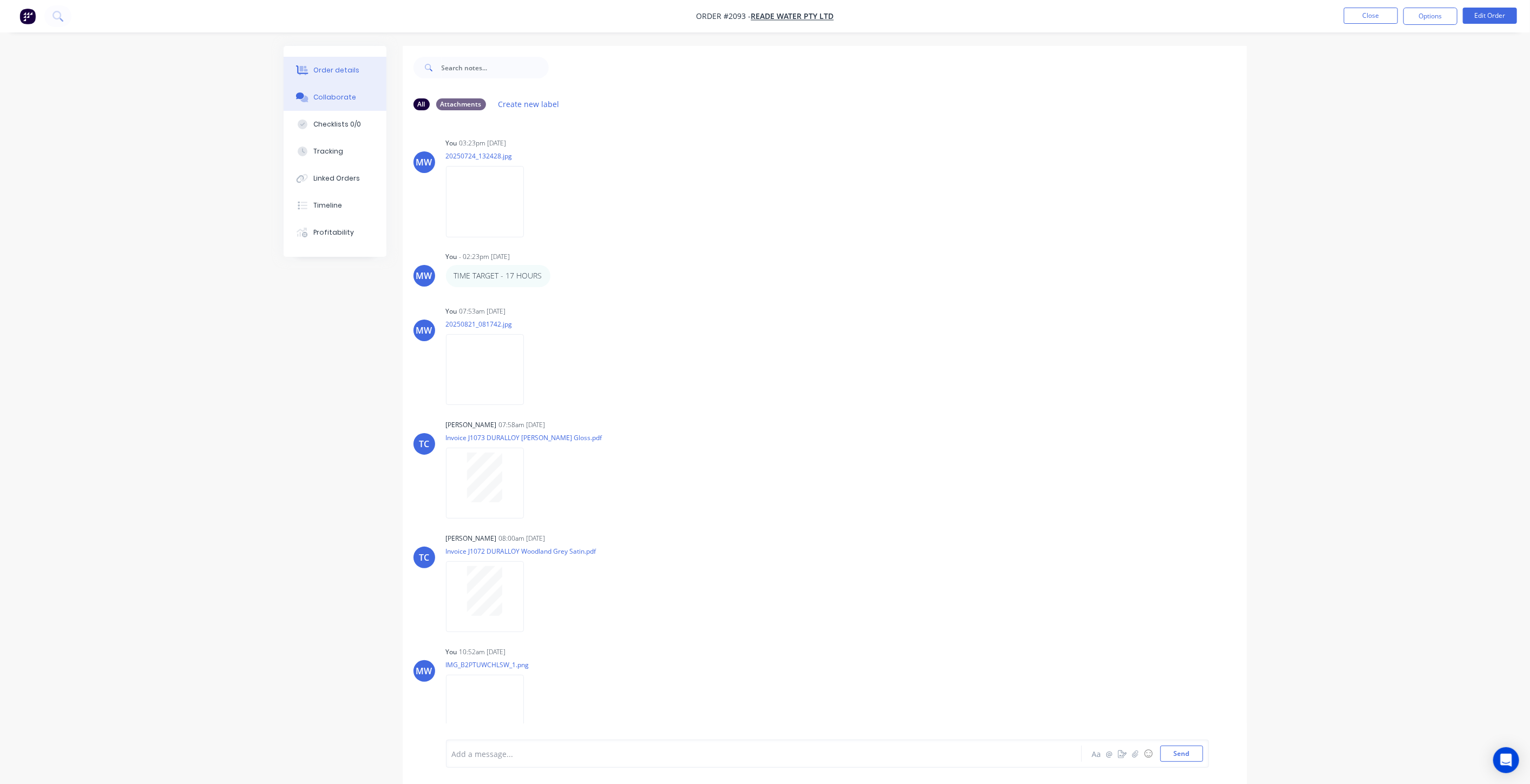
click at [348, 73] on div "Order details" at bounding box center [336, 70] width 46 height 10
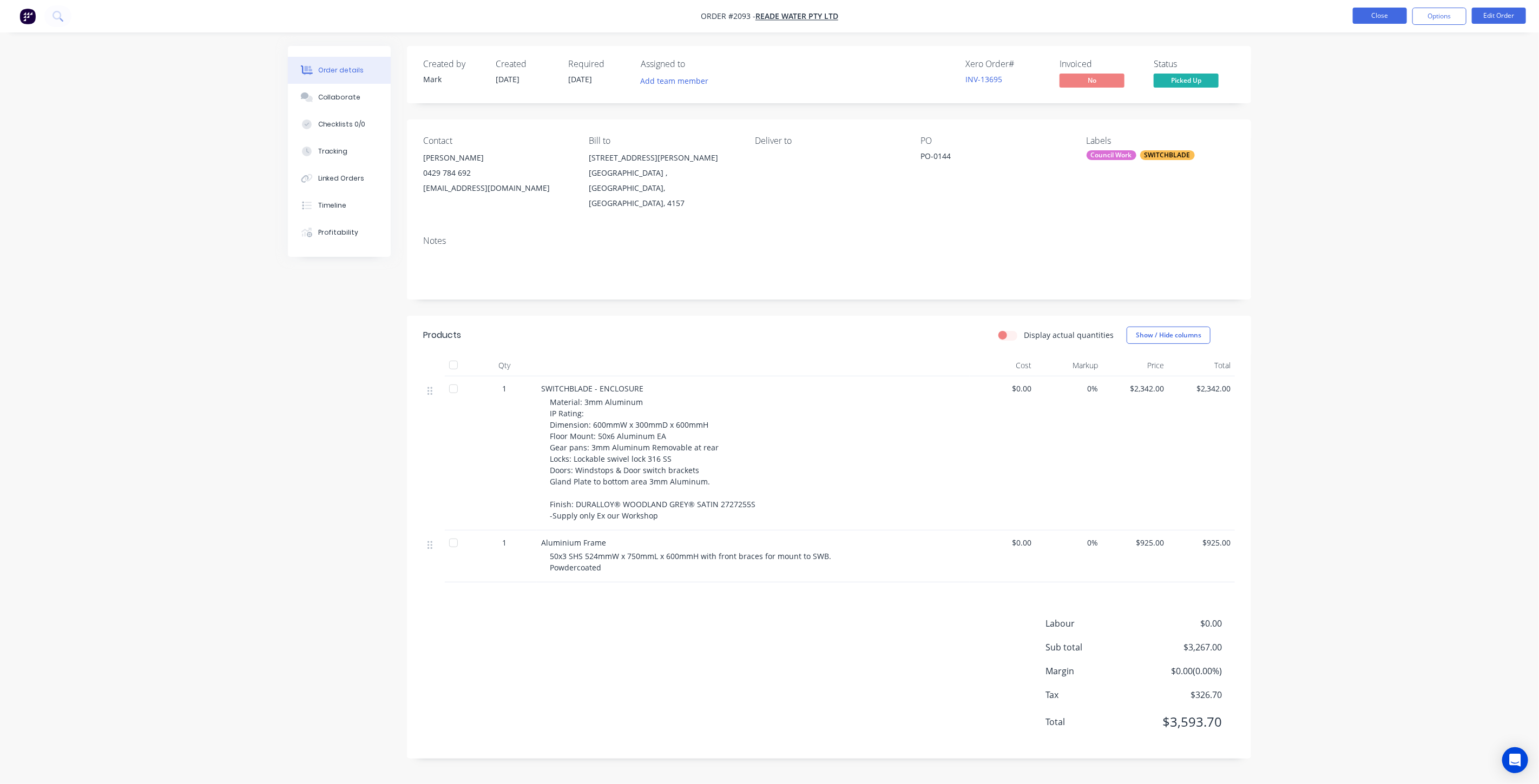
click at [1376, 19] on button "Close" at bounding box center [1379, 16] width 54 height 16
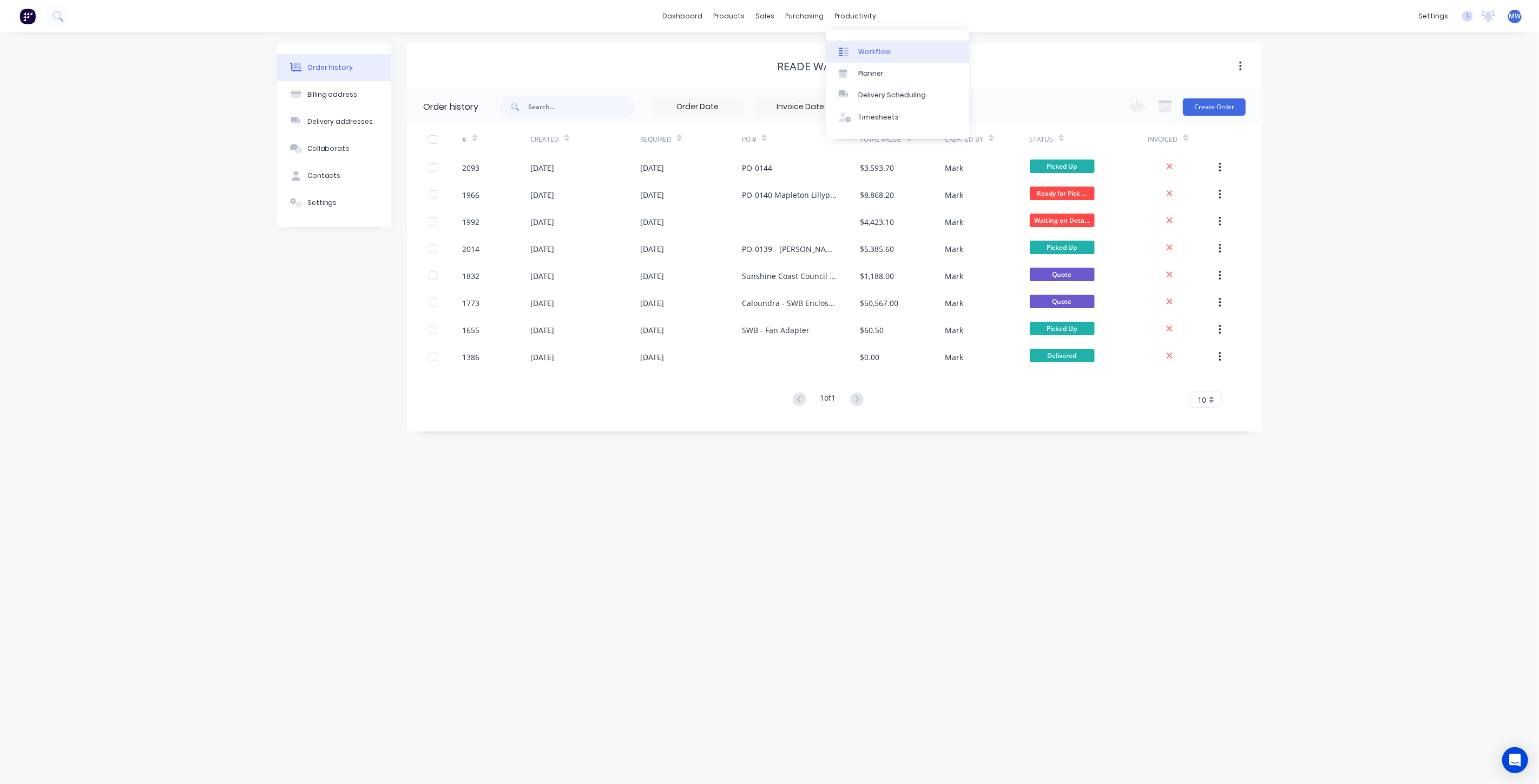
click at [888, 56] on link "Workflow" at bounding box center [897, 51] width 143 height 21
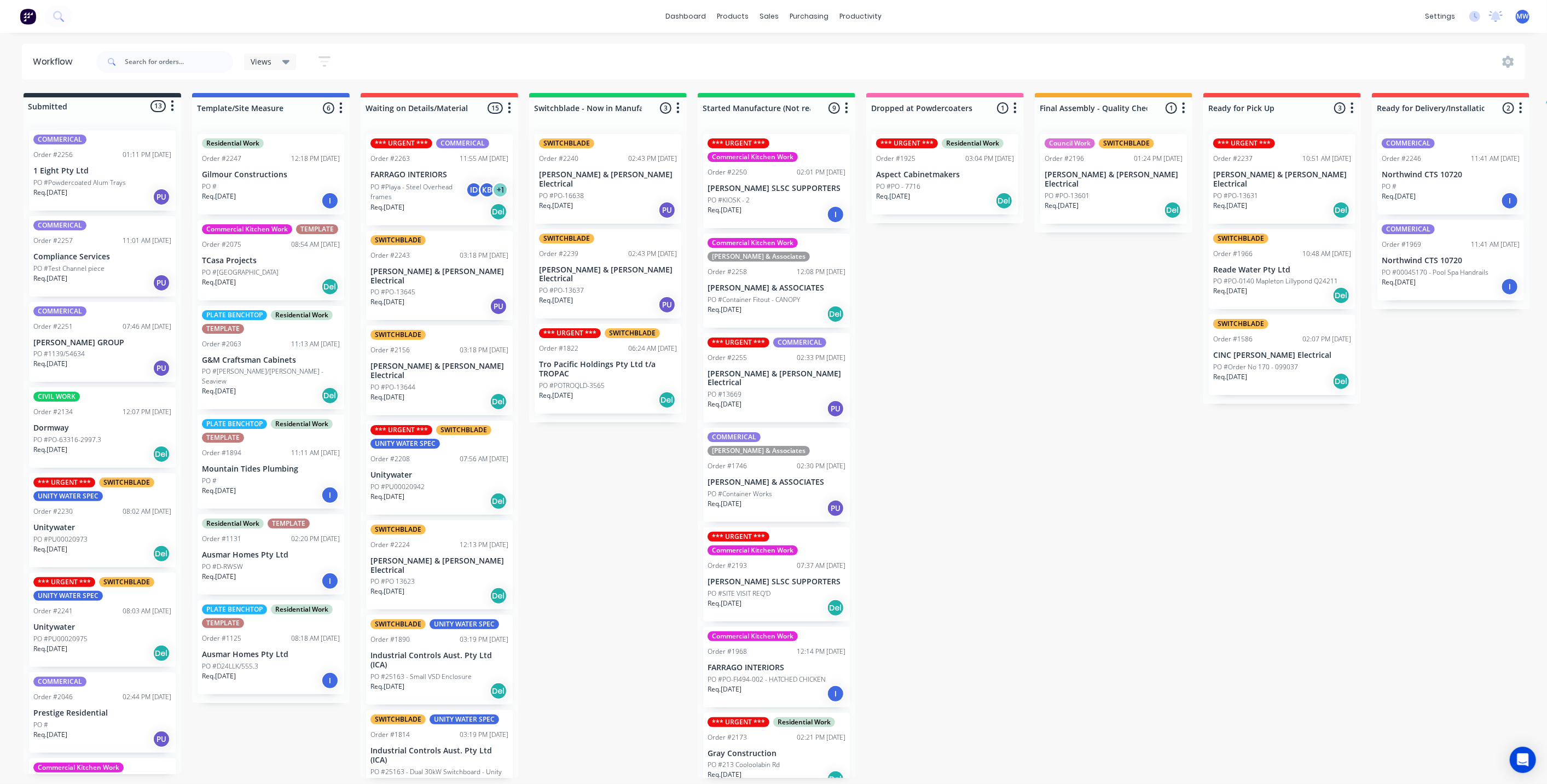
click at [626, 468] on div "Submitted 13 Status colour #273444 hex #273444 Save Cancel Summaries Total orde…" at bounding box center [904, 435] width 1825 height 685
click at [307, 362] on p "G&M Craftsman Cabinets" at bounding box center [271, 360] width 138 height 9
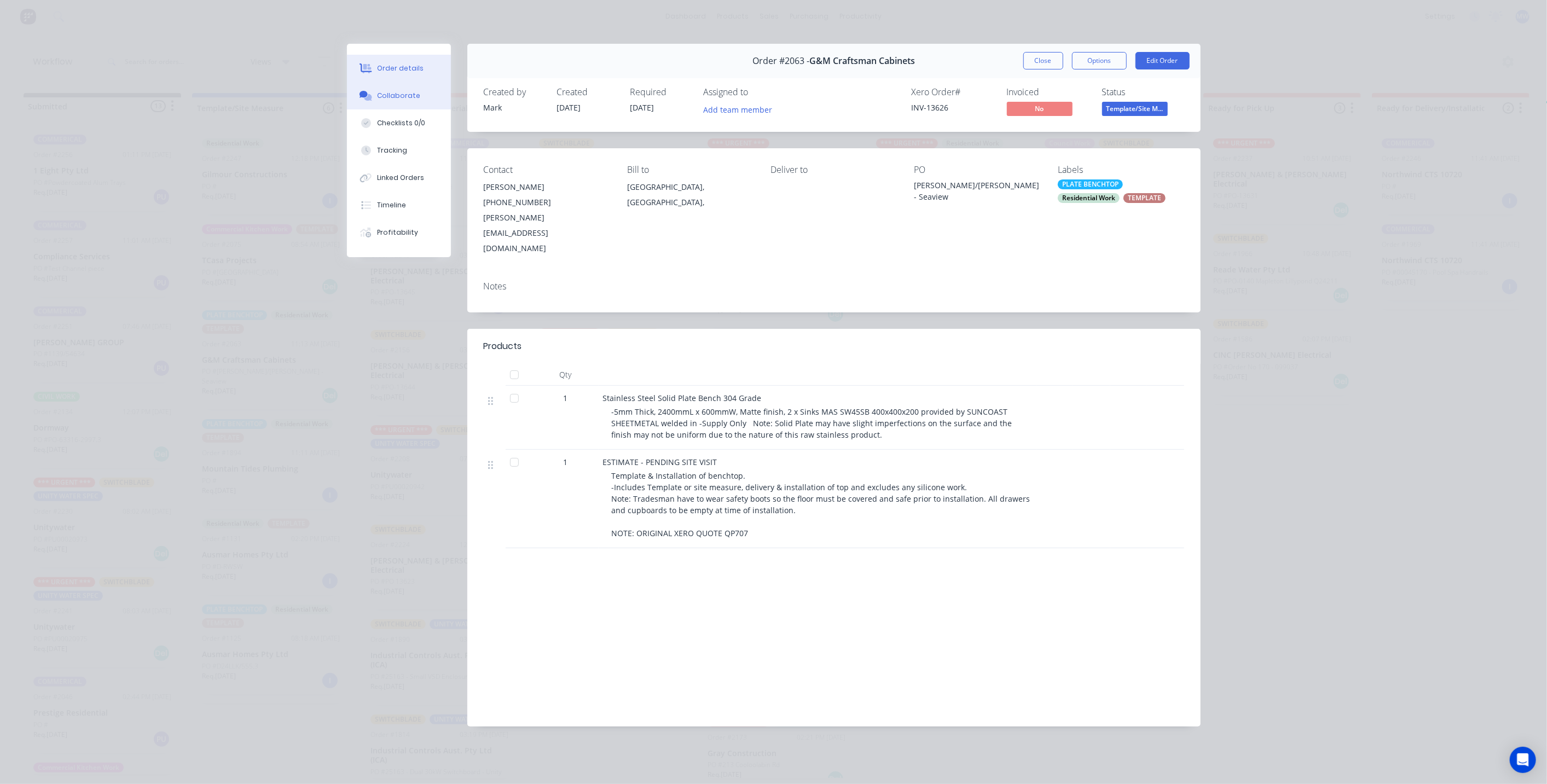
click at [392, 101] on button "Collaborate" at bounding box center [399, 95] width 104 height 27
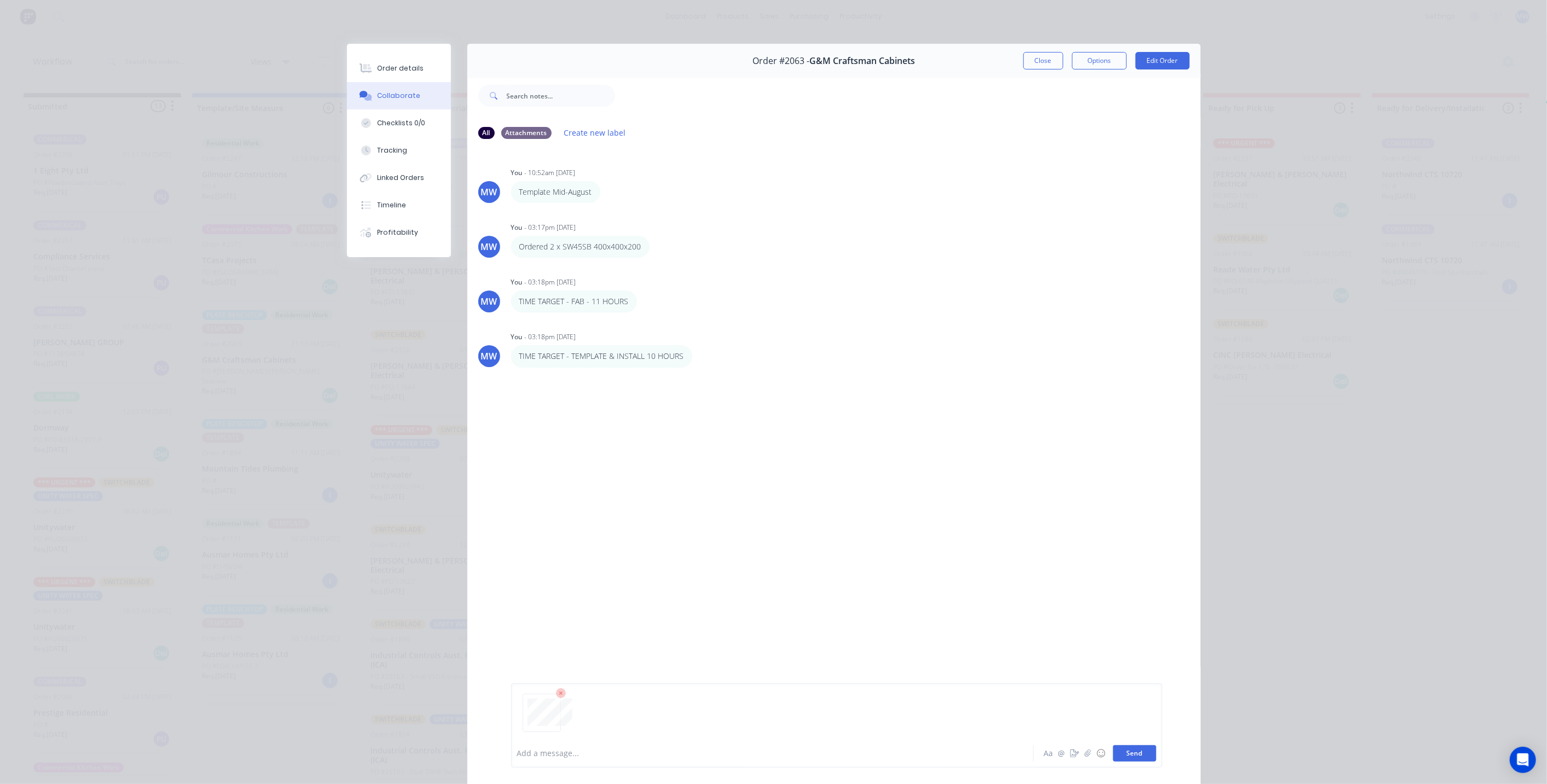
click at [1134, 757] on button "Send" at bounding box center [1134, 753] width 43 height 16
click at [1027, 54] on button "Close" at bounding box center [1043, 60] width 40 height 18
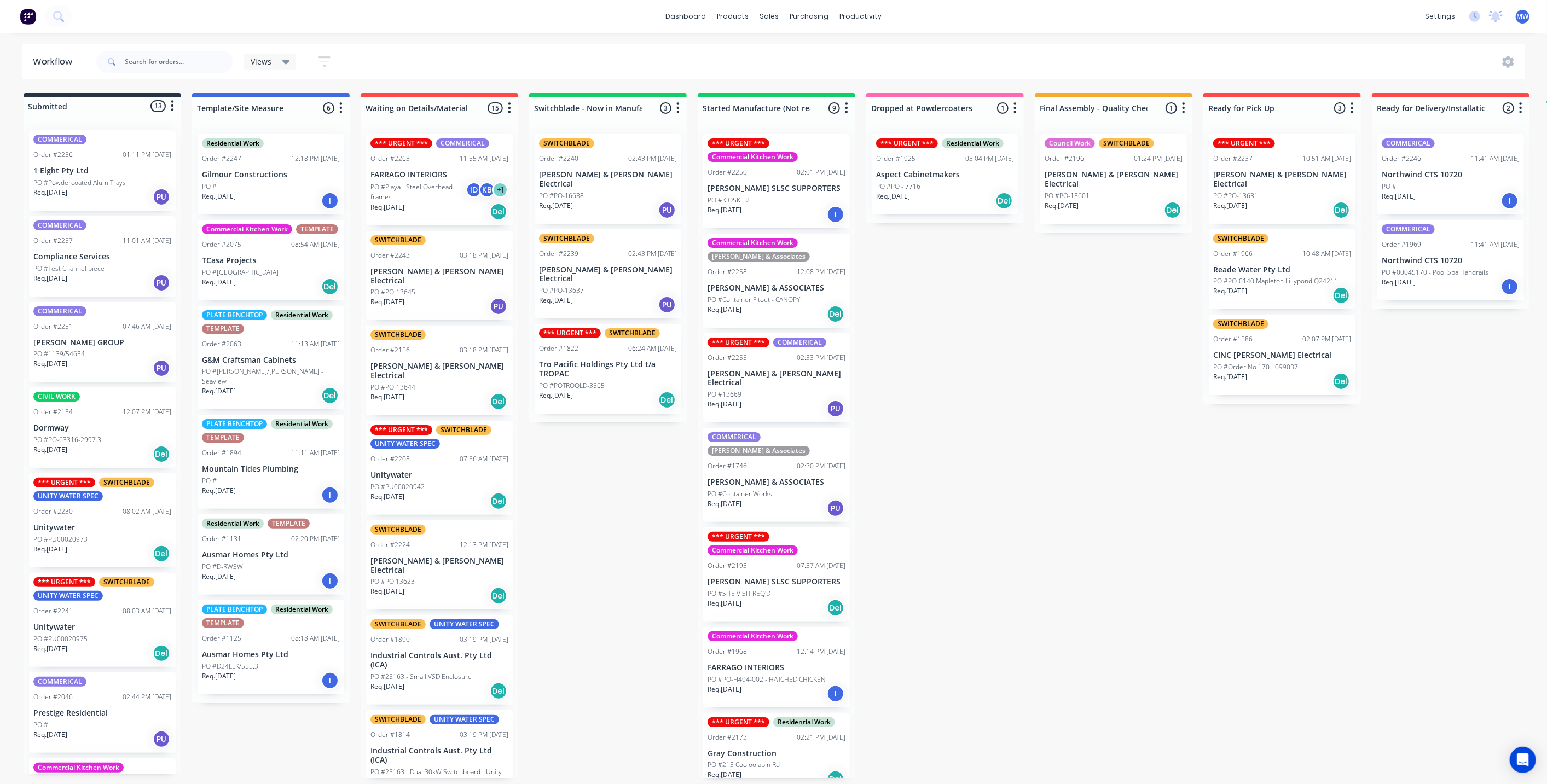
click at [958, 382] on div "Submitted 13 Status colour #273444 hex #273444 Save Cancel Summaries Total orde…" at bounding box center [904, 435] width 1825 height 685
click at [292, 386] on div "Req. 17/07/25 Del" at bounding box center [271, 395] width 138 height 19
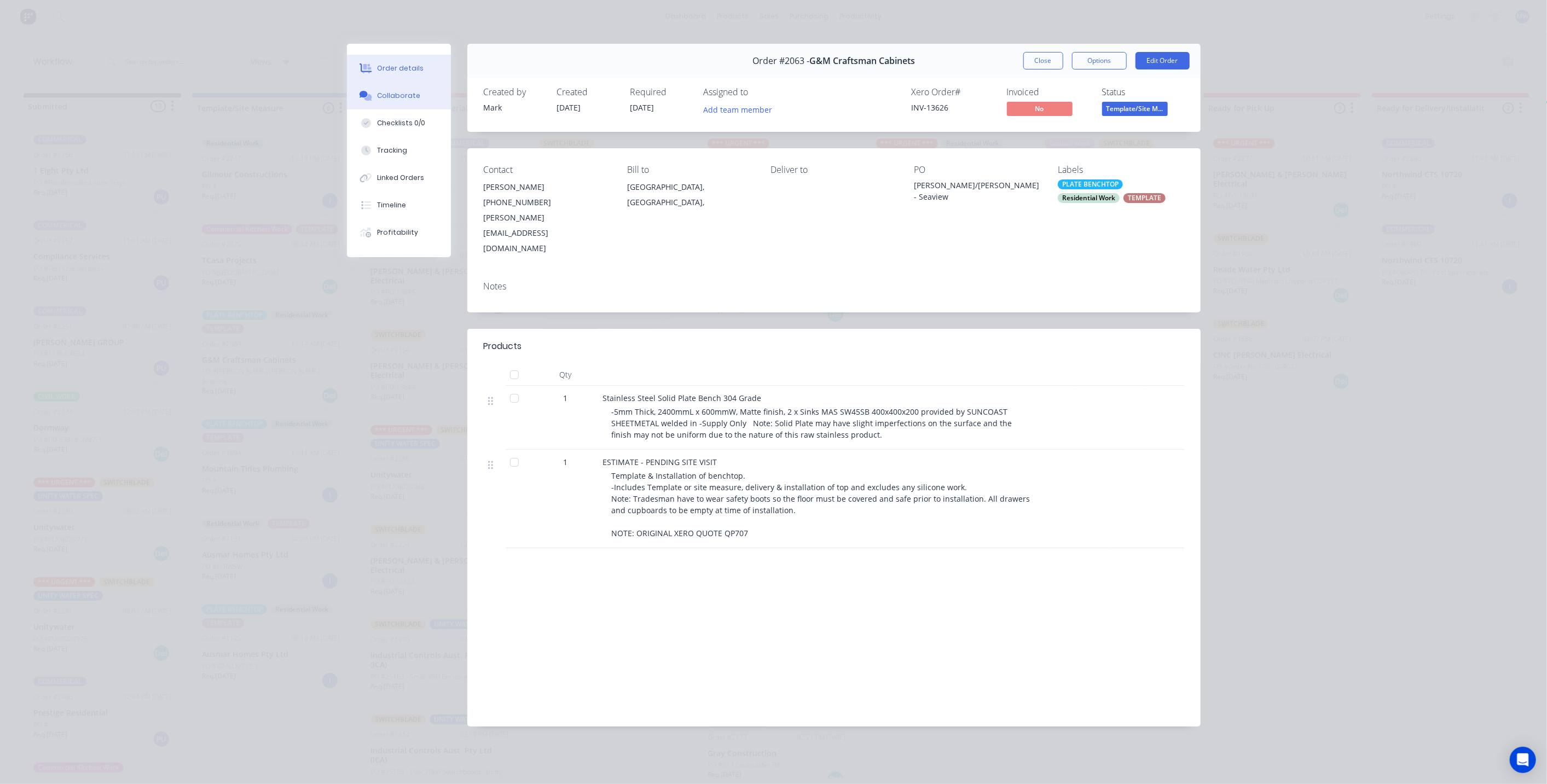
click at [404, 97] on div "Collaborate" at bounding box center [399, 95] width 43 height 10
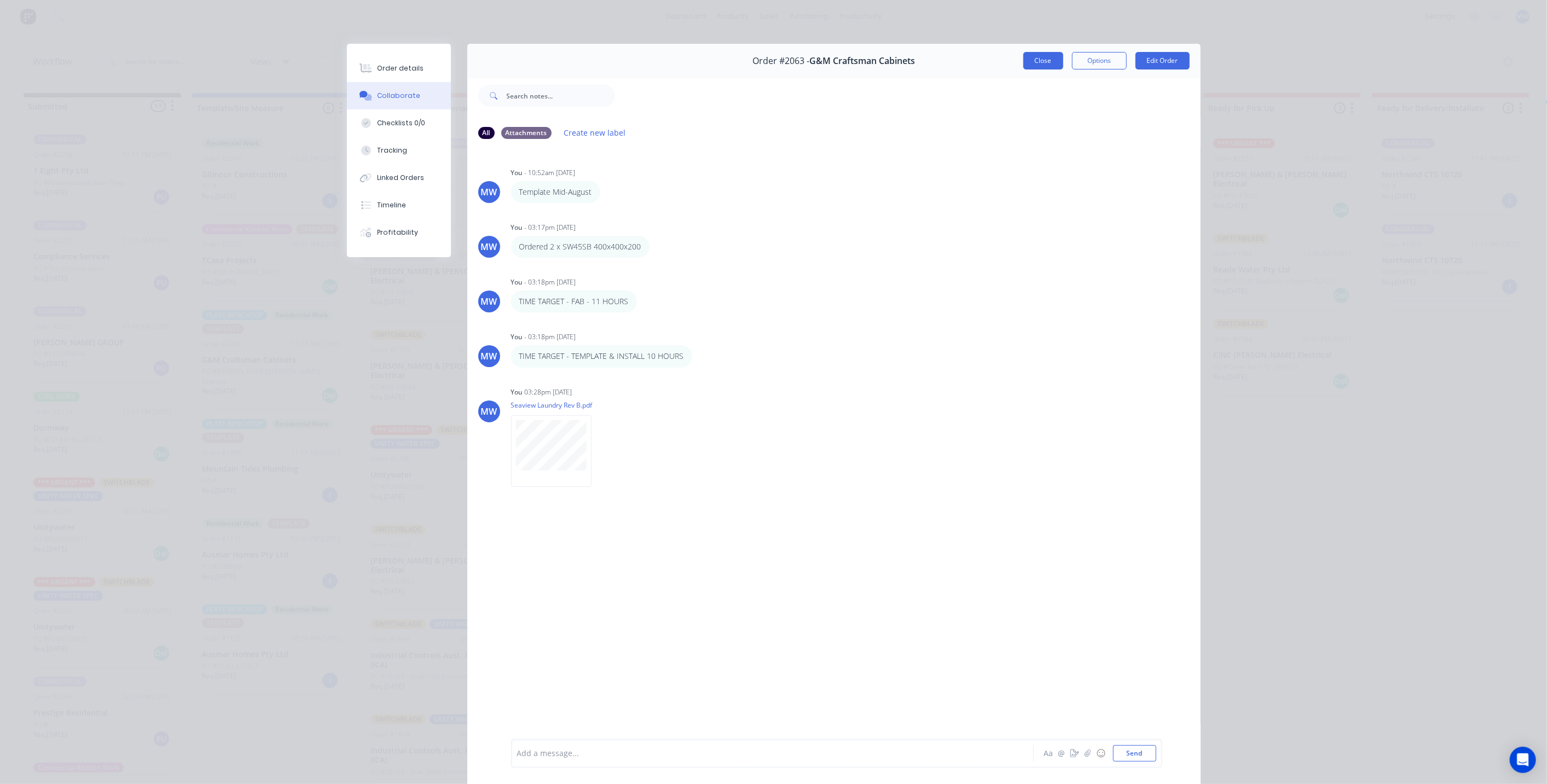
click at [1035, 65] on button "Close" at bounding box center [1043, 60] width 40 height 18
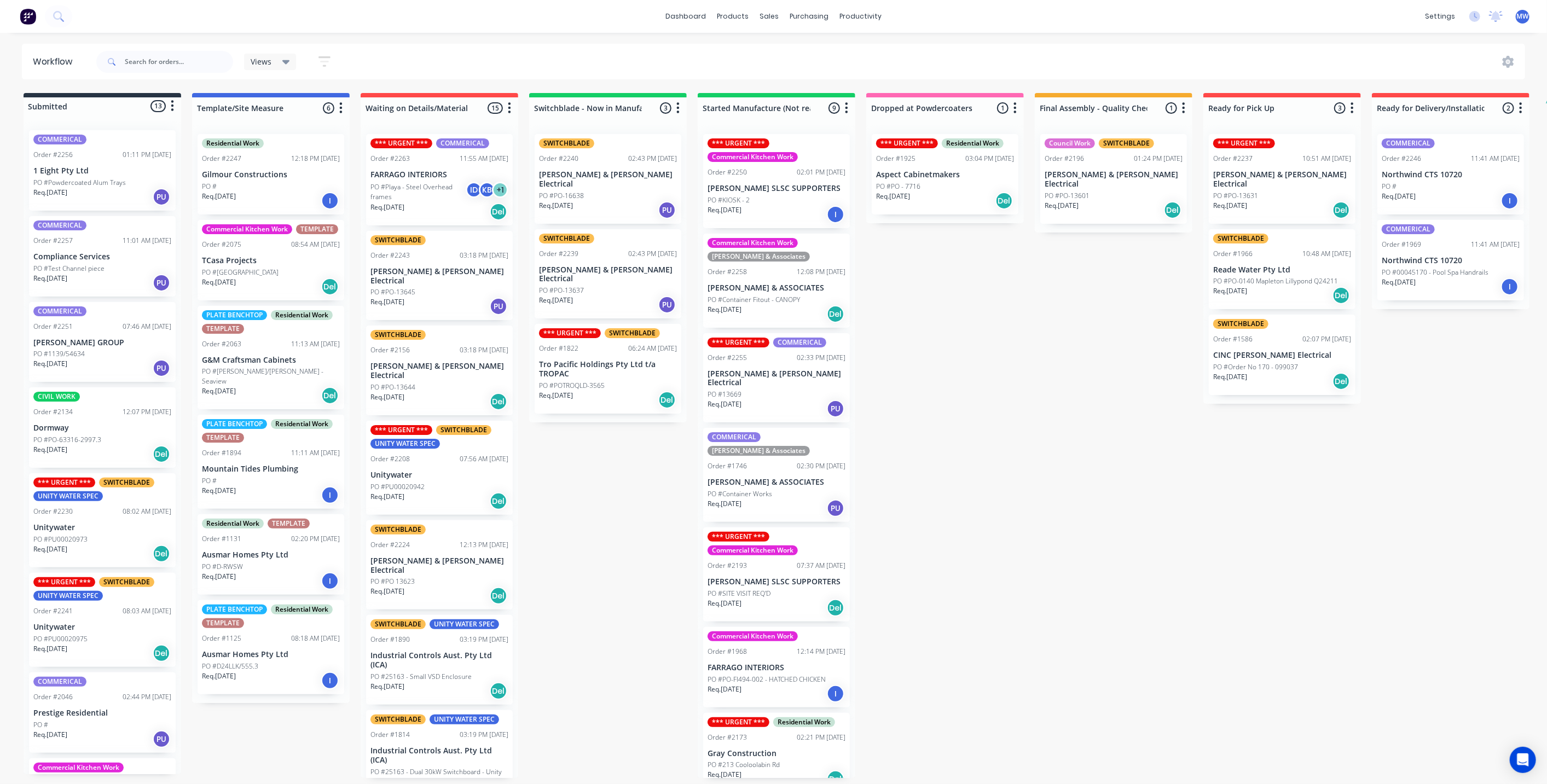
click at [305, 356] on p "G&M Craftsman Cabinets" at bounding box center [271, 360] width 138 height 9
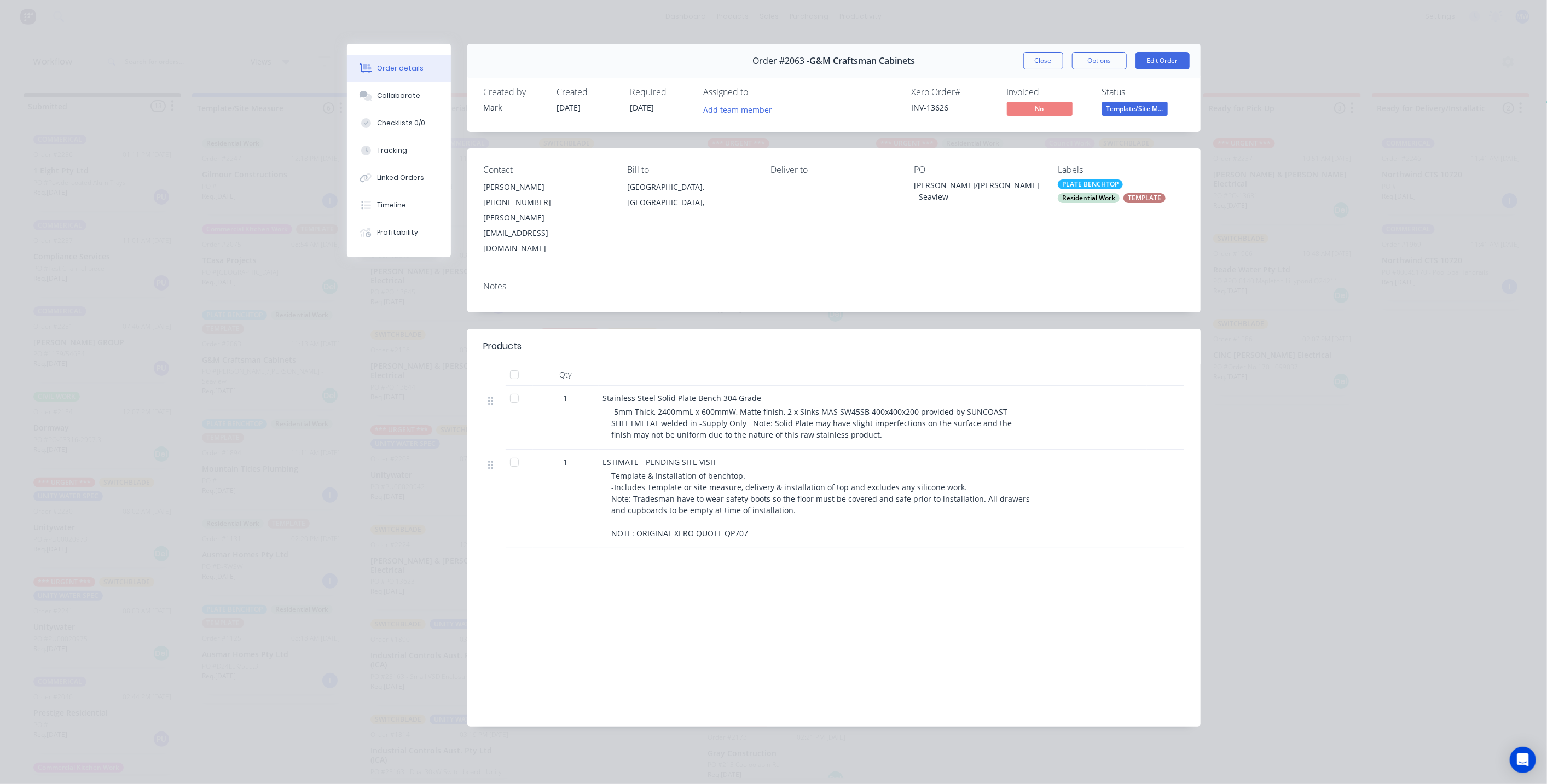
click at [539, 281] on div "Notes" at bounding box center [834, 286] width 700 height 10
drag, startPoint x: 501, startPoint y: 259, endPoint x: 524, endPoint y: 259, distance: 23.0
click at [501, 281] on div "Notes" at bounding box center [834, 286] width 700 height 10
click at [1041, 62] on button "Close" at bounding box center [1043, 60] width 40 height 18
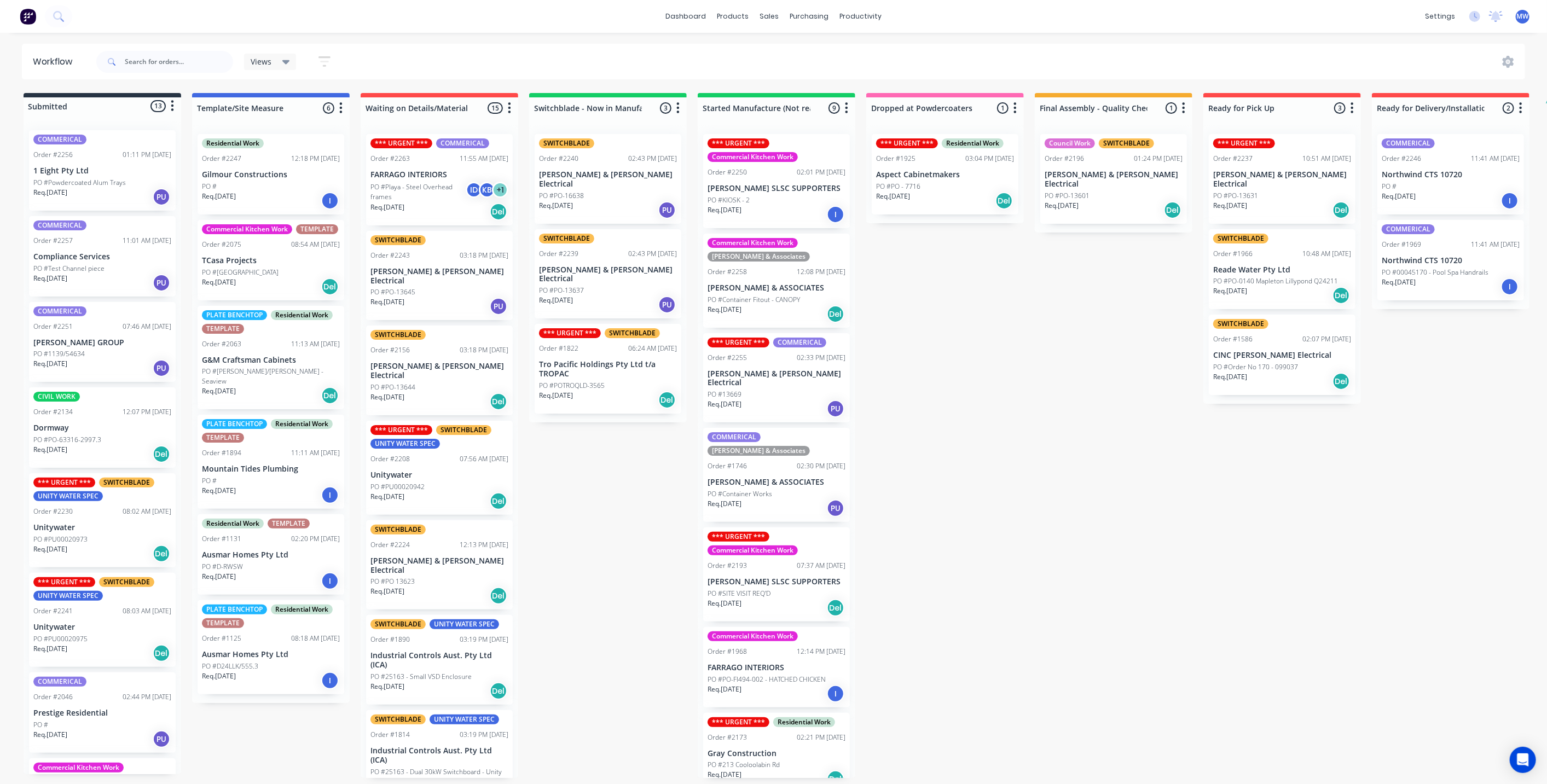
click at [896, 391] on div "Submitted 13 Status colour #273444 hex #273444 Save Cancel Summaries Total orde…" at bounding box center [904, 435] width 1825 height 685
click at [307, 349] on div "PLATE BENCHTOP Residential Work TEMPLATE Order #2063 11:13 AM 17/07/25 G&M Craf…" at bounding box center [271, 358] width 147 height 104
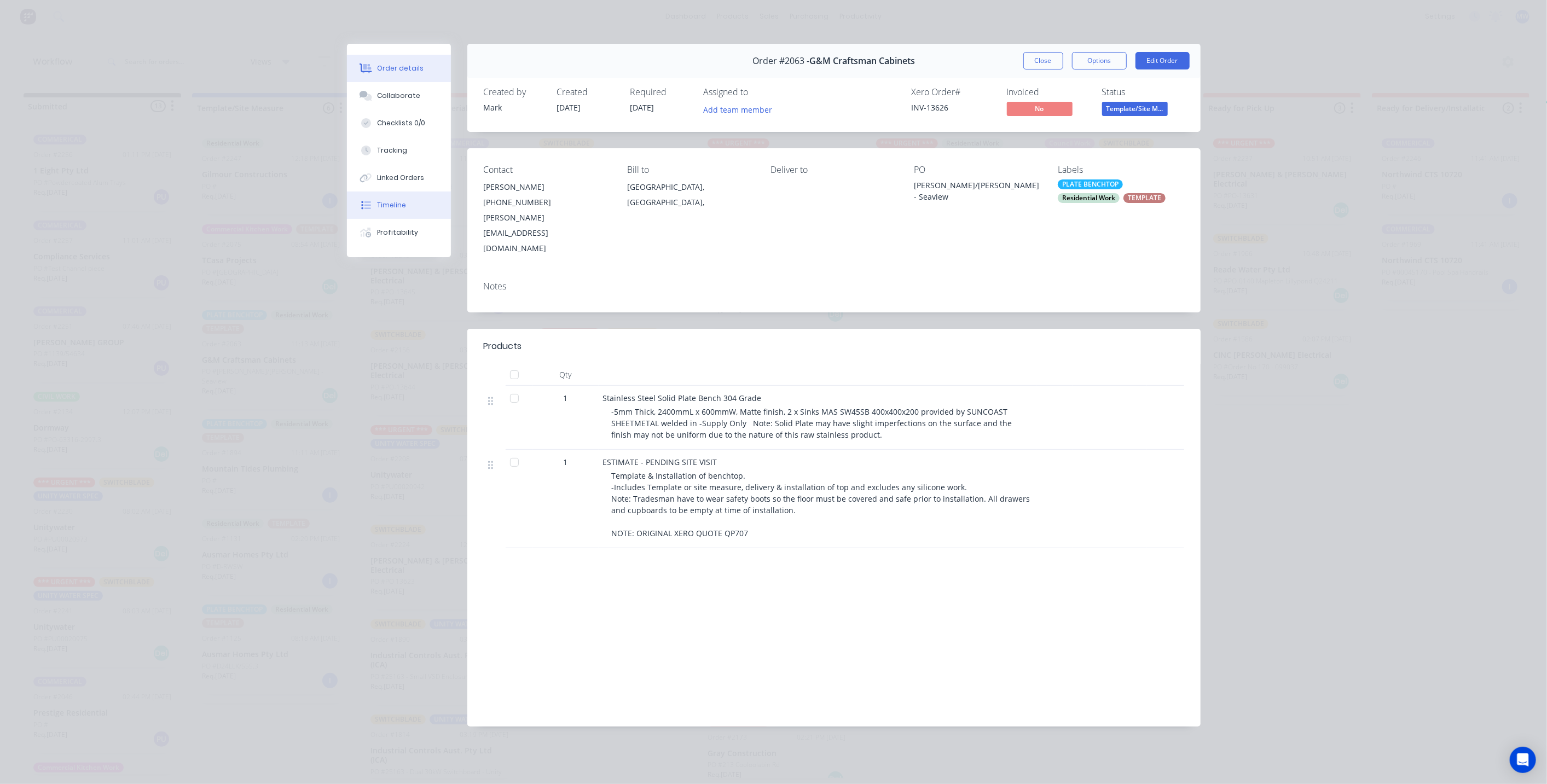
click at [413, 198] on button "Timeline" at bounding box center [399, 205] width 104 height 27
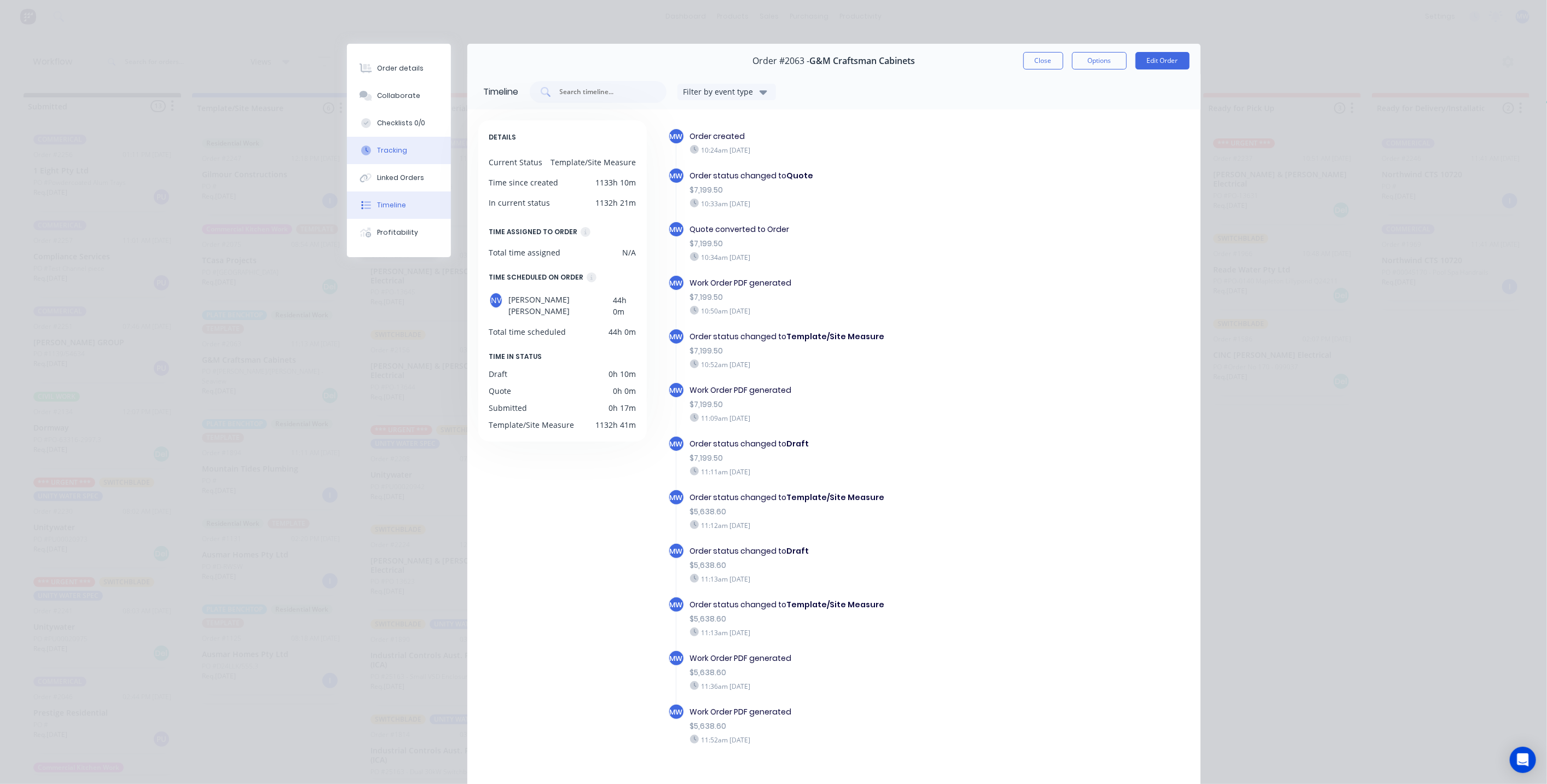
click at [405, 155] on button "Tracking" at bounding box center [399, 150] width 104 height 27
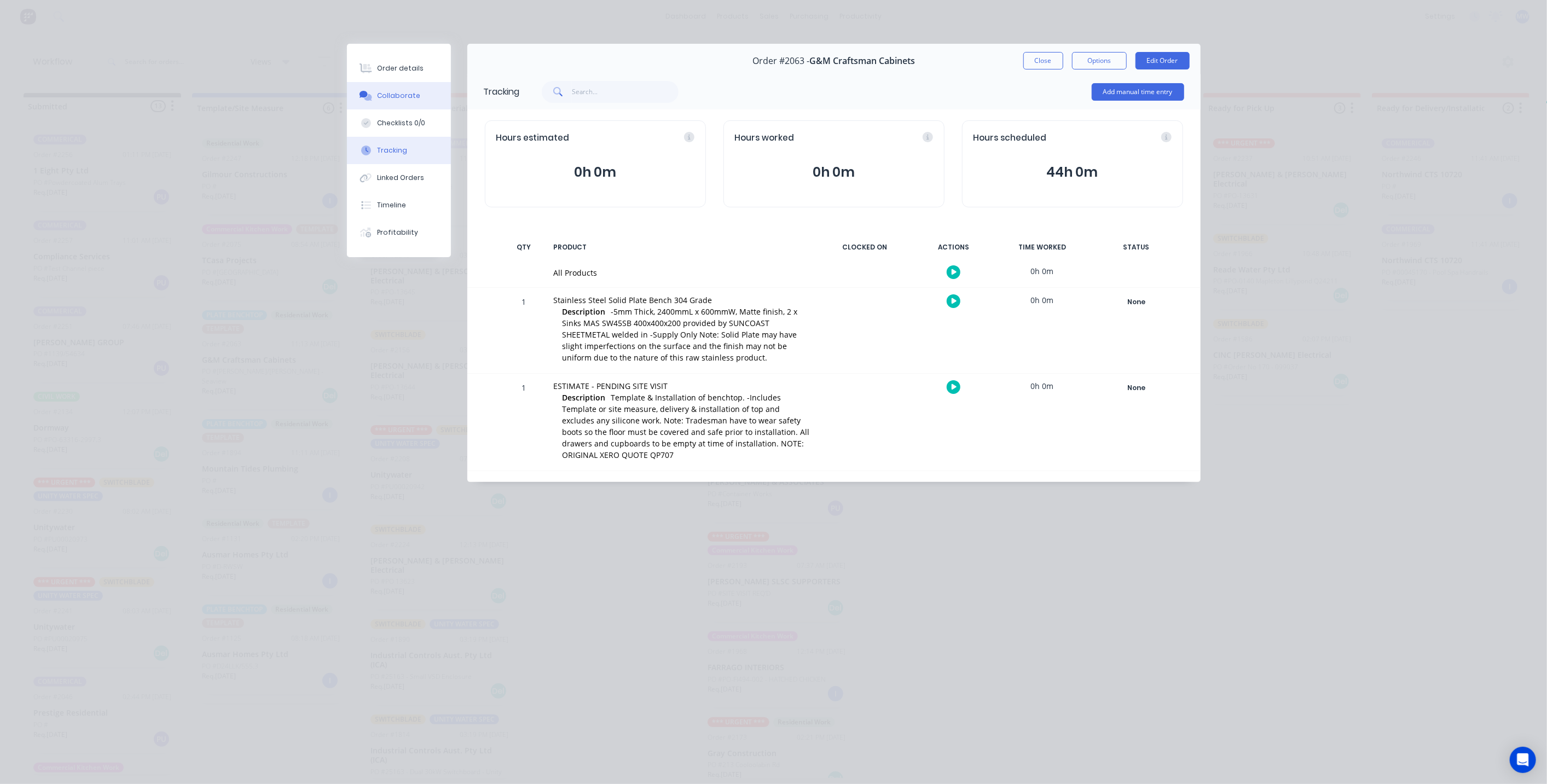
click at [393, 100] on div "Collaborate" at bounding box center [399, 95] width 43 height 10
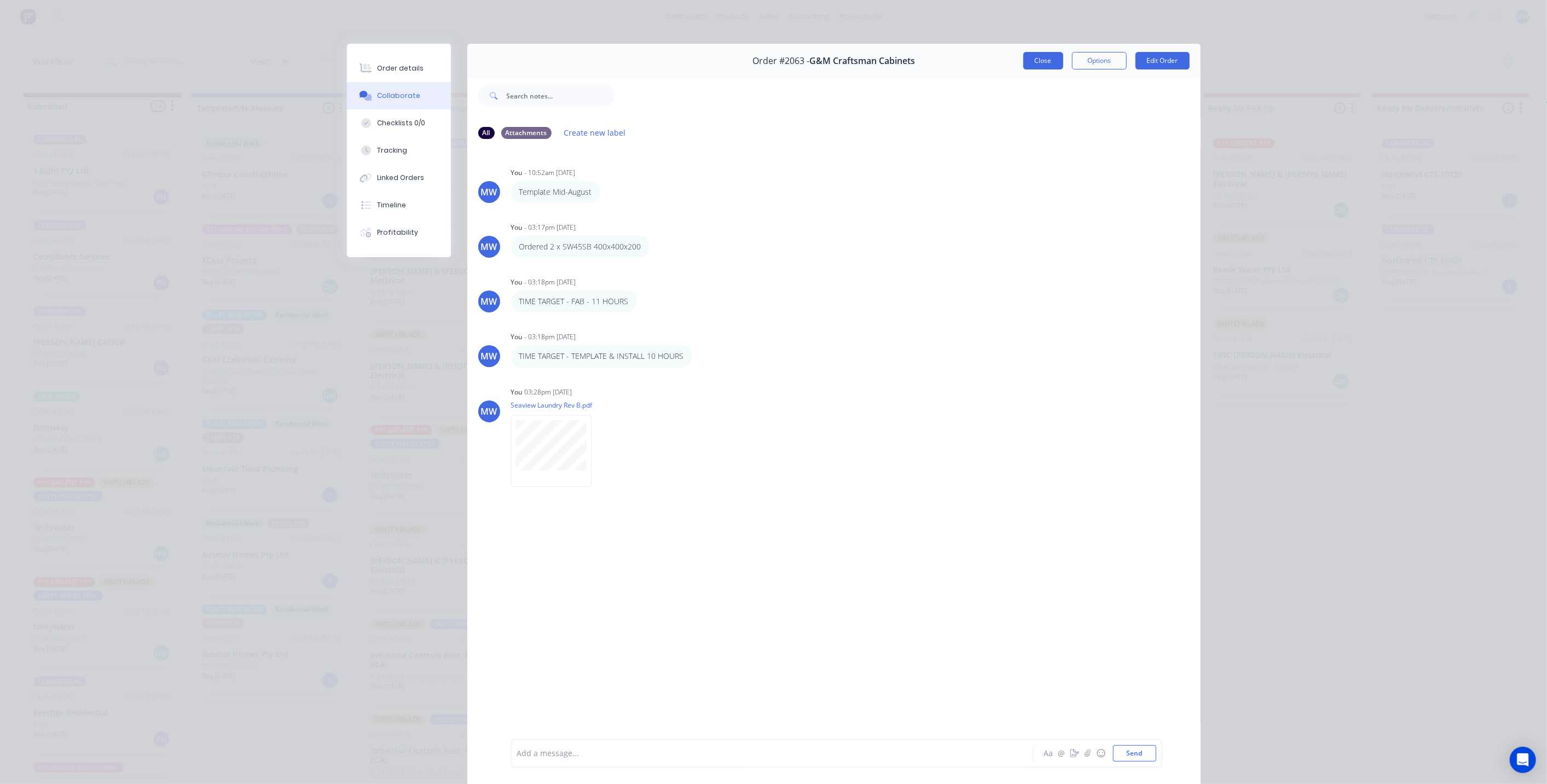
click at [1042, 68] on button "Close" at bounding box center [1043, 60] width 40 height 18
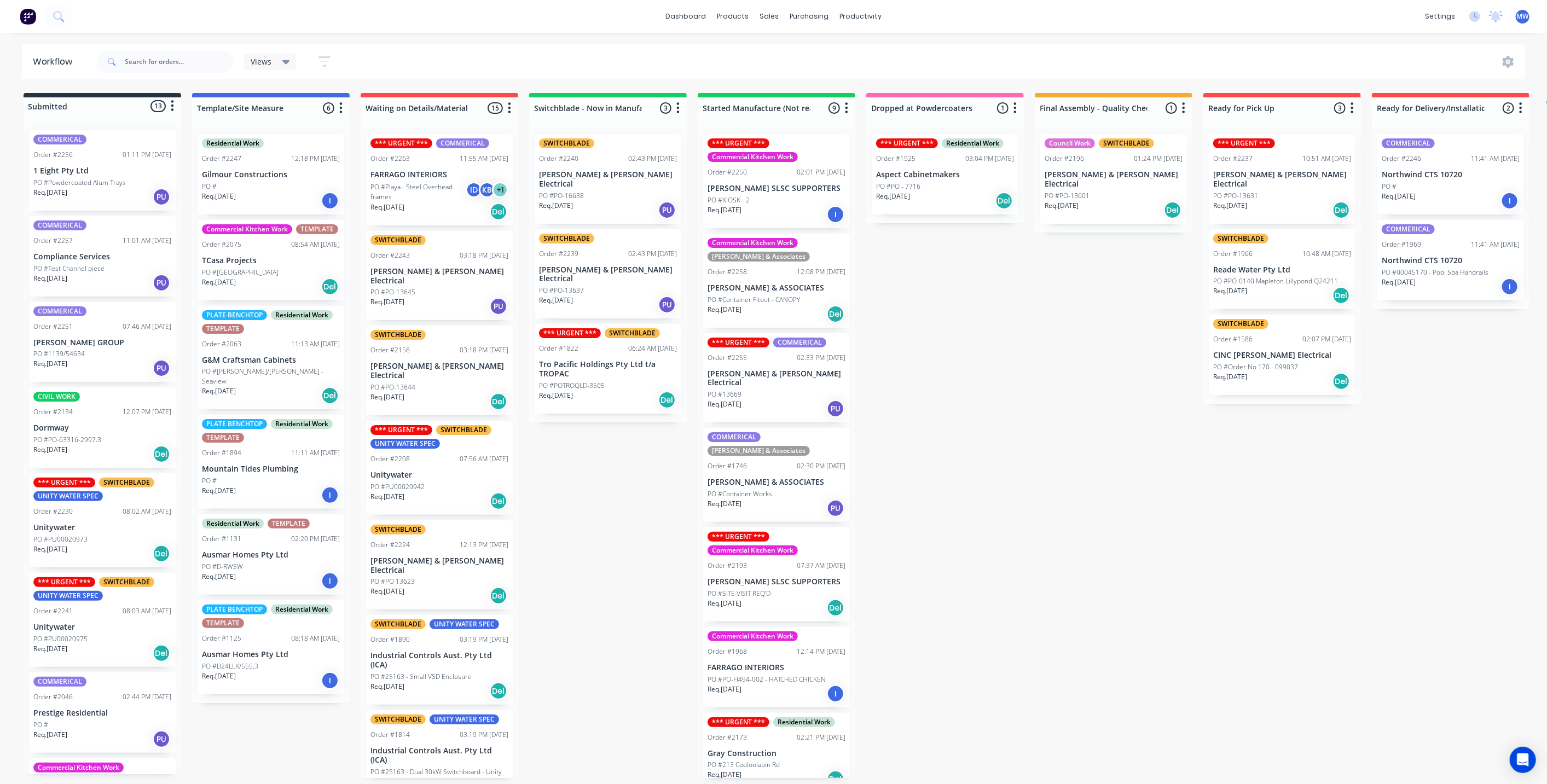
click at [566, 446] on div "Submitted 13 Status colour #273444 hex #273444 Save Cancel Summaries Total orde…" at bounding box center [904, 435] width 1825 height 685
click at [553, 359] on div "*** URGENT *** SWITCHBLADE Order #1822 06:24 AM 28/08/25 Tro Pacific Holdings P…" at bounding box center [608, 368] width 147 height 90
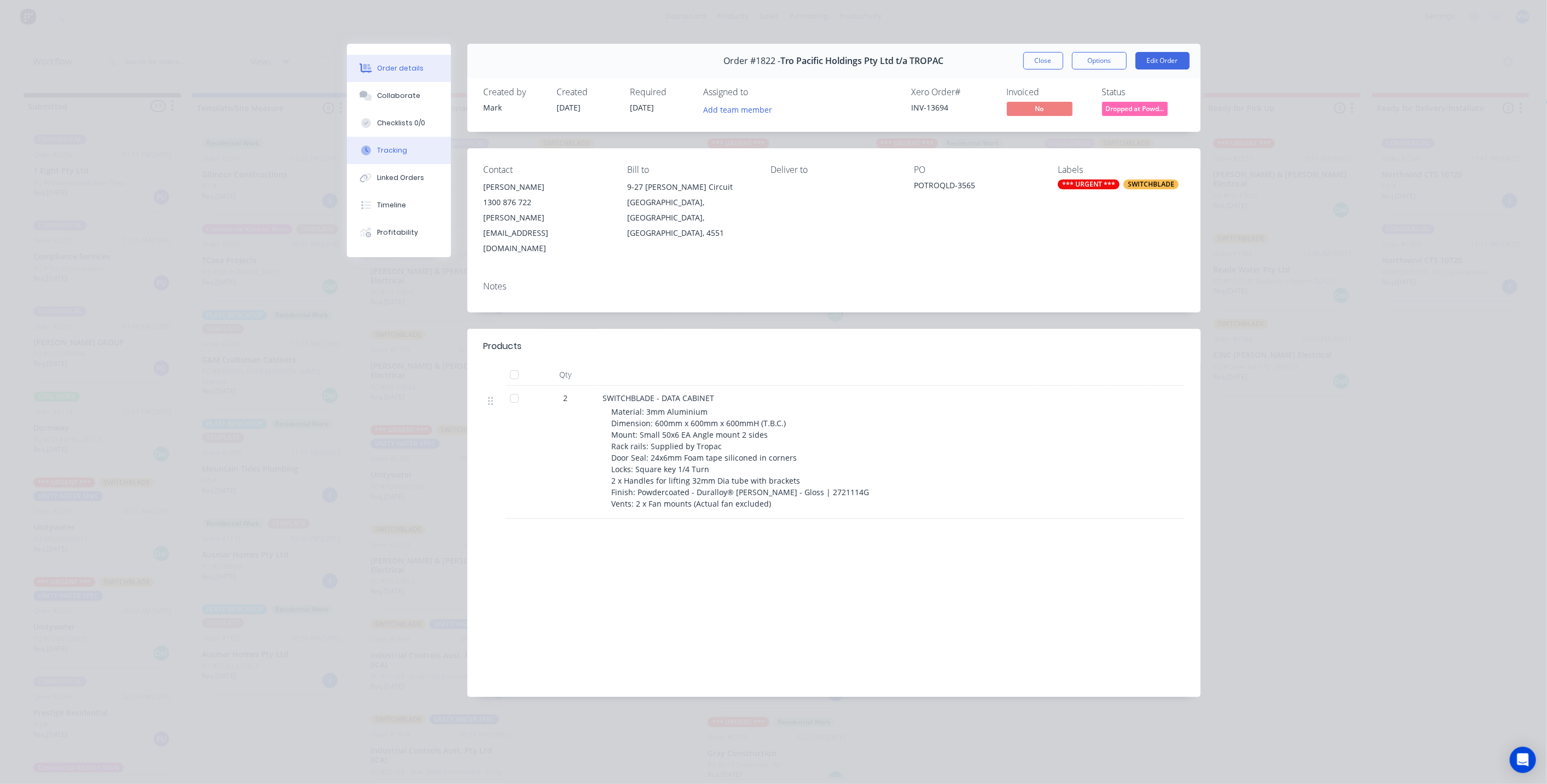
click at [414, 155] on button "Tracking" at bounding box center [399, 150] width 104 height 27
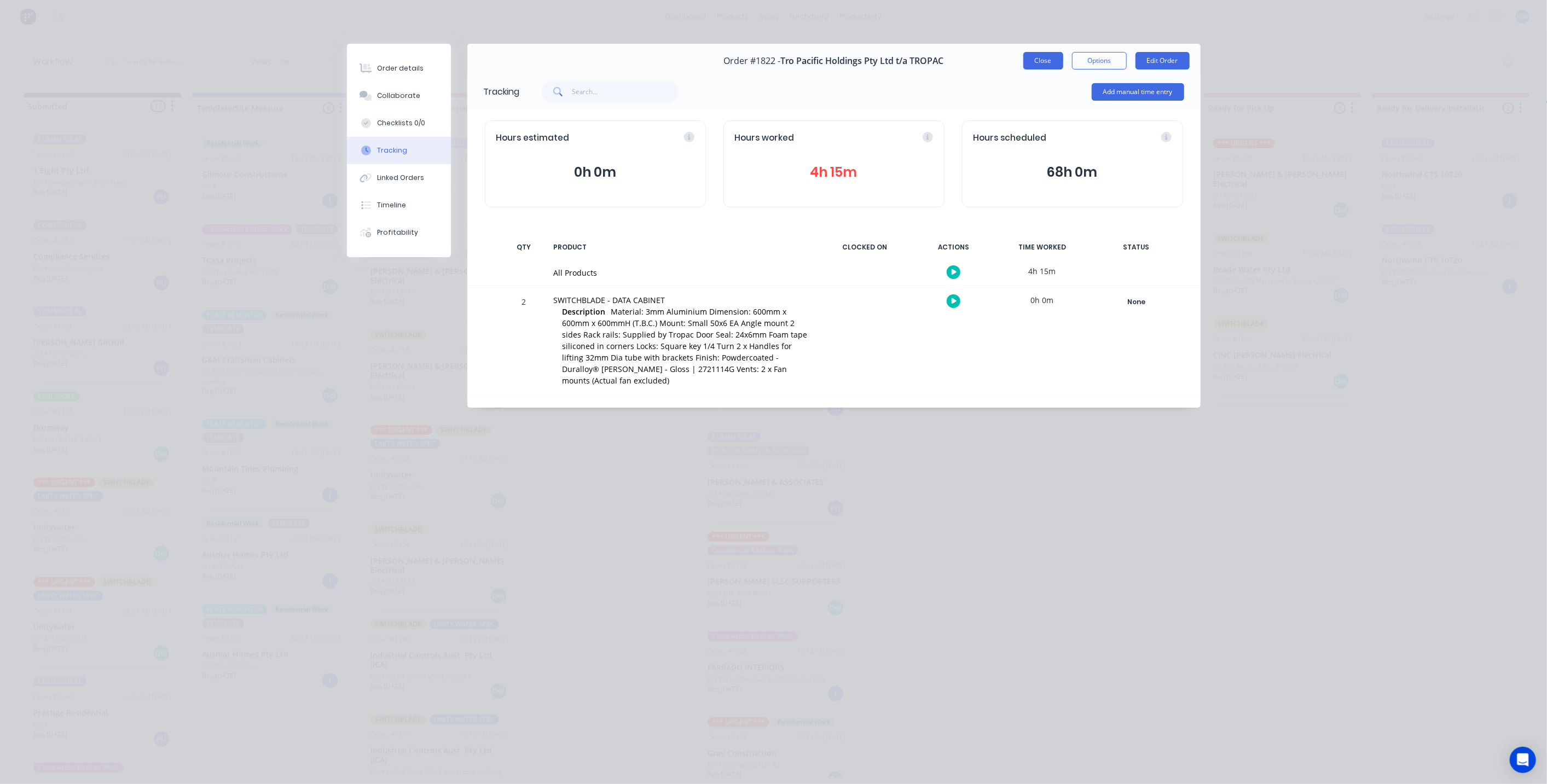
click at [1047, 63] on button "Close" at bounding box center [1043, 60] width 40 height 18
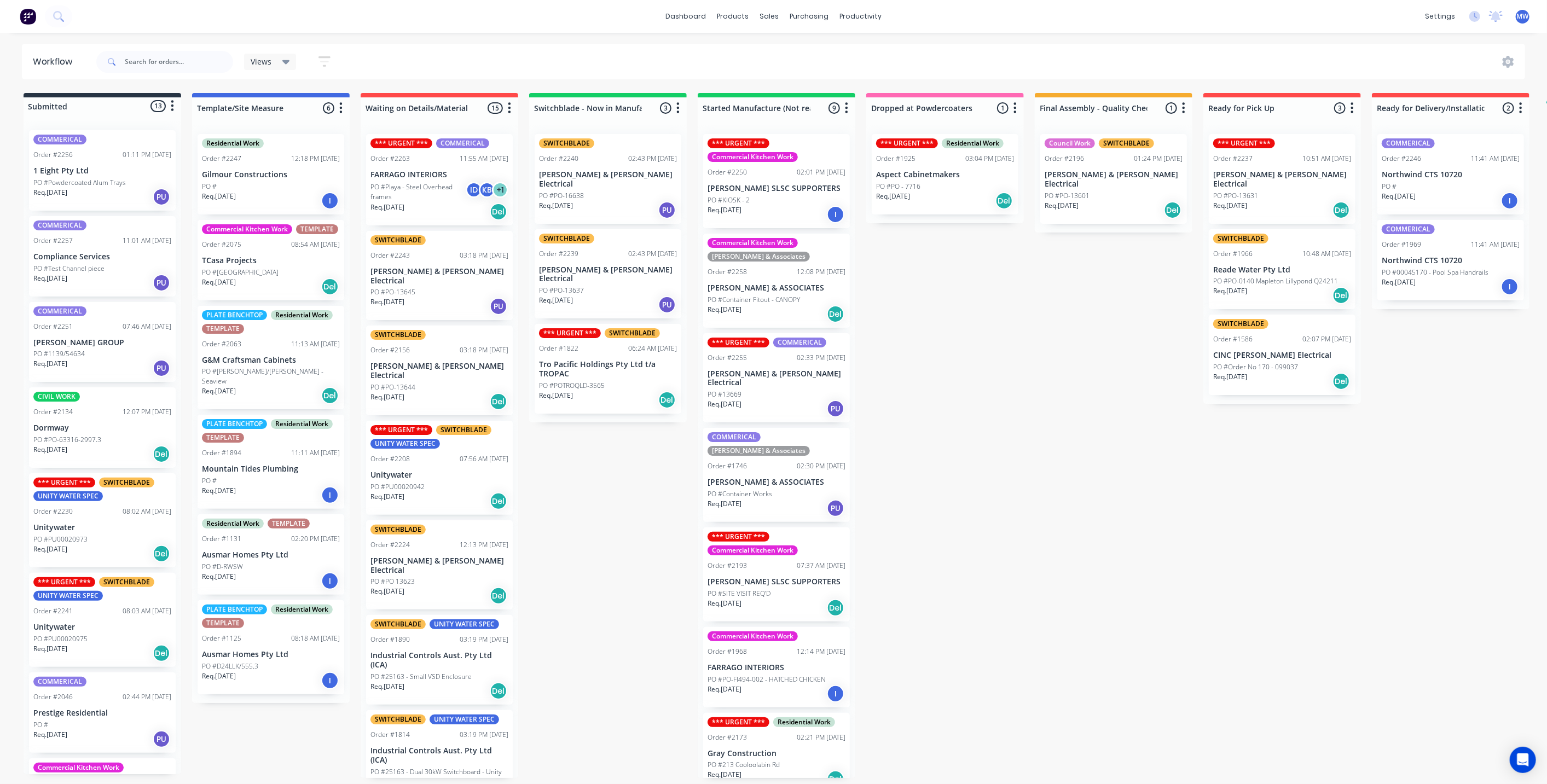
click at [885, 416] on div "Submitted 13 Status colour #273444 hex #273444 Save Cancel Summaries Total orde…" at bounding box center [904, 435] width 1825 height 685
click at [565, 391] on p "Req. 11/09/25" at bounding box center [556, 396] width 34 height 10
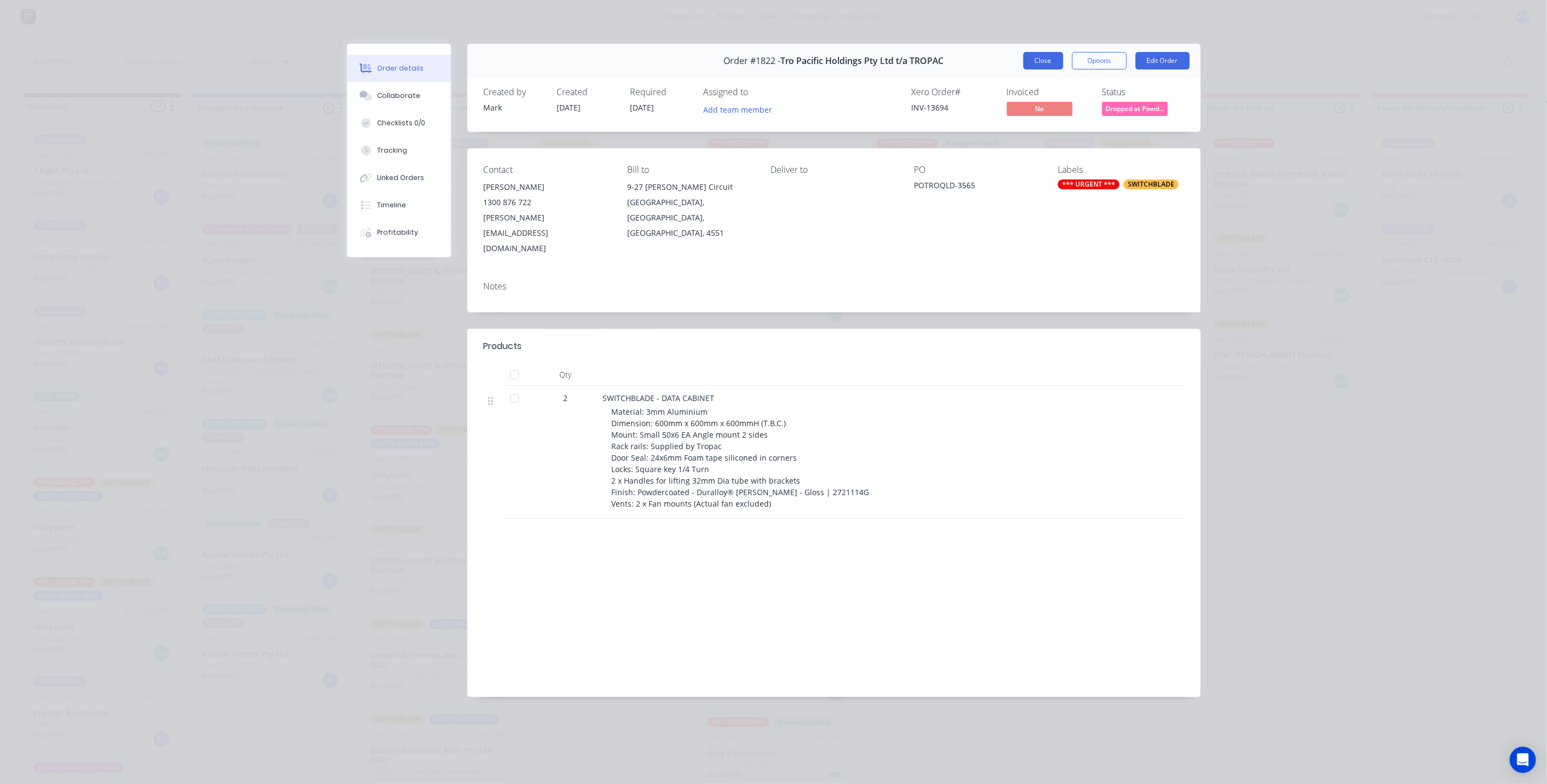
click at [1042, 61] on button "Close" at bounding box center [1043, 60] width 40 height 18
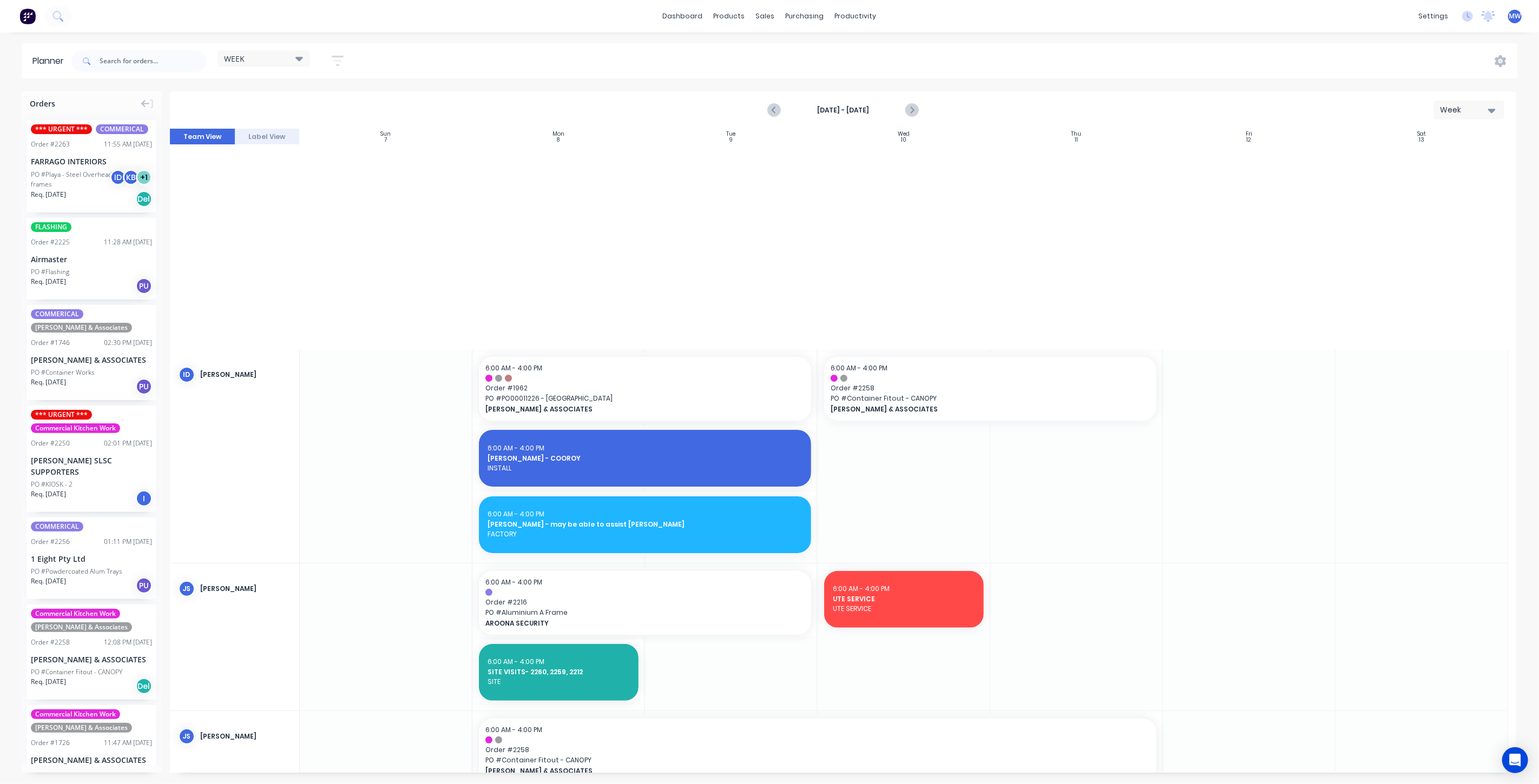
scroll to position [683, 0]
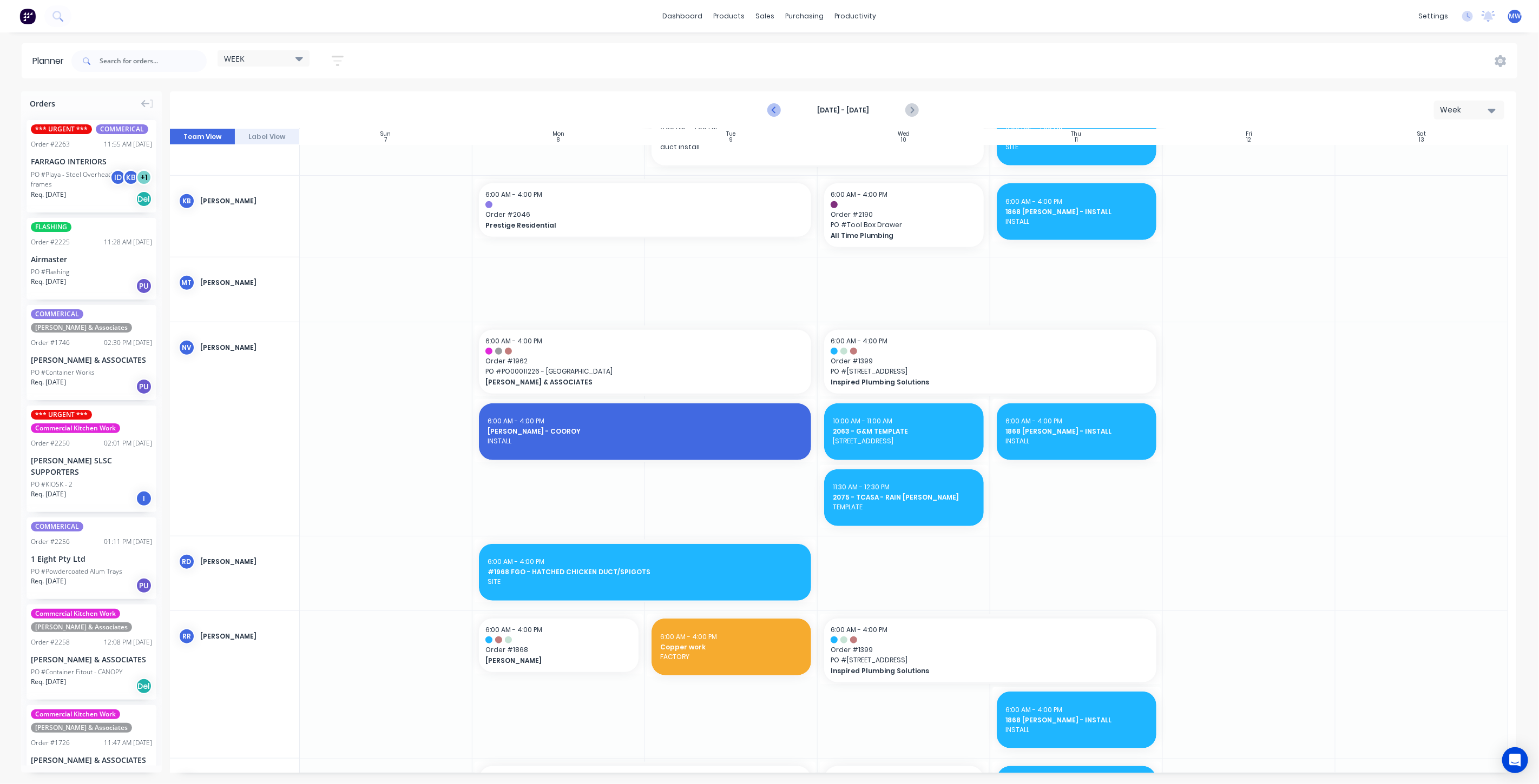
click at [772, 107] on icon "Previous page" at bounding box center [774, 110] width 13 height 13
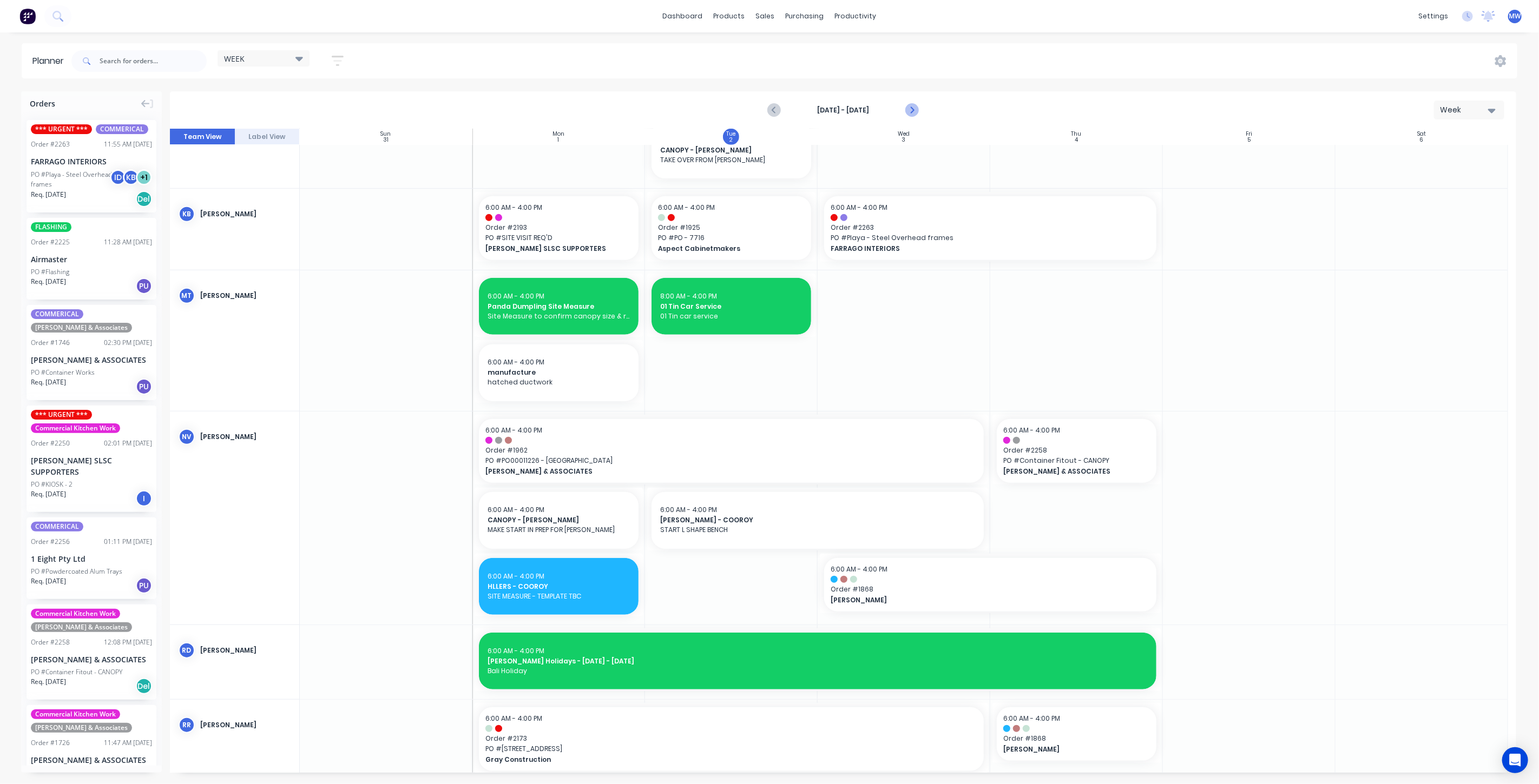
click at [912, 110] on icon "Next page" at bounding box center [911, 110] width 13 height 13
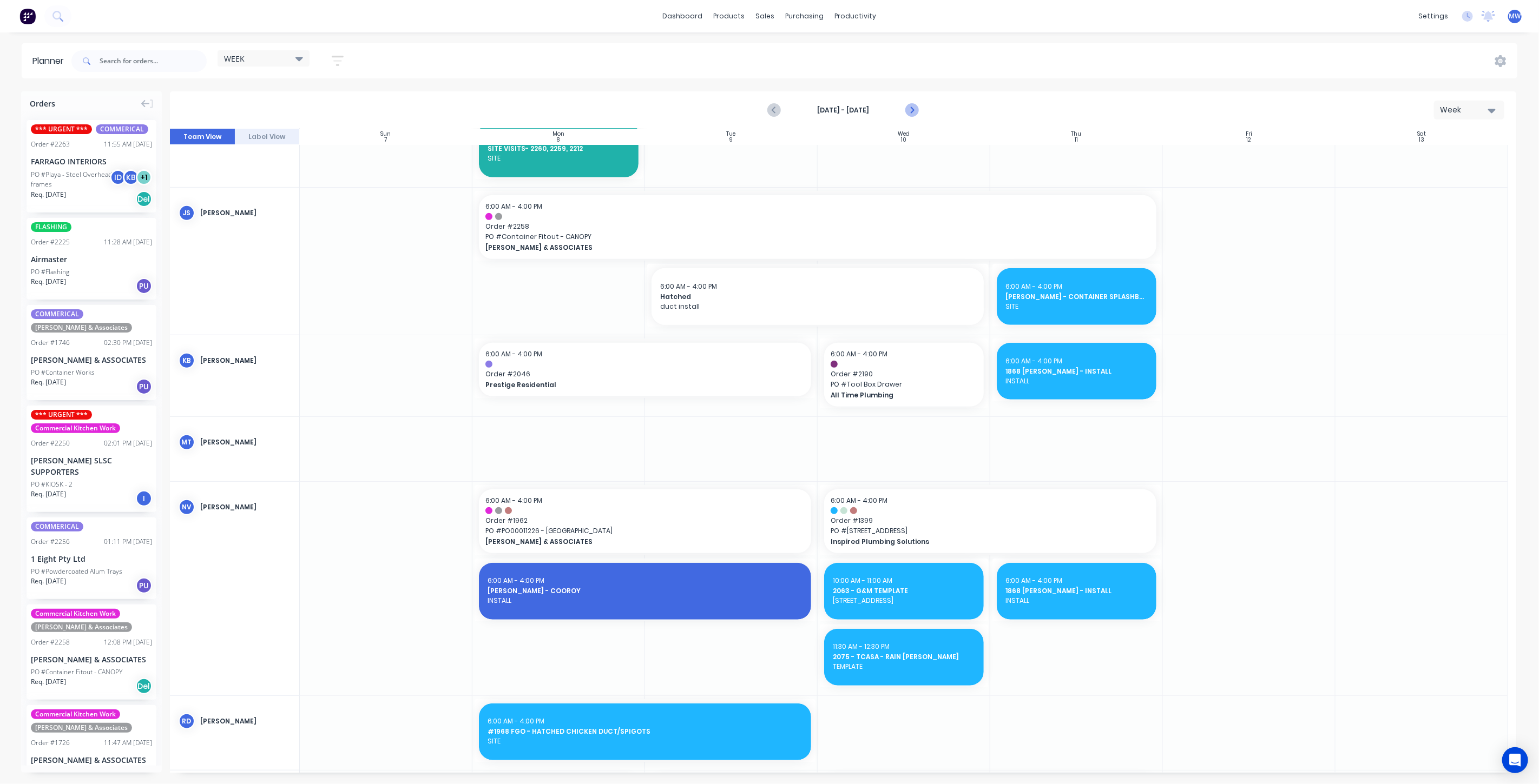
click at [912, 110] on icon "Next page" at bounding box center [911, 110] width 13 height 13
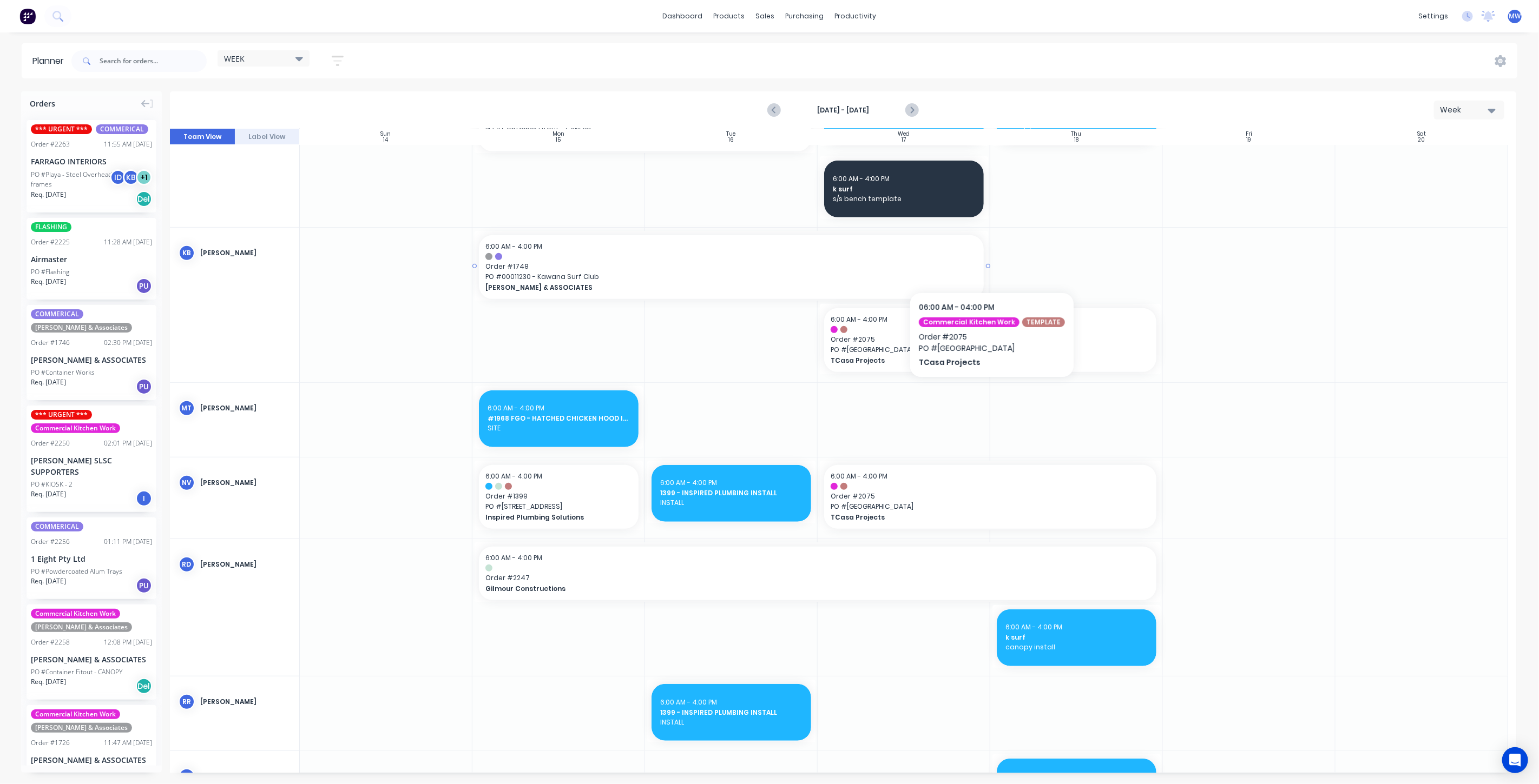
scroll to position [272, 0]
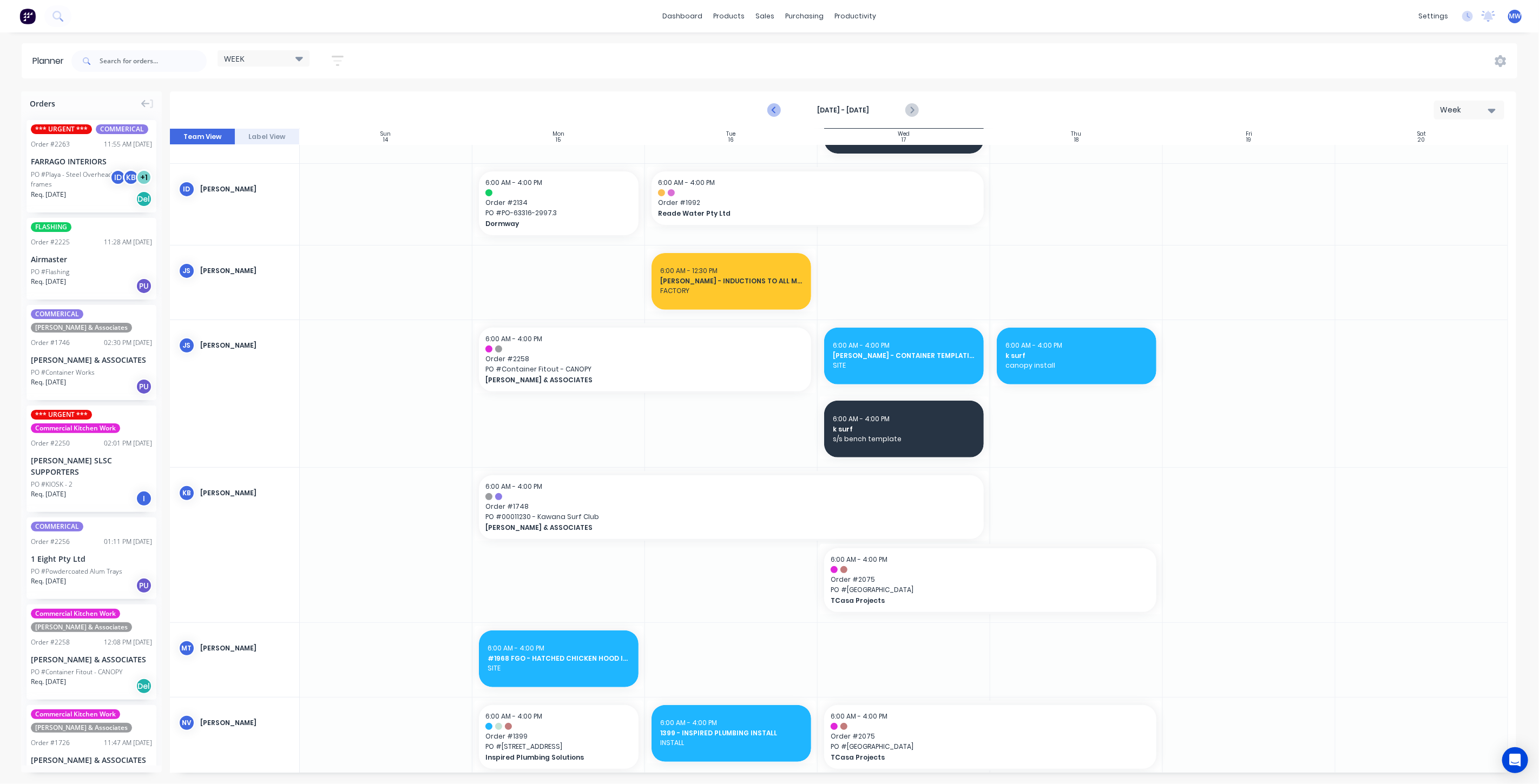
click at [778, 110] on icon "Previous page" at bounding box center [774, 110] width 13 height 13
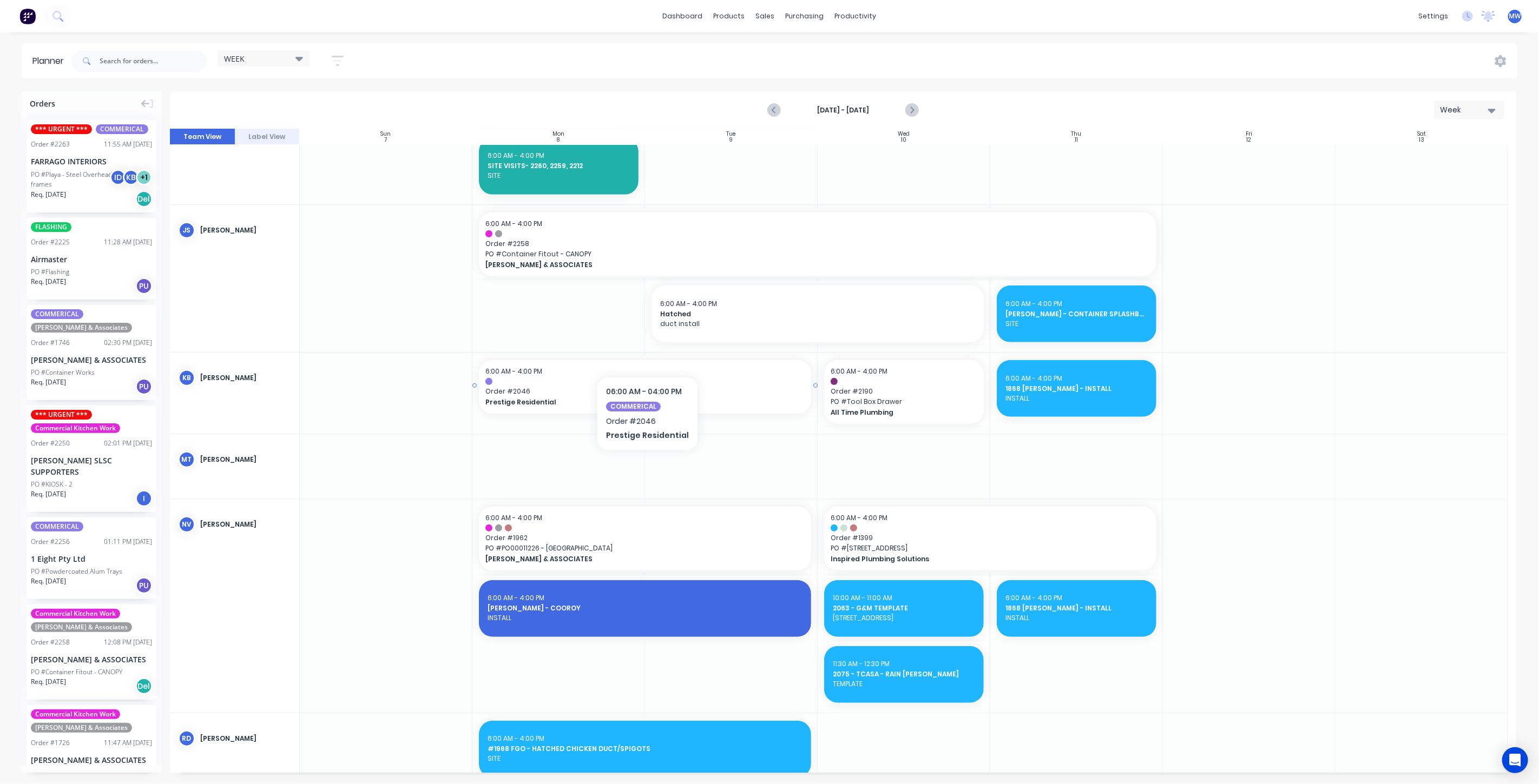
scroll to position [487, 0]
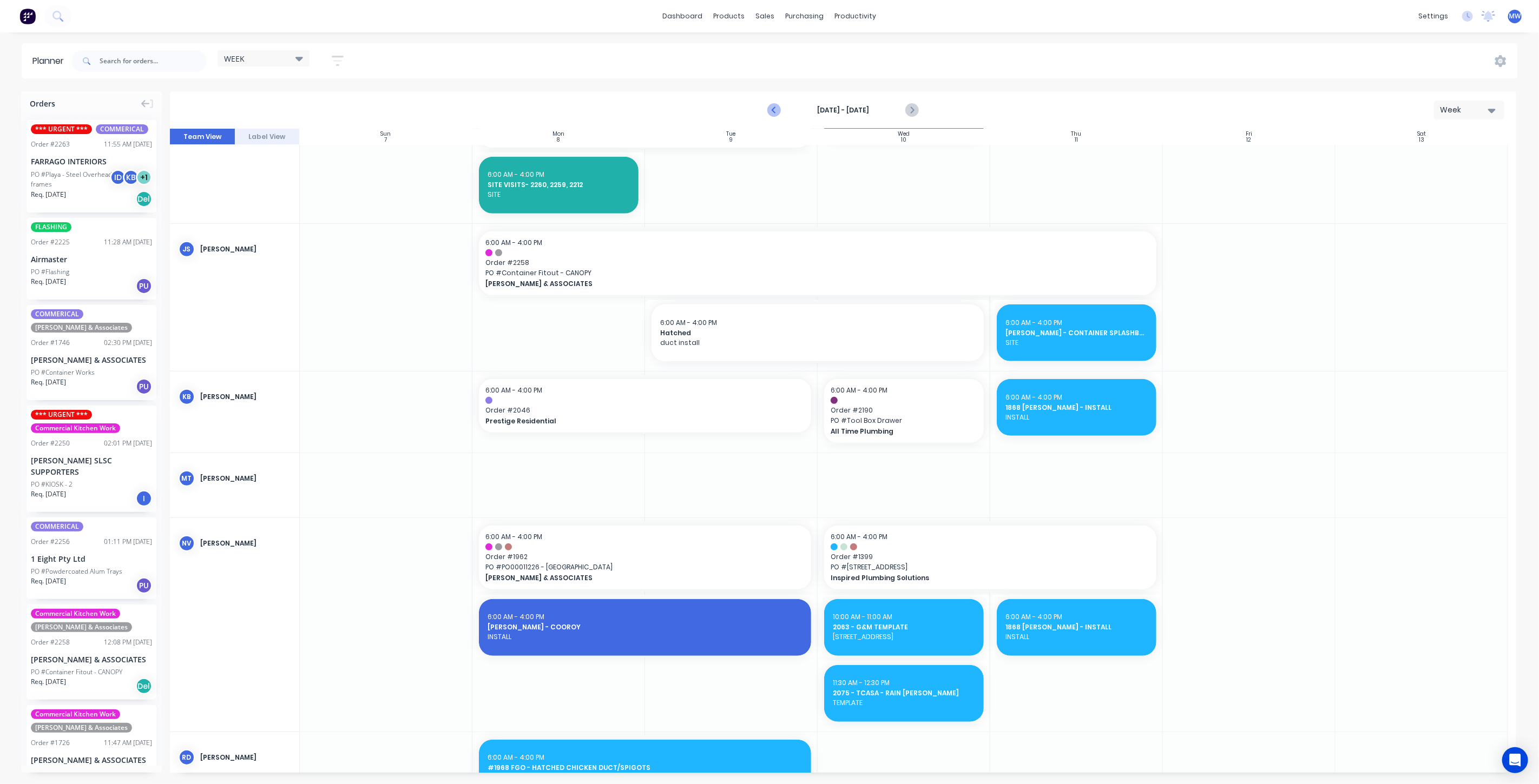
click at [773, 112] on icon "Previous page" at bounding box center [774, 110] width 13 height 13
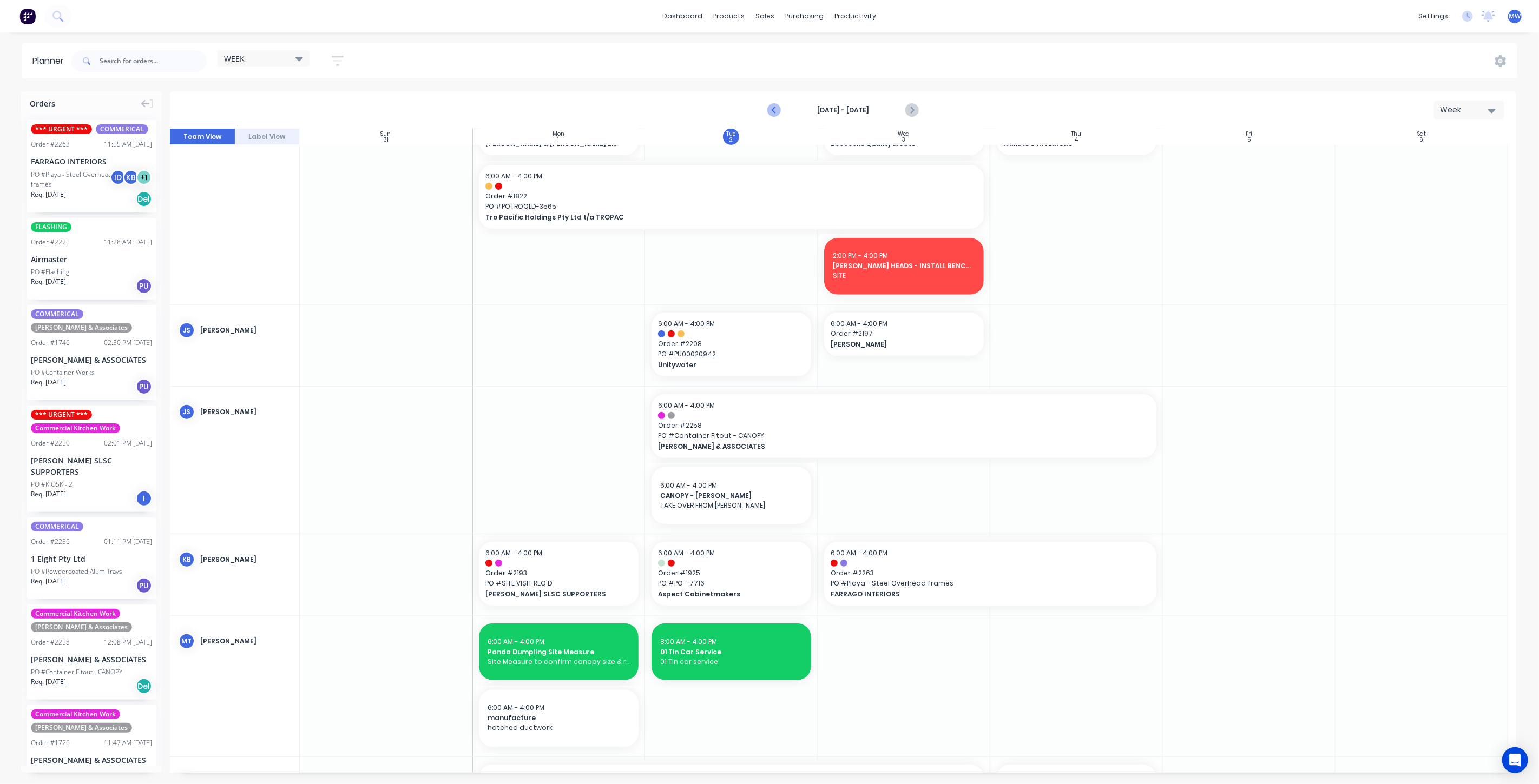
scroll to position [478, 0]
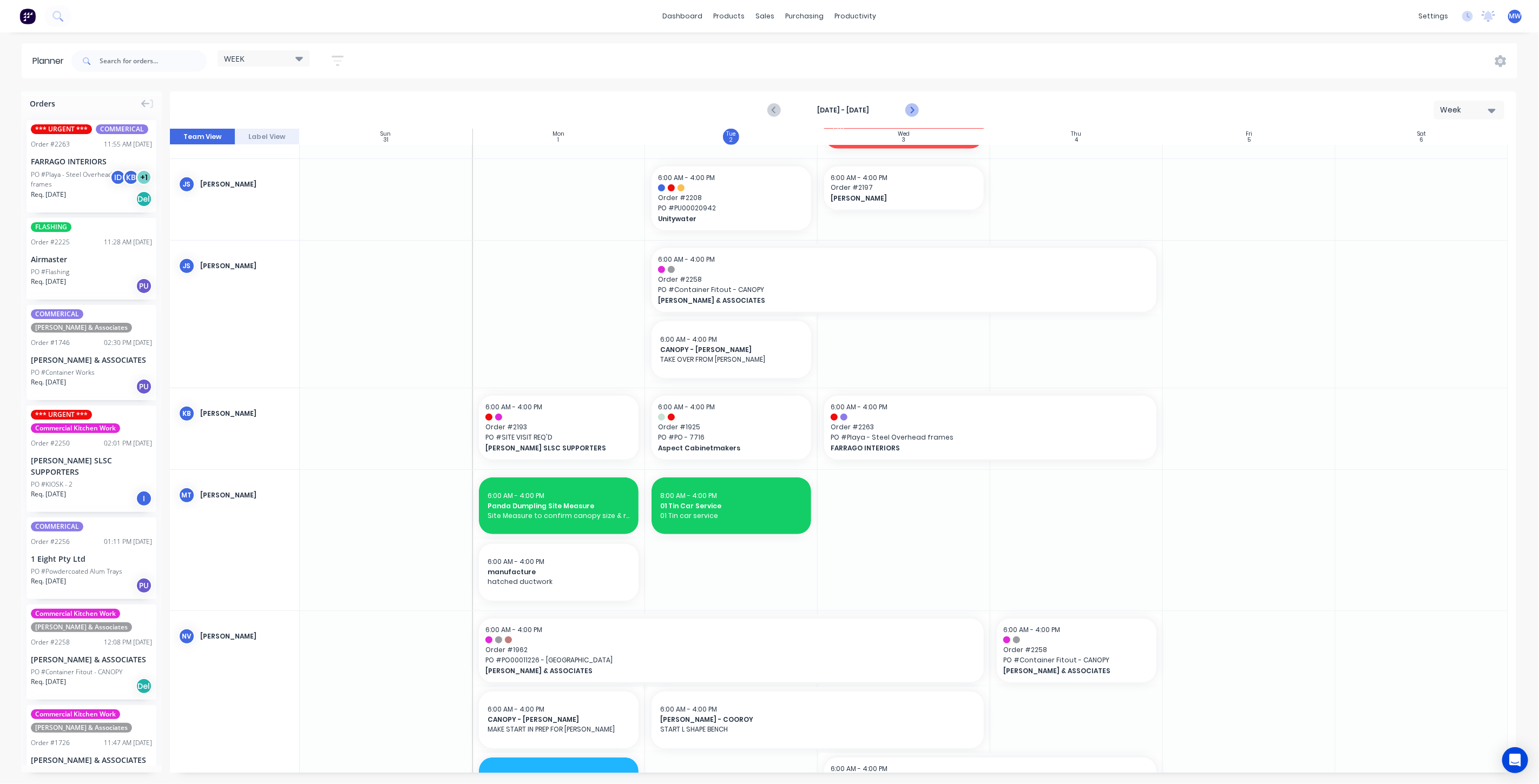
click at [909, 112] on icon "Next page" at bounding box center [911, 110] width 13 height 13
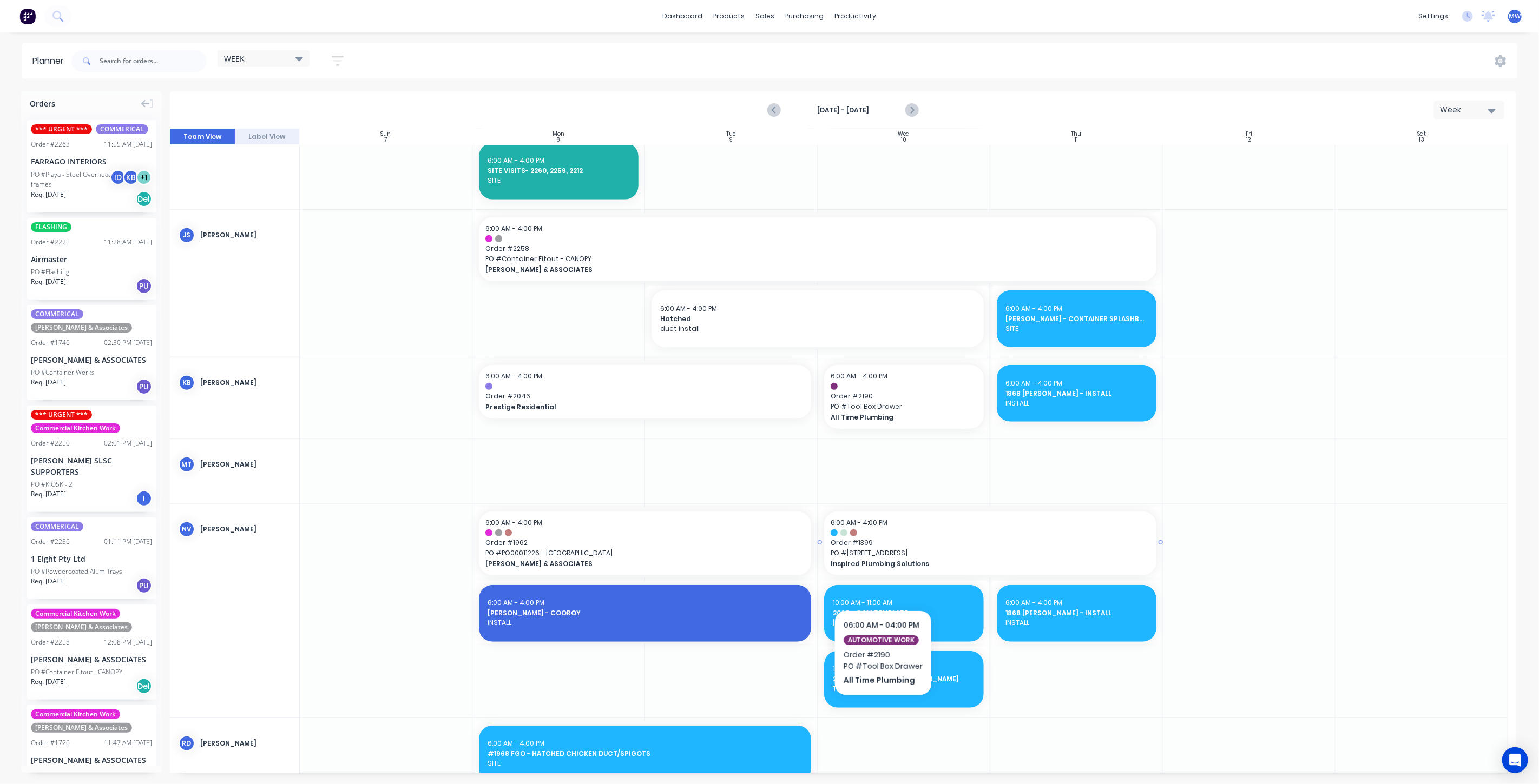
scroll to position [505, 0]
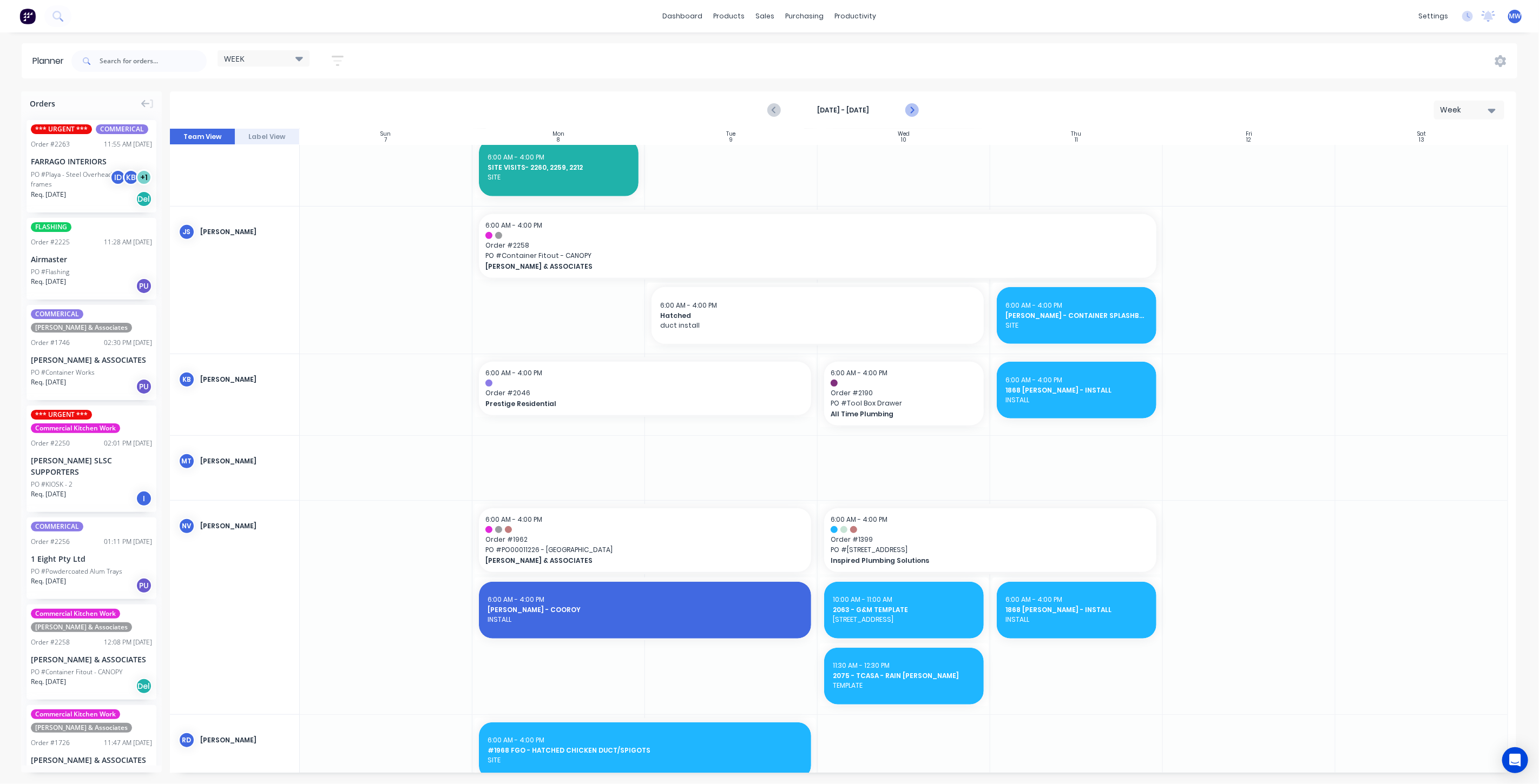
click at [910, 106] on icon "Next page" at bounding box center [912, 110] width 5 height 8
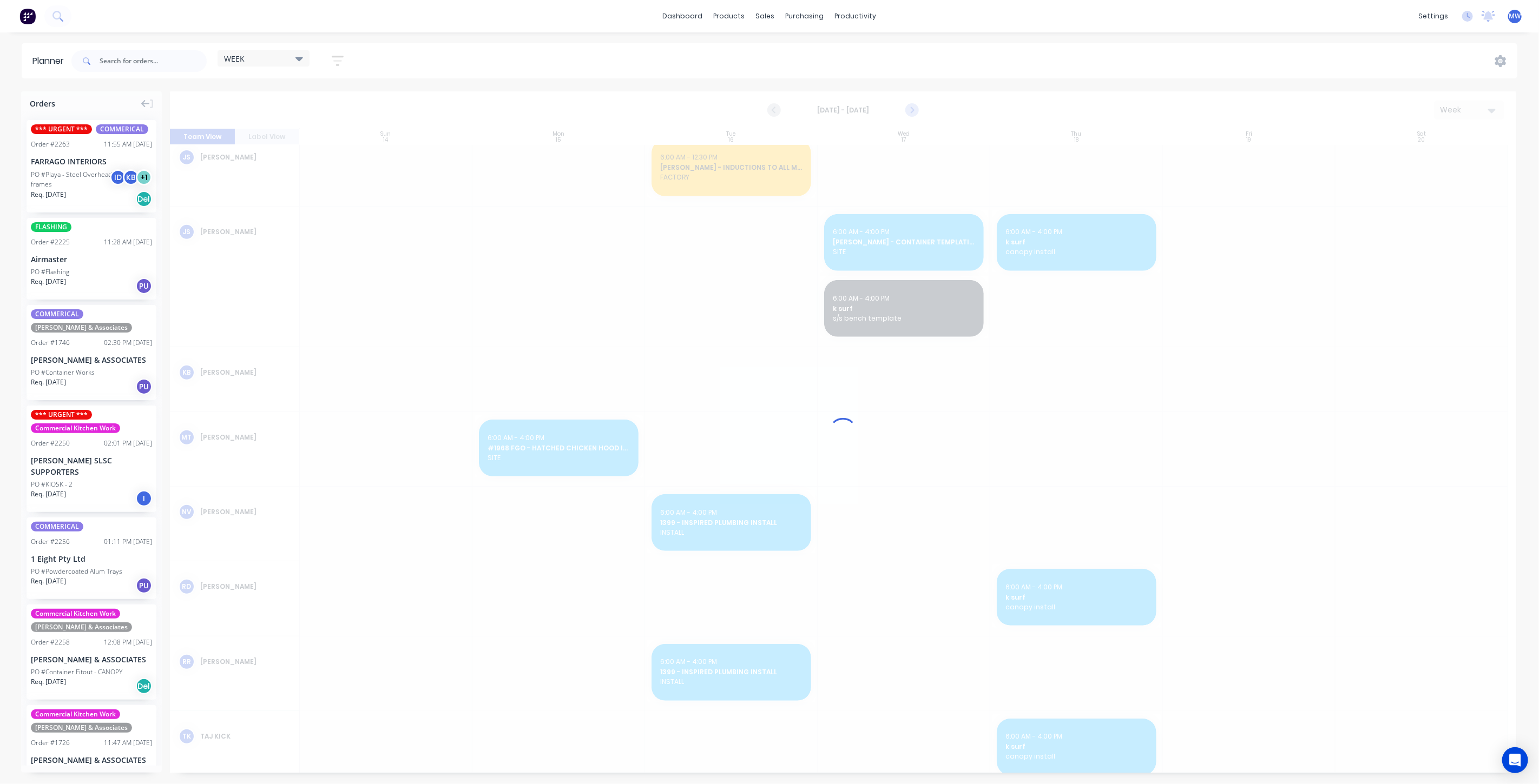
scroll to position [385, 0]
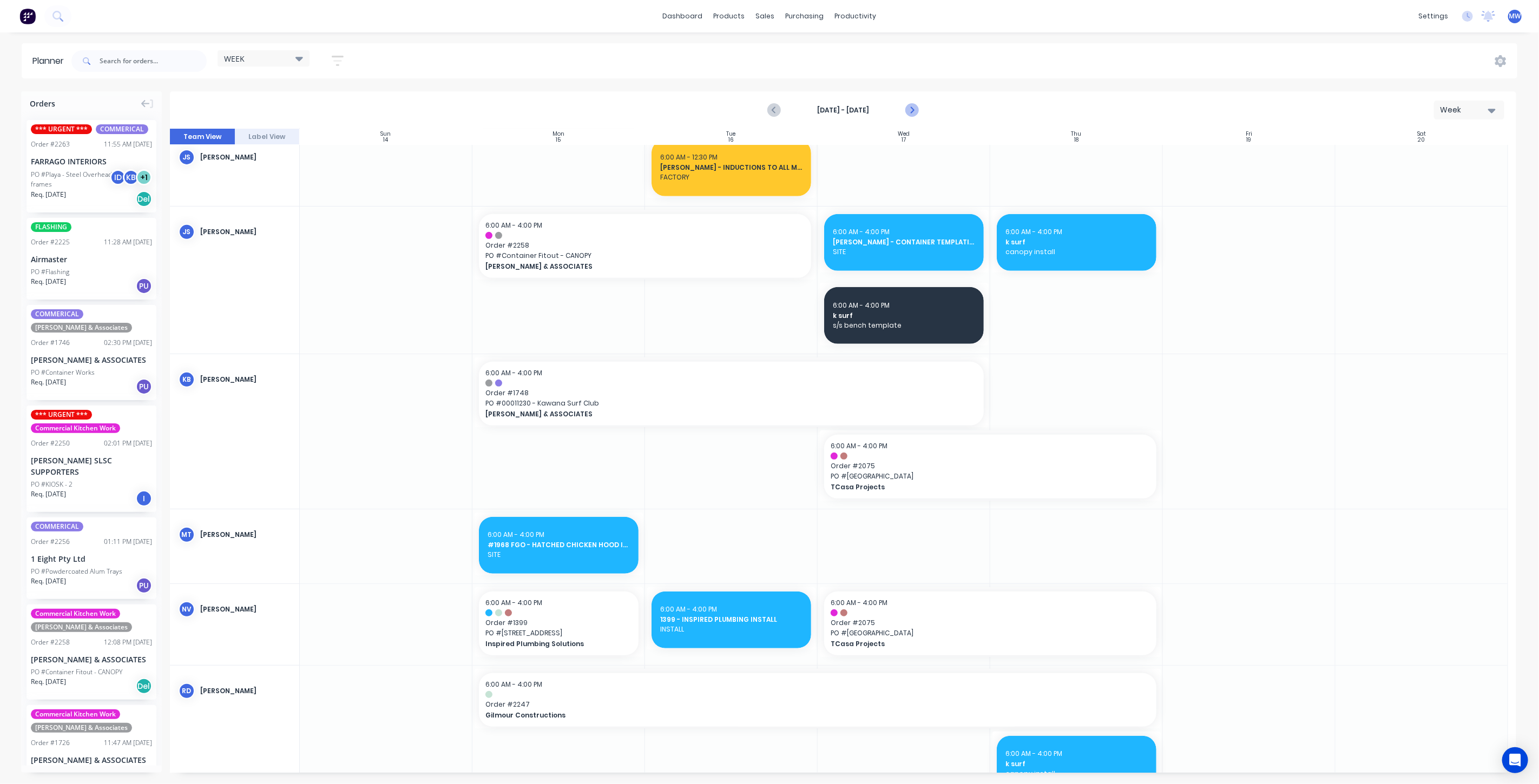
click at [910, 106] on icon "Next page" at bounding box center [912, 110] width 5 height 8
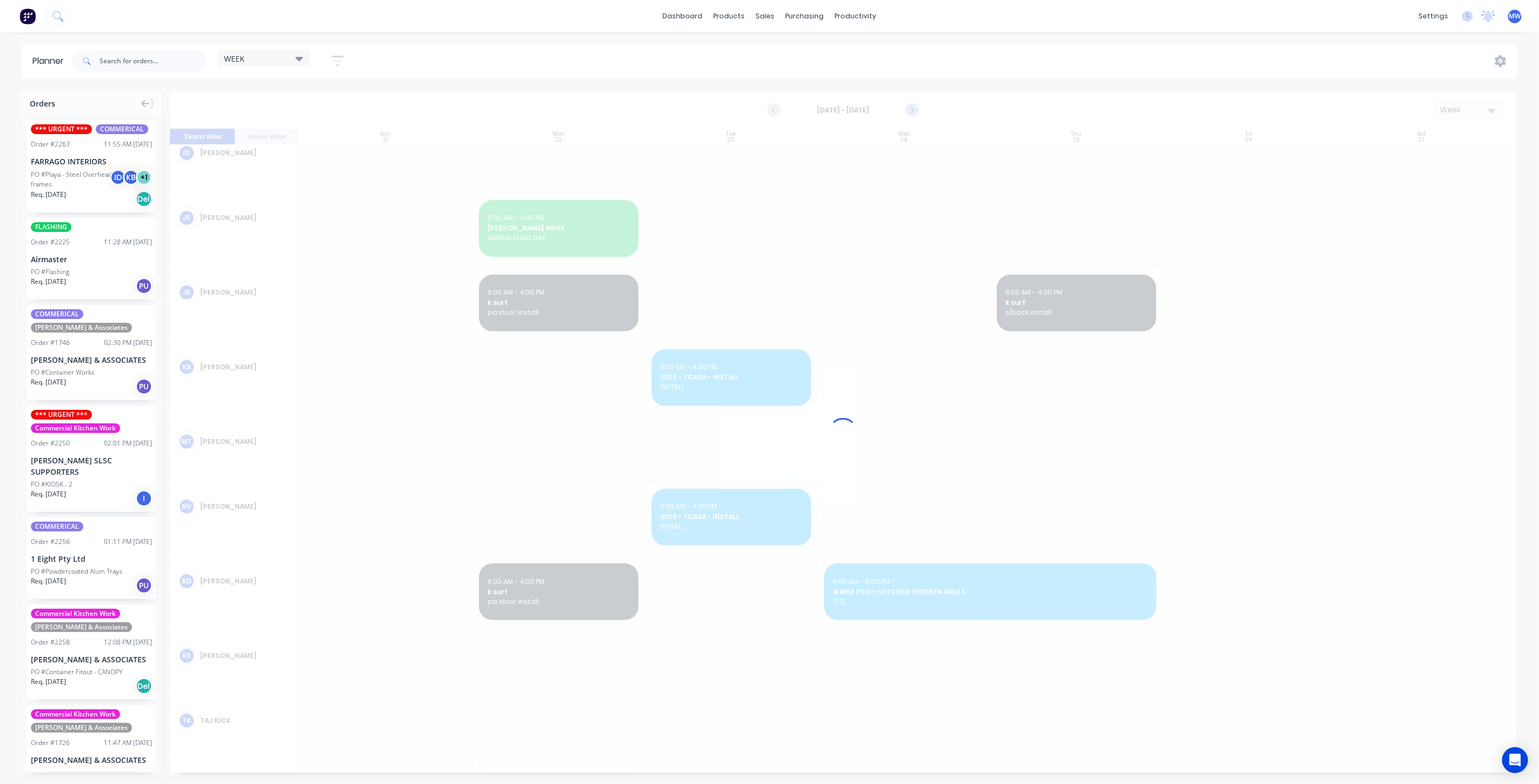
scroll to position [388, 0]
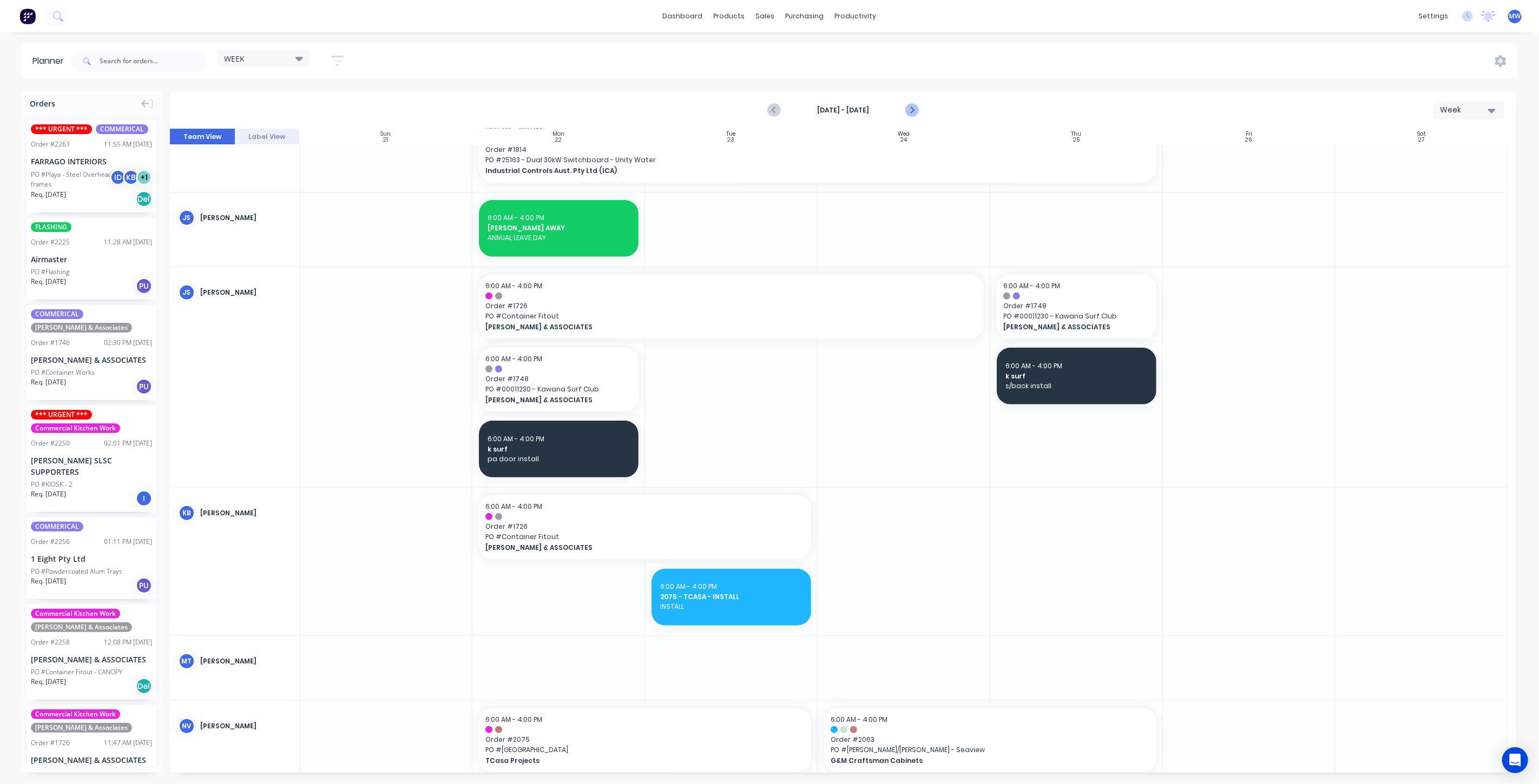
click at [910, 106] on icon "Next page" at bounding box center [912, 110] width 5 height 8
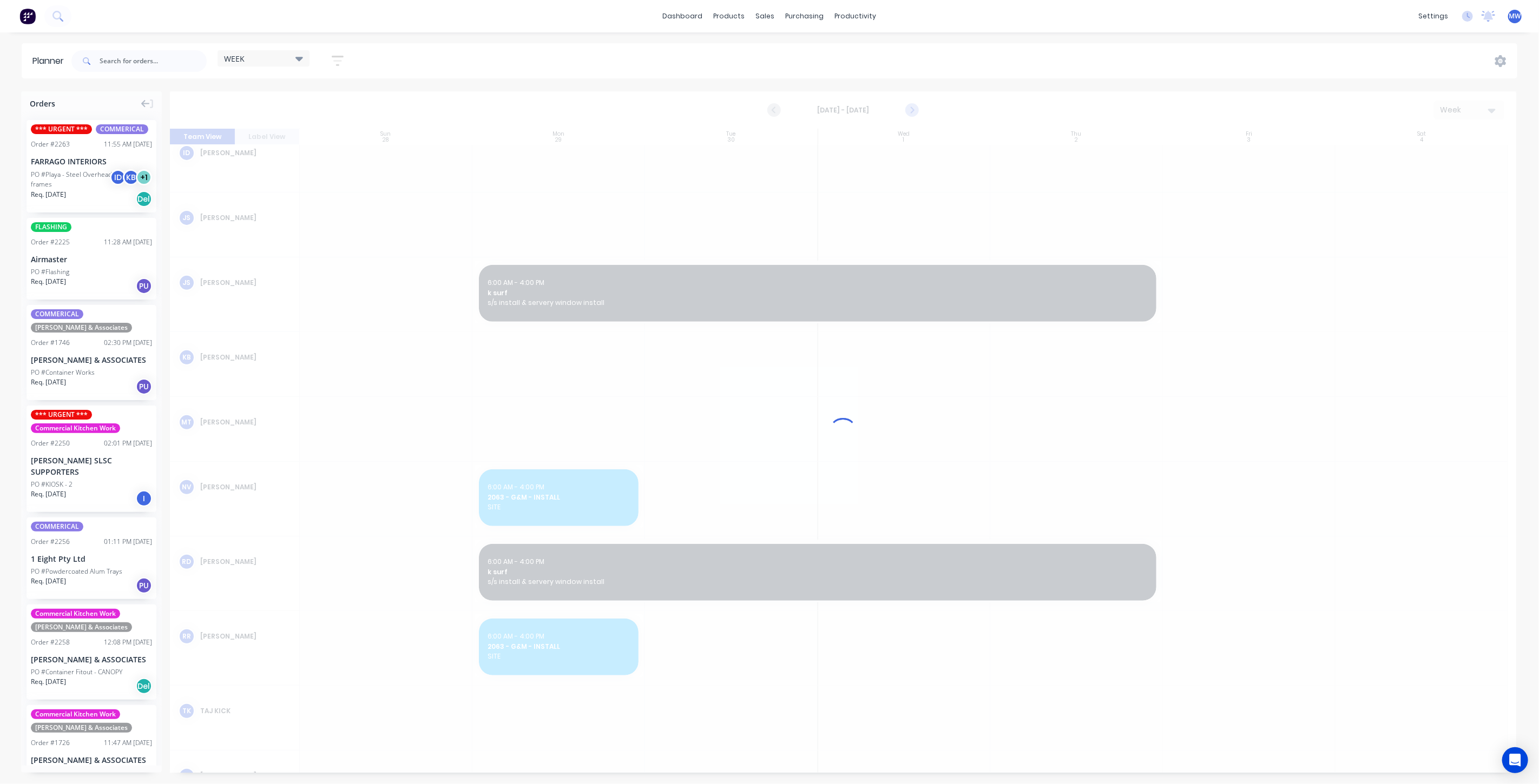
scroll to position [315, 0]
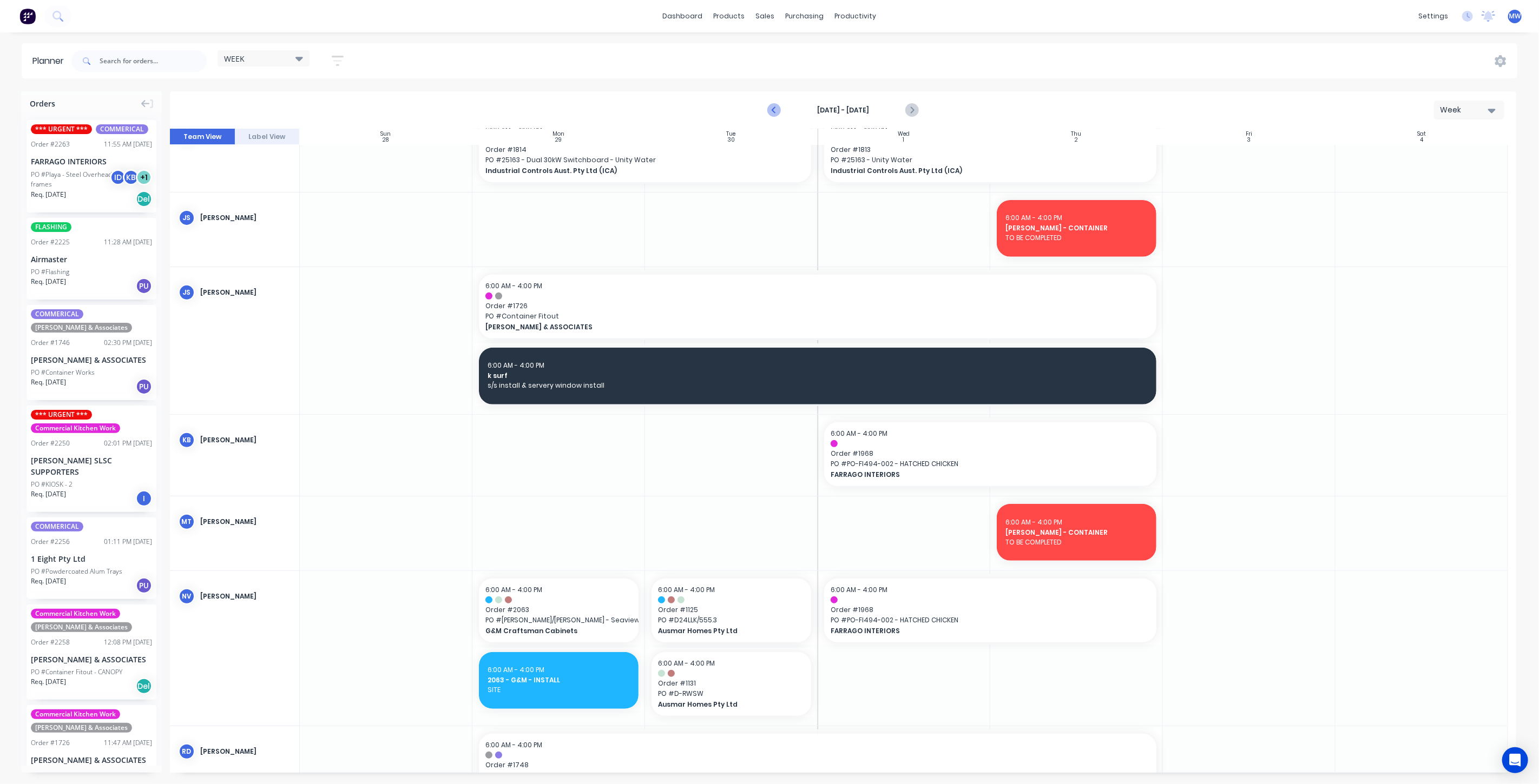
click at [774, 108] on icon "Previous page" at bounding box center [775, 110] width 5 height 8
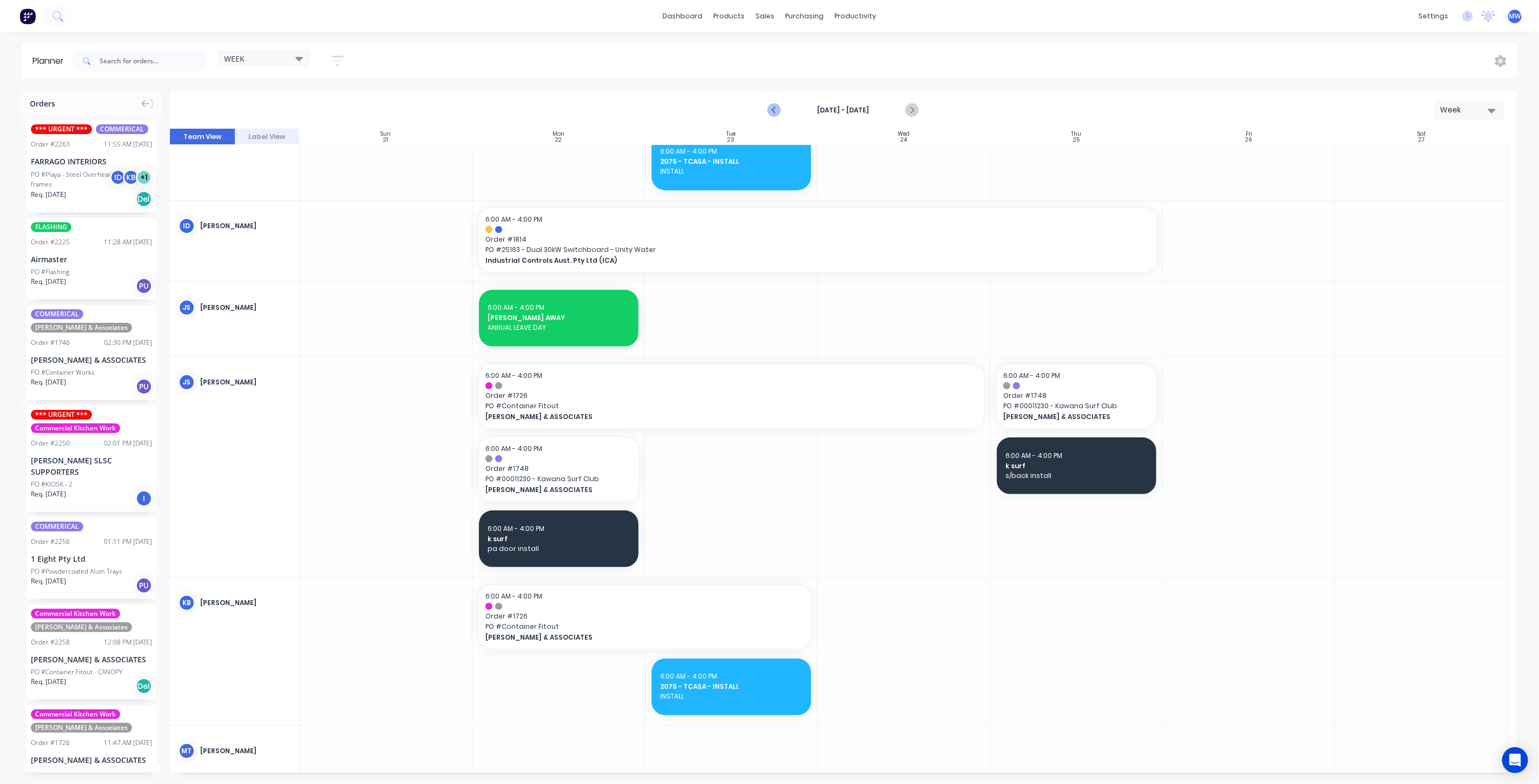
scroll to position [388, 0]
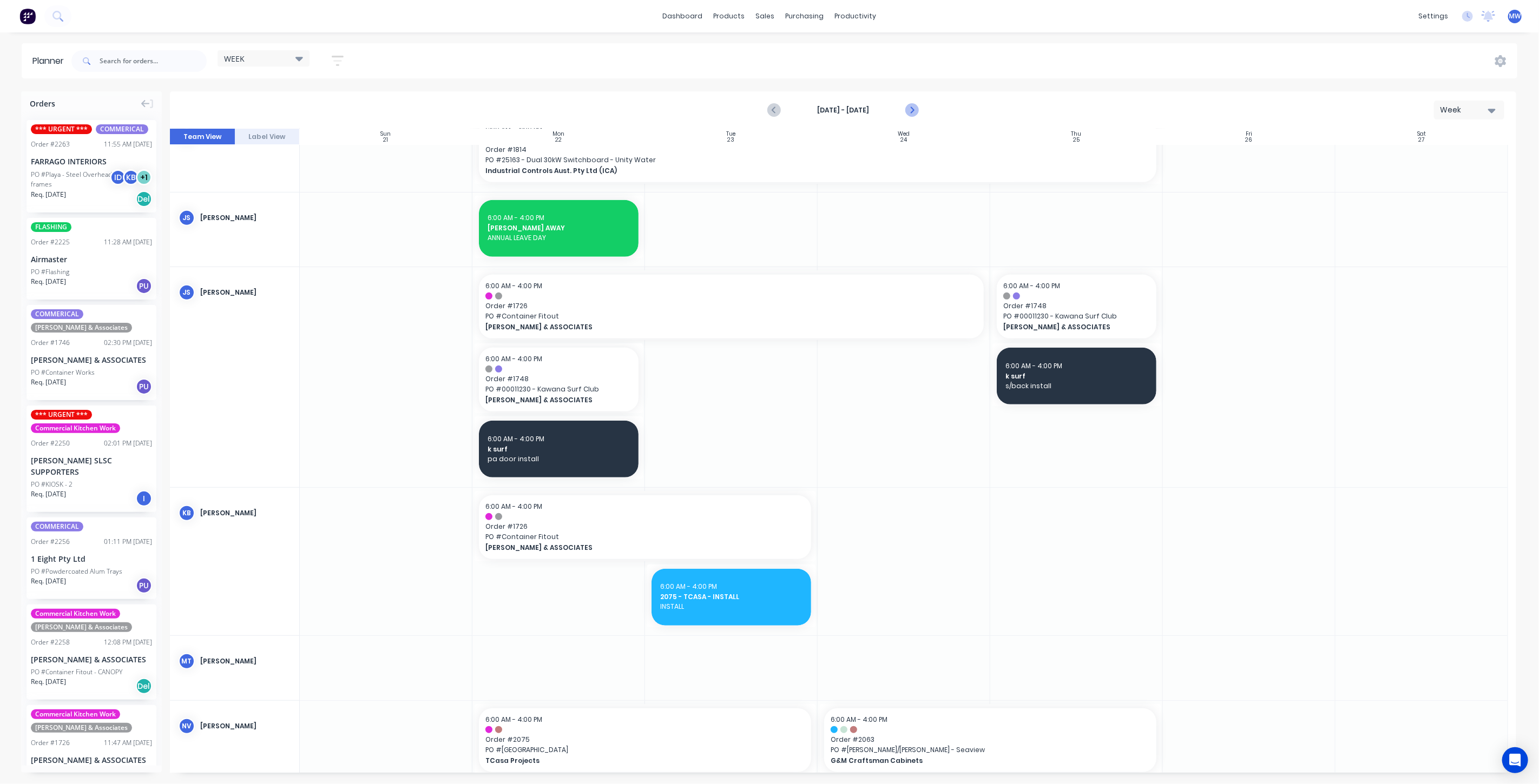
click at [912, 106] on icon "Next page" at bounding box center [911, 110] width 13 height 13
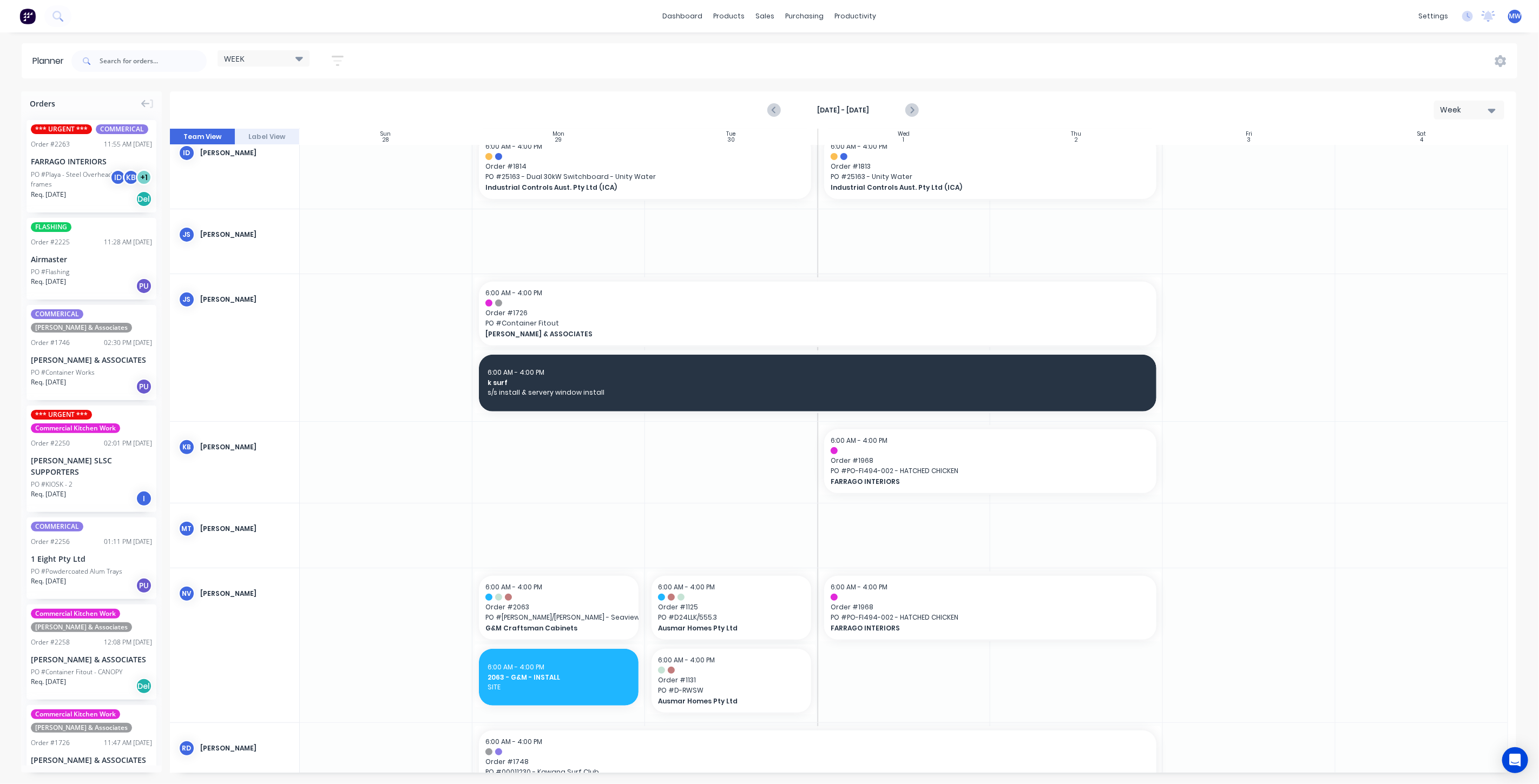
scroll to position [315, 0]
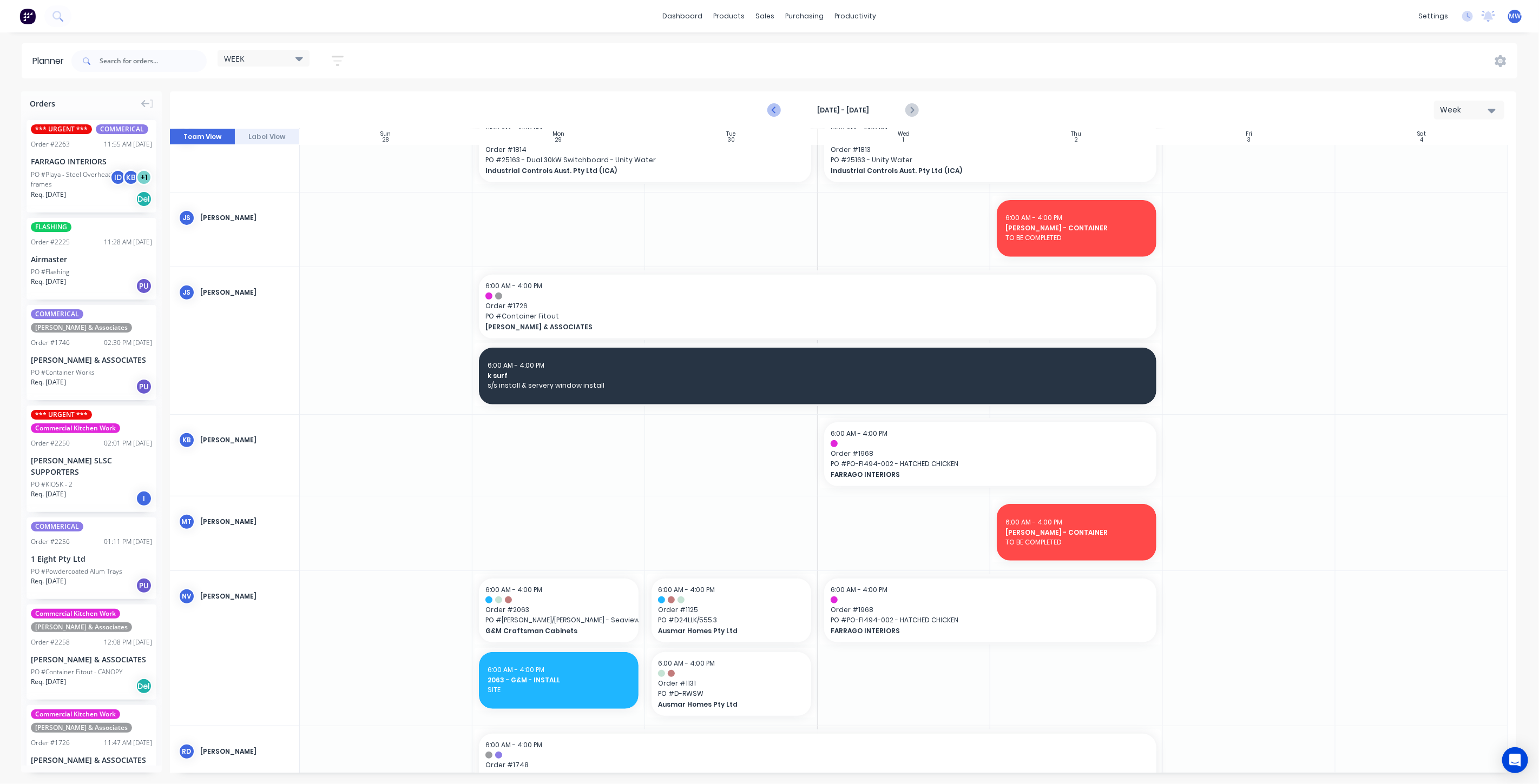
click at [776, 110] on icon "Previous page" at bounding box center [774, 110] width 13 height 13
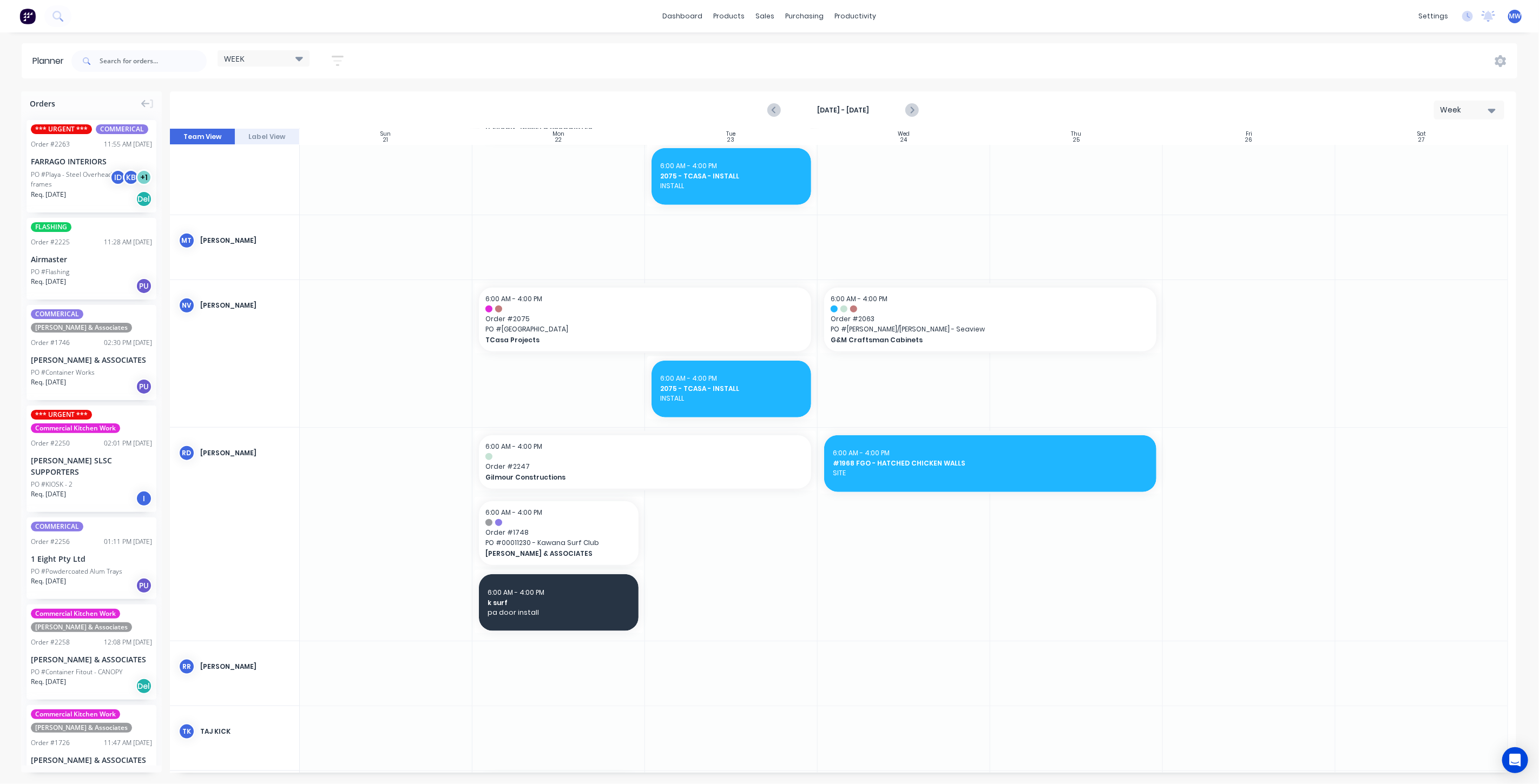
scroll to position [869, 0]
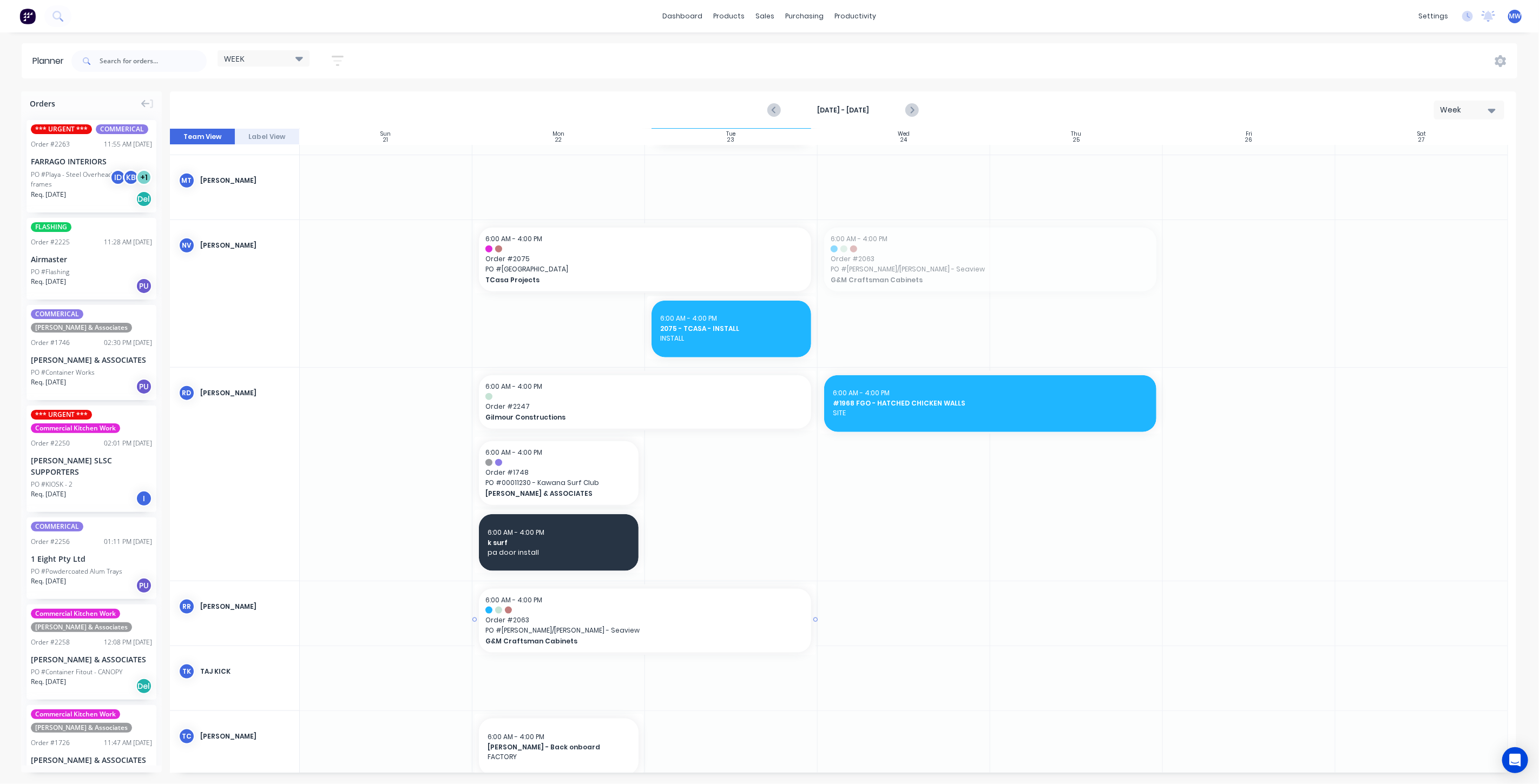
drag, startPoint x: 899, startPoint y: 258, endPoint x: 600, endPoint y: 631, distance: 478.0
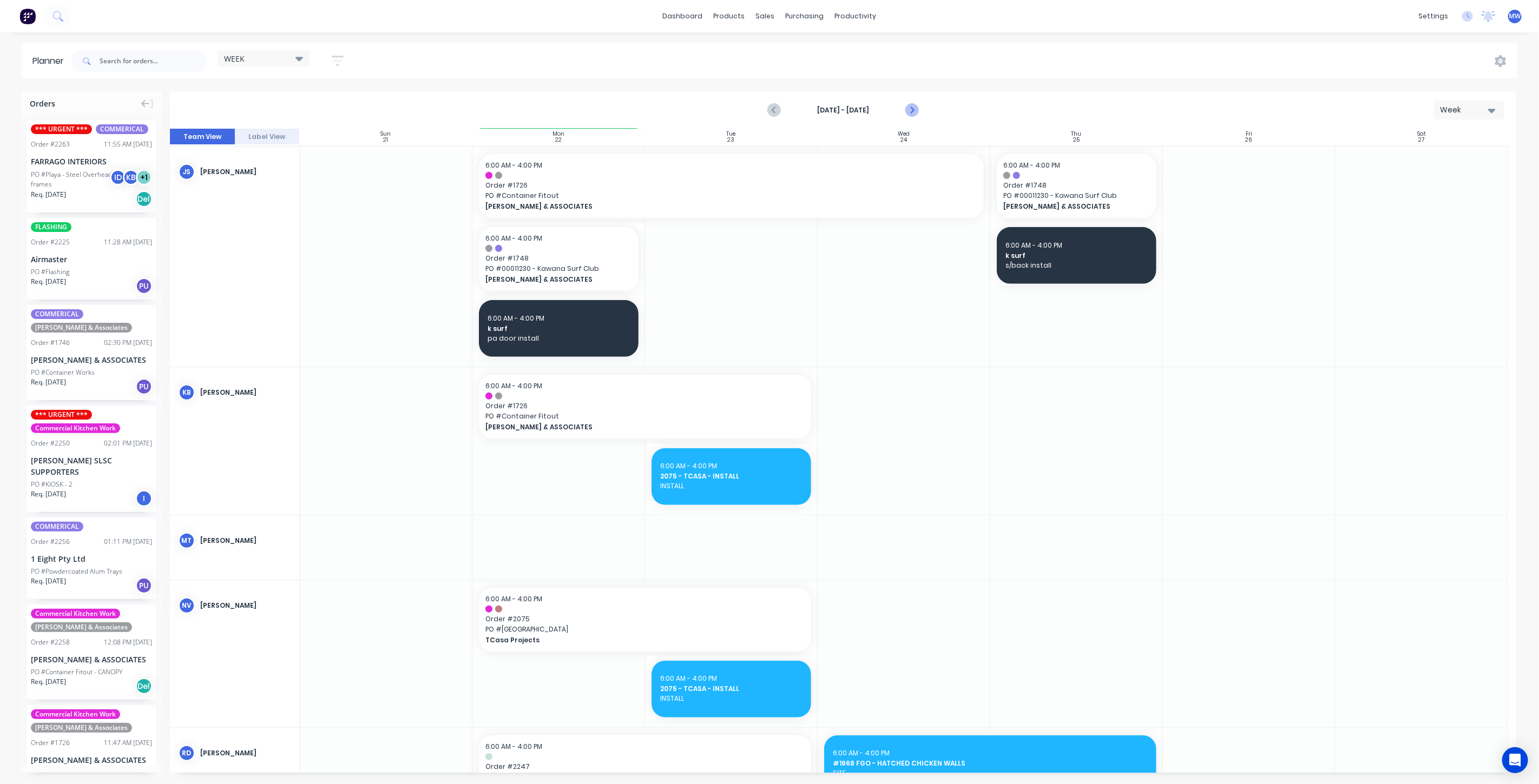
click at [914, 106] on icon "Next page" at bounding box center [911, 110] width 13 height 13
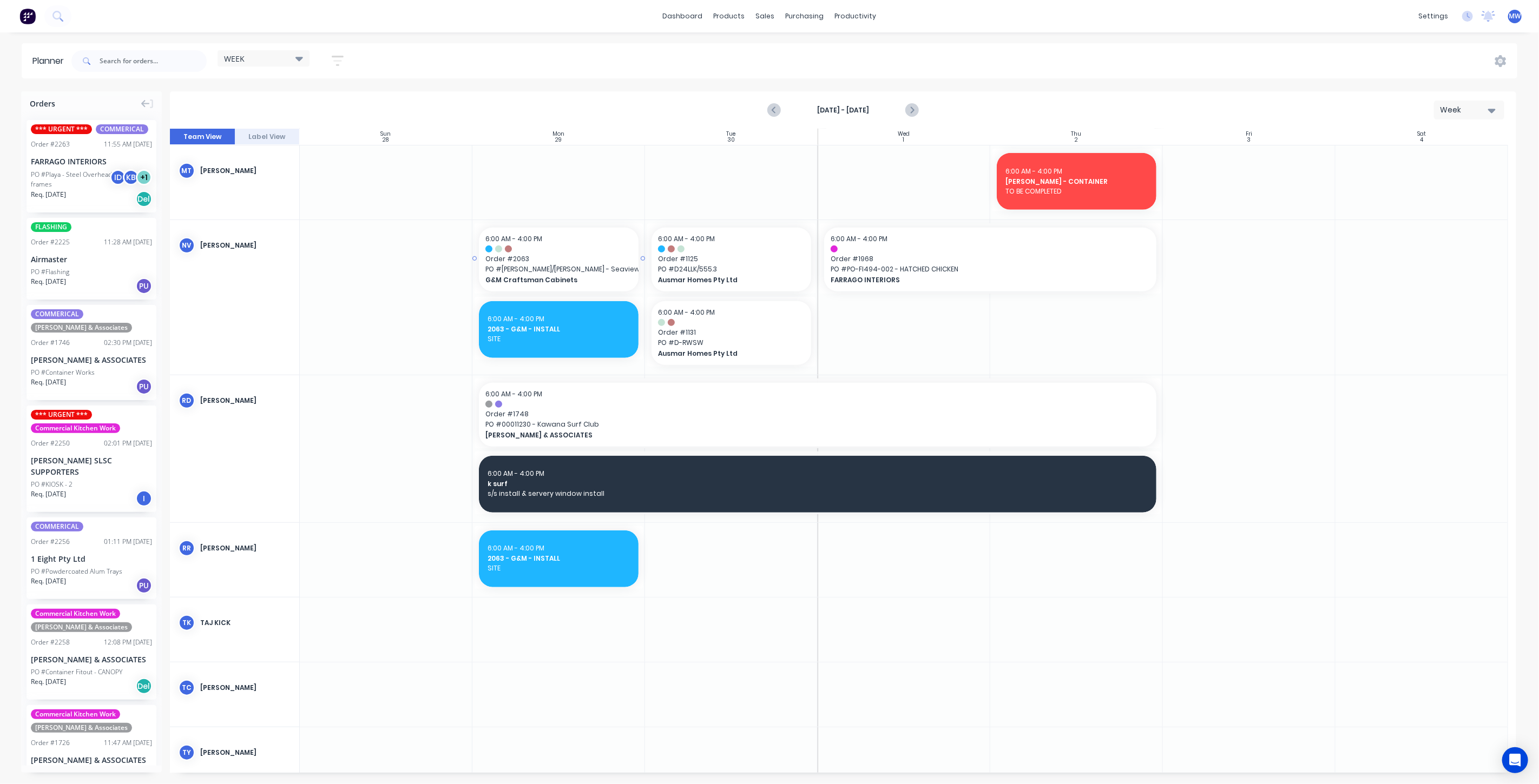
scroll to position [685, 0]
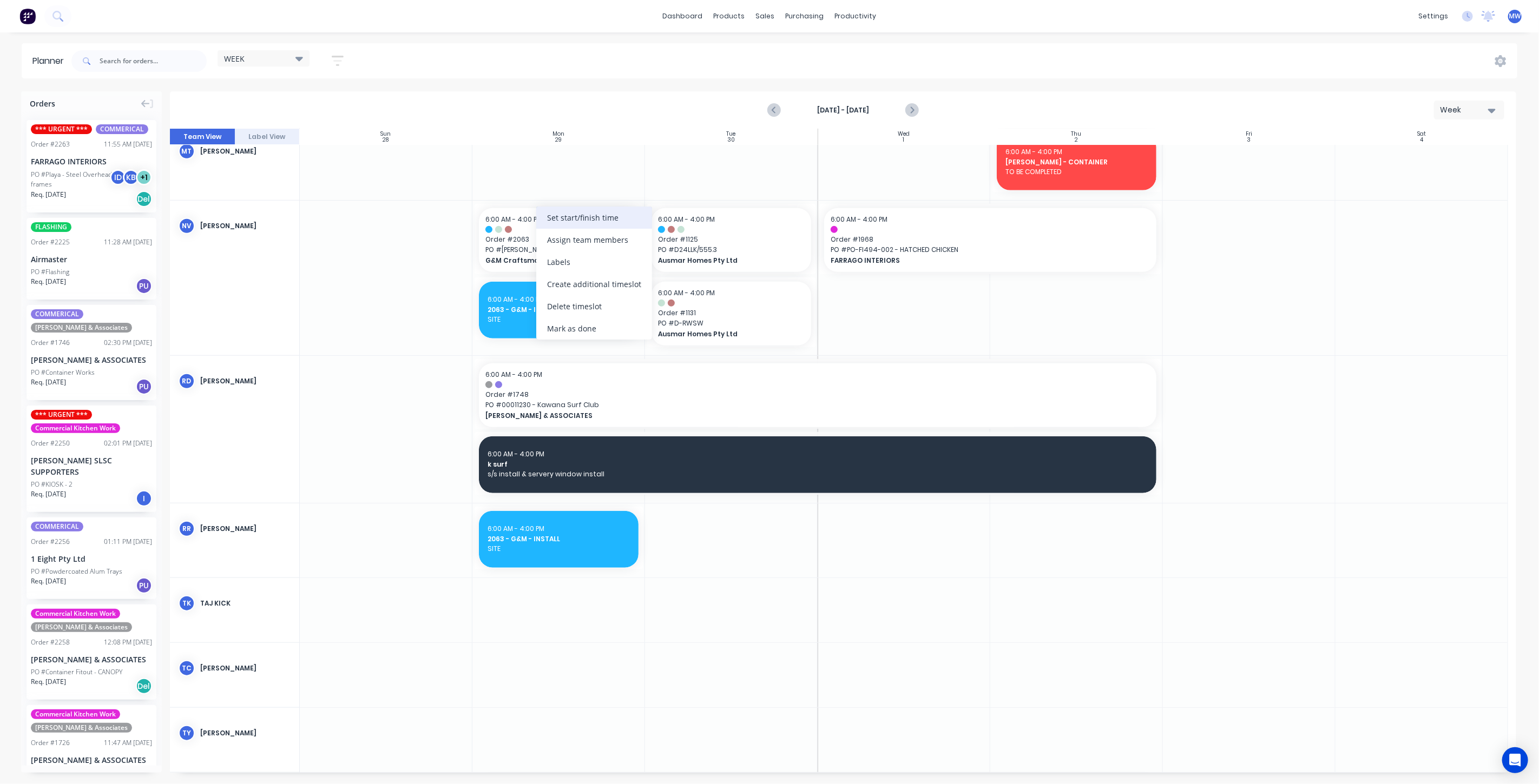
click at [599, 223] on div "Set start/finish time" at bounding box center [594, 217] width 116 height 22
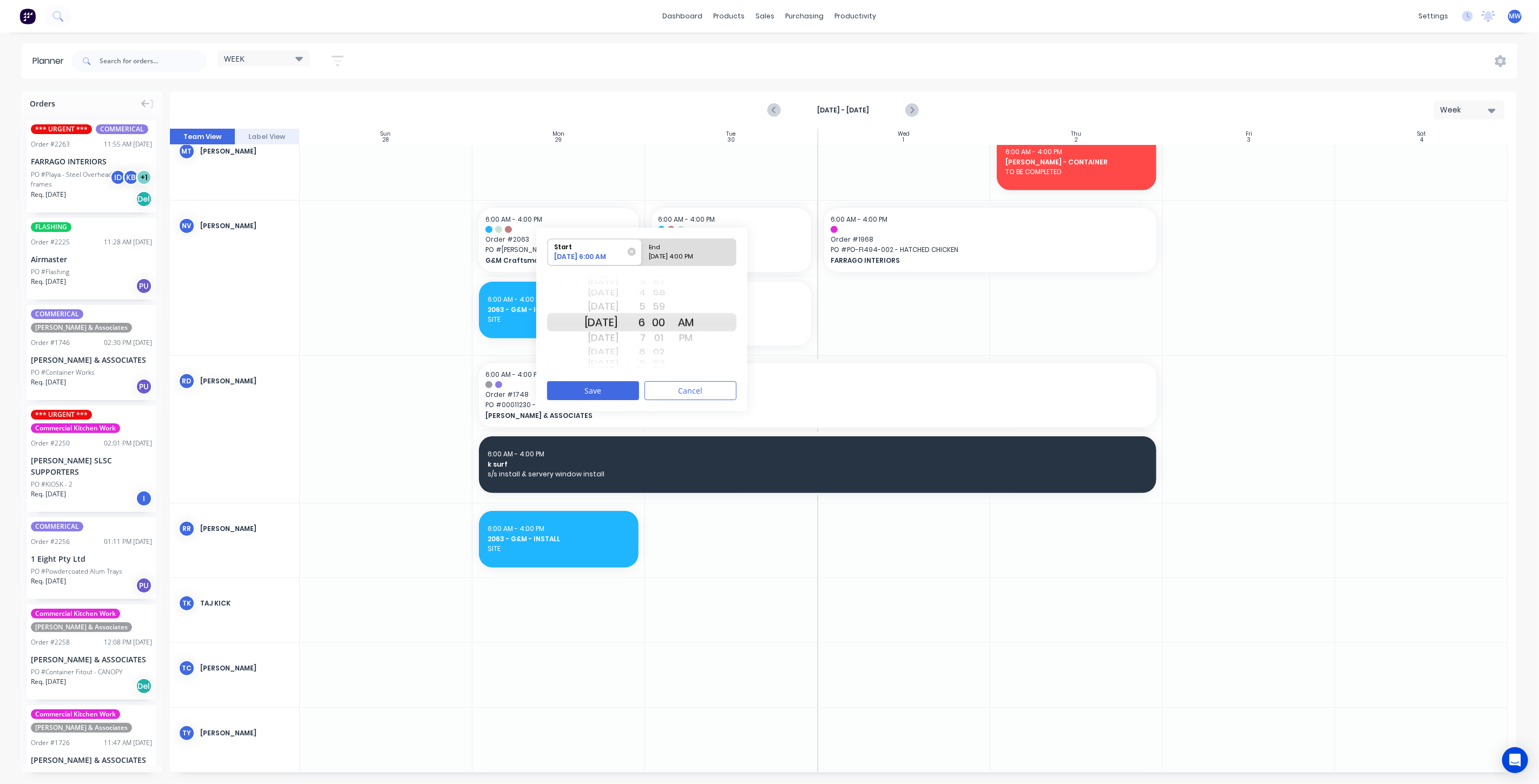
click at [613, 336] on div "Thu Sep 25" at bounding box center [601, 338] width 34 height 17
click at [695, 250] on div "End" at bounding box center [684, 245] width 78 height 14
click at [642, 250] on input "End 09/29/2025 4:00 PM" at bounding box center [642, 252] width 1 height 26
radio input "true"
click at [601, 321] on div "Thu Sep 25" at bounding box center [601, 322] width 34 height 19
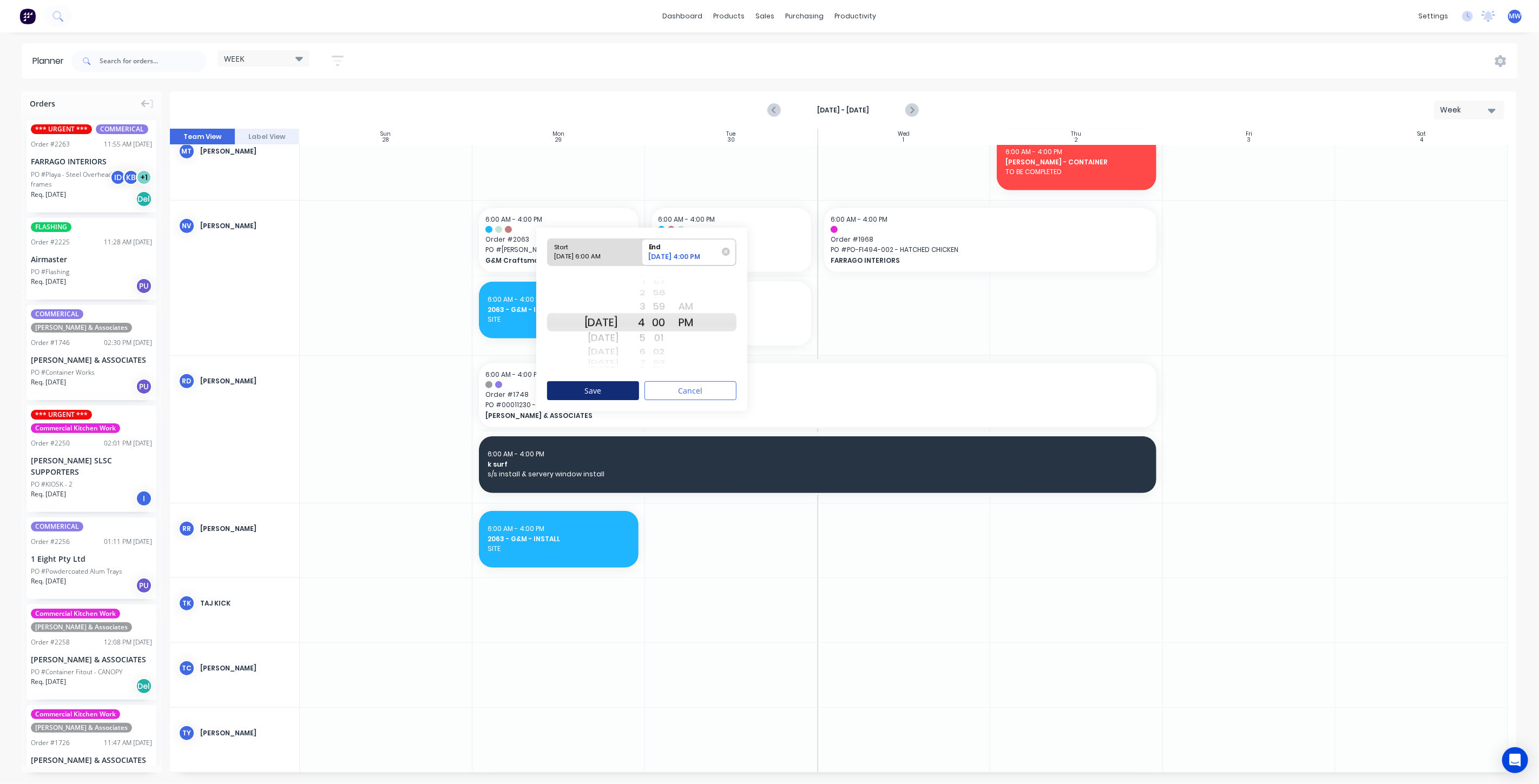
click at [575, 395] on button "Save" at bounding box center [593, 391] width 92 height 19
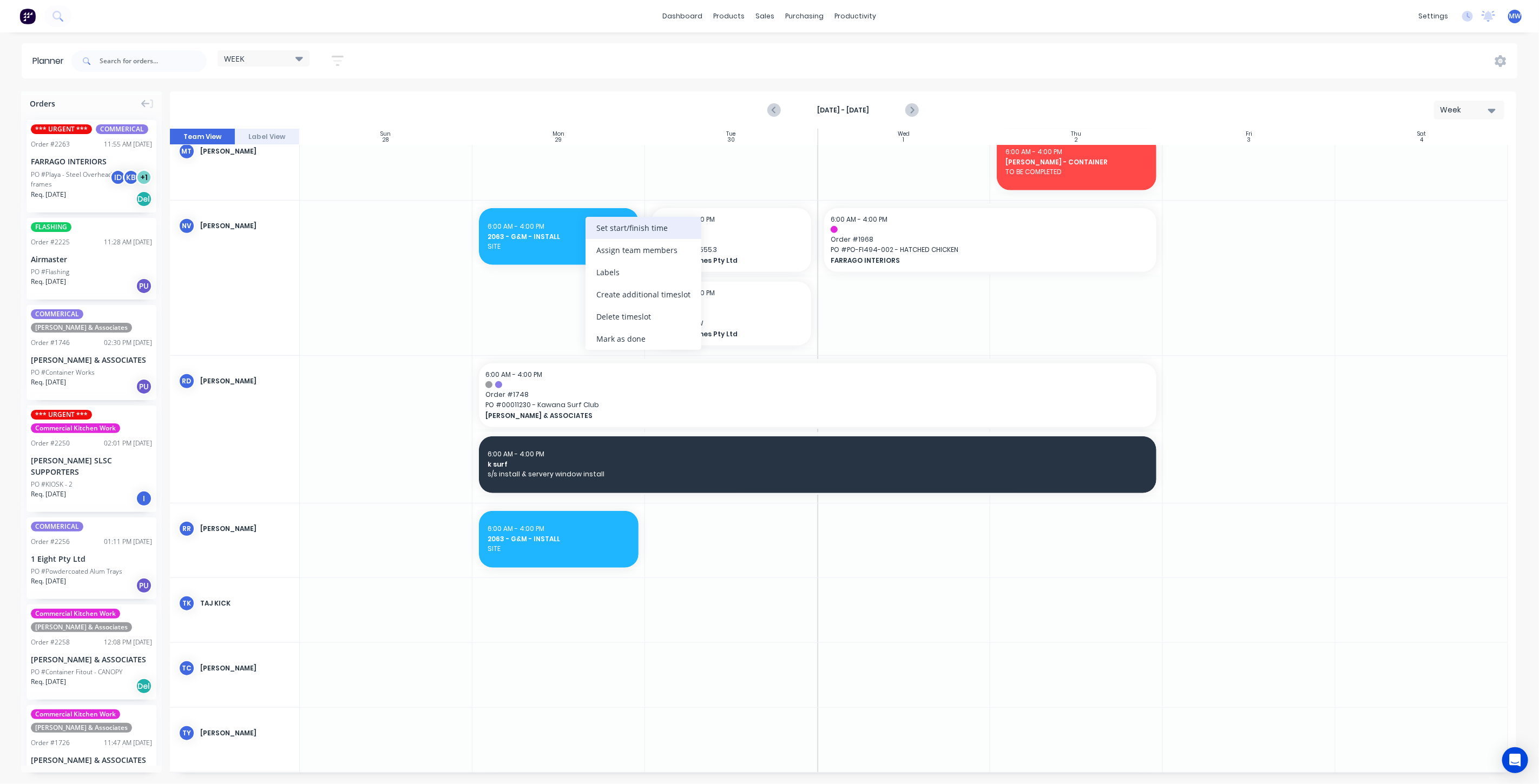
click at [624, 233] on div "Set start/finish time" at bounding box center [643, 227] width 116 height 22
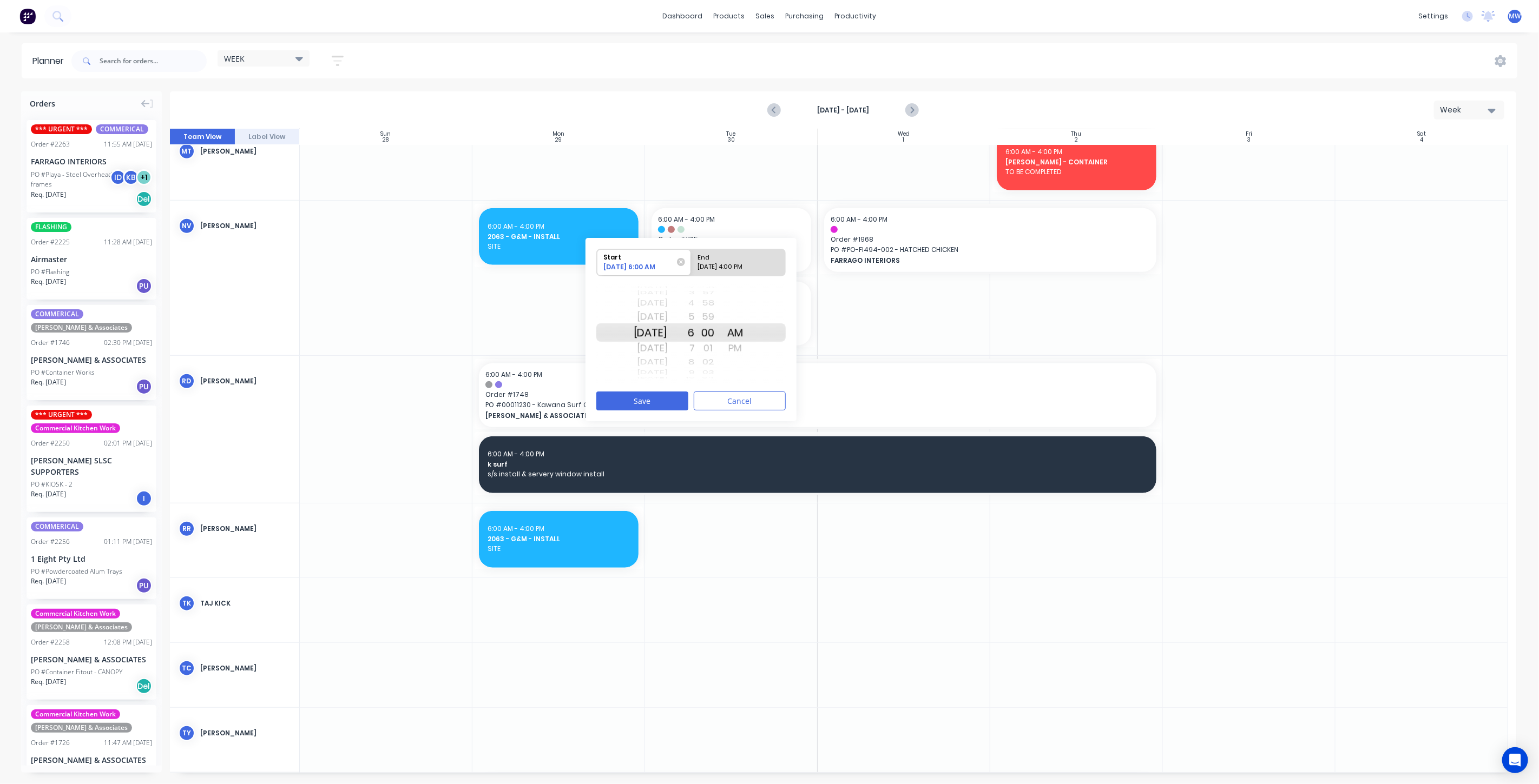
click at [660, 331] on div "Thu Sep 25" at bounding box center [651, 333] width 34 height 19
click at [762, 265] on div "09/29/2025 4:00 PM" at bounding box center [733, 269] width 78 height 14
click at [692, 265] on input "End 09/29/2025 4:00 PM" at bounding box center [691, 263] width 1 height 26
radio input "true"
click at [657, 399] on button "Save" at bounding box center [642, 401] width 92 height 19
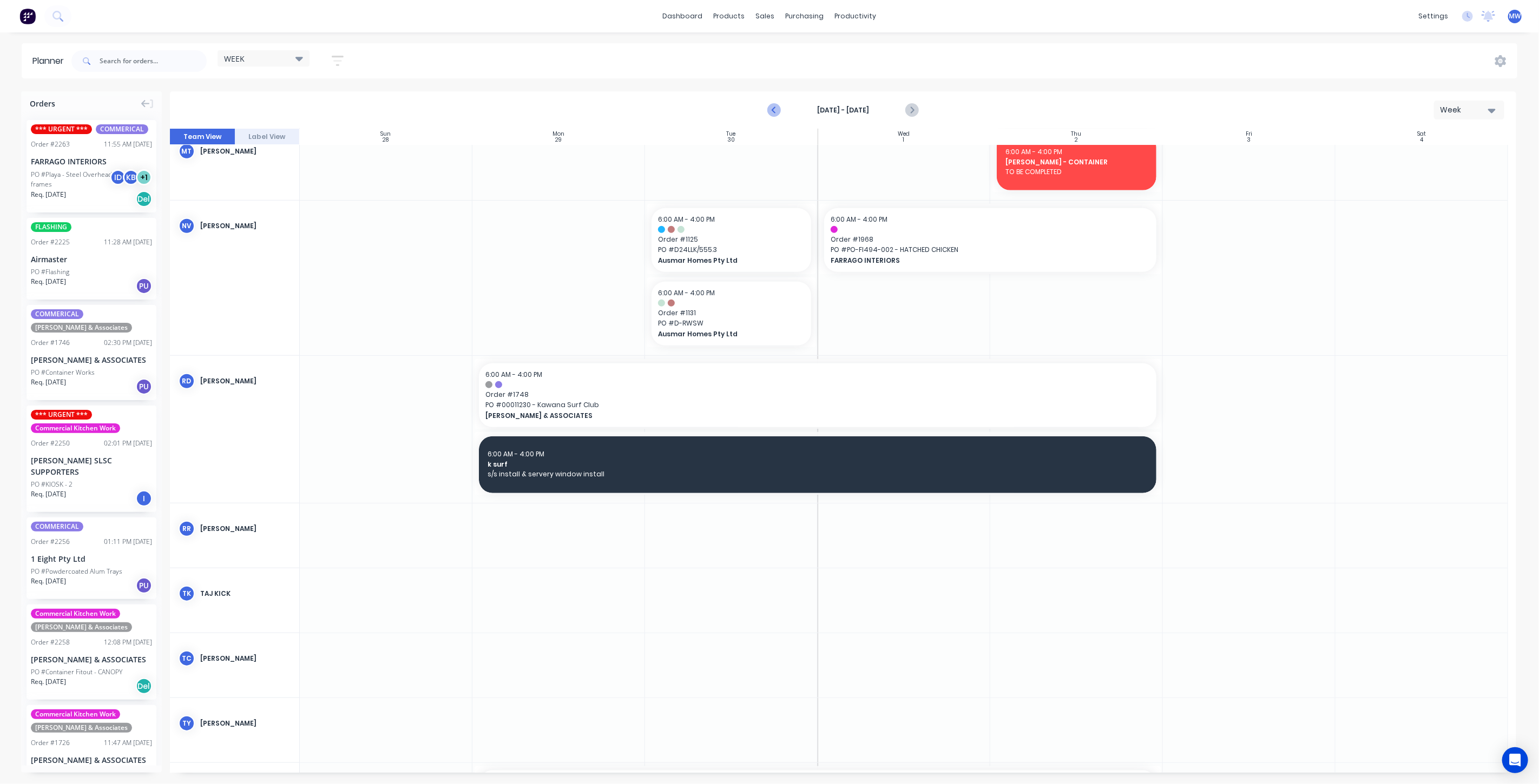
click at [778, 110] on icon "Previous page" at bounding box center [774, 110] width 13 height 13
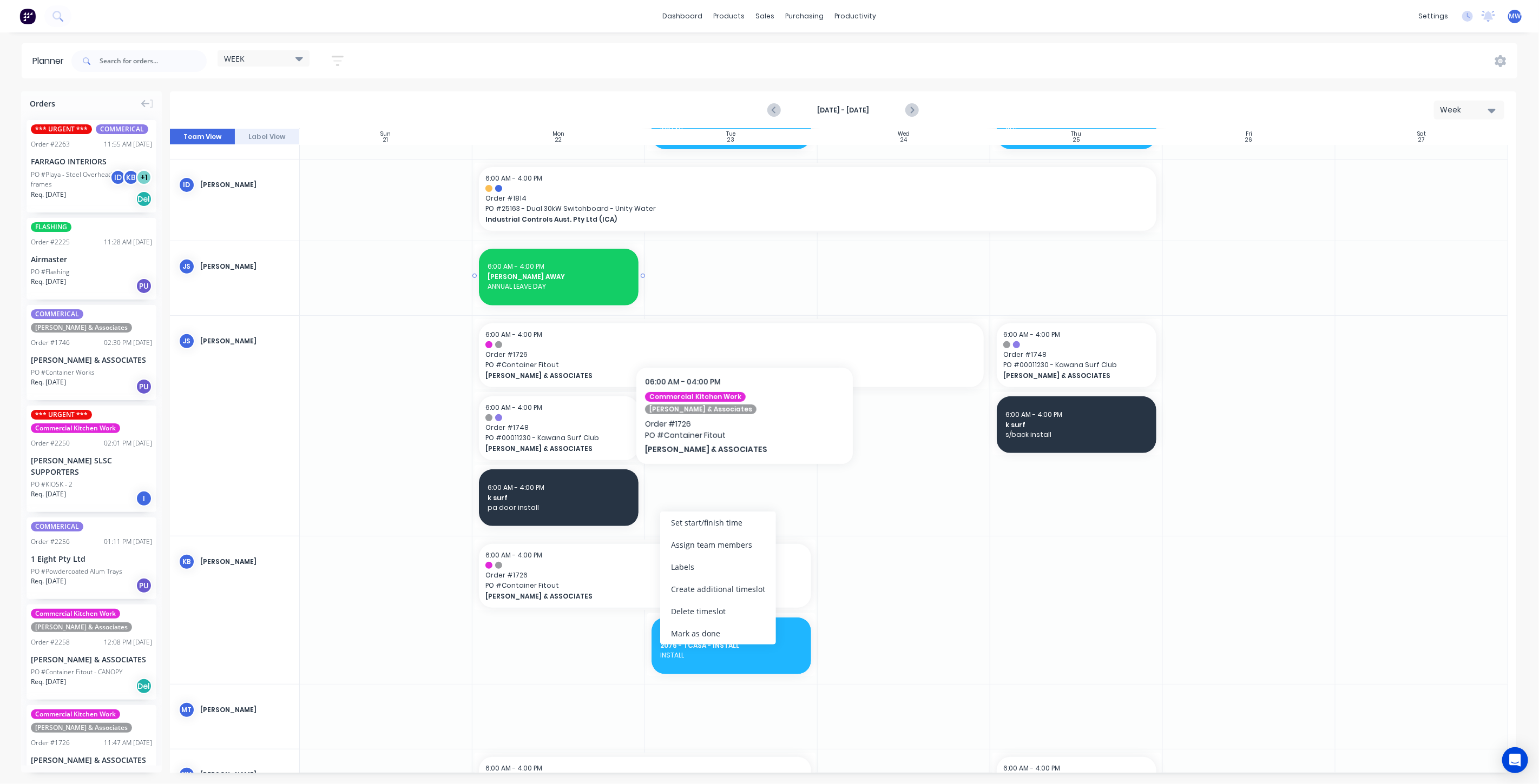
scroll to position [240, 0]
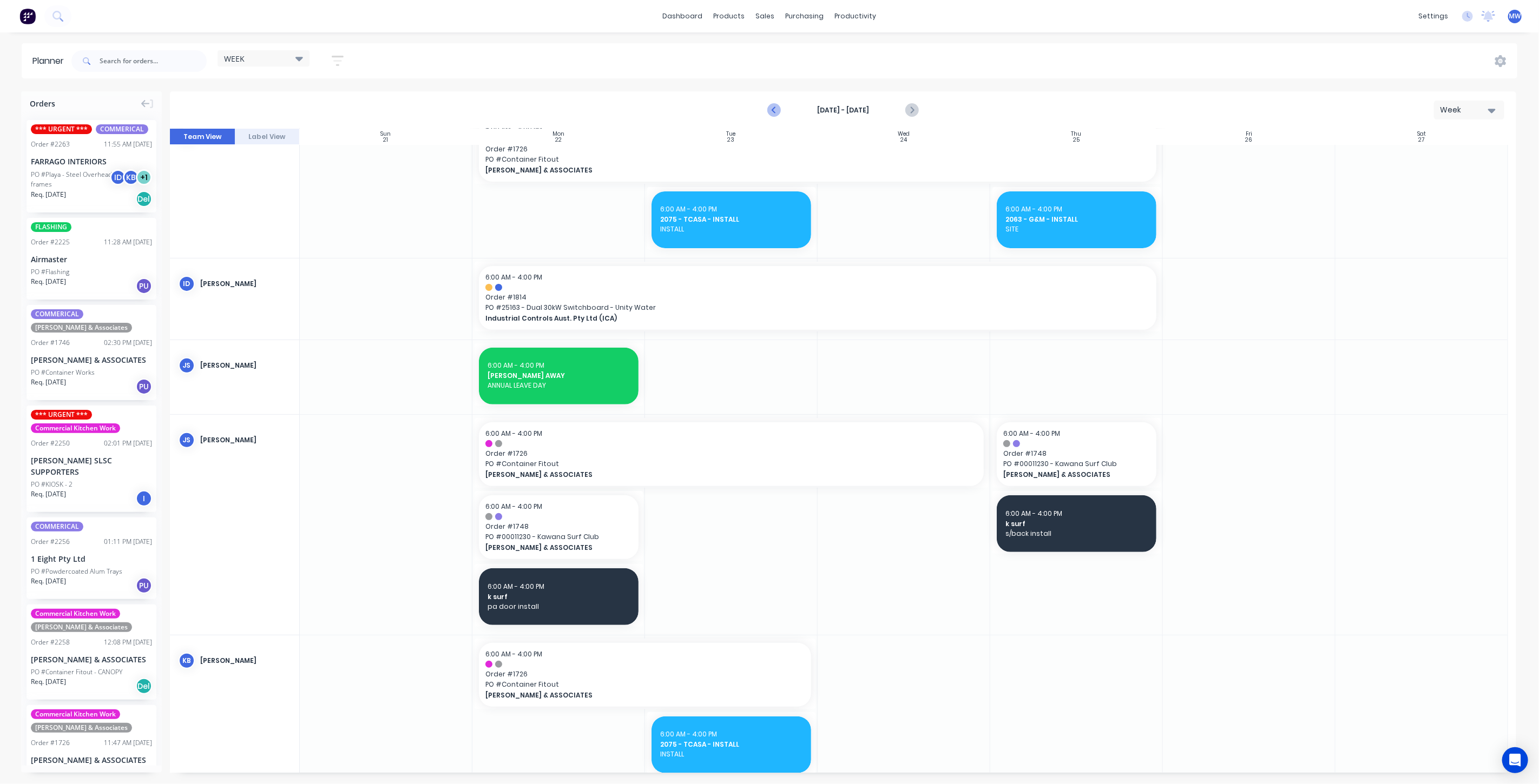
click at [774, 113] on icon "Previous page" at bounding box center [774, 110] width 13 height 13
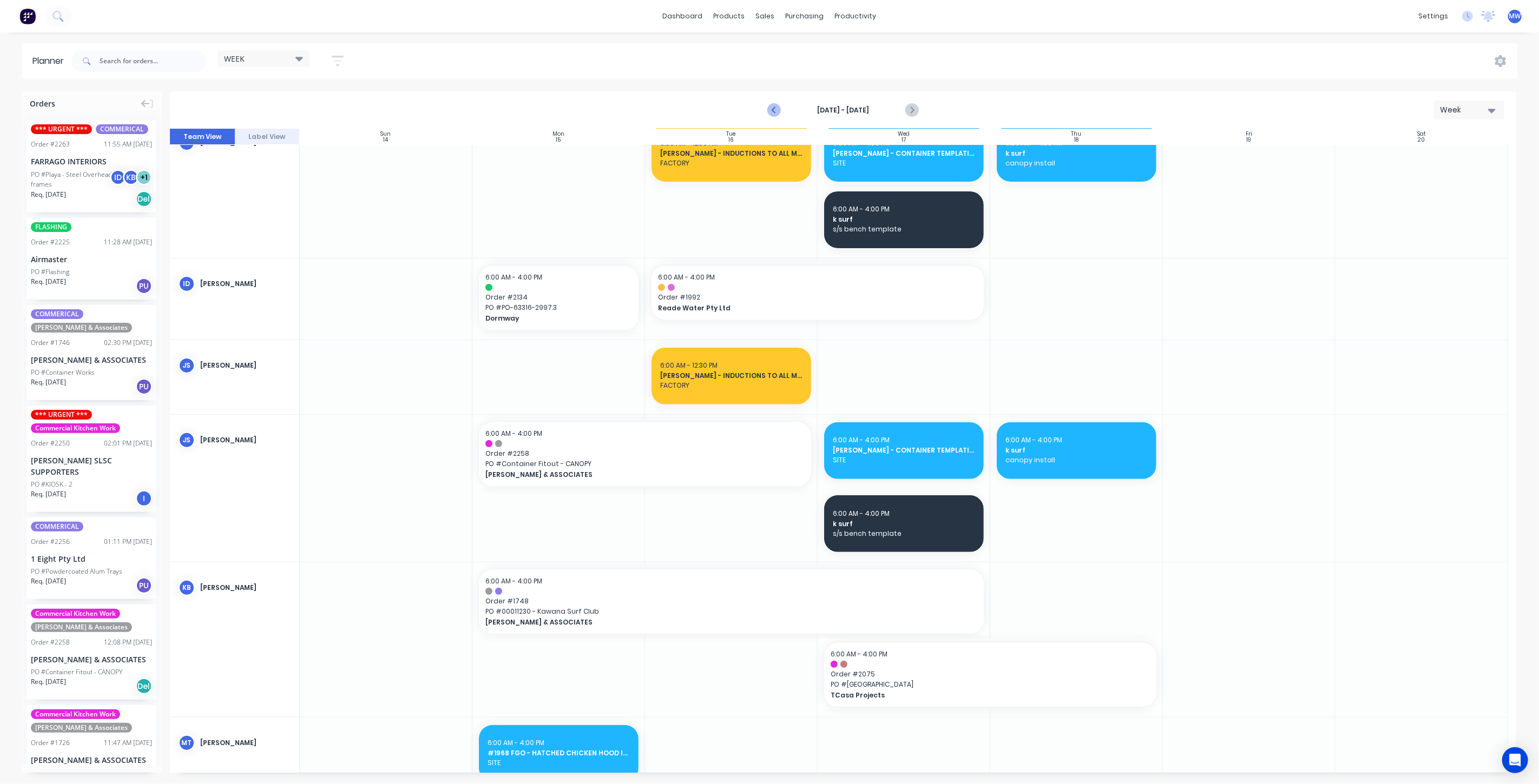
click at [774, 113] on icon "Previous page" at bounding box center [774, 110] width 13 height 13
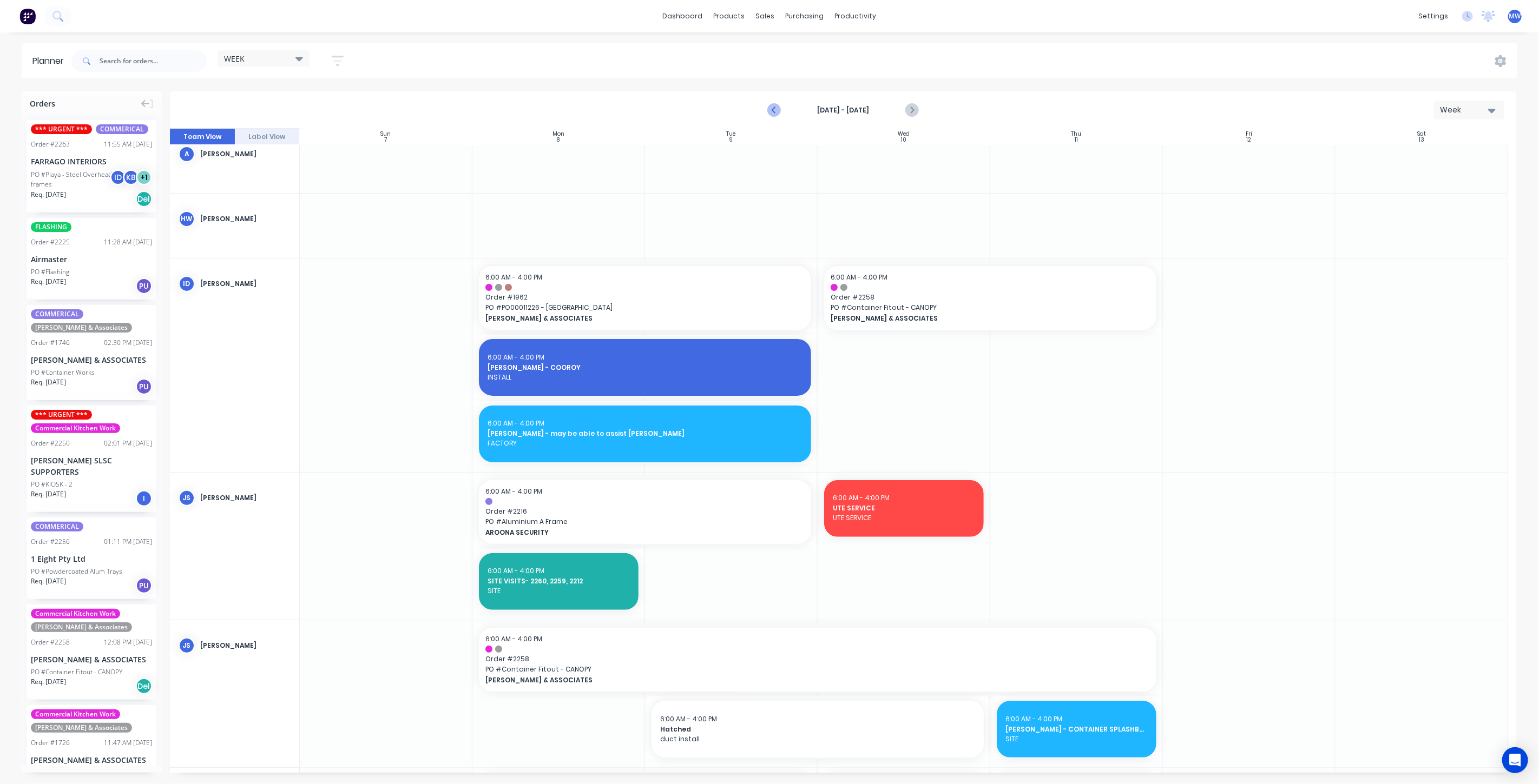
click at [774, 113] on icon "Previous page" at bounding box center [774, 110] width 13 height 13
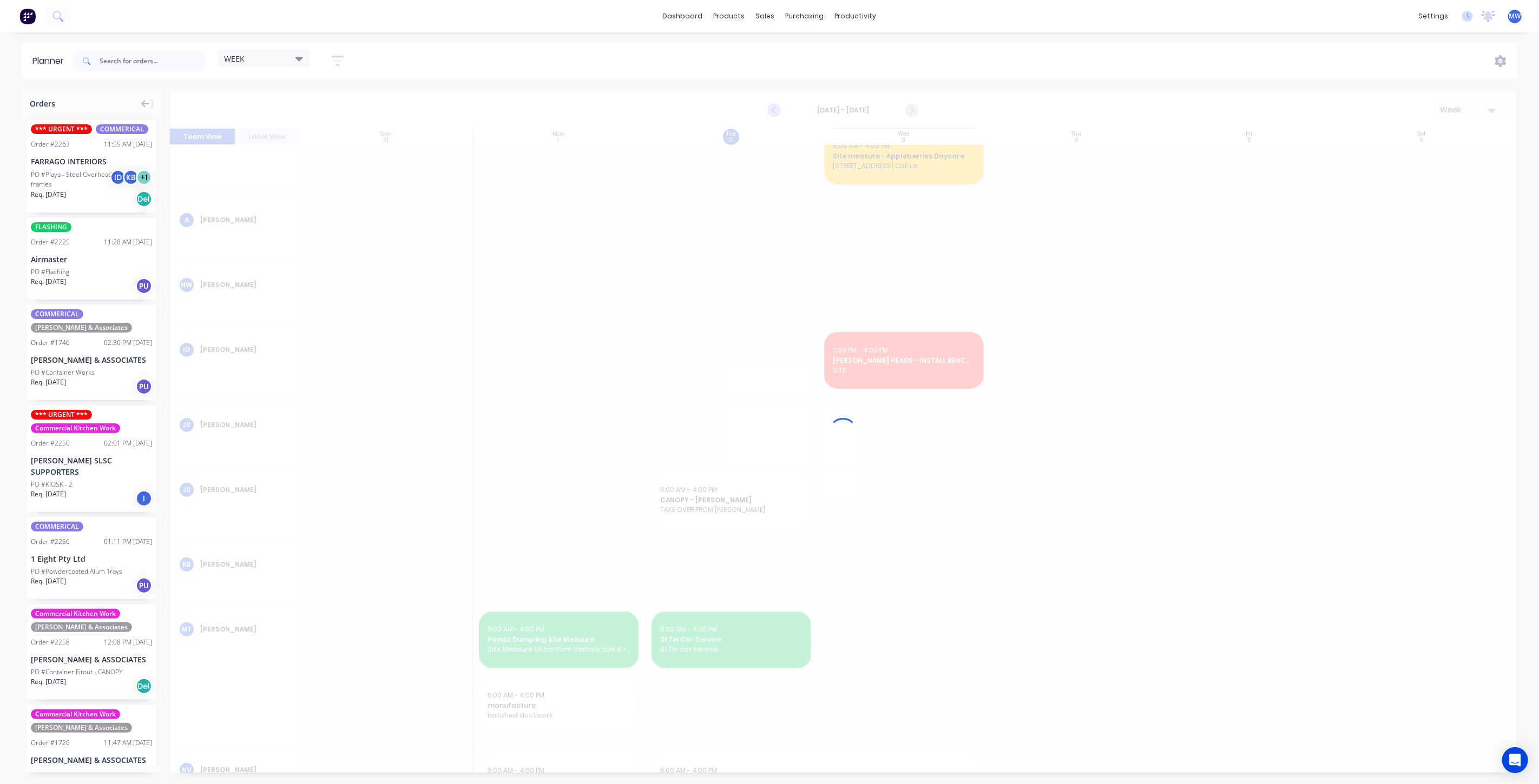
scroll to position [158, 0]
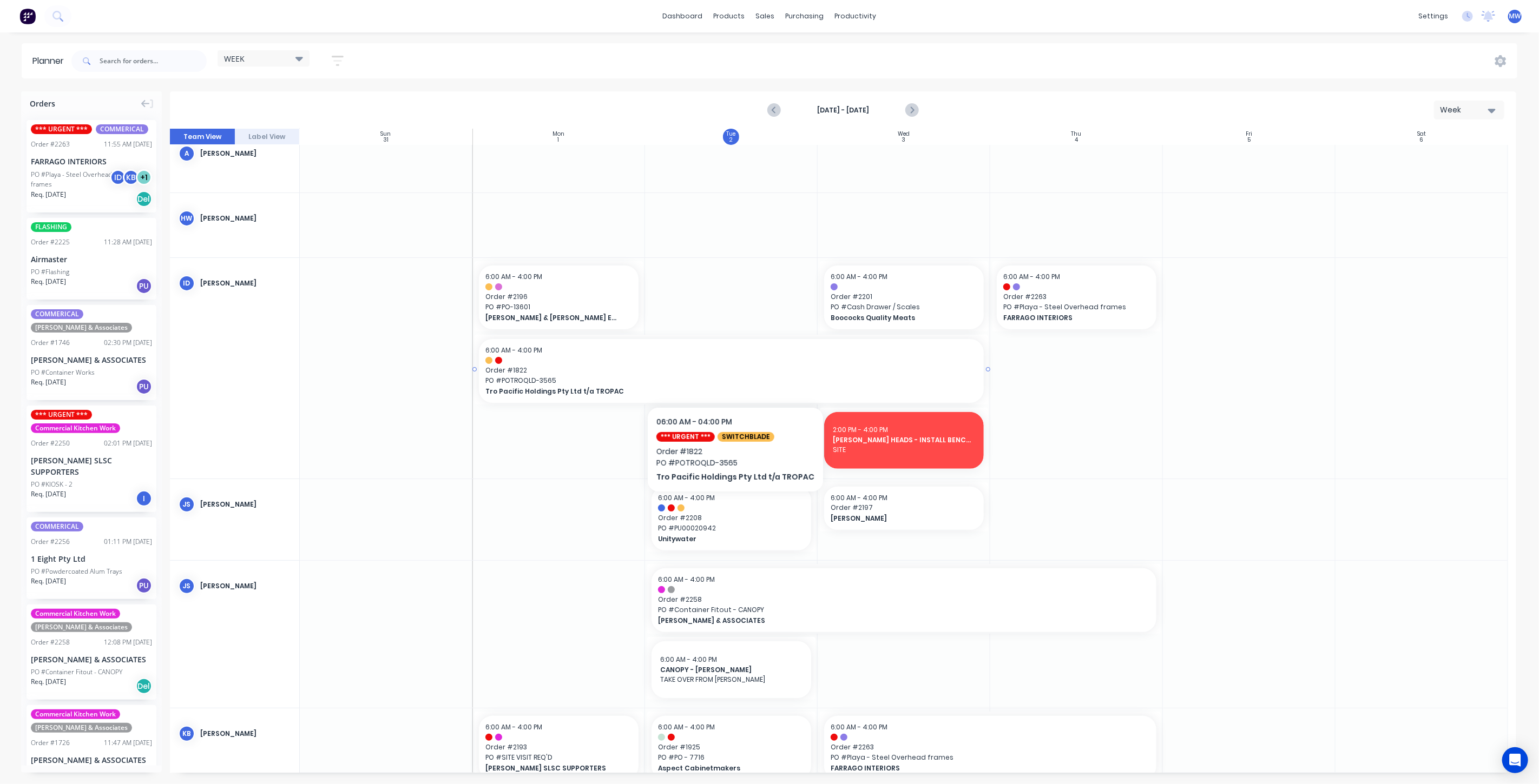
click at [513, 385] on div "6:00 AM - 4:00 PM Order # 1822 PO # POTROQLD-3565 Tro Pacific Holdings Pty Ltd …" at bounding box center [731, 371] width 505 height 64
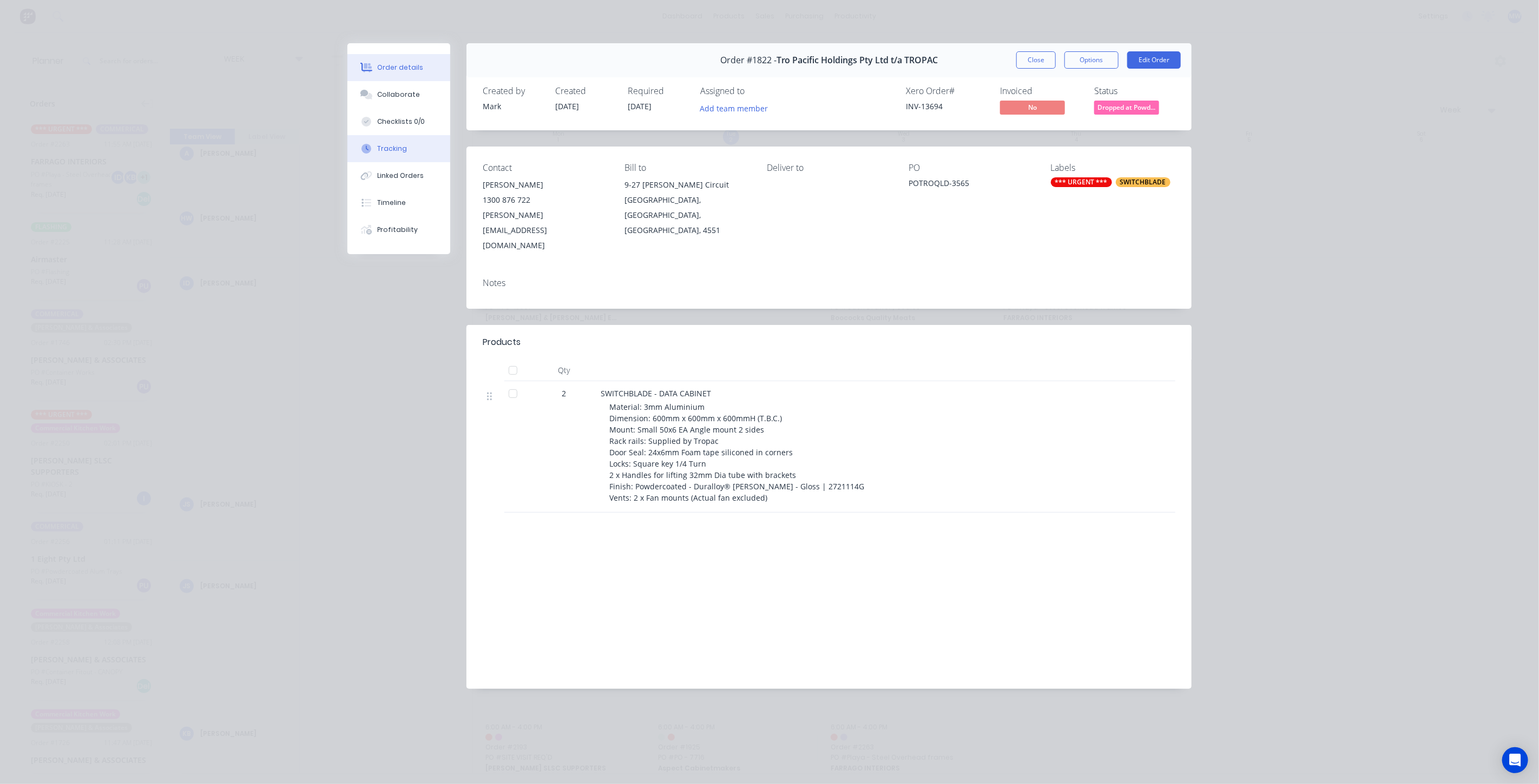
click at [431, 144] on button "Tracking" at bounding box center [399, 148] width 103 height 27
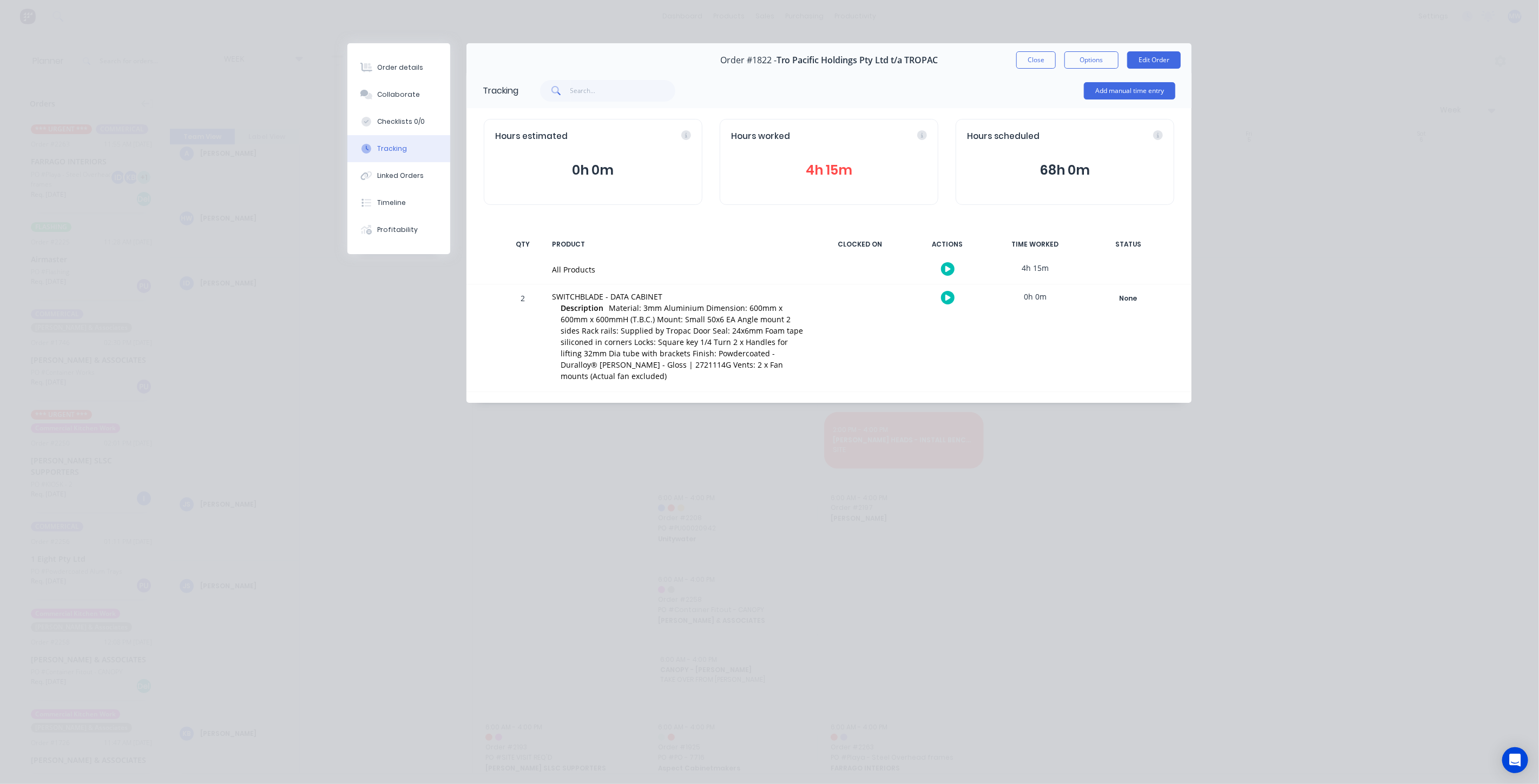
click at [818, 176] on button "4h 15m" at bounding box center [829, 170] width 196 height 20
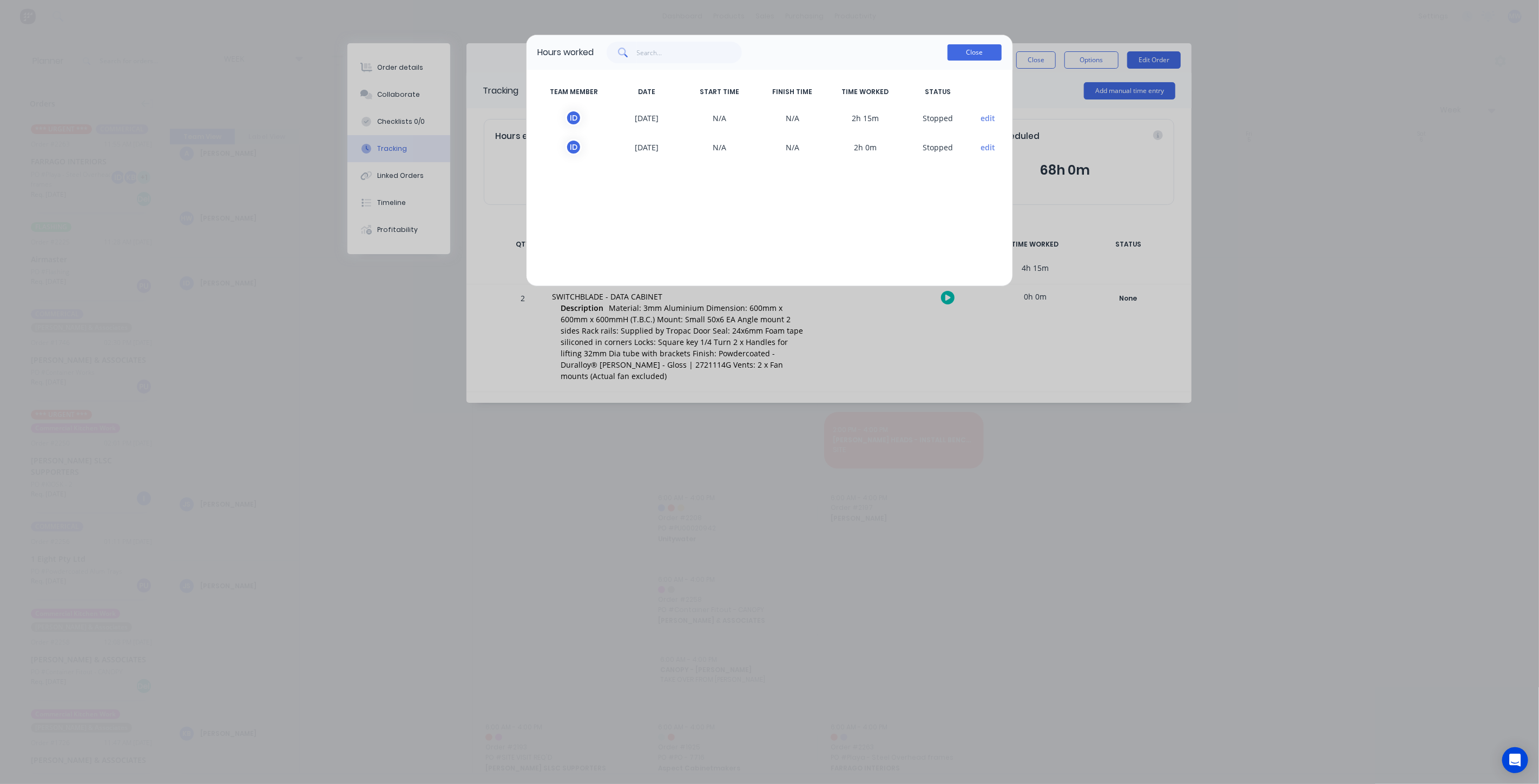
click at [968, 52] on button "Close" at bounding box center [974, 52] width 54 height 16
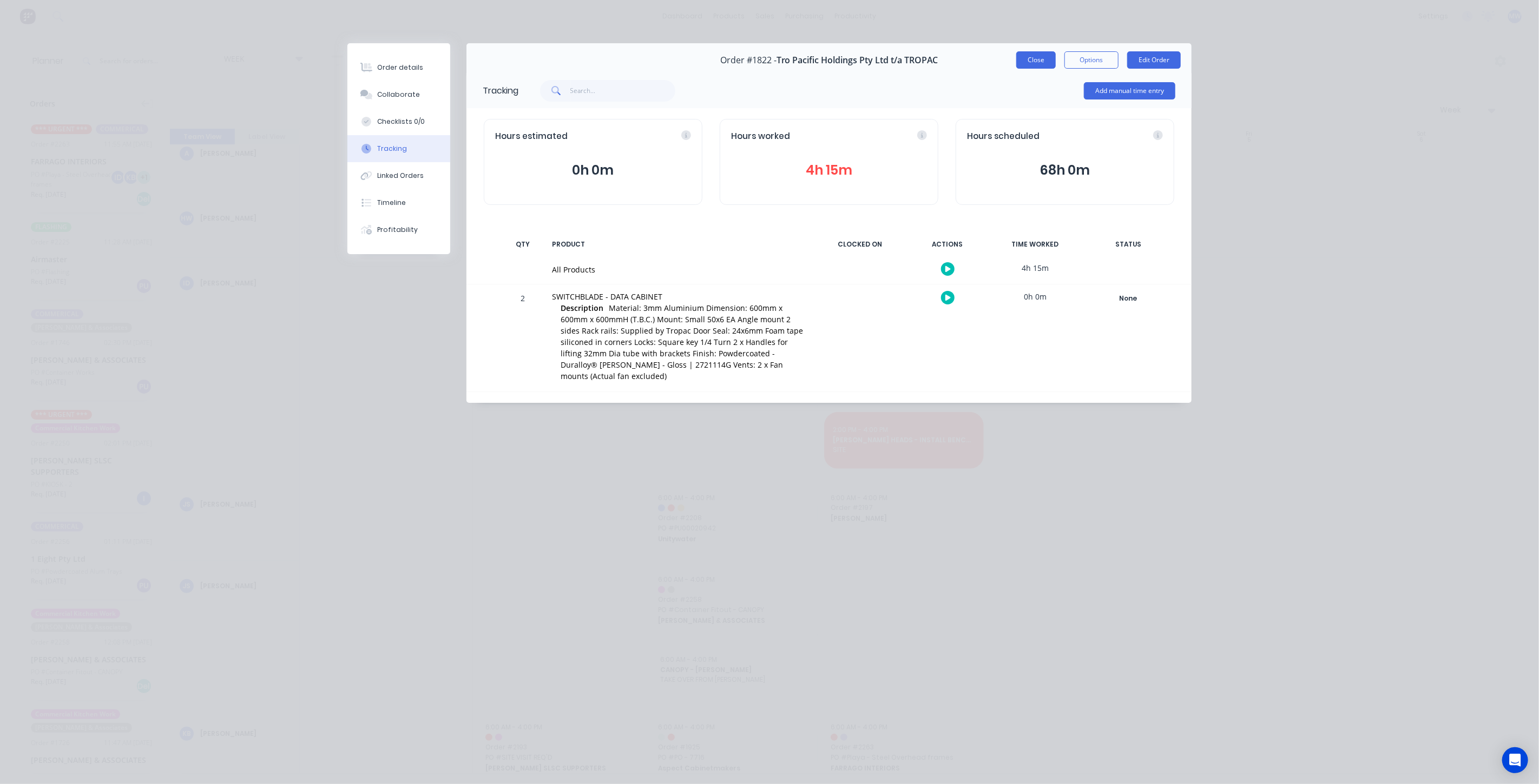
click at [1036, 66] on button "Close" at bounding box center [1036, 60] width 39 height 17
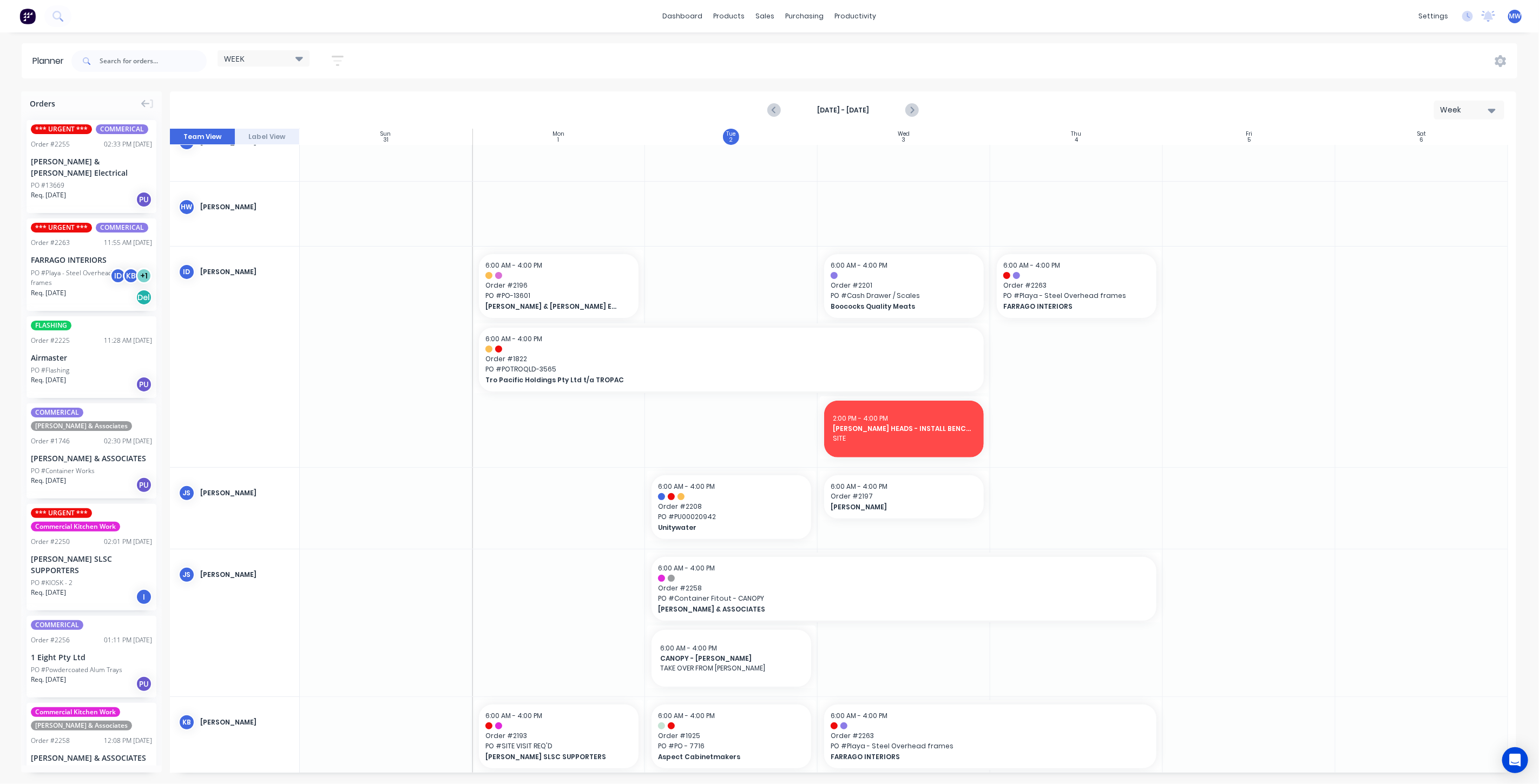
scroll to position [76, 0]
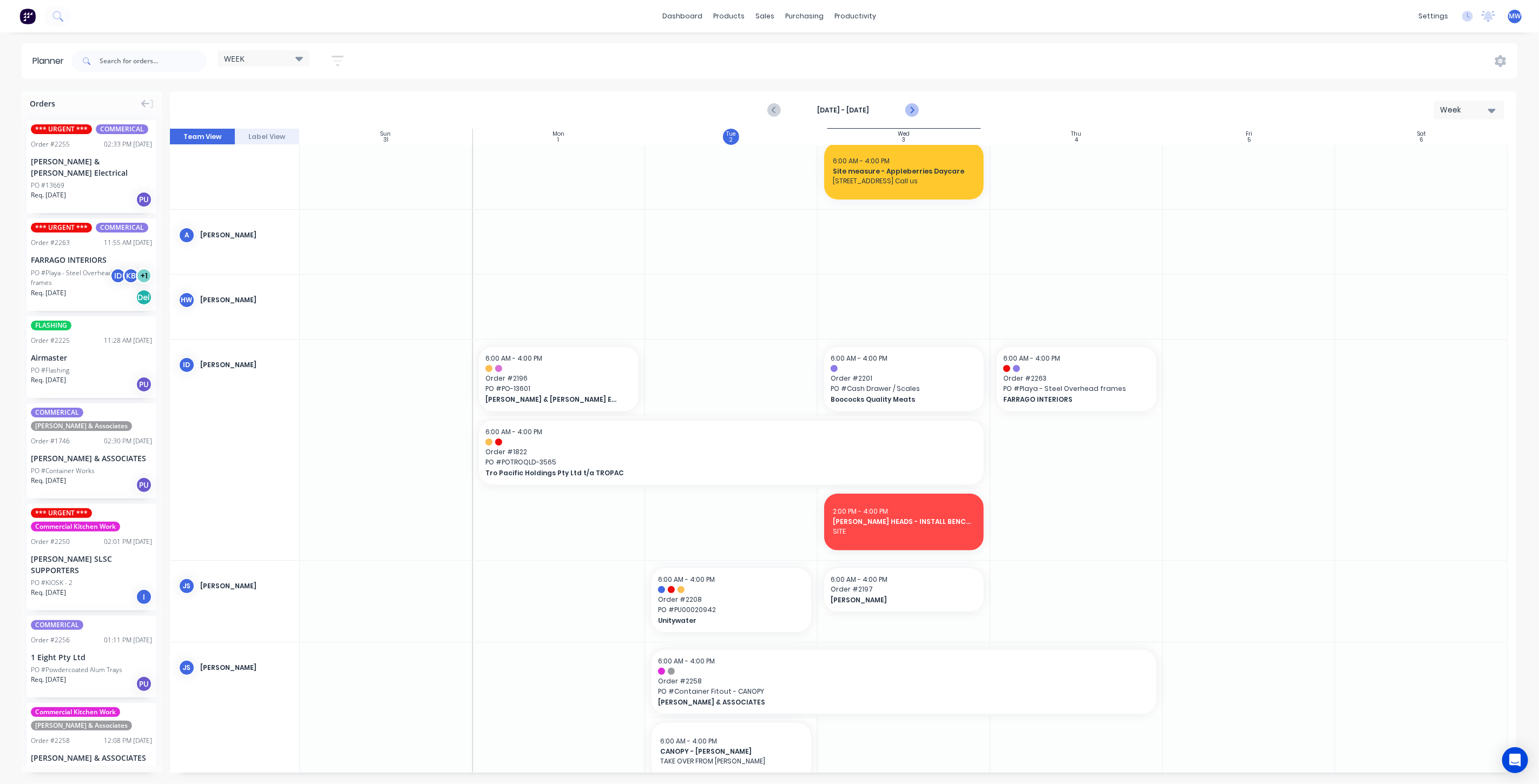
click at [912, 107] on icon "Next page" at bounding box center [911, 110] width 13 height 13
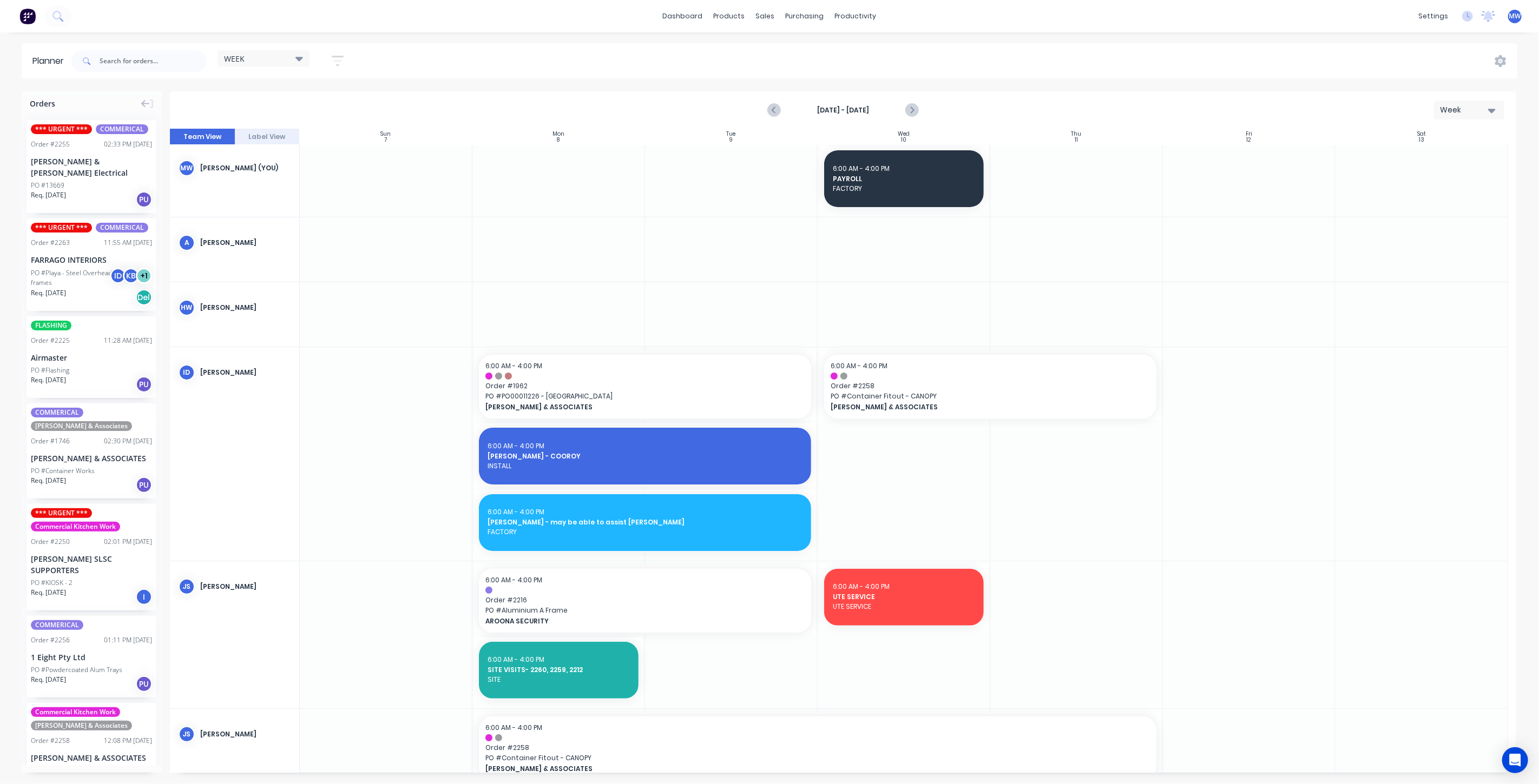
scroll to position [0, 0]
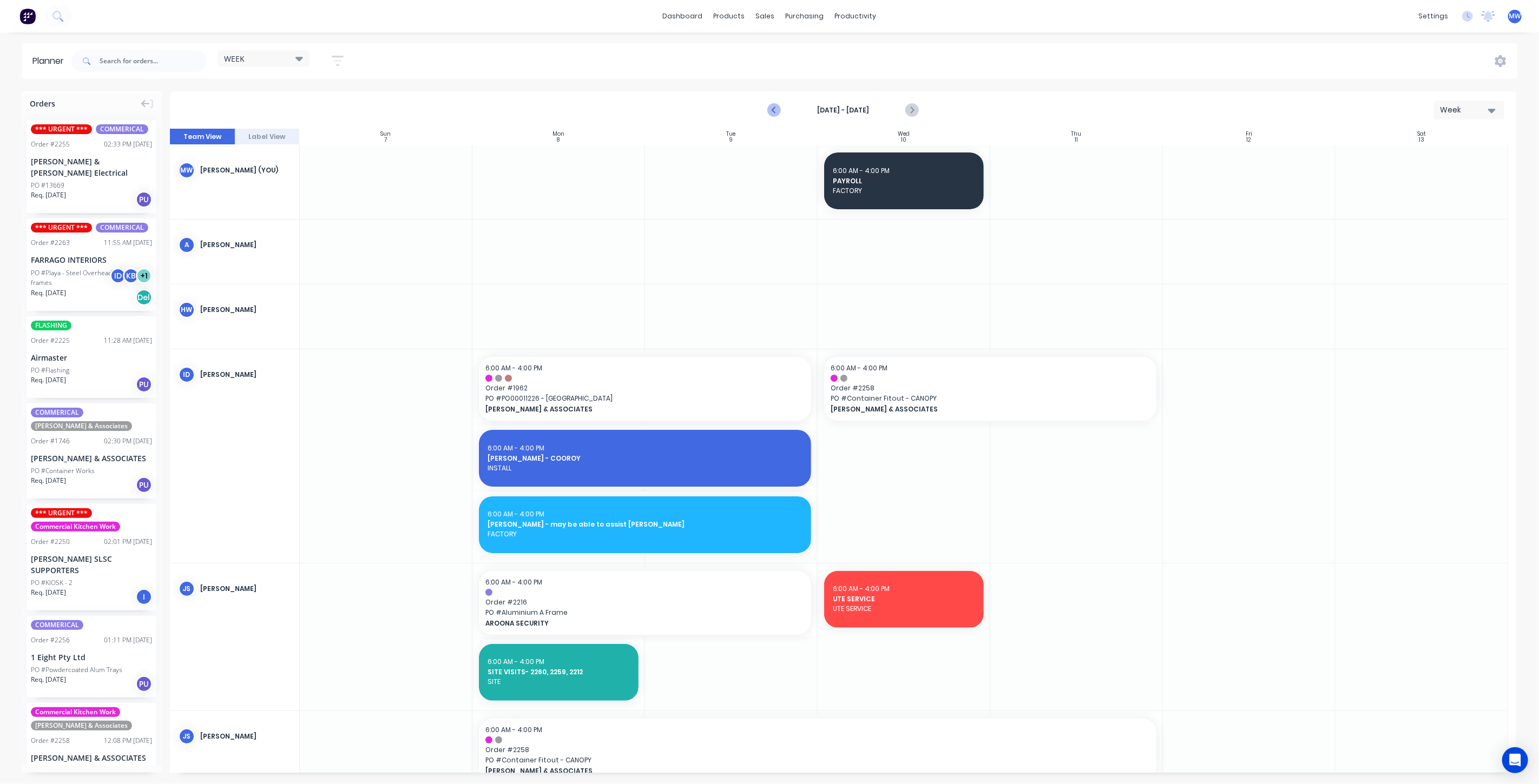
click at [778, 110] on icon "Previous page" at bounding box center [774, 110] width 13 height 13
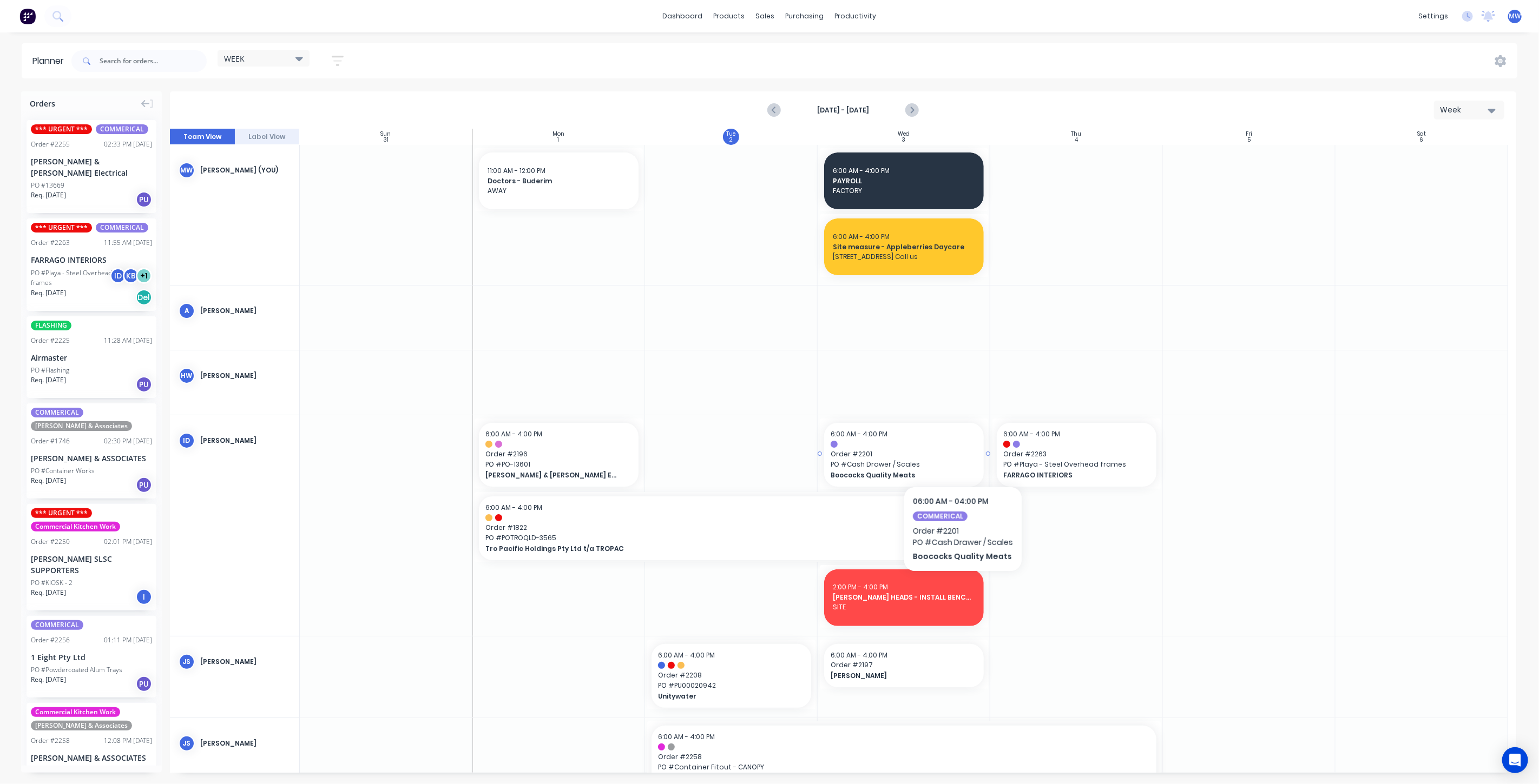
scroll to position [120, 0]
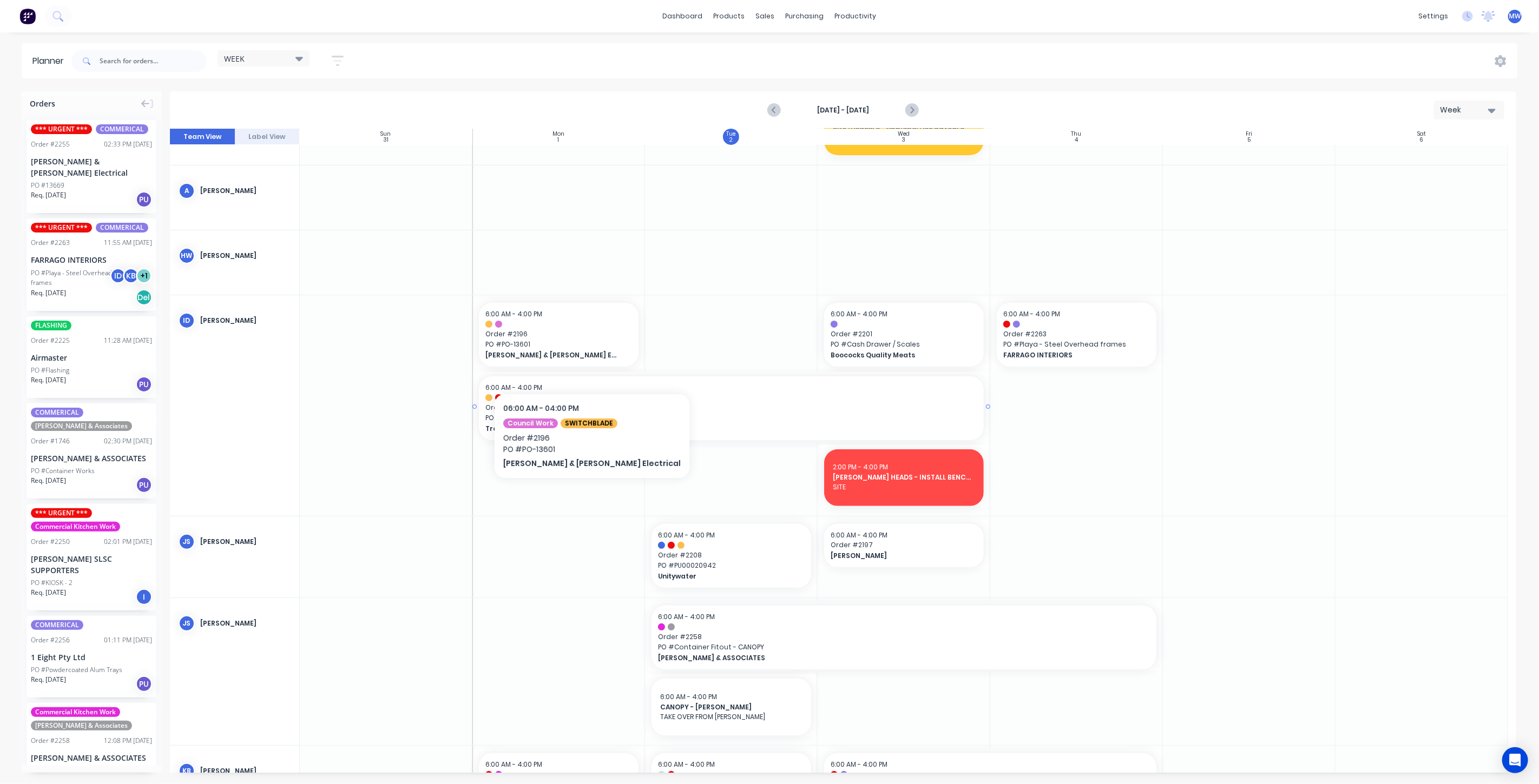
click at [712, 419] on span "PO # POTROQLD-3565" at bounding box center [731, 418] width 492 height 10
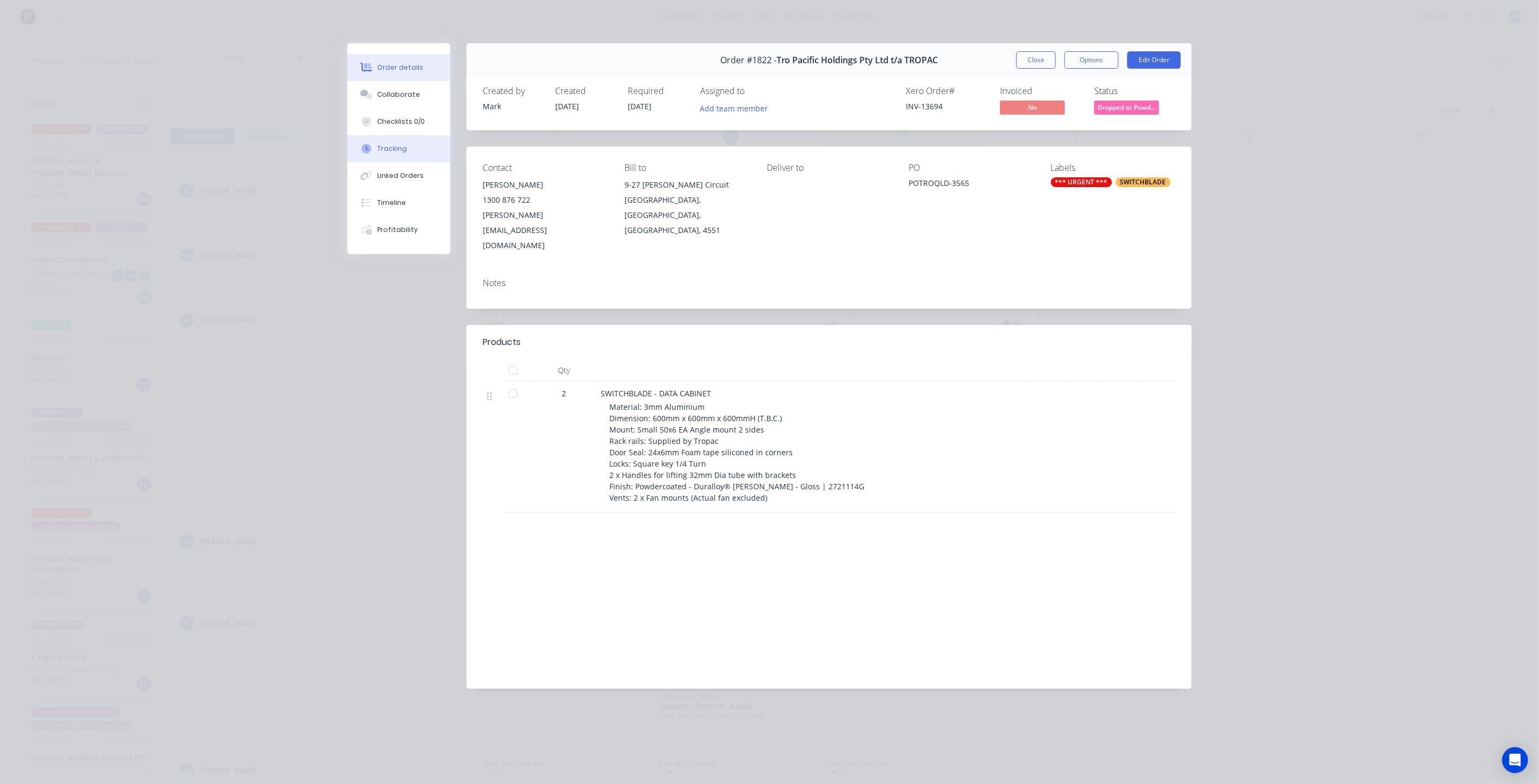
click at [386, 135] on div "Order details Collaborate Checklists 0/0 Tracking Linked Orders Timeline Profit…" at bounding box center [399, 148] width 103 height 211
click at [397, 149] on div "Tracking" at bounding box center [393, 149] width 30 height 10
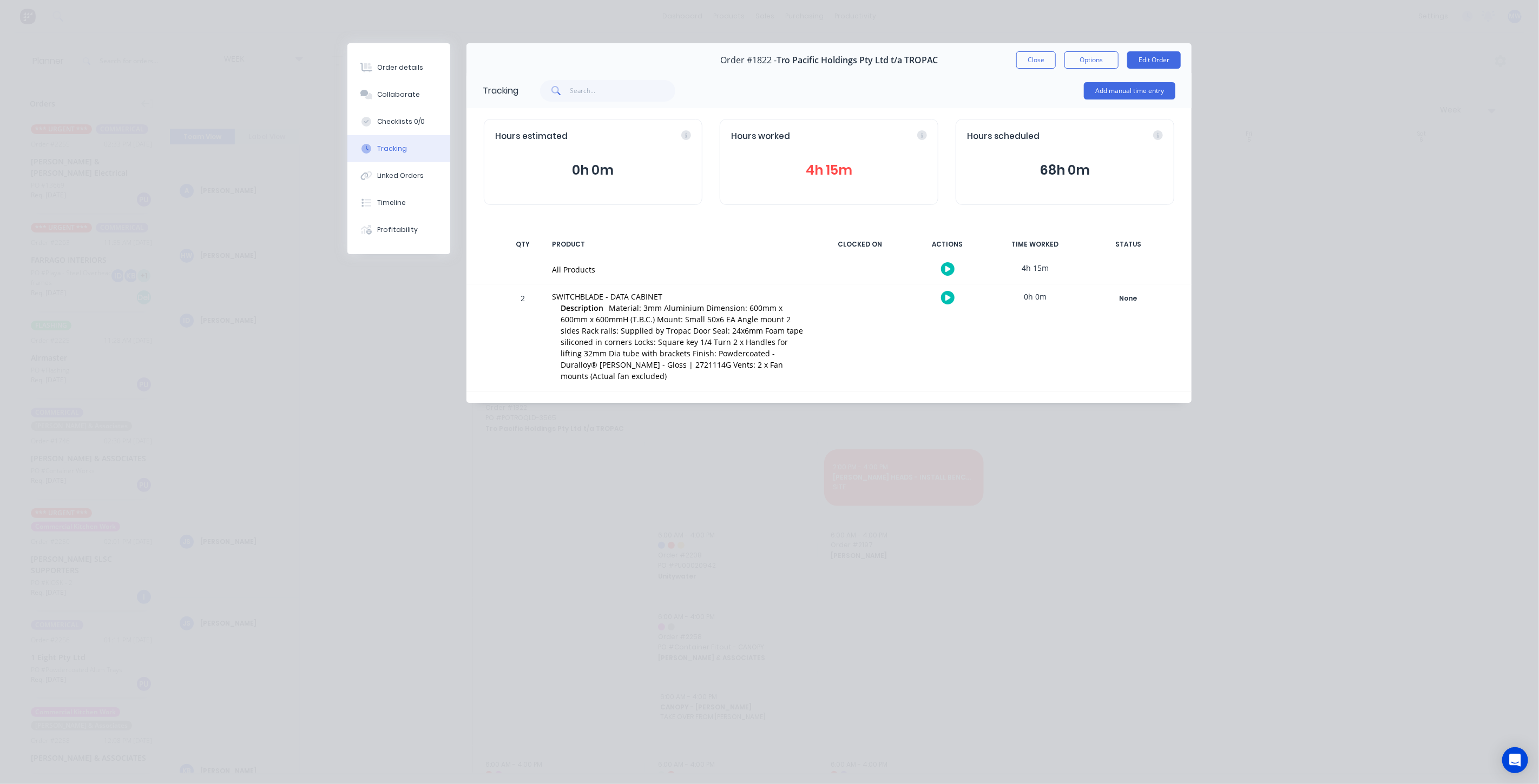
click at [1047, 62] on button "Close" at bounding box center [1036, 60] width 39 height 17
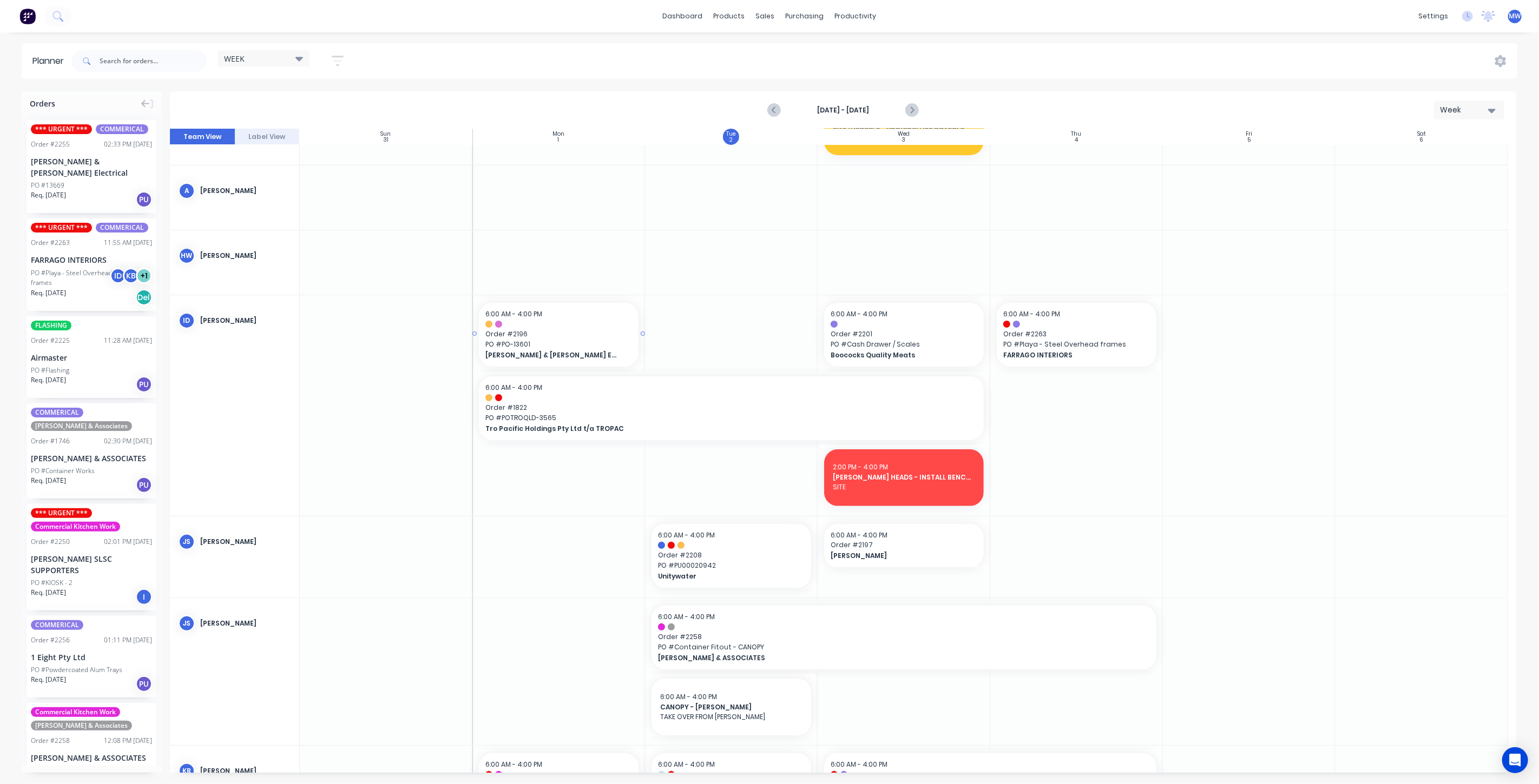
scroll to position [0, 0]
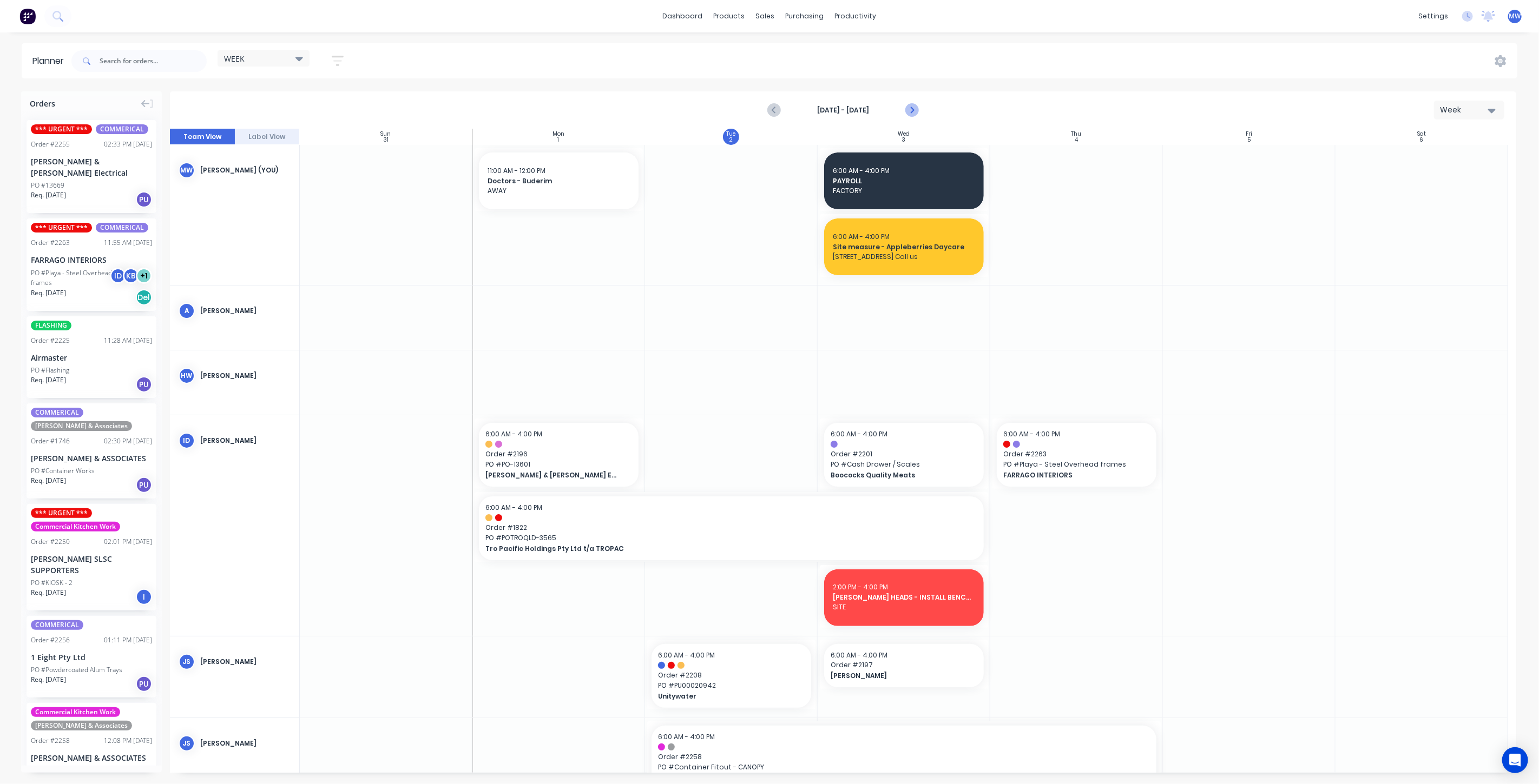
click at [914, 108] on icon "Next page" at bounding box center [911, 110] width 13 height 13
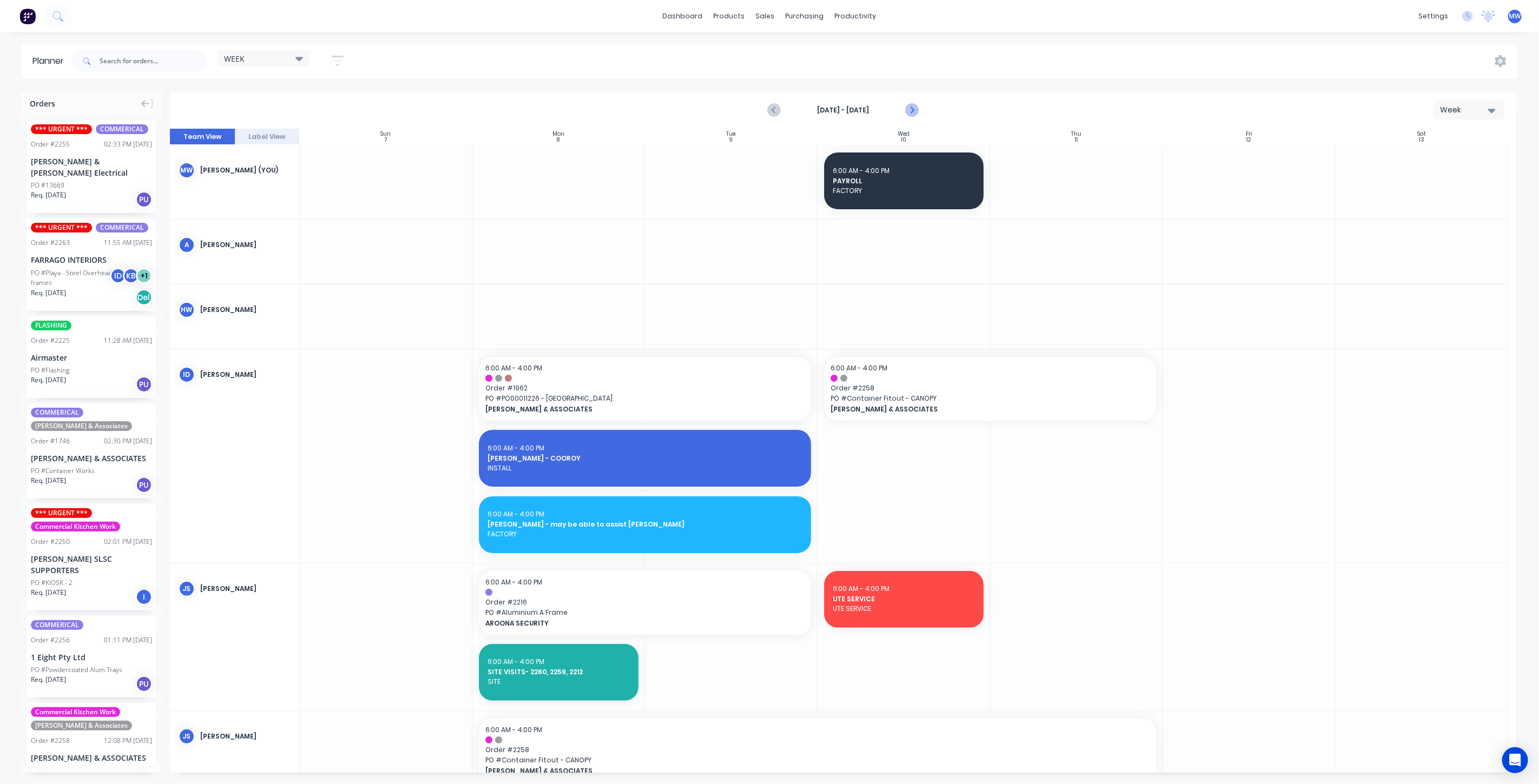
click at [916, 109] on icon "Next page" at bounding box center [911, 110] width 13 height 13
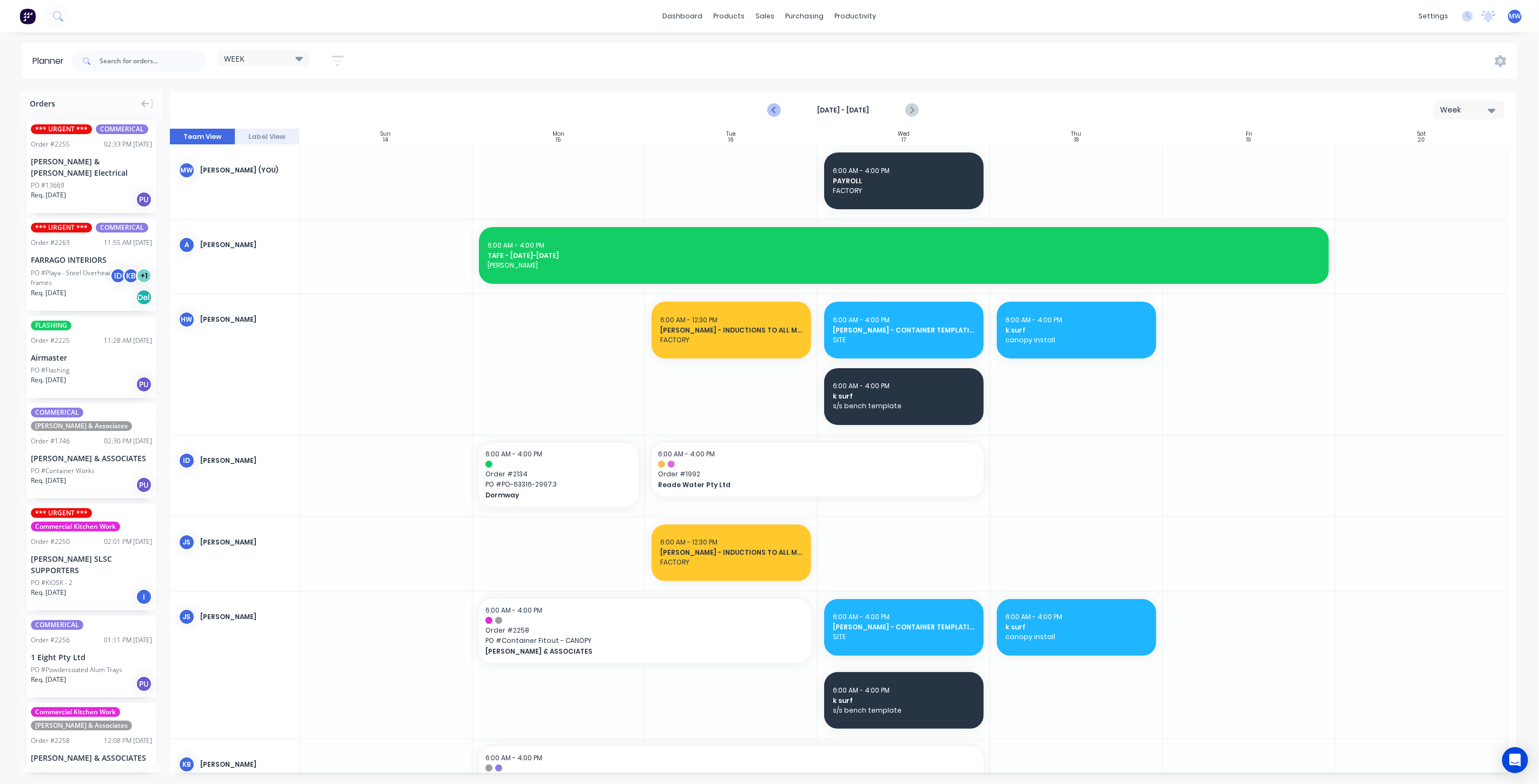
click at [771, 112] on icon "Previous page" at bounding box center [774, 110] width 13 height 13
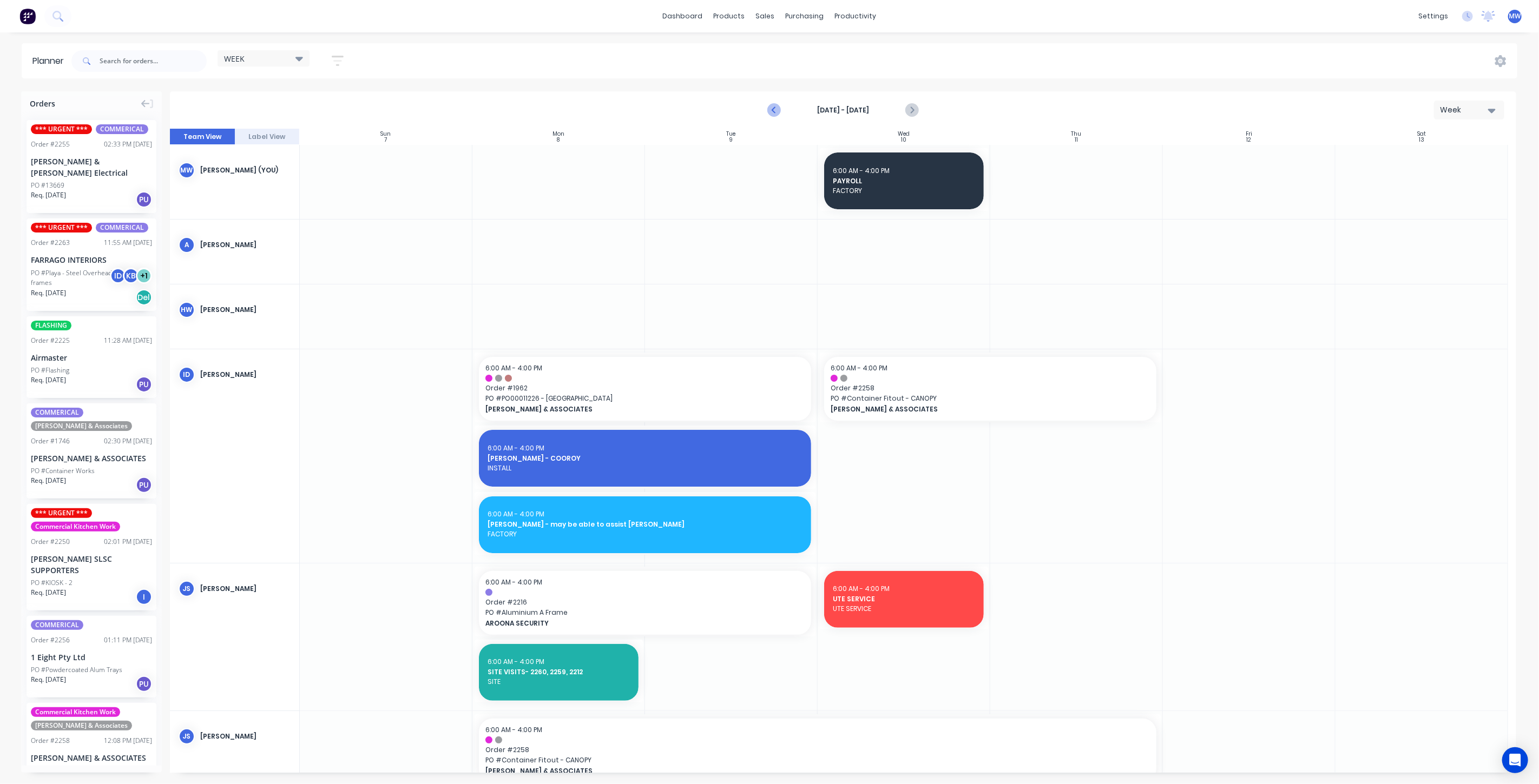
click at [771, 112] on icon "Previous page" at bounding box center [774, 110] width 13 height 13
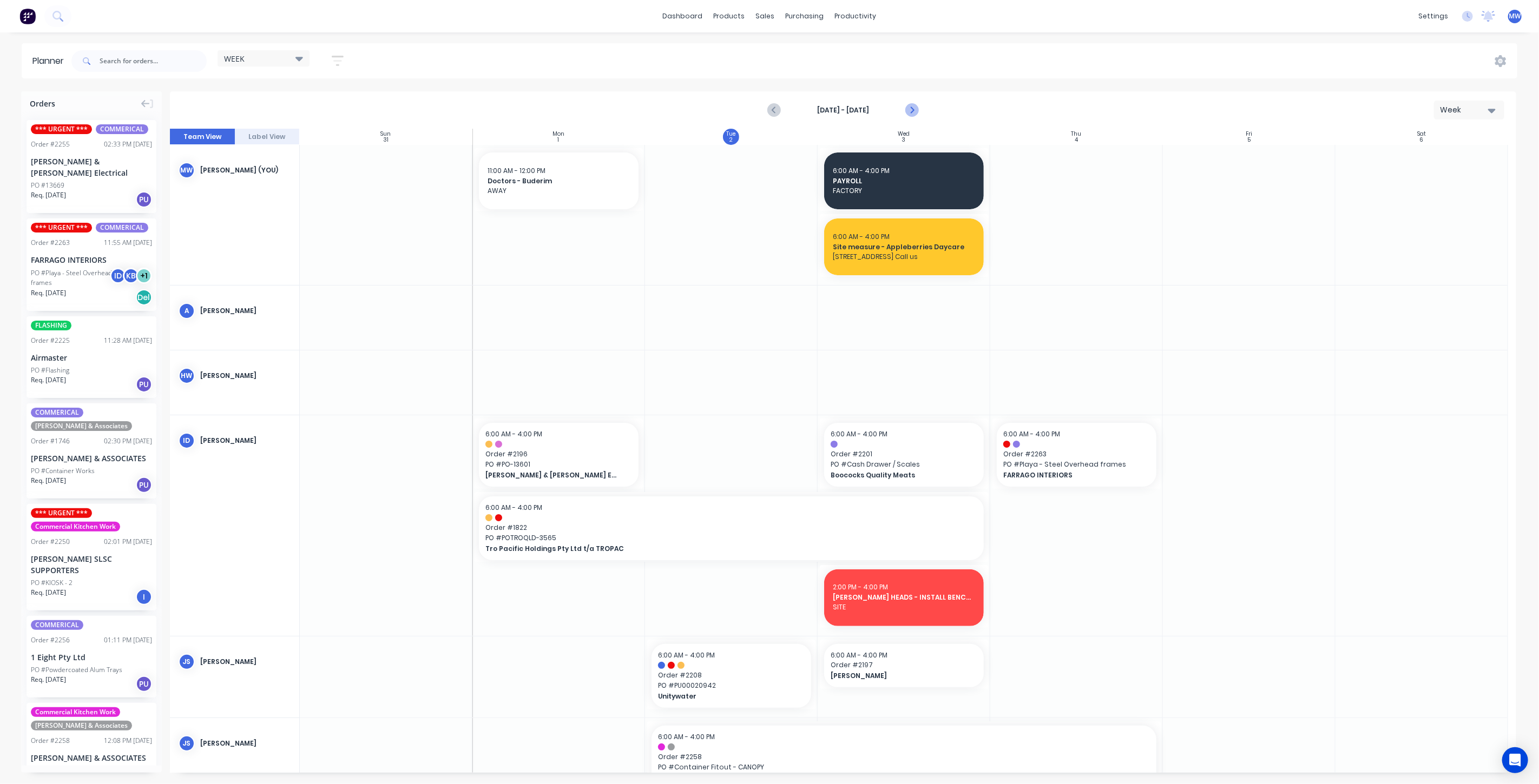
click at [911, 113] on icon "Next page" at bounding box center [911, 110] width 13 height 13
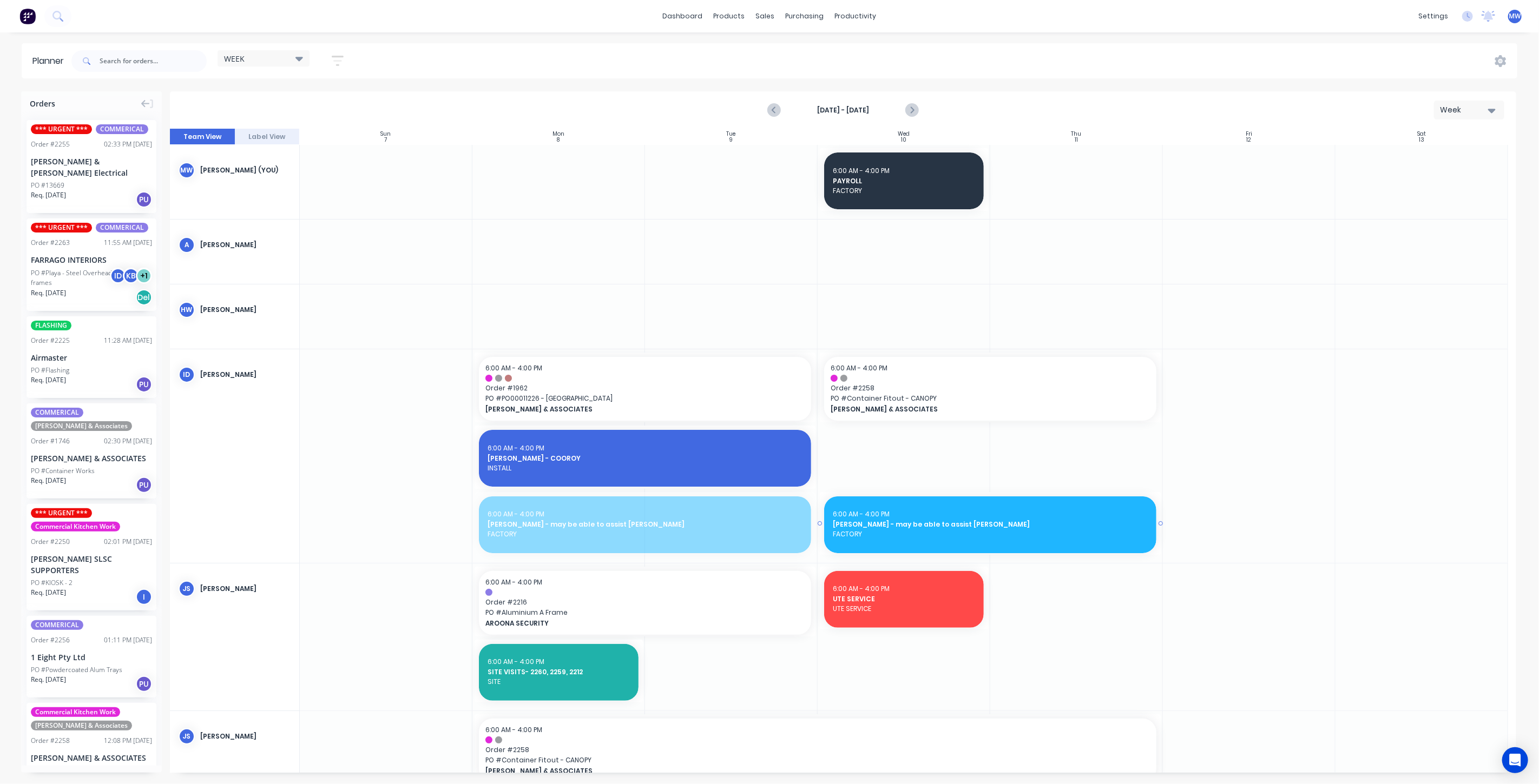
drag, startPoint x: 617, startPoint y: 531, endPoint x: 924, endPoint y: 479, distance: 311.4
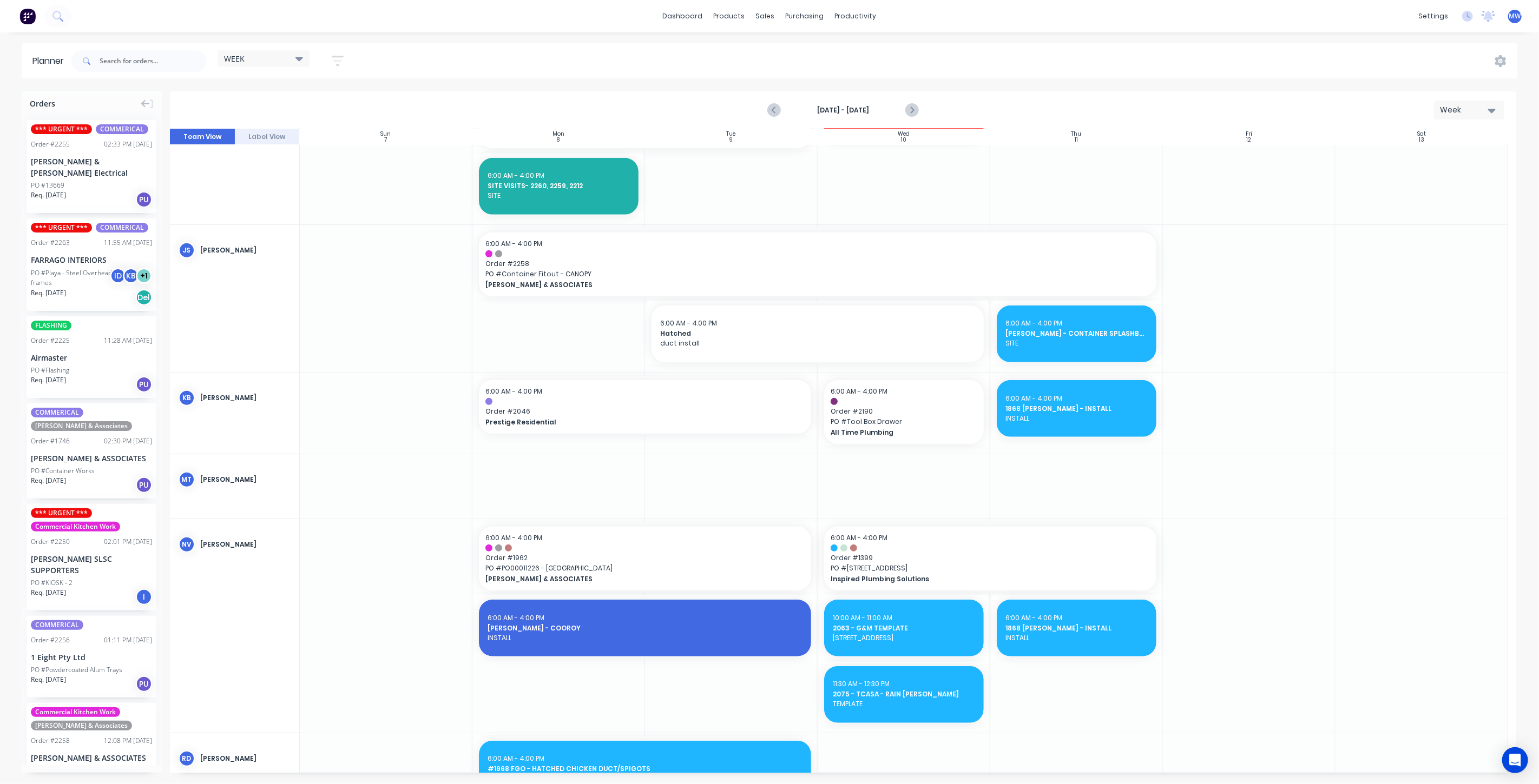
scroll to position [541, 0]
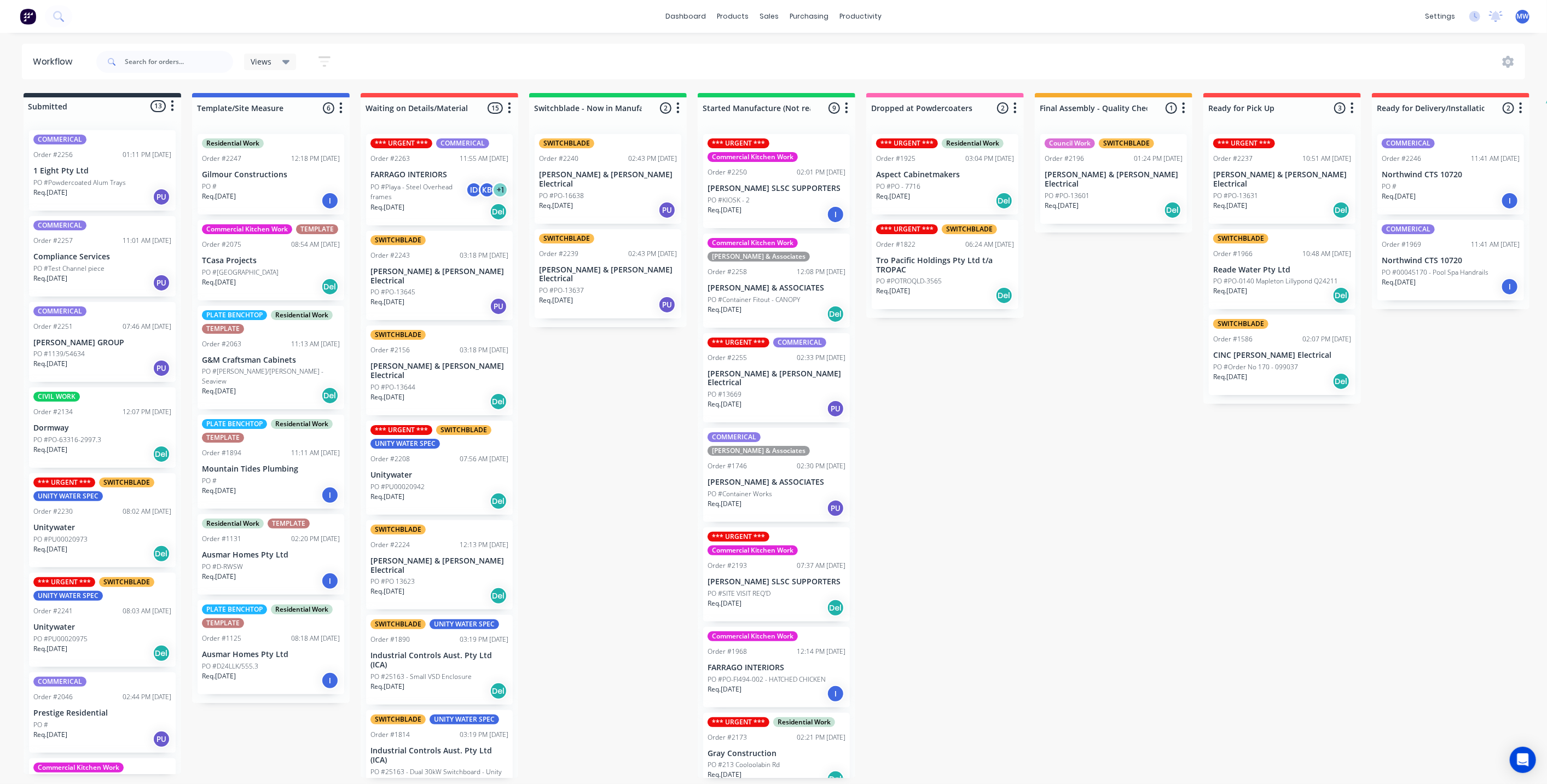
click at [536, 484] on div "Submitted 13 Status colour #273444 hex #273444 Save Cancel Summaries Total orde…" at bounding box center [904, 435] width 1825 height 685
click at [640, 356] on div "Submitted 13 Status colour #273444 hex #273444 Save Cancel Summaries Total orde…" at bounding box center [904, 435] width 1825 height 685
